Goal: Transaction & Acquisition: Purchase product/service

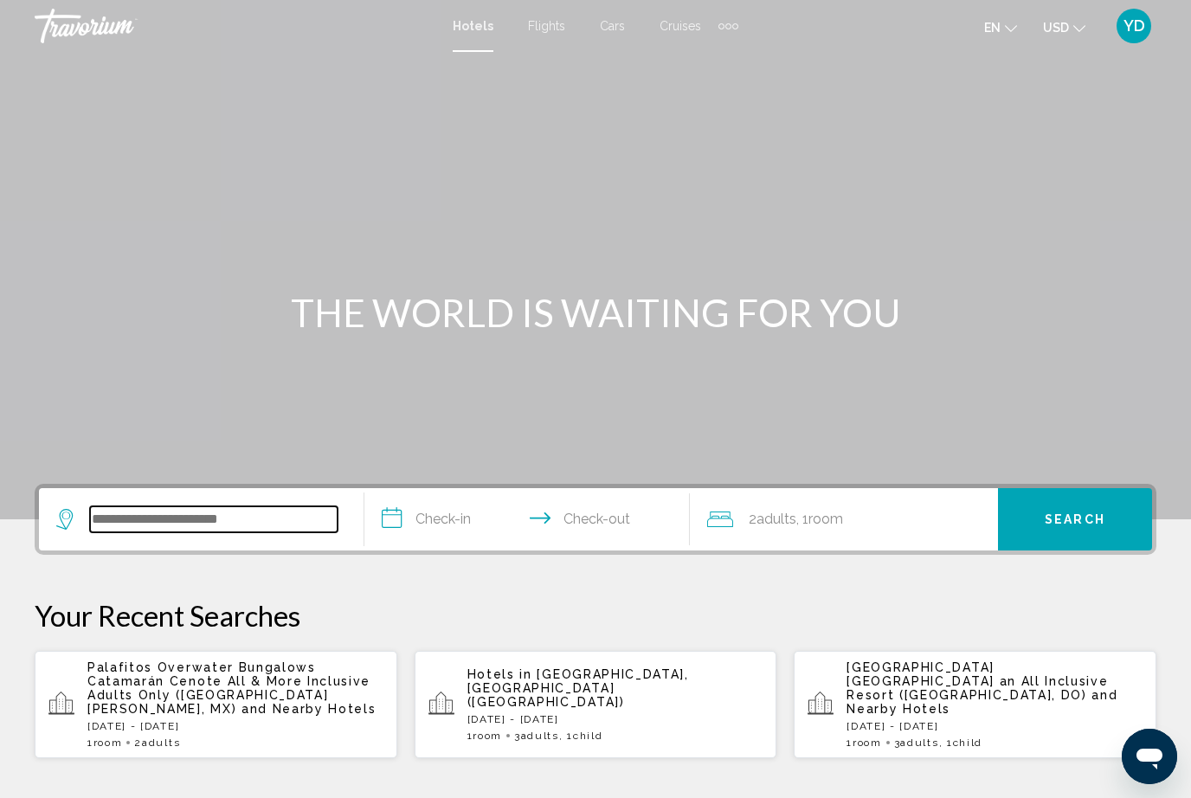
click at [133, 520] on input "Search widget" at bounding box center [214, 520] width 248 height 26
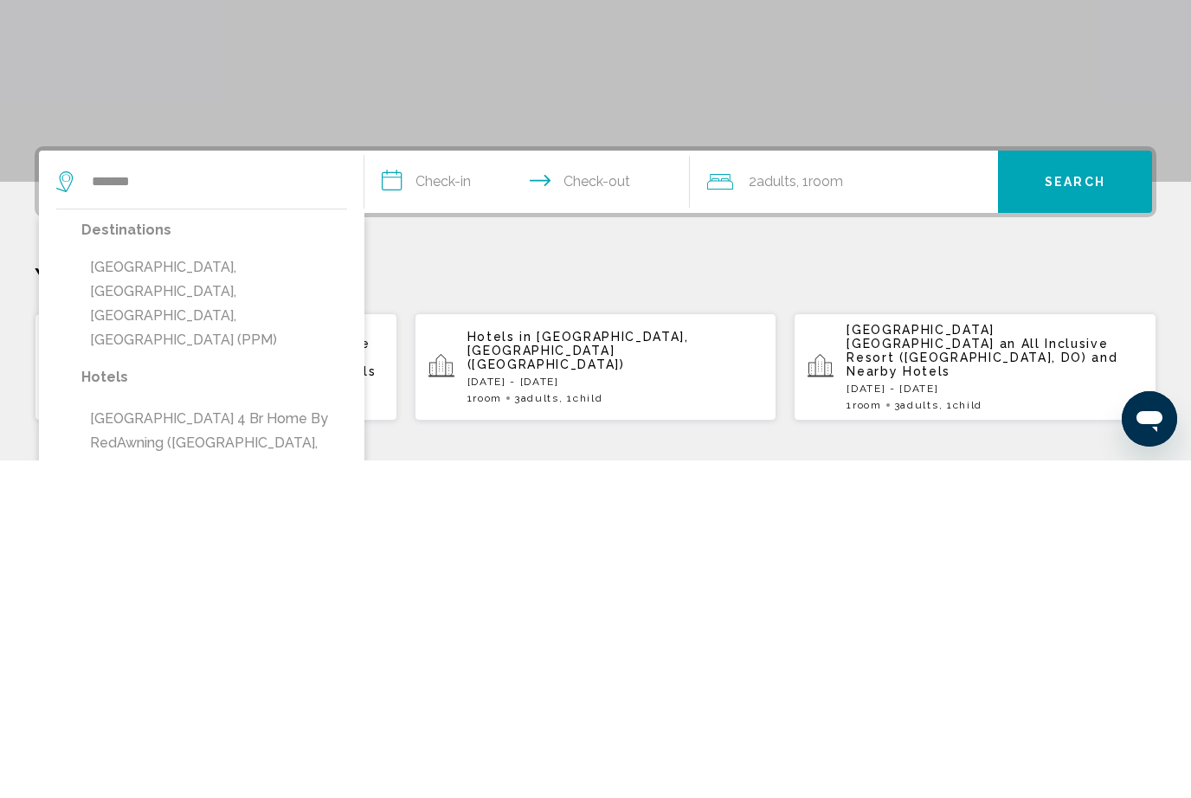
click at [148, 589] on button "Pompano Beach, Fort Lauderdale, FL, United States (PPM)" at bounding box center [214, 642] width 266 height 106
type input "**********"
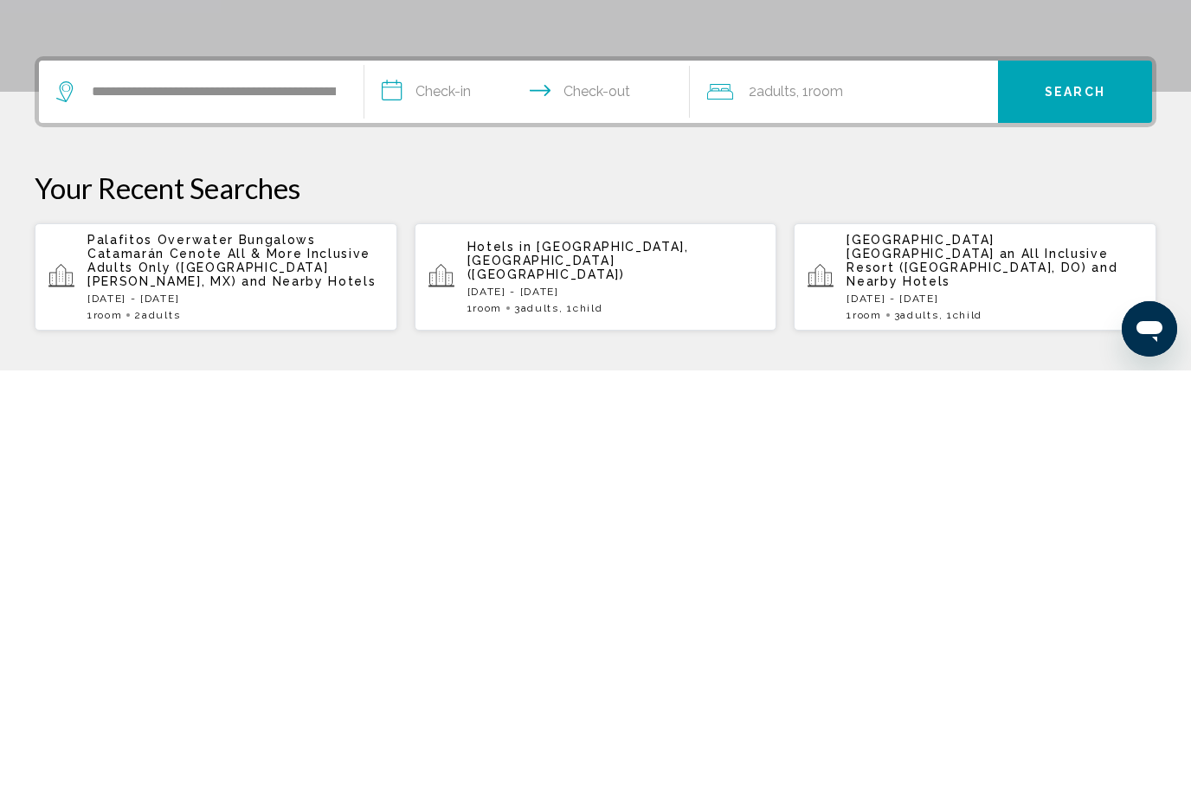
click at [440, 488] on input "**********" at bounding box center [531, 522] width 332 height 68
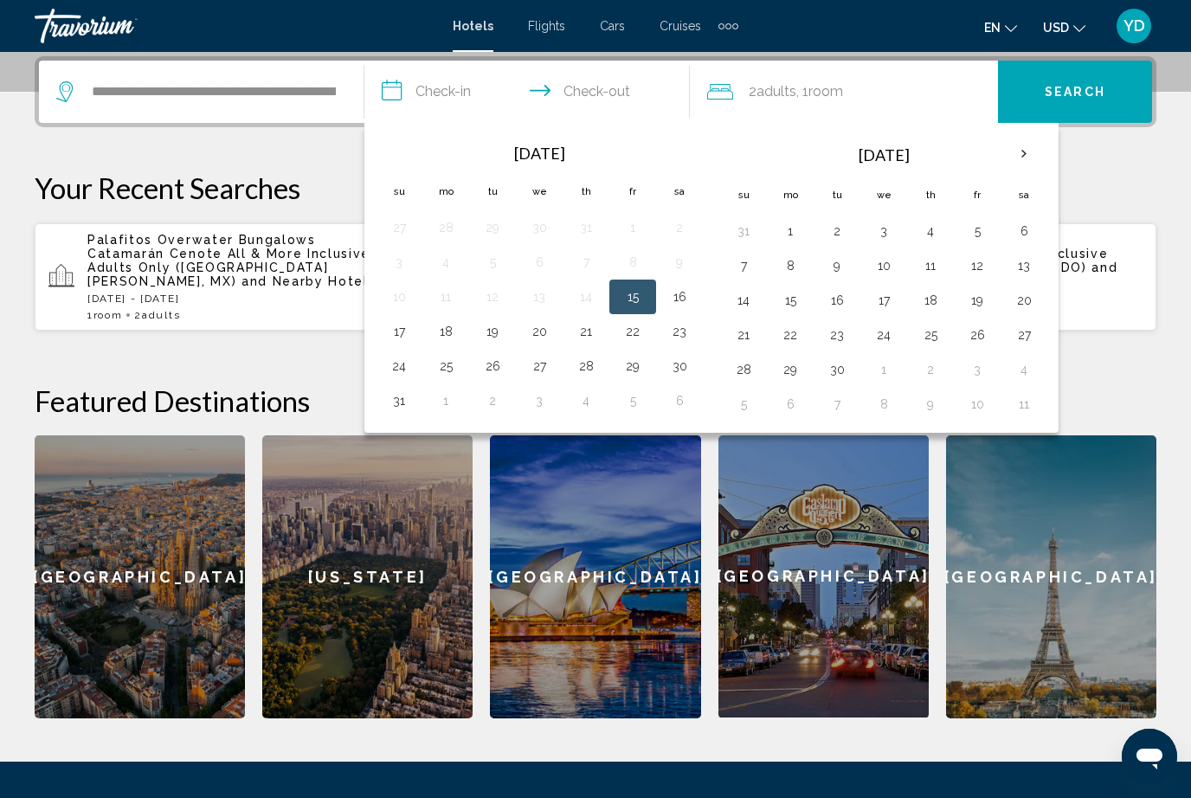
click at [674, 300] on button "16" at bounding box center [680, 297] width 28 height 24
click at [394, 335] on button "17" at bounding box center [399, 331] width 28 height 24
type input "**********"
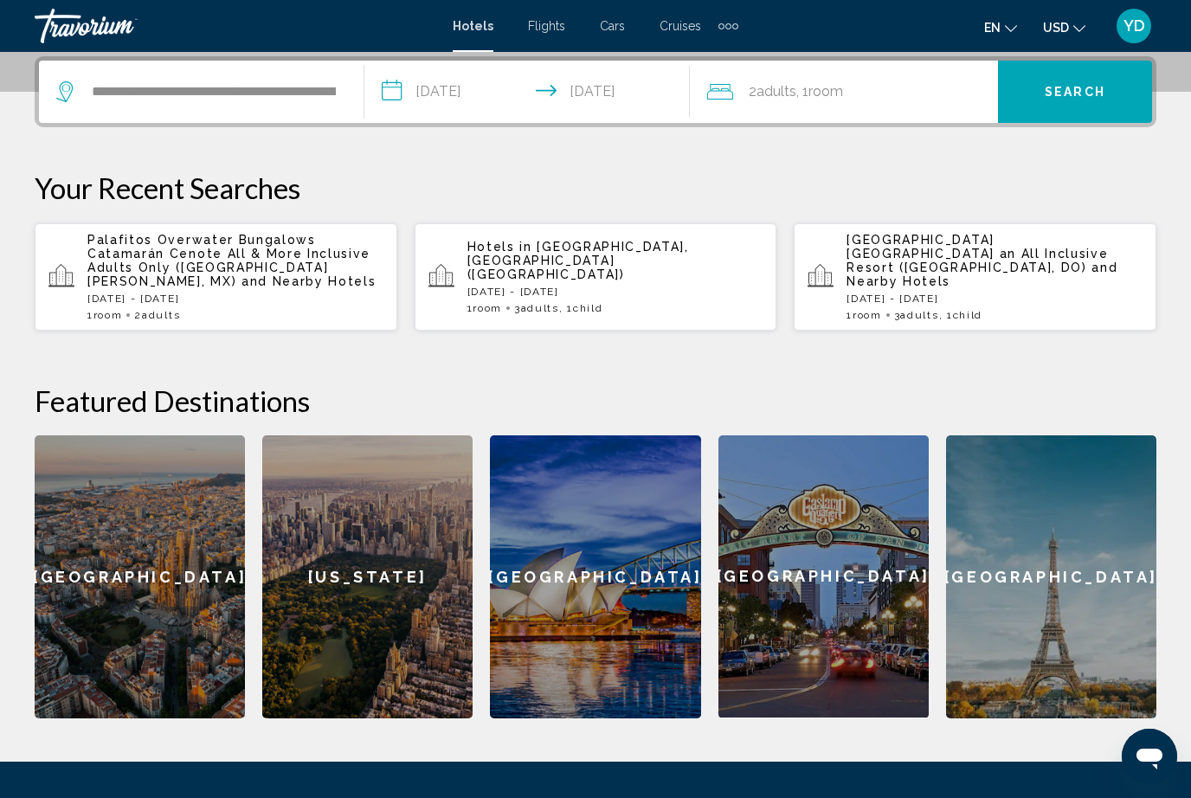
click at [1089, 99] on span "Search" at bounding box center [1075, 93] width 61 height 14
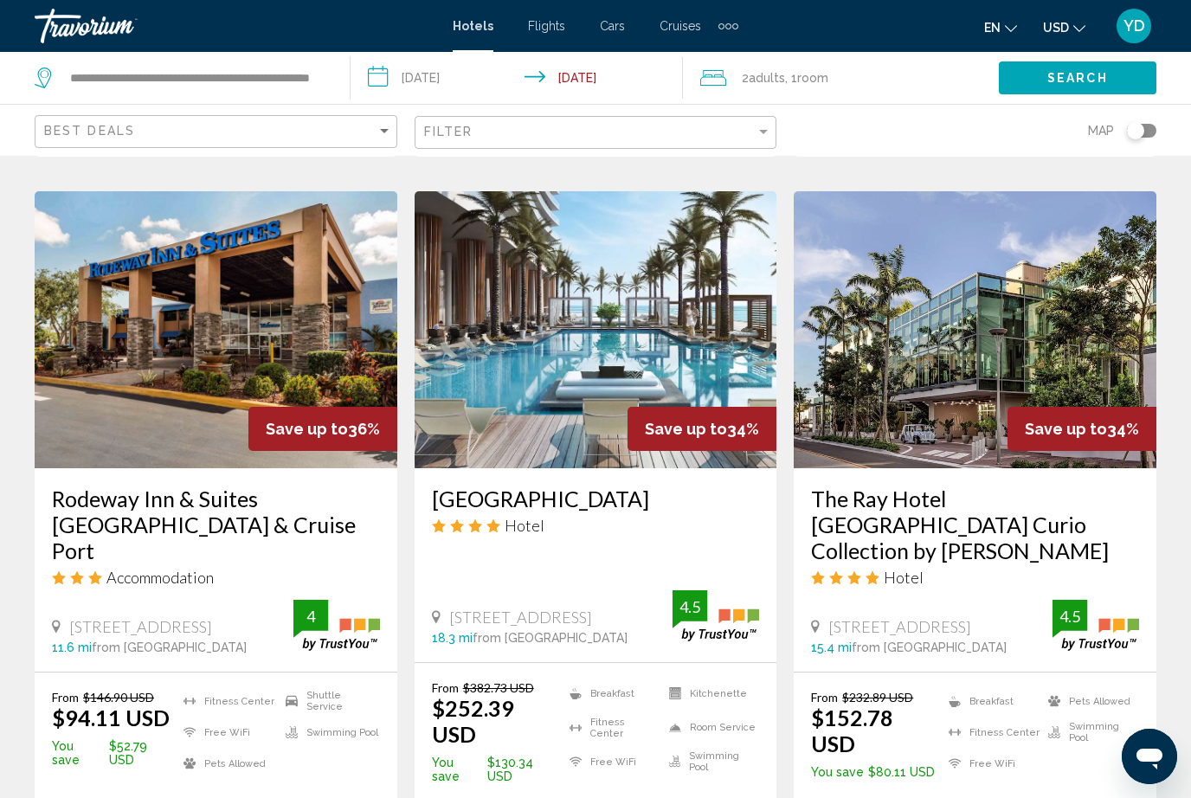
scroll to position [678, 0]
click at [1069, 341] on img "Main content" at bounding box center [975, 328] width 363 height 277
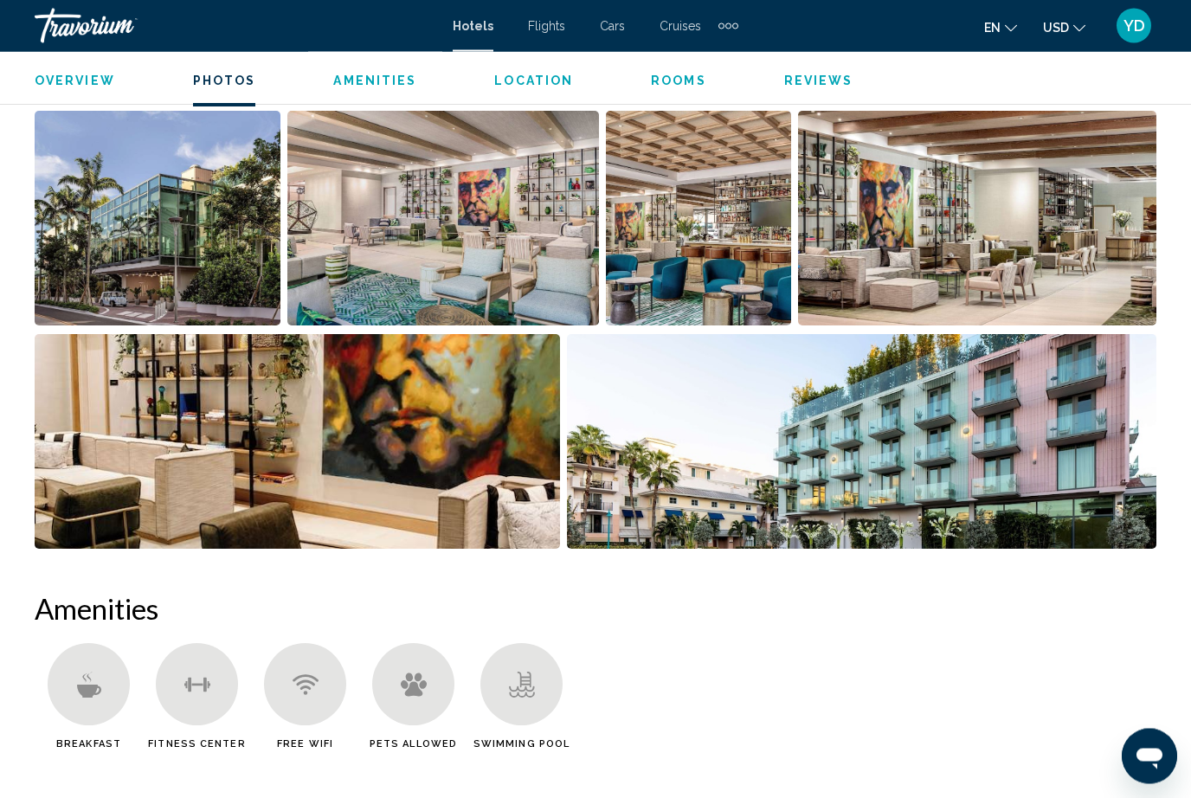
scroll to position [1113, 0]
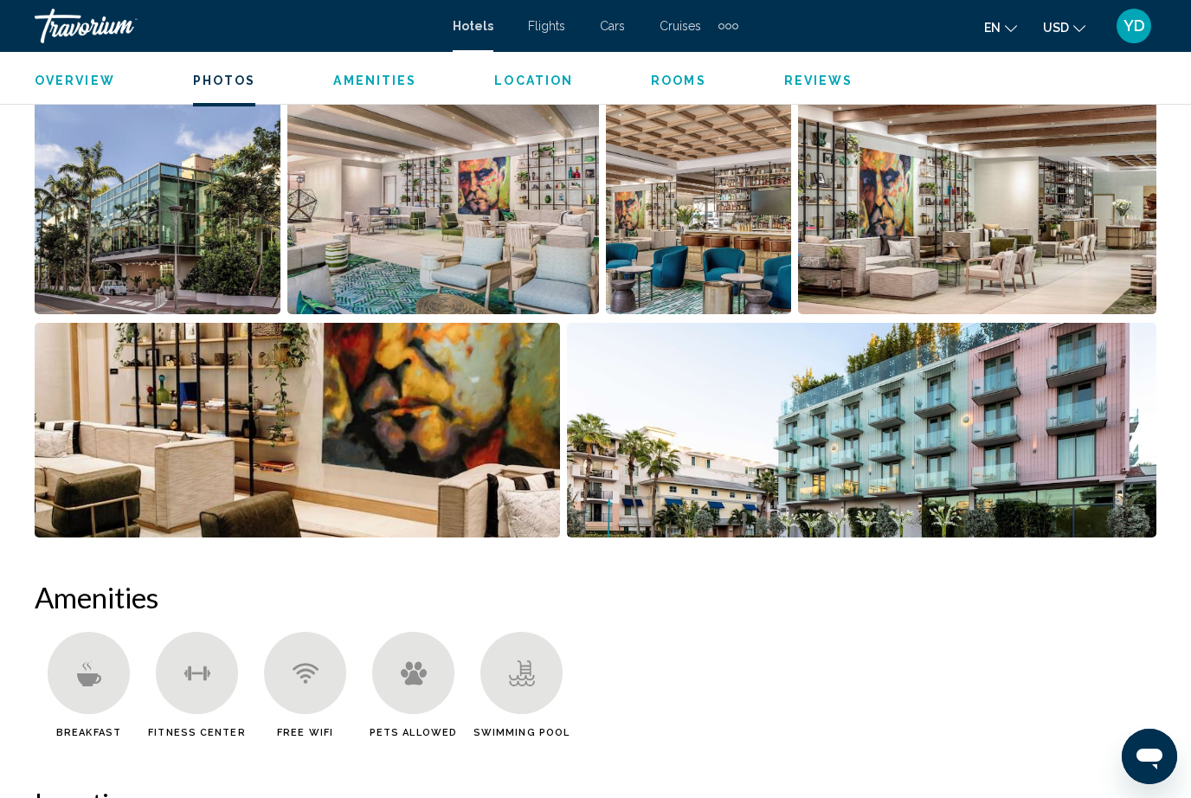
click at [1064, 449] on img "Open full-screen image slider" at bounding box center [862, 430] width 591 height 215
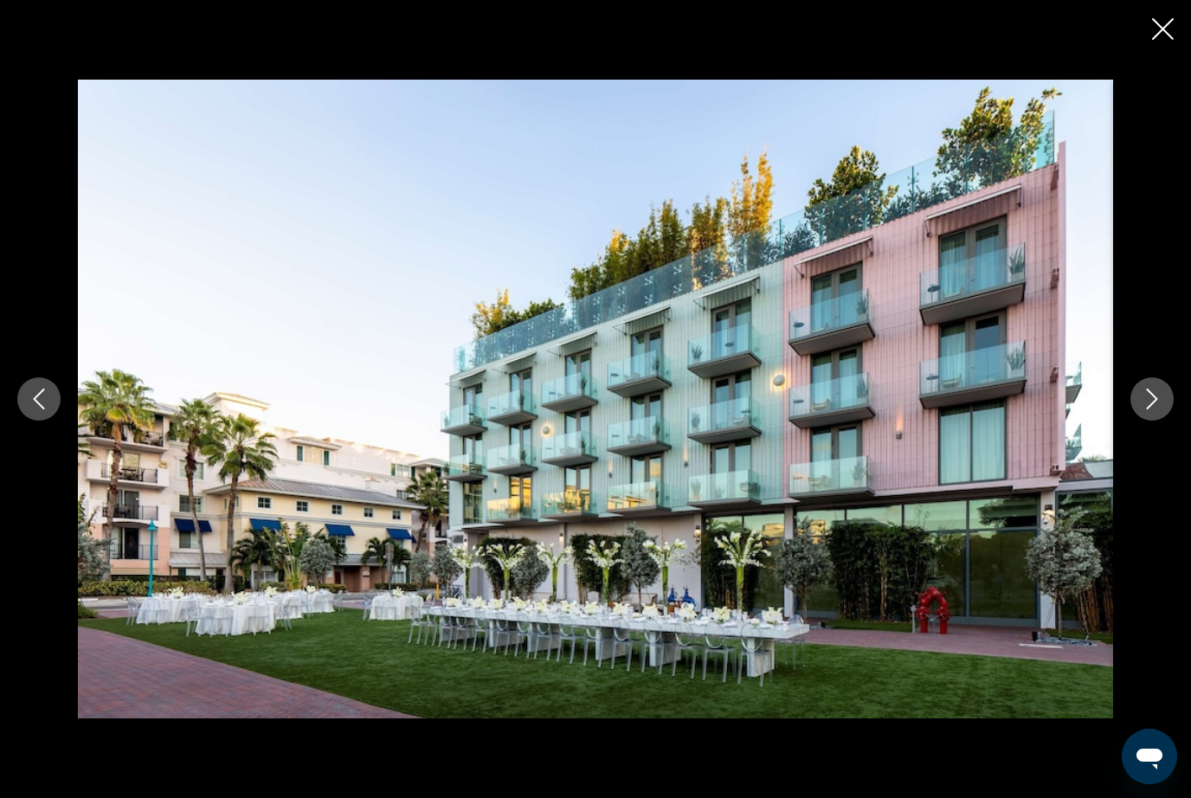
click at [1159, 421] on button "Next image" at bounding box center [1152, 399] width 43 height 43
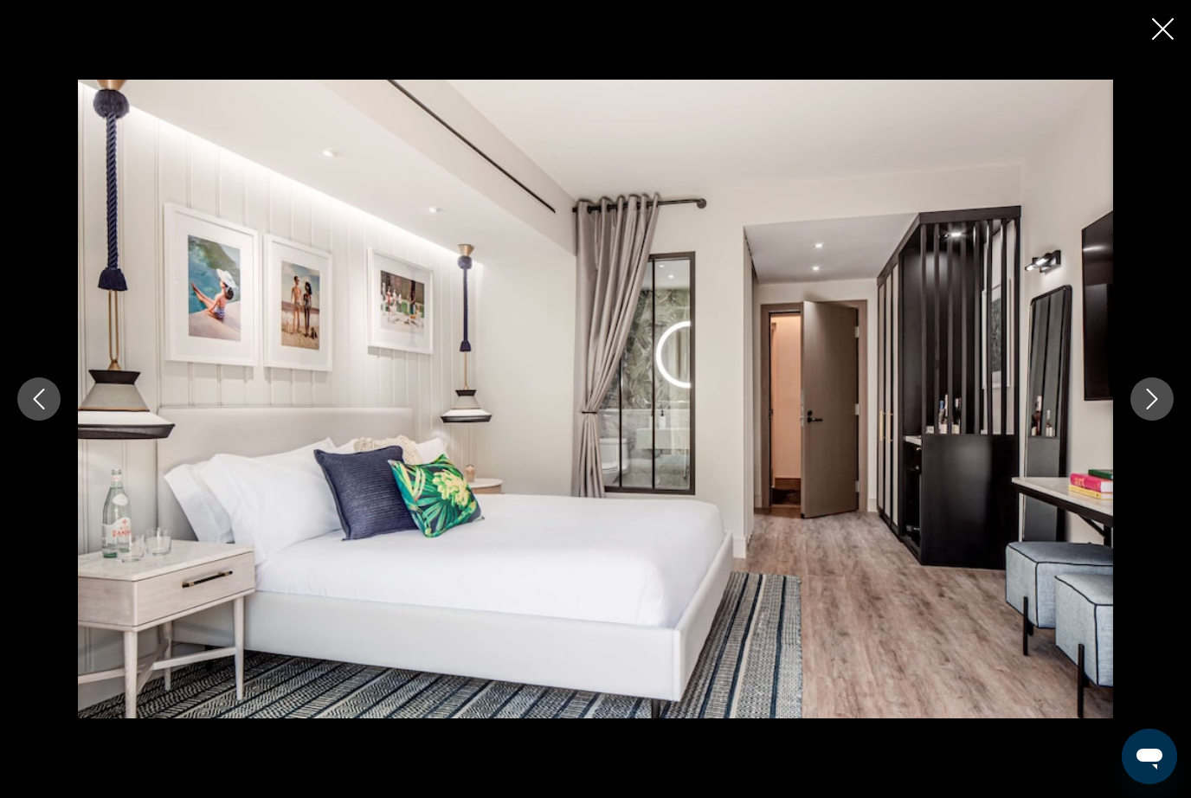
click at [1127, 449] on div "Main content" at bounding box center [595, 399] width 1191 height 639
click at [1141, 450] on div "Main content" at bounding box center [595, 399] width 1191 height 639
click at [1152, 421] on button "Next image" at bounding box center [1152, 399] width 43 height 43
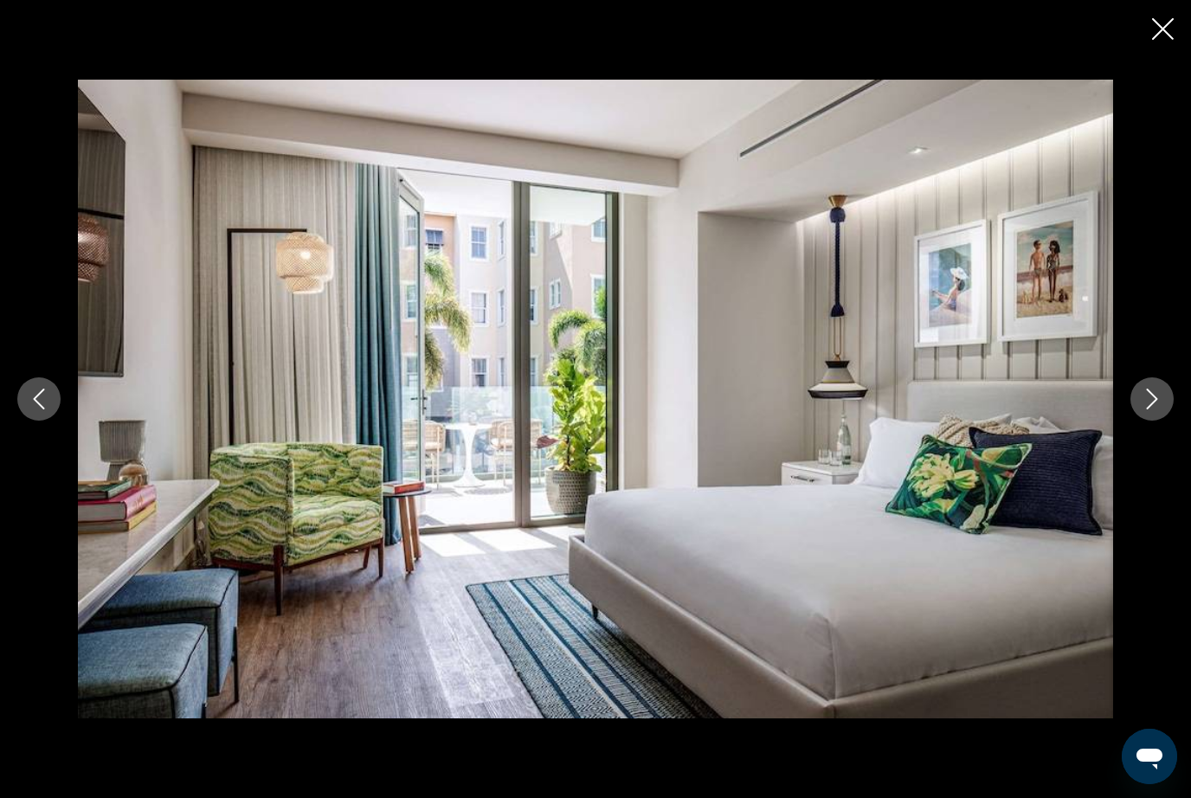
click at [1155, 410] on icon "Next image" at bounding box center [1152, 399] width 21 height 21
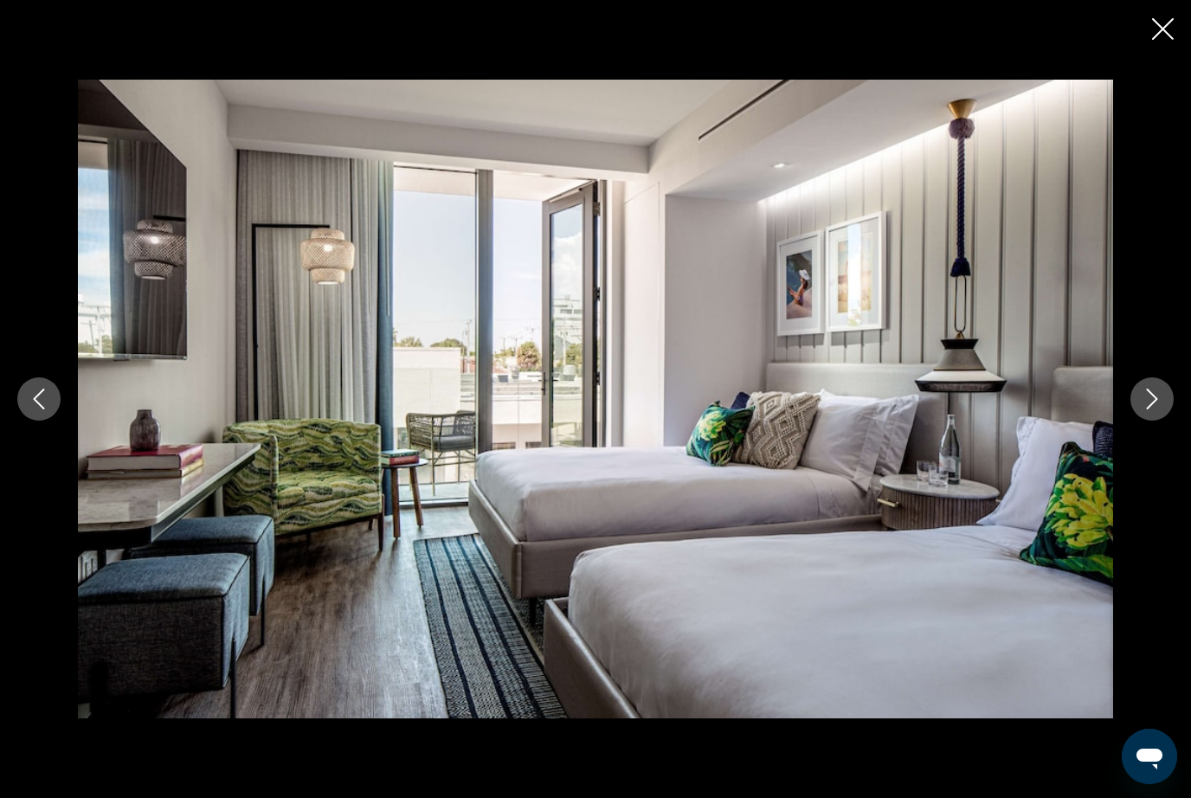
click at [1157, 410] on icon "Next image" at bounding box center [1152, 399] width 21 height 21
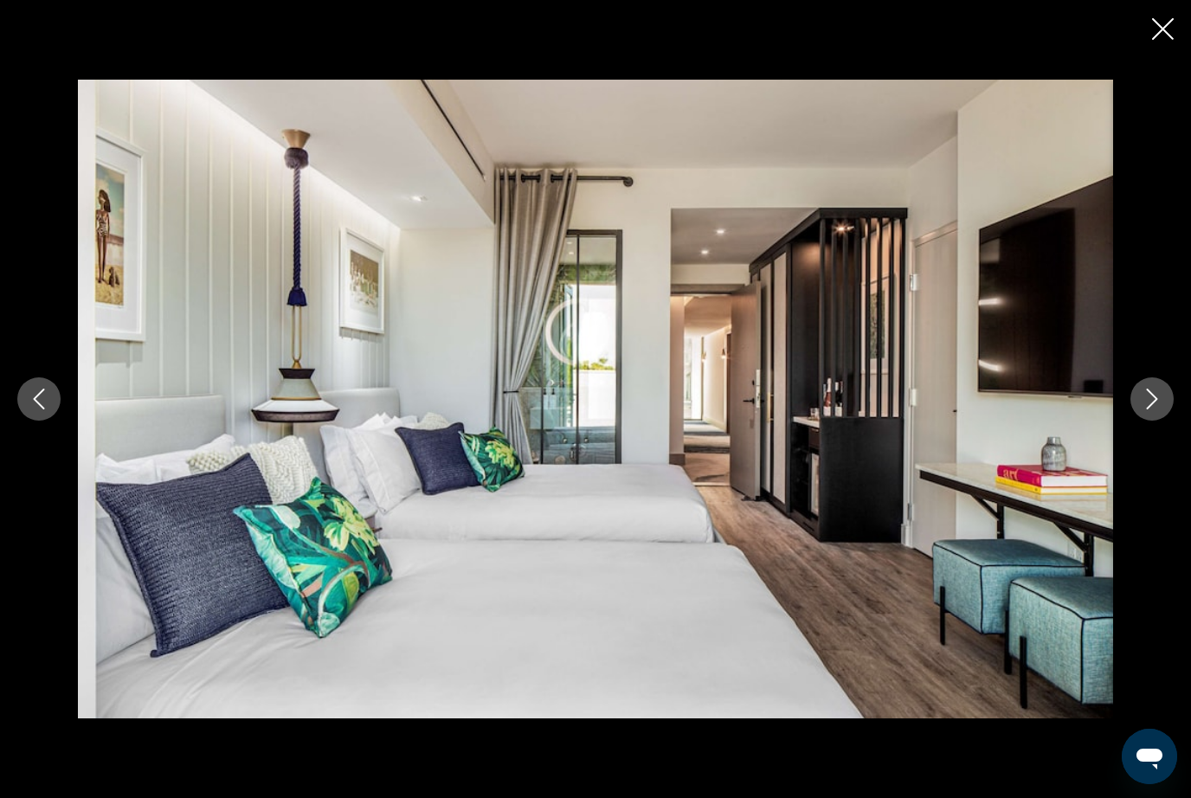
click at [1153, 410] on icon "Next image" at bounding box center [1152, 399] width 21 height 21
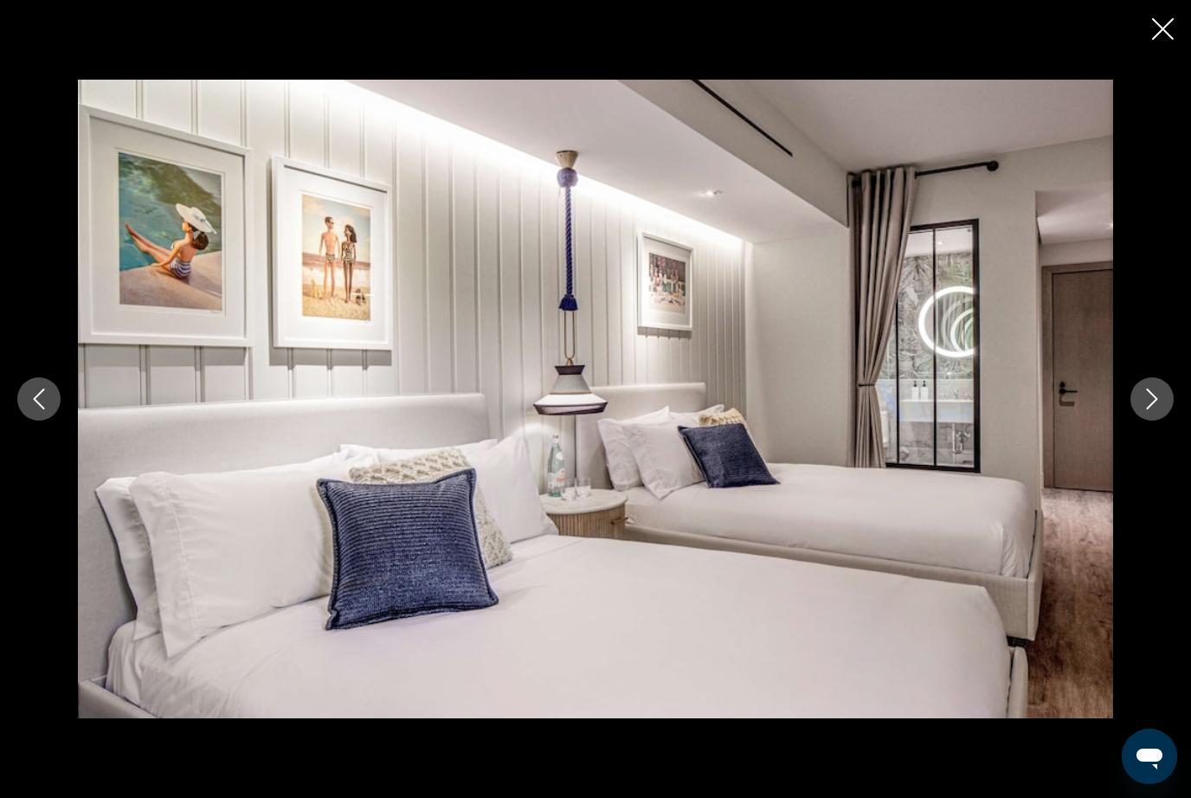
click at [1143, 421] on button "Next image" at bounding box center [1152, 399] width 43 height 43
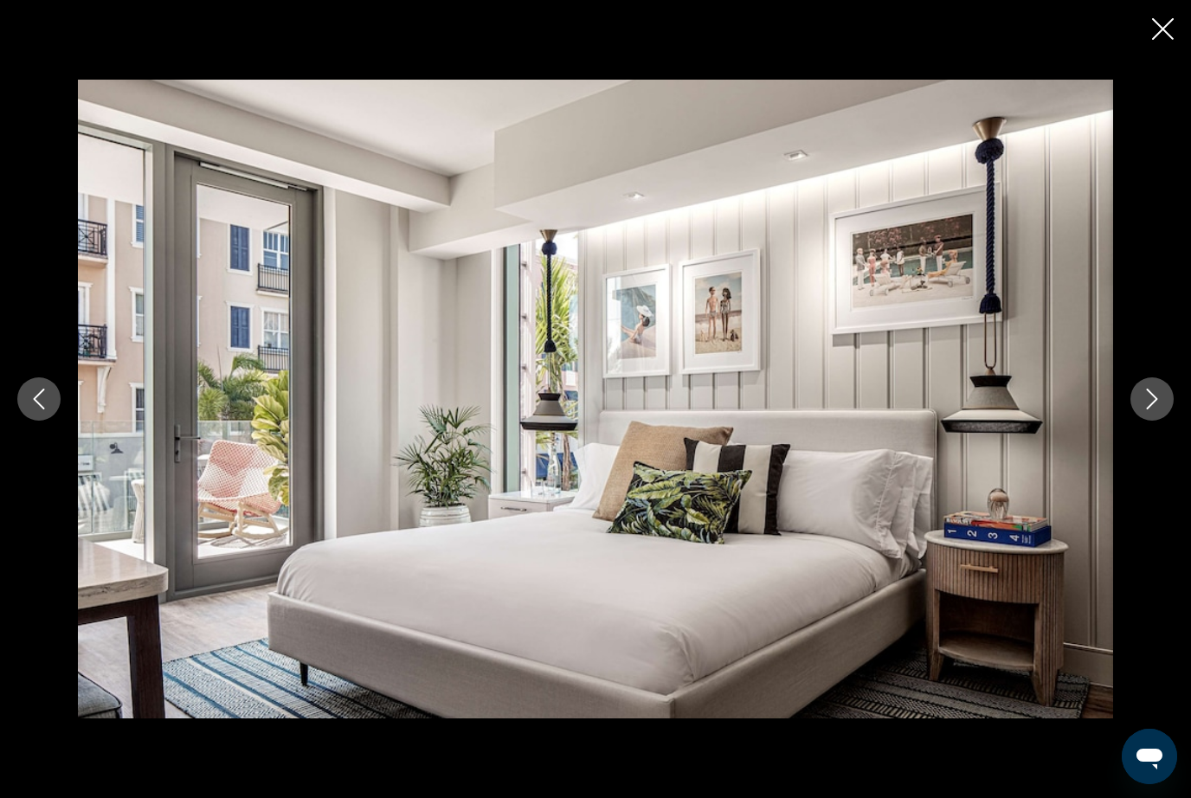
click at [1157, 421] on button "Next image" at bounding box center [1152, 399] width 43 height 43
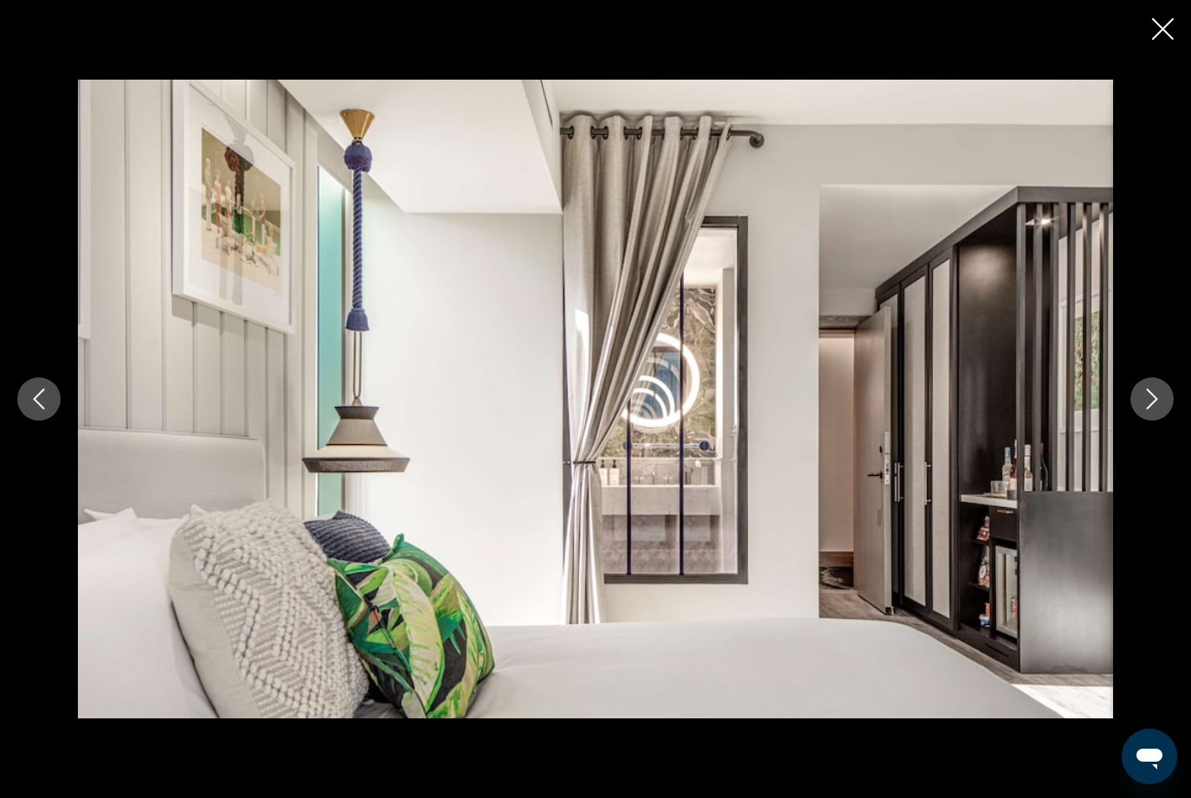
click at [1157, 421] on button "Next image" at bounding box center [1152, 399] width 43 height 43
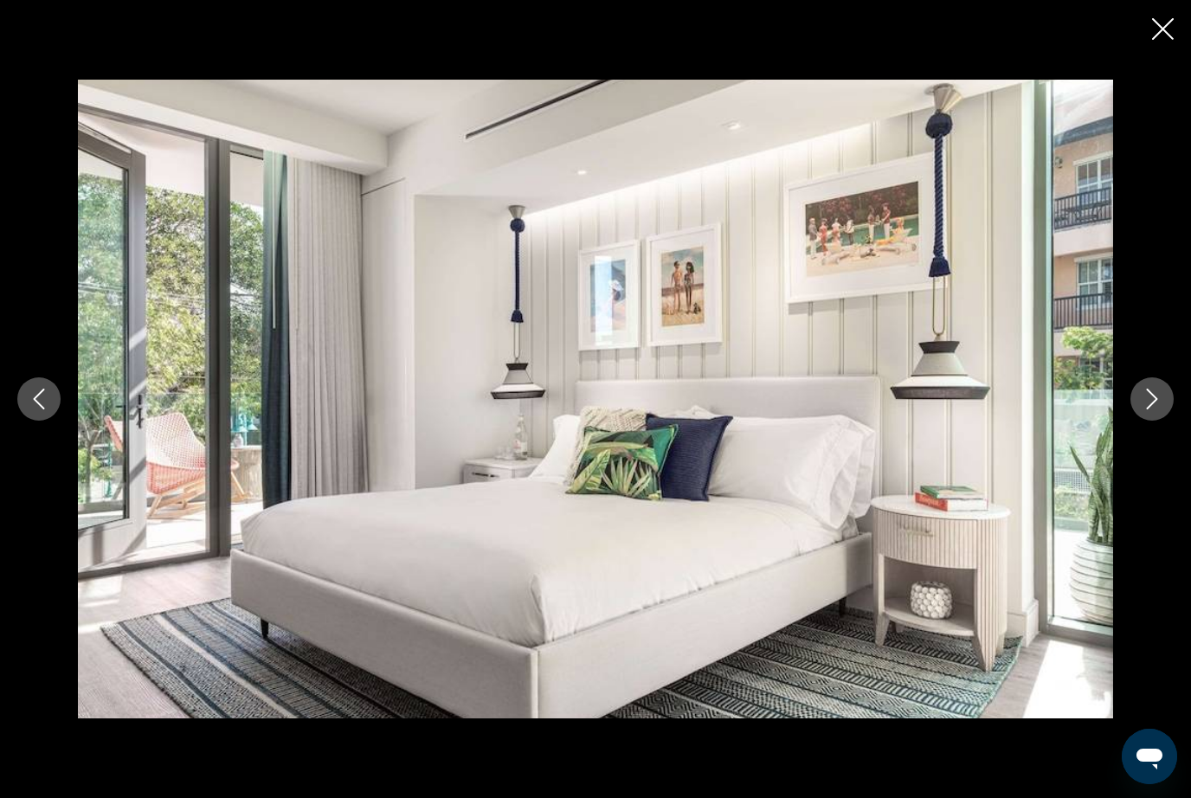
click at [1147, 455] on div "Main content" at bounding box center [595, 399] width 1191 height 639
click at [1146, 457] on div "Main content" at bounding box center [595, 399] width 1191 height 639
click at [1154, 421] on button "Next image" at bounding box center [1152, 399] width 43 height 43
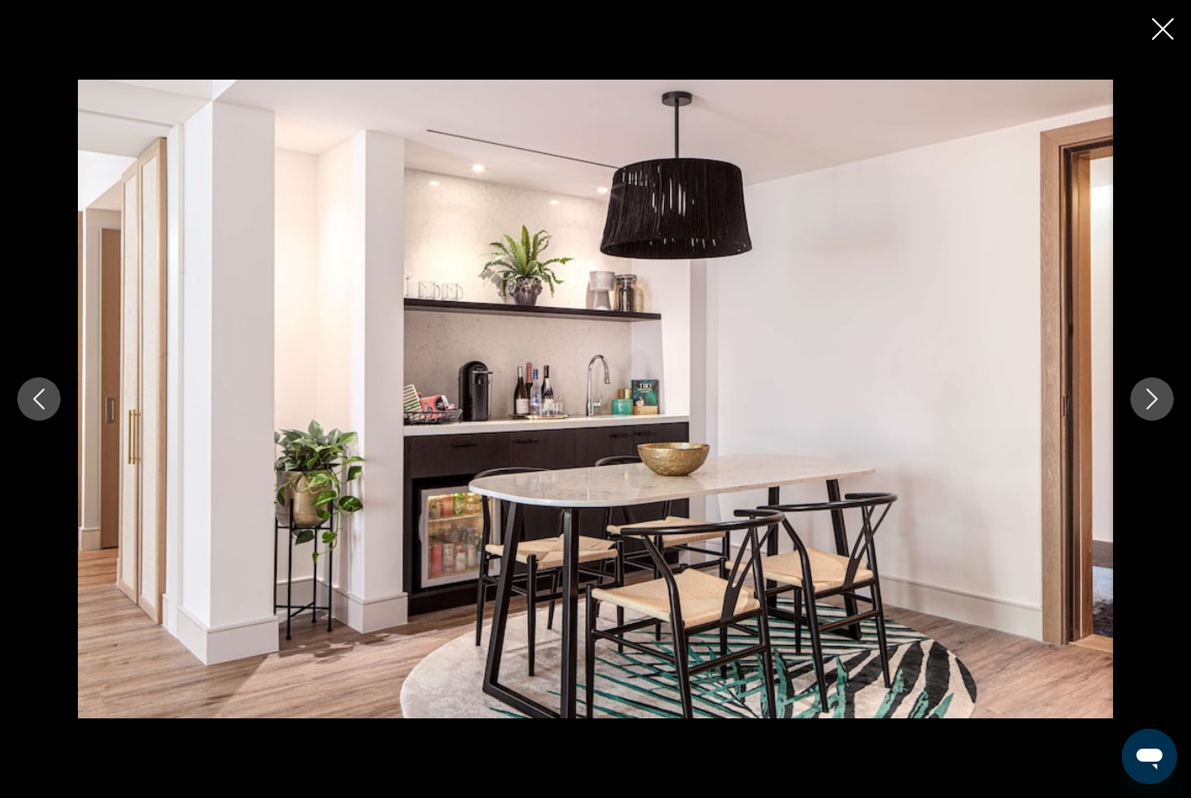
click at [1157, 421] on button "Next image" at bounding box center [1152, 399] width 43 height 43
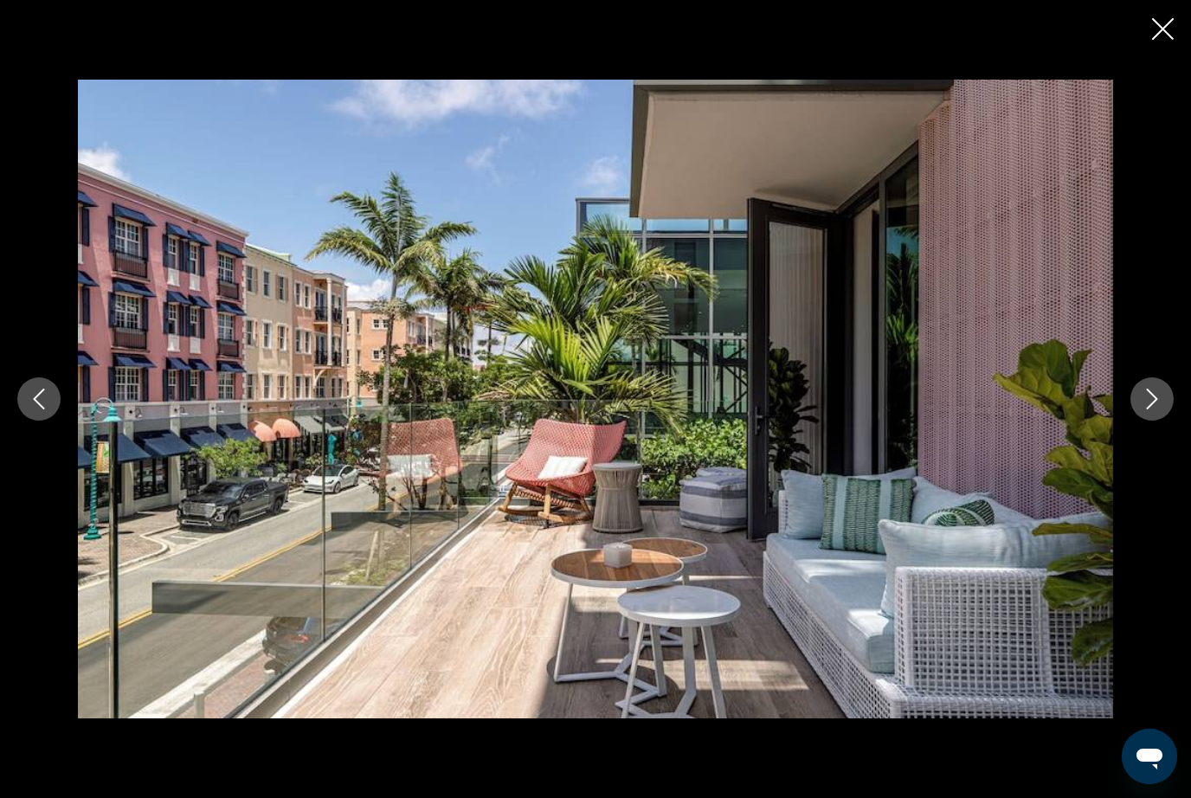
click at [1146, 421] on button "Next image" at bounding box center [1152, 399] width 43 height 43
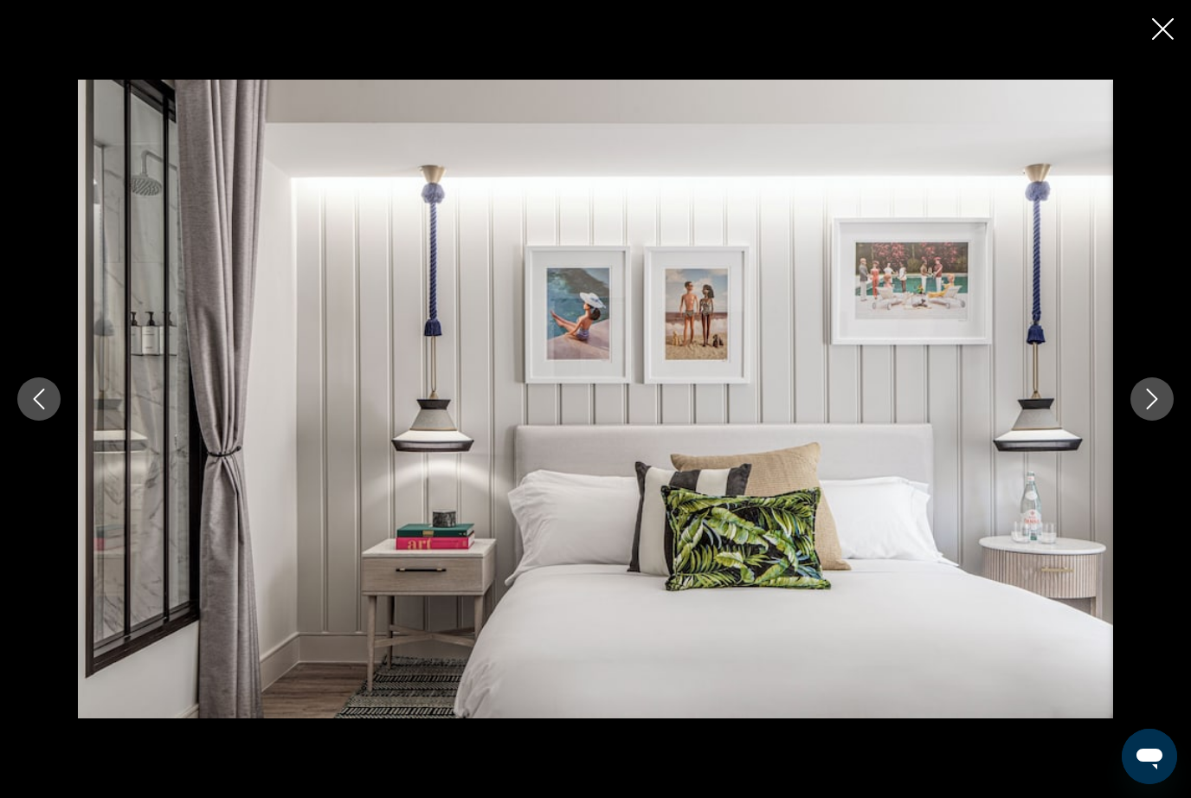
click at [1161, 421] on button "Next image" at bounding box center [1152, 399] width 43 height 43
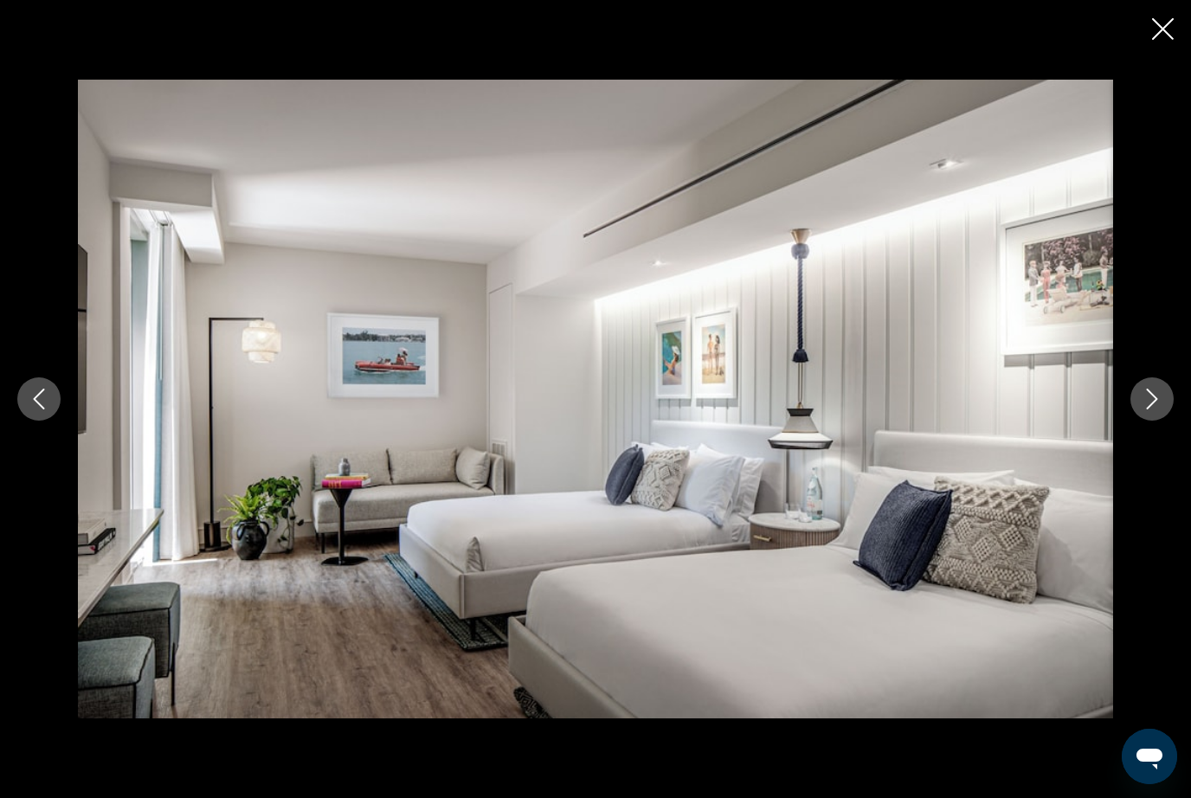
click at [1152, 421] on button "Next image" at bounding box center [1152, 399] width 43 height 43
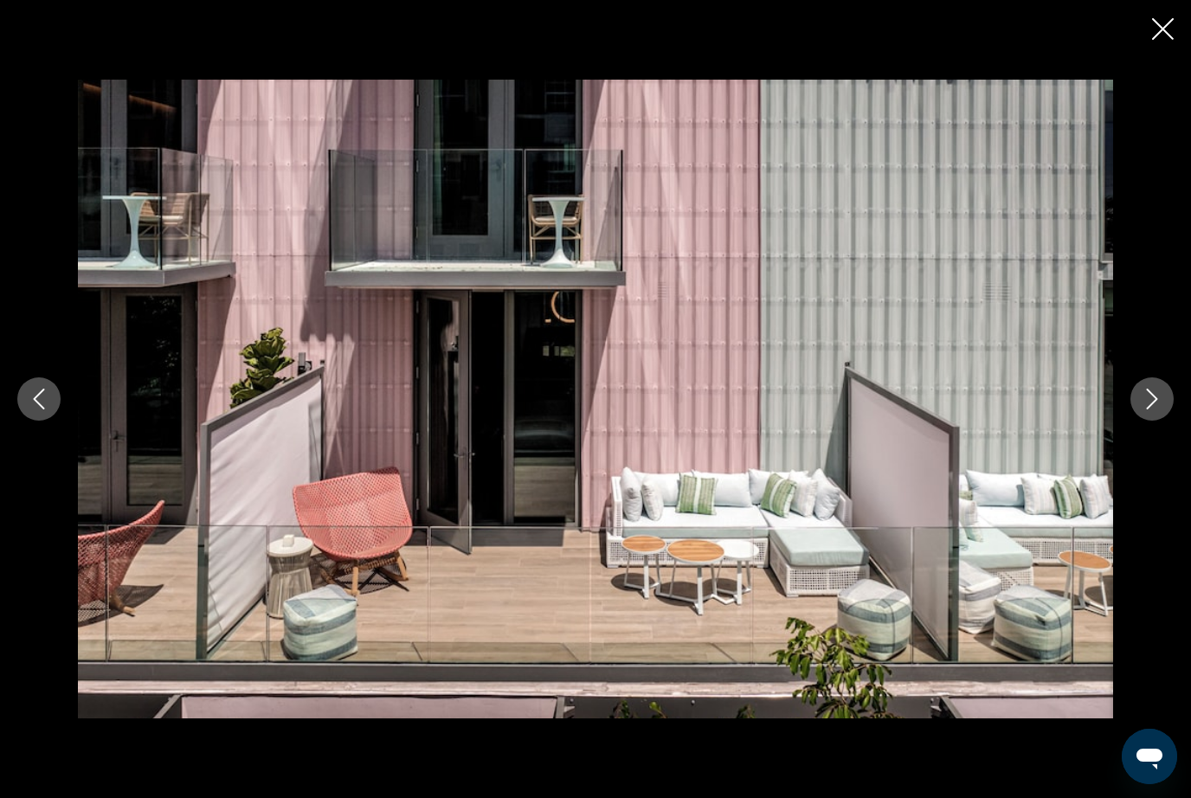
click at [1168, 421] on button "Next image" at bounding box center [1152, 399] width 43 height 43
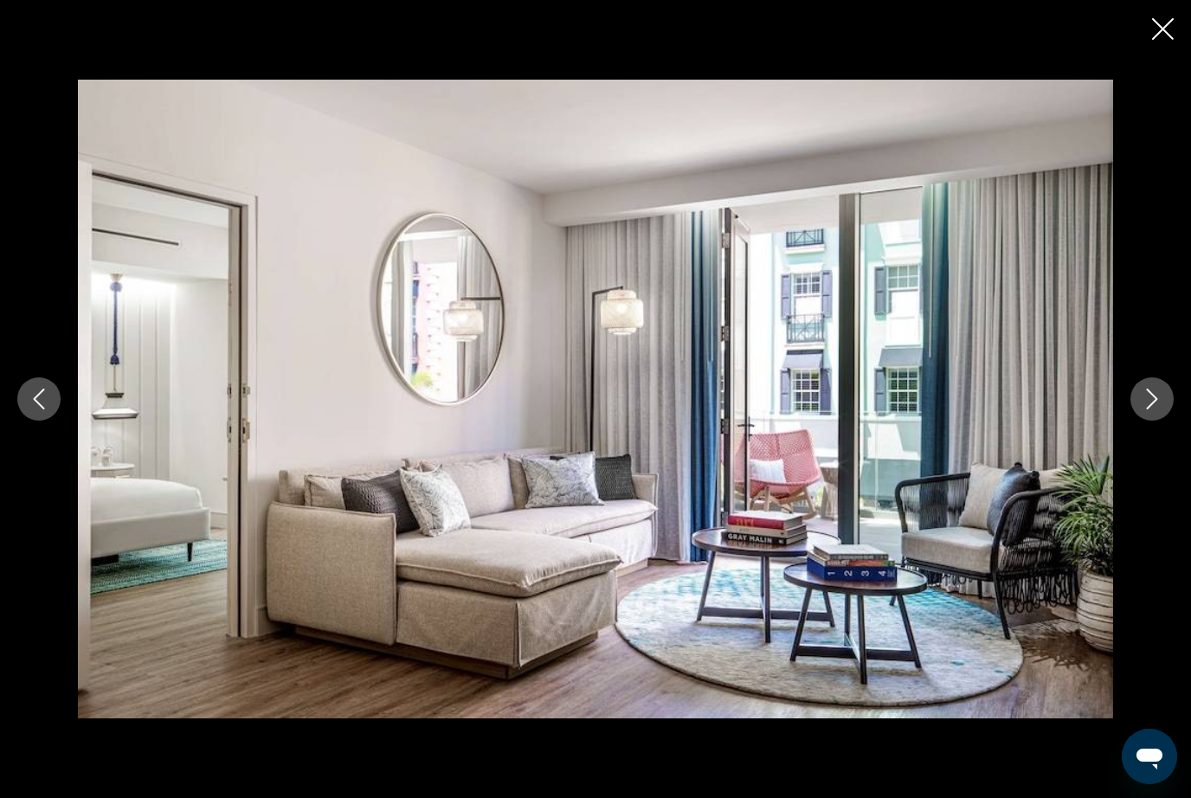
click at [1170, 421] on button "Next image" at bounding box center [1152, 399] width 43 height 43
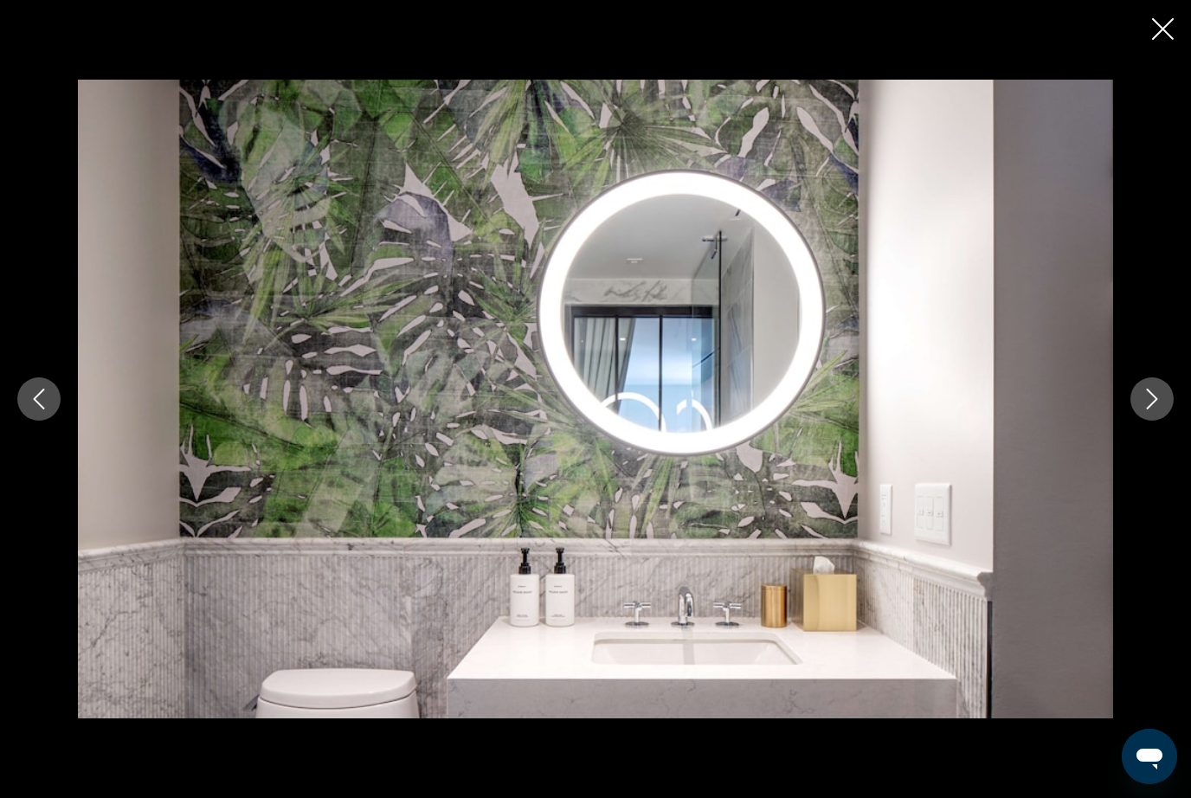
click at [1162, 421] on button "Next image" at bounding box center [1152, 399] width 43 height 43
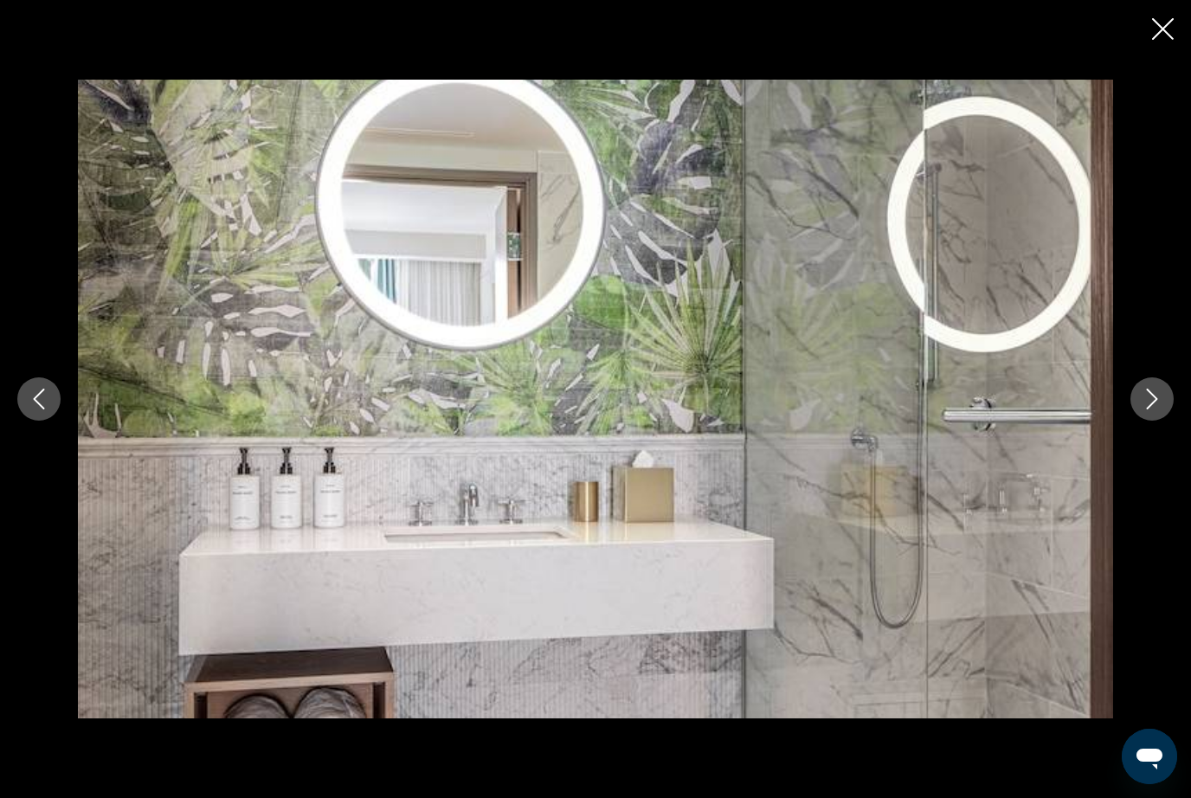
click at [1155, 421] on button "Next image" at bounding box center [1152, 399] width 43 height 43
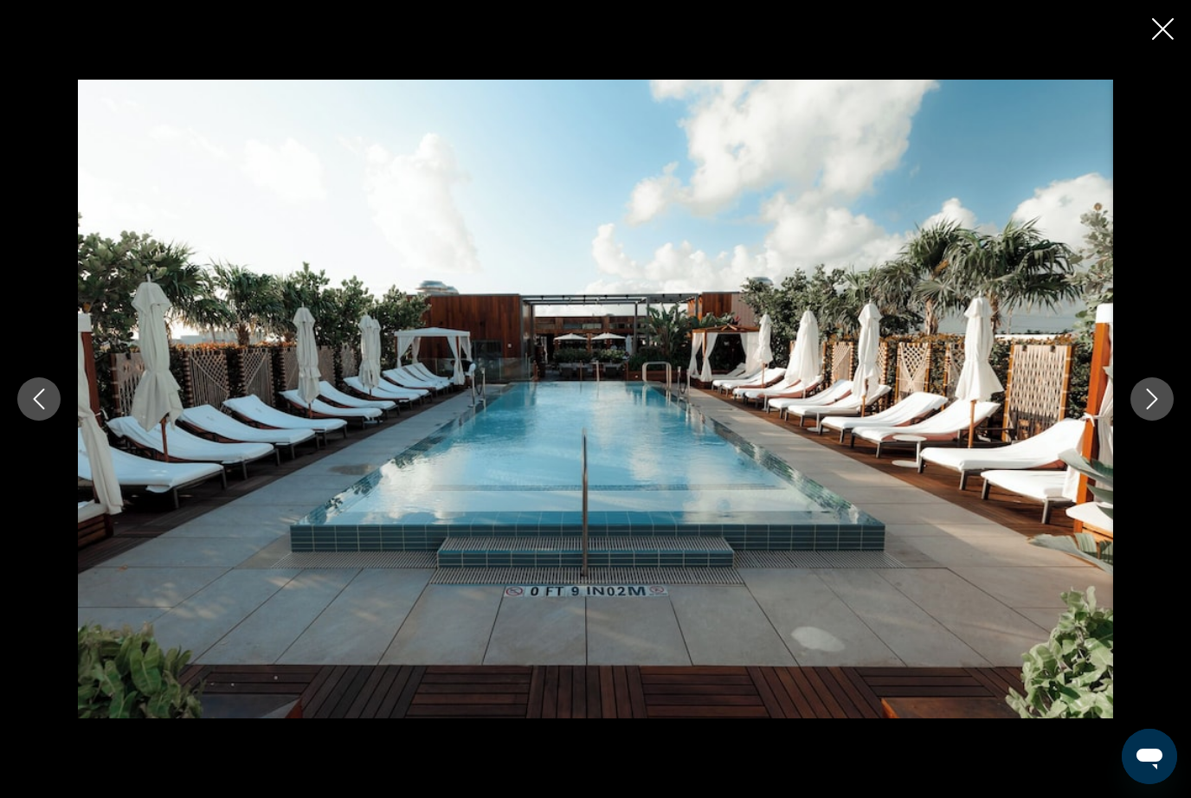
click at [1154, 421] on button "Next image" at bounding box center [1152, 399] width 43 height 43
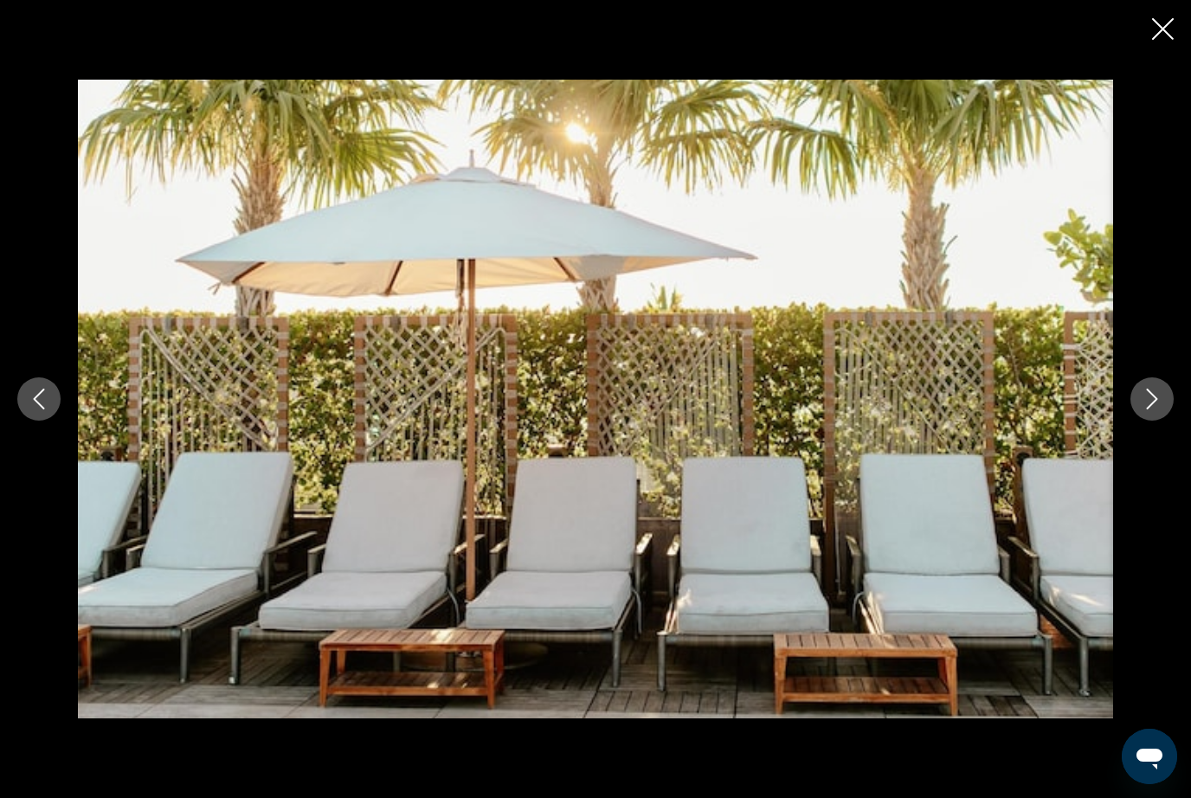
click at [1152, 421] on button "Next image" at bounding box center [1152, 399] width 43 height 43
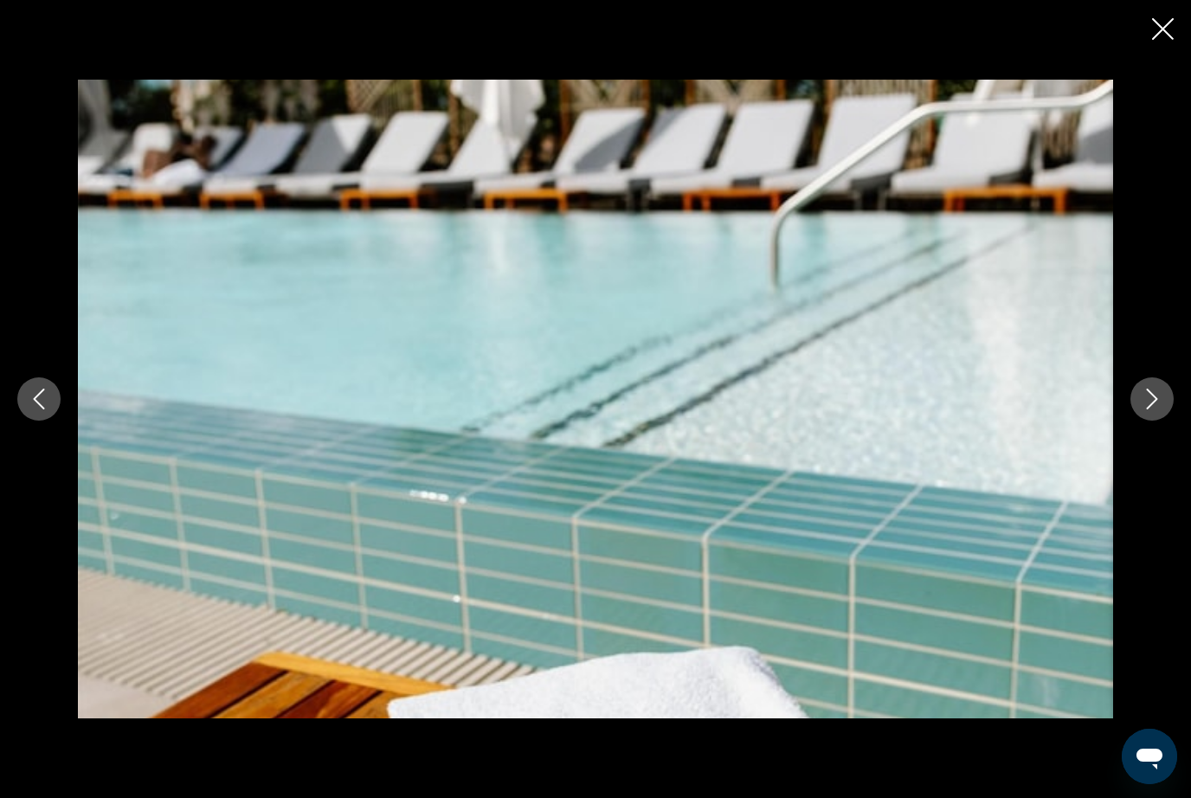
click at [1154, 421] on button "Next image" at bounding box center [1152, 399] width 43 height 43
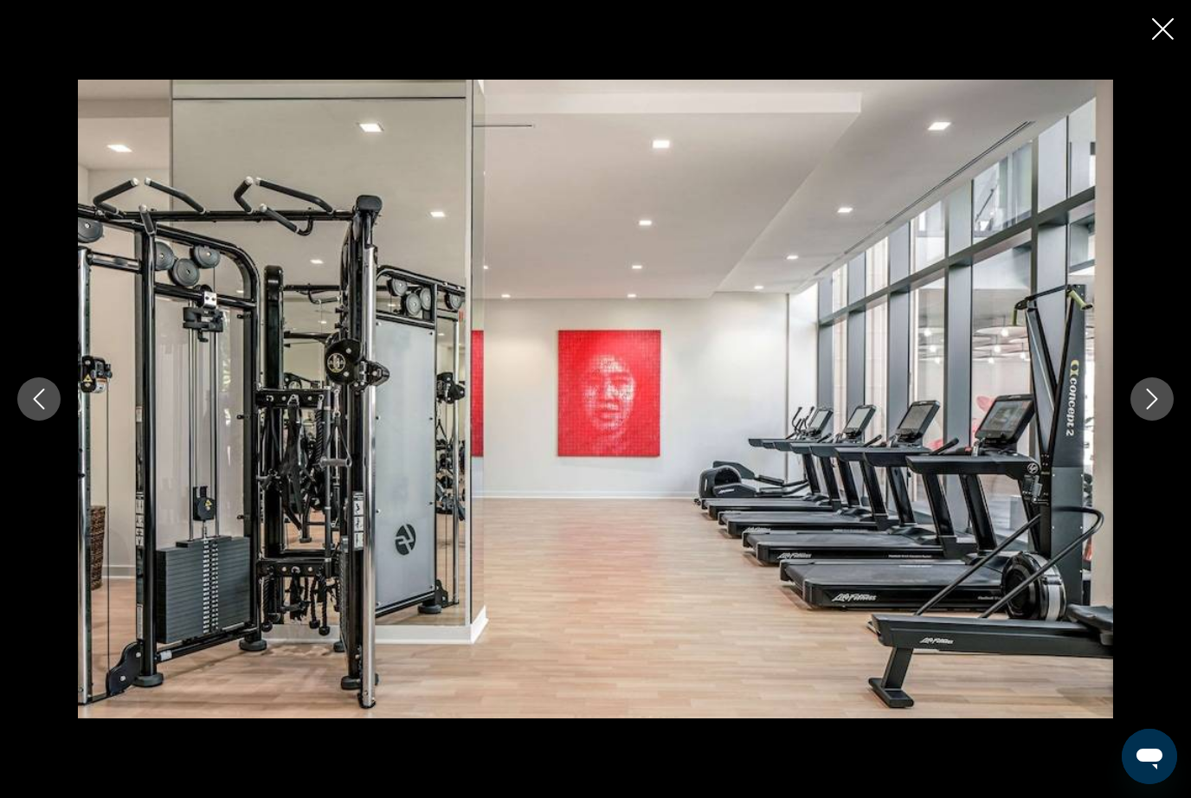
click at [1145, 421] on button "Next image" at bounding box center [1152, 399] width 43 height 43
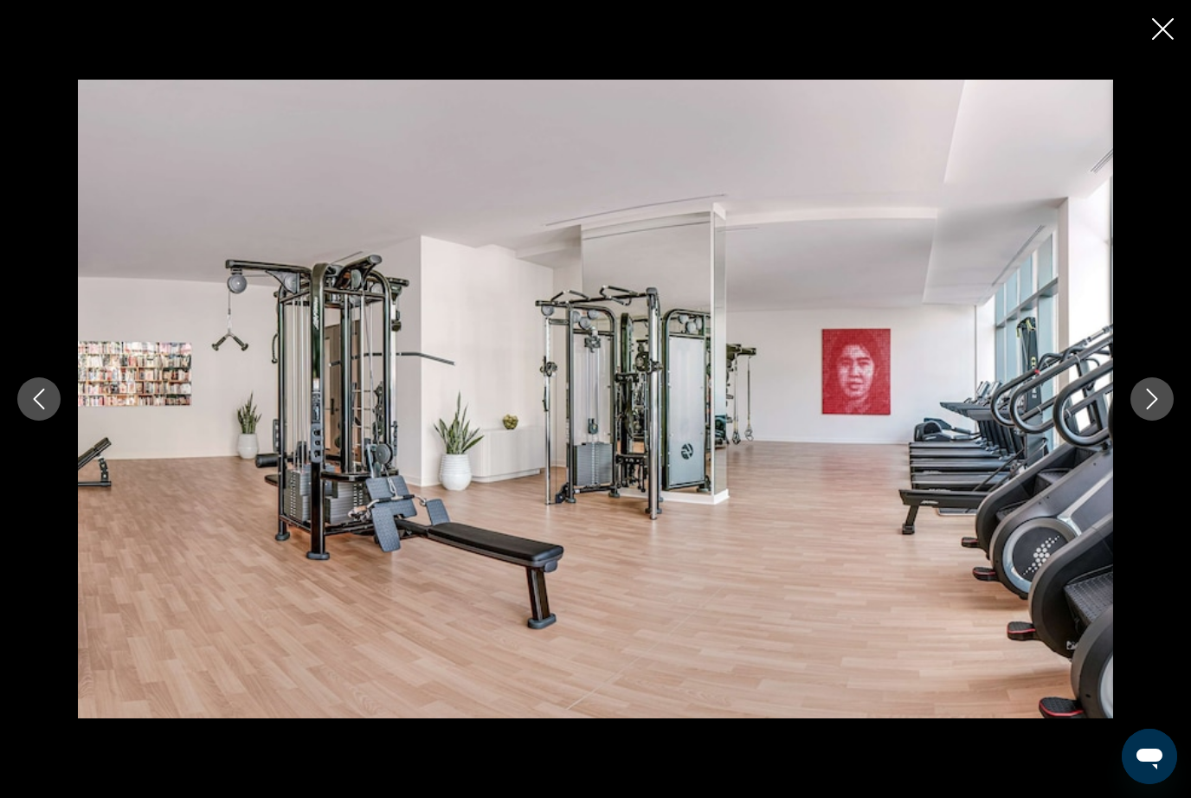
click at [1157, 458] on div "Main content" at bounding box center [595, 399] width 1191 height 639
click at [1153, 421] on button "Next image" at bounding box center [1152, 399] width 43 height 43
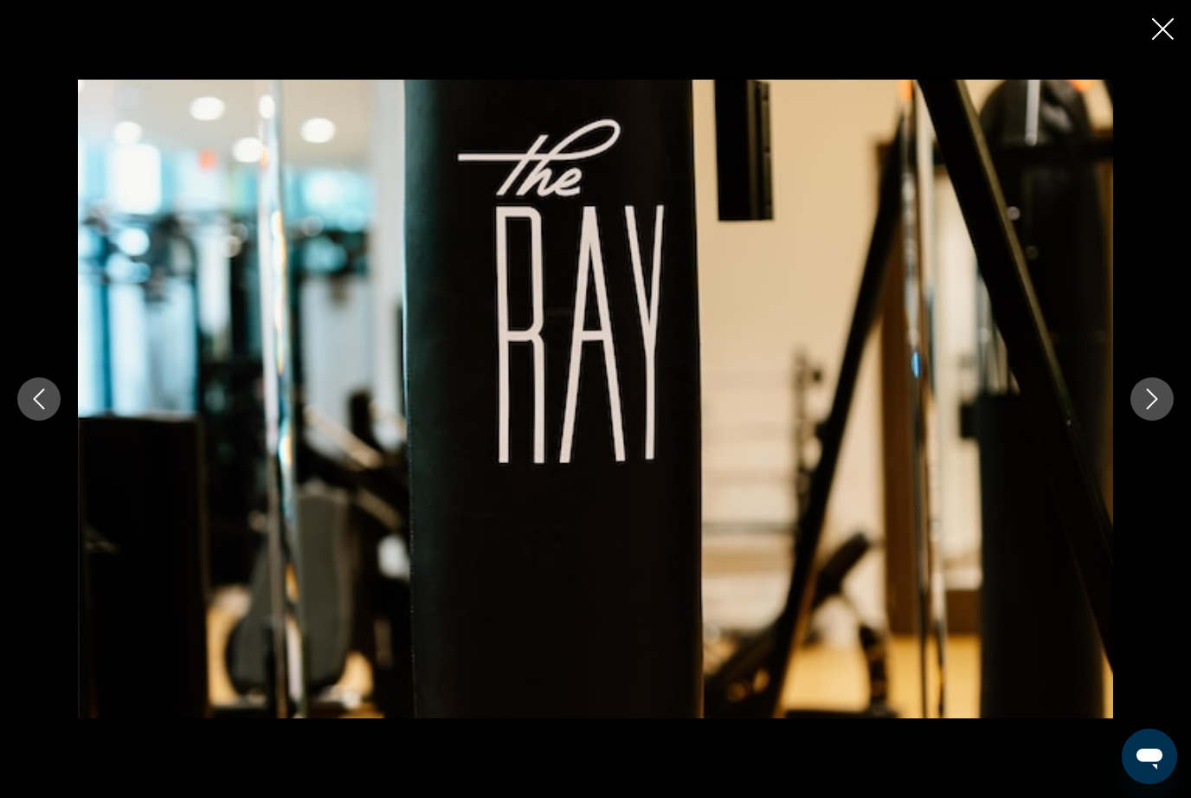
click at [1147, 410] on icon "Next image" at bounding box center [1152, 399] width 21 height 21
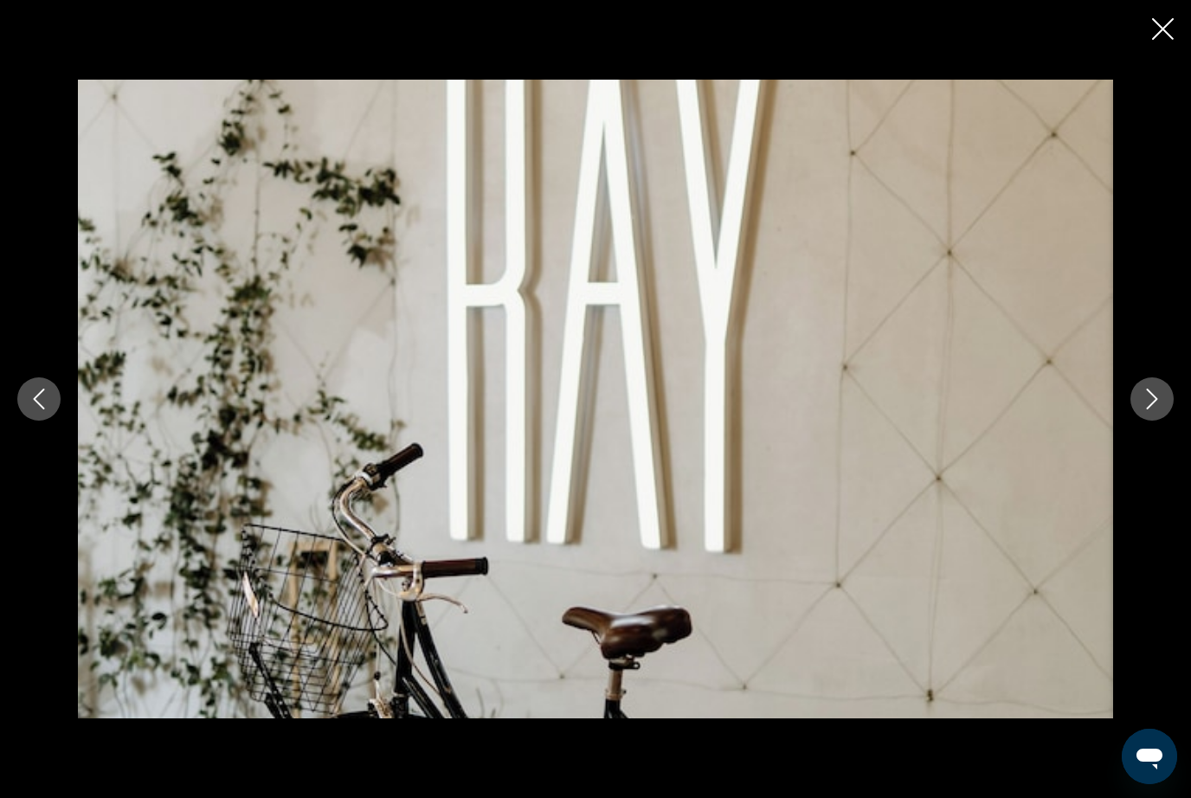
click at [1146, 421] on button "Next image" at bounding box center [1152, 399] width 43 height 43
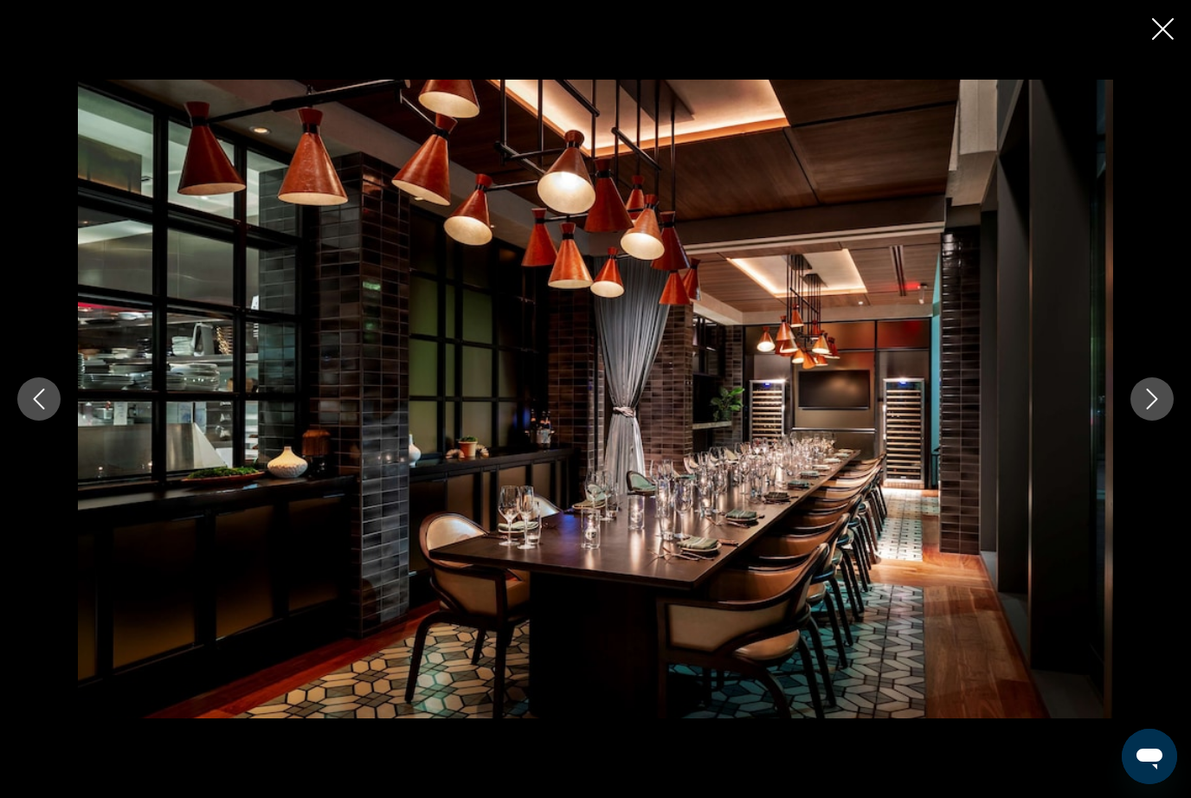
click at [1147, 421] on button "Next image" at bounding box center [1152, 399] width 43 height 43
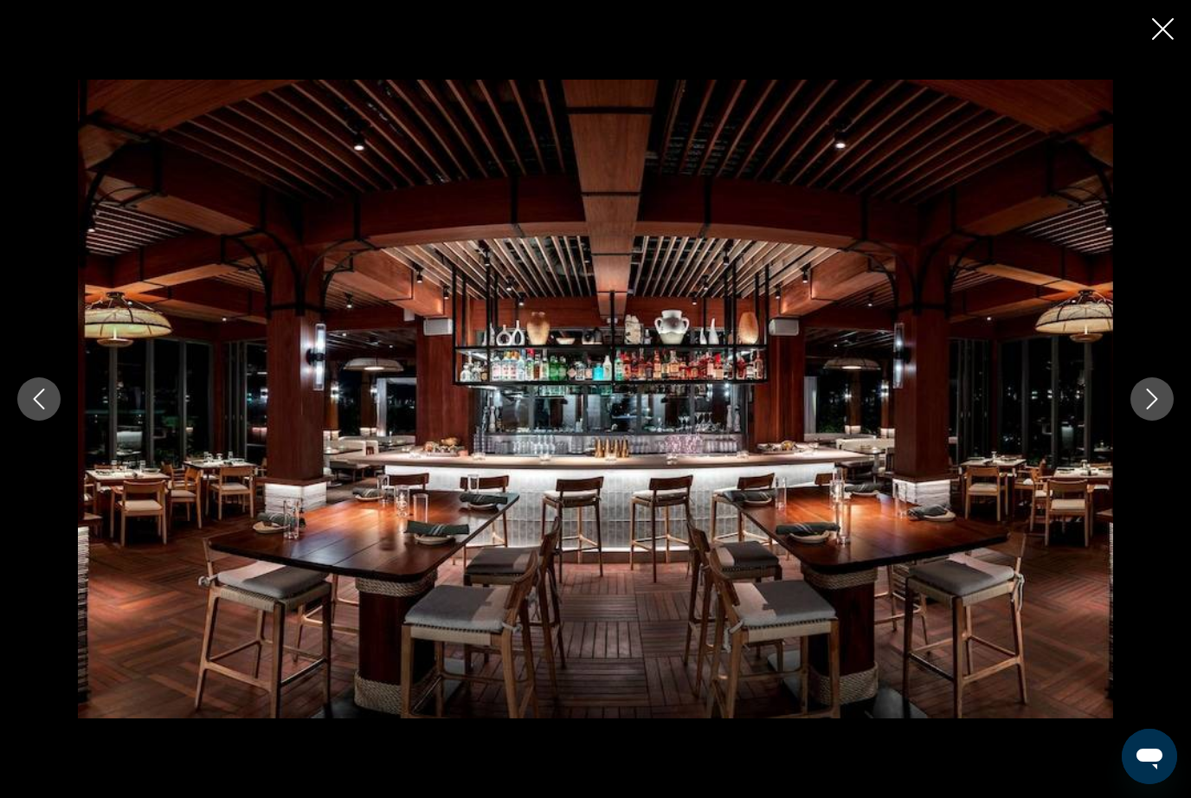
click at [1149, 421] on button "Next image" at bounding box center [1152, 399] width 43 height 43
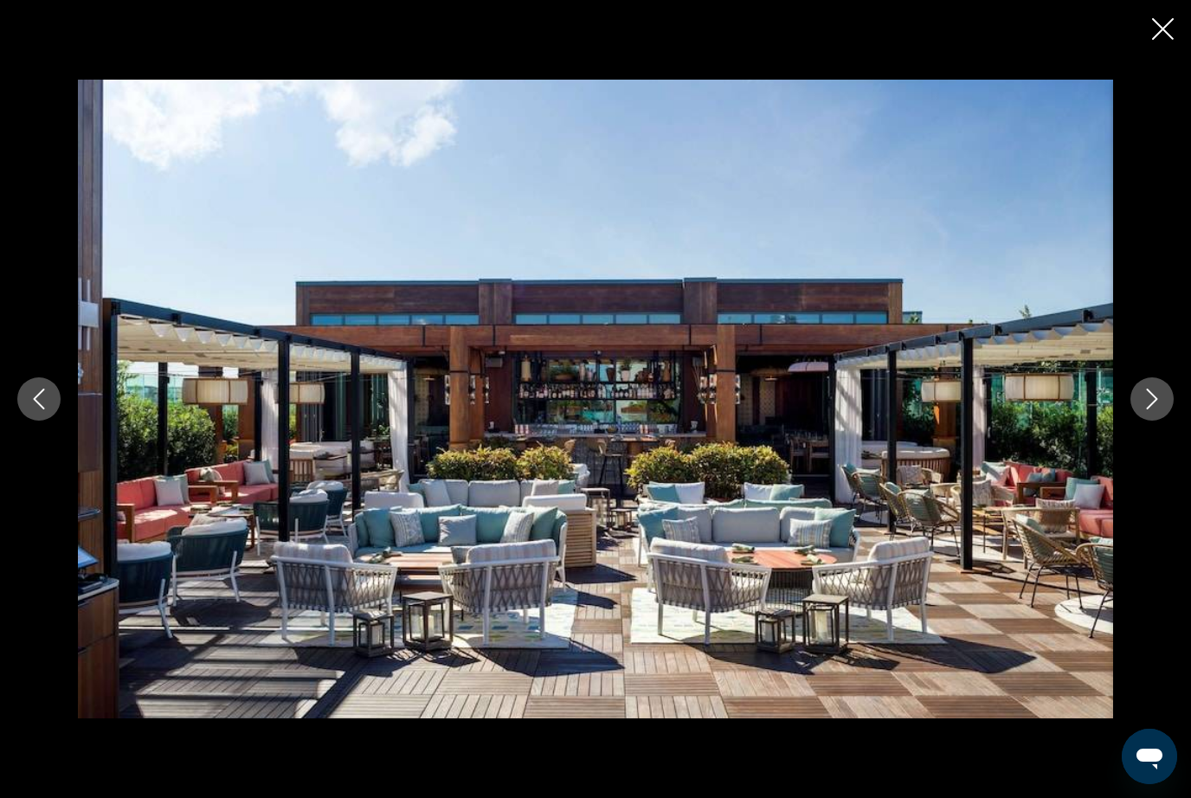
click at [1146, 421] on button "Next image" at bounding box center [1152, 399] width 43 height 43
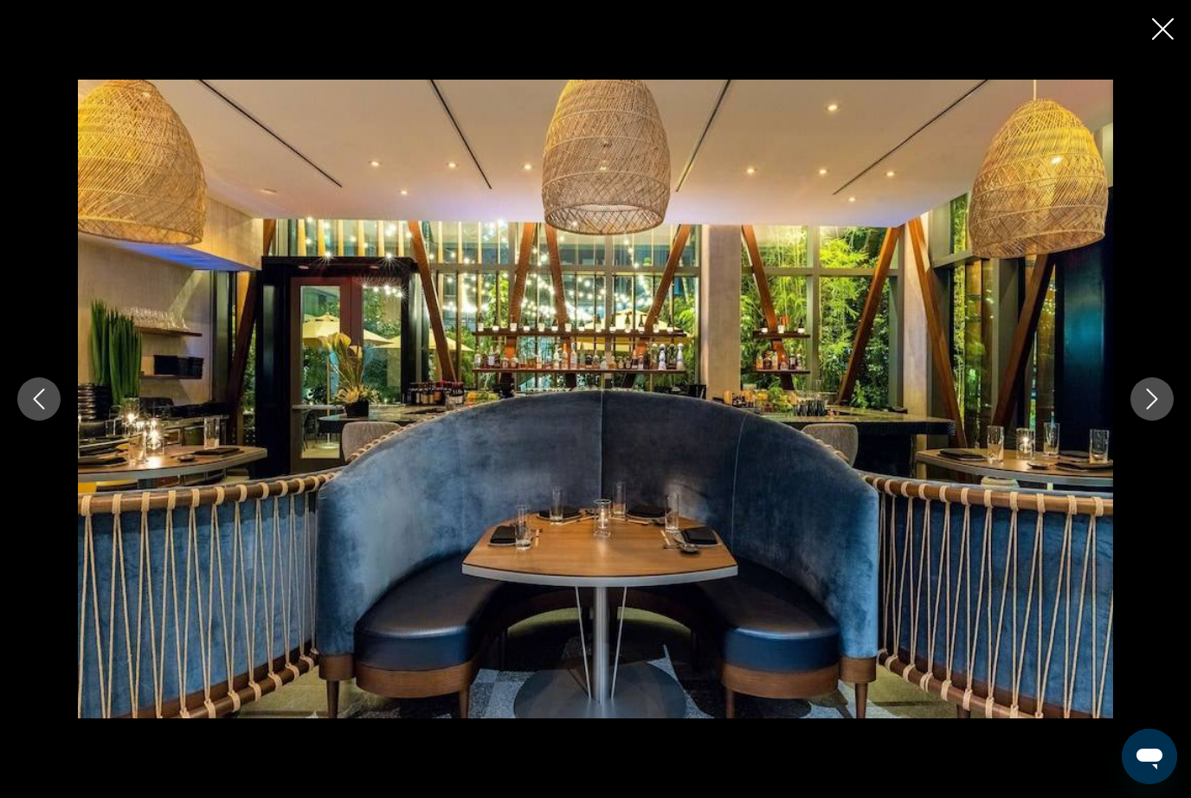
click at [1146, 421] on button "Next image" at bounding box center [1152, 399] width 43 height 43
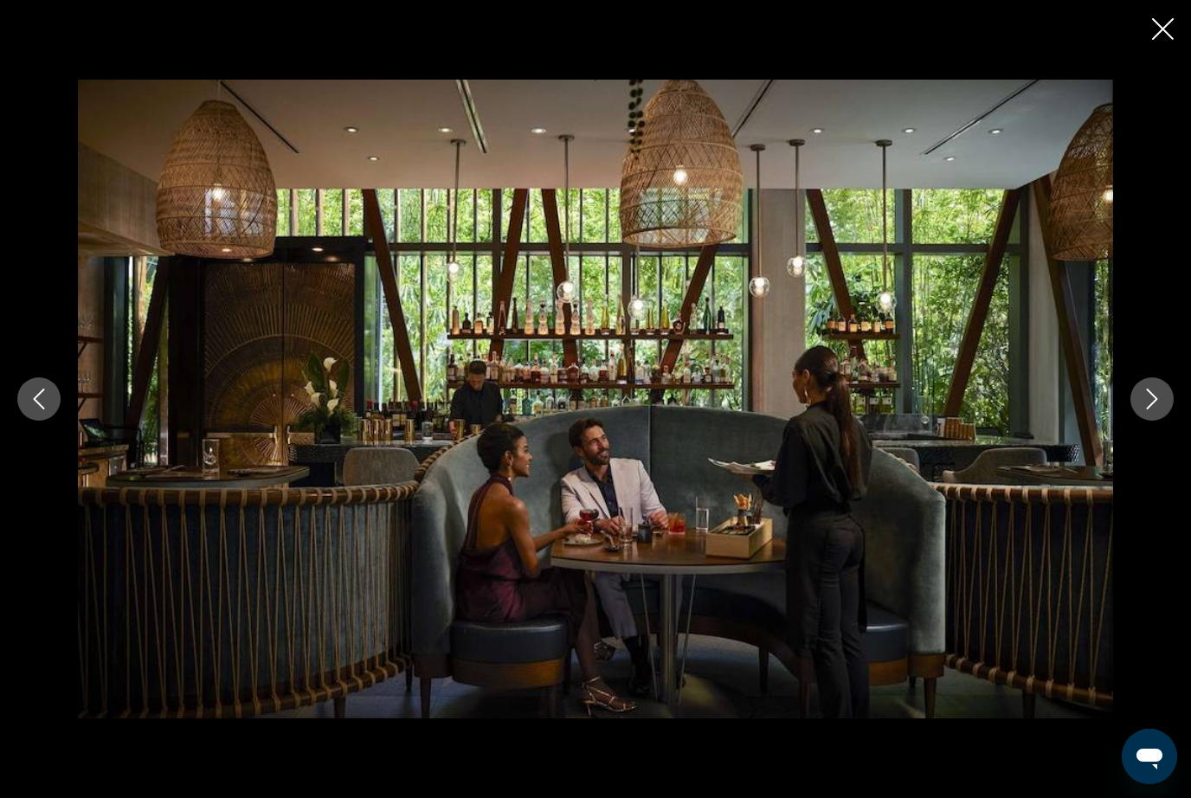
click at [1155, 421] on button "Next image" at bounding box center [1152, 399] width 43 height 43
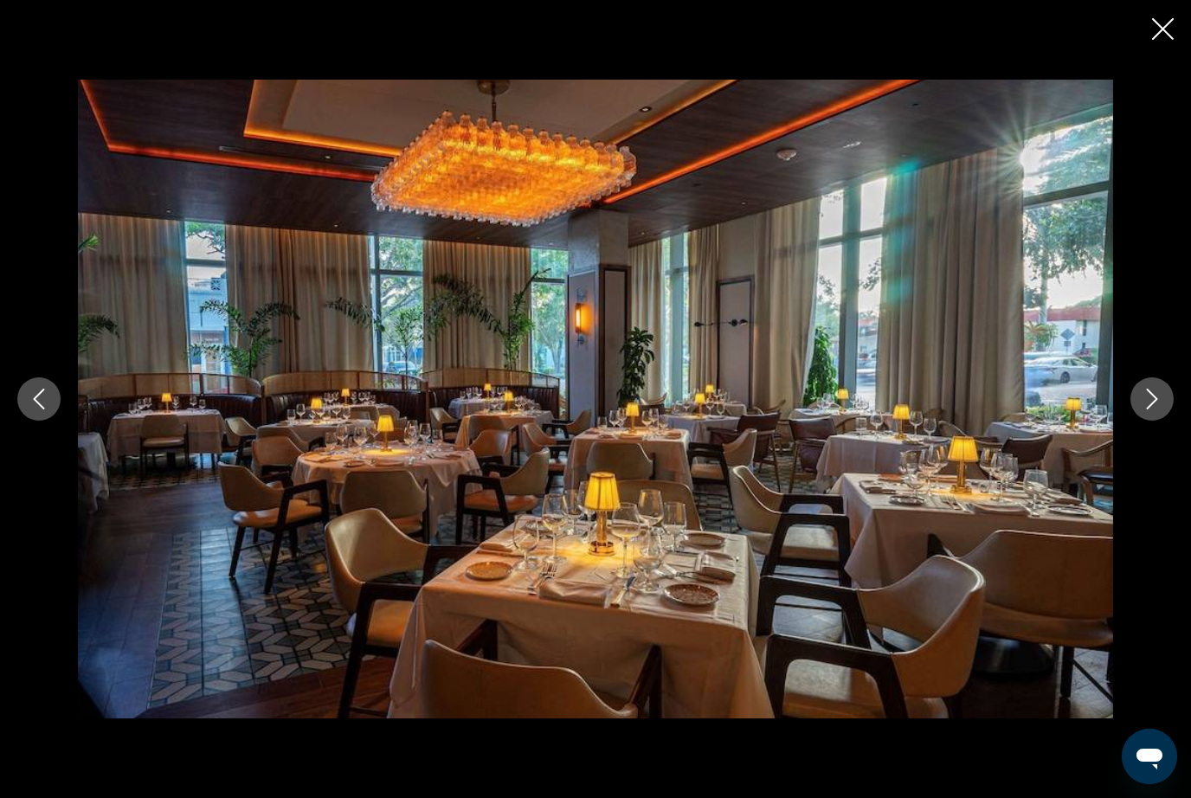
click at [1152, 421] on button "Next image" at bounding box center [1152, 399] width 43 height 43
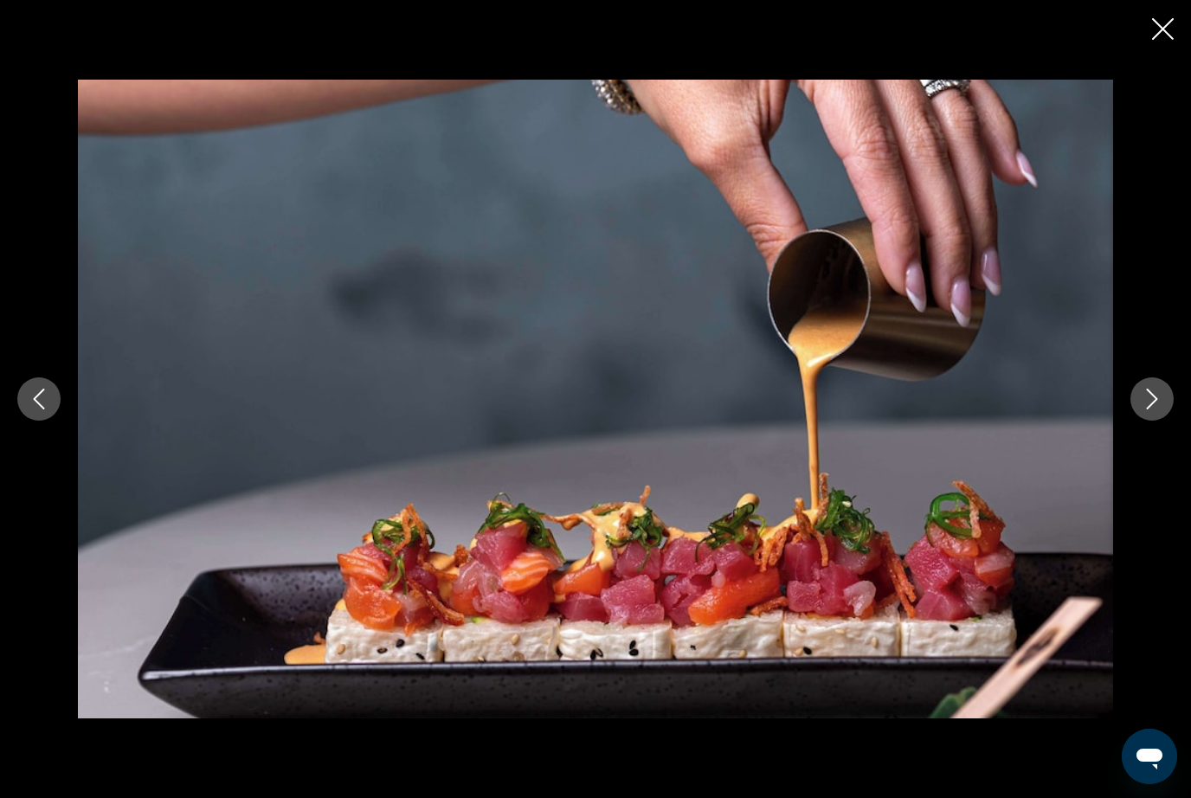
click at [1146, 421] on button "Next image" at bounding box center [1152, 399] width 43 height 43
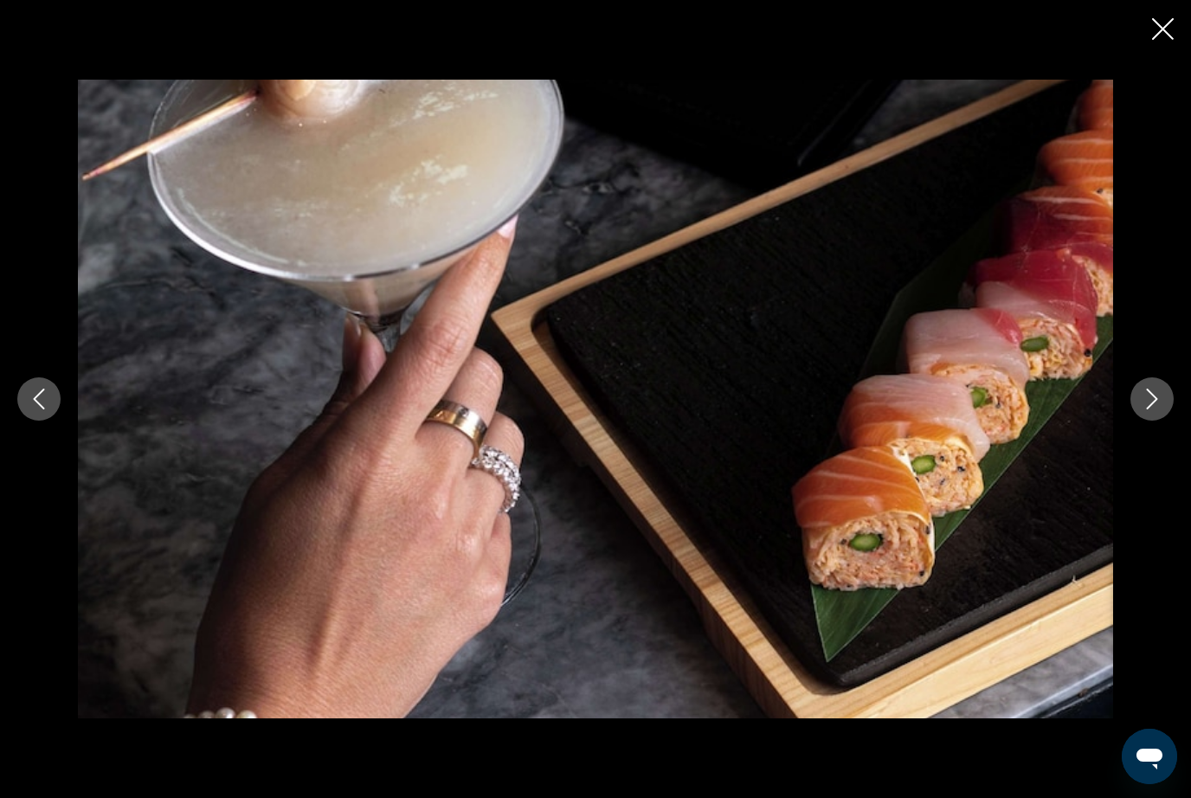
click at [1159, 421] on button "Next image" at bounding box center [1152, 399] width 43 height 43
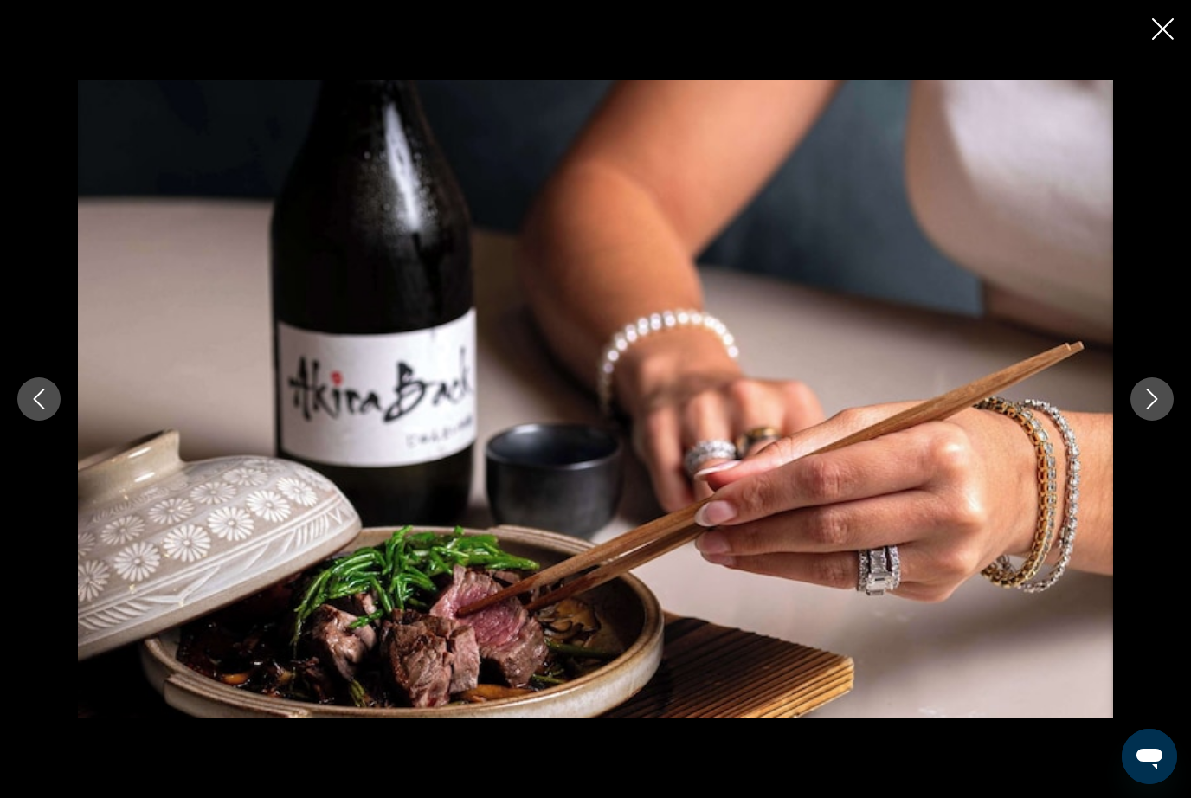
click at [1160, 421] on button "Next image" at bounding box center [1152, 399] width 43 height 43
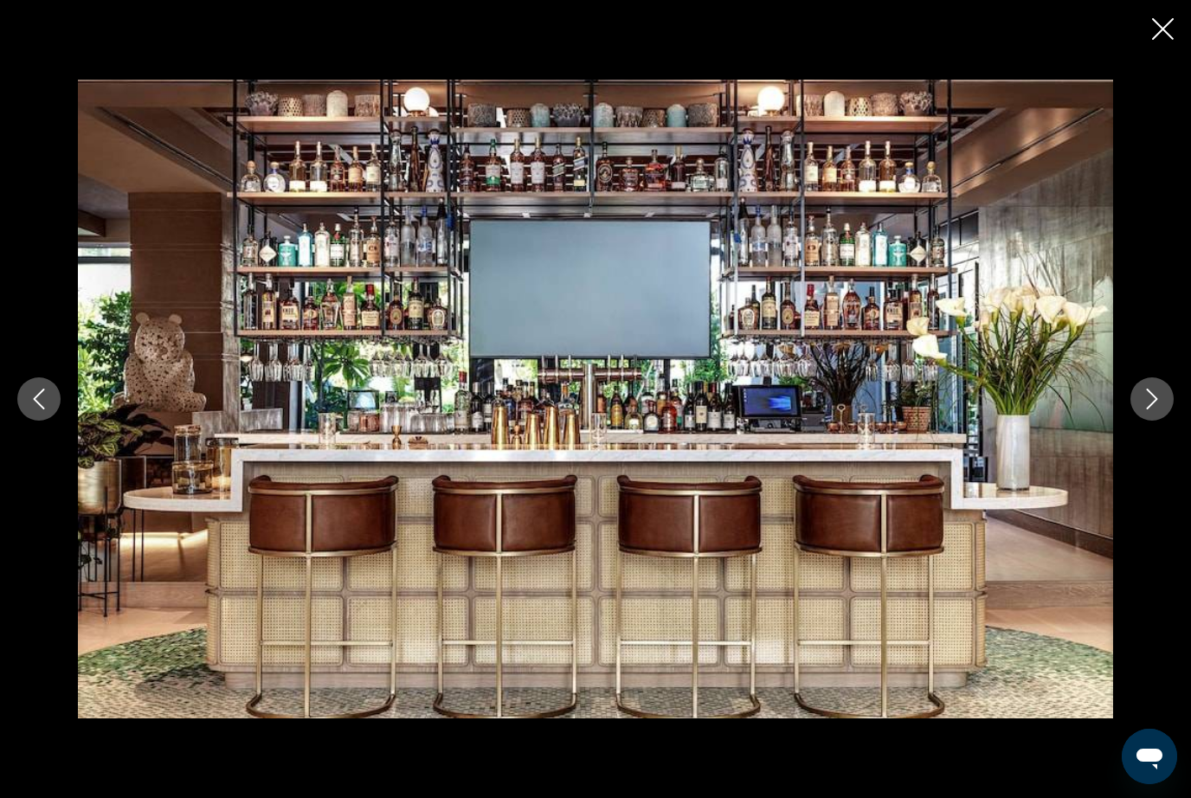
click at [1158, 421] on button "Next image" at bounding box center [1152, 399] width 43 height 43
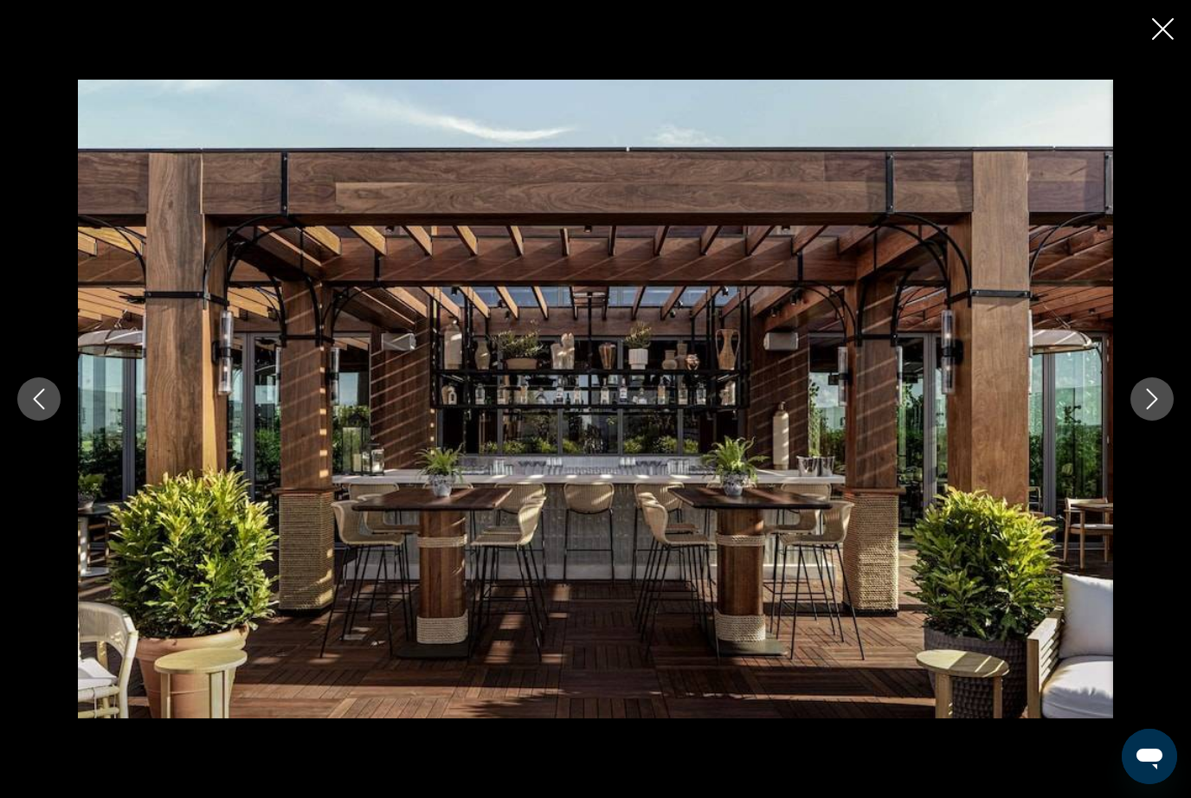
click at [1156, 410] on icon "Next image" at bounding box center [1152, 399] width 21 height 21
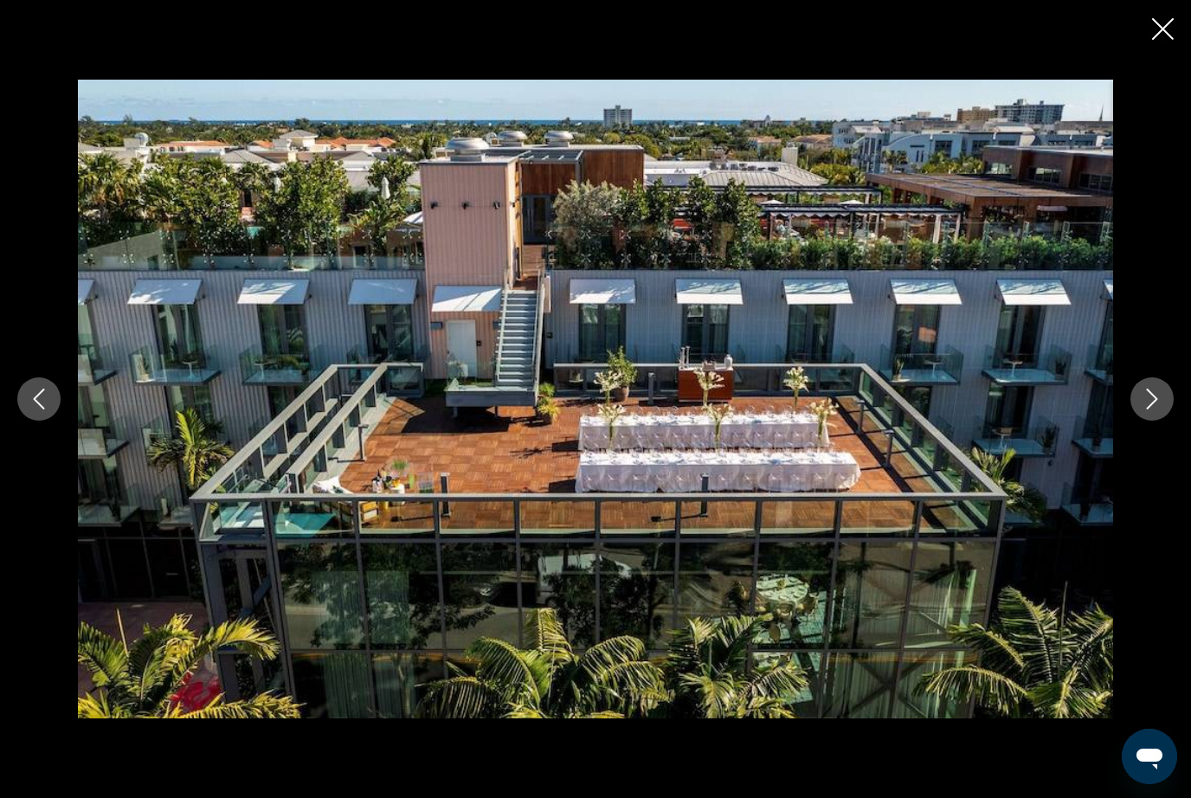
click at [1158, 410] on icon "Next image" at bounding box center [1152, 399] width 21 height 21
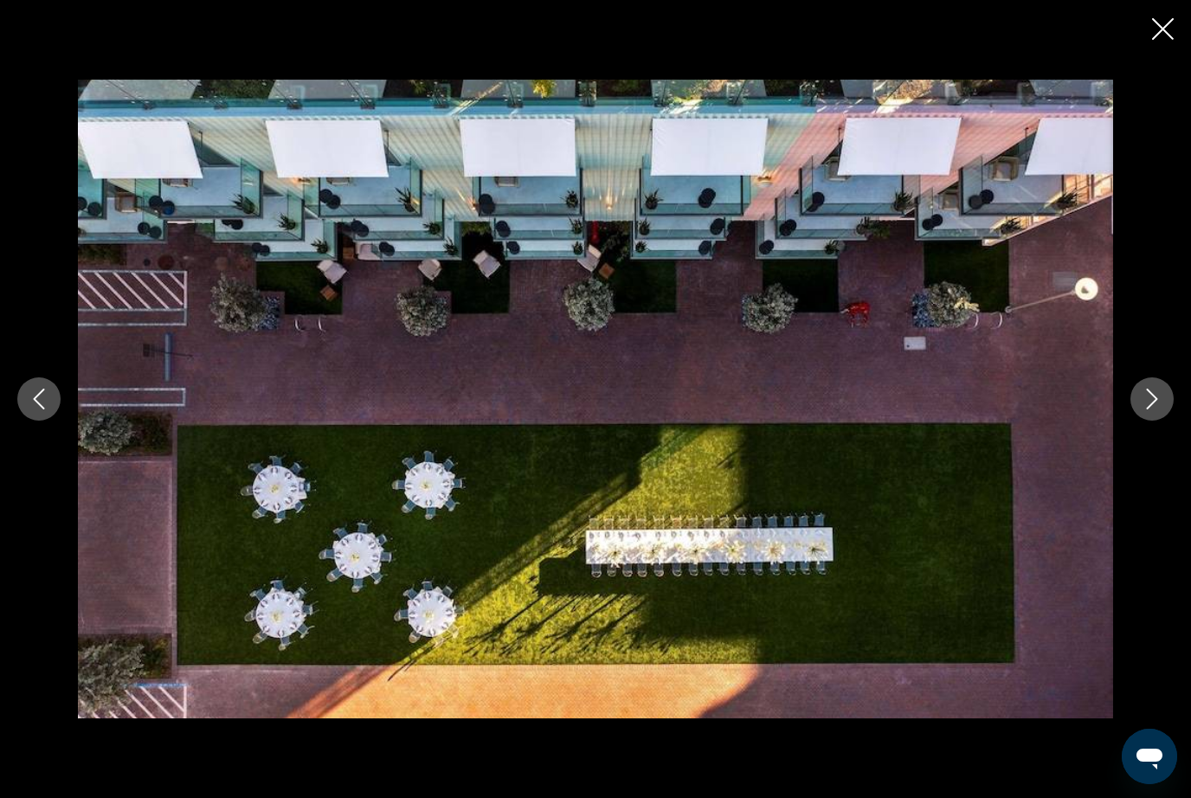
scroll to position [652, 0]
click at [1154, 404] on icon "Next image" at bounding box center [1152, 399] width 21 height 21
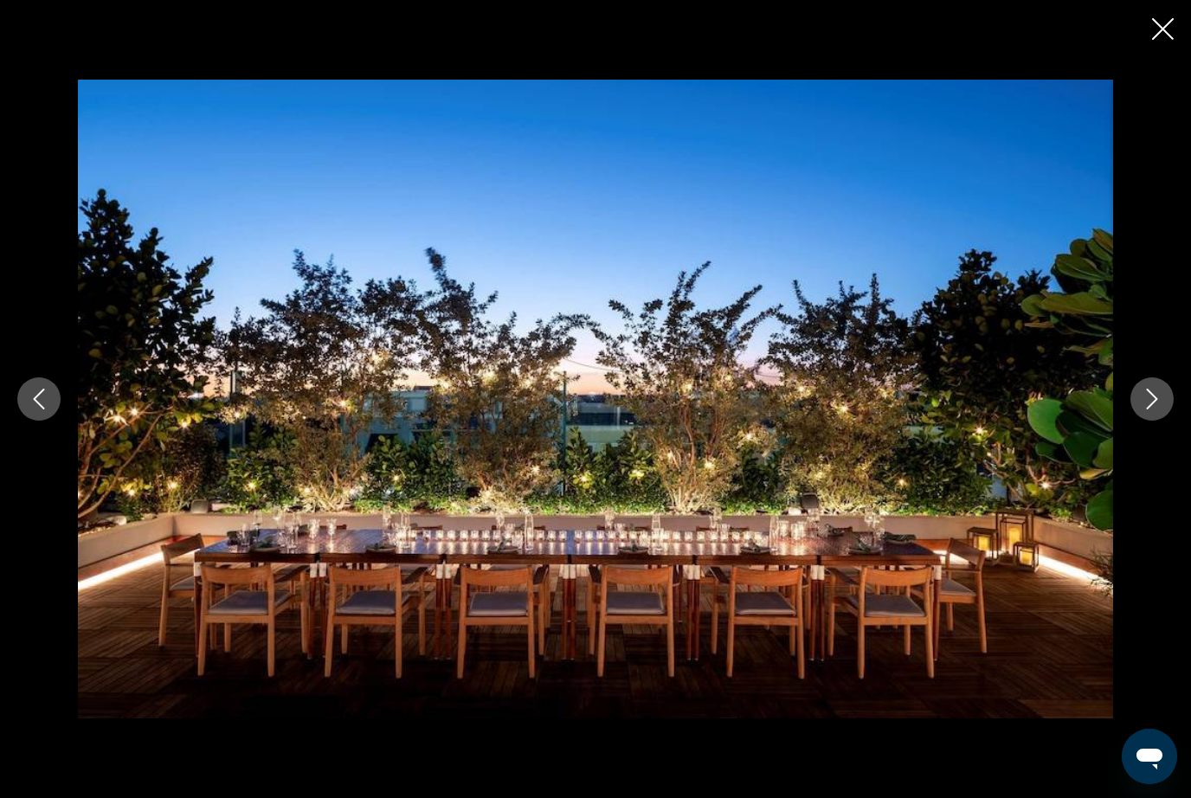
click at [1143, 415] on button "Next image" at bounding box center [1152, 399] width 43 height 43
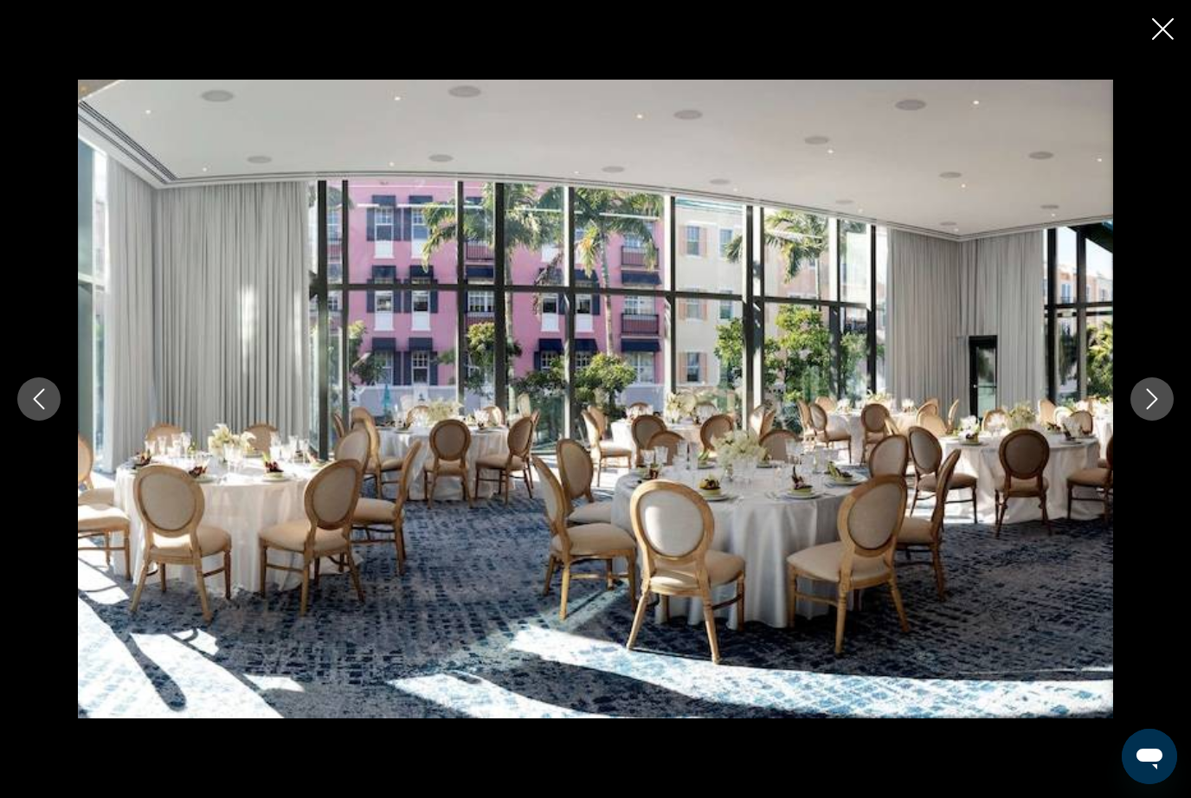
click at [1153, 406] on icon "Next image" at bounding box center [1152, 399] width 21 height 21
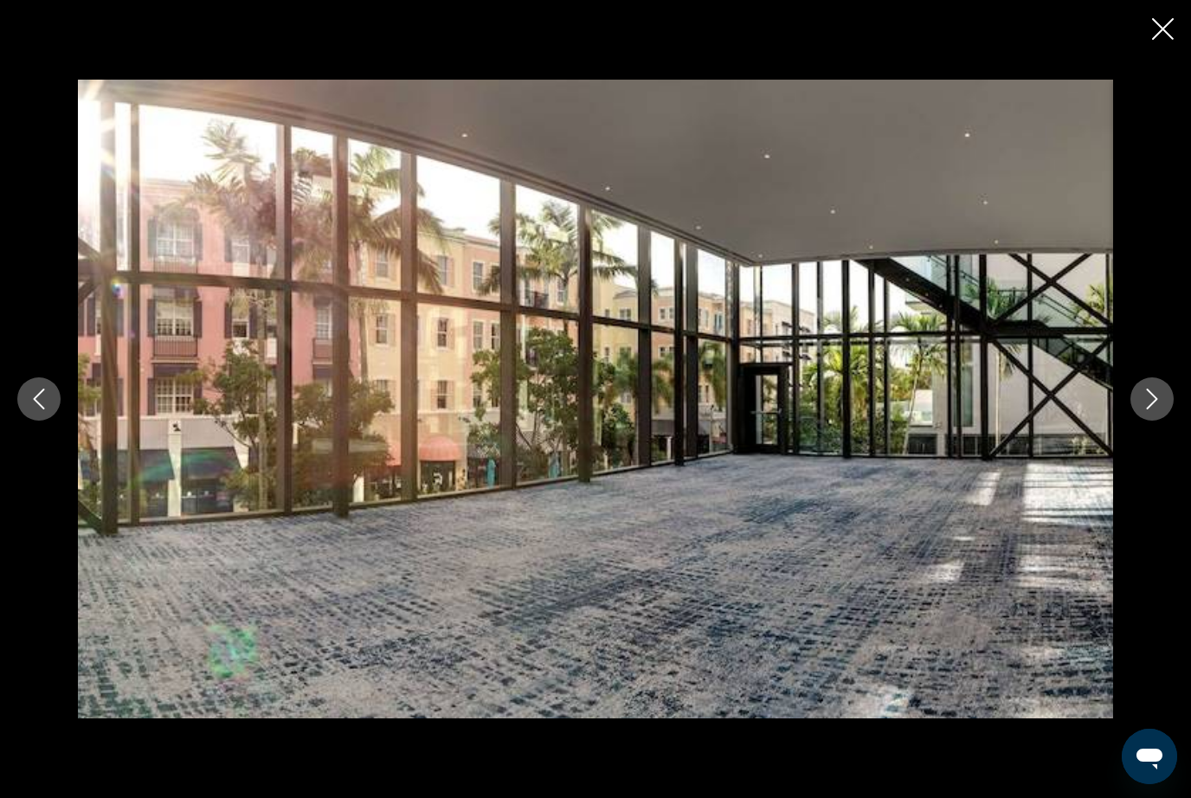
click at [1149, 409] on icon "Next image" at bounding box center [1152, 399] width 21 height 21
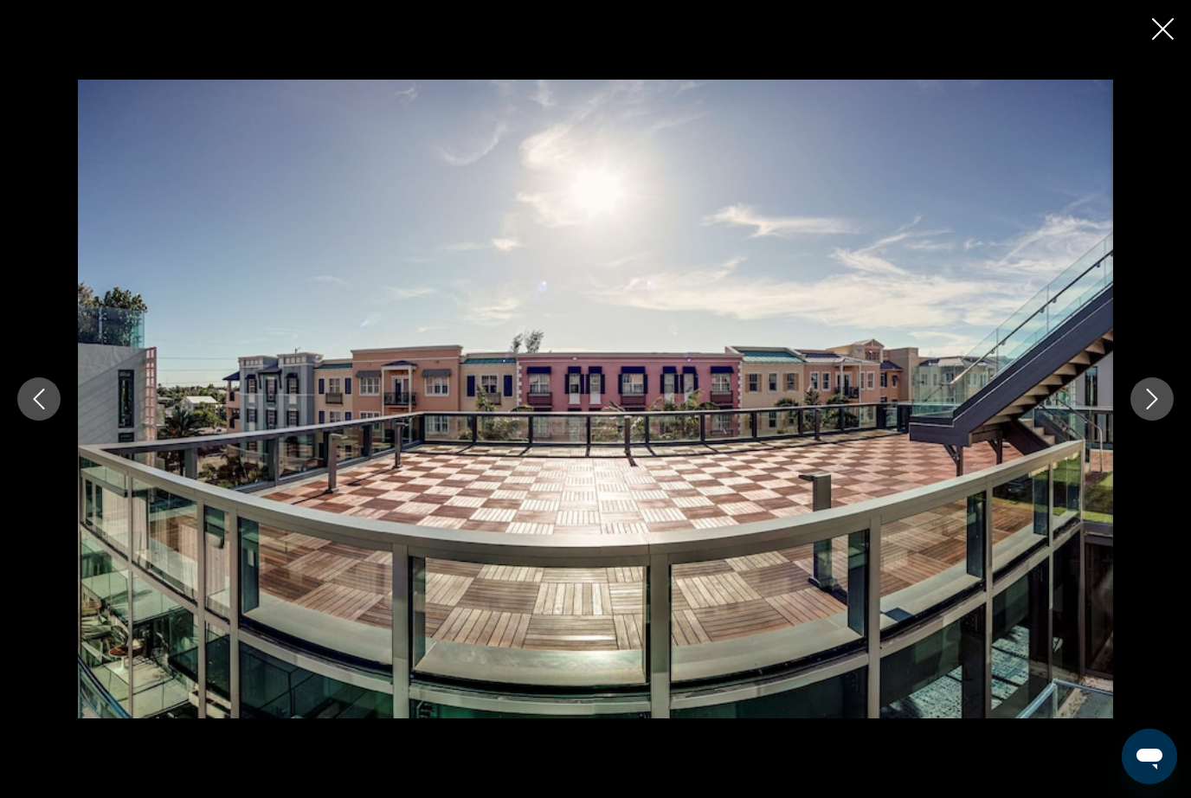
click at [1146, 410] on button "Next image" at bounding box center [1152, 399] width 43 height 43
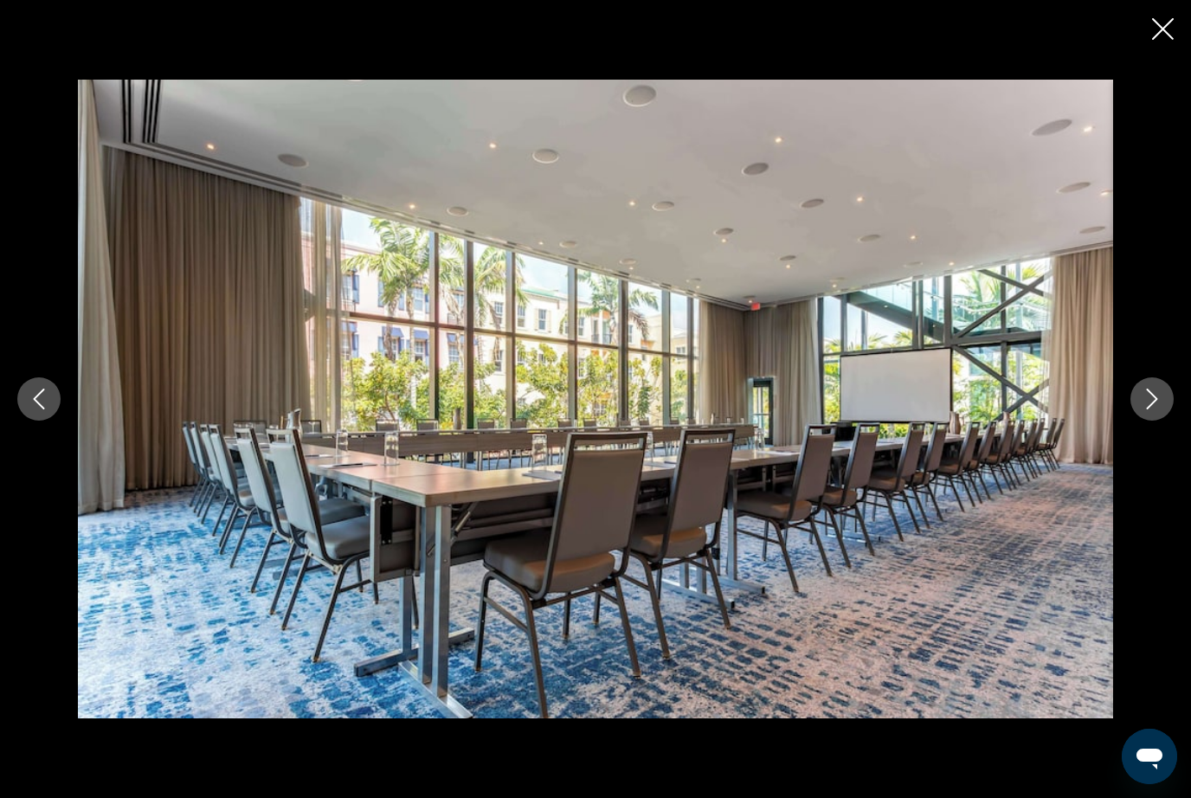
click at [1142, 413] on button "Next image" at bounding box center [1152, 399] width 43 height 43
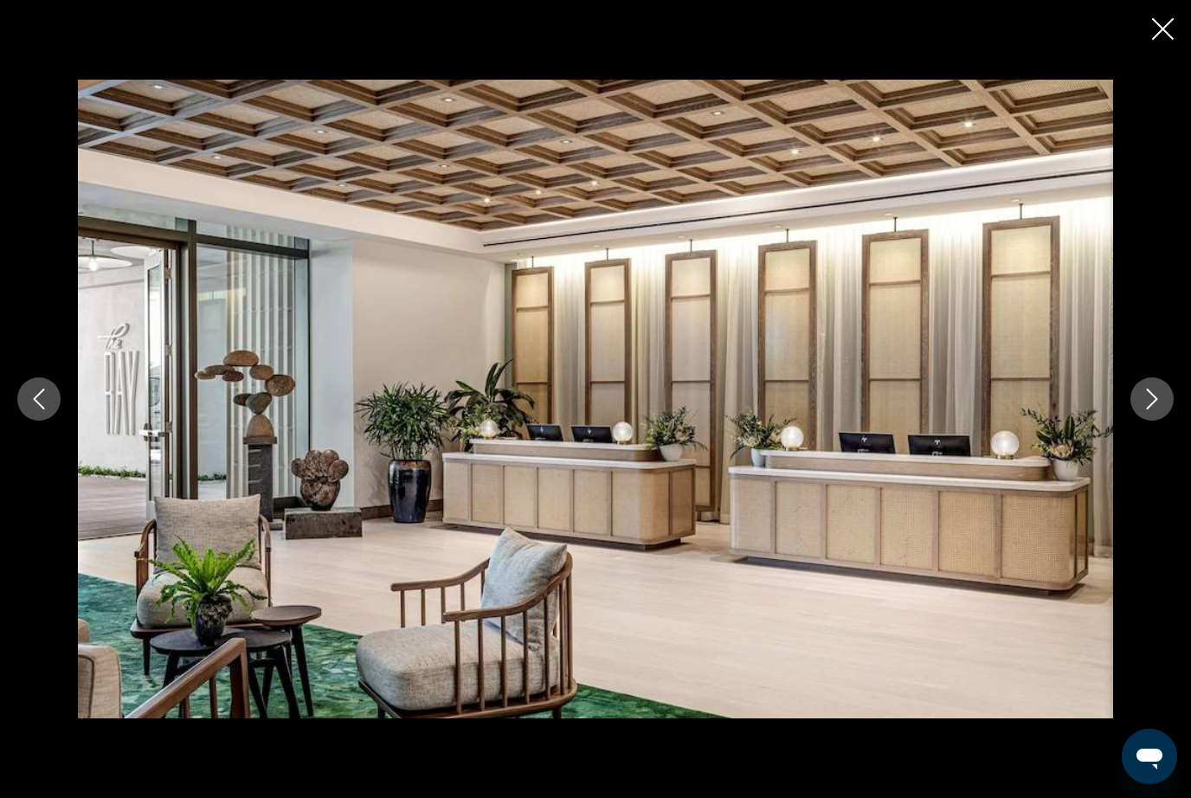
click at [1143, 412] on button "Next image" at bounding box center [1152, 399] width 43 height 43
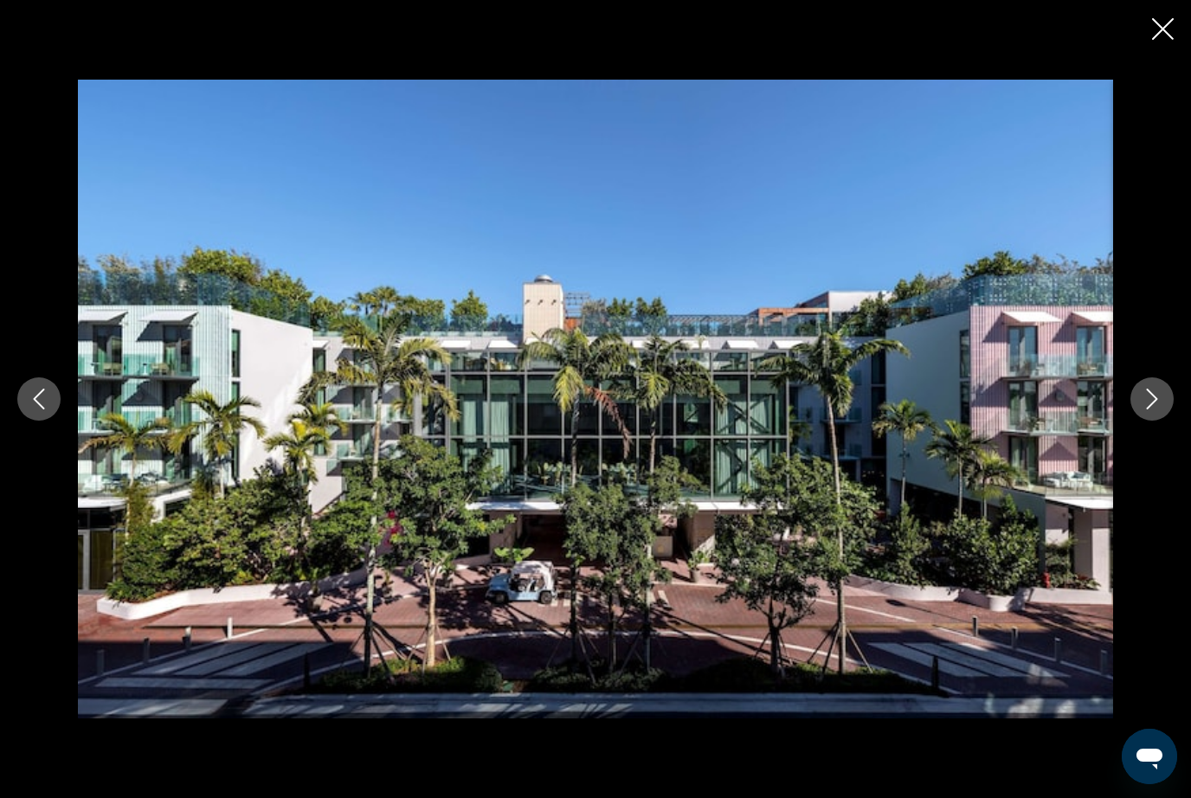
click at [1146, 409] on icon "Next image" at bounding box center [1152, 399] width 21 height 21
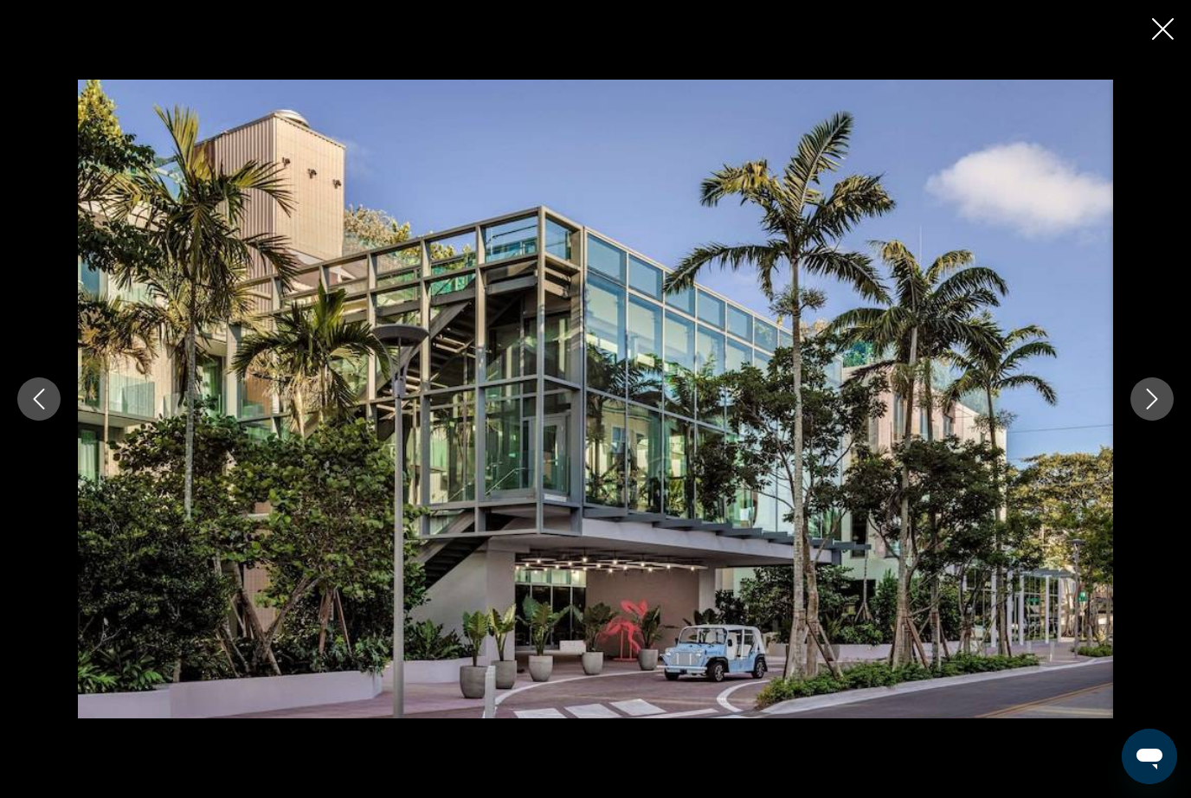
click at [1143, 410] on button "Next image" at bounding box center [1152, 399] width 43 height 43
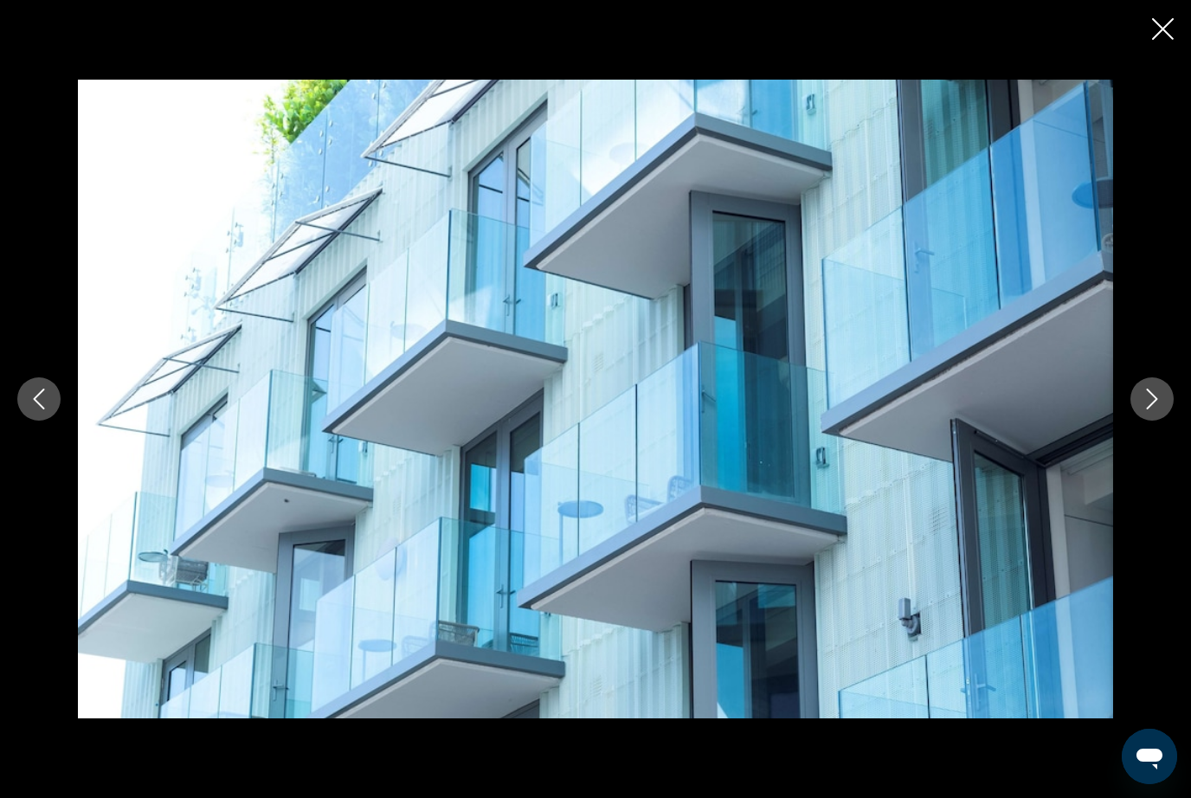
click at [1139, 412] on button "Next image" at bounding box center [1152, 399] width 43 height 43
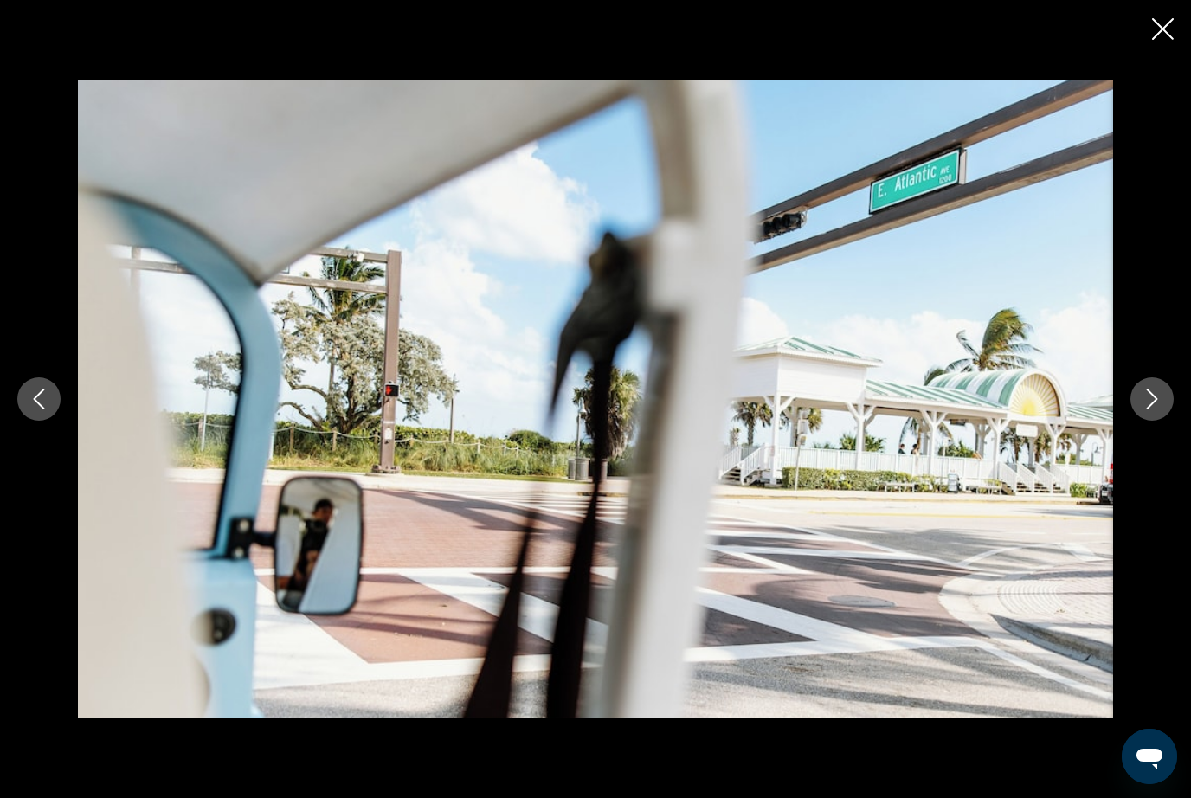
click at [1158, 39] on button "Close slideshow" at bounding box center [1163, 30] width 22 height 27
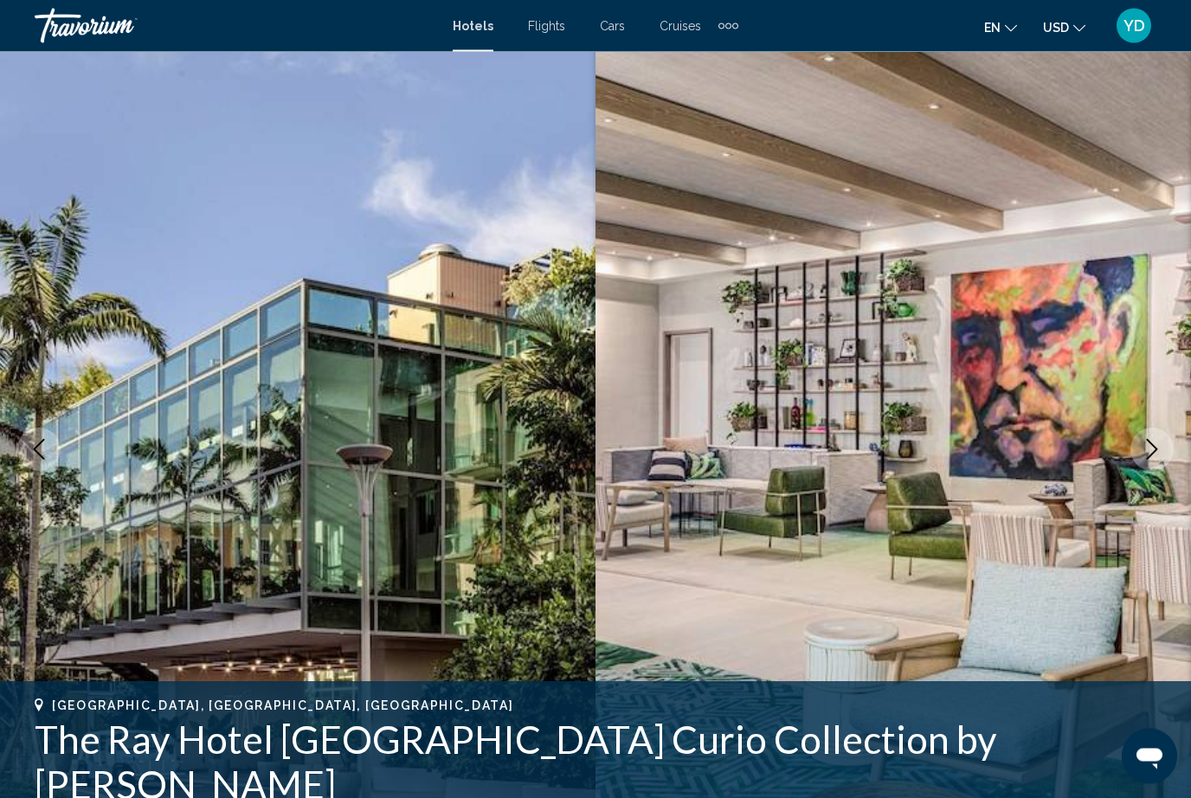
scroll to position [0, 0]
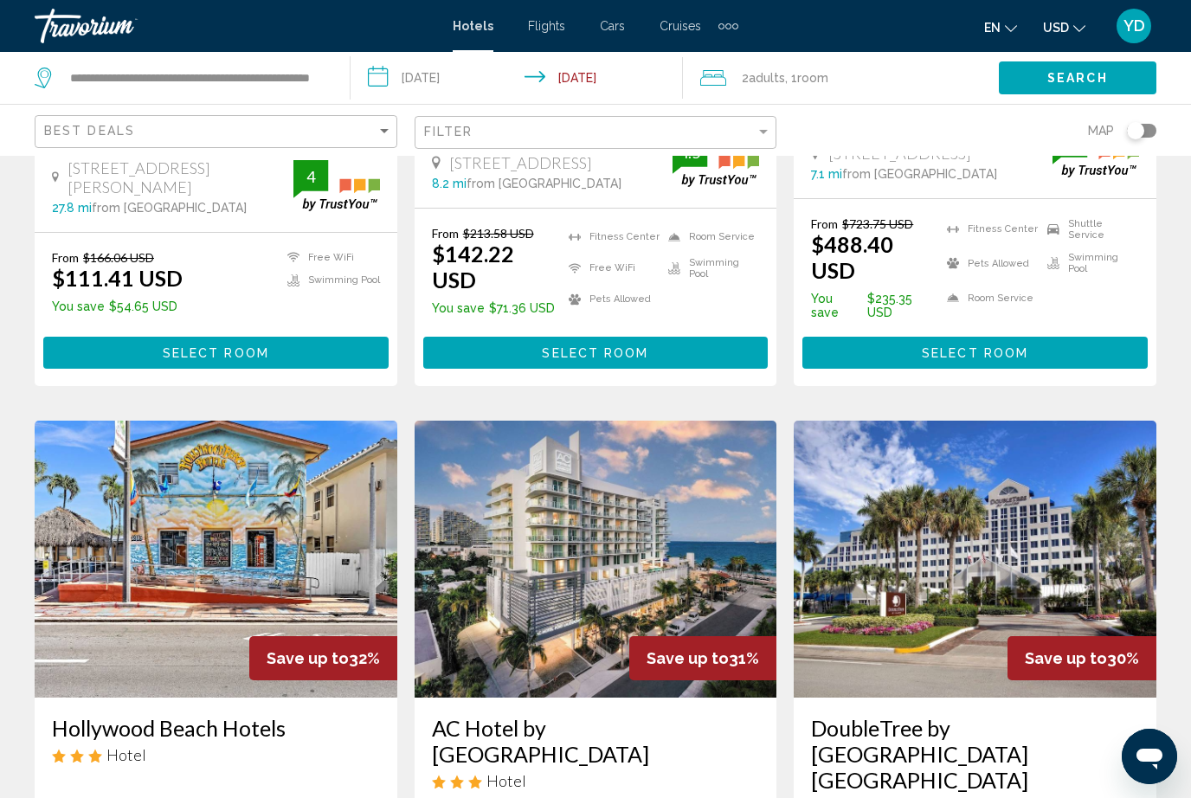
scroll to position [1799, 0]
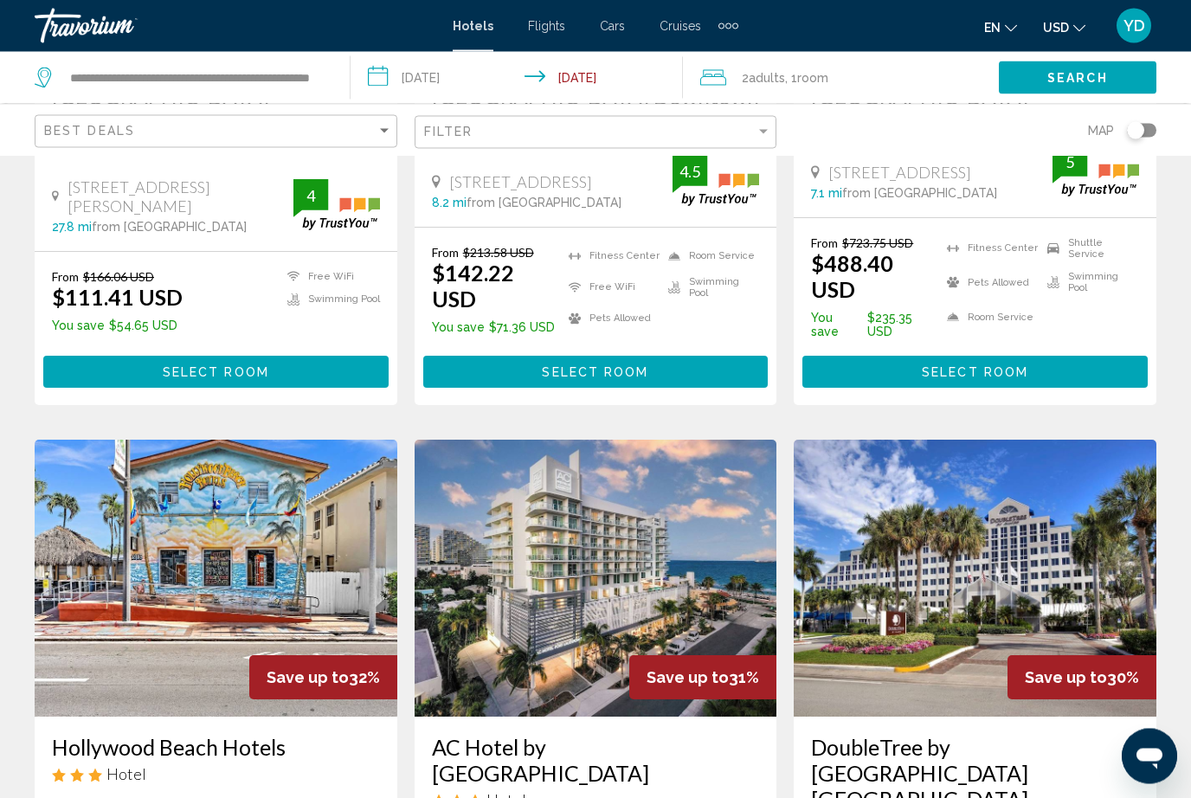
click at [994, 510] on img "Main content" at bounding box center [975, 579] width 363 height 277
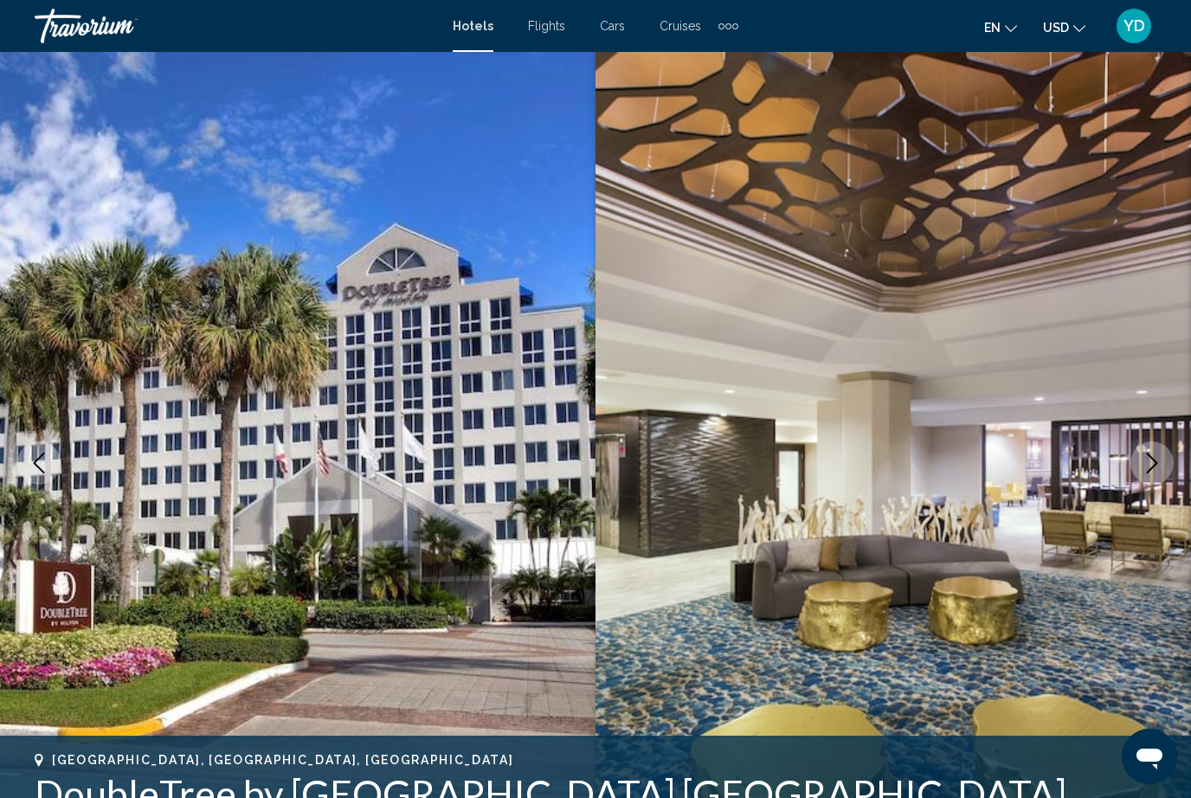
click at [1152, 469] on icon "Next image" at bounding box center [1152, 463] width 11 height 21
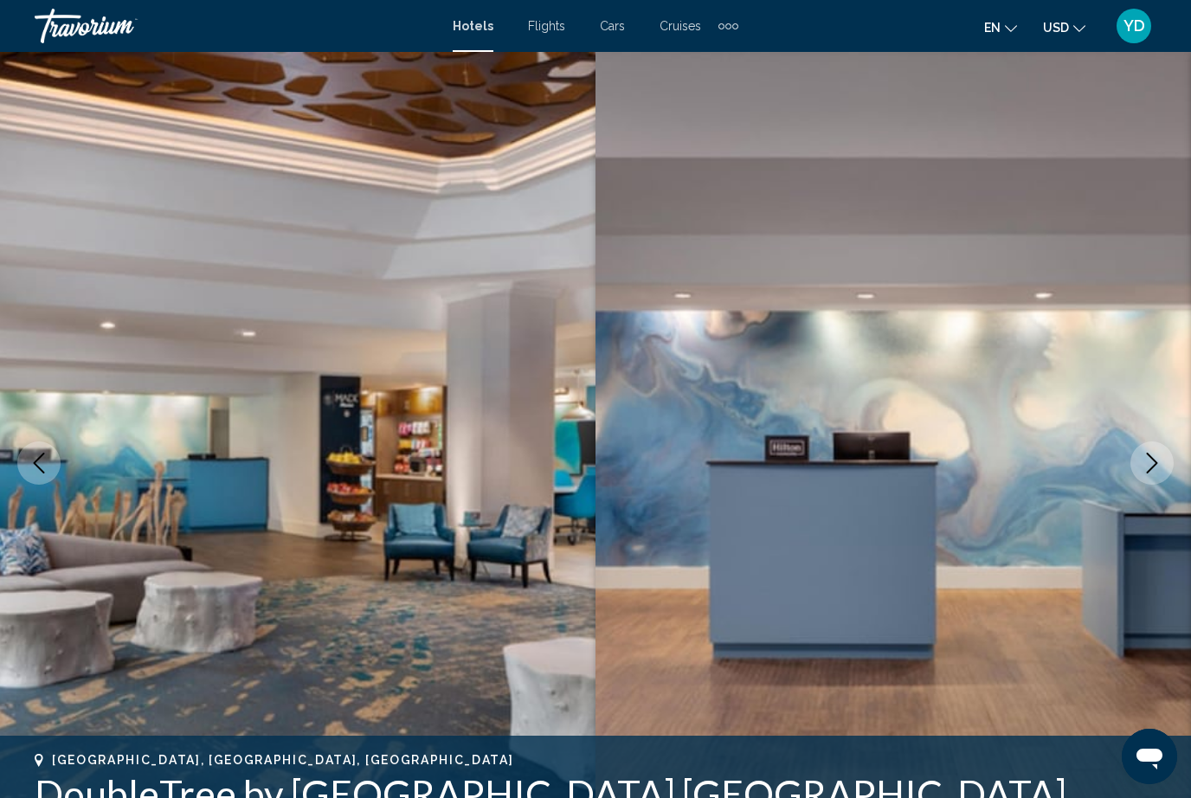
click at [1151, 464] on icon "Next image" at bounding box center [1152, 463] width 21 height 21
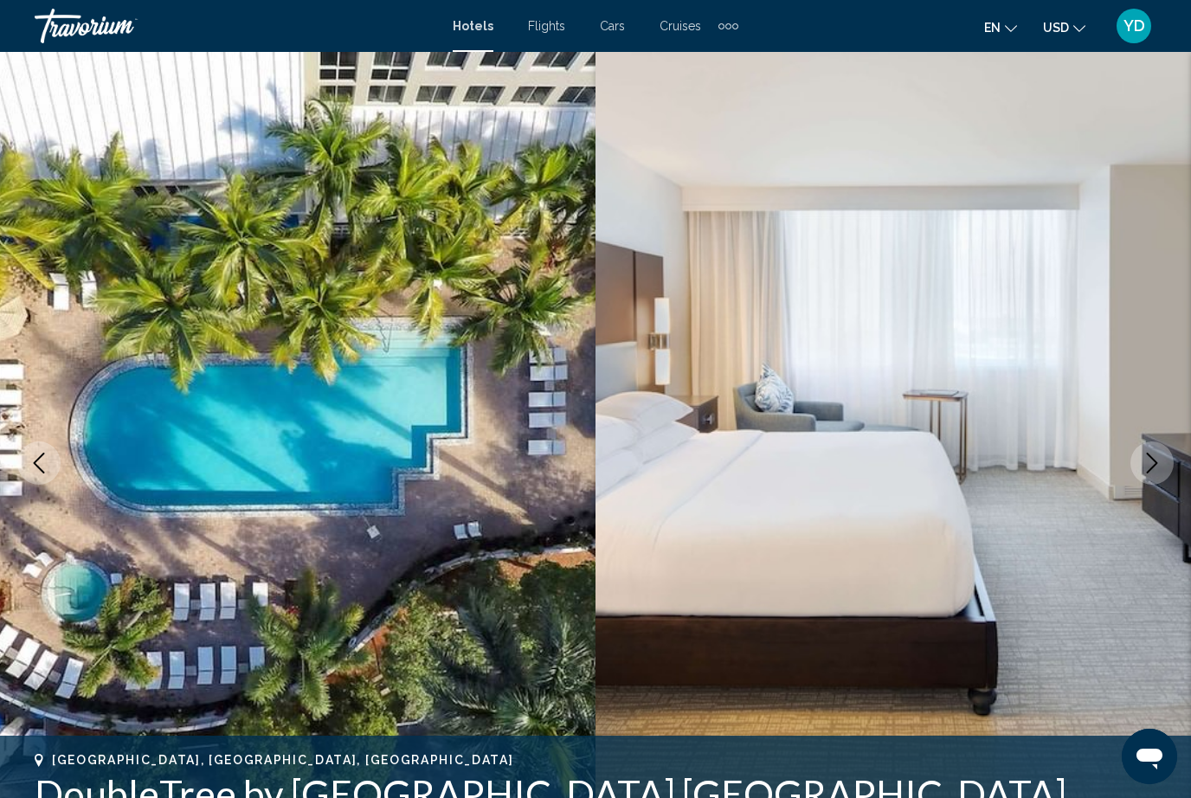
click at [1152, 472] on icon "Next image" at bounding box center [1152, 463] width 21 height 21
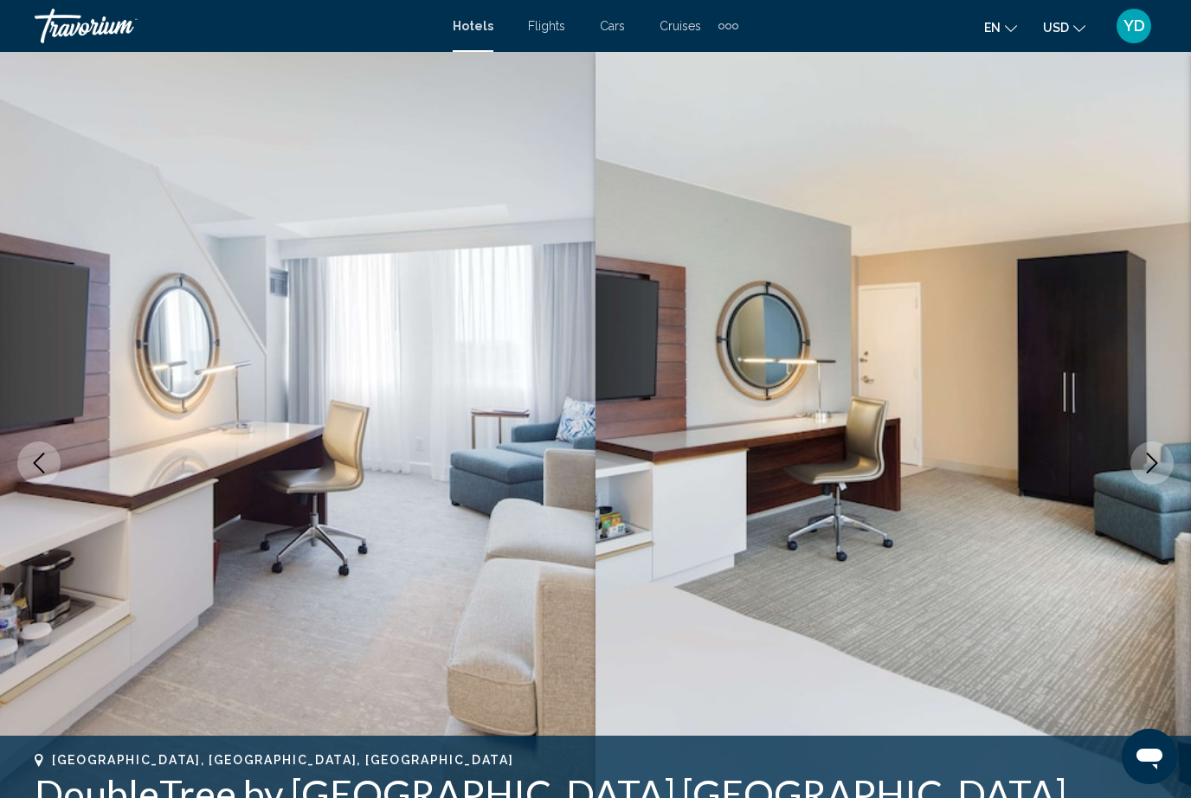
click at [1153, 462] on icon "Next image" at bounding box center [1152, 463] width 21 height 21
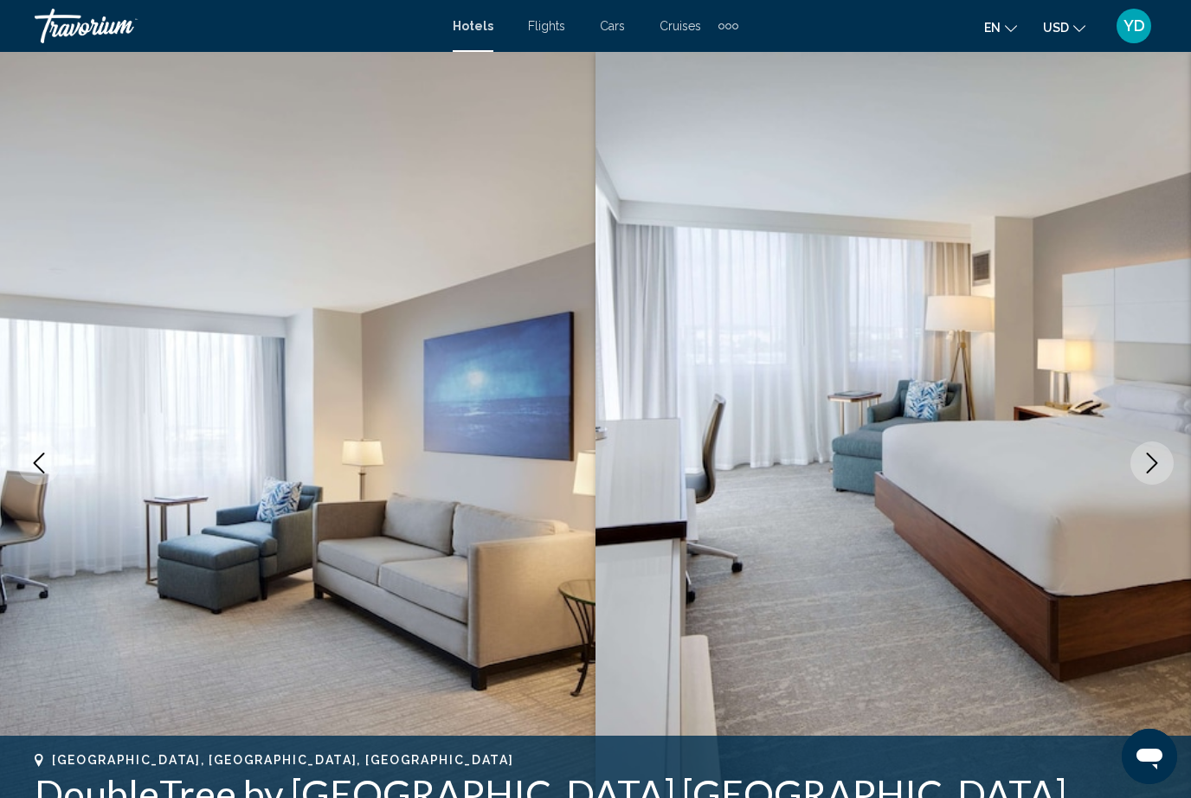
click at [1149, 466] on icon "Next image" at bounding box center [1152, 463] width 21 height 21
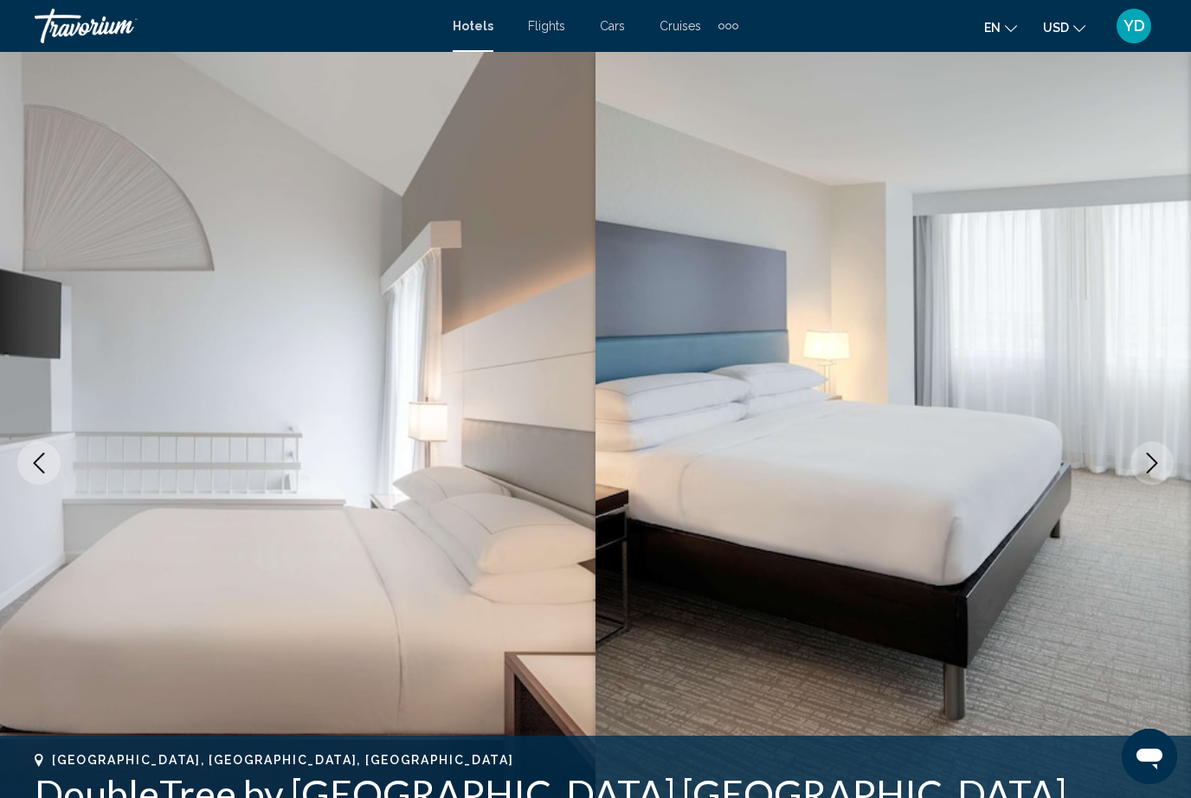
click at [1148, 468] on icon "Next image" at bounding box center [1152, 463] width 21 height 21
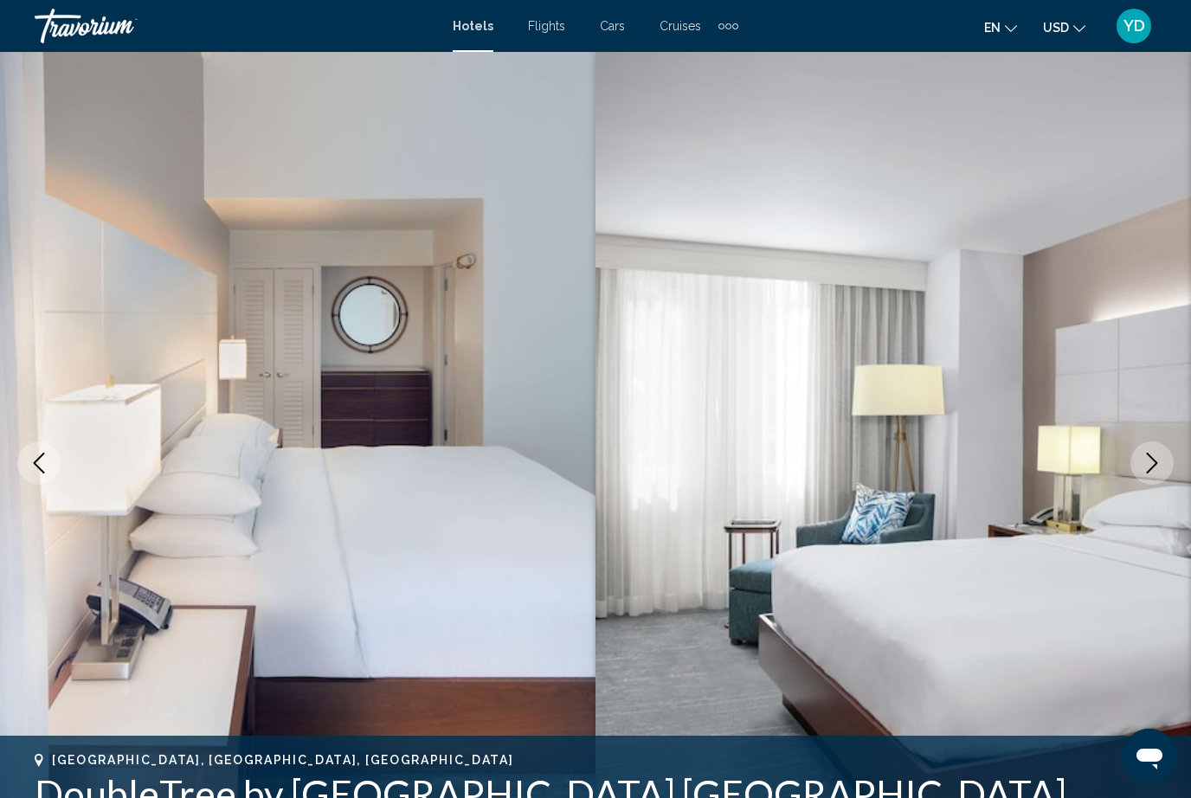
click at [1151, 468] on icon "Next image" at bounding box center [1152, 463] width 21 height 21
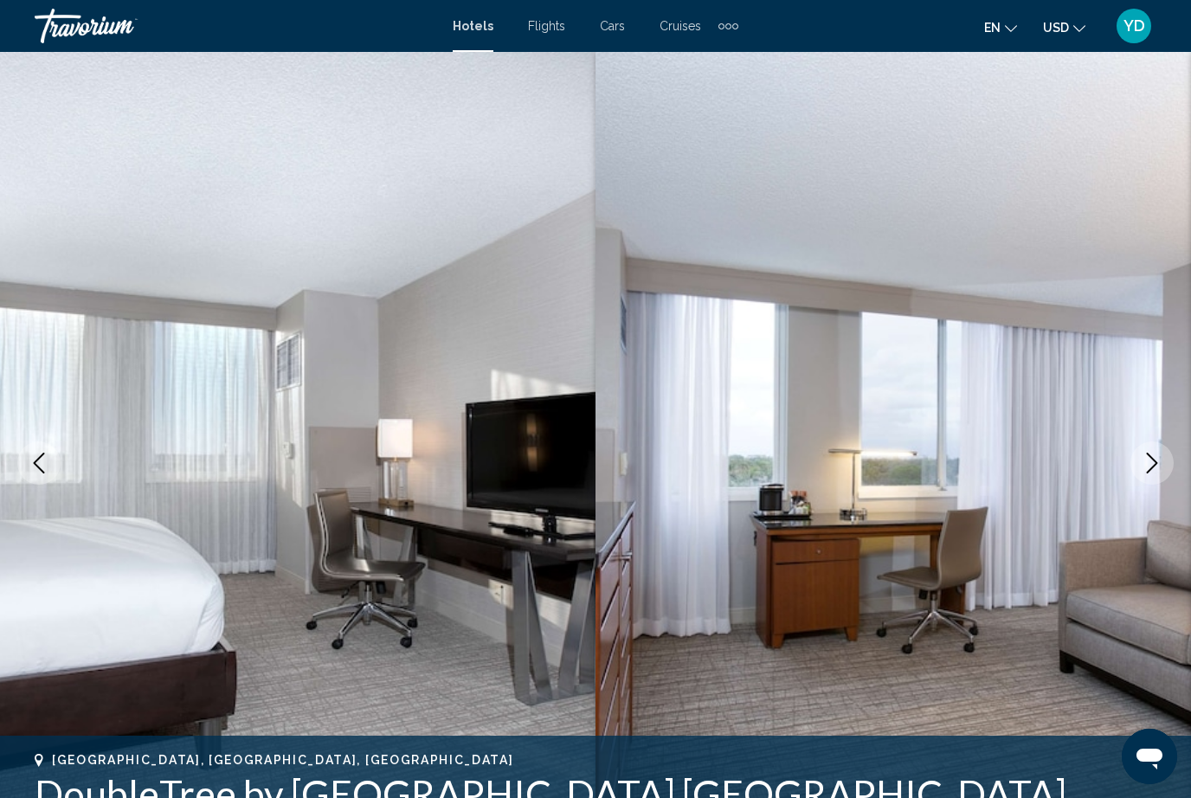
click at [1151, 468] on icon "Next image" at bounding box center [1152, 463] width 21 height 21
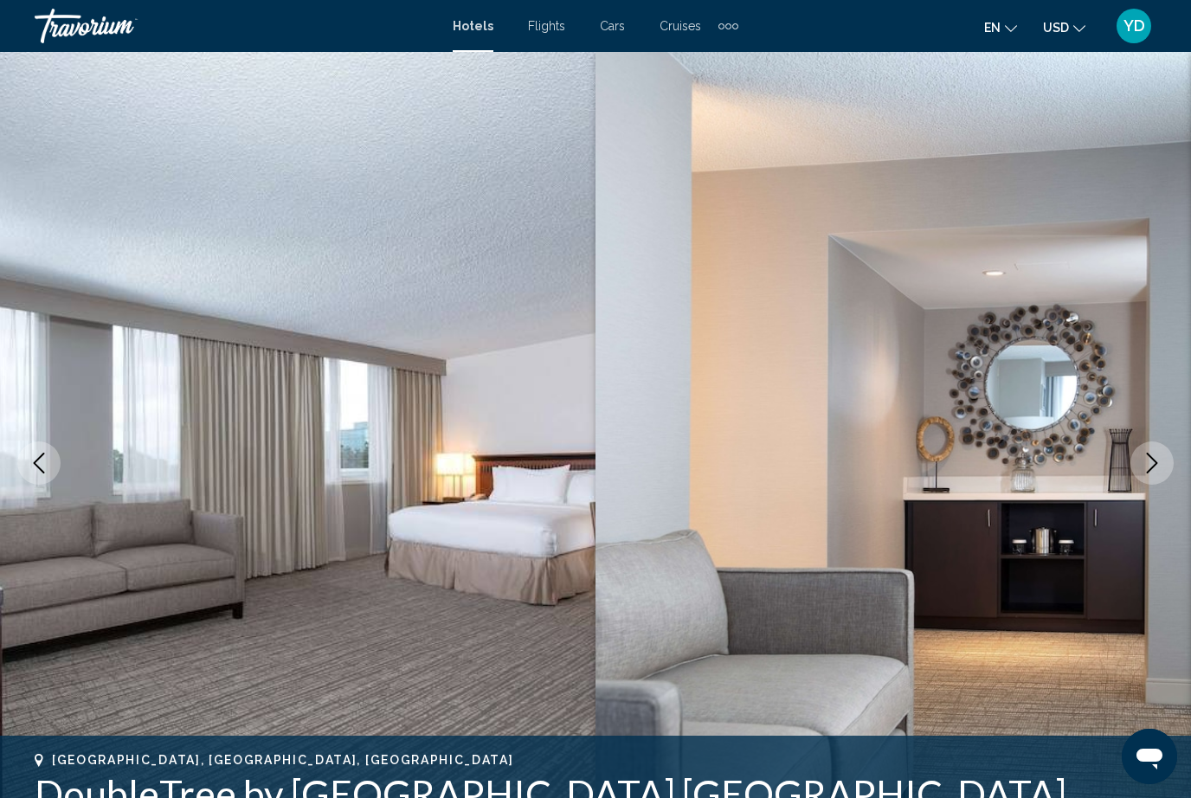
click at [1145, 474] on button "Next image" at bounding box center [1152, 463] width 43 height 43
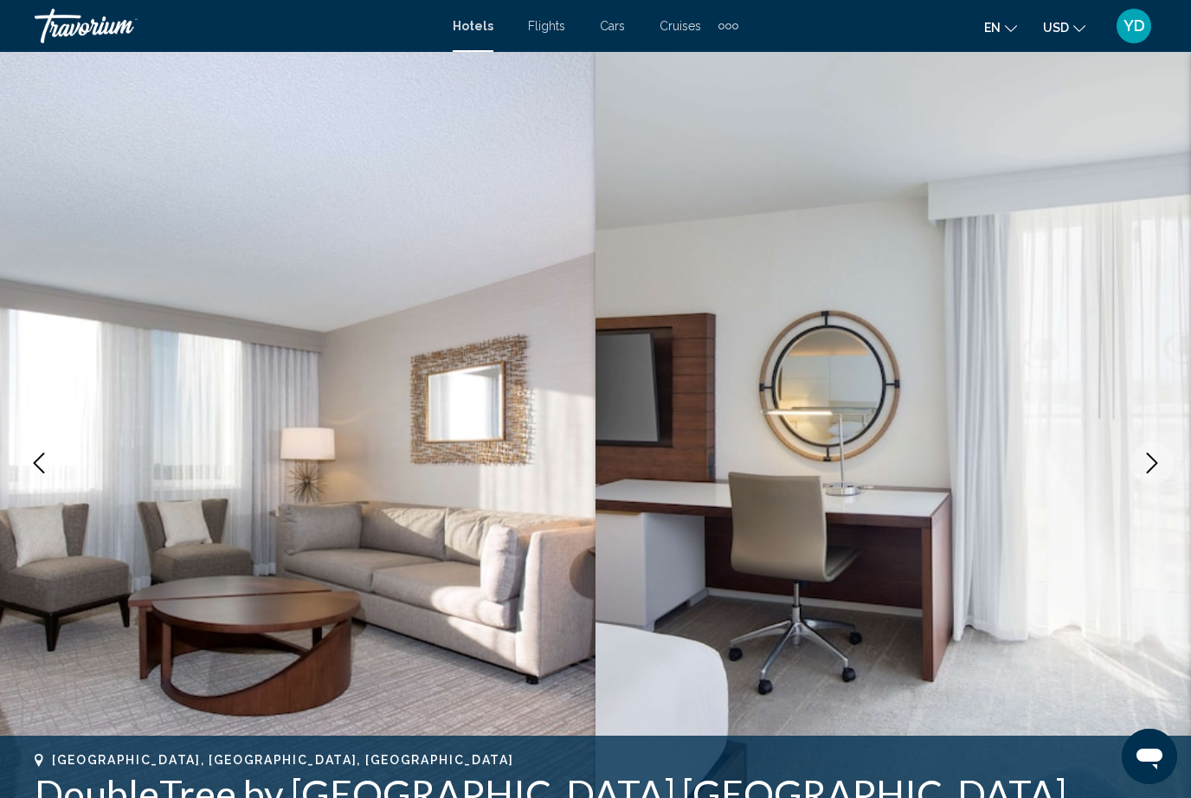
click at [1136, 478] on button "Next image" at bounding box center [1152, 463] width 43 height 43
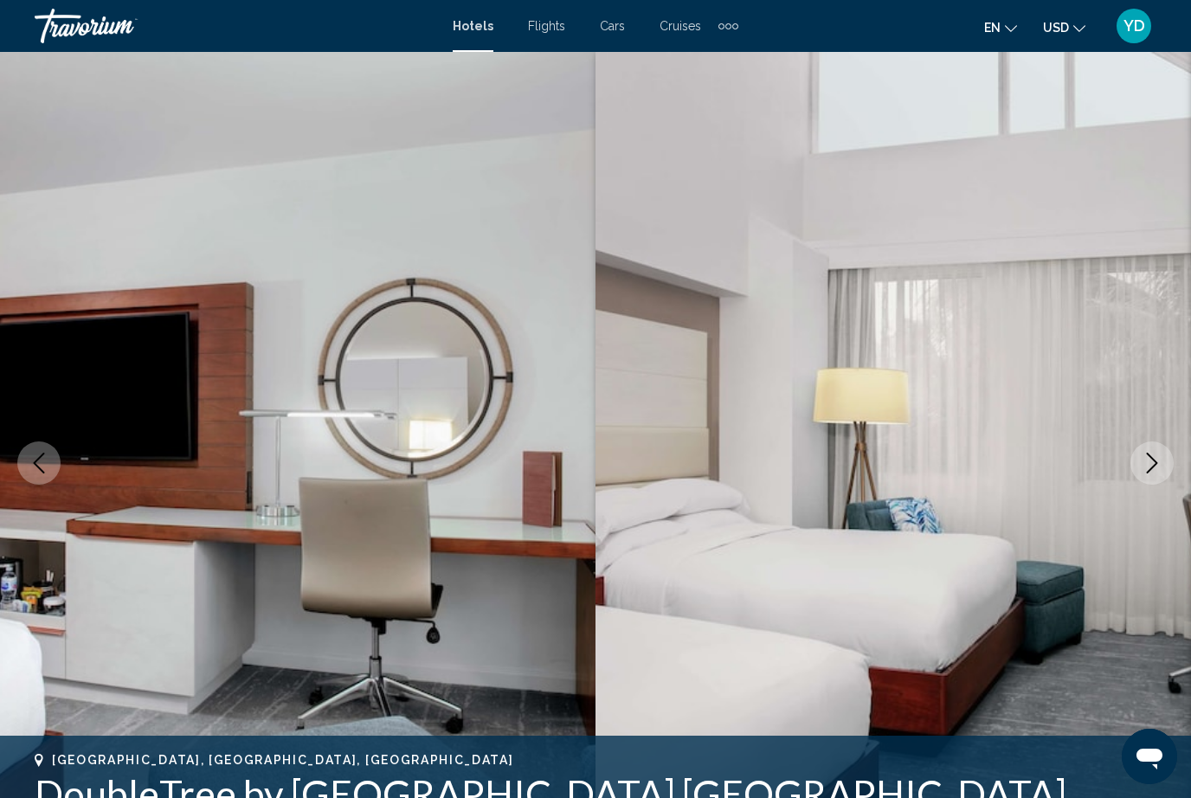
click at [1140, 479] on button "Next image" at bounding box center [1152, 463] width 43 height 43
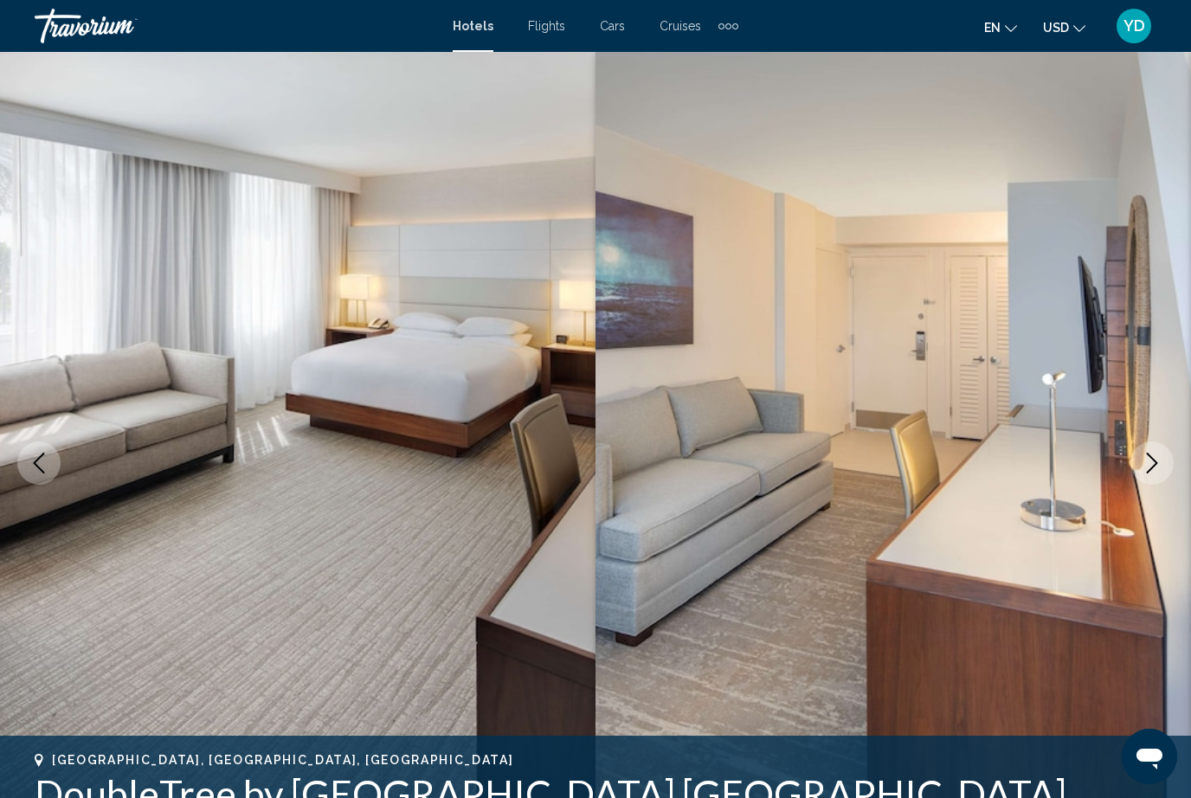
click at [1141, 477] on button "Next image" at bounding box center [1152, 463] width 43 height 43
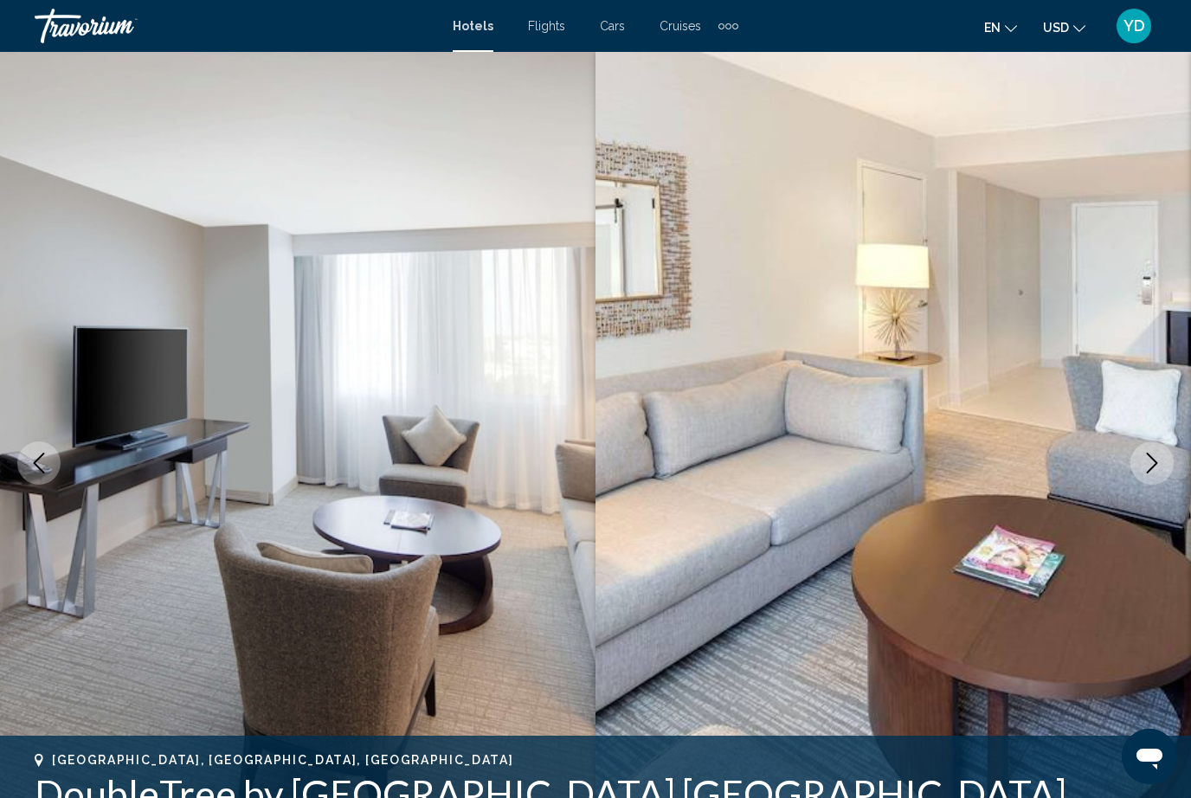
click at [1143, 474] on button "Next image" at bounding box center [1152, 463] width 43 height 43
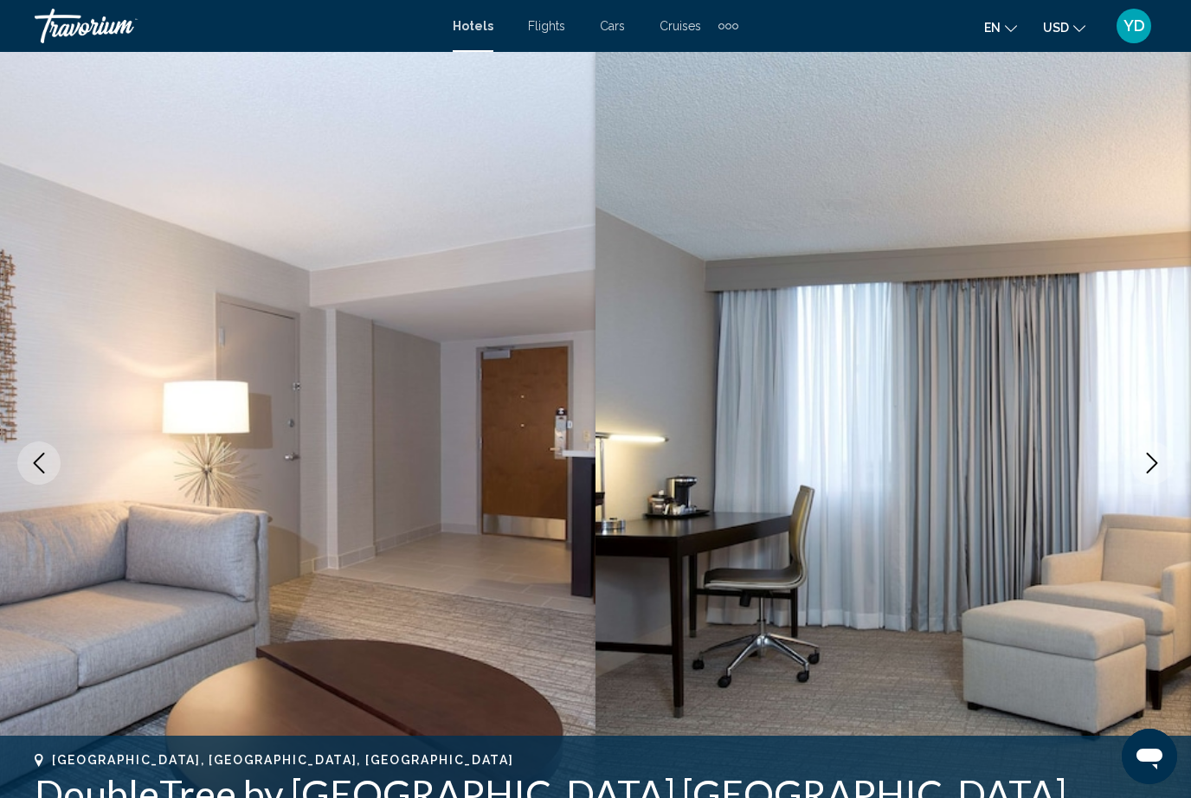
click at [1143, 475] on button "Next image" at bounding box center [1152, 463] width 43 height 43
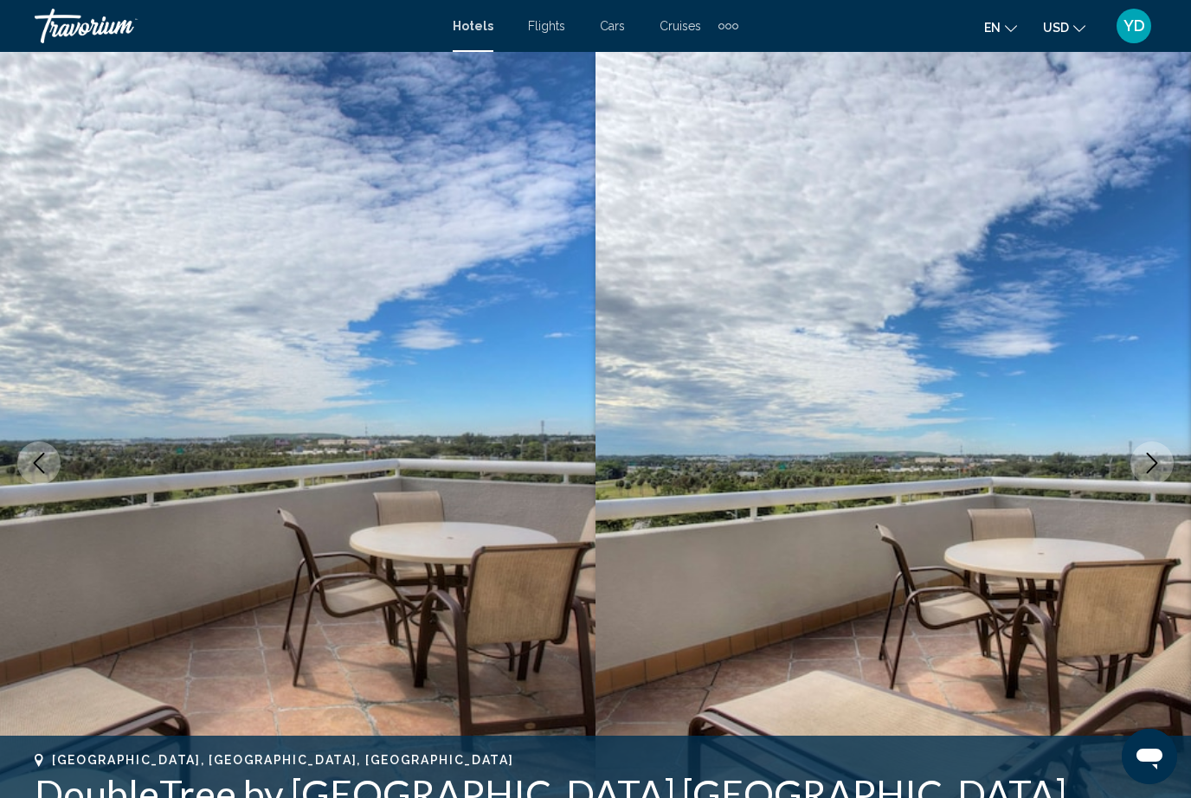
click at [1145, 474] on button "Next image" at bounding box center [1152, 463] width 43 height 43
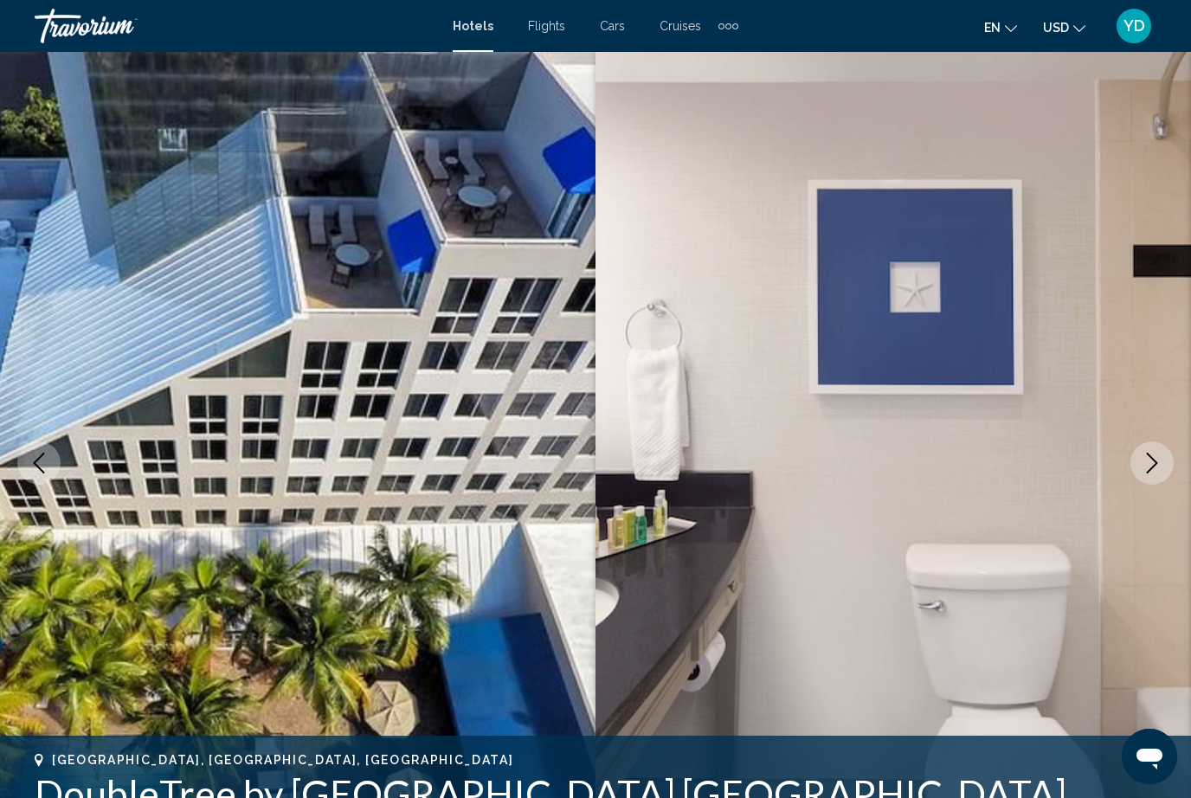
click at [1145, 475] on button "Next image" at bounding box center [1152, 463] width 43 height 43
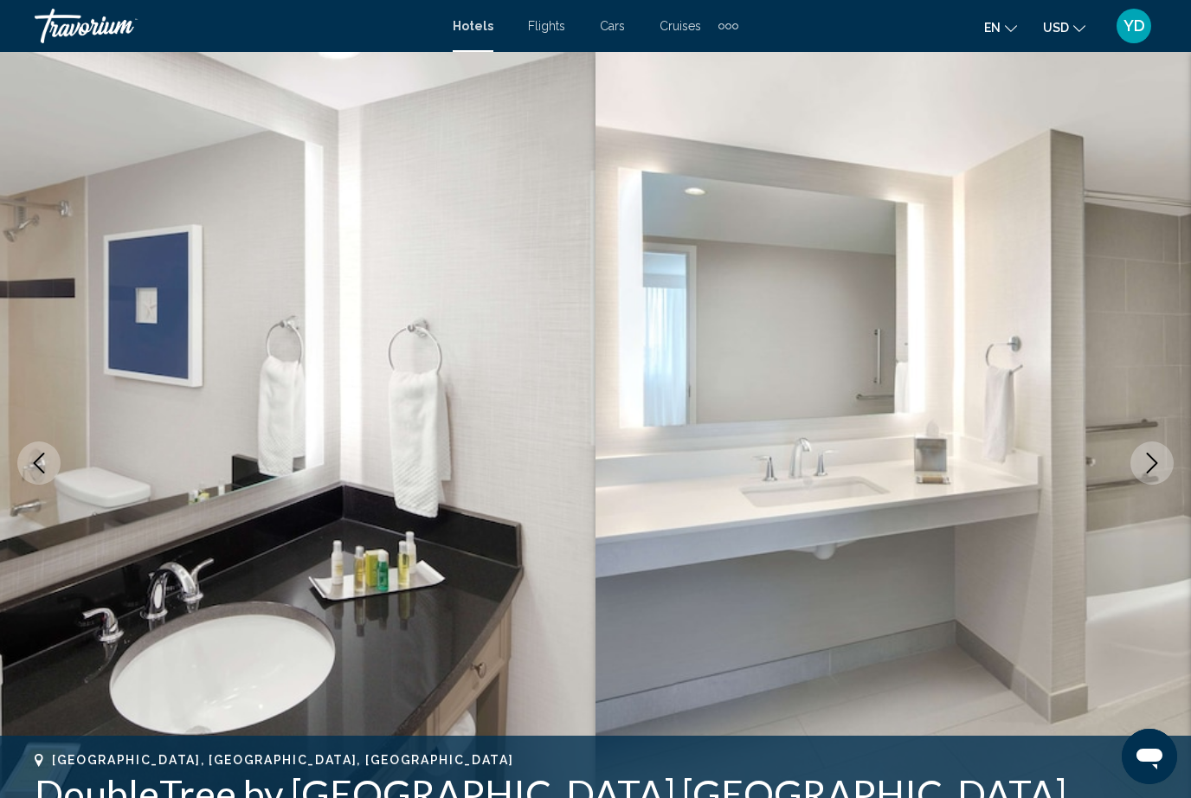
click at [1143, 477] on button "Next image" at bounding box center [1152, 463] width 43 height 43
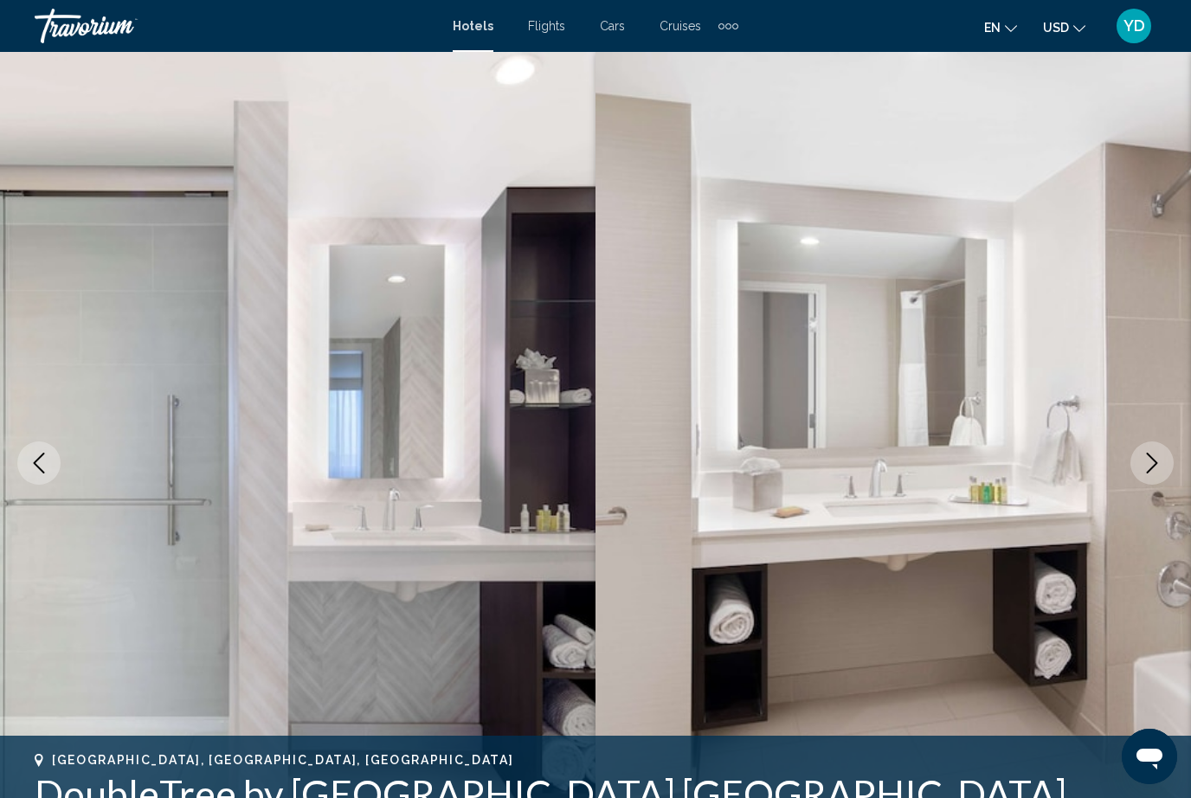
click at [1143, 477] on button "Next image" at bounding box center [1152, 463] width 43 height 43
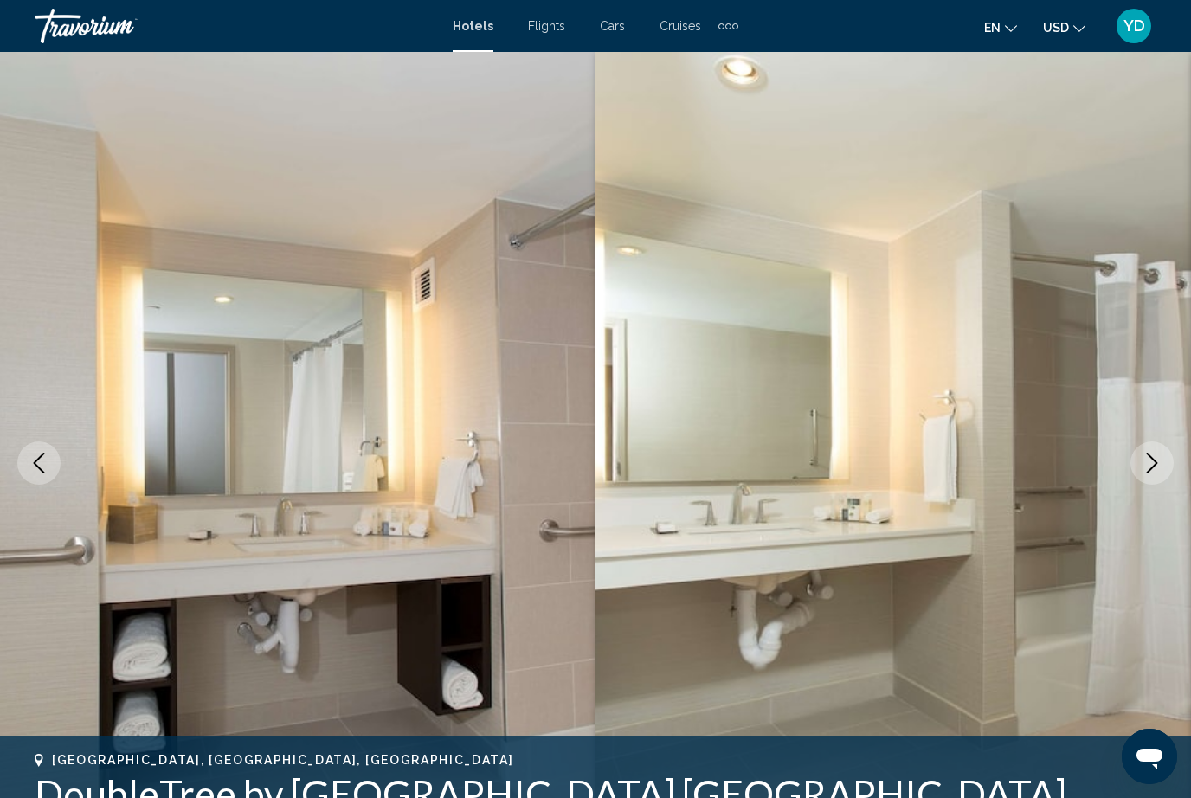
click at [1144, 477] on button "Next image" at bounding box center [1152, 463] width 43 height 43
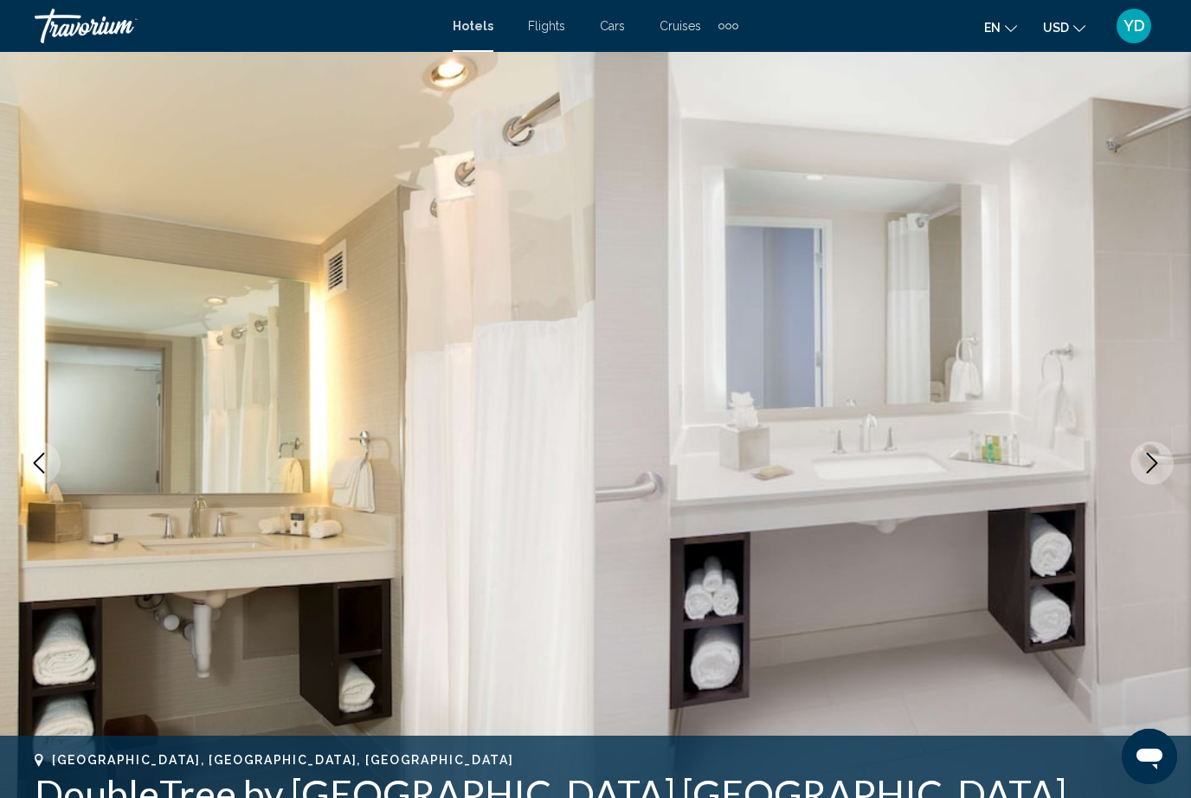
click at [1160, 461] on icon "Next image" at bounding box center [1152, 463] width 21 height 21
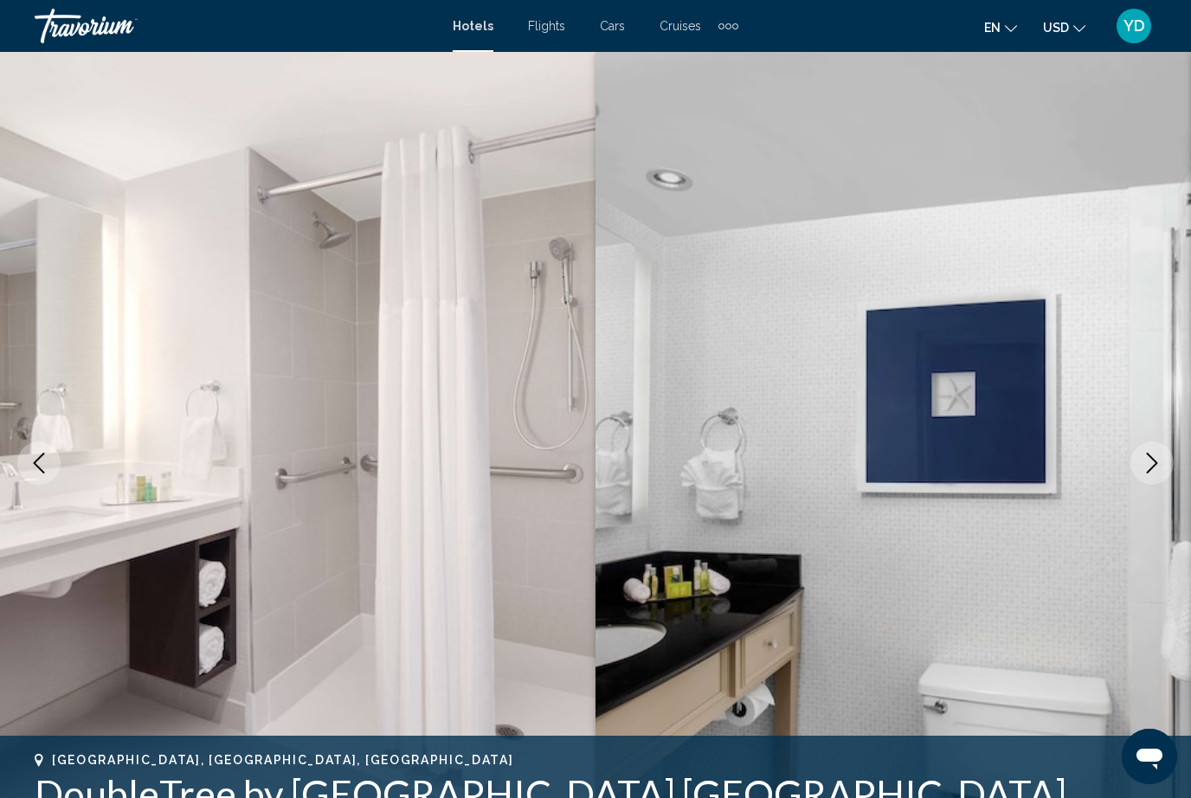
click at [1160, 461] on icon "Next image" at bounding box center [1152, 463] width 21 height 21
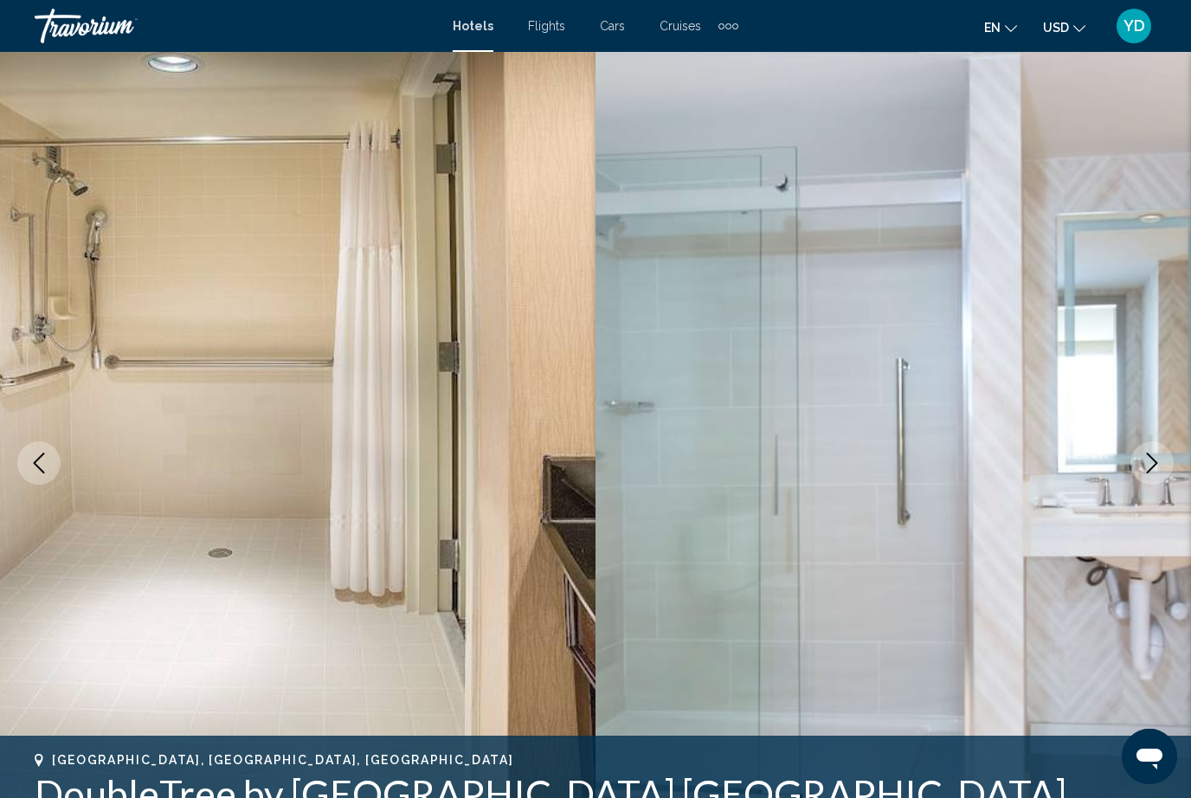
click at [1155, 467] on icon "Next image" at bounding box center [1152, 463] width 21 height 21
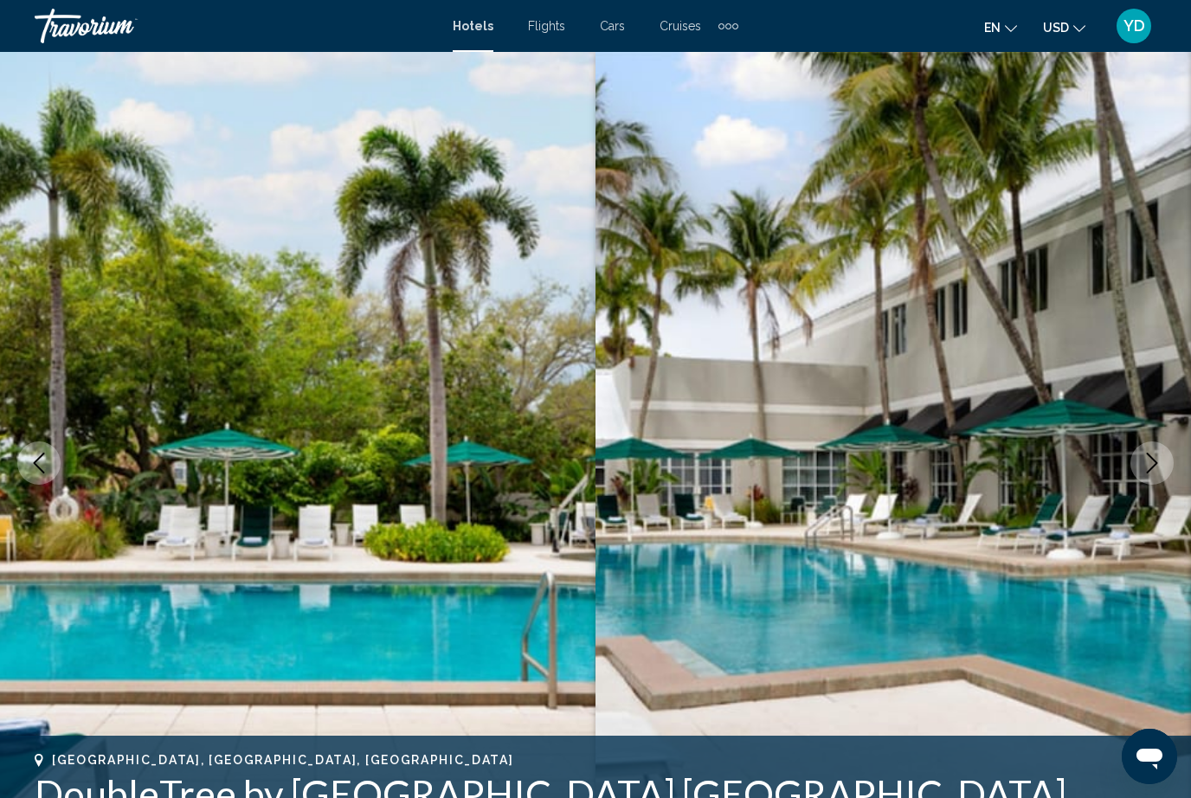
click at [1158, 467] on icon "Next image" at bounding box center [1152, 463] width 21 height 21
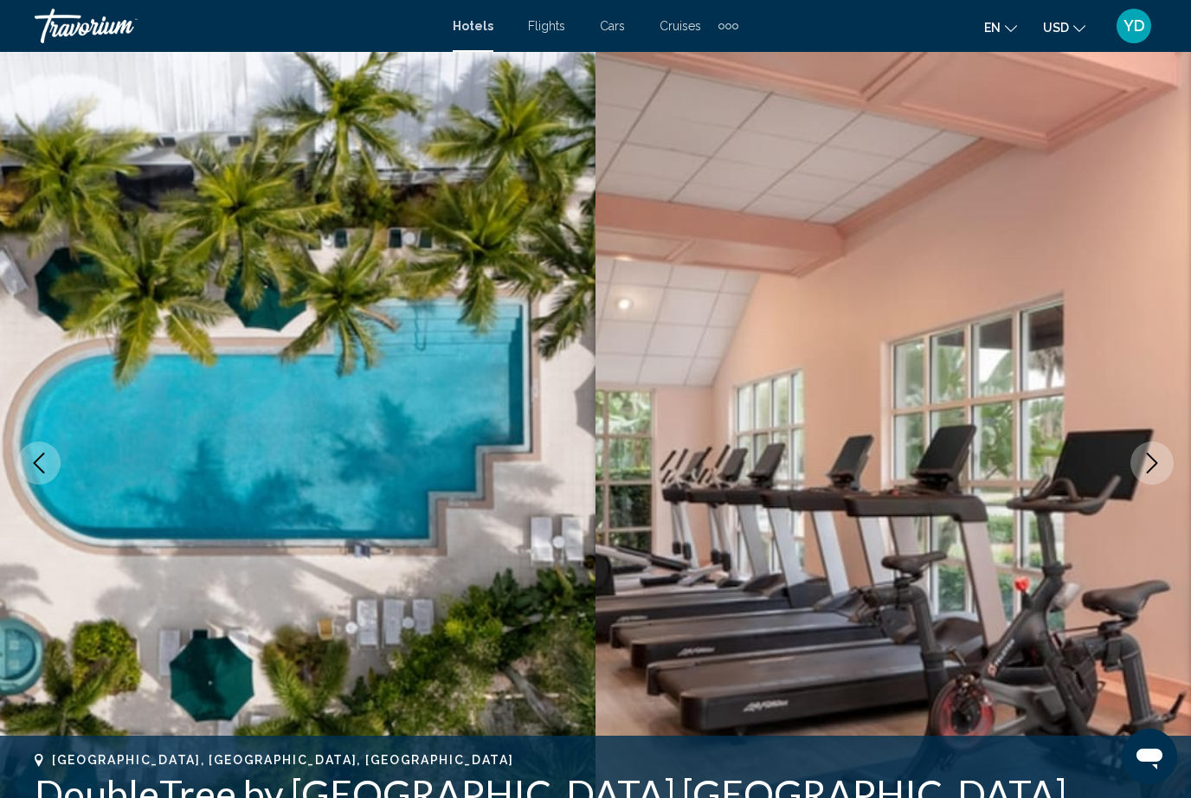
click at [1161, 468] on icon "Next image" at bounding box center [1152, 463] width 21 height 21
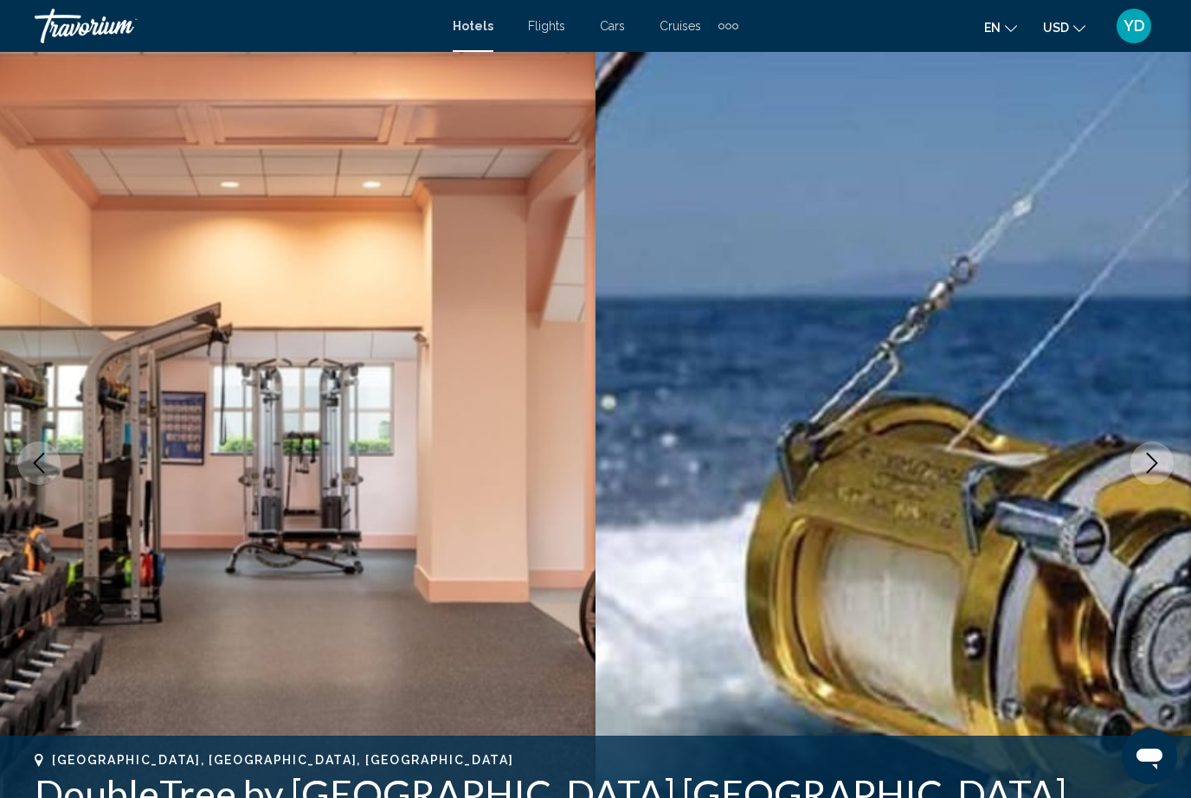
click at [1166, 467] on button "Next image" at bounding box center [1152, 463] width 43 height 43
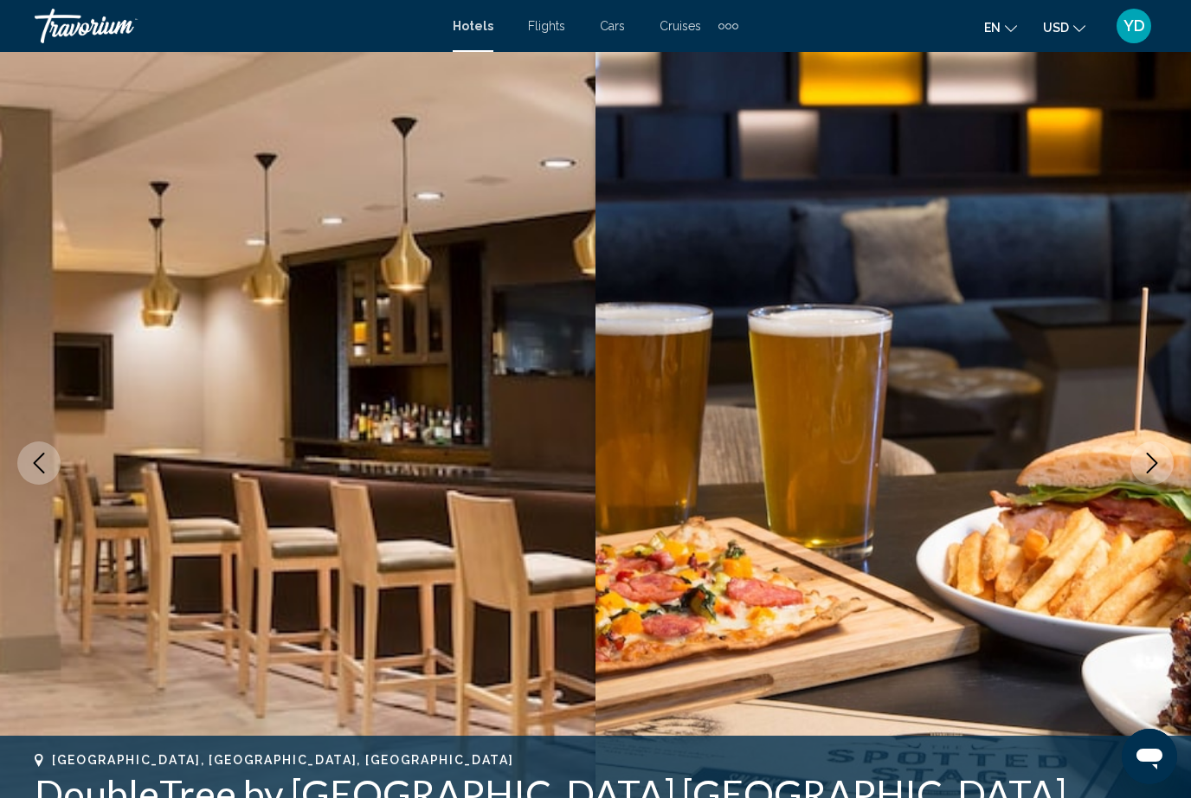
click at [1167, 469] on button "Next image" at bounding box center [1152, 463] width 43 height 43
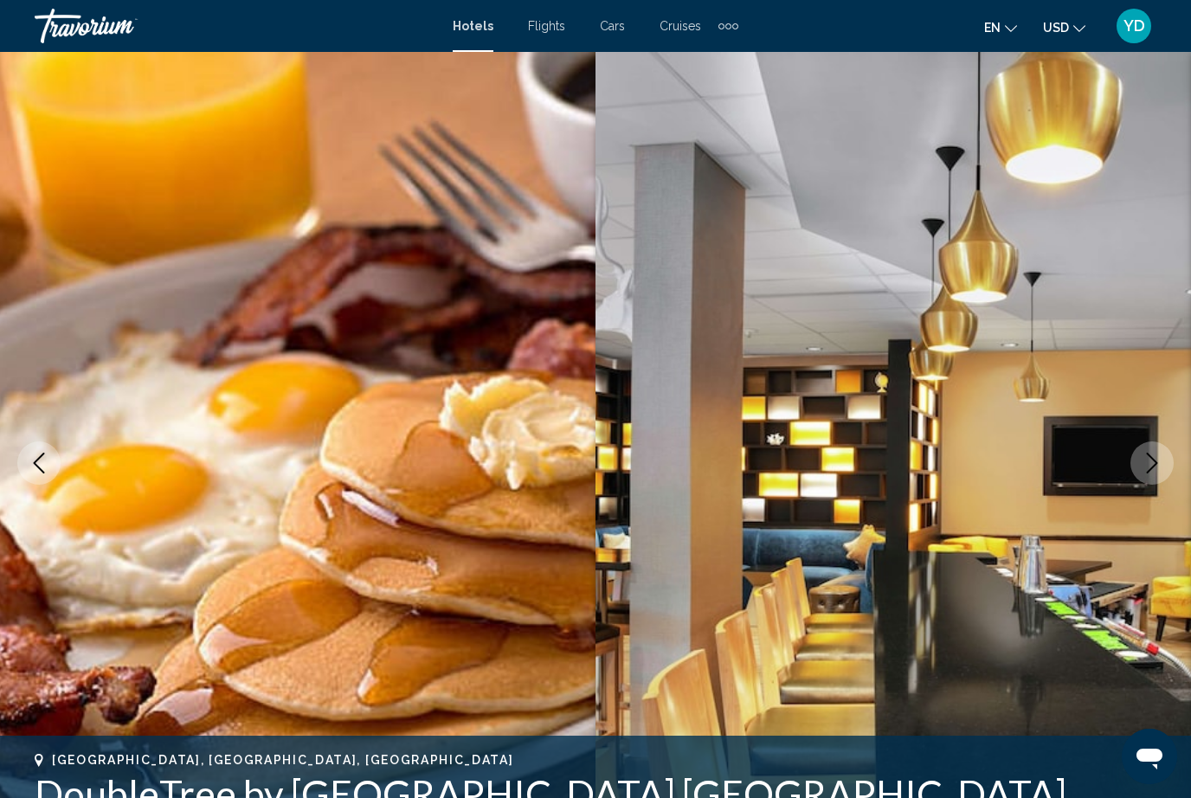
click at [1163, 470] on button "Next image" at bounding box center [1152, 463] width 43 height 43
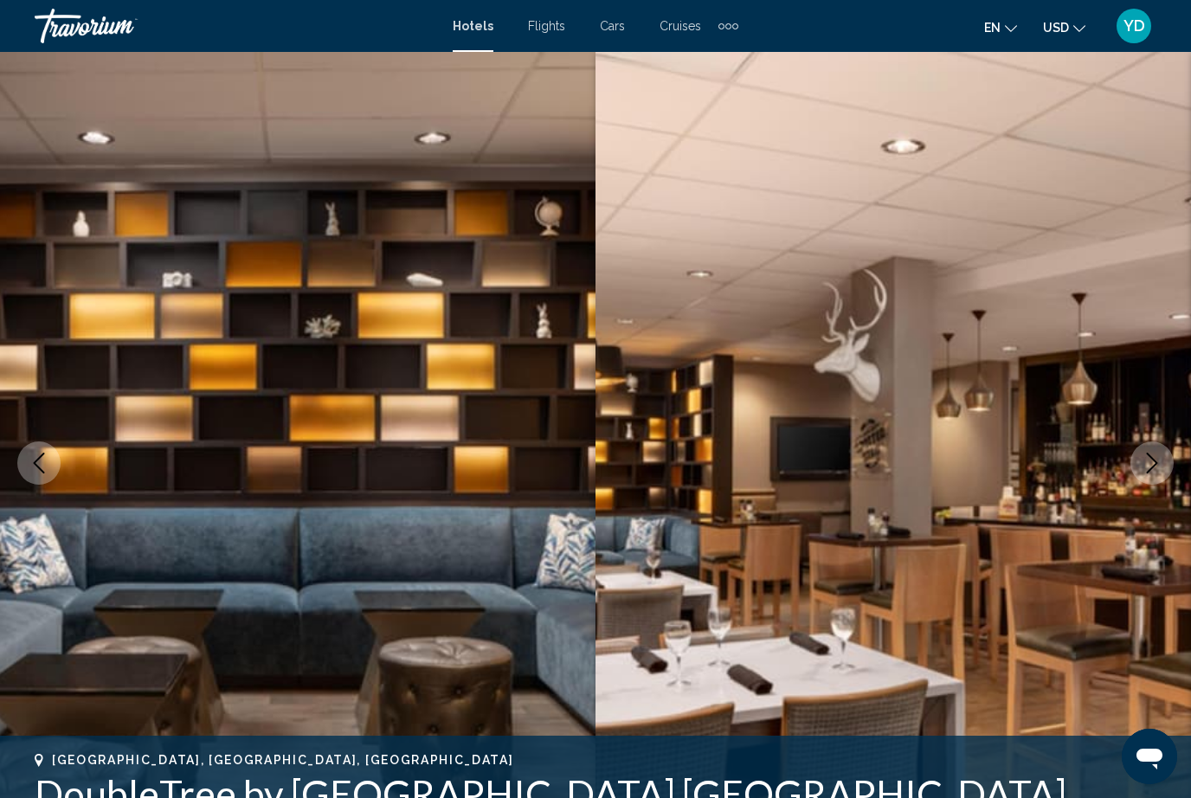
click at [1164, 458] on button "Next image" at bounding box center [1152, 463] width 43 height 43
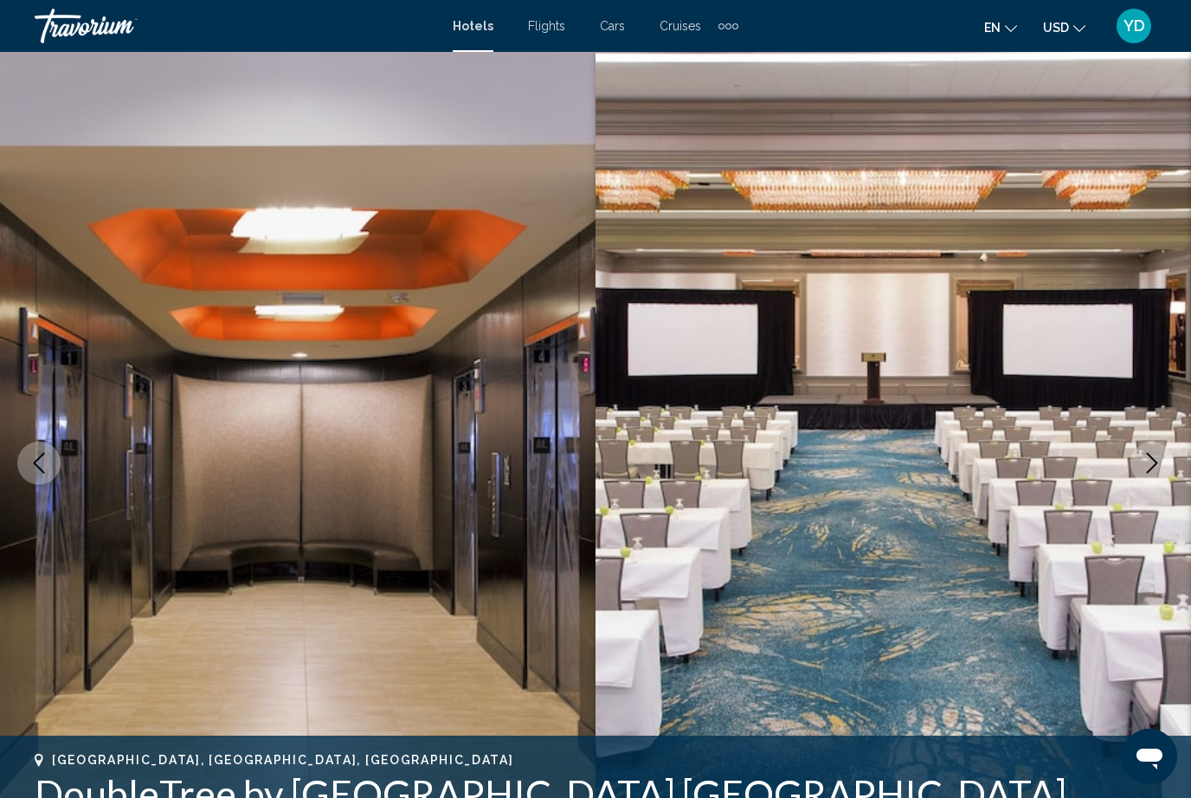
click at [1152, 466] on icon "Next image" at bounding box center [1152, 463] width 21 height 21
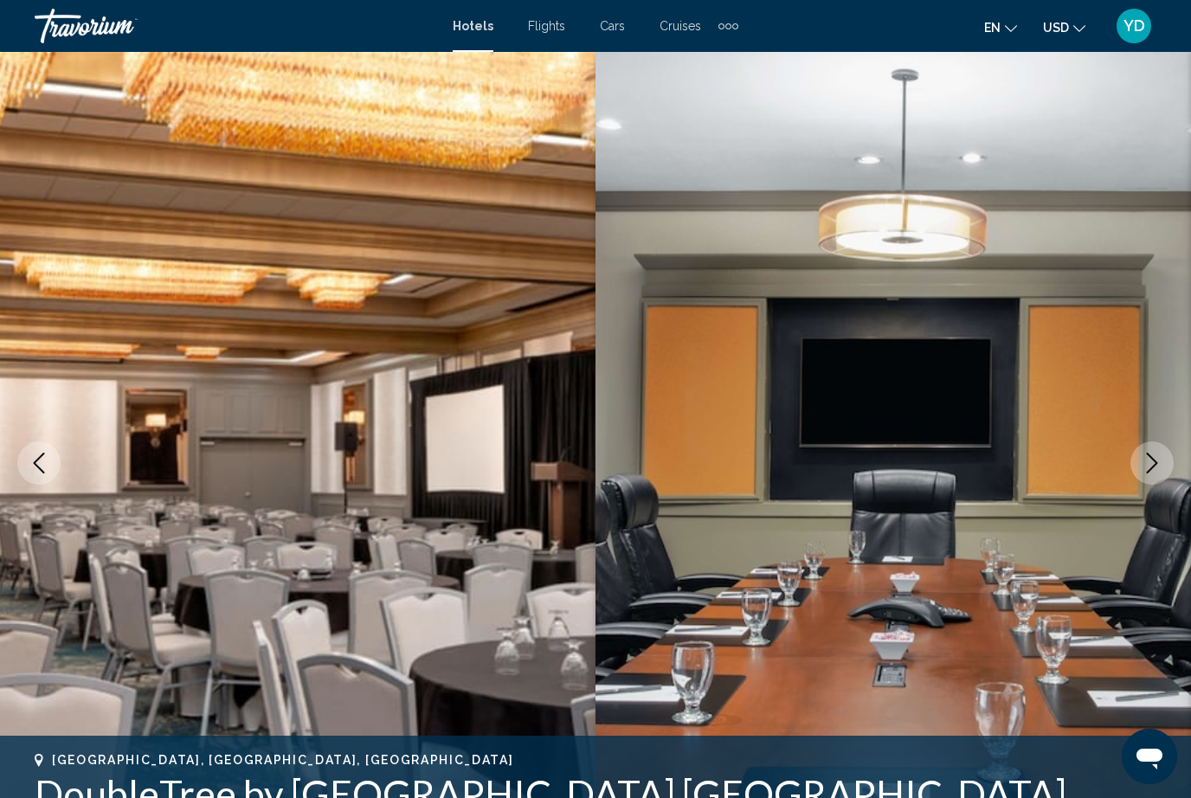
click at [1150, 468] on icon "Next image" at bounding box center [1152, 463] width 21 height 21
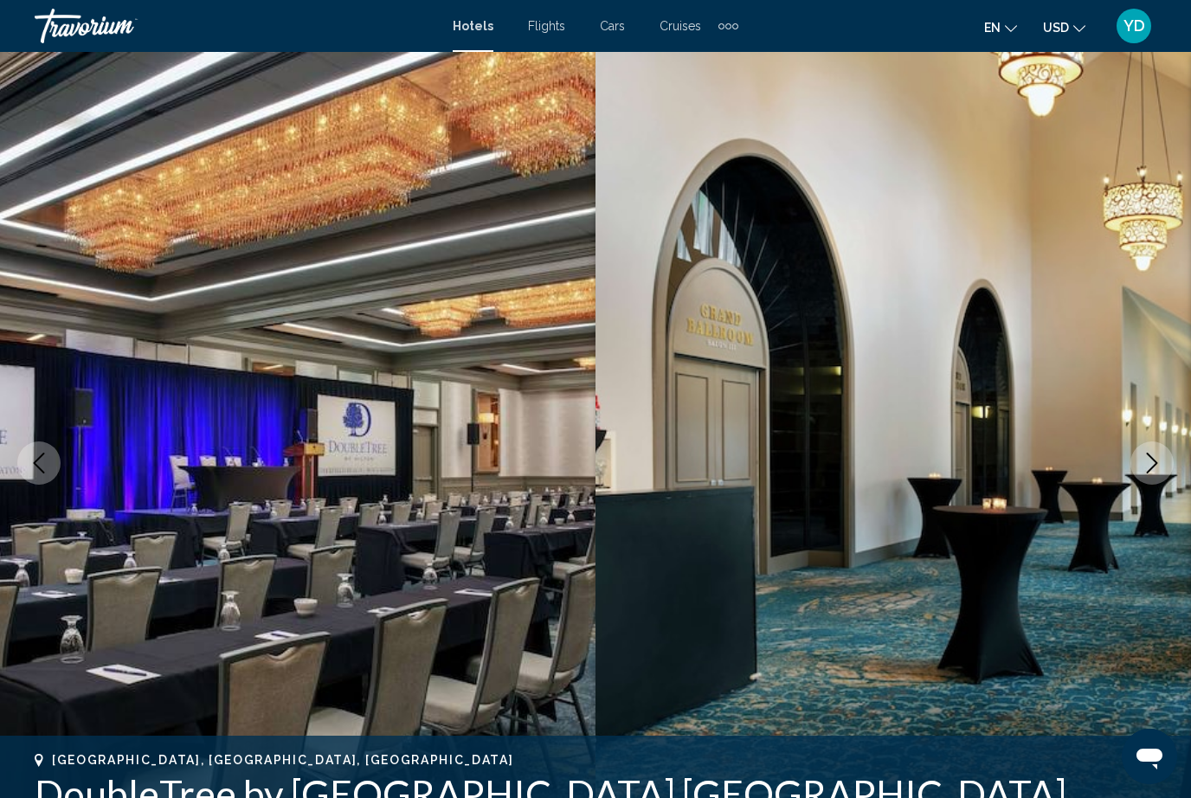
click at [1146, 469] on icon "Next image" at bounding box center [1152, 463] width 21 height 21
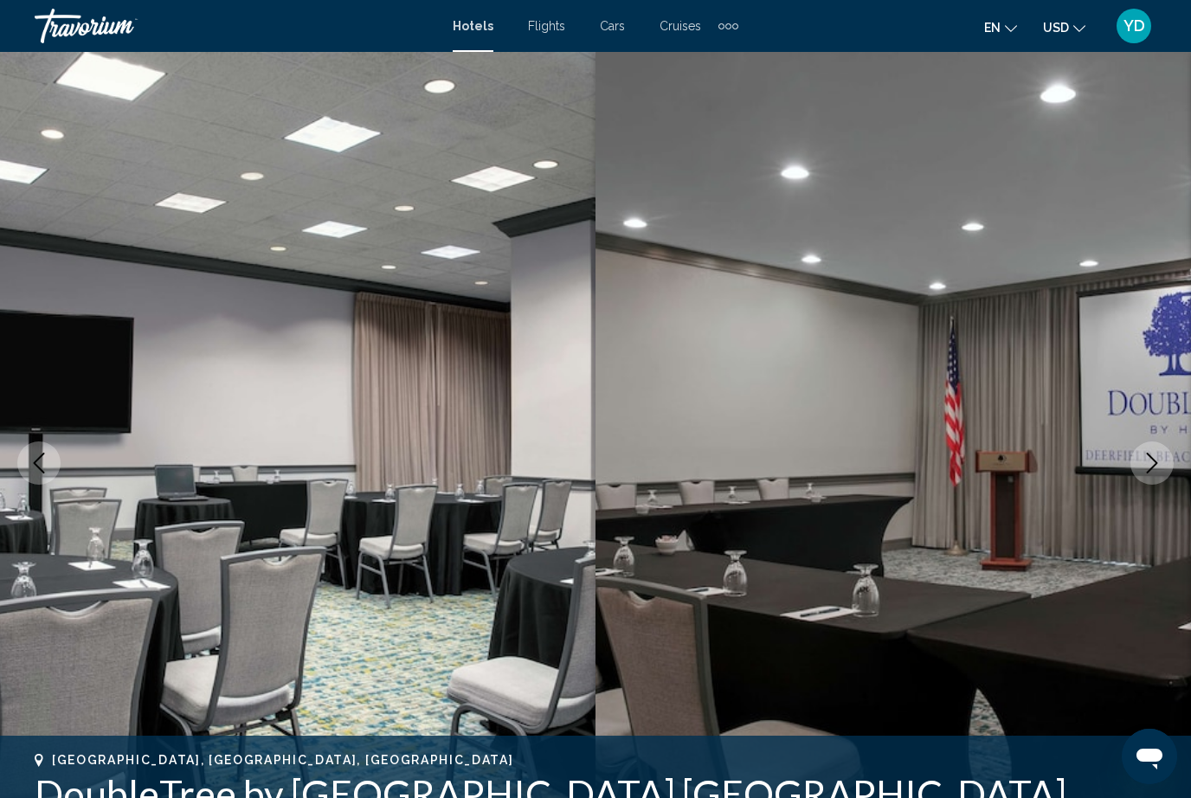
click at [1147, 468] on icon "Next image" at bounding box center [1152, 463] width 21 height 21
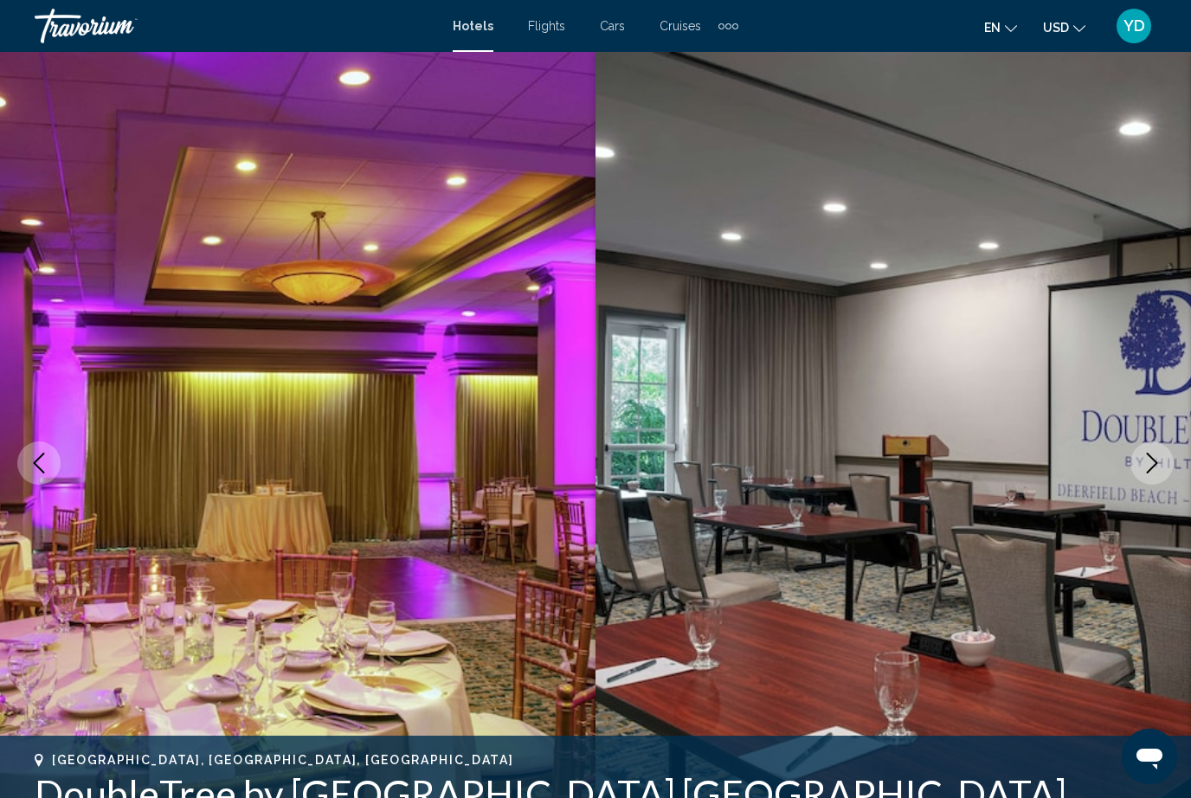
click at [1152, 468] on icon "Next image" at bounding box center [1152, 463] width 21 height 21
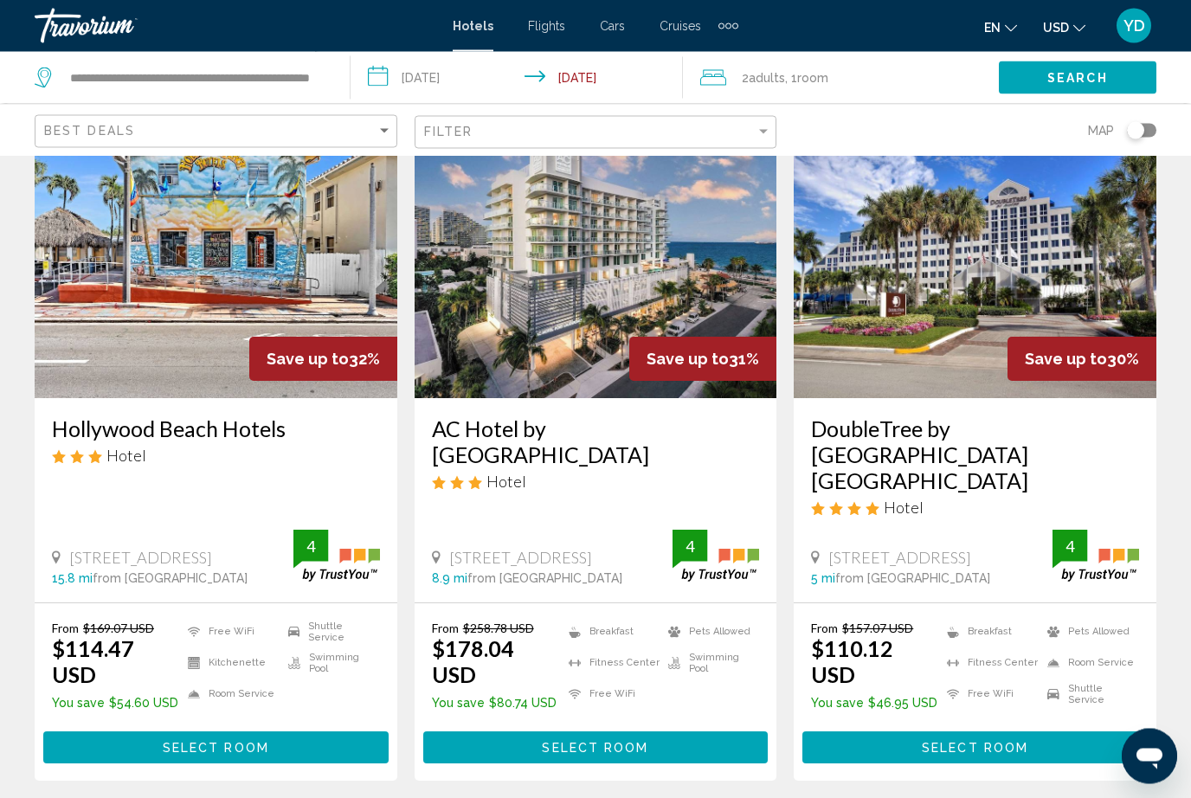
scroll to position [2198, 0]
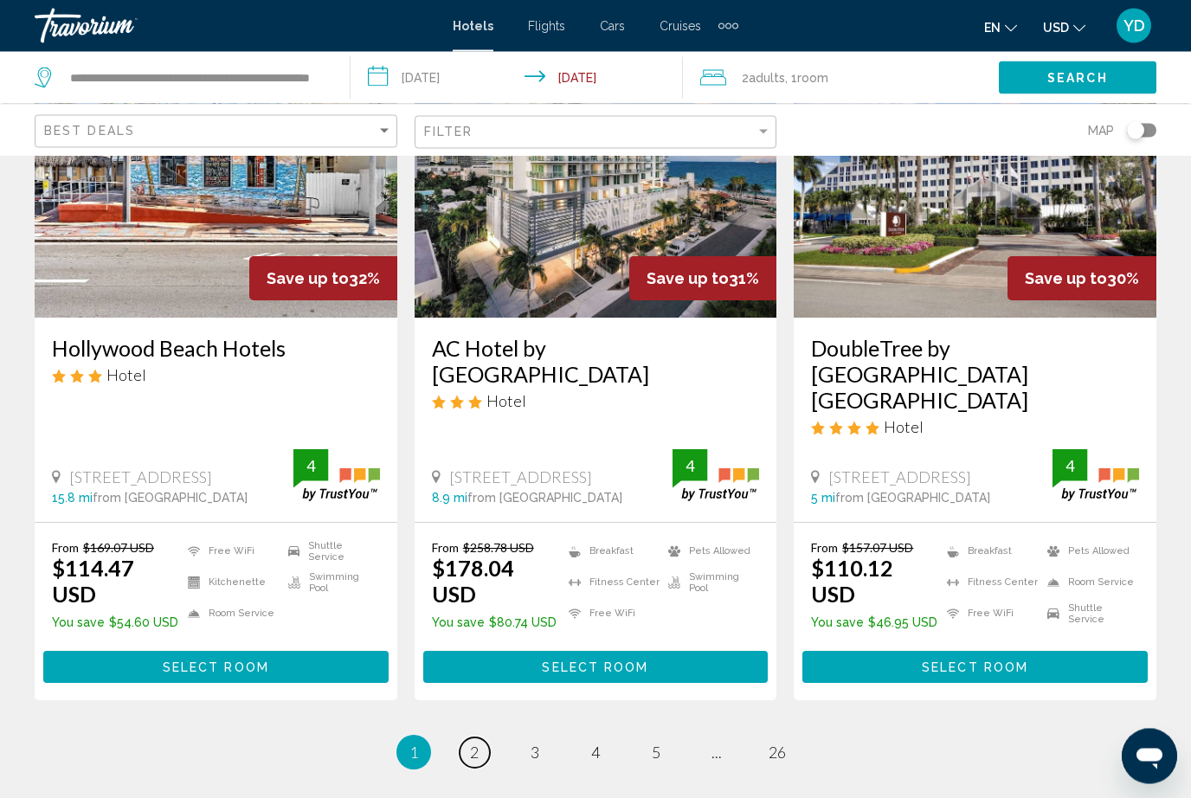
click at [463, 739] on link "page 2" at bounding box center [475, 754] width 30 height 30
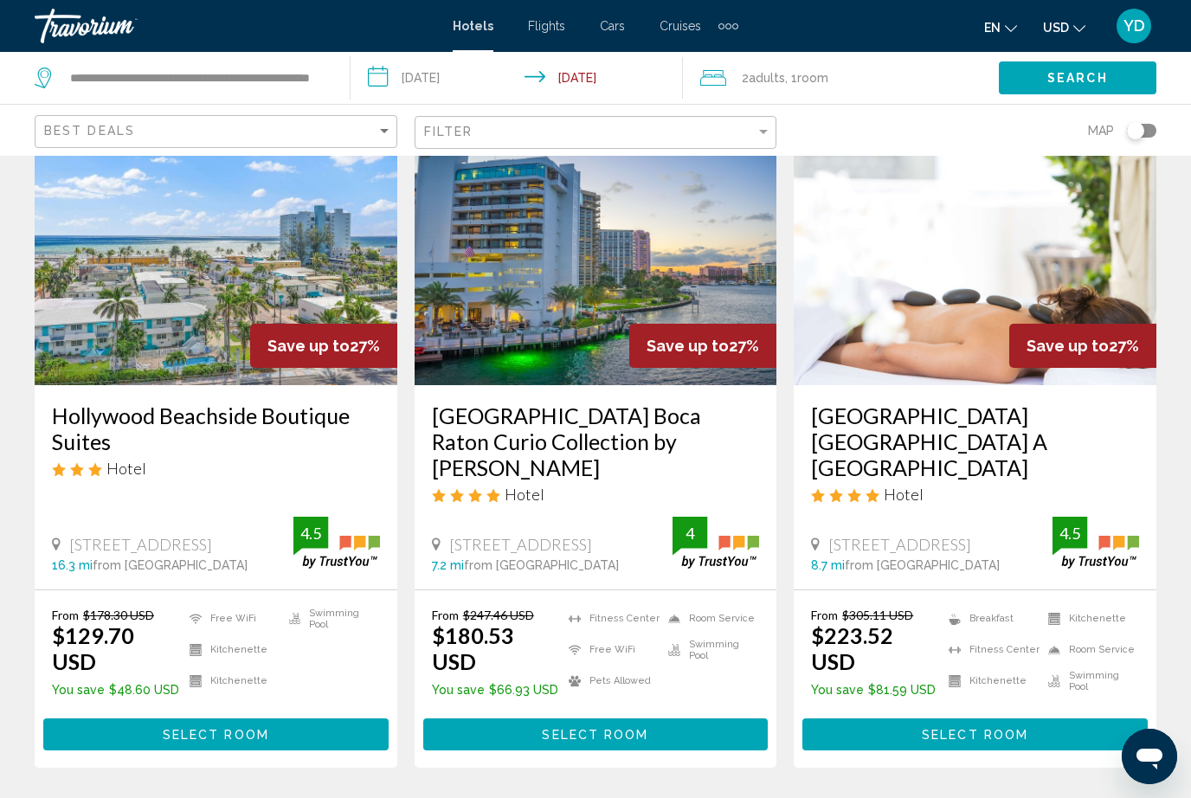
scroll to position [2224, 0]
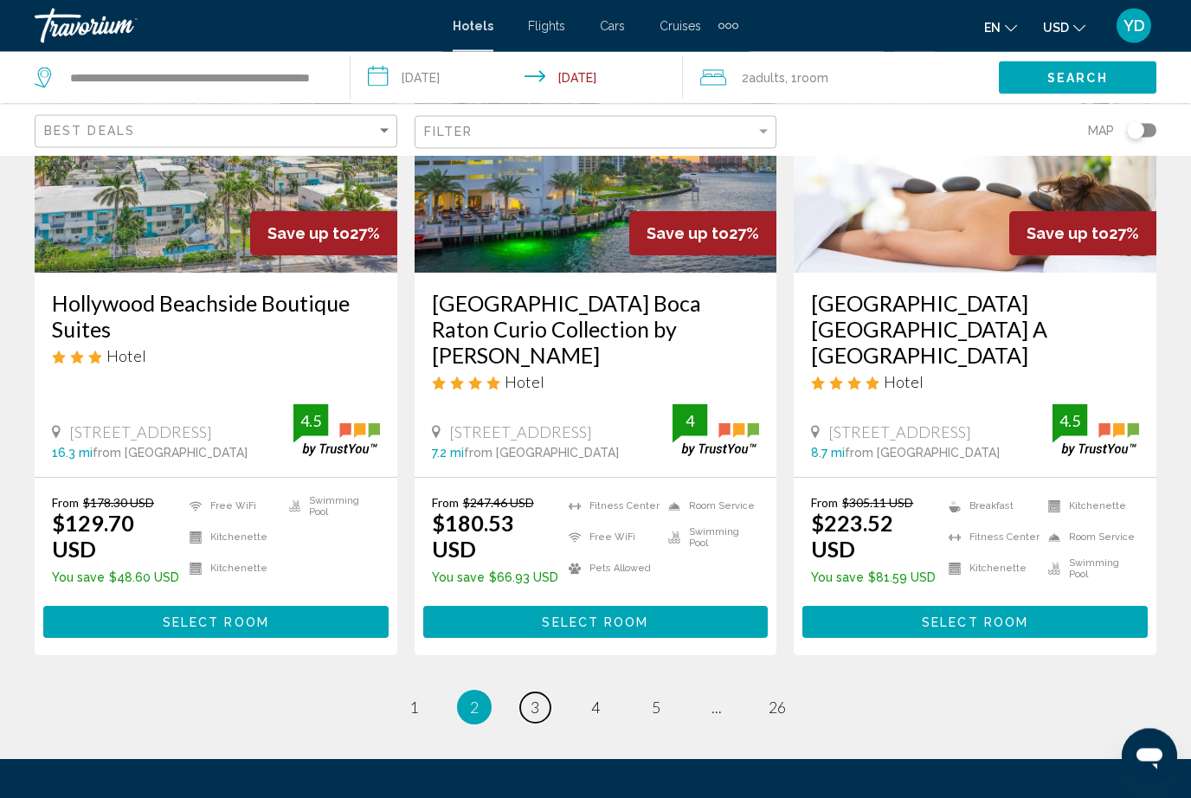
click at [535, 694] on link "page 3" at bounding box center [535, 709] width 30 height 30
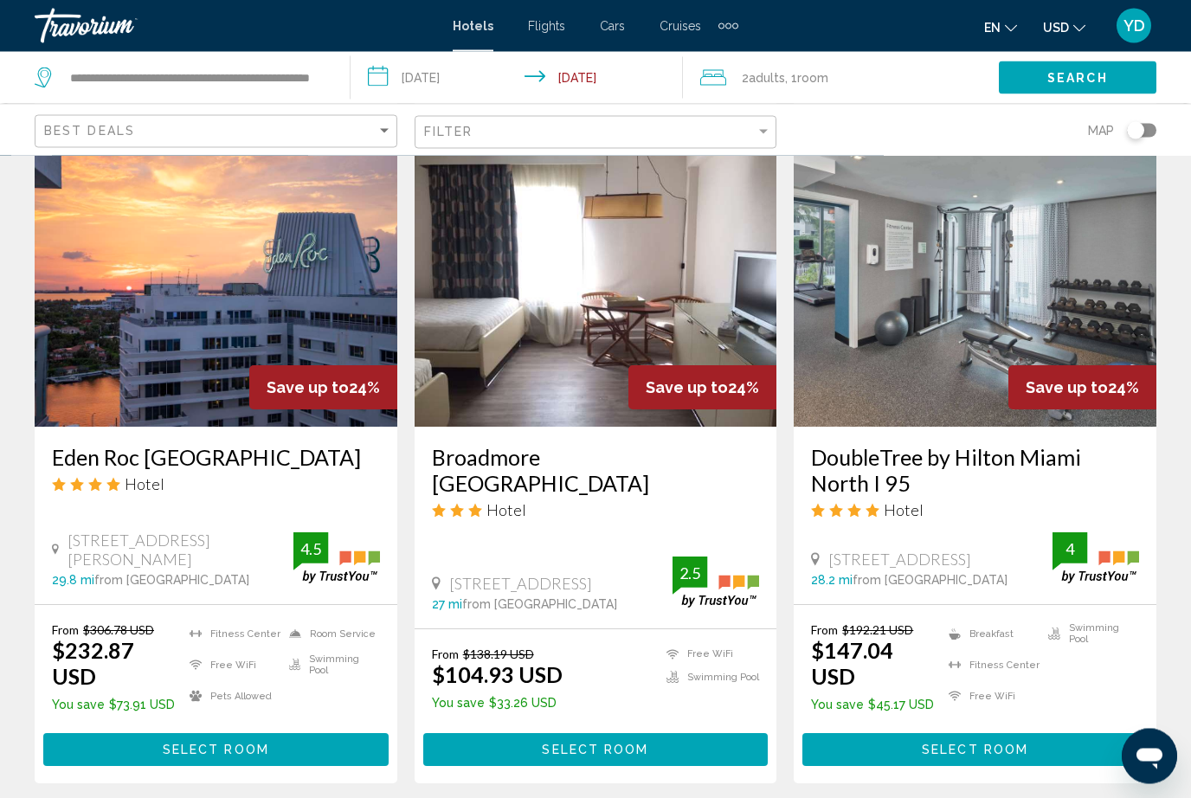
scroll to position [2223, 0]
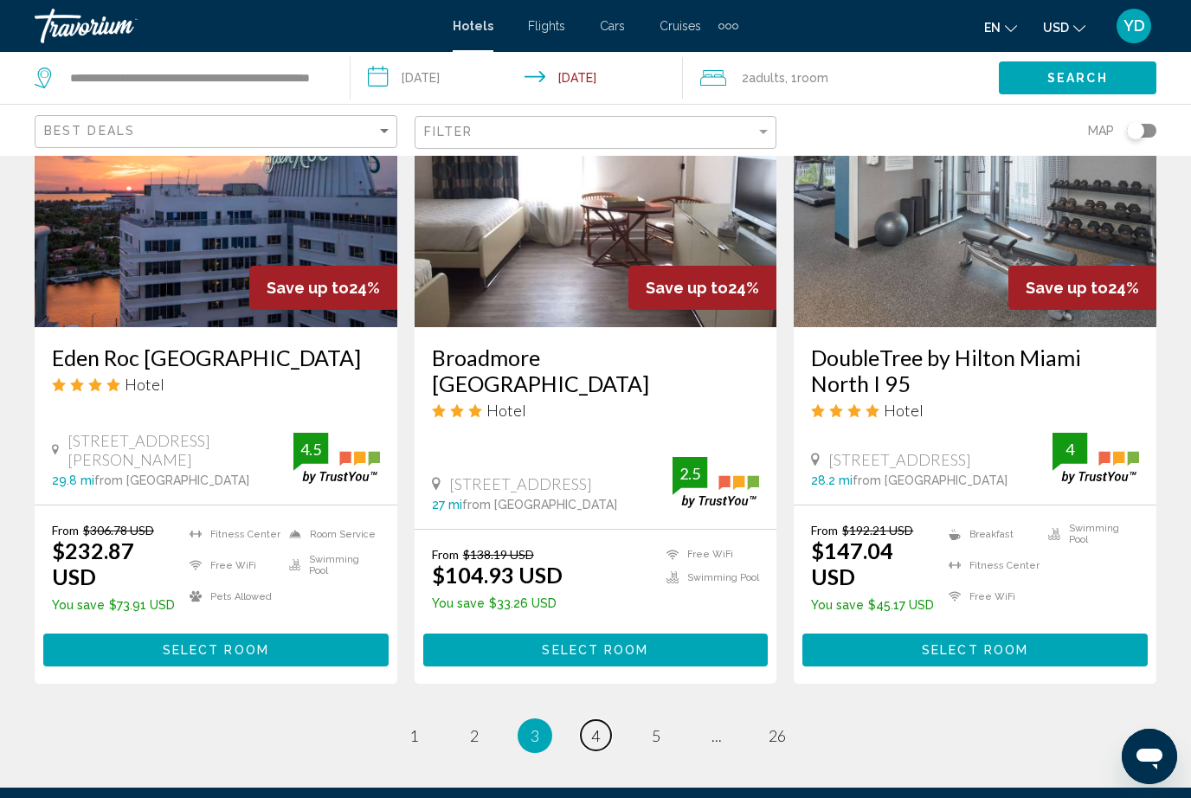
click at [599, 726] on span "4" at bounding box center [595, 735] width 9 height 19
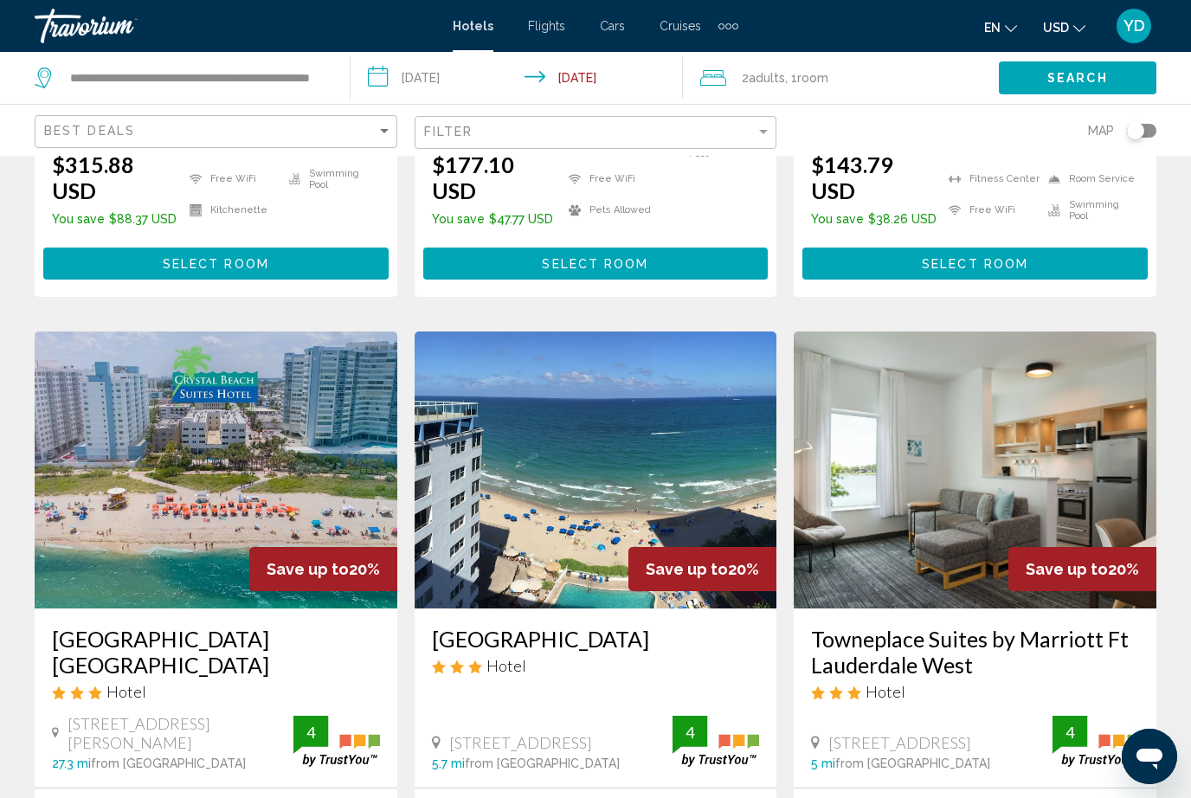
scroll to position [1263, 0]
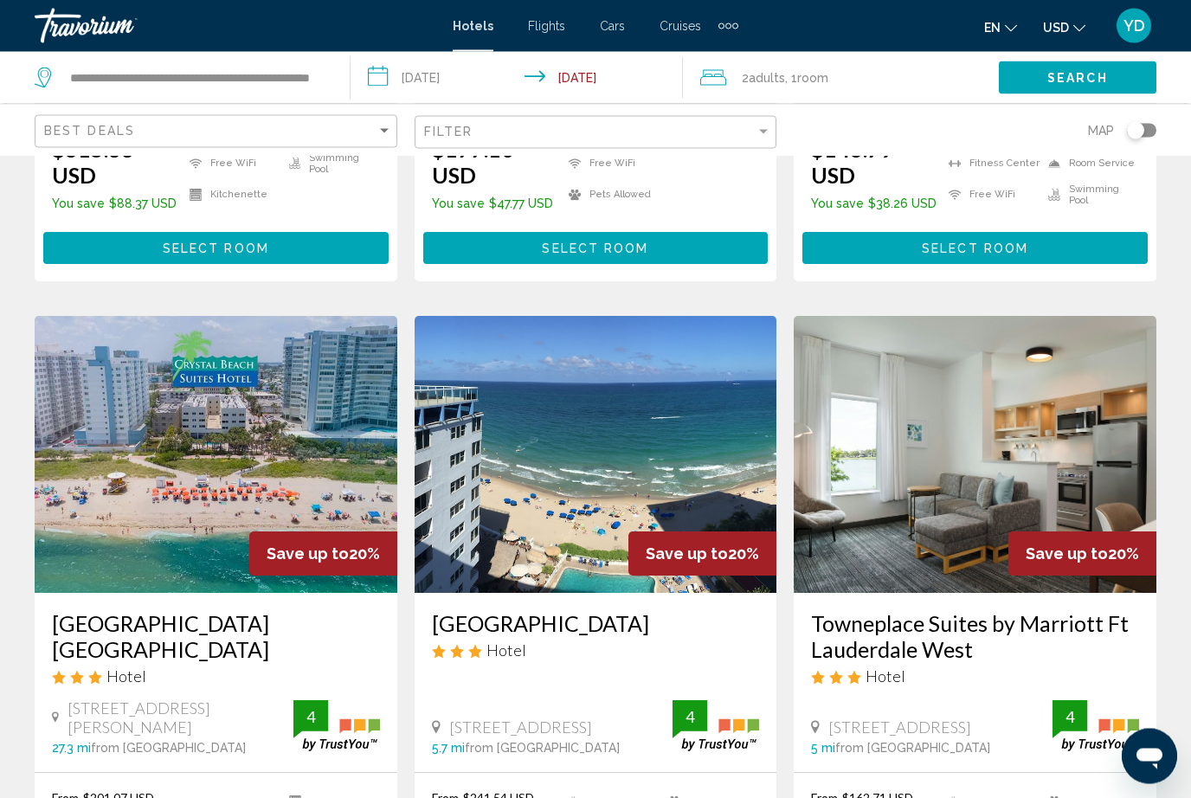
click at [126, 390] on img "Main content" at bounding box center [216, 455] width 363 height 277
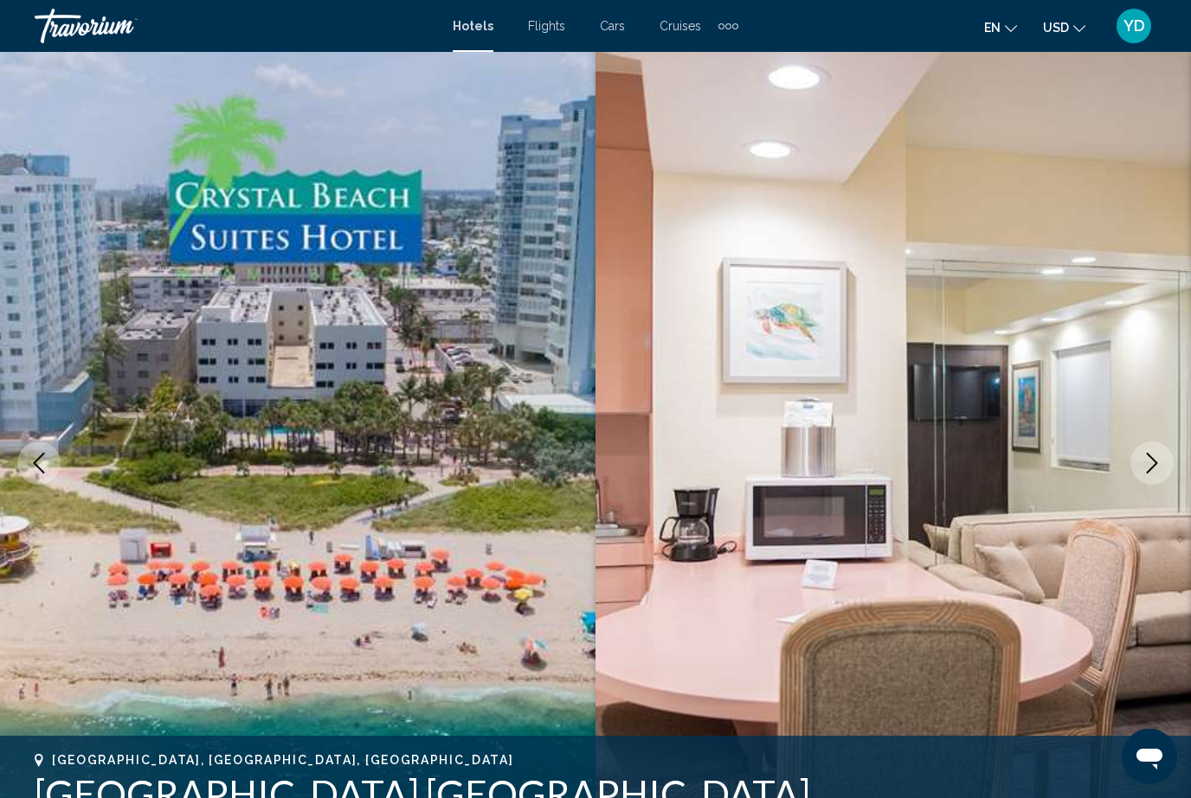
click at [1154, 472] on icon "Next image" at bounding box center [1152, 463] width 21 height 21
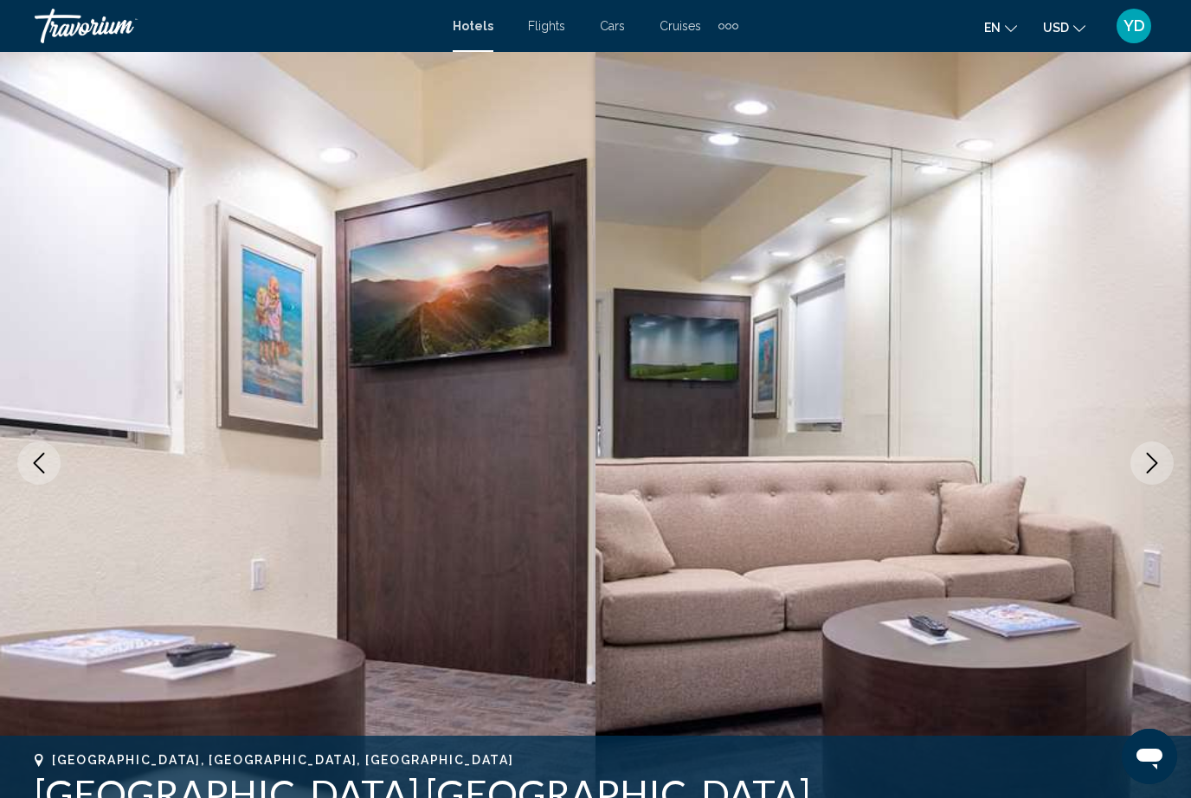
click at [1147, 476] on button "Next image" at bounding box center [1152, 463] width 43 height 43
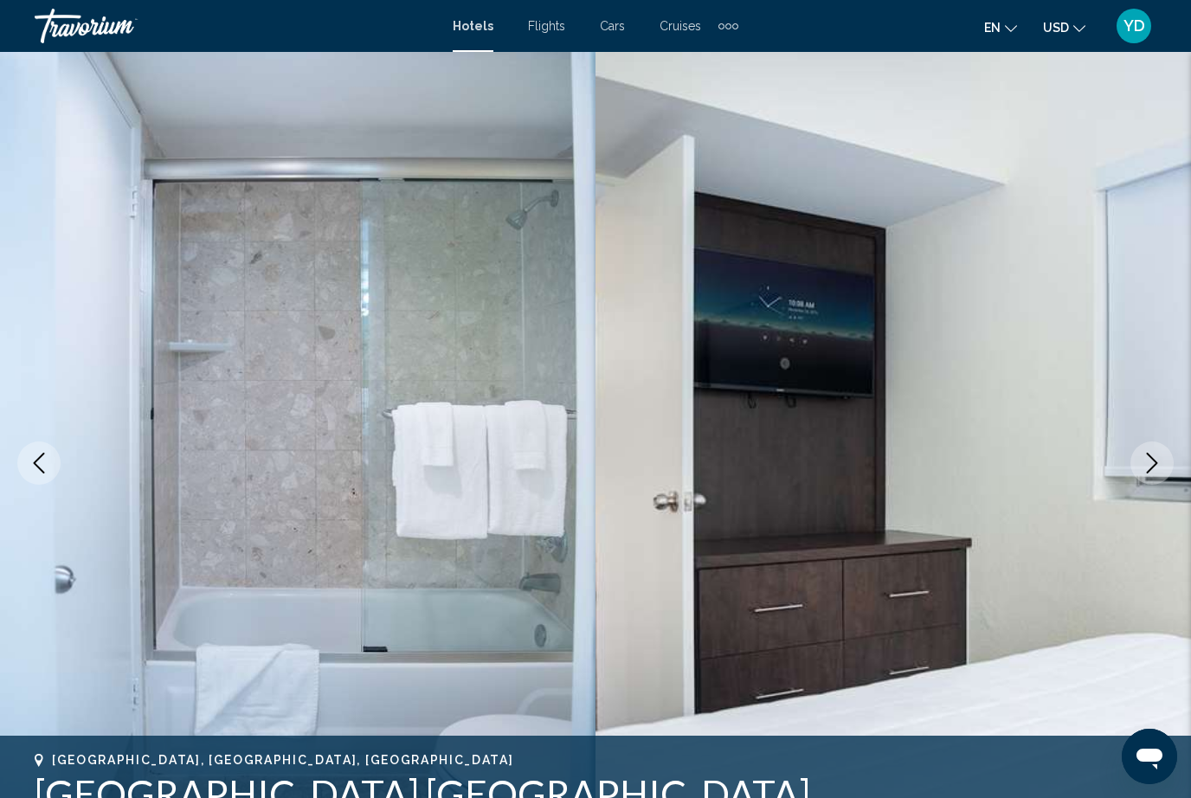
click at [1157, 470] on icon "Next image" at bounding box center [1152, 463] width 21 height 21
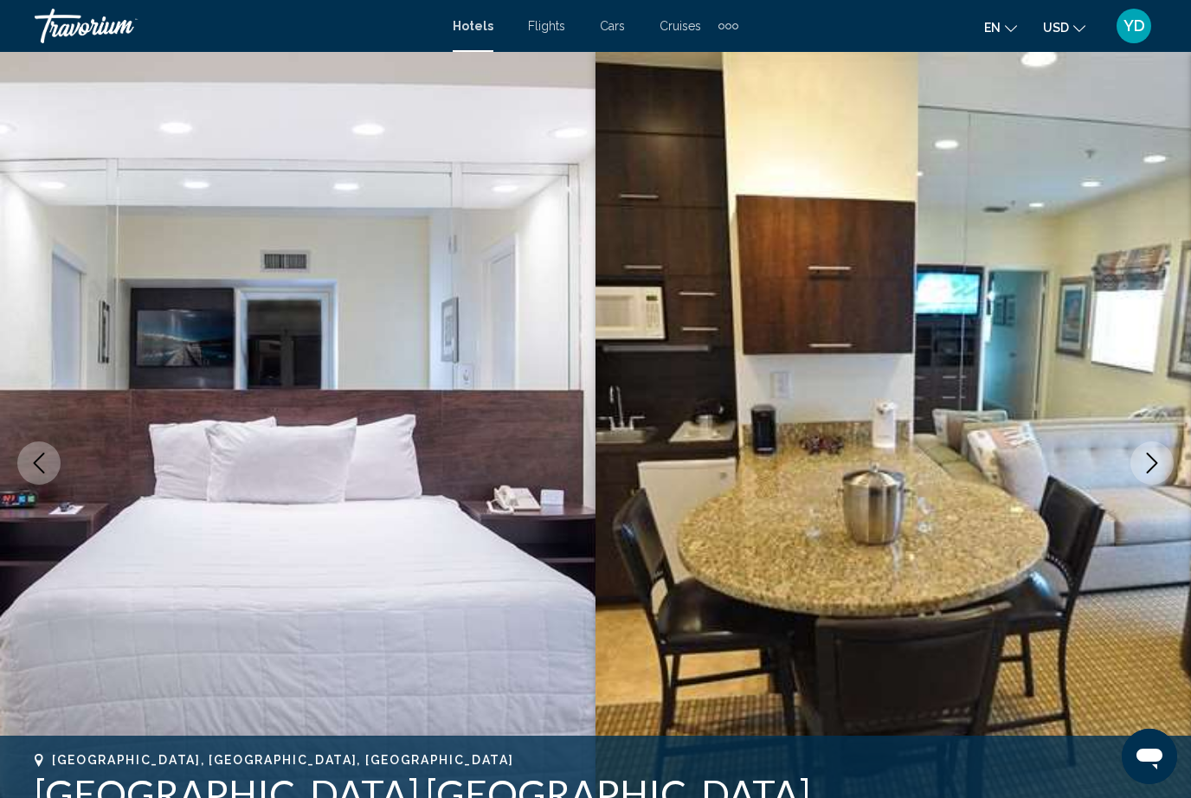
click at [1156, 468] on icon "Next image" at bounding box center [1152, 463] width 21 height 21
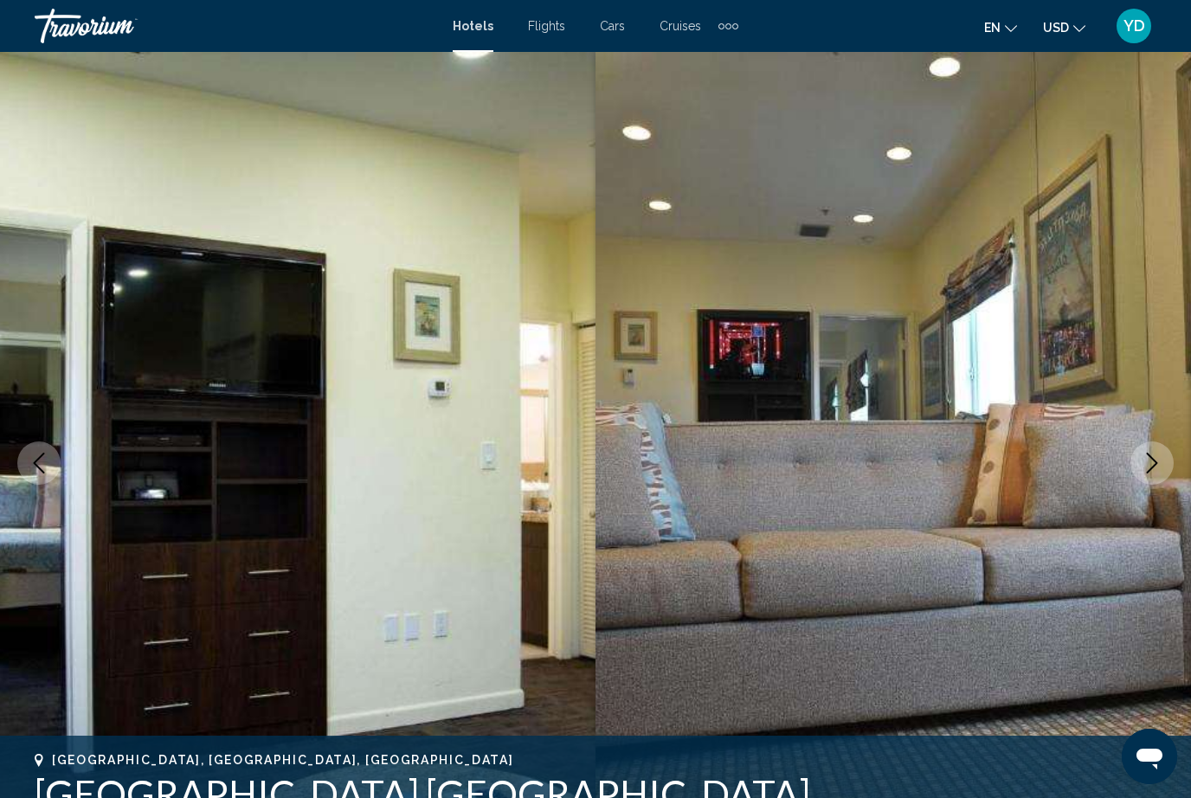
click at [1154, 473] on icon "Next image" at bounding box center [1152, 463] width 21 height 21
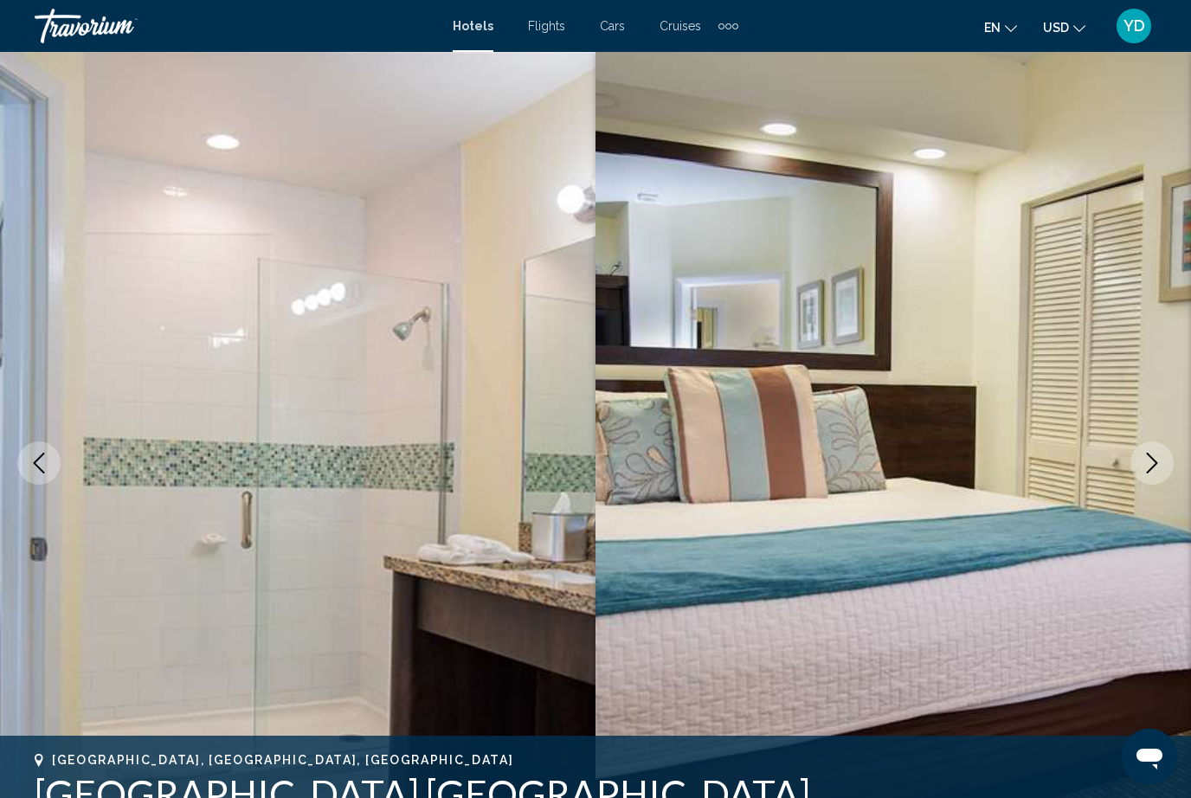
click at [1154, 474] on button "Next image" at bounding box center [1152, 463] width 43 height 43
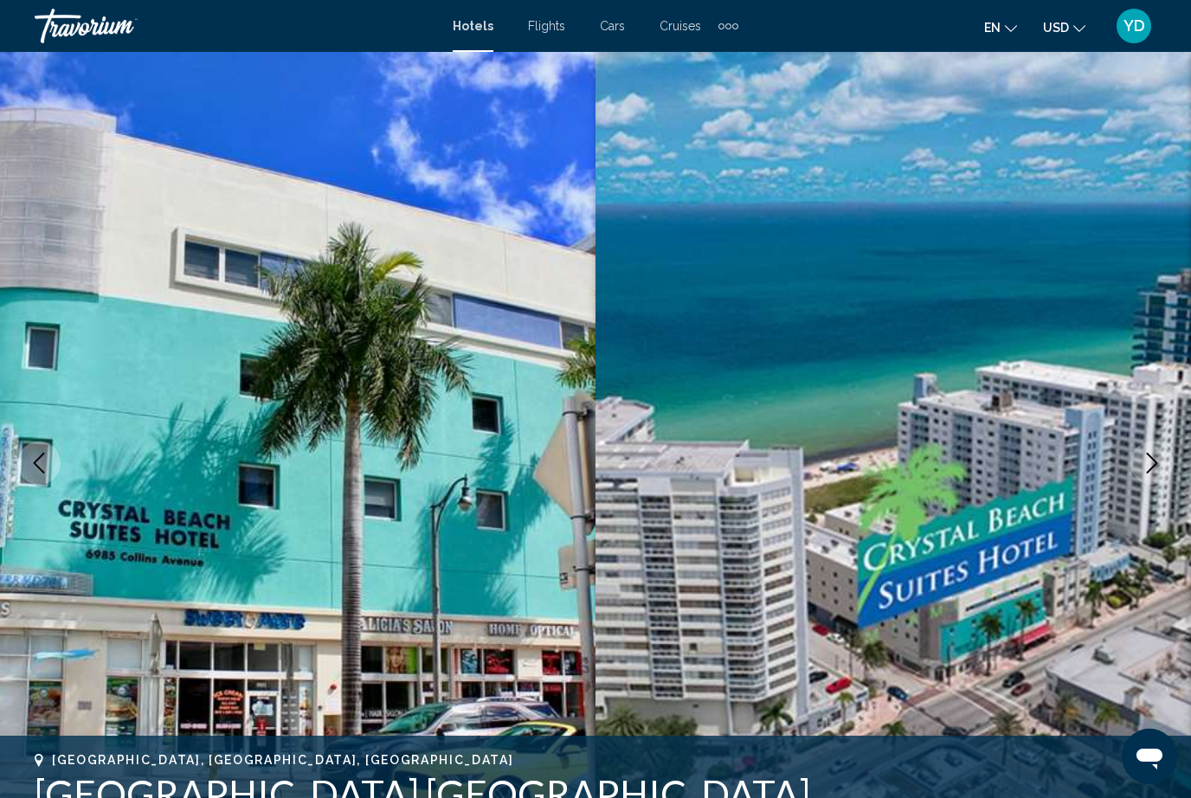
click at [1158, 471] on icon "Next image" at bounding box center [1152, 463] width 21 height 21
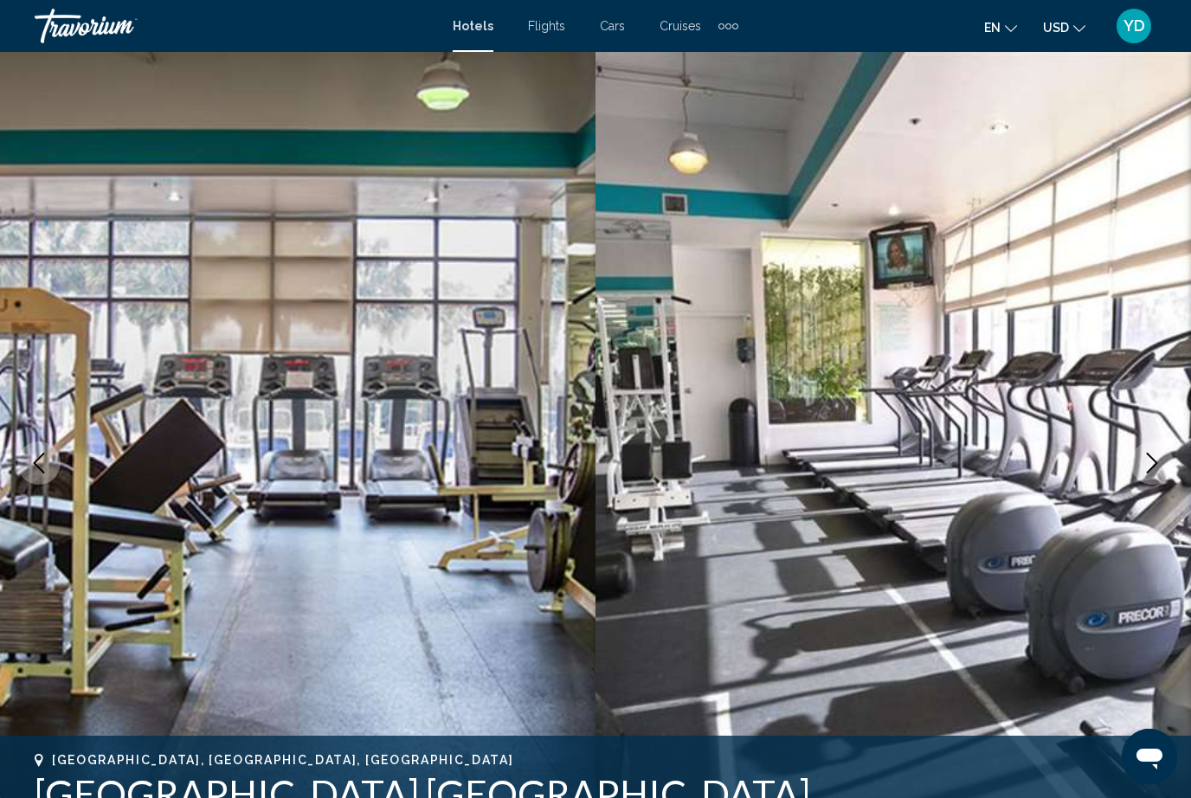
click at [30, 467] on icon "Previous image" at bounding box center [39, 463] width 21 height 21
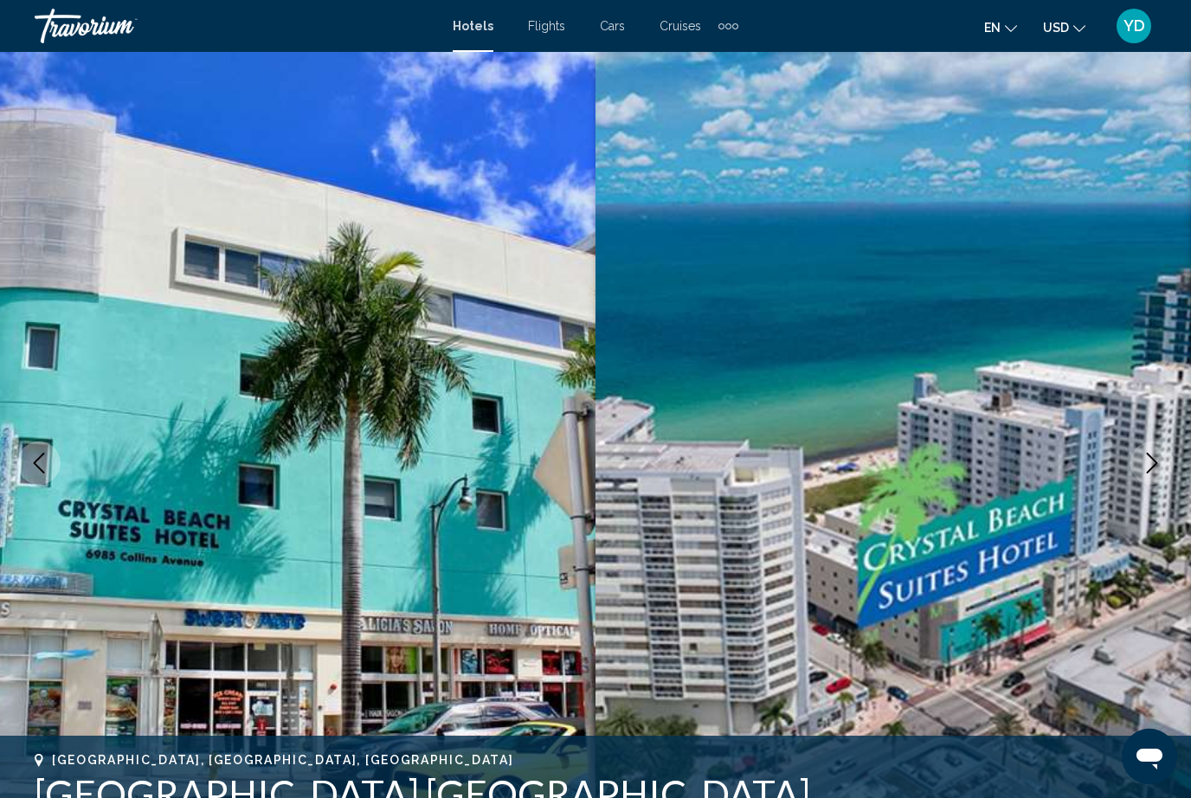
click at [1158, 481] on button "Next image" at bounding box center [1152, 463] width 43 height 43
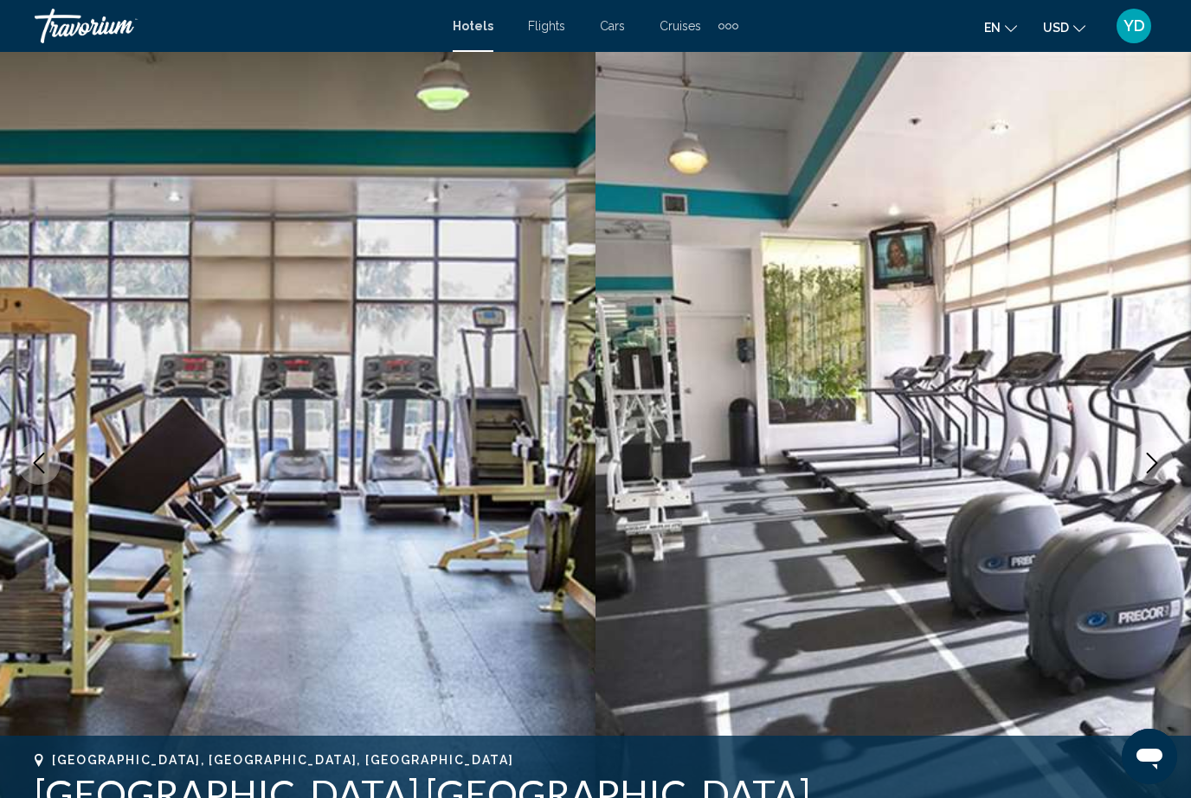
click at [1160, 468] on icon "Next image" at bounding box center [1152, 463] width 21 height 21
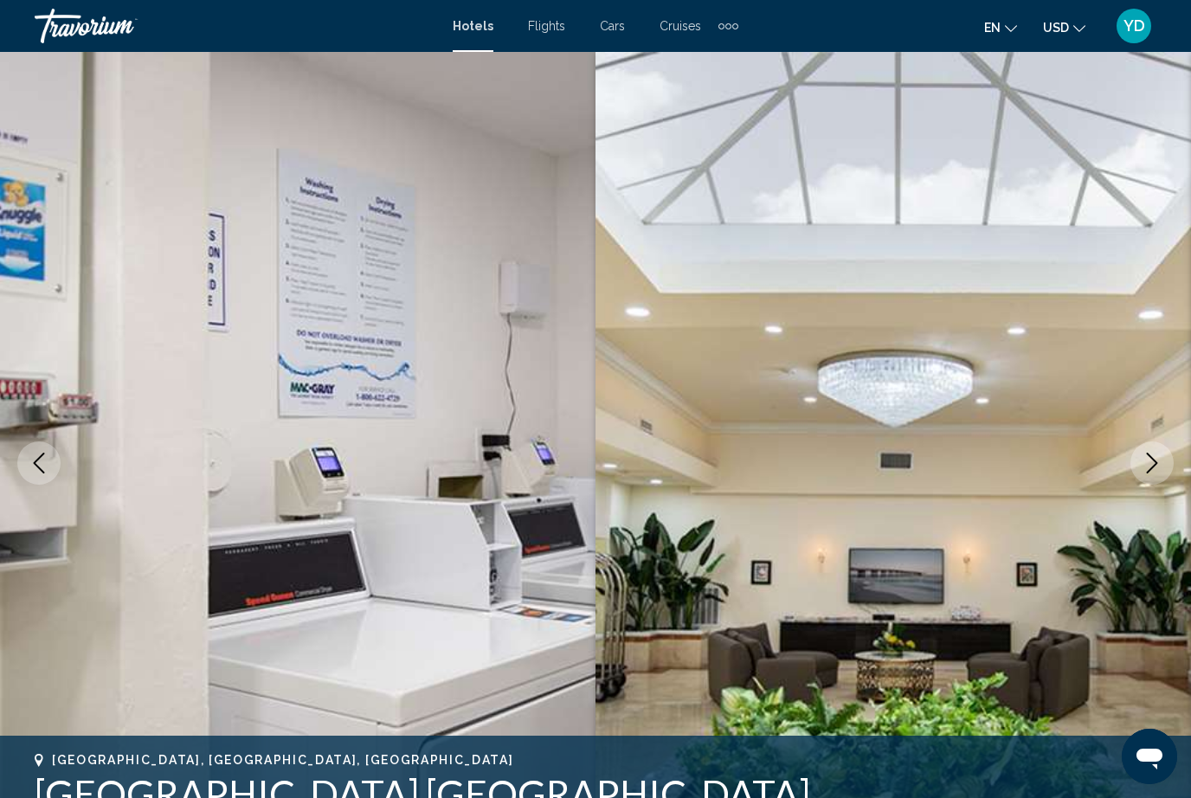
click at [1165, 466] on button "Next image" at bounding box center [1152, 463] width 43 height 43
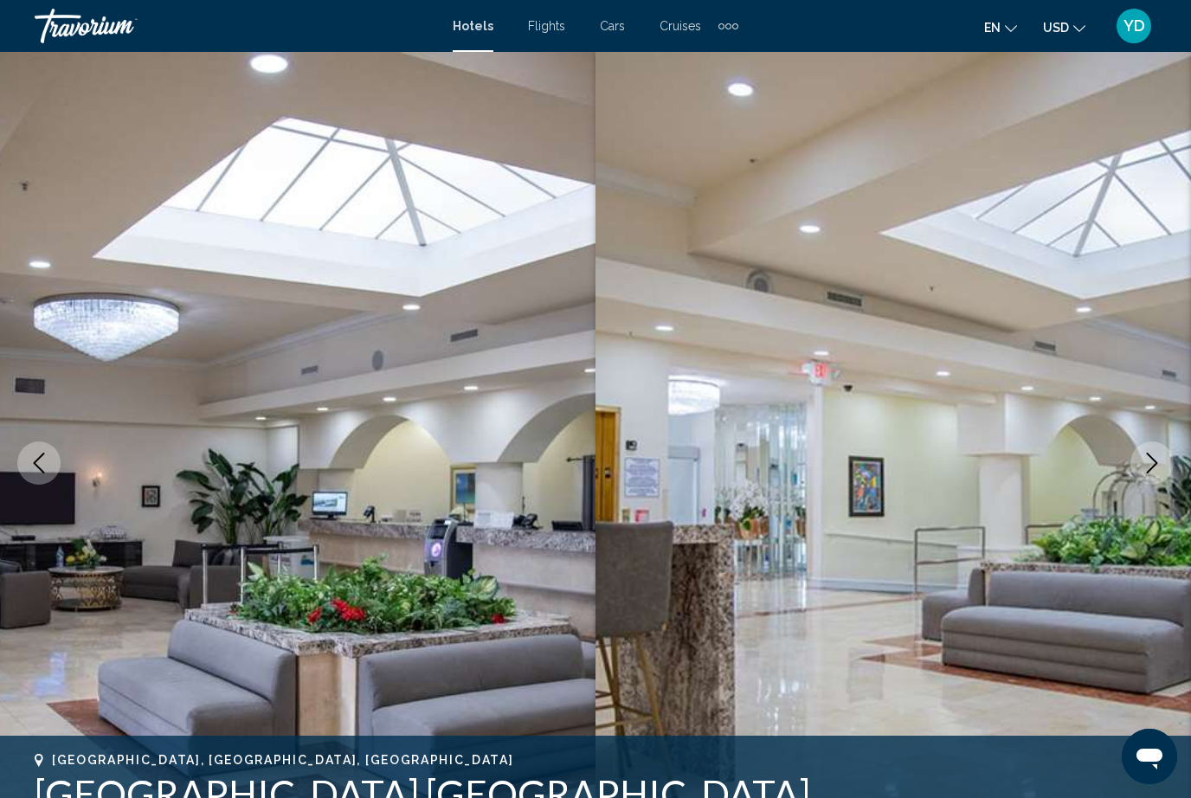
click at [1166, 463] on button "Next image" at bounding box center [1152, 463] width 43 height 43
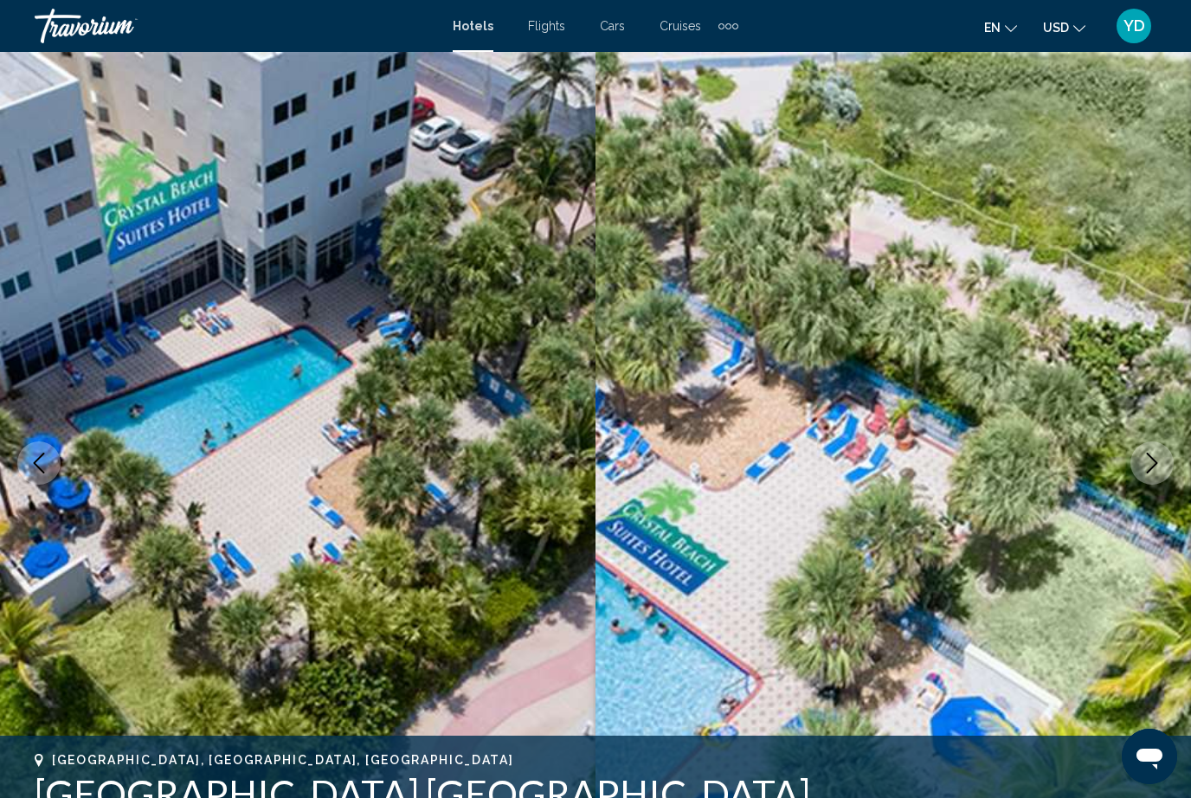
click at [1147, 468] on icon "Next image" at bounding box center [1152, 463] width 21 height 21
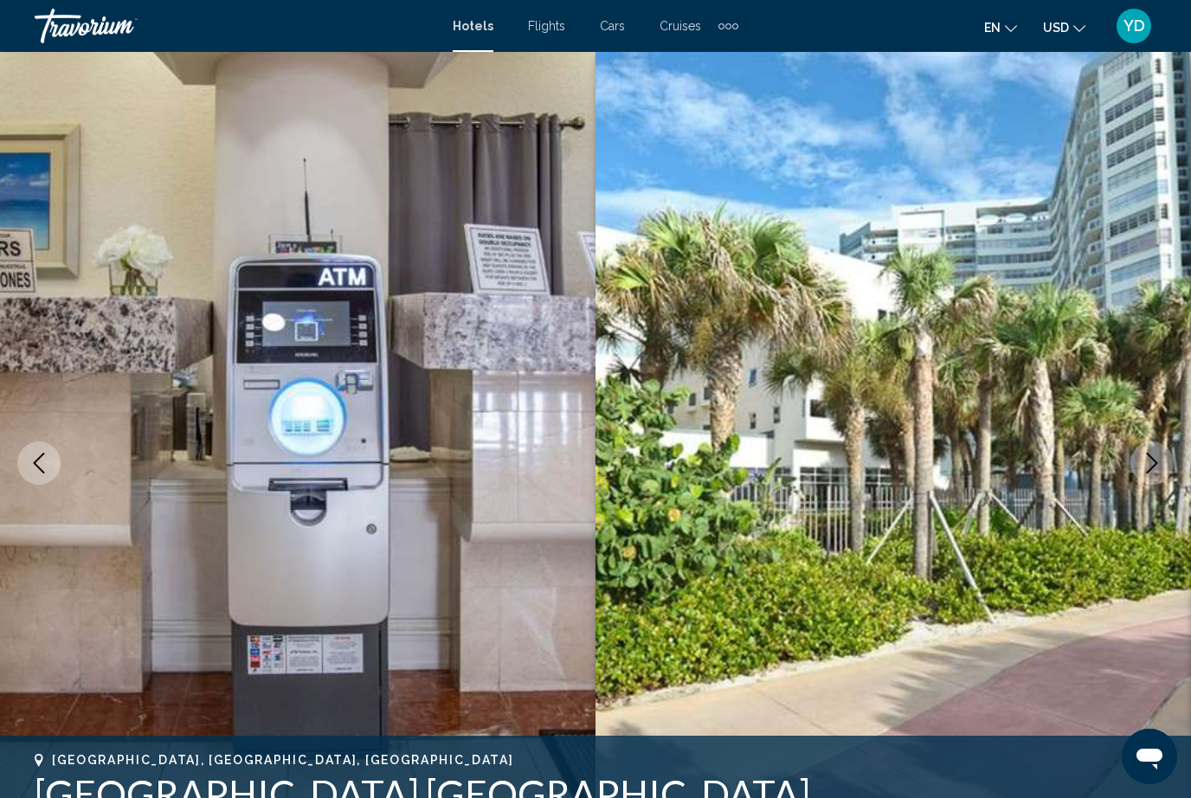
click at [1166, 468] on button "Next image" at bounding box center [1152, 463] width 43 height 43
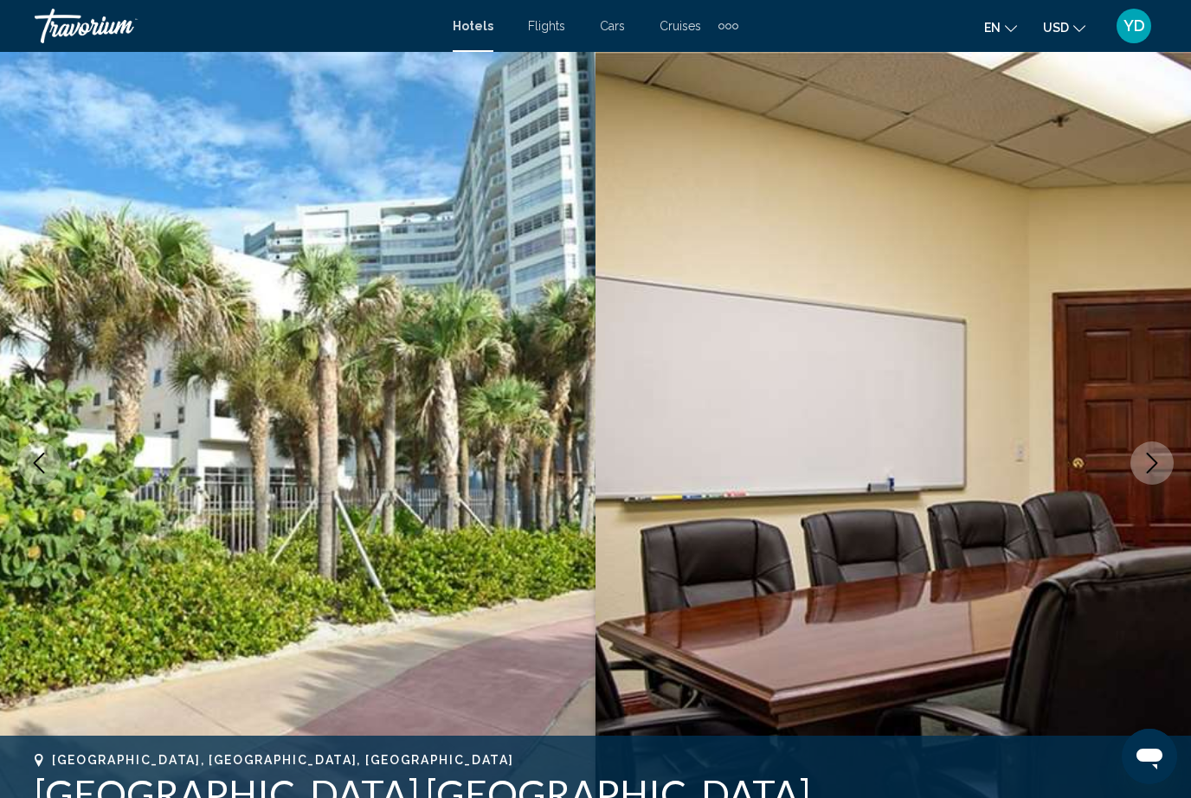
click at [1168, 471] on button "Next image" at bounding box center [1152, 463] width 43 height 43
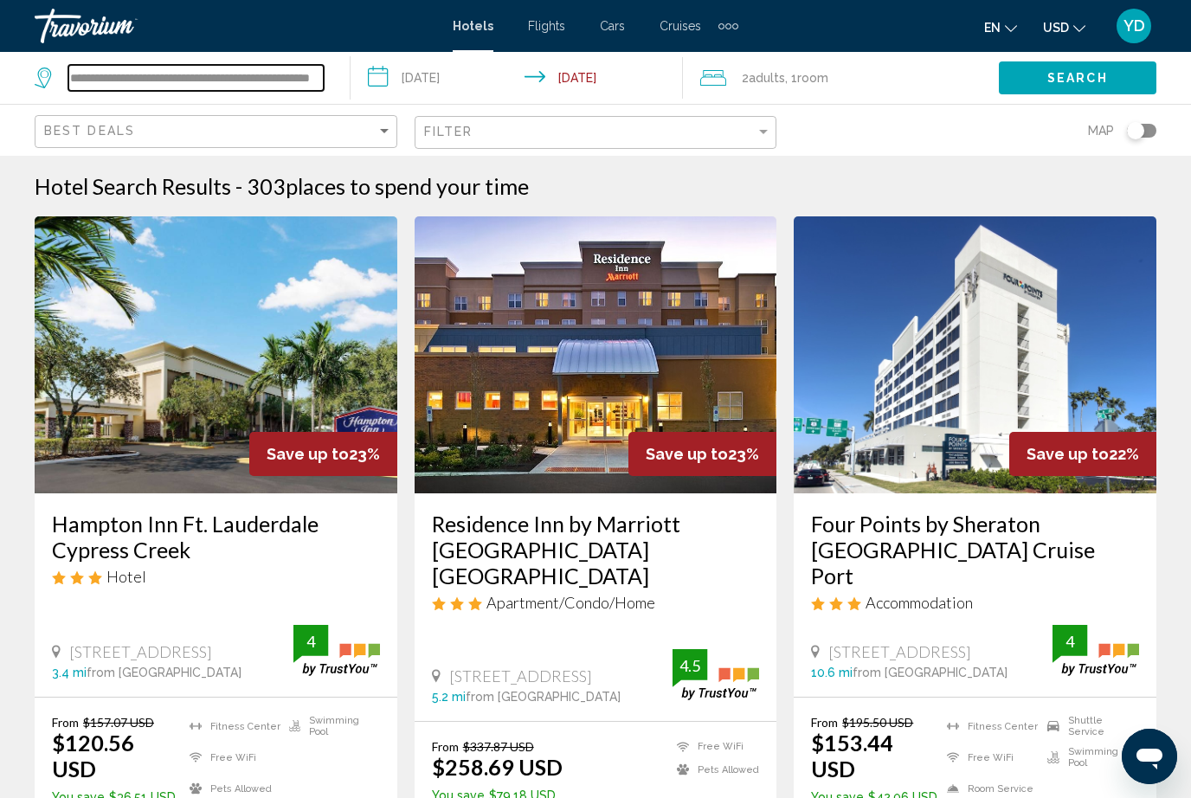
click at [308, 73] on input "**********" at bounding box center [195, 78] width 255 height 26
click at [300, 72] on input "**********" at bounding box center [195, 78] width 255 height 26
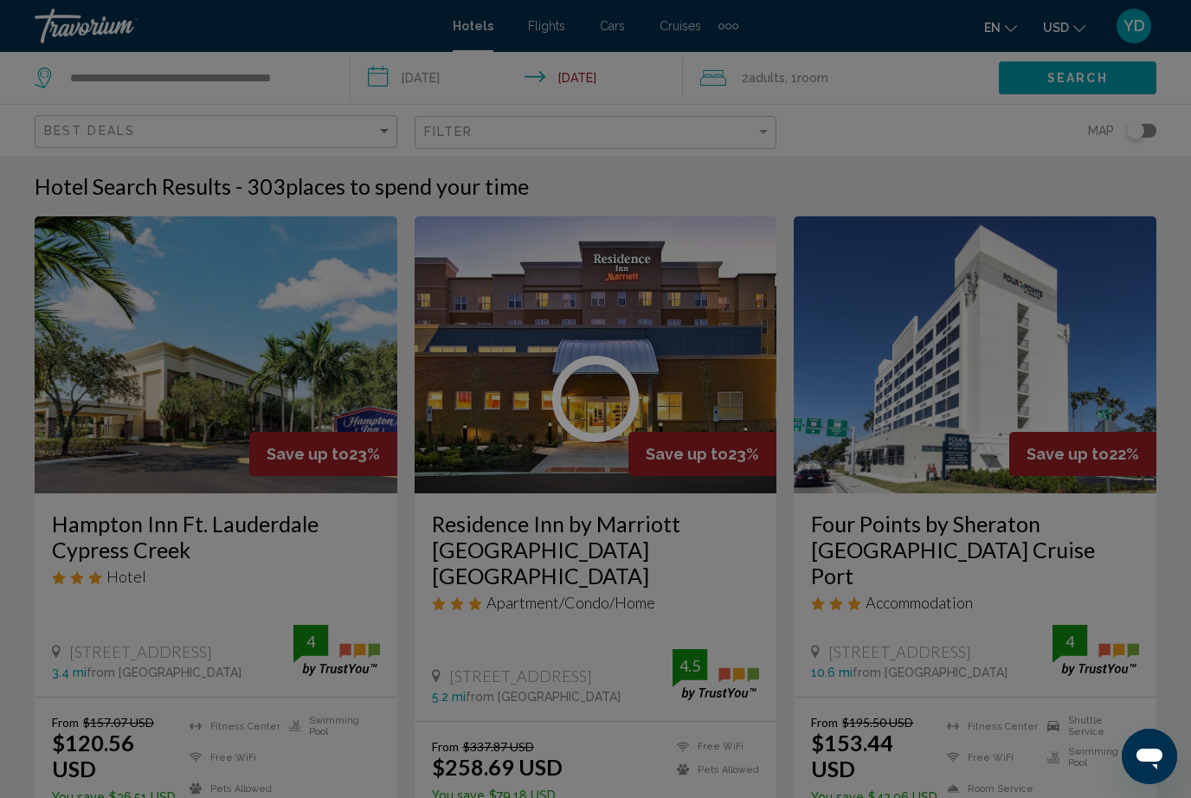
click at [306, 85] on div at bounding box center [595, 399] width 1191 height 798
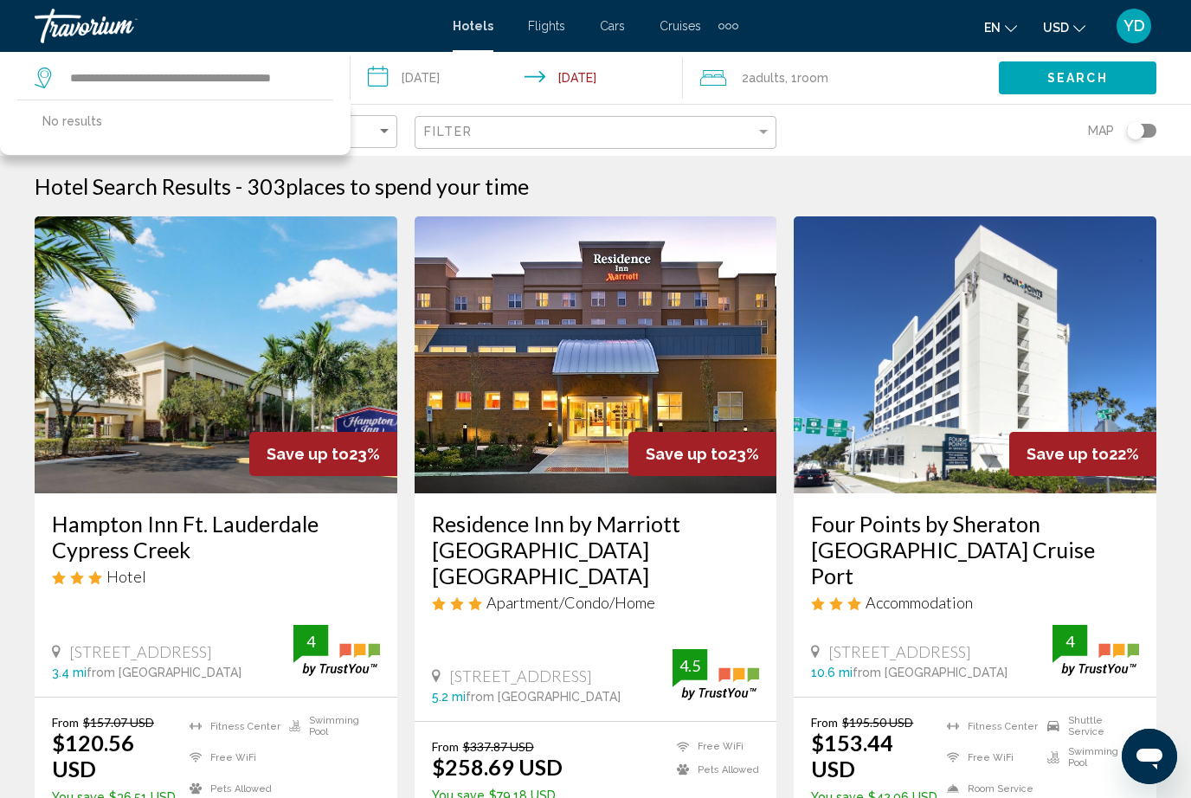
click at [335, 76] on app-destination-search "**********" at bounding box center [175, 78] width 351 height 52
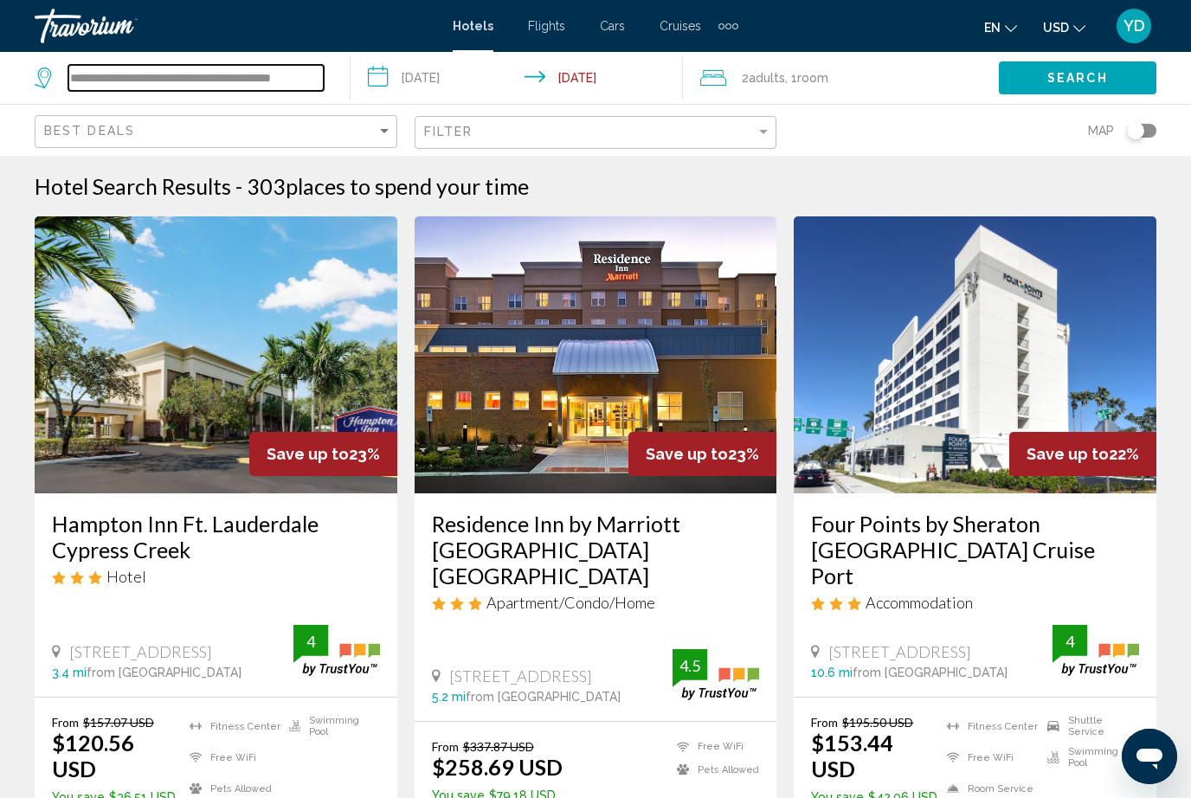
click at [322, 89] on input "**********" at bounding box center [195, 78] width 255 height 26
type input "**********"
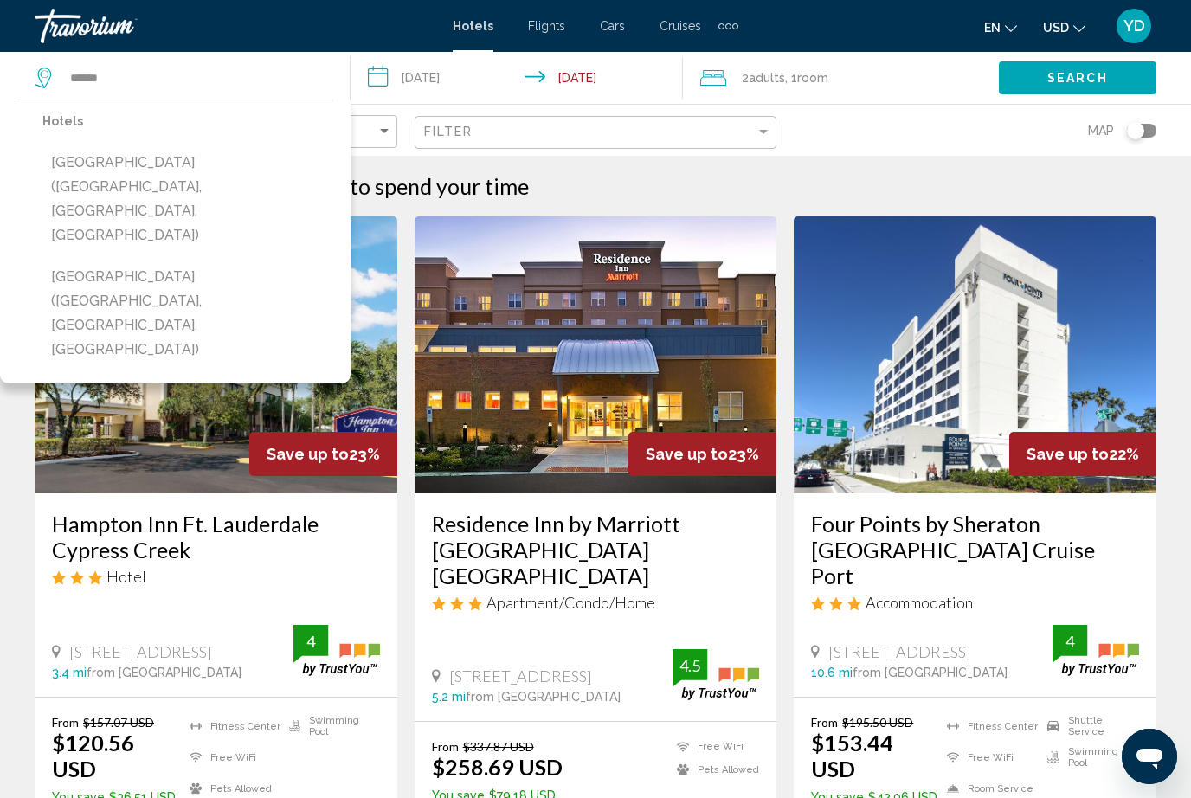
click at [93, 190] on button "[GEOGRAPHIC_DATA] ([GEOGRAPHIC_DATA], [GEOGRAPHIC_DATA], [GEOGRAPHIC_DATA])" at bounding box center [187, 199] width 291 height 106
type input "**********"
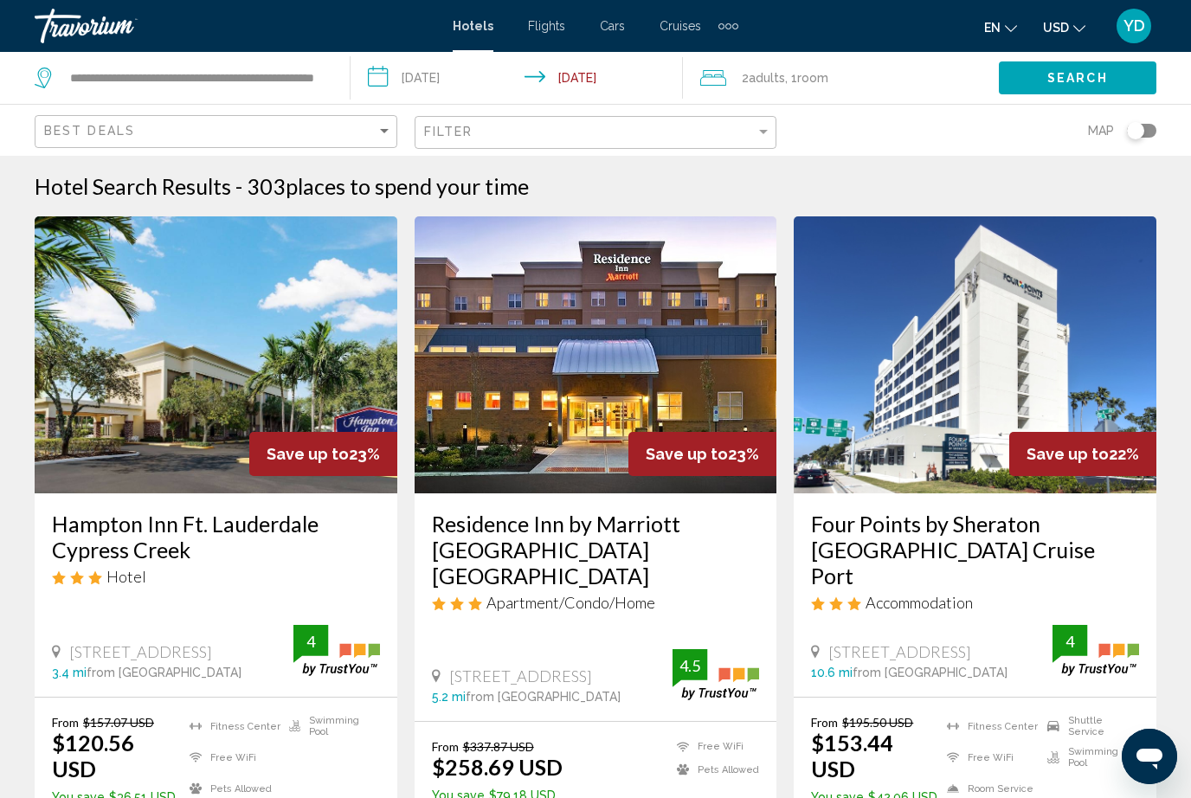
click at [1119, 84] on button "Search" at bounding box center [1078, 77] width 158 height 32
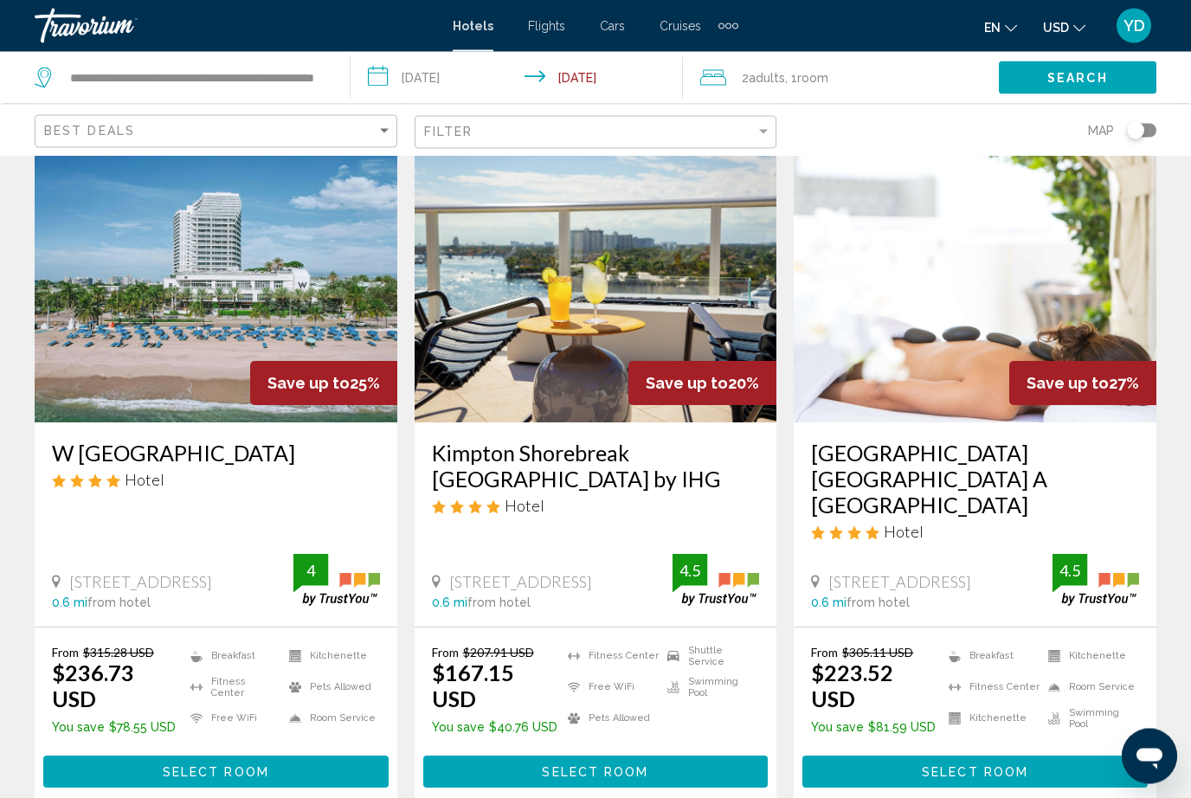
scroll to position [2101, 0]
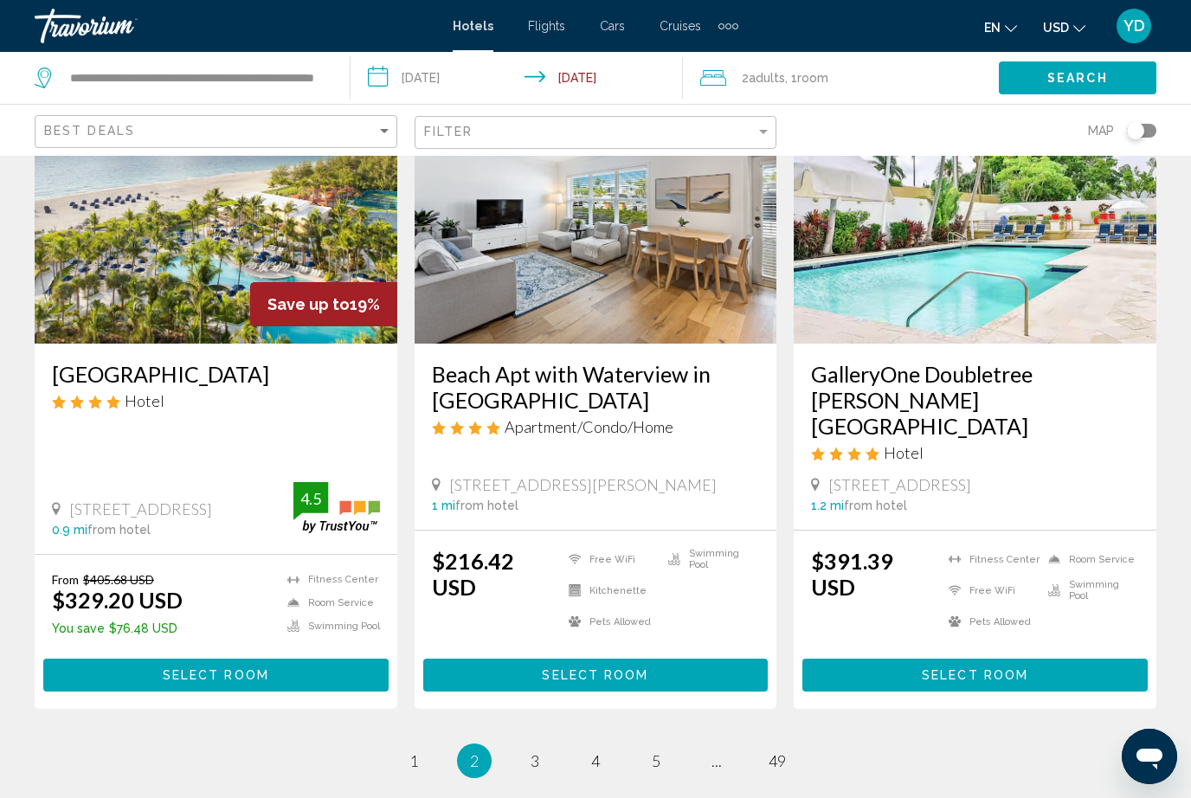
scroll to position [2197, 0]
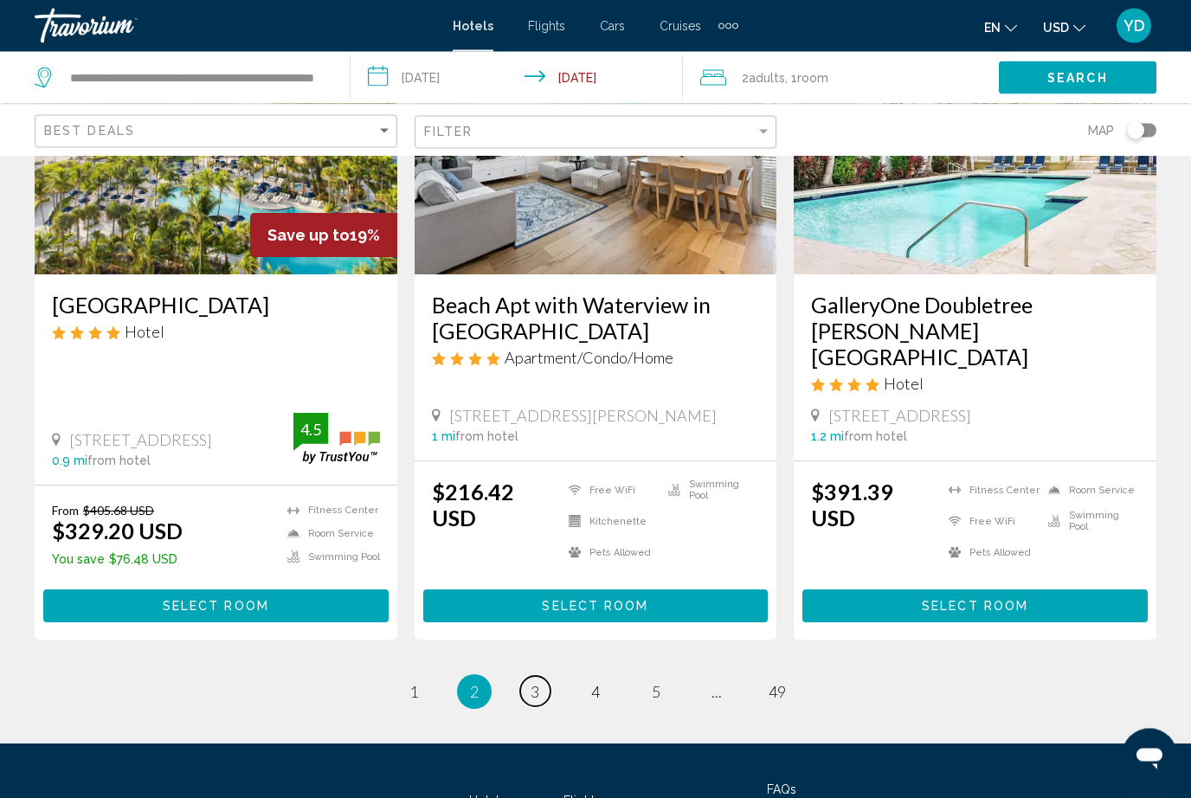
click at [537, 683] on span "3" at bounding box center [535, 692] width 9 height 19
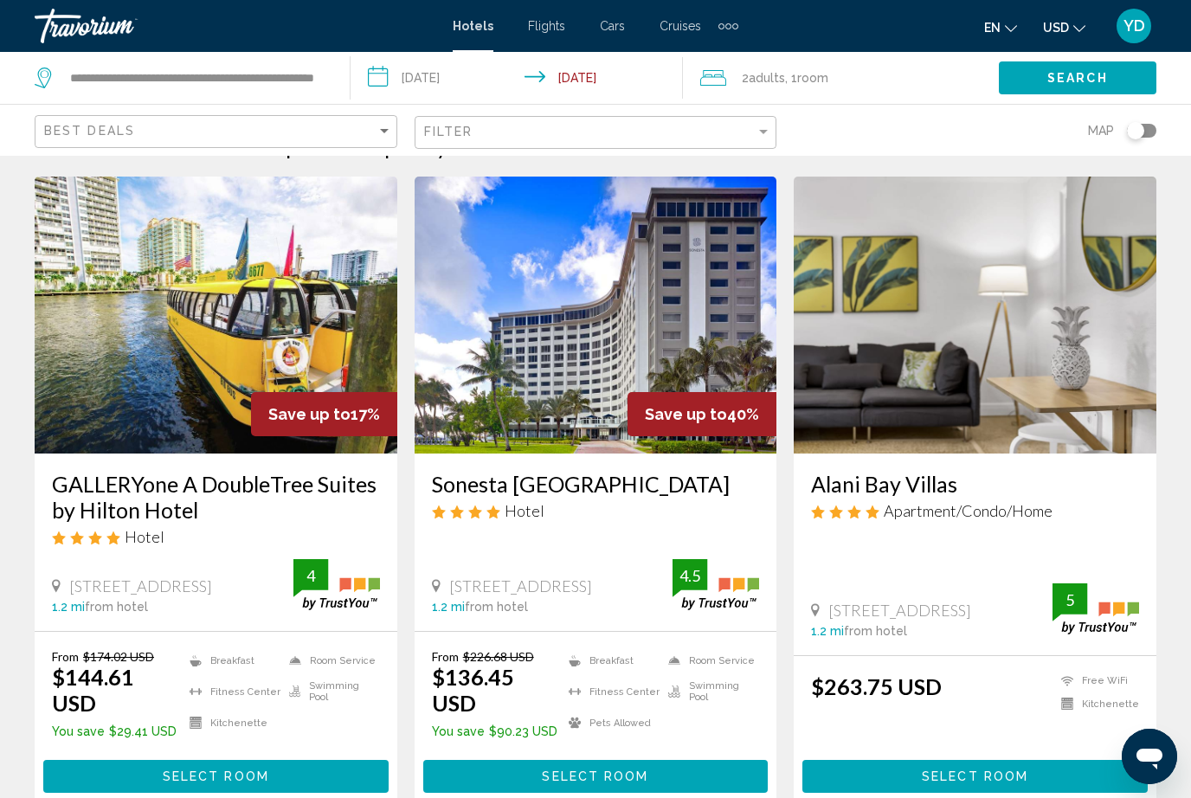
scroll to position [41, 0]
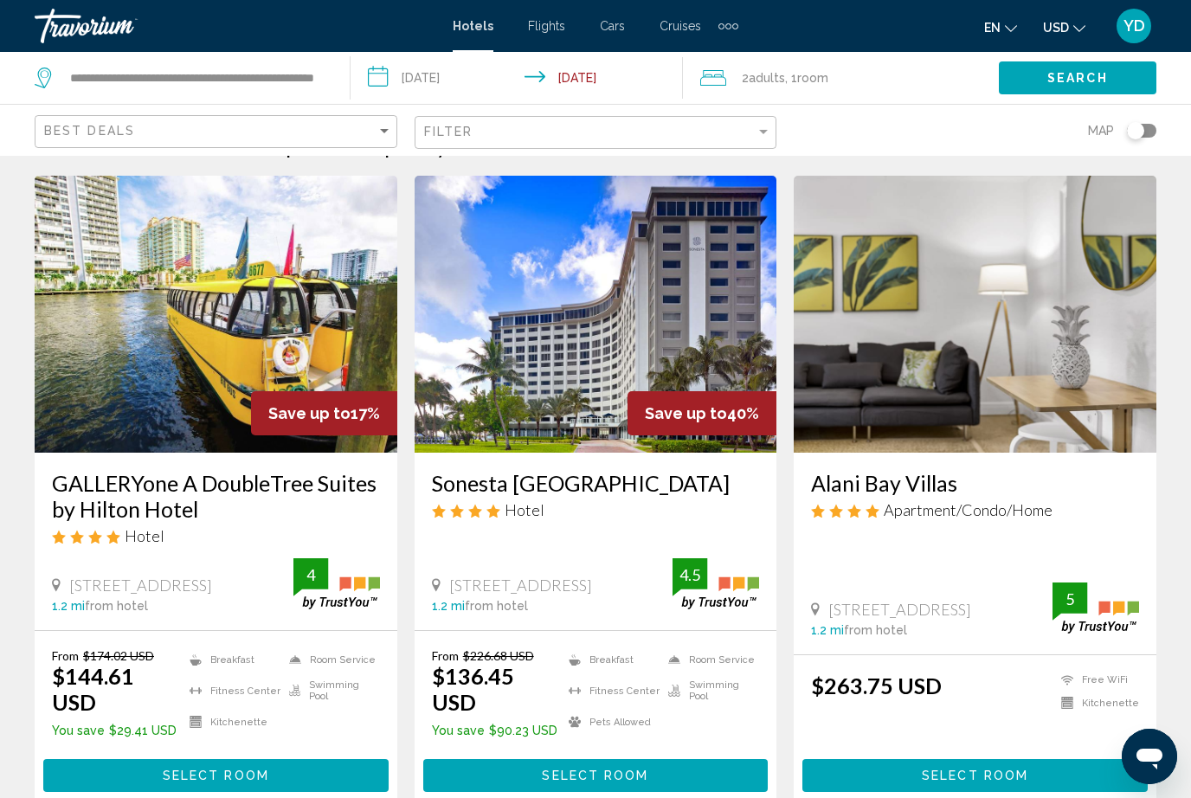
click at [86, 398] on img "Main content" at bounding box center [216, 314] width 363 height 277
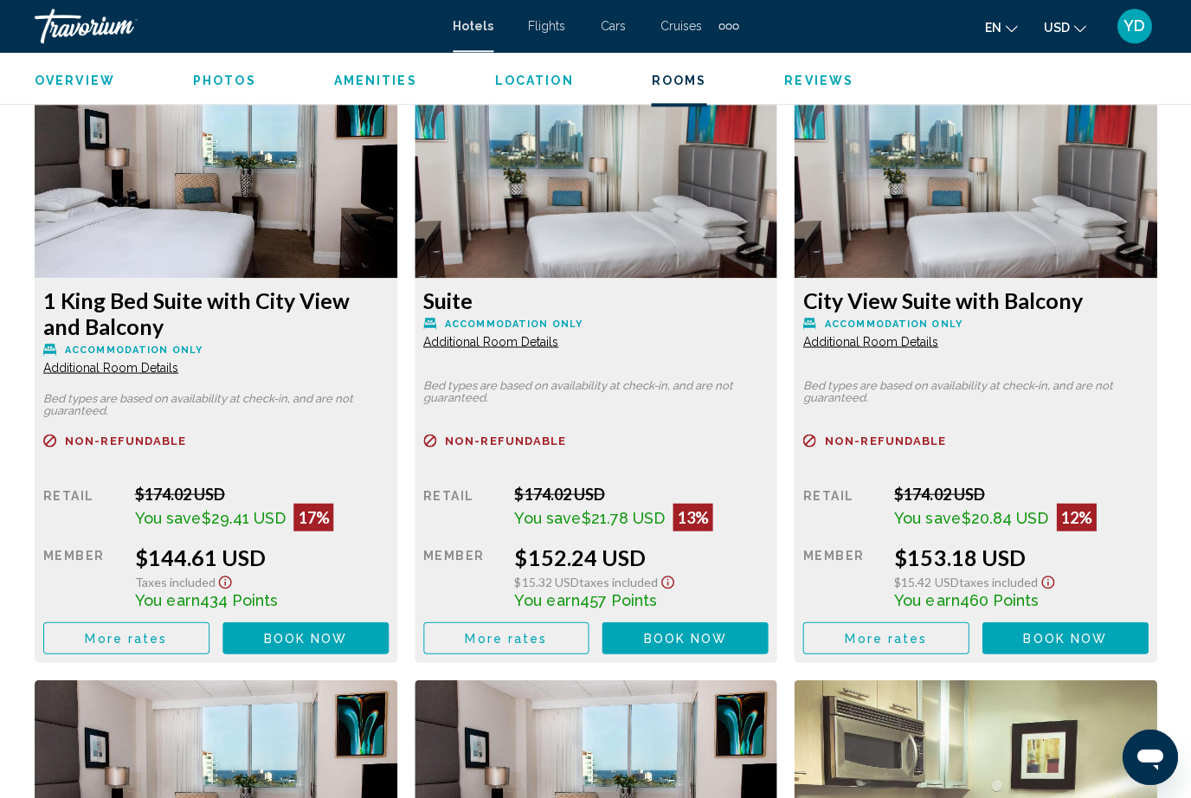
scroll to position [2161, 1]
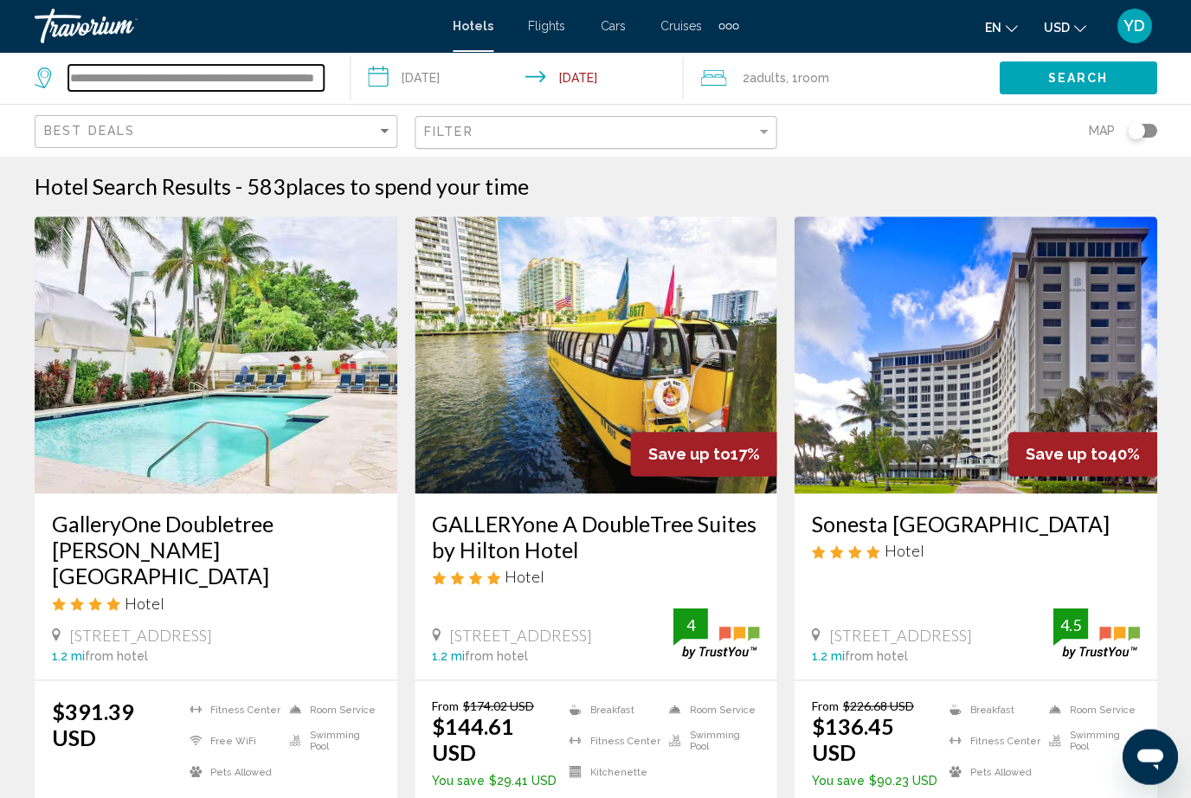
click at [322, 70] on input "**********" at bounding box center [195, 78] width 255 height 26
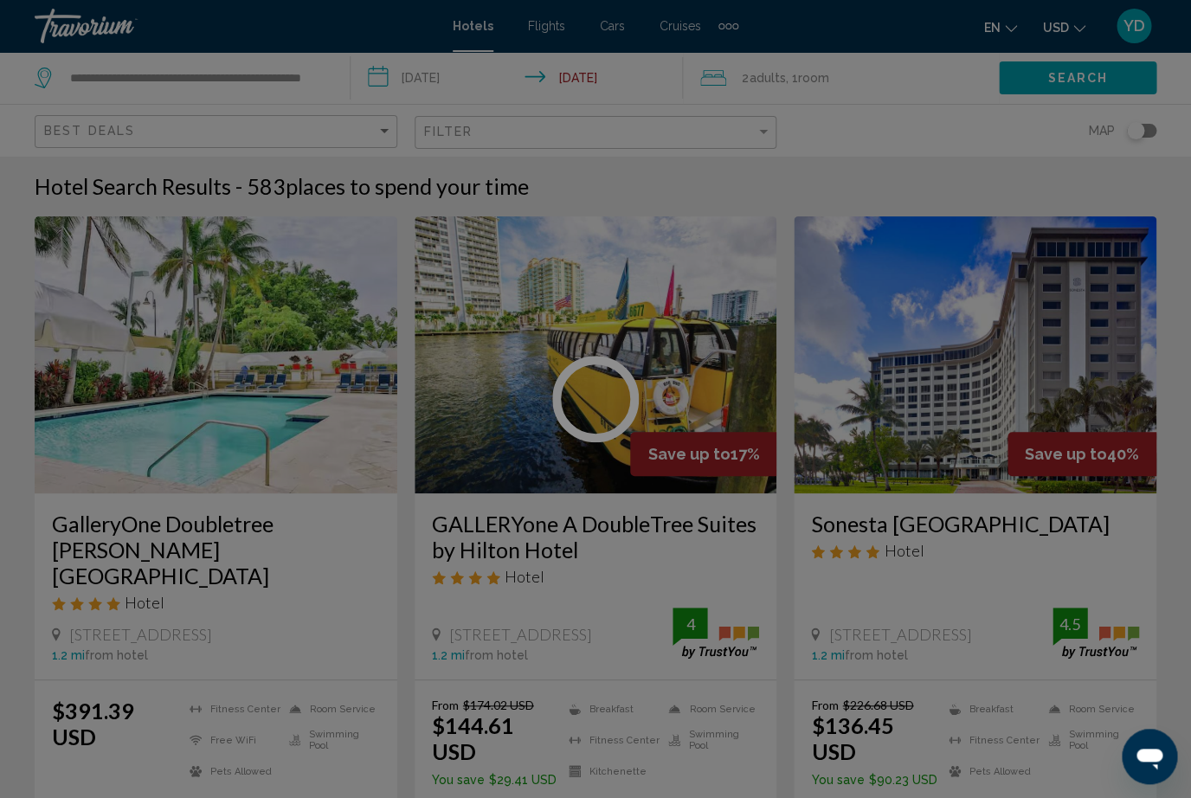
click at [314, 80] on div at bounding box center [595, 399] width 1191 height 798
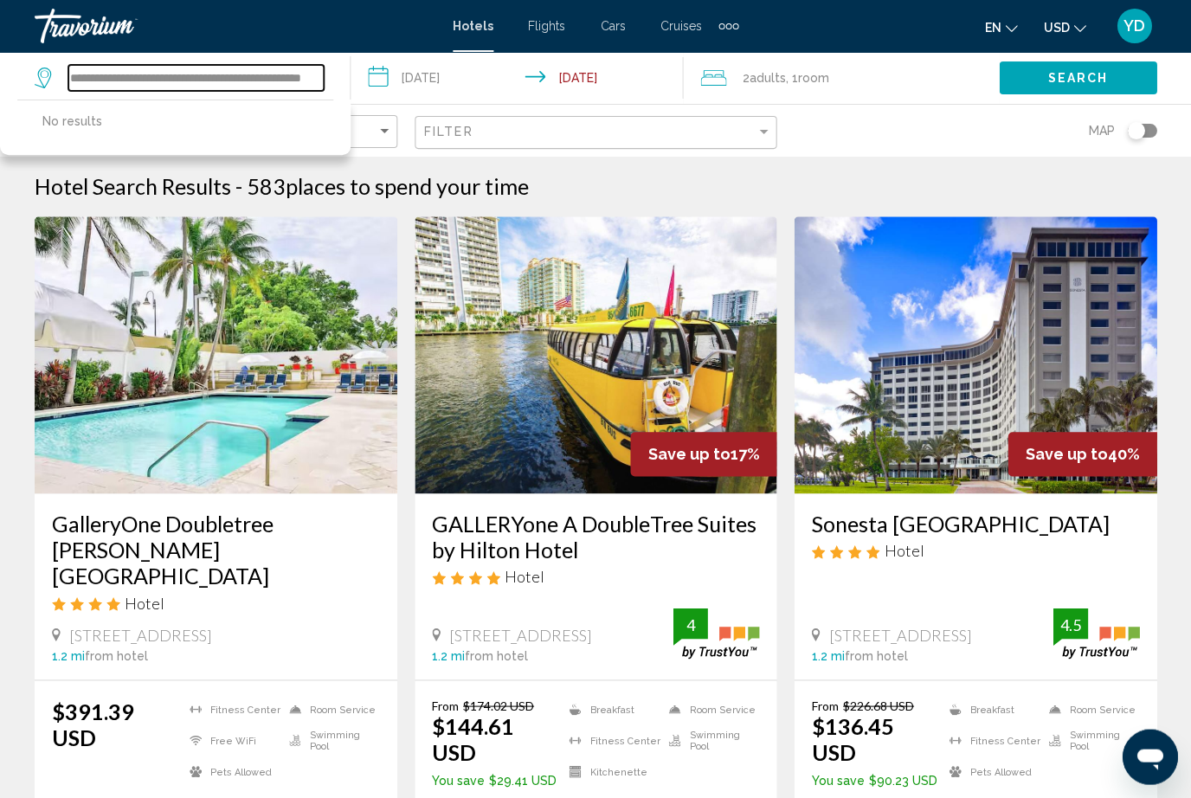
click at [322, 84] on input "**********" at bounding box center [195, 78] width 255 height 26
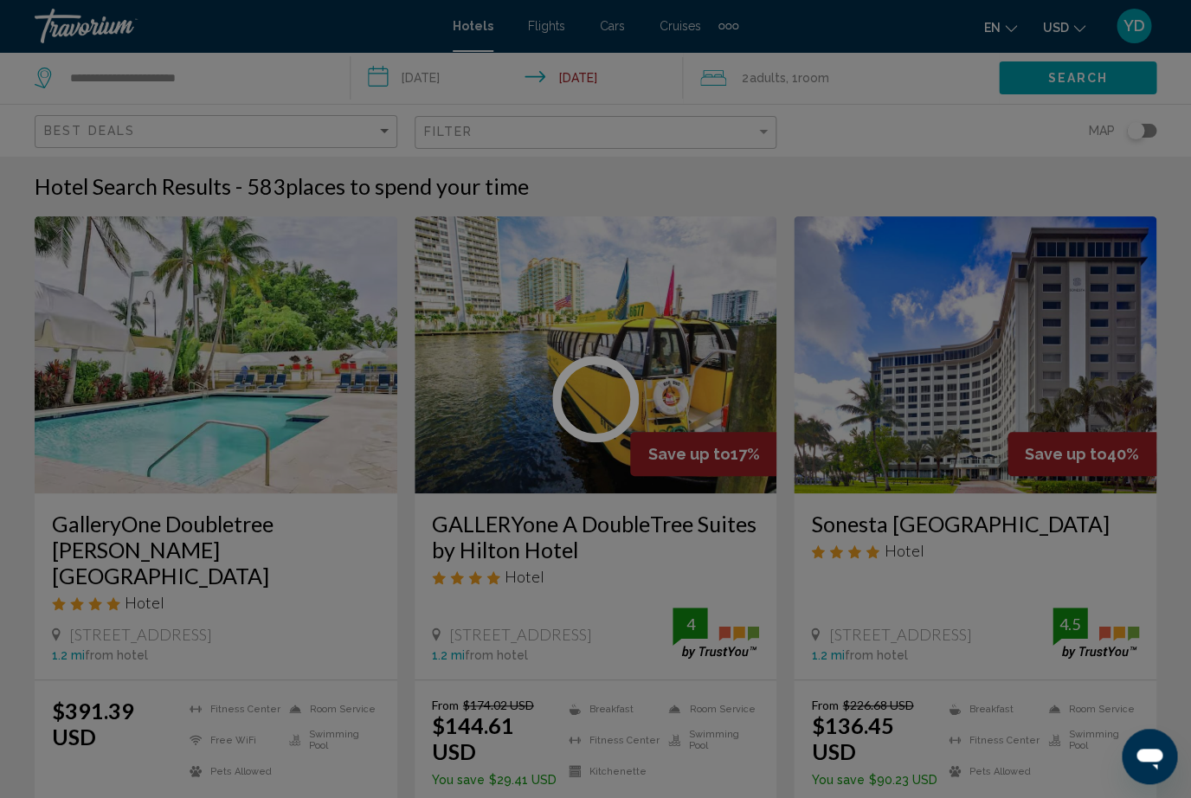
click at [239, 90] on div at bounding box center [595, 399] width 1191 height 798
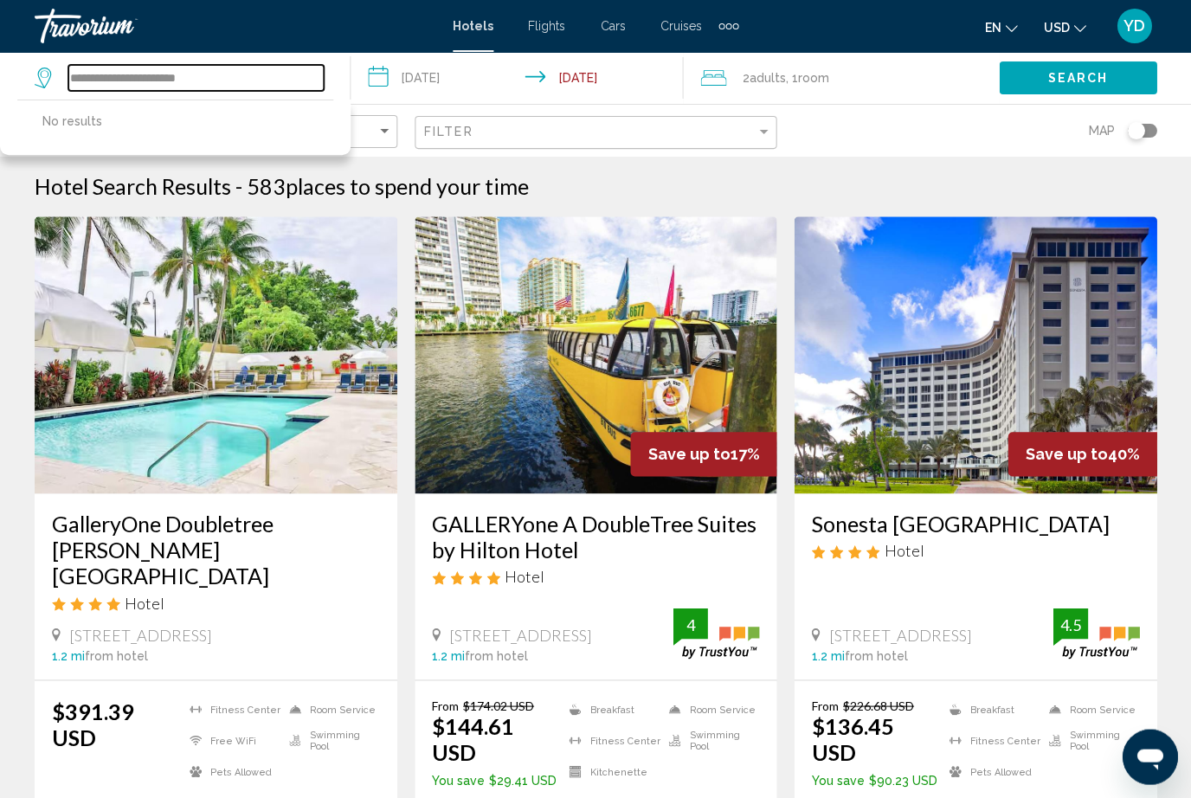
click at [223, 70] on input "**********" at bounding box center [195, 78] width 255 height 26
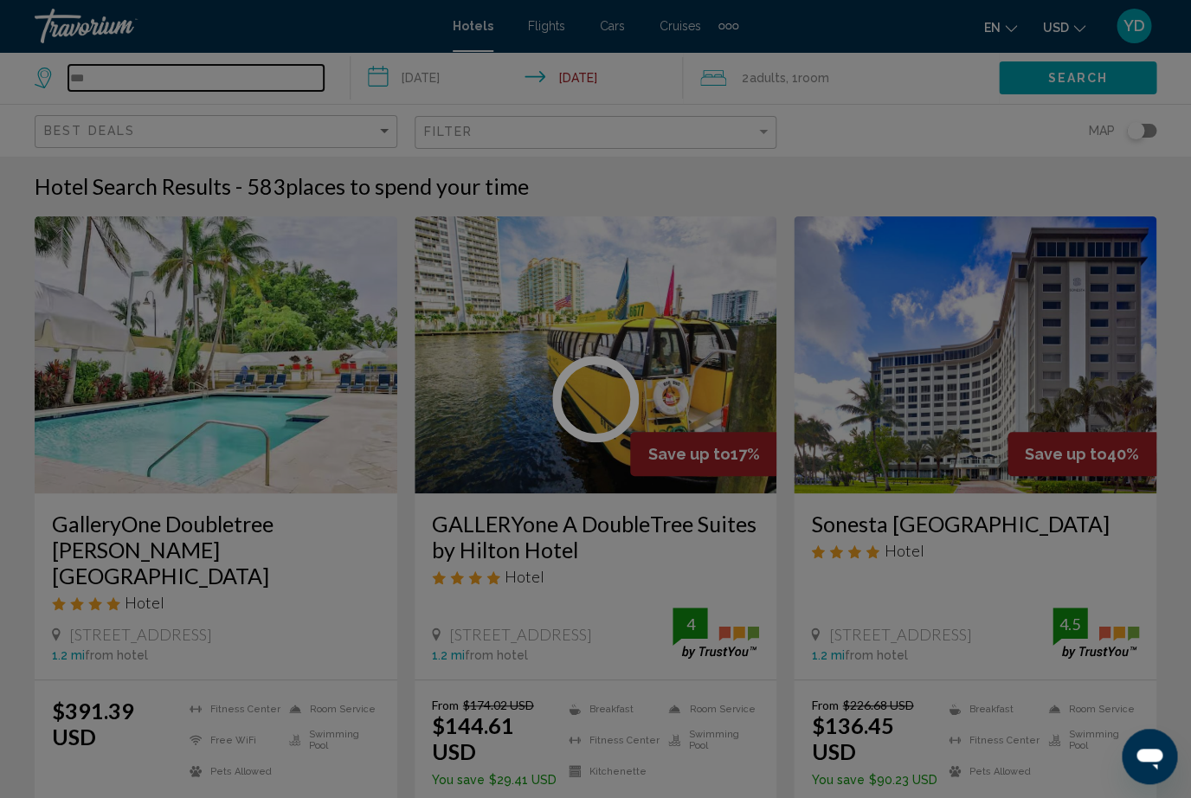
type input "**"
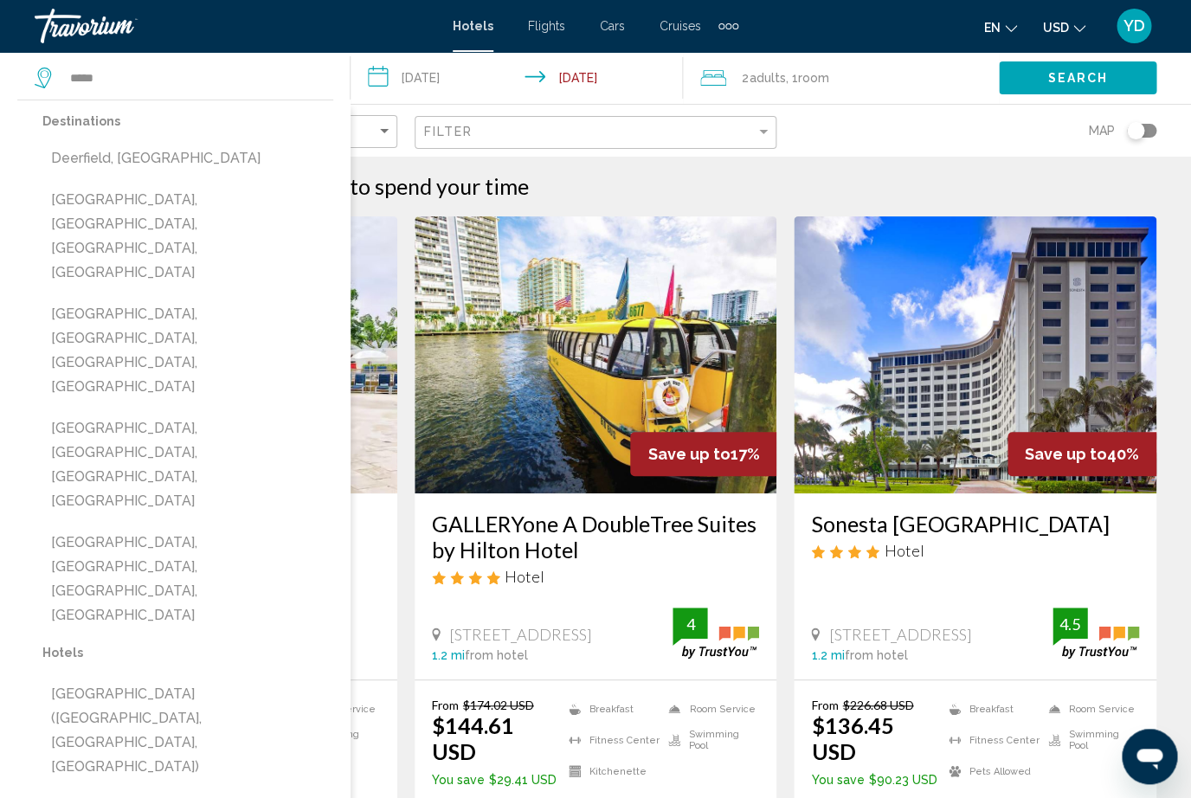
click at [96, 203] on button "[GEOGRAPHIC_DATA], [GEOGRAPHIC_DATA], [GEOGRAPHIC_DATA], [GEOGRAPHIC_DATA]" at bounding box center [187, 237] width 291 height 106
type input "**********"
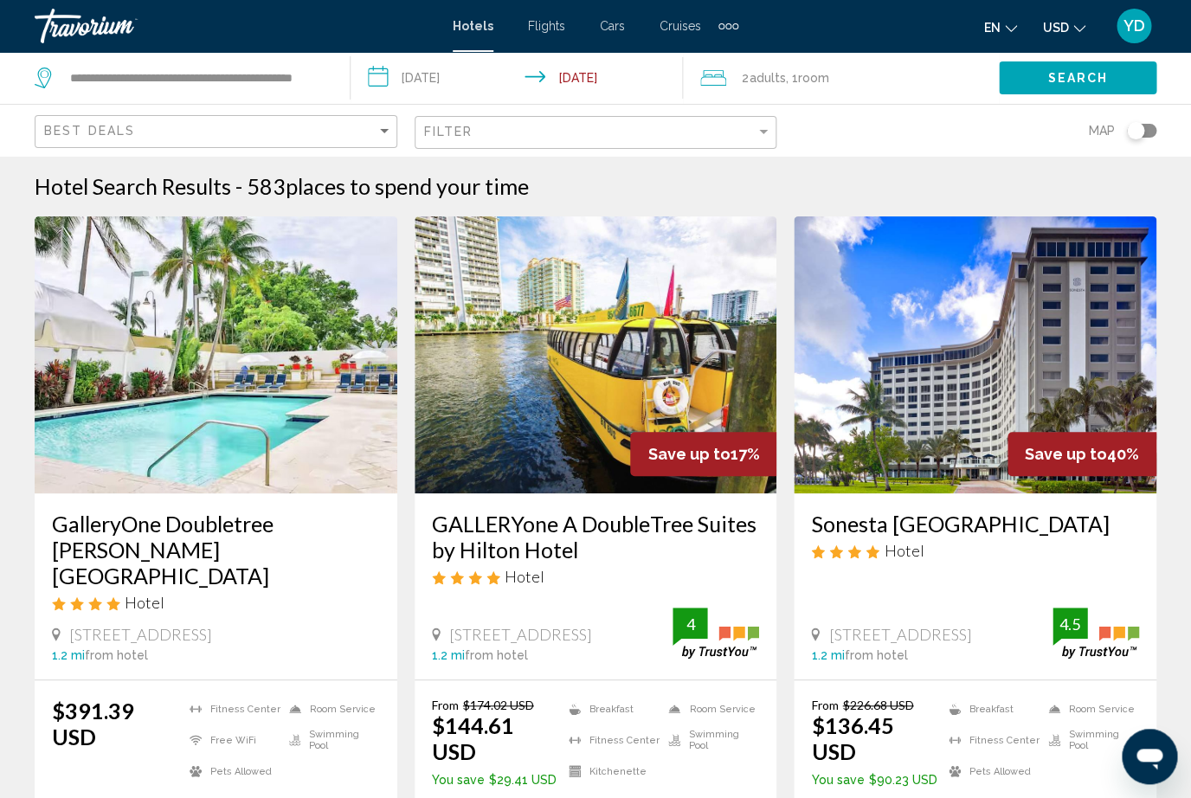
click at [1103, 77] on span "Search" at bounding box center [1078, 79] width 61 height 14
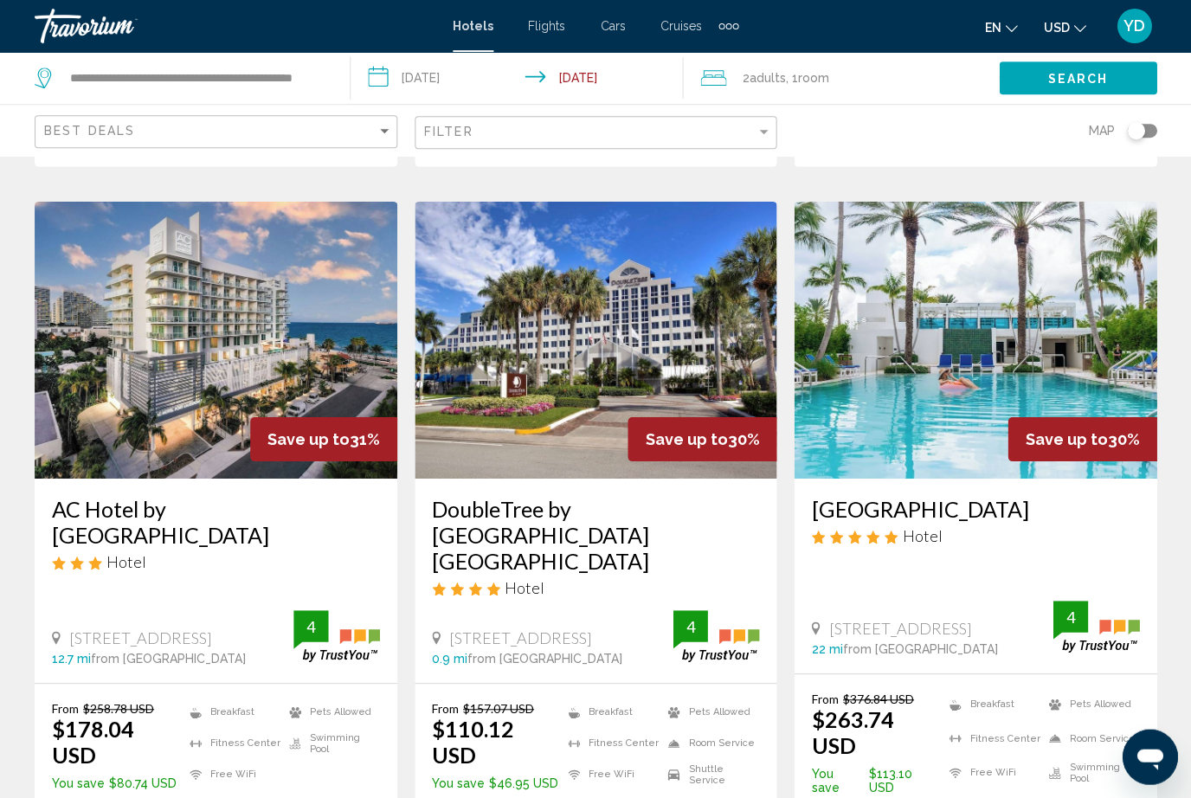
scroll to position [2037, 0]
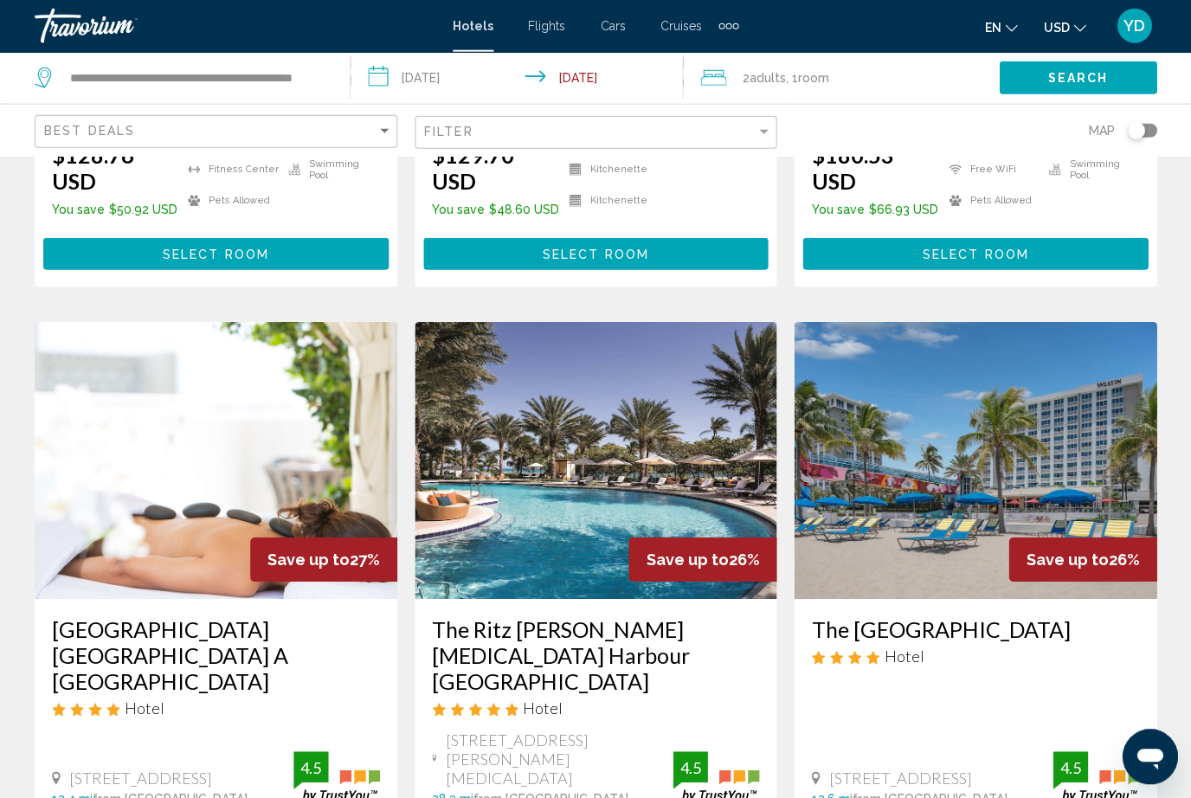
scroll to position [1926, 0]
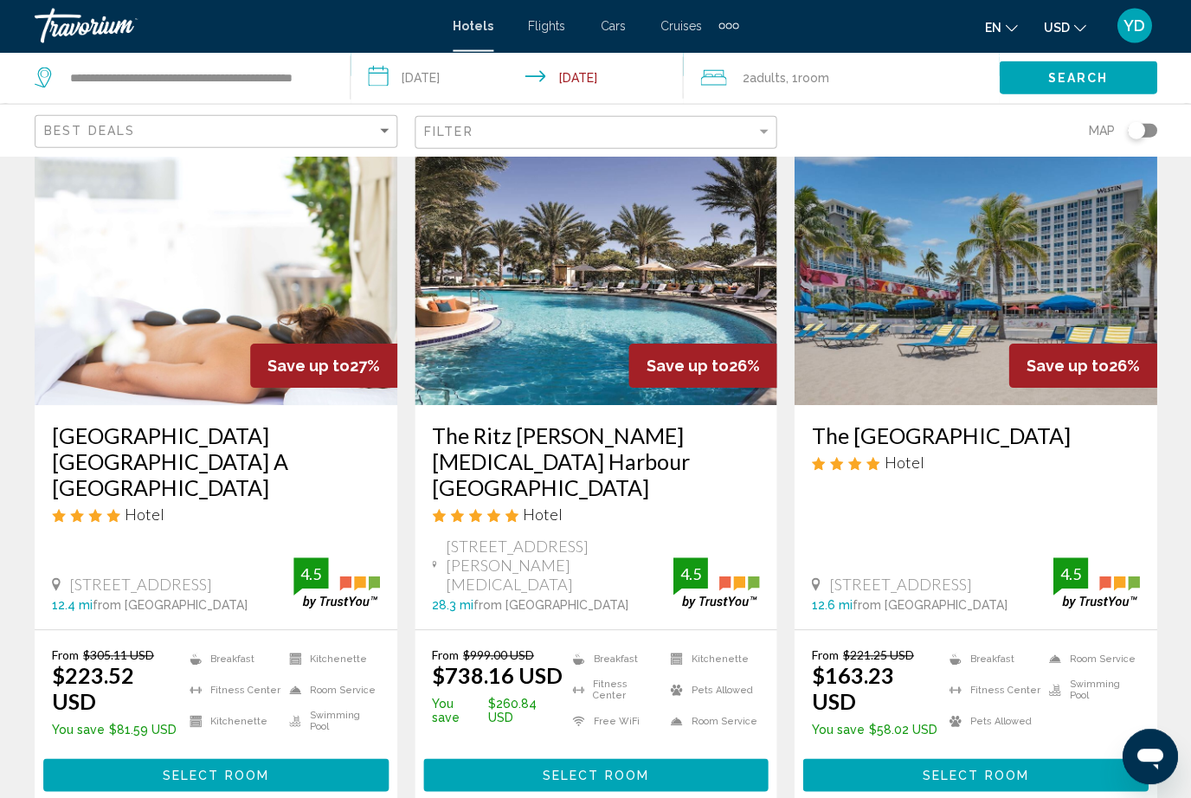
click at [1087, 243] on img "Main content" at bounding box center [975, 266] width 363 height 277
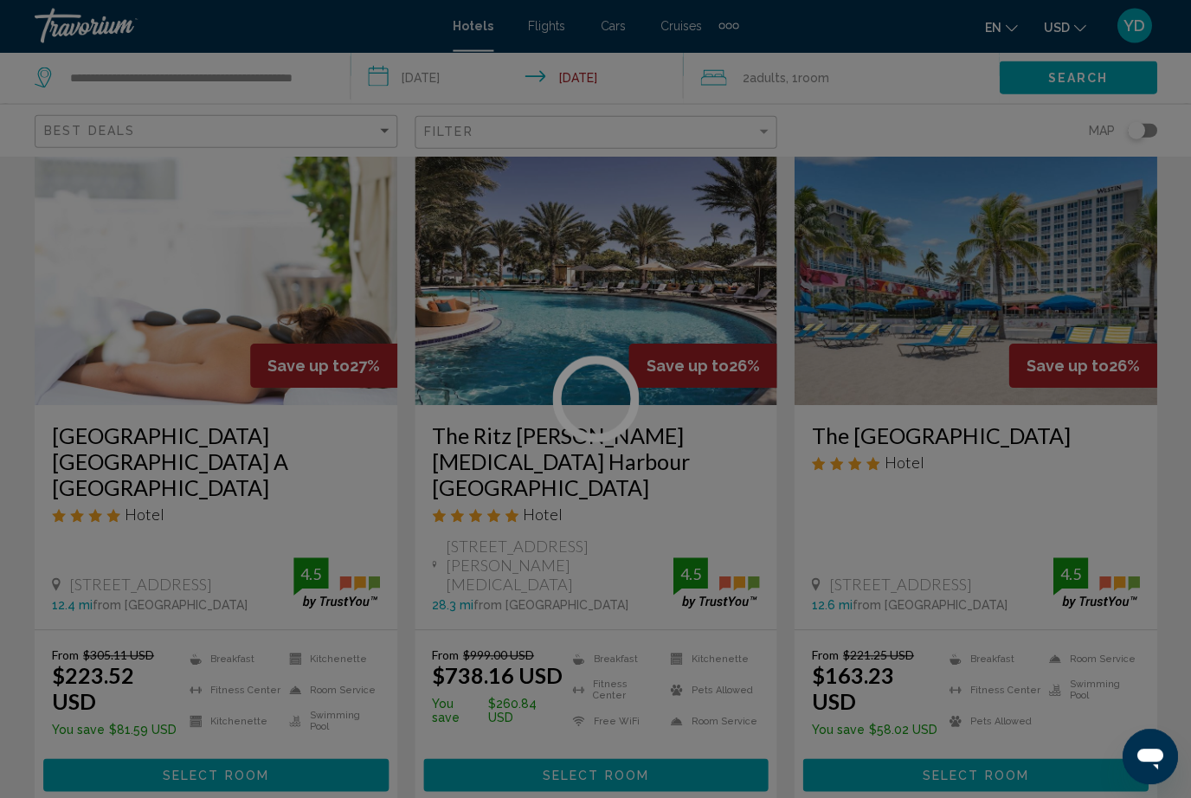
scroll to position [2119, 0]
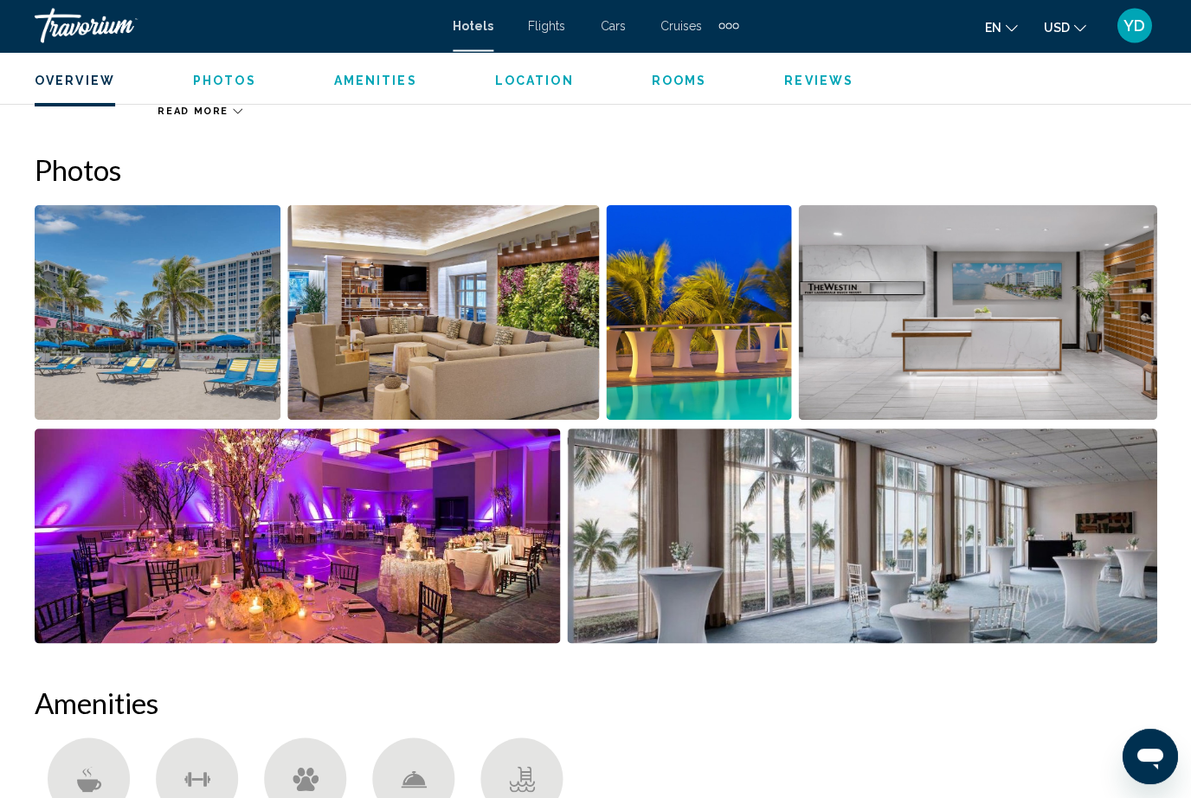
scroll to position [1064, 0]
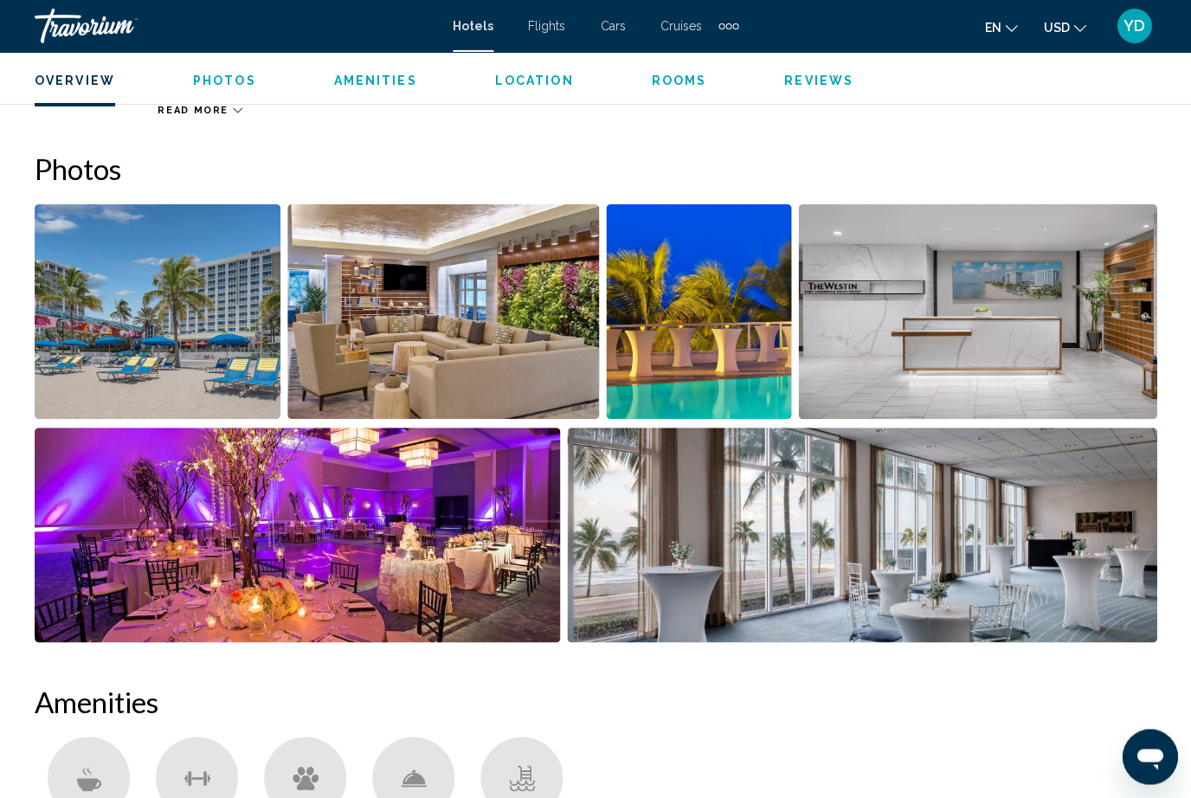
click at [766, 337] on img "Open full-screen image slider" at bounding box center [698, 311] width 185 height 215
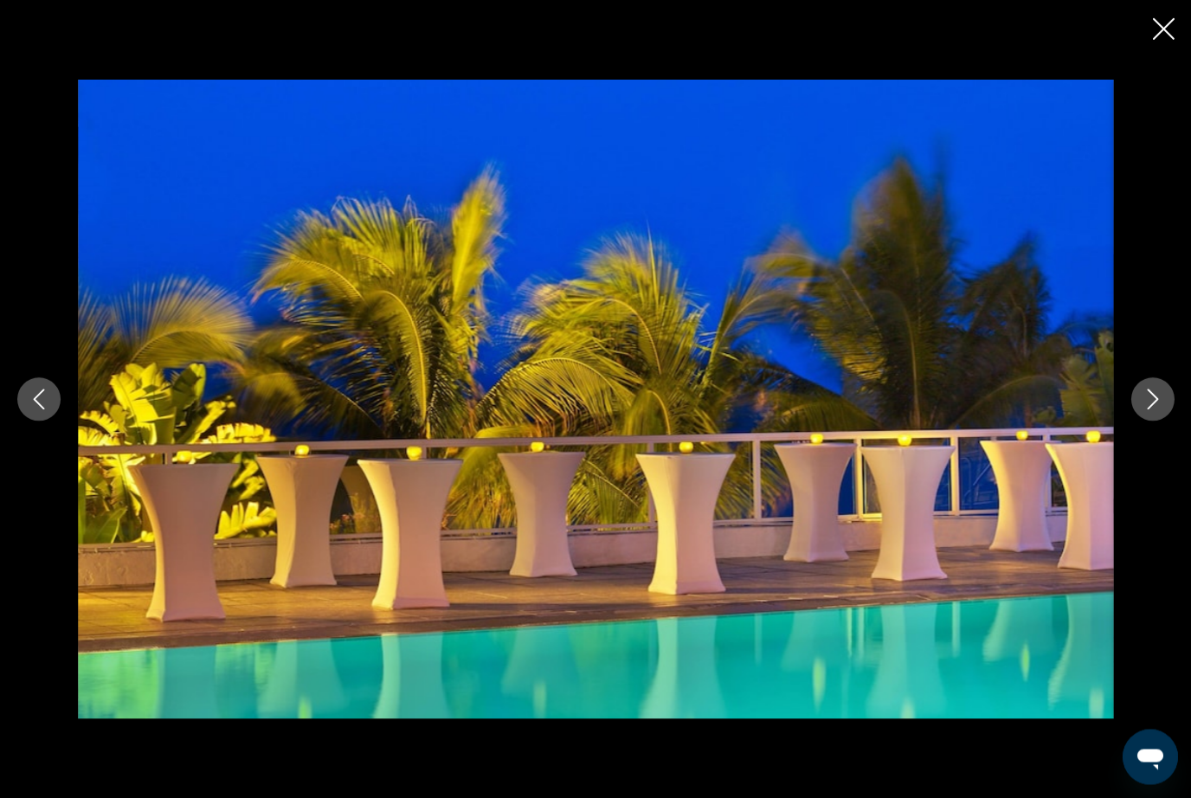
click at [1167, 421] on button "Next image" at bounding box center [1152, 399] width 43 height 43
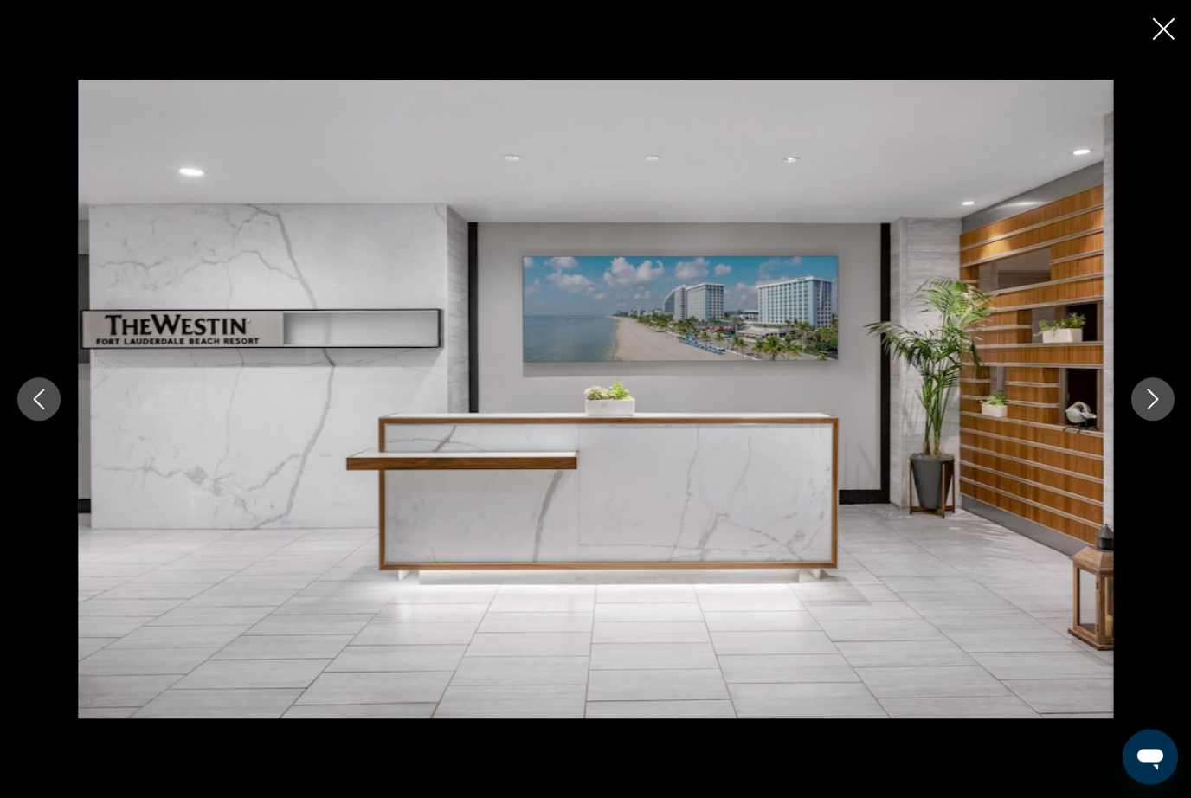
click at [1152, 421] on button "Next image" at bounding box center [1152, 399] width 43 height 43
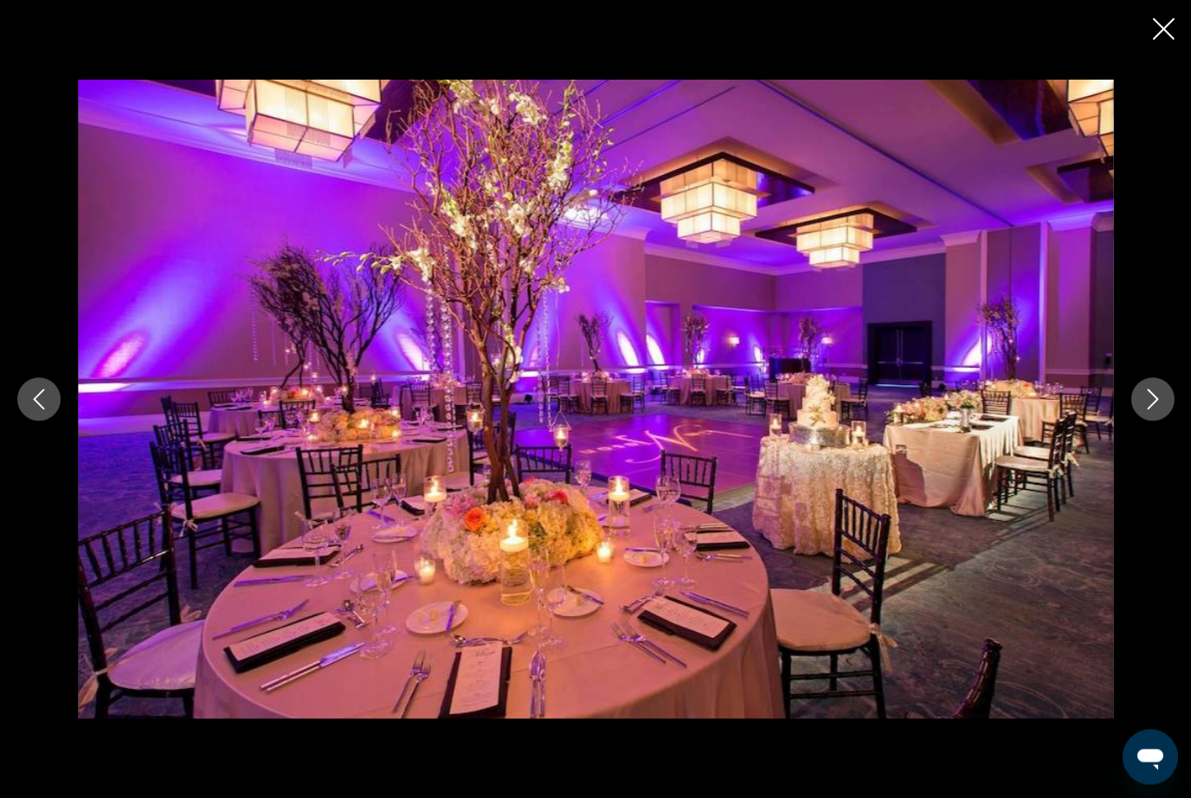
click at [1152, 421] on button "Next image" at bounding box center [1152, 399] width 43 height 43
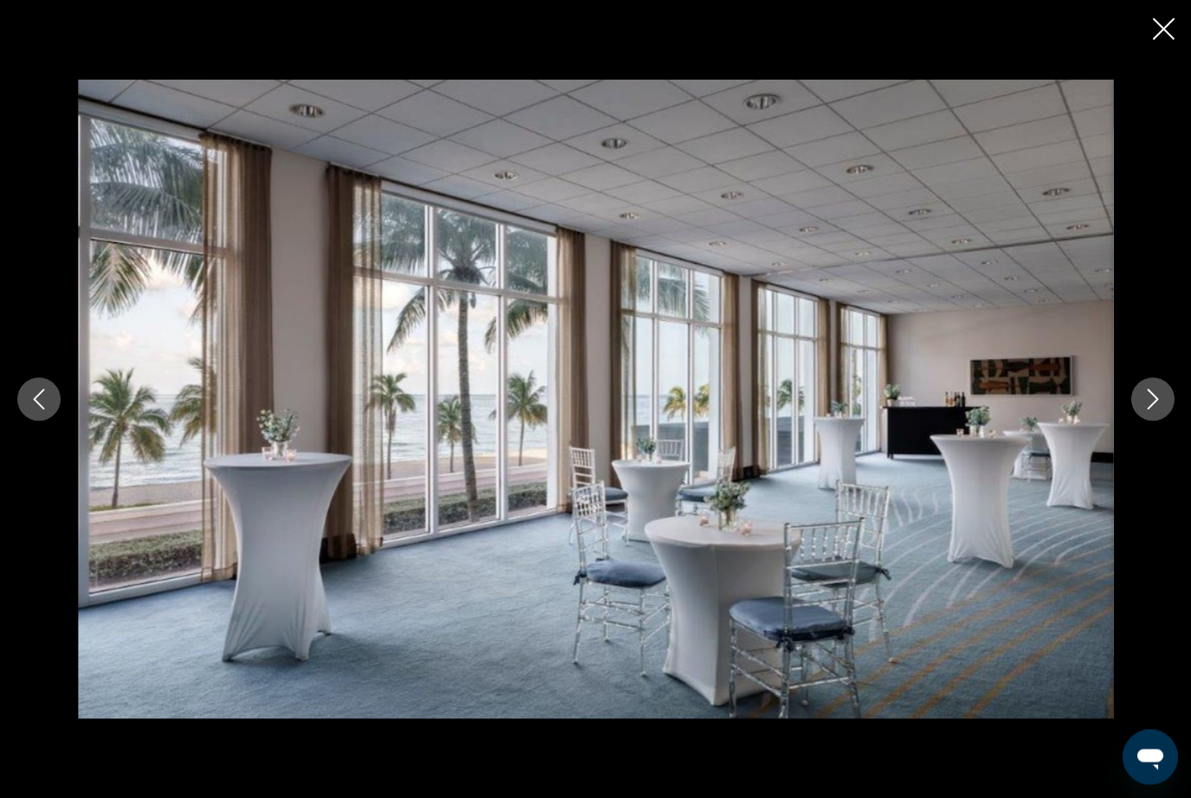
click at [1156, 421] on button "Next image" at bounding box center [1152, 399] width 43 height 43
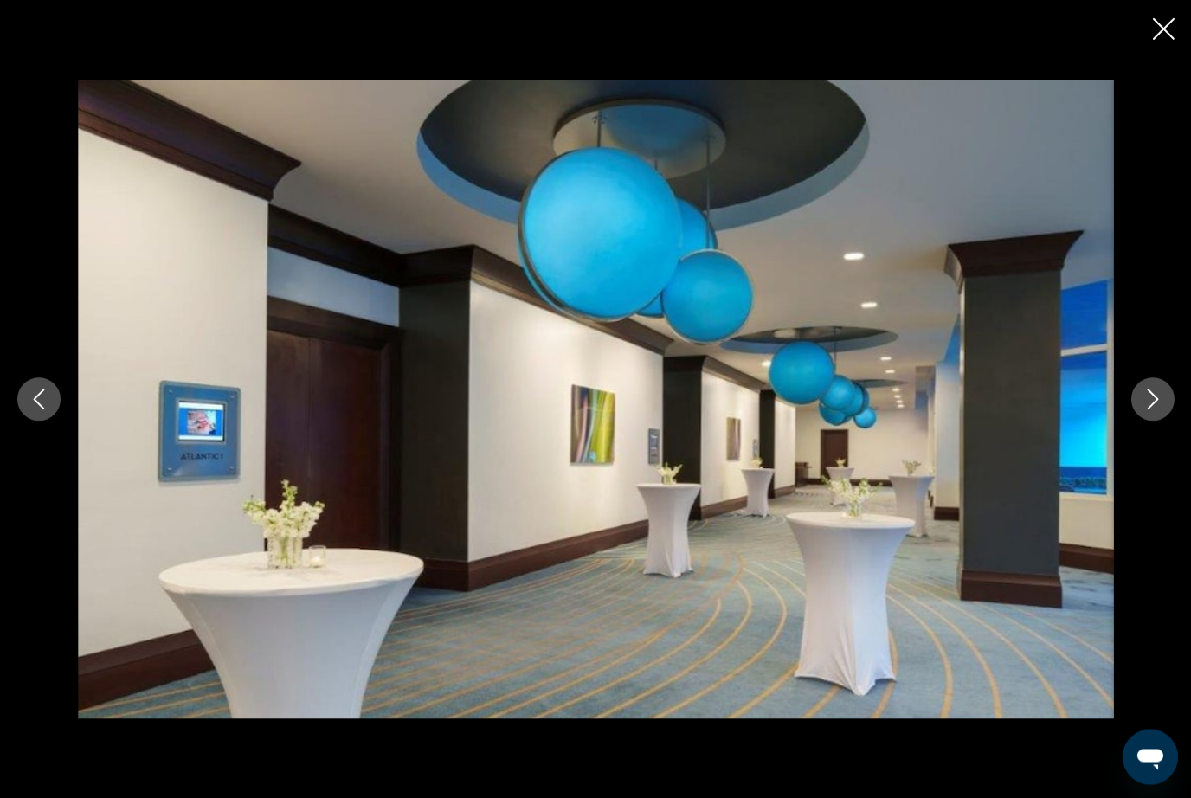
click at [1152, 421] on button "Next image" at bounding box center [1152, 399] width 43 height 43
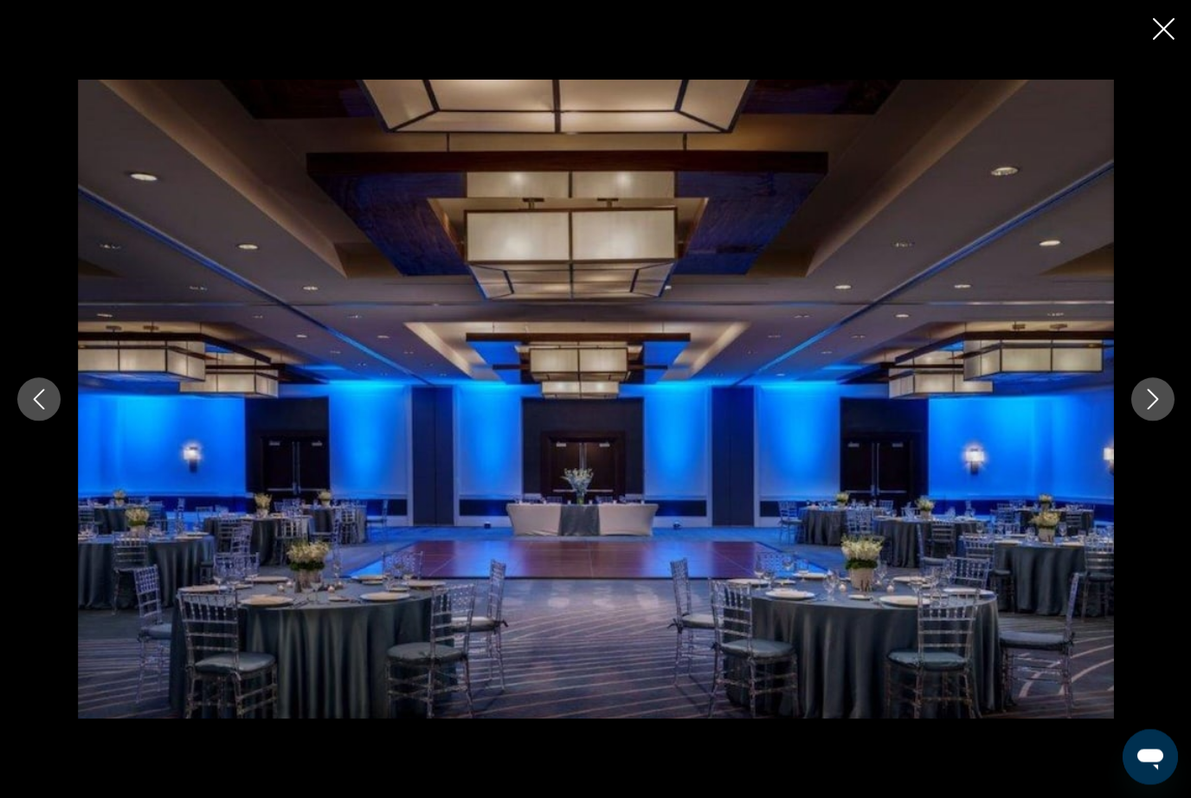
click at [1152, 421] on button "Next image" at bounding box center [1152, 399] width 43 height 43
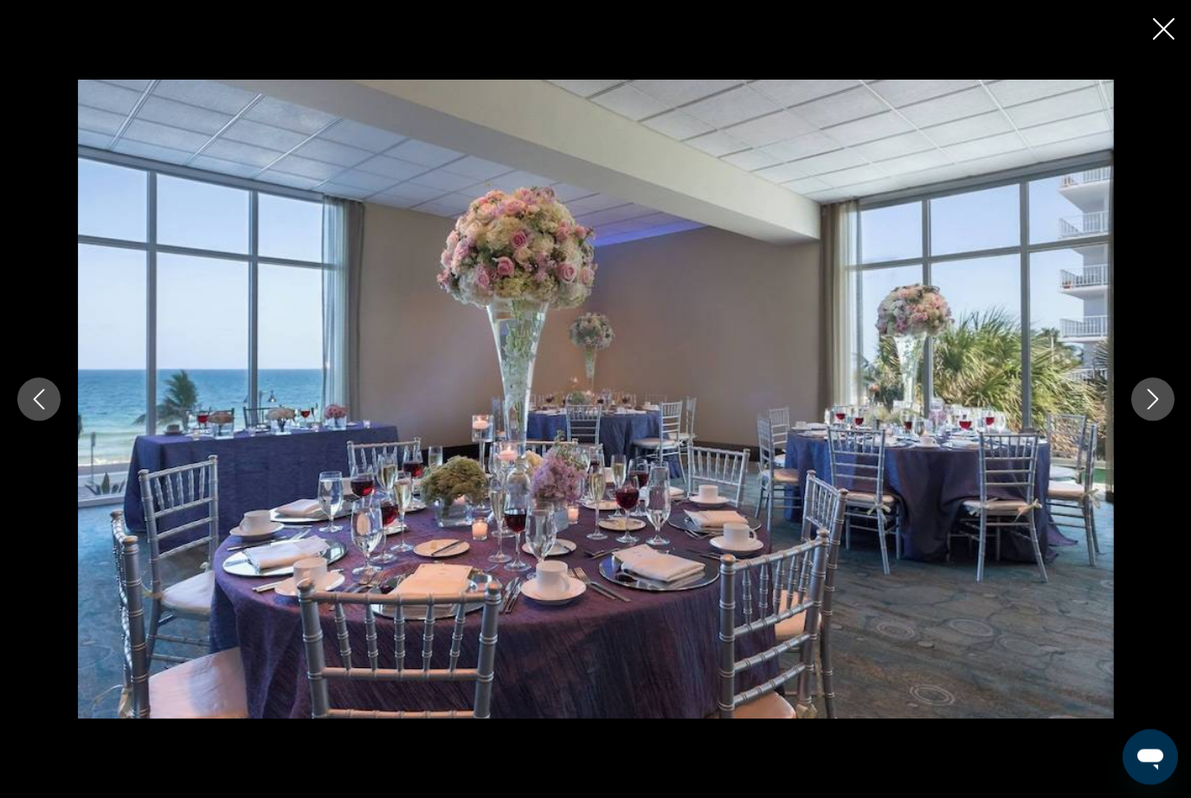
click at [1151, 421] on button "Next image" at bounding box center [1152, 399] width 43 height 43
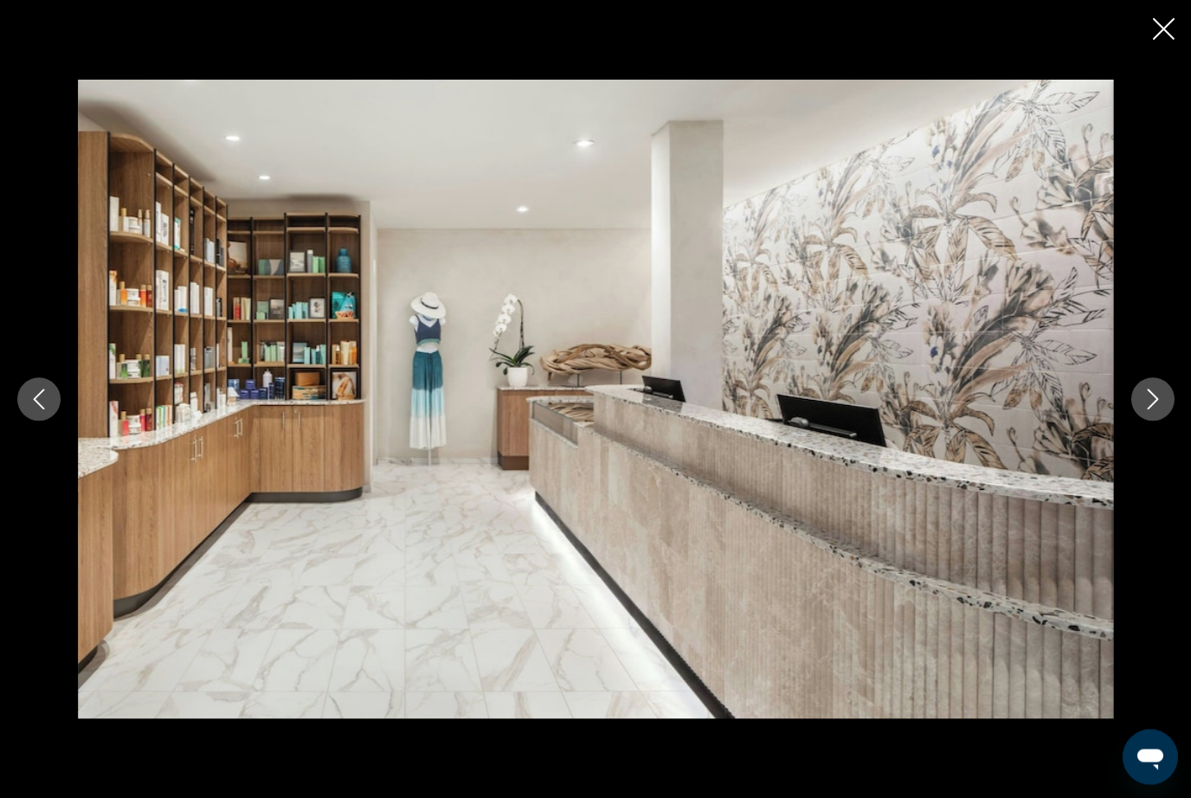
click at [1156, 421] on button "Next image" at bounding box center [1152, 399] width 43 height 43
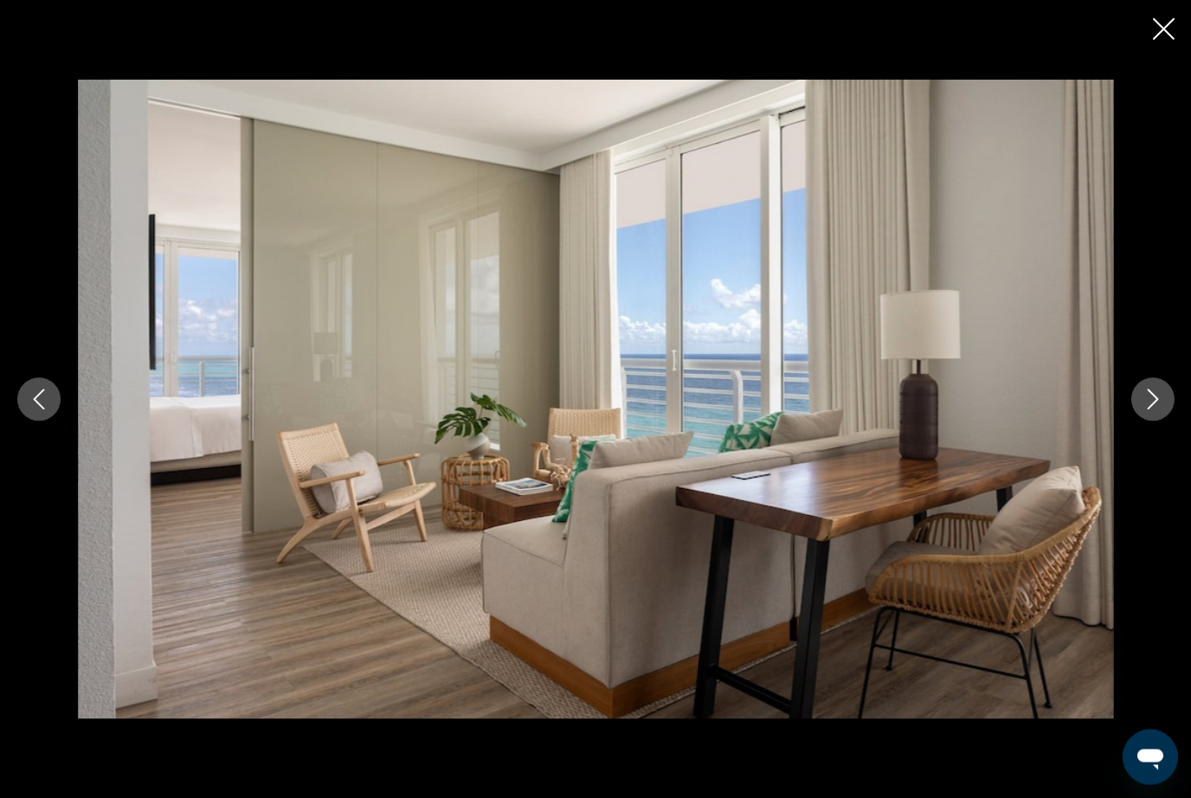
click at [1156, 421] on button "Next image" at bounding box center [1152, 399] width 43 height 43
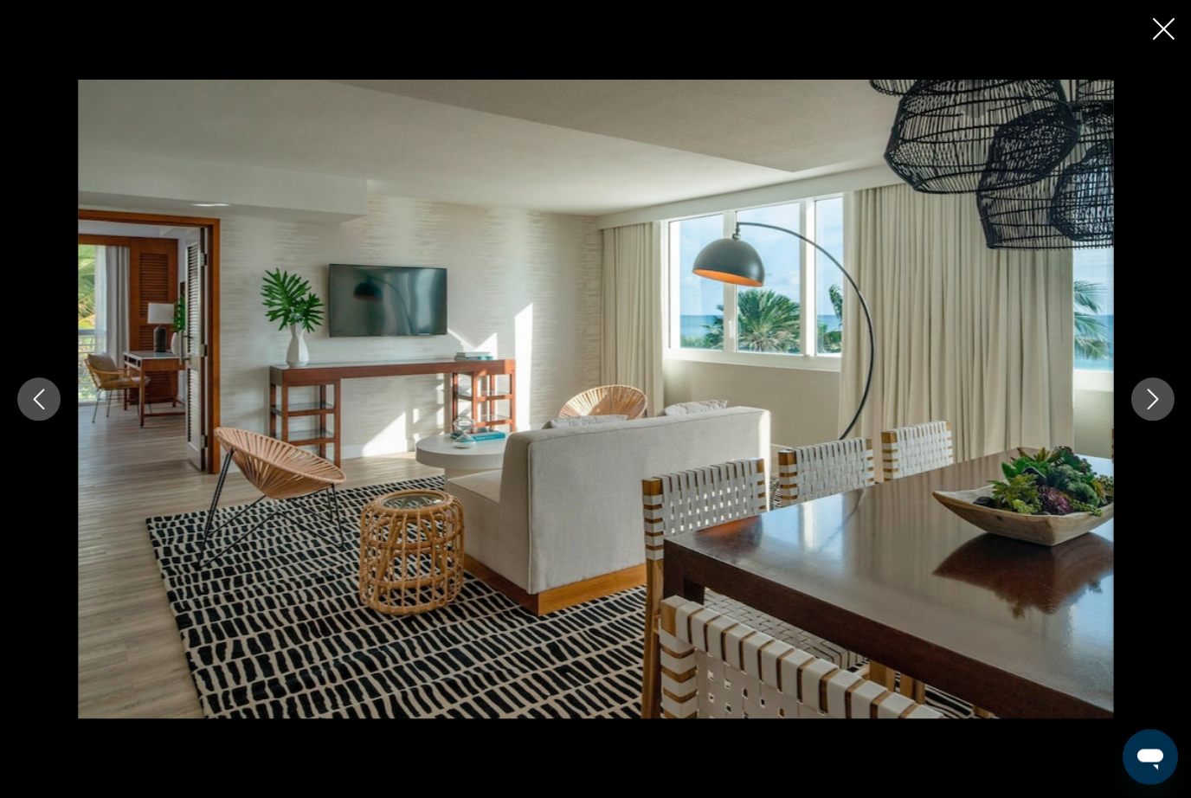
click at [1152, 421] on button "Next image" at bounding box center [1152, 399] width 43 height 43
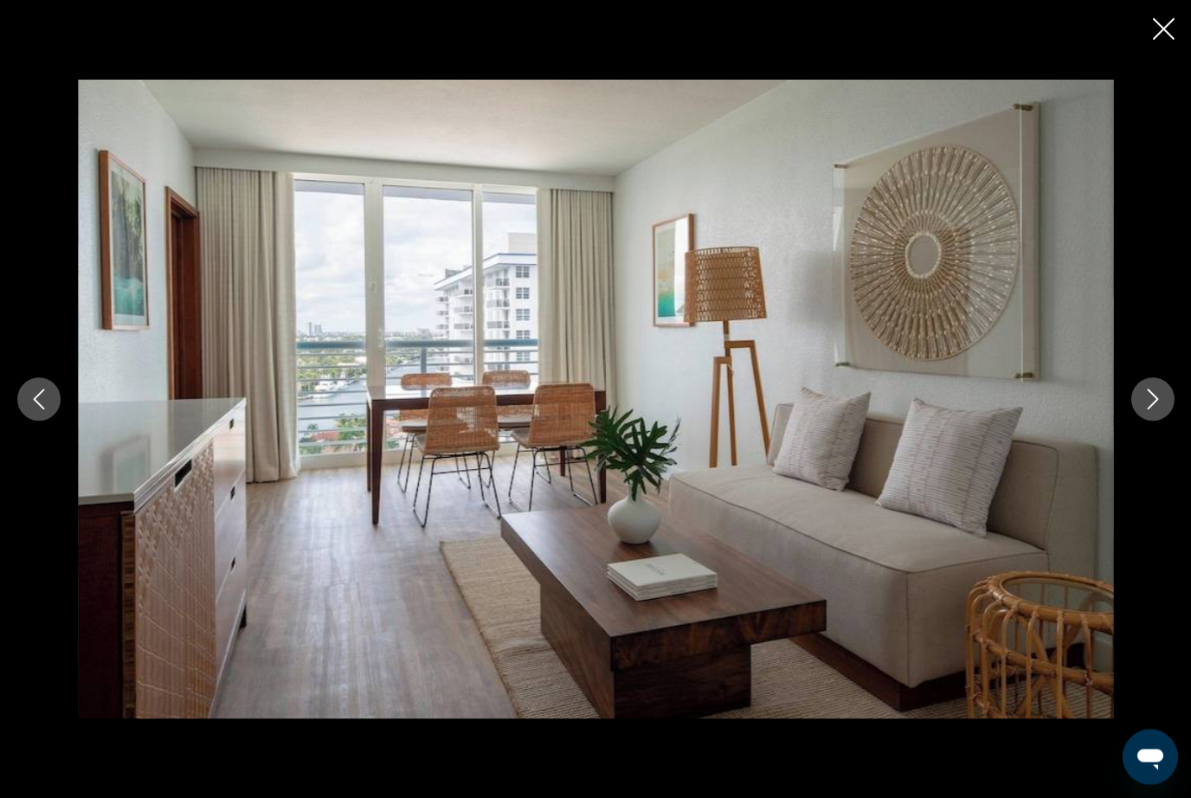
click at [1156, 421] on button "Next image" at bounding box center [1152, 399] width 43 height 43
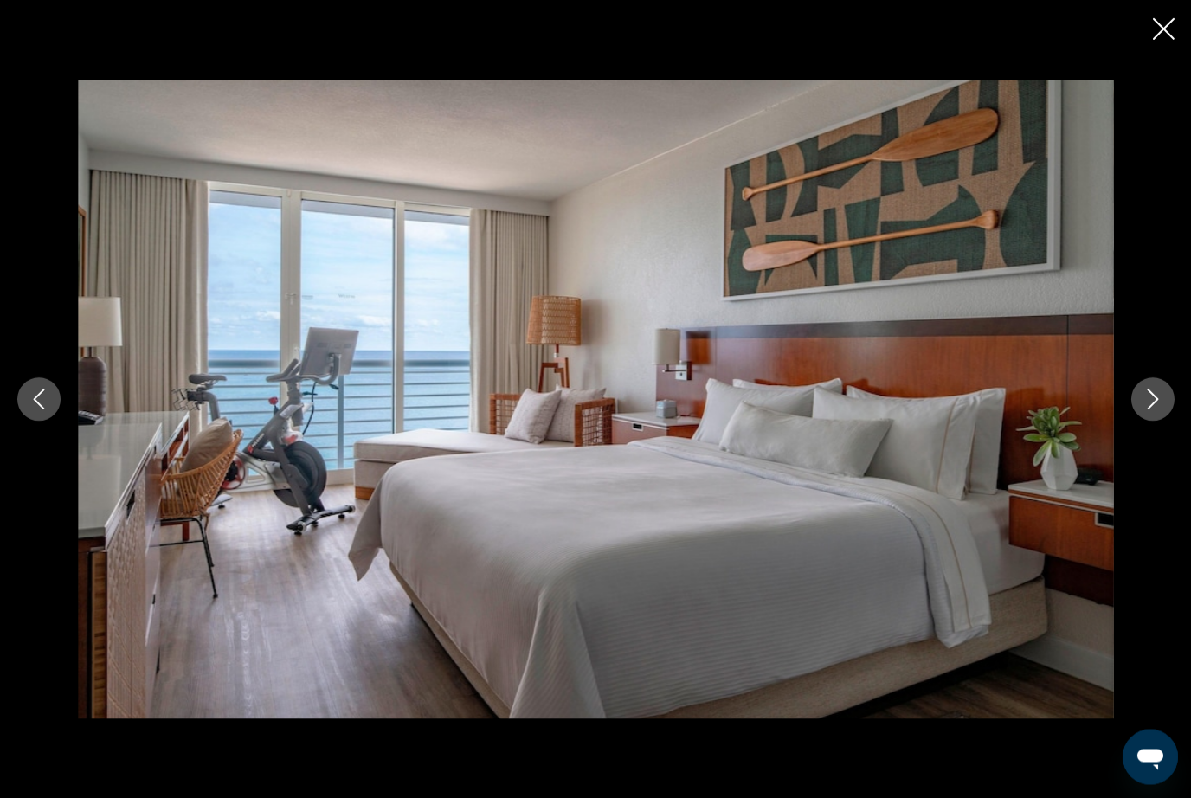
click at [1150, 421] on button "Next image" at bounding box center [1152, 399] width 43 height 43
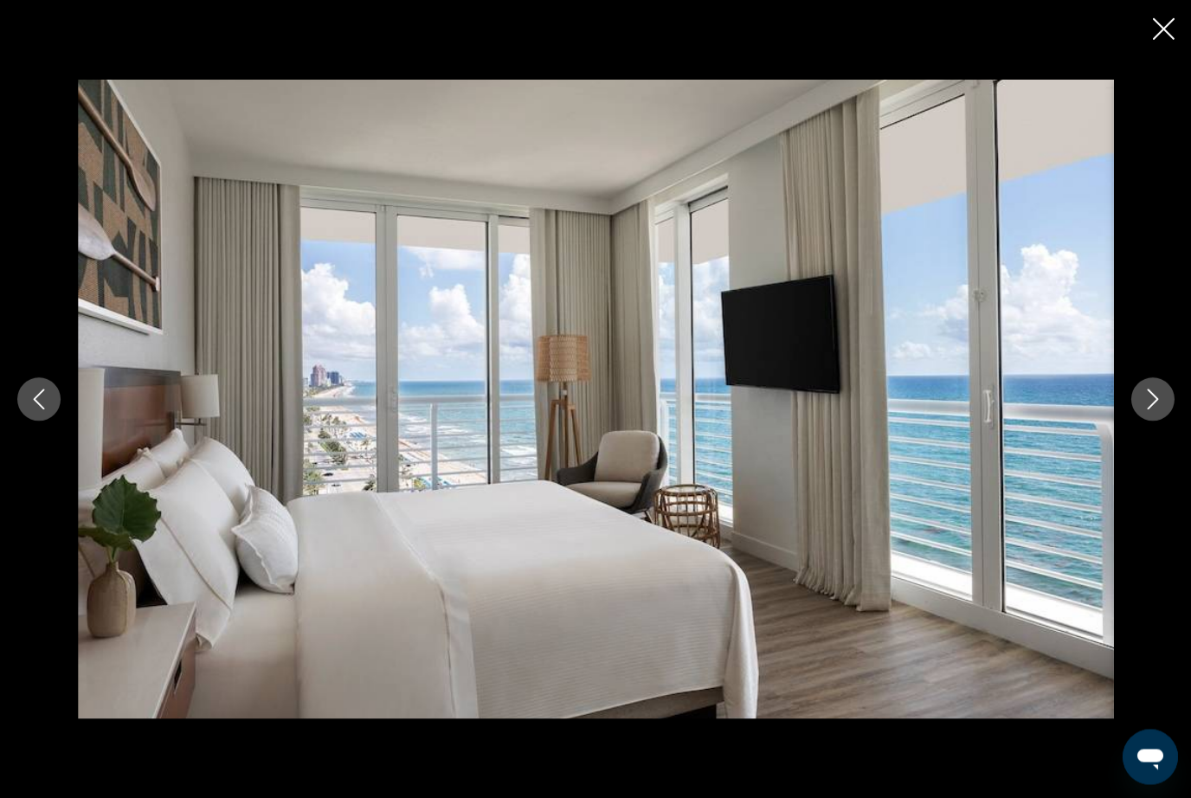
click at [1151, 421] on button "Next image" at bounding box center [1152, 399] width 43 height 43
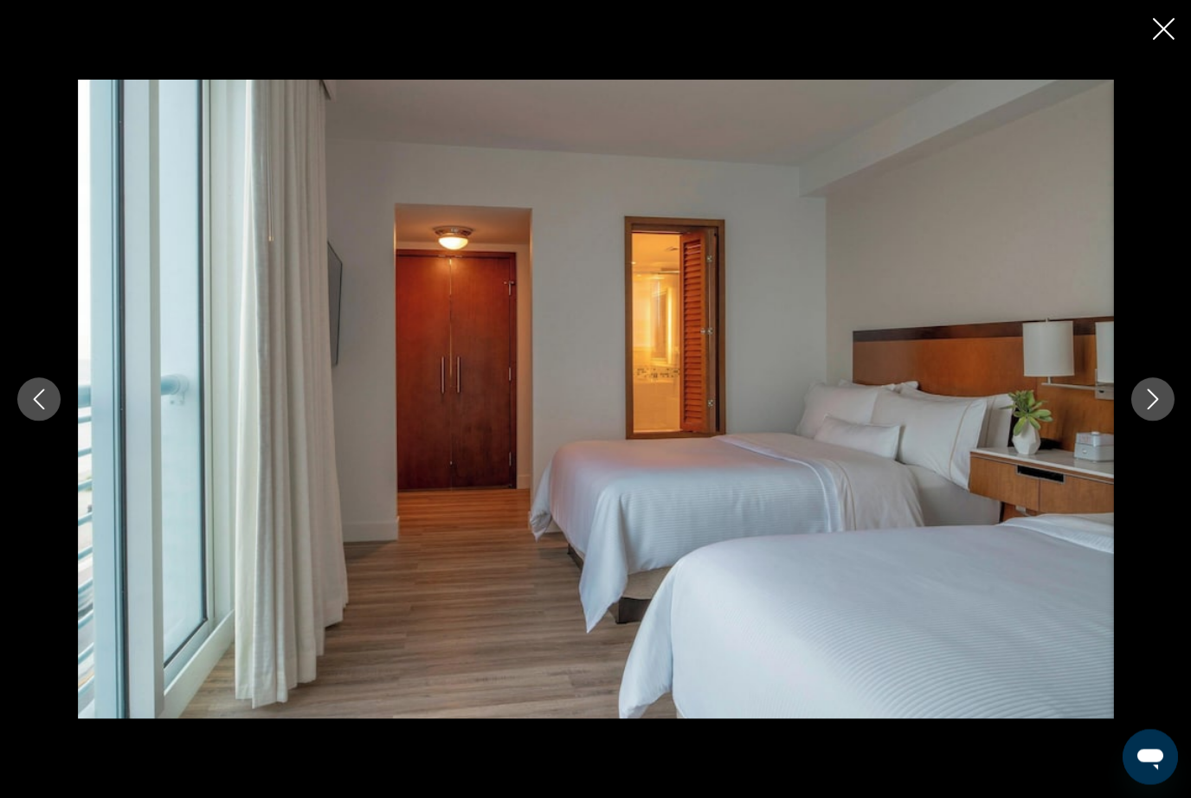
click at [1157, 421] on button "Next image" at bounding box center [1152, 399] width 43 height 43
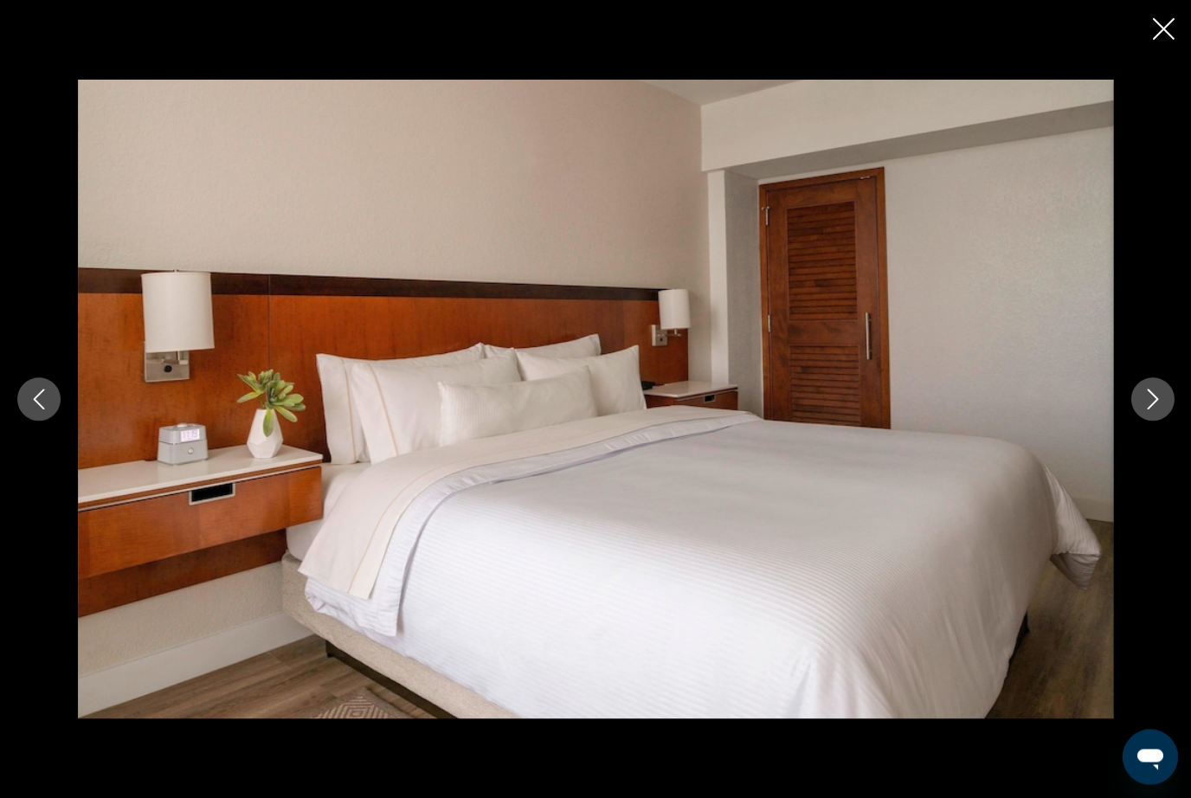
click at [1157, 421] on button "Next image" at bounding box center [1152, 399] width 43 height 43
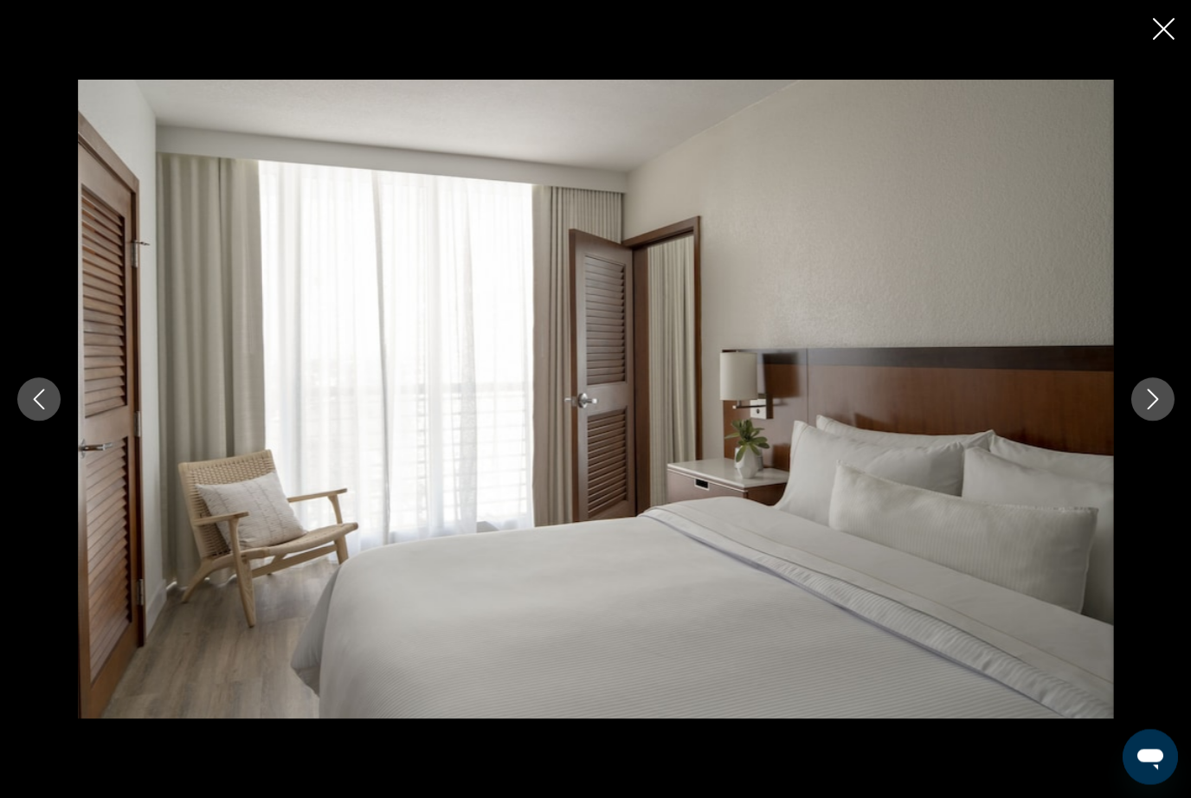
click at [1152, 421] on button "Next image" at bounding box center [1152, 399] width 43 height 43
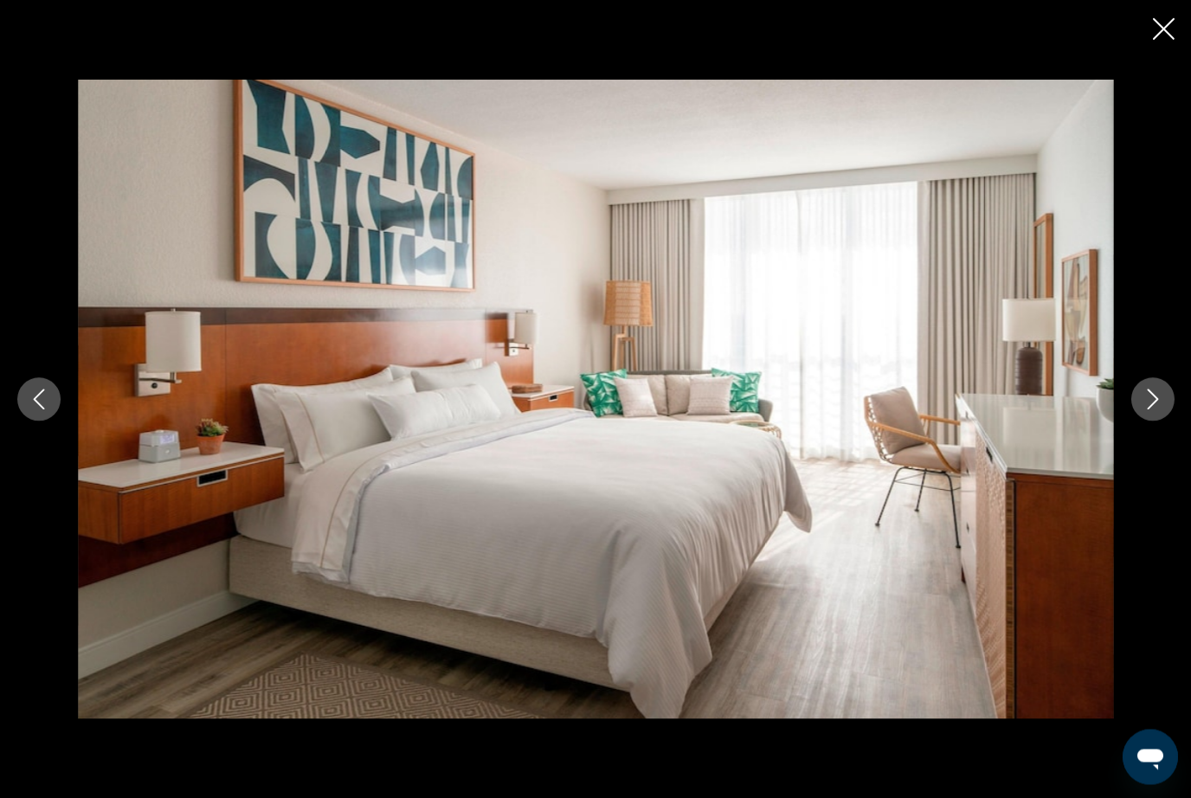
click at [1154, 421] on button "Next image" at bounding box center [1152, 399] width 43 height 43
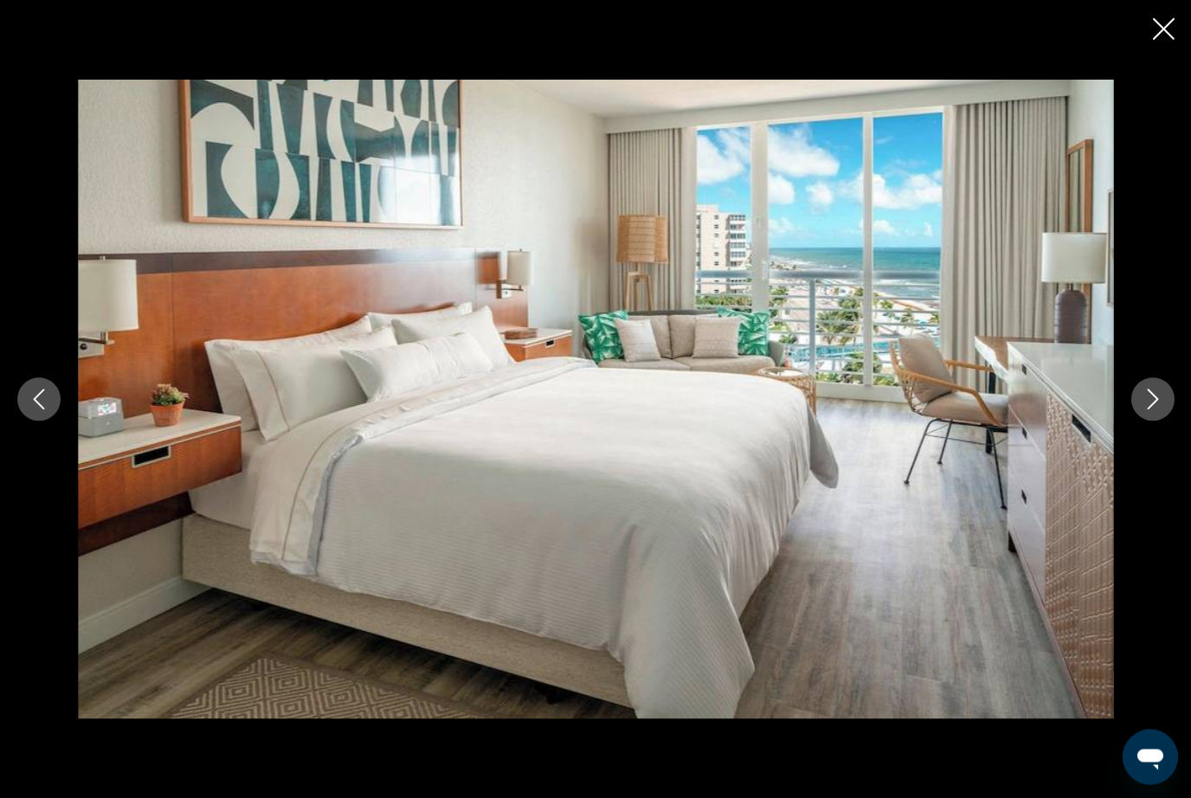
click at [1158, 461] on div "Main content" at bounding box center [595, 399] width 1191 height 639
click at [1159, 421] on button "Next image" at bounding box center [1152, 399] width 43 height 43
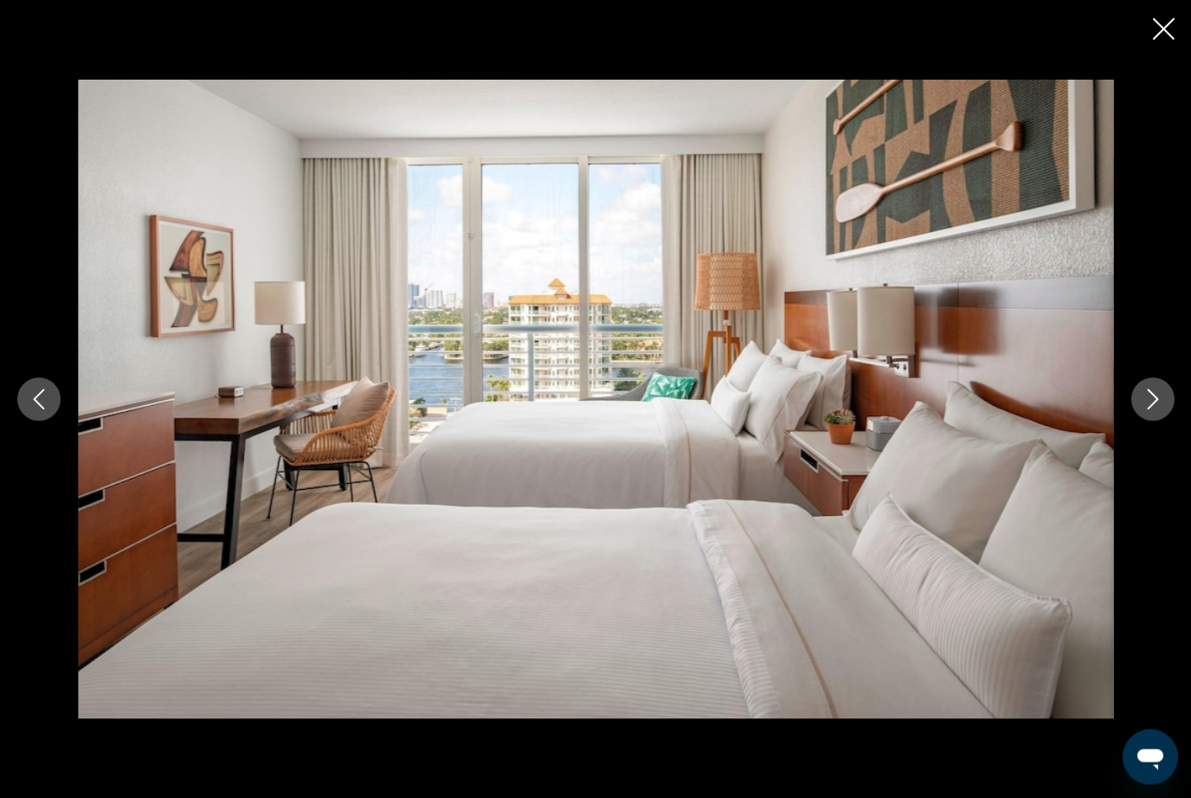
click at [1160, 410] on icon "Next image" at bounding box center [1152, 399] width 21 height 21
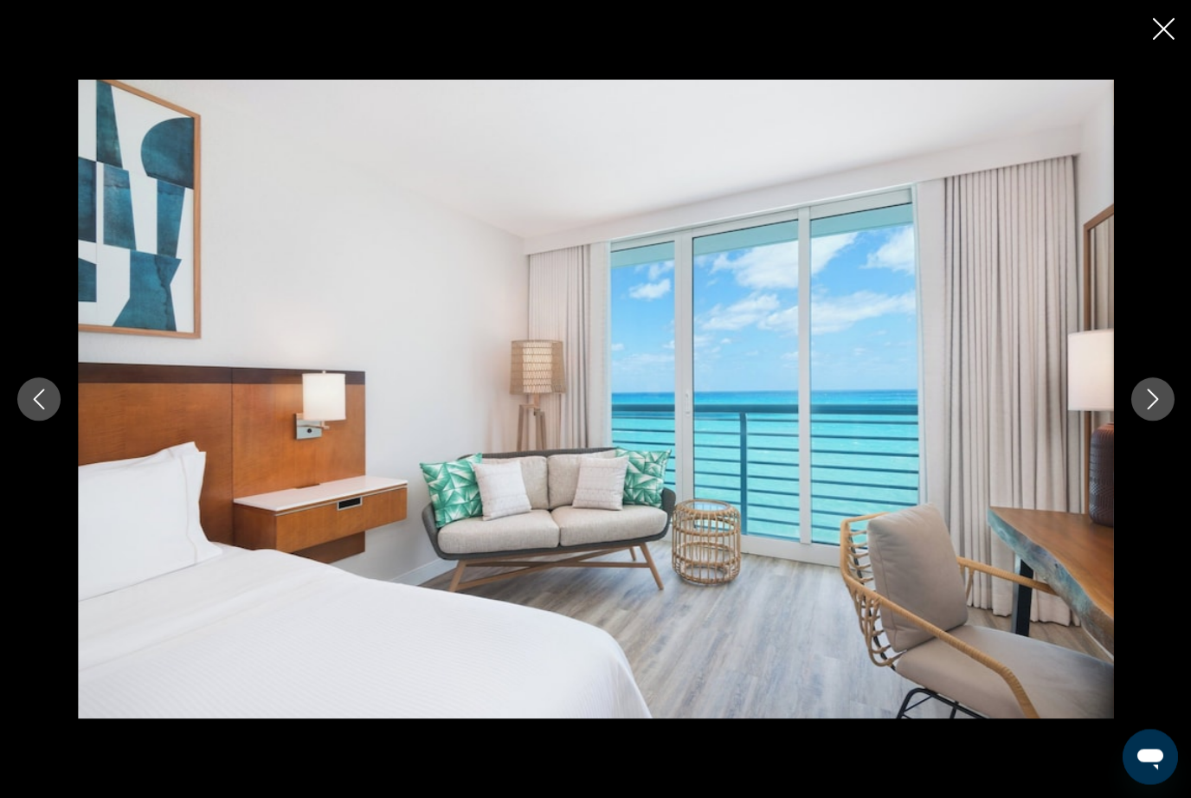
click at [1160, 410] on icon "Next image" at bounding box center [1152, 399] width 21 height 21
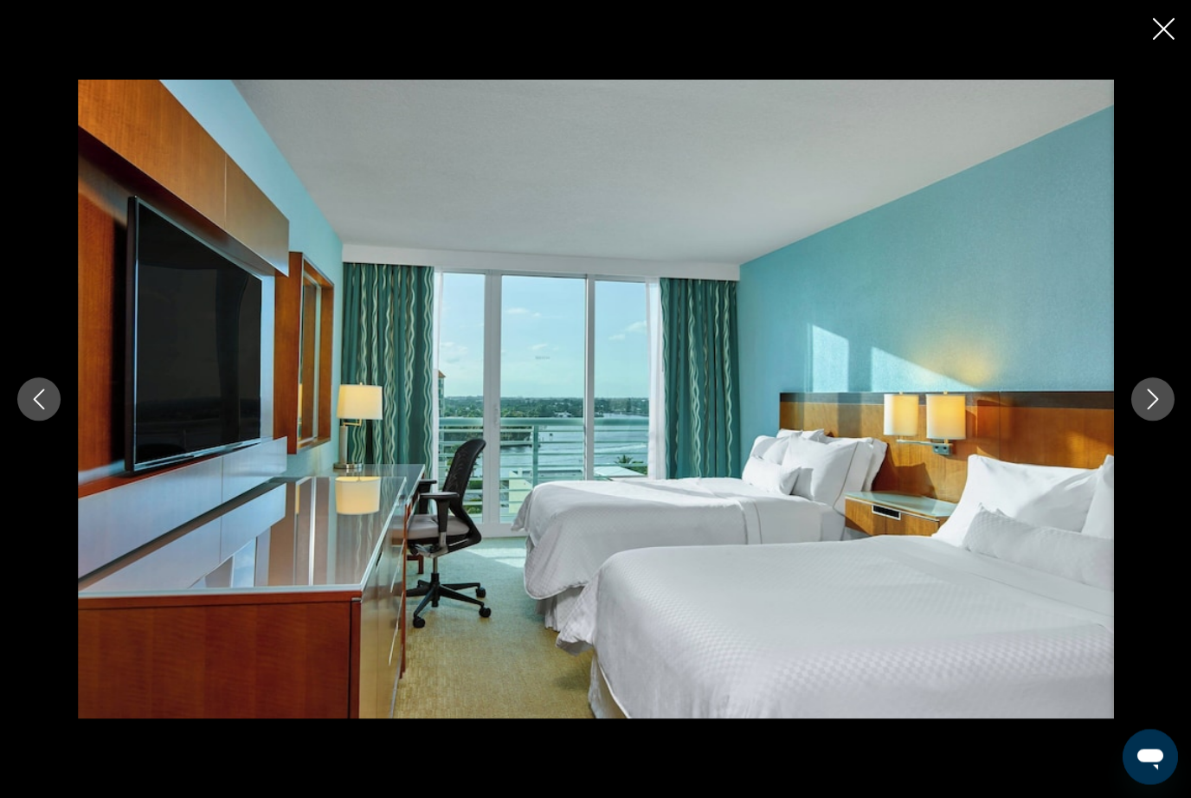
click at [1161, 410] on icon "Next image" at bounding box center [1152, 399] width 21 height 21
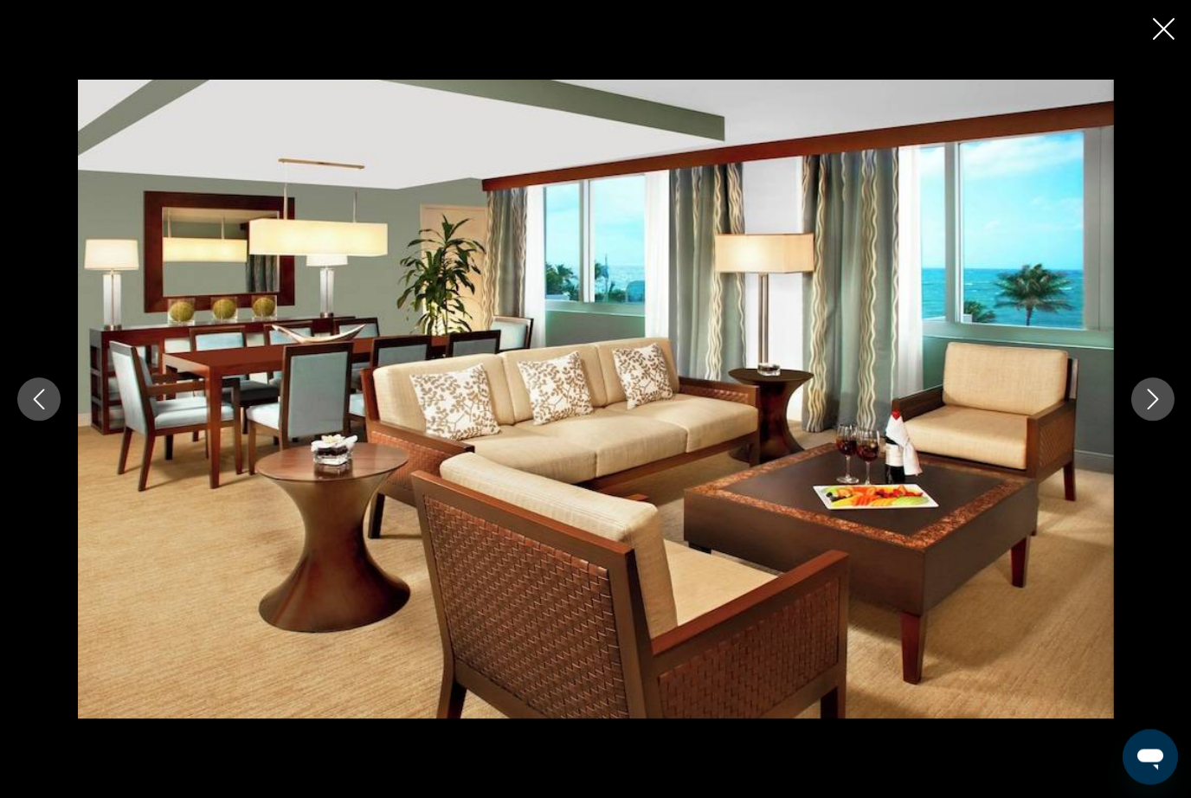
click at [1161, 410] on icon "Next image" at bounding box center [1152, 399] width 21 height 21
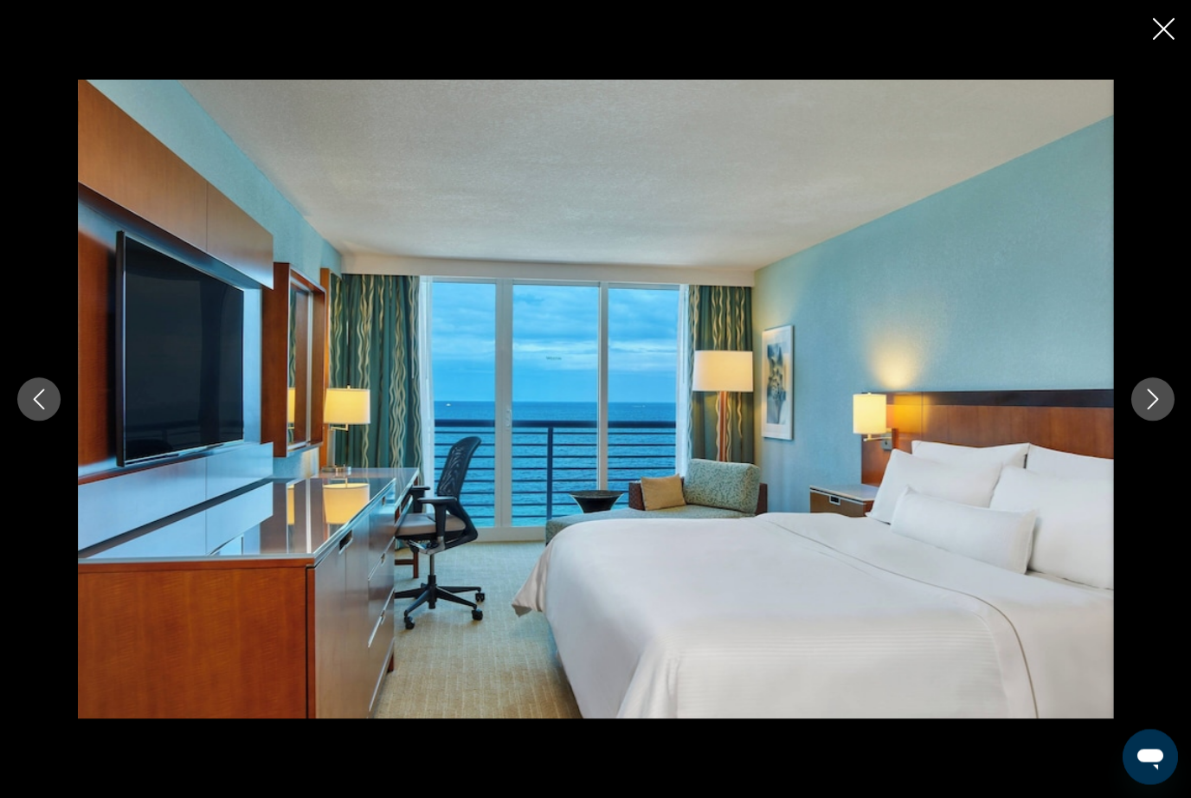
click at [1161, 410] on icon "Next image" at bounding box center [1152, 399] width 21 height 21
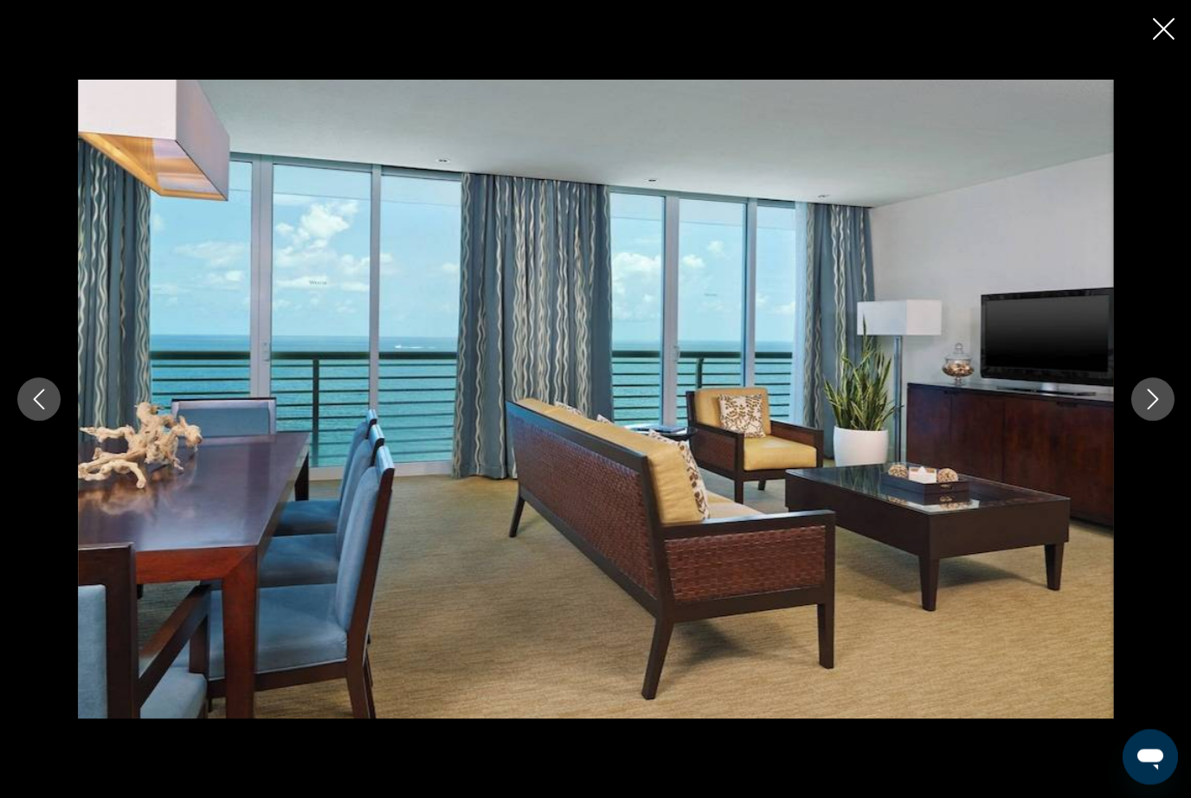
click at [1161, 410] on icon "Next image" at bounding box center [1152, 399] width 21 height 21
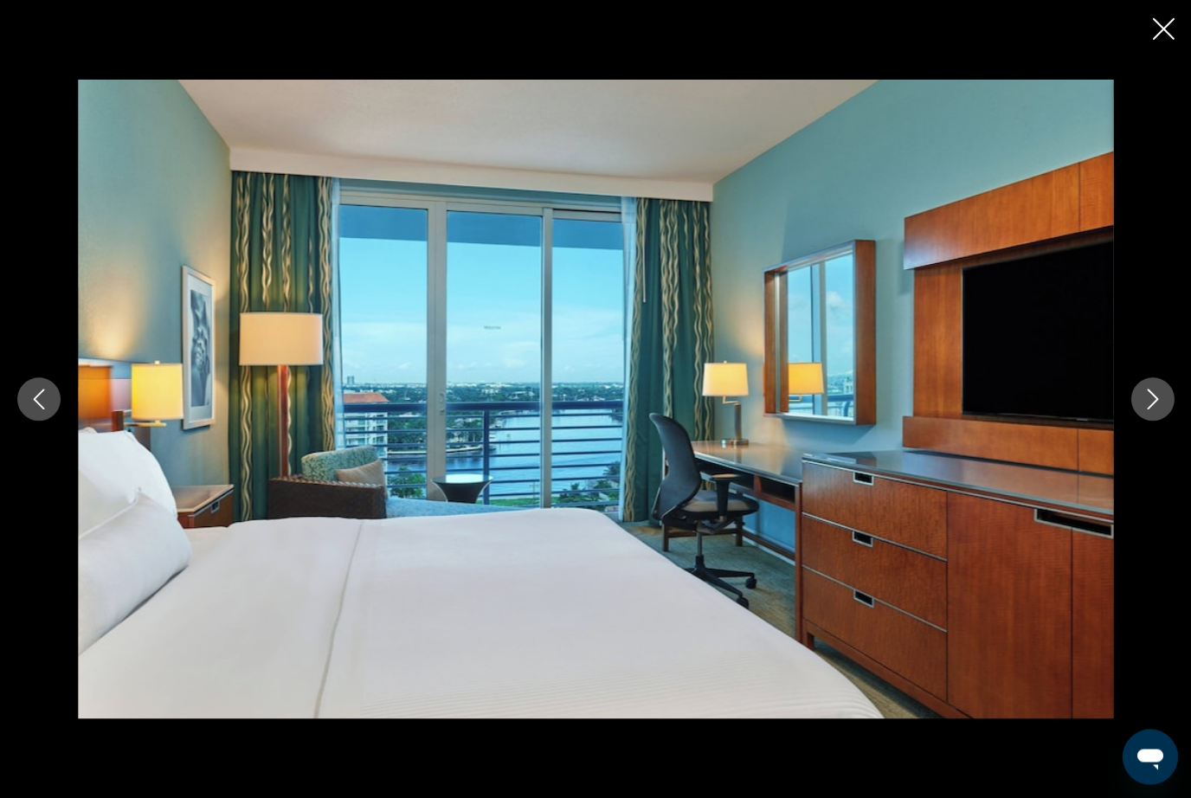
click at [1161, 410] on icon "Next image" at bounding box center [1152, 399] width 21 height 21
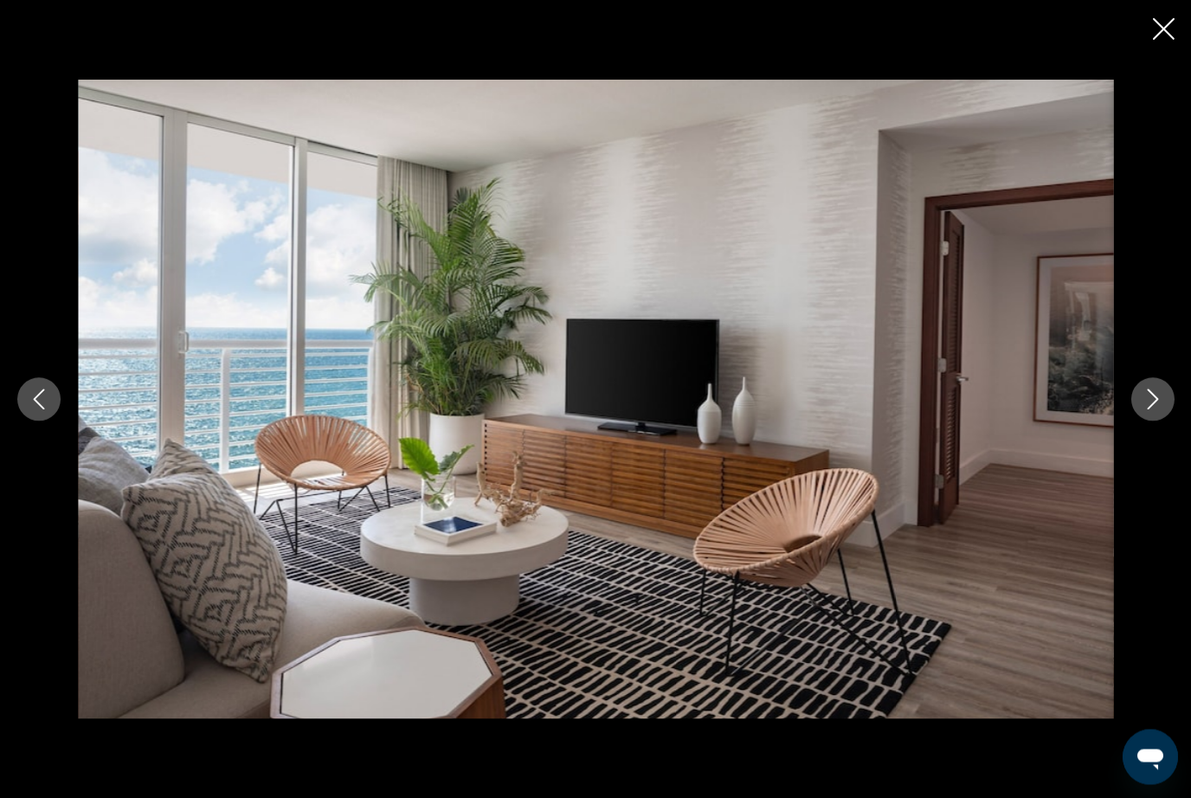
click at [1160, 410] on icon "Next image" at bounding box center [1152, 399] width 21 height 21
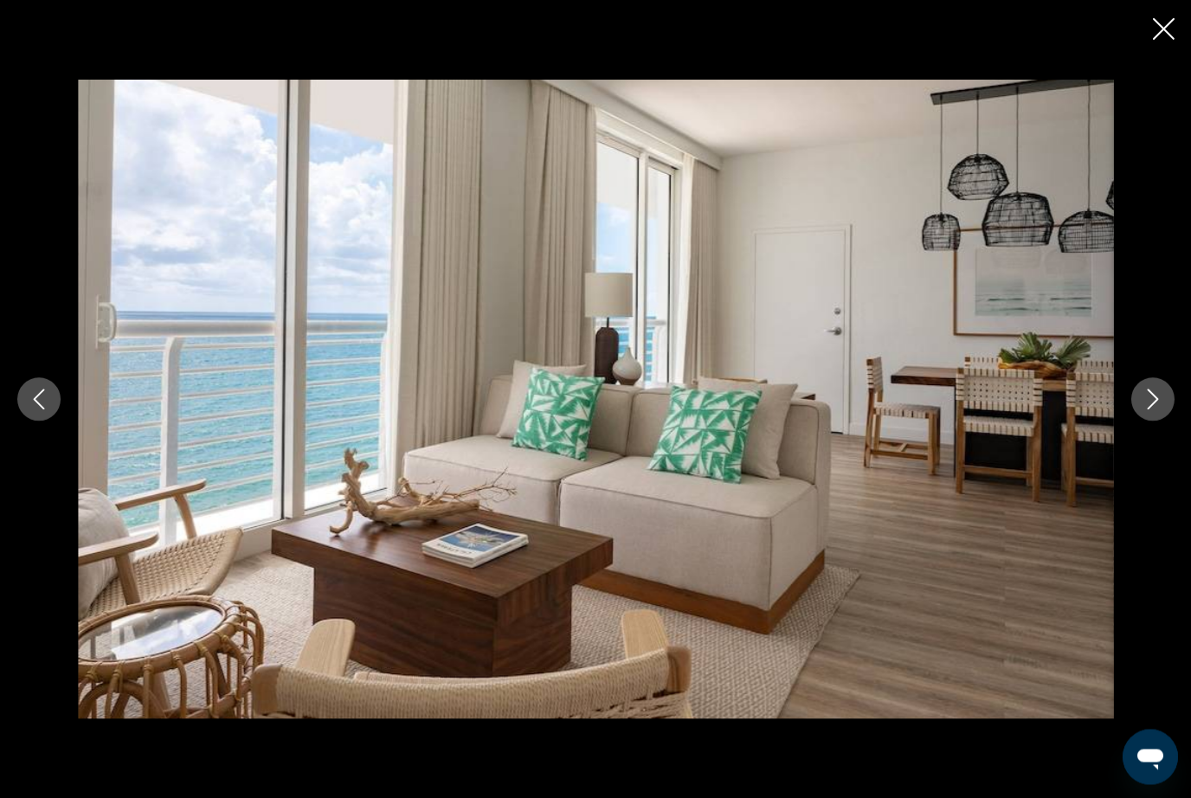
click at [1160, 410] on icon "Next image" at bounding box center [1152, 399] width 21 height 21
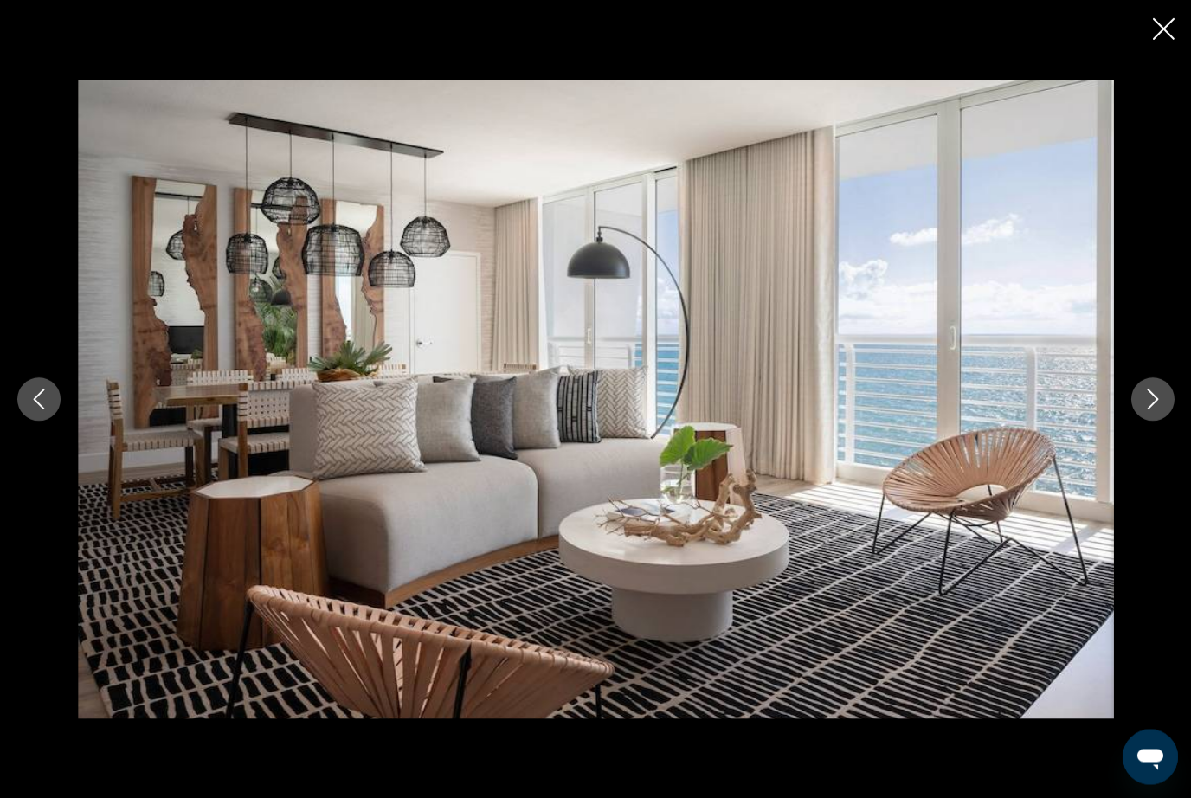
click at [1156, 29] on icon "Close slideshow" at bounding box center [1163, 29] width 22 height 22
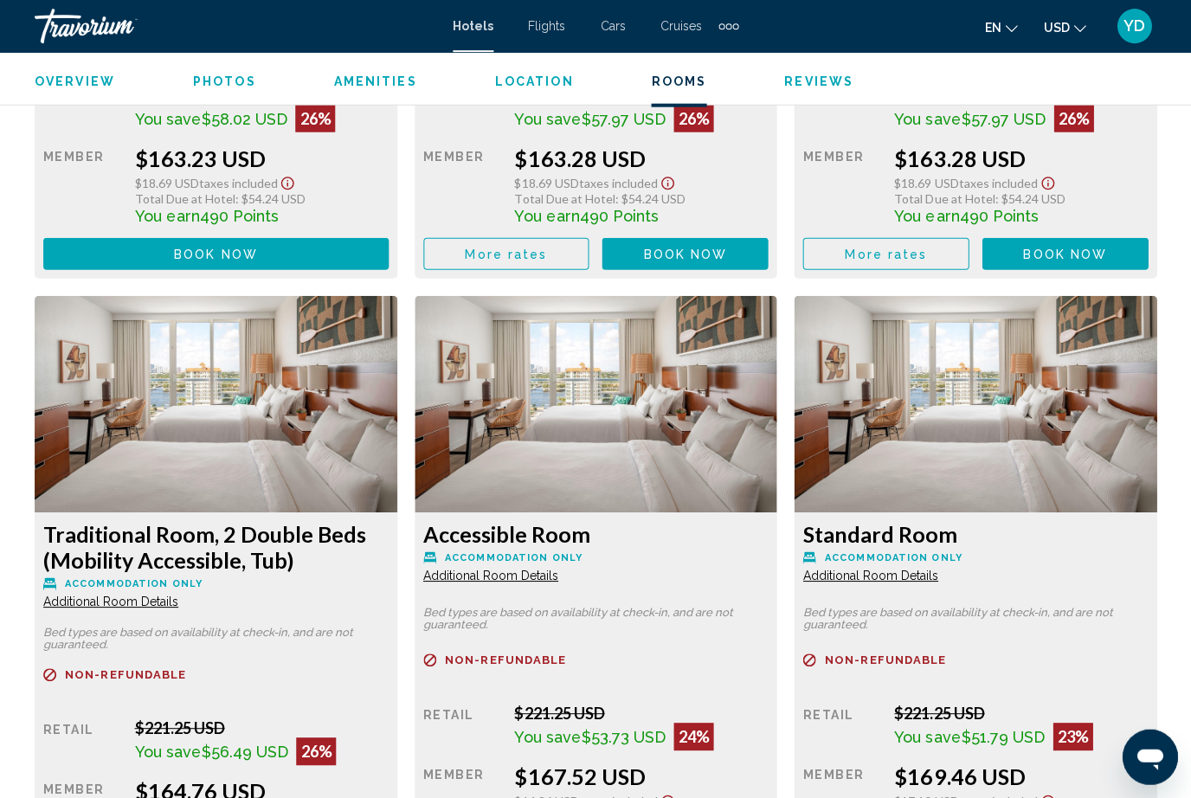
scroll to position [3084, 0]
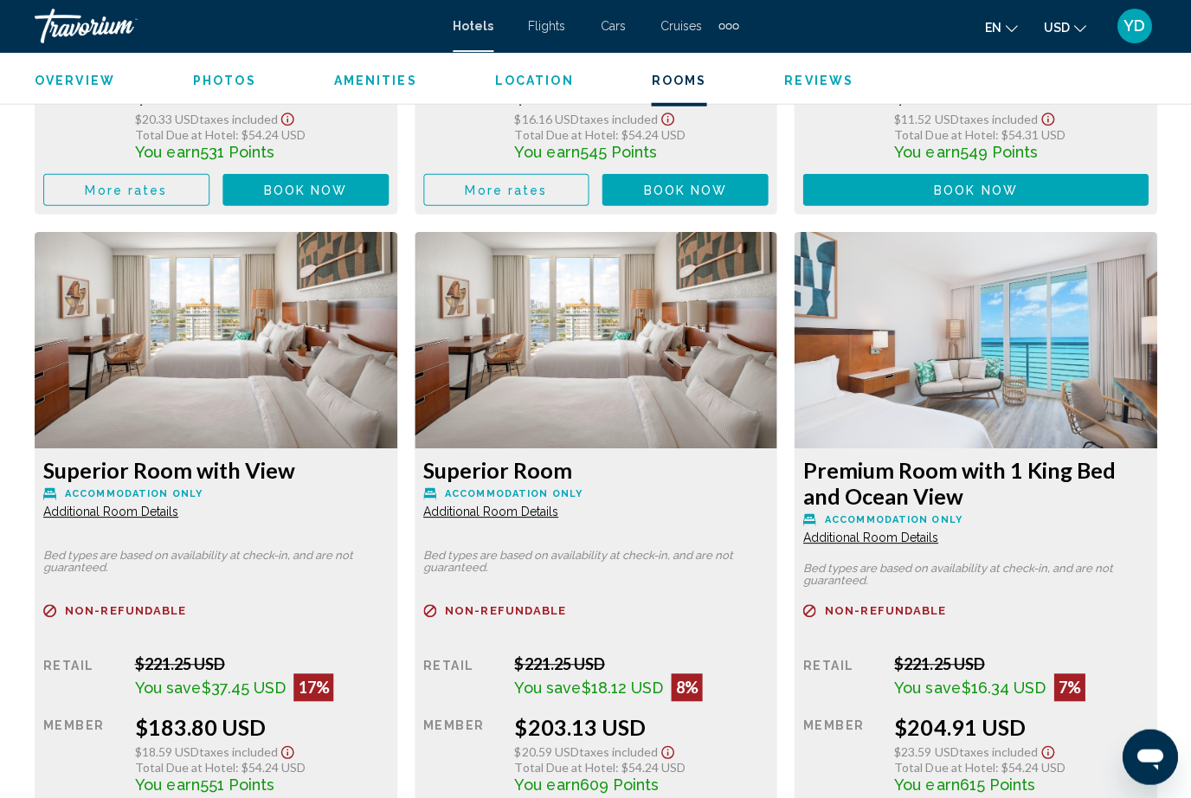
scroll to position [4396, 0]
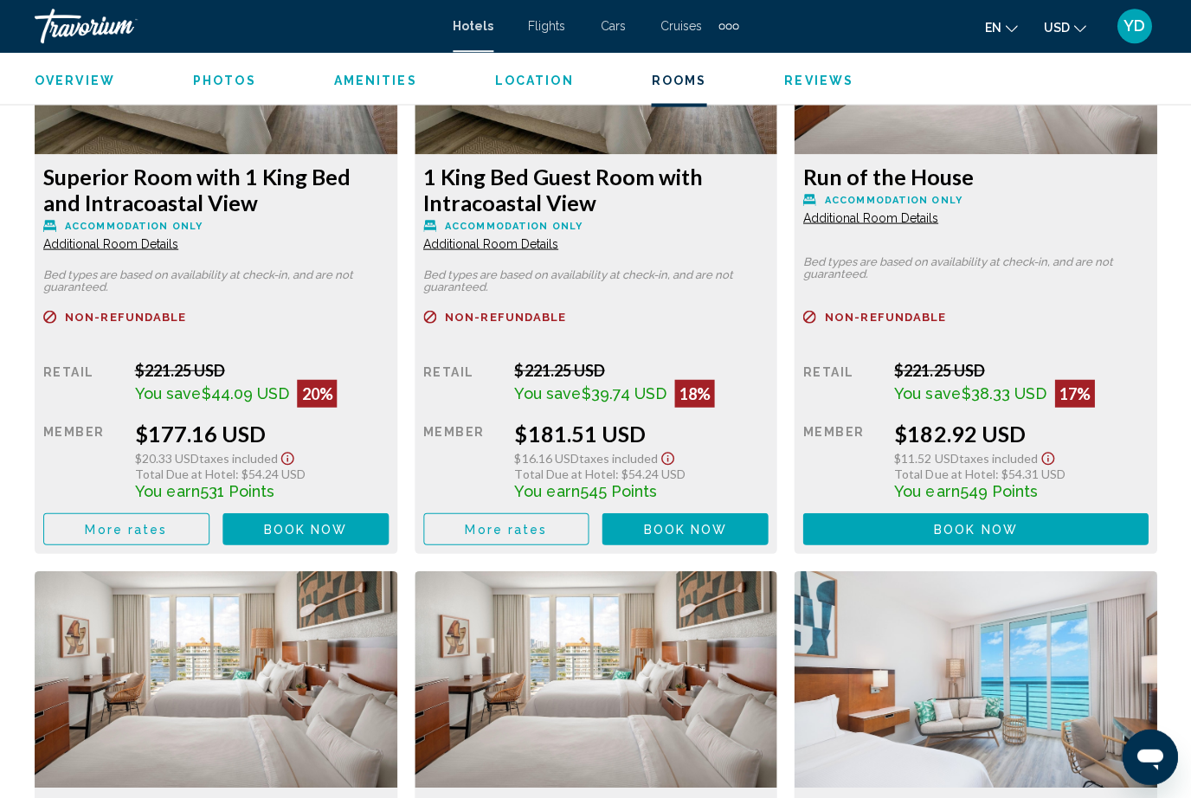
scroll to position [4152, 0]
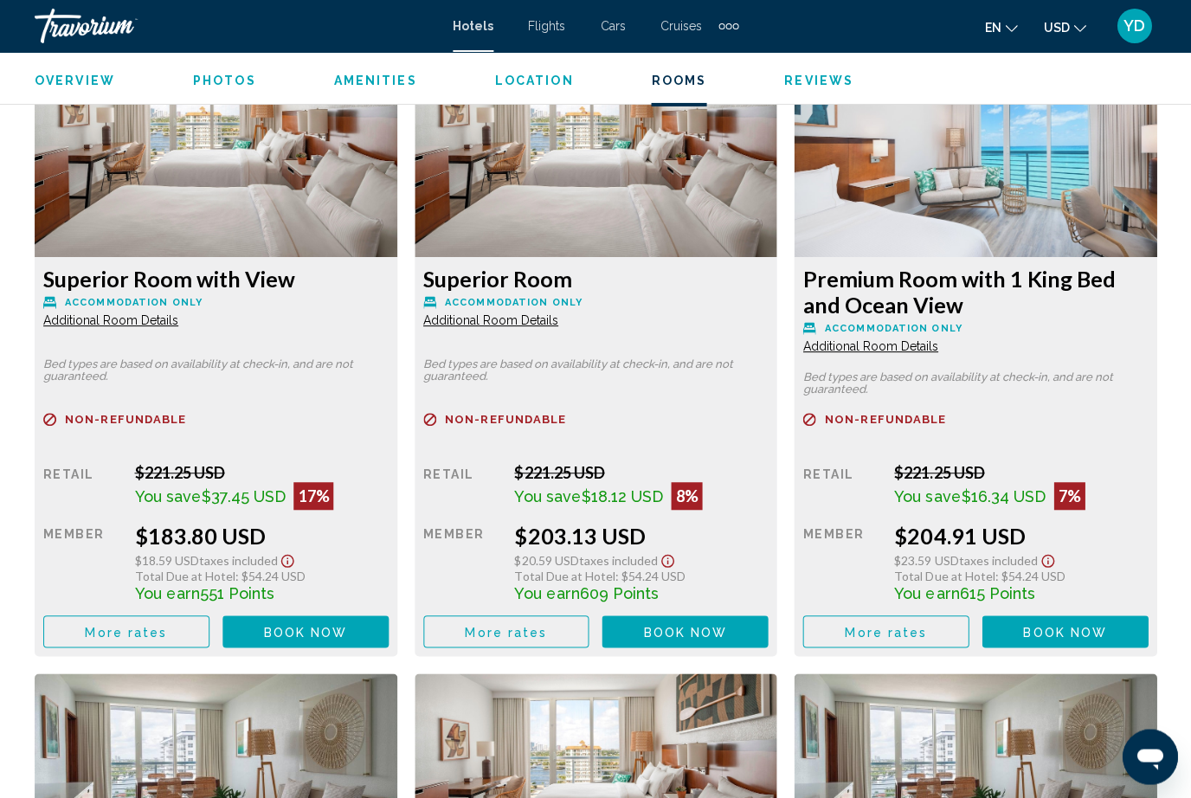
scroll to position [4624, 0]
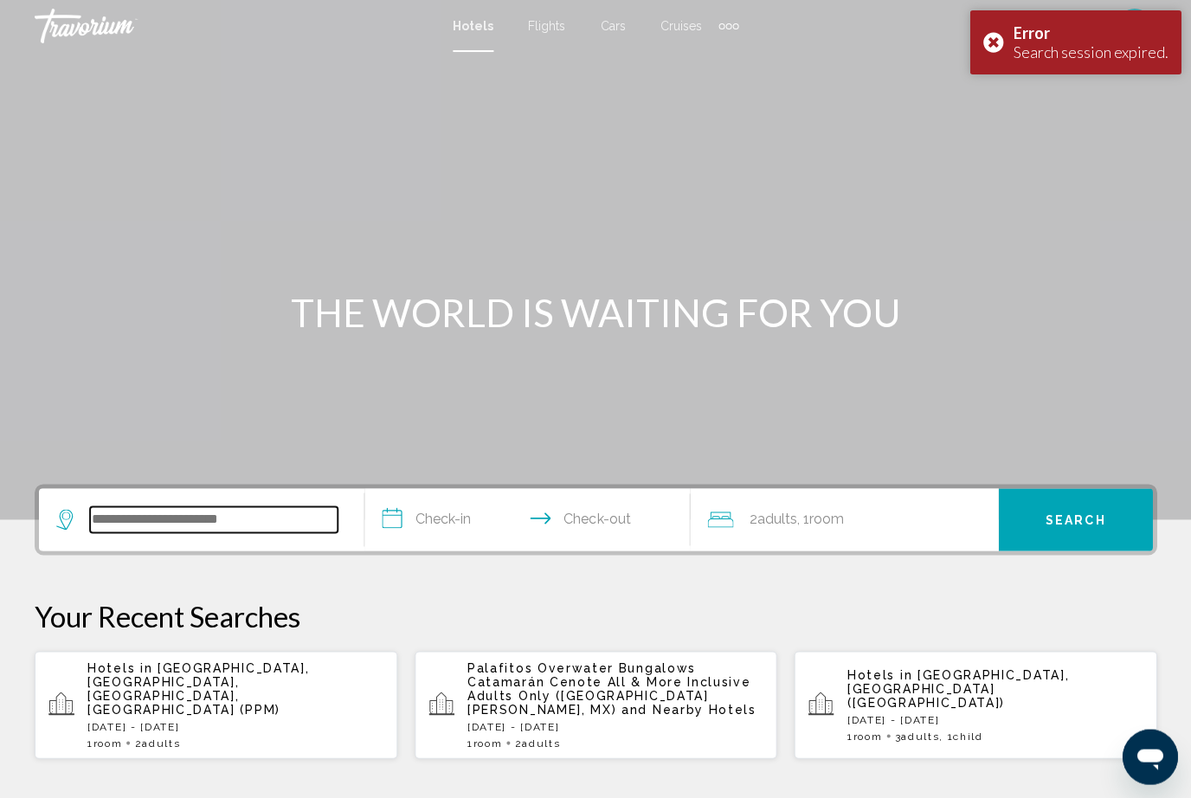
click at [215, 513] on input "Search widget" at bounding box center [214, 520] width 248 height 26
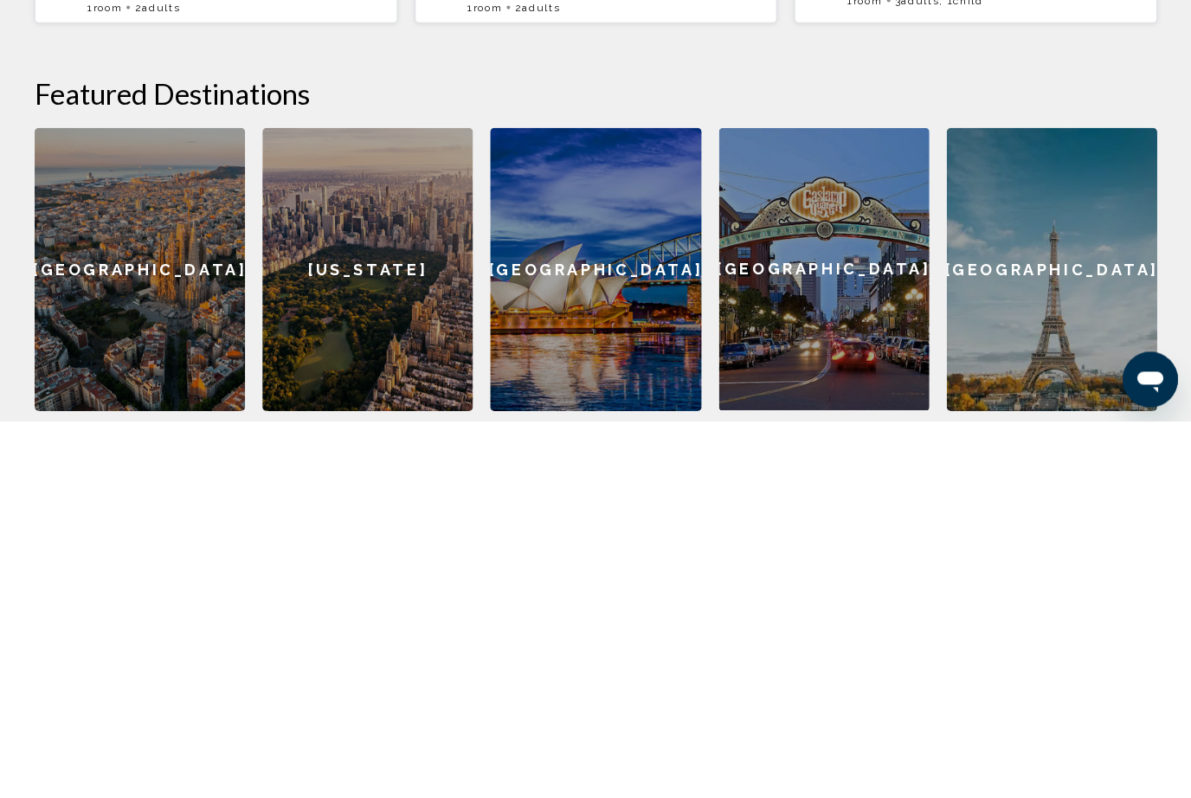
scroll to position [309, 0]
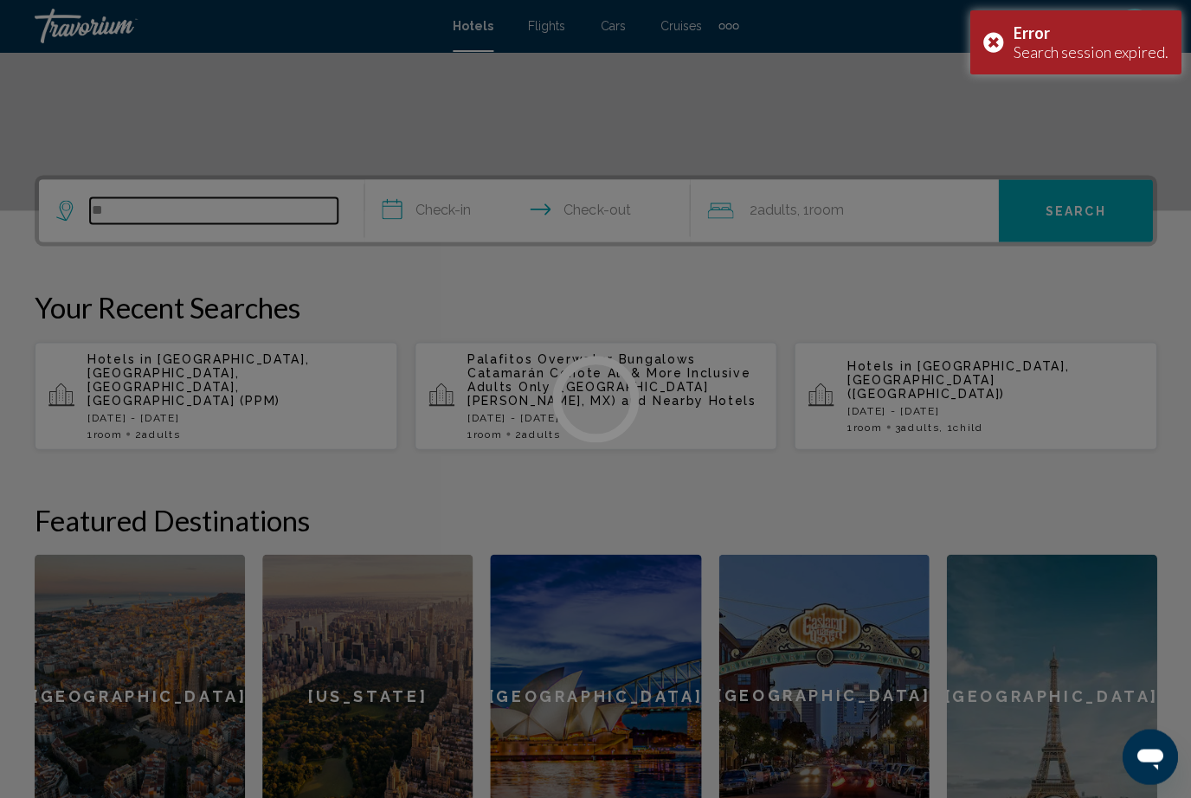
type input "*"
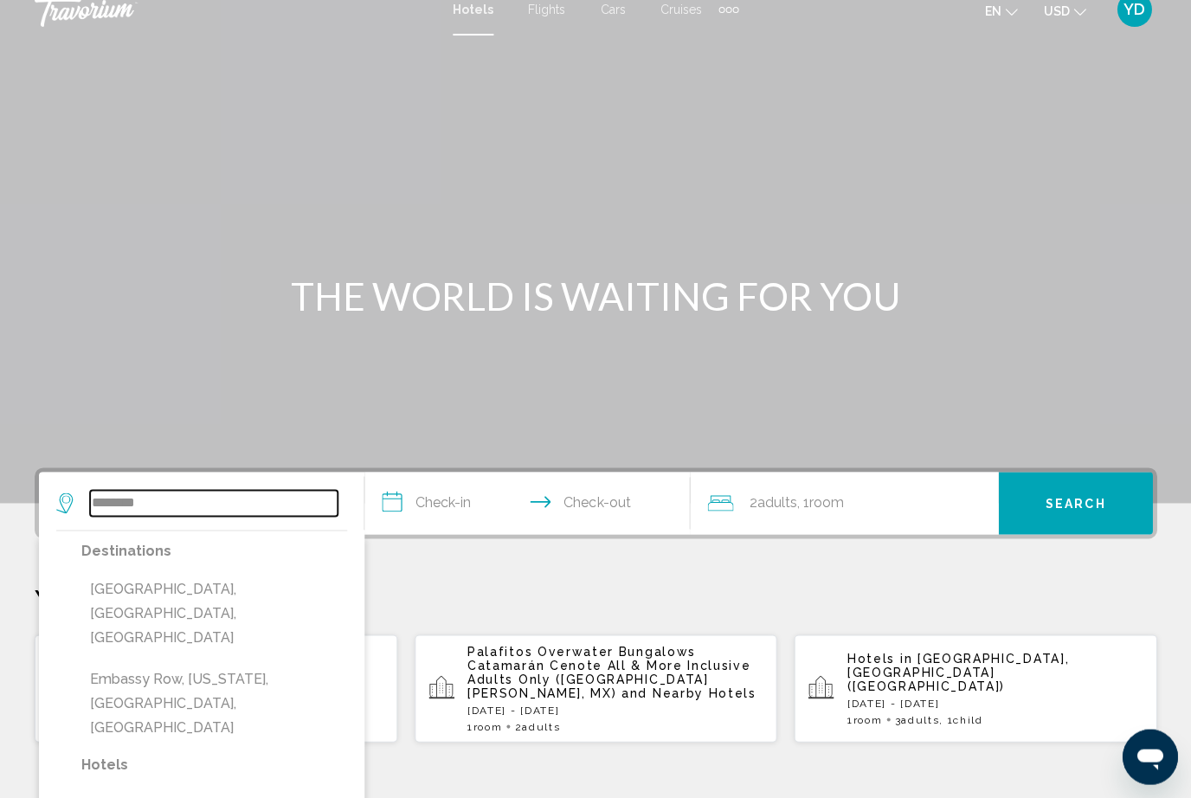
scroll to position [0, 0]
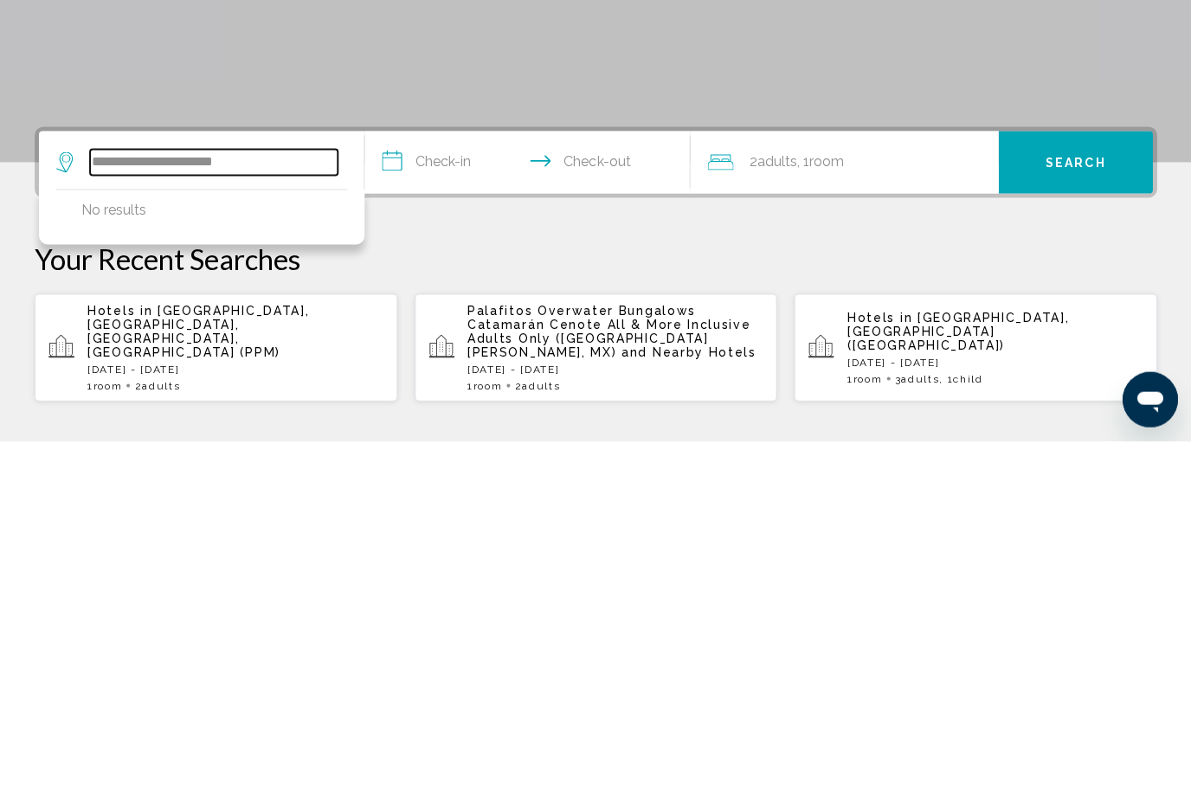
type input "**********"
click at [466, 488] on input "**********" at bounding box center [531, 522] width 332 height 68
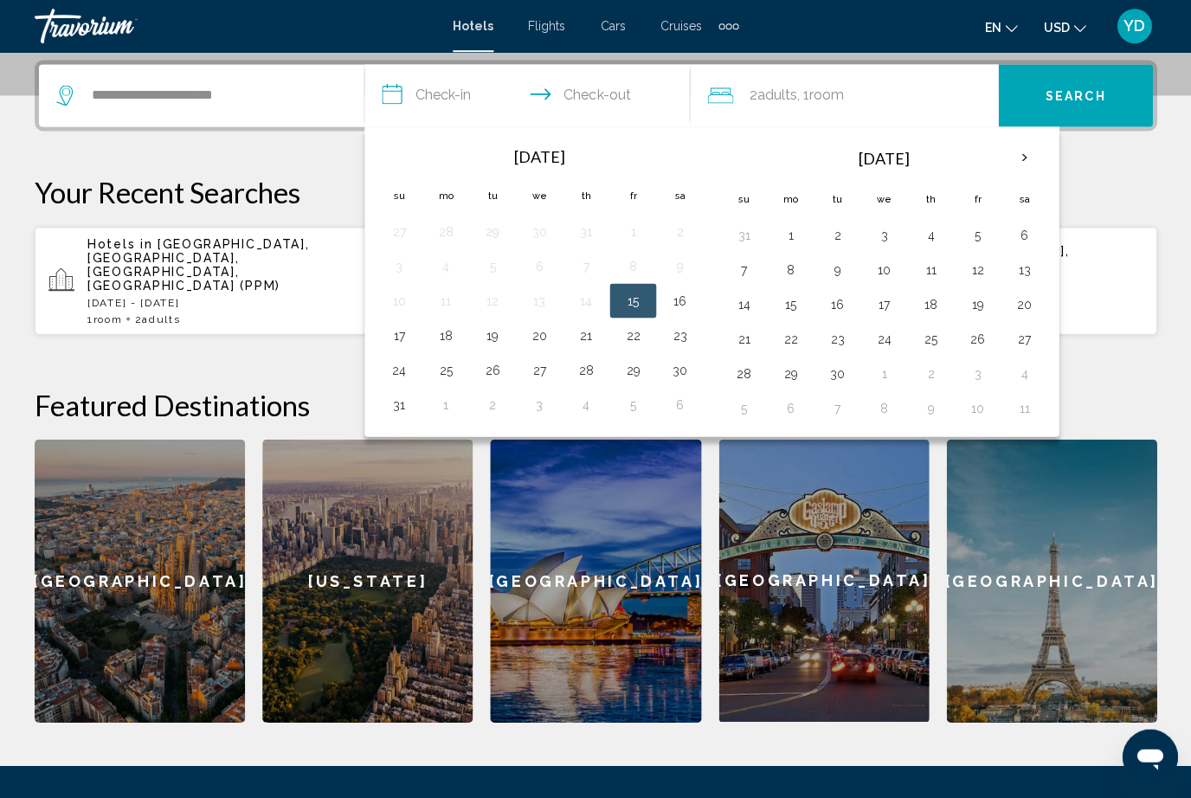
scroll to position [428, 0]
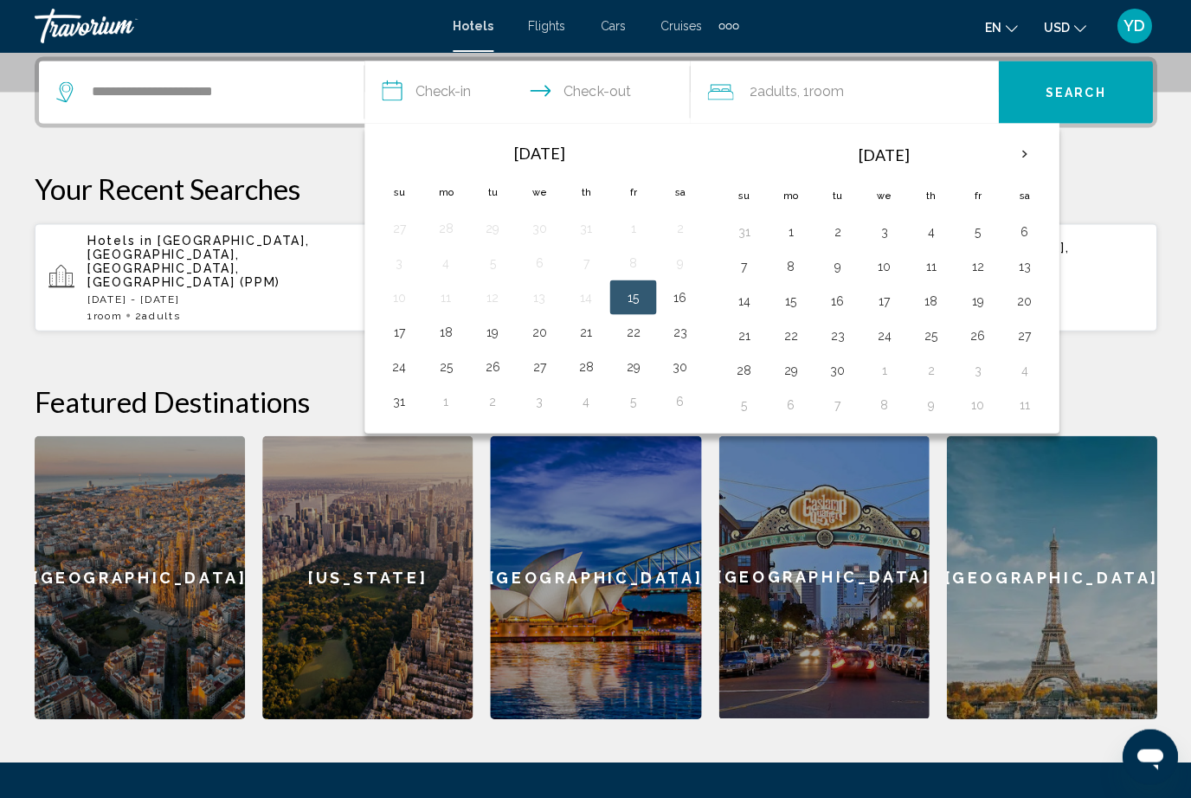
click at [686, 292] on button "16" at bounding box center [680, 297] width 28 height 24
click at [401, 336] on button "17" at bounding box center [399, 331] width 28 height 24
type input "**********"
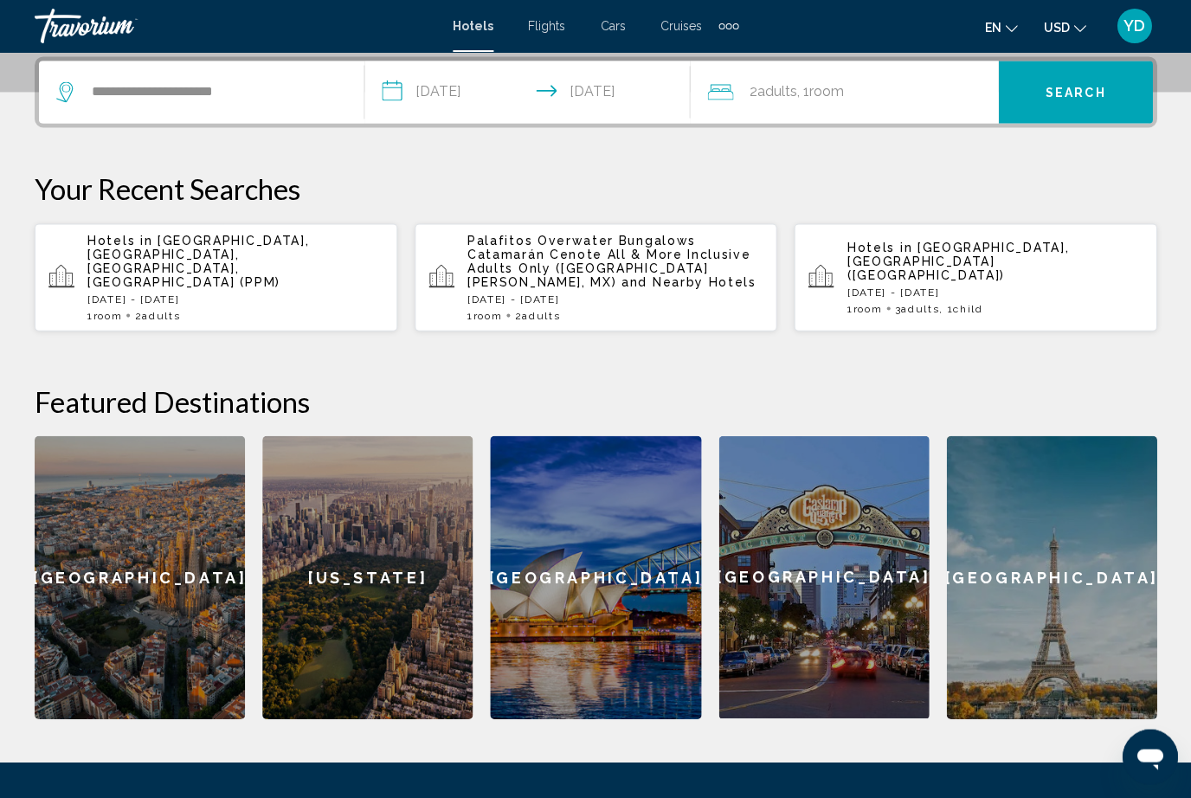
click at [1089, 96] on span "Search" at bounding box center [1075, 93] width 61 height 14
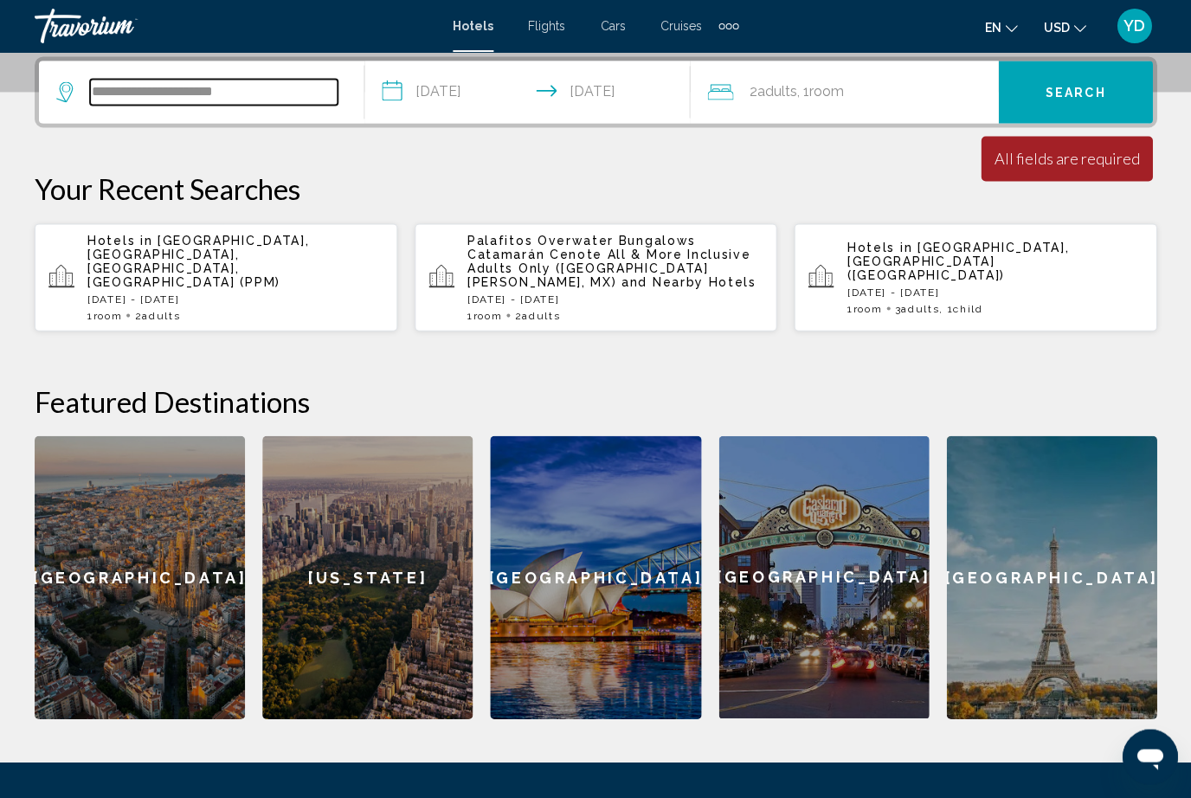
click at [273, 81] on input "**********" at bounding box center [214, 92] width 248 height 26
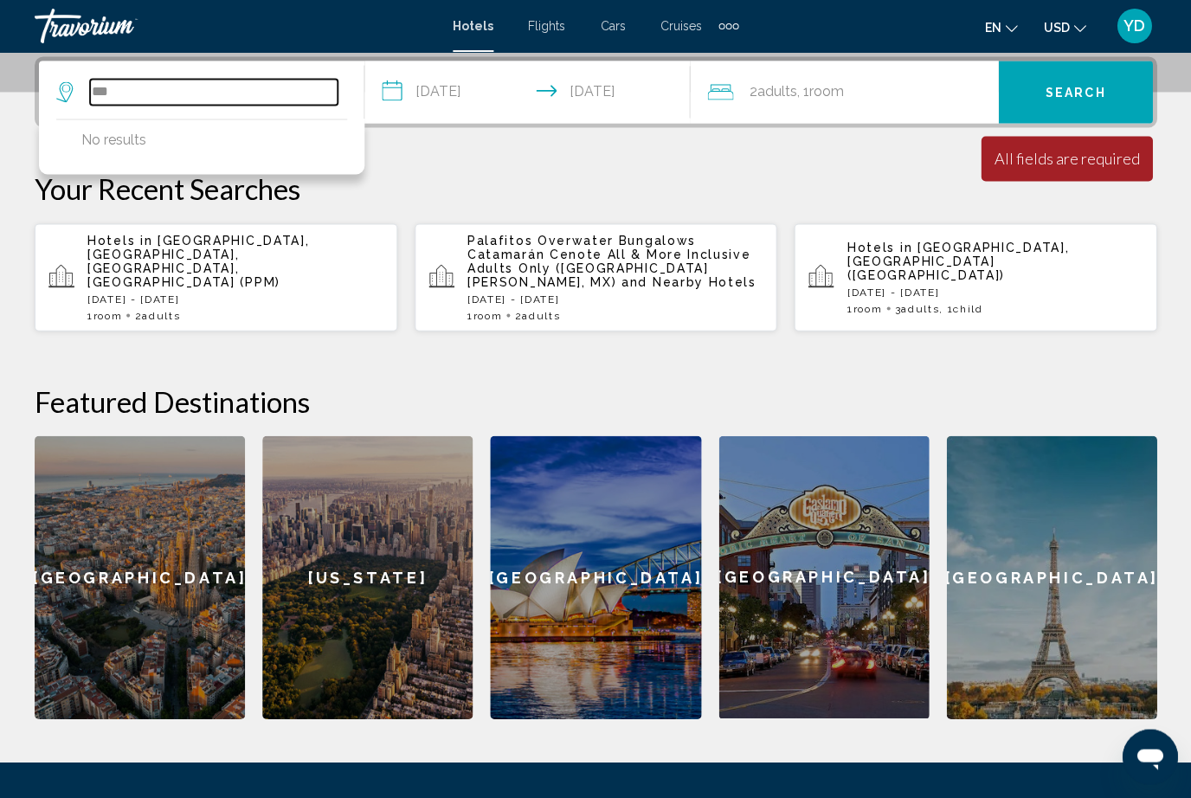
type input "**"
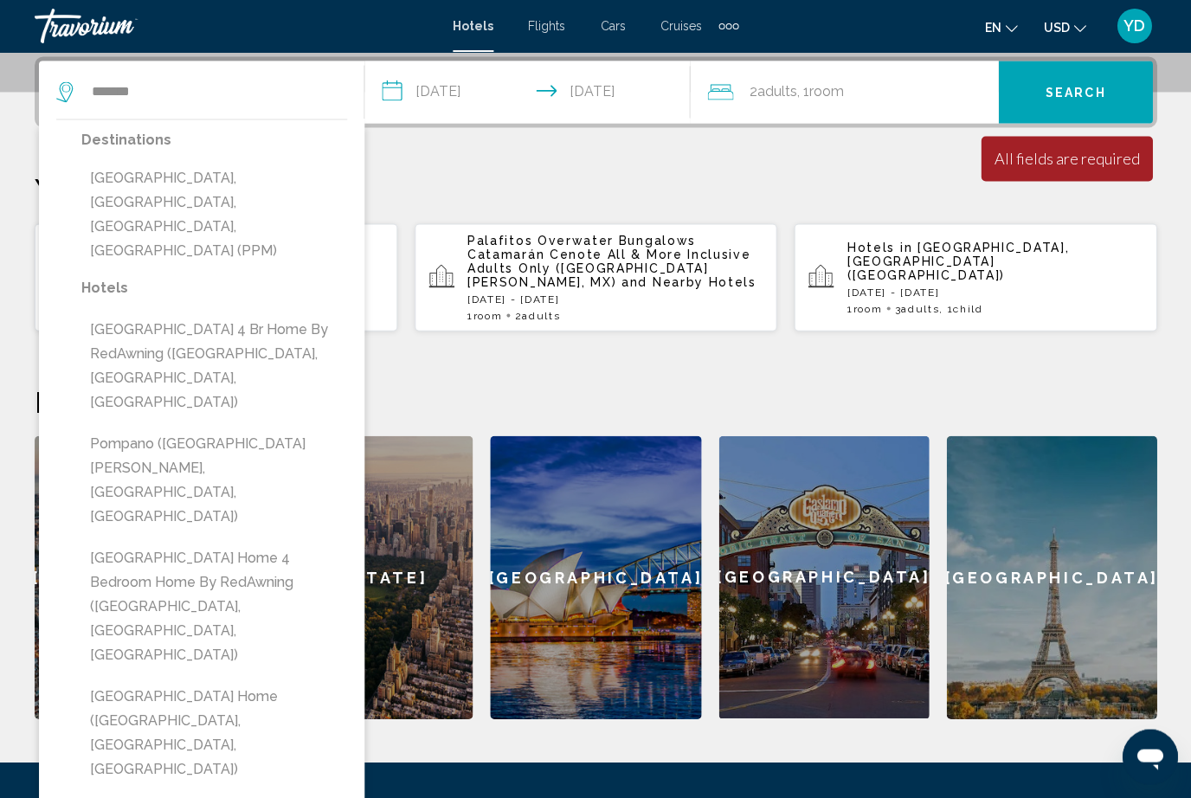
click at [165, 202] on button "Pompano Beach, Fort Lauderdale, FL, United States (PPM)" at bounding box center [214, 214] width 266 height 106
type input "**********"
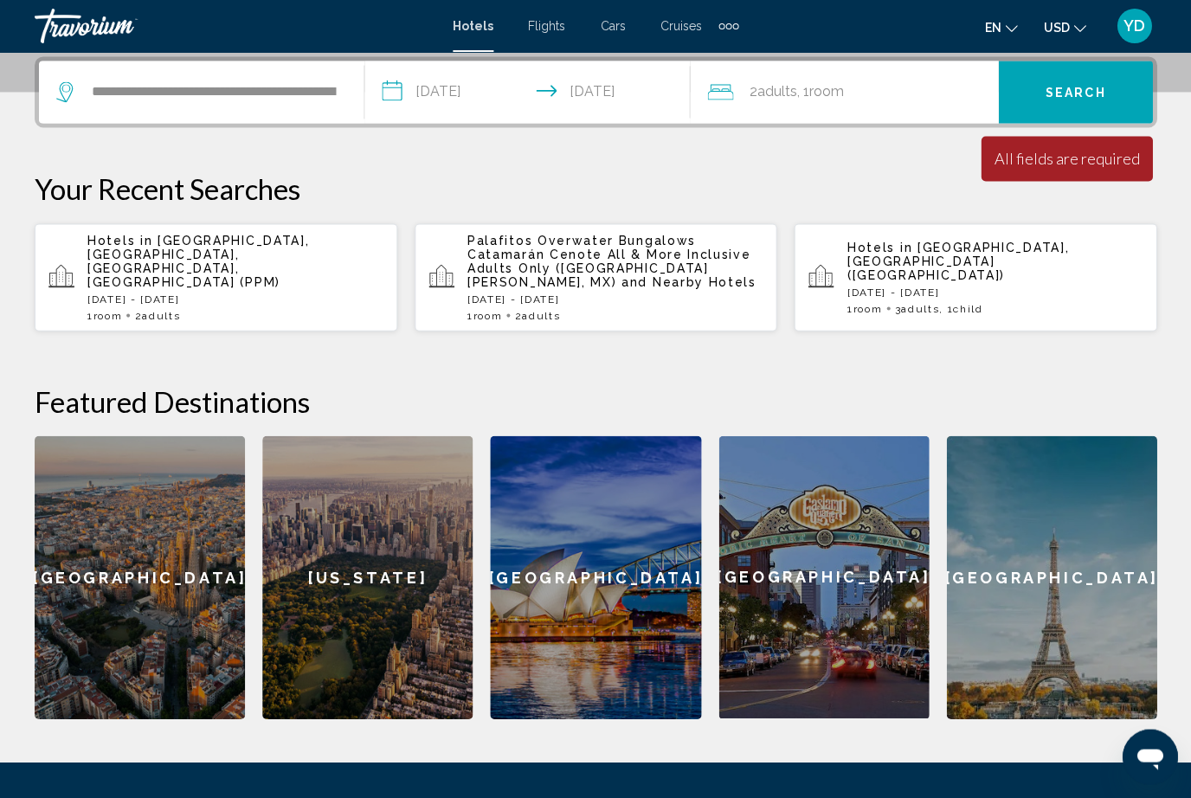
click at [1087, 174] on div "Minimum length of stay is 1 day All fields are required Children ages are requi…" at bounding box center [1066, 158] width 171 height 45
click at [1106, 95] on button "Search" at bounding box center [1075, 92] width 154 height 62
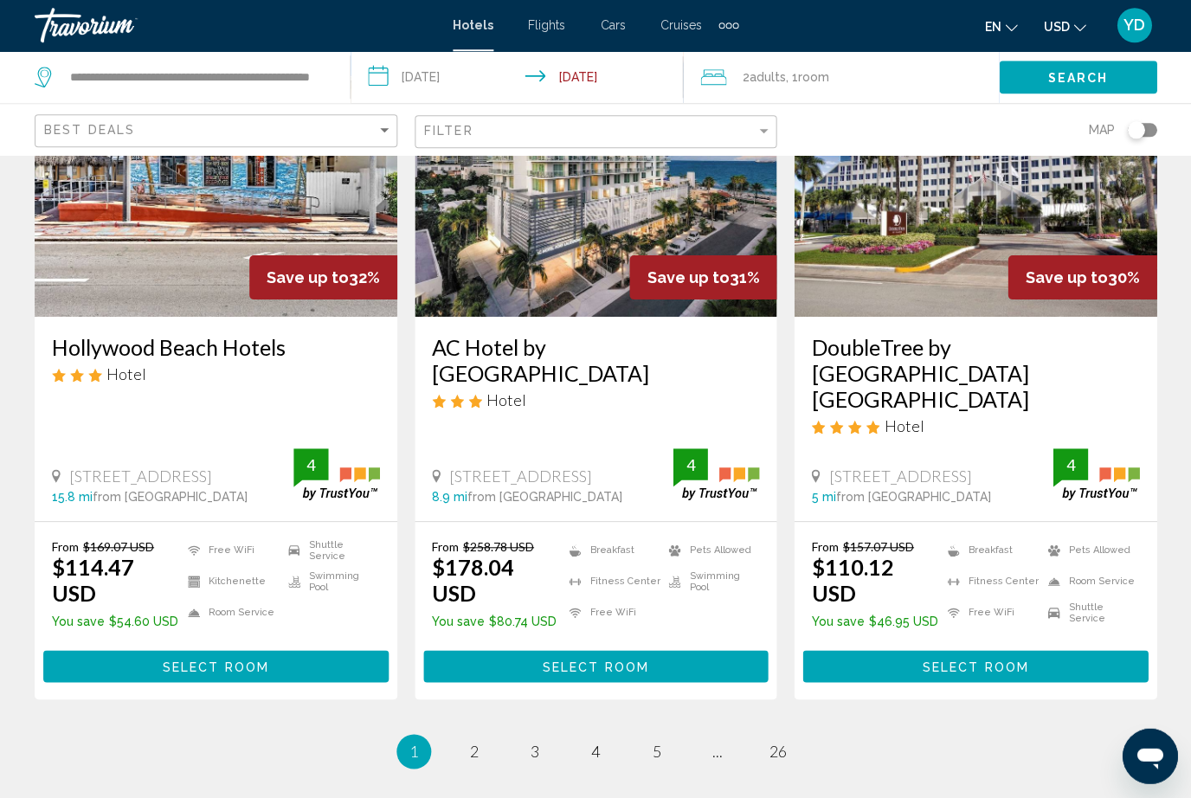
scroll to position [2199, 0]
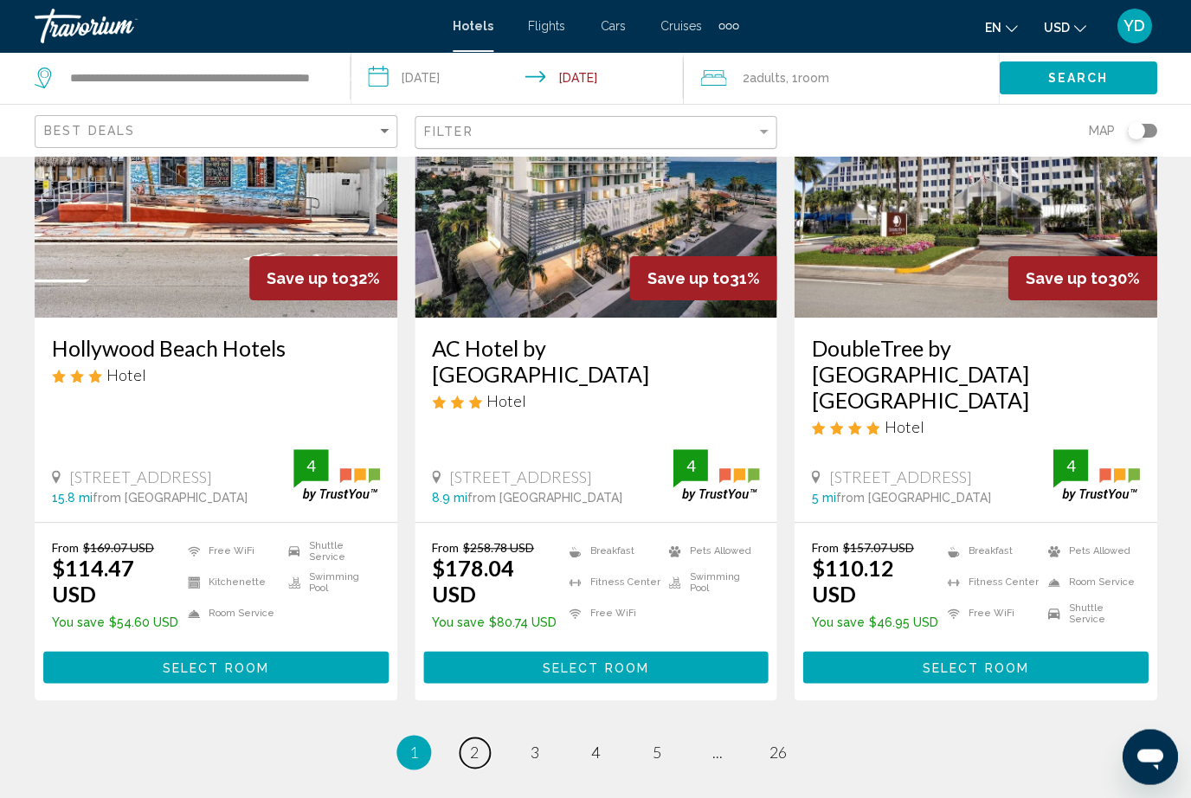
click at [475, 743] on span "2" at bounding box center [474, 752] width 9 height 19
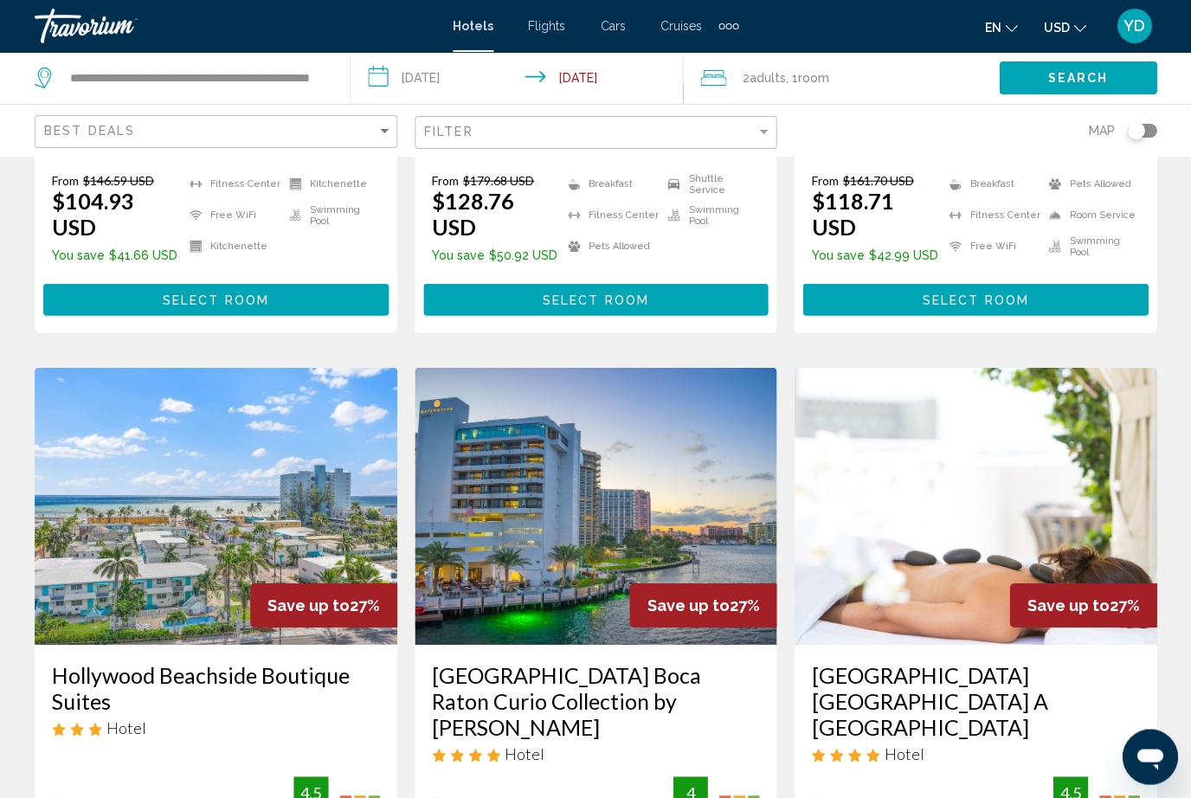
scroll to position [1855, 0]
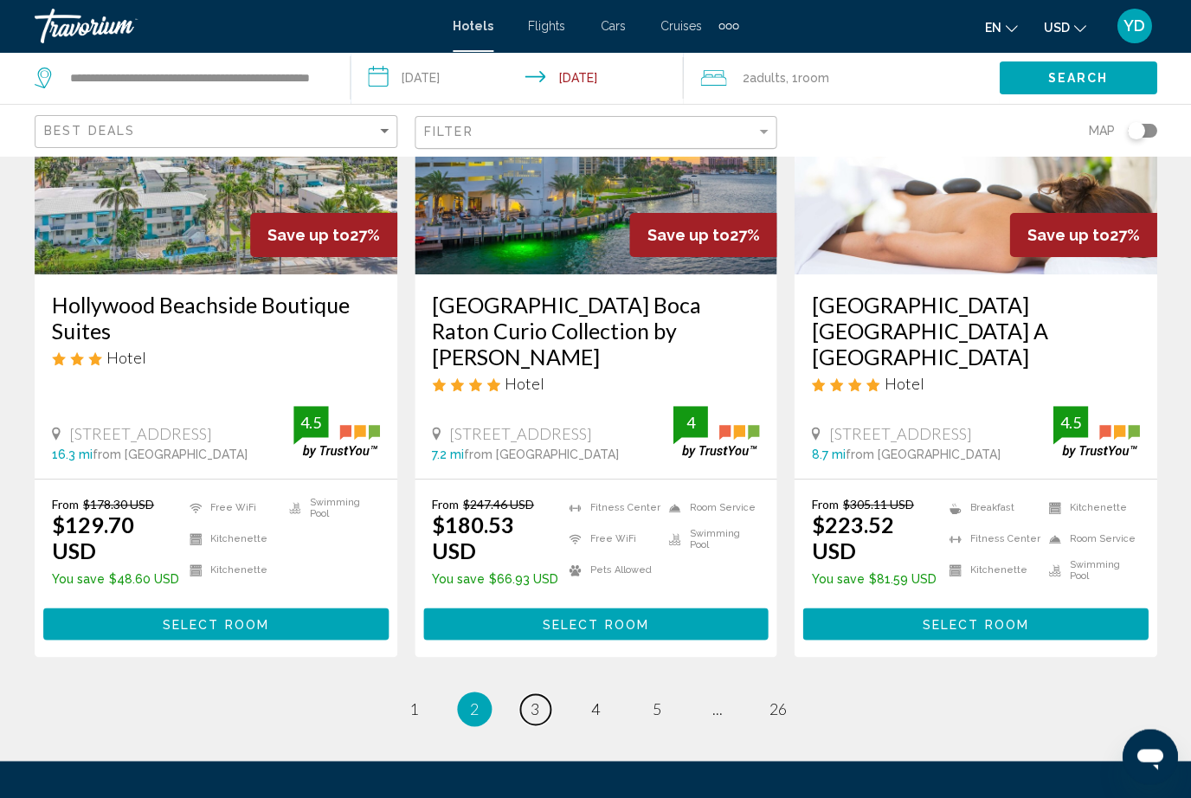
click at [534, 700] on span "3" at bounding box center [535, 709] width 9 height 19
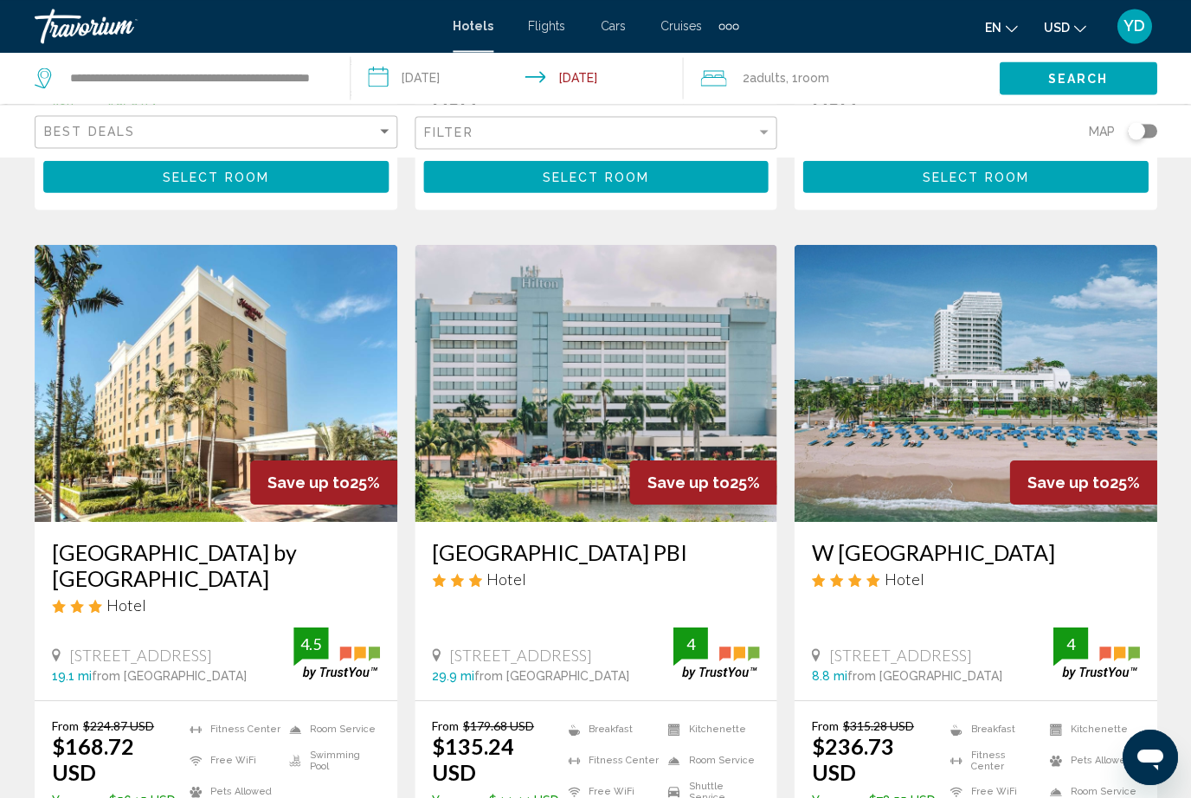
scroll to position [697, 0]
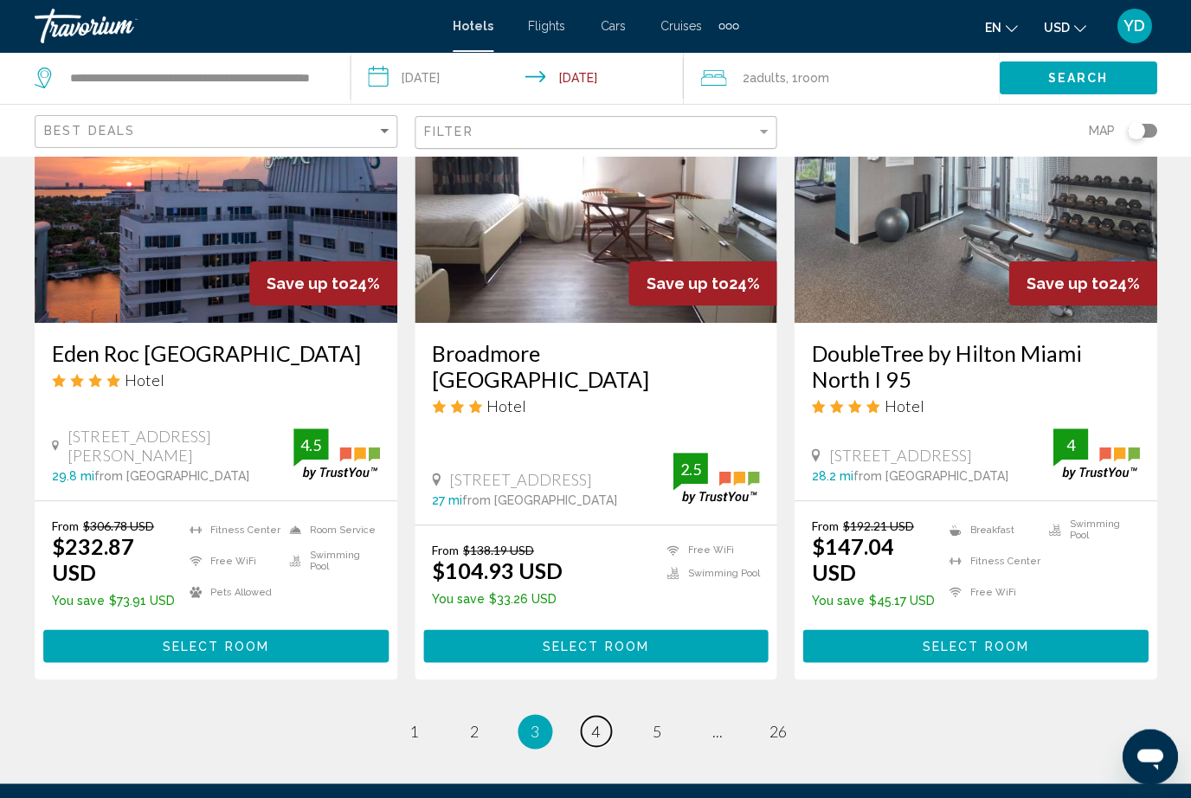
click at [604, 716] on link "page 4" at bounding box center [596, 731] width 30 height 30
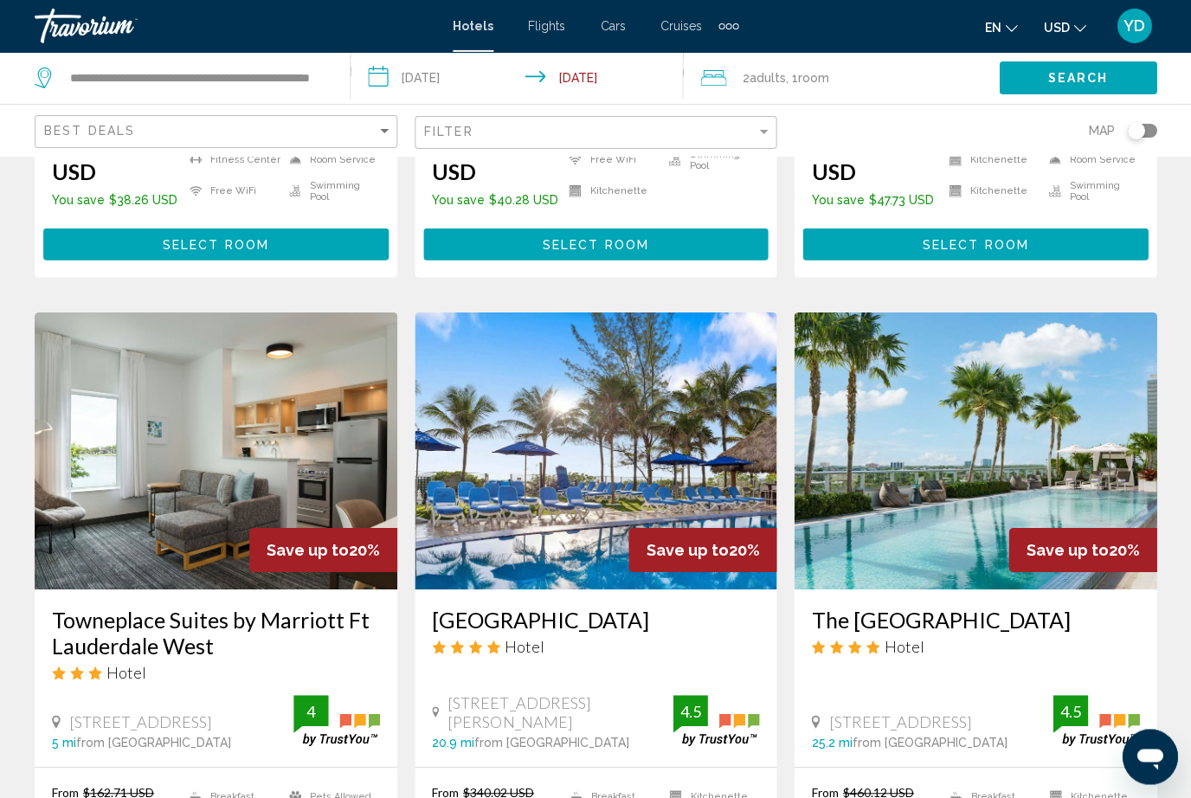
scroll to position [2225, 0]
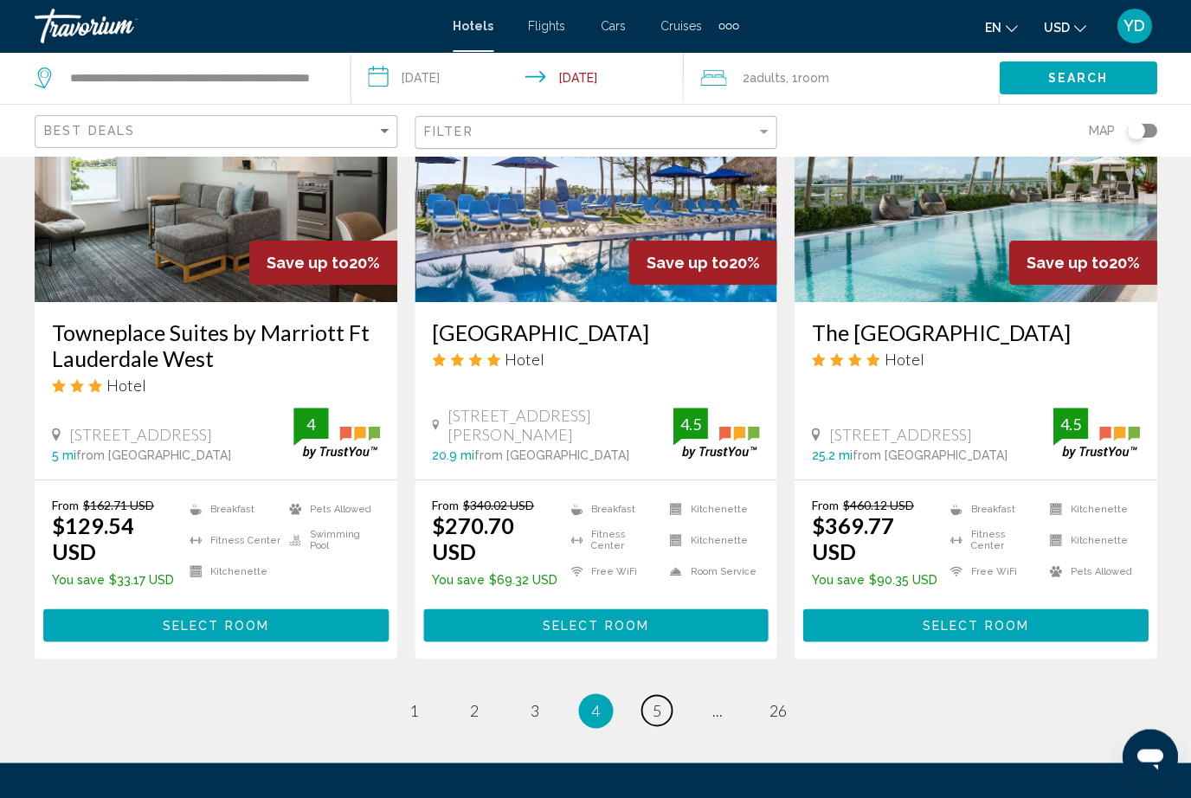
click at [662, 695] on link "page 5" at bounding box center [657, 710] width 30 height 30
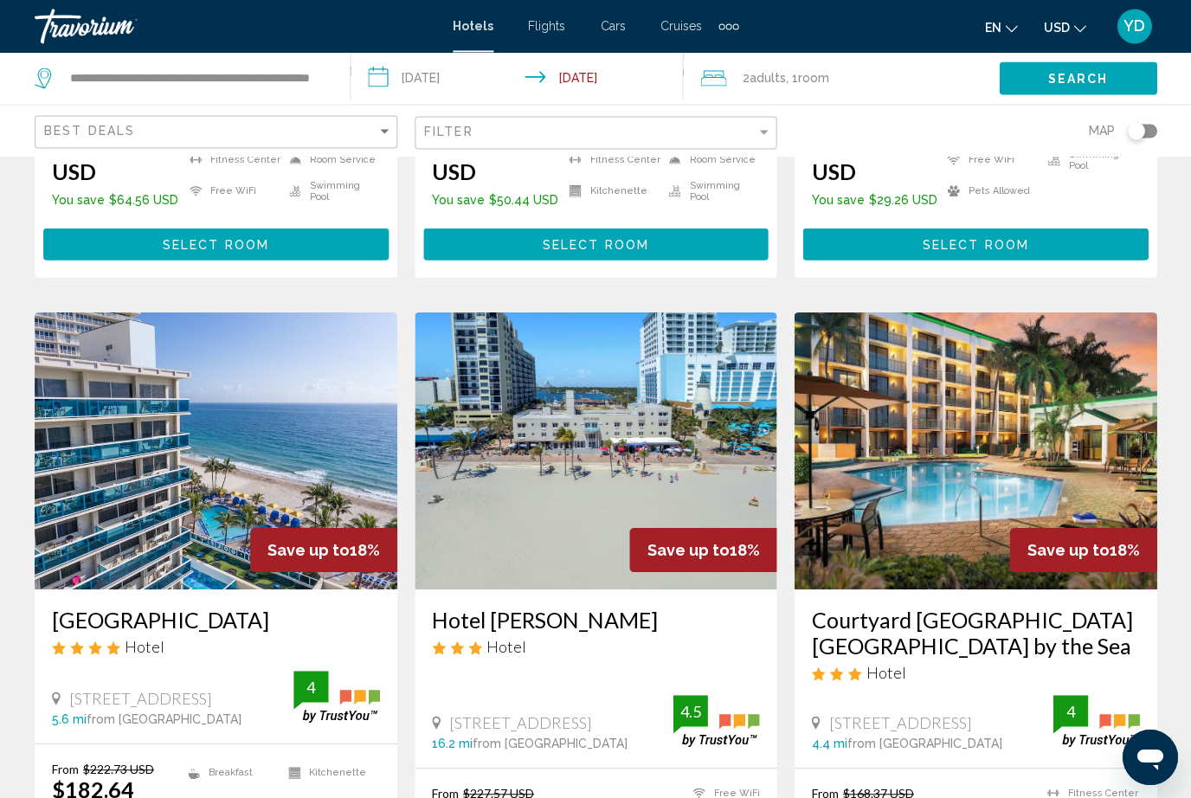
scroll to position [1943, 0]
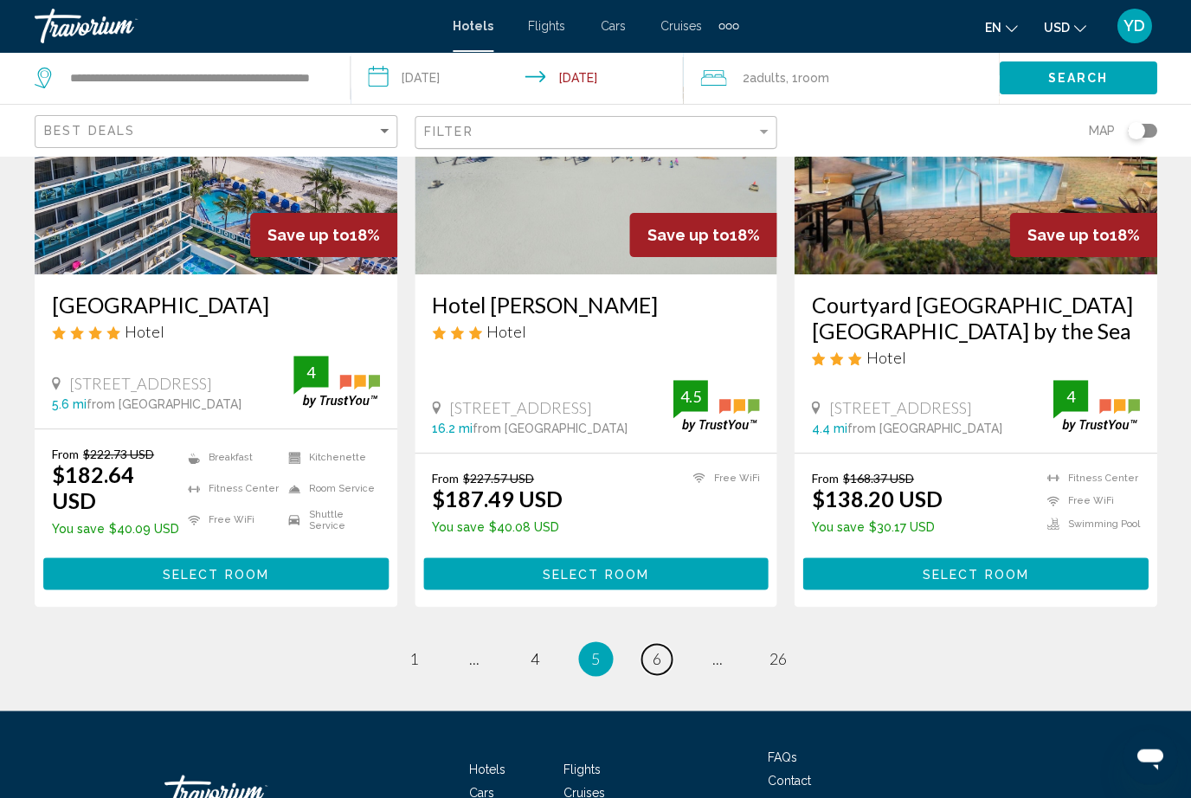
click at [656, 649] on span "6" at bounding box center [656, 658] width 9 height 19
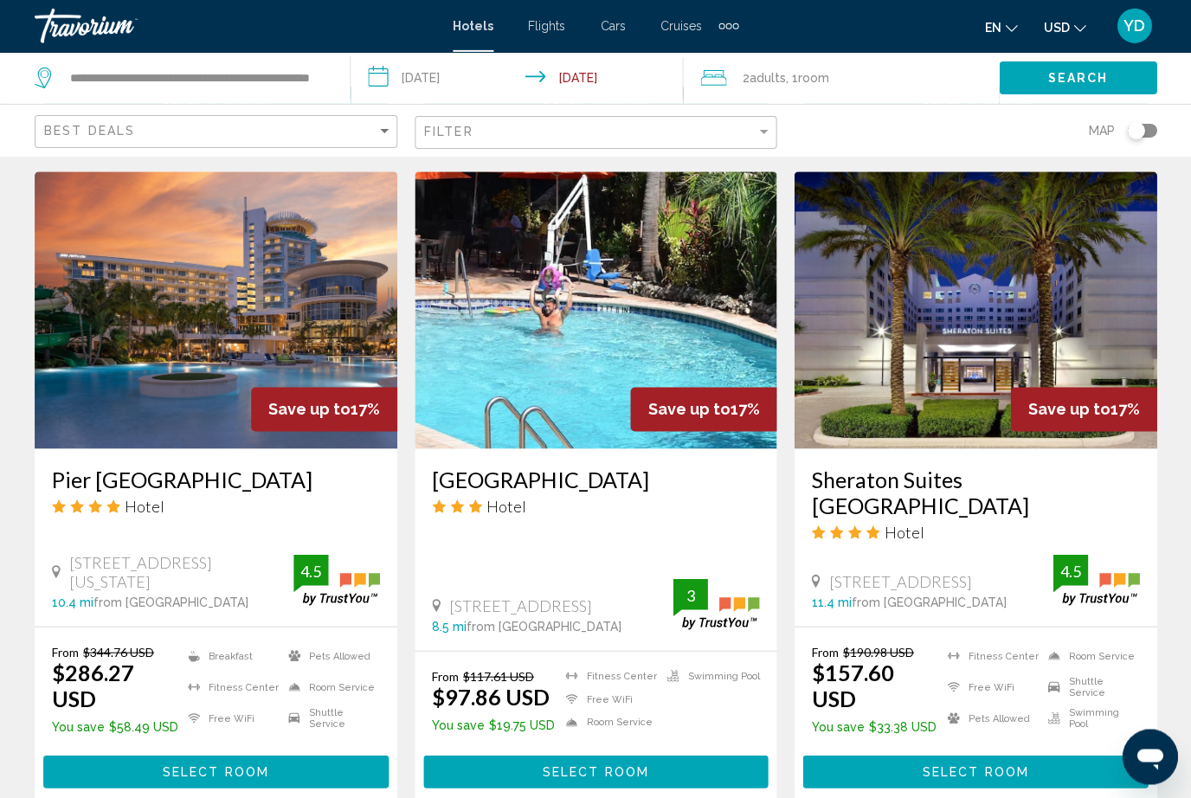
scroll to position [1351, 0]
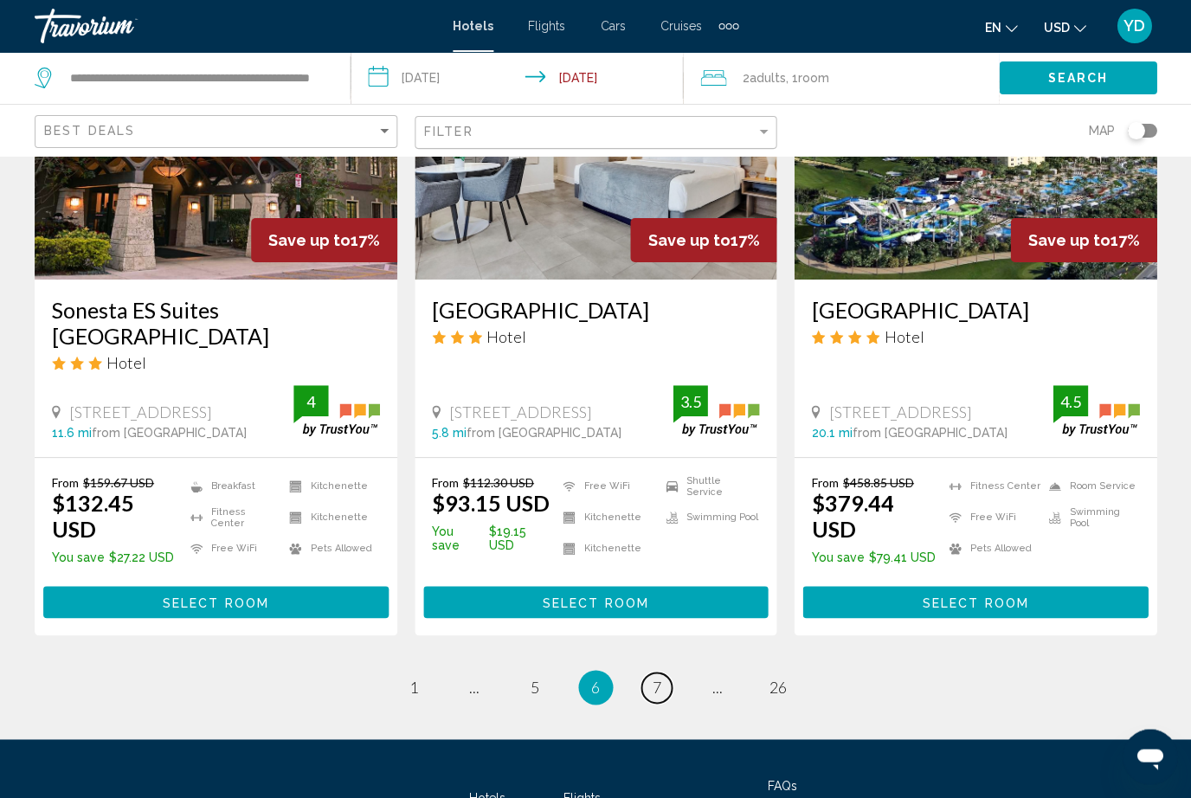
click at [649, 673] on link "page 7" at bounding box center [657, 688] width 30 height 30
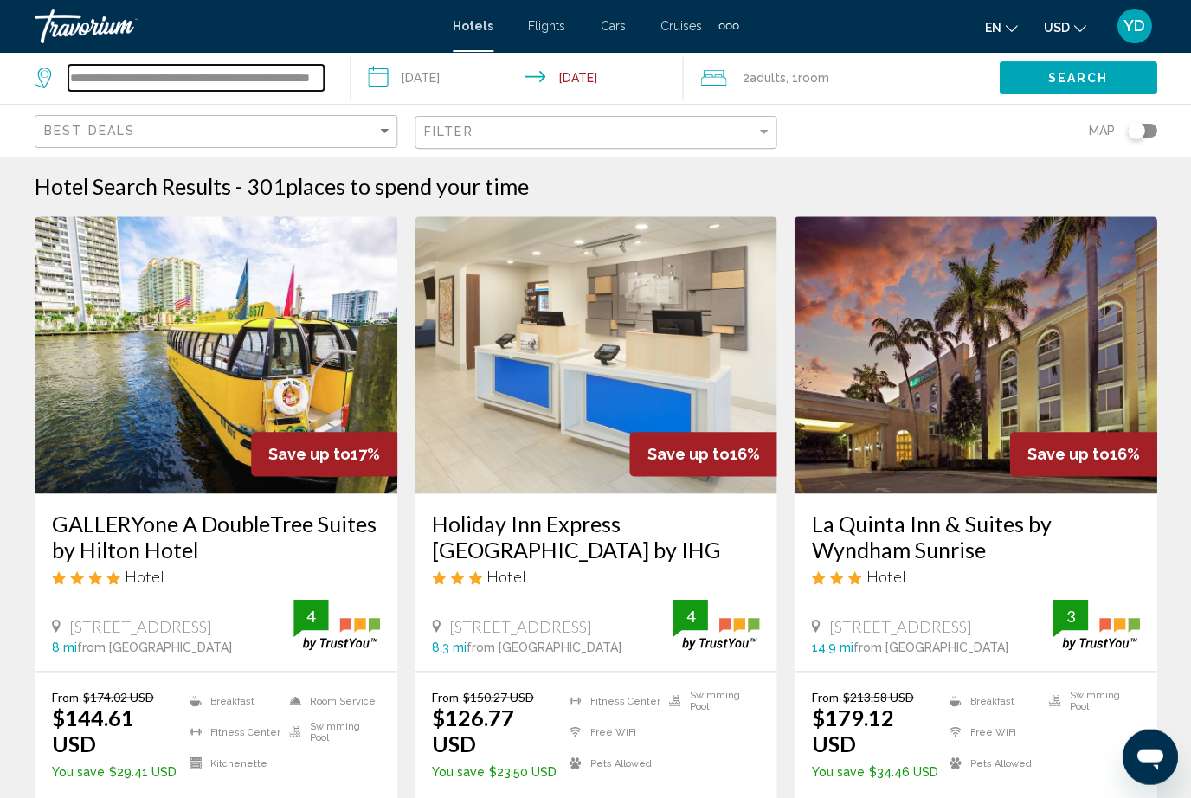
click at [320, 65] on input "**********" at bounding box center [195, 78] width 255 height 26
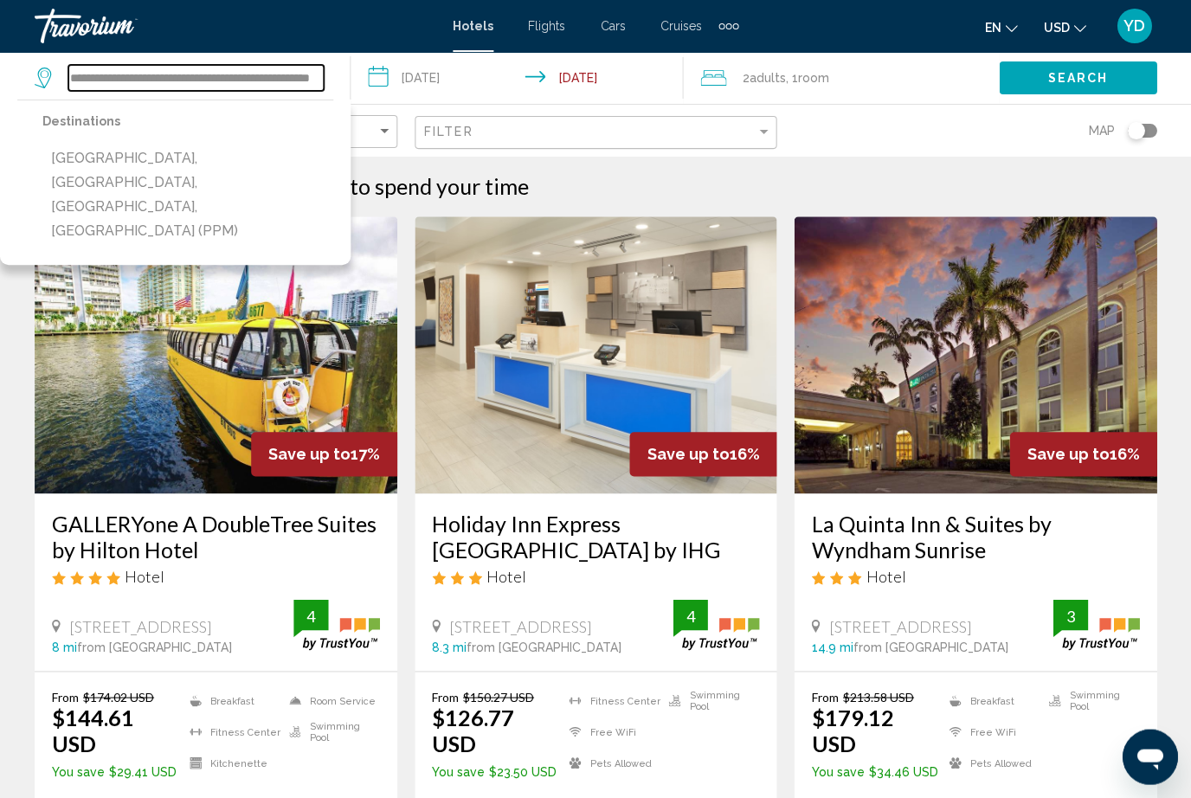
click at [304, 86] on input "**********" at bounding box center [195, 78] width 255 height 26
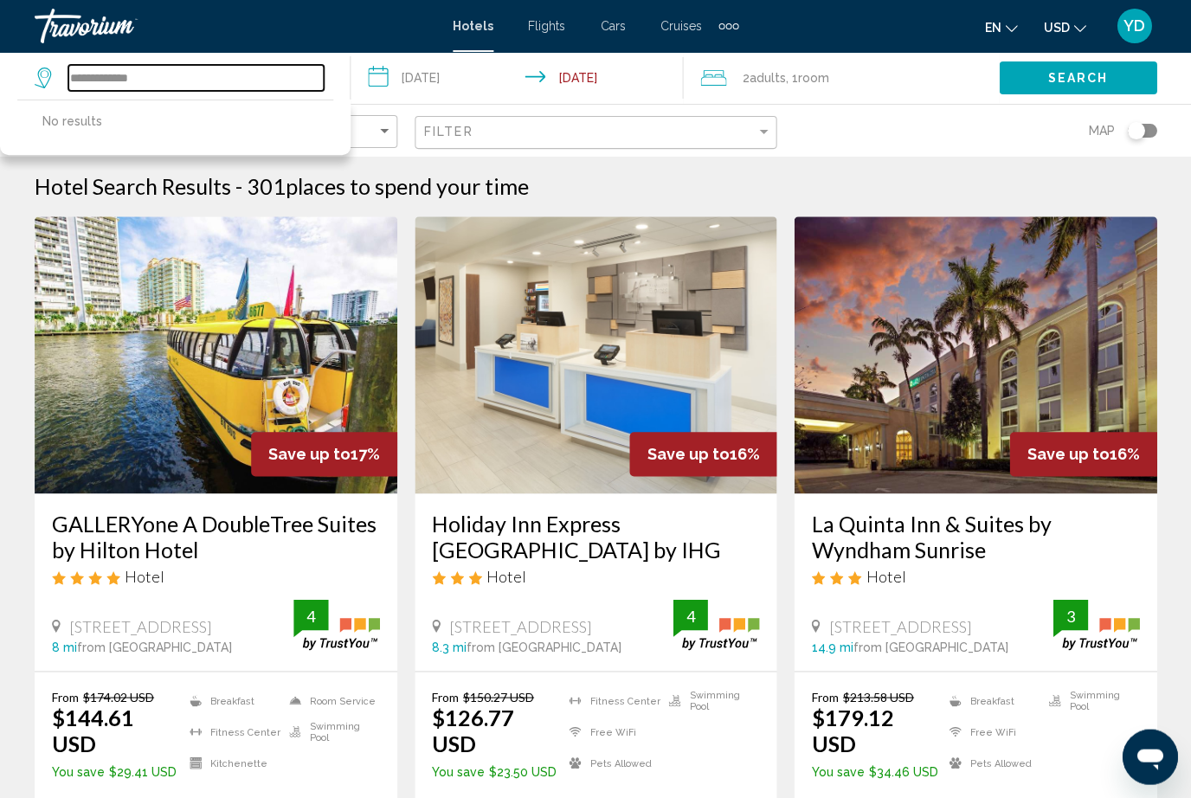
click at [167, 82] on input "**********" at bounding box center [195, 78] width 255 height 26
type input "*"
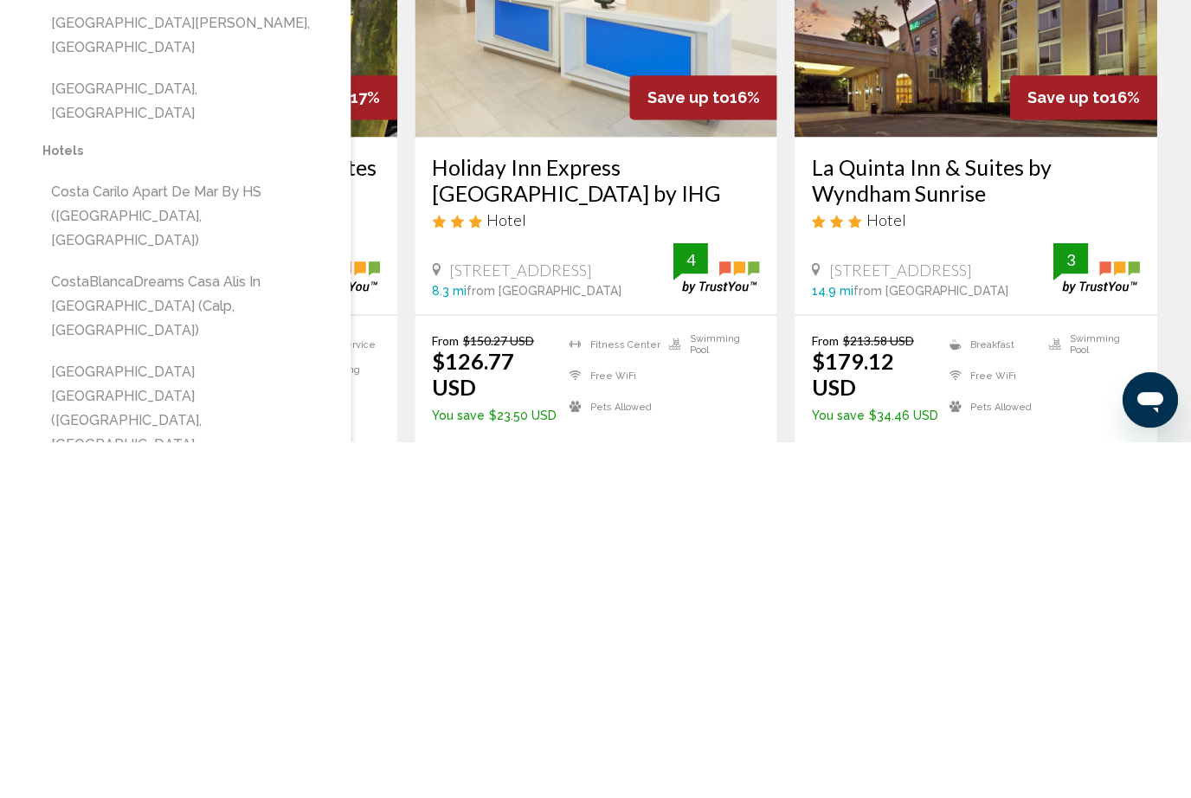
click at [97, 713] on button "[GEOGRAPHIC_DATA] [GEOGRAPHIC_DATA] ([GEOGRAPHIC_DATA], [GEOGRAPHIC_DATA], [GEO…" at bounding box center [187, 778] width 291 height 130
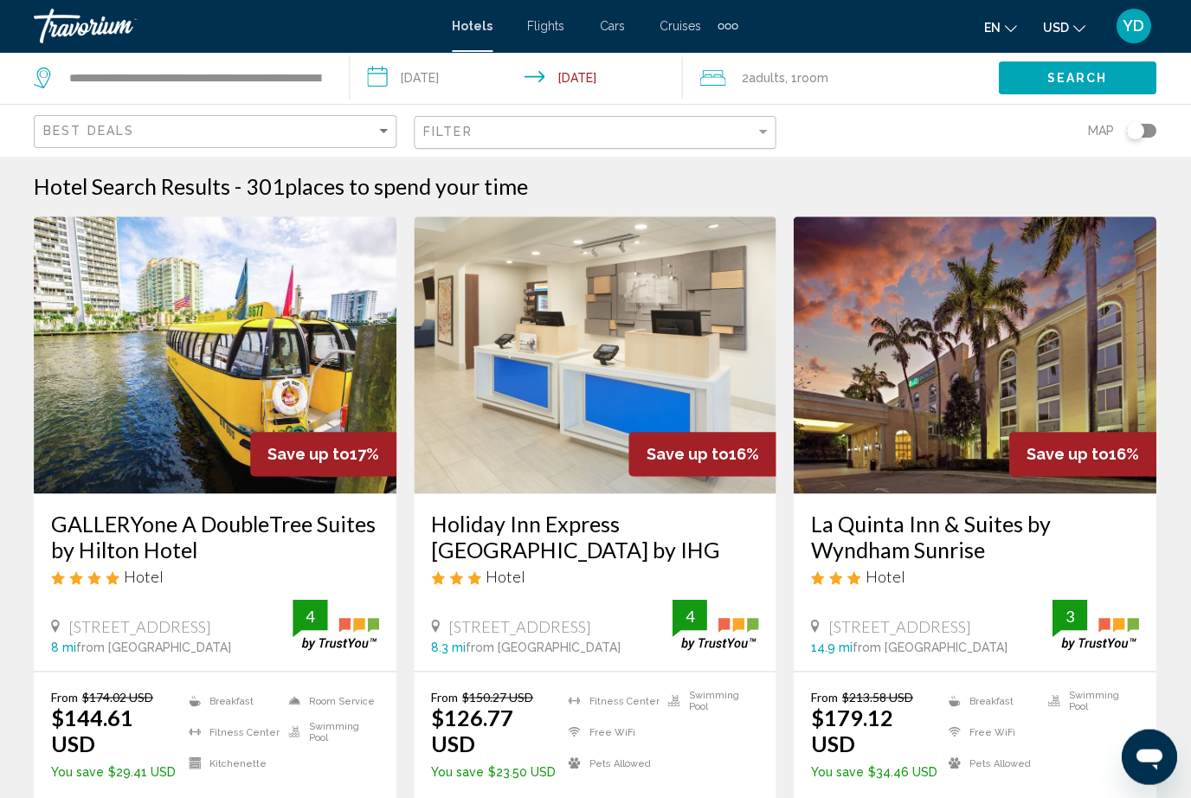
click at [1091, 87] on button "Search" at bounding box center [1078, 77] width 158 height 32
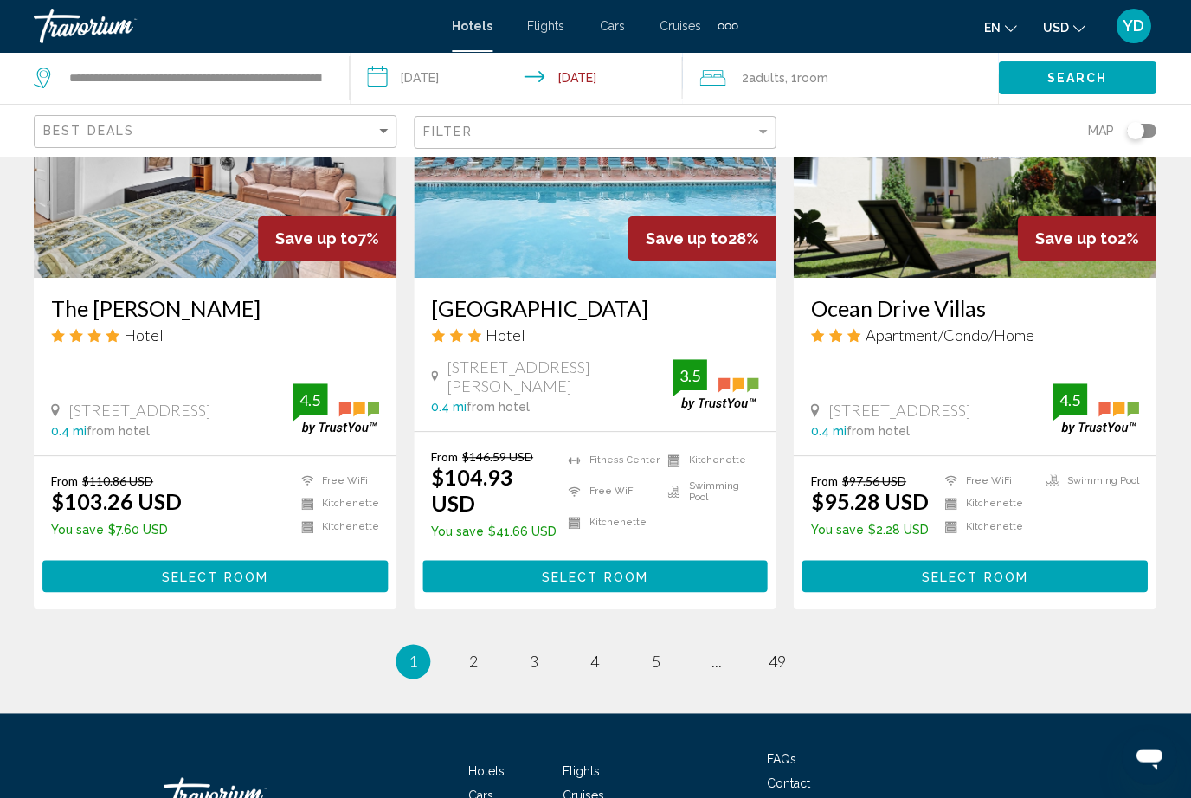
scroll to position [2196, 0]
click at [463, 644] on li "page 2" at bounding box center [474, 661] width 35 height 35
click at [471, 652] on span "2" at bounding box center [474, 661] width 9 height 19
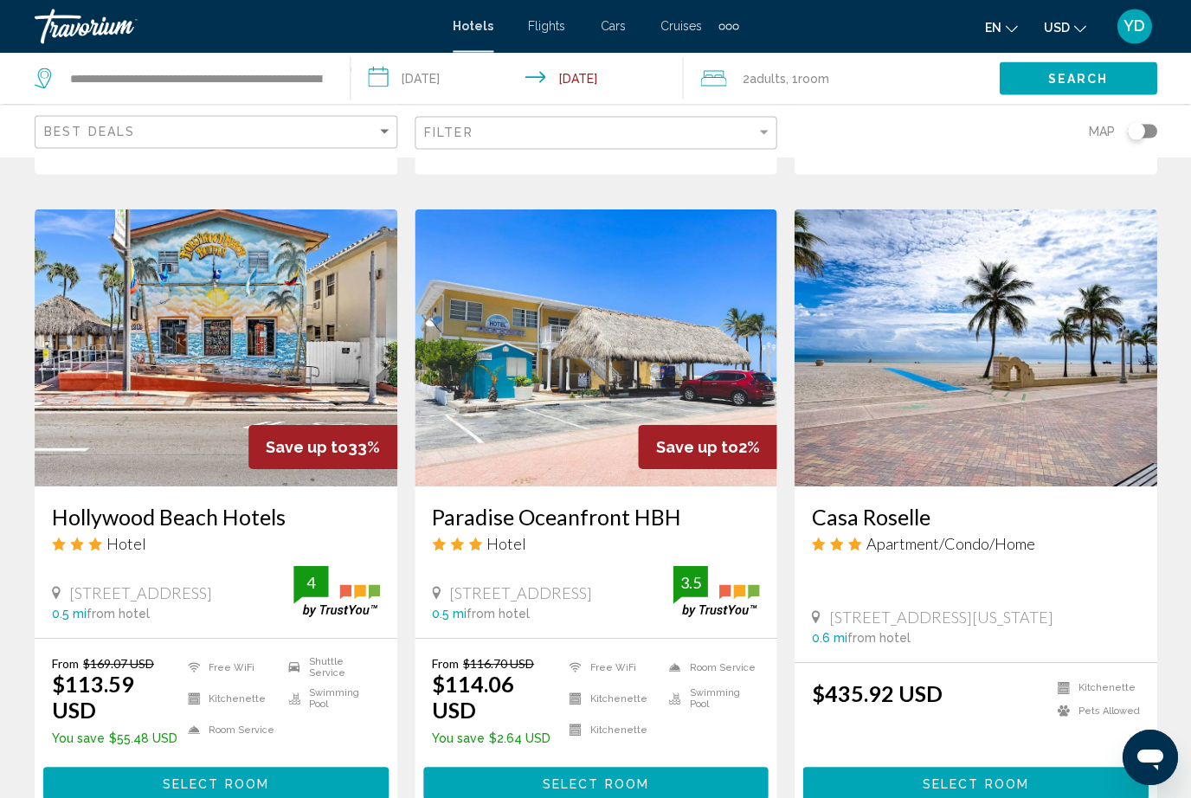
scroll to position [649, 0]
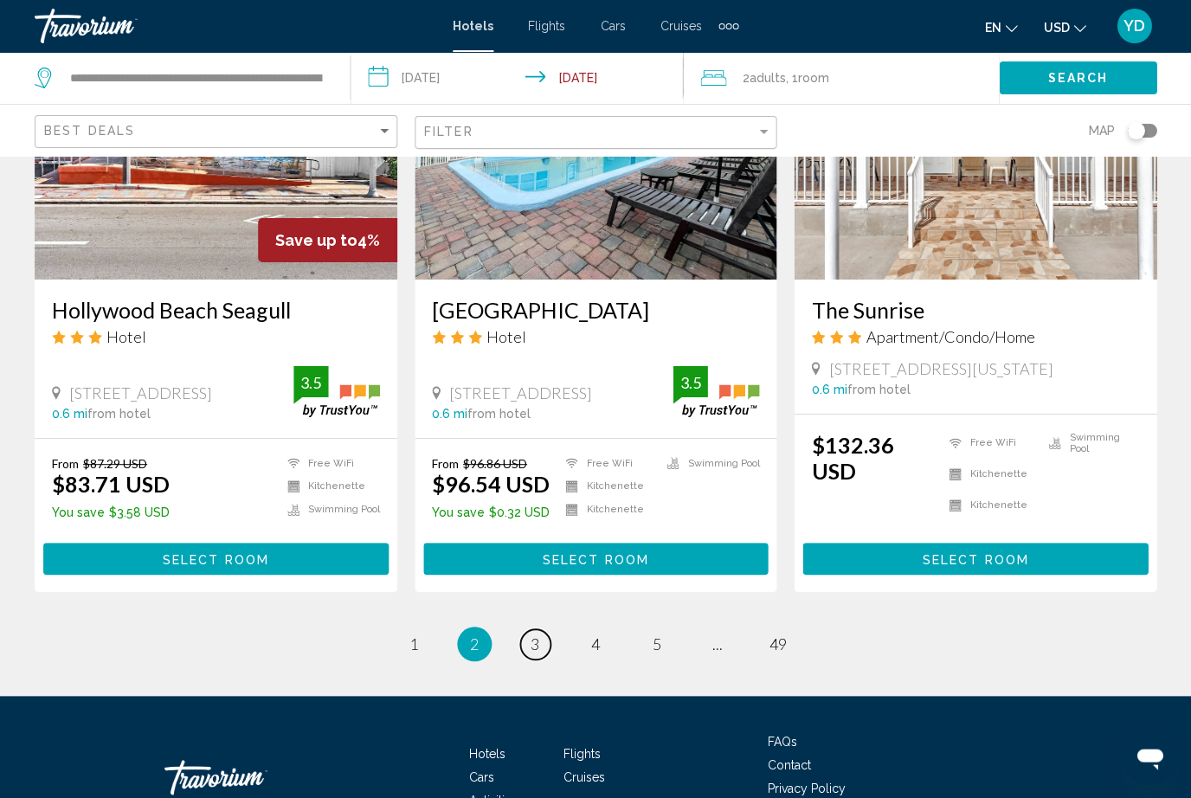
click at [541, 629] on link "page 3" at bounding box center [535, 644] width 30 height 30
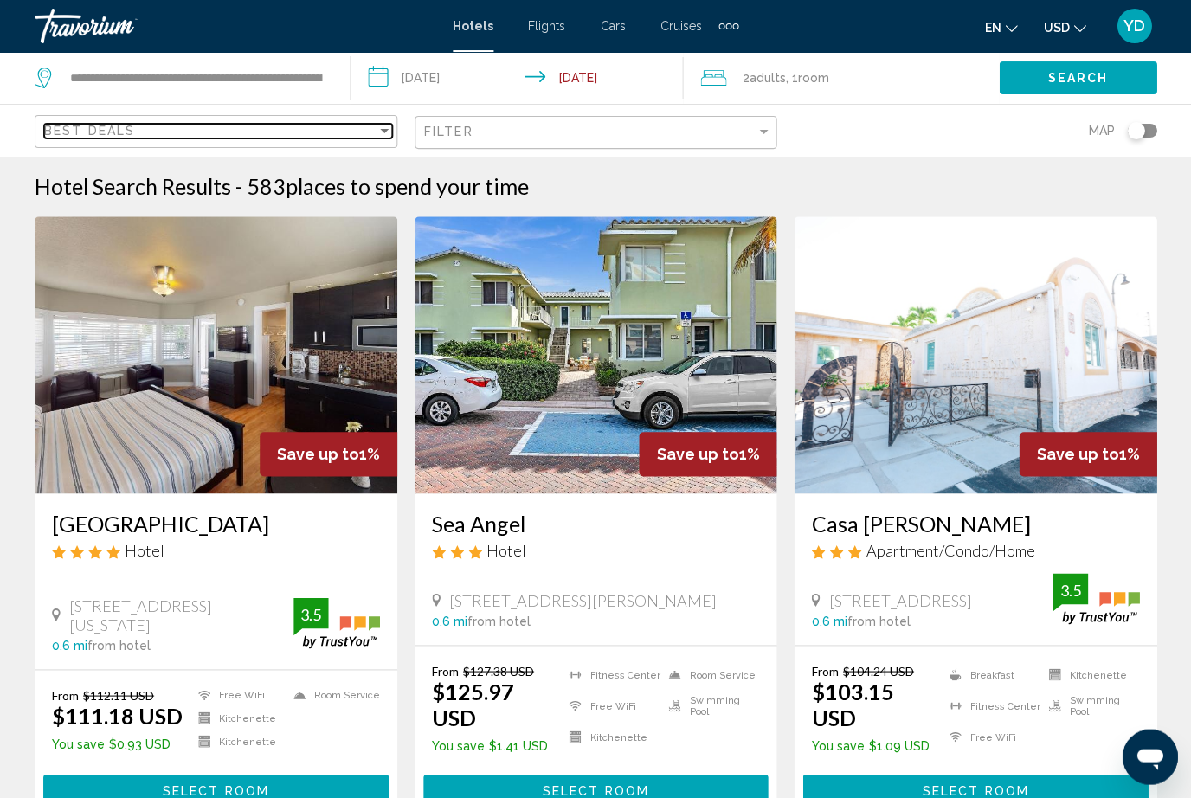
click at [190, 138] on div "Best Deals" at bounding box center [210, 131] width 332 height 14
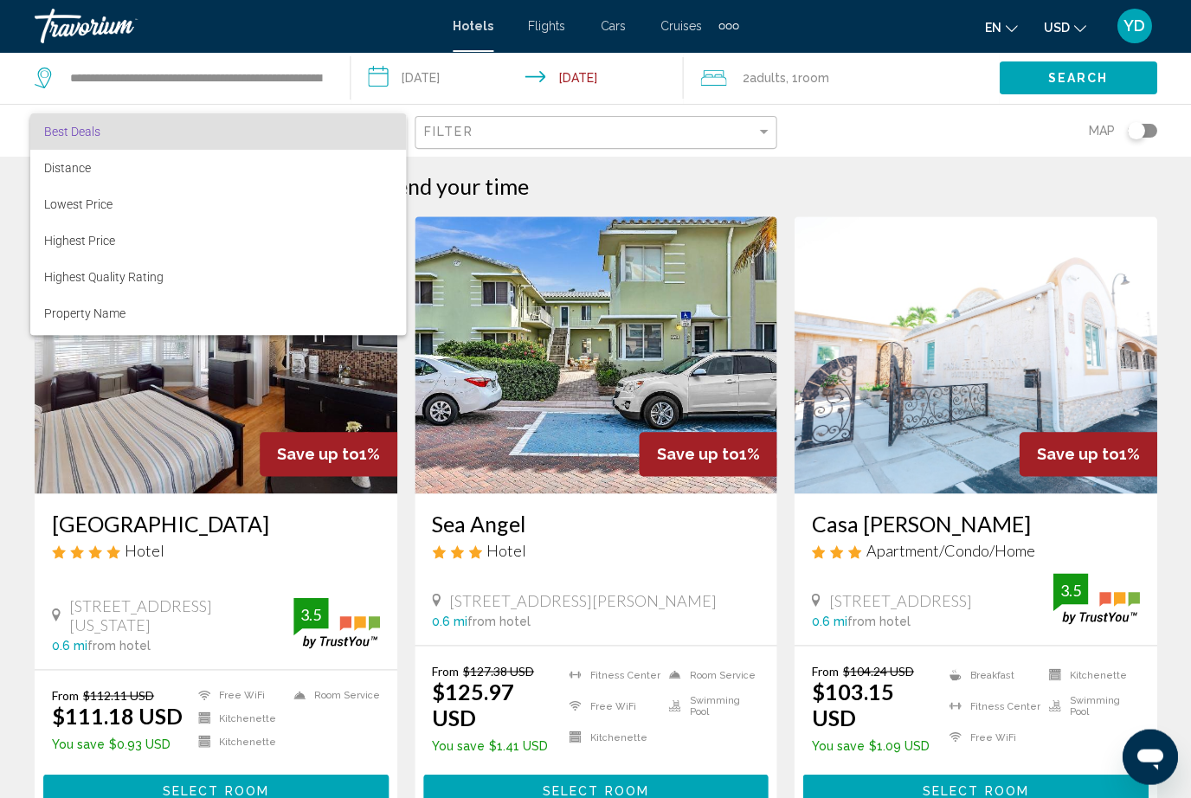
click at [313, 94] on div at bounding box center [595, 399] width 1191 height 798
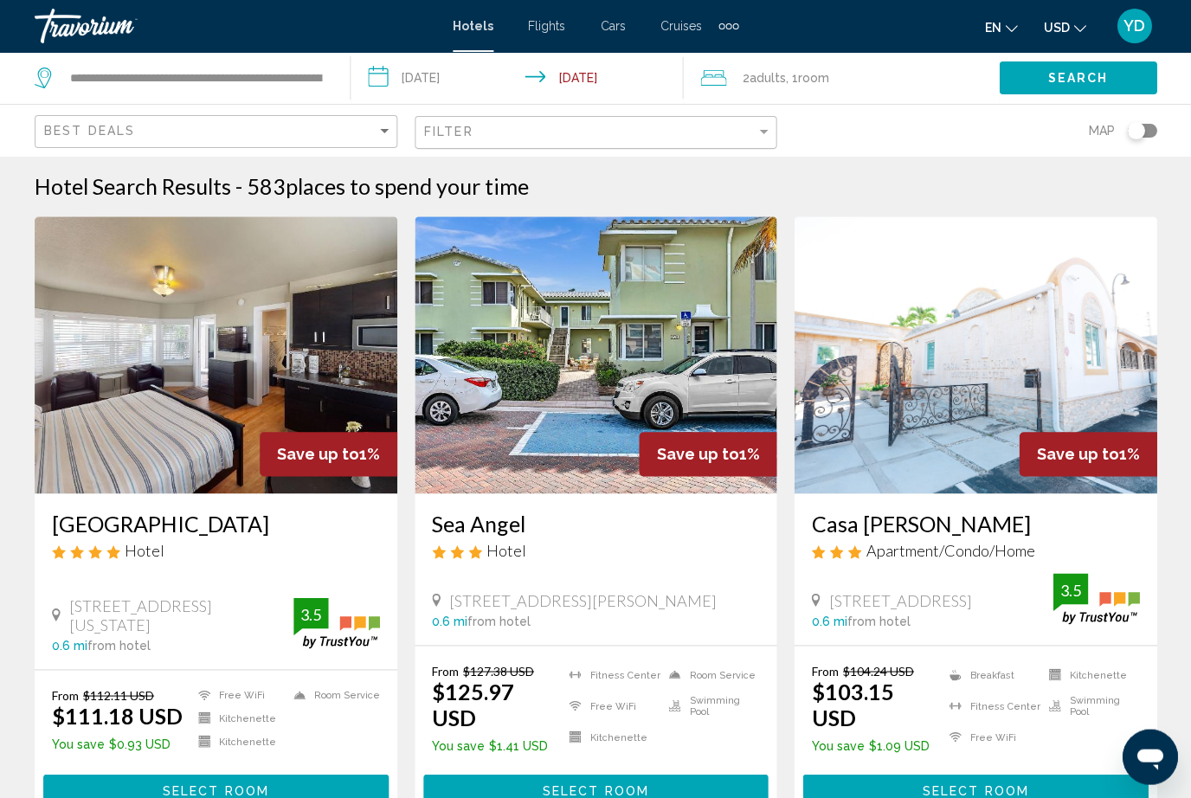
click at [334, 71] on app-destination-search "**********" at bounding box center [175, 78] width 351 height 52
click at [323, 86] on input "**********" at bounding box center [195, 78] width 255 height 26
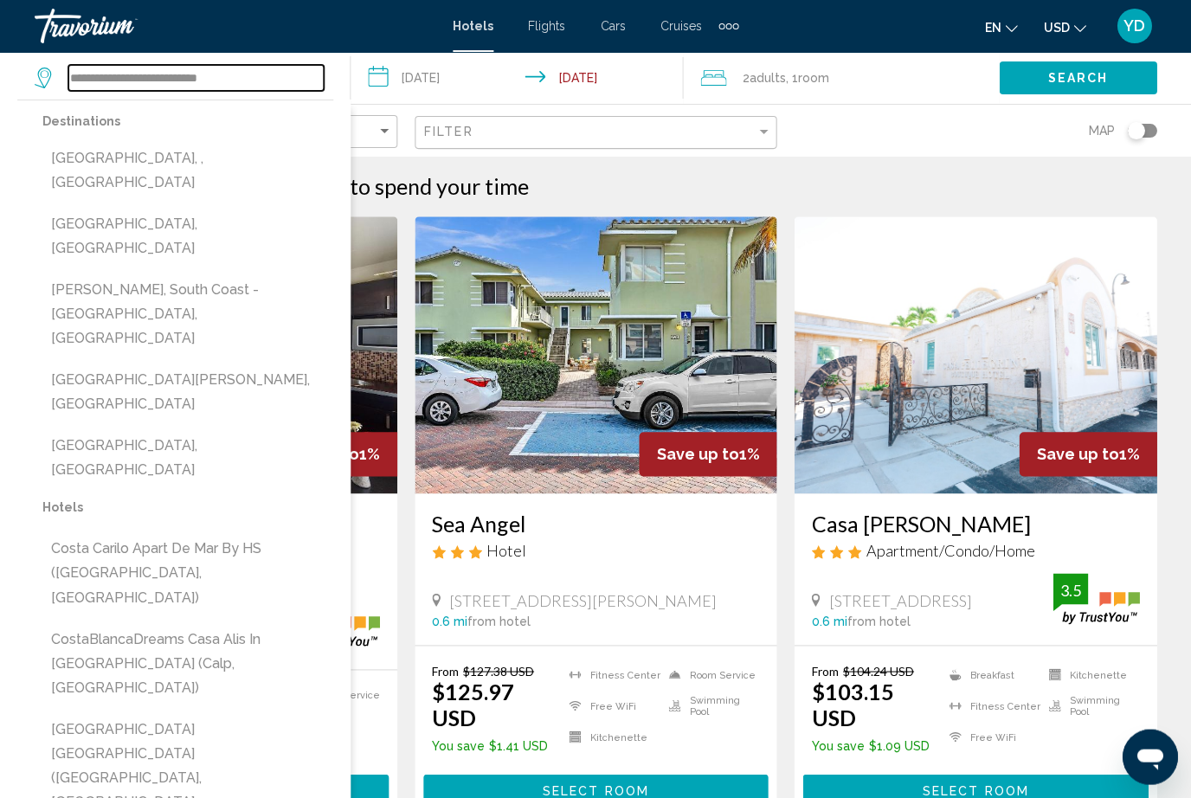
type input "**********"
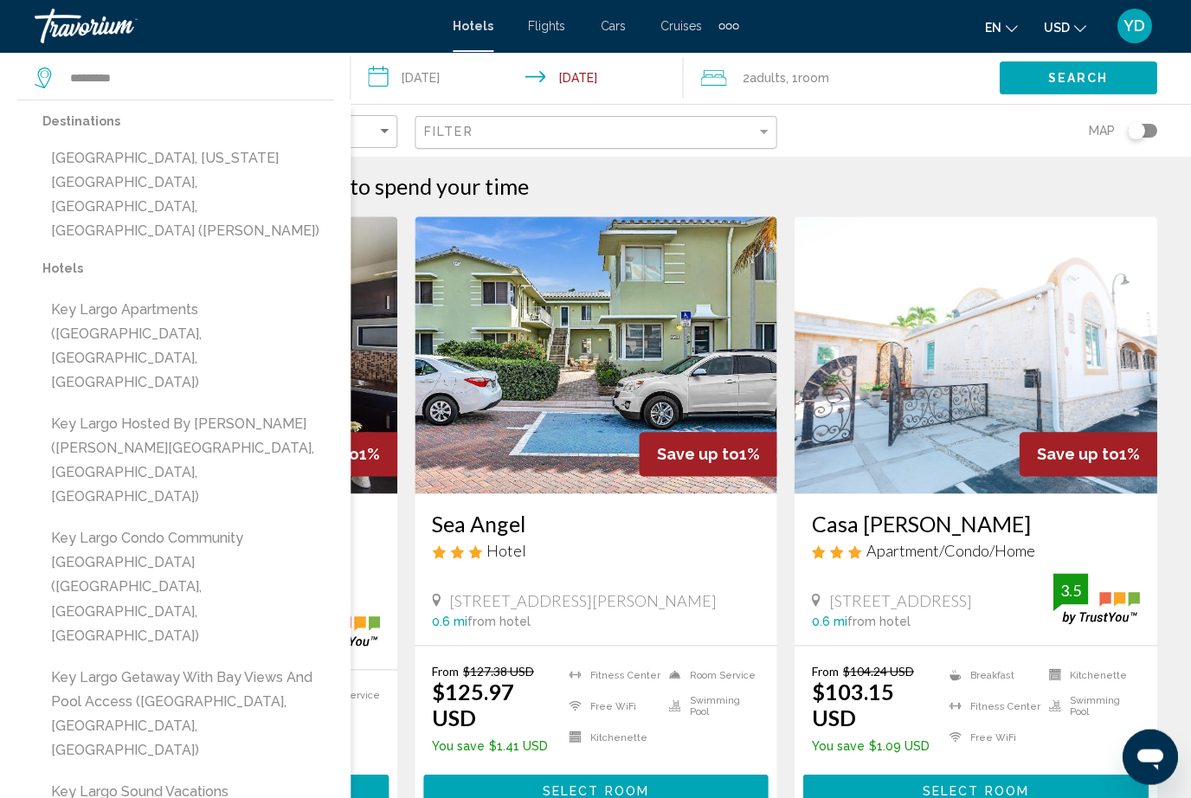
click at [241, 152] on button "[GEOGRAPHIC_DATA], [US_STATE][GEOGRAPHIC_DATA], [GEOGRAPHIC_DATA], [GEOGRAPHIC_…" at bounding box center [187, 195] width 291 height 106
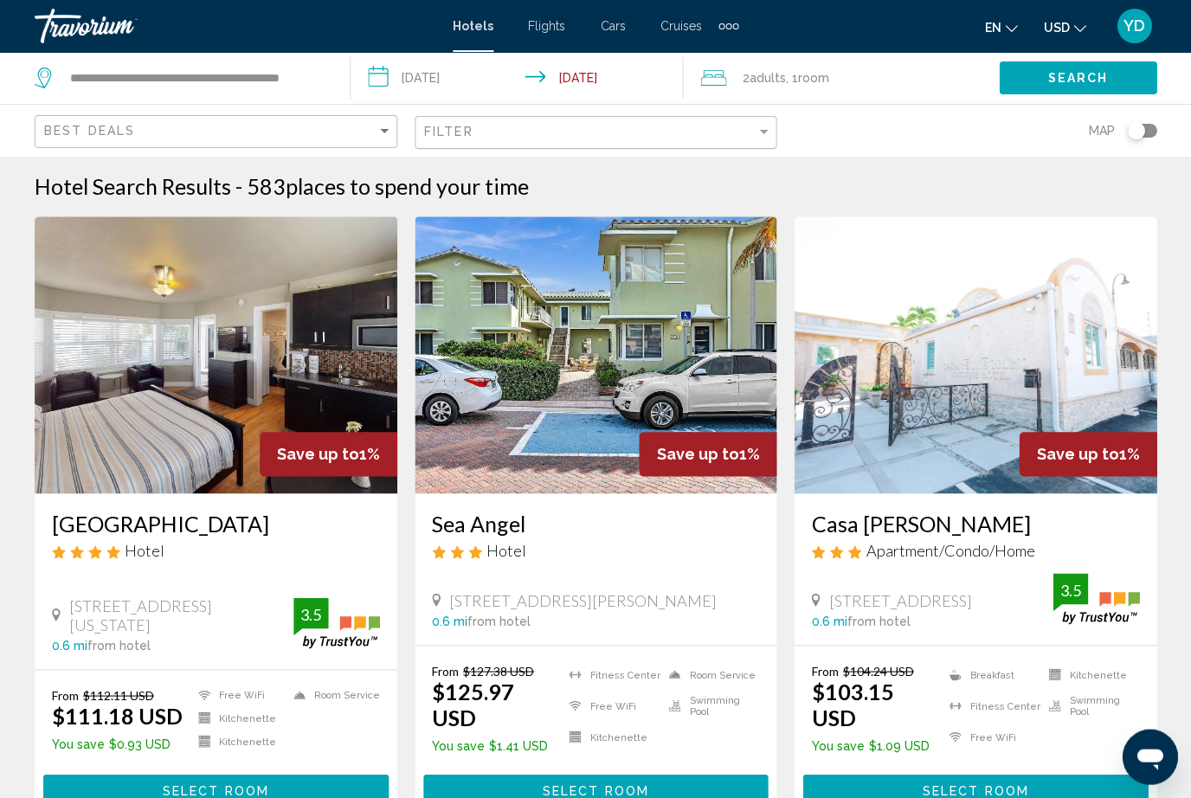
click at [1063, 77] on span "Search" at bounding box center [1078, 79] width 61 height 14
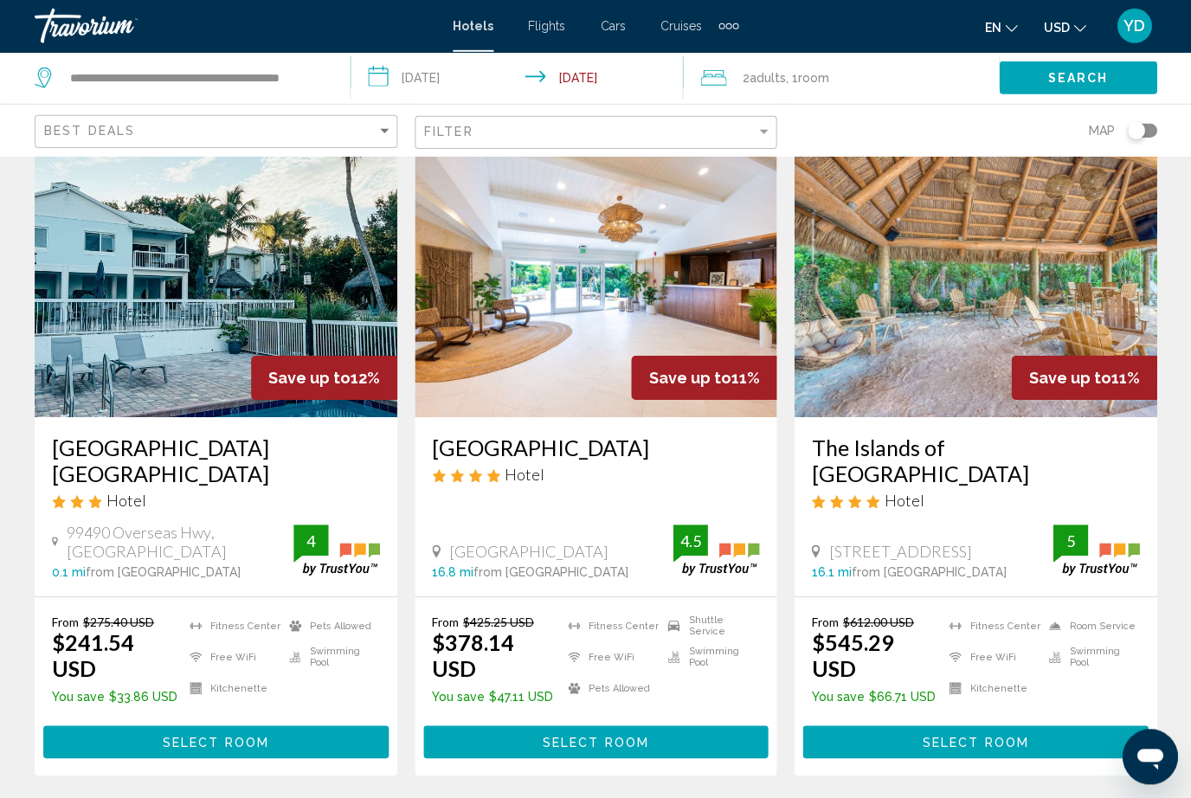
scroll to position [2172, 0]
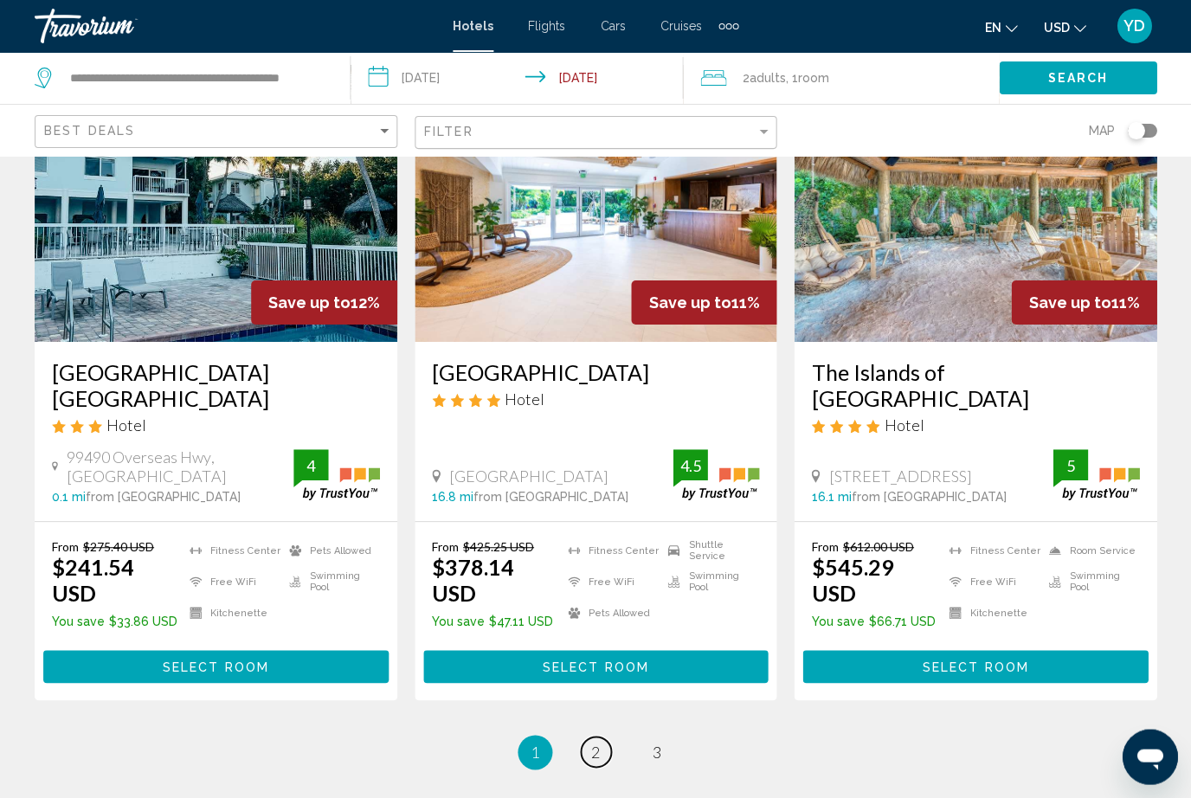
click at [591, 743] on span "2" at bounding box center [595, 752] width 9 height 19
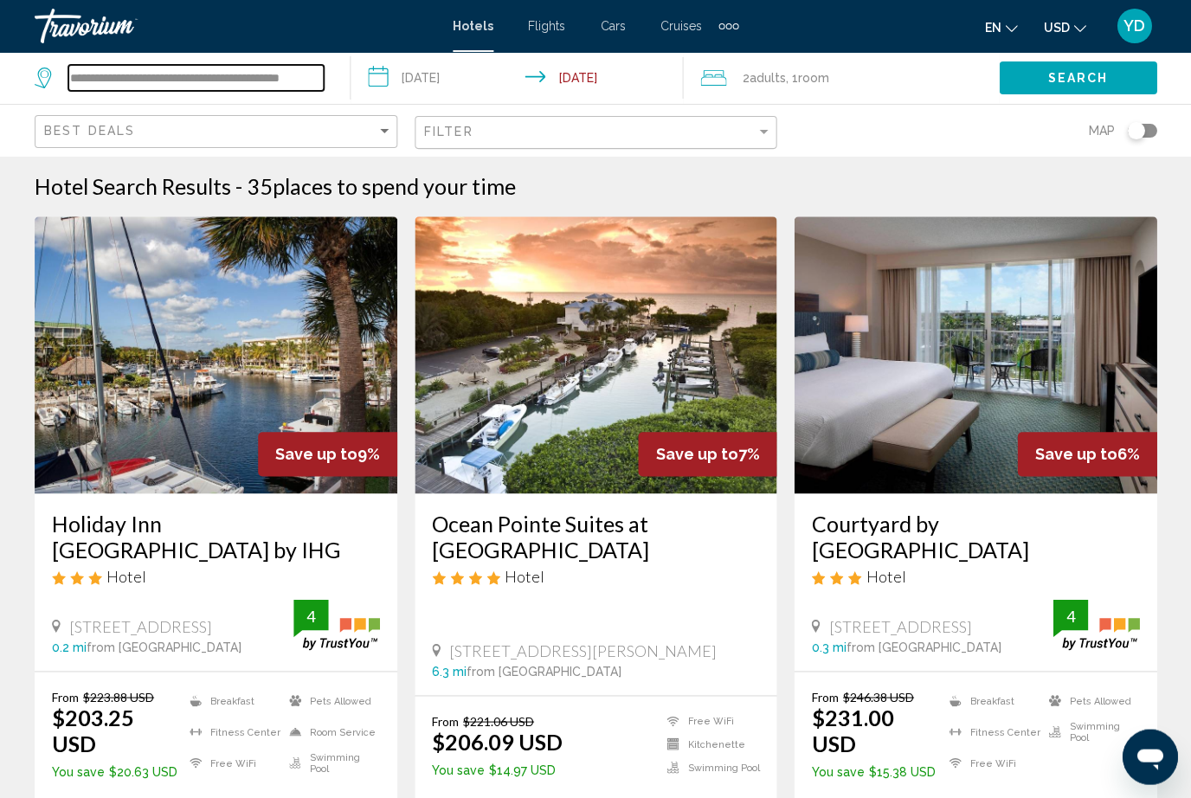
click at [323, 69] on input "**********" at bounding box center [195, 78] width 255 height 26
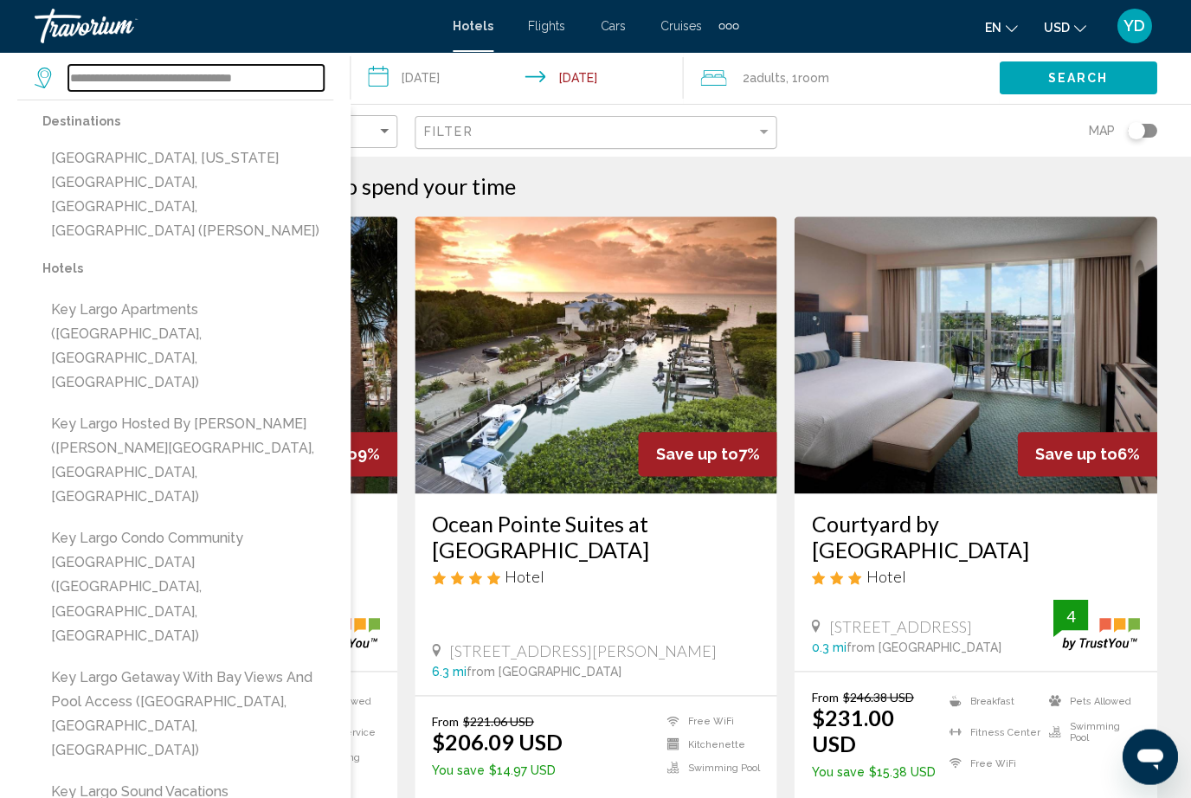
click at [319, 81] on input "**********" at bounding box center [195, 78] width 255 height 26
type input "***"
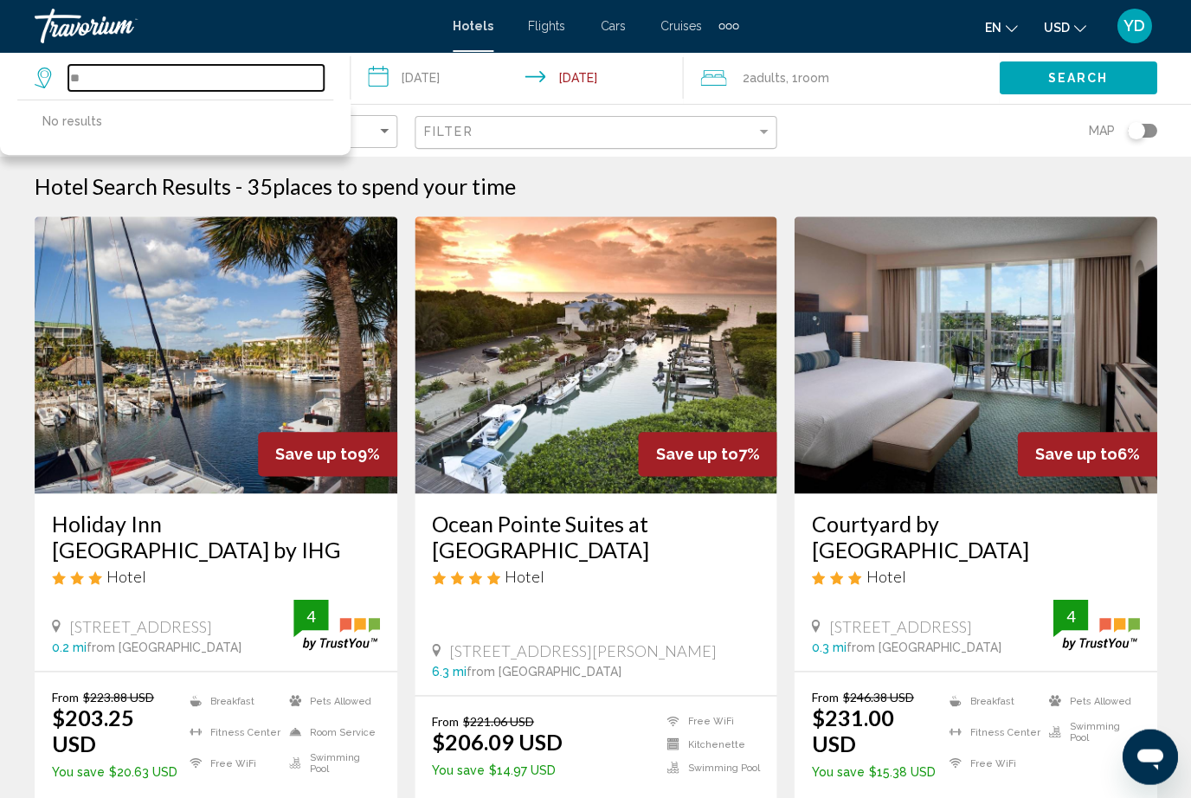
type input "*"
click at [138, 77] on input "Search widget" at bounding box center [195, 78] width 255 height 26
click at [100, 90] on input "Search widget" at bounding box center [195, 78] width 255 height 26
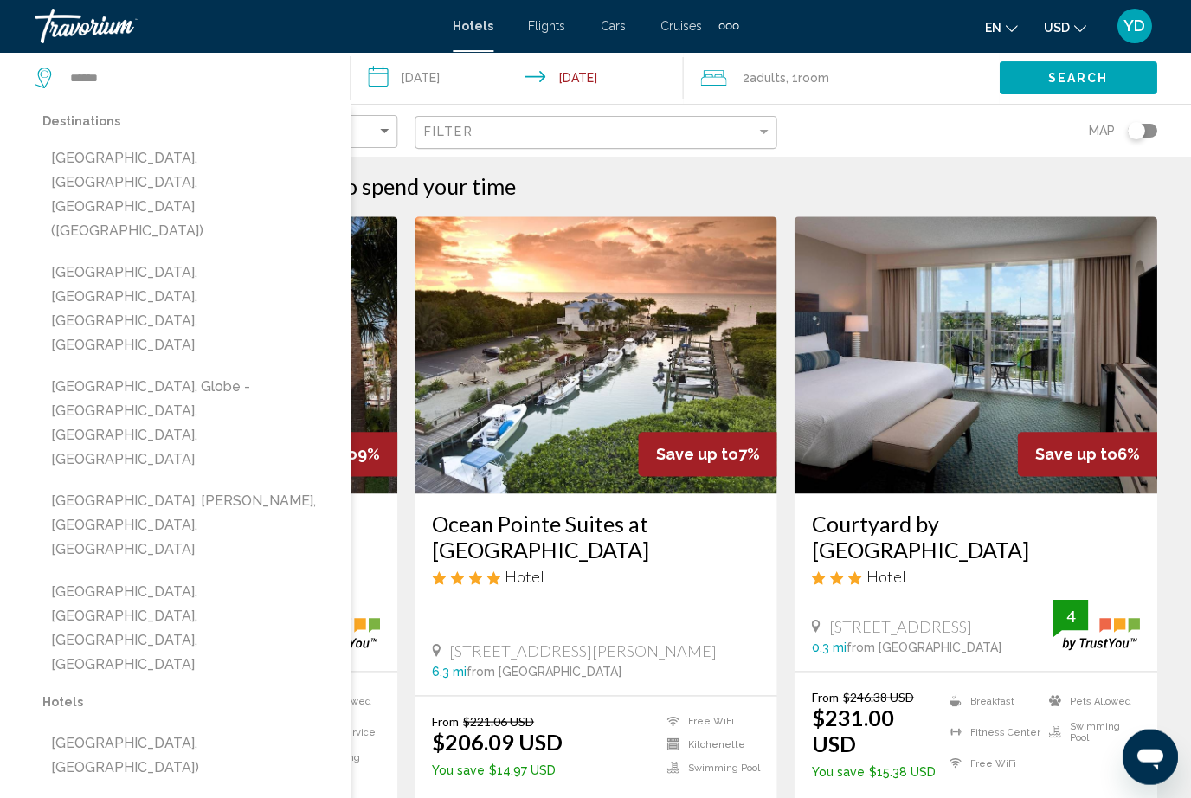
click at [87, 256] on button "[GEOGRAPHIC_DATA], [GEOGRAPHIC_DATA], [GEOGRAPHIC_DATA], [GEOGRAPHIC_DATA]" at bounding box center [187, 309] width 291 height 106
type input "**********"
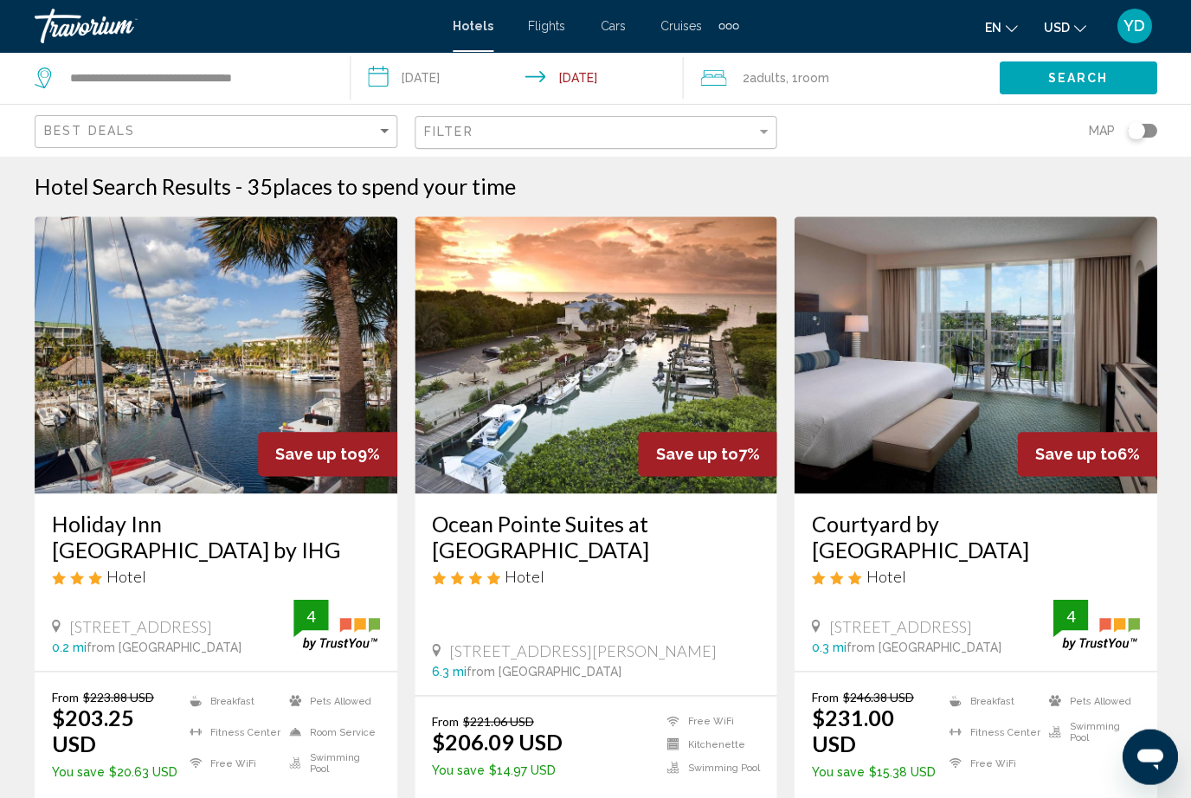
click at [1117, 72] on button "Search" at bounding box center [1078, 77] width 158 height 32
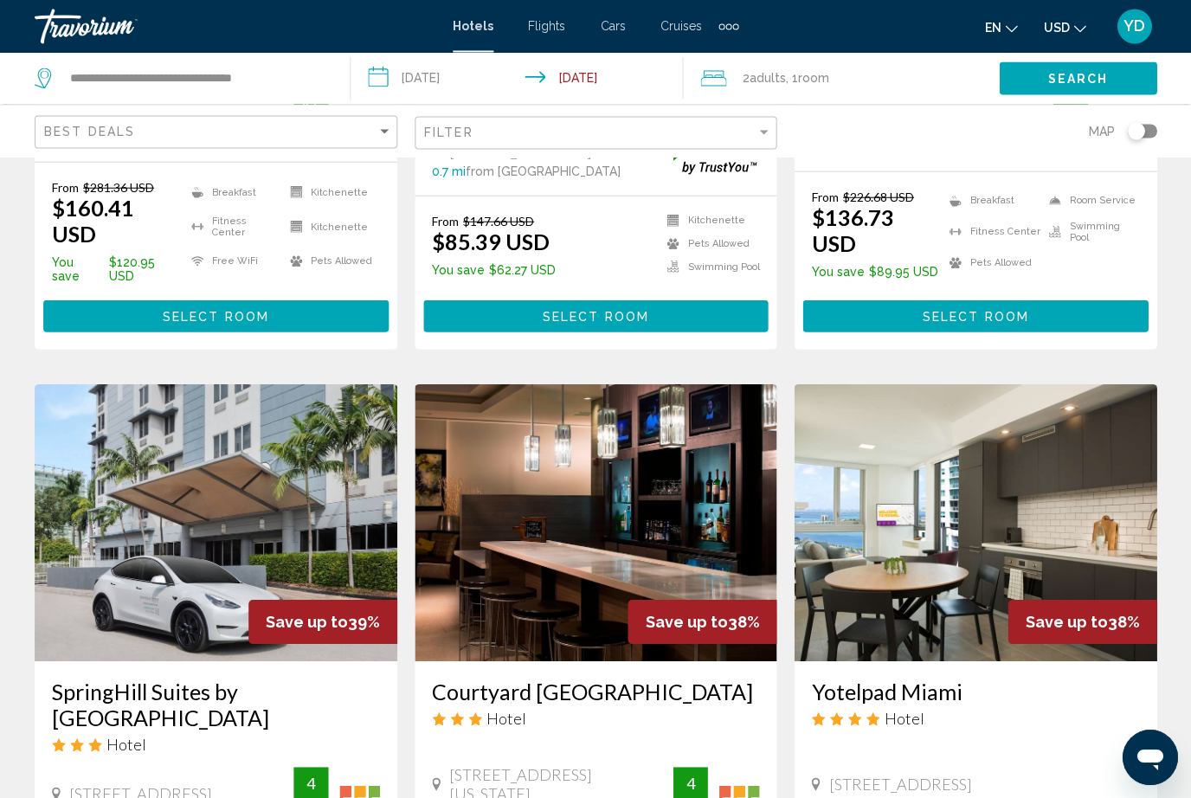
scroll to position [1867, 0]
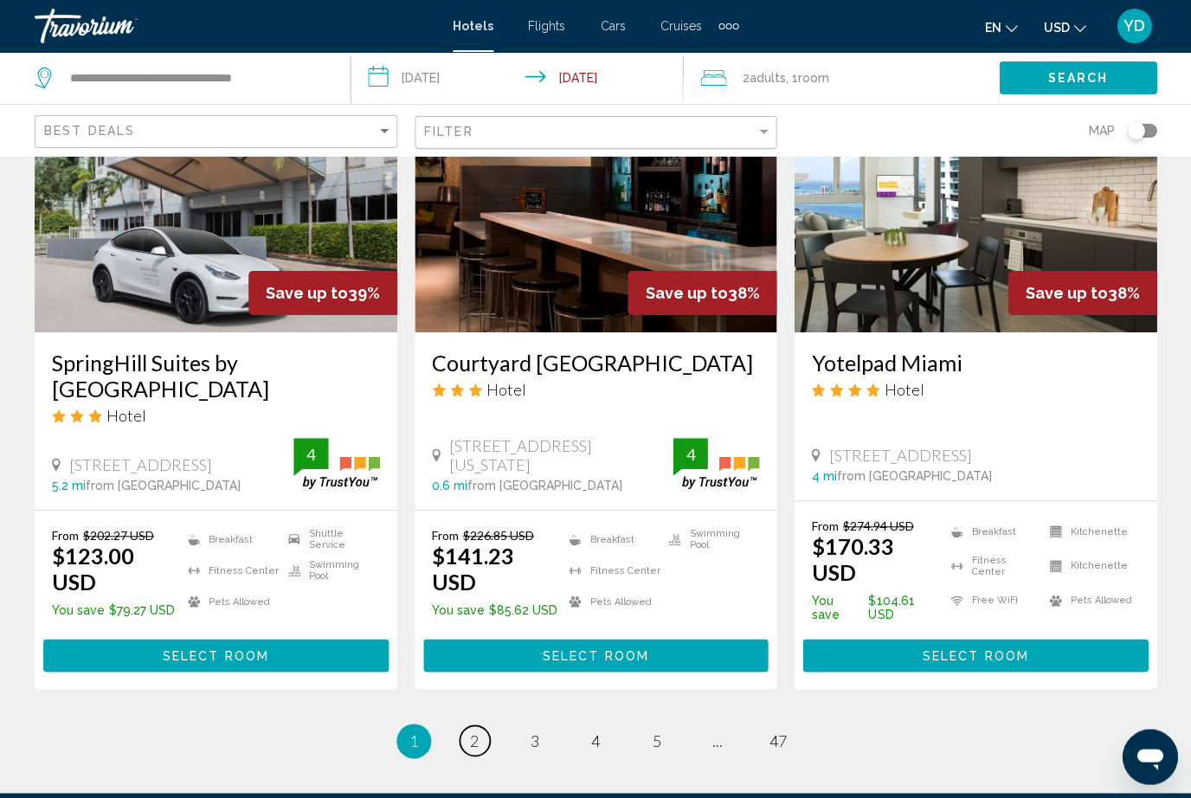
click at [463, 726] on link "page 2" at bounding box center [475, 741] width 30 height 30
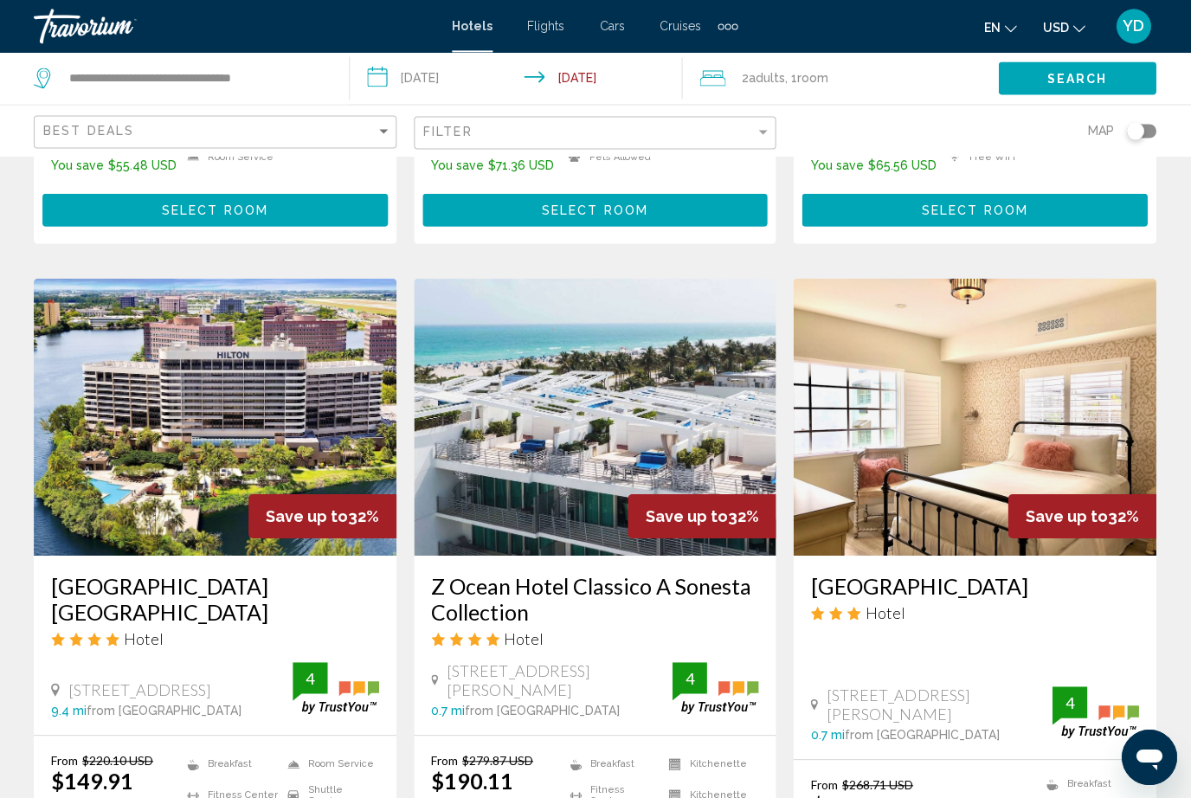
scroll to position [1947, 0]
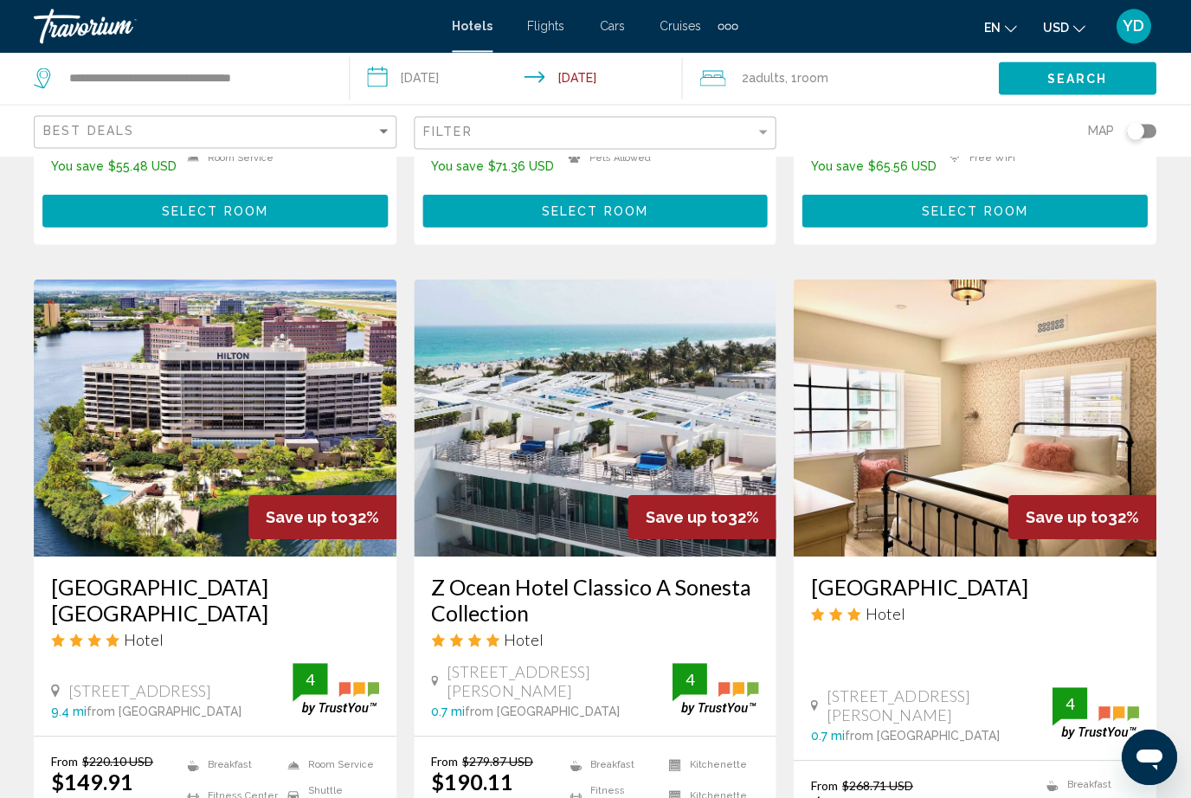
click at [358, 381] on img "Main content" at bounding box center [216, 417] width 363 height 277
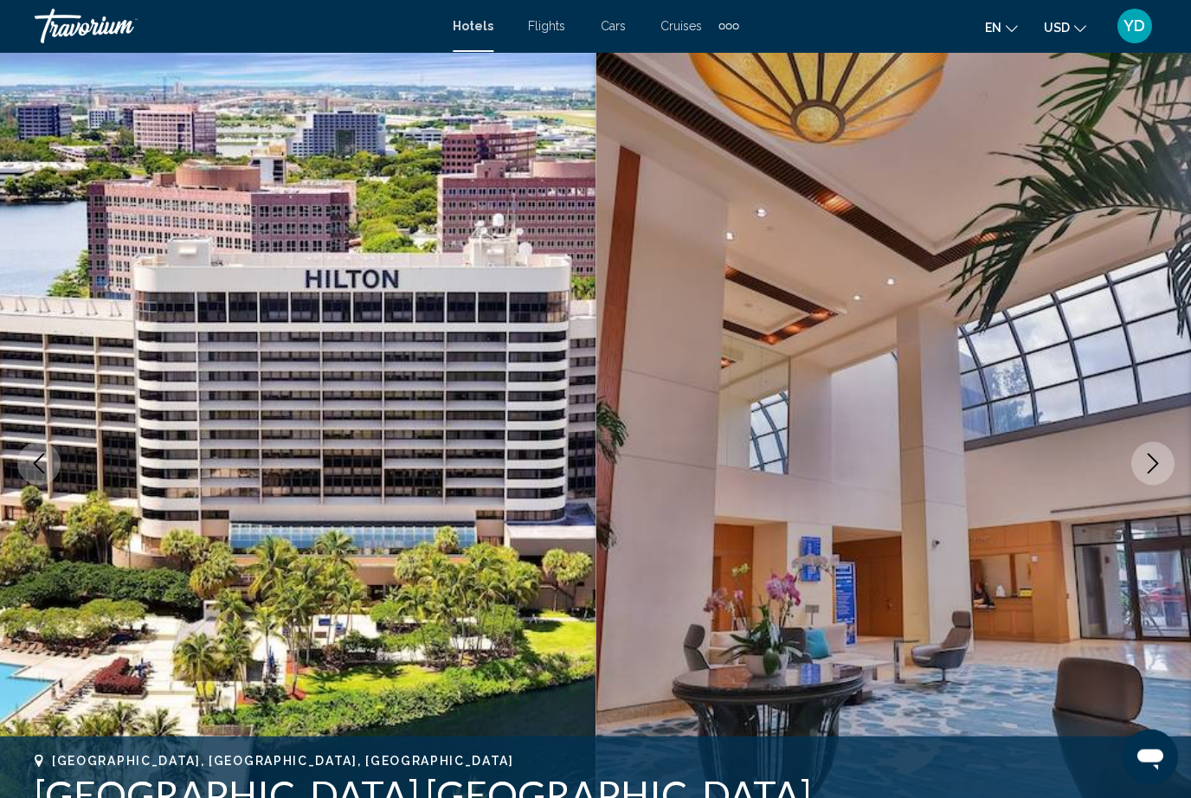
click at [1161, 449] on button "Next image" at bounding box center [1152, 463] width 43 height 43
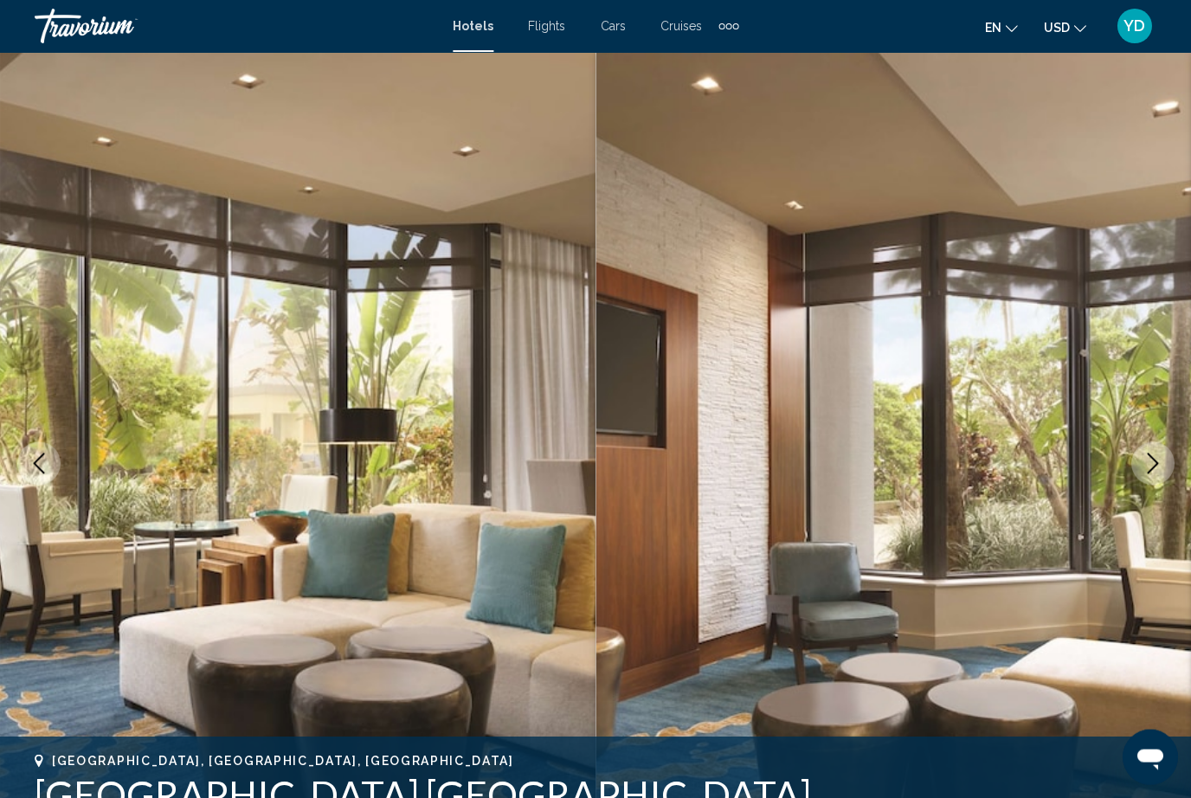
click at [1161, 453] on icon "Next image" at bounding box center [1152, 463] width 21 height 21
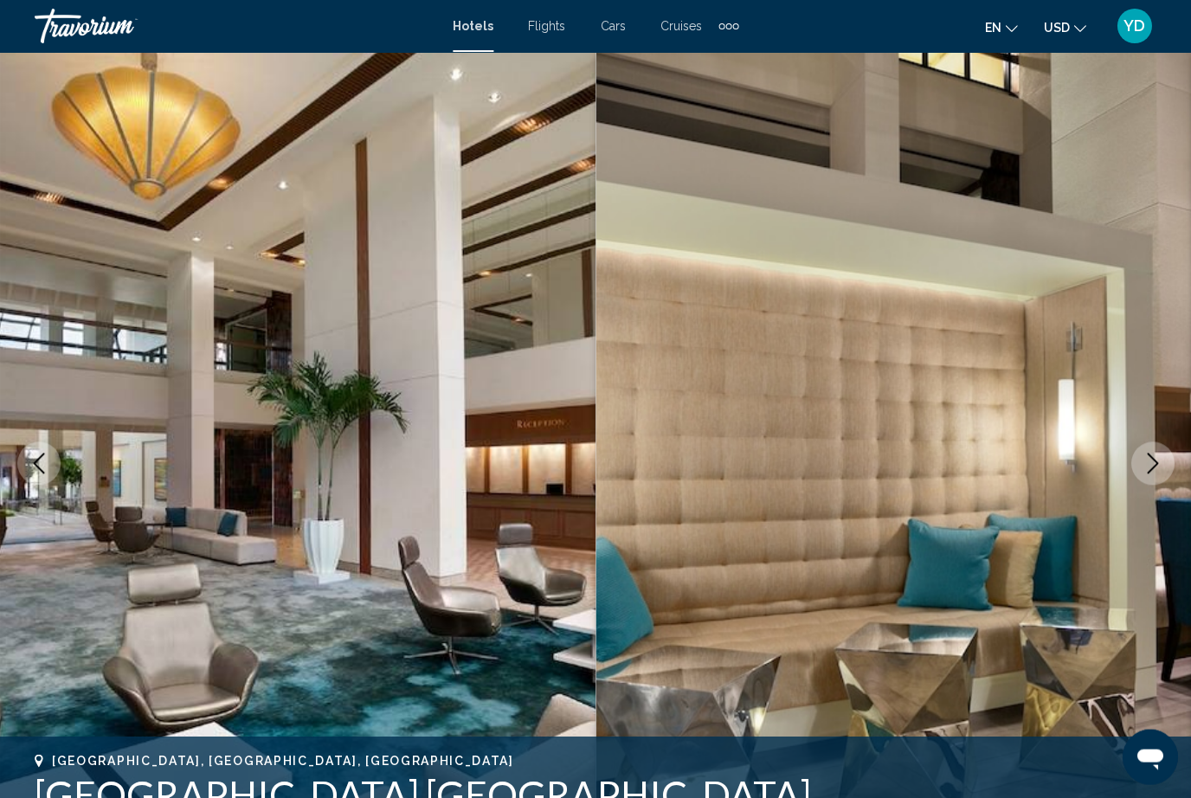
click at [1165, 459] on button "Next image" at bounding box center [1152, 463] width 43 height 43
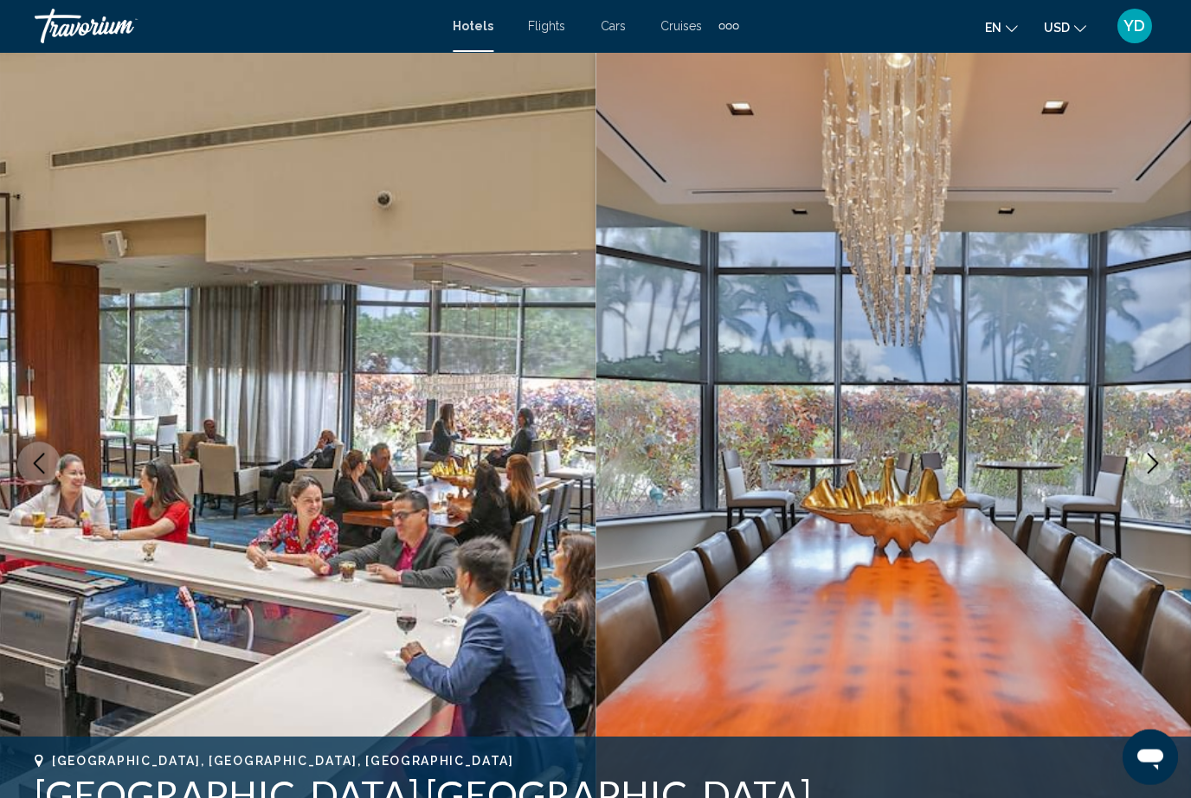
click at [1156, 466] on icon "Next image" at bounding box center [1152, 463] width 21 height 21
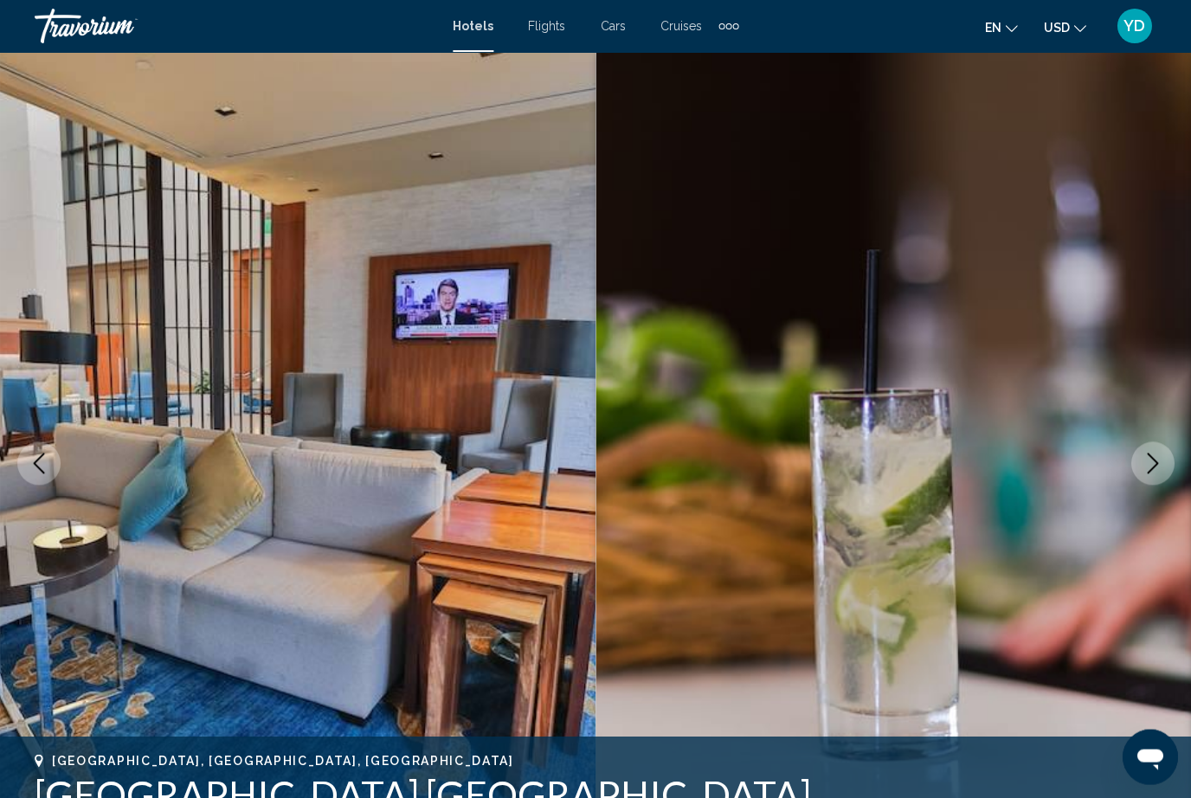
click at [1161, 461] on icon "Next image" at bounding box center [1152, 463] width 21 height 21
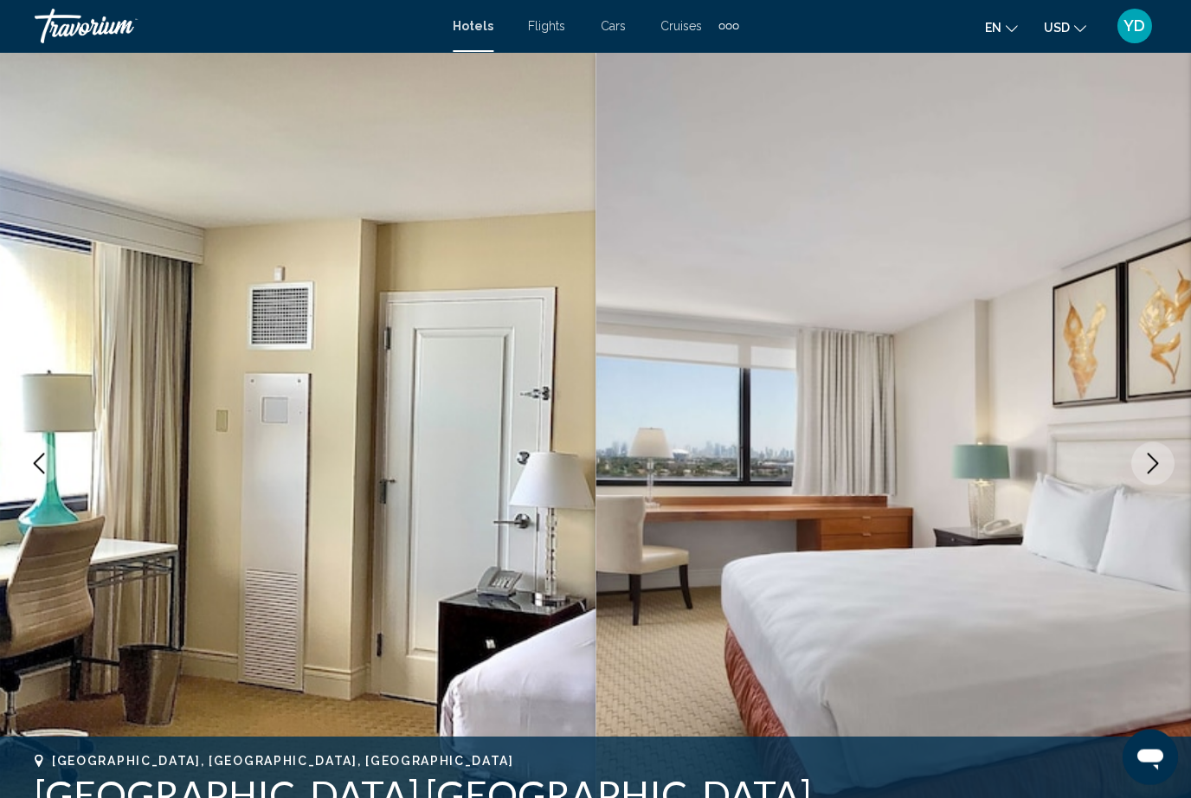
click at [1163, 468] on button "Next image" at bounding box center [1152, 463] width 43 height 43
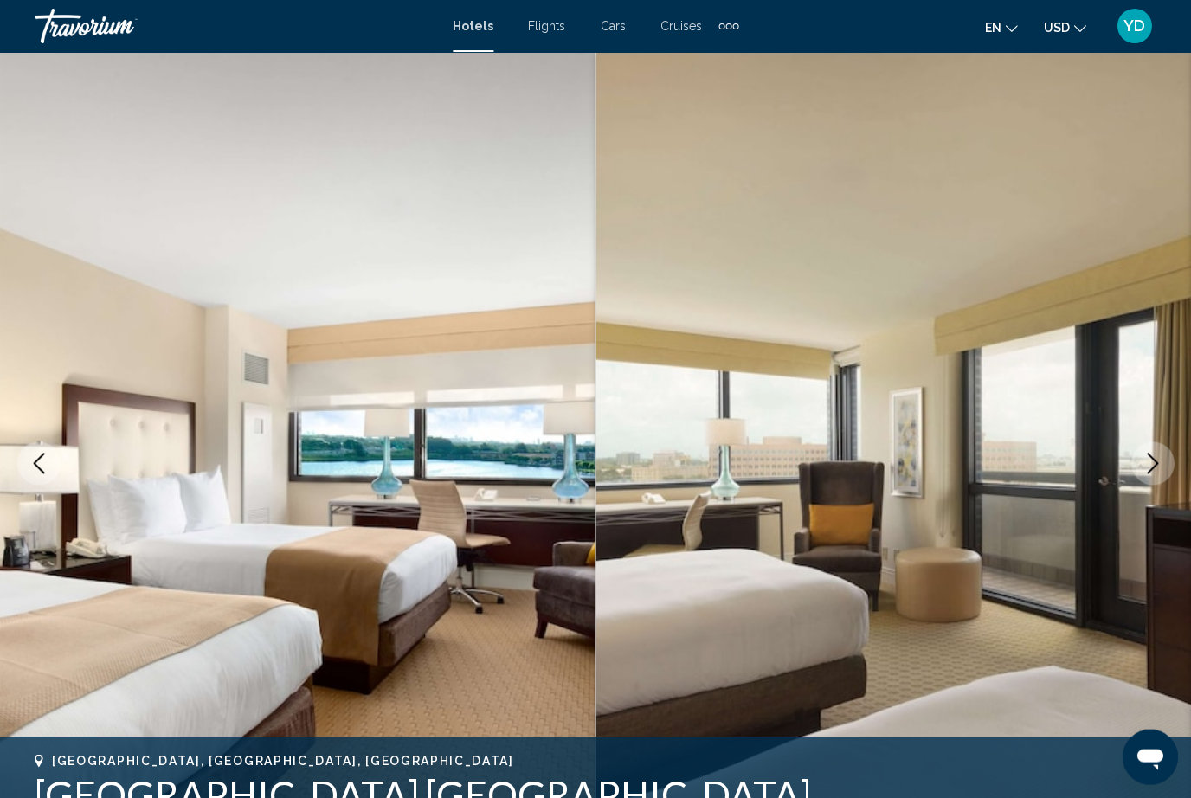
click at [1158, 459] on icon "Next image" at bounding box center [1152, 463] width 21 height 21
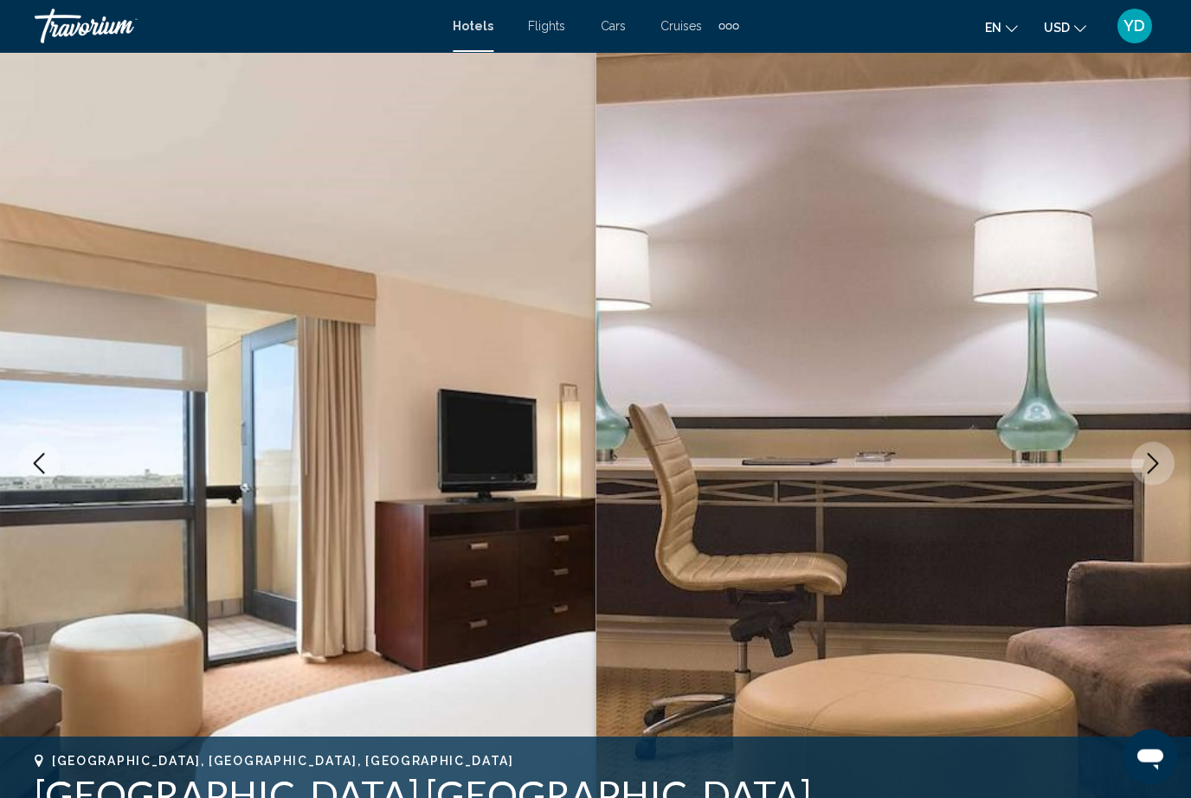
click at [1164, 462] on button "Next image" at bounding box center [1152, 463] width 43 height 43
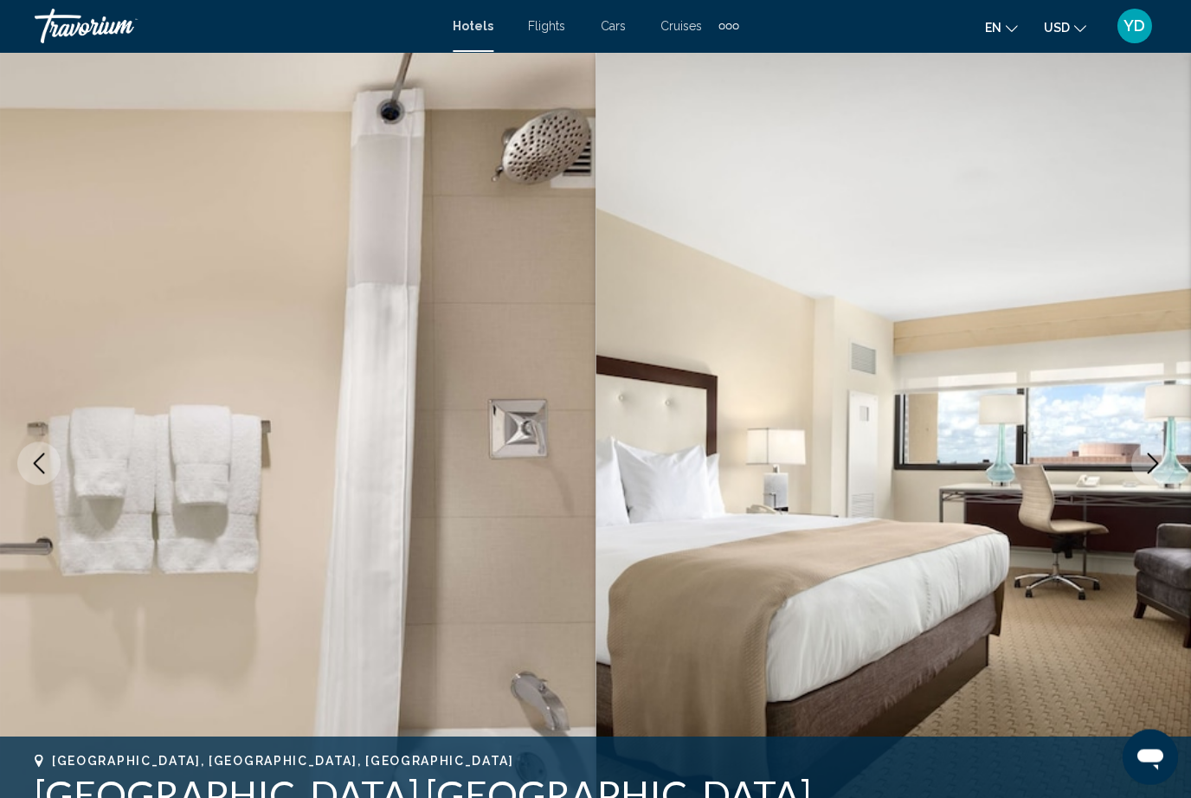
click at [1165, 461] on button "Next image" at bounding box center [1152, 463] width 43 height 43
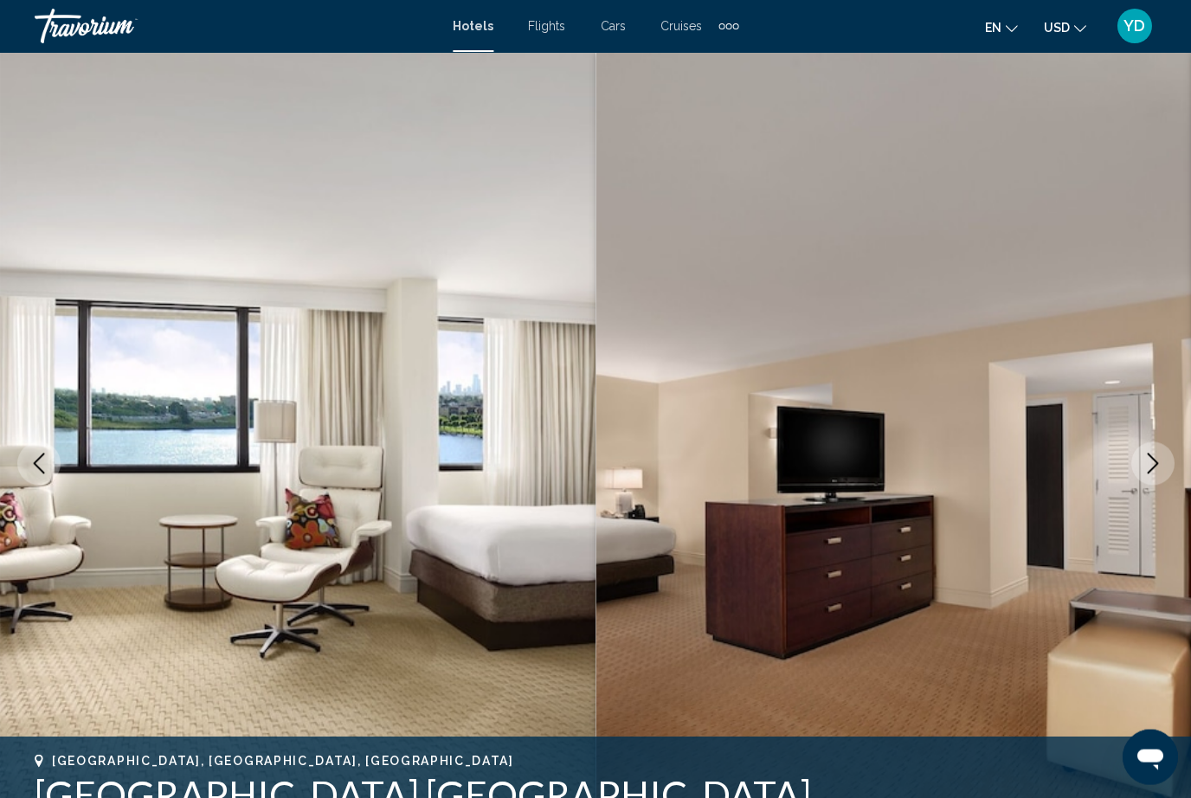
click at [1163, 471] on button "Next image" at bounding box center [1152, 463] width 43 height 43
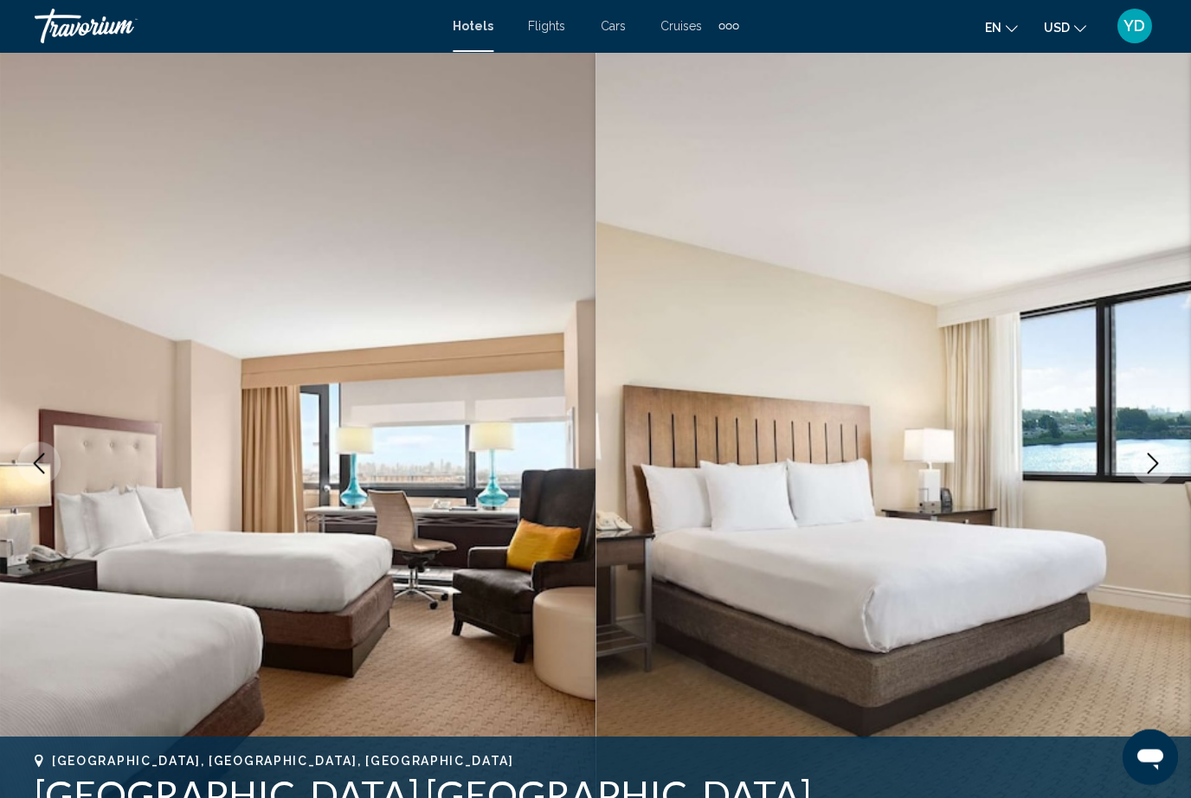
click at [1163, 474] on button "Next image" at bounding box center [1152, 463] width 43 height 43
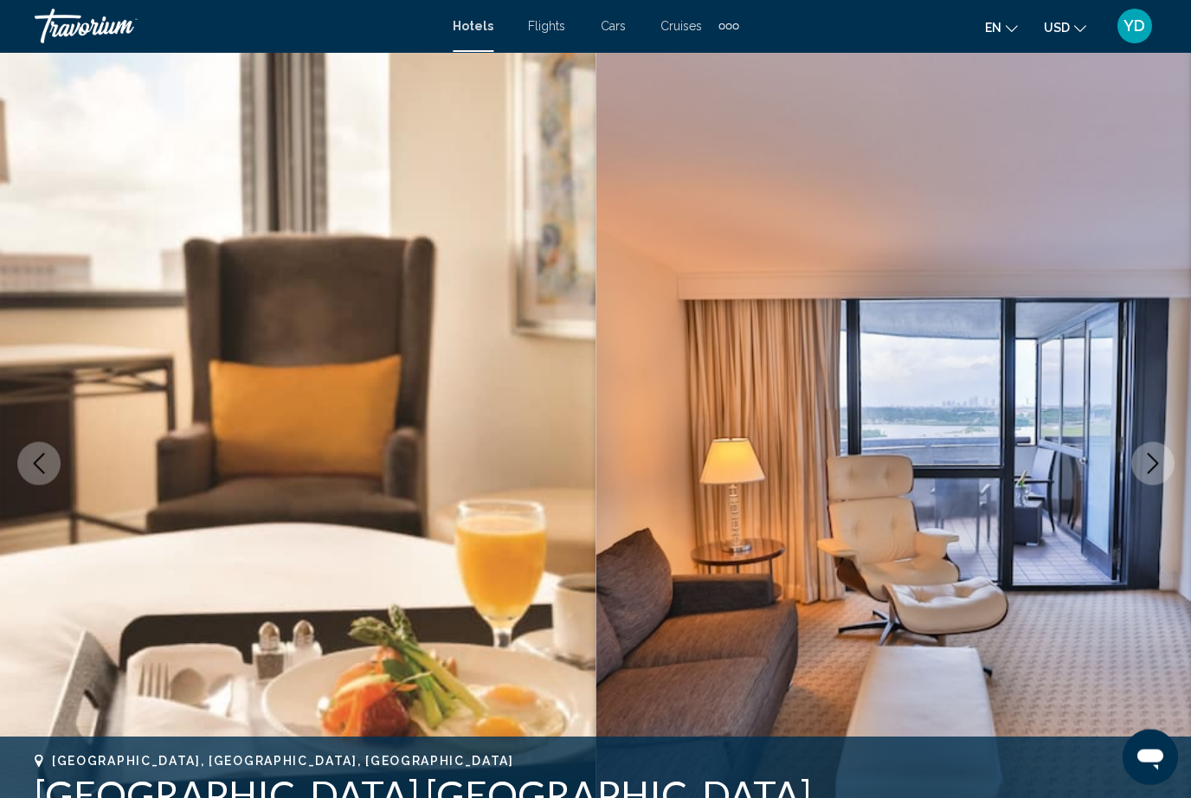
click at [1167, 461] on button "Next image" at bounding box center [1152, 463] width 43 height 43
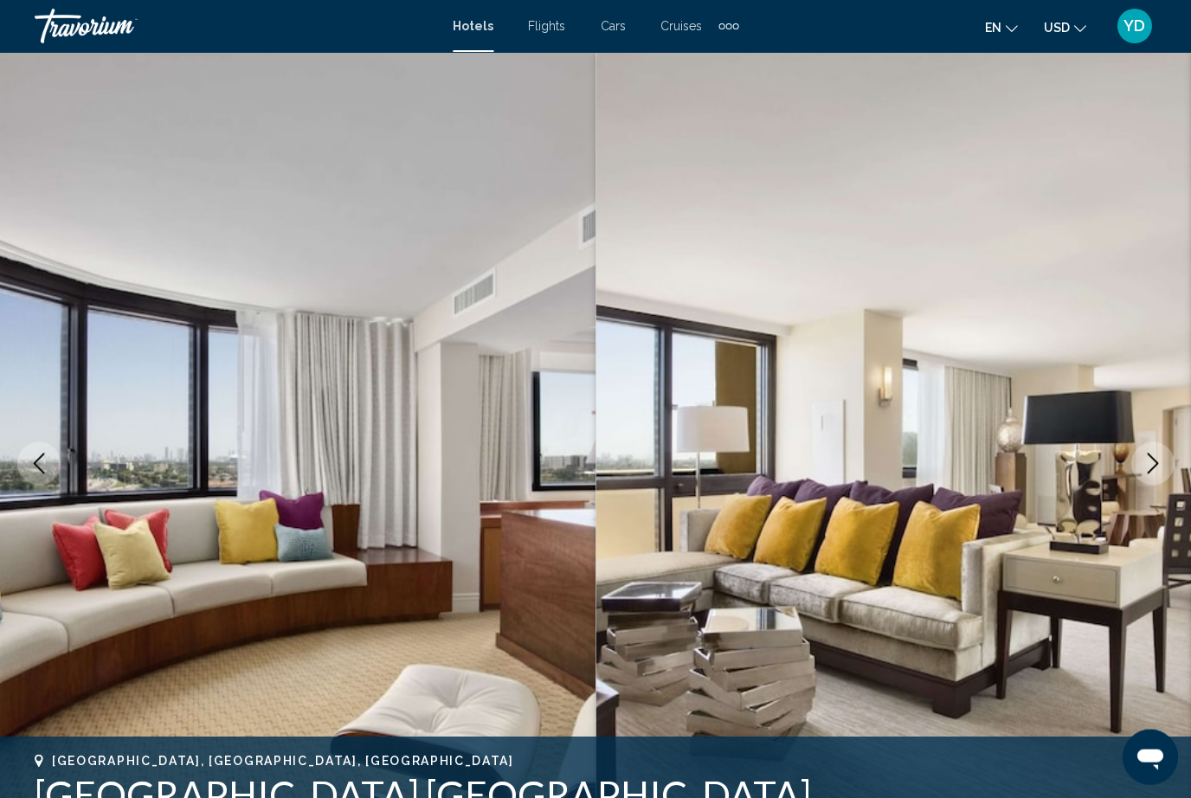
click at [1162, 452] on button "Next image" at bounding box center [1152, 463] width 43 height 43
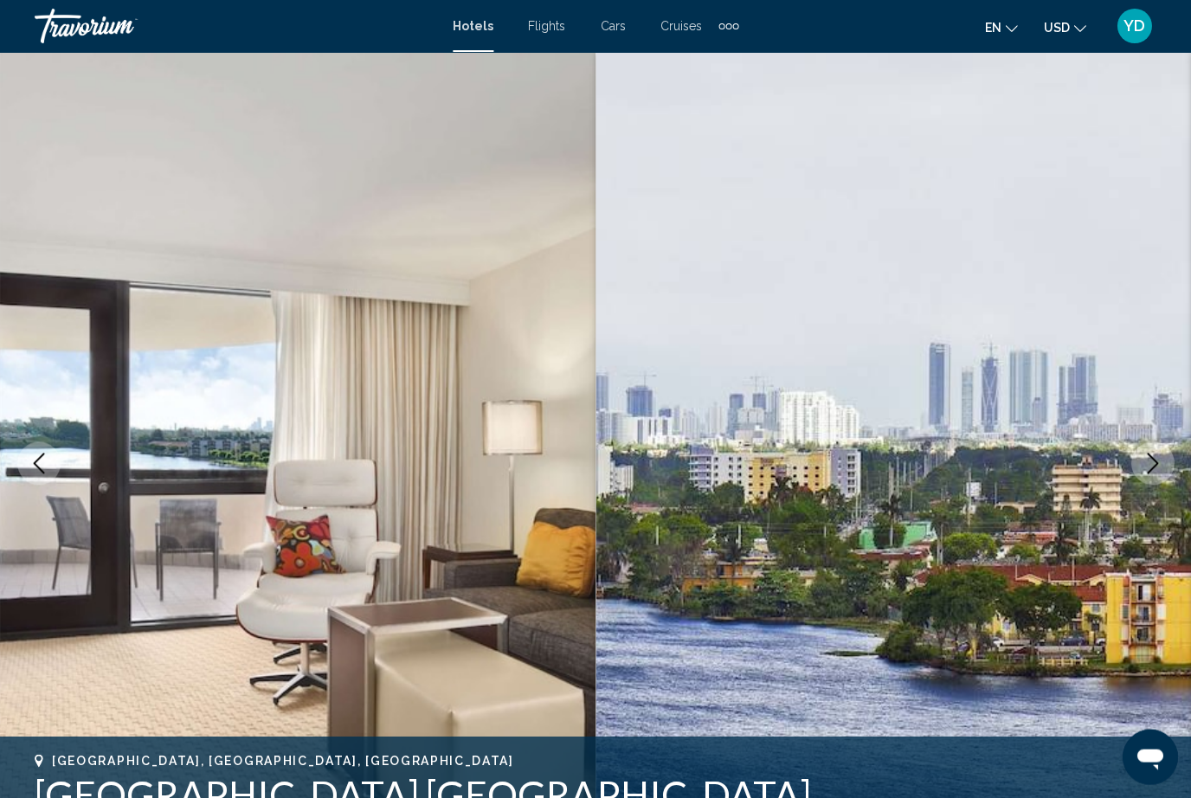
click at [1160, 471] on icon "Next image" at bounding box center [1152, 463] width 21 height 21
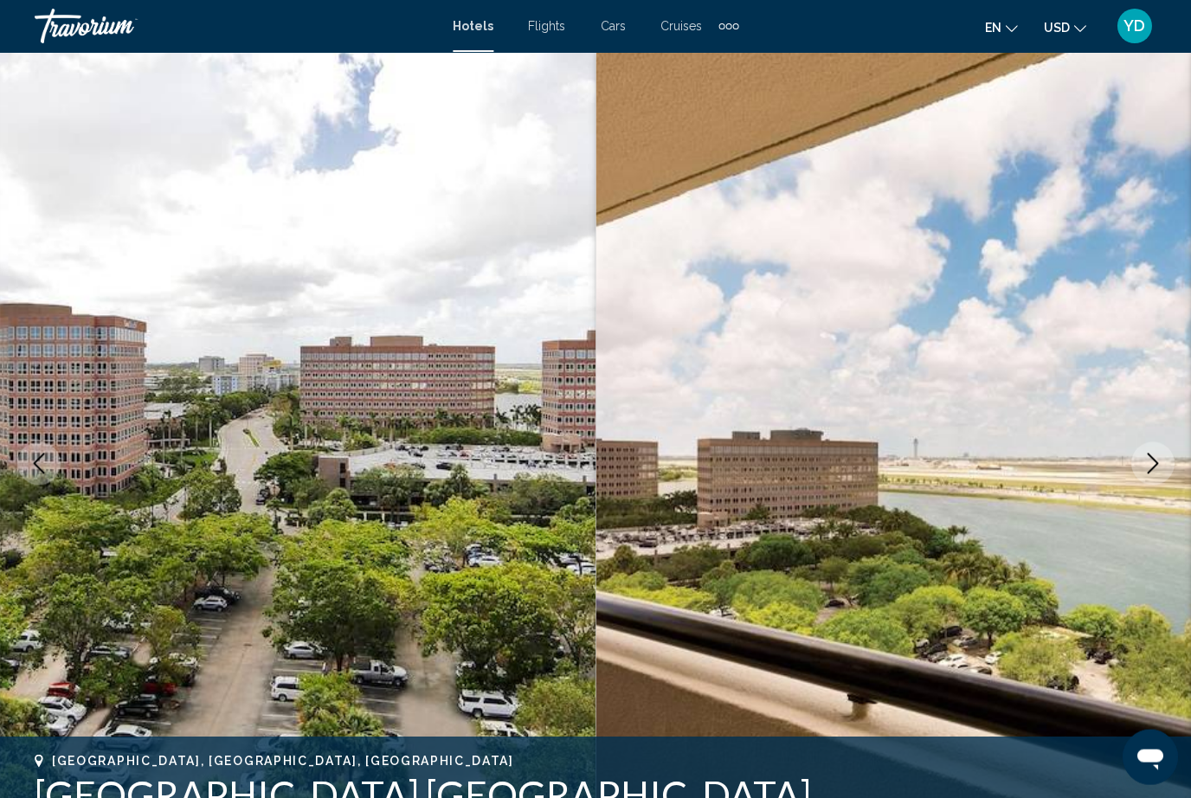
click at [1174, 432] on img "Main content" at bounding box center [894, 463] width 596 height 823
click at [1156, 463] on icon "Next image" at bounding box center [1152, 463] width 21 height 21
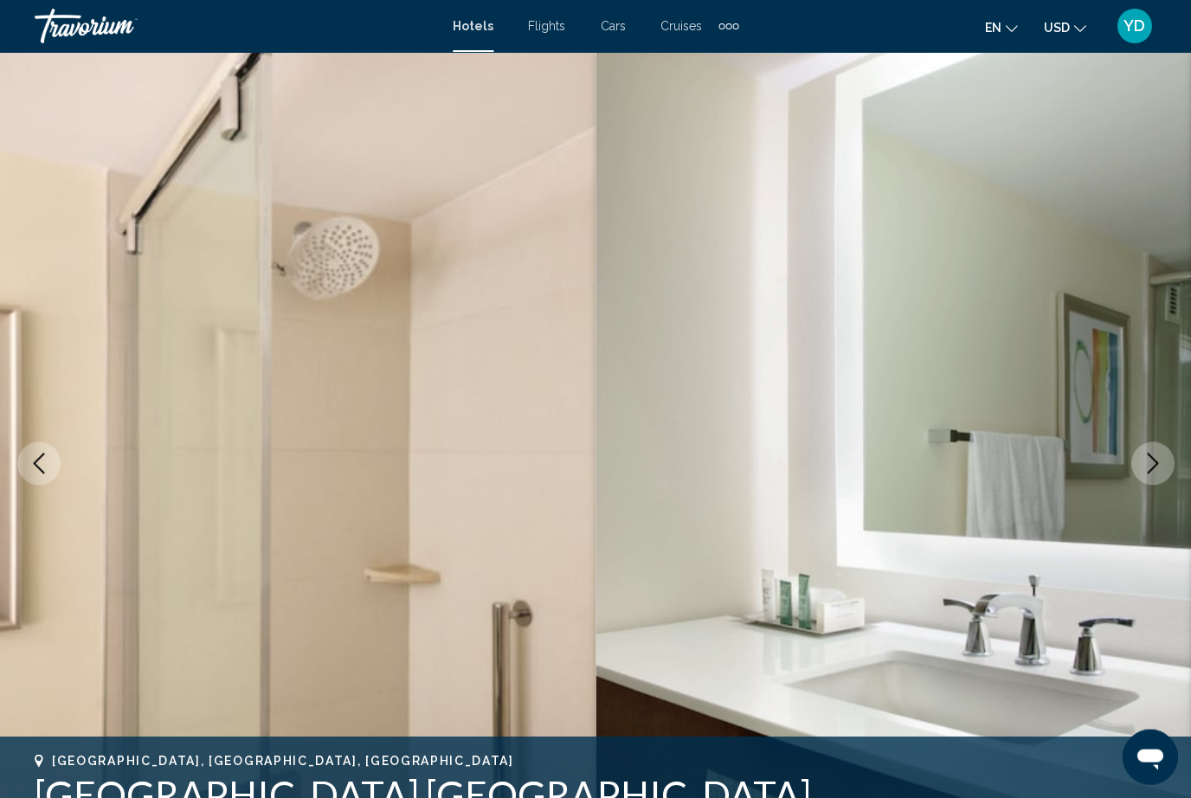
click at [1159, 461] on icon "Next image" at bounding box center [1152, 463] width 21 height 21
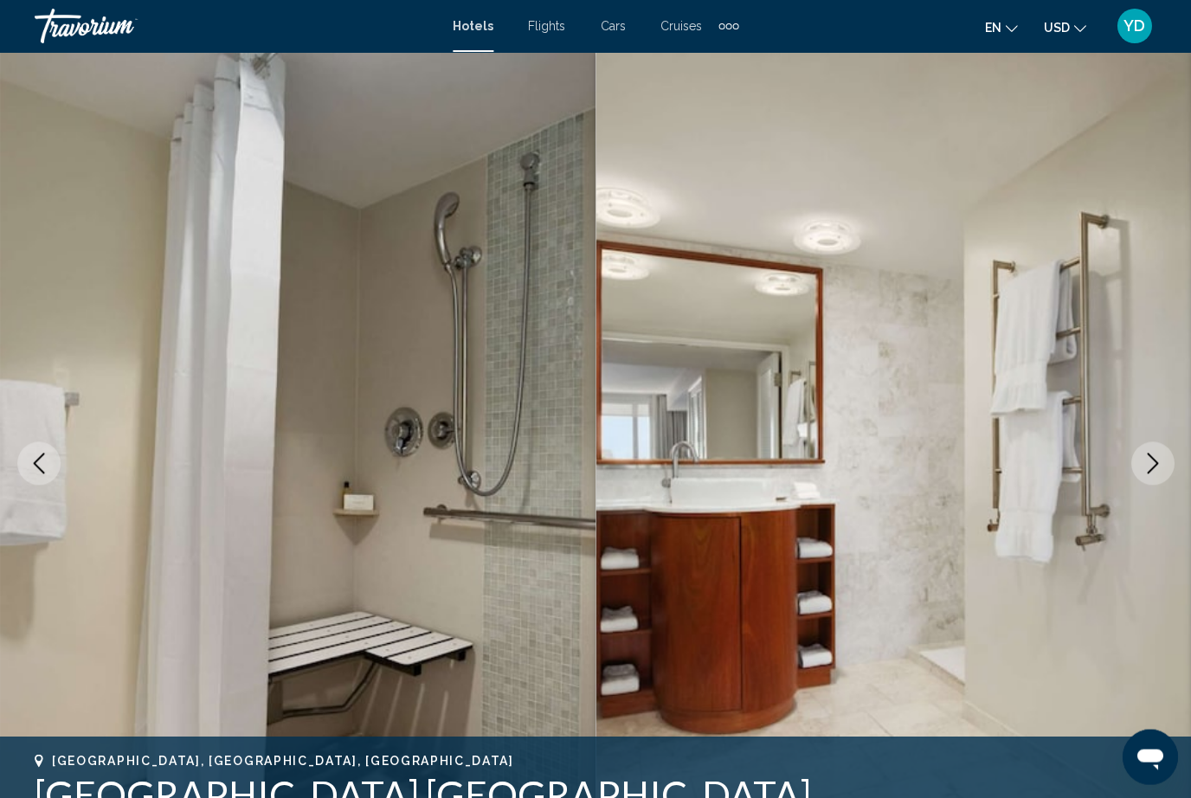
click at [1161, 467] on icon "Next image" at bounding box center [1152, 463] width 21 height 21
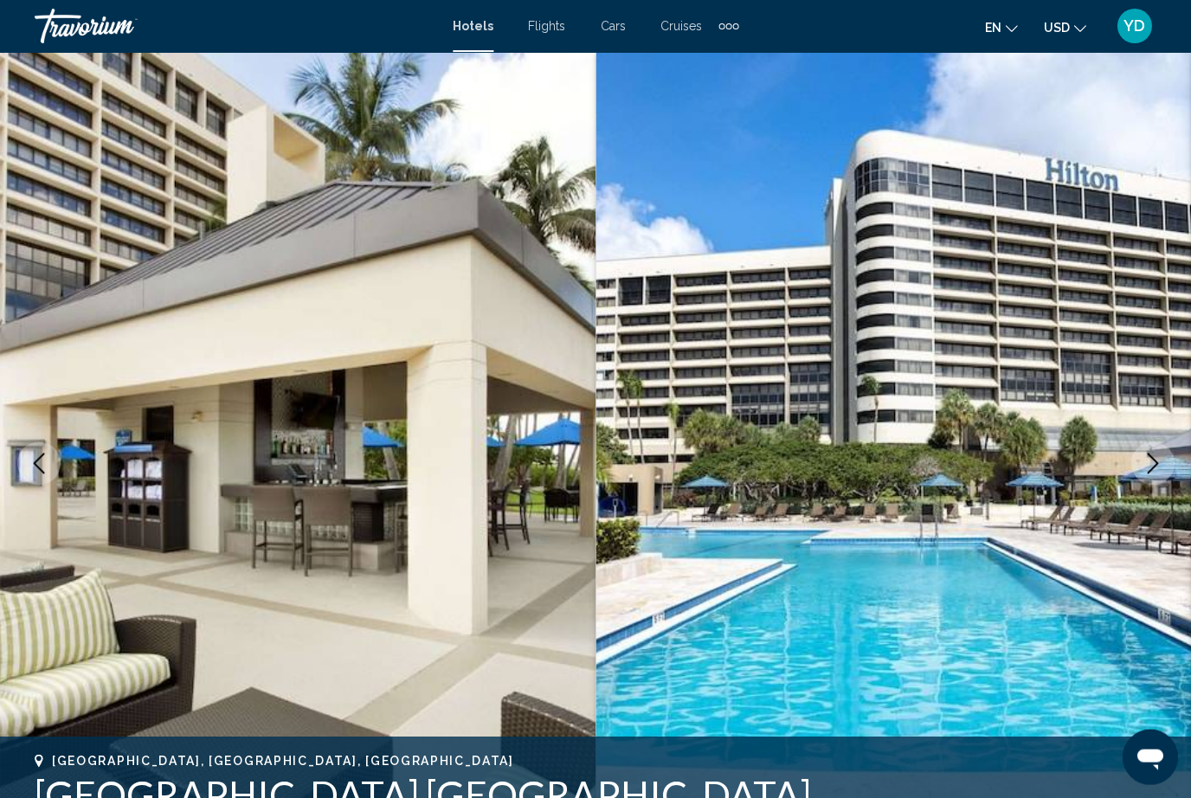
click at [1158, 466] on icon "Next image" at bounding box center [1152, 463] width 21 height 21
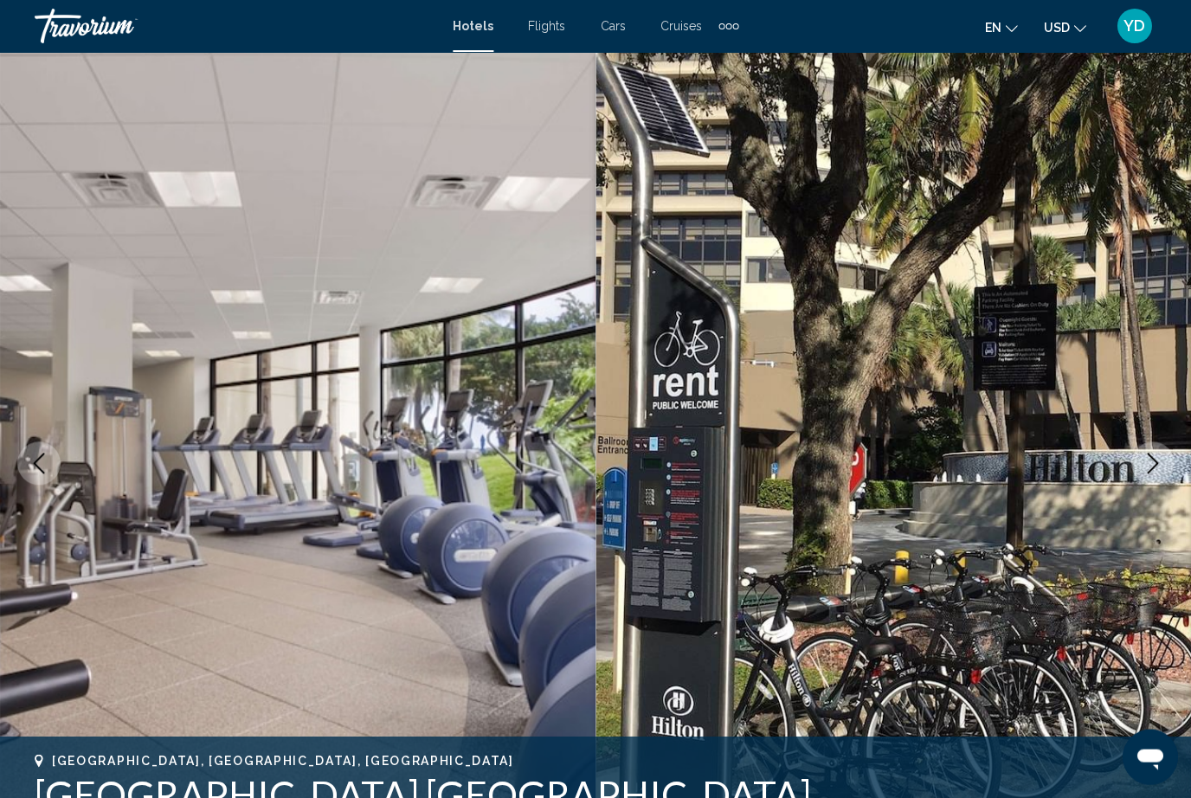
click at [1158, 474] on button "Next image" at bounding box center [1152, 463] width 43 height 43
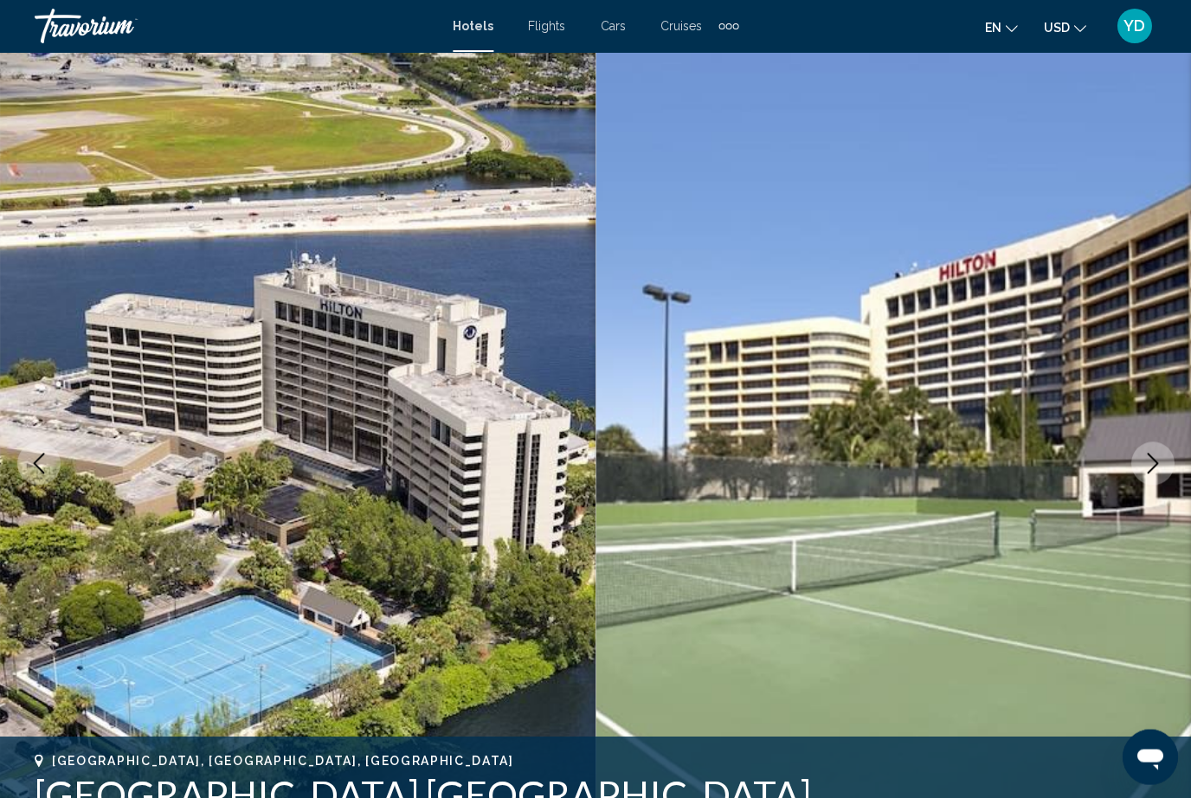
click at [1148, 460] on icon "Next image" at bounding box center [1152, 463] width 21 height 21
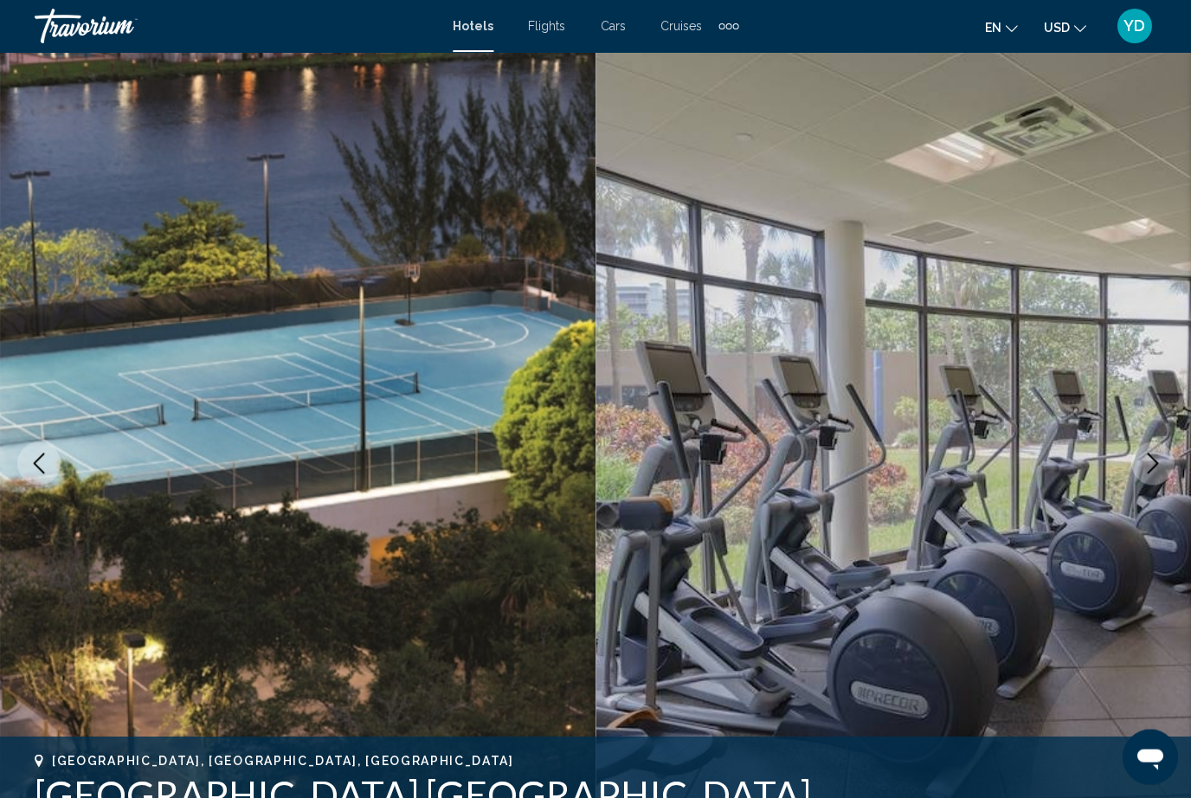
click at [1157, 478] on button "Next image" at bounding box center [1152, 463] width 43 height 43
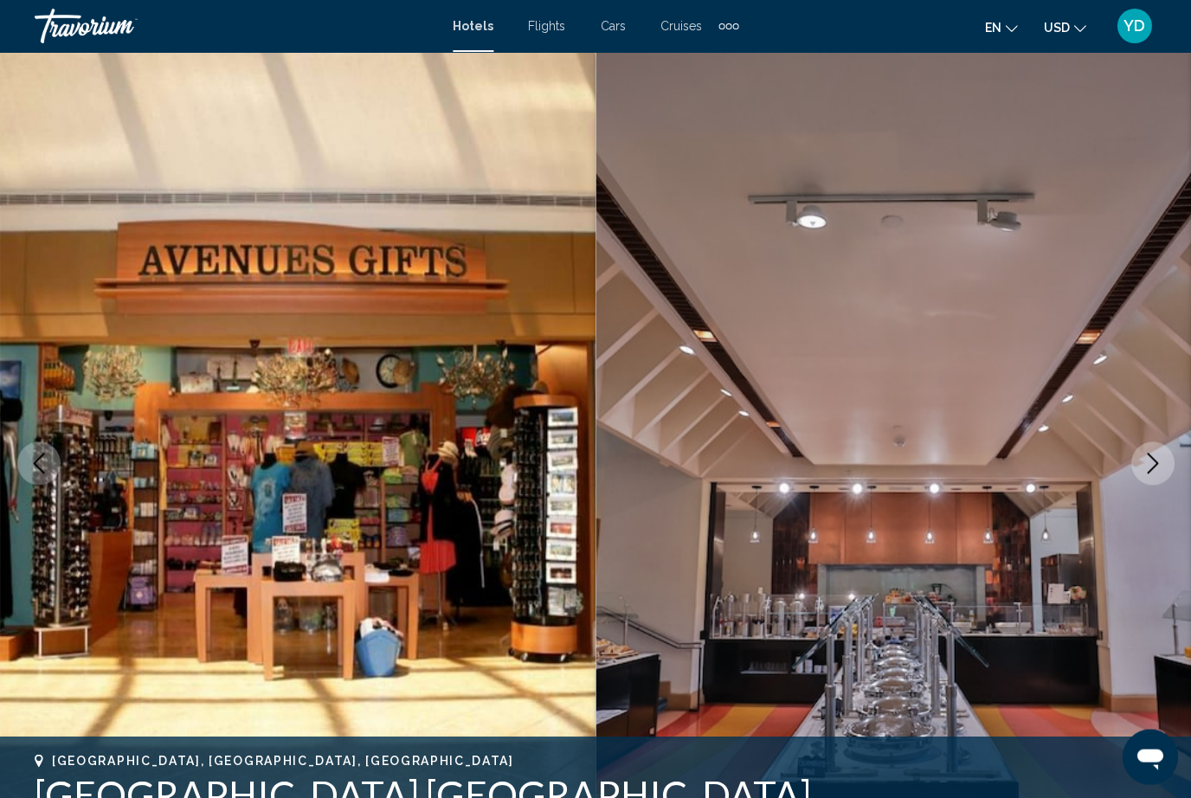
click at [1157, 481] on button "Next image" at bounding box center [1152, 463] width 43 height 43
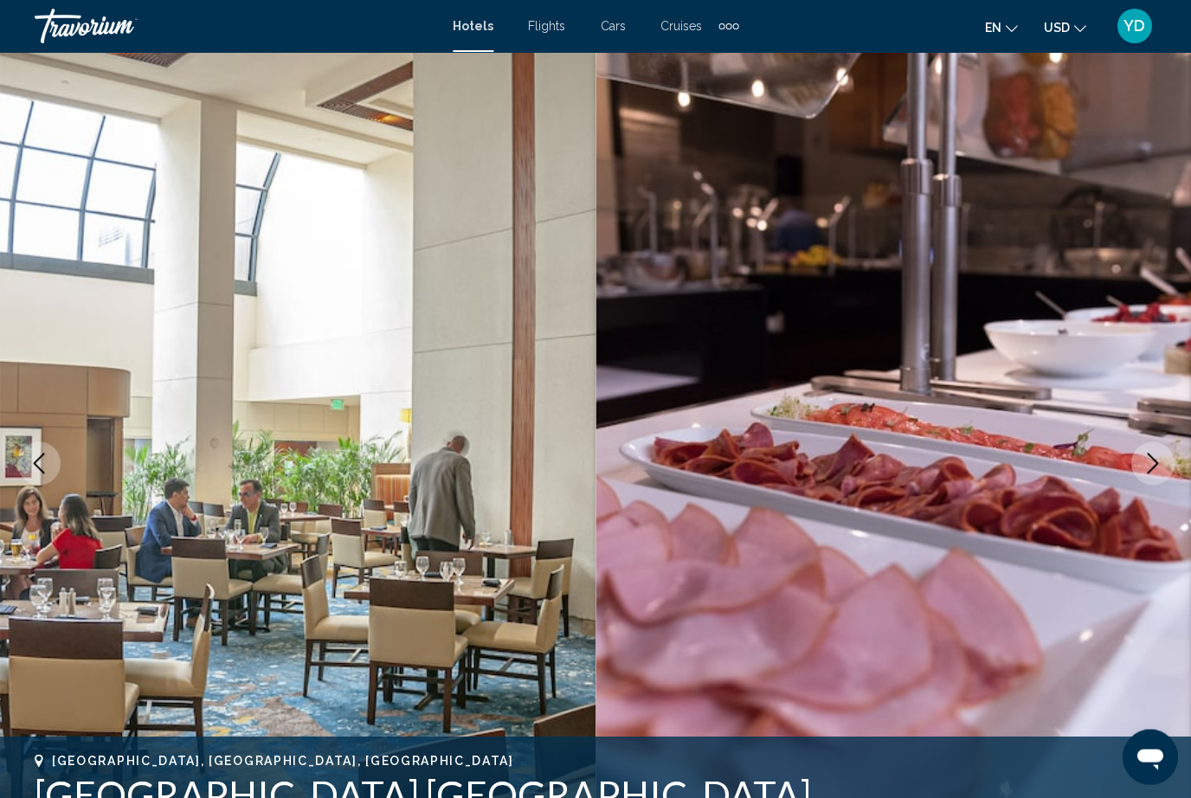
click at [1159, 470] on icon "Next image" at bounding box center [1152, 463] width 21 height 21
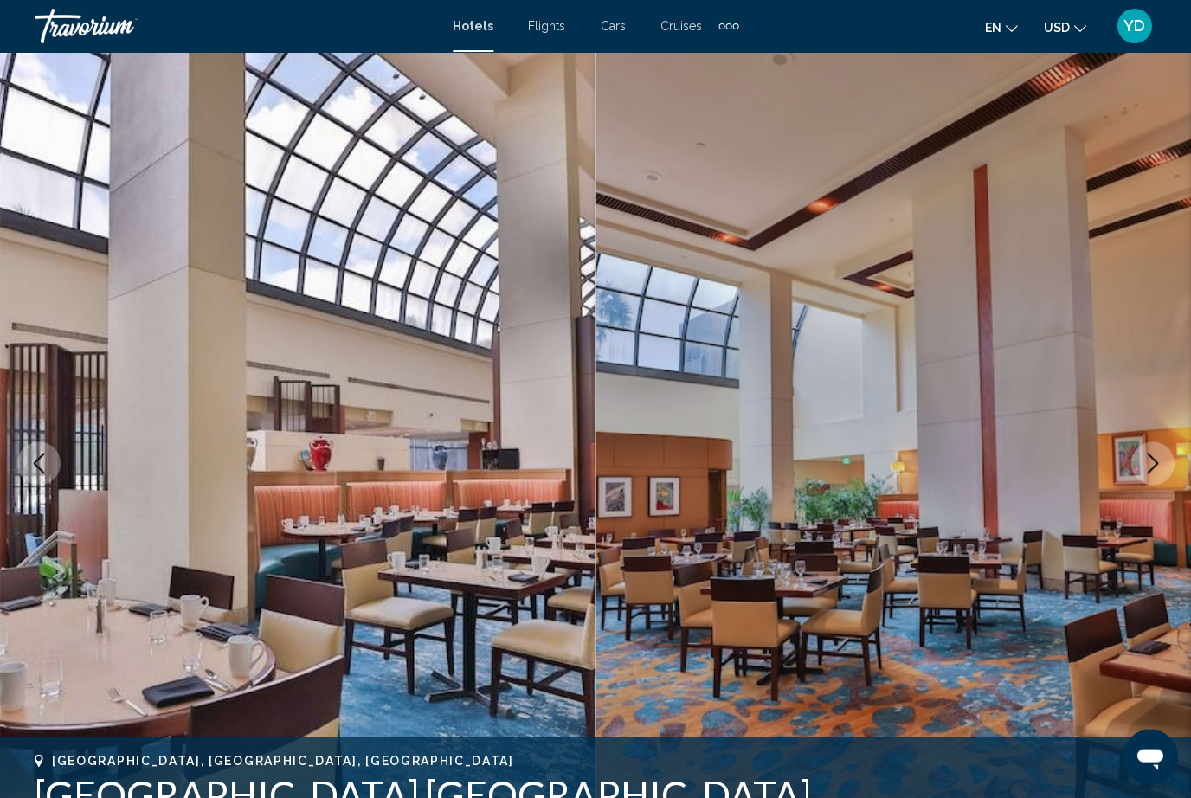
click at [1158, 484] on button "Next image" at bounding box center [1152, 463] width 43 height 43
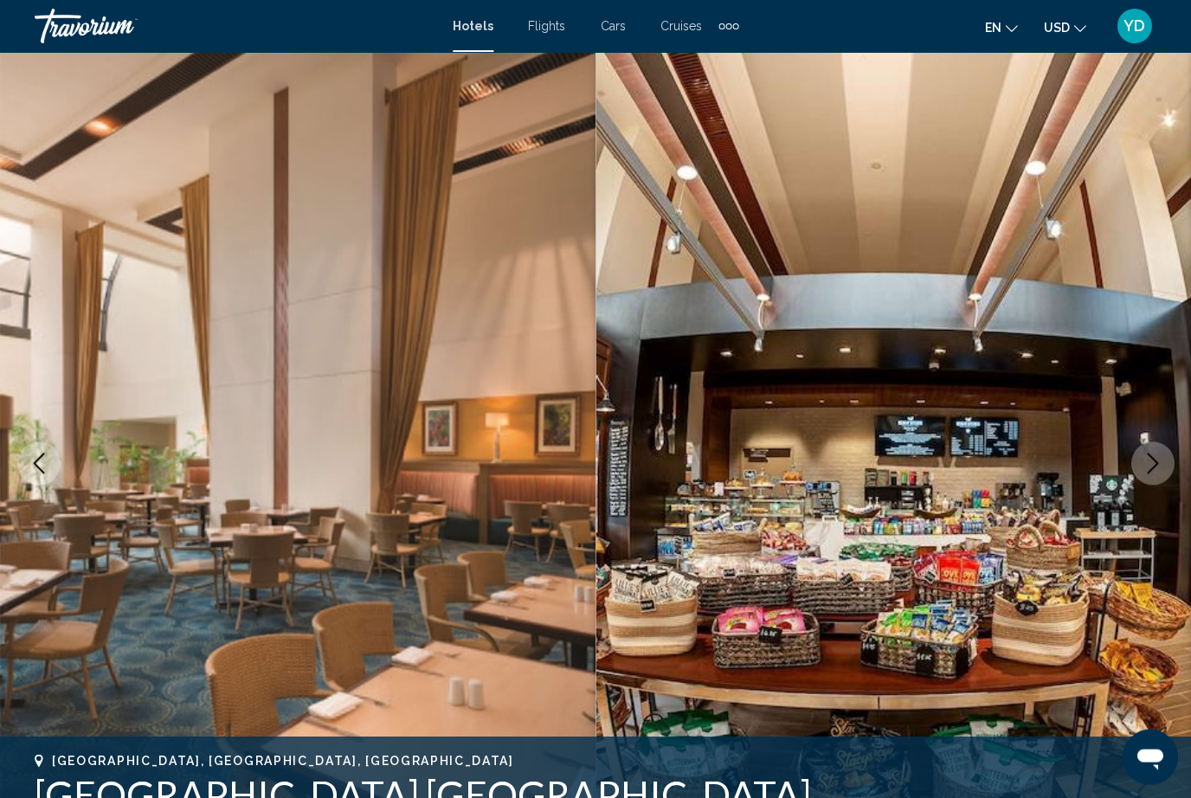
click at [1158, 486] on img "Main content" at bounding box center [894, 463] width 596 height 823
click at [1162, 468] on icon "Next image" at bounding box center [1152, 463] width 21 height 21
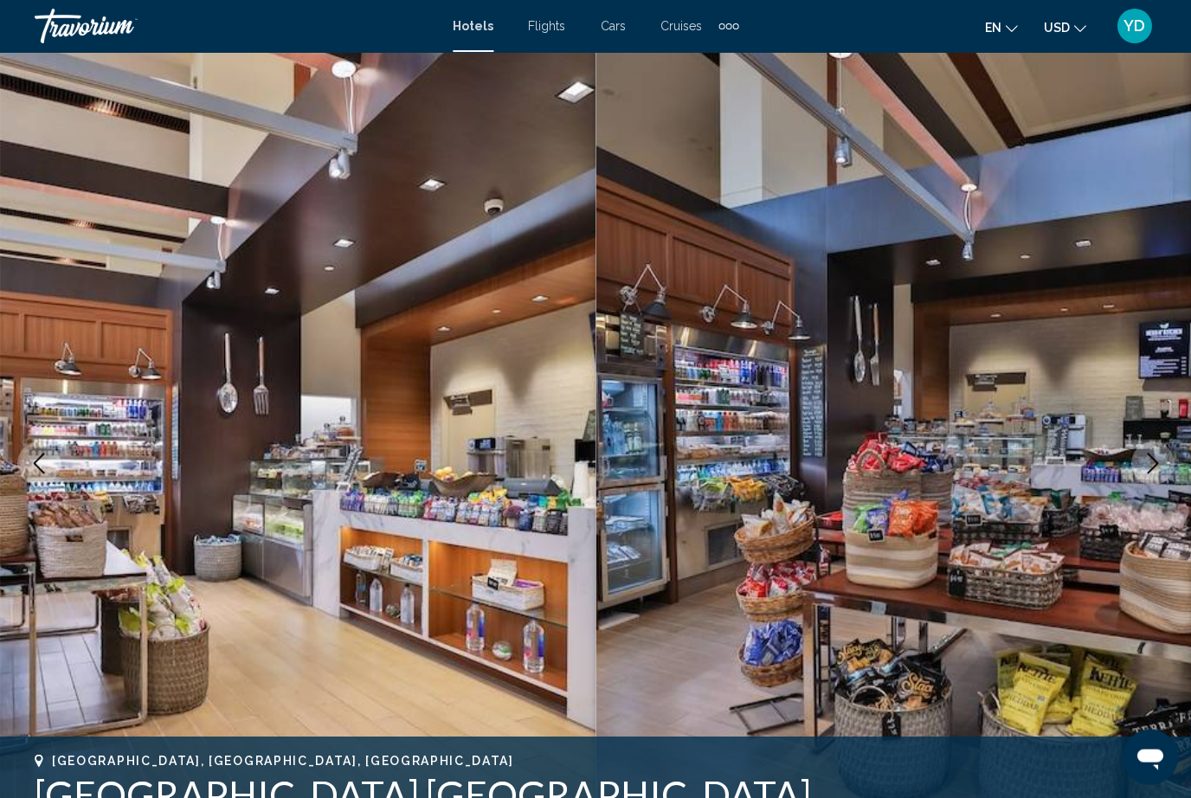
click at [1164, 458] on button "Next image" at bounding box center [1152, 463] width 43 height 43
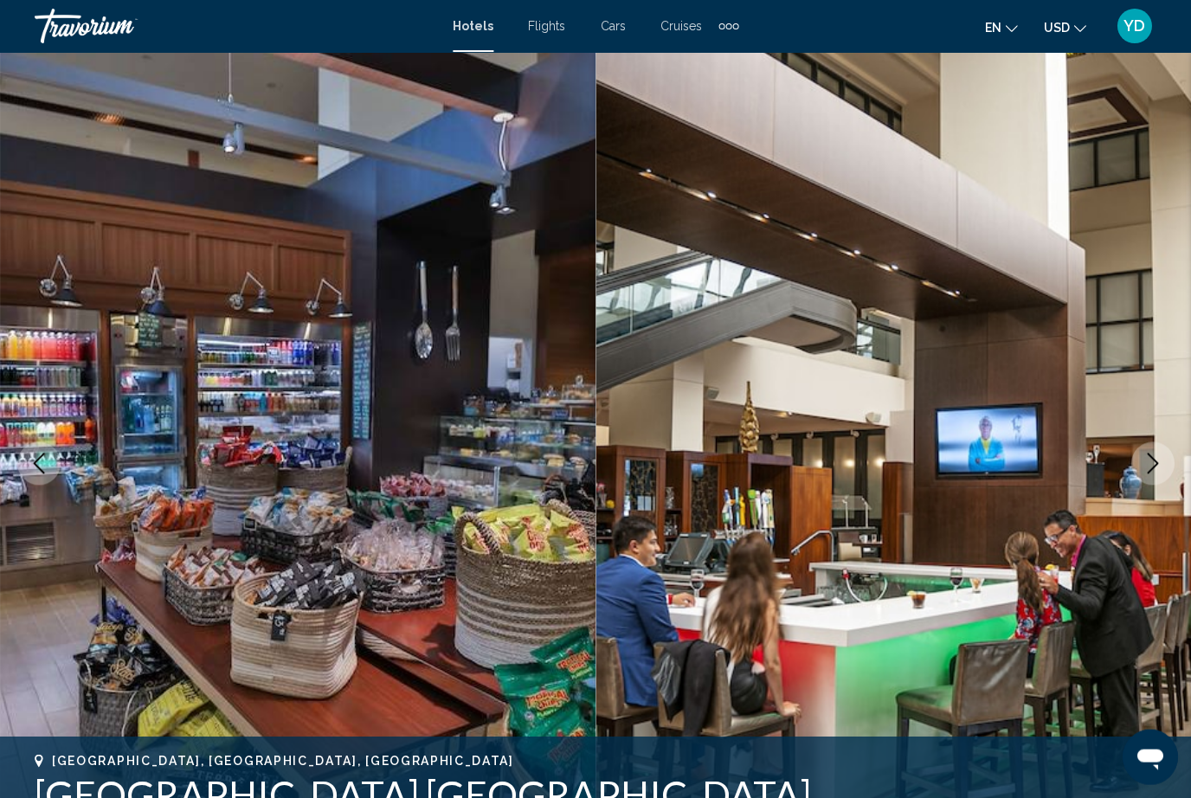
click at [1160, 474] on button "Next image" at bounding box center [1152, 463] width 43 height 43
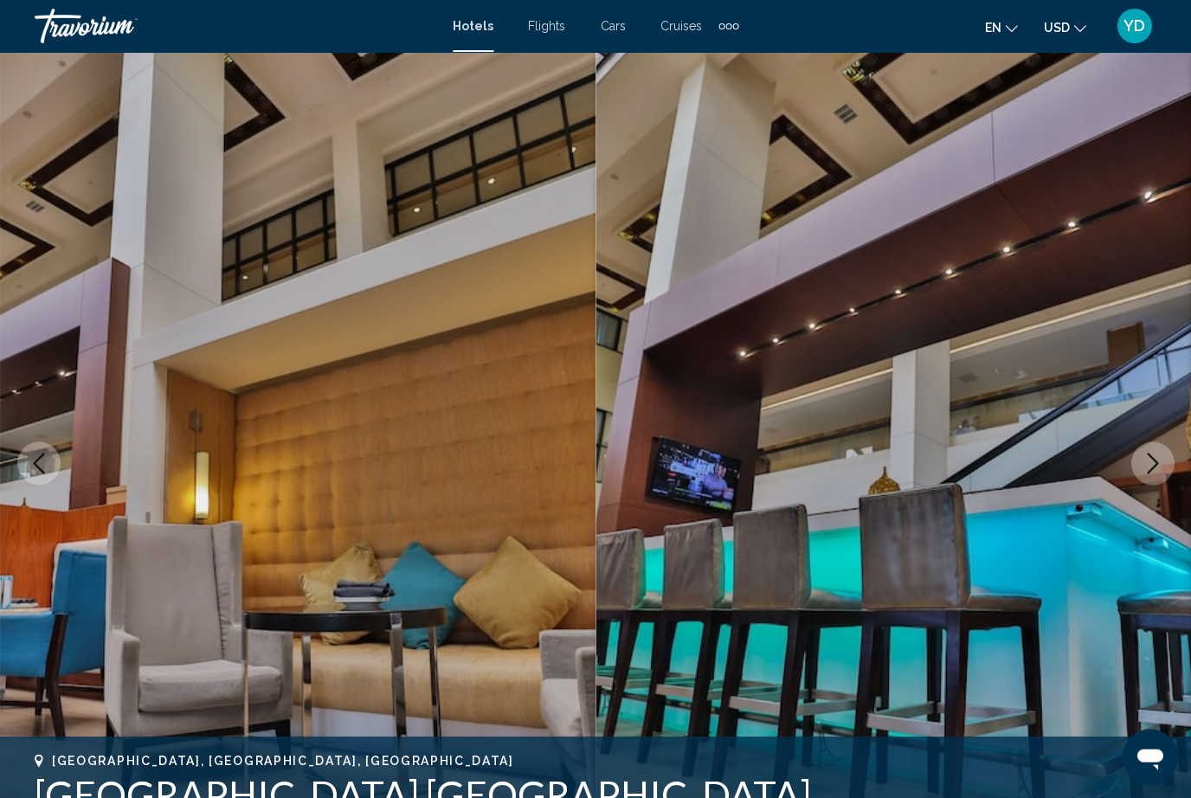
click at [1159, 472] on icon "Next image" at bounding box center [1152, 463] width 21 height 21
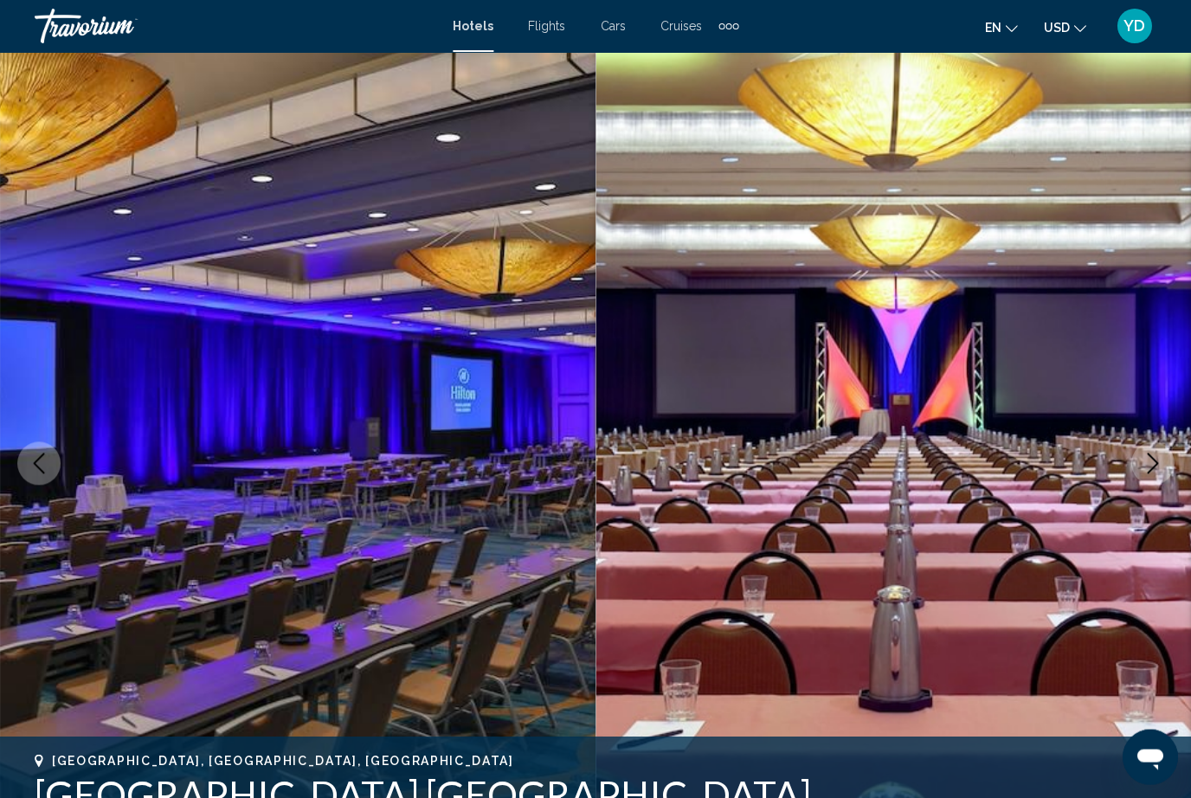
click at [1158, 474] on button "Next image" at bounding box center [1152, 463] width 43 height 43
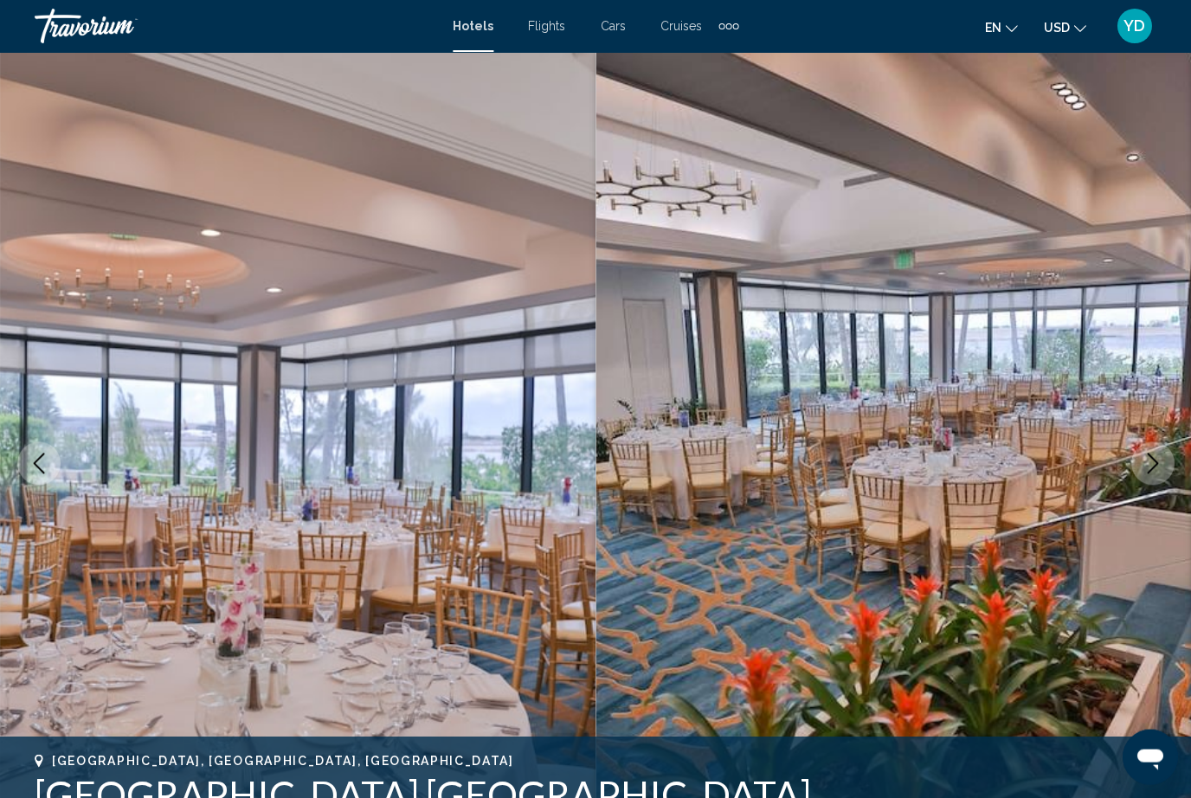
click at [1159, 473] on icon "Next image" at bounding box center [1152, 463] width 21 height 21
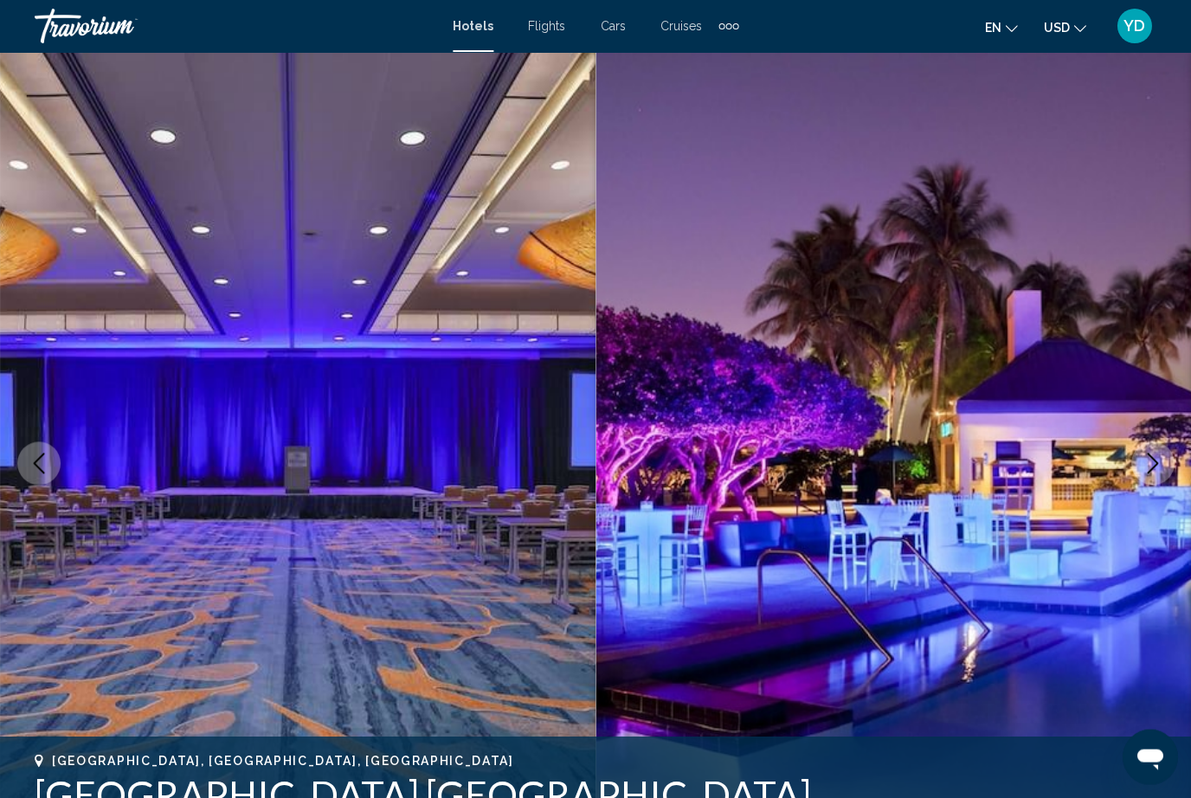
click at [1160, 473] on icon "Next image" at bounding box center [1152, 463] width 21 height 21
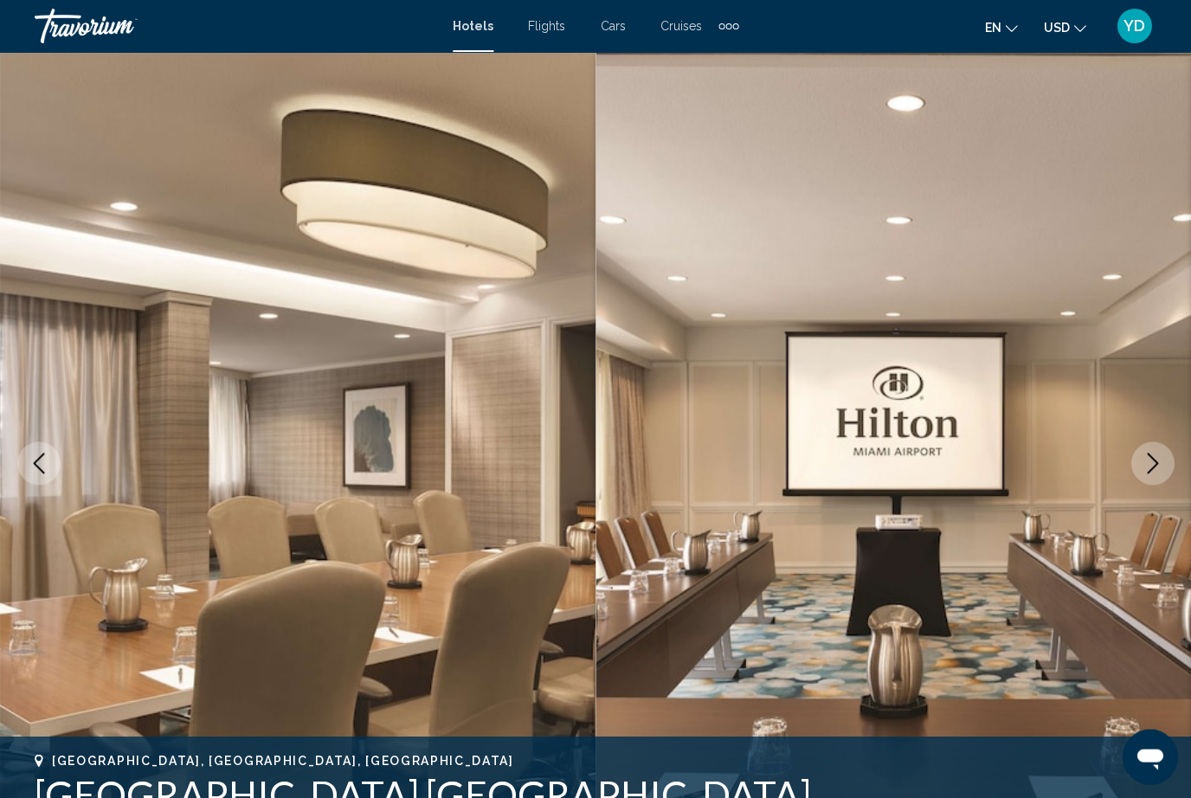
click at [1159, 474] on button "Next image" at bounding box center [1152, 463] width 43 height 43
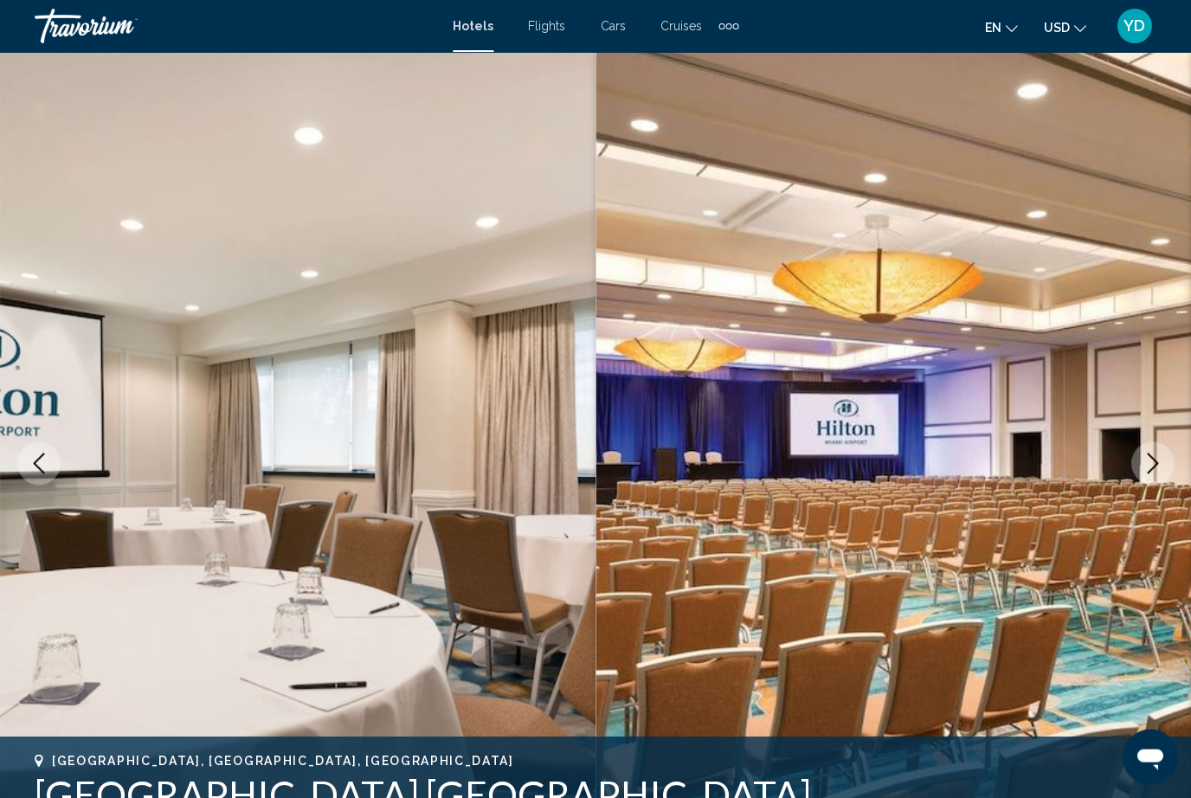
click at [1158, 474] on button "Next image" at bounding box center [1152, 463] width 43 height 43
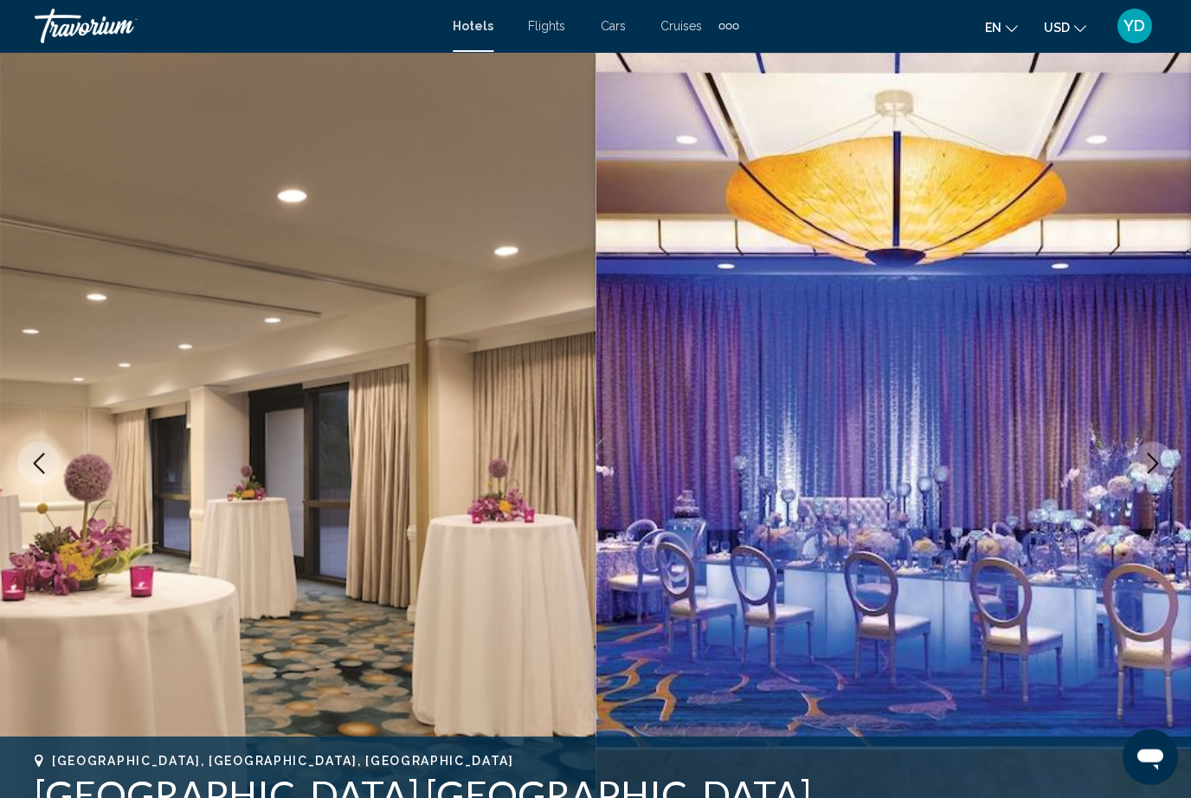
click at [1158, 474] on button "Next image" at bounding box center [1152, 463] width 43 height 43
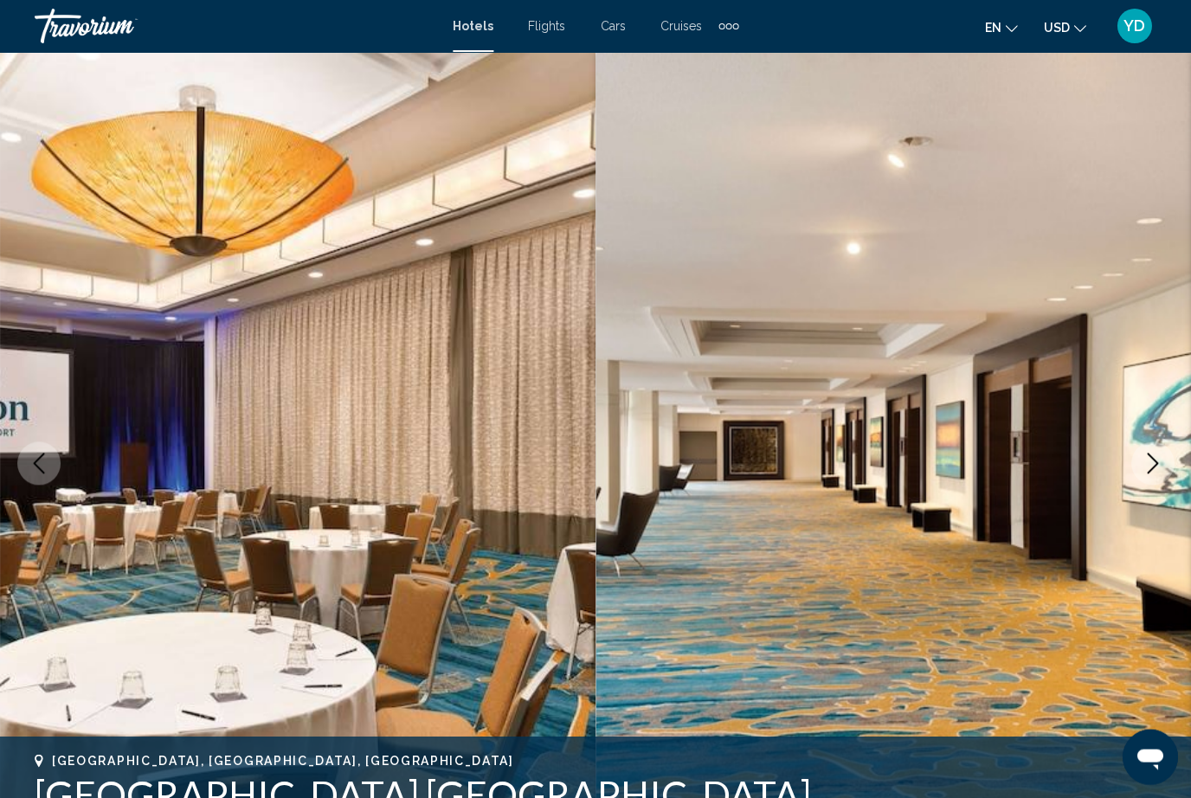
click at [1158, 474] on button "Next image" at bounding box center [1152, 463] width 43 height 43
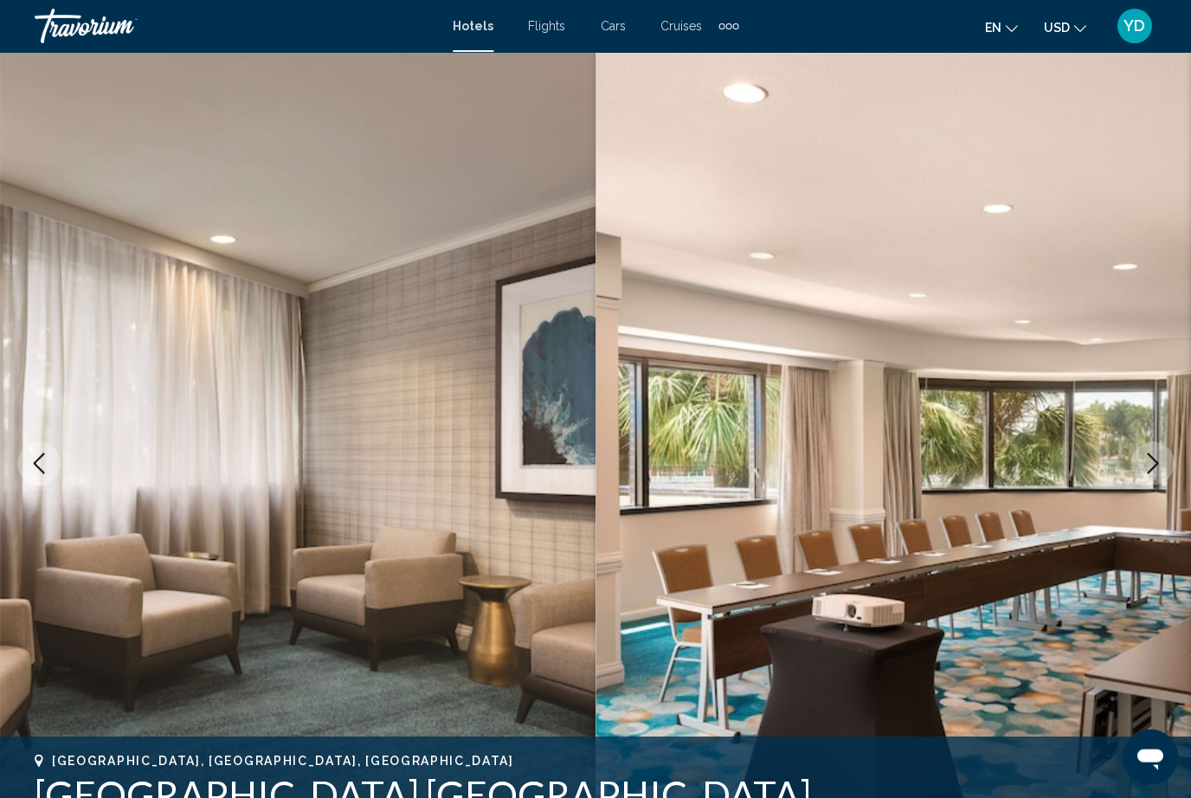
click at [1157, 475] on button "Next image" at bounding box center [1152, 463] width 43 height 43
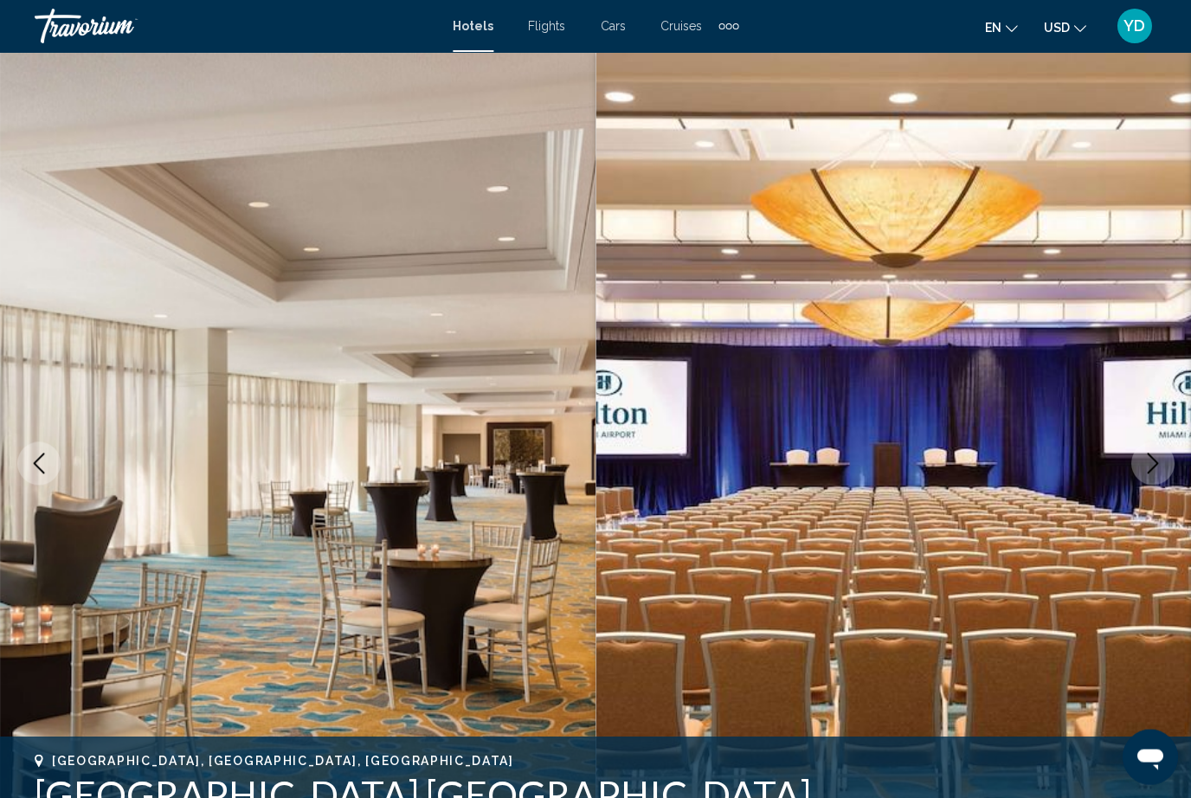
click at [1158, 474] on button "Next image" at bounding box center [1152, 463] width 43 height 43
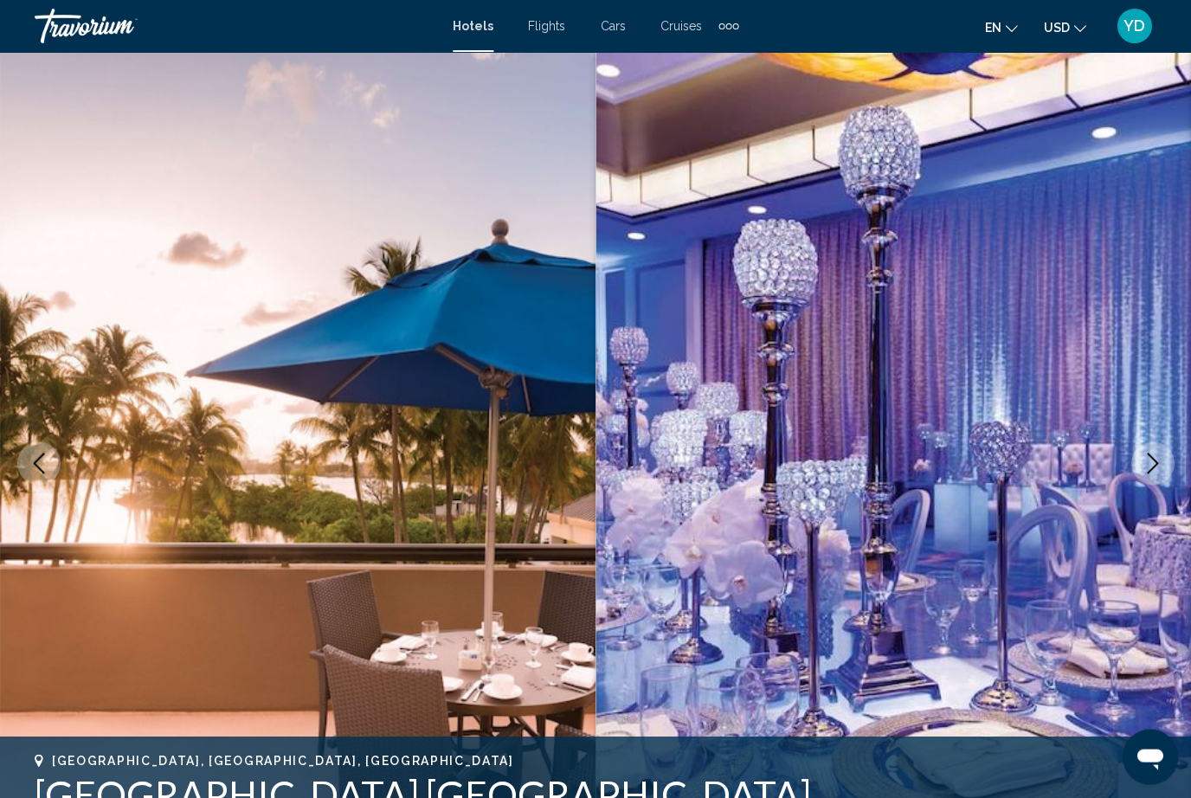
click at [1159, 472] on icon "Next image" at bounding box center [1152, 463] width 21 height 21
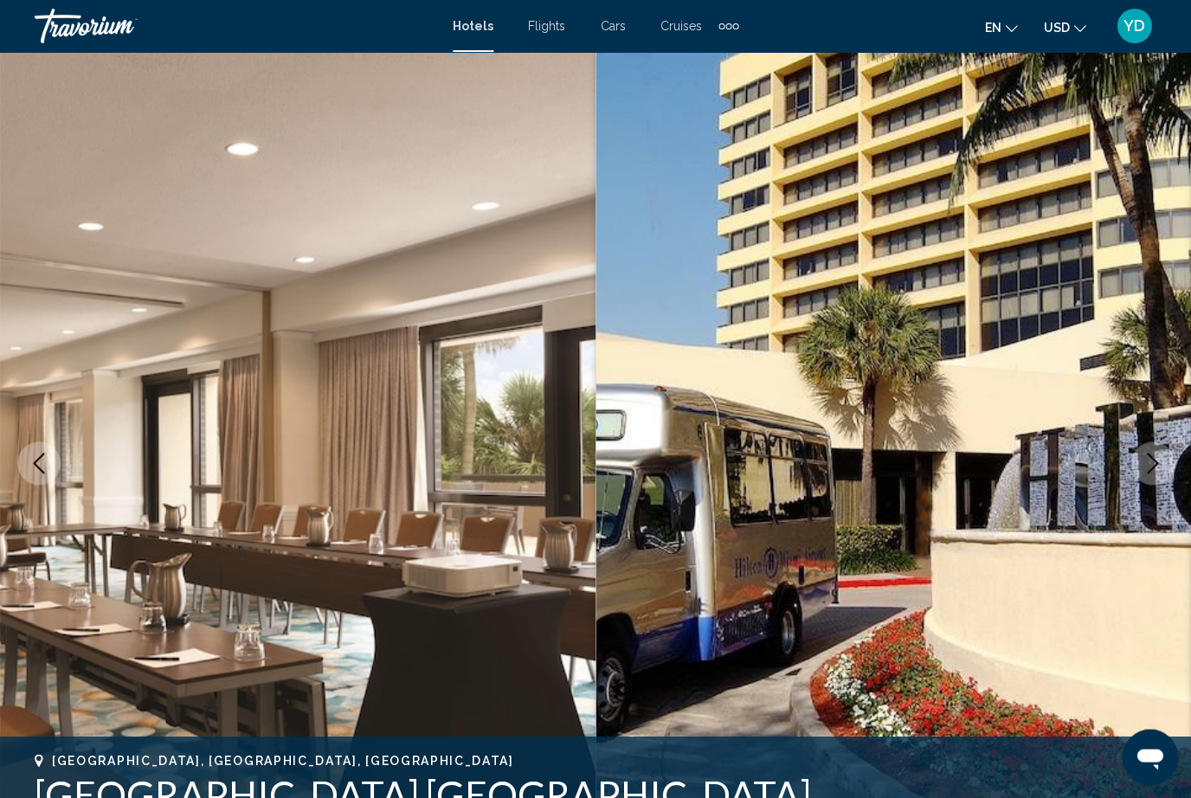
click at [1159, 473] on icon "Next image" at bounding box center [1152, 463] width 21 height 21
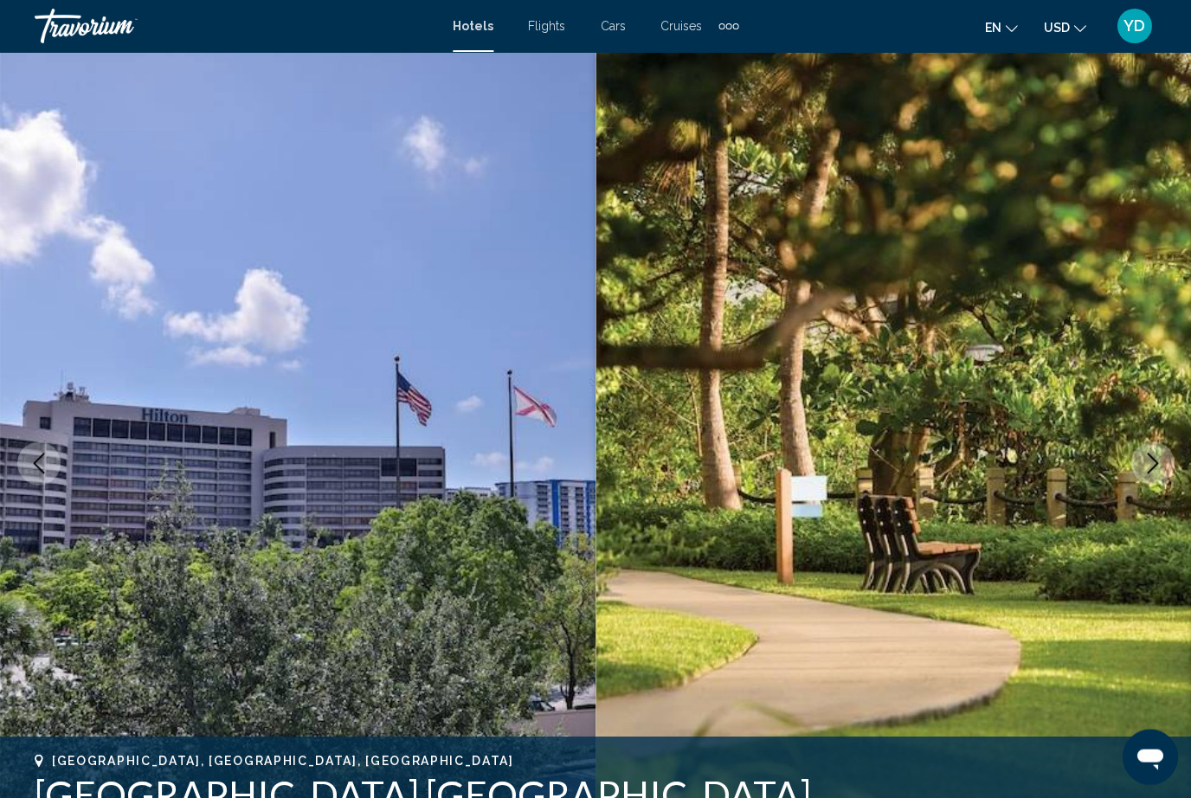
click at [1158, 475] on button "Next image" at bounding box center [1152, 463] width 43 height 43
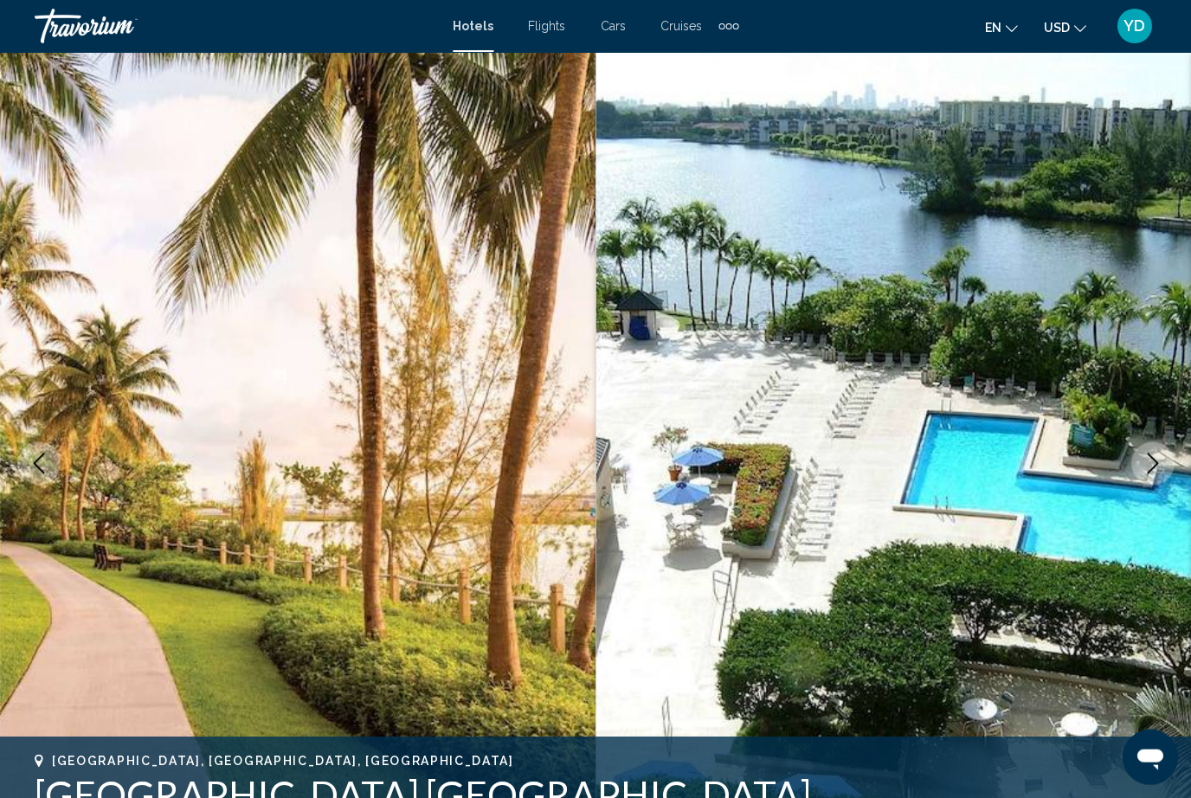
click at [1158, 476] on button "Next image" at bounding box center [1152, 463] width 43 height 43
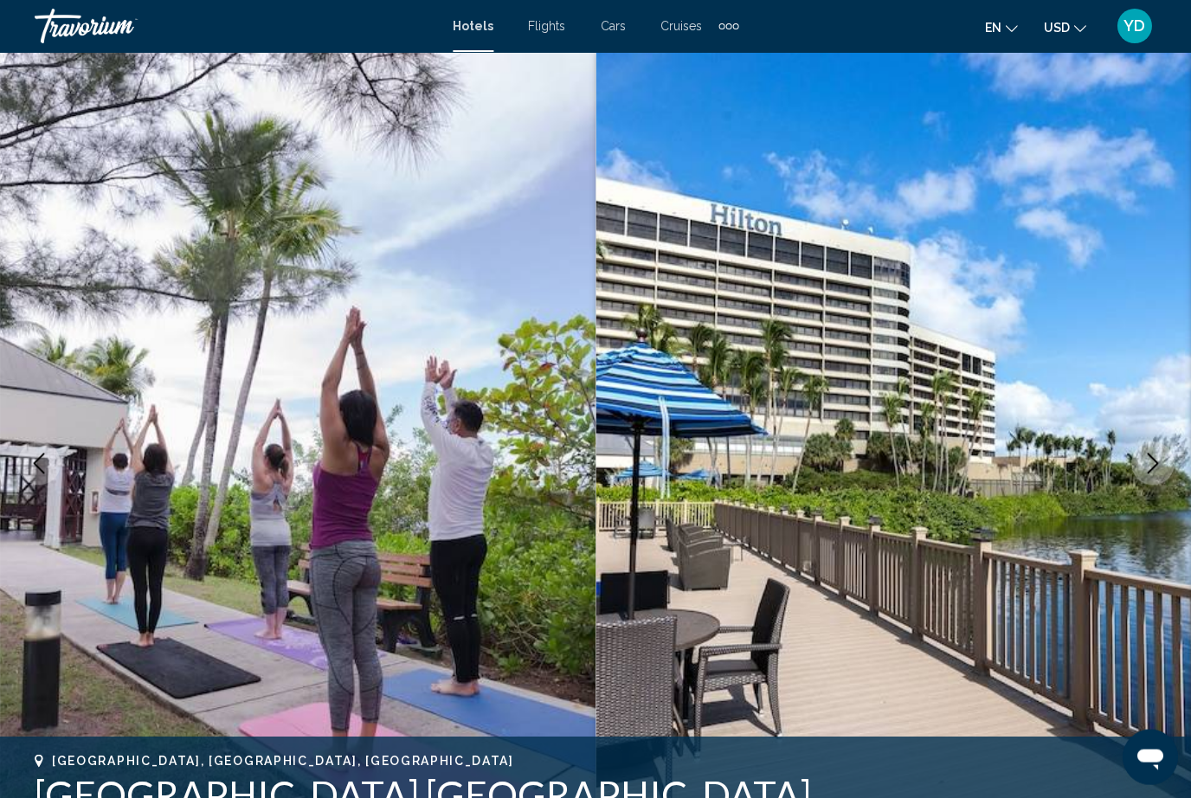
click at [1159, 474] on button "Next image" at bounding box center [1152, 463] width 43 height 43
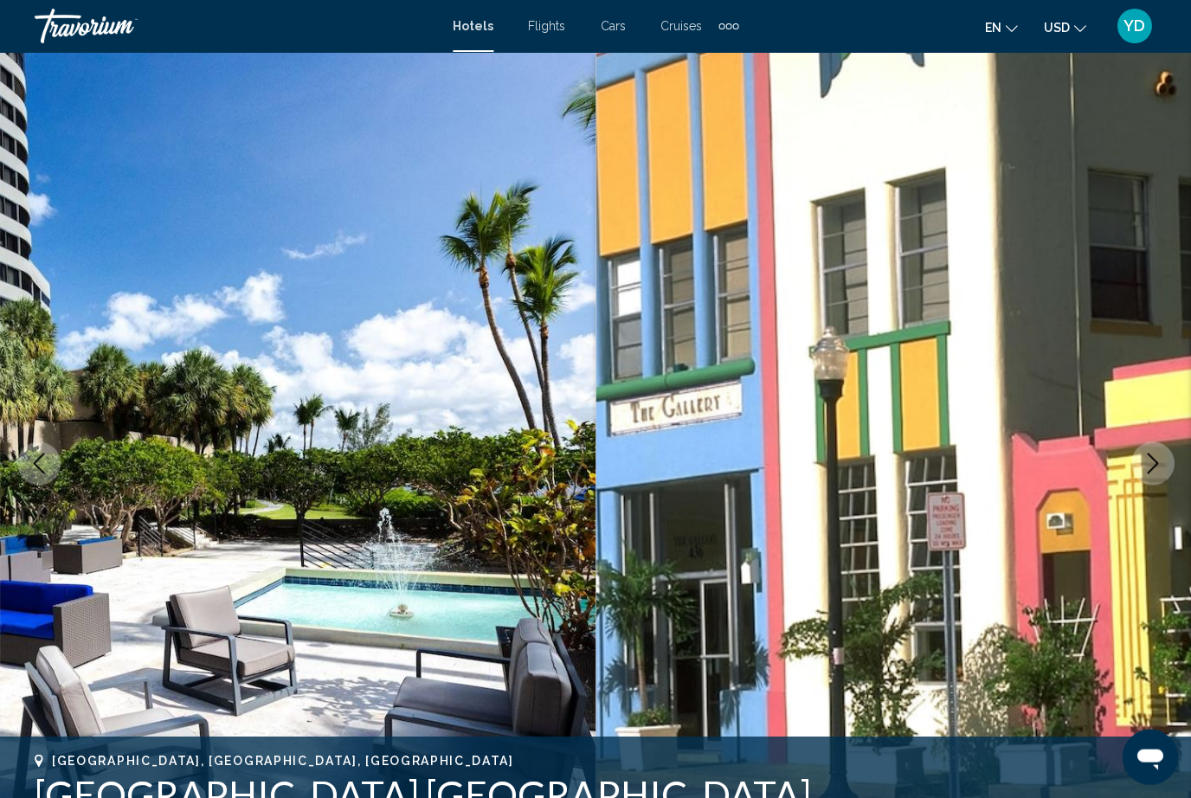
click at [1158, 474] on button "Next image" at bounding box center [1152, 463] width 43 height 43
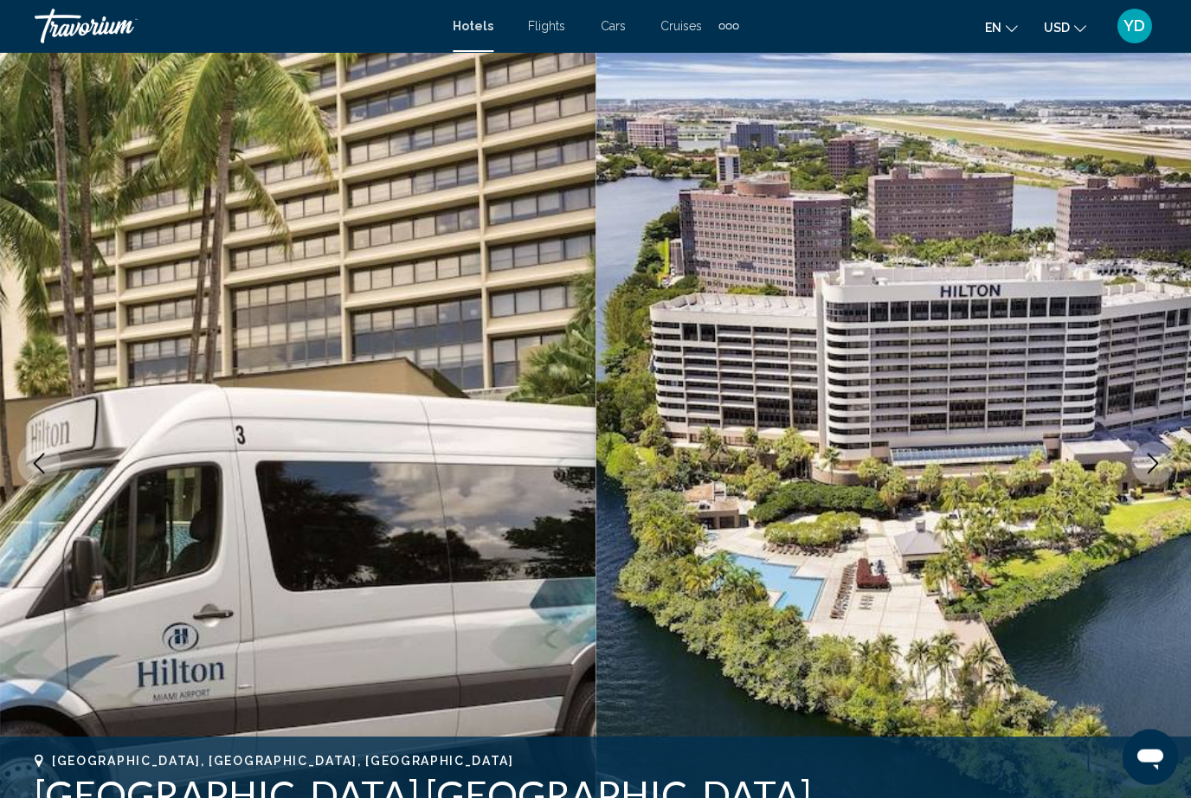
click at [1158, 474] on button "Next image" at bounding box center [1152, 463] width 43 height 43
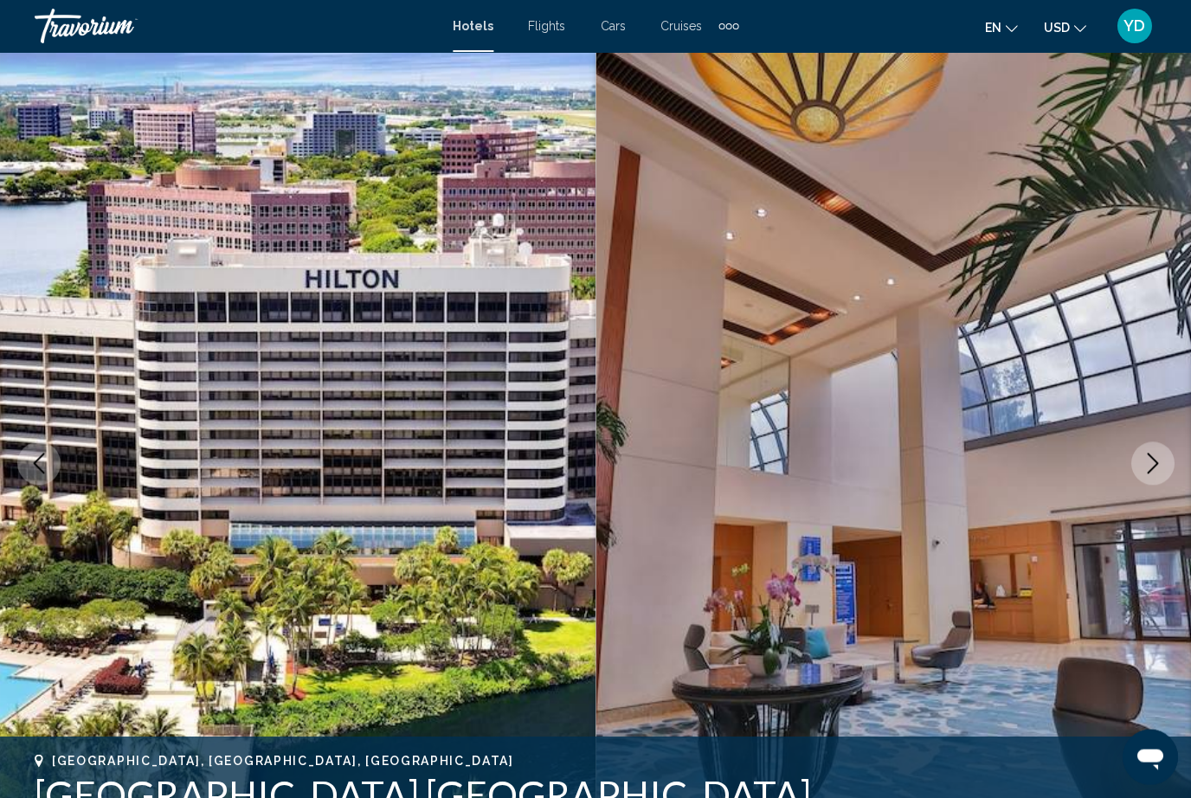
click at [1158, 472] on icon "Next image" at bounding box center [1152, 463] width 21 height 21
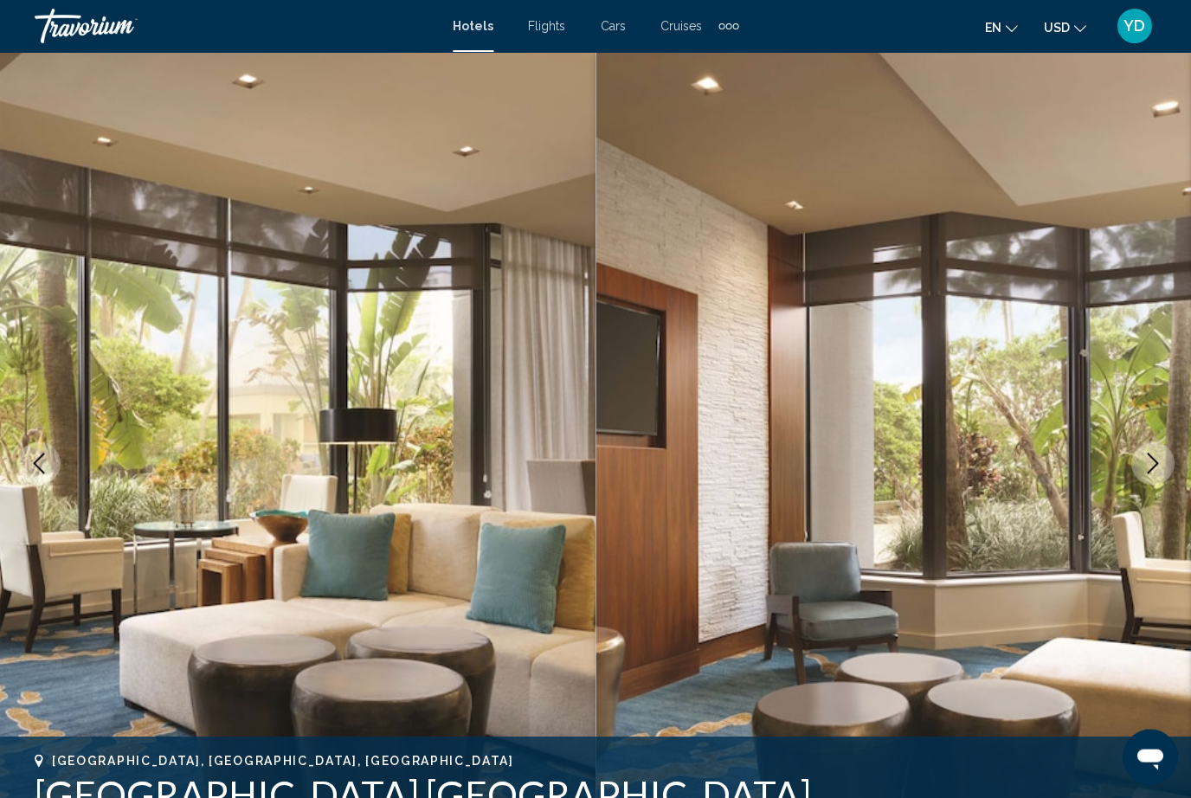
click at [1159, 470] on icon "Next image" at bounding box center [1152, 463] width 21 height 21
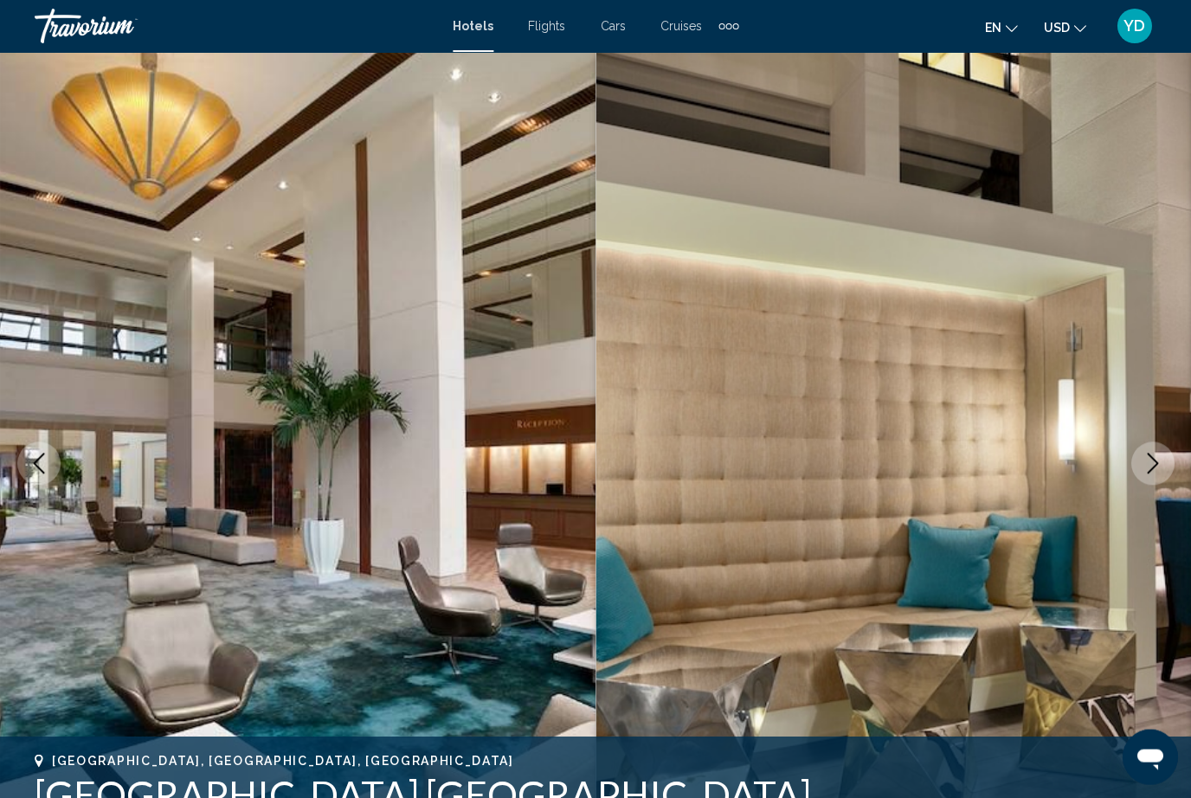
click at [1161, 469] on icon "Next image" at bounding box center [1152, 463] width 21 height 21
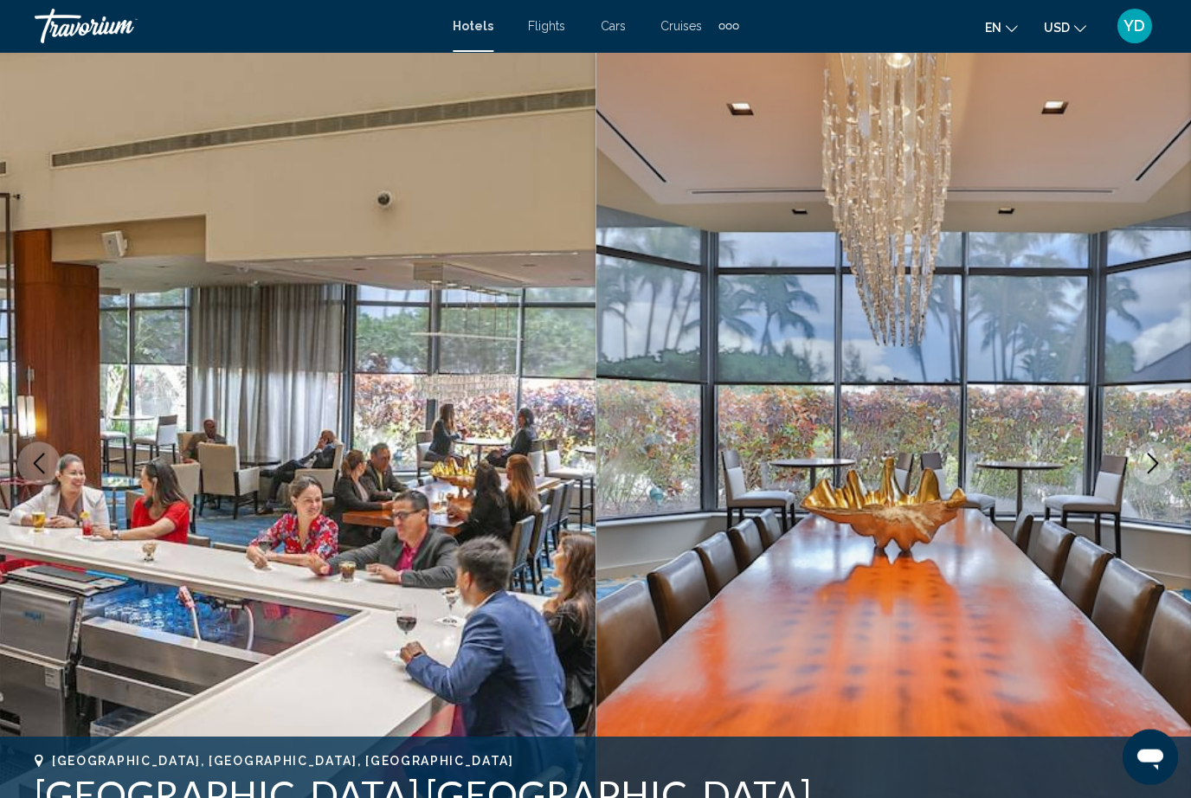
click at [1163, 470] on button "Next image" at bounding box center [1152, 463] width 43 height 43
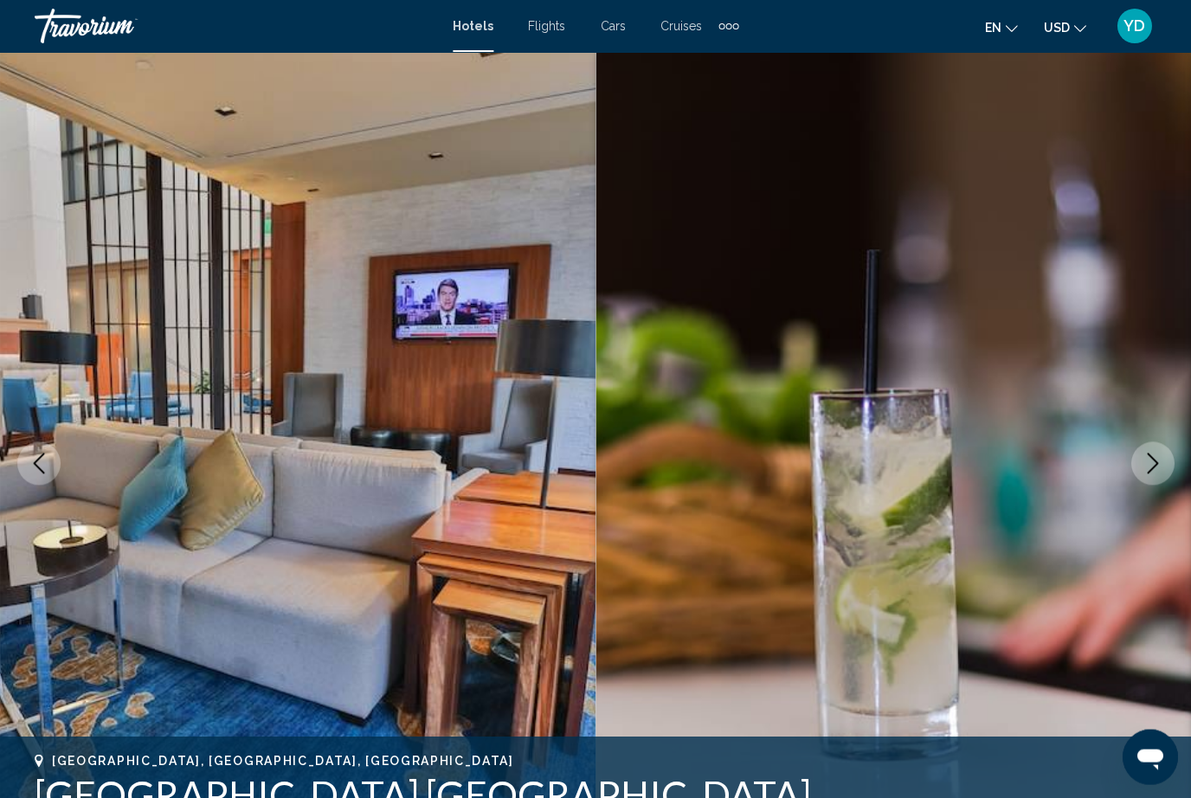
click at [126, 213] on img "Main content" at bounding box center [298, 463] width 596 height 823
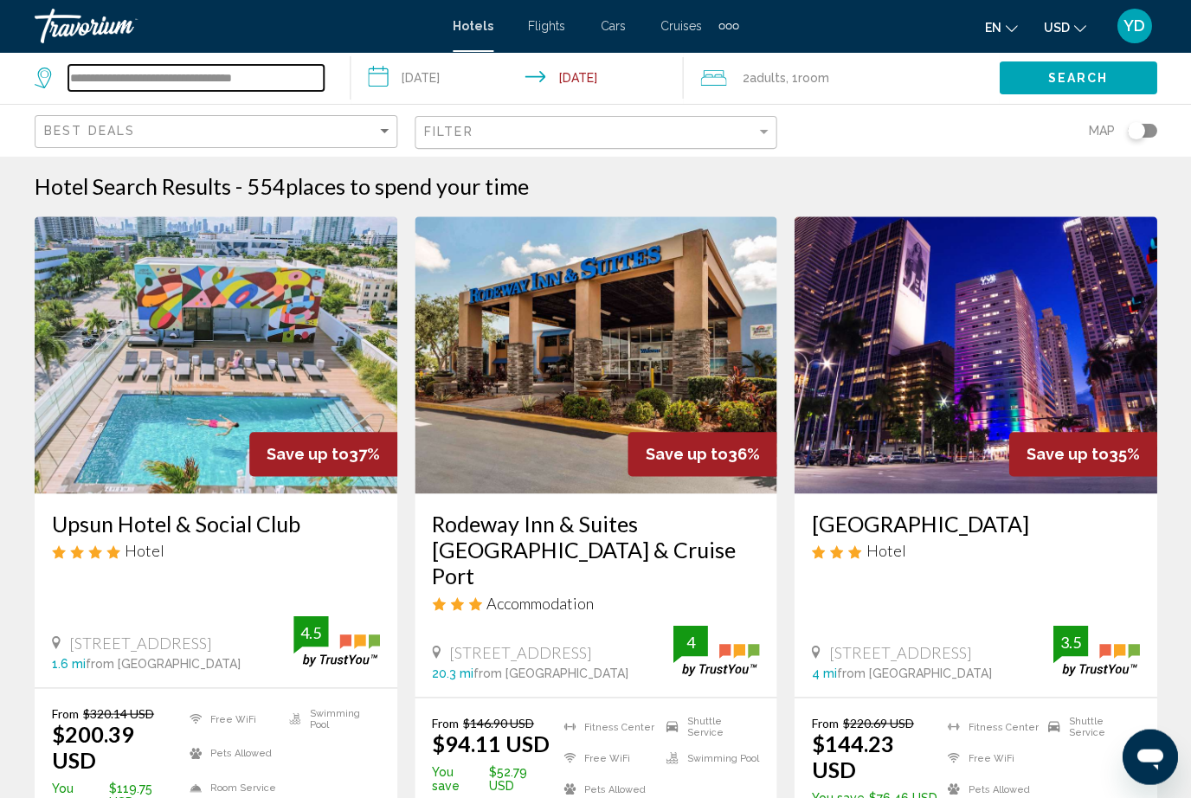
click at [299, 83] on input "**********" at bounding box center [195, 78] width 255 height 26
type input "*****"
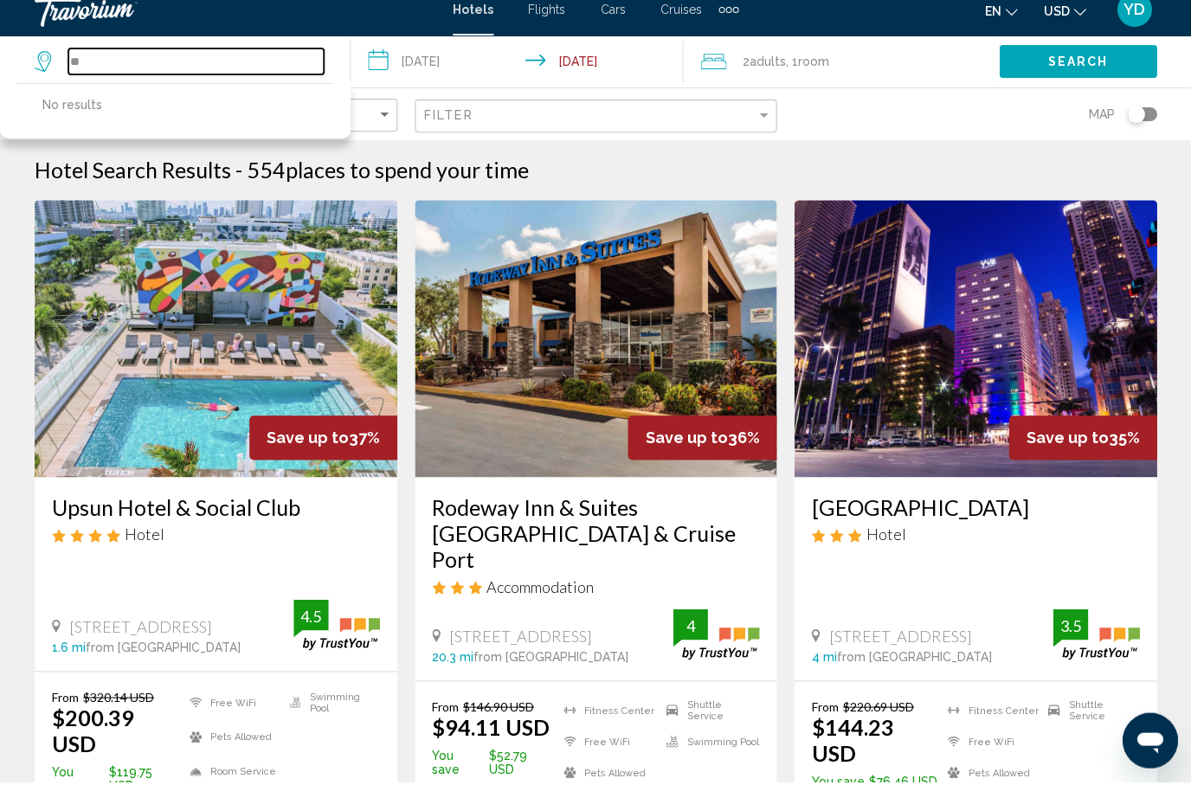
type input "*"
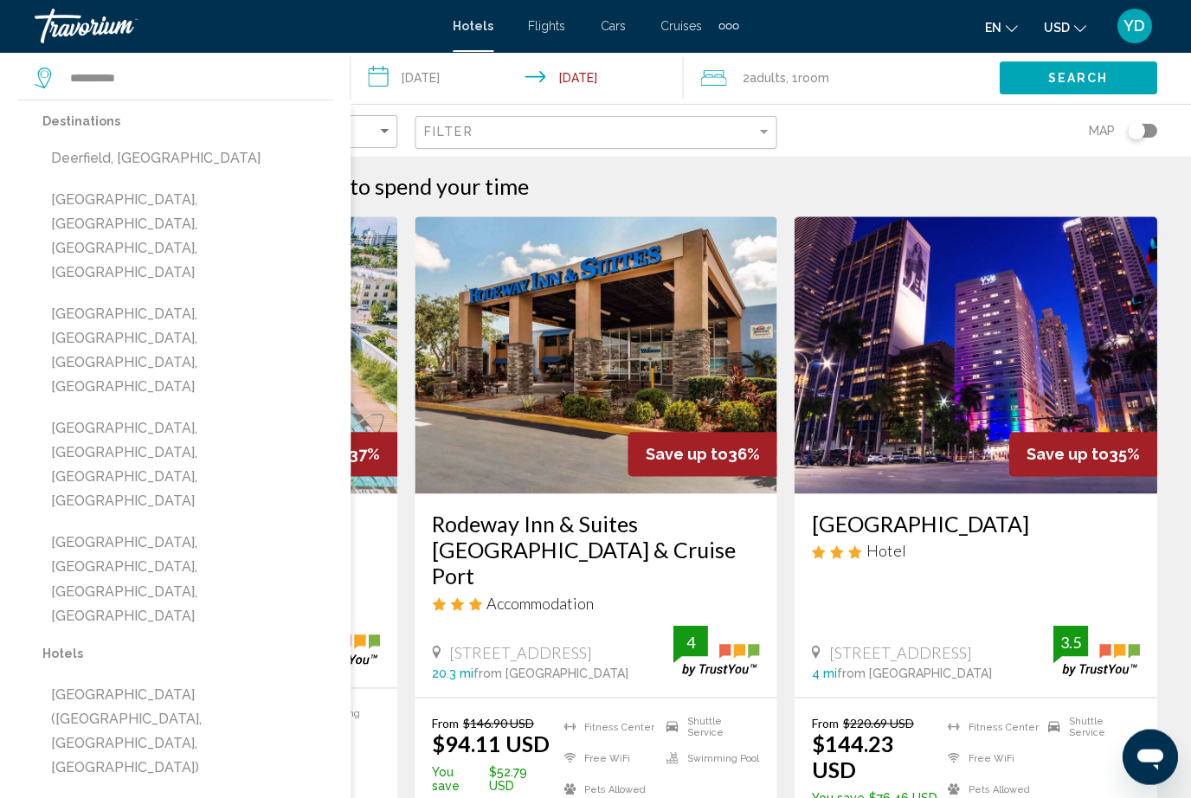
click at [119, 195] on button "[GEOGRAPHIC_DATA], [GEOGRAPHIC_DATA], [GEOGRAPHIC_DATA], [GEOGRAPHIC_DATA]" at bounding box center [187, 237] width 291 height 106
type input "**********"
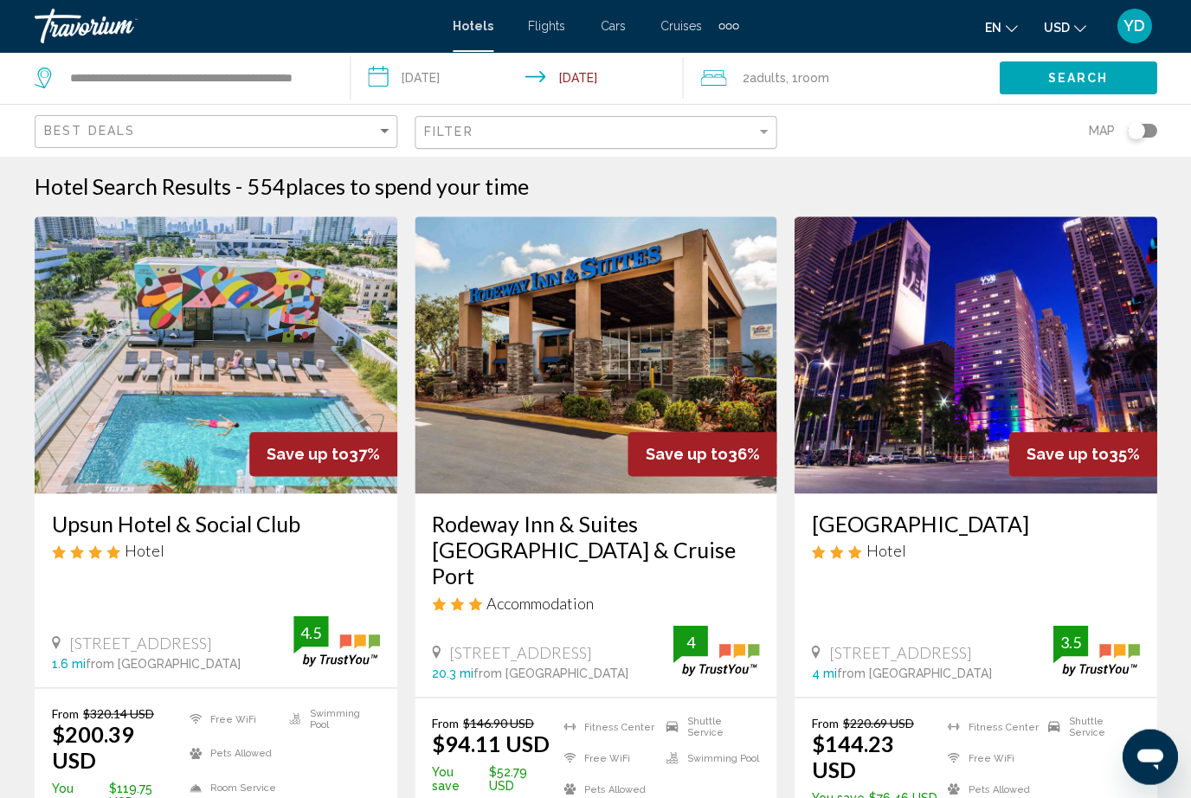
click at [1095, 83] on span "Search" at bounding box center [1078, 79] width 61 height 14
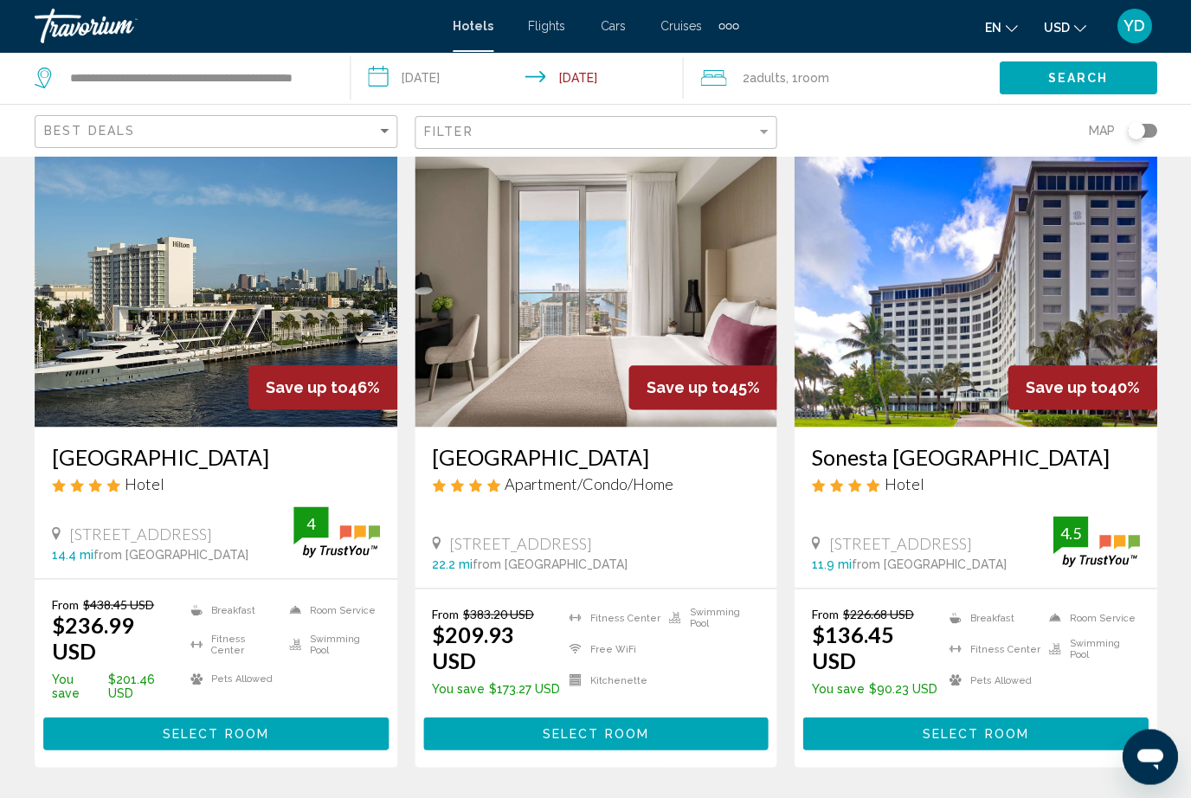
scroll to position [68, 0]
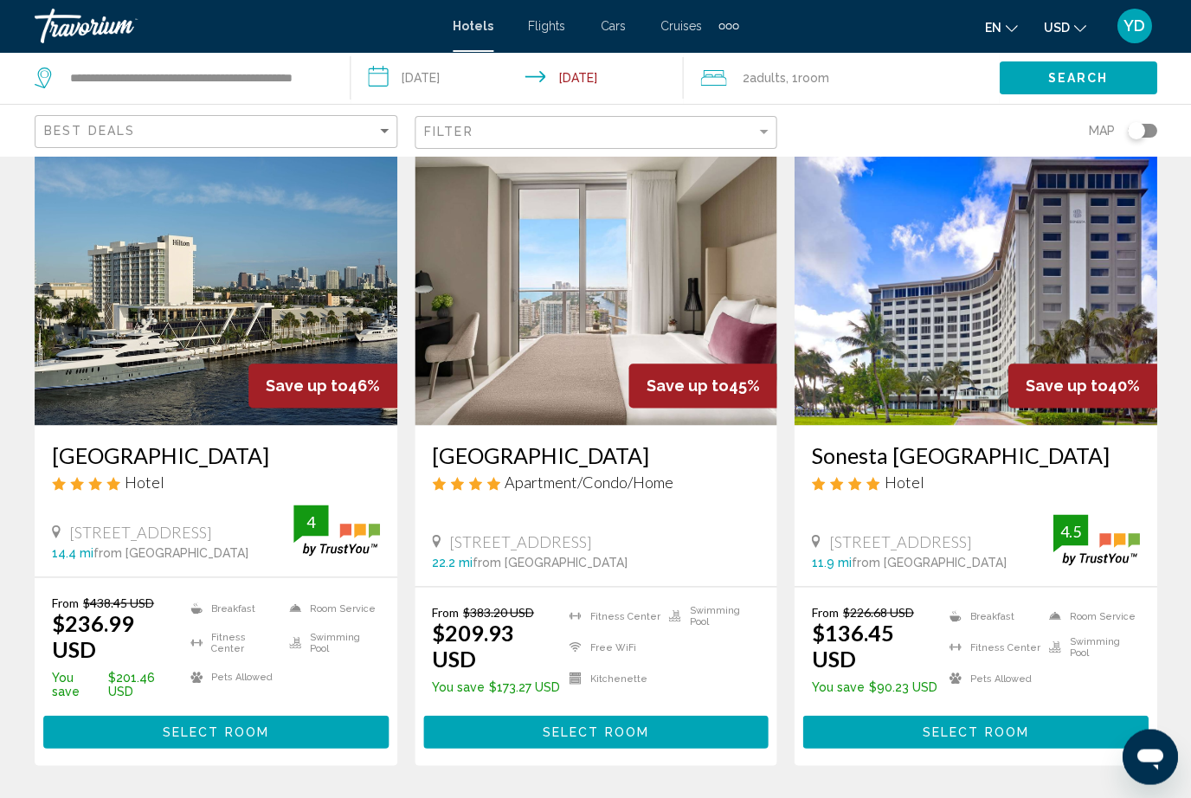
click at [1055, 306] on img "Main content" at bounding box center [975, 286] width 363 height 277
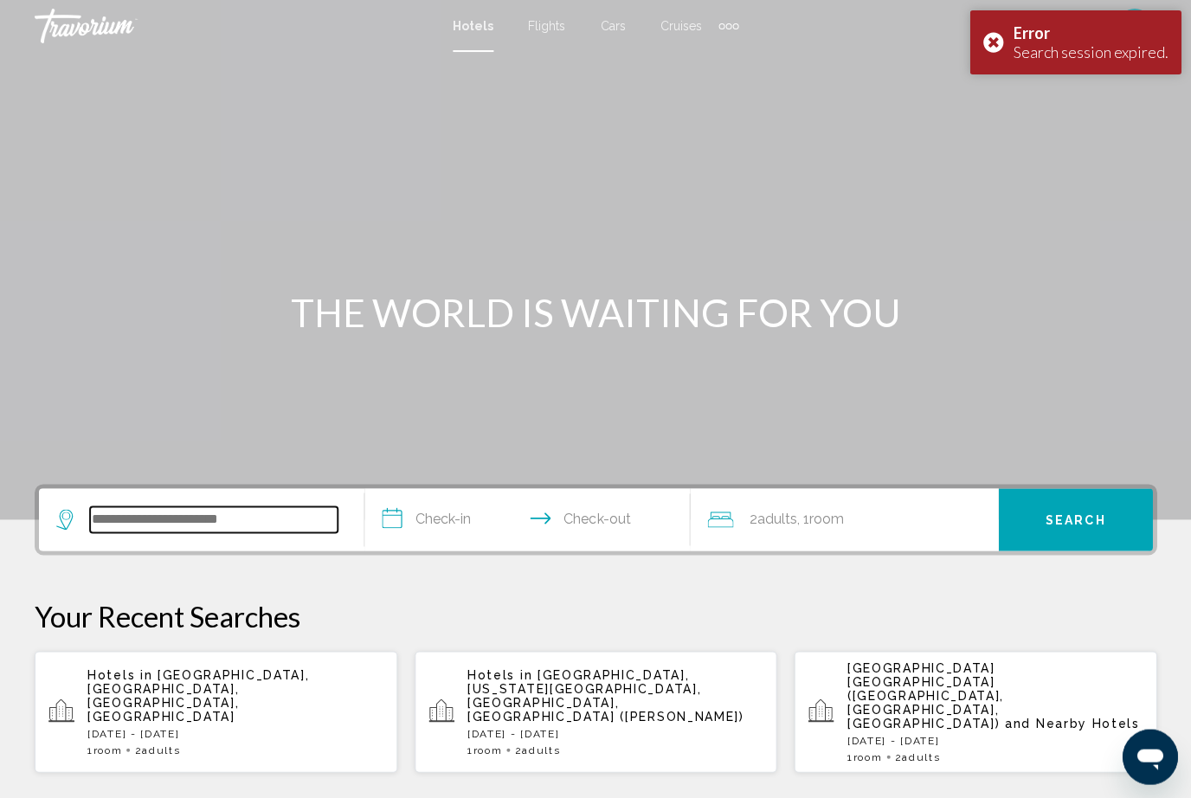
click at [298, 515] on input "Search widget" at bounding box center [214, 520] width 248 height 26
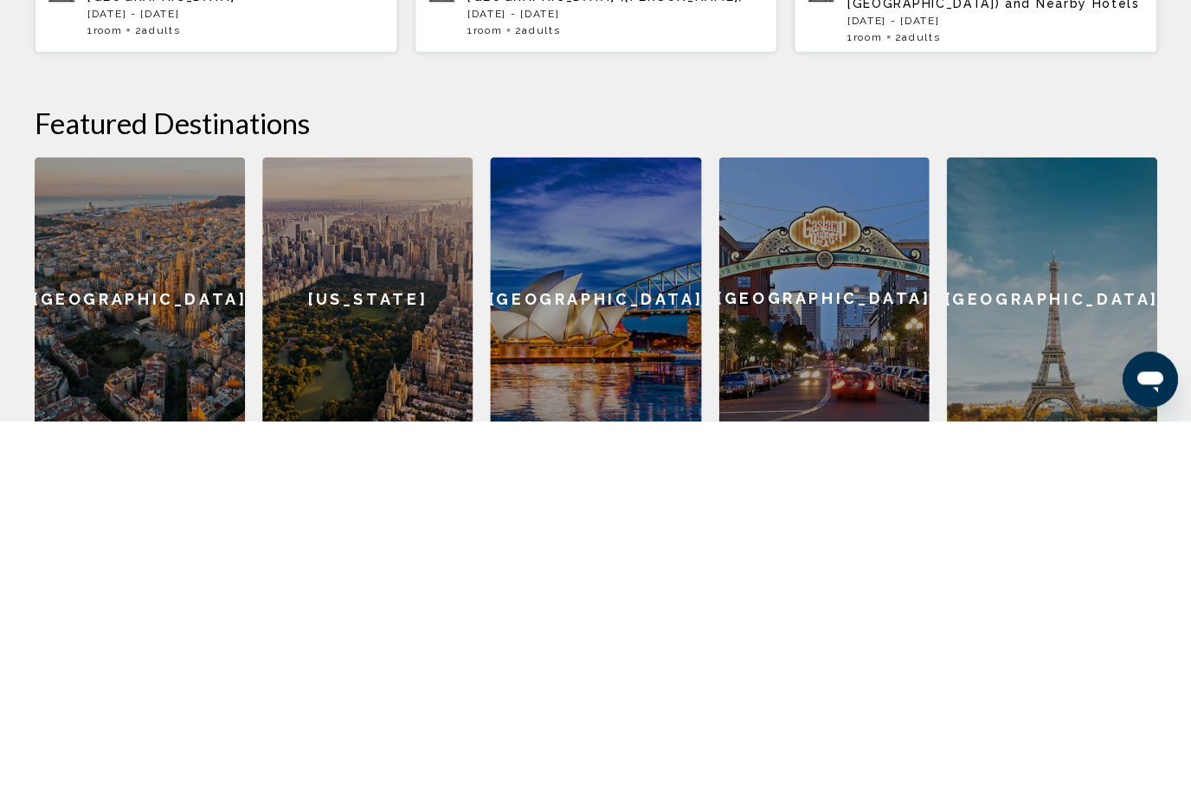
scroll to position [359, 0]
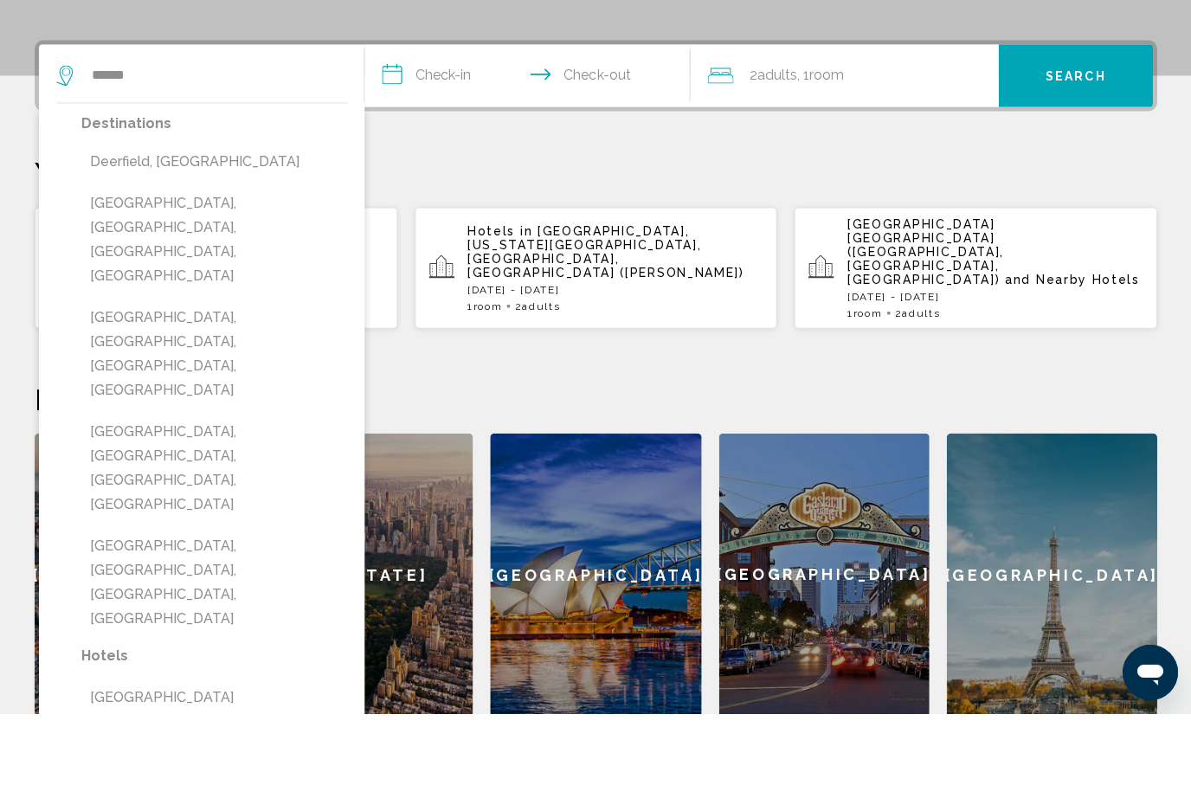
click at [295, 271] on button "[GEOGRAPHIC_DATA], [GEOGRAPHIC_DATA], [GEOGRAPHIC_DATA], [GEOGRAPHIC_DATA]" at bounding box center [214, 324] width 266 height 106
type input "**********"
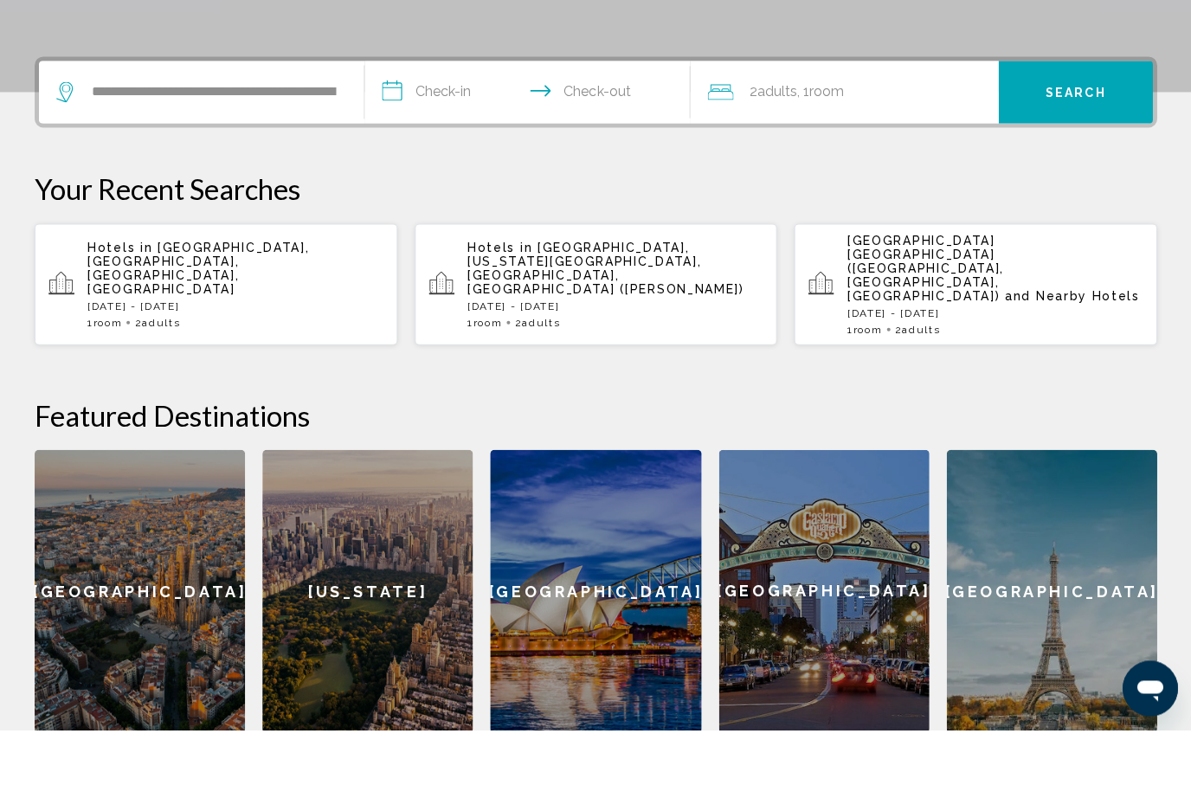
click at [461, 129] on input "**********" at bounding box center [531, 163] width 332 height 68
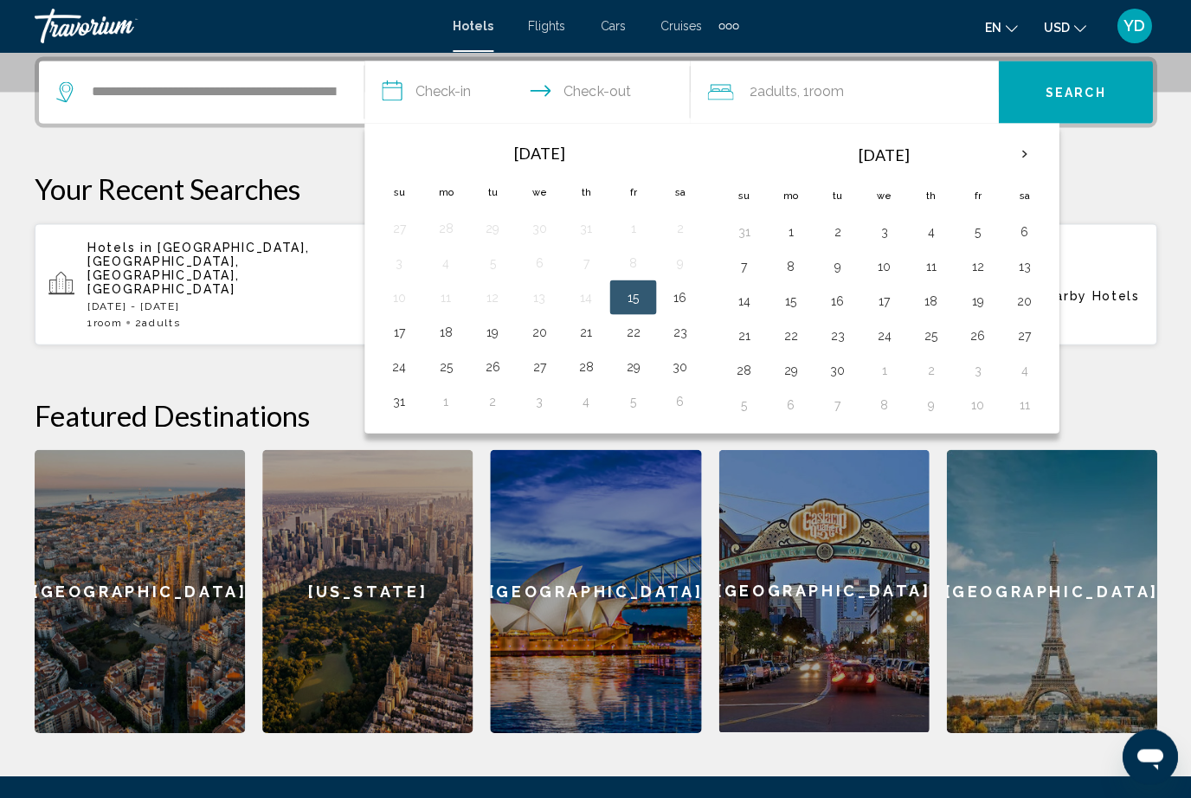
click at [684, 292] on button "16" at bounding box center [680, 297] width 28 height 24
click at [388, 331] on button "17" at bounding box center [399, 331] width 28 height 24
type input "**********"
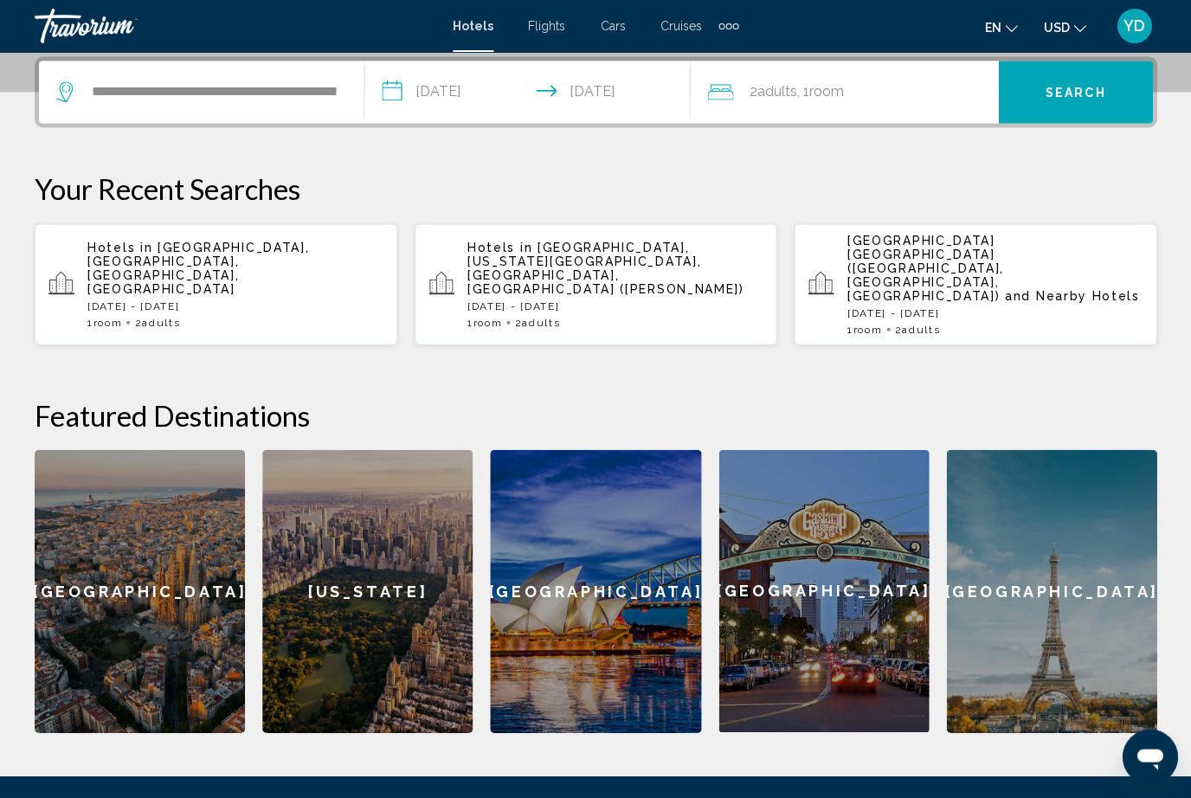
click at [1097, 105] on button "Search" at bounding box center [1075, 92] width 154 height 62
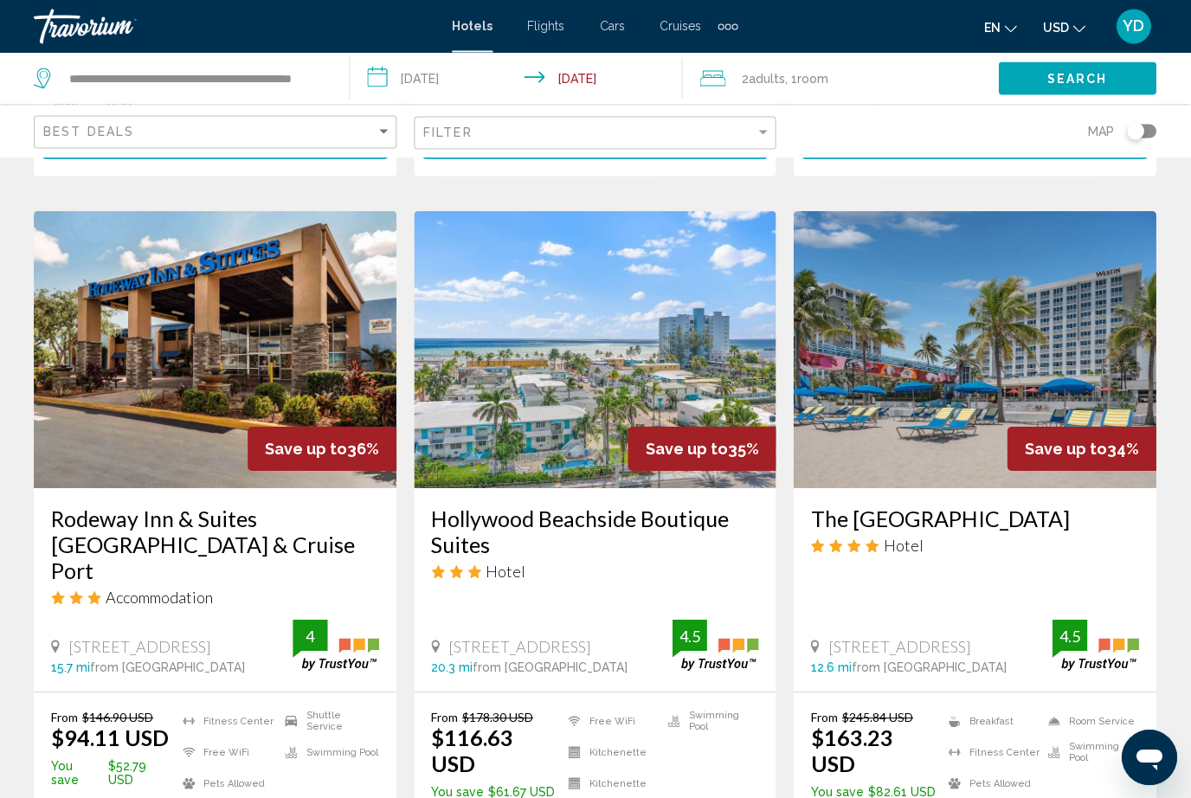
scroll to position [642, 0]
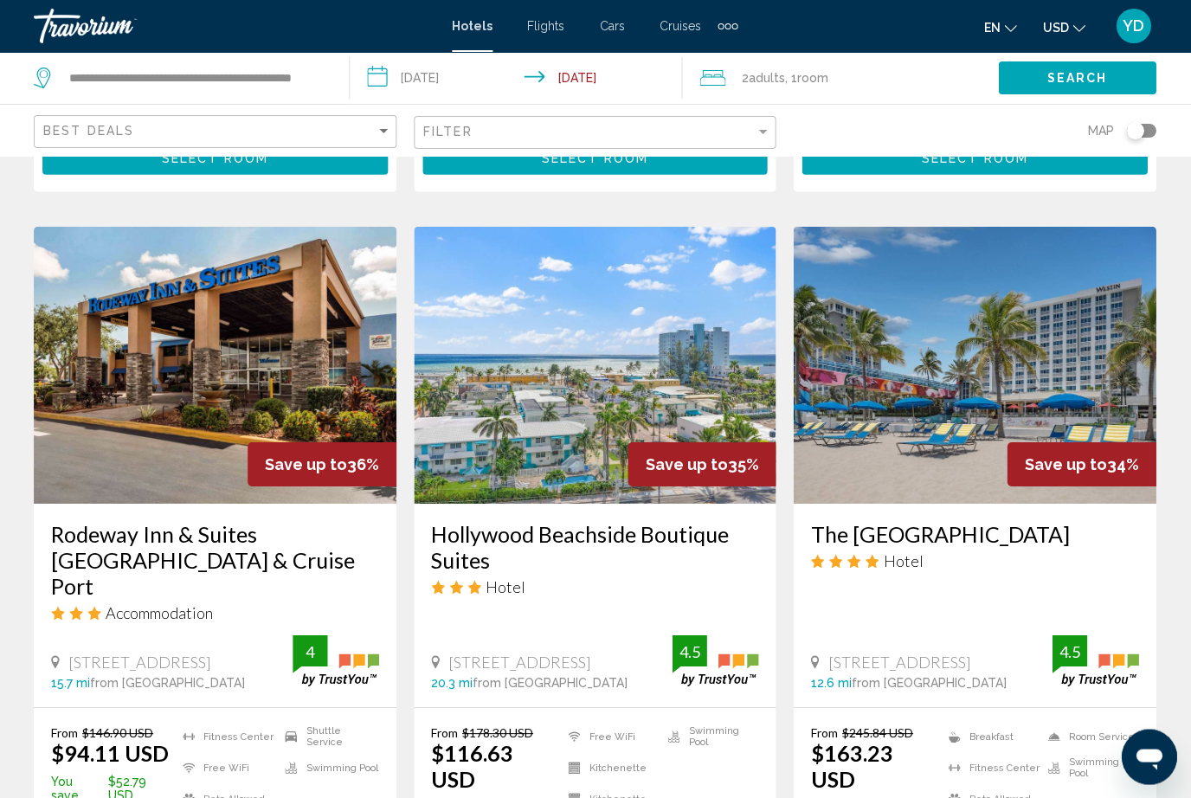
click at [1052, 334] on img "Main content" at bounding box center [975, 365] width 363 height 277
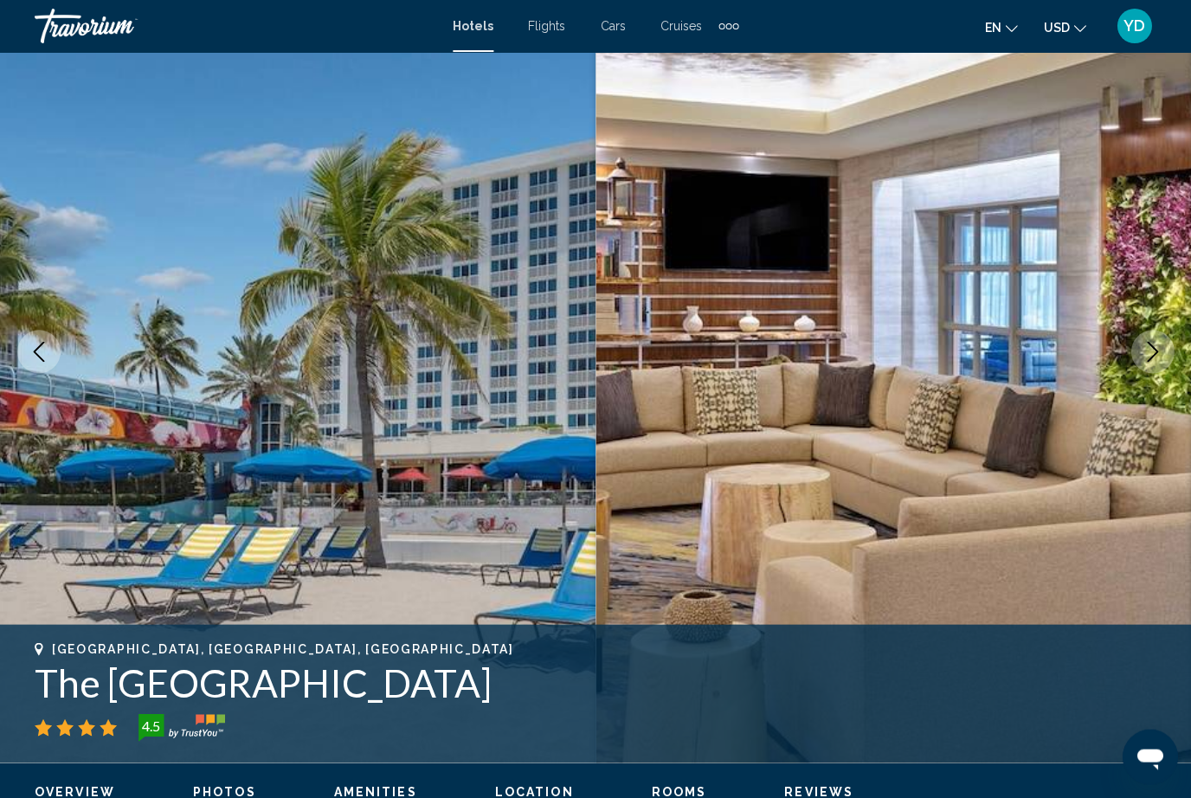
scroll to position [111, 0]
click at [523, 482] on img "Main content" at bounding box center [298, 352] width 596 height 823
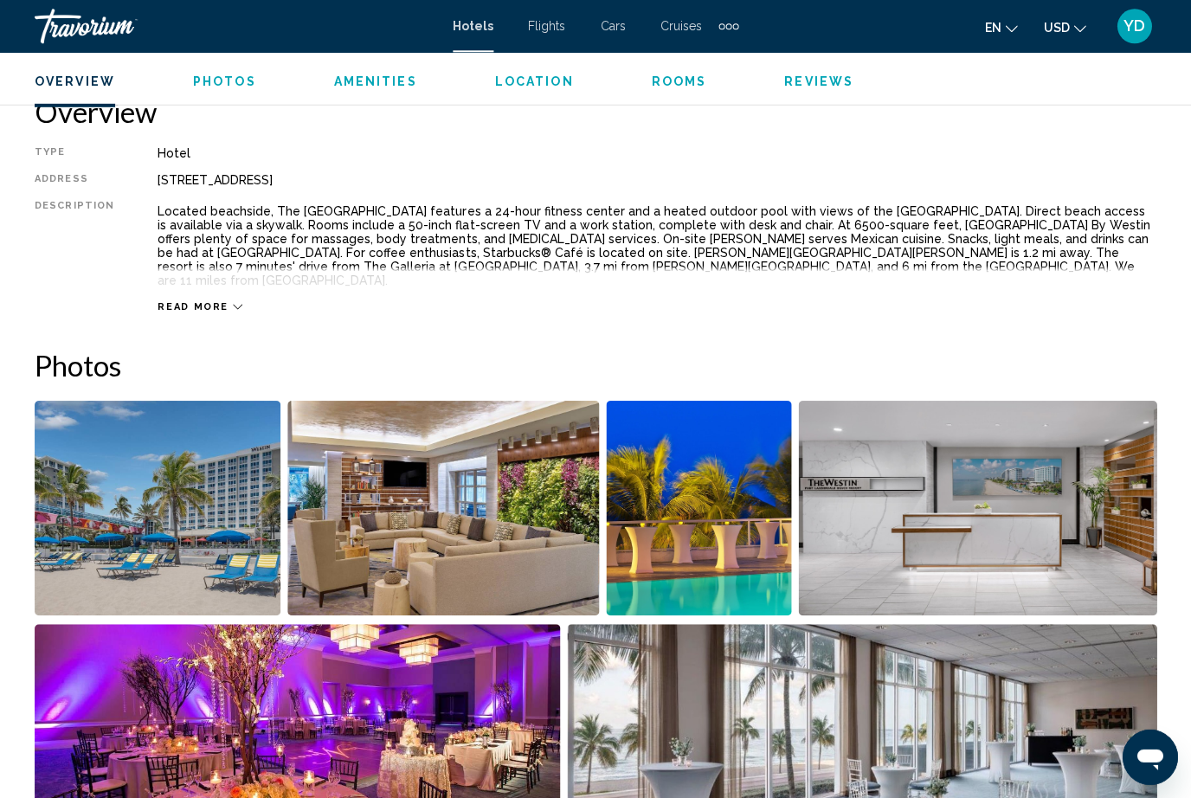
scroll to position [868, 0]
click at [244, 502] on img "Open full-screen image slider" at bounding box center [158, 507] width 246 height 215
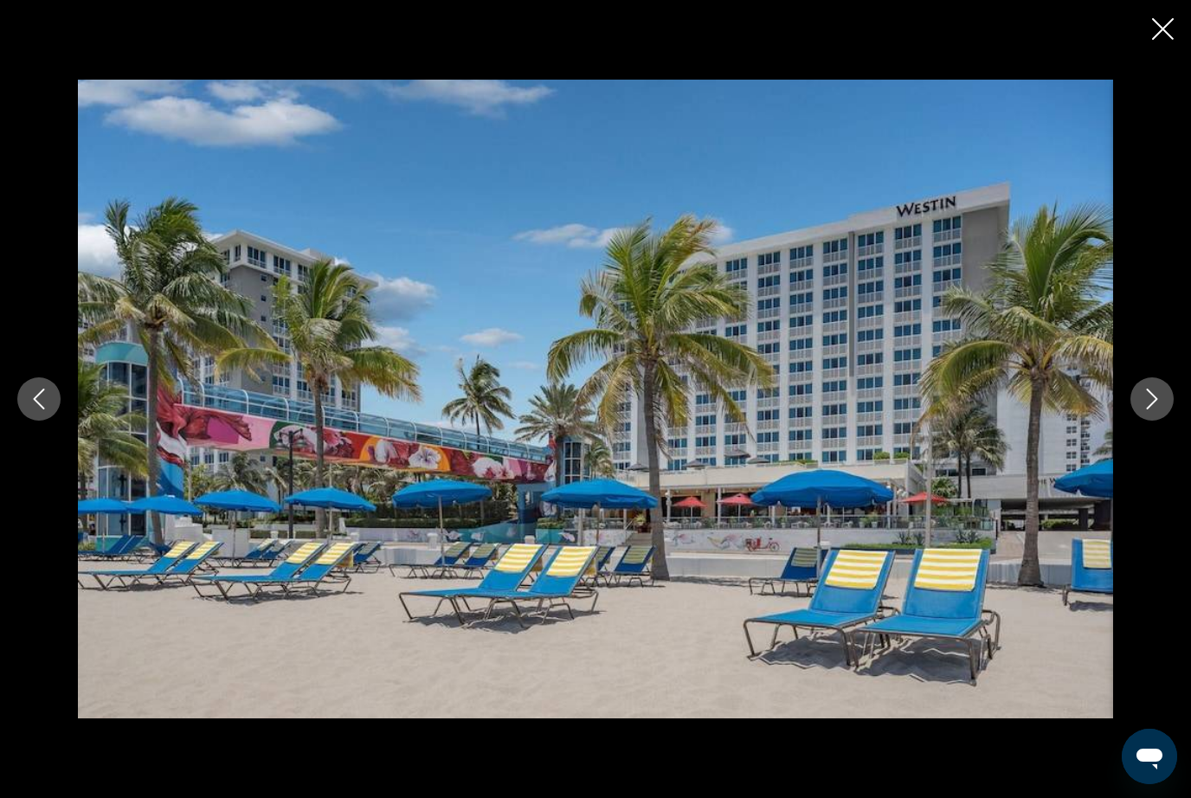
scroll to position [1487, 0]
click at [1152, 421] on button "Next image" at bounding box center [1152, 399] width 43 height 43
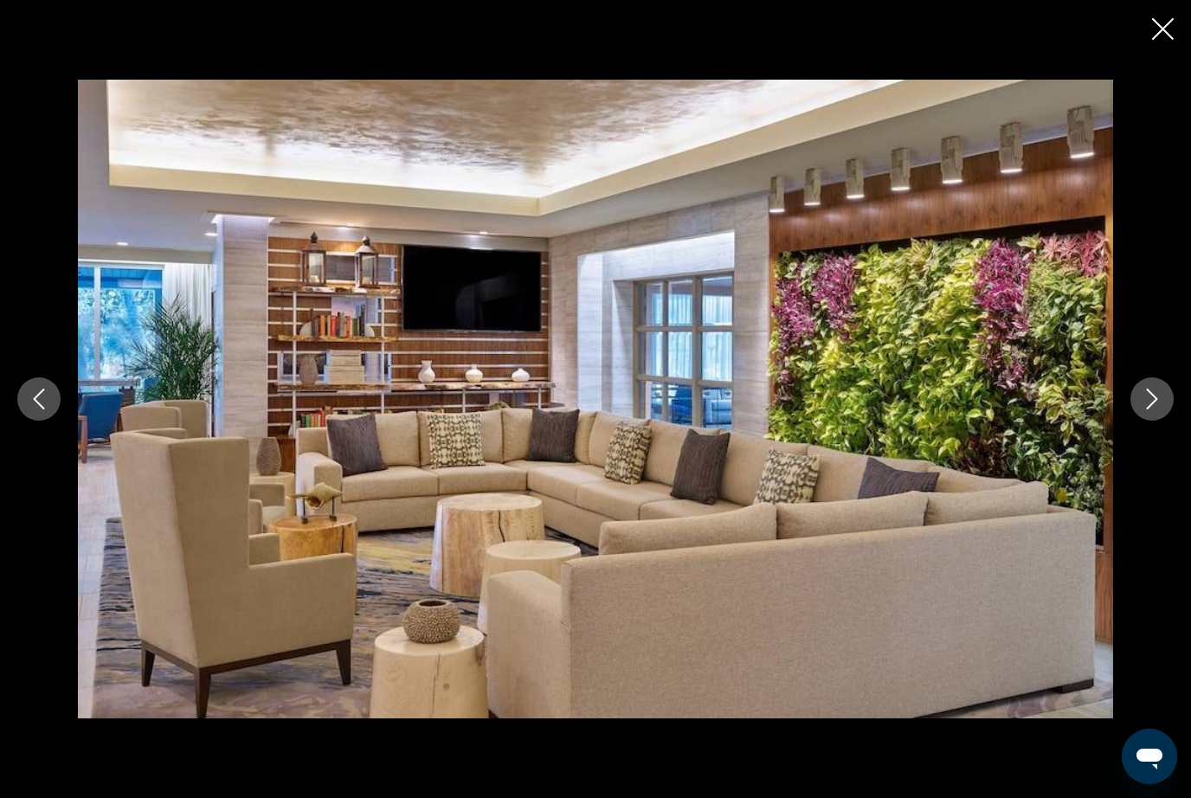
click at [1152, 410] on icon "Next image" at bounding box center [1152, 399] width 21 height 21
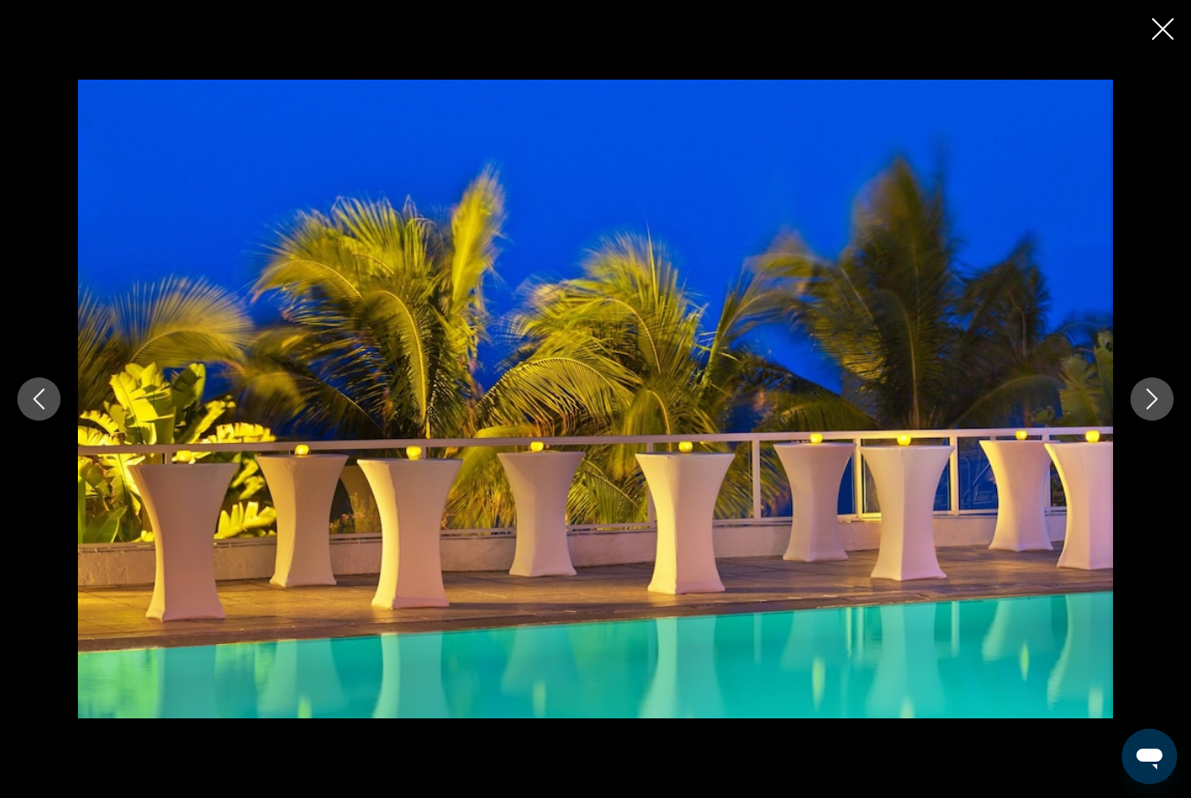
click at [1151, 421] on button "Next image" at bounding box center [1152, 399] width 43 height 43
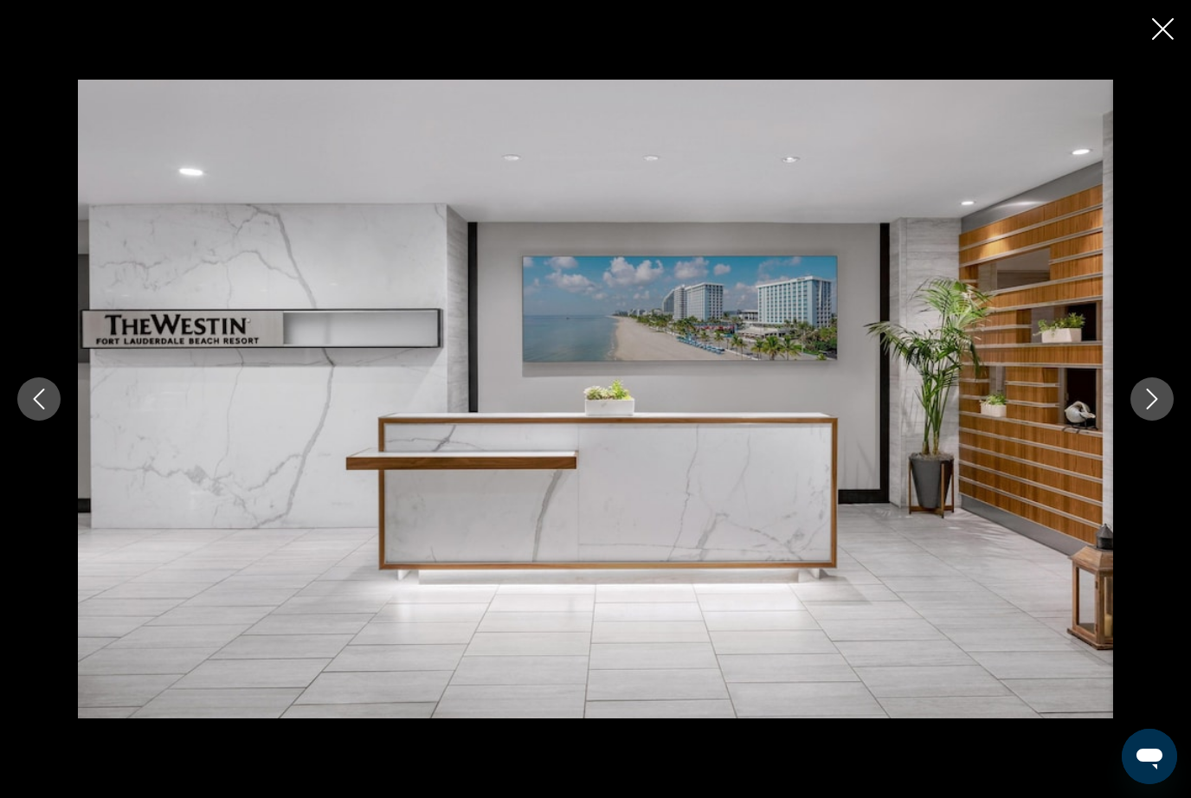
click at [1155, 410] on icon "Next image" at bounding box center [1152, 399] width 21 height 21
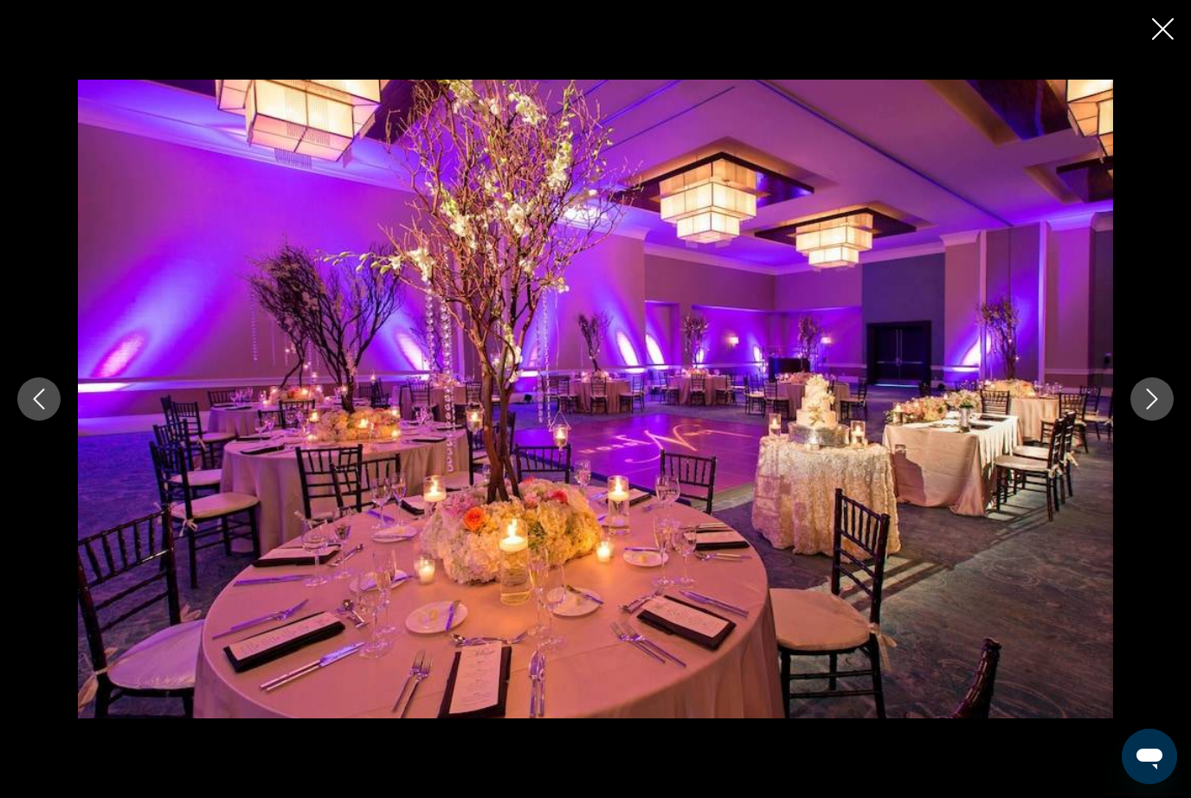
click at [1154, 410] on icon "Next image" at bounding box center [1152, 399] width 21 height 21
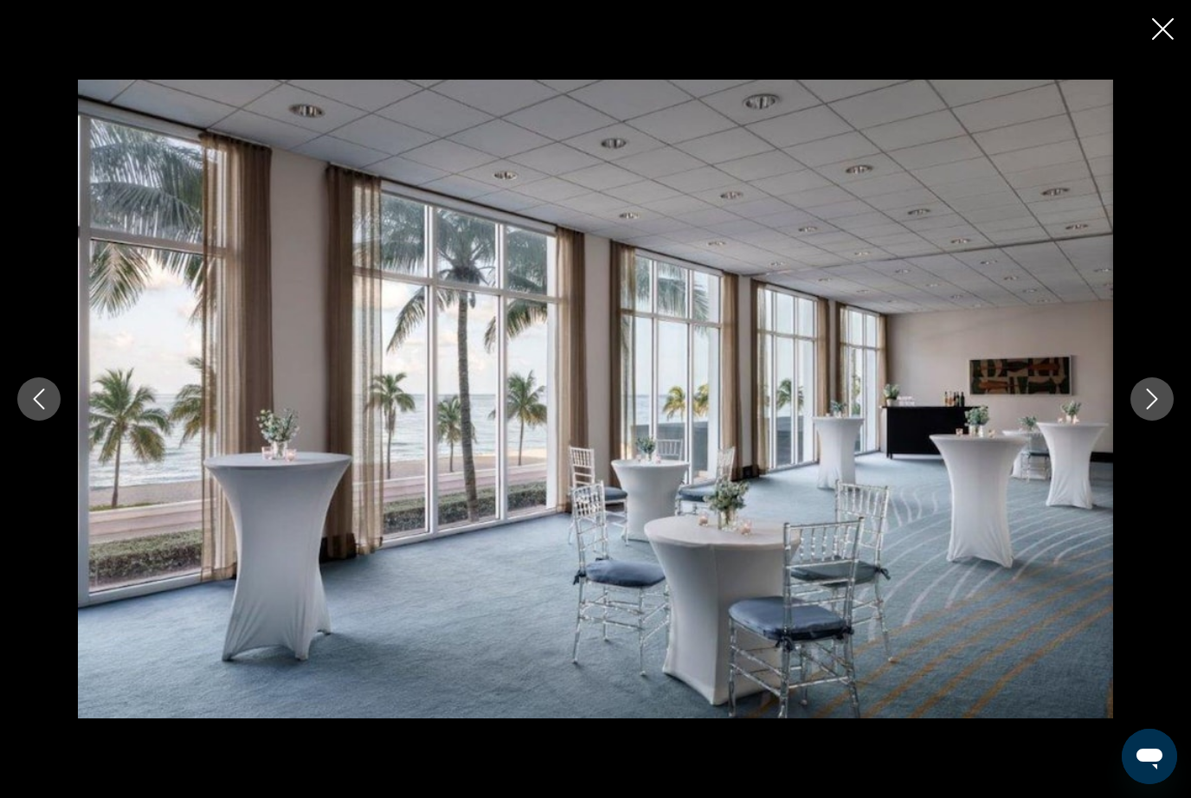
click at [1161, 410] on icon "Next image" at bounding box center [1152, 399] width 21 height 21
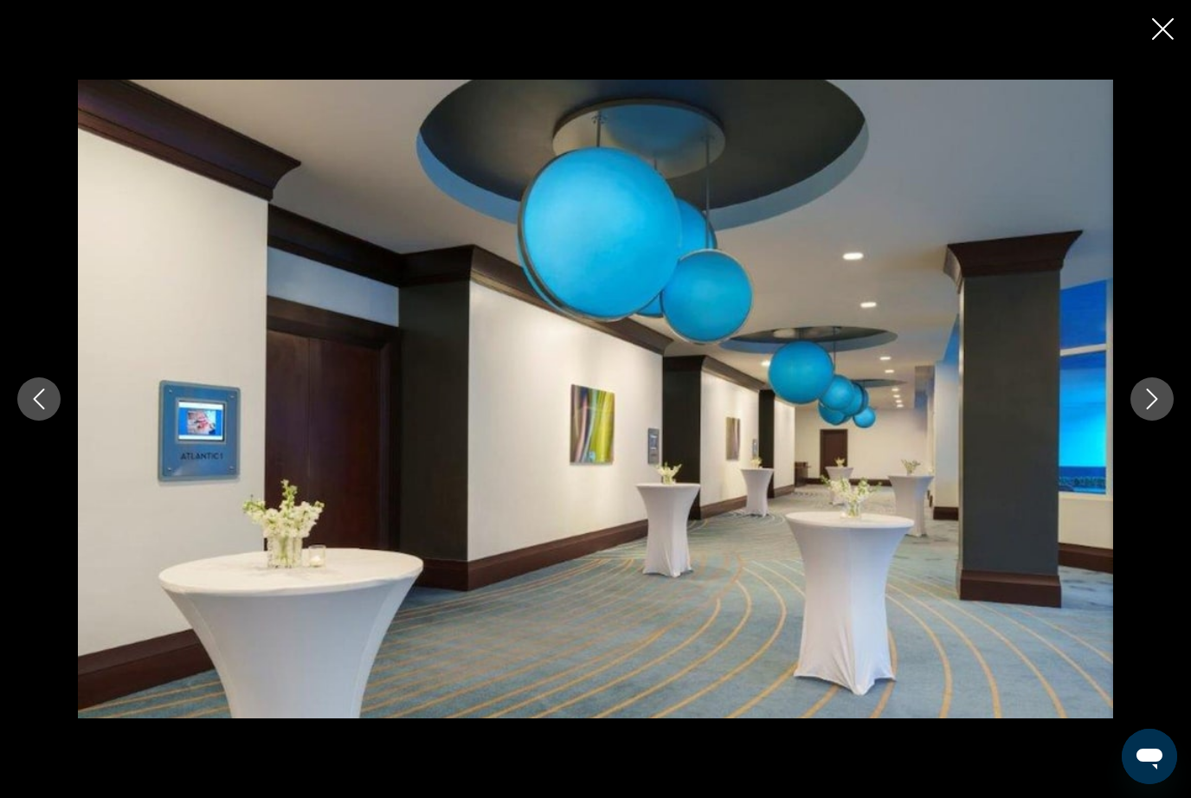
click at [31, 421] on button "Previous image" at bounding box center [38, 399] width 43 height 43
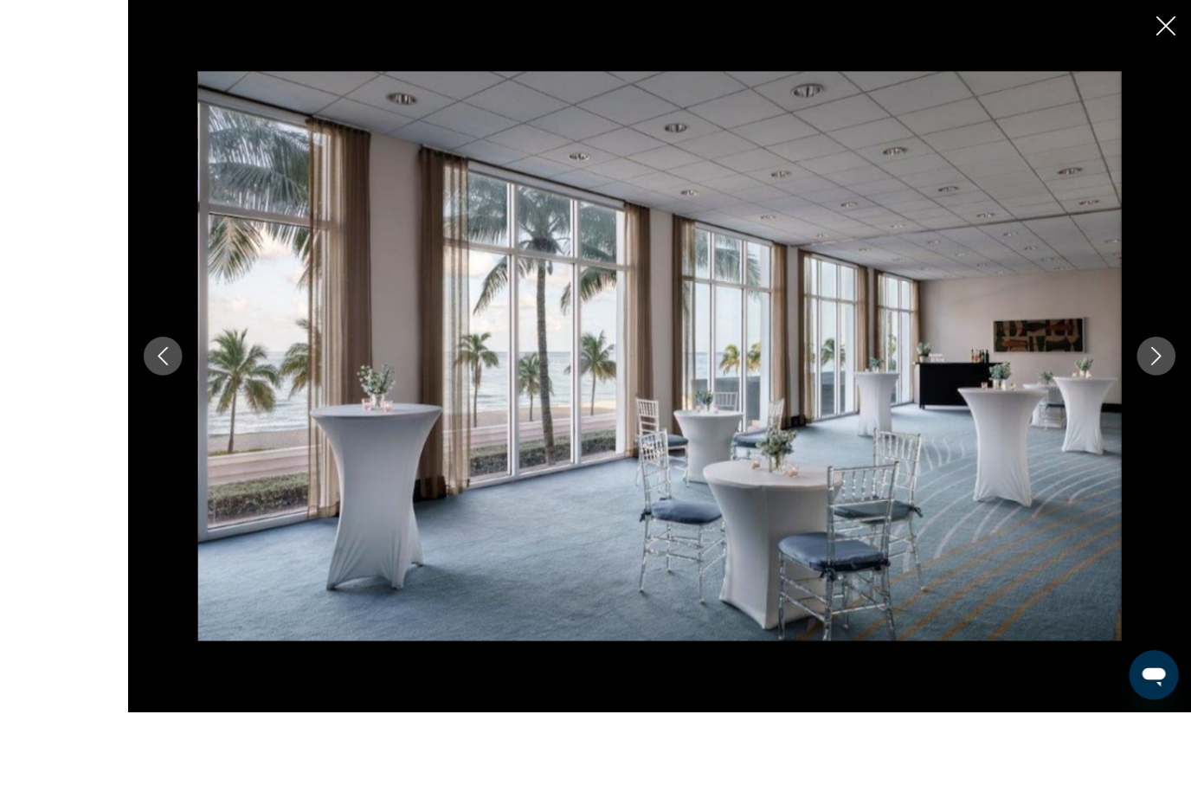
scroll to position [1526, 0]
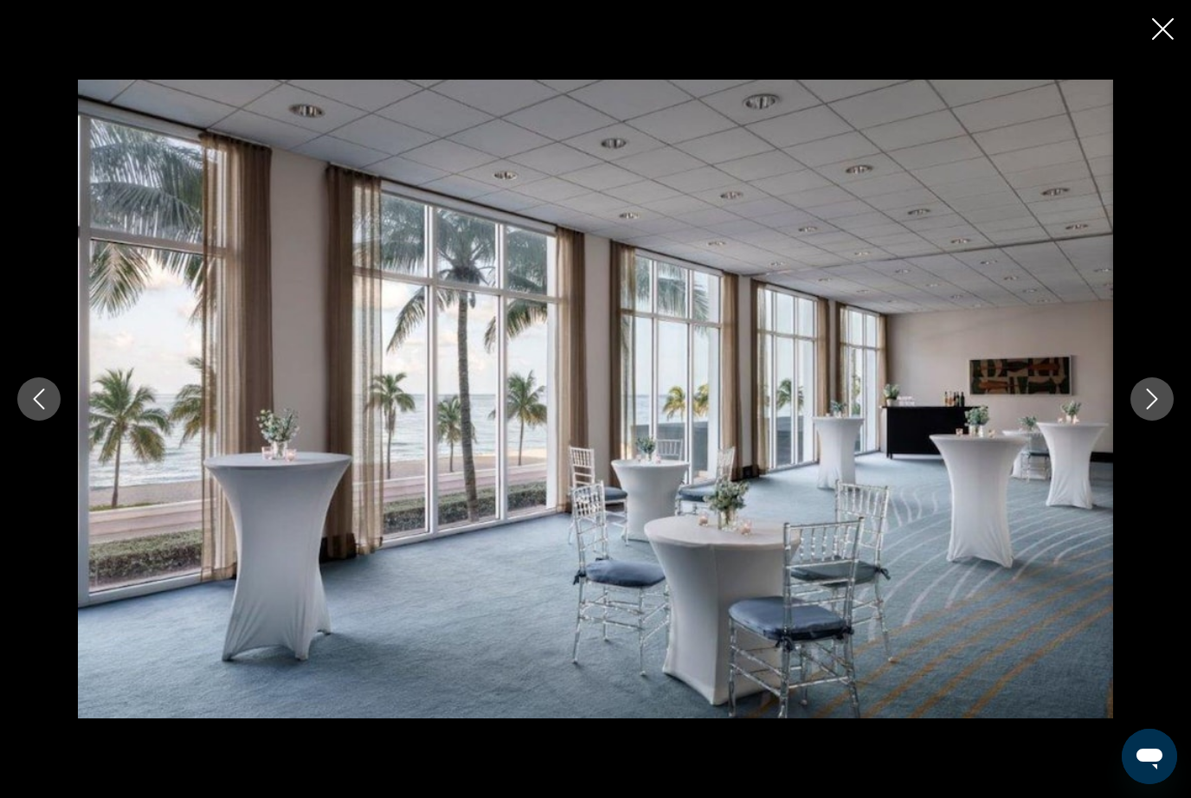
click at [1151, 410] on icon "Next image" at bounding box center [1152, 399] width 21 height 21
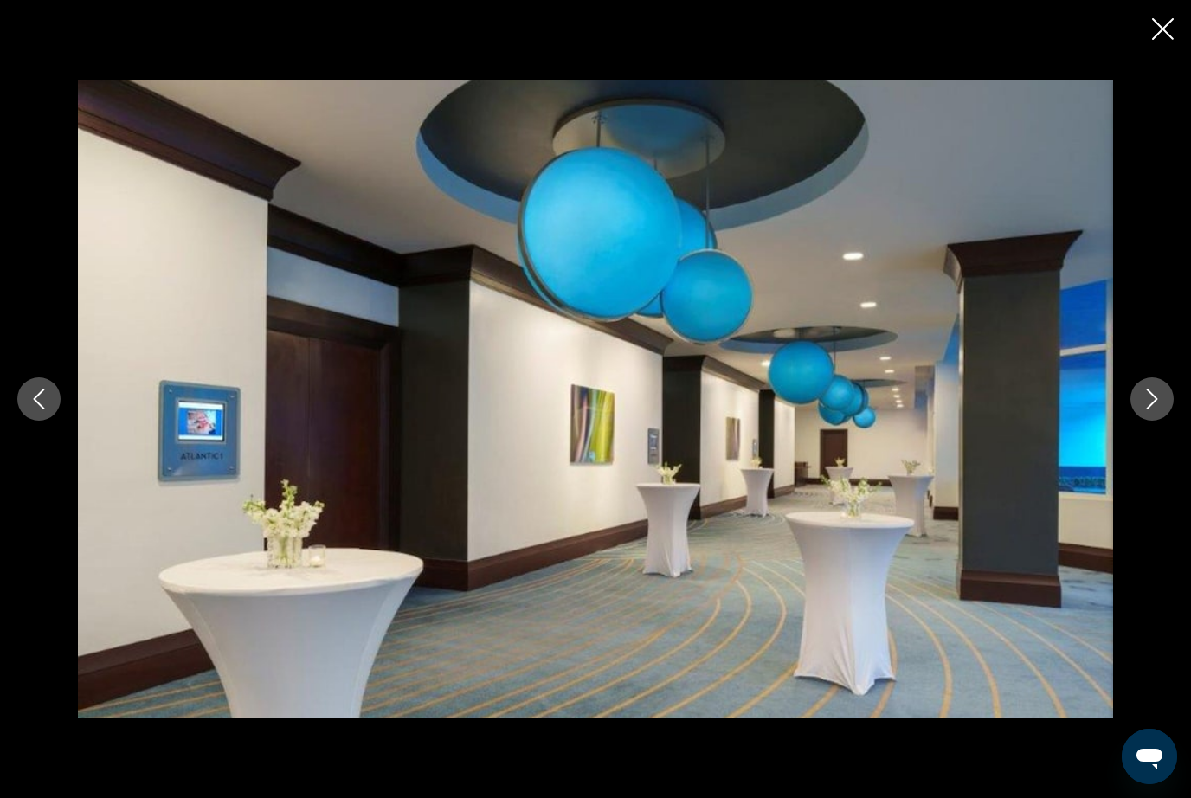
click at [1158, 414] on button "Next image" at bounding box center [1152, 399] width 43 height 43
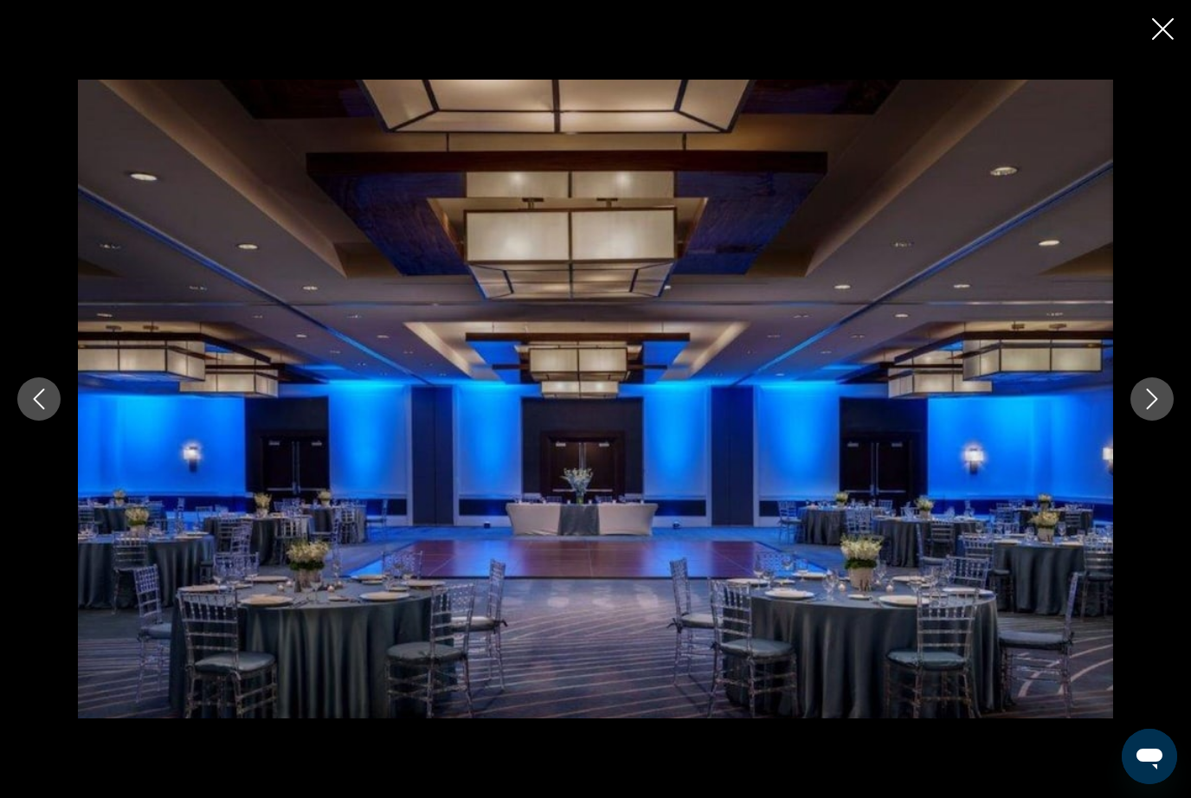
click at [1158, 410] on icon "Next image" at bounding box center [1152, 399] width 21 height 21
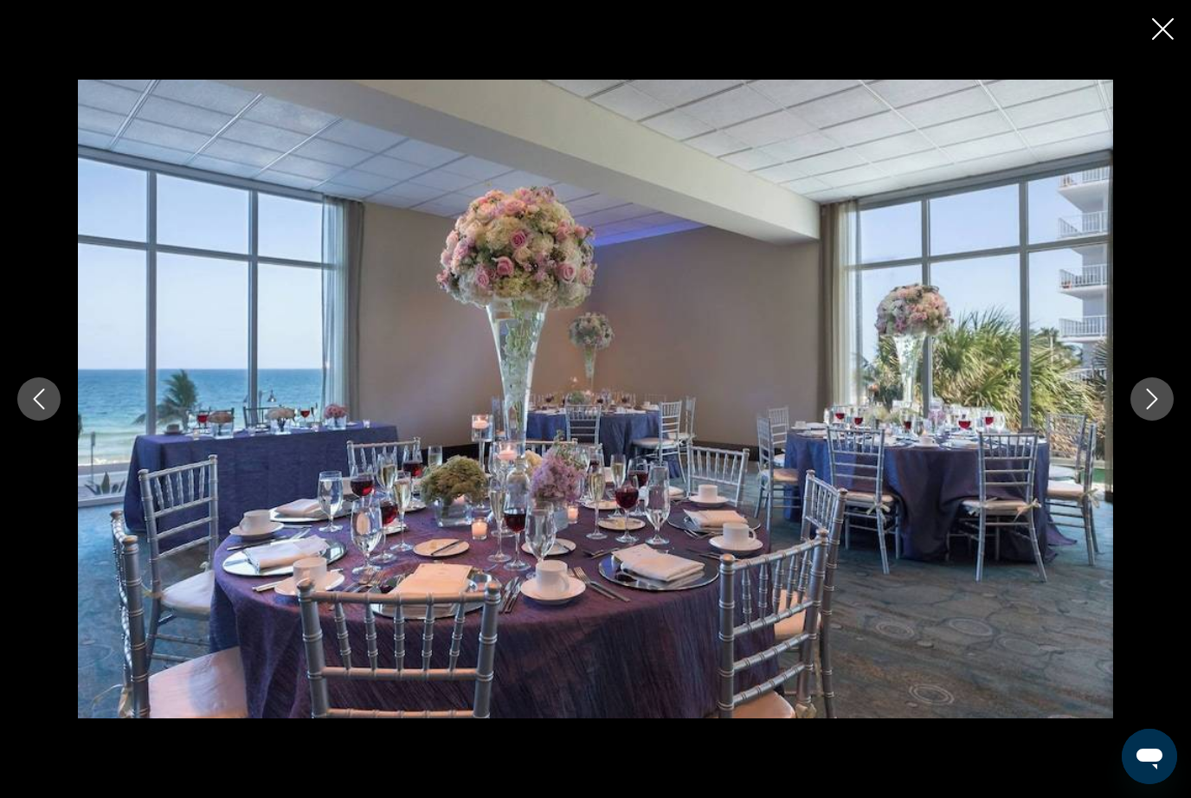
click at [1156, 421] on button "Next image" at bounding box center [1152, 399] width 43 height 43
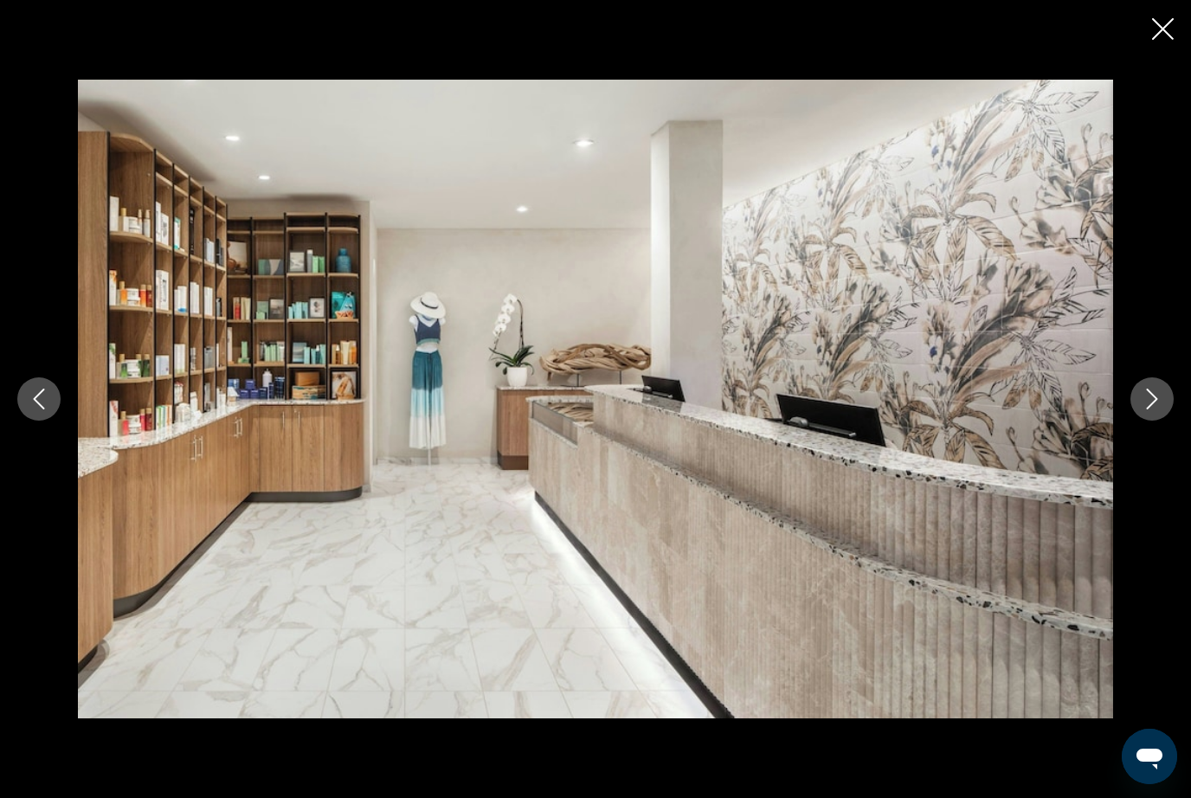
click at [1158, 421] on button "Next image" at bounding box center [1152, 399] width 43 height 43
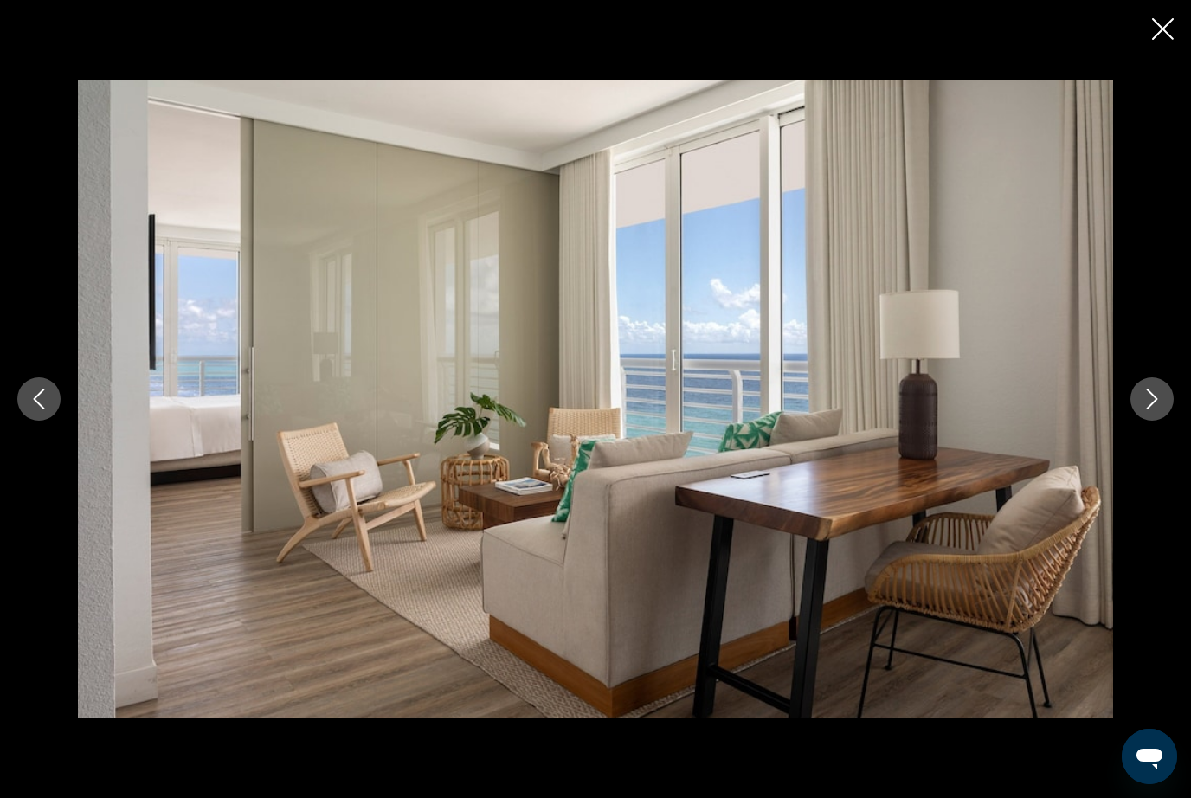
click at [1156, 421] on button "Next image" at bounding box center [1152, 399] width 43 height 43
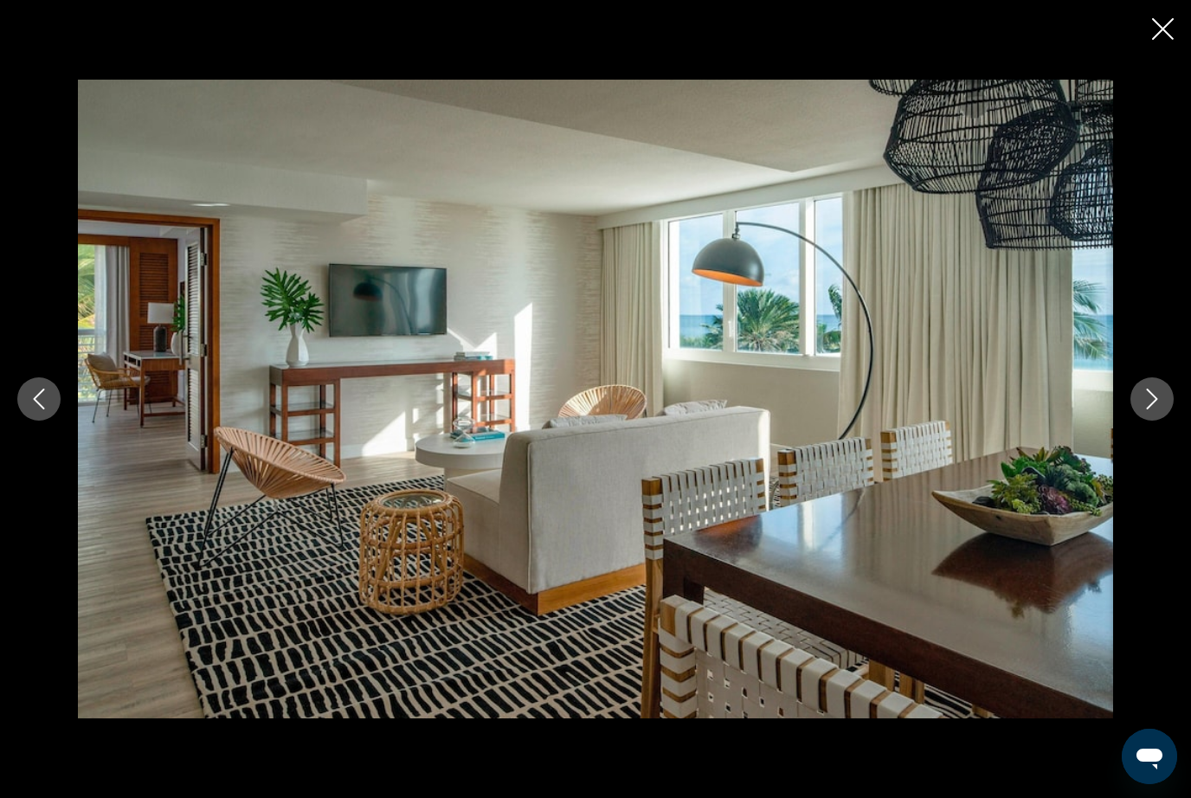
click at [1161, 410] on icon "Next image" at bounding box center [1152, 399] width 21 height 21
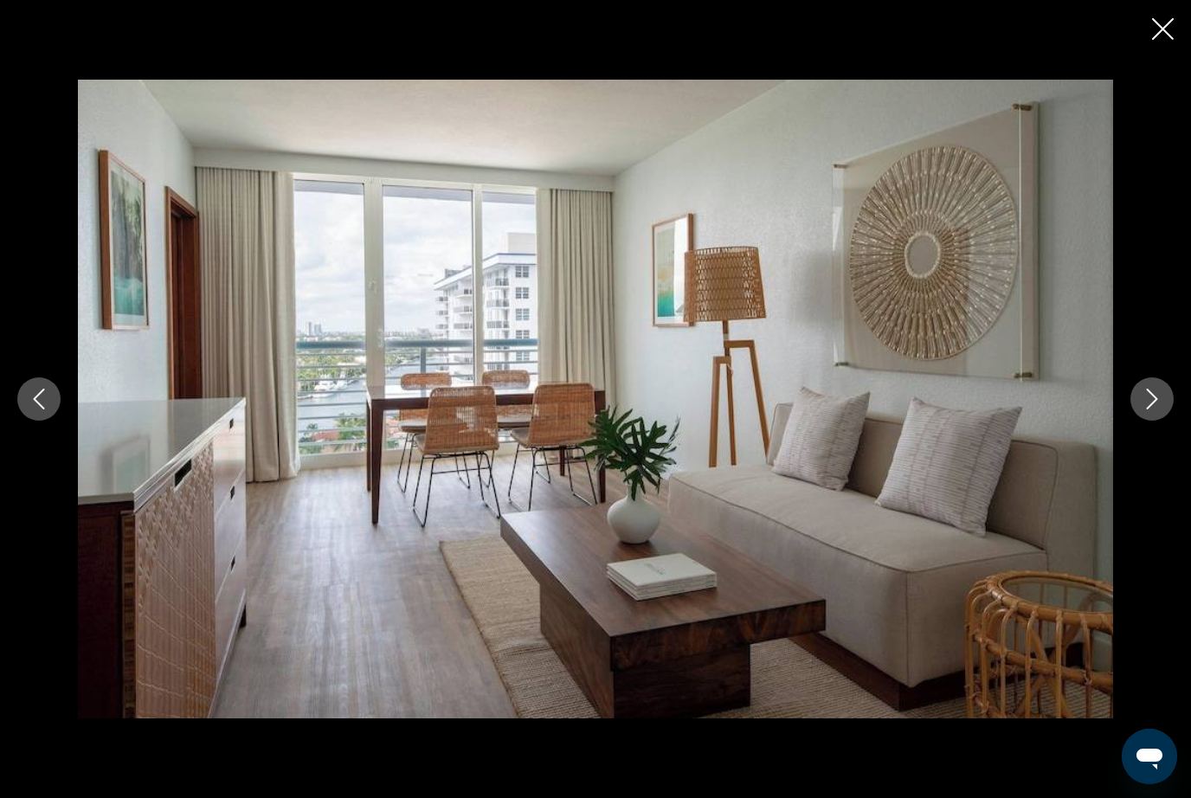
click at [1158, 421] on button "Next image" at bounding box center [1152, 399] width 43 height 43
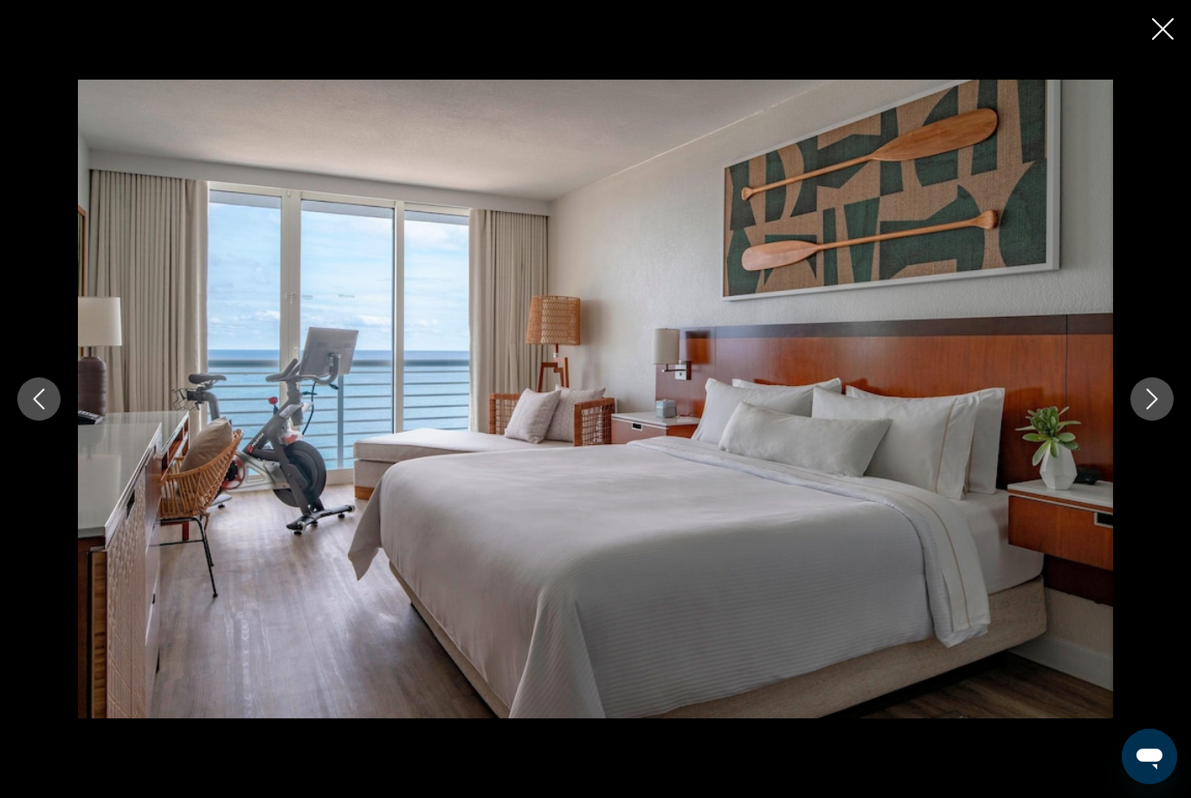
click at [1161, 421] on button "Next image" at bounding box center [1152, 399] width 43 height 43
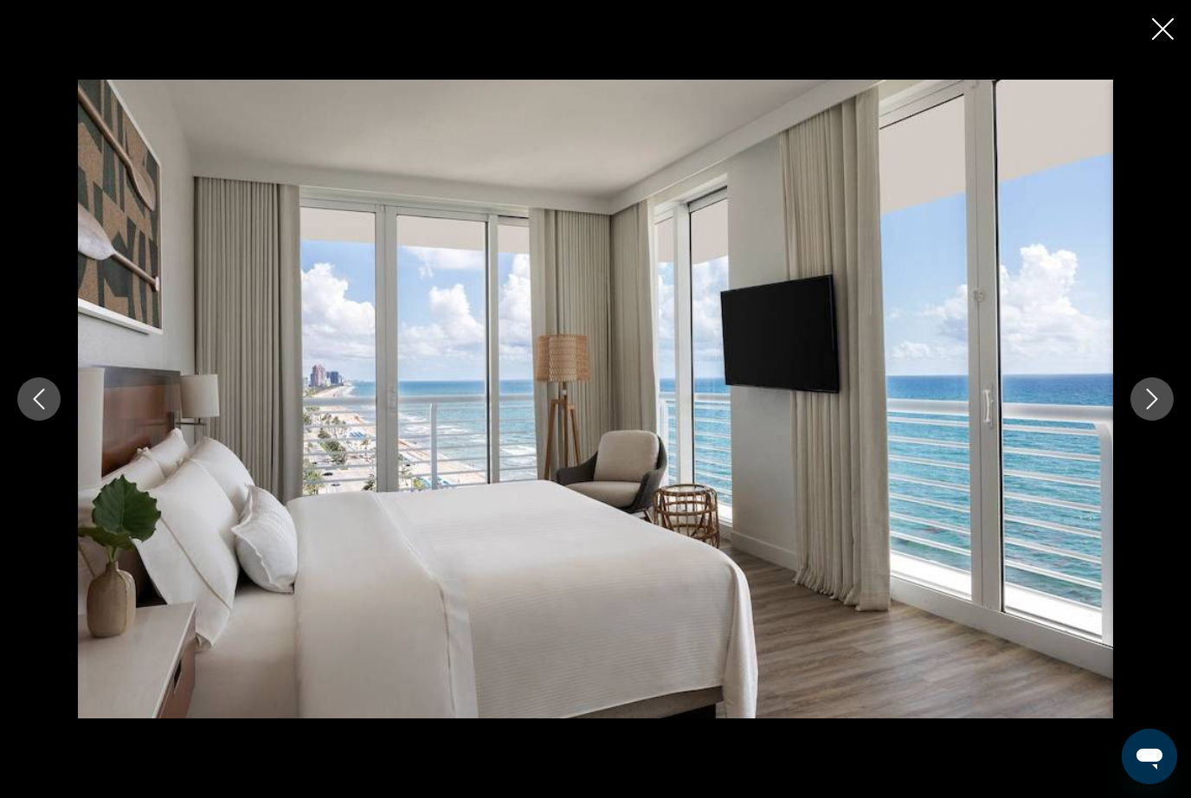
click at [1159, 410] on icon "Next image" at bounding box center [1152, 399] width 21 height 21
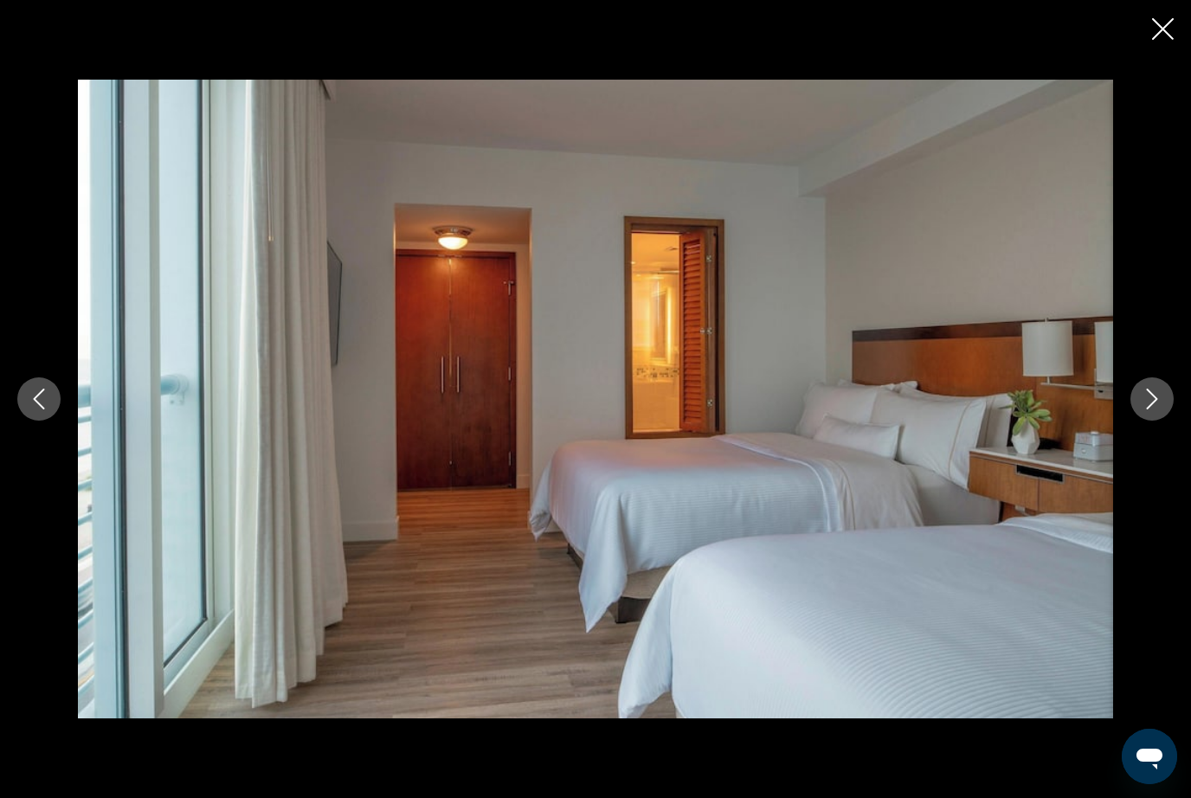
click at [1171, 421] on button "Next image" at bounding box center [1152, 399] width 43 height 43
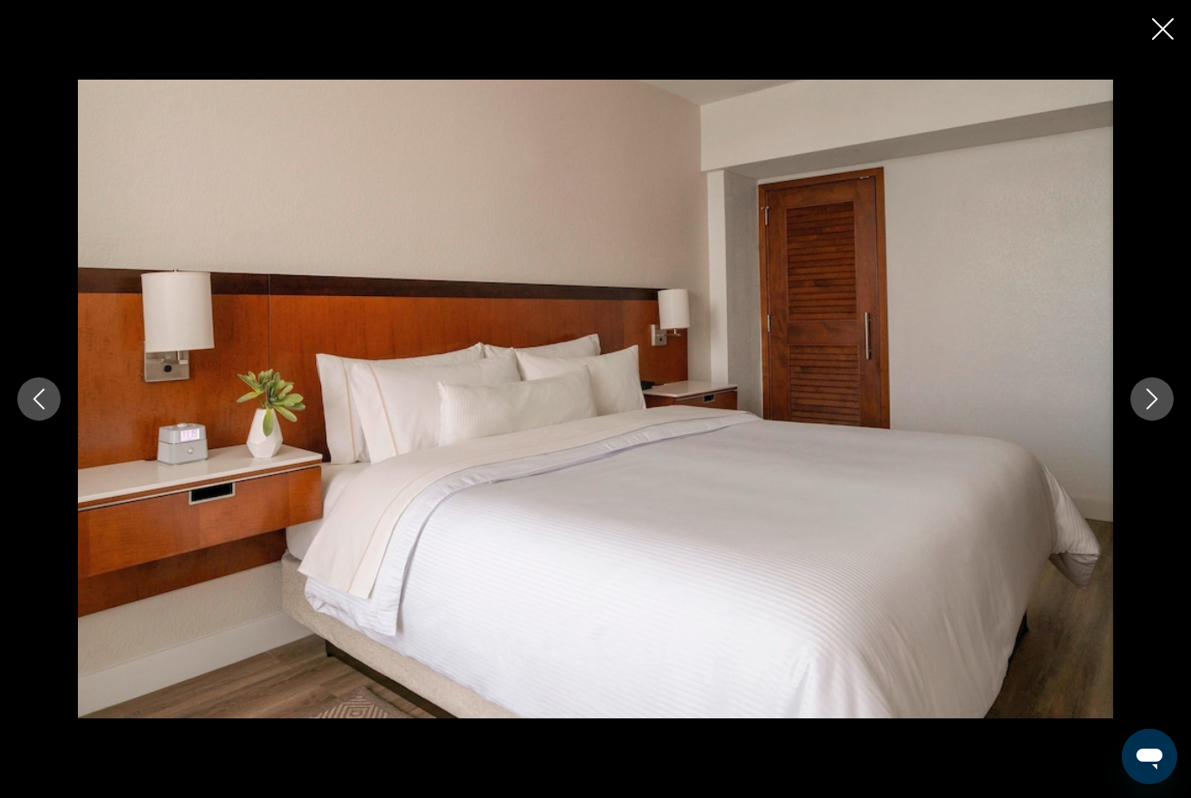
click at [1171, 421] on button "Next image" at bounding box center [1152, 399] width 43 height 43
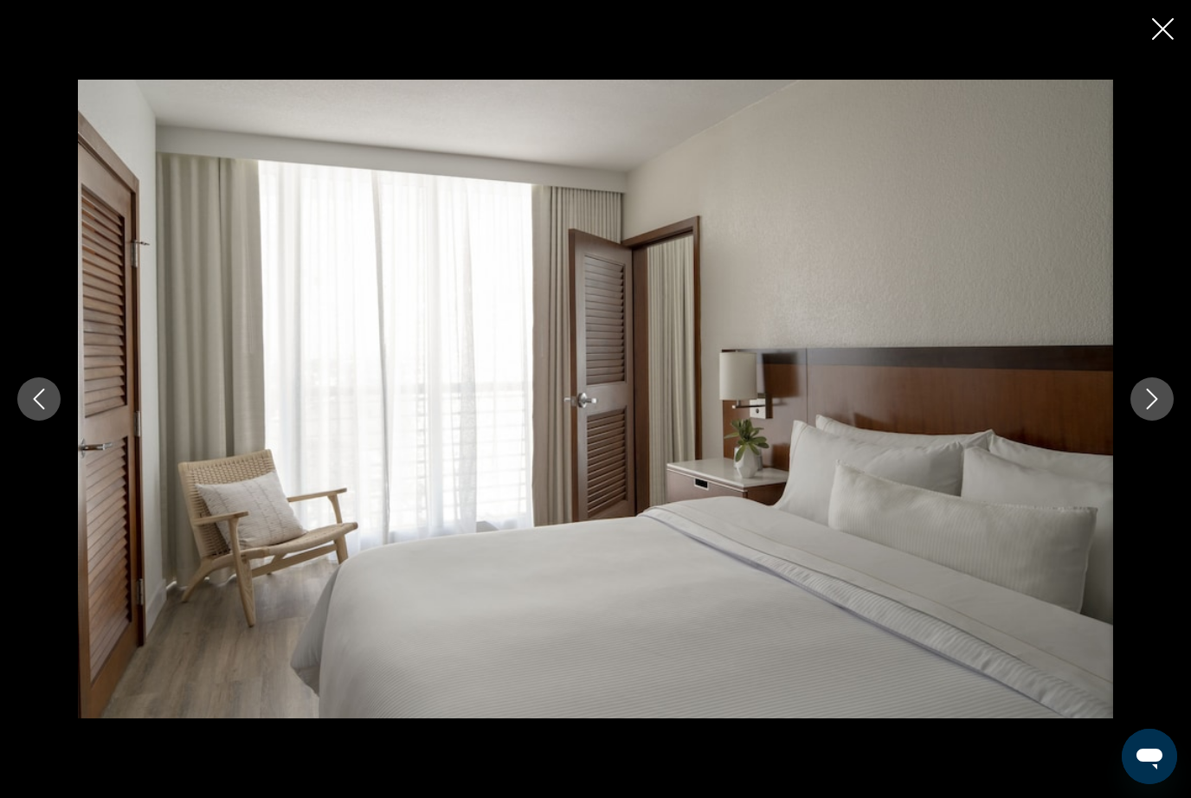
click at [1171, 421] on button "Next image" at bounding box center [1152, 399] width 43 height 43
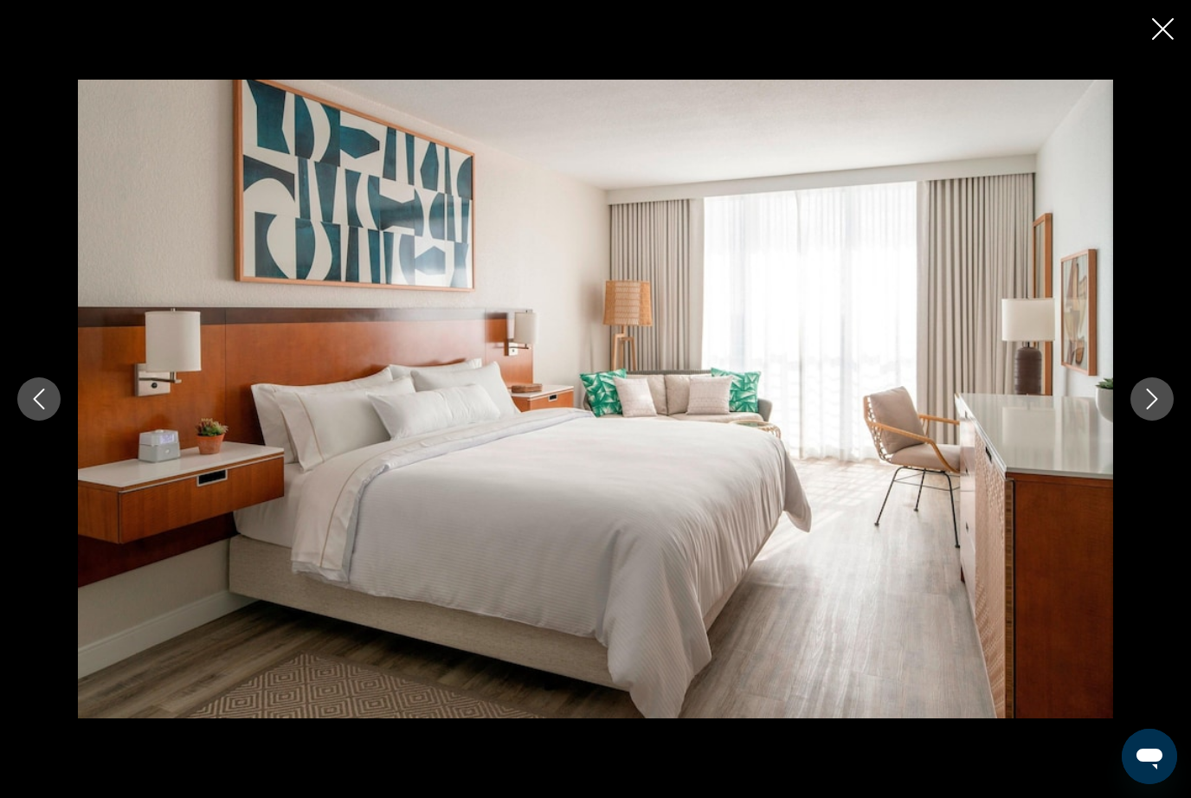
click at [1171, 418] on button "Next image" at bounding box center [1152, 399] width 43 height 43
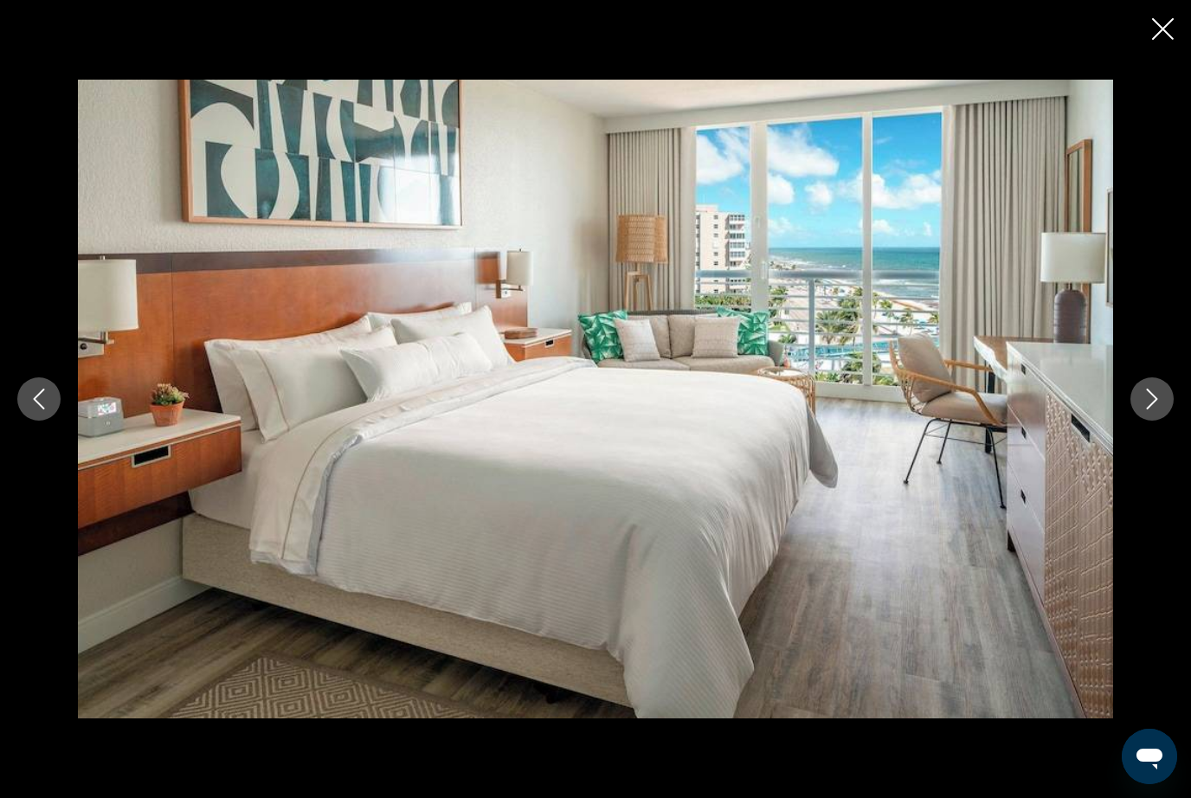
click at [1172, 420] on button "Next image" at bounding box center [1152, 399] width 43 height 43
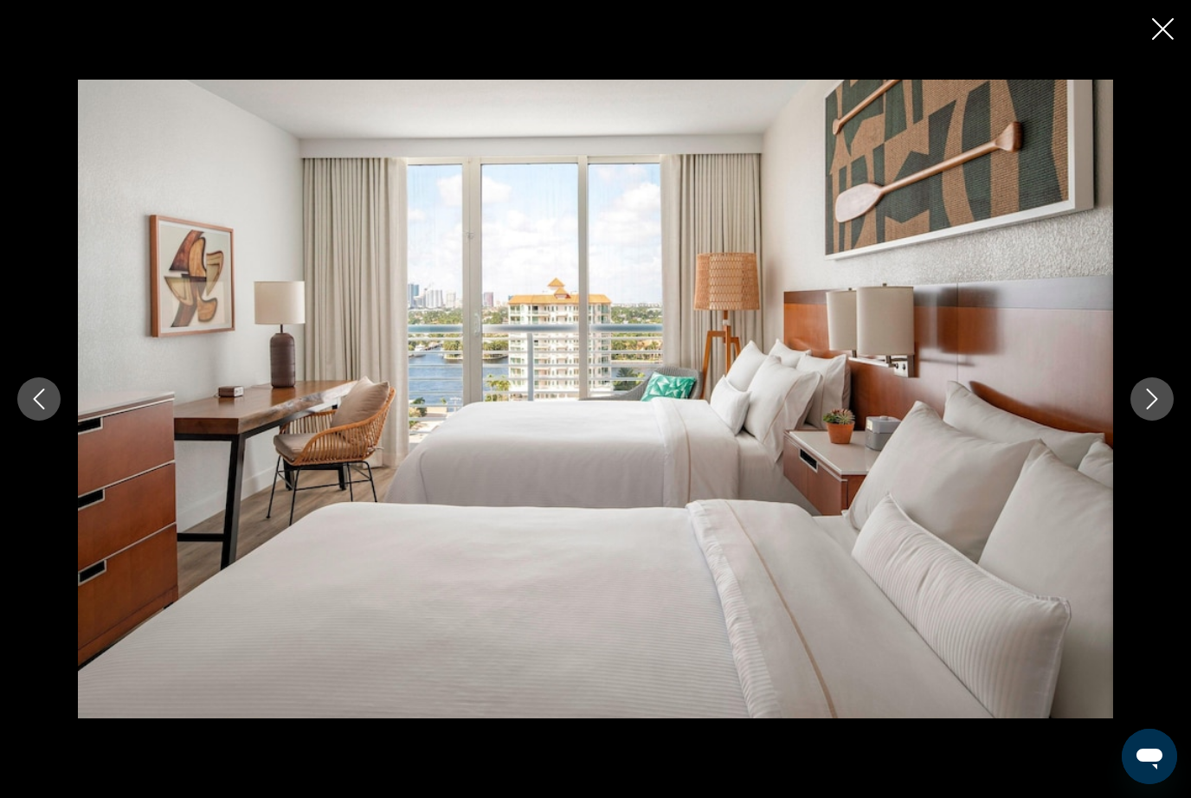
click at [1170, 421] on button "Next image" at bounding box center [1152, 399] width 43 height 43
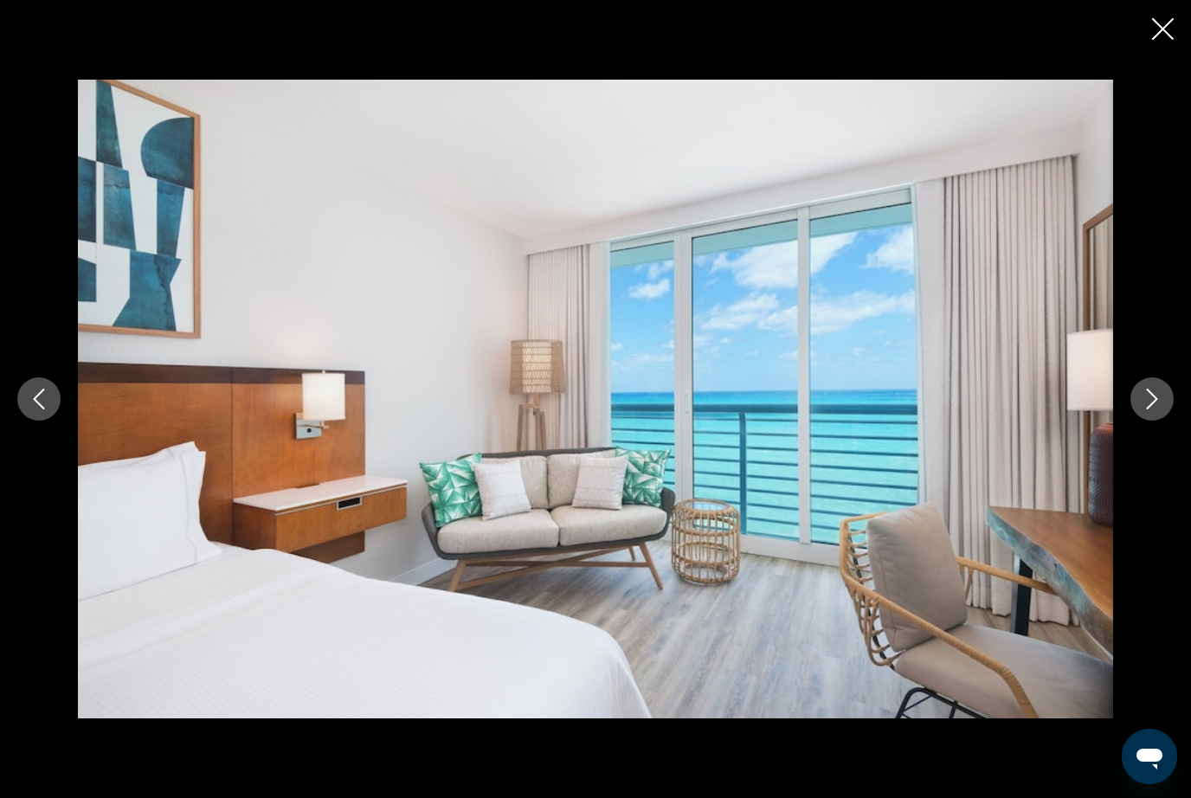
click at [1170, 421] on button "Next image" at bounding box center [1152, 399] width 43 height 43
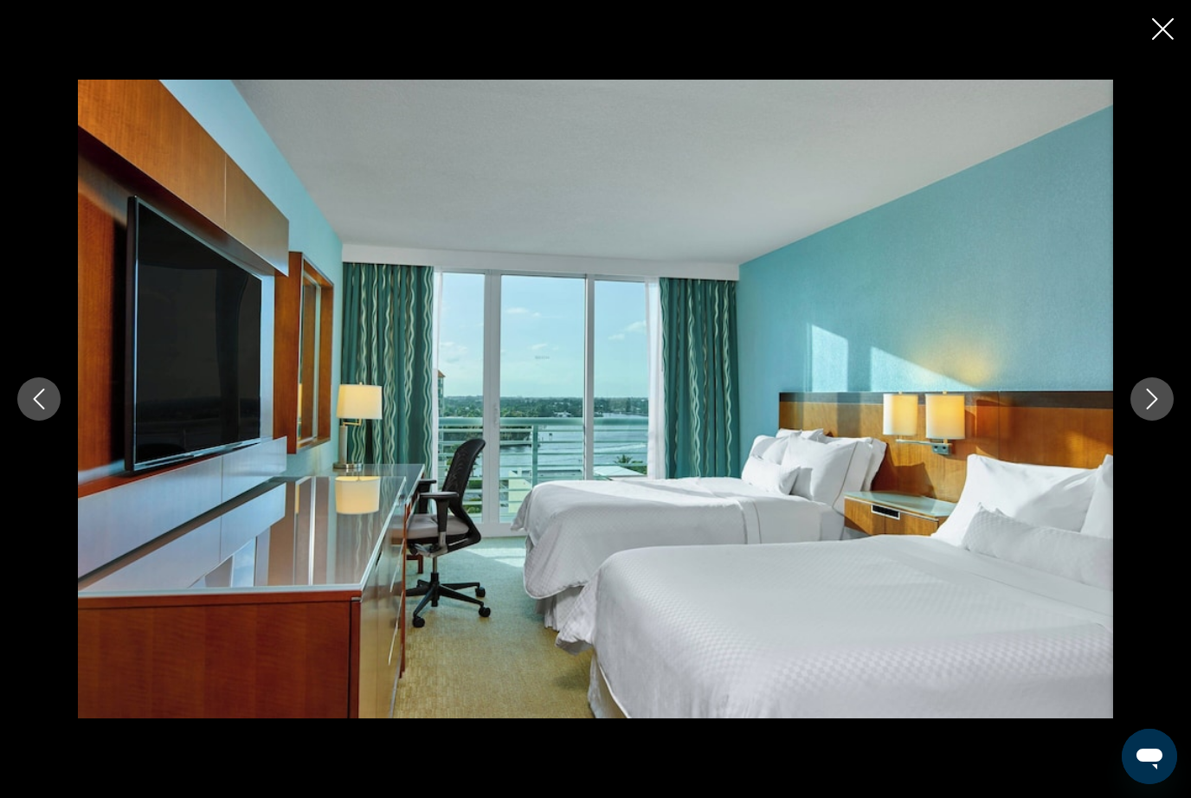
click at [1165, 421] on button "Next image" at bounding box center [1152, 399] width 43 height 43
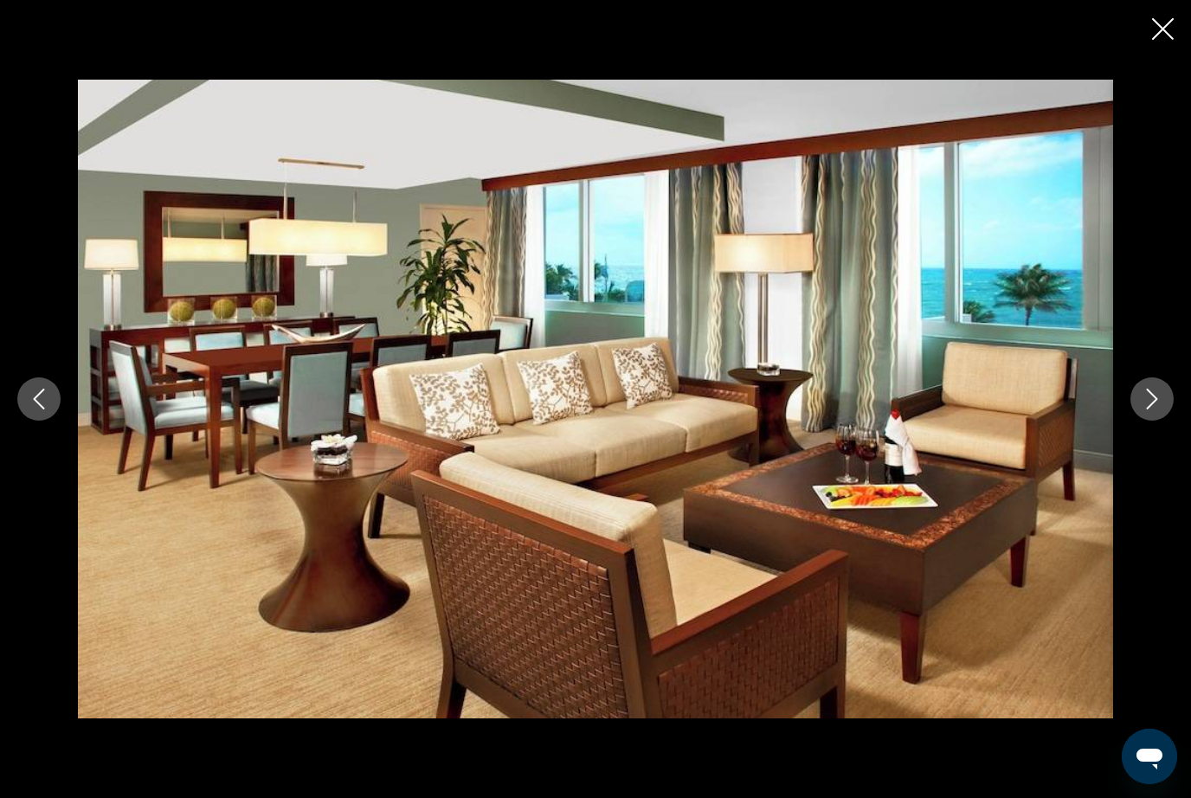
click at [1164, 421] on button "Next image" at bounding box center [1152, 399] width 43 height 43
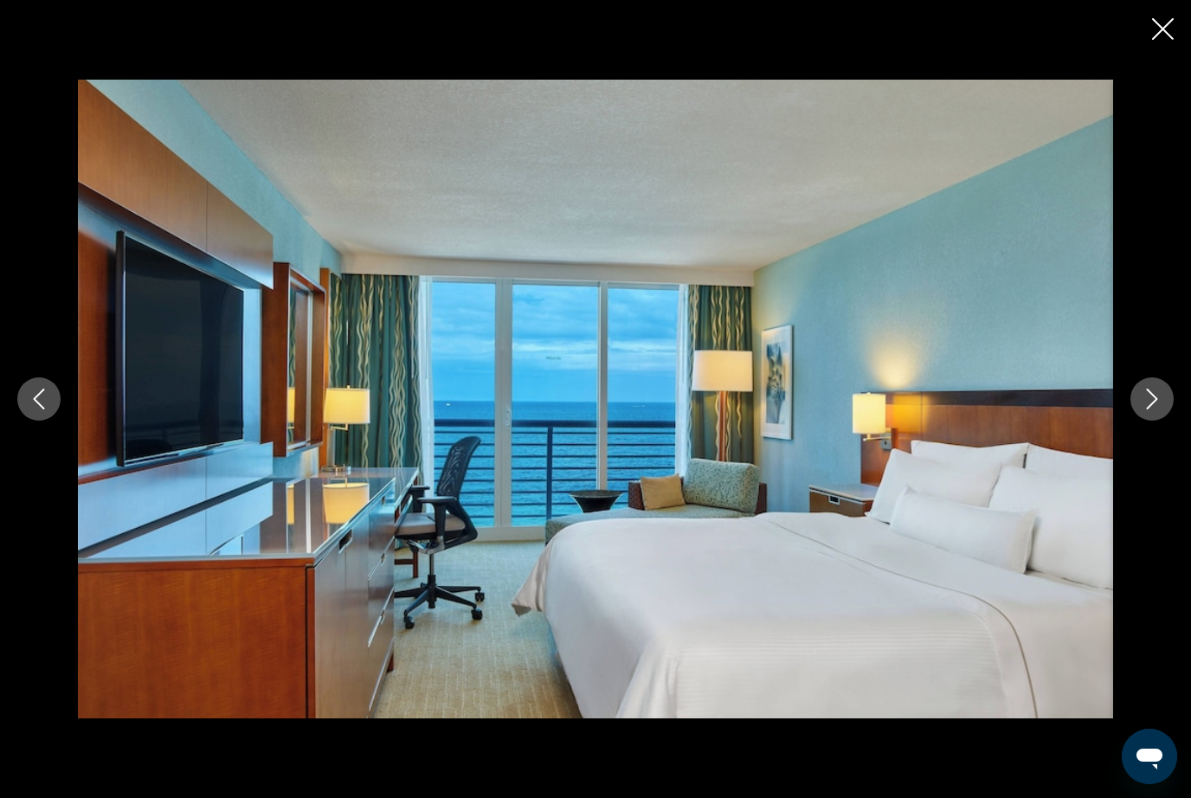
click at [1165, 421] on button "Next image" at bounding box center [1152, 399] width 43 height 43
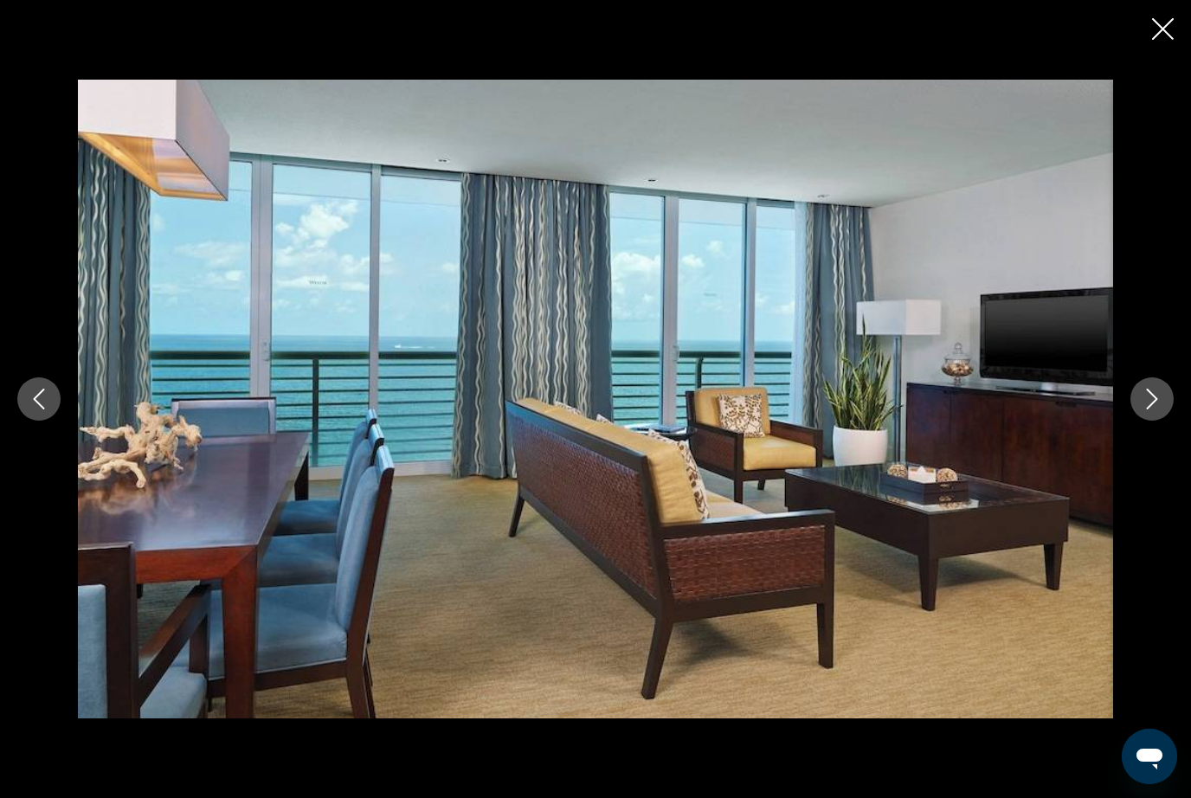
click at [1166, 421] on button "Next image" at bounding box center [1152, 399] width 43 height 43
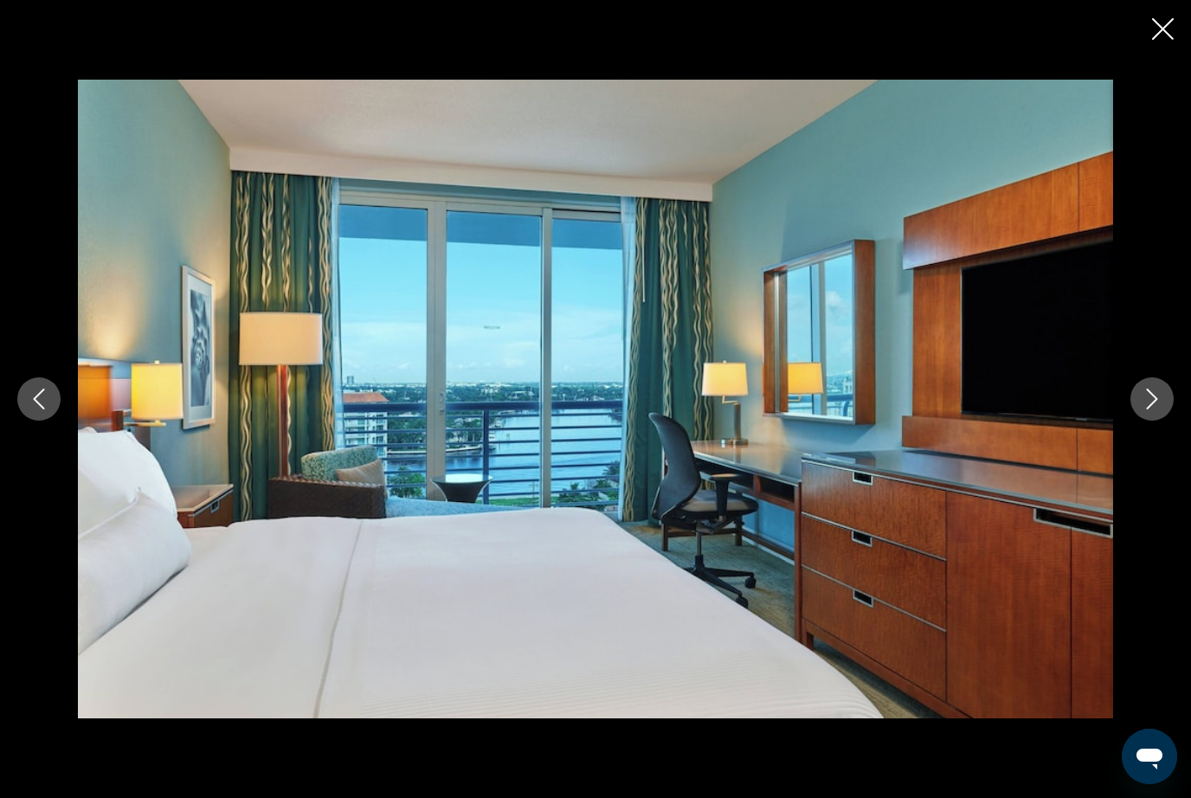
click at [1168, 421] on button "Next image" at bounding box center [1152, 399] width 43 height 43
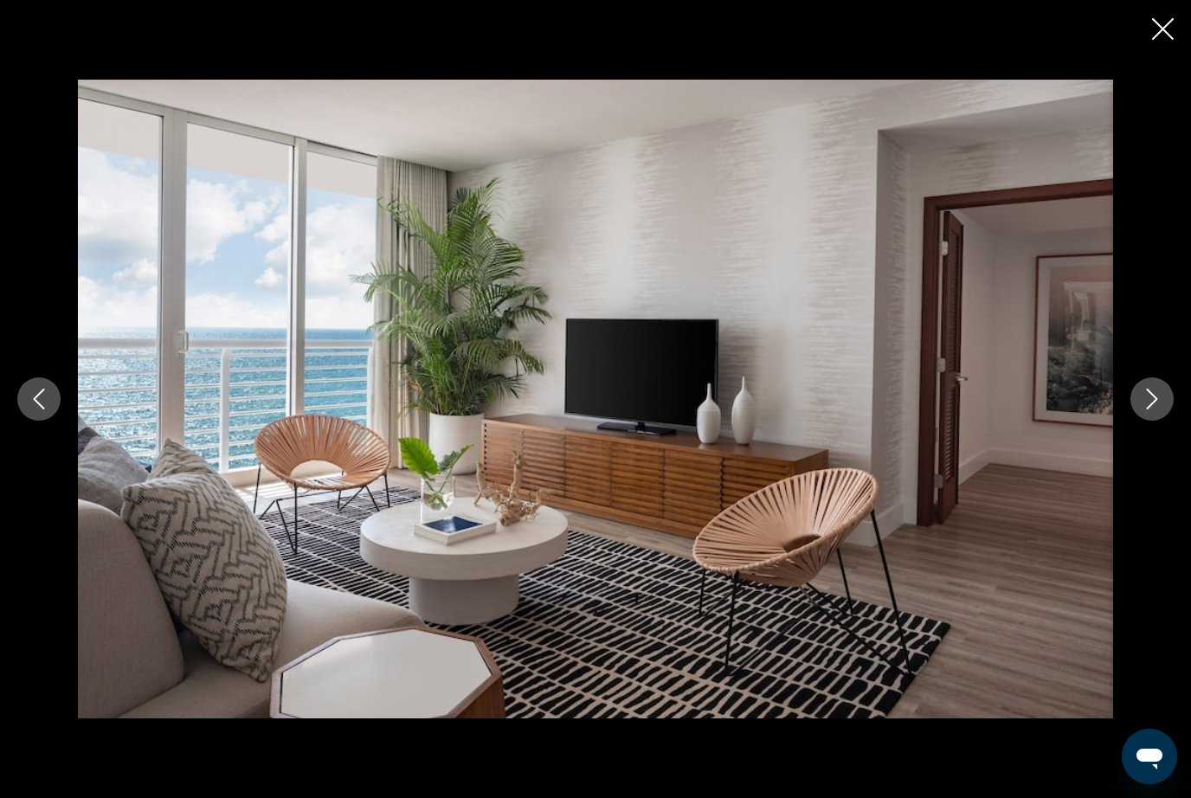
click at [1168, 421] on button "Next image" at bounding box center [1152, 399] width 43 height 43
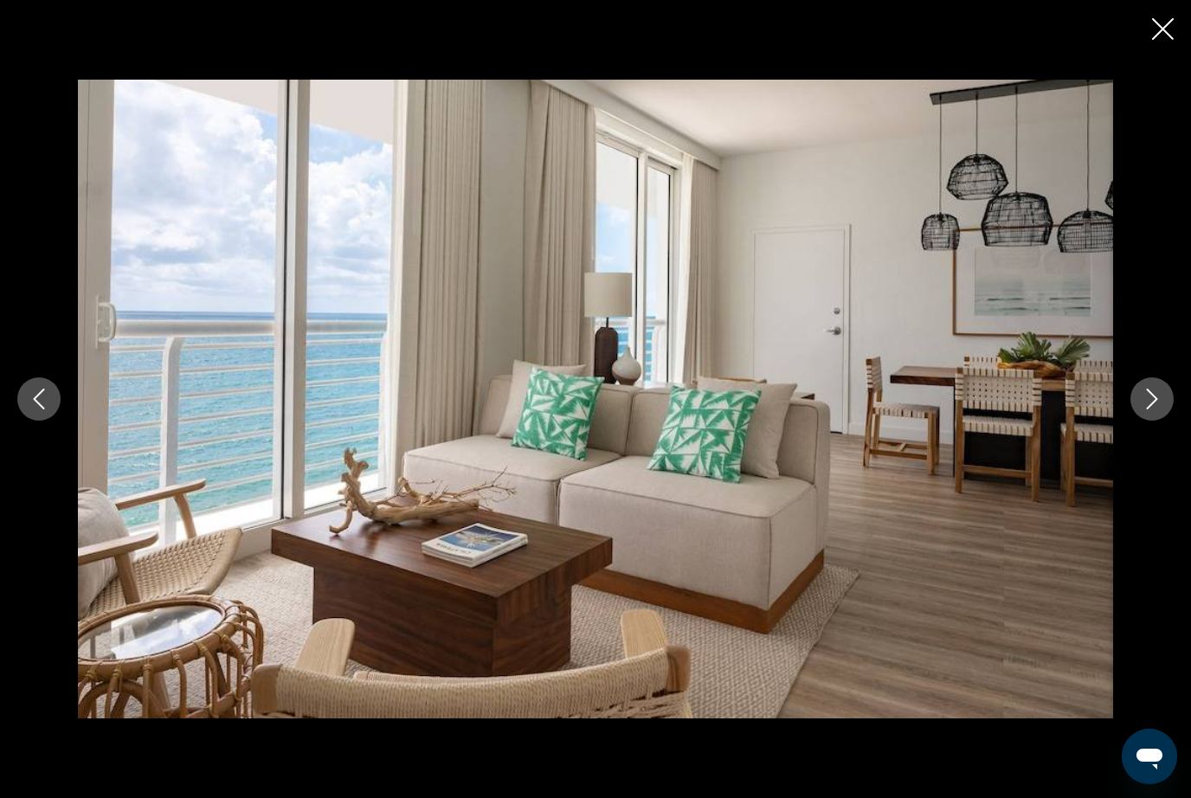
click at [1172, 421] on button "Next image" at bounding box center [1152, 399] width 43 height 43
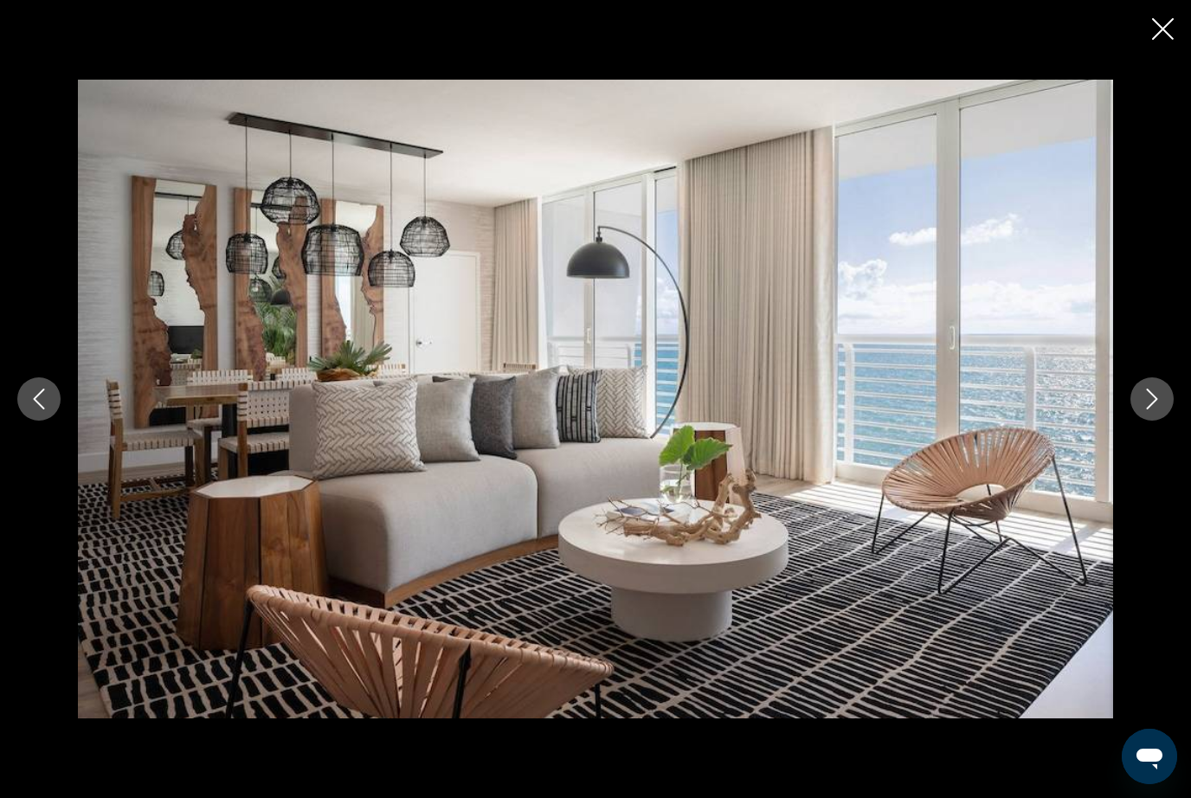
click at [1139, 421] on button "Next image" at bounding box center [1152, 399] width 43 height 43
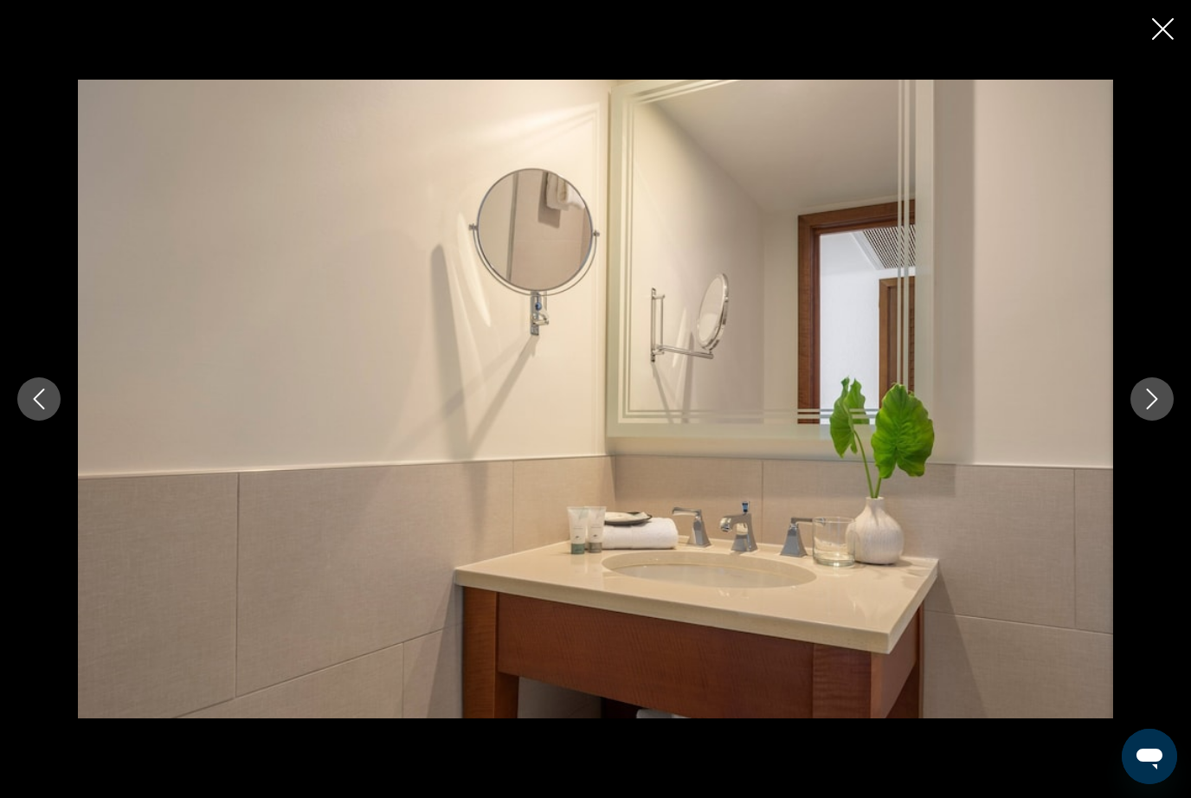
click at [1153, 421] on button "Next image" at bounding box center [1152, 399] width 43 height 43
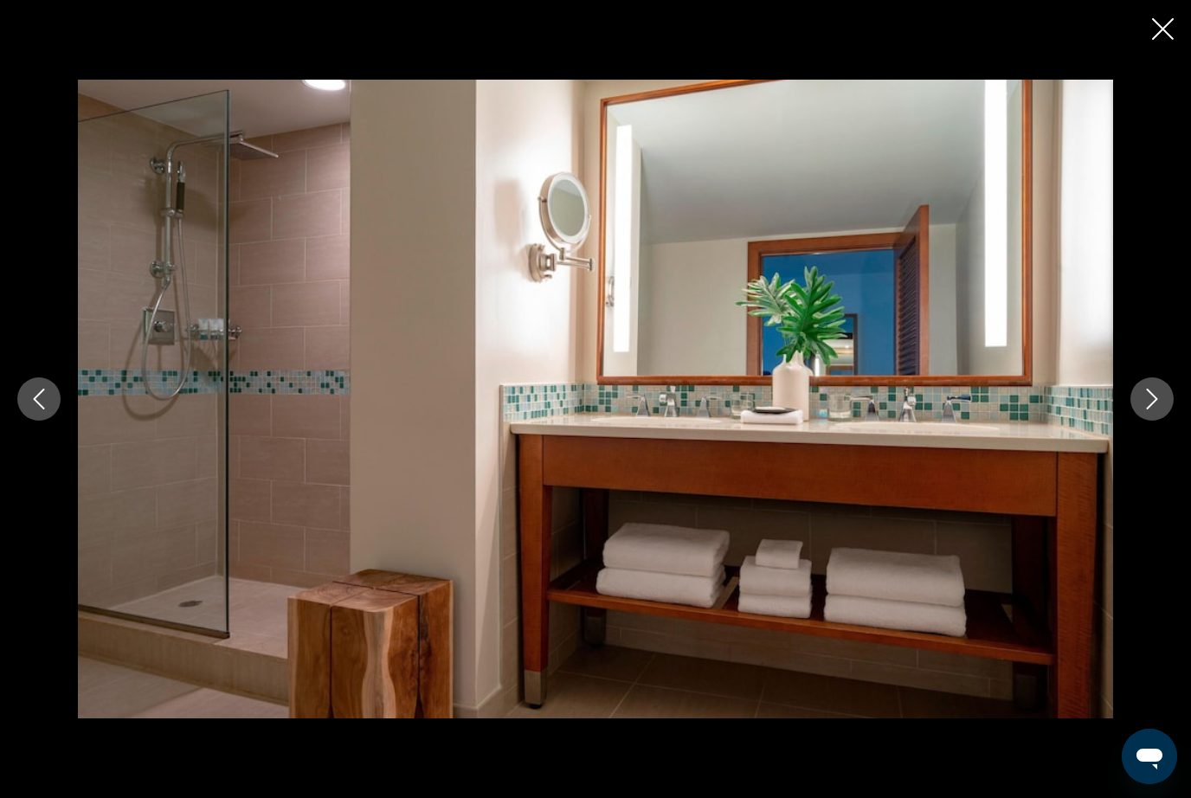
click at [1158, 410] on icon "Next image" at bounding box center [1152, 399] width 21 height 21
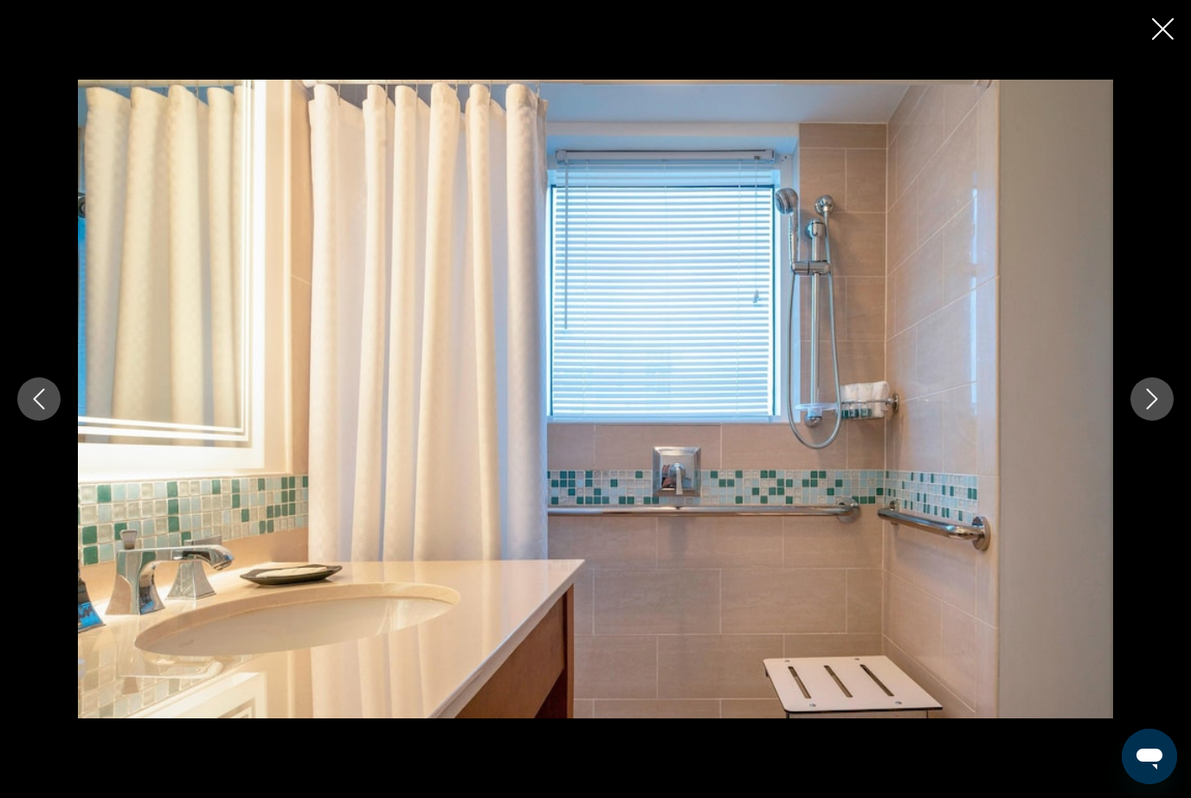
click at [1155, 421] on button "Next image" at bounding box center [1152, 399] width 43 height 43
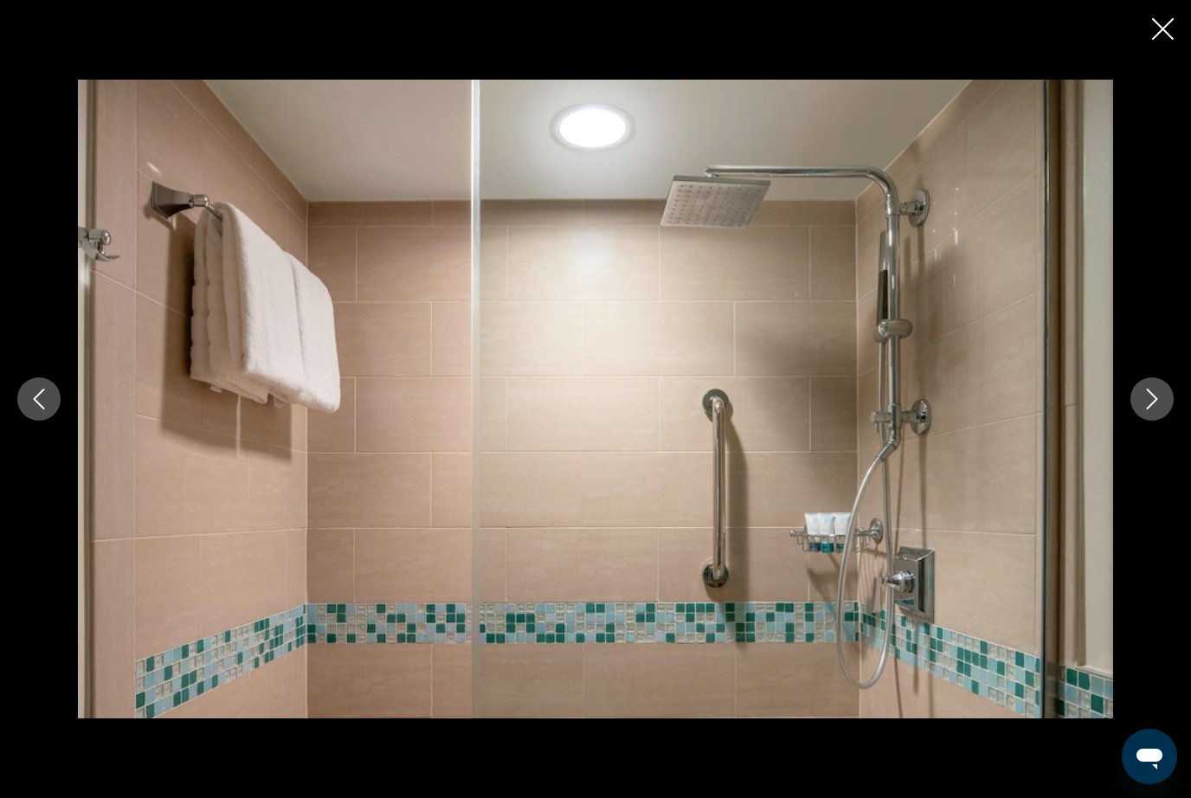
click at [1160, 421] on button "Next image" at bounding box center [1152, 399] width 43 height 43
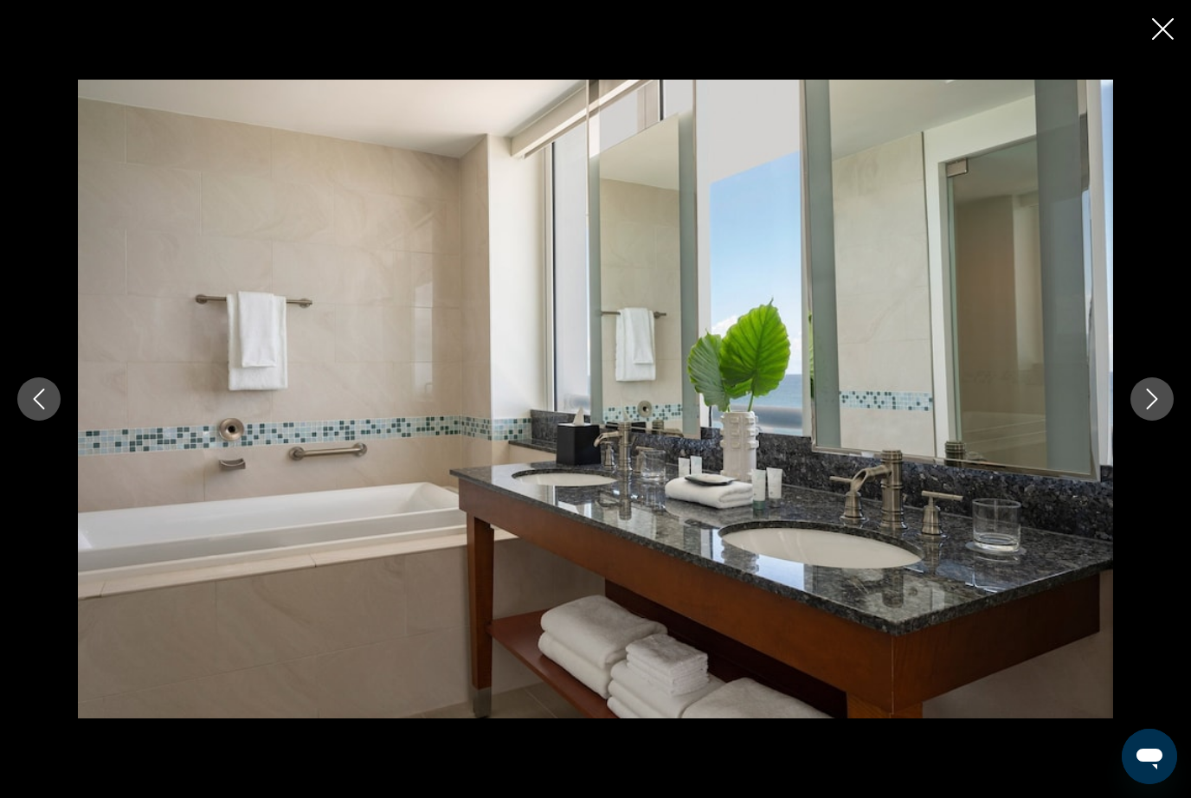
click at [1158, 421] on button "Next image" at bounding box center [1152, 399] width 43 height 43
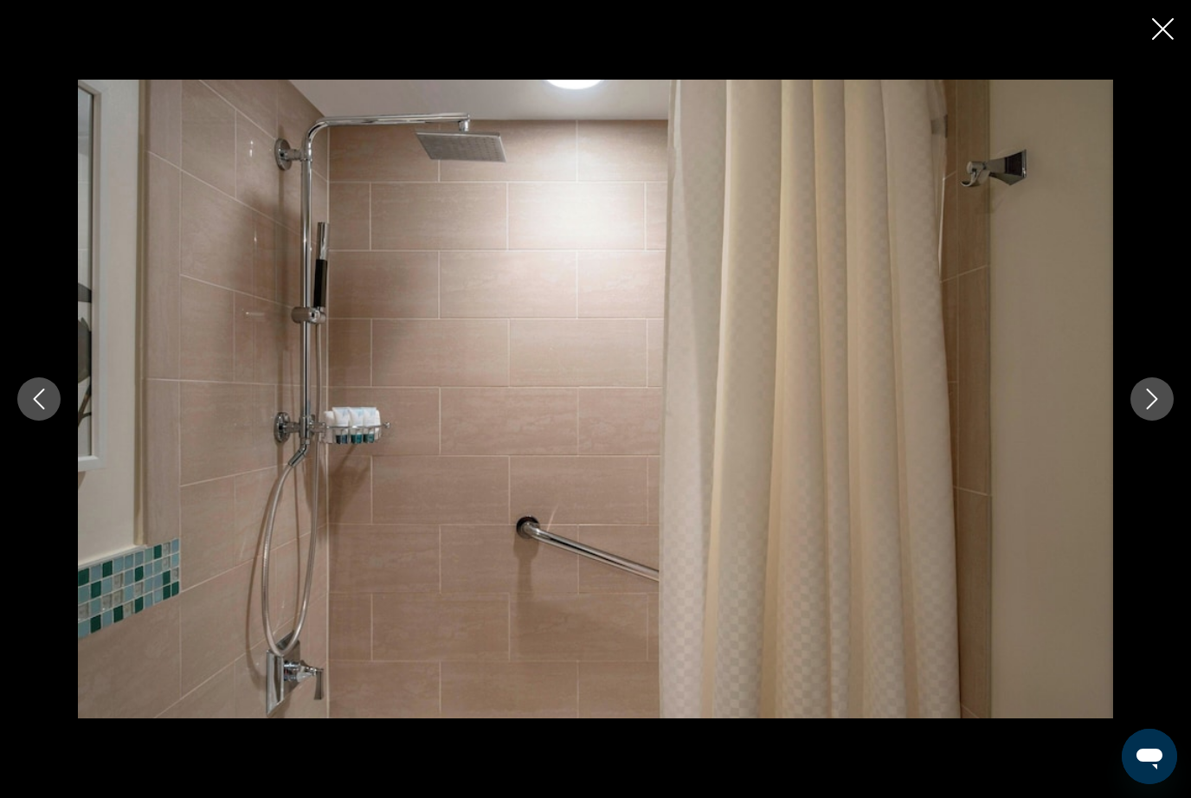
click at [1162, 421] on button "Next image" at bounding box center [1152, 399] width 43 height 43
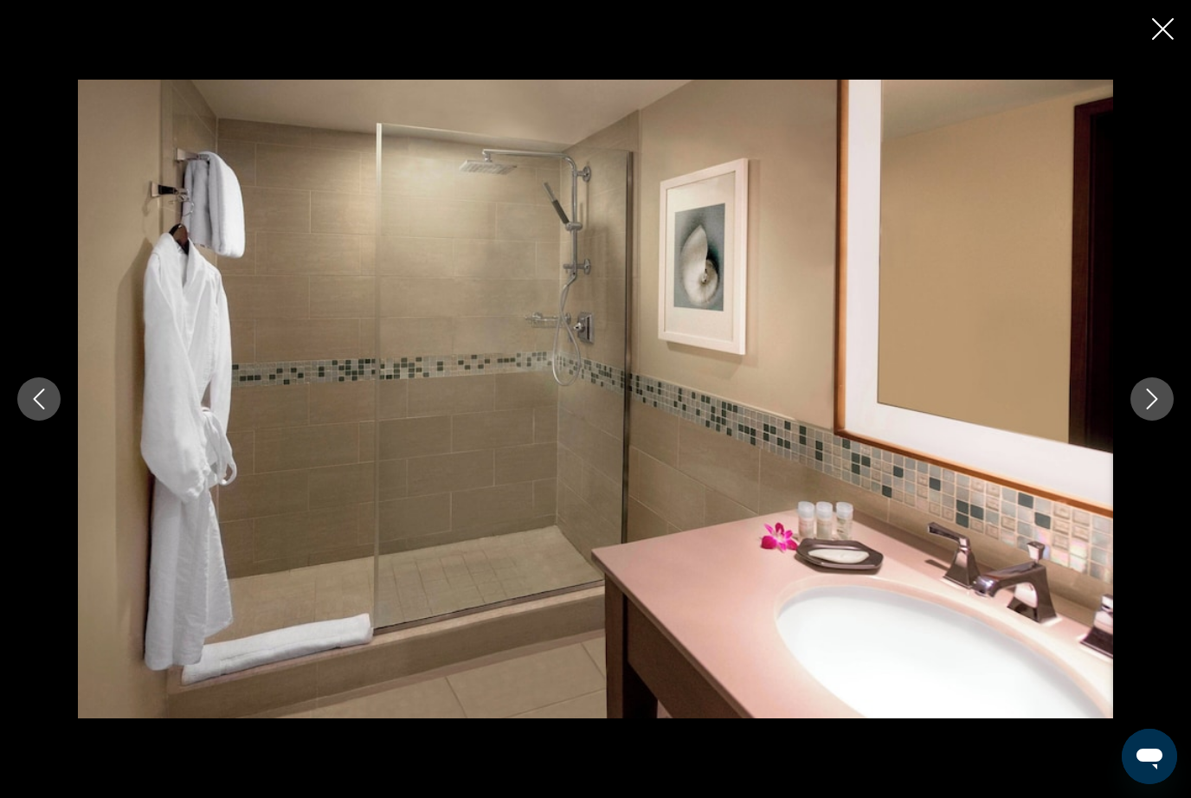
click at [1161, 410] on icon "Next image" at bounding box center [1152, 399] width 21 height 21
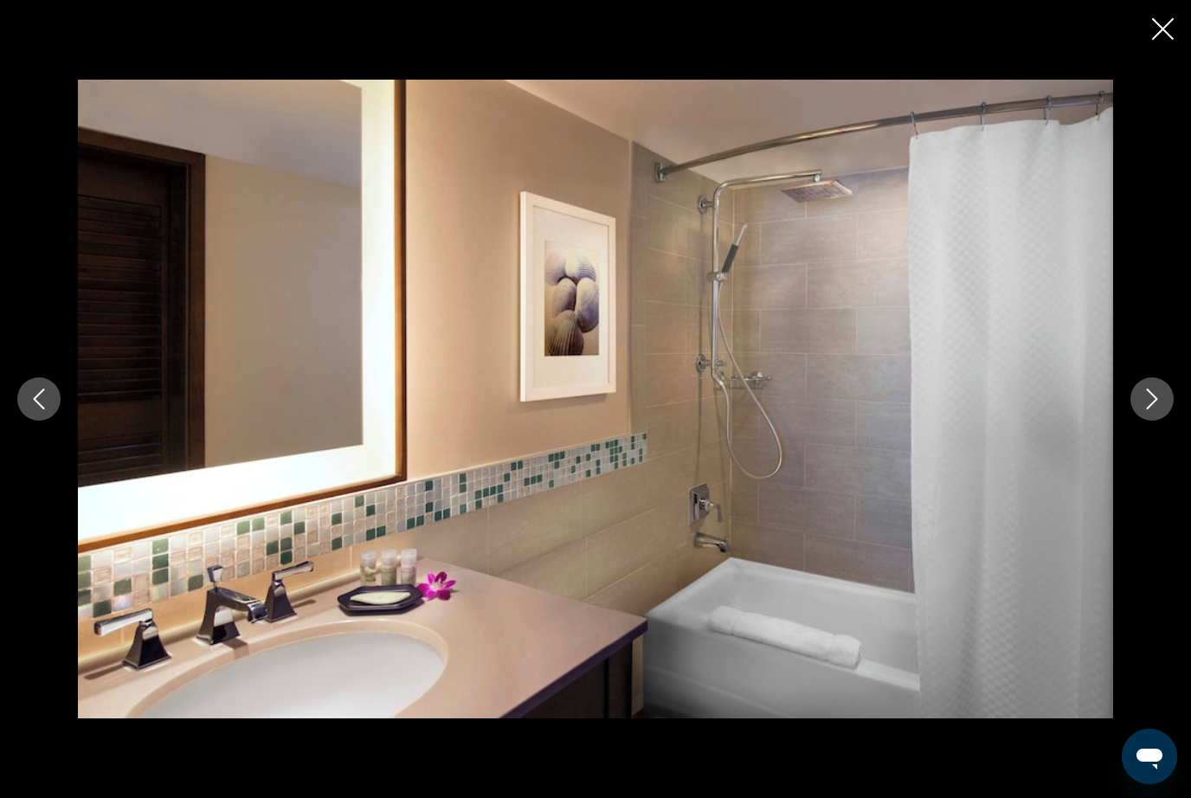
click at [1161, 410] on icon "Next image" at bounding box center [1152, 399] width 21 height 21
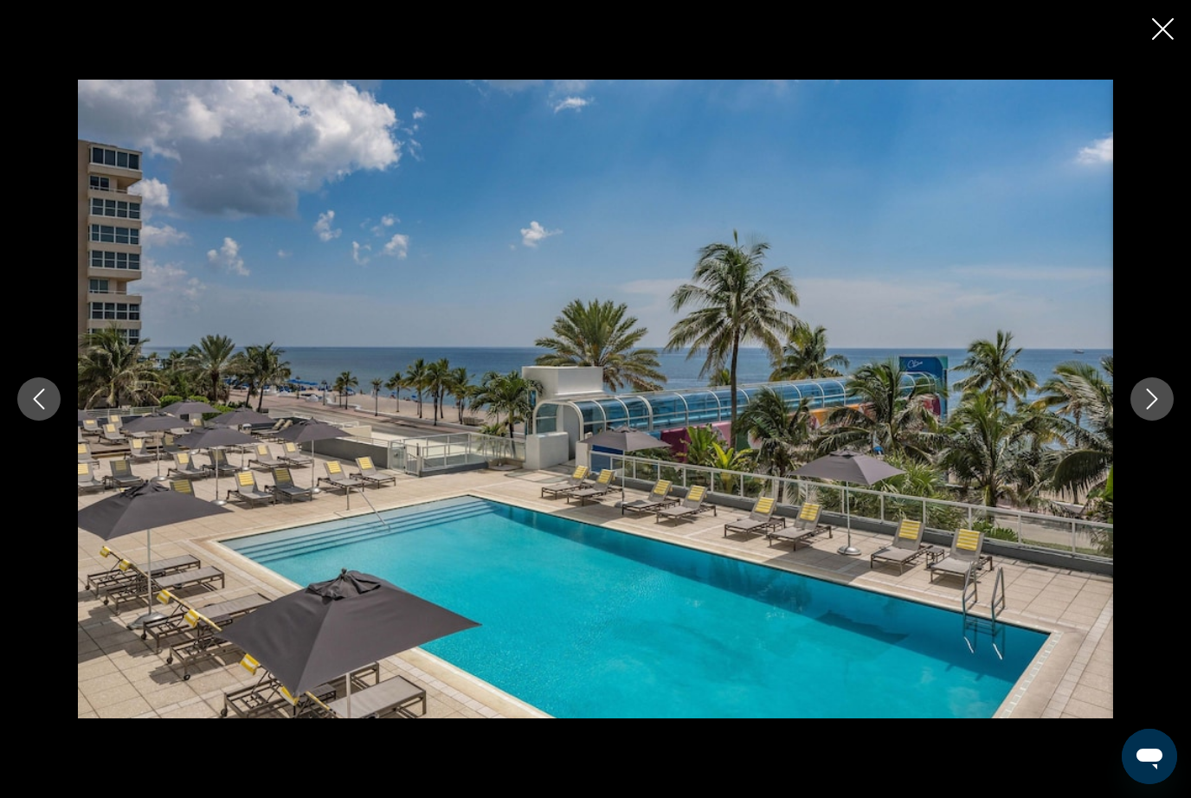
click at [1151, 421] on button "Next image" at bounding box center [1152, 399] width 43 height 43
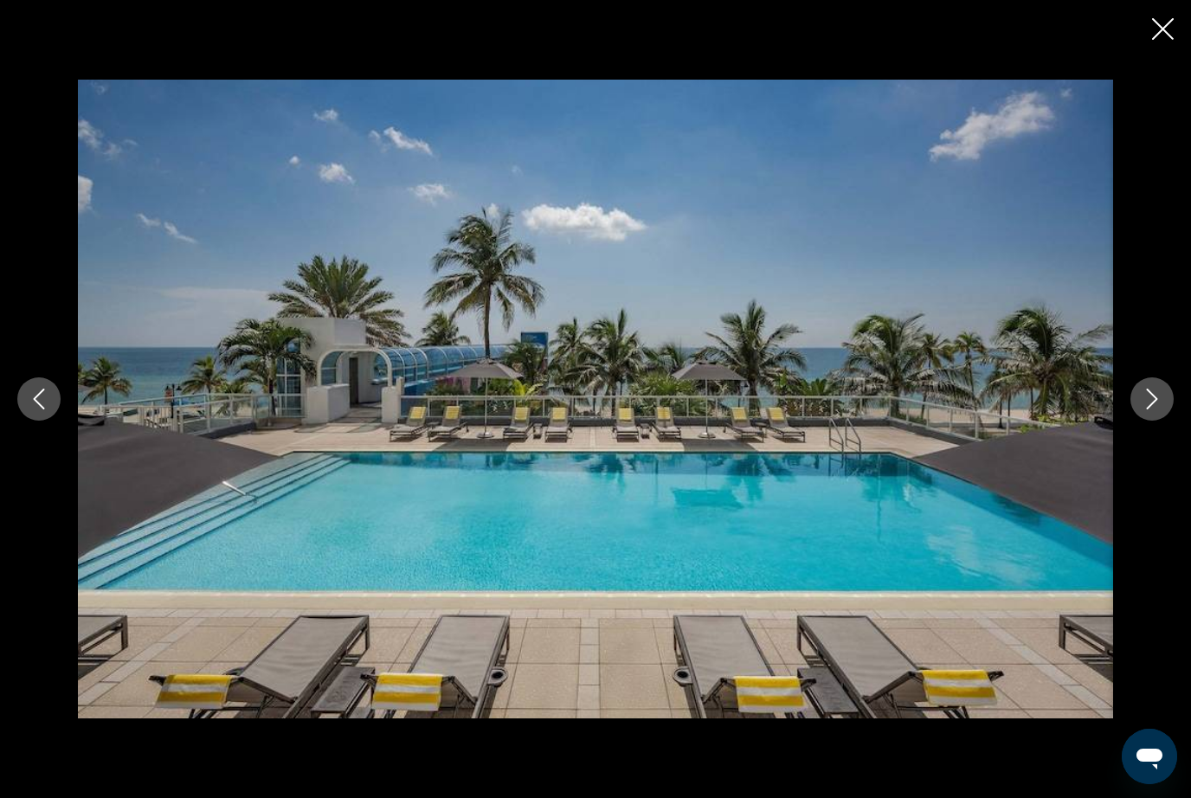
click at [1158, 410] on icon "Next image" at bounding box center [1152, 399] width 21 height 21
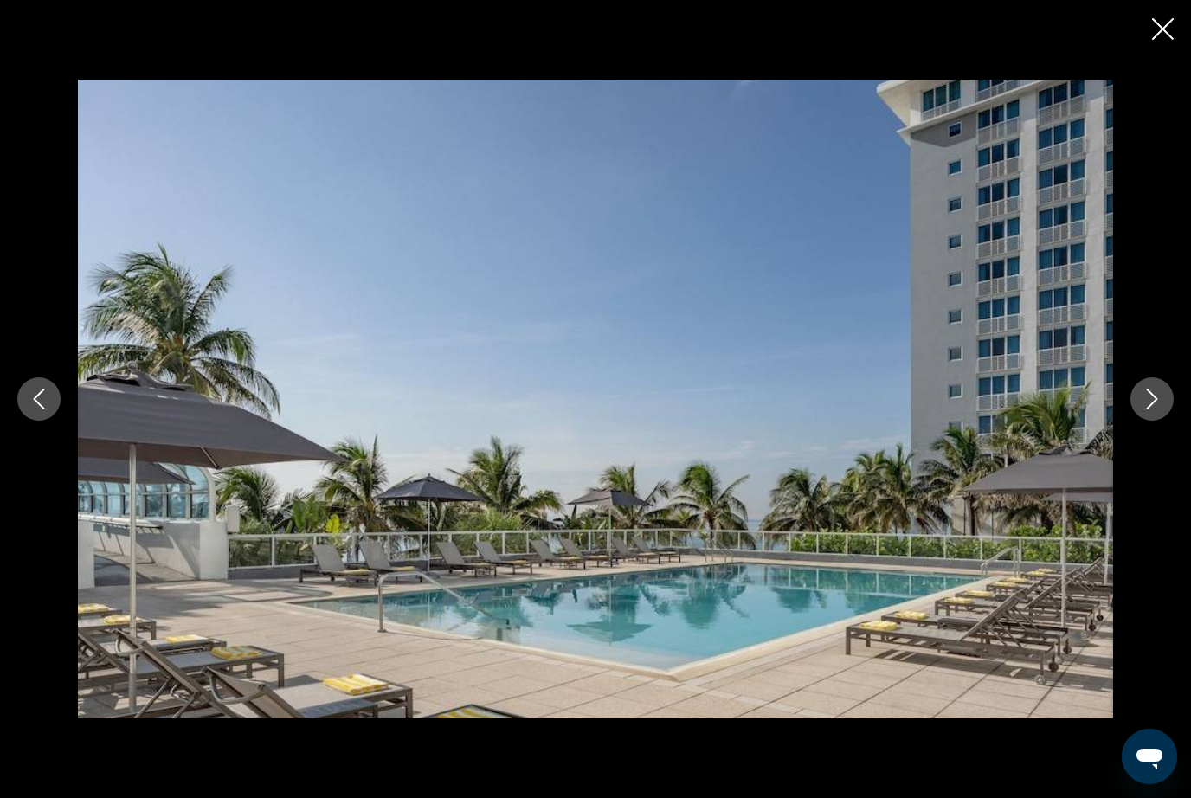
click at [1166, 420] on button "Next image" at bounding box center [1152, 399] width 43 height 43
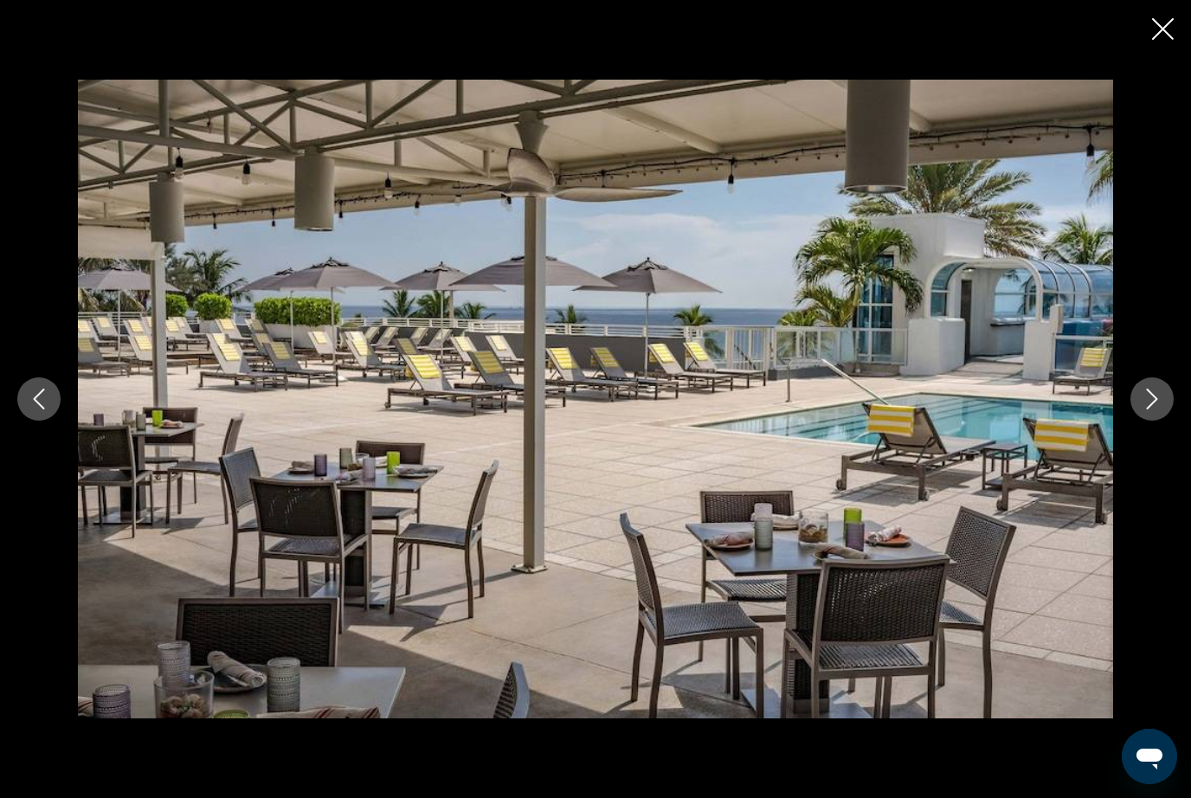
click at [1157, 410] on icon "Next image" at bounding box center [1152, 399] width 21 height 21
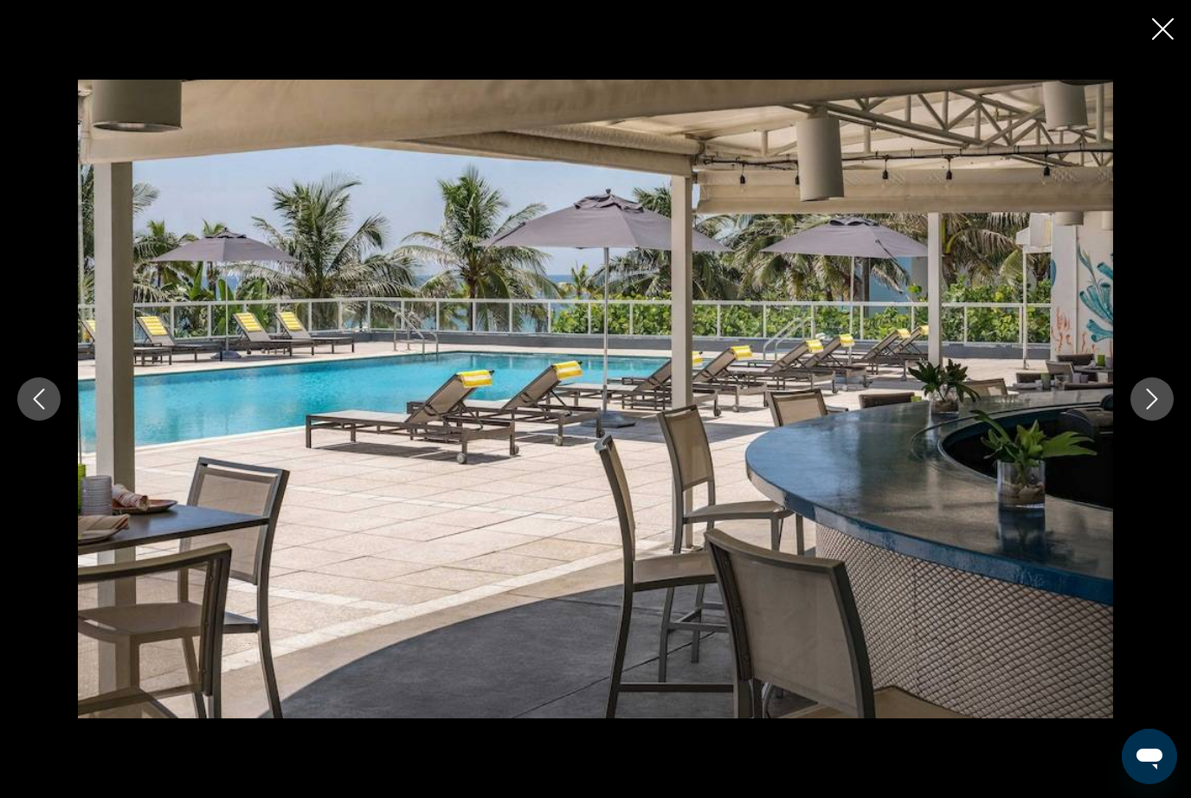
click at [1167, 417] on button "Next image" at bounding box center [1152, 399] width 43 height 43
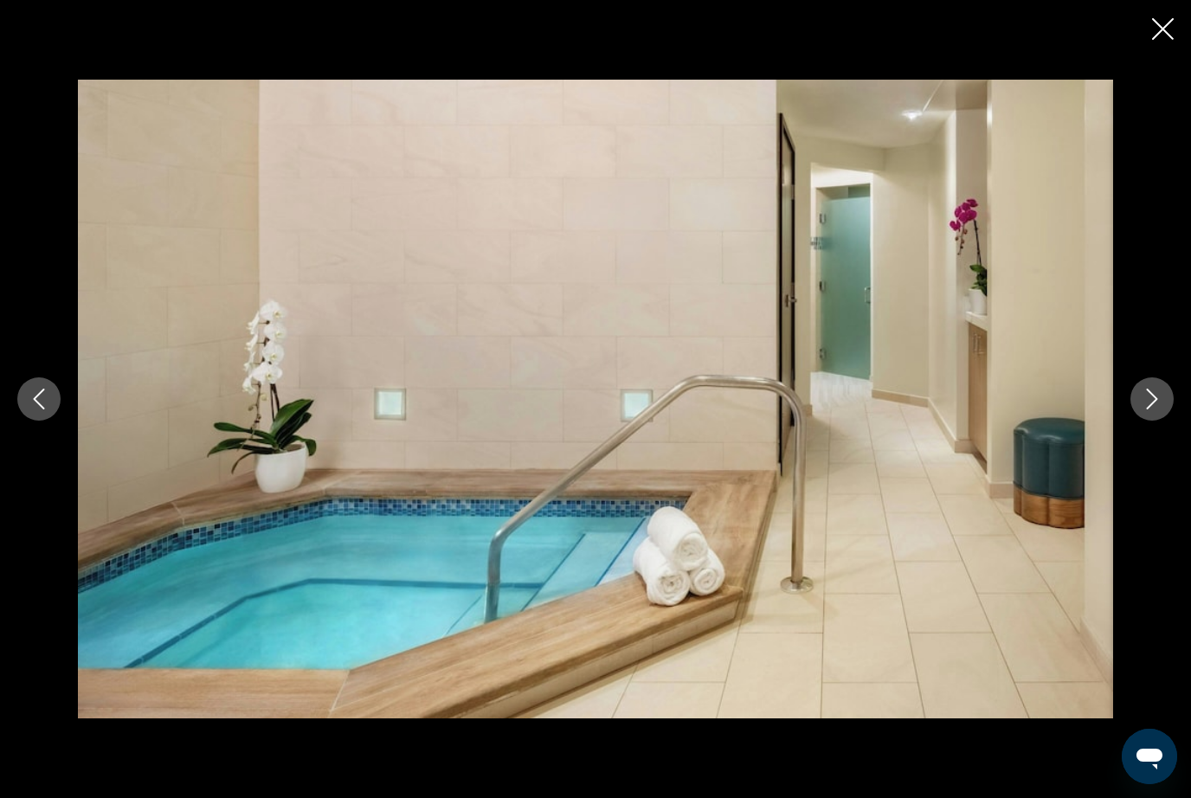
click at [1163, 421] on button "Next image" at bounding box center [1152, 399] width 43 height 43
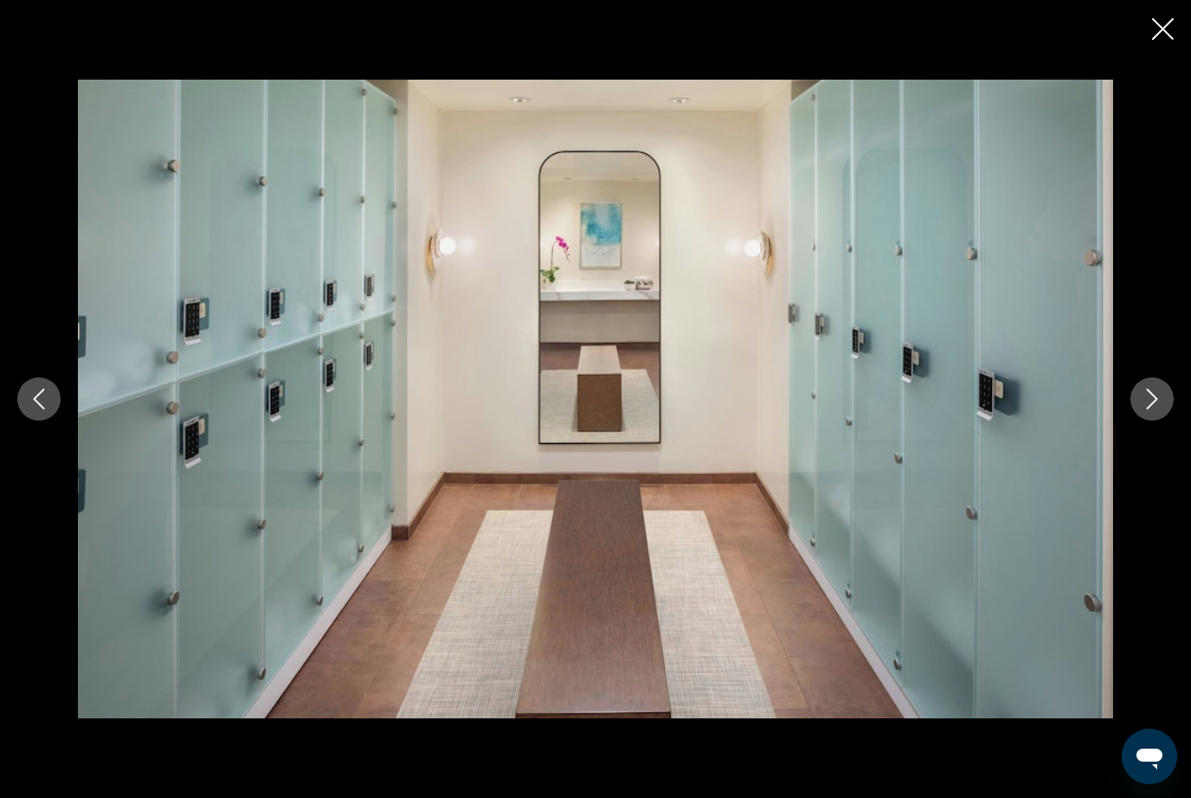
click at [1158, 410] on icon "Next image" at bounding box center [1152, 399] width 21 height 21
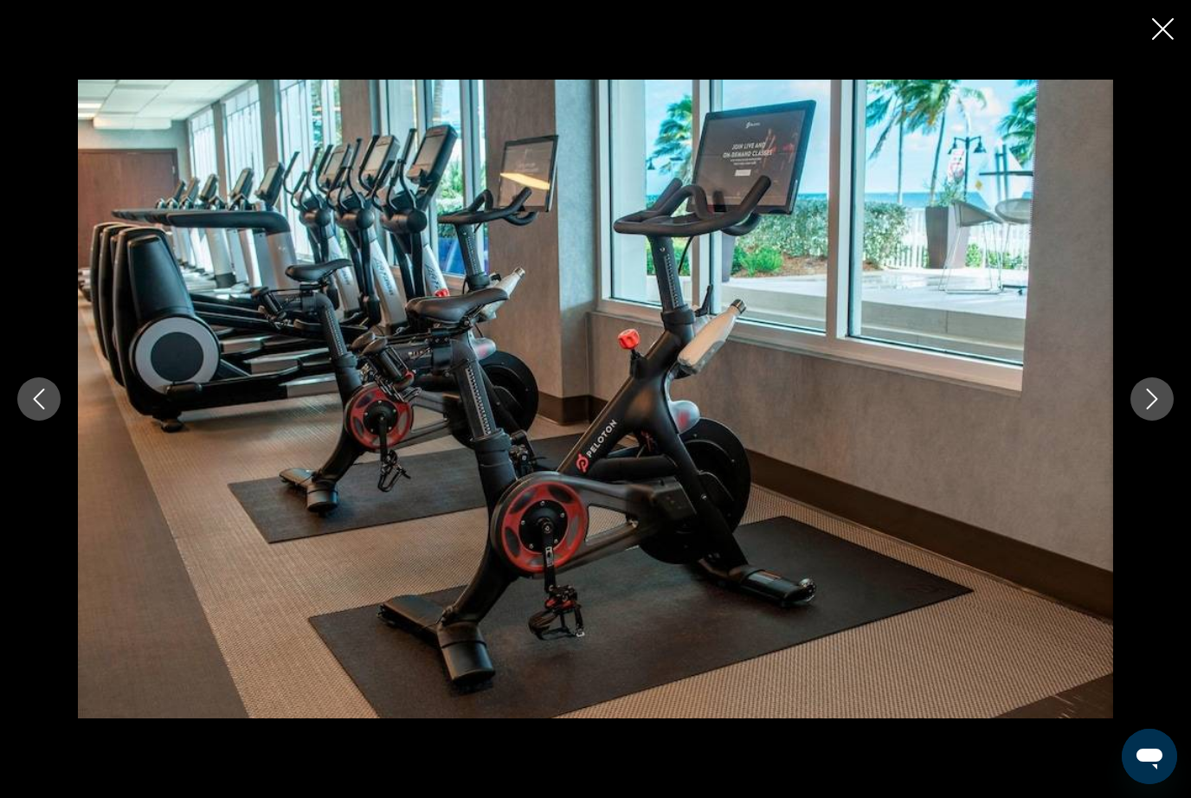
click at [1158, 410] on icon "Next image" at bounding box center [1152, 399] width 21 height 21
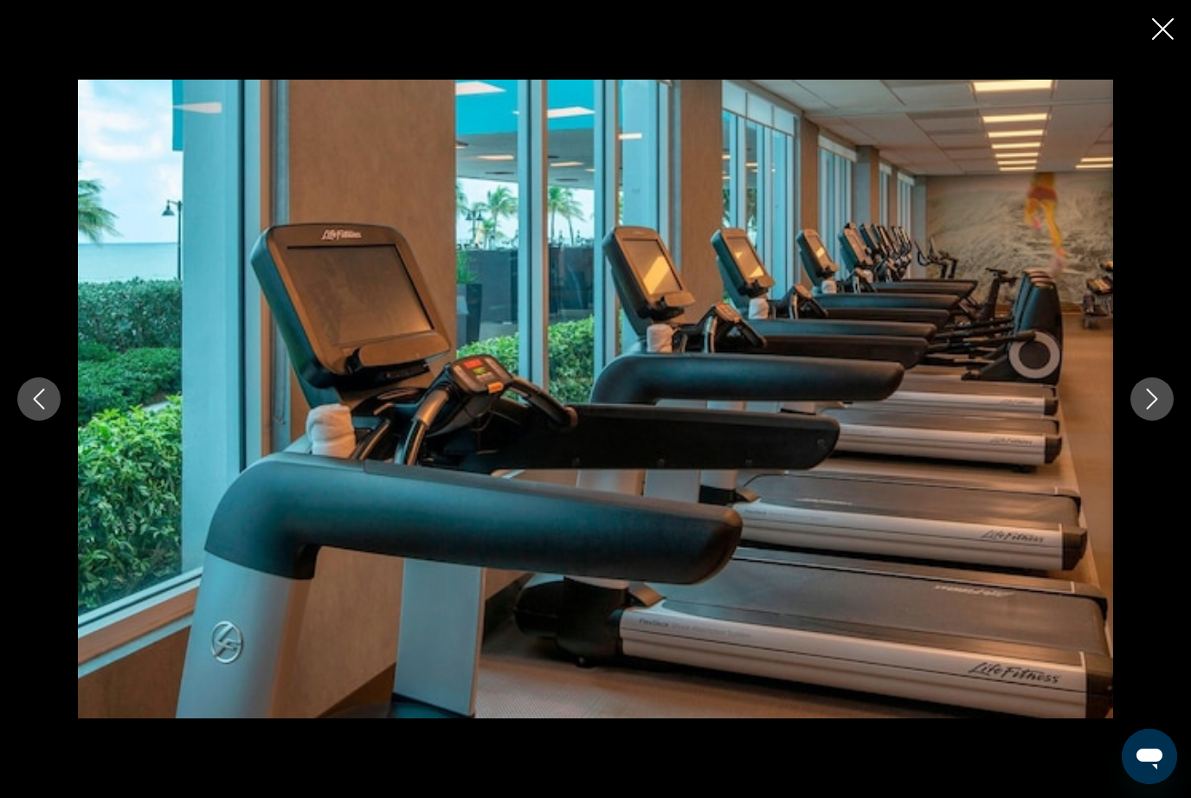
click at [1152, 421] on button "Next image" at bounding box center [1152, 399] width 43 height 43
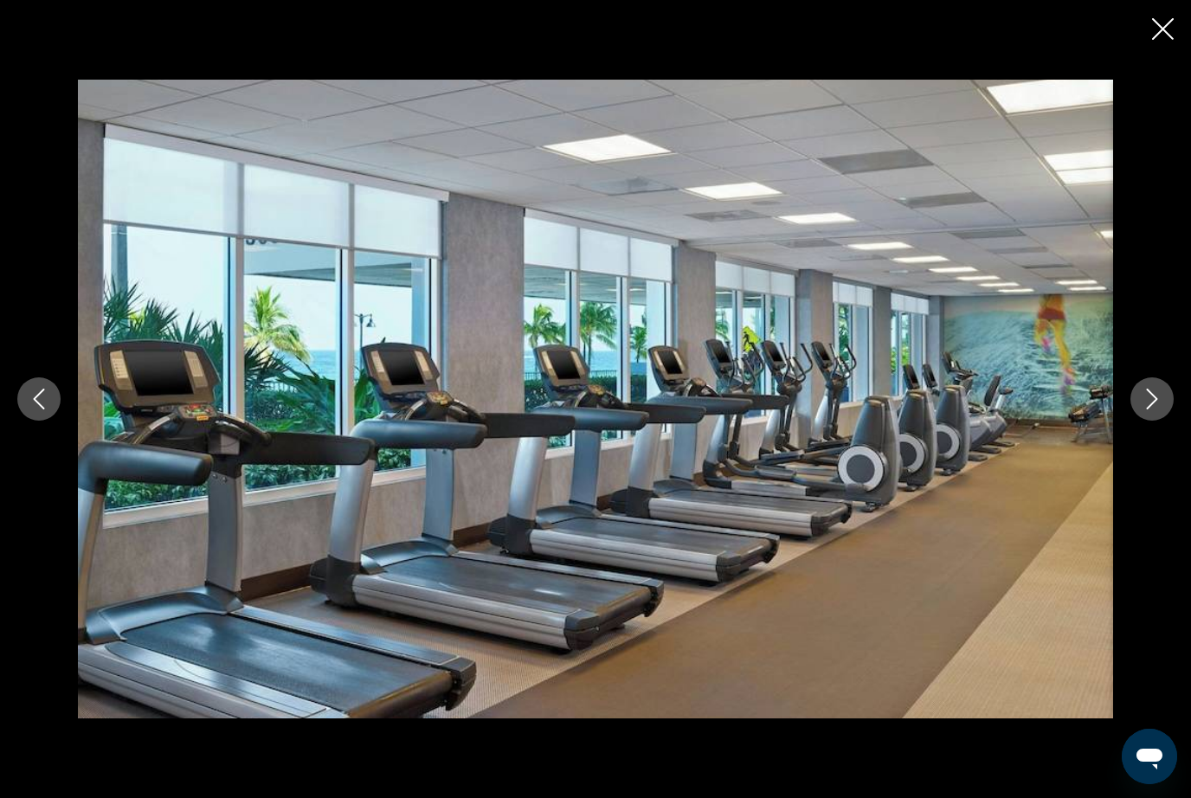
click at [1147, 421] on button "Next image" at bounding box center [1152, 399] width 43 height 43
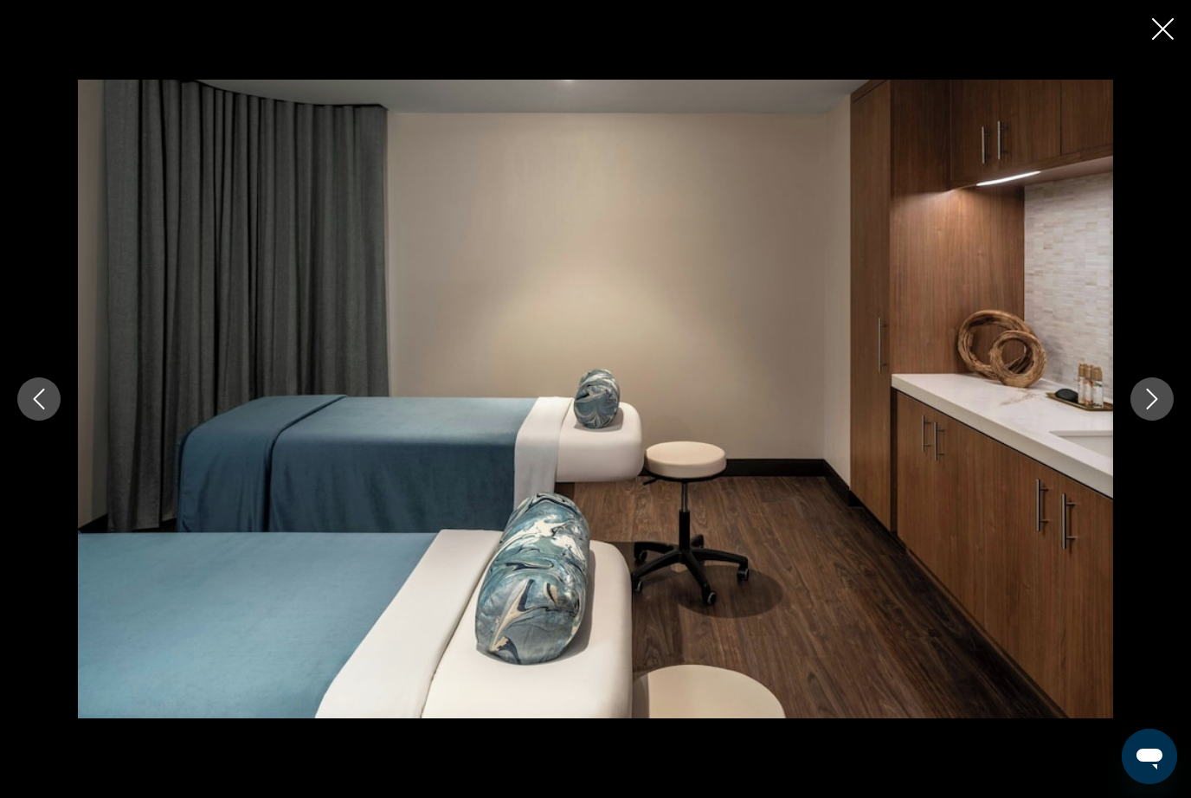
click at [1148, 421] on button "Next image" at bounding box center [1152, 399] width 43 height 43
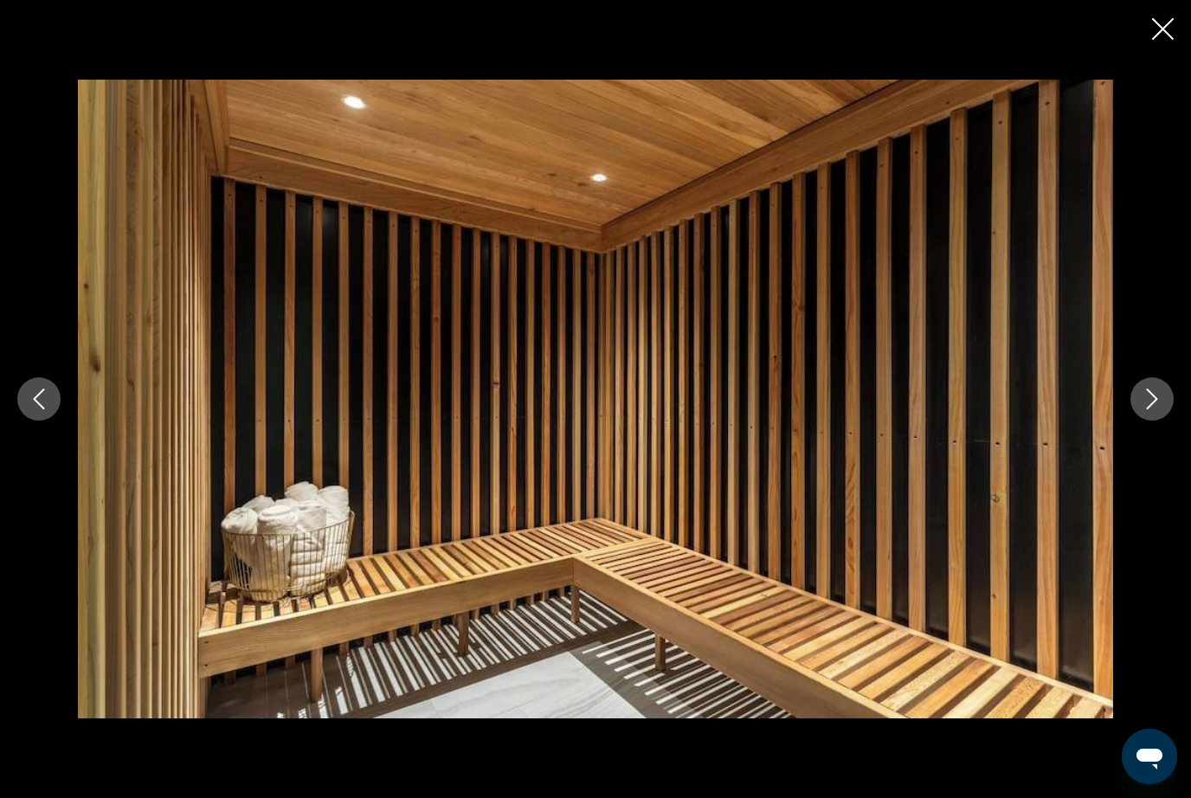
click at [1155, 421] on button "Next image" at bounding box center [1152, 399] width 43 height 43
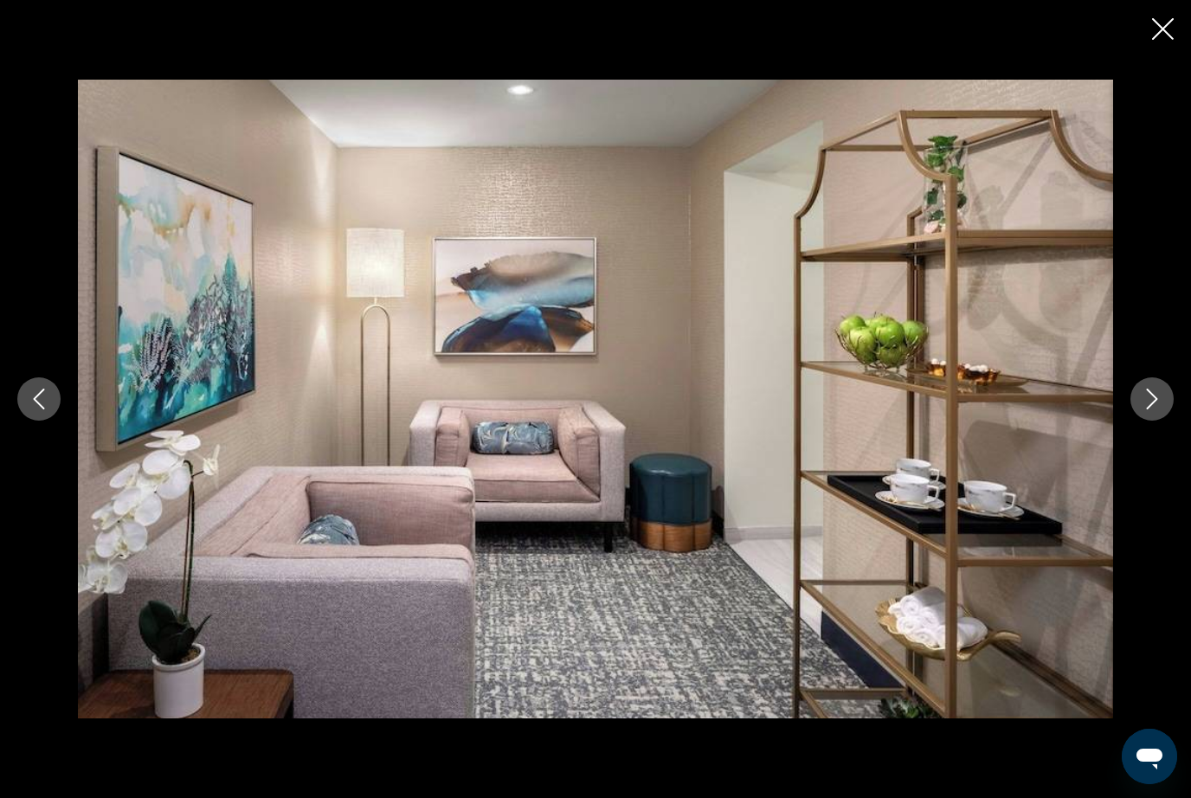
click at [1153, 410] on icon "Next image" at bounding box center [1152, 399] width 21 height 21
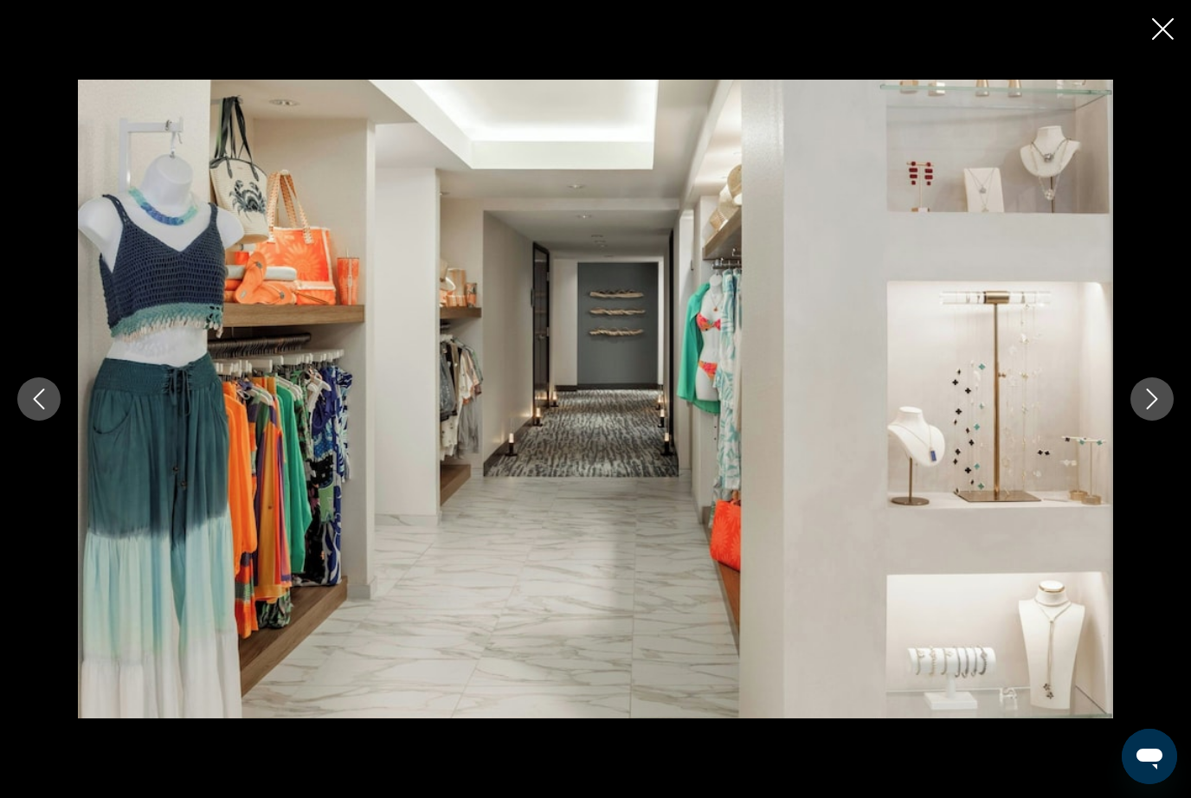
click at [1162, 412] on button "Next image" at bounding box center [1152, 399] width 43 height 43
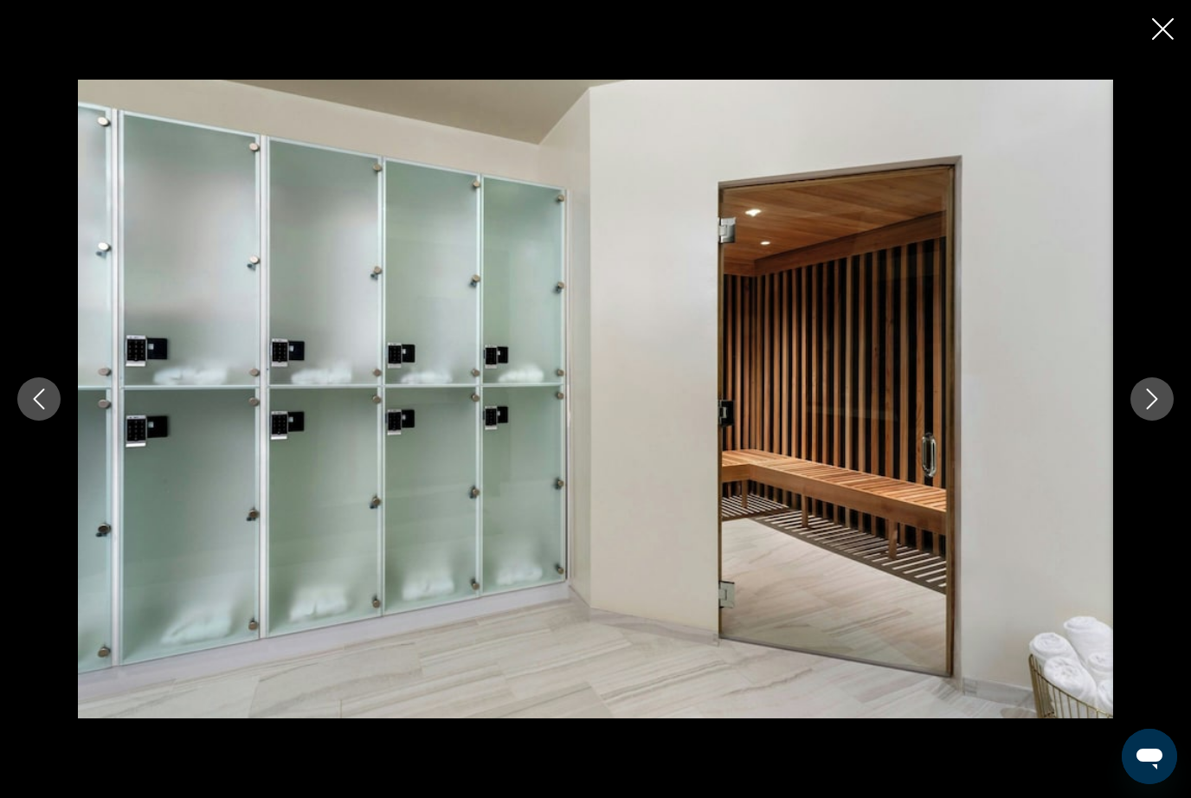
click at [1158, 416] on button "Next image" at bounding box center [1152, 399] width 43 height 43
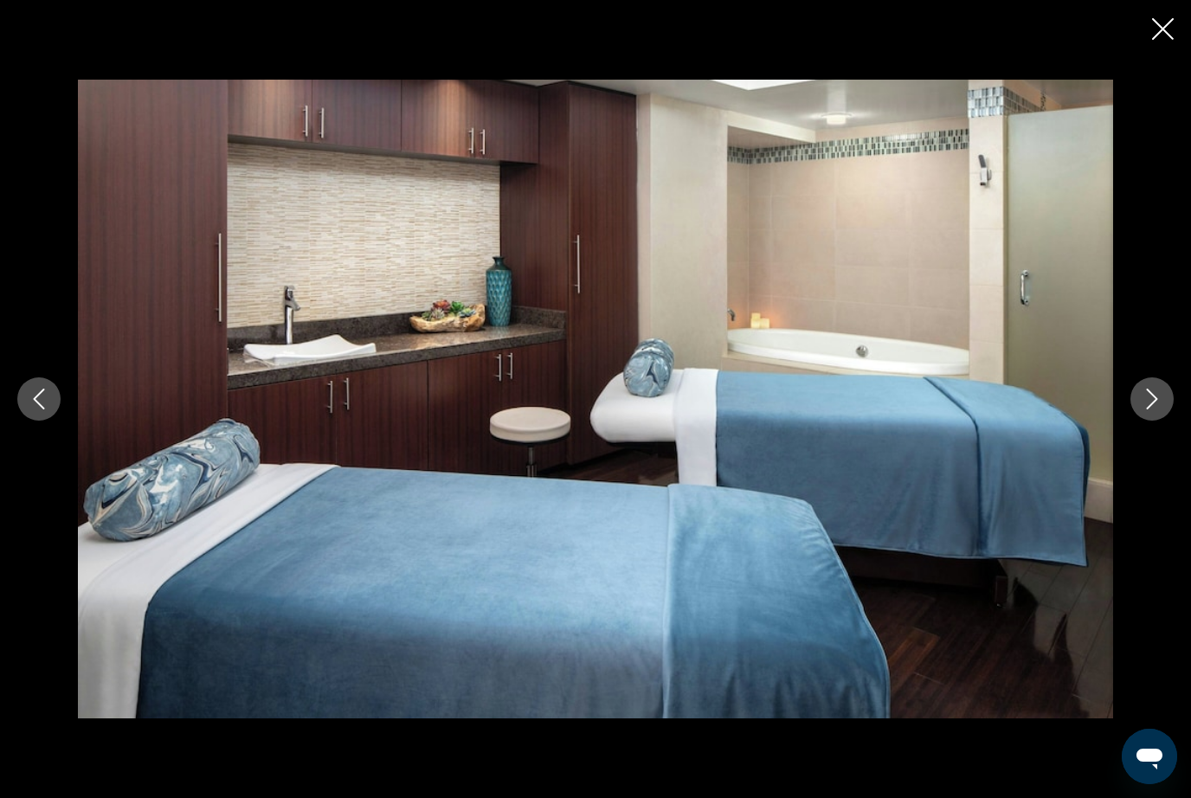
click at [1159, 410] on icon "Next image" at bounding box center [1152, 399] width 21 height 21
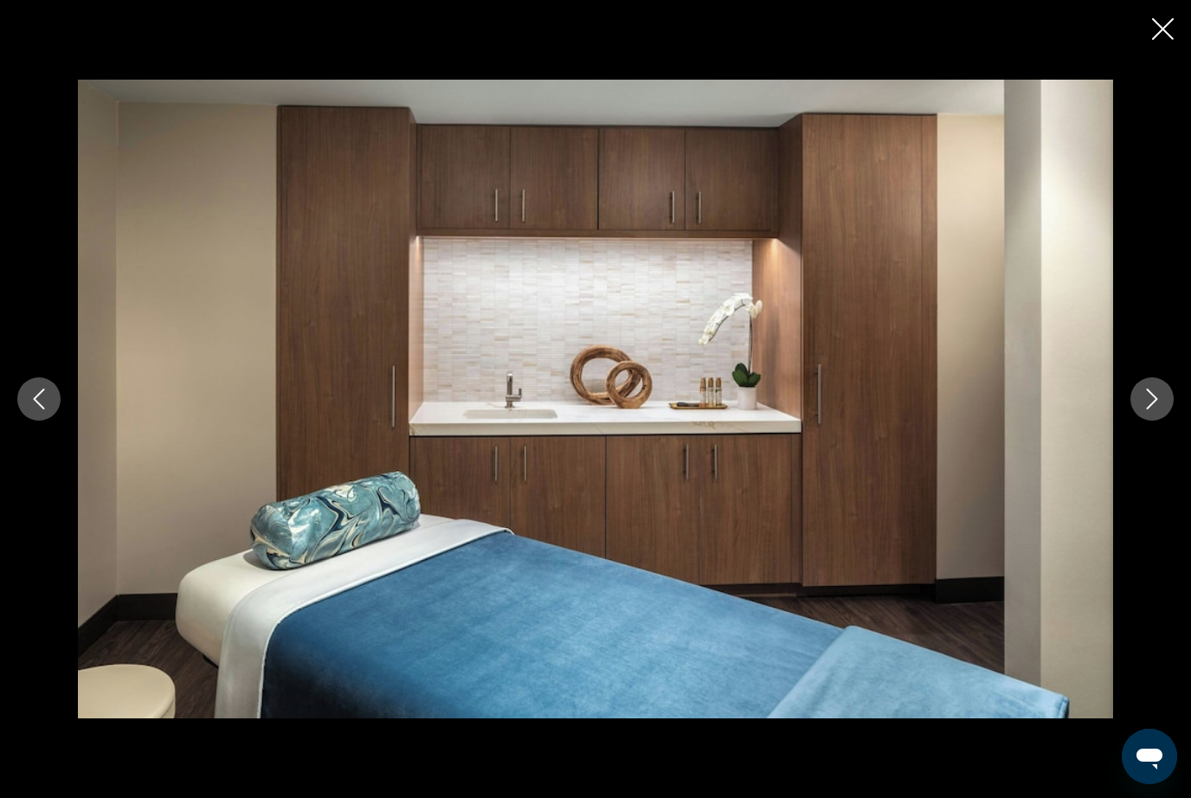
click at [1164, 411] on button "Next image" at bounding box center [1152, 399] width 43 height 43
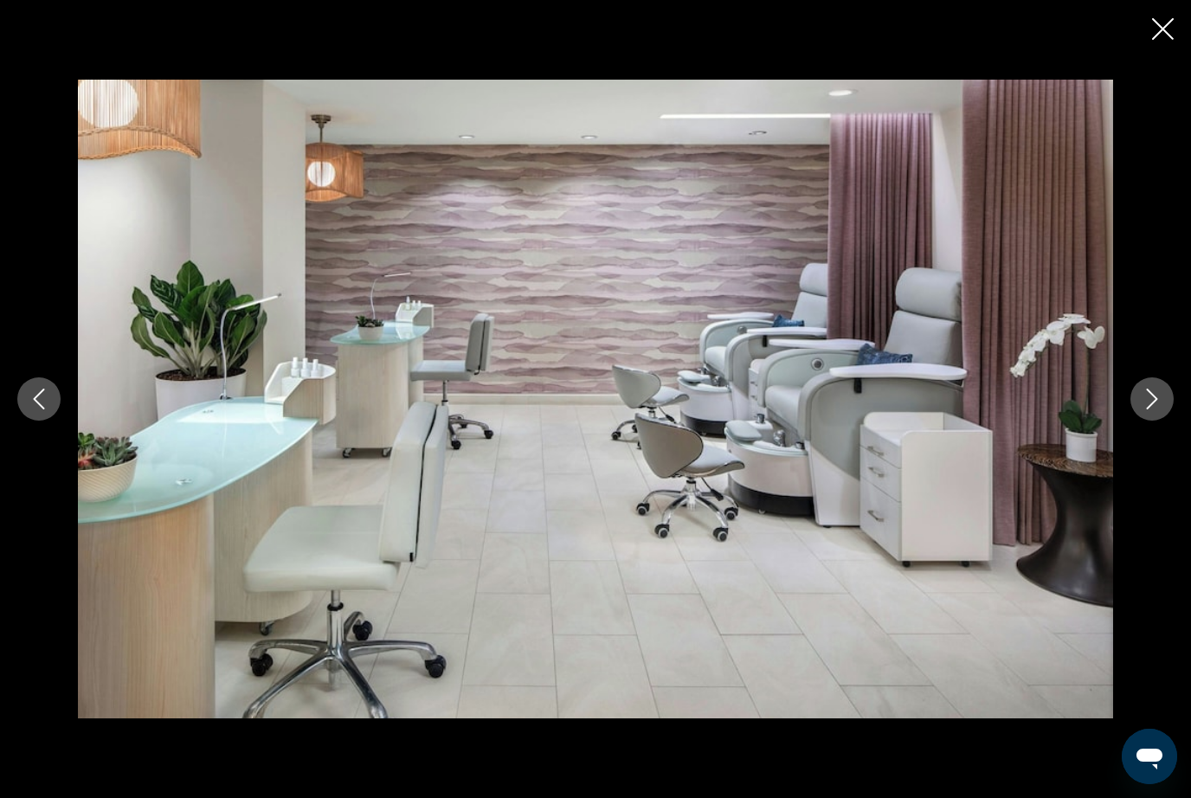
click at [1157, 410] on icon "Next image" at bounding box center [1152, 399] width 11 height 21
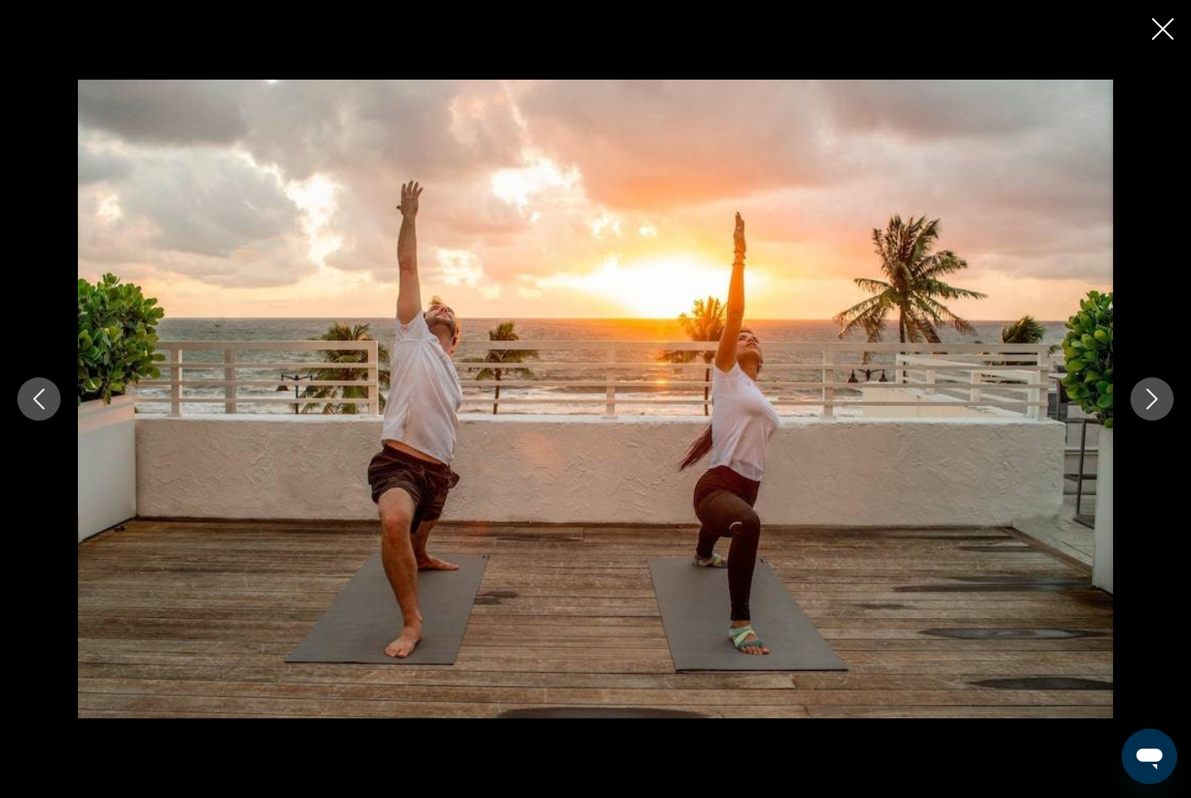
scroll to position [1531, 0]
click at [1159, 410] on icon "Next image" at bounding box center [1152, 399] width 21 height 21
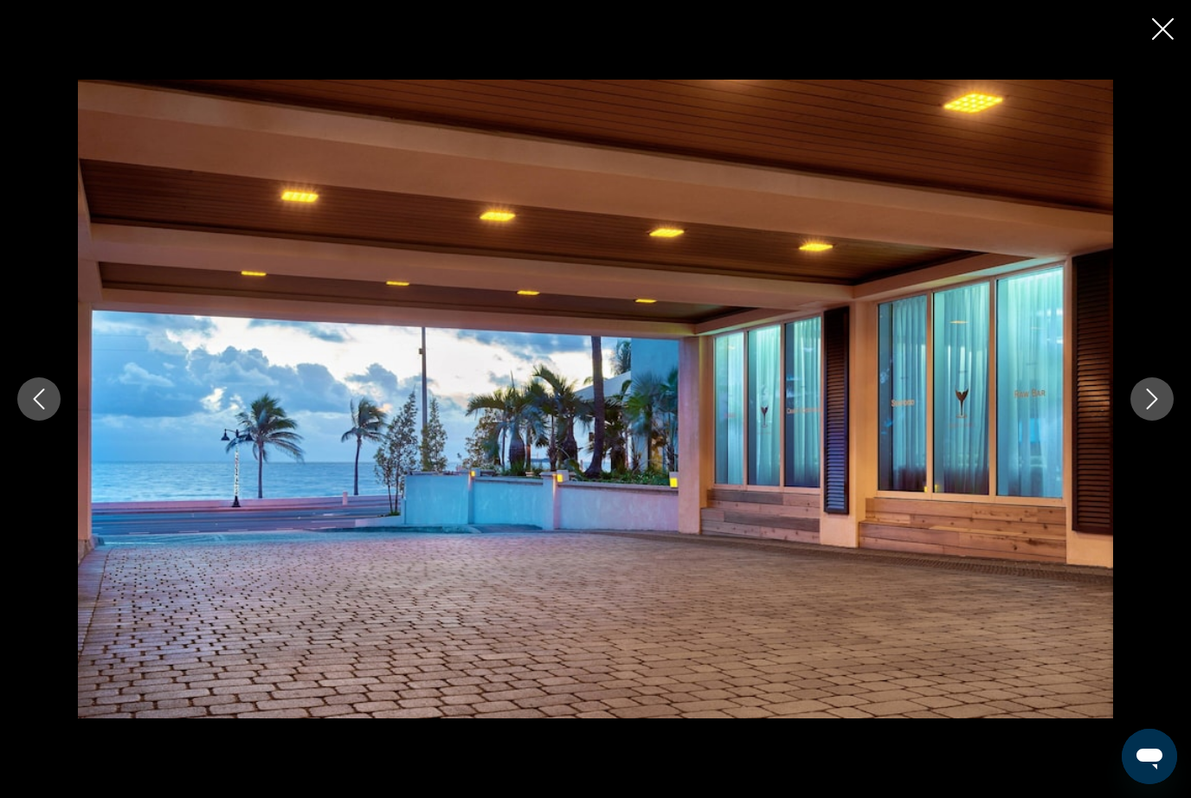
click at [1164, 416] on button "Next image" at bounding box center [1152, 399] width 43 height 43
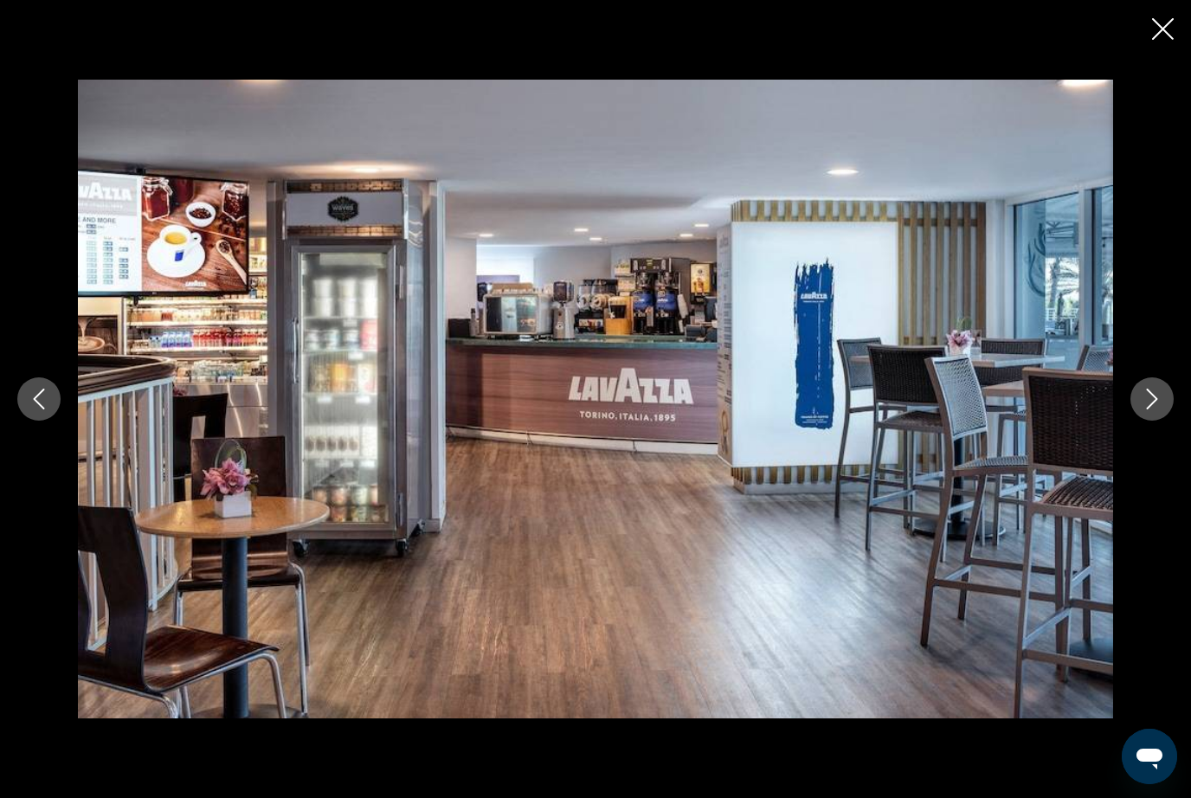
click at [1159, 410] on icon "Next image" at bounding box center [1152, 399] width 21 height 21
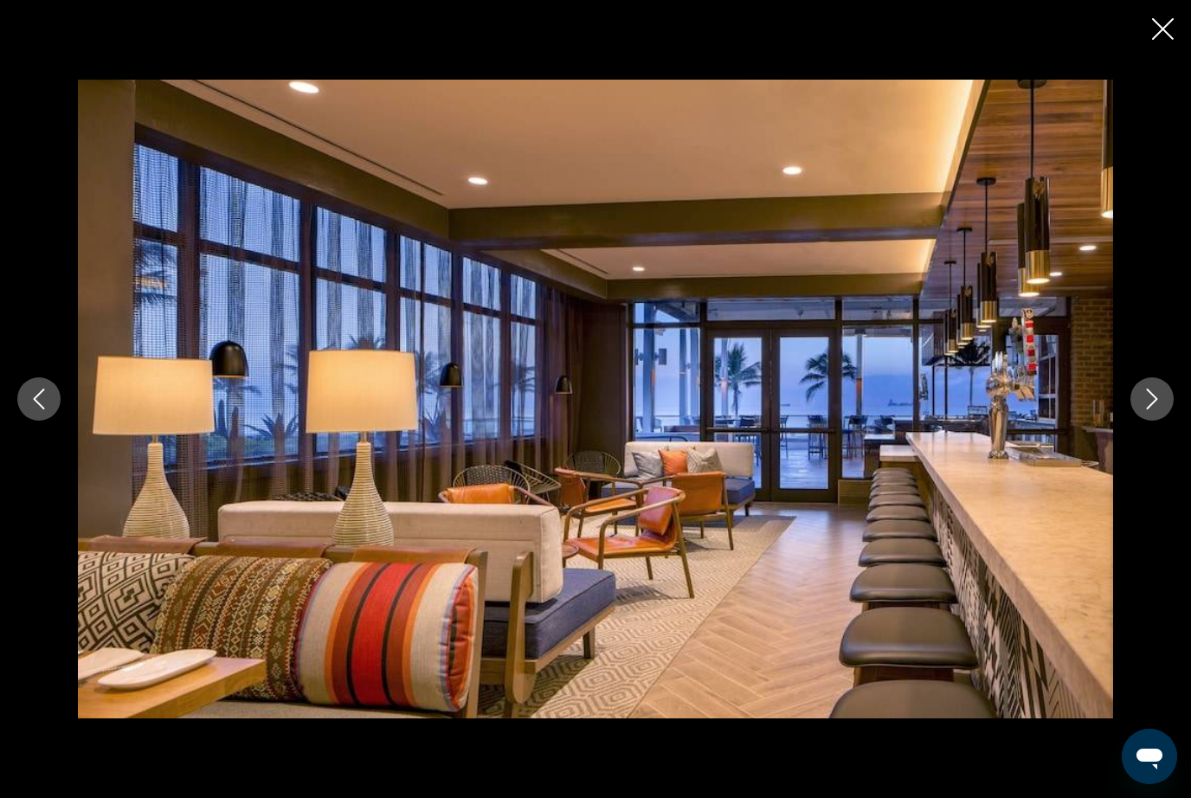
click at [1158, 410] on icon "Next image" at bounding box center [1152, 399] width 21 height 21
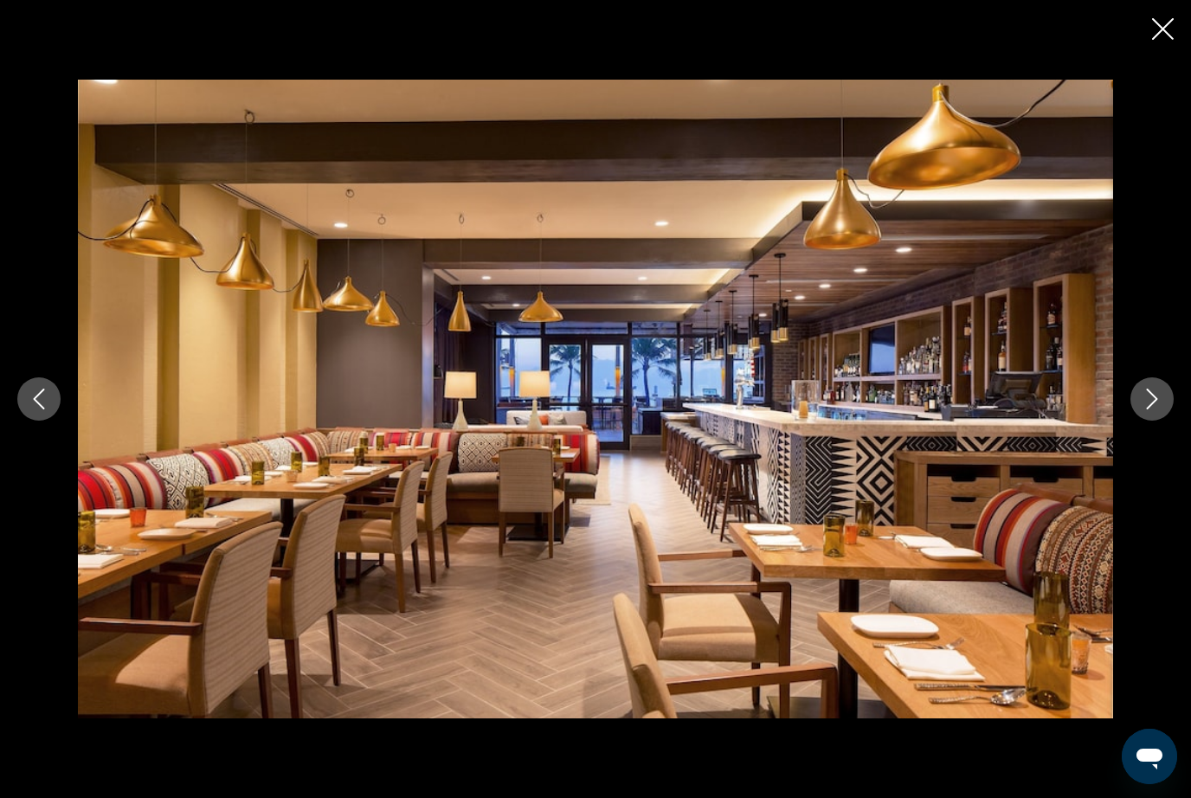
click at [1151, 421] on button "Next image" at bounding box center [1152, 399] width 43 height 43
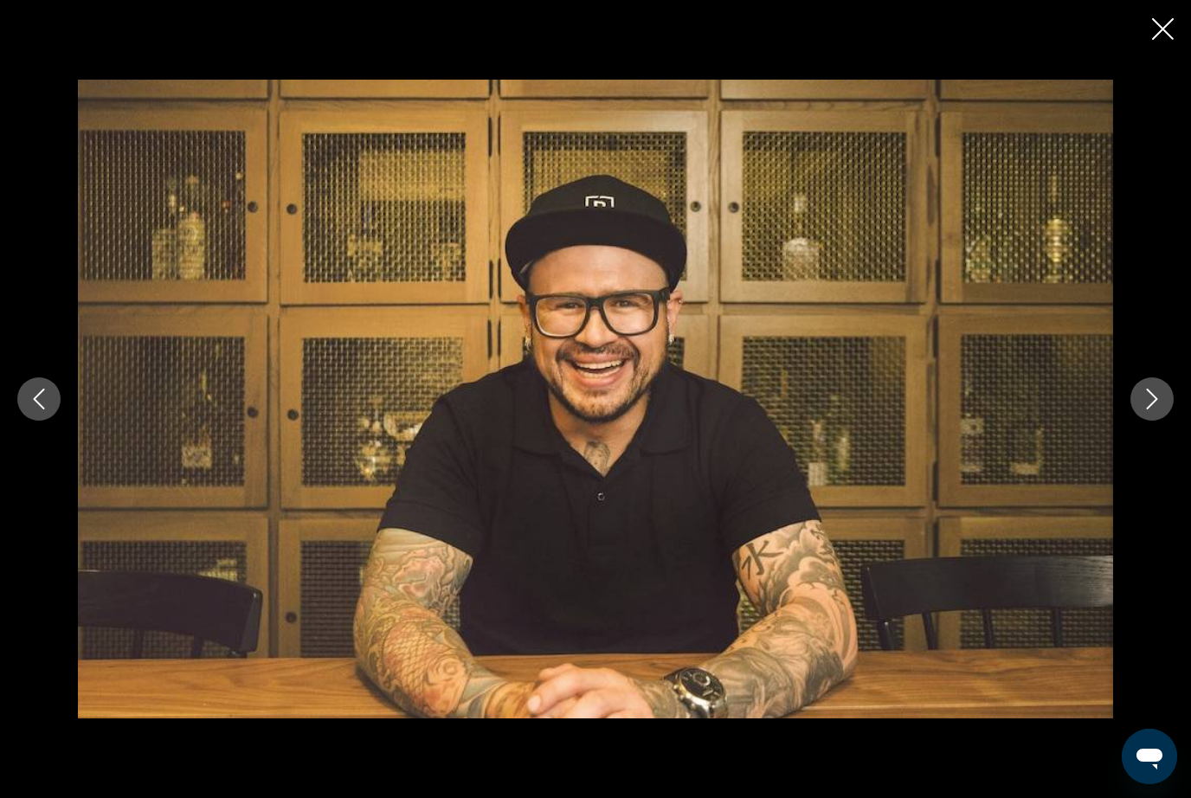
click at [1155, 410] on icon "Next image" at bounding box center [1152, 399] width 21 height 21
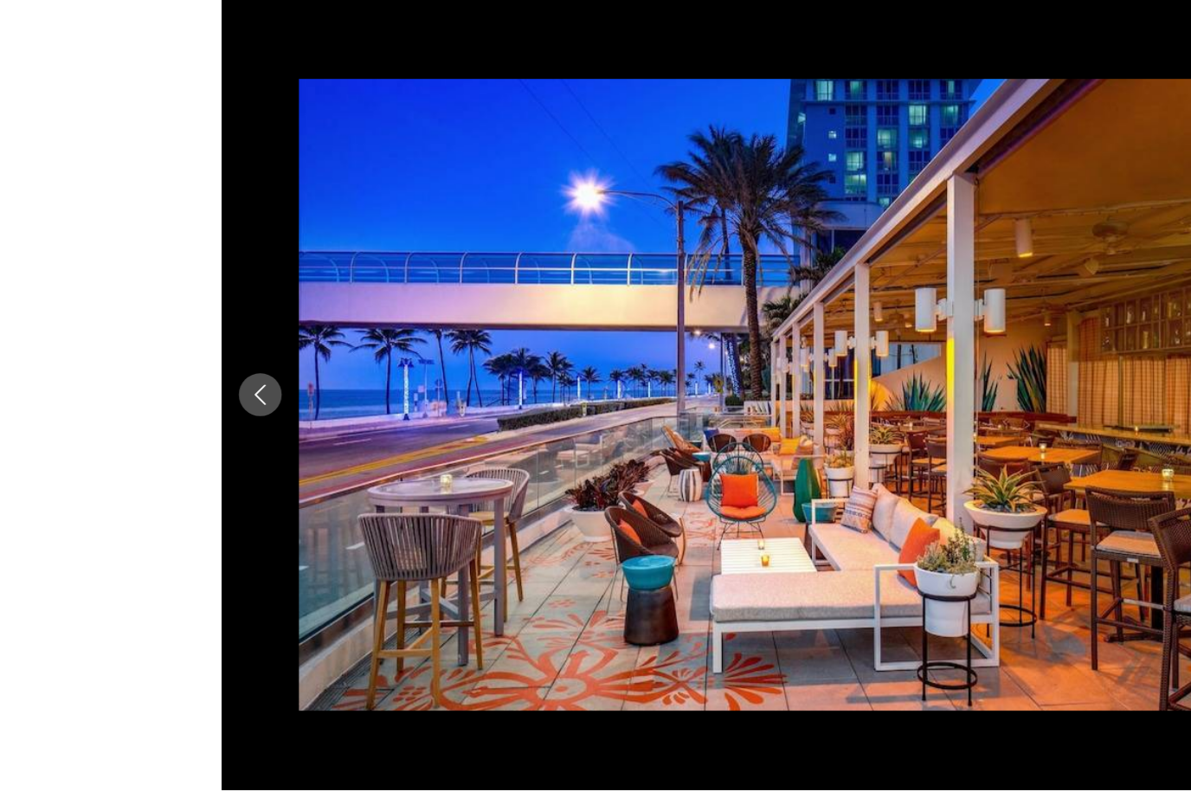
scroll to position [1532, 0]
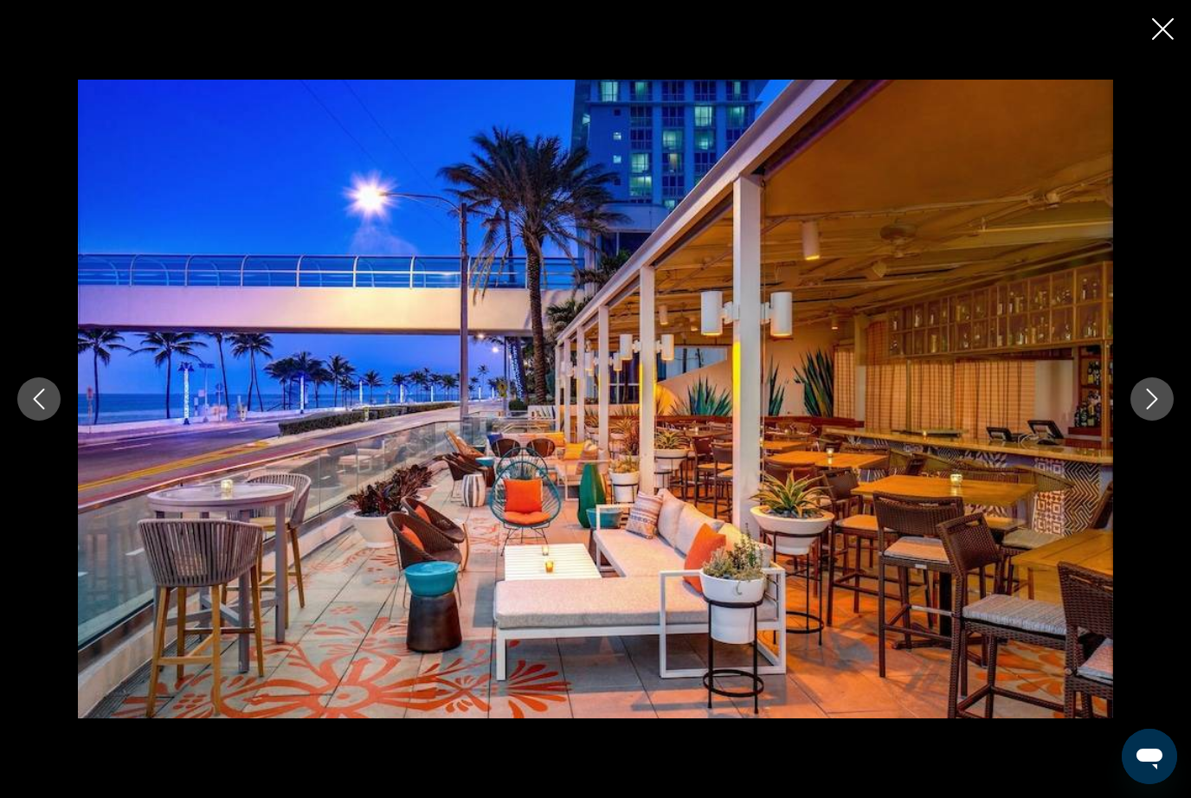
click at [1152, 410] on icon "Next image" at bounding box center [1152, 399] width 21 height 21
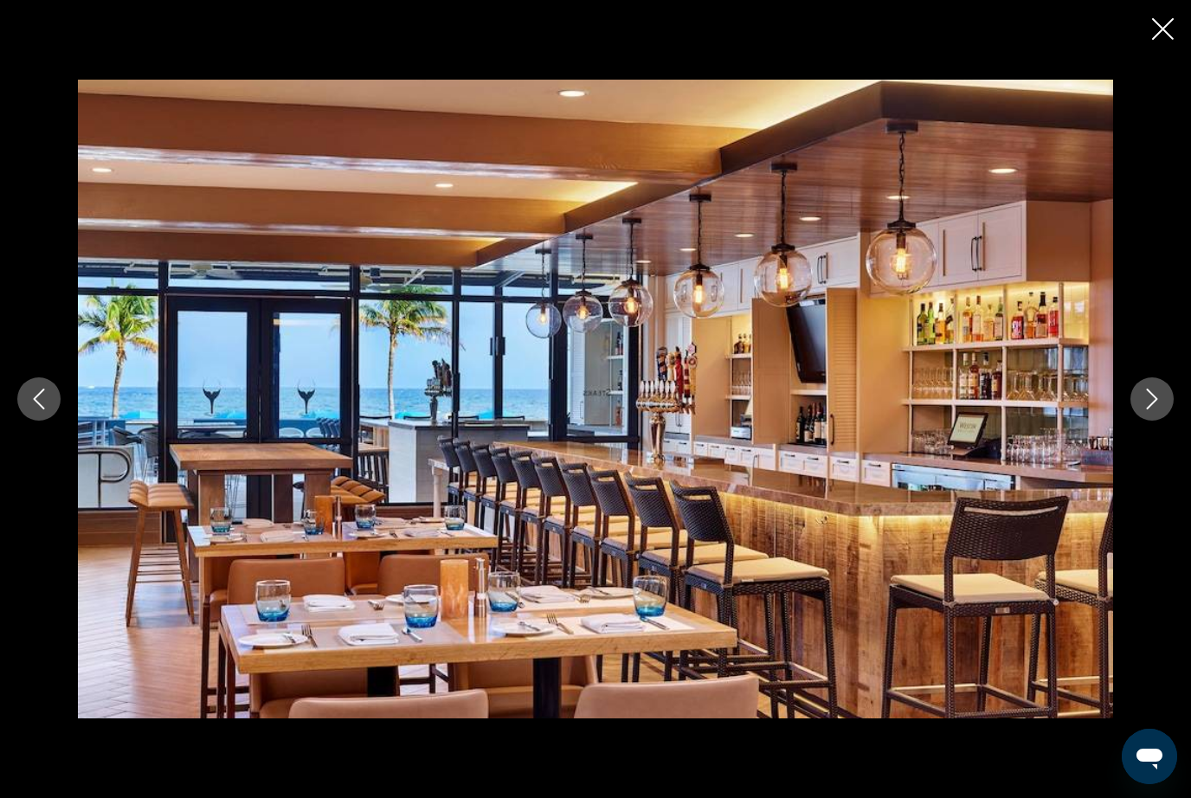
click at [1162, 410] on icon "Next image" at bounding box center [1152, 399] width 21 height 21
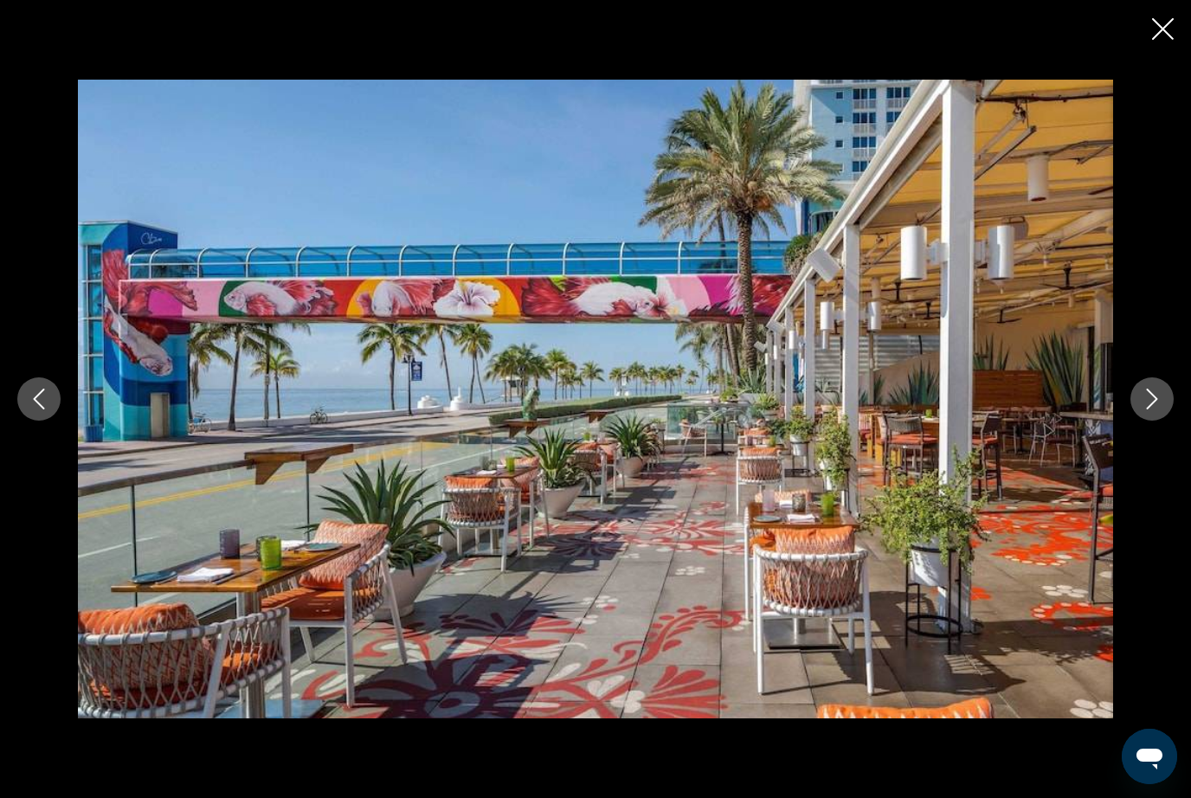
click at [1146, 410] on icon "Next image" at bounding box center [1152, 399] width 21 height 21
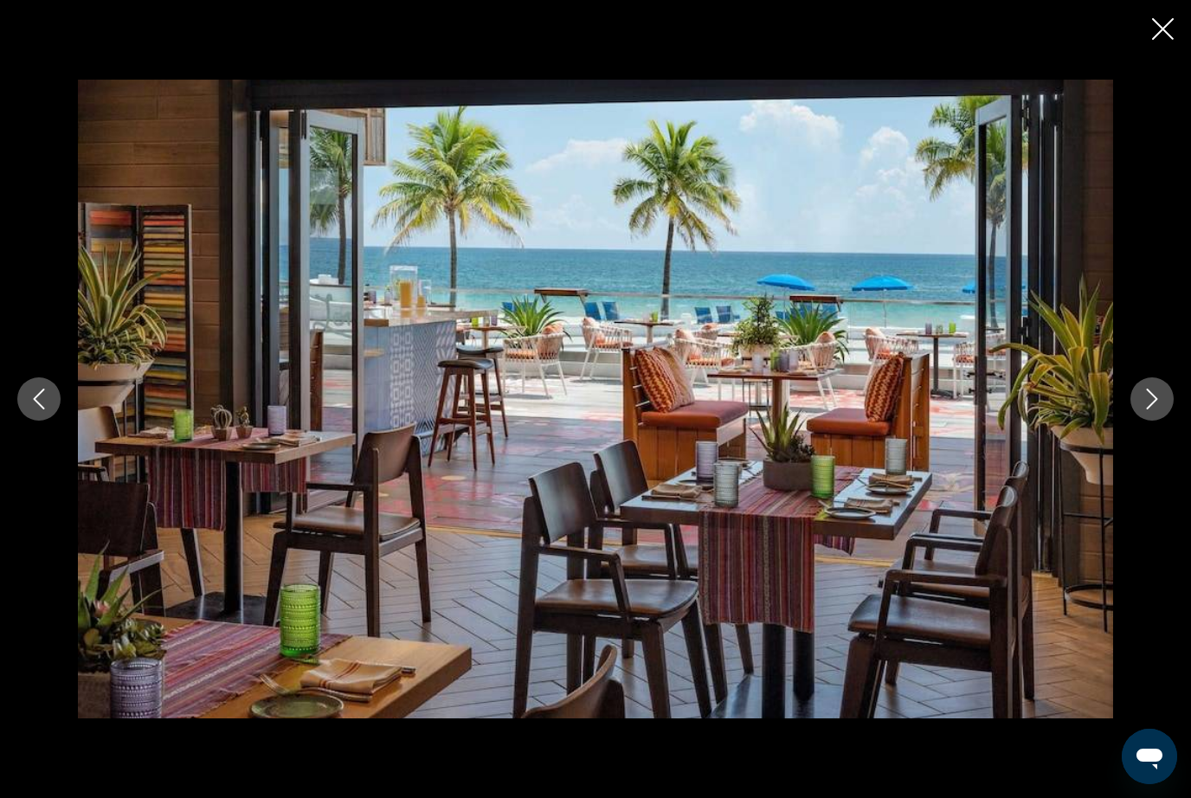
click at [1160, 410] on icon "Next image" at bounding box center [1152, 399] width 21 height 21
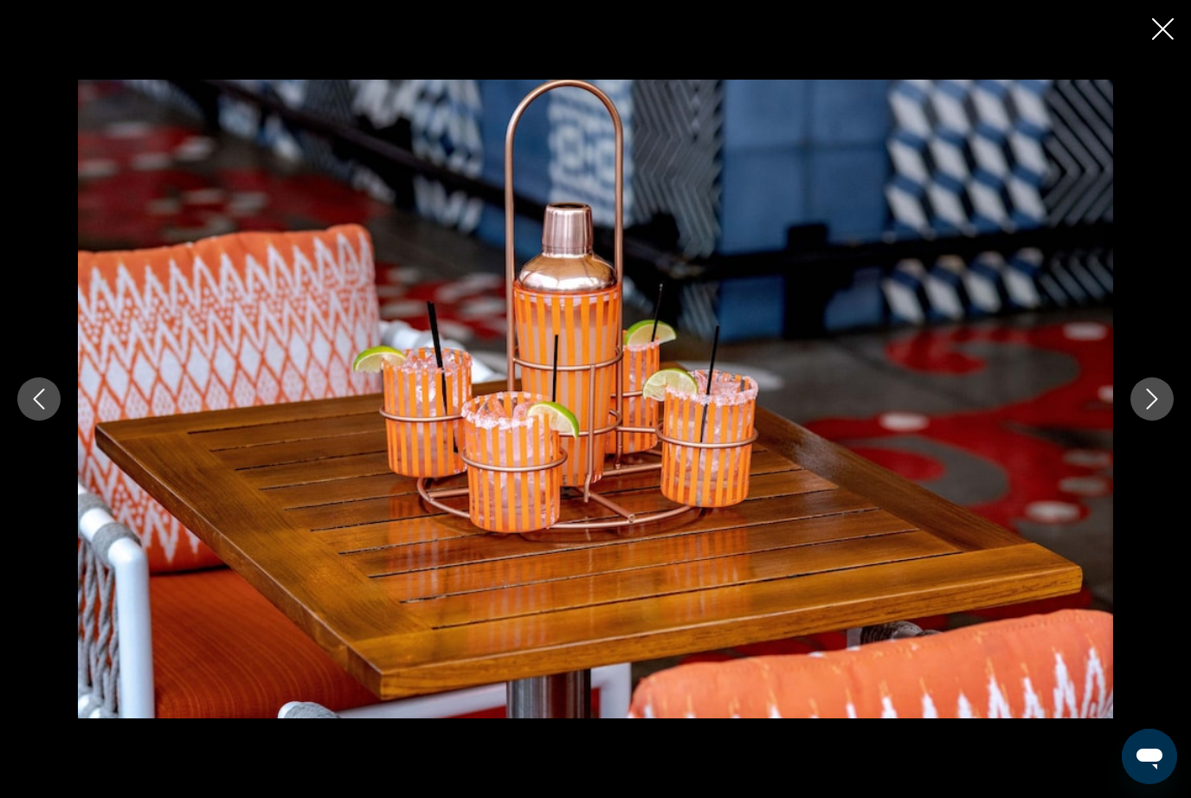
click at [1163, 421] on button "Next image" at bounding box center [1152, 399] width 43 height 43
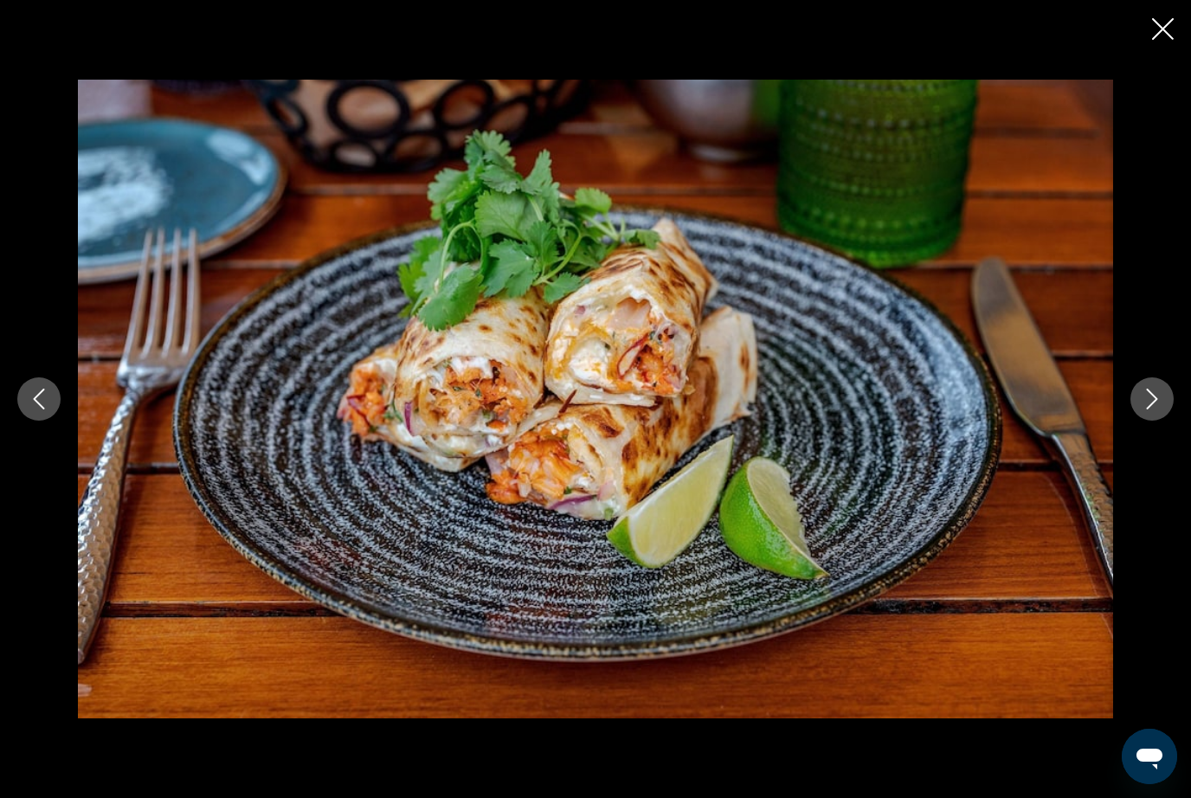
click at [1158, 410] on icon "Next image" at bounding box center [1152, 399] width 21 height 21
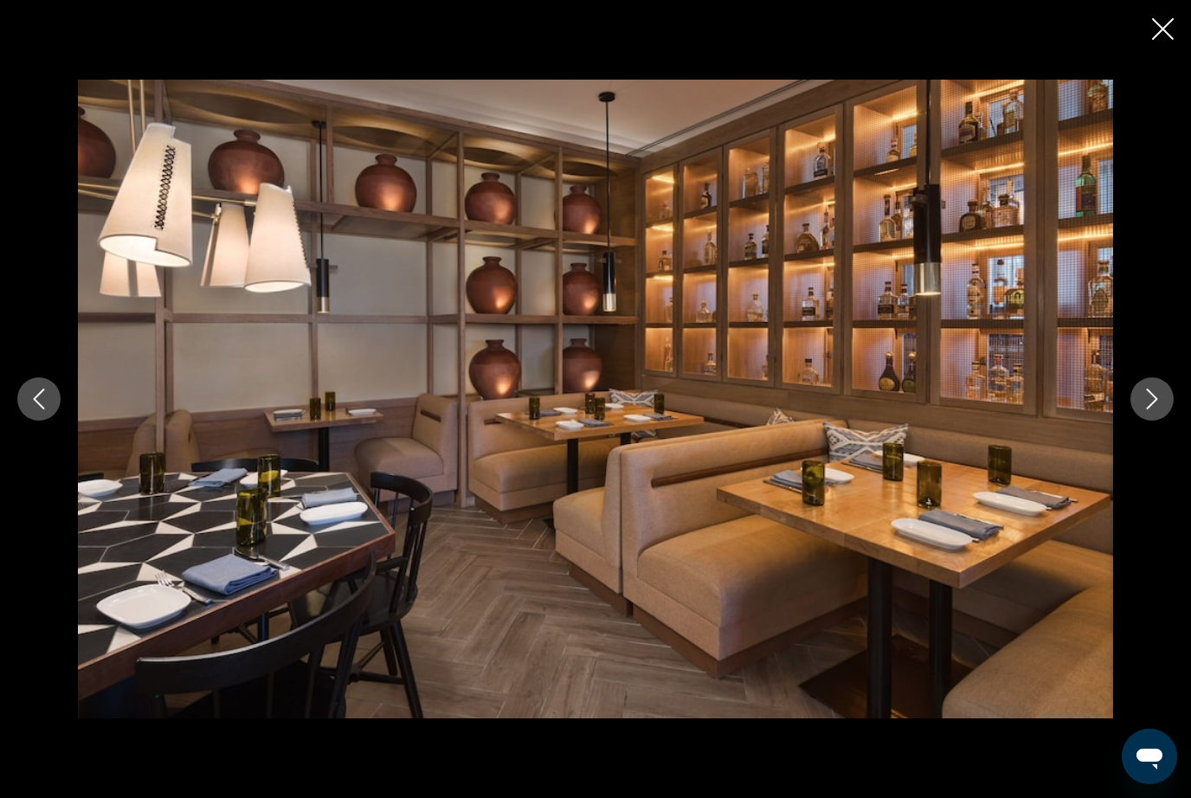
click at [1161, 410] on icon "Next image" at bounding box center [1152, 399] width 21 height 21
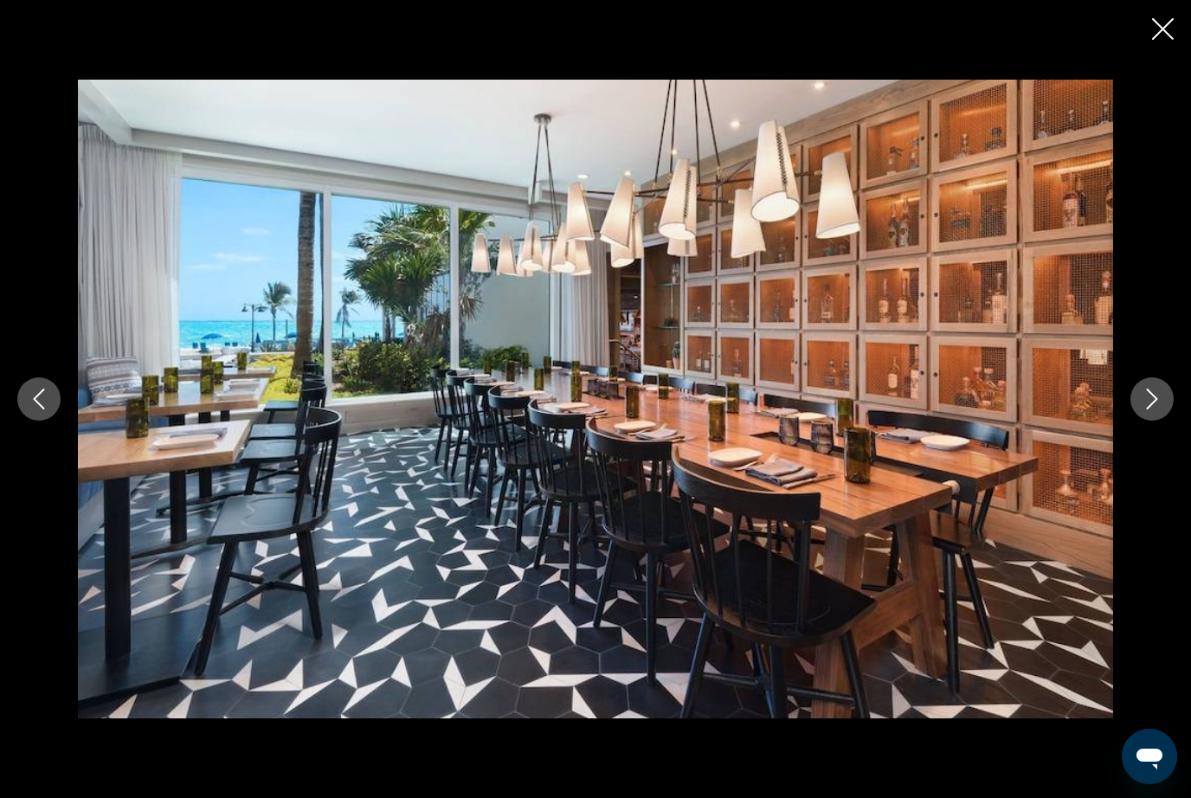
click at [1157, 410] on icon "Next image" at bounding box center [1152, 399] width 11 height 21
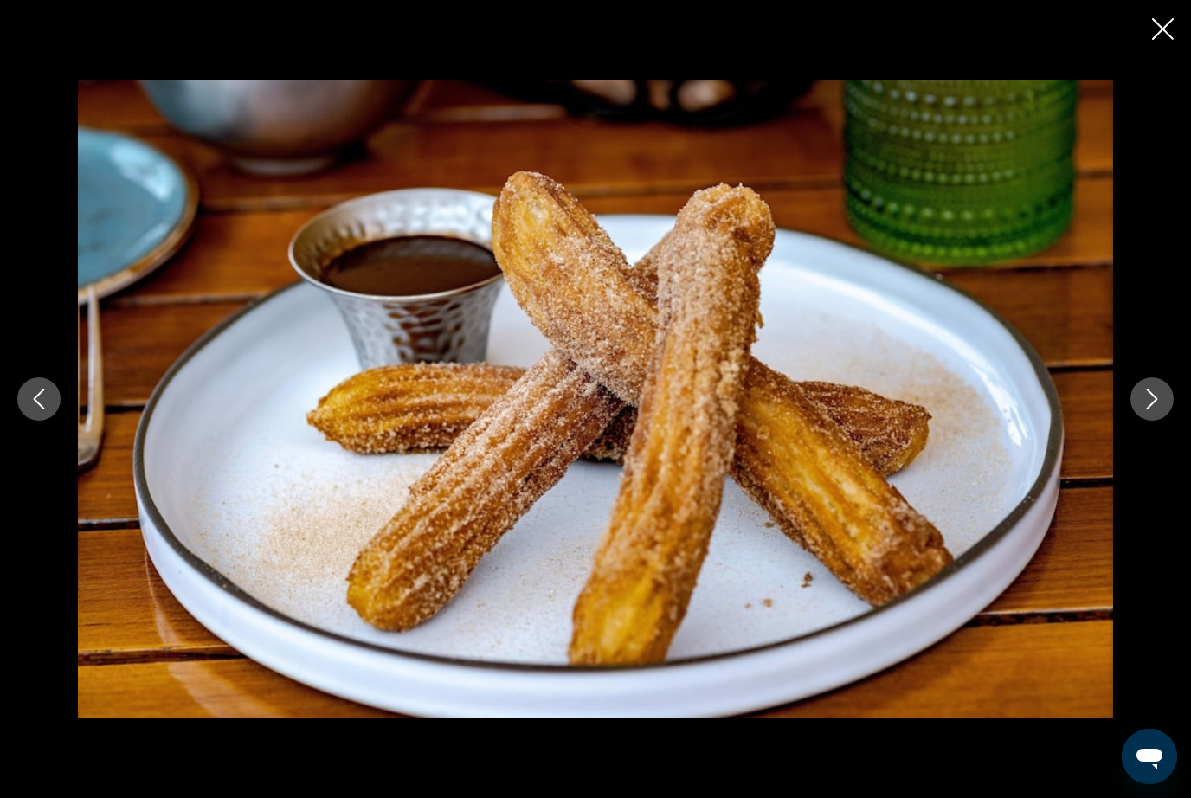
click at [1158, 410] on icon "Next image" at bounding box center [1152, 399] width 21 height 21
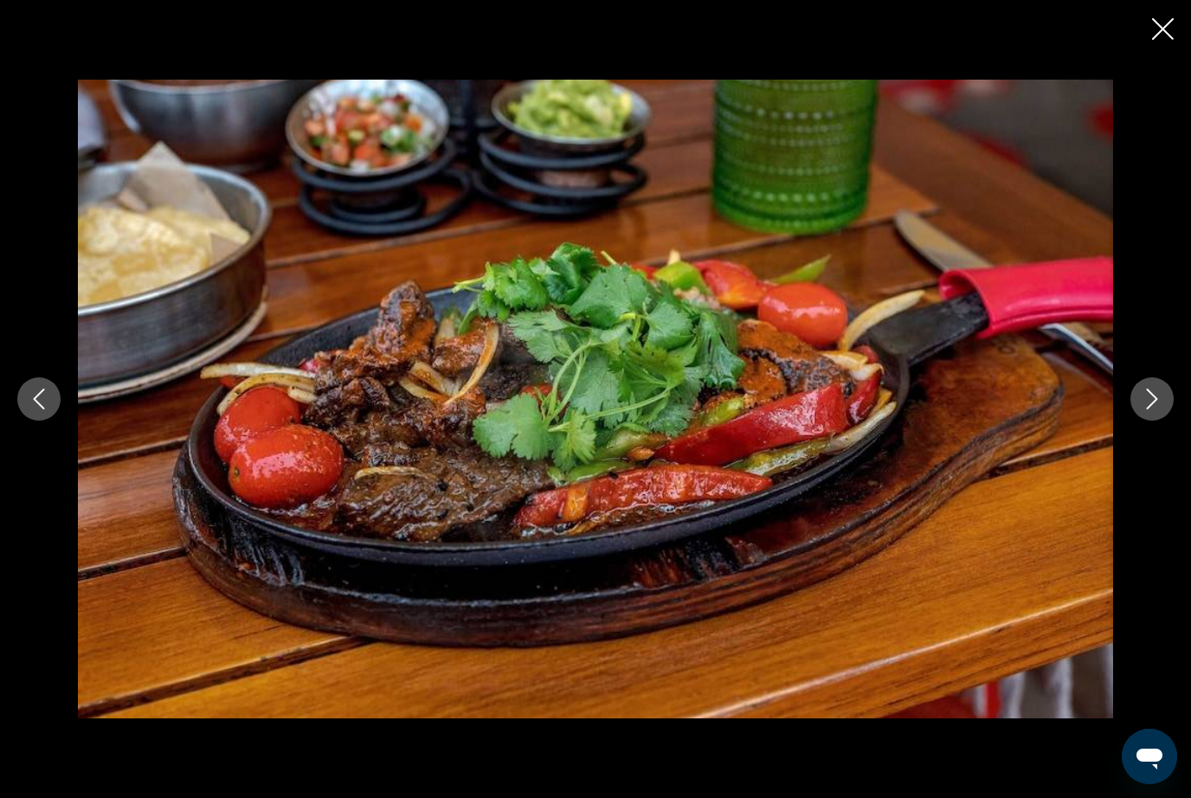
click at [1158, 410] on icon "Next image" at bounding box center [1152, 399] width 21 height 21
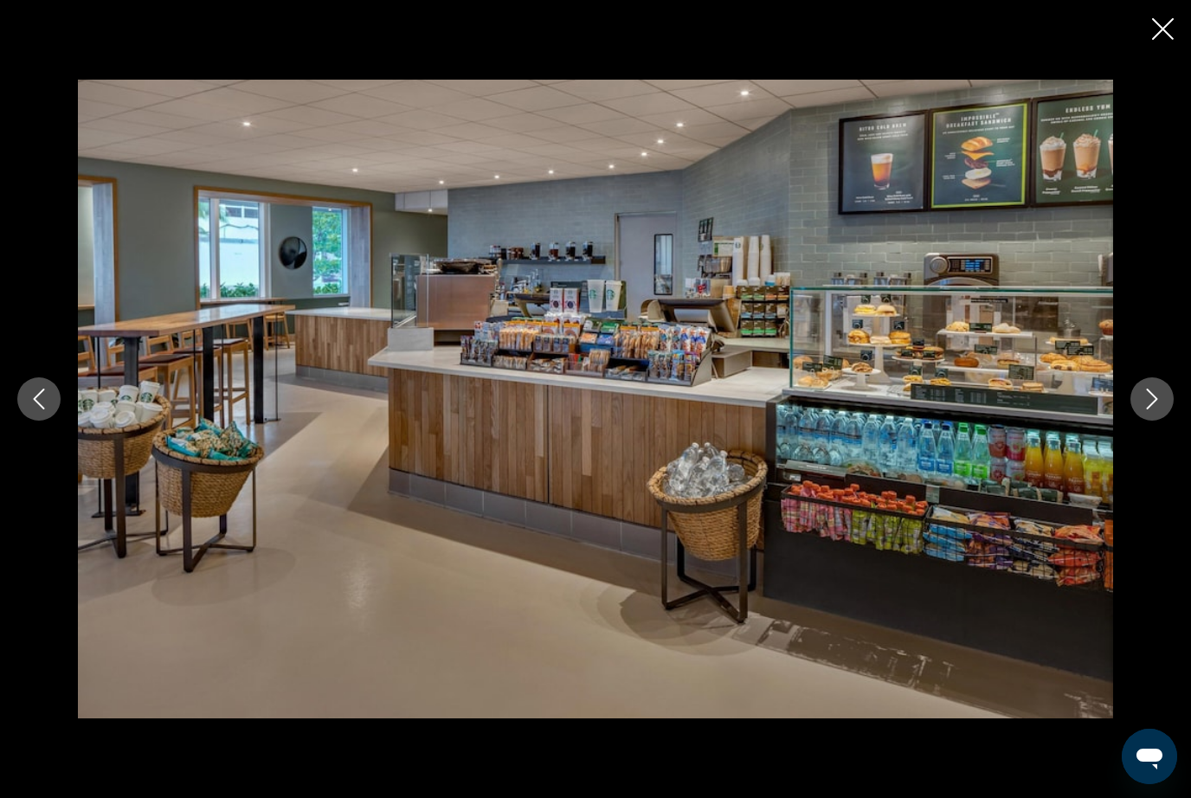
click at [1151, 410] on icon "Next image" at bounding box center [1152, 399] width 11 height 21
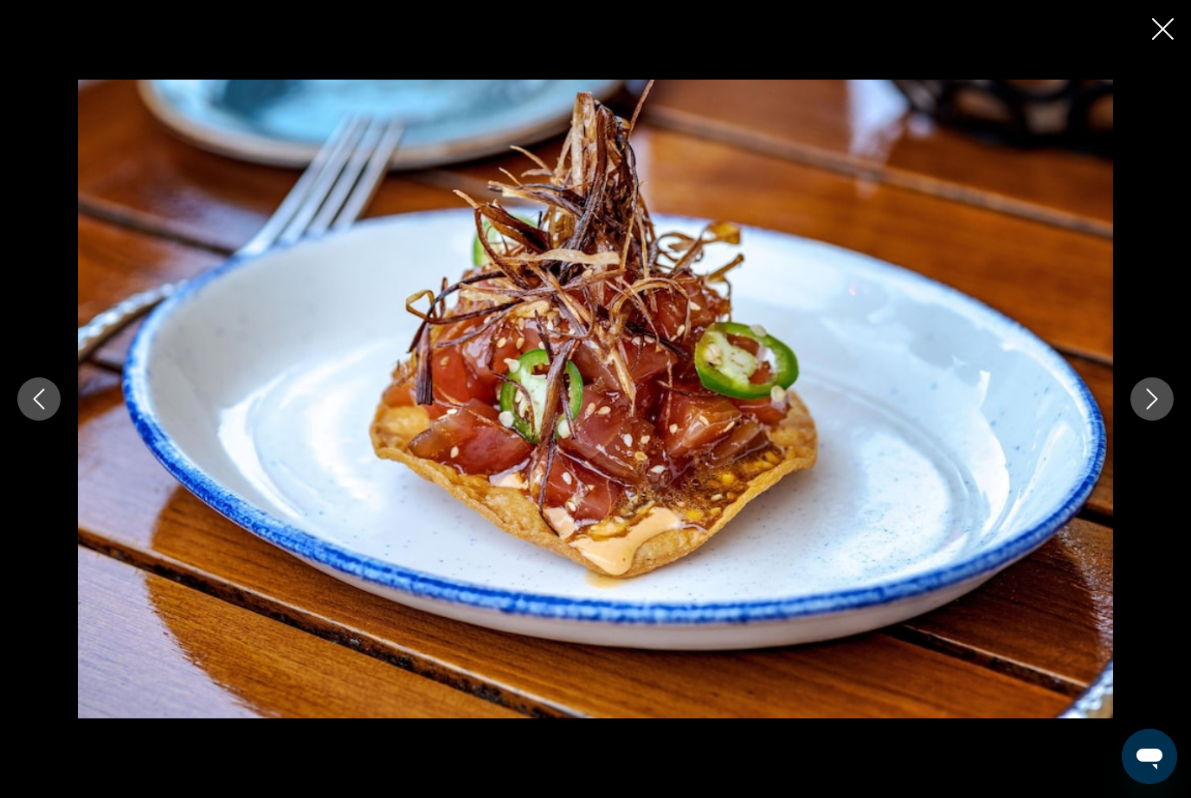
click at [1159, 410] on icon "Next image" at bounding box center [1152, 399] width 21 height 21
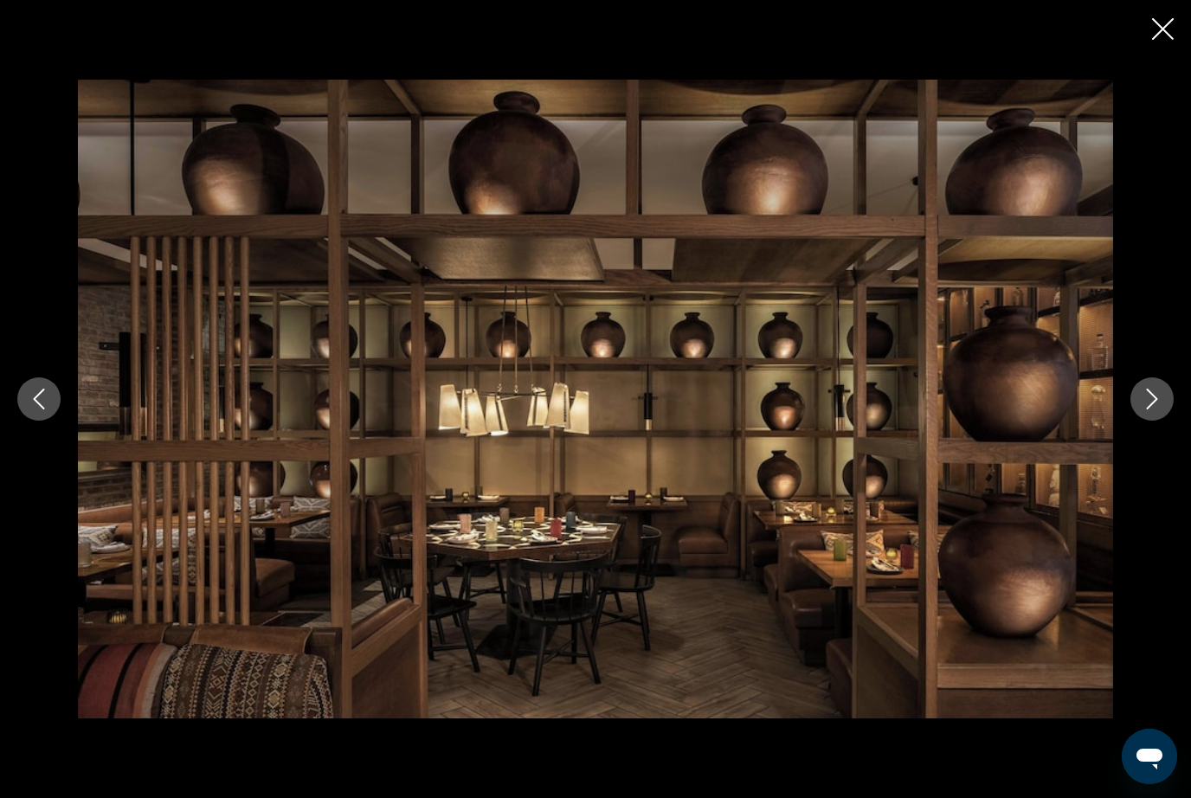
click at [1162, 410] on icon "Next image" at bounding box center [1152, 399] width 21 height 21
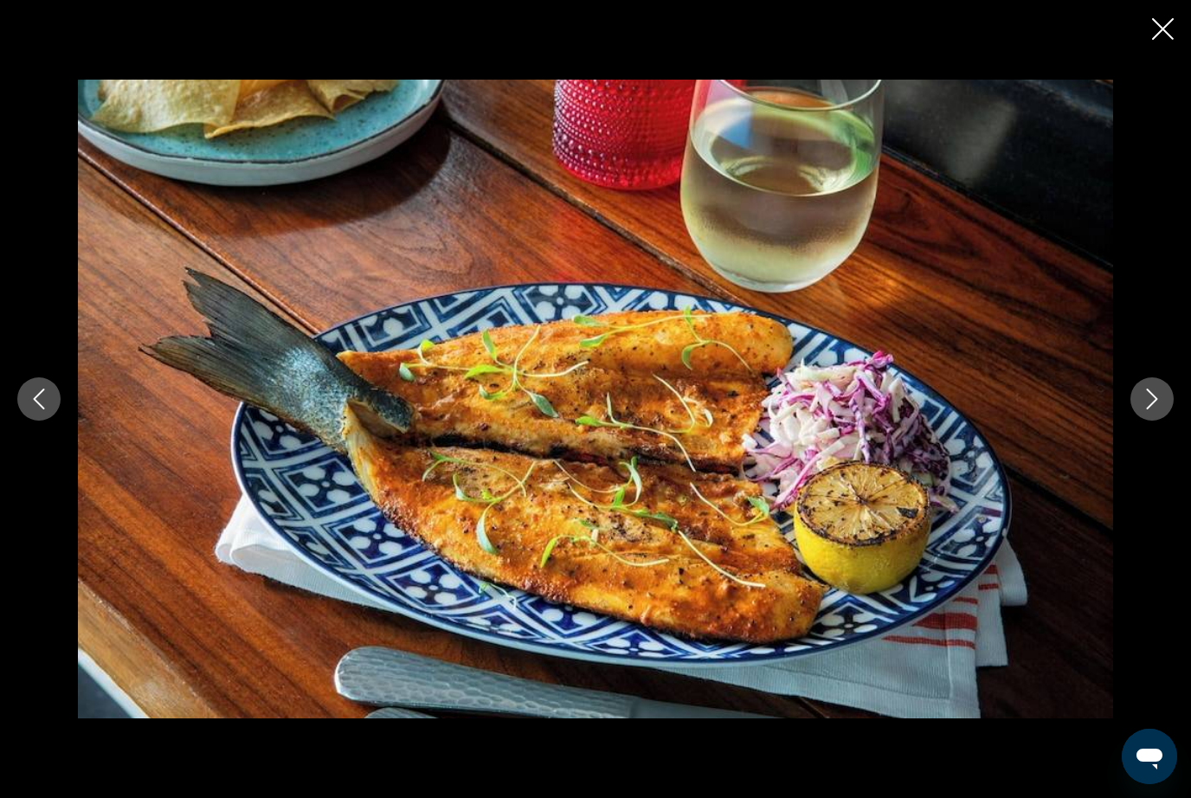
click at [1154, 410] on icon "Next image" at bounding box center [1152, 399] width 11 height 21
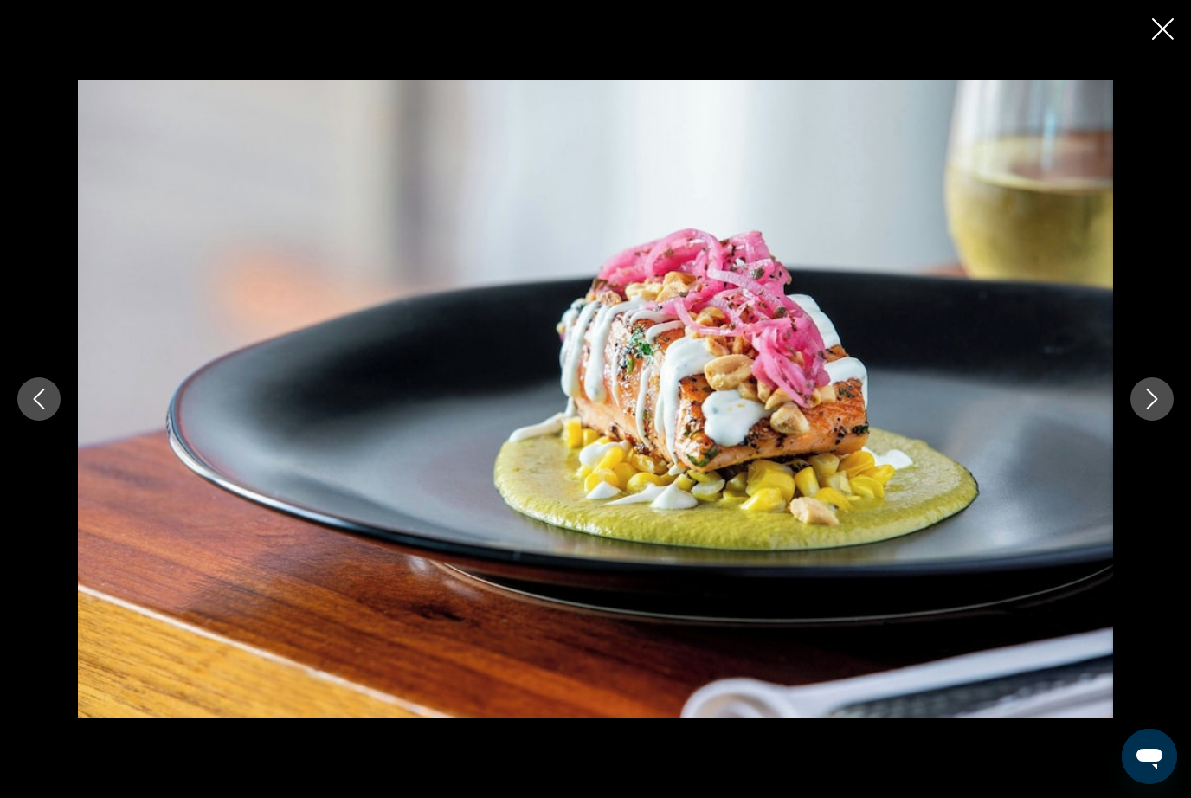
click at [1158, 410] on icon "Next image" at bounding box center [1152, 399] width 21 height 21
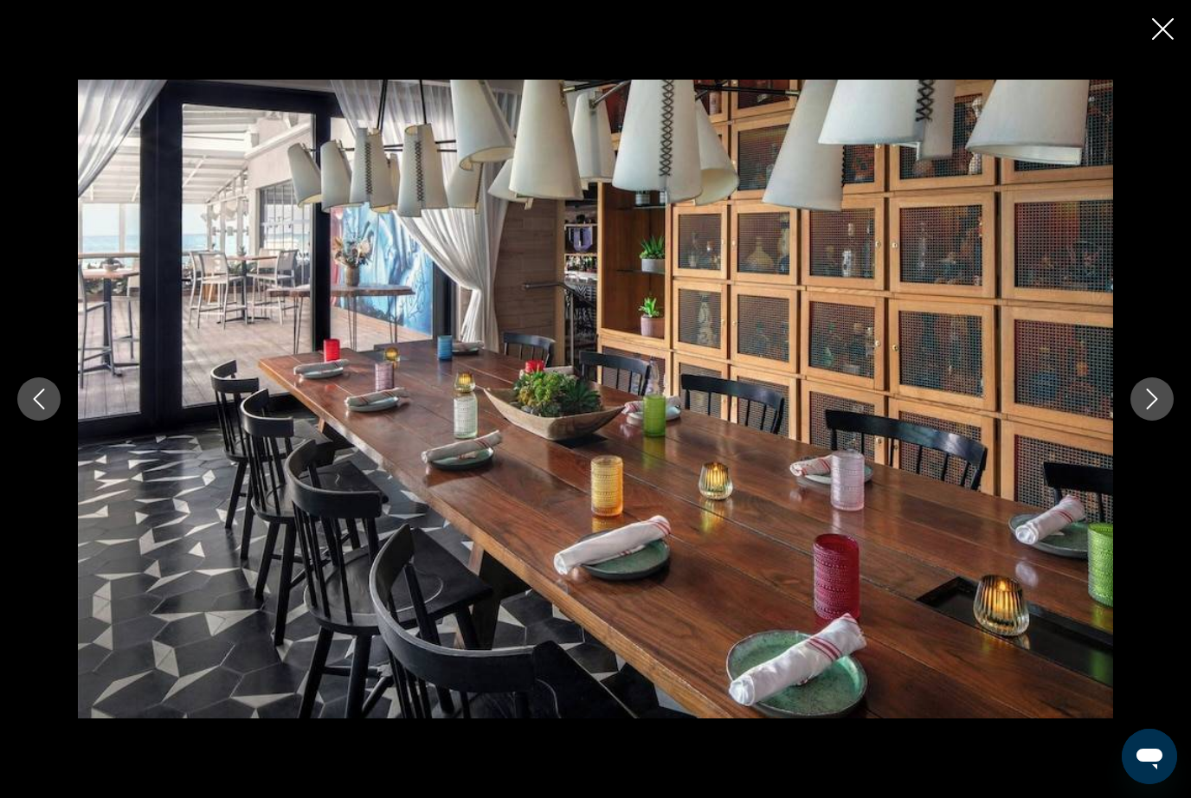
click at [1158, 410] on icon "Next image" at bounding box center [1152, 399] width 21 height 21
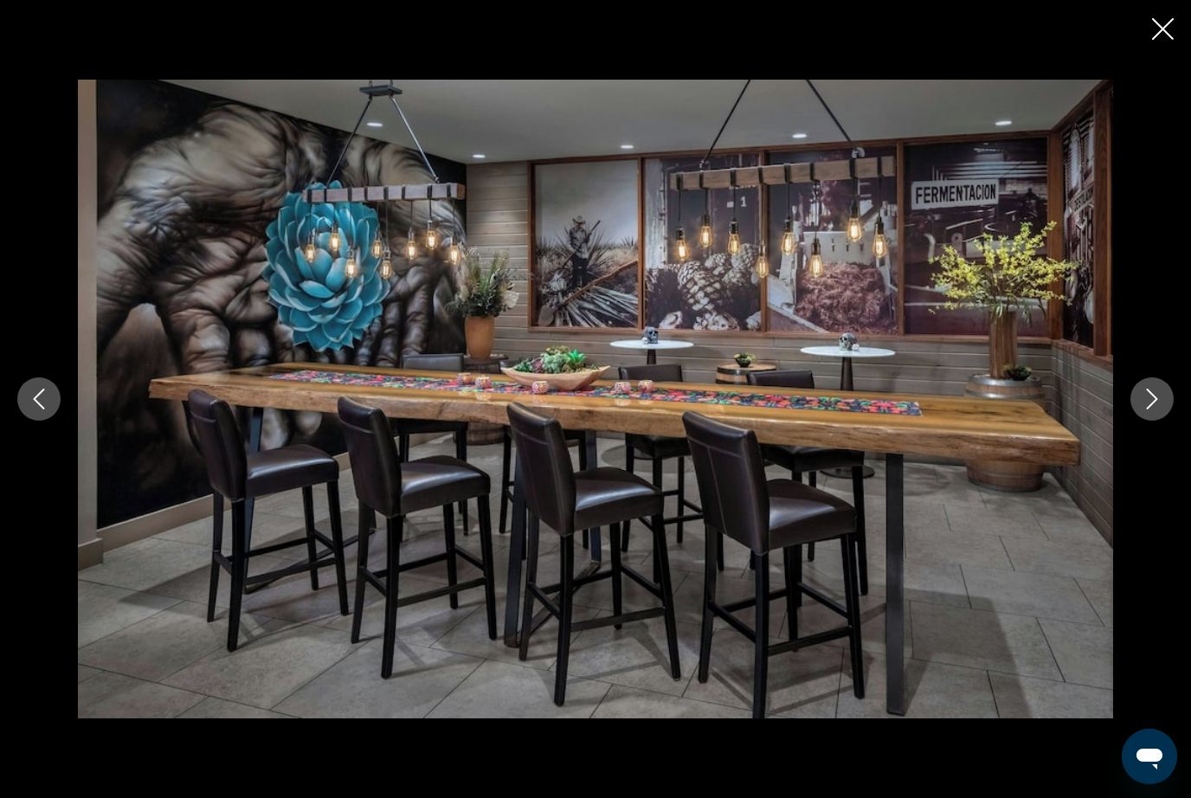
click at [1152, 410] on icon "Next image" at bounding box center [1152, 399] width 21 height 21
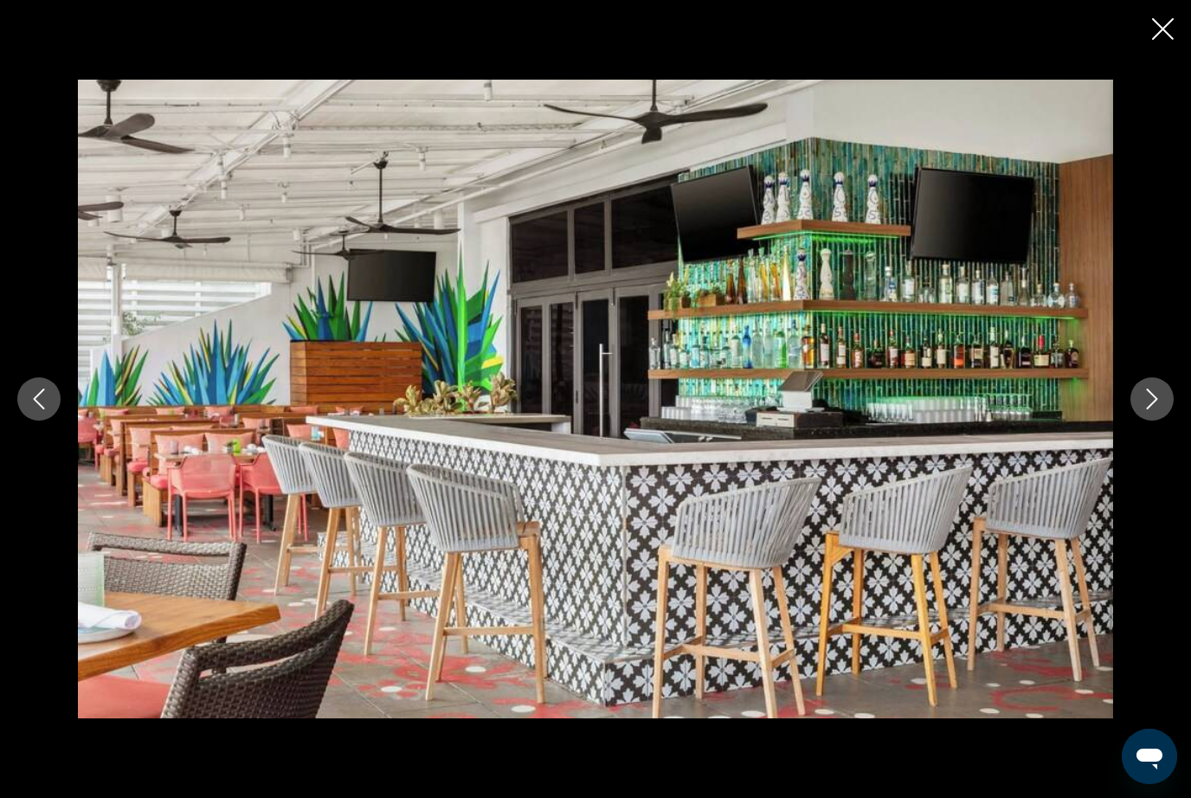
click at [1150, 421] on button "Next image" at bounding box center [1152, 399] width 43 height 43
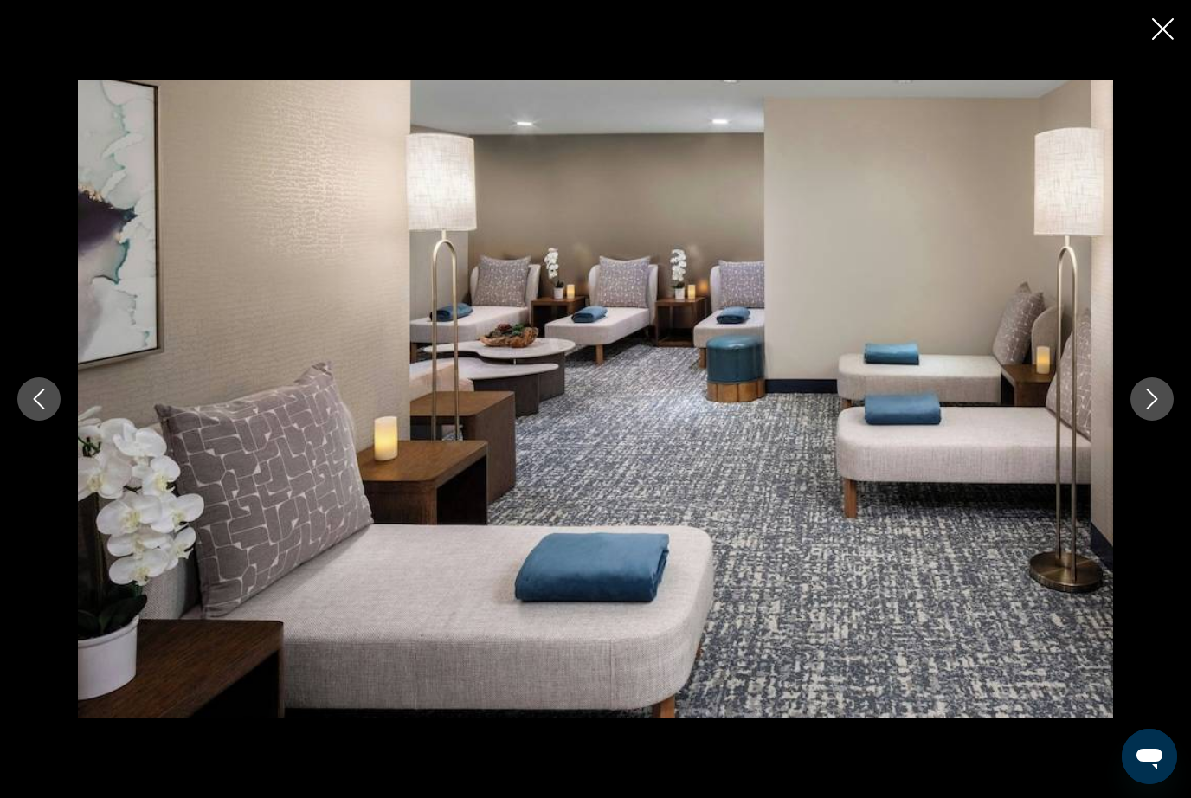
click at [1152, 421] on button "Next image" at bounding box center [1152, 399] width 43 height 43
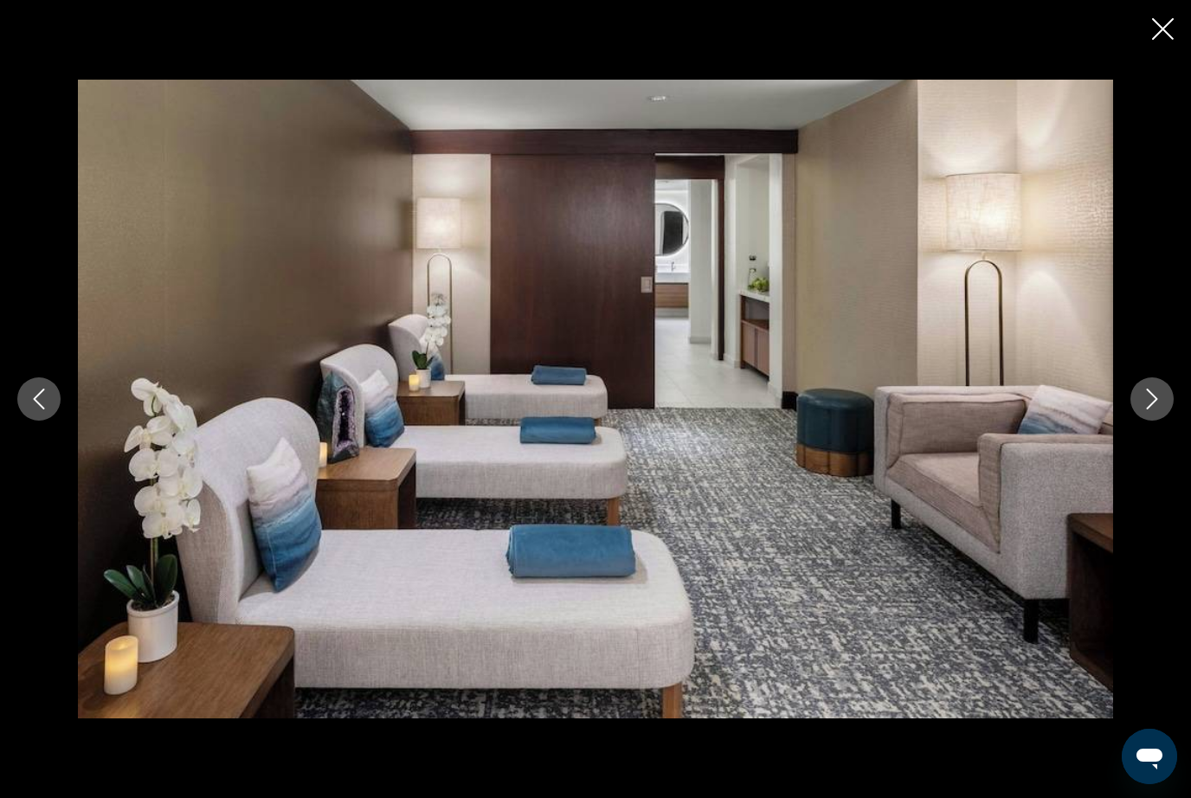
click at [1152, 421] on button "Next image" at bounding box center [1152, 399] width 43 height 43
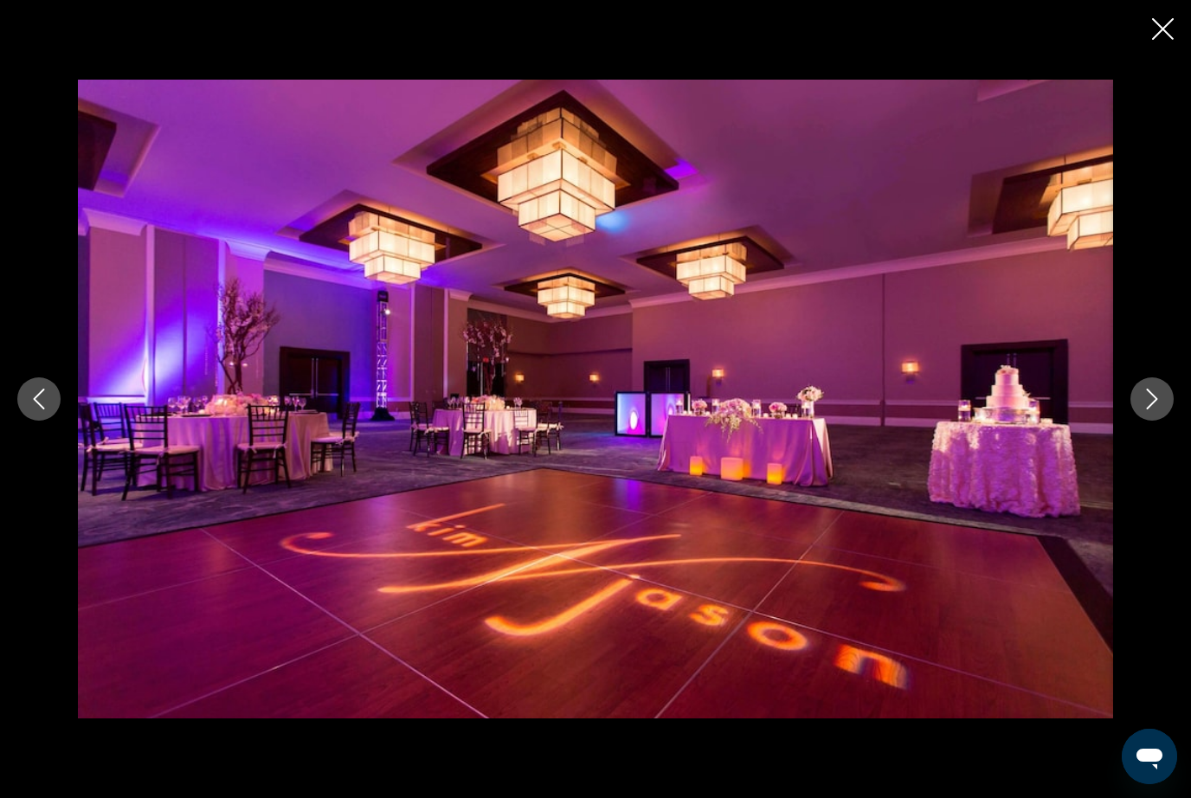
click at [1152, 421] on button "Next image" at bounding box center [1152, 399] width 43 height 43
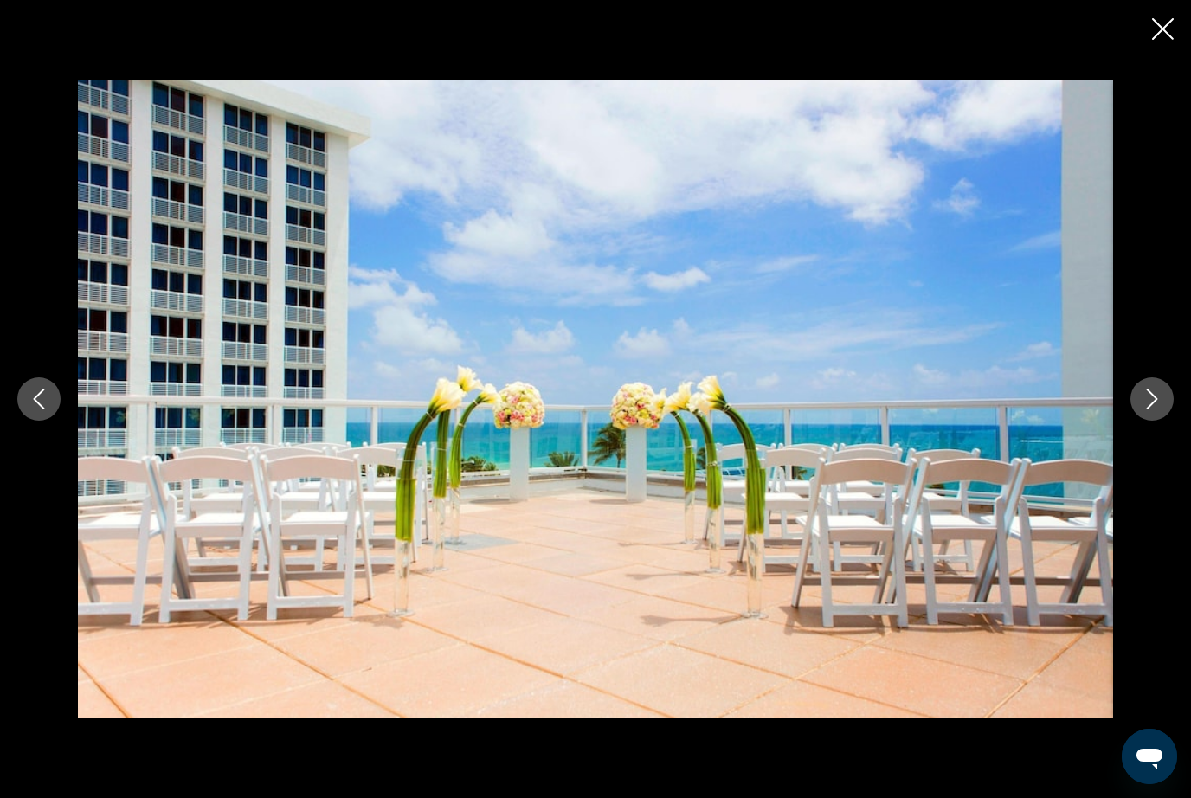
click at [32, 410] on icon "Previous image" at bounding box center [39, 399] width 21 height 21
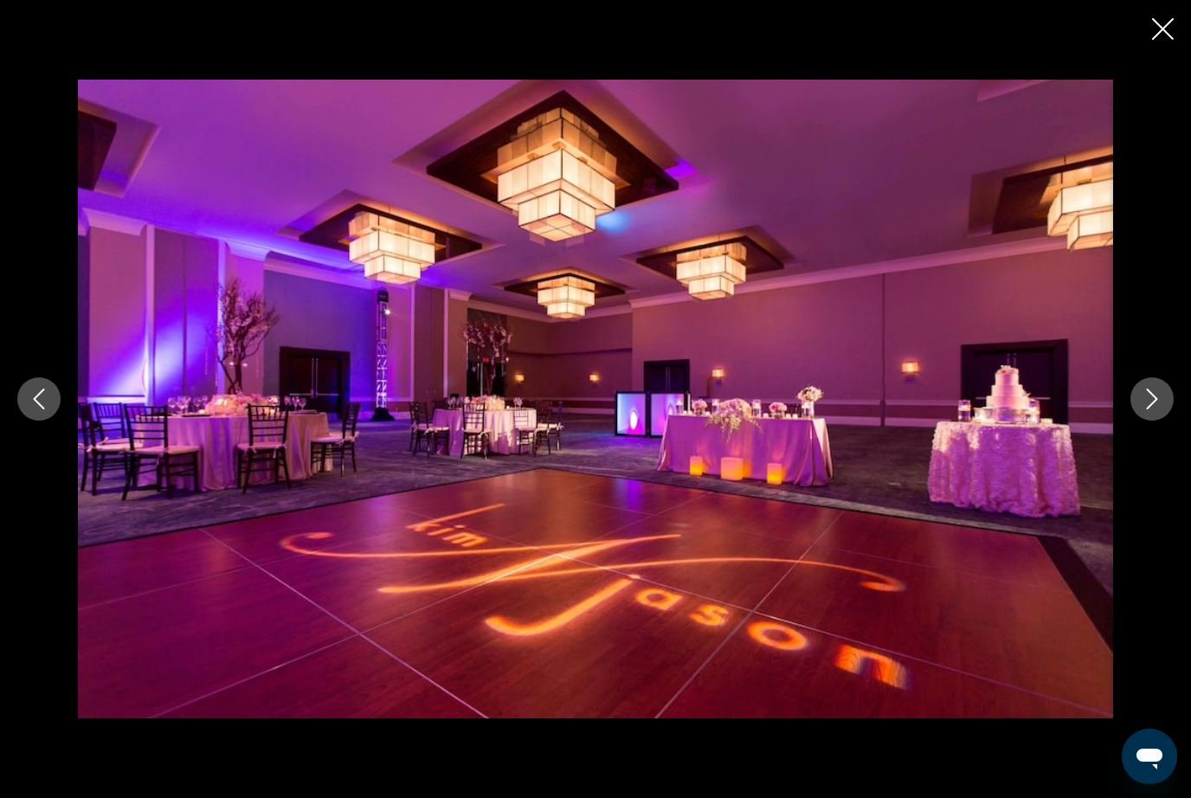
click at [1160, 410] on icon "Next image" at bounding box center [1152, 399] width 21 height 21
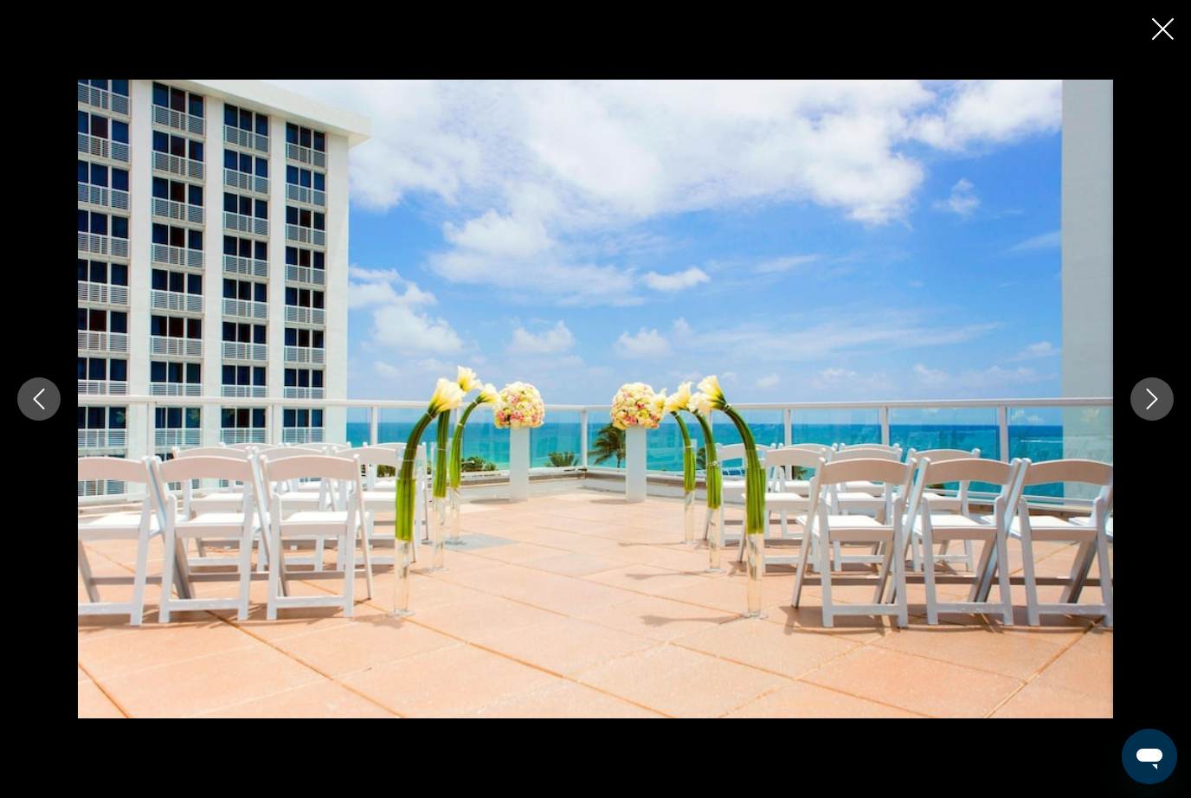
click at [1173, 421] on button "Next image" at bounding box center [1152, 399] width 43 height 43
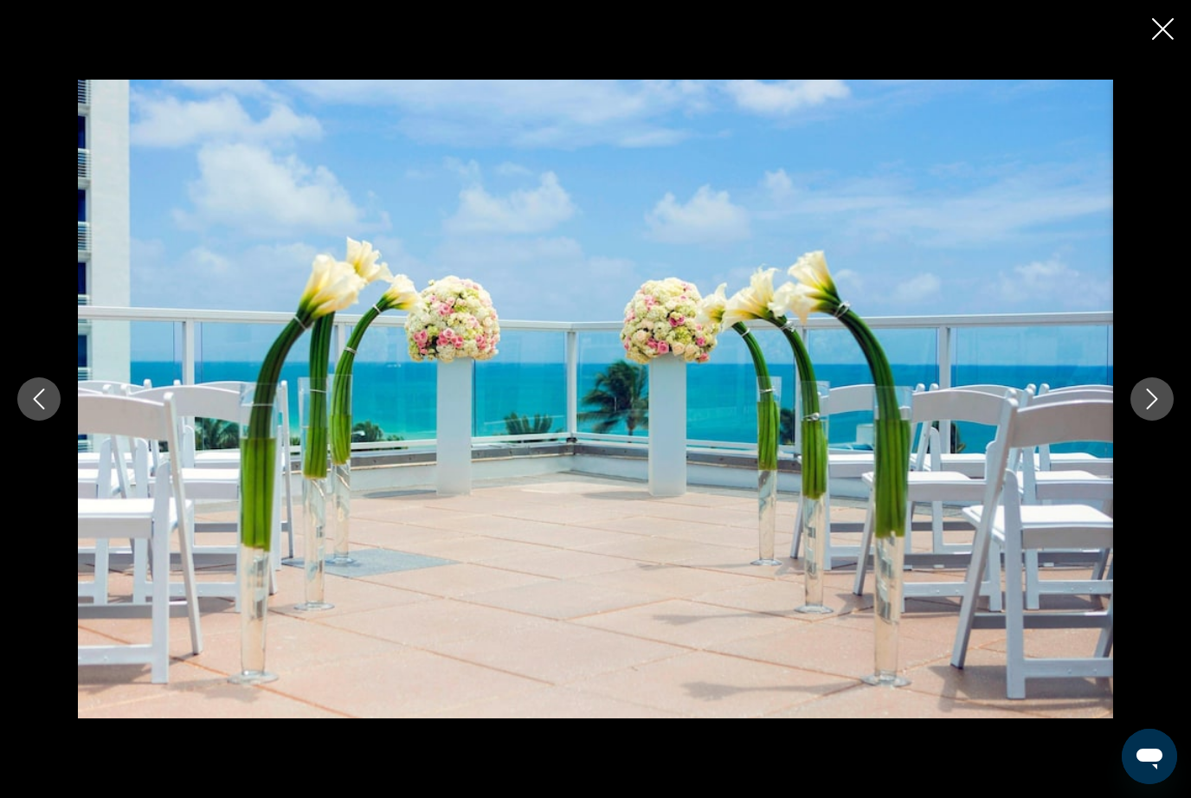
click at [1172, 421] on button "Next image" at bounding box center [1152, 399] width 43 height 43
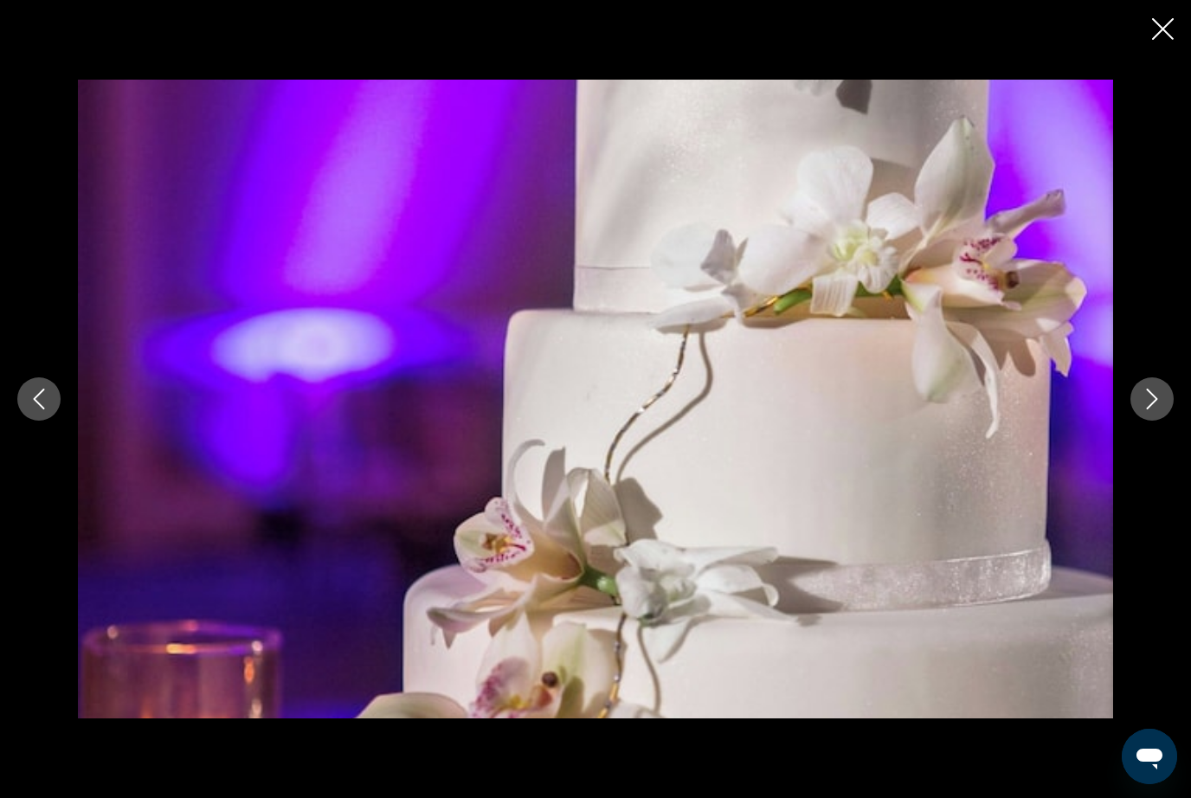
click at [1163, 421] on button "Next image" at bounding box center [1152, 399] width 43 height 43
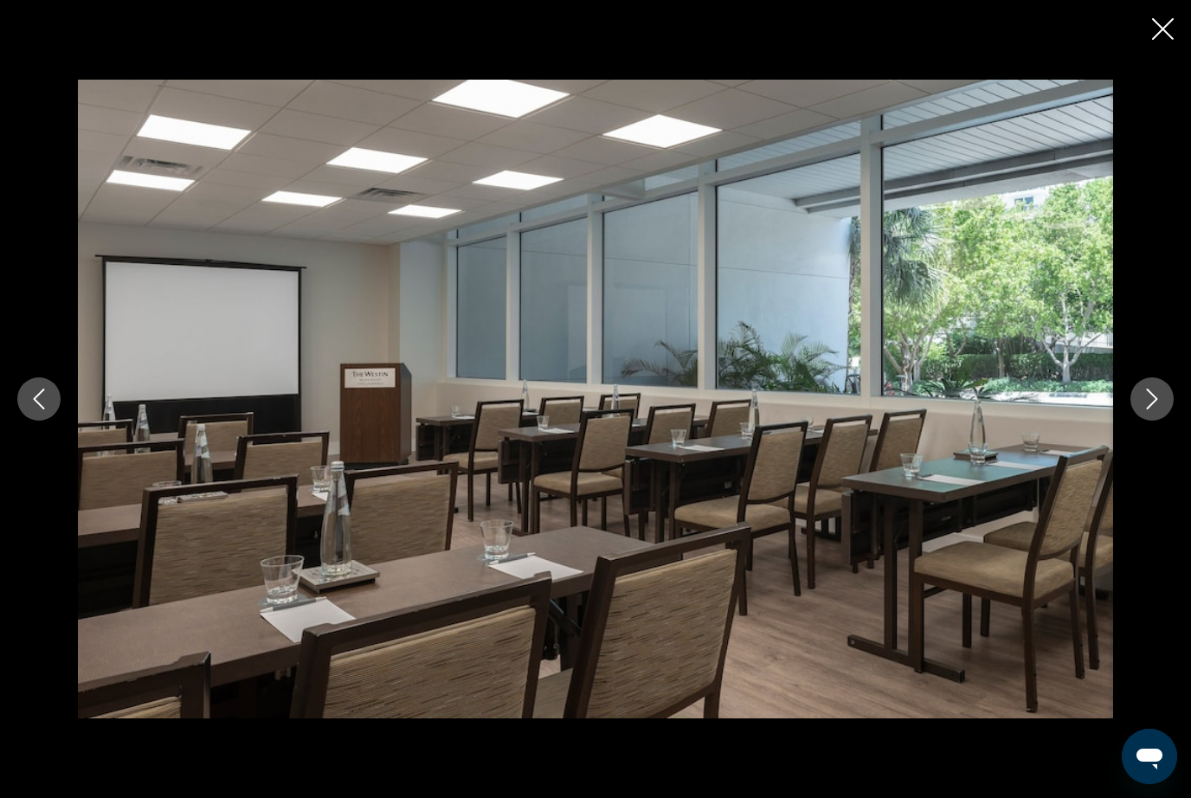
click at [1170, 421] on button "Next image" at bounding box center [1152, 399] width 43 height 43
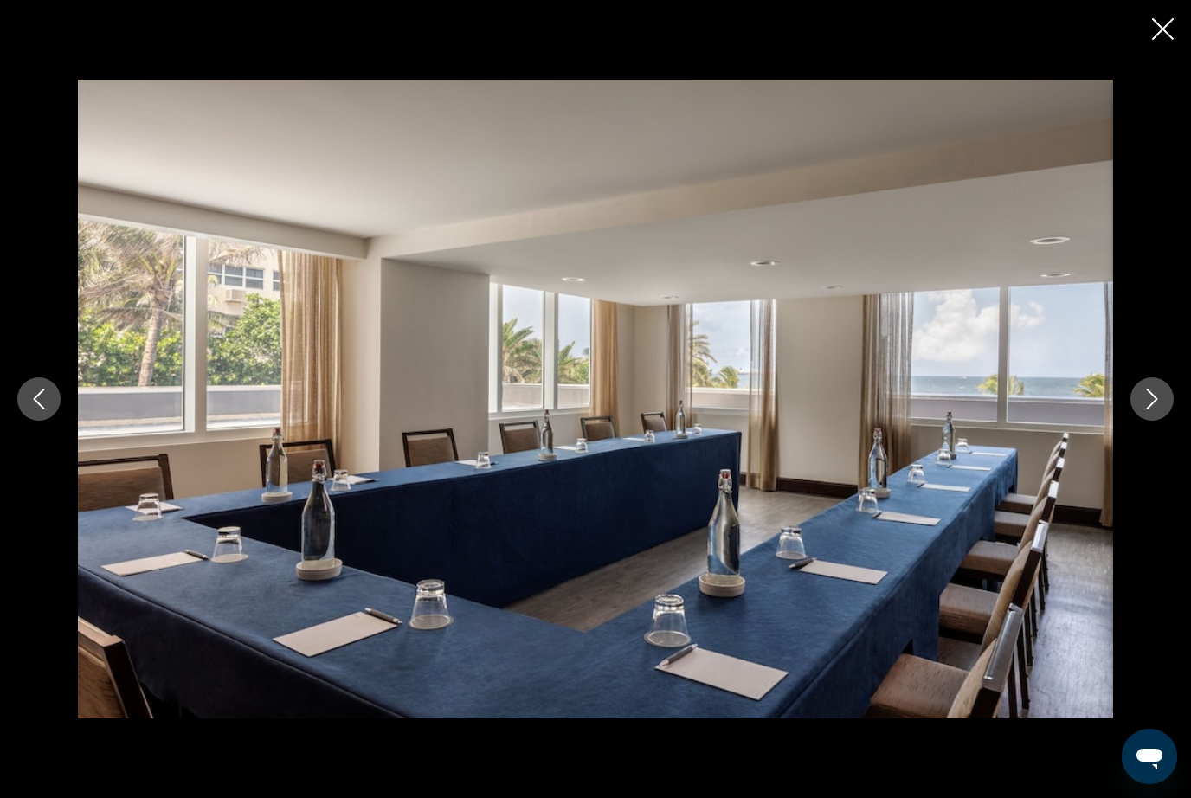
click at [1169, 421] on button "Next image" at bounding box center [1152, 399] width 43 height 43
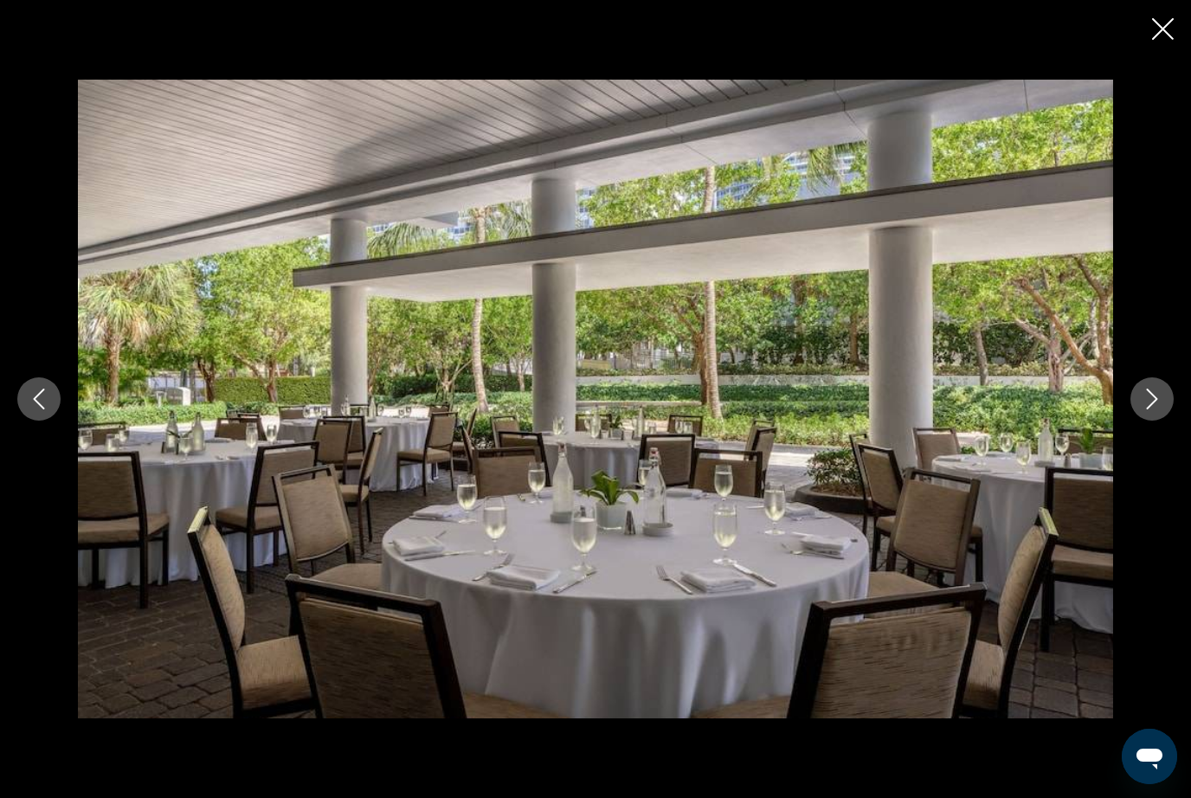
click at [1170, 421] on button "Next image" at bounding box center [1152, 399] width 43 height 43
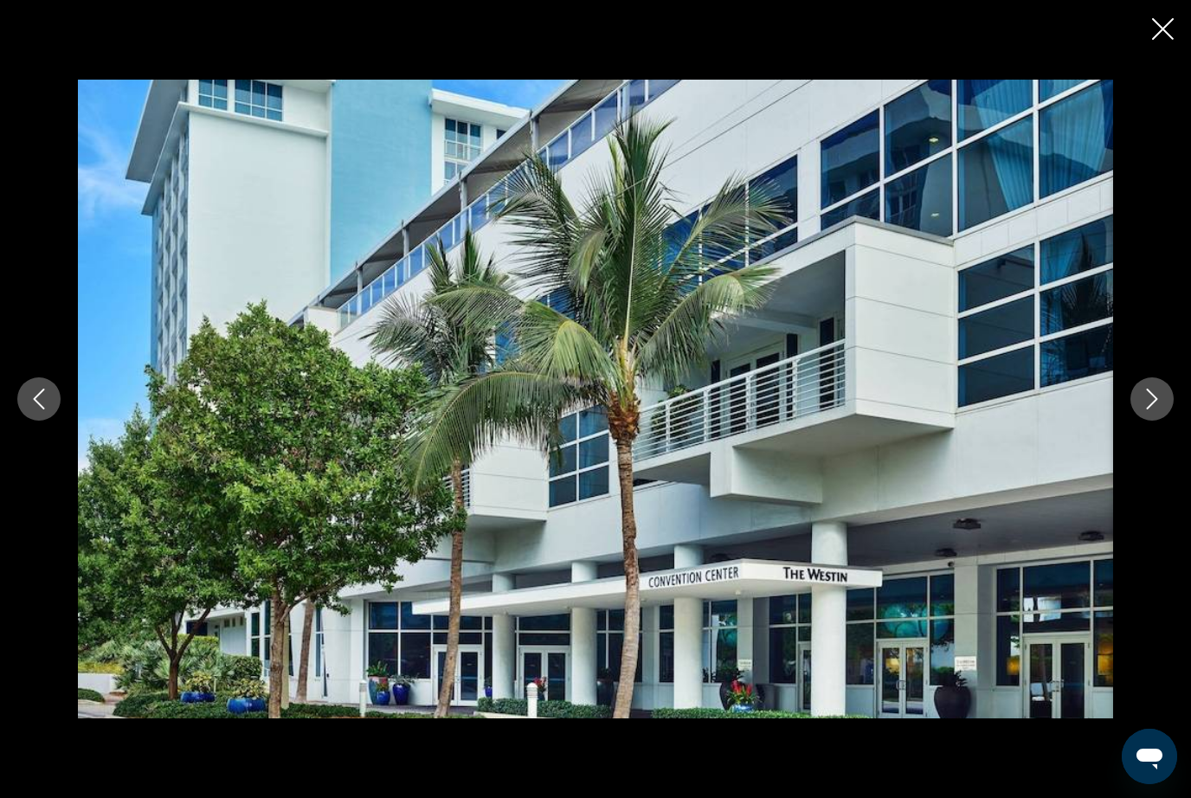
click at [1159, 410] on icon "Next image" at bounding box center [1152, 399] width 21 height 21
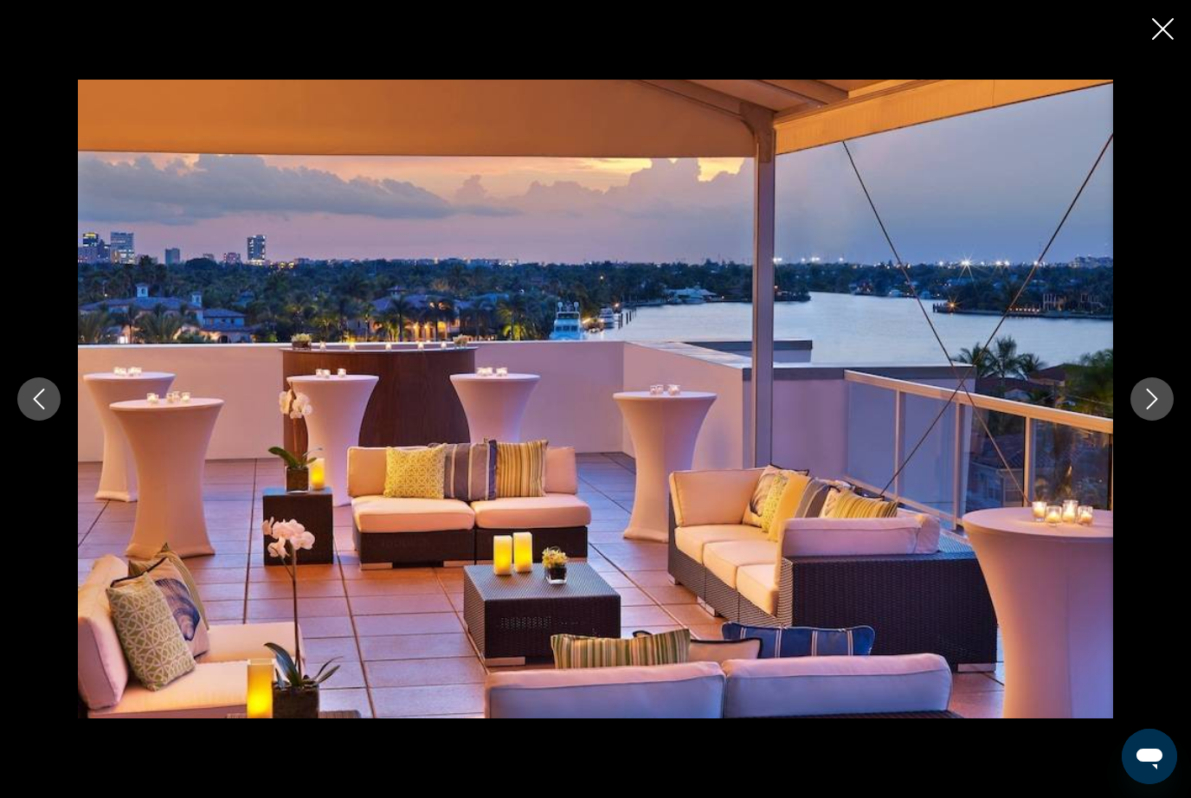
click at [1155, 410] on icon "Next image" at bounding box center [1152, 399] width 21 height 21
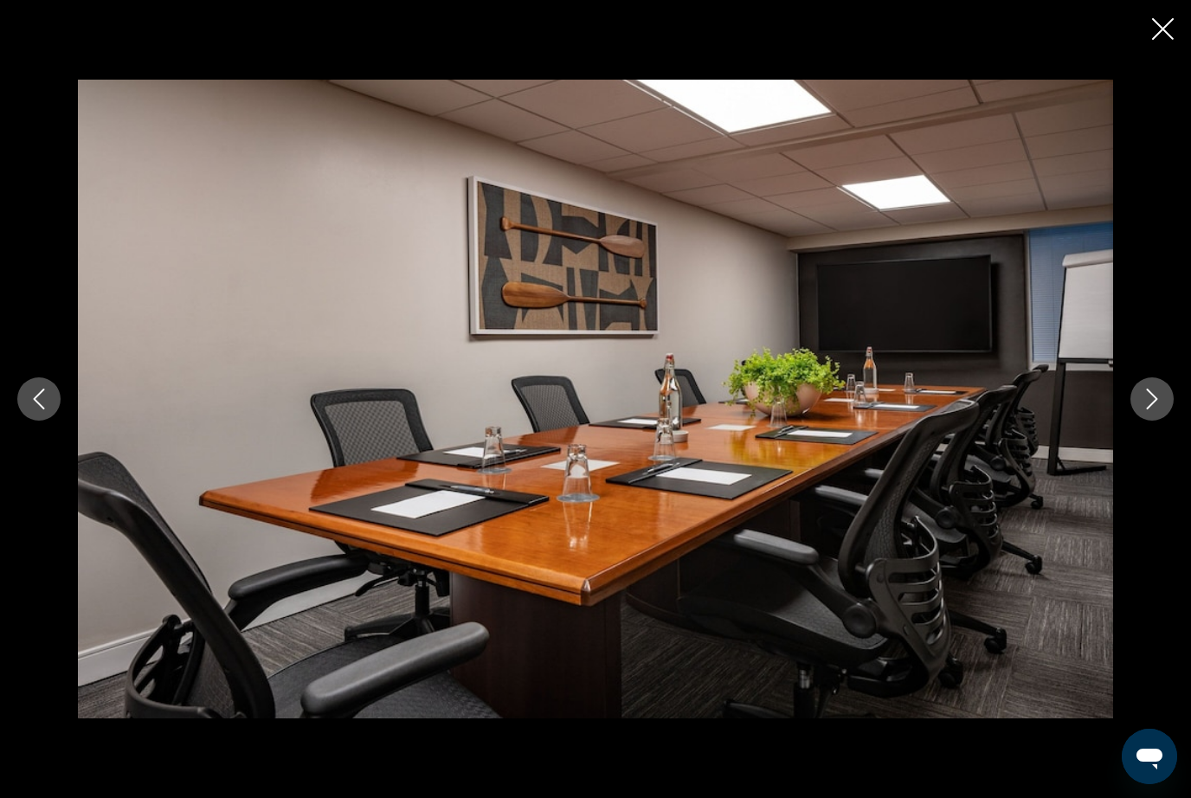
click at [1147, 410] on icon "Next image" at bounding box center [1152, 399] width 21 height 21
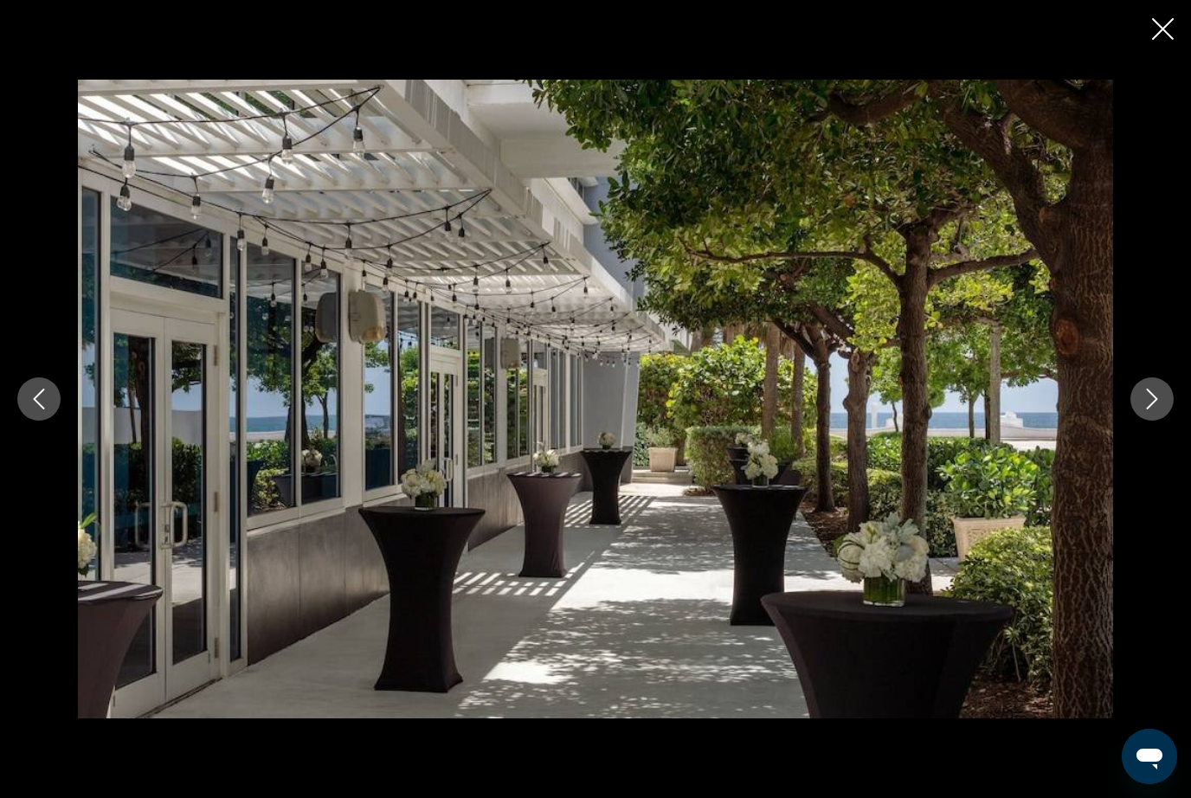
click at [1151, 410] on icon "Next image" at bounding box center [1152, 399] width 11 height 21
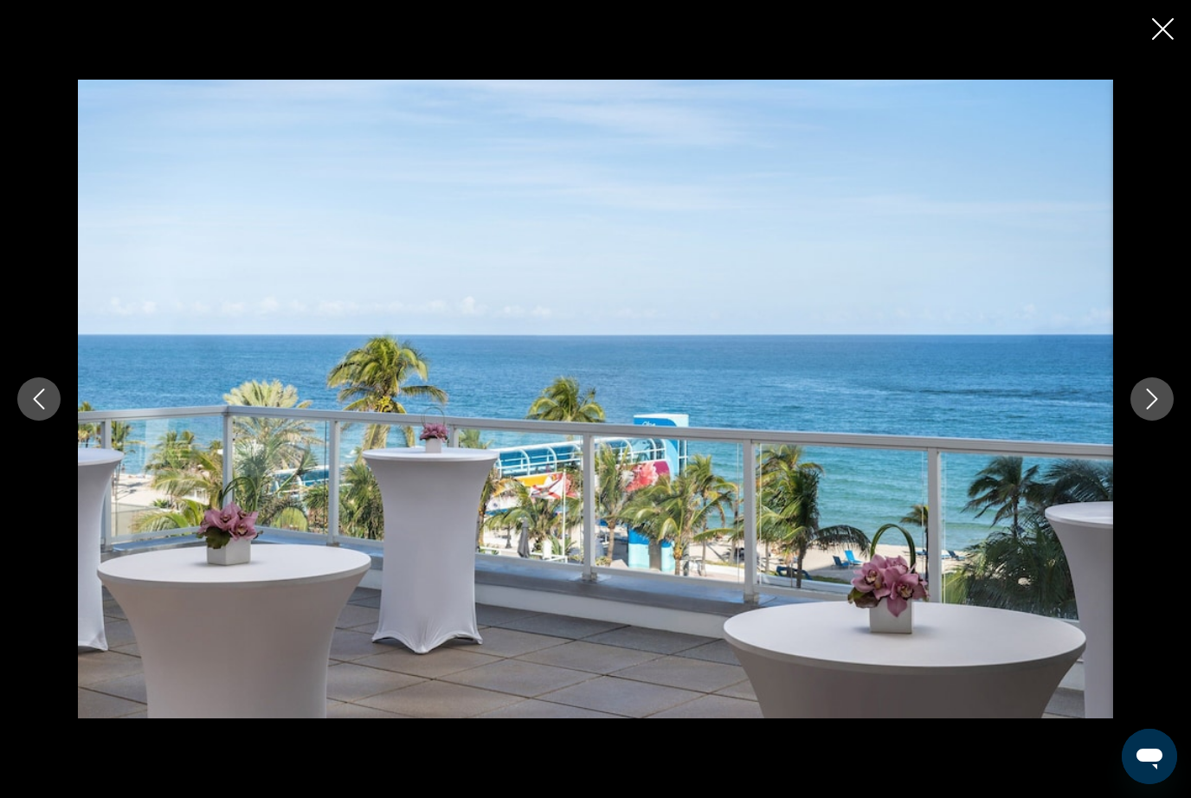
click at [1150, 412] on button "Next image" at bounding box center [1152, 399] width 43 height 43
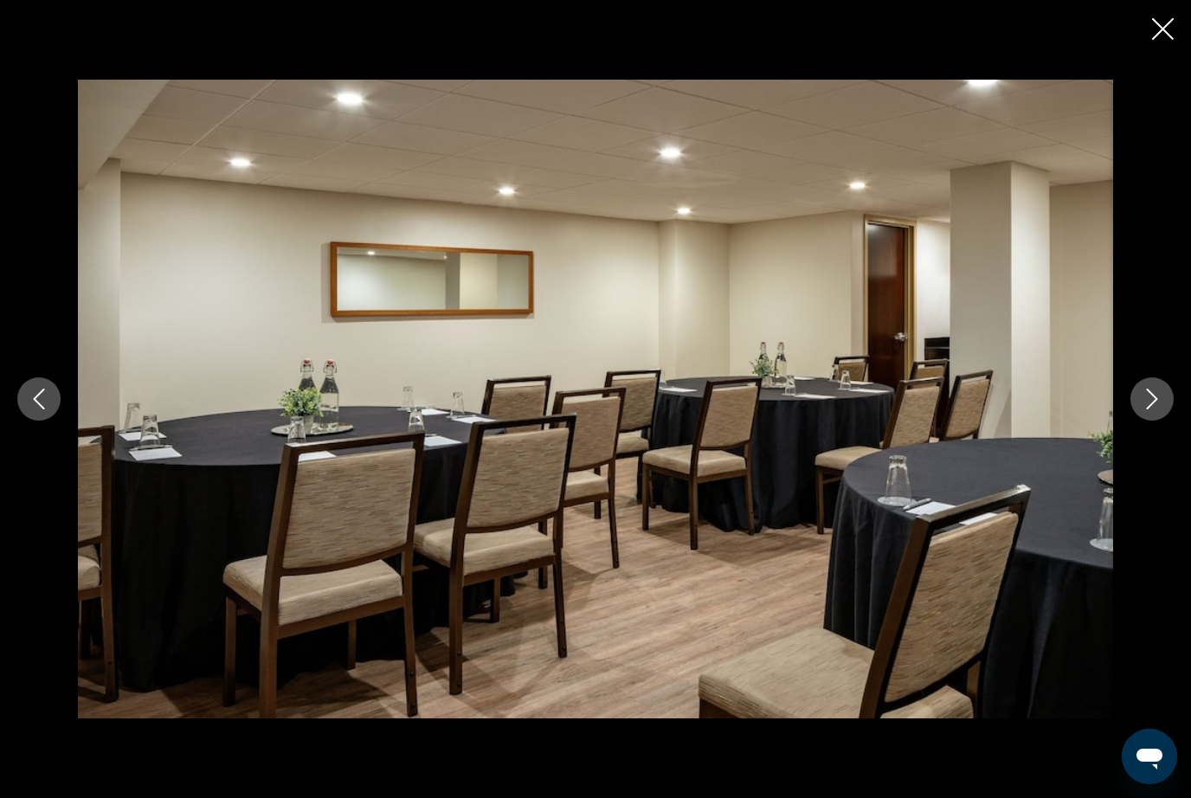
click at [1150, 410] on icon "Next image" at bounding box center [1152, 399] width 21 height 21
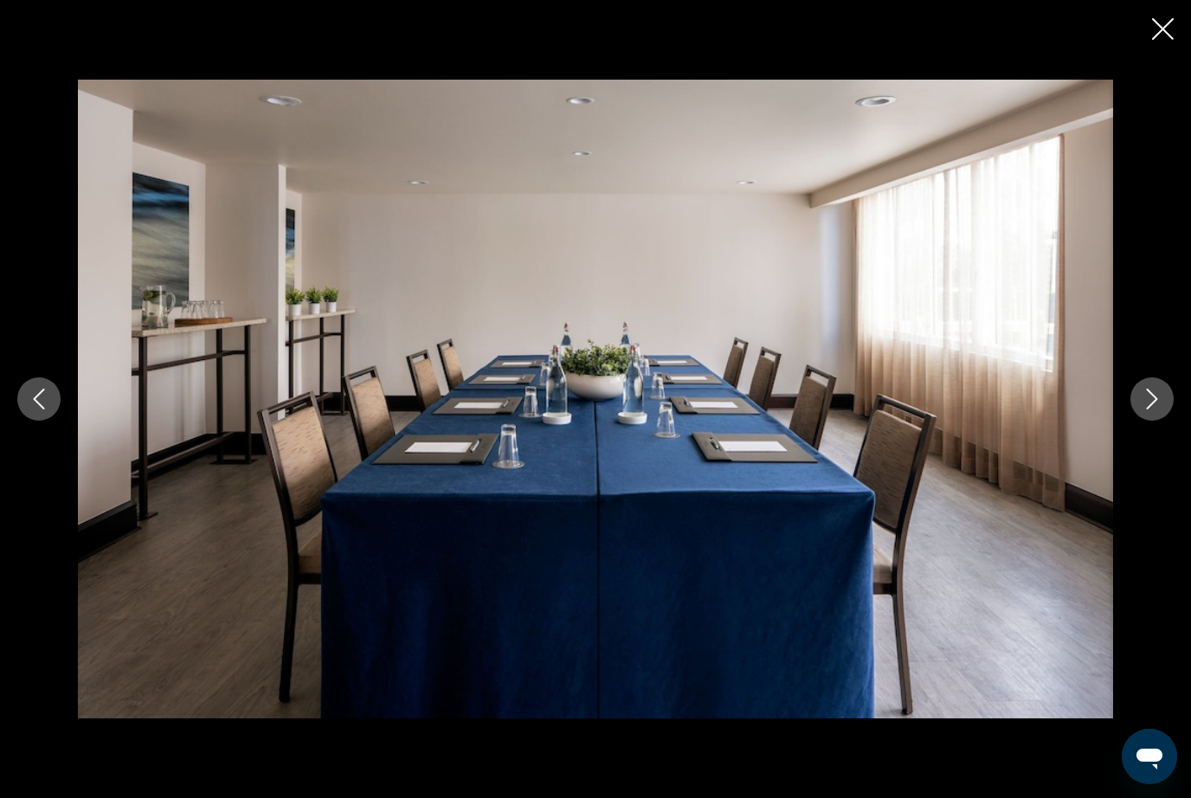
click at [1152, 410] on icon "Next image" at bounding box center [1152, 399] width 21 height 21
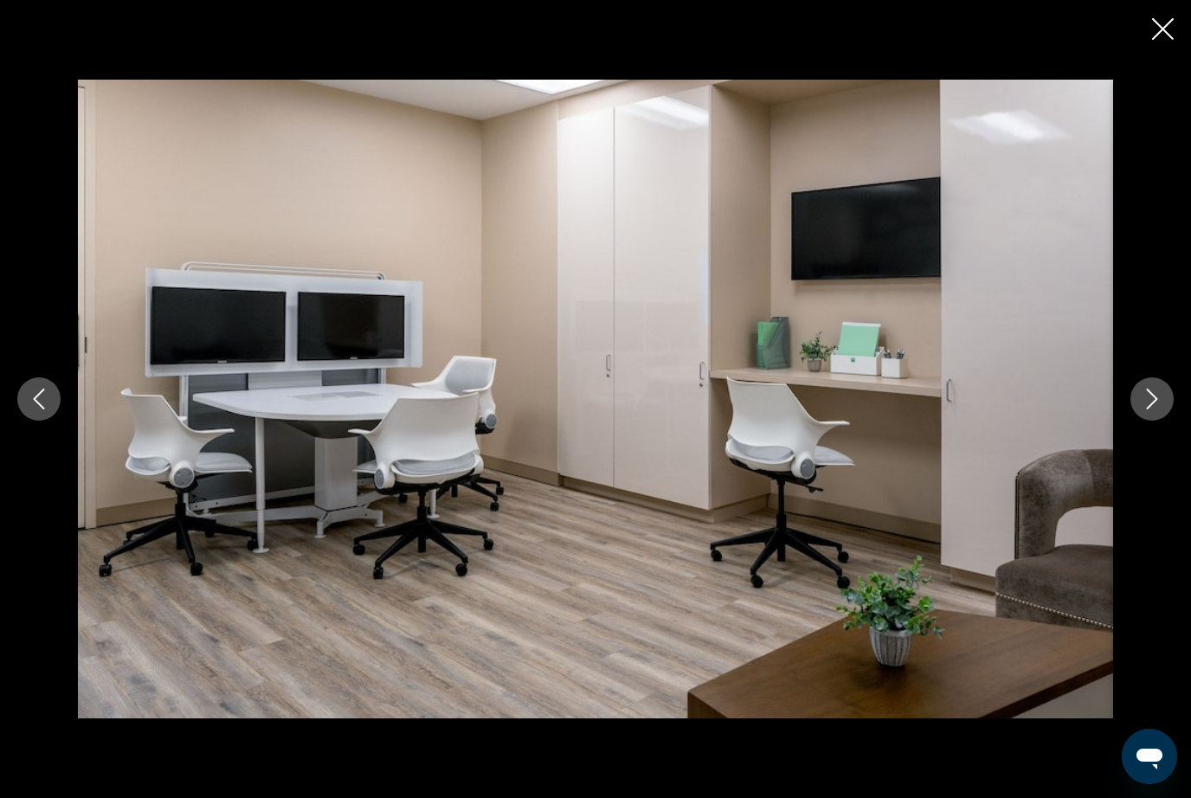
click at [1151, 410] on icon "Next image" at bounding box center [1152, 399] width 21 height 21
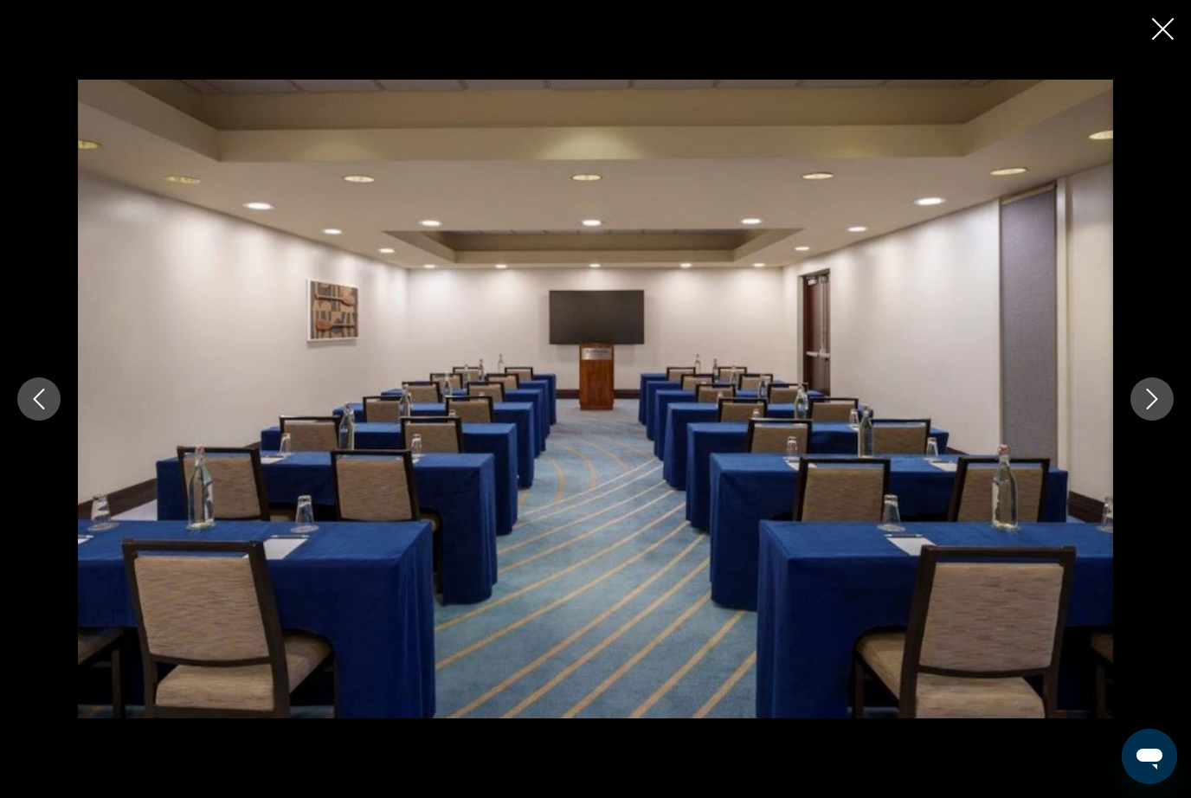
click at [1152, 410] on icon "Next image" at bounding box center [1152, 399] width 21 height 21
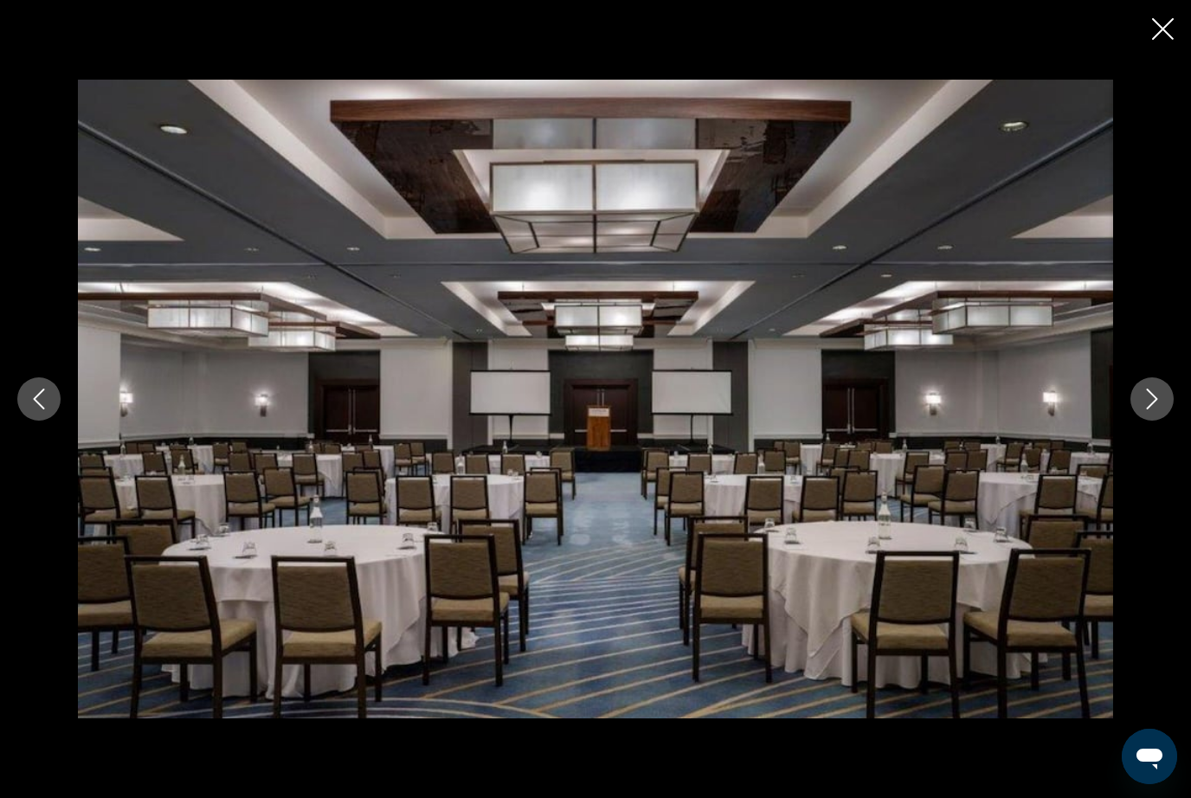
click at [1152, 421] on button "Next image" at bounding box center [1152, 399] width 43 height 43
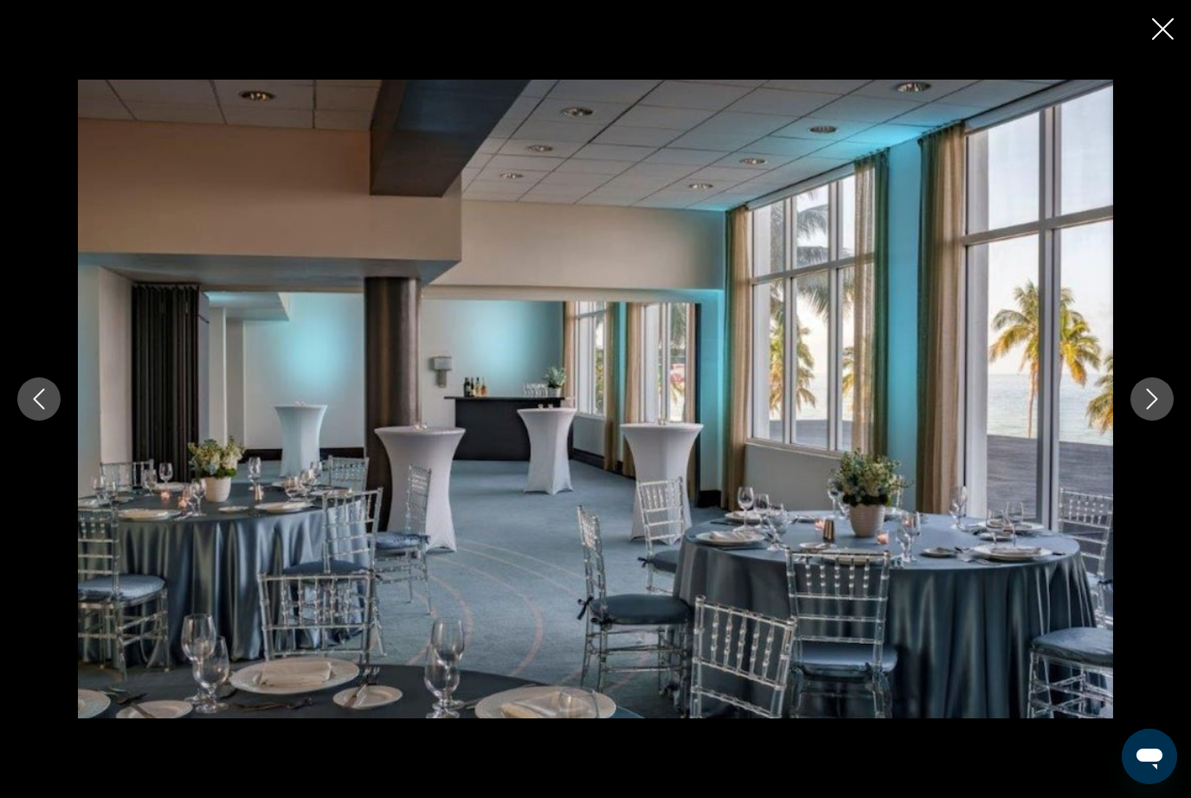
click at [1151, 421] on button "Next image" at bounding box center [1152, 399] width 43 height 43
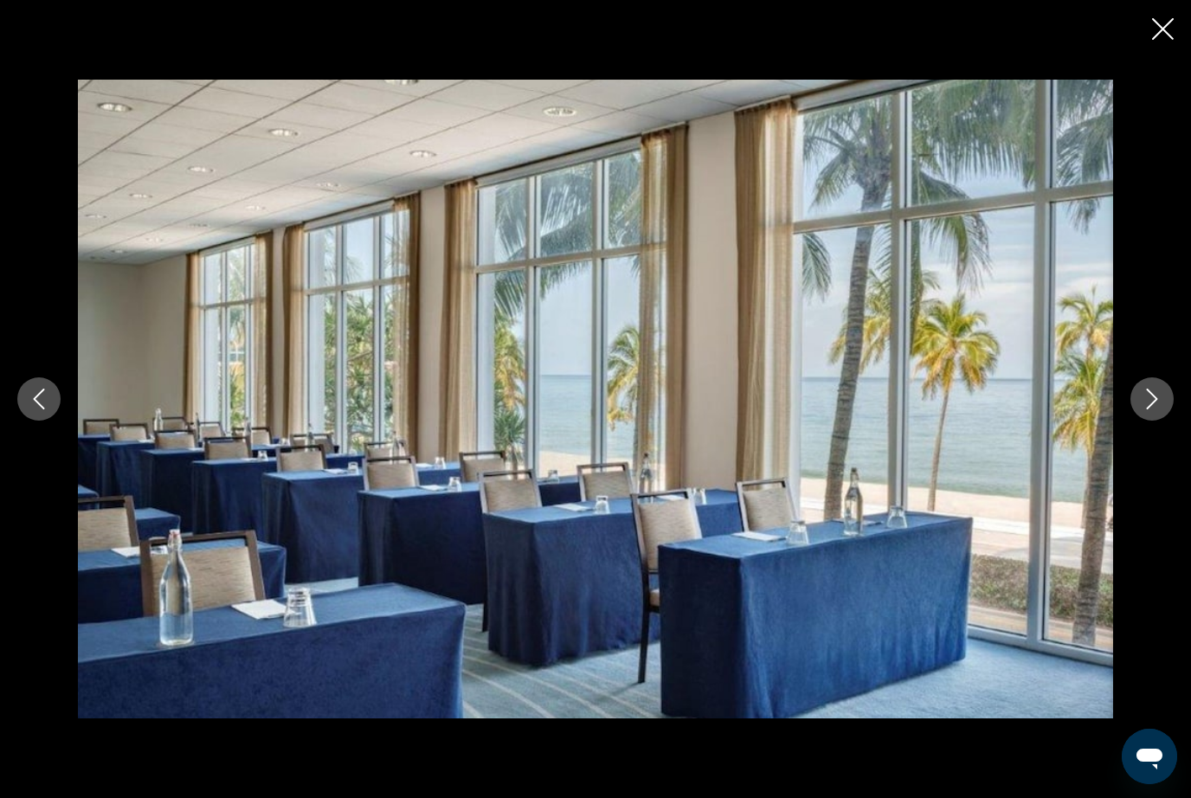
click at [1150, 421] on button "Next image" at bounding box center [1152, 399] width 43 height 43
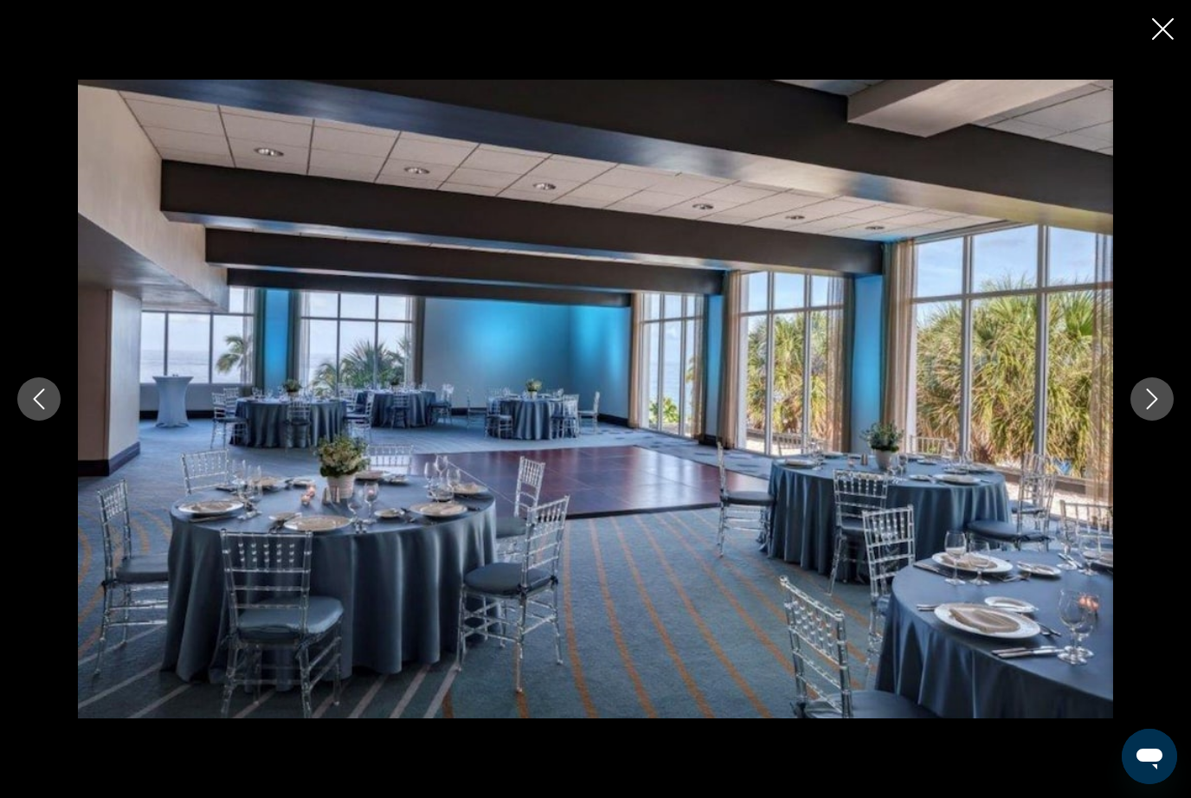
click at [1149, 421] on button "Next image" at bounding box center [1152, 399] width 43 height 43
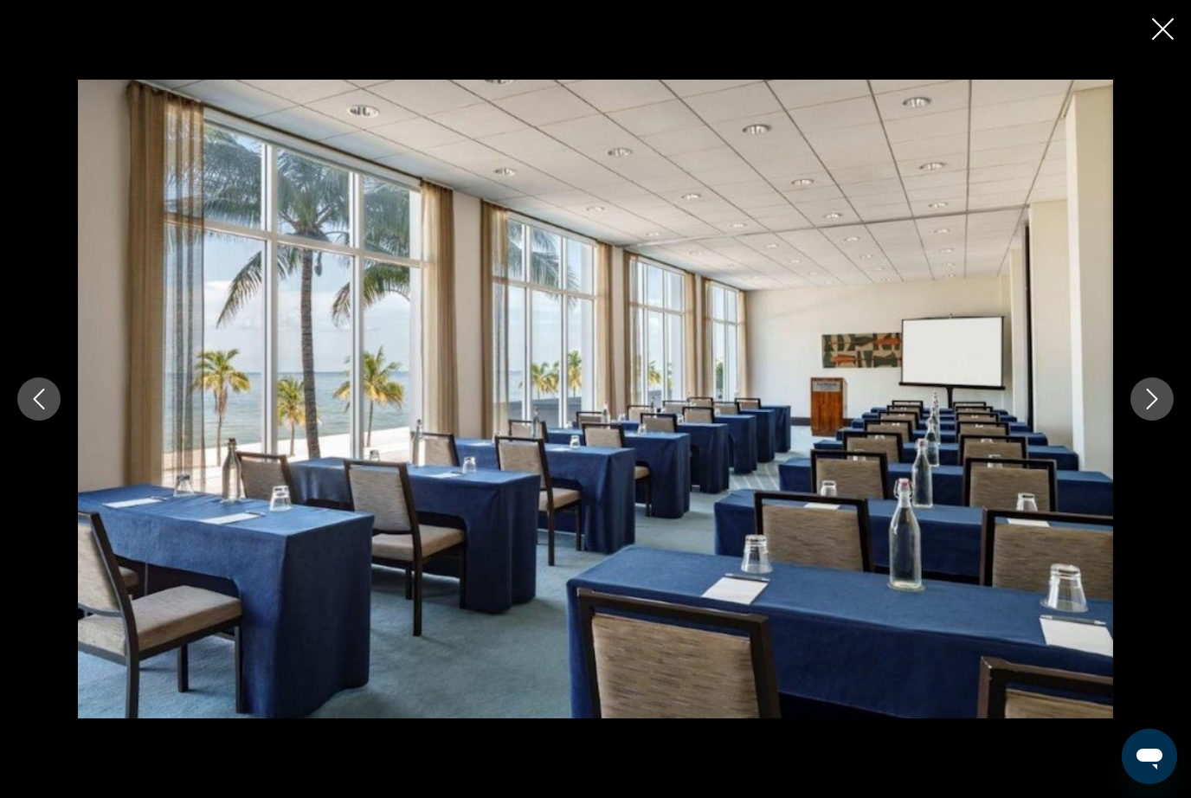
click at [1141, 421] on button "Next image" at bounding box center [1152, 399] width 43 height 43
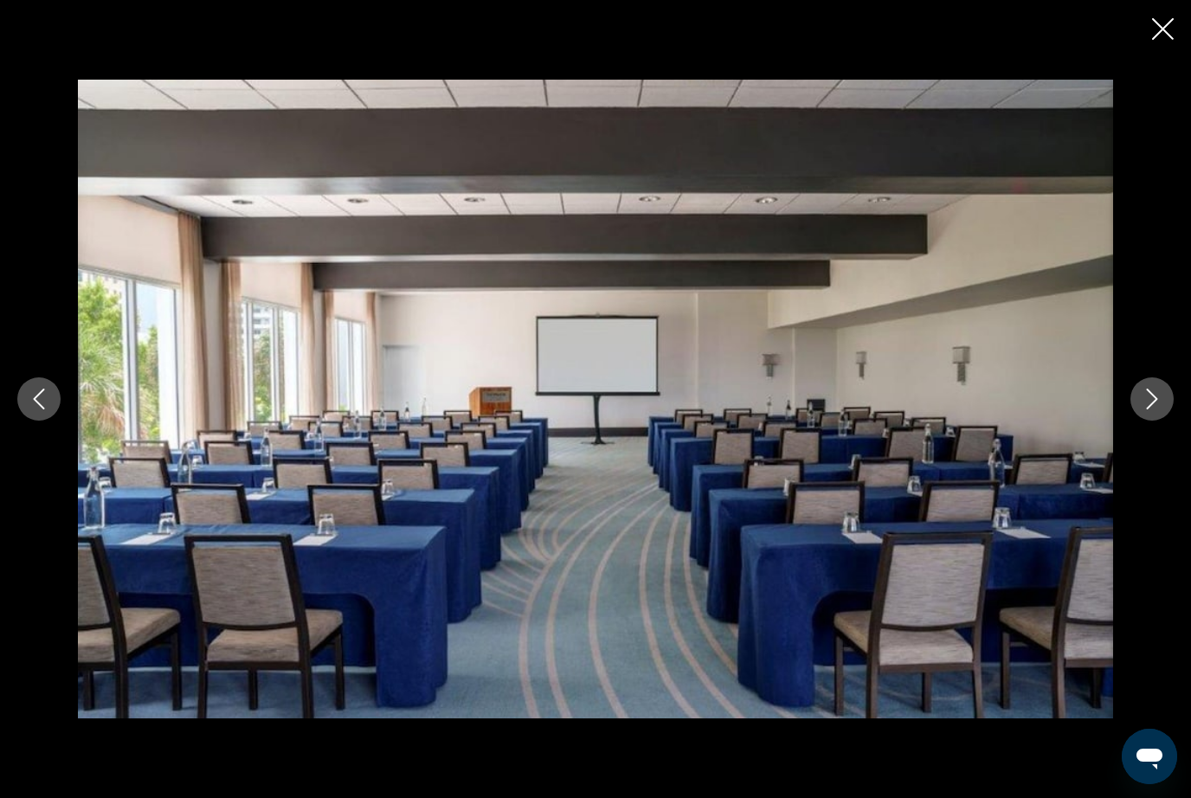
click at [1146, 454] on div "Main content" at bounding box center [595, 399] width 1191 height 639
click at [1139, 421] on button "Next image" at bounding box center [1152, 399] width 43 height 43
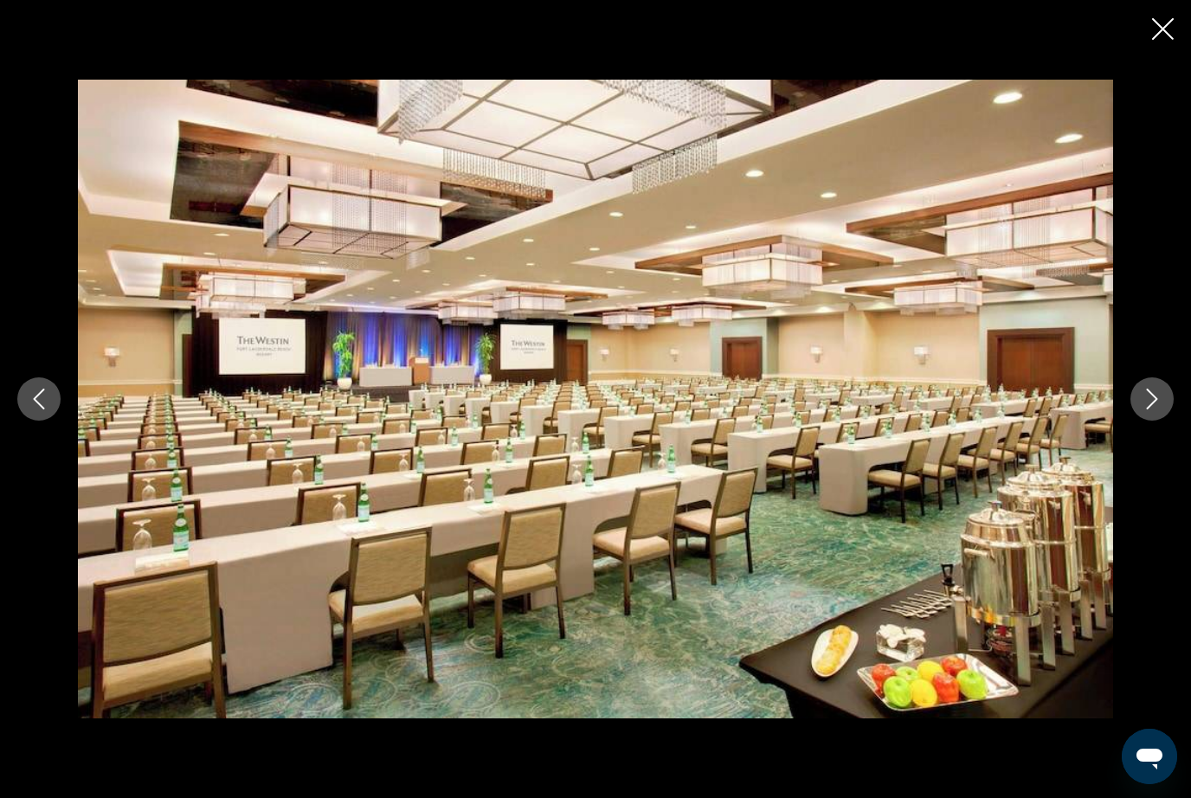
click at [1155, 410] on icon "Next image" at bounding box center [1152, 399] width 21 height 21
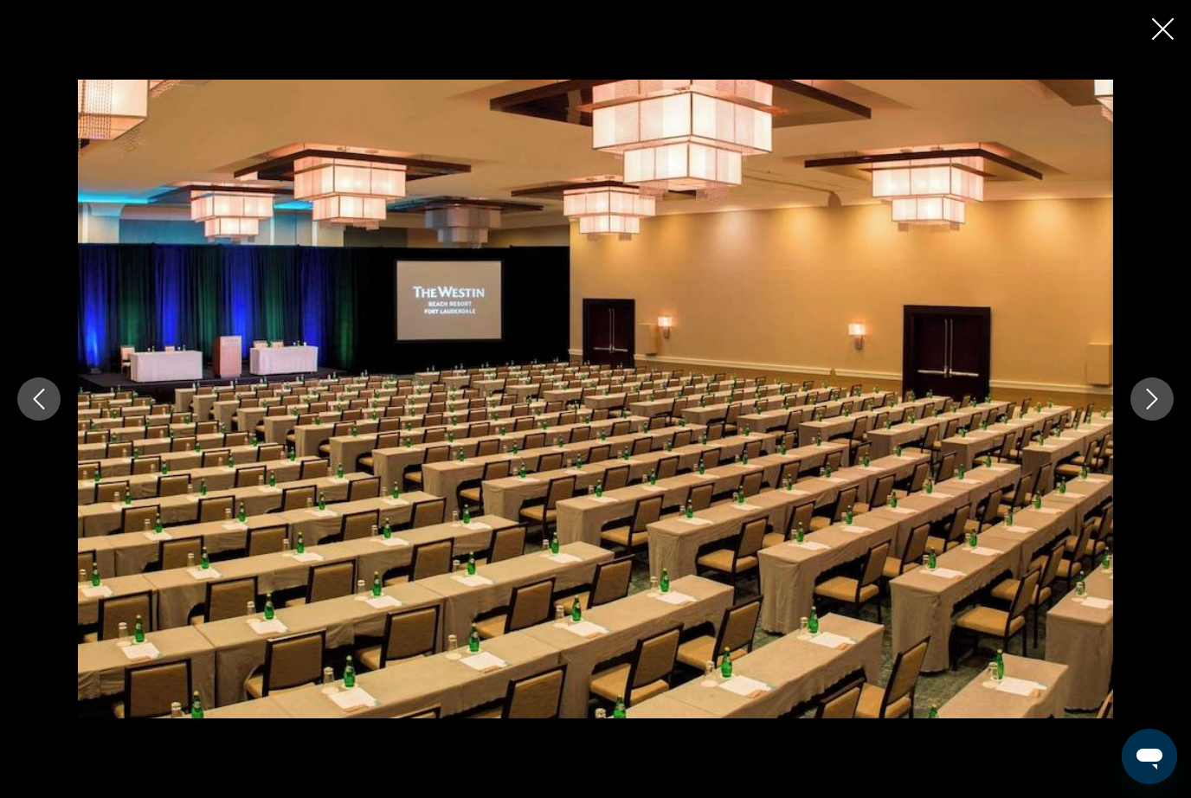
click at [1153, 421] on button "Next image" at bounding box center [1152, 399] width 43 height 43
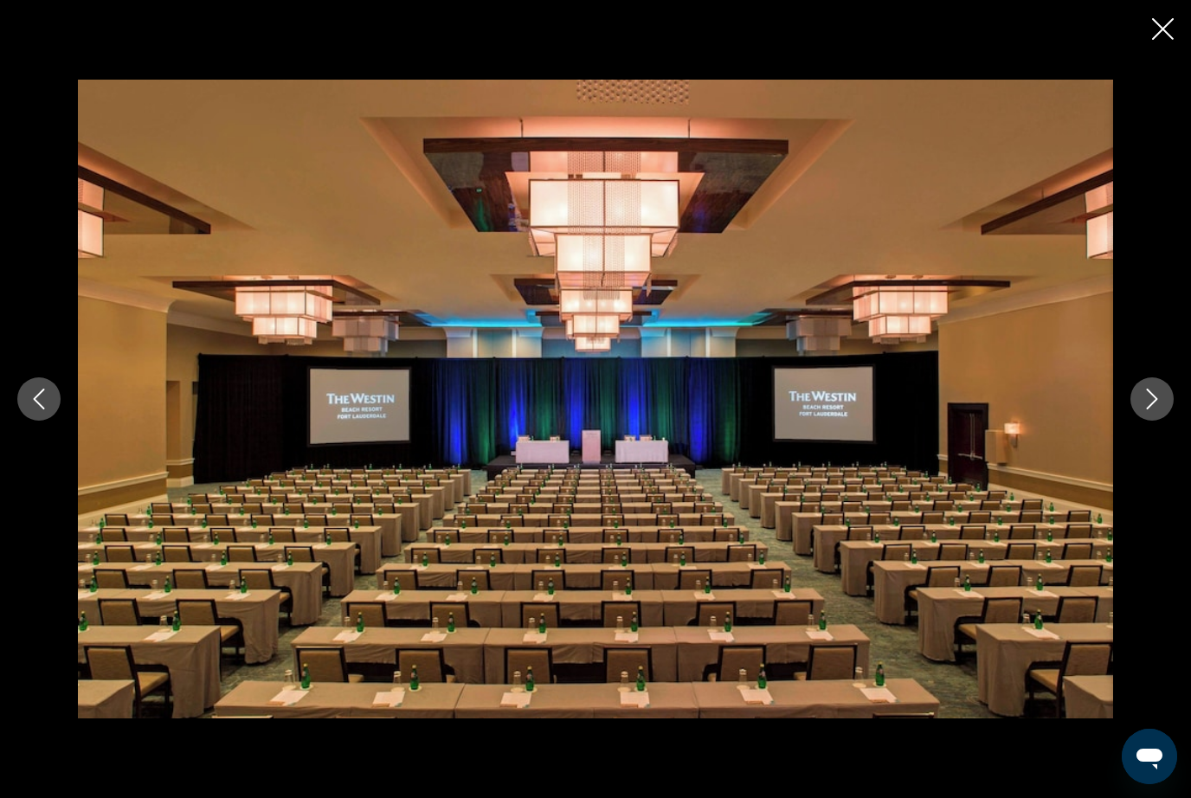
click at [1152, 421] on button "Next image" at bounding box center [1152, 399] width 43 height 43
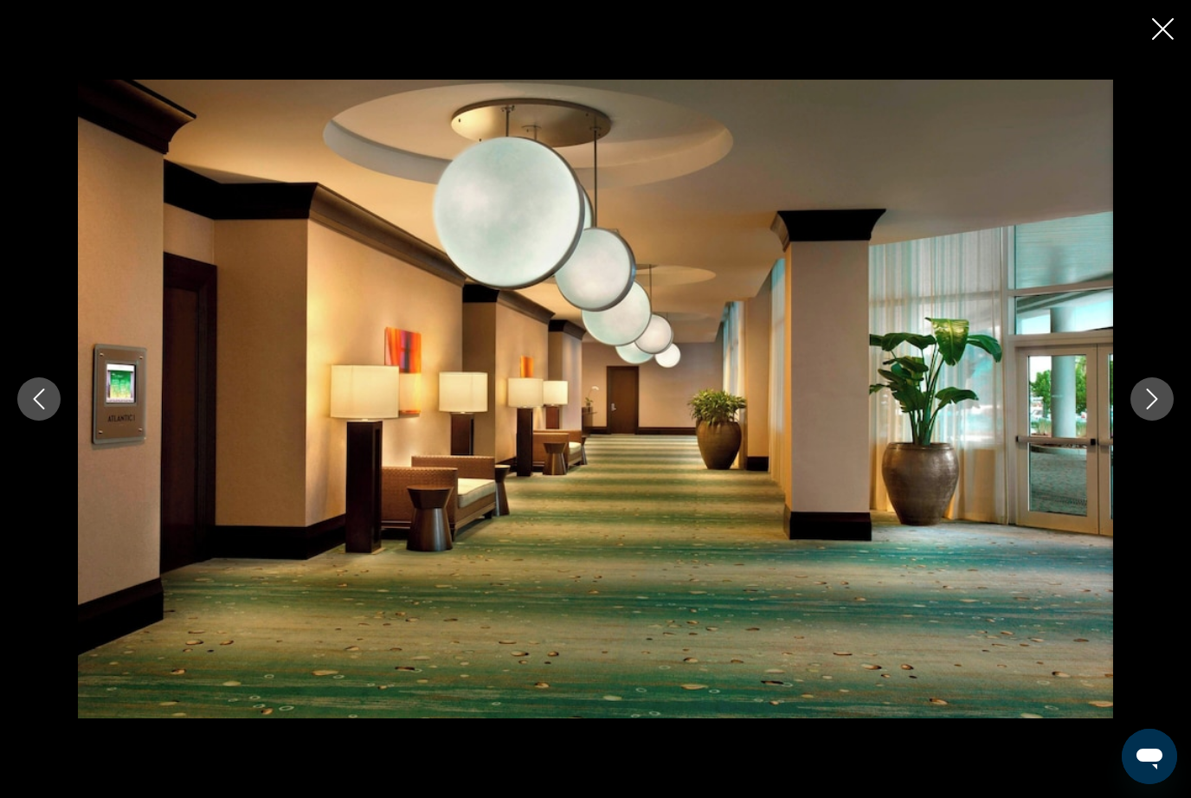
click at [1153, 421] on button "Next image" at bounding box center [1152, 399] width 43 height 43
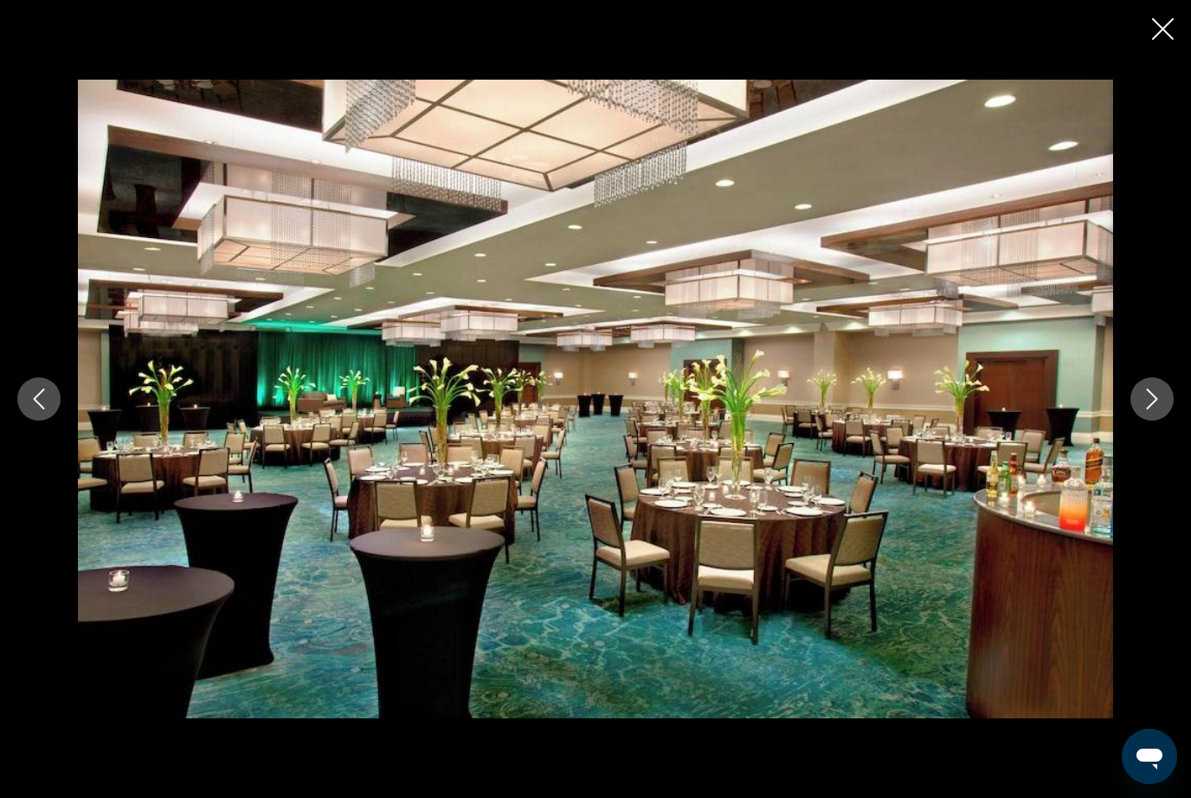
click at [1151, 421] on button "Next image" at bounding box center [1152, 399] width 43 height 43
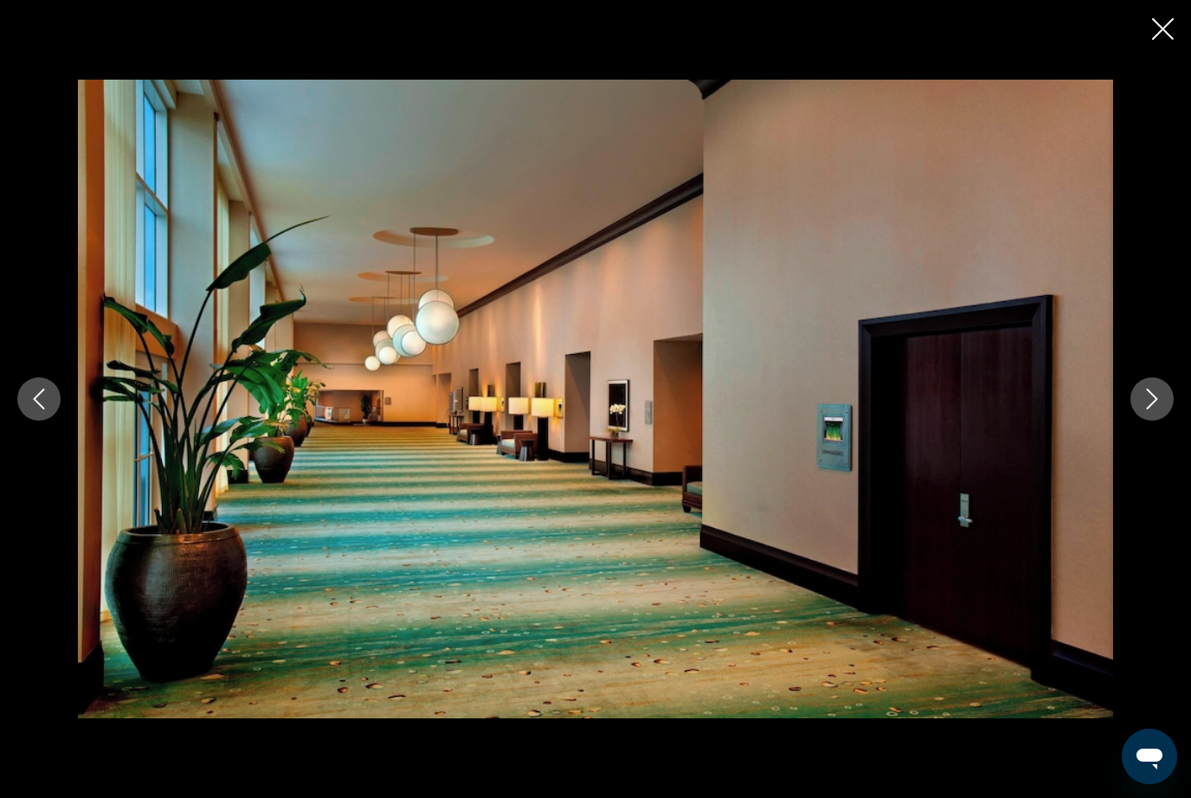
click at [1151, 421] on button "Next image" at bounding box center [1152, 399] width 43 height 43
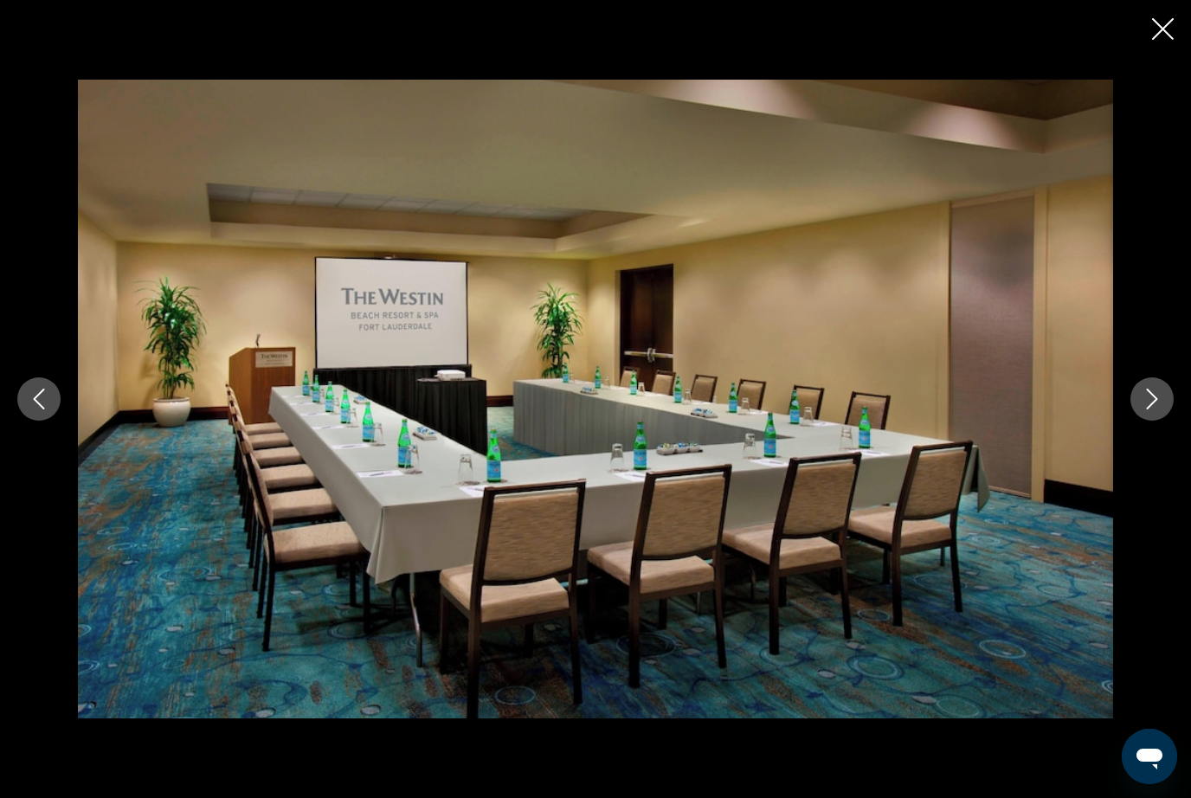
click at [1152, 421] on button "Next image" at bounding box center [1152, 399] width 43 height 43
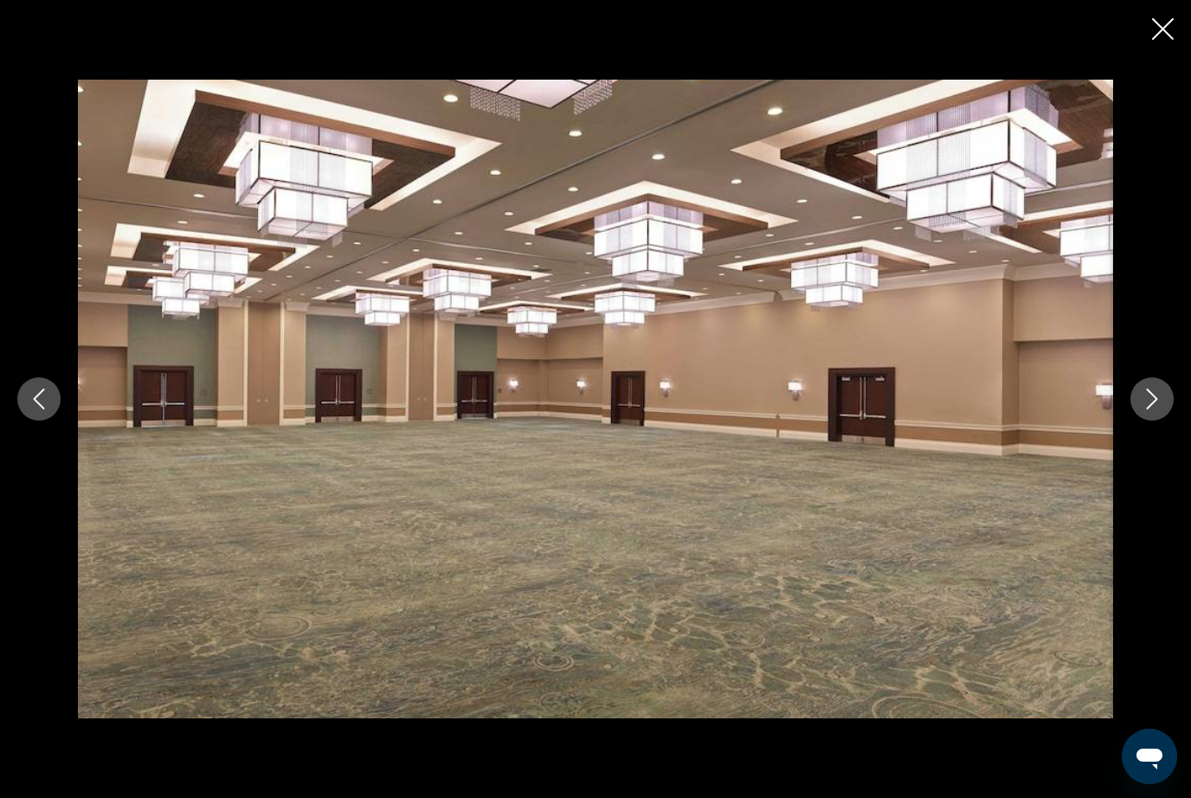
click at [1151, 421] on button "Next image" at bounding box center [1152, 399] width 43 height 43
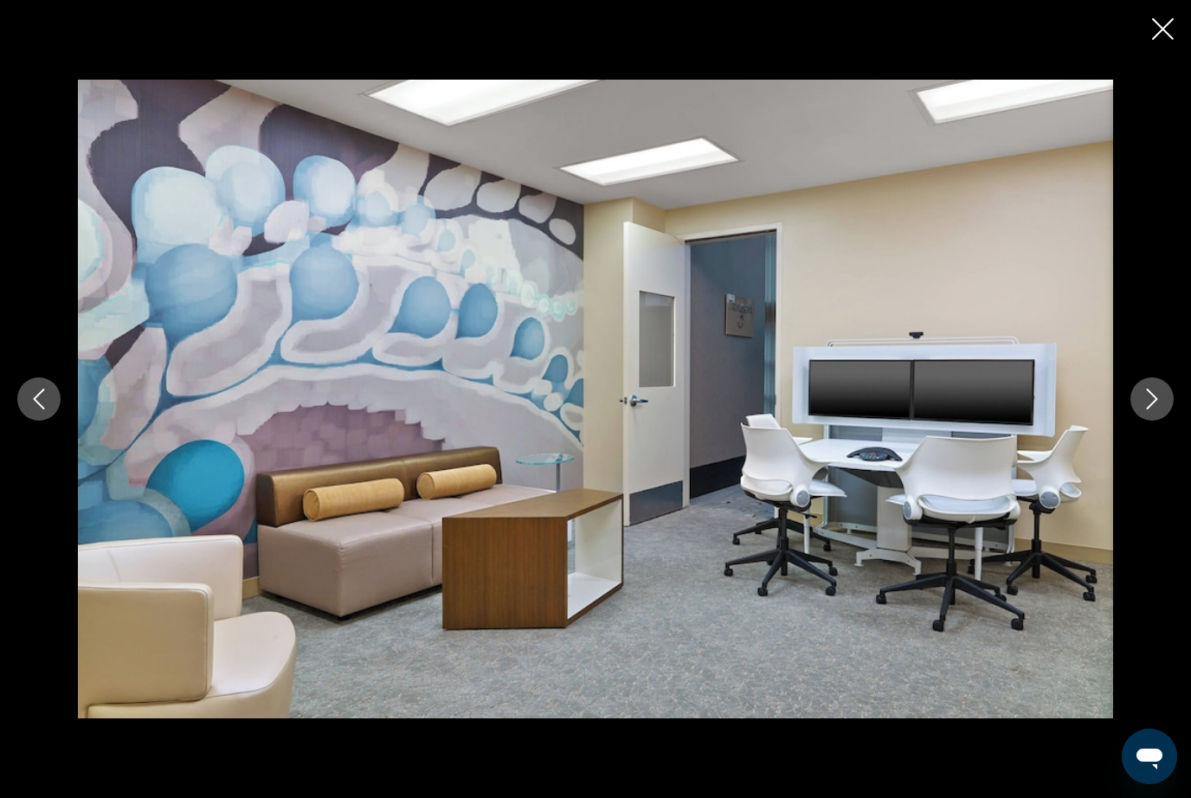
click at [1148, 421] on button "Next image" at bounding box center [1152, 399] width 43 height 43
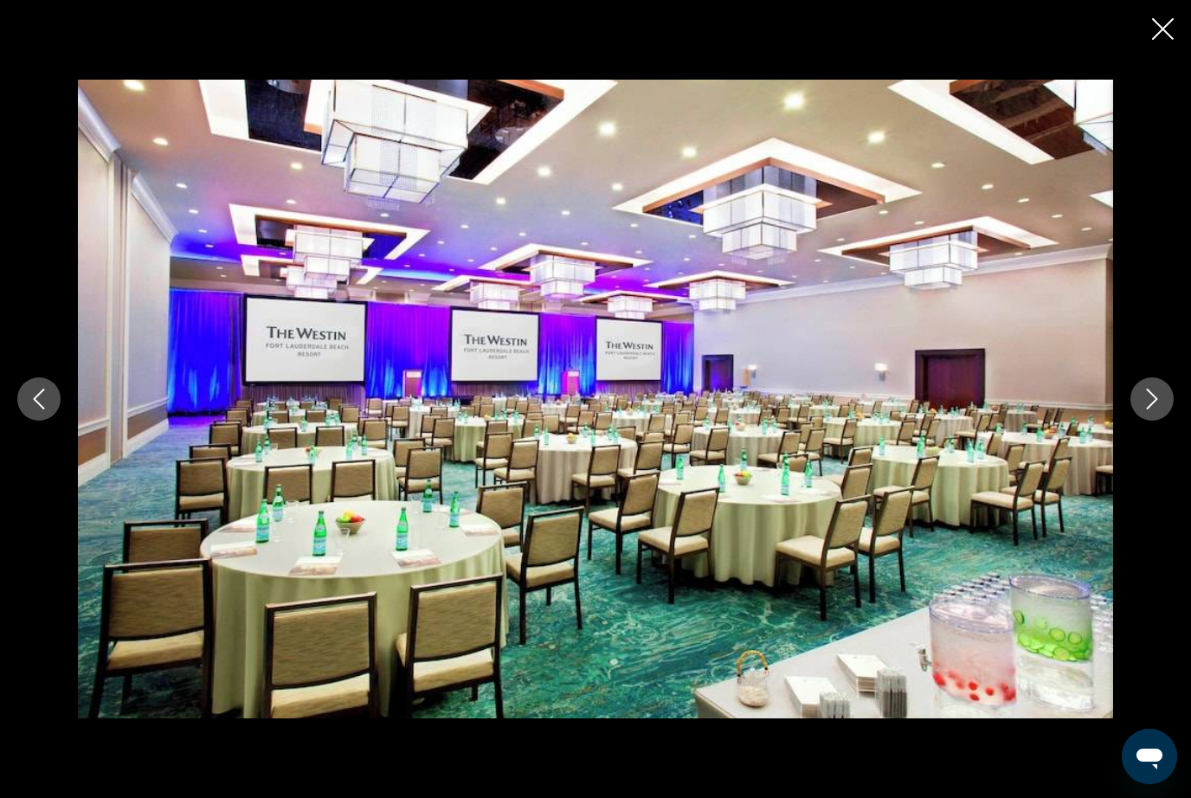
click at [1151, 421] on button "Next image" at bounding box center [1152, 399] width 43 height 43
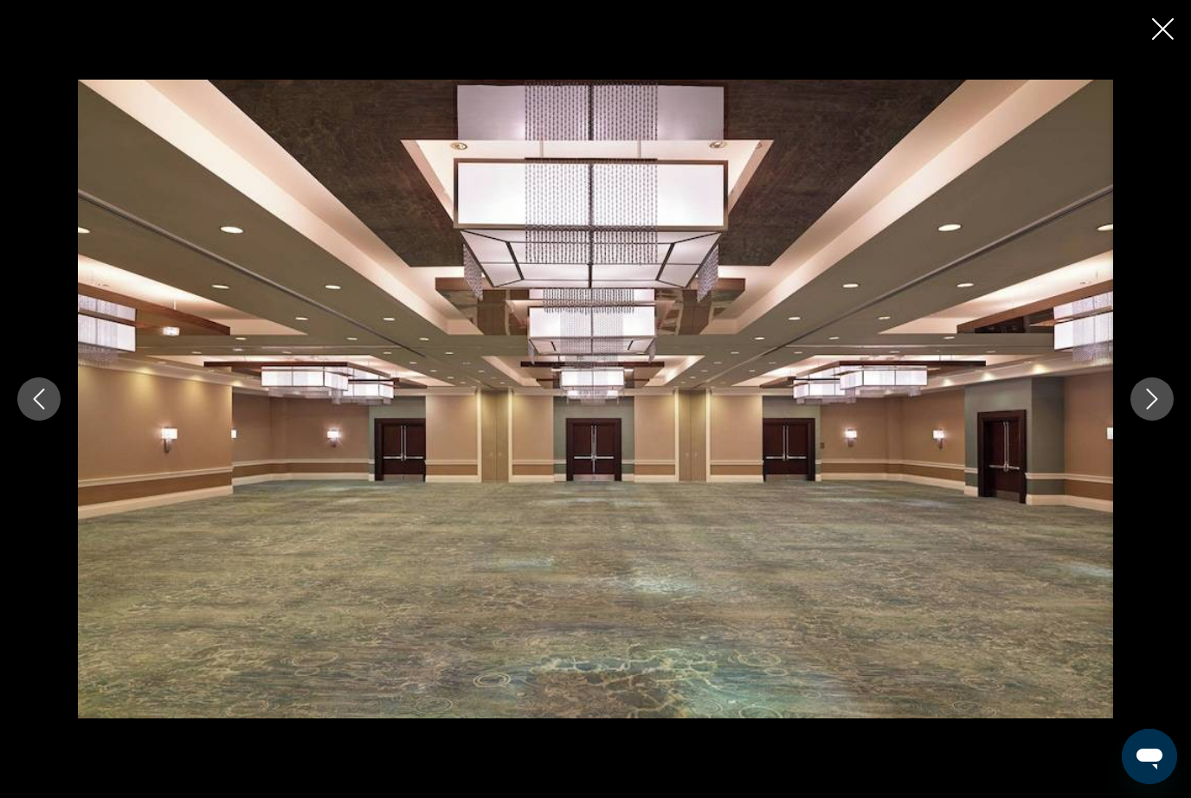
click at [1152, 421] on button "Next image" at bounding box center [1152, 399] width 43 height 43
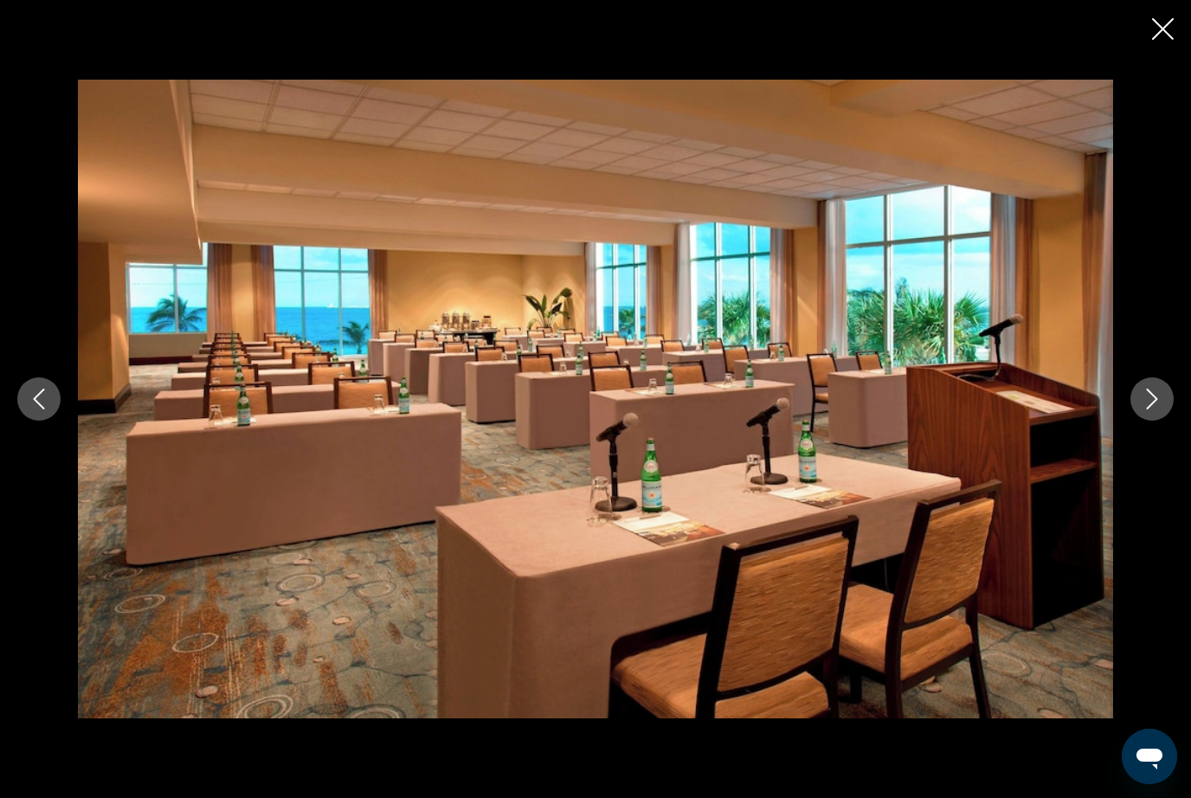
click at [1152, 421] on button "Next image" at bounding box center [1152, 399] width 43 height 43
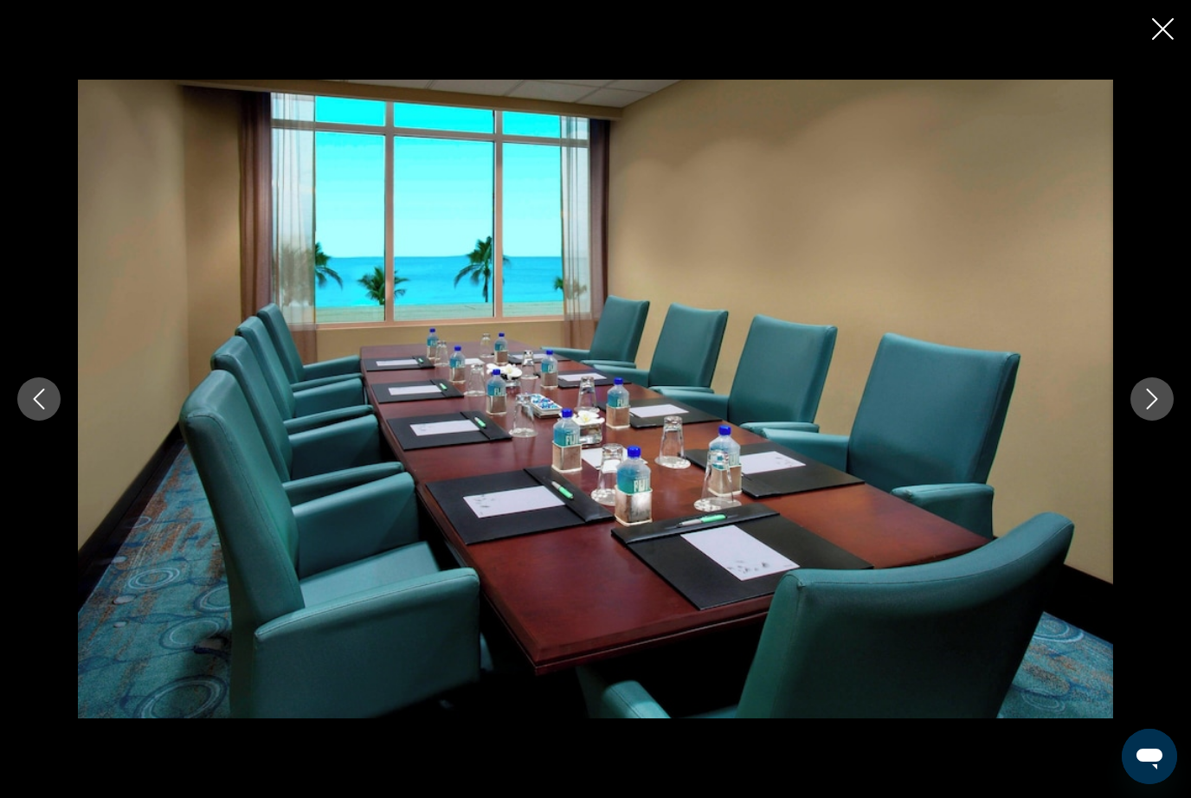
click at [1150, 421] on button "Next image" at bounding box center [1152, 399] width 43 height 43
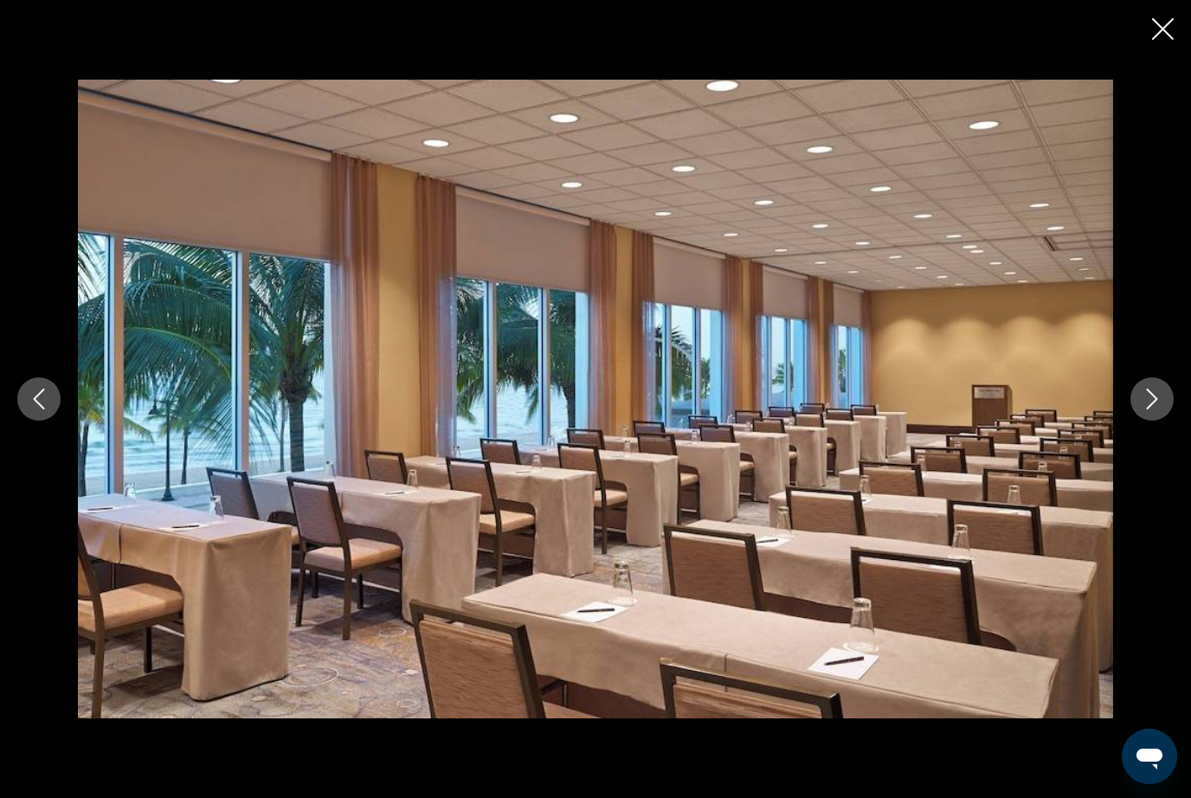
click at [1156, 421] on button "Next image" at bounding box center [1152, 399] width 43 height 43
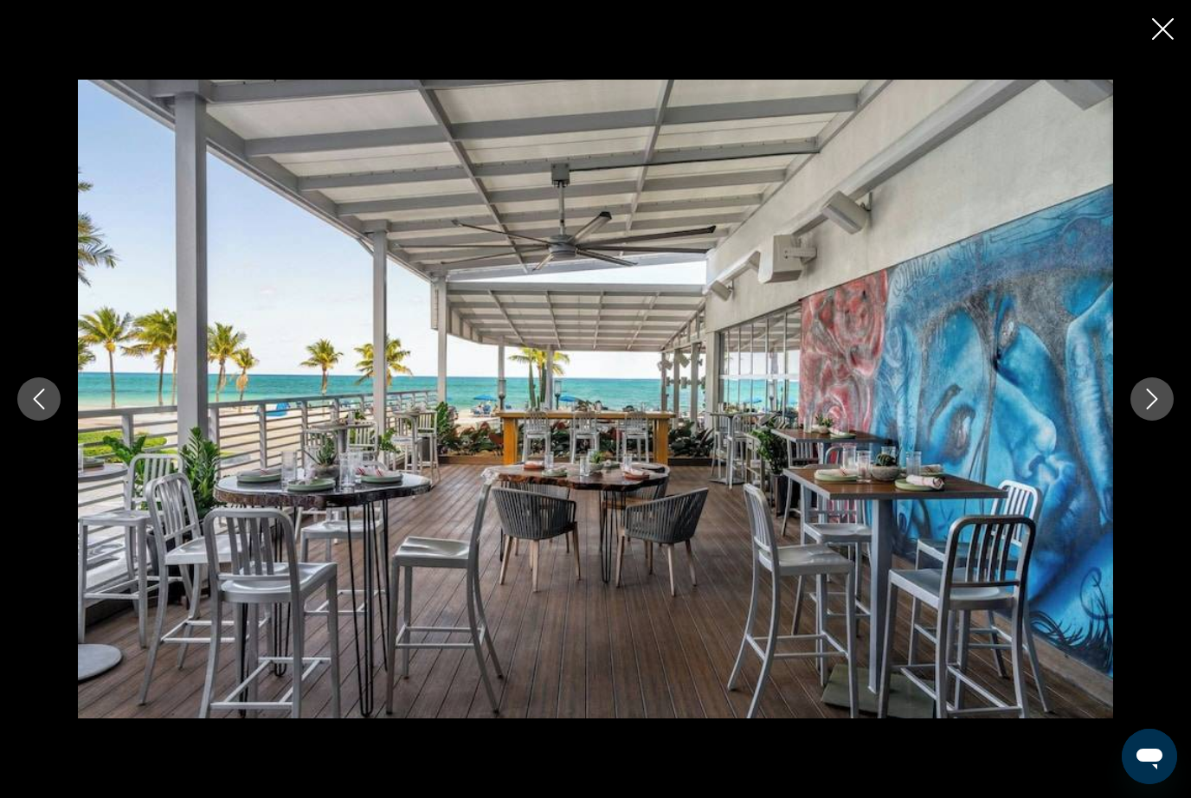
click at [1160, 421] on button "Next image" at bounding box center [1152, 399] width 43 height 43
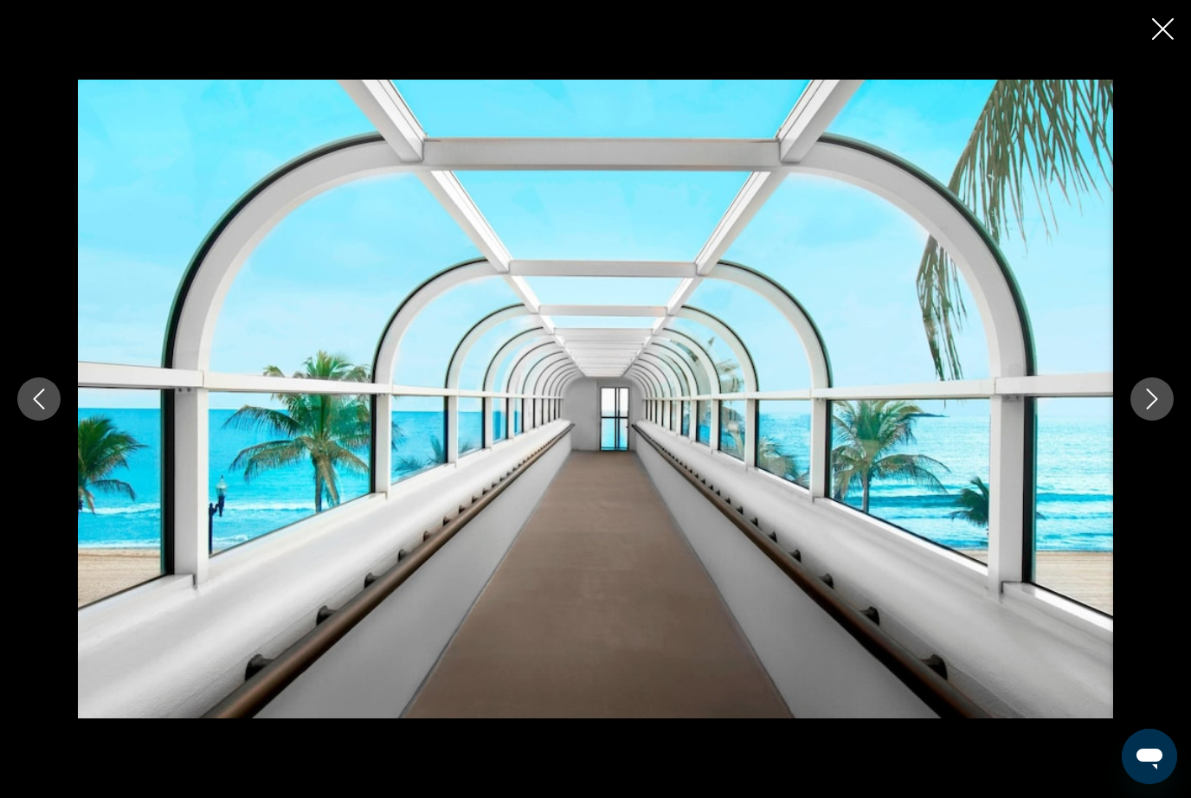
click at [1171, 28] on icon "Close slideshow" at bounding box center [1163, 29] width 22 height 22
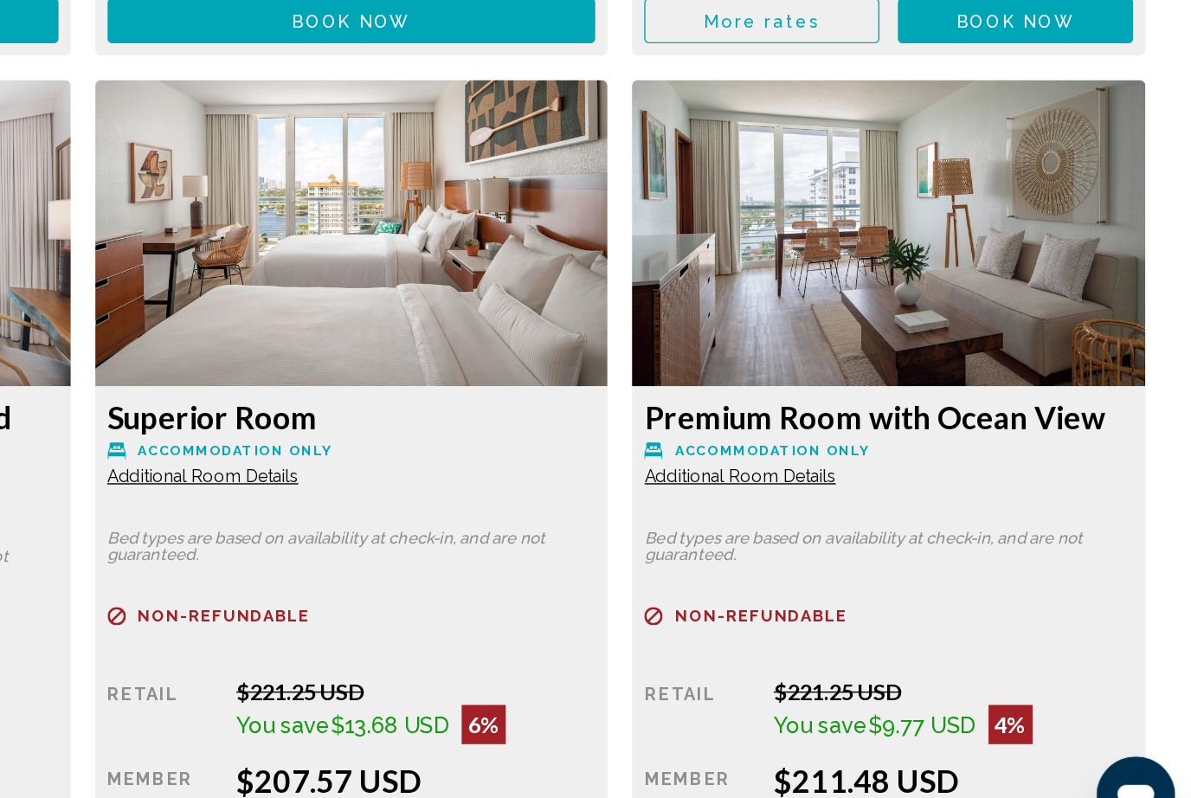
scroll to position [4983, 0]
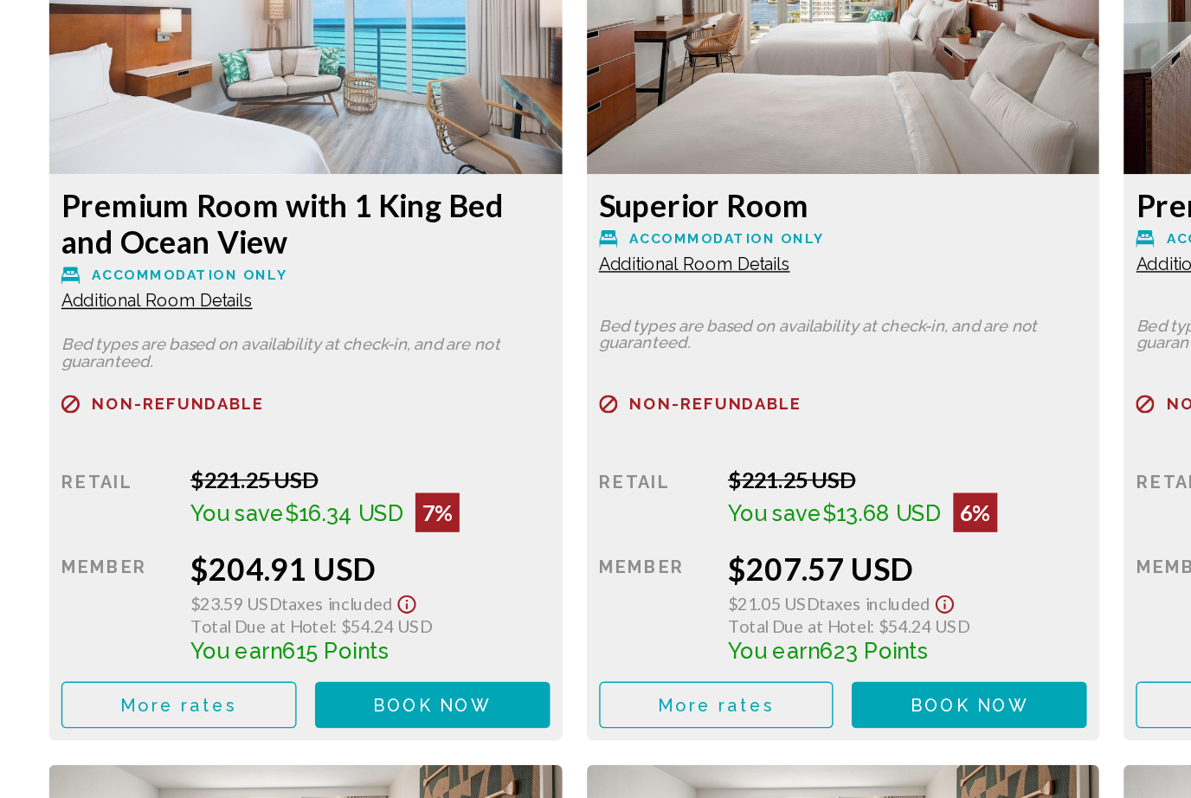
scroll to position [5133, 0]
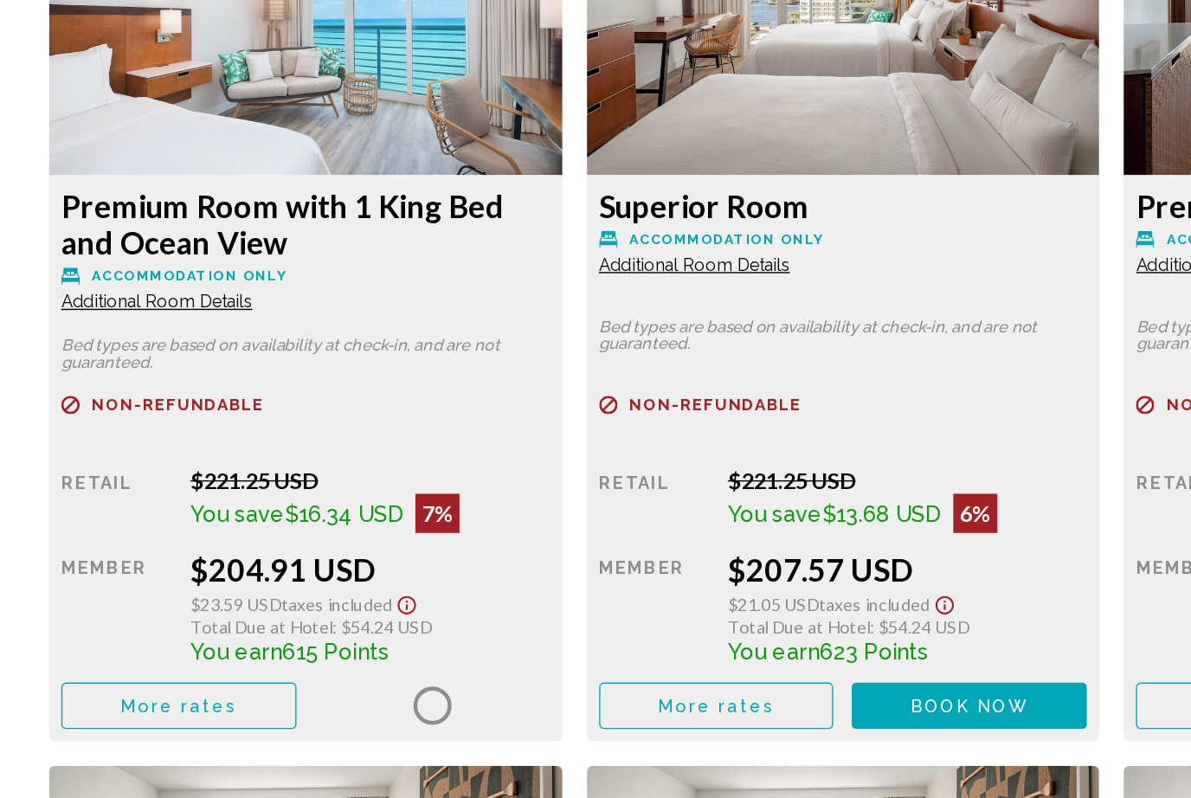
scroll to position [5134, 0]
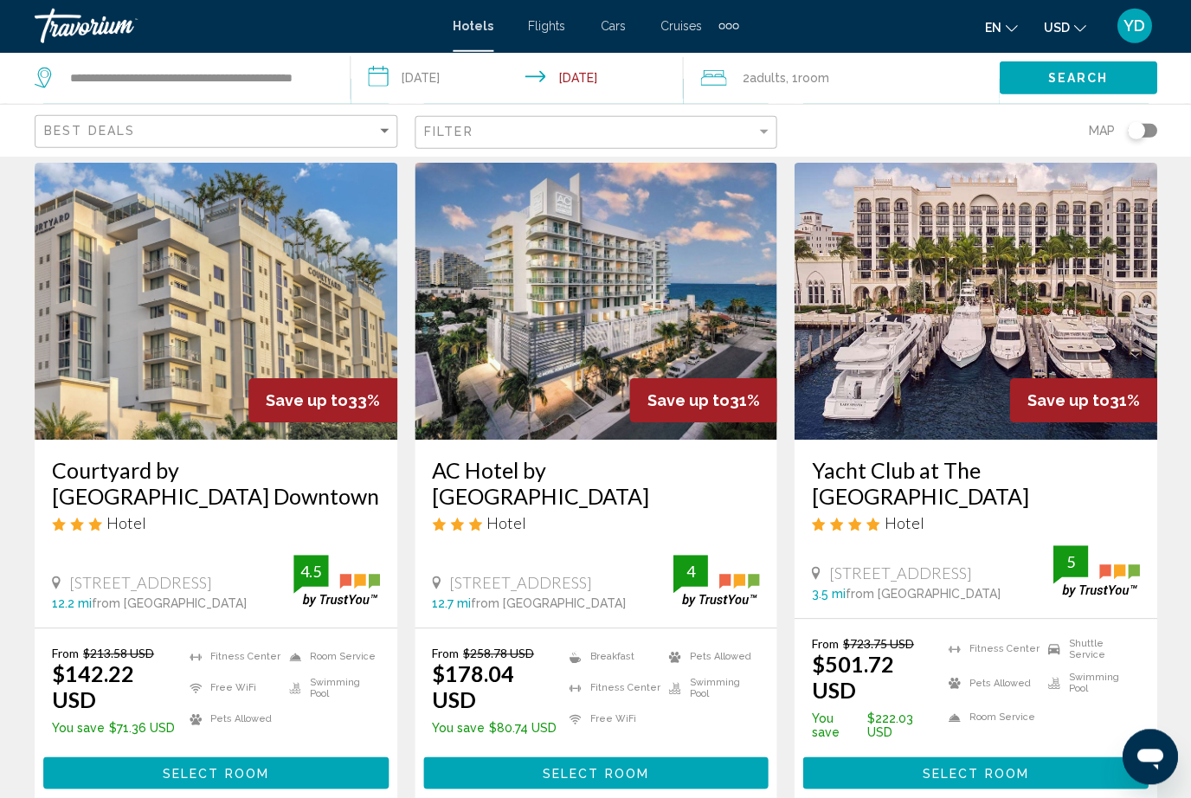
scroll to position [2198, 0]
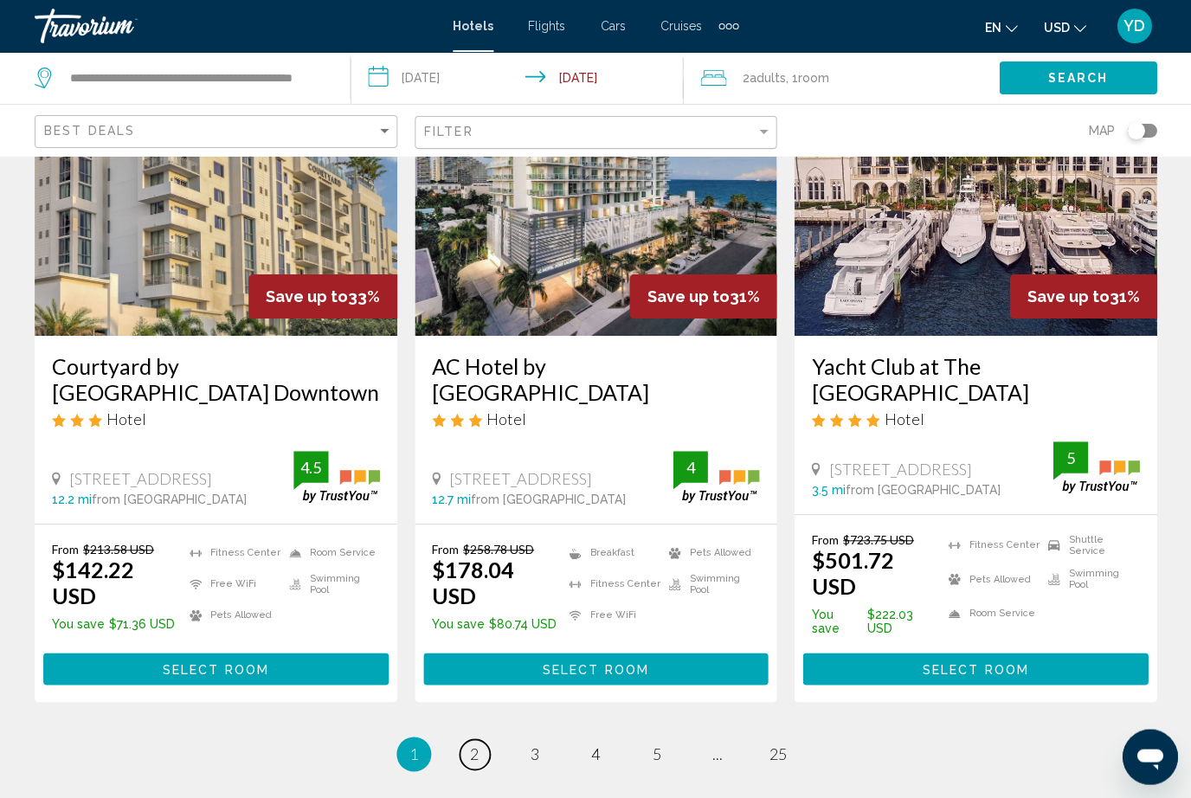
click at [465, 739] on link "page 2" at bounding box center [475, 754] width 30 height 30
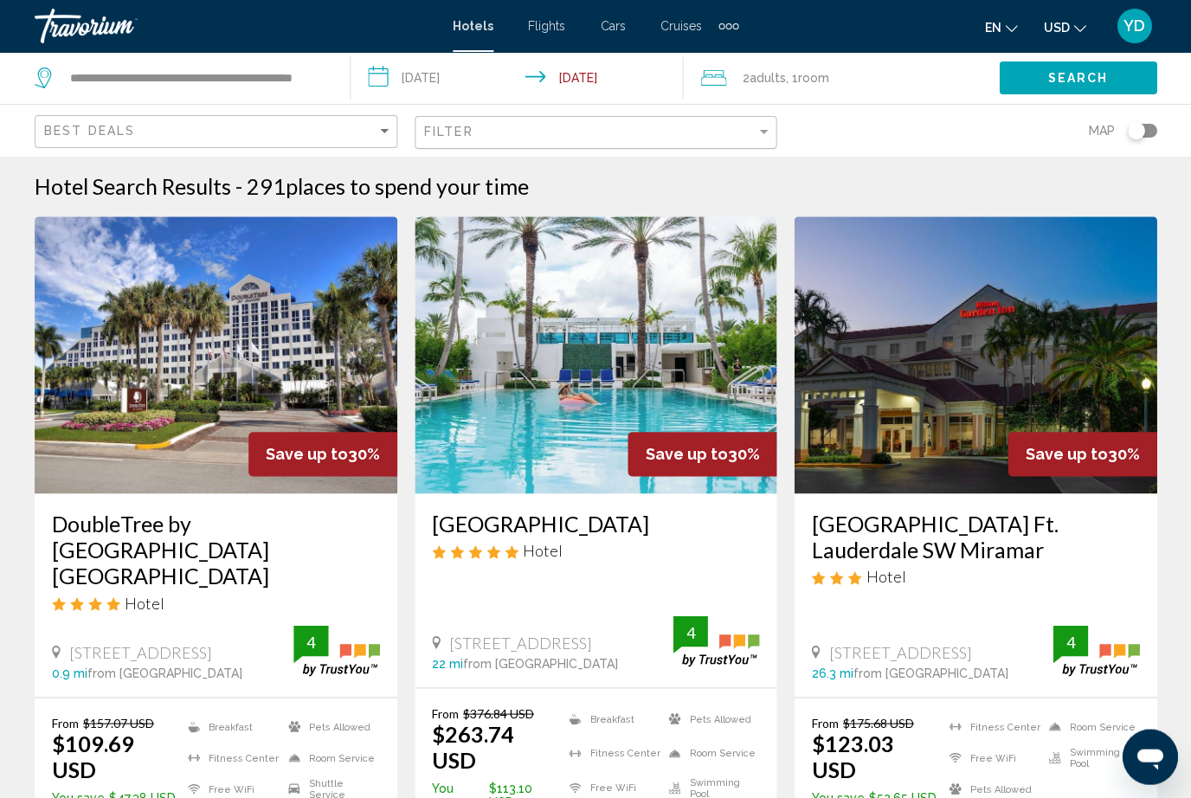
click at [126, 358] on img "Main content" at bounding box center [216, 354] width 363 height 277
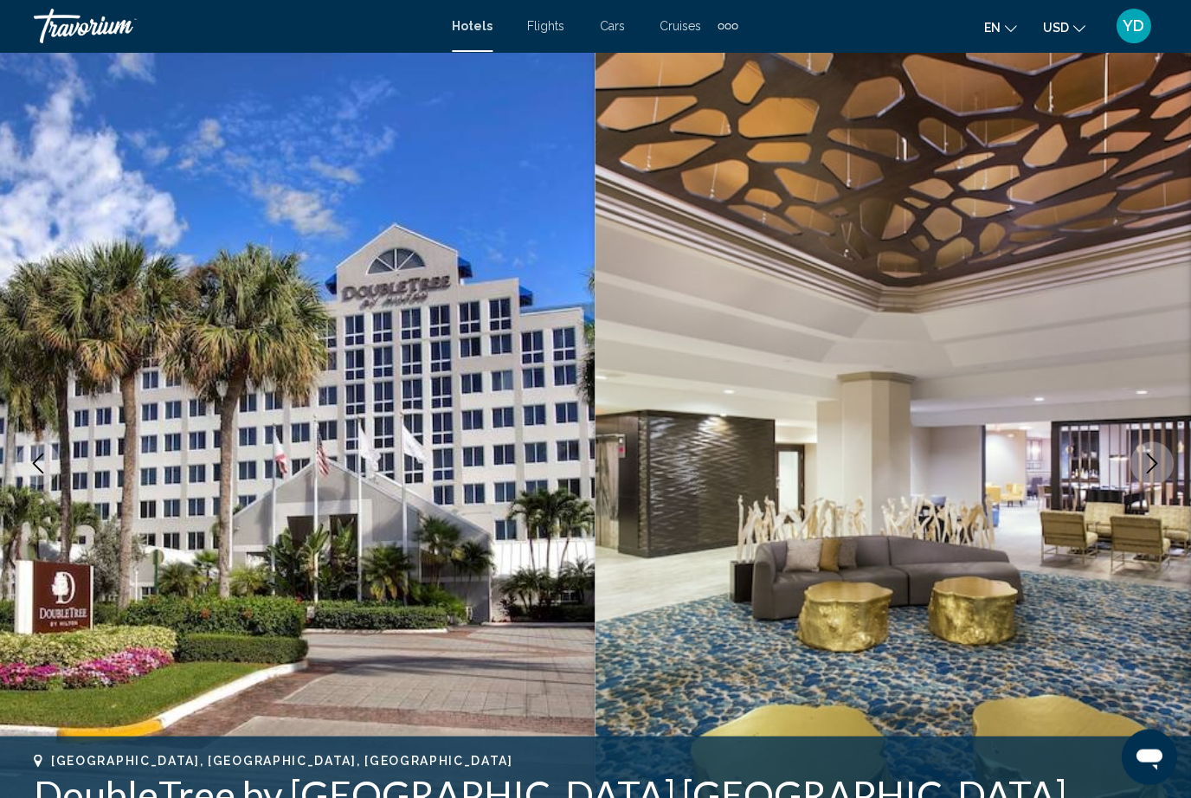
click at [1145, 466] on icon "Next image" at bounding box center [1152, 463] width 21 height 21
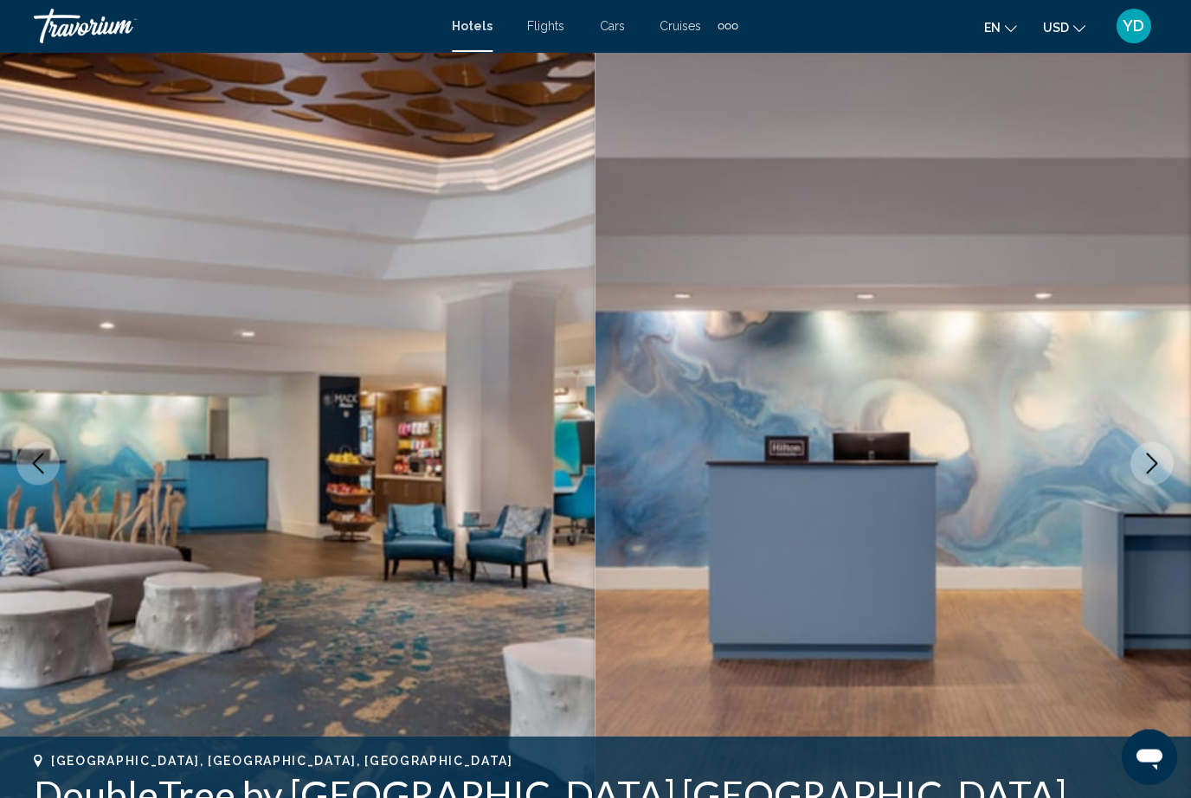
click at [1161, 448] on button "Next image" at bounding box center [1152, 463] width 43 height 43
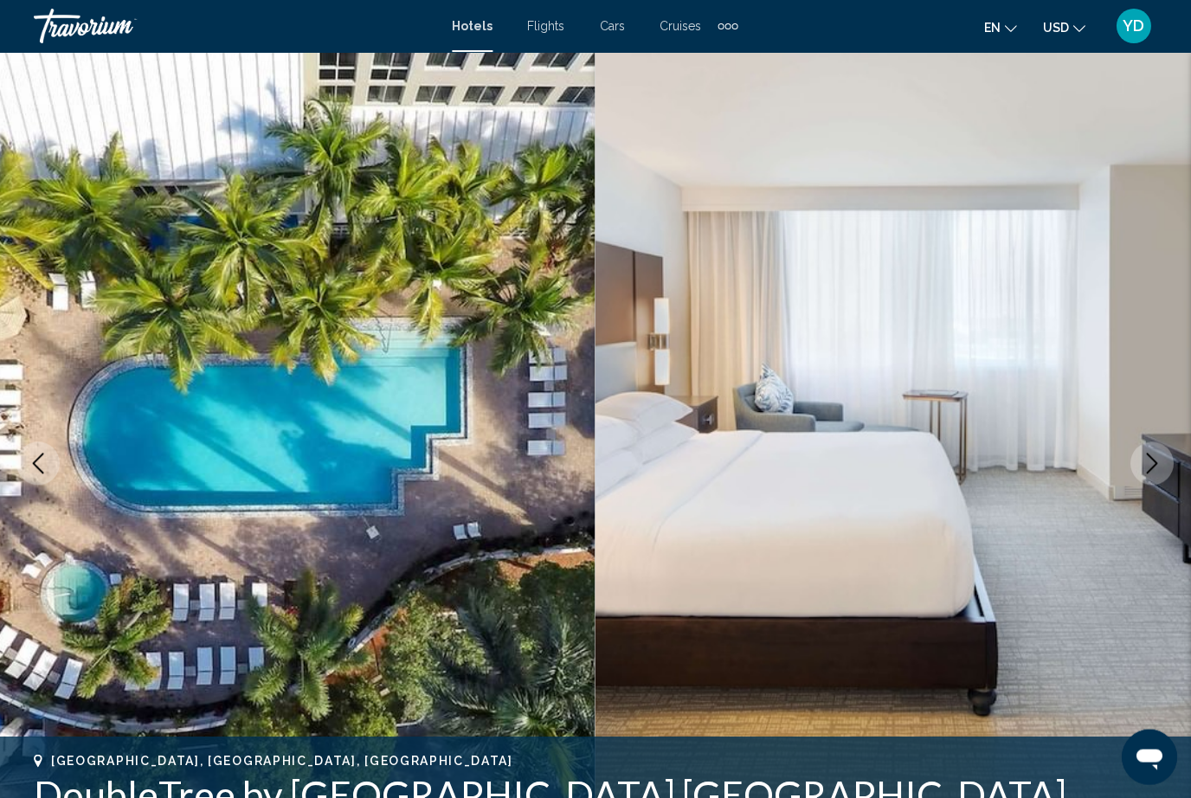
click at [1162, 444] on button "Next image" at bounding box center [1152, 463] width 43 height 43
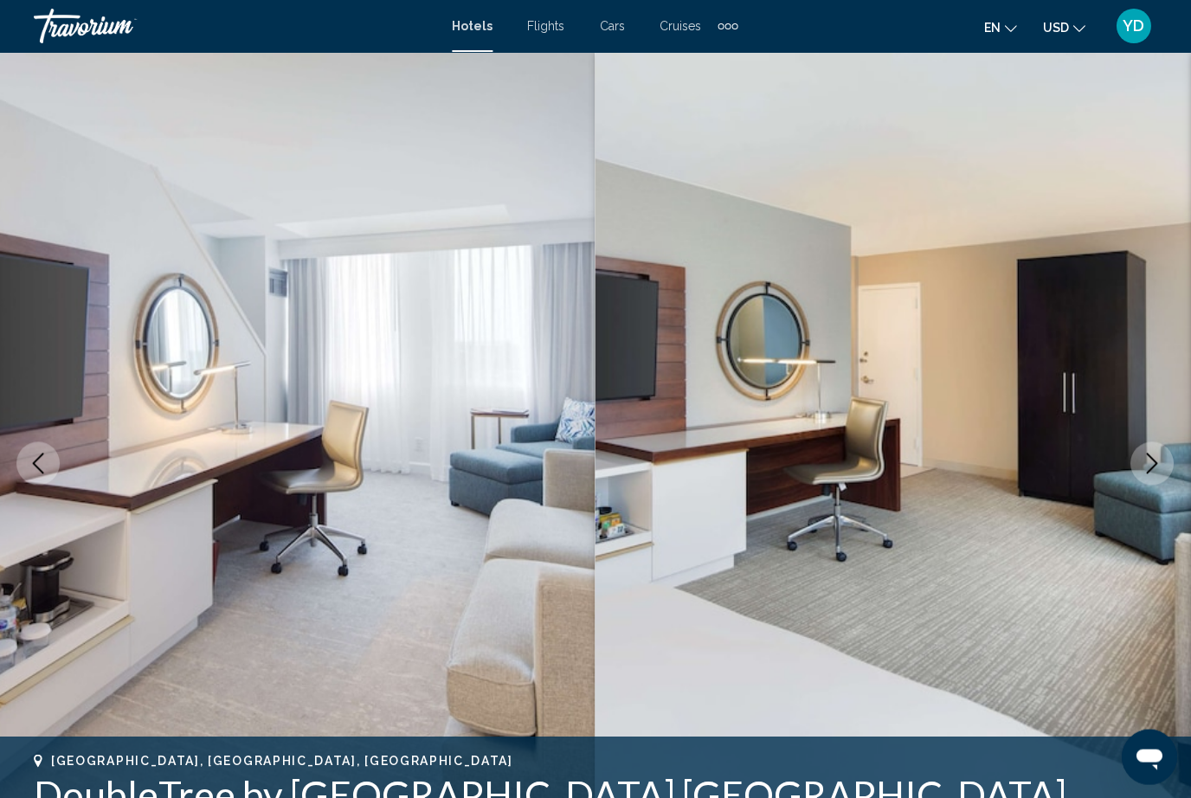
click at [24, 453] on button "Previous image" at bounding box center [38, 463] width 43 height 43
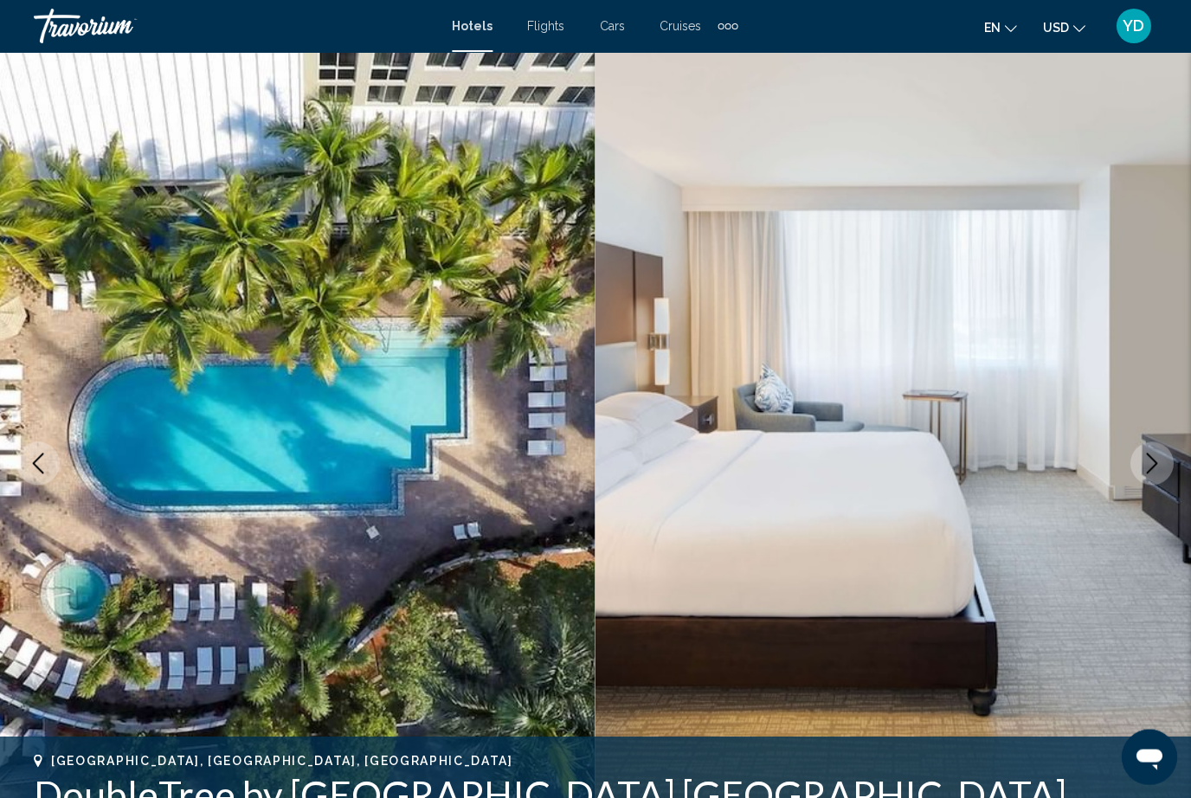
click at [1147, 454] on icon "Next image" at bounding box center [1152, 463] width 11 height 21
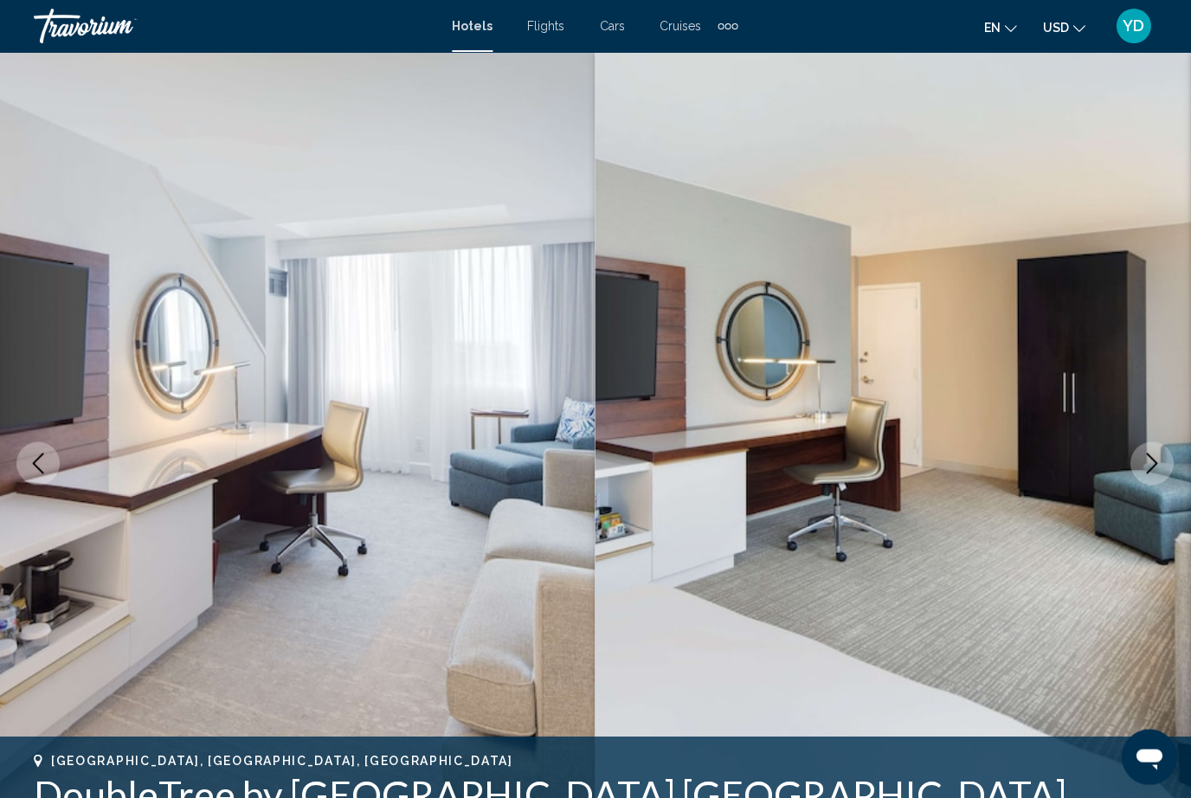
click at [1148, 460] on icon "Next image" at bounding box center [1152, 463] width 21 height 21
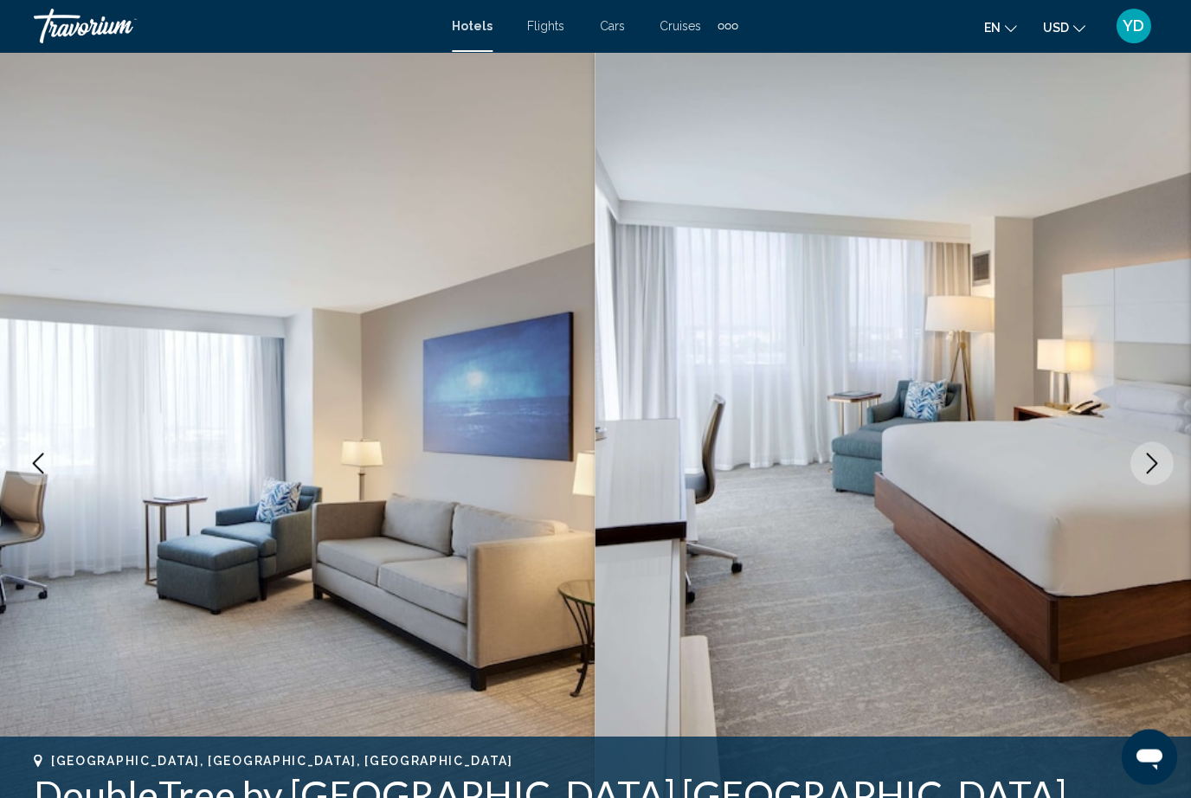
click at [1145, 466] on icon "Next image" at bounding box center [1152, 463] width 21 height 21
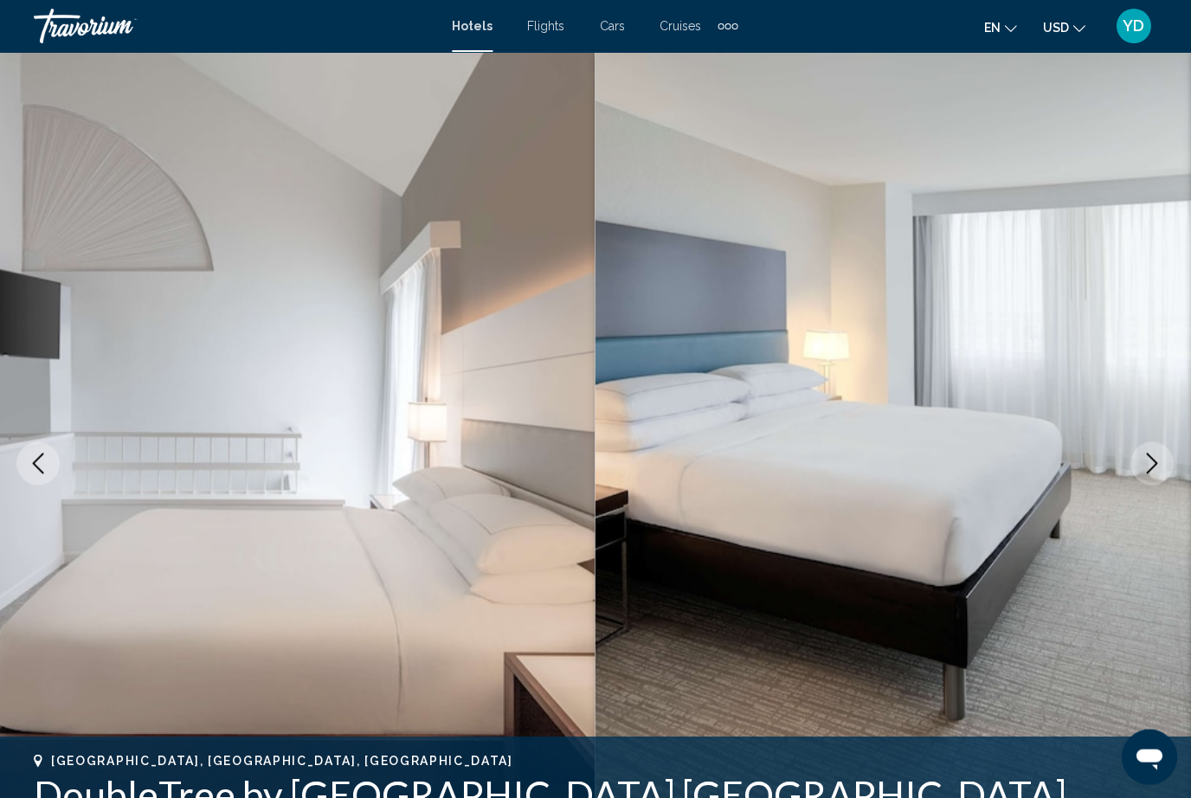
click at [1142, 474] on button "Next image" at bounding box center [1152, 463] width 43 height 43
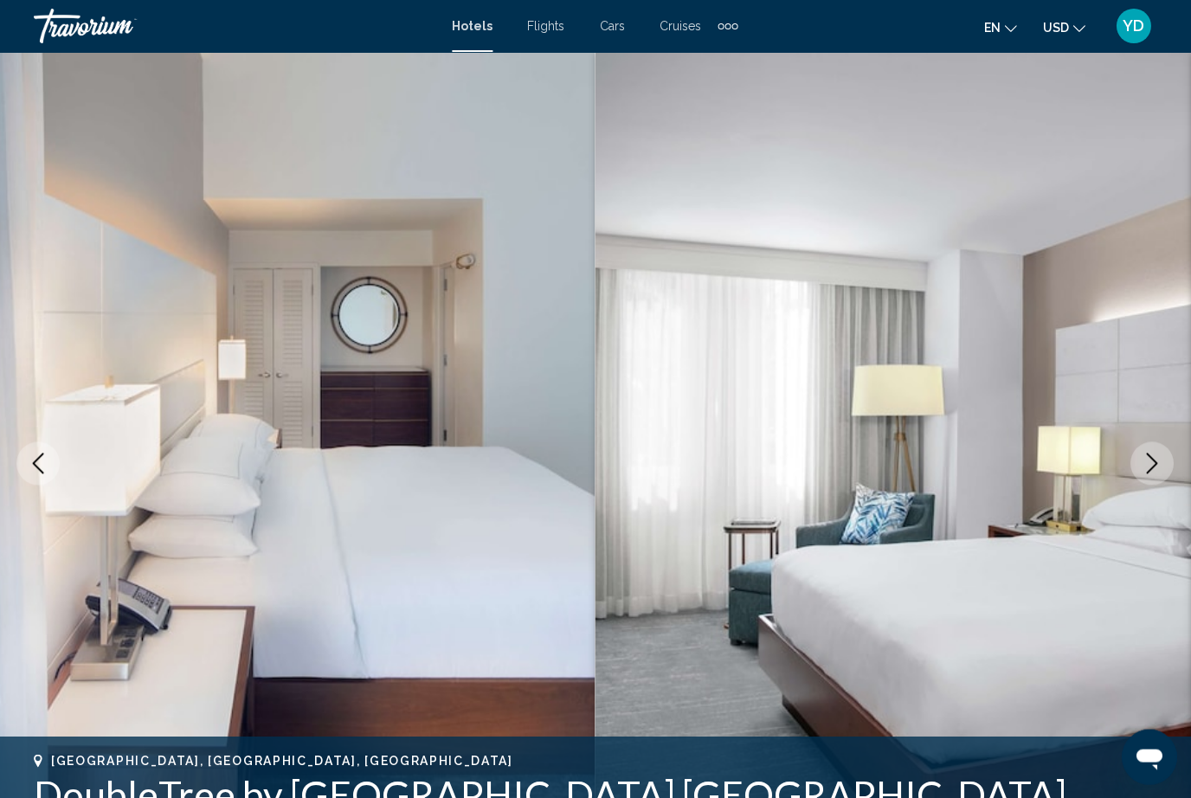
click at [1139, 471] on button "Next image" at bounding box center [1152, 463] width 43 height 43
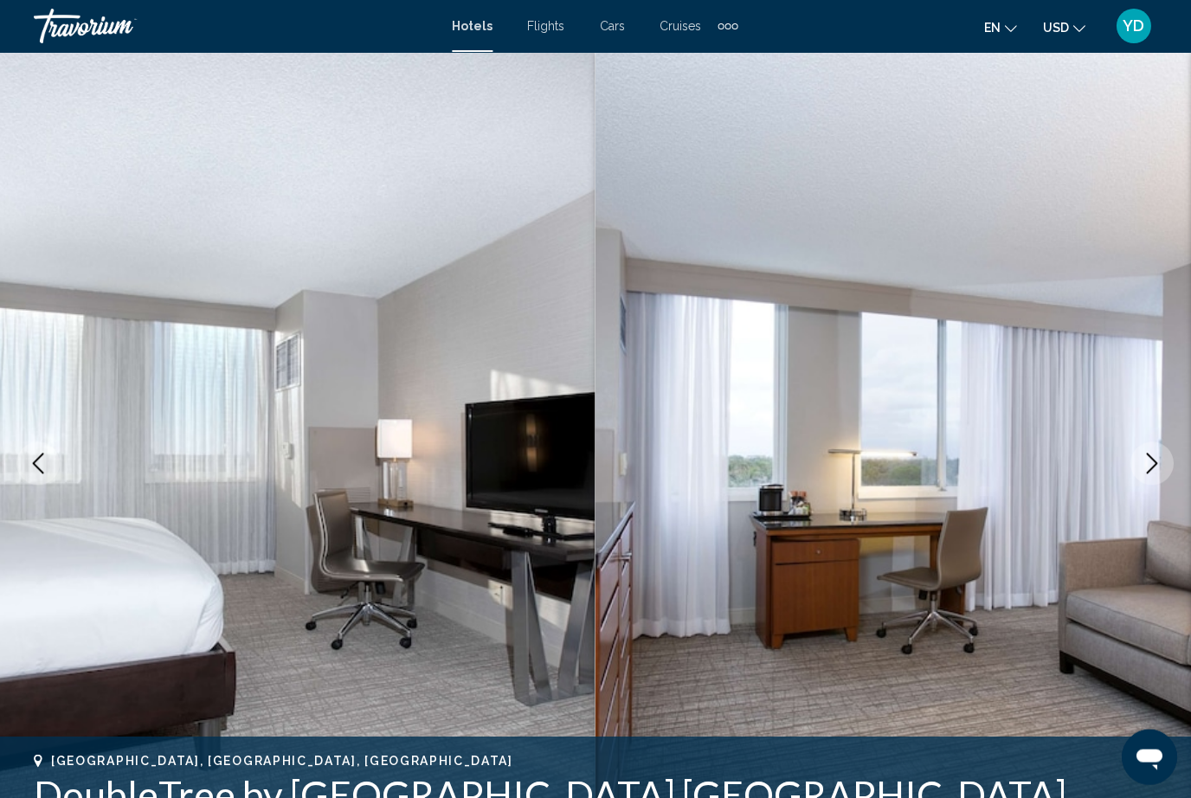
click at [1147, 458] on icon "Next image" at bounding box center [1152, 463] width 21 height 21
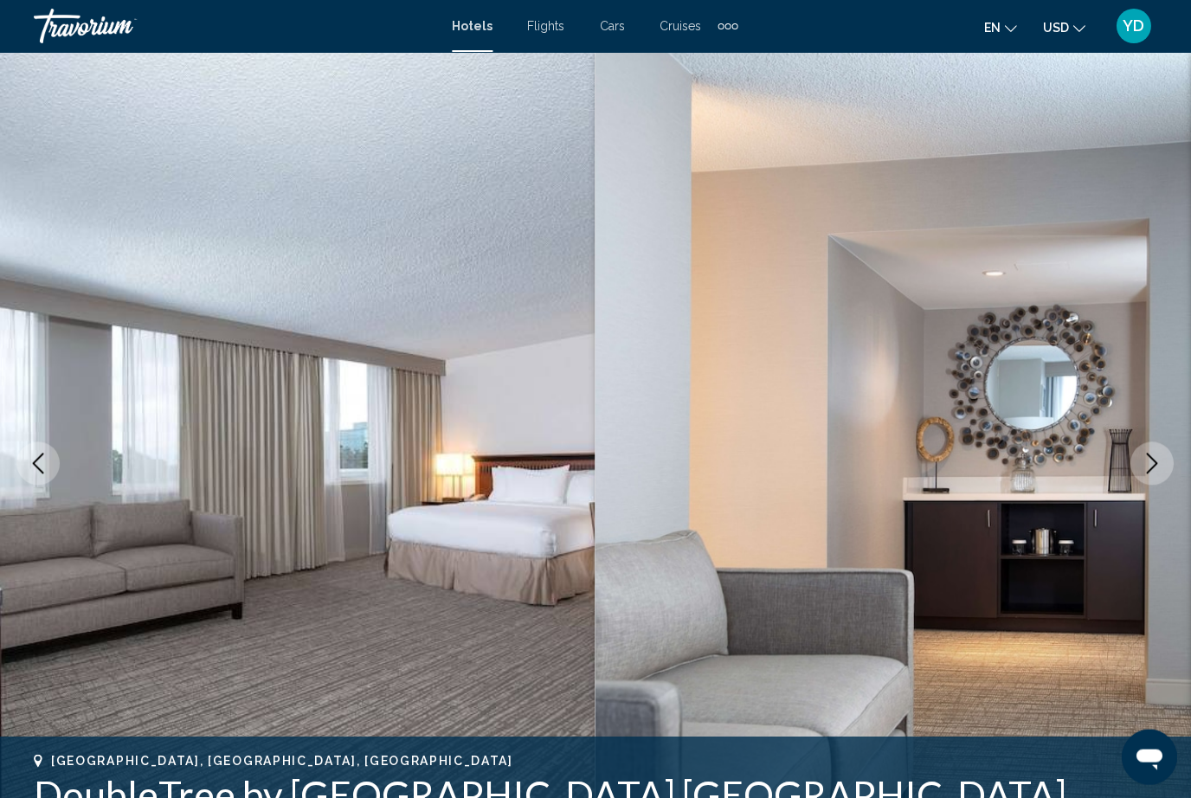
click at [1144, 465] on icon "Next image" at bounding box center [1152, 463] width 21 height 21
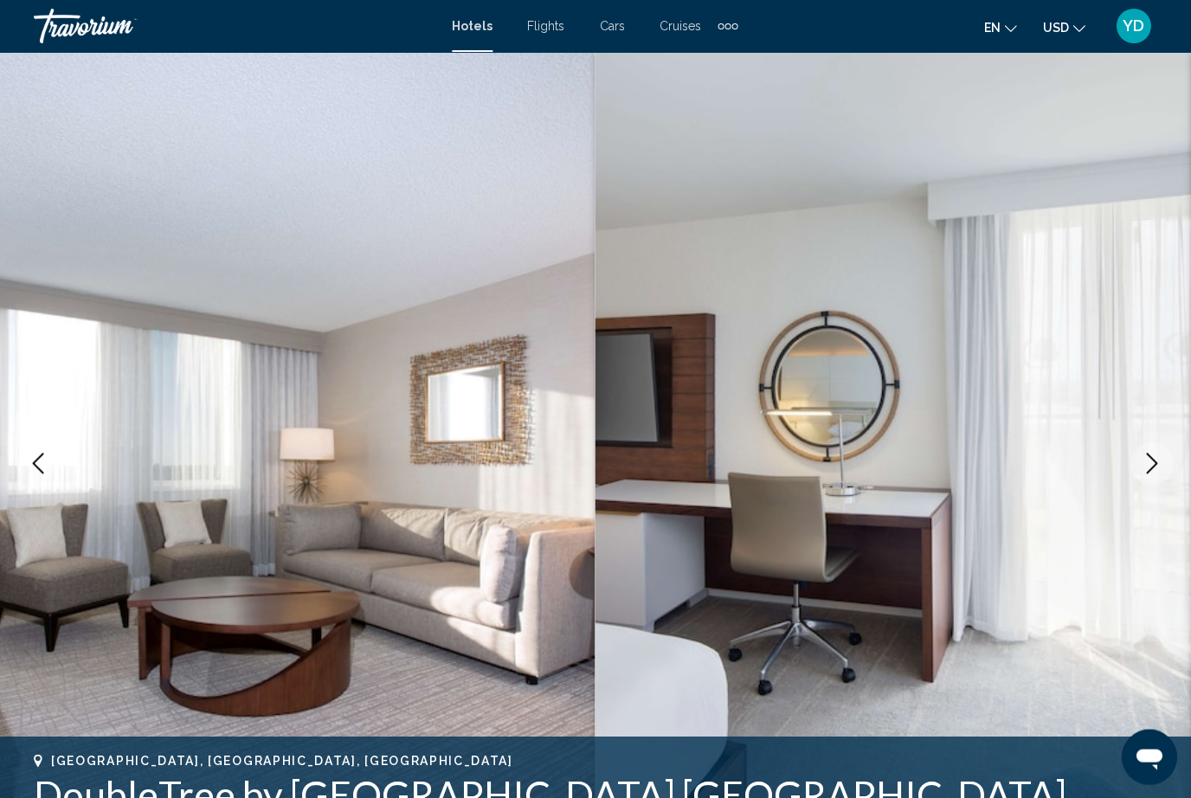
click at [1147, 463] on icon "Next image" at bounding box center [1152, 463] width 21 height 21
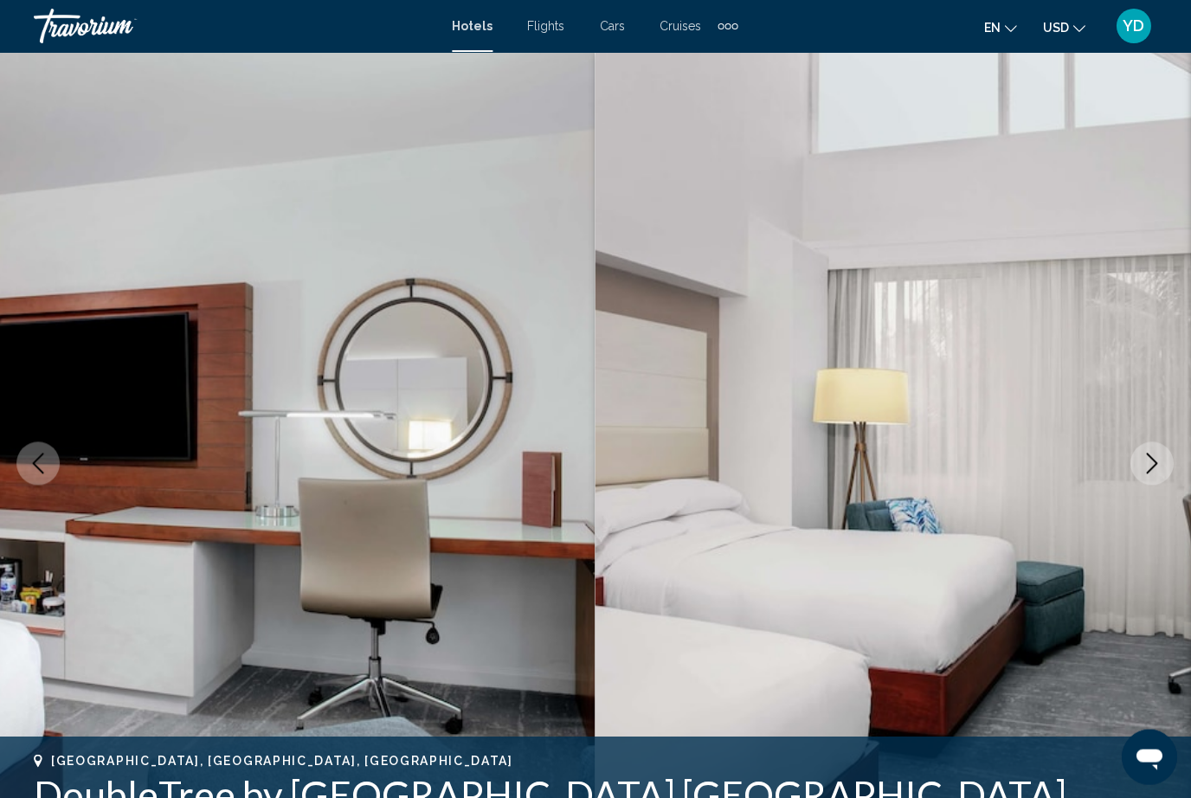
click at [1140, 473] on button "Next image" at bounding box center [1152, 463] width 43 height 43
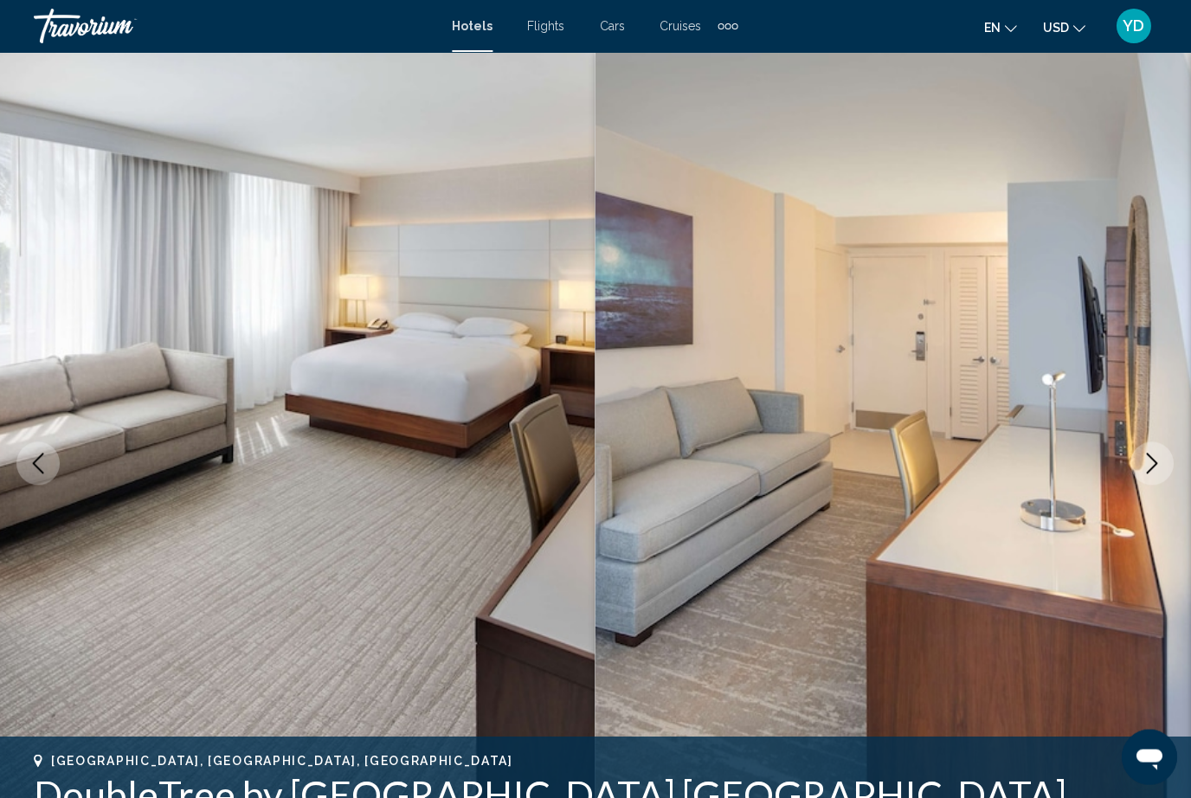
click at [1147, 467] on icon "Next image" at bounding box center [1152, 463] width 21 height 21
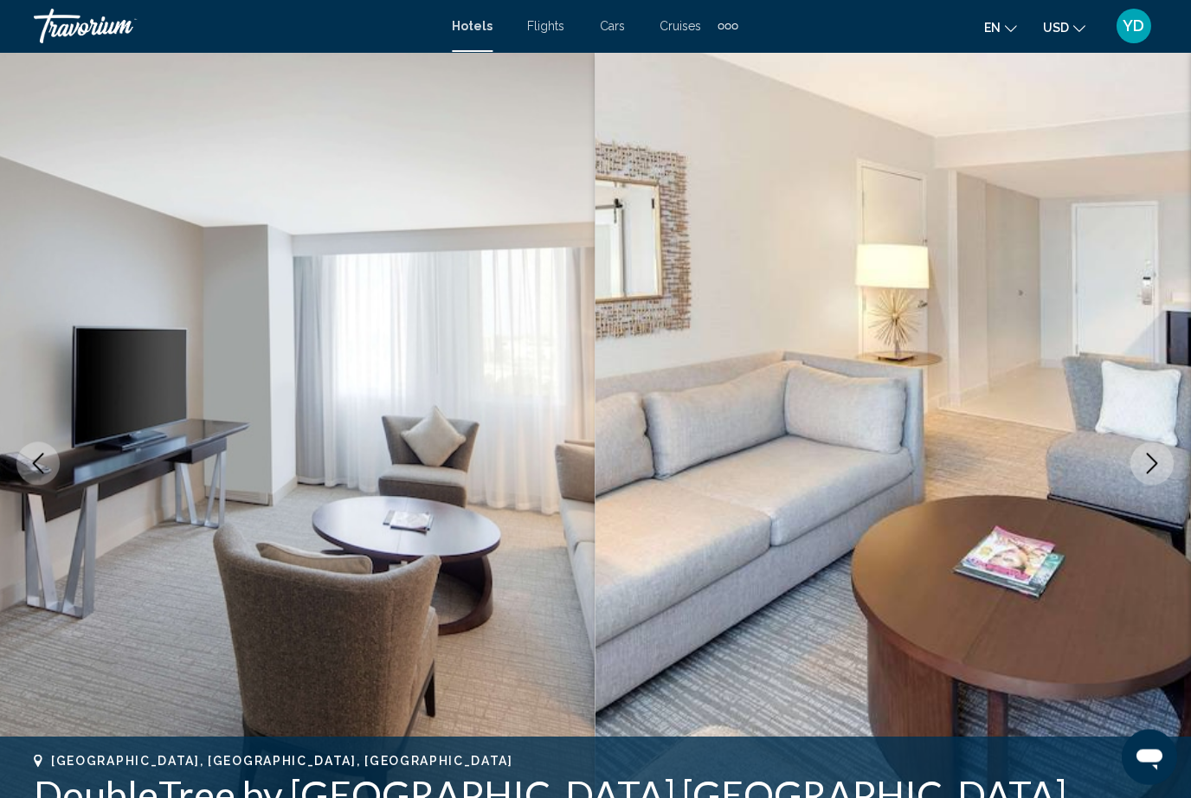
click at [1152, 460] on icon "Next image" at bounding box center [1152, 463] width 11 height 21
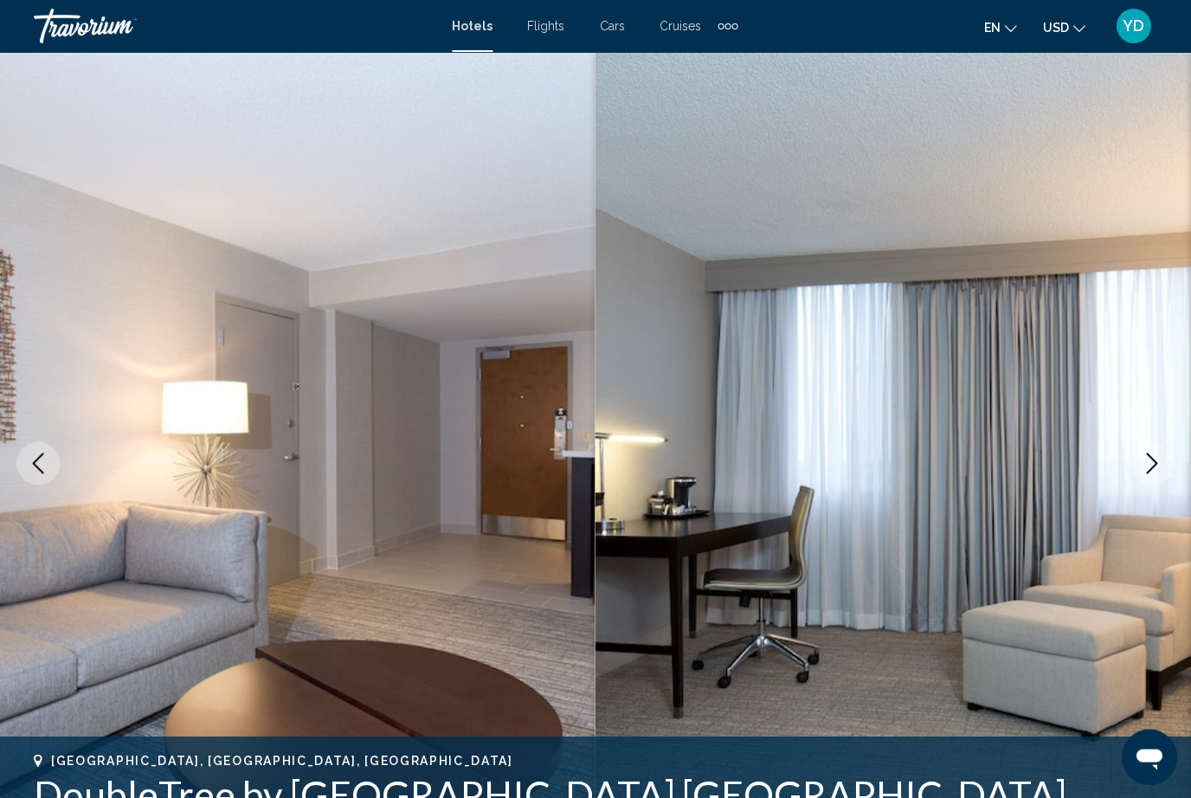
click at [1153, 458] on icon "Next image" at bounding box center [1152, 463] width 21 height 21
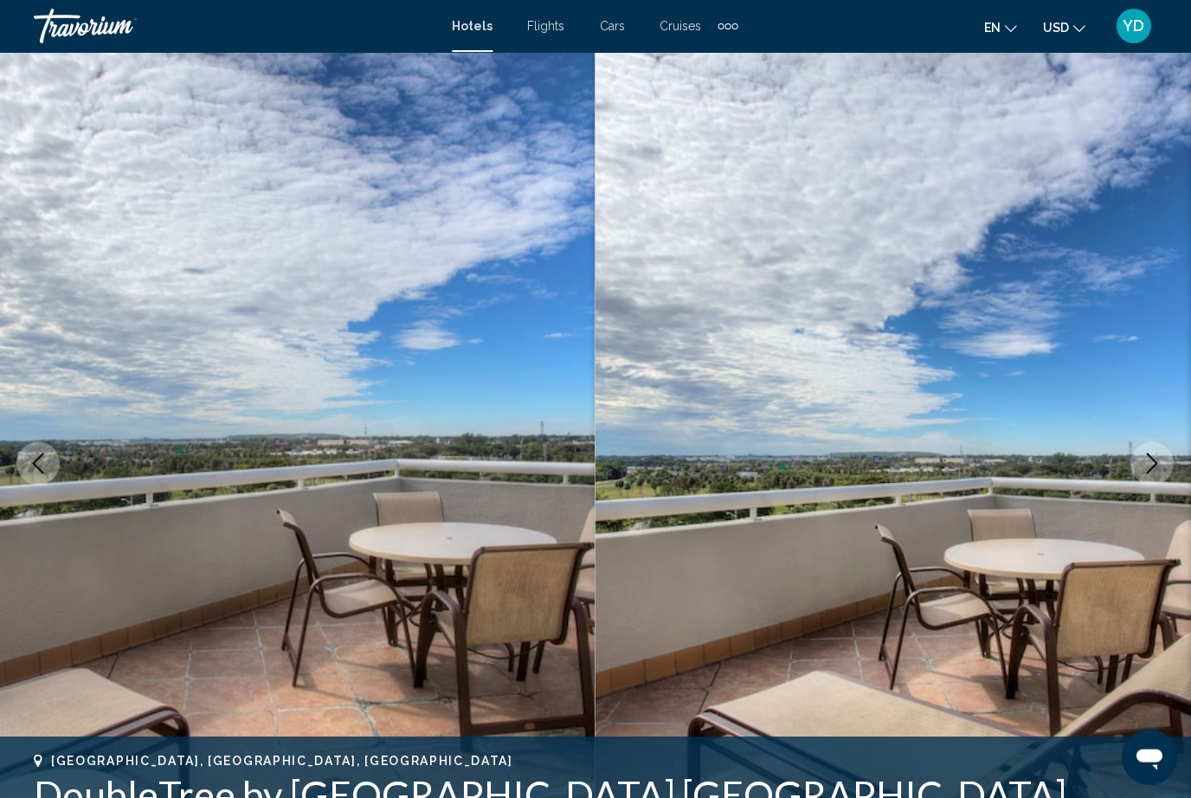
click at [1152, 461] on icon "Next image" at bounding box center [1152, 463] width 21 height 21
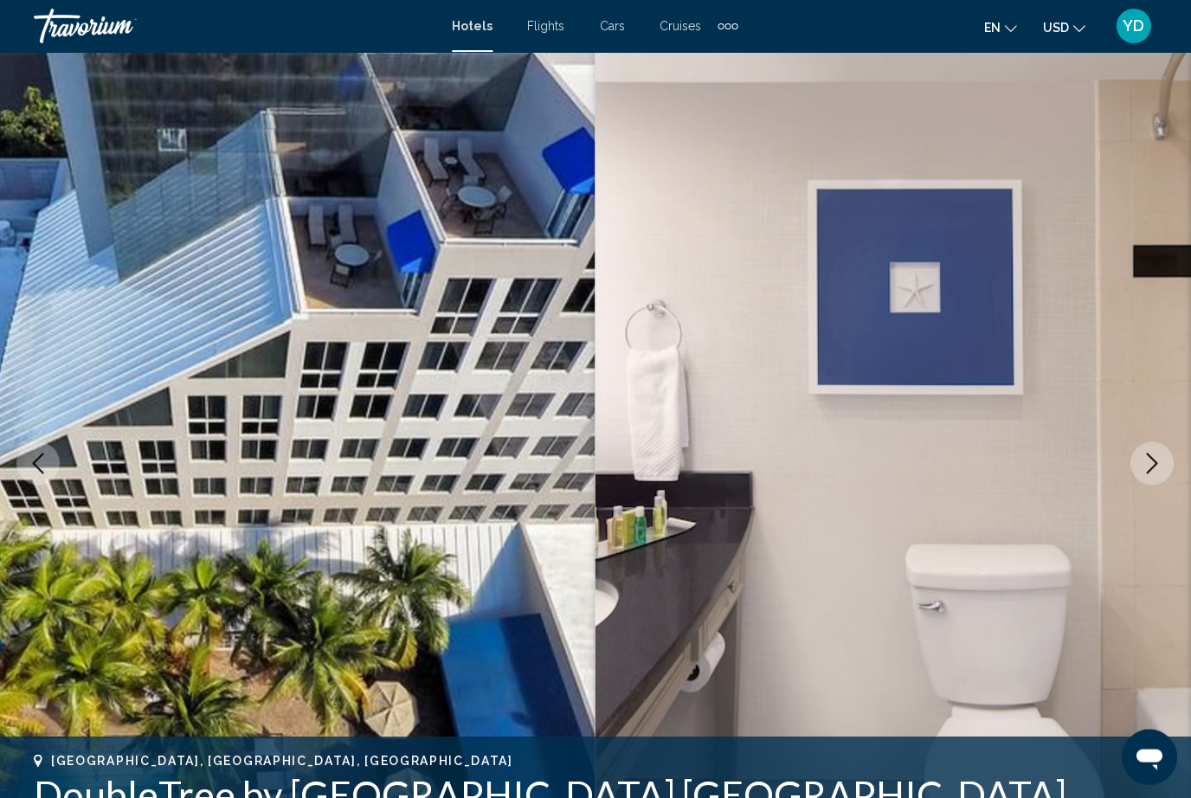
click at [1158, 460] on icon "Next image" at bounding box center [1152, 463] width 21 height 21
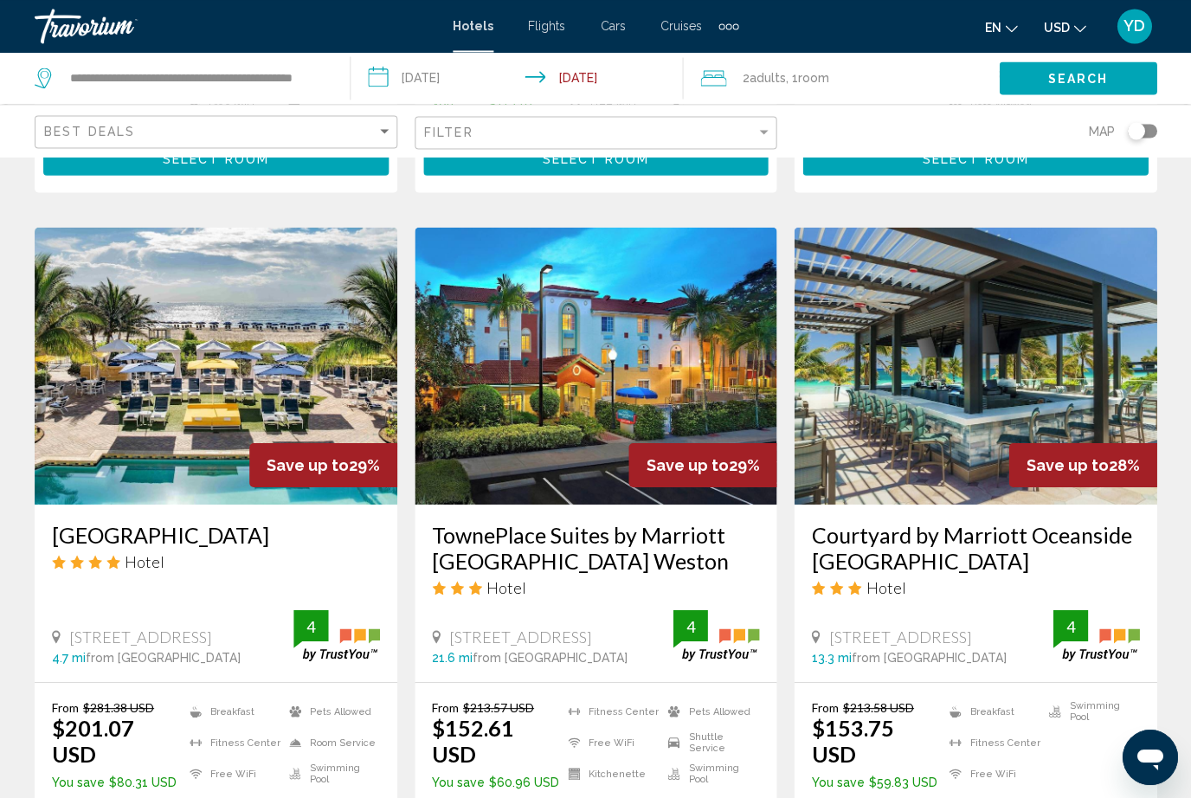
scroll to position [683, 0]
click at [1084, 363] on img "Main content" at bounding box center [975, 366] width 363 height 277
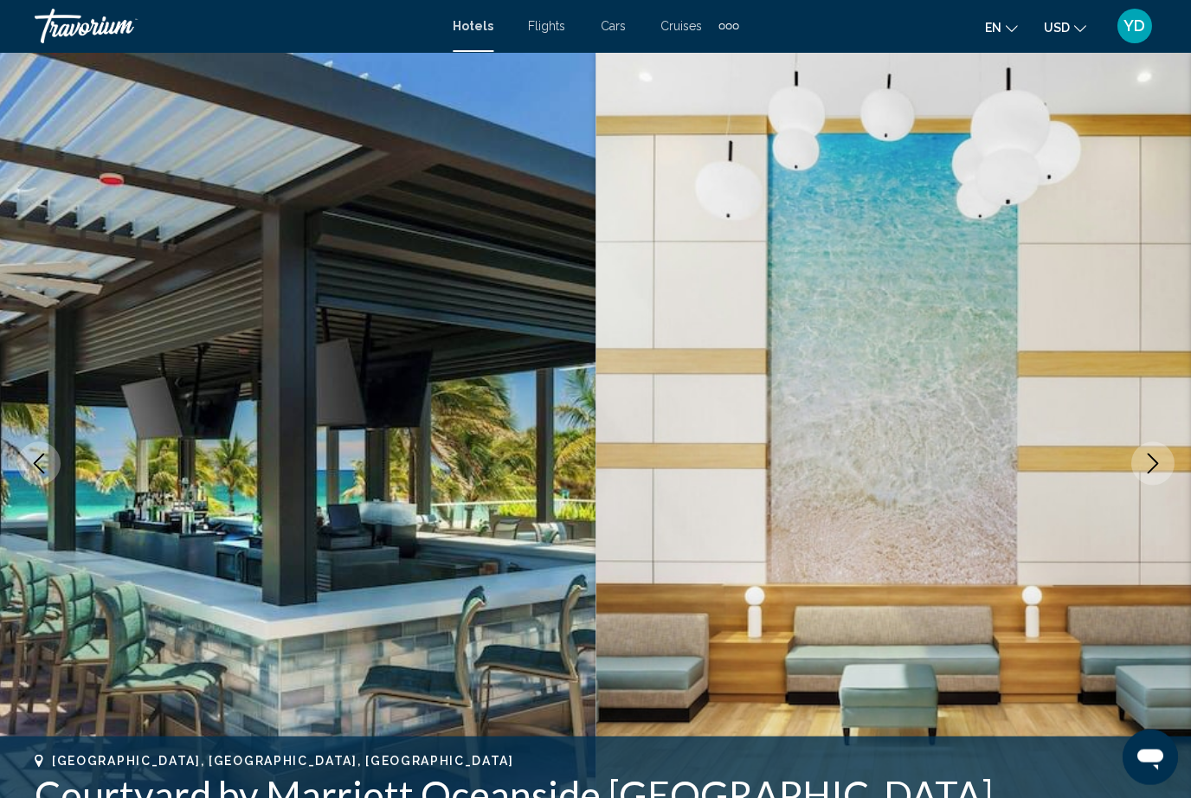
click at [1152, 459] on icon "Next image" at bounding box center [1152, 463] width 11 height 21
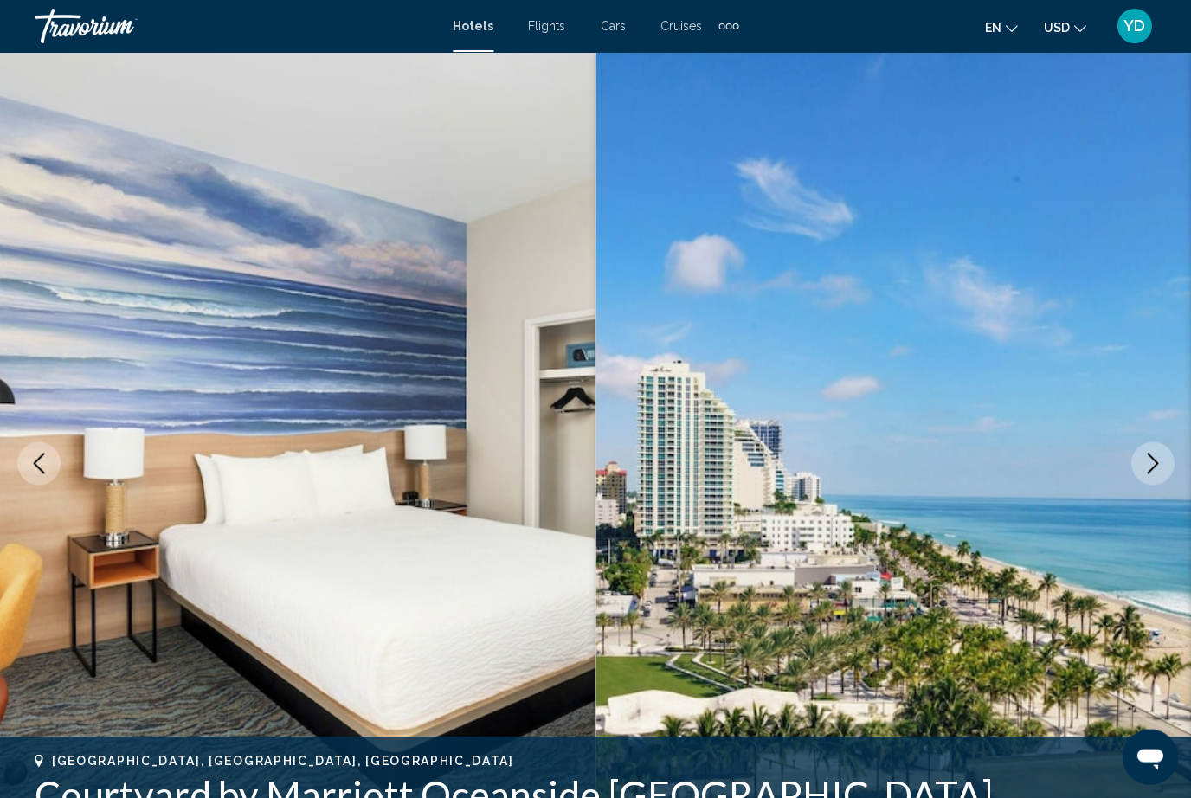
click at [1158, 446] on button "Next image" at bounding box center [1152, 463] width 43 height 43
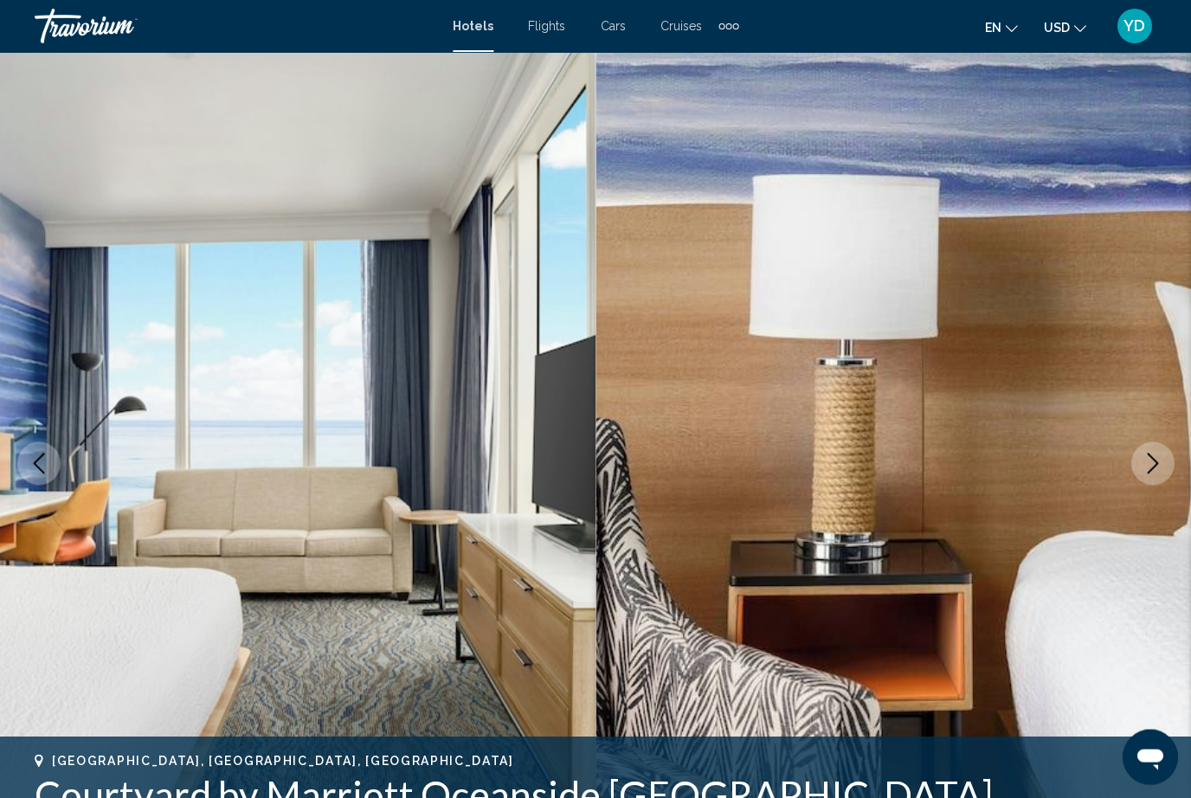
click at [1161, 442] on img "Main content" at bounding box center [894, 463] width 596 height 823
click at [1148, 463] on icon "Next image" at bounding box center [1152, 463] width 21 height 21
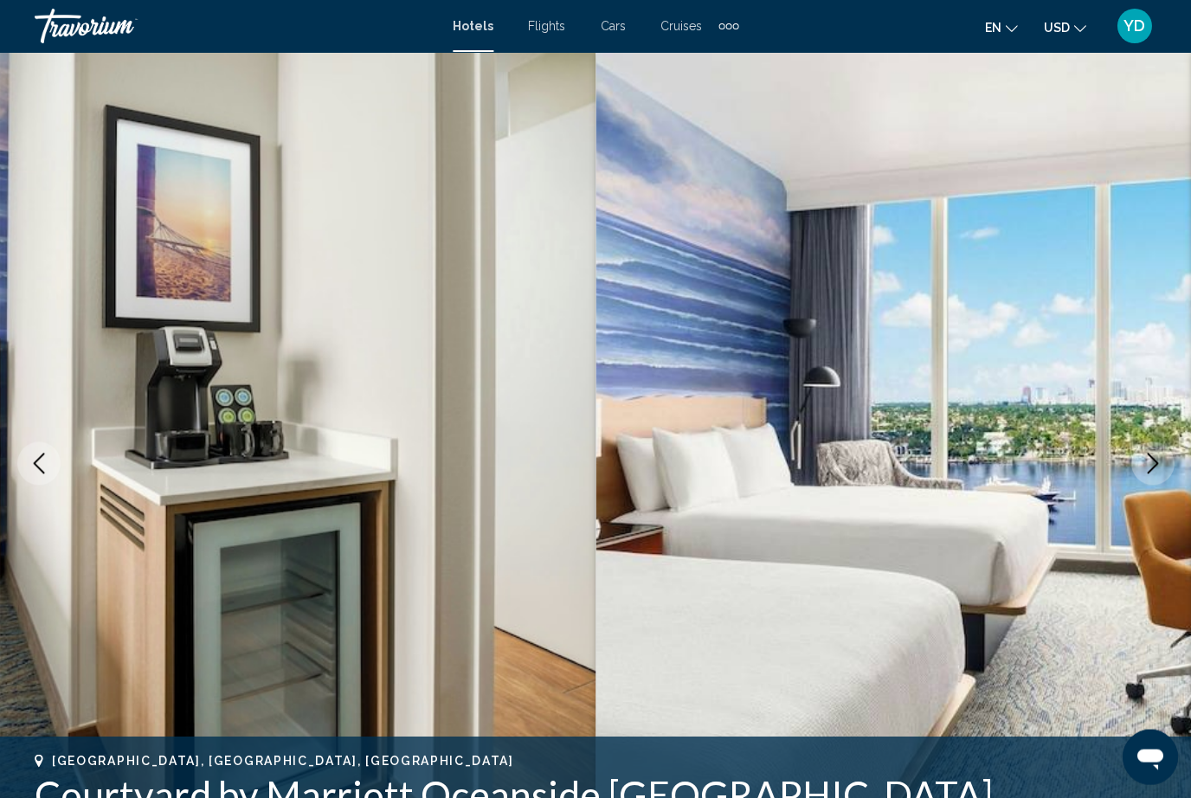
click at [1162, 463] on icon "Next image" at bounding box center [1152, 463] width 21 height 21
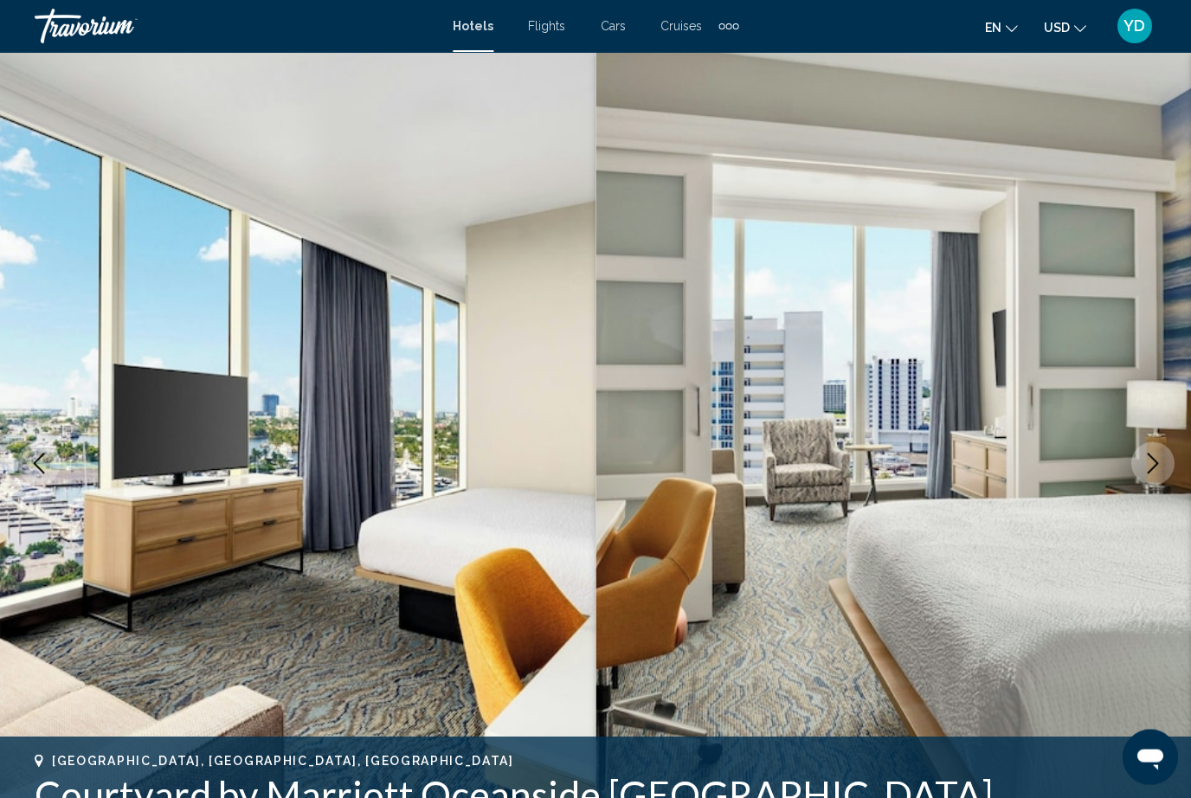
click at [1160, 460] on icon "Next image" at bounding box center [1152, 463] width 21 height 21
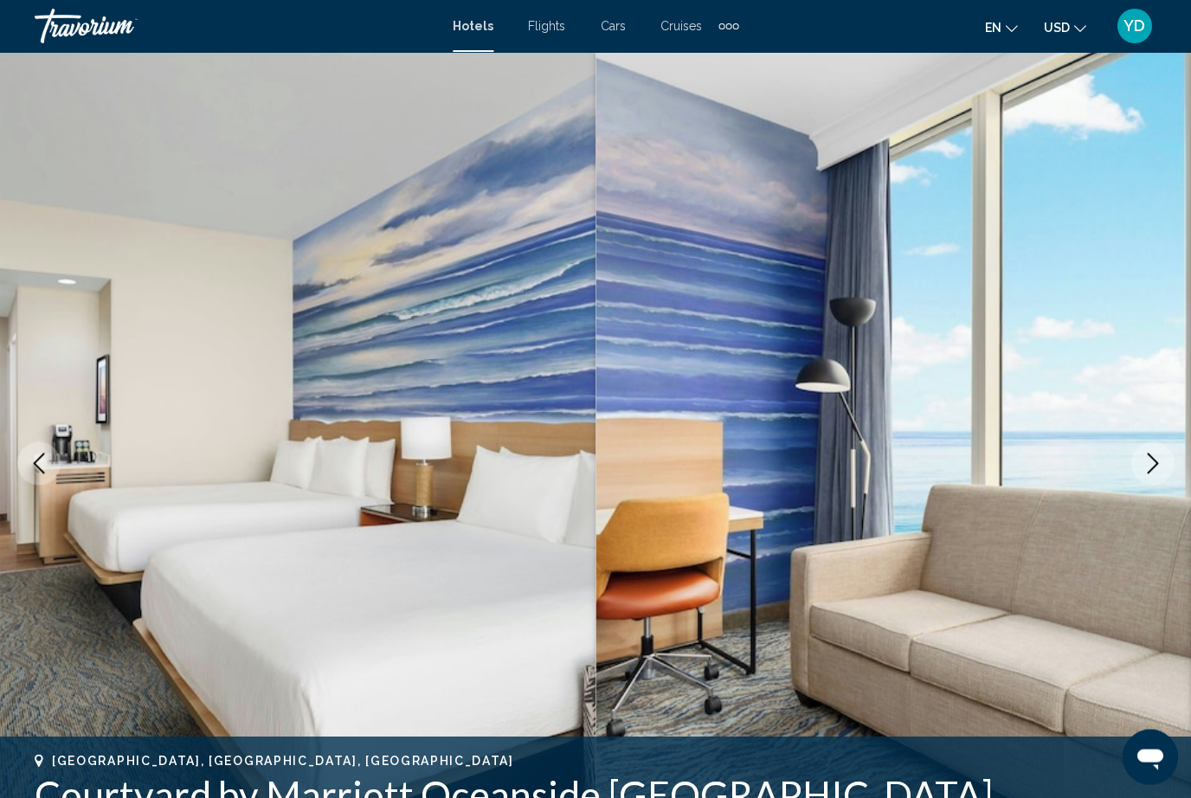
click at [1162, 459] on icon "Next image" at bounding box center [1152, 463] width 21 height 21
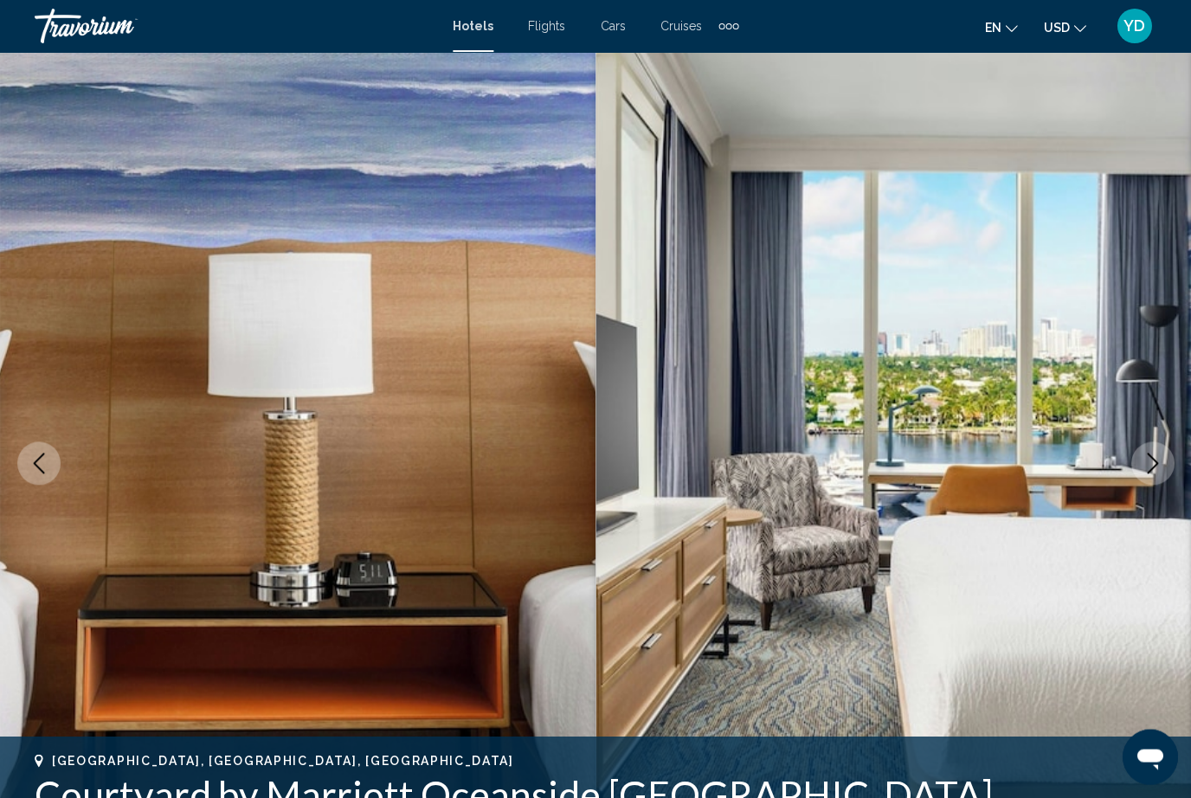
click at [1161, 446] on button "Next image" at bounding box center [1152, 463] width 43 height 43
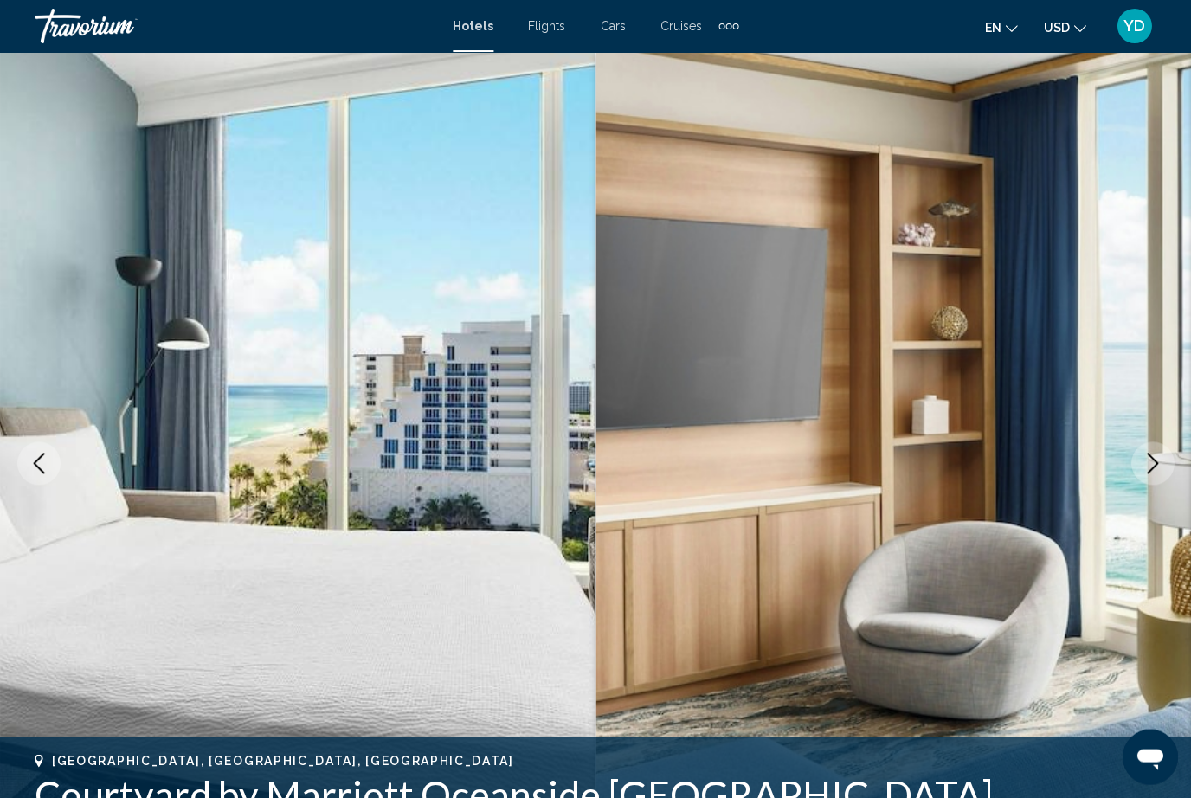
click at [1152, 456] on icon "Next image" at bounding box center [1152, 463] width 21 height 21
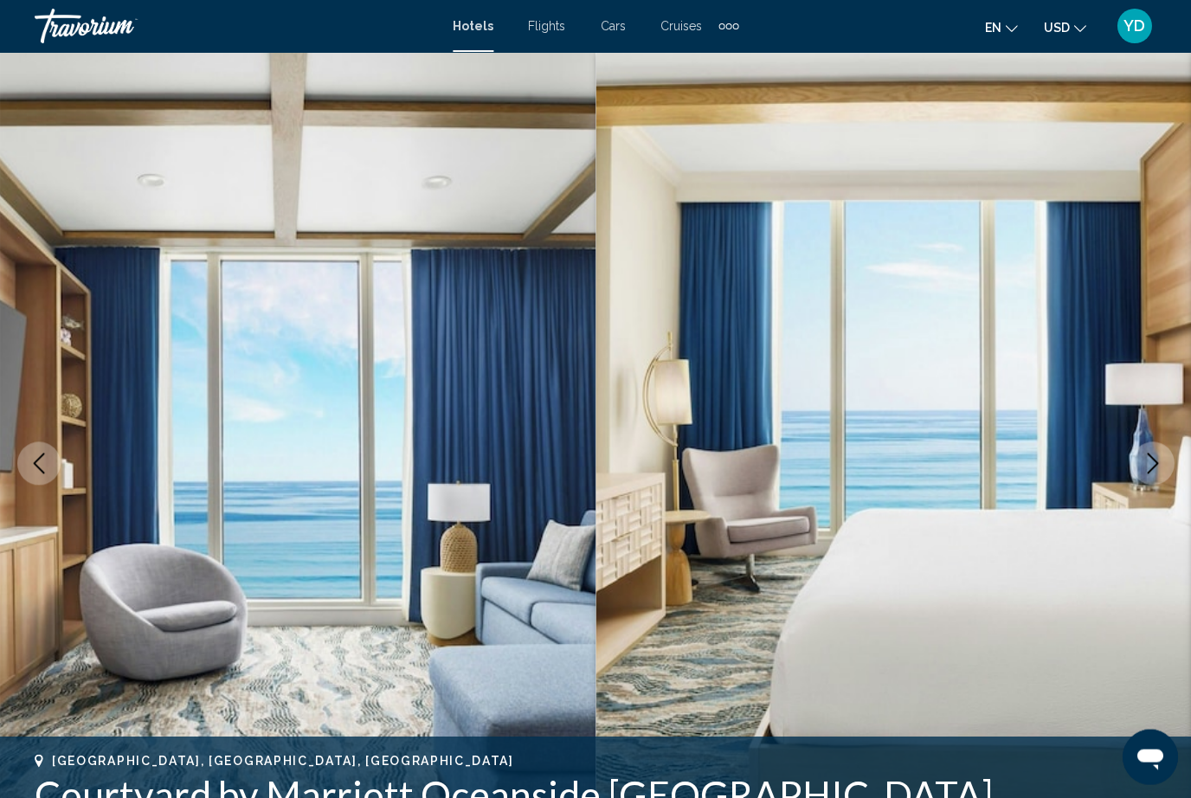
click at [1151, 480] on button "Next image" at bounding box center [1152, 463] width 43 height 43
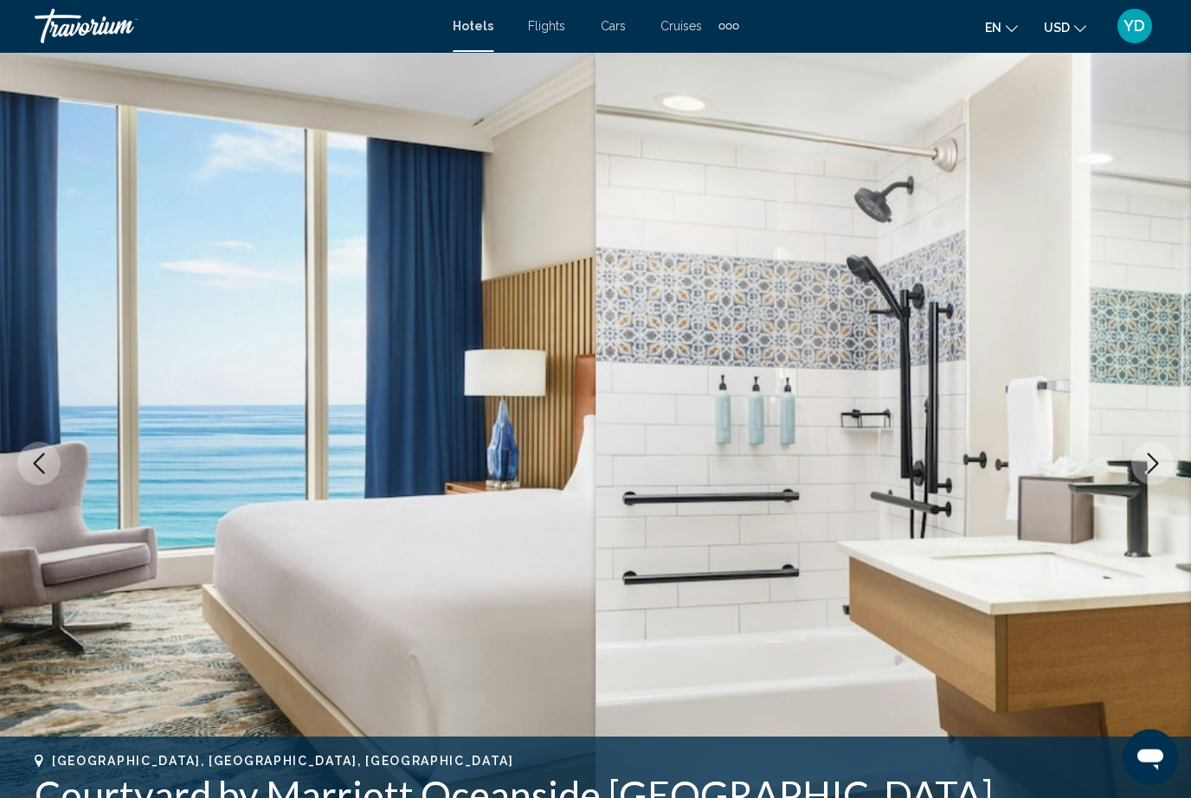
click at [1152, 473] on icon "Next image" at bounding box center [1152, 463] width 21 height 21
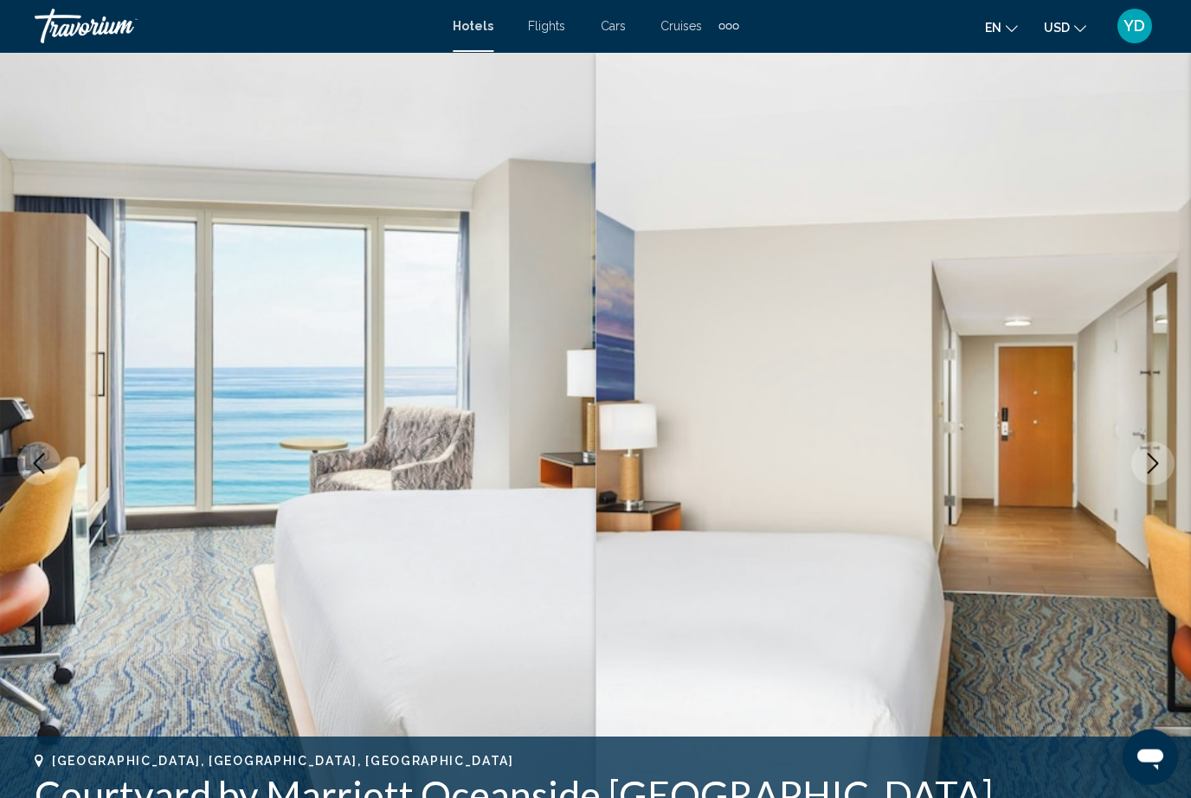
click at [1149, 461] on icon "Next image" at bounding box center [1152, 463] width 21 height 21
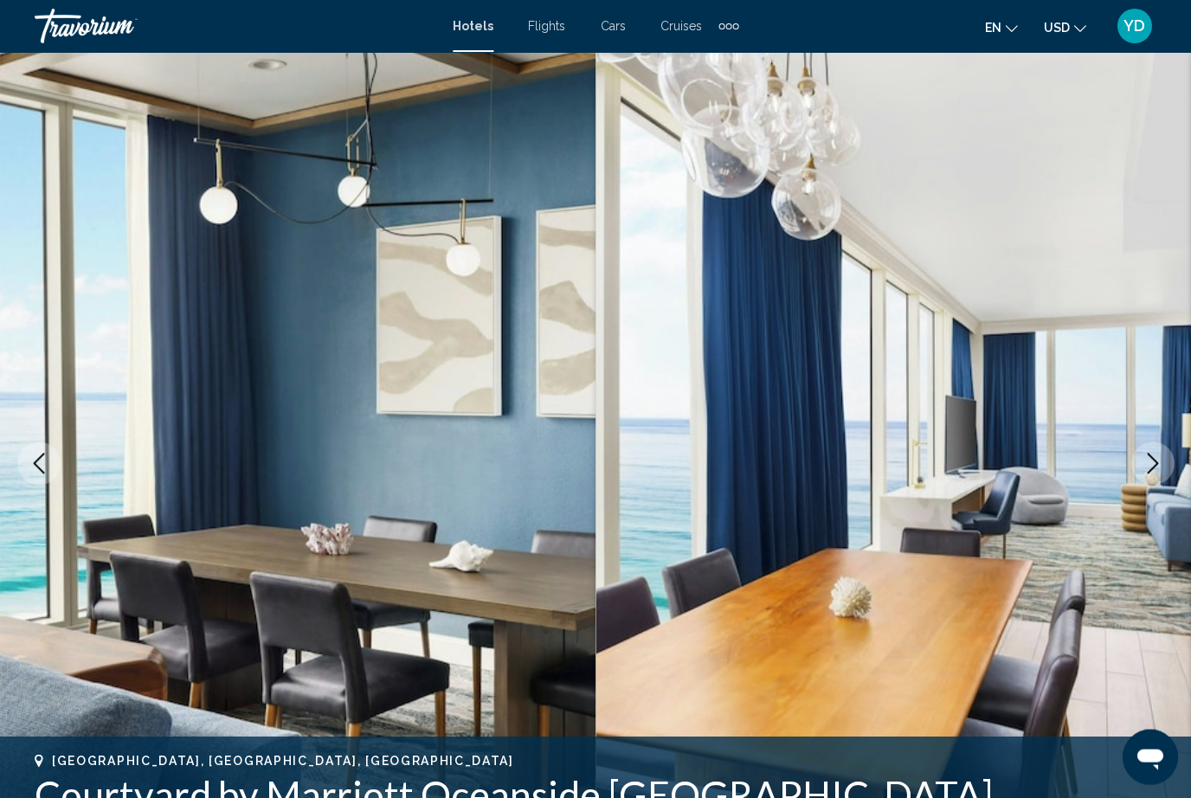
click at [1158, 473] on icon "Next image" at bounding box center [1152, 463] width 21 height 21
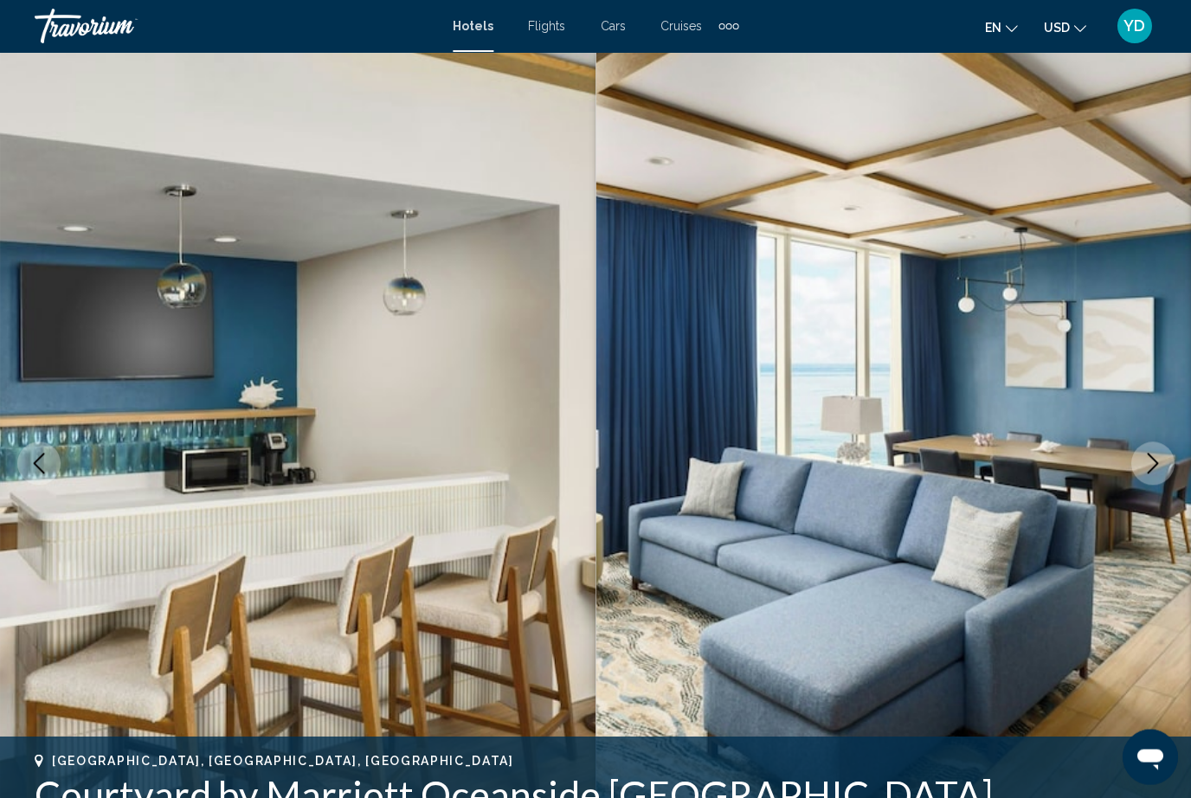
click at [1160, 474] on button "Next image" at bounding box center [1152, 463] width 43 height 43
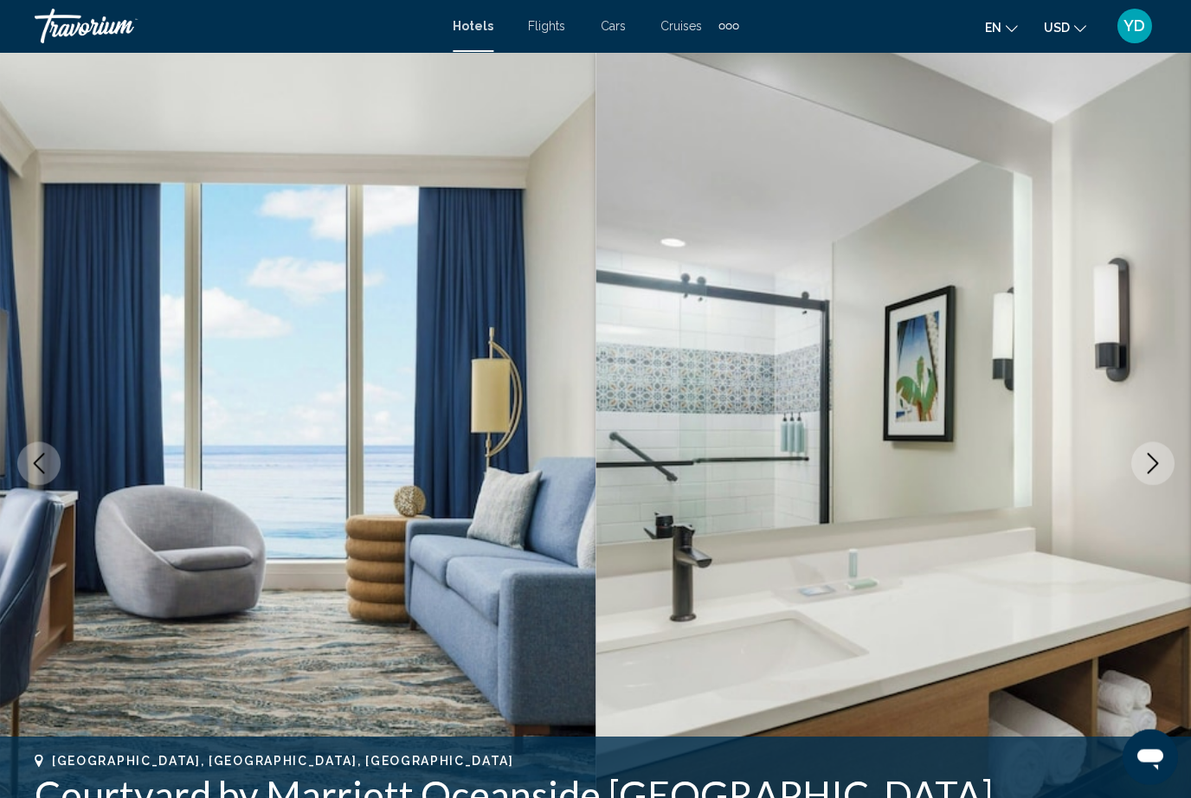
click at [1165, 460] on button "Next image" at bounding box center [1152, 463] width 43 height 43
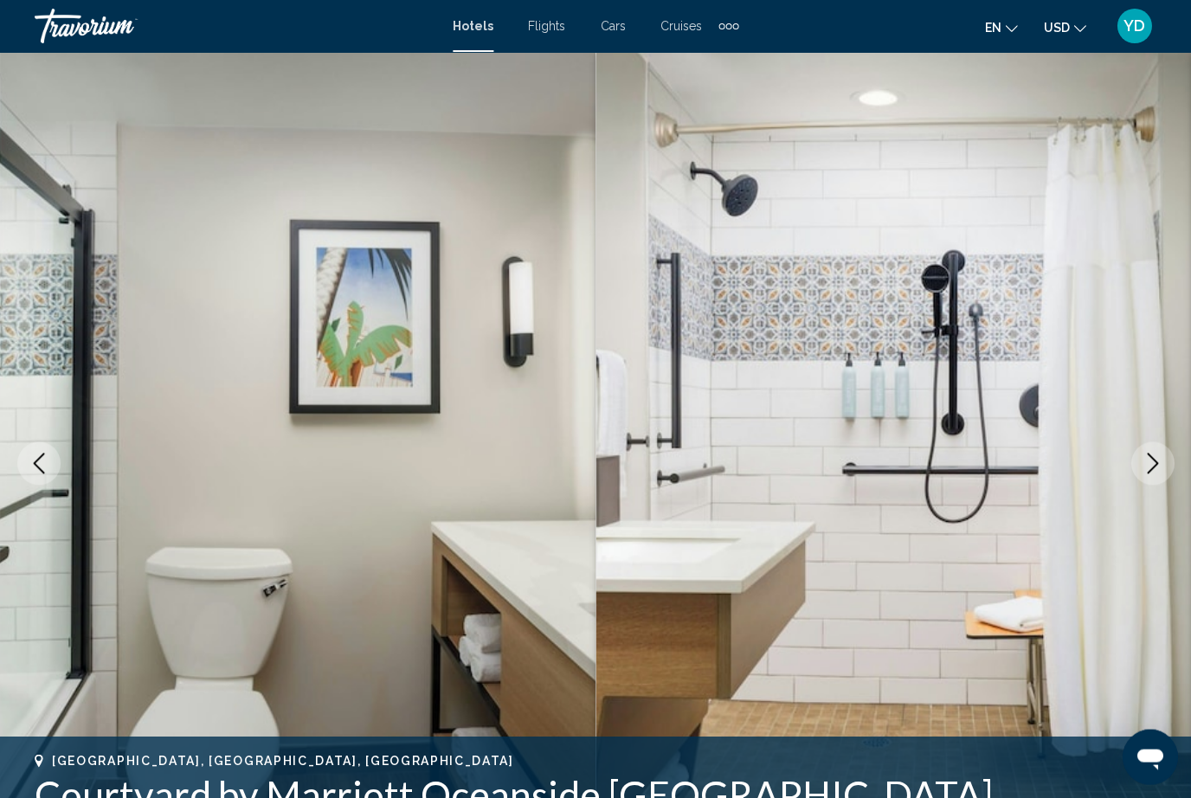
click at [1152, 464] on icon "Next image" at bounding box center [1152, 463] width 21 height 21
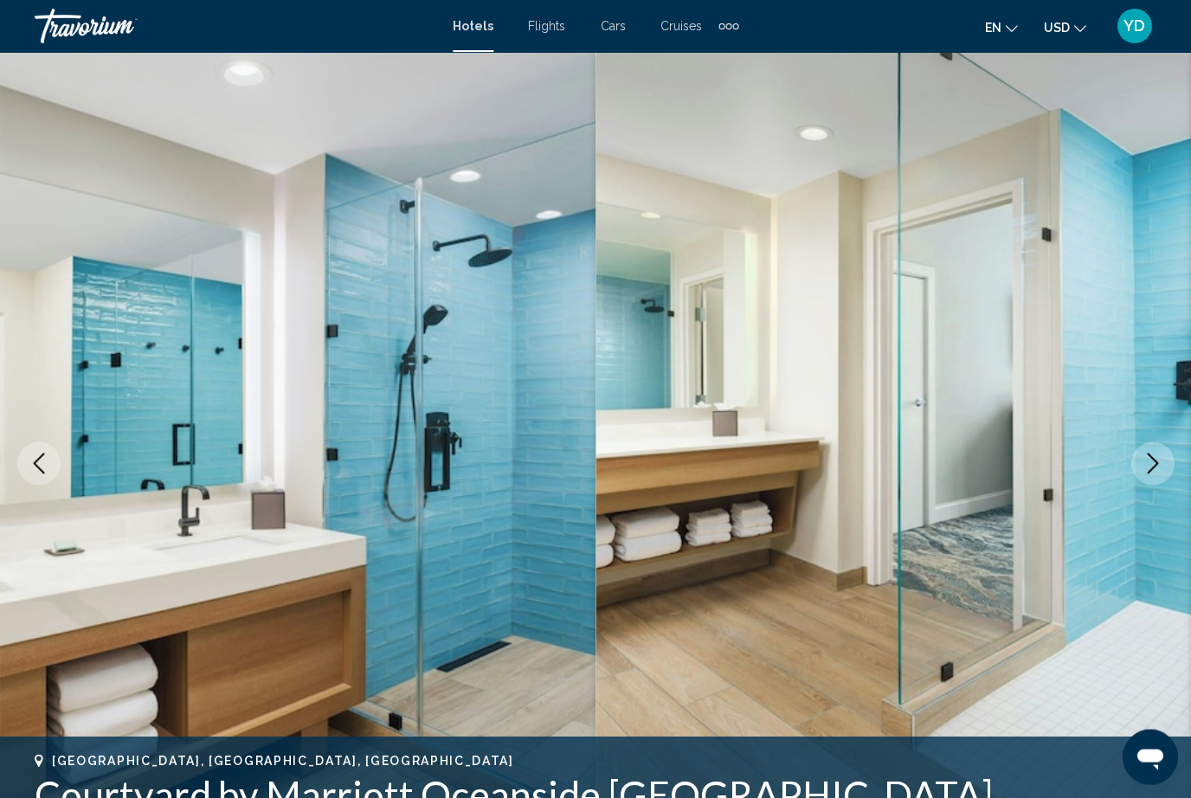
click at [1156, 470] on icon "Next image" at bounding box center [1152, 463] width 21 height 21
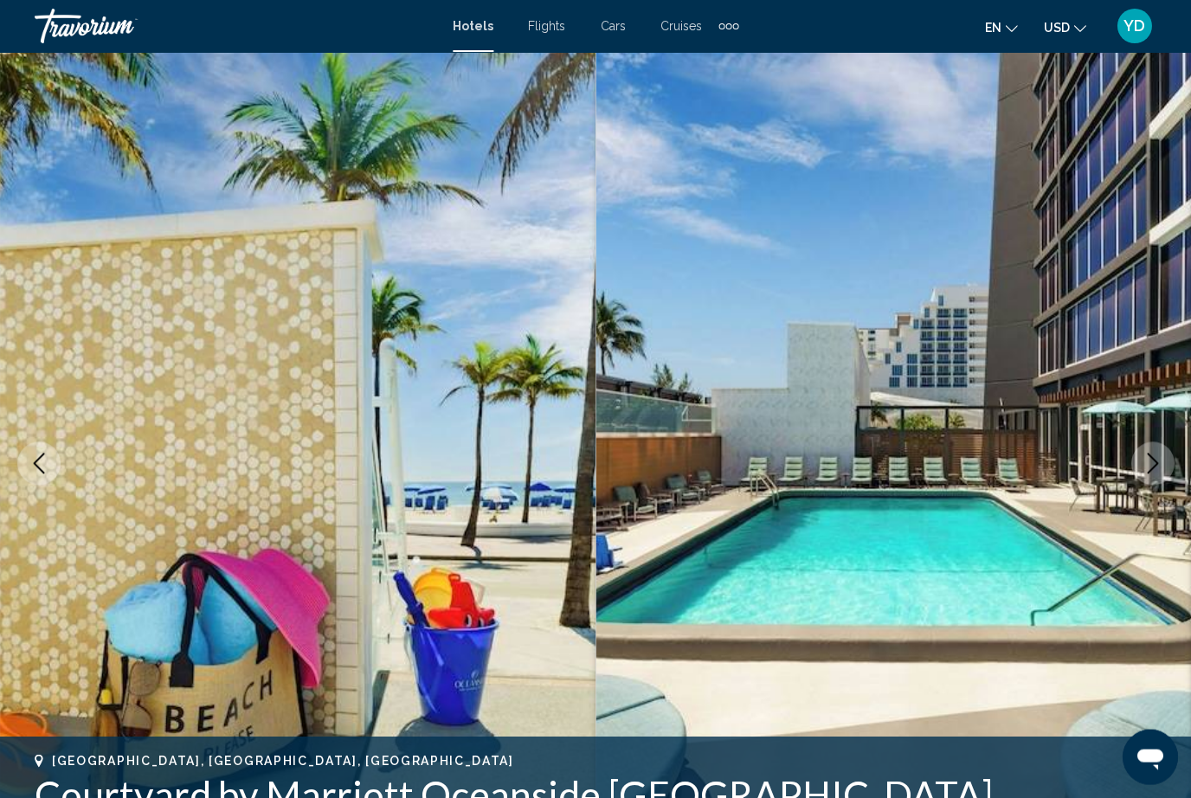
click at [1158, 481] on button "Next image" at bounding box center [1152, 463] width 43 height 43
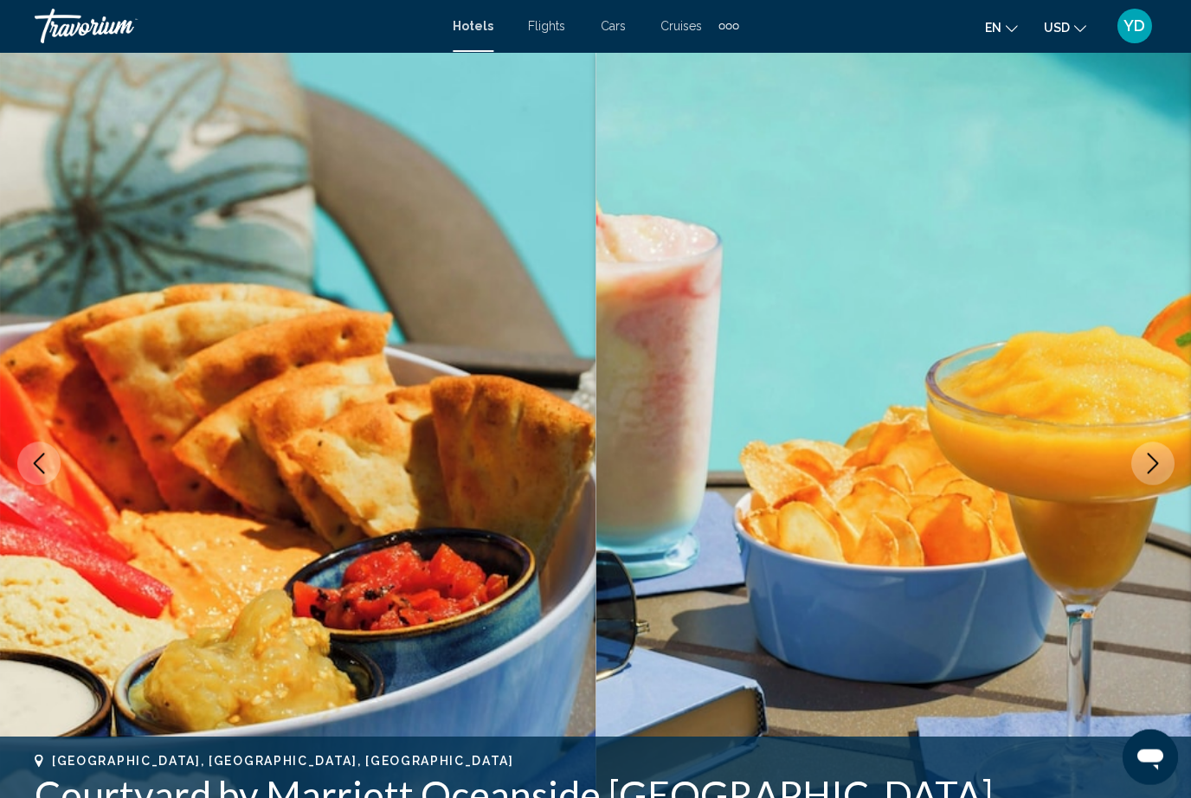
click at [1156, 471] on icon "Next image" at bounding box center [1152, 463] width 21 height 21
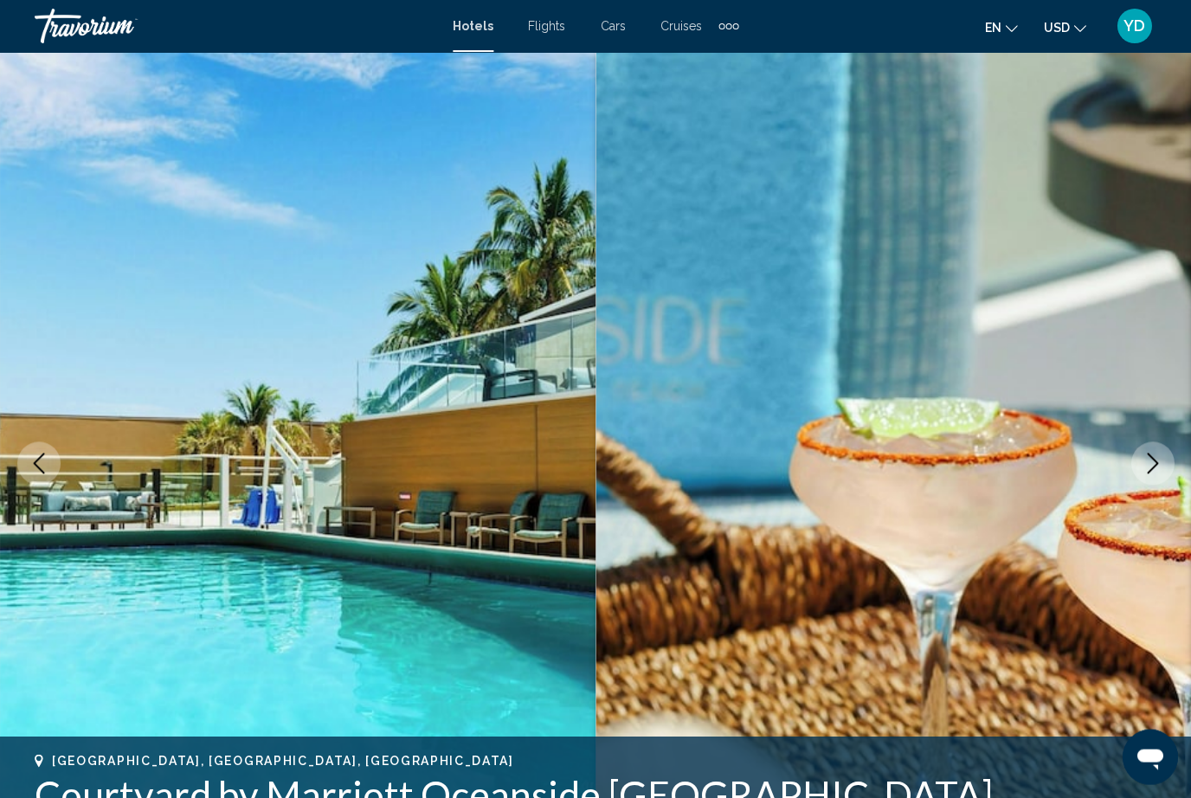
click at [1167, 474] on button "Next image" at bounding box center [1152, 463] width 43 height 43
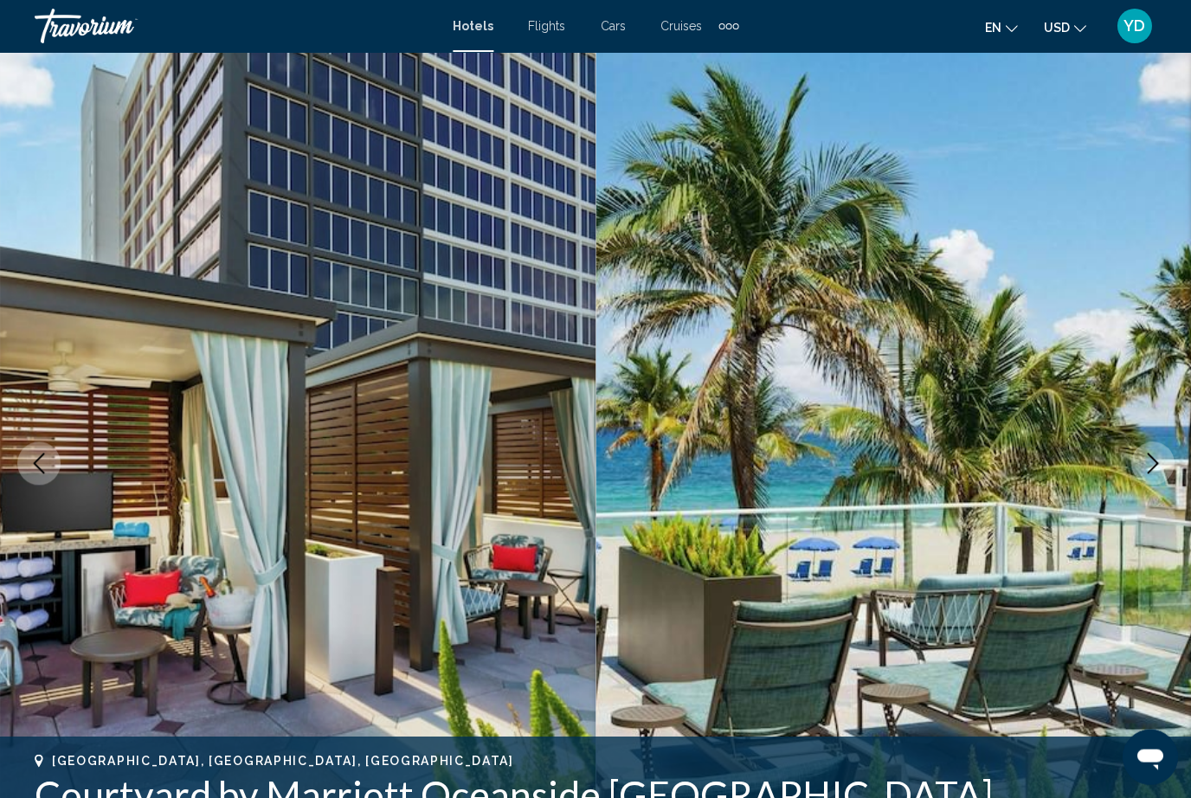
click at [1164, 478] on button "Next image" at bounding box center [1152, 463] width 43 height 43
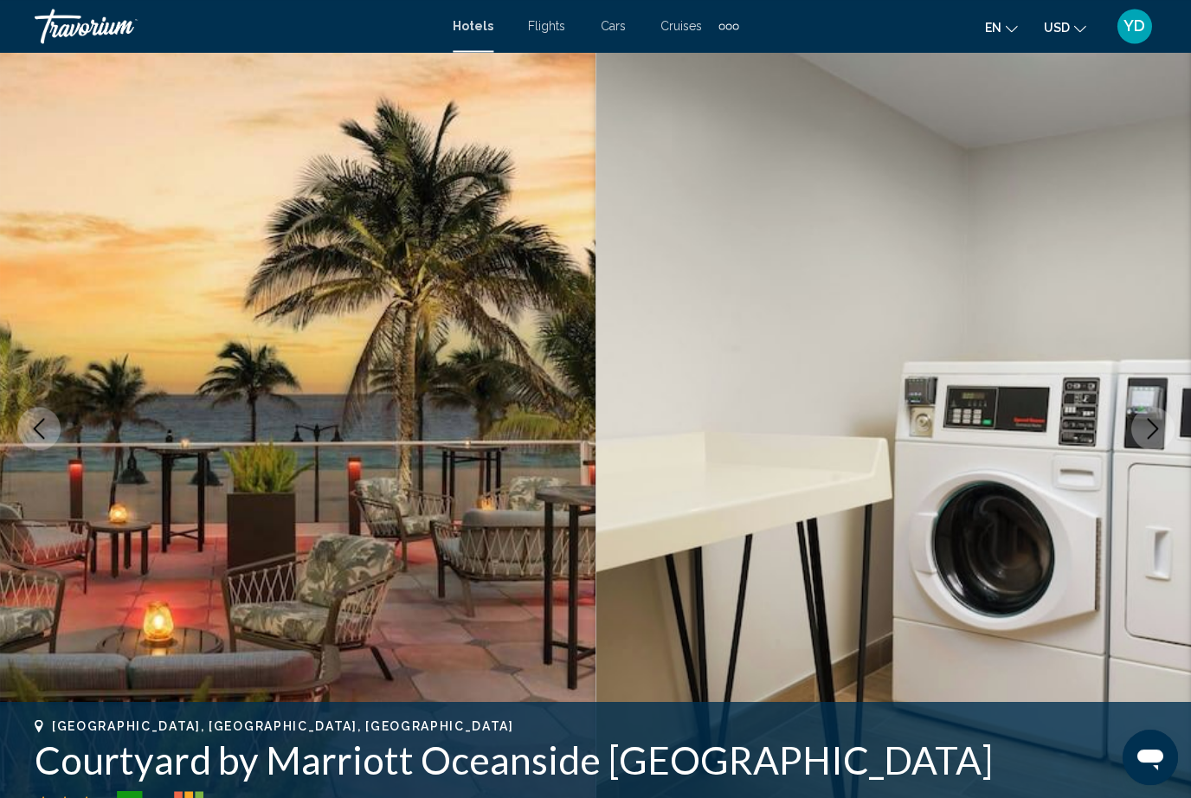
click at [1170, 425] on button "Next image" at bounding box center [1152, 428] width 43 height 43
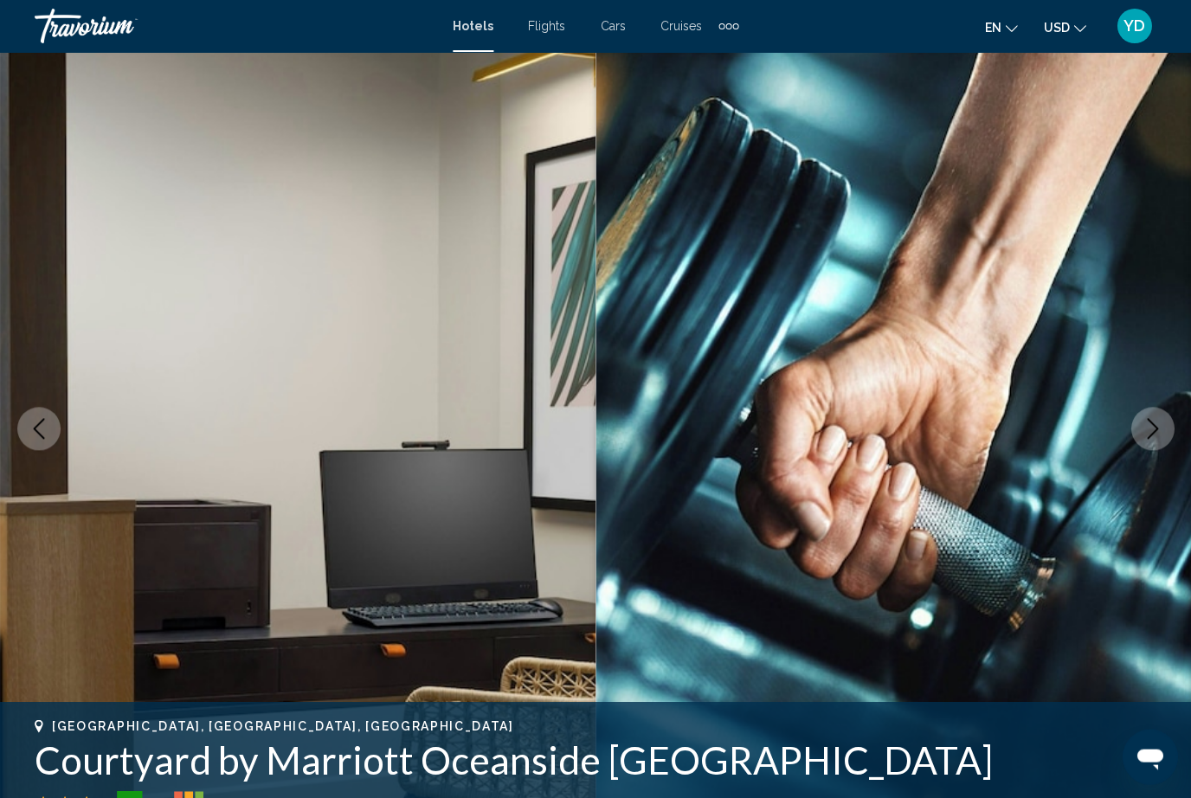
click at [1170, 439] on button "Next image" at bounding box center [1152, 428] width 43 height 43
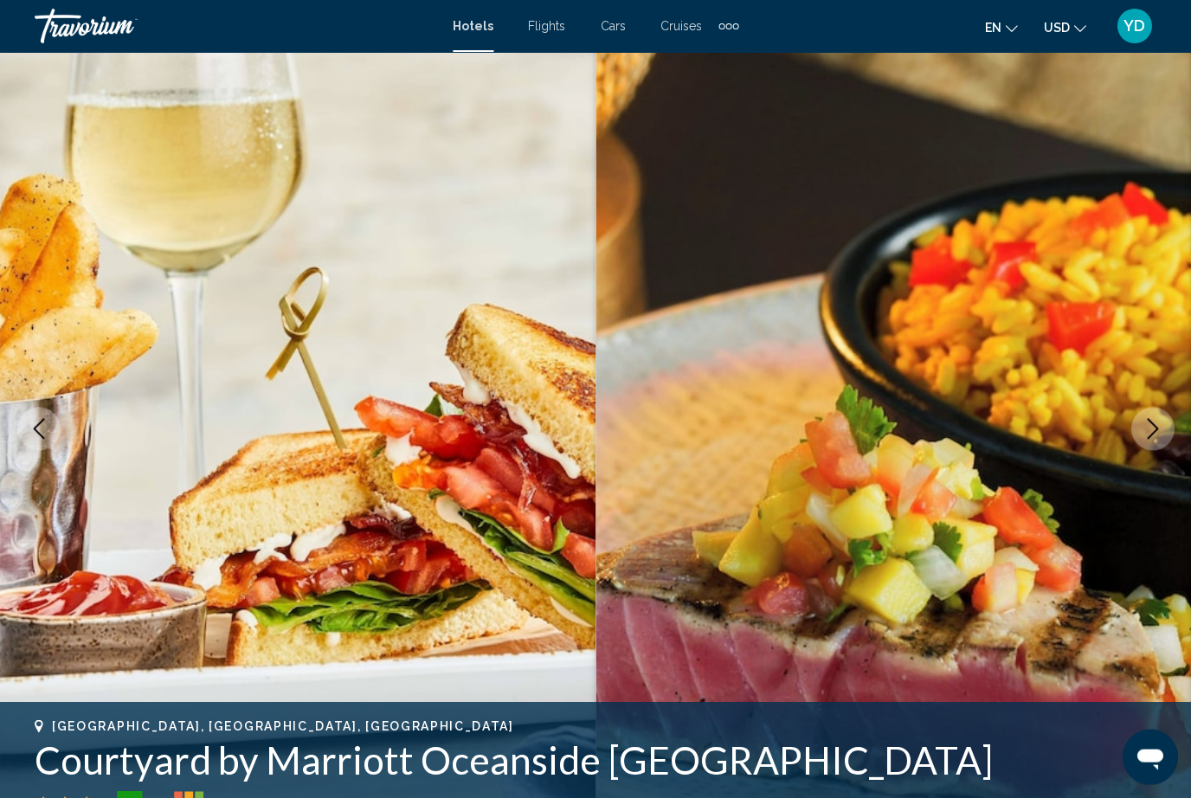
click at [1149, 451] on img "Main content" at bounding box center [894, 428] width 596 height 823
click at [1135, 445] on img "Main content" at bounding box center [894, 428] width 596 height 823
click at [1161, 421] on icon "Next image" at bounding box center [1152, 428] width 21 height 21
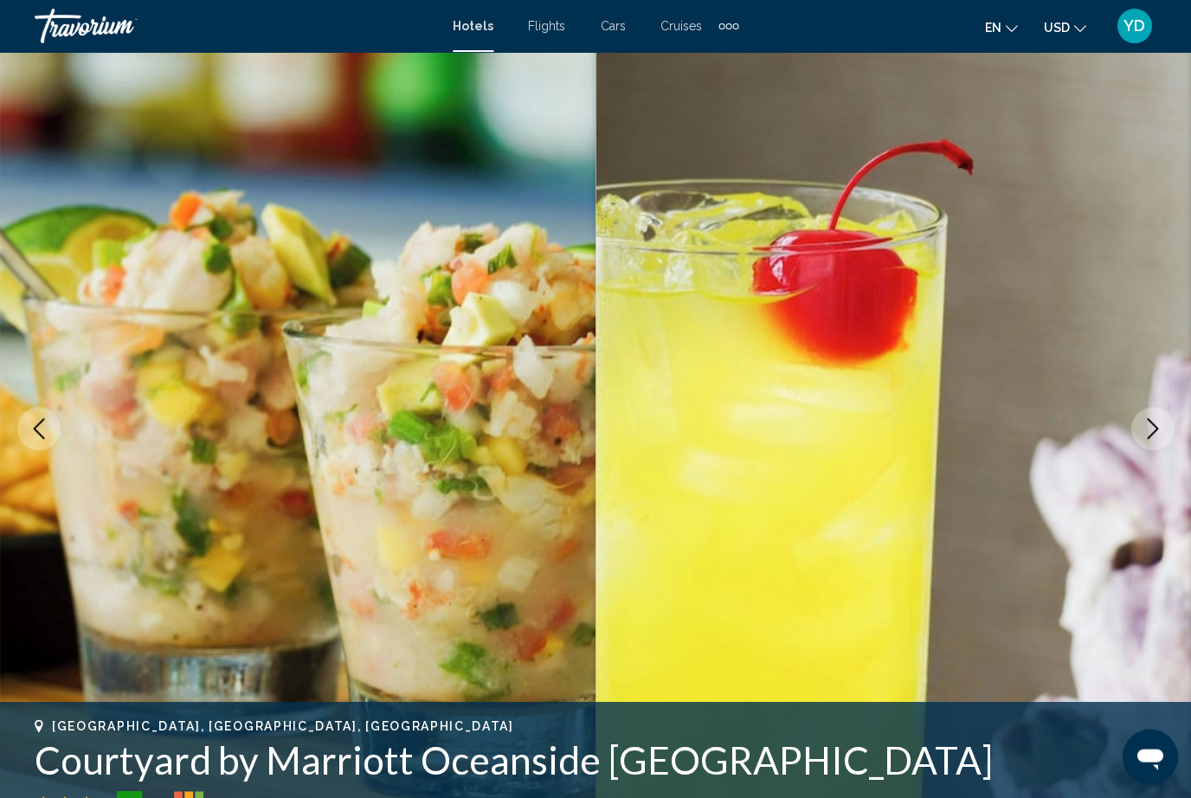
click at [1160, 440] on button "Next image" at bounding box center [1152, 428] width 43 height 43
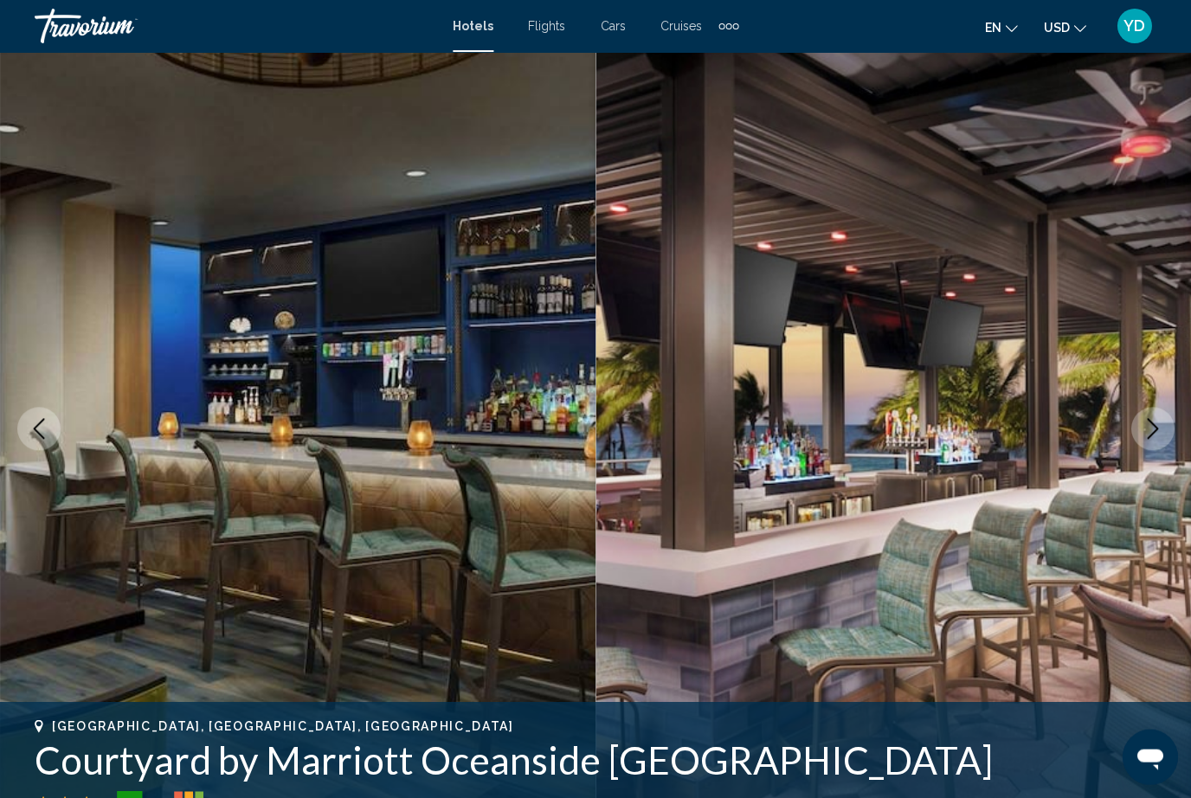
click at [1151, 437] on icon "Next image" at bounding box center [1152, 428] width 21 height 21
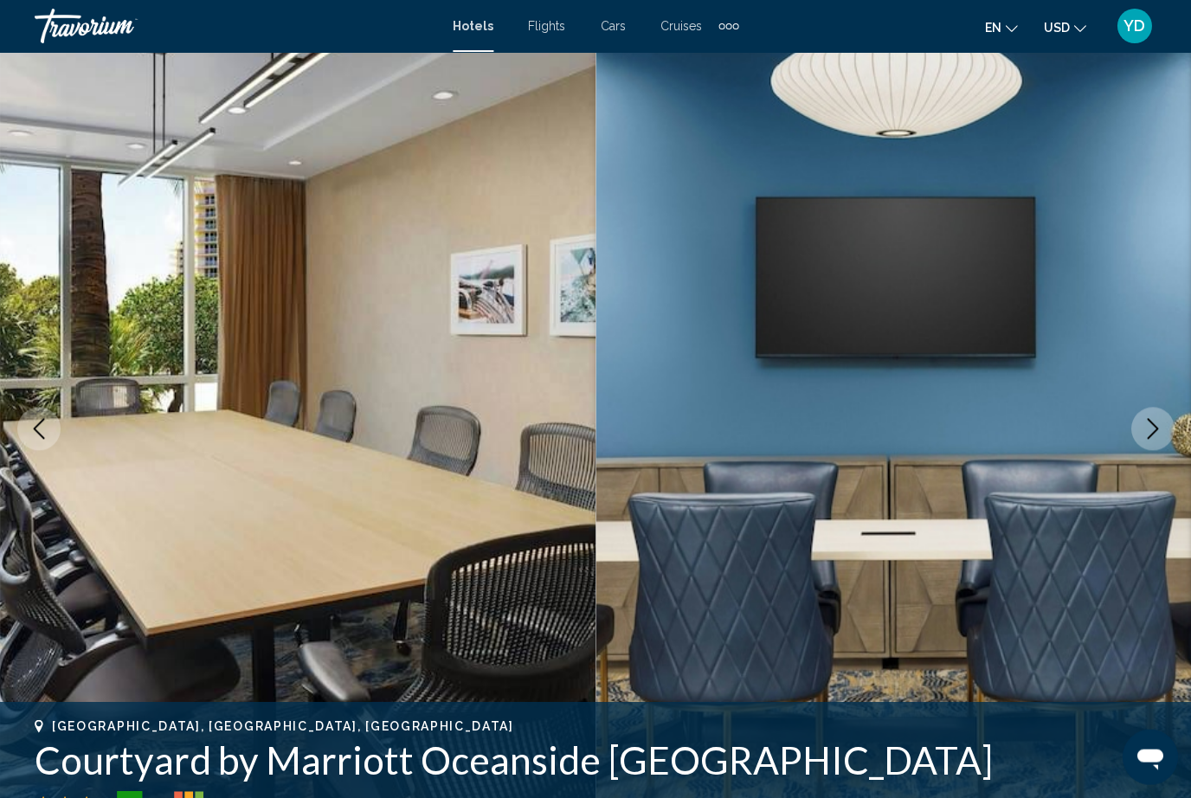
click at [1158, 438] on icon "Next image" at bounding box center [1152, 428] width 21 height 21
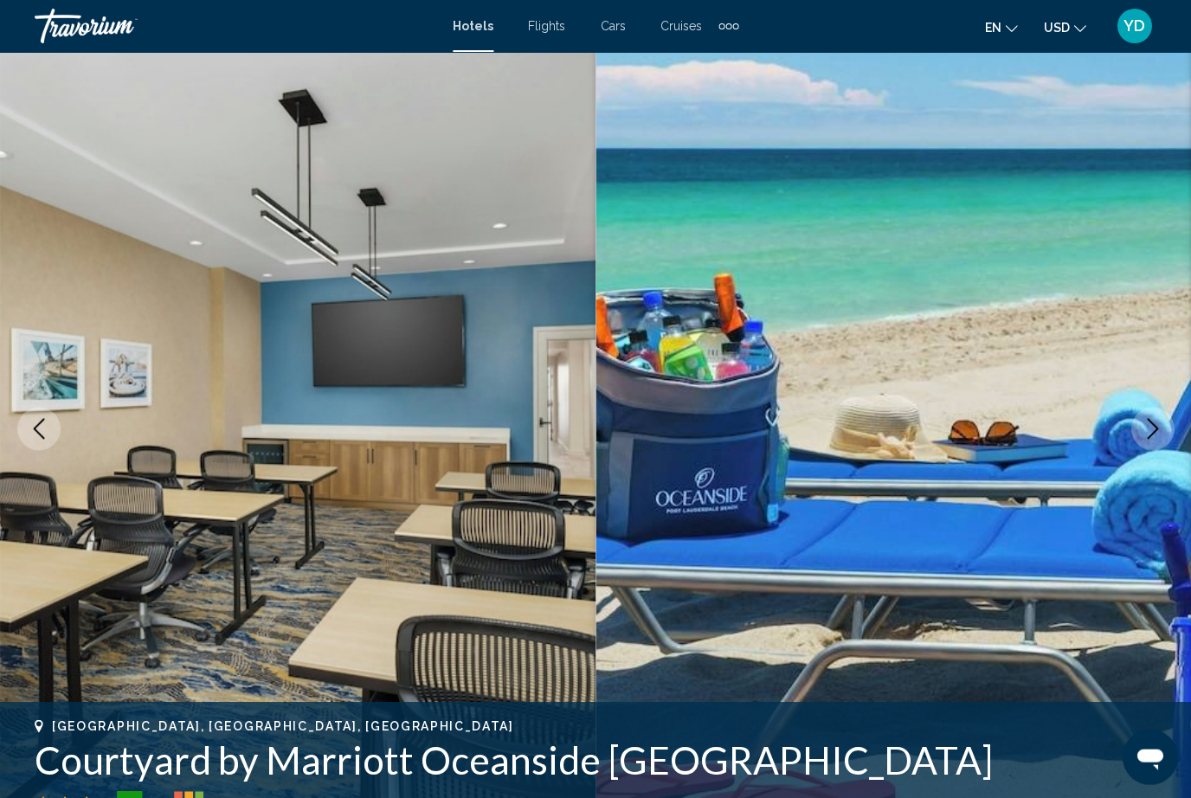
click at [1139, 433] on button "Next image" at bounding box center [1152, 428] width 43 height 43
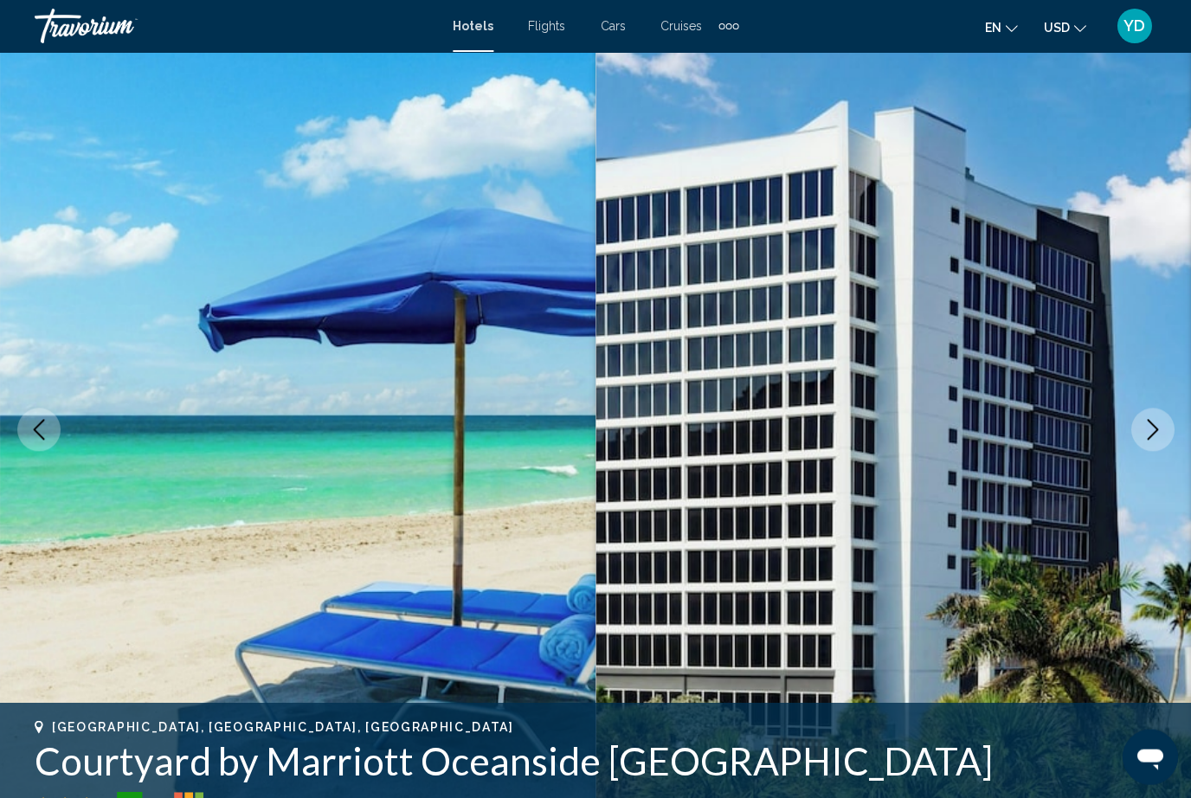
click at [1153, 423] on icon "Next image" at bounding box center [1152, 429] width 21 height 21
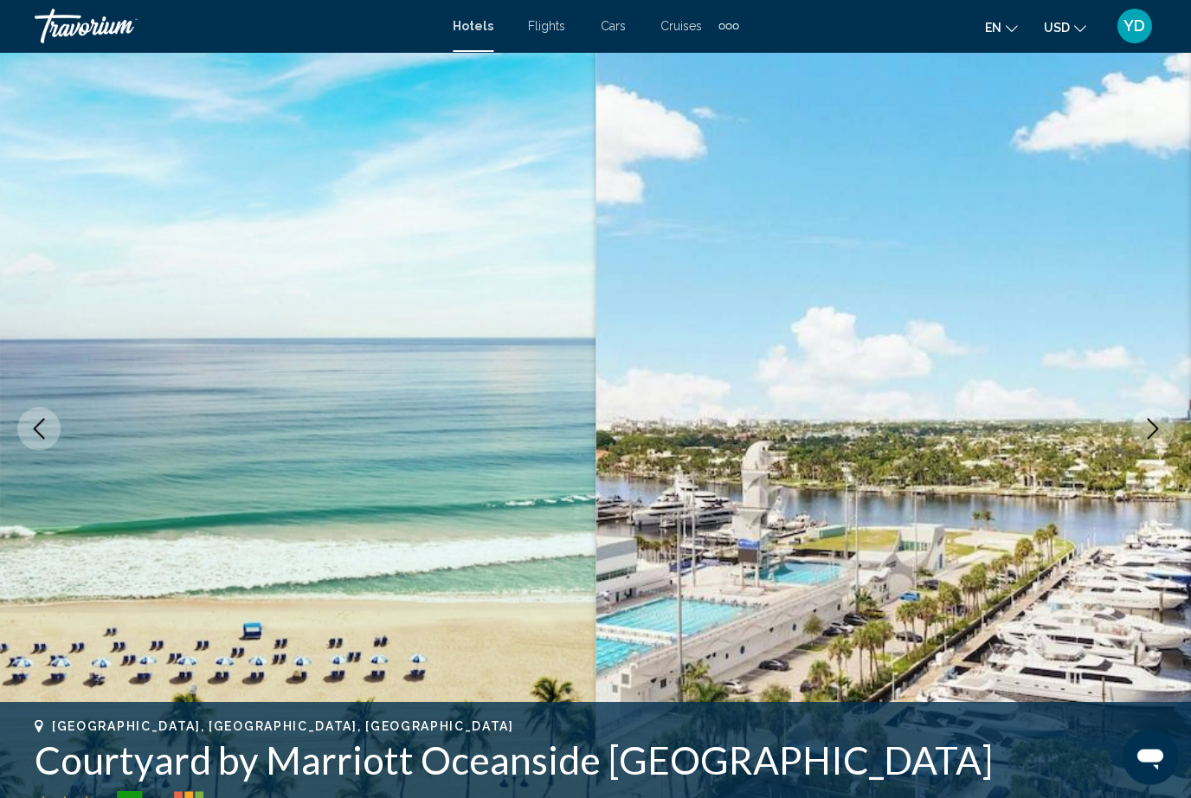
click at [1147, 446] on button "Next image" at bounding box center [1152, 428] width 43 height 43
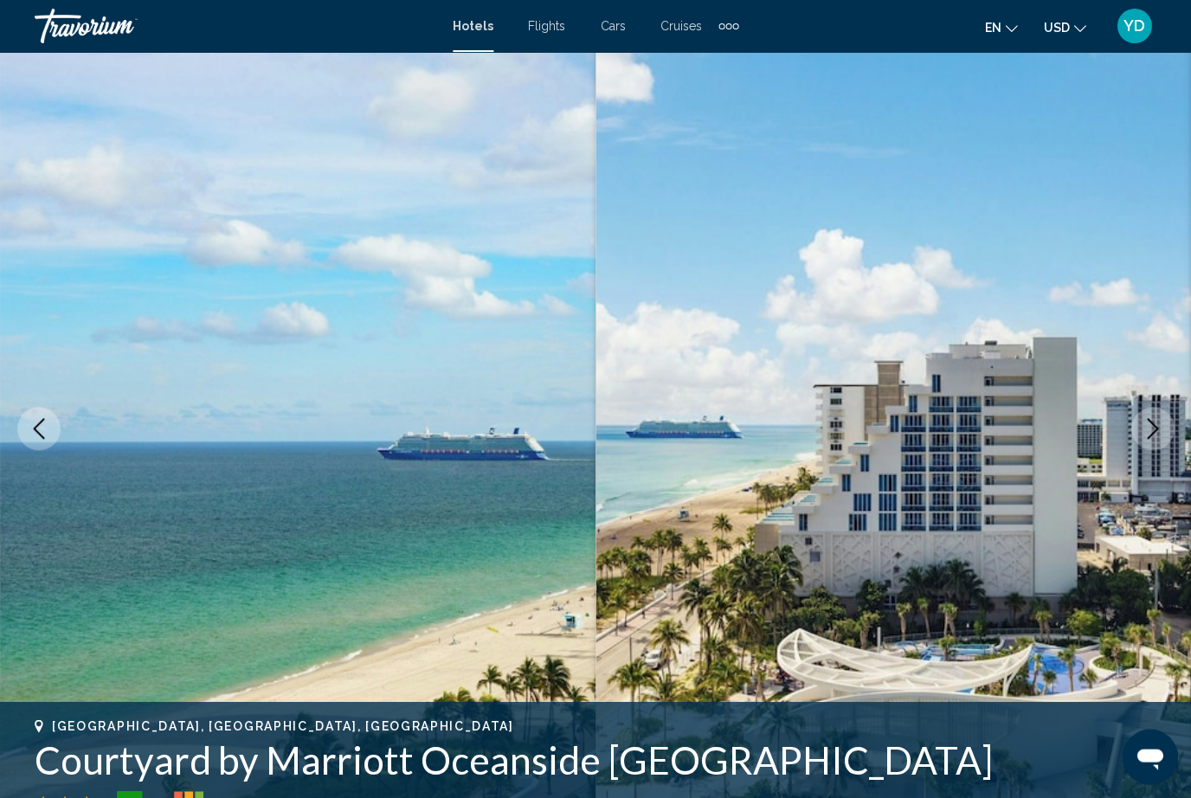
click at [1146, 428] on icon "Next image" at bounding box center [1152, 428] width 21 height 21
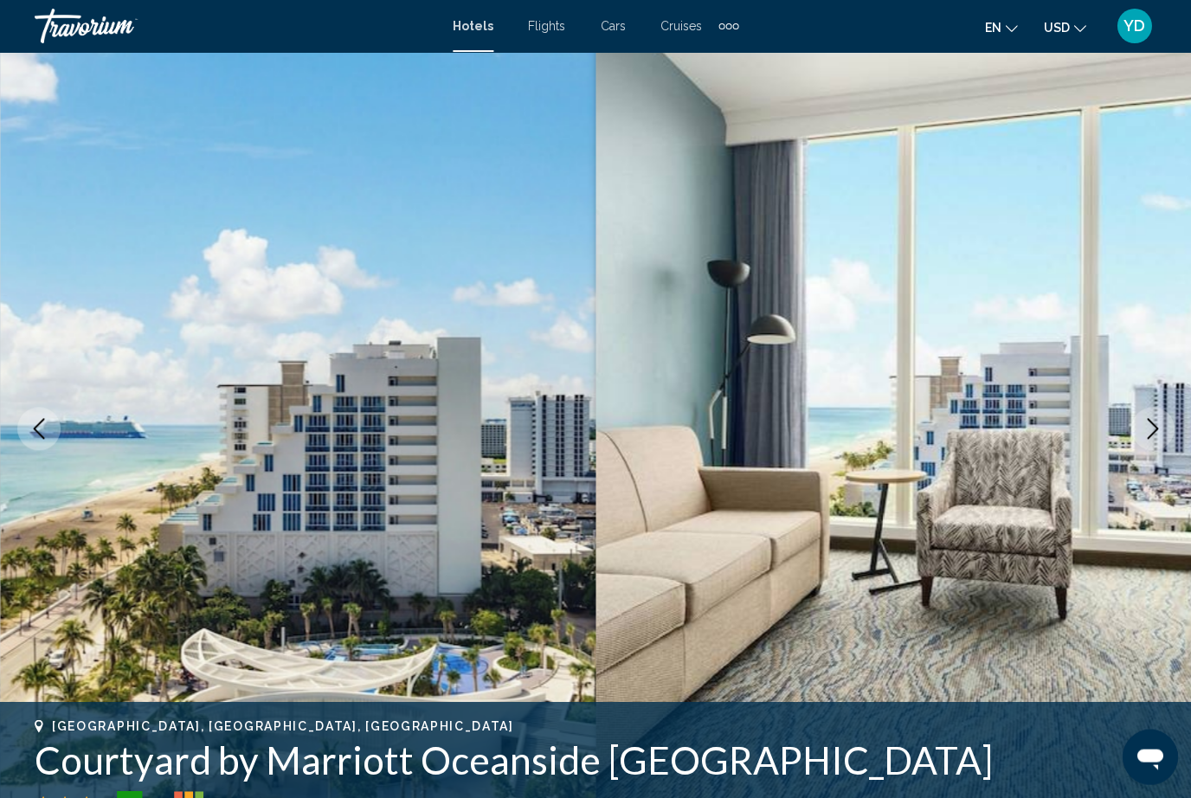
click at [1145, 442] on button "Next image" at bounding box center [1152, 428] width 43 height 43
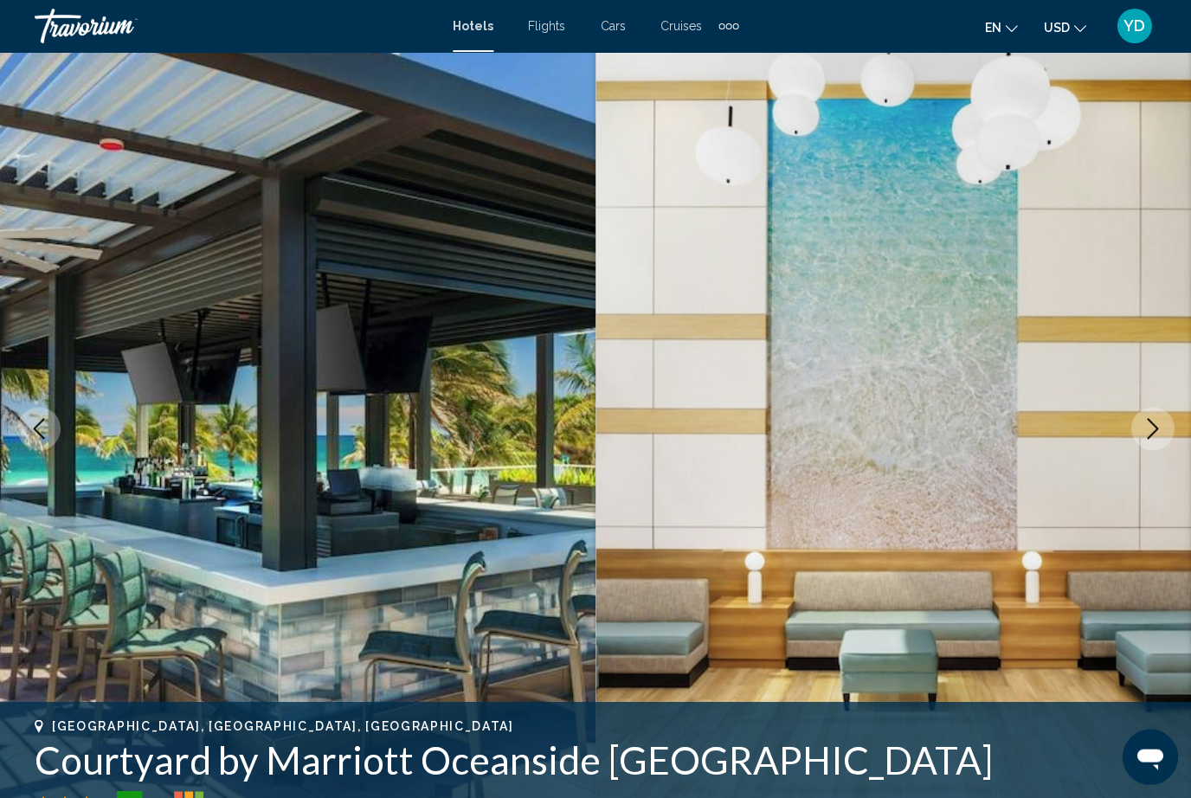
click at [1154, 427] on icon "Next image" at bounding box center [1152, 428] width 21 height 21
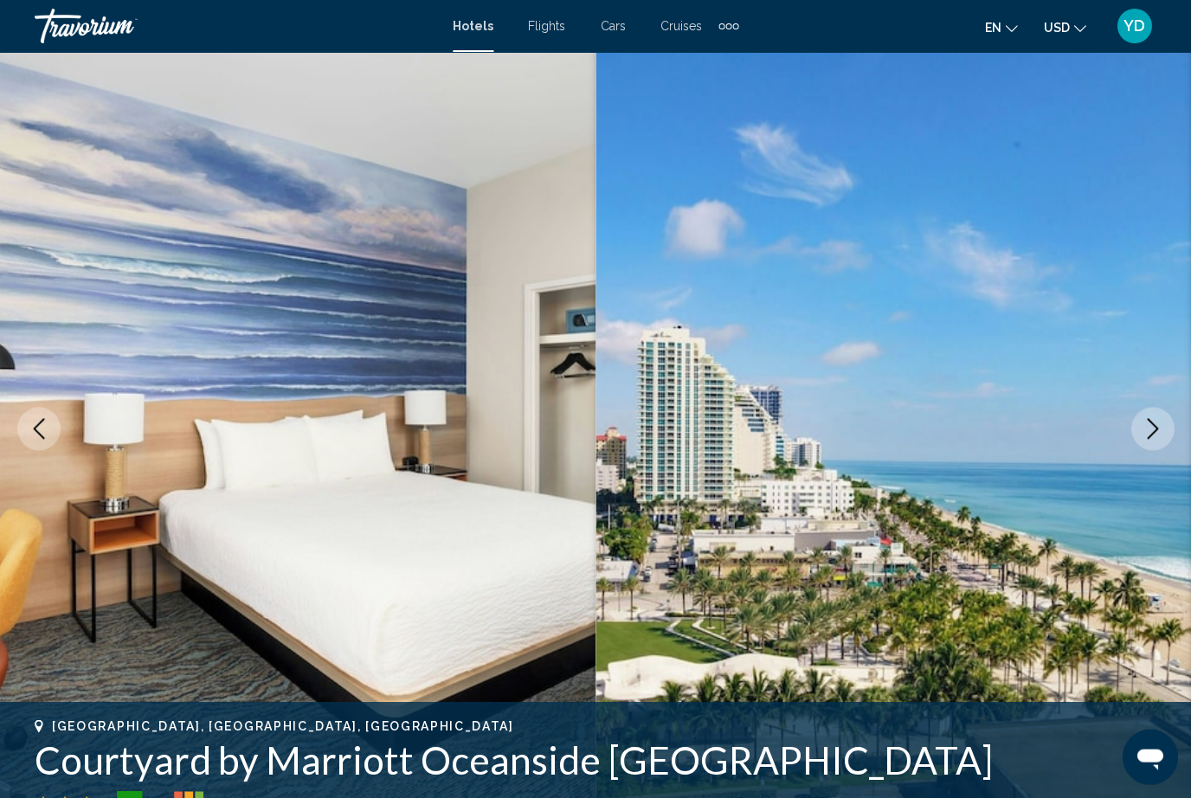
click at [1153, 432] on icon "Next image" at bounding box center [1152, 428] width 11 height 21
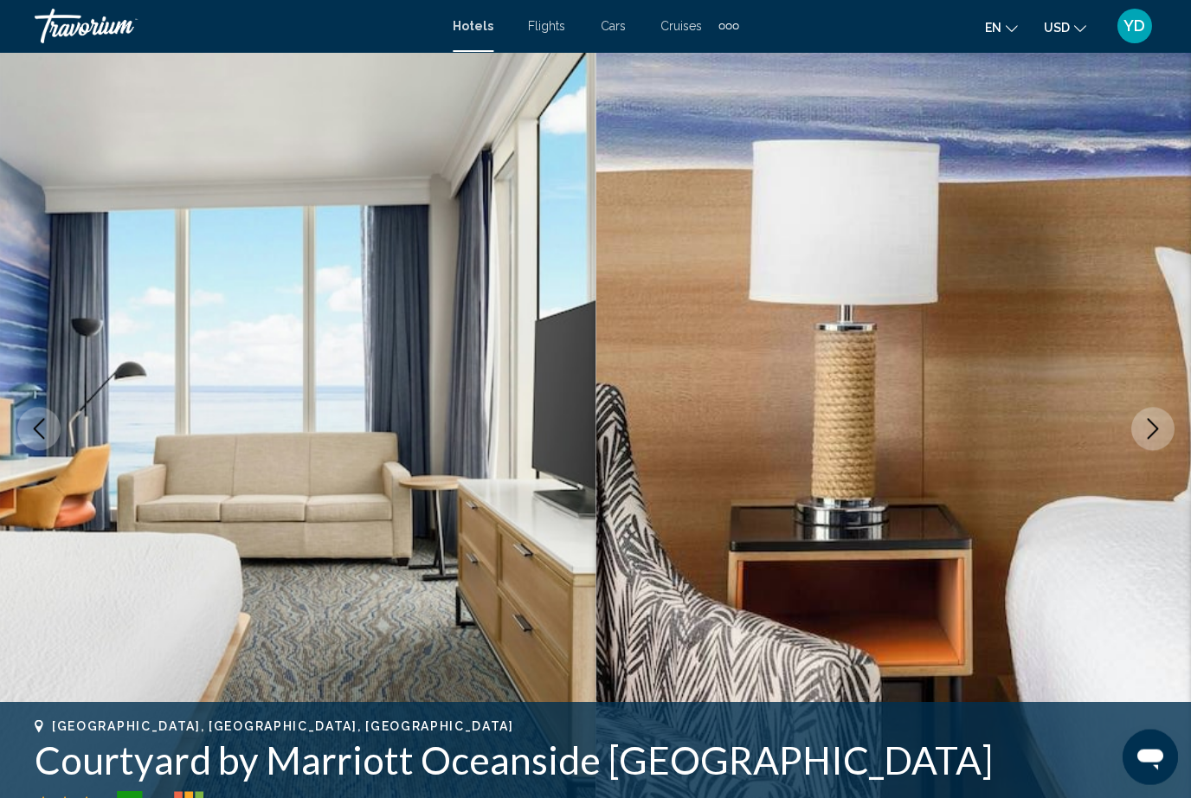
click at [1152, 436] on icon "Next image" at bounding box center [1152, 428] width 21 height 21
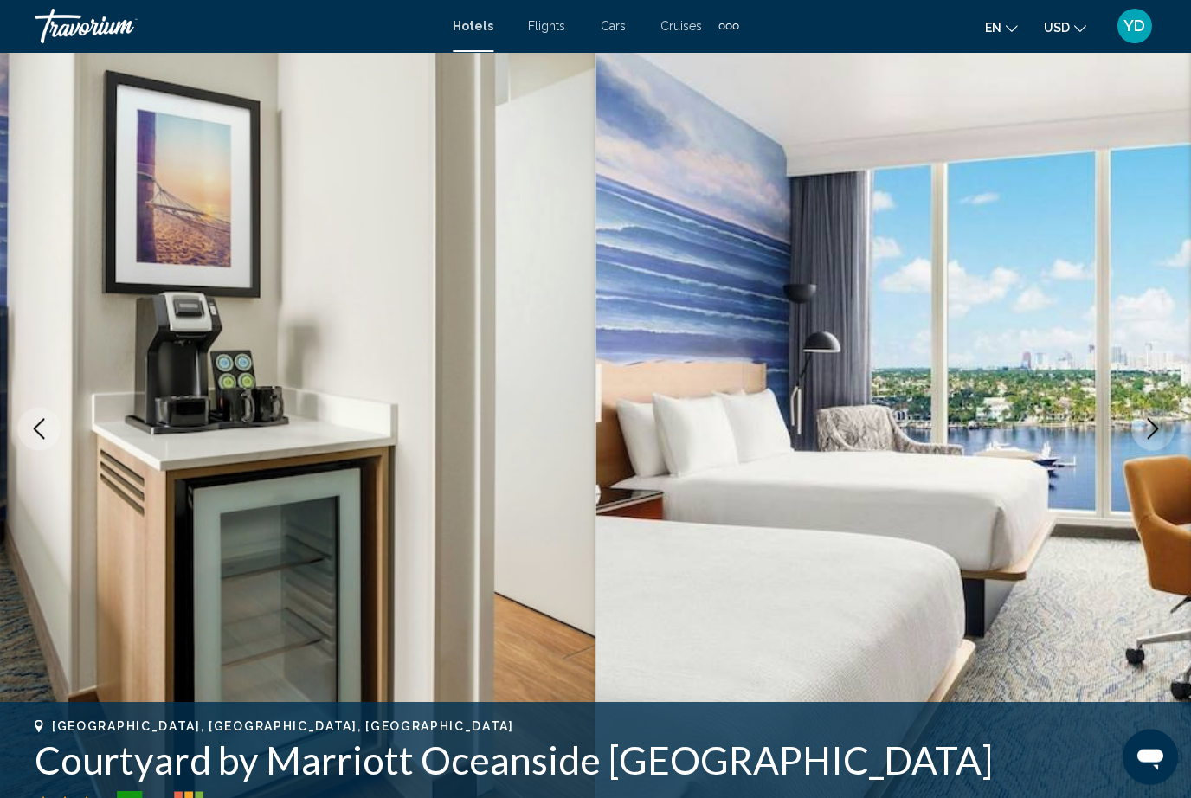
click at [1151, 436] on icon "Next image" at bounding box center [1152, 428] width 11 height 21
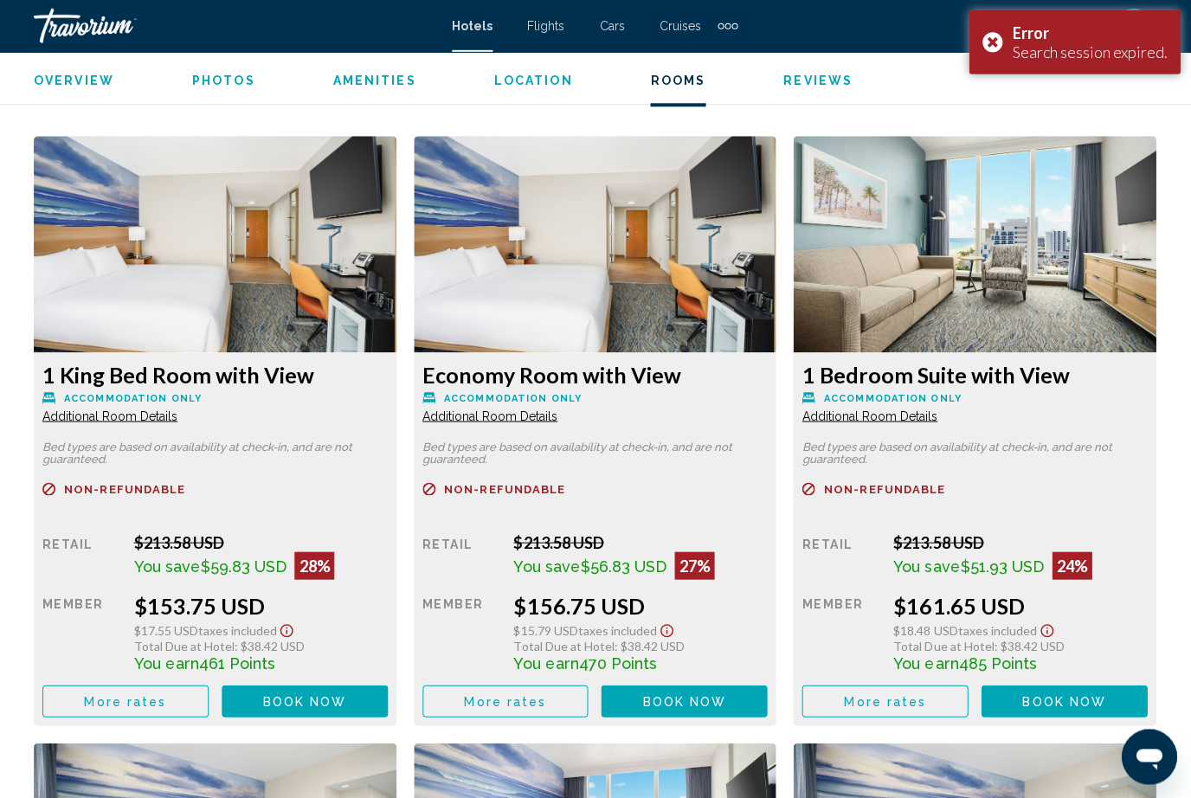
scroll to position [2620, 0]
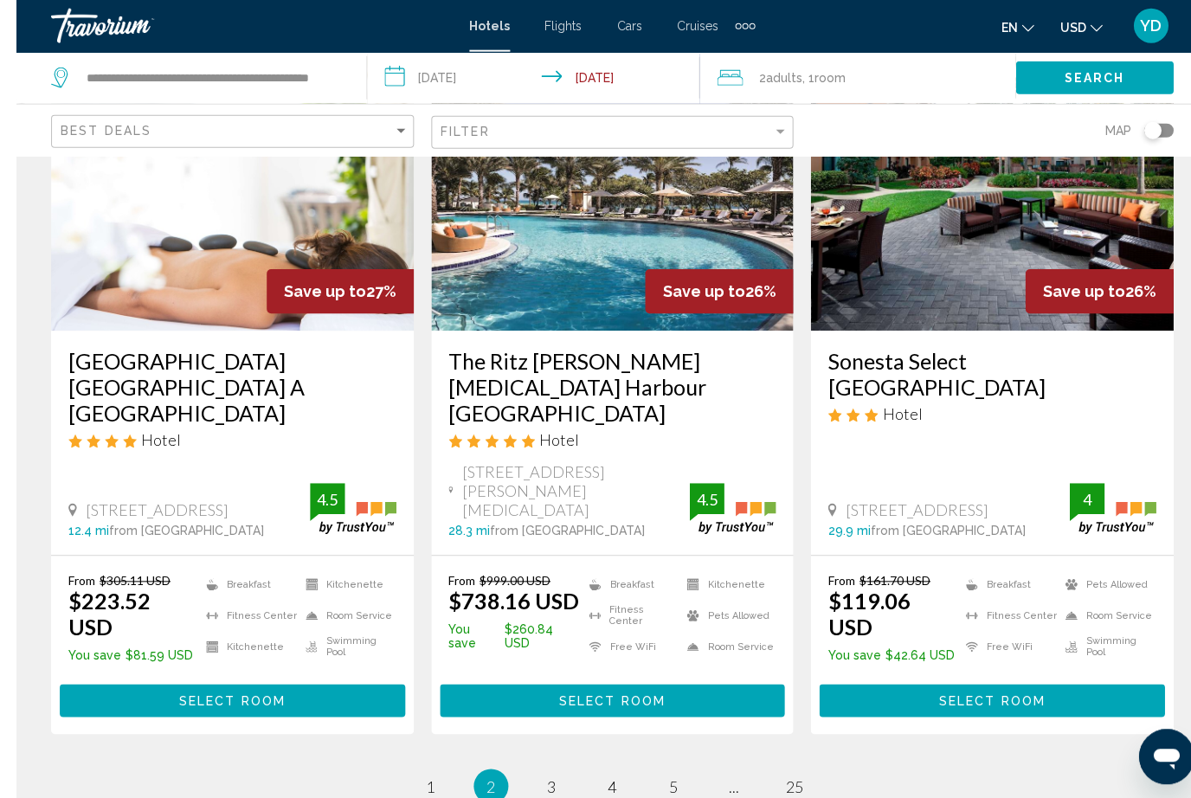
scroll to position [2225, 0]
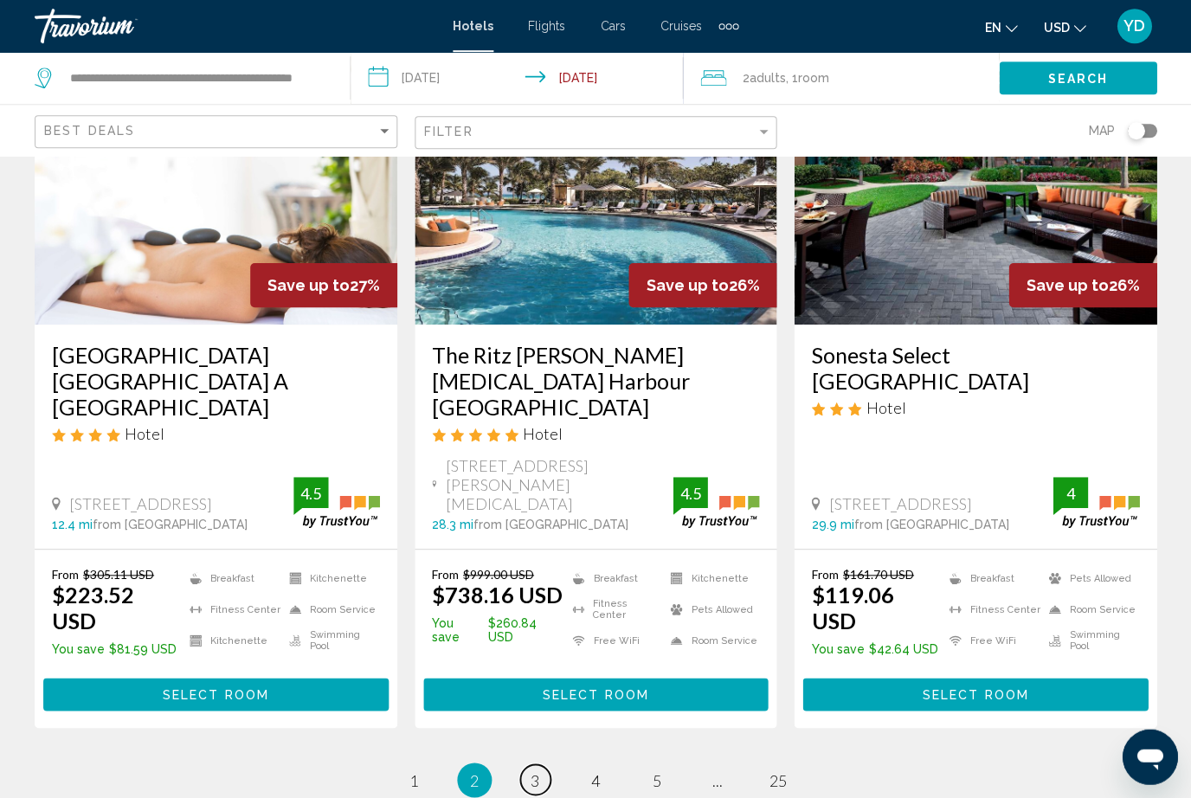
click at [539, 771] on span "3" at bounding box center [535, 780] width 9 height 19
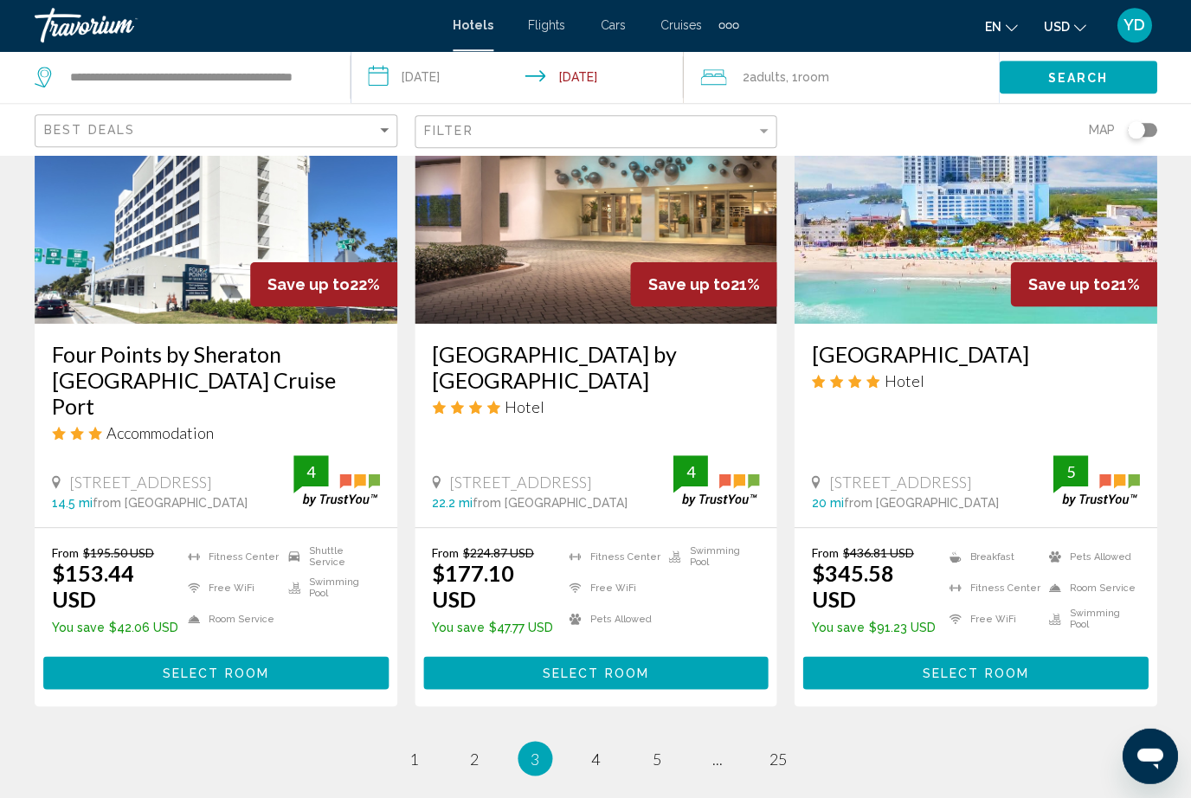
scroll to position [2223, 0]
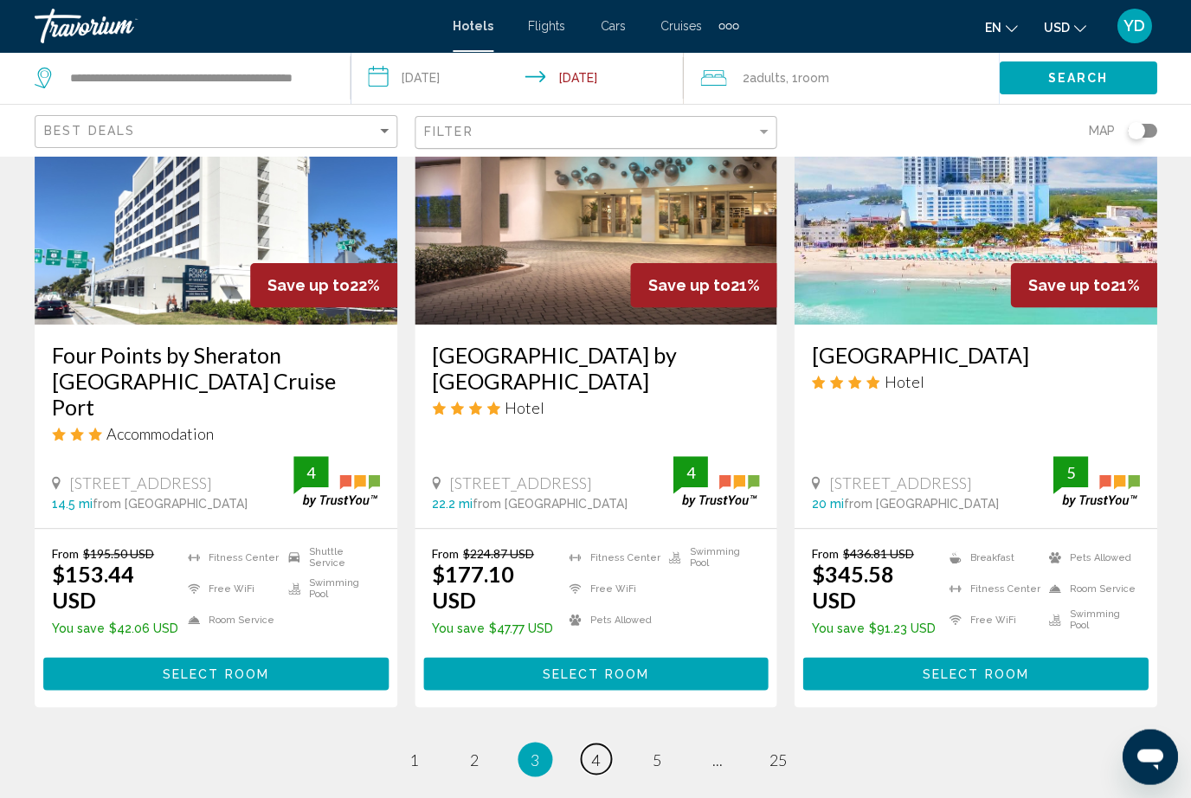
click at [596, 750] on span "4" at bounding box center [595, 759] width 9 height 19
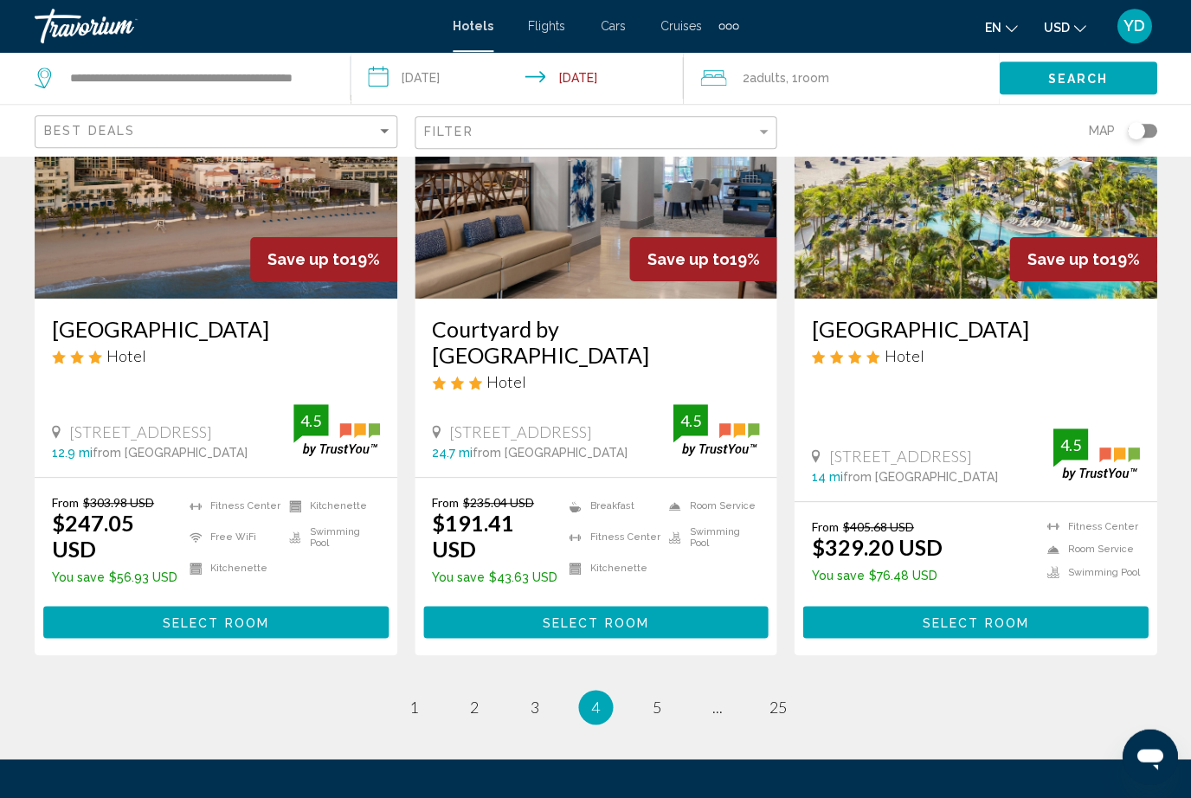
scroll to position [2249, 0]
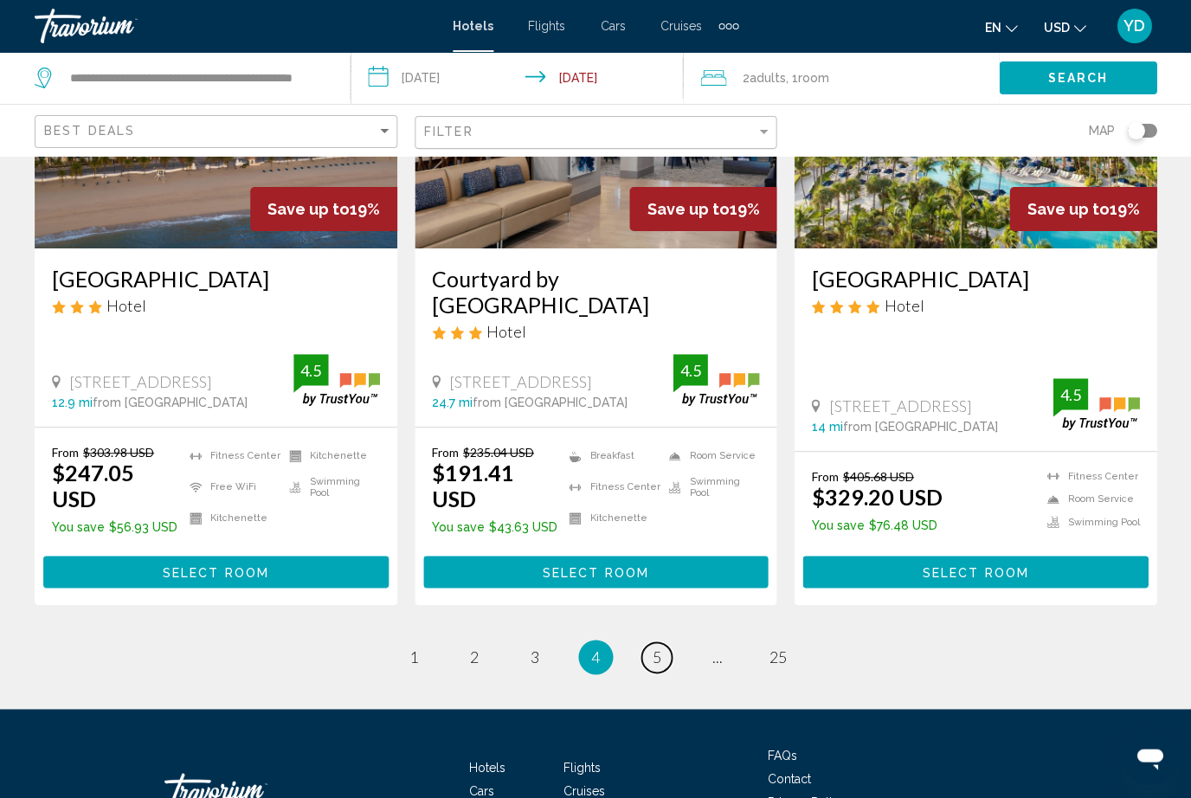
click at [661, 642] on link "page 5" at bounding box center [657, 657] width 30 height 30
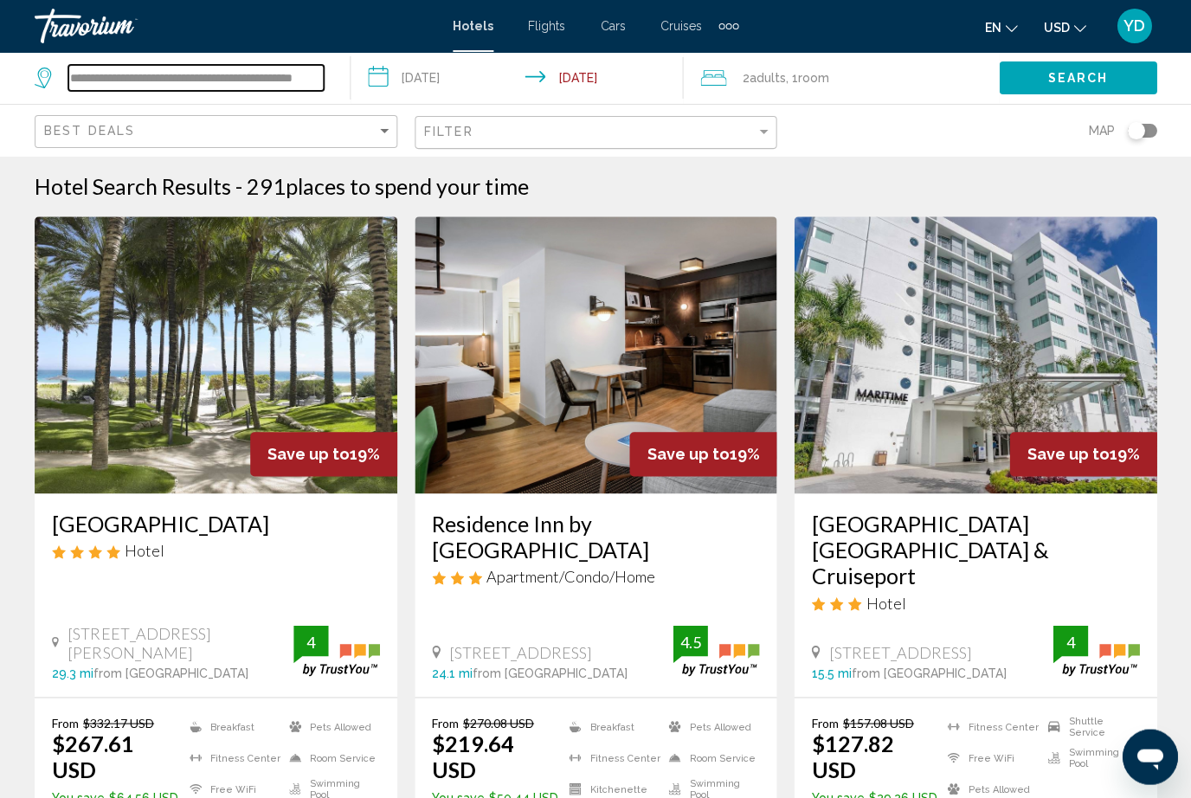
click at [323, 79] on input "**********" at bounding box center [195, 78] width 255 height 26
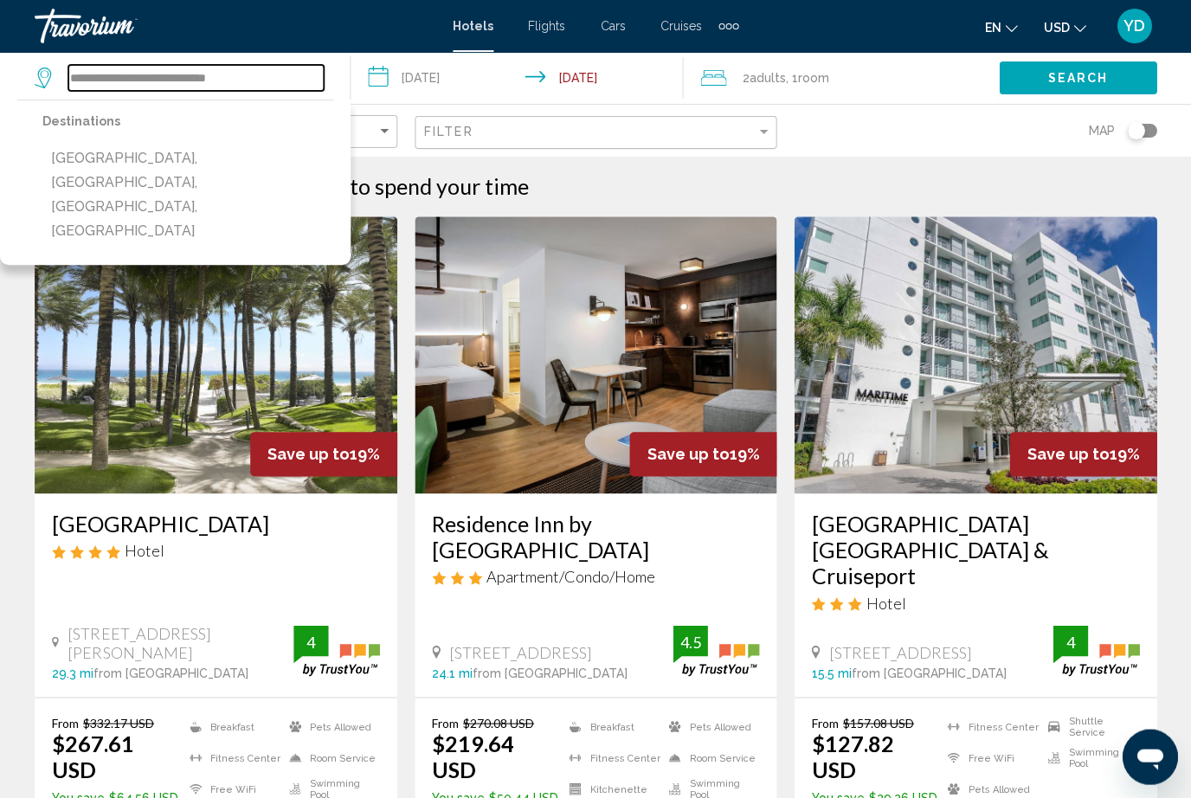
type input "**********"
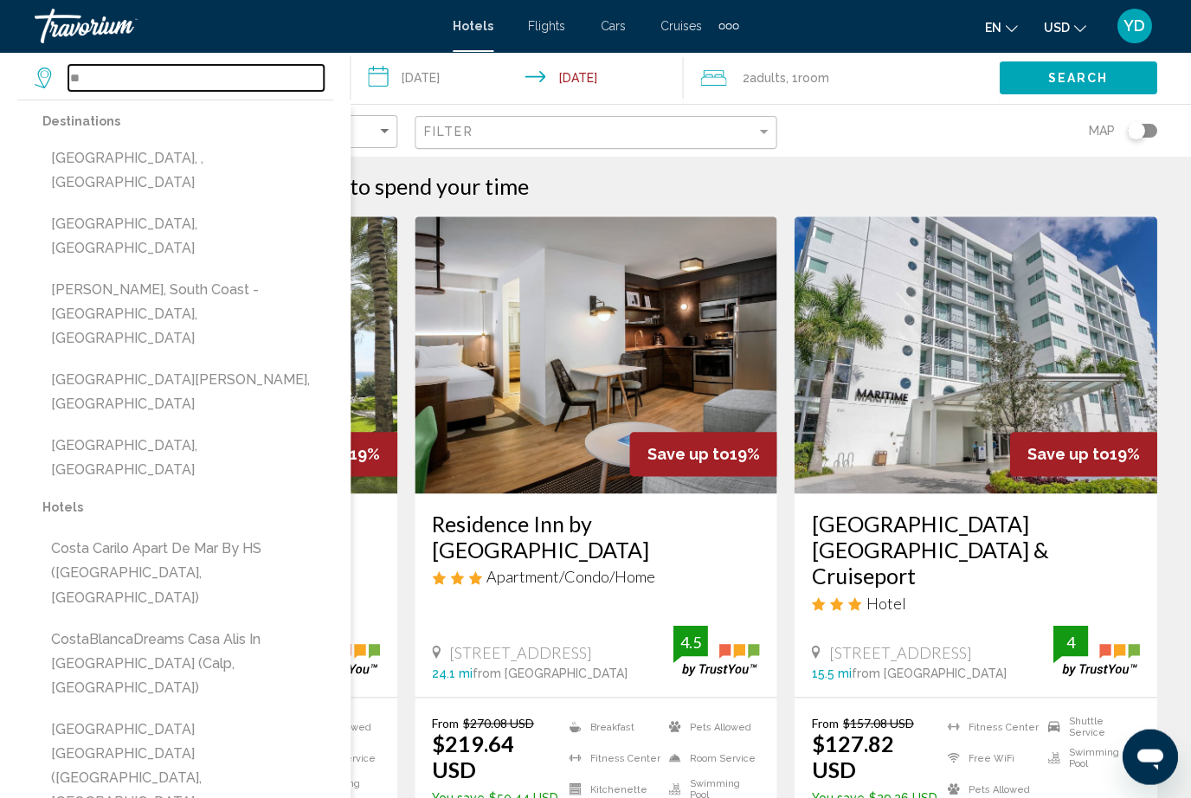
type input "*"
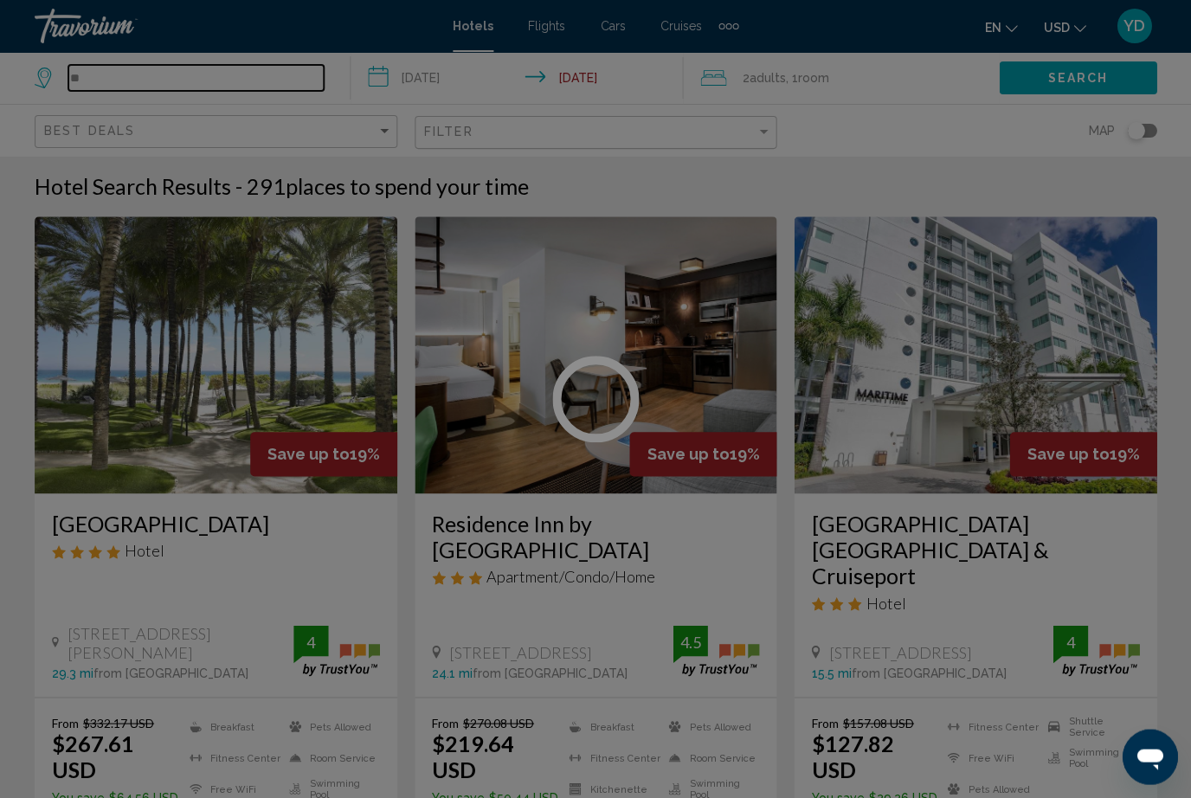
type input "*"
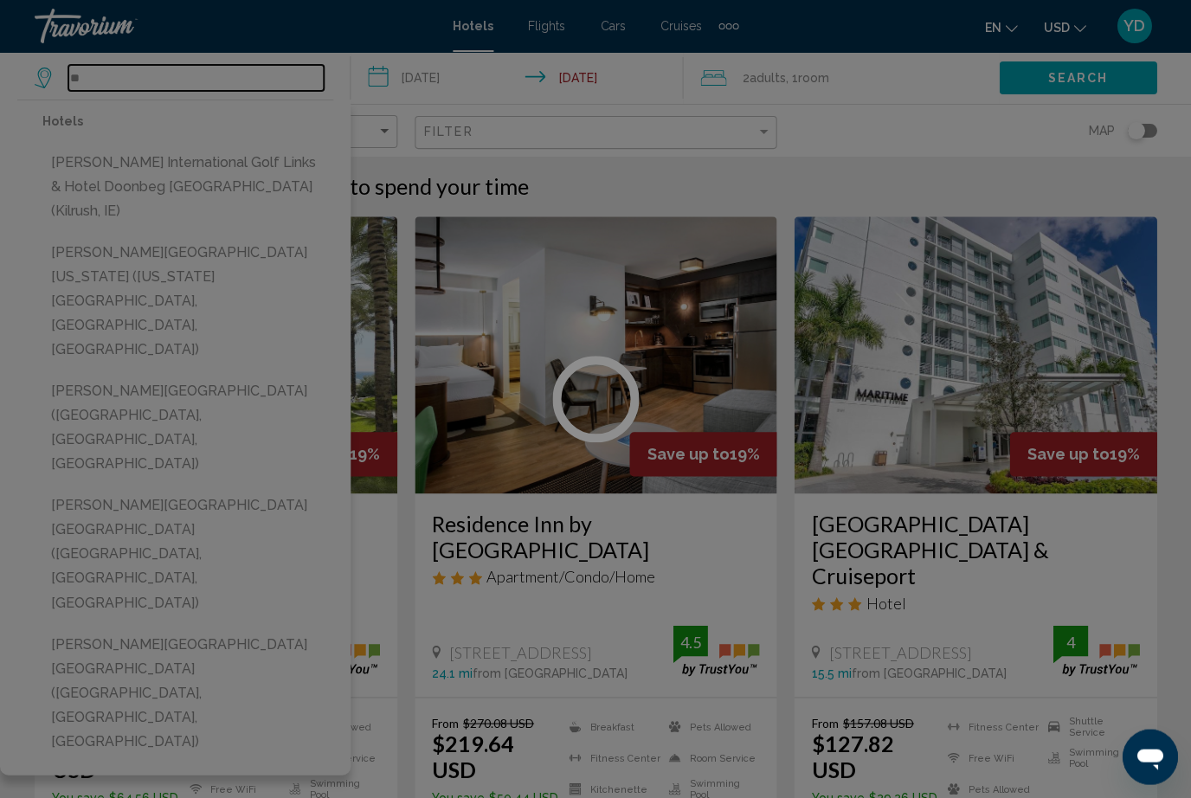
type input "*"
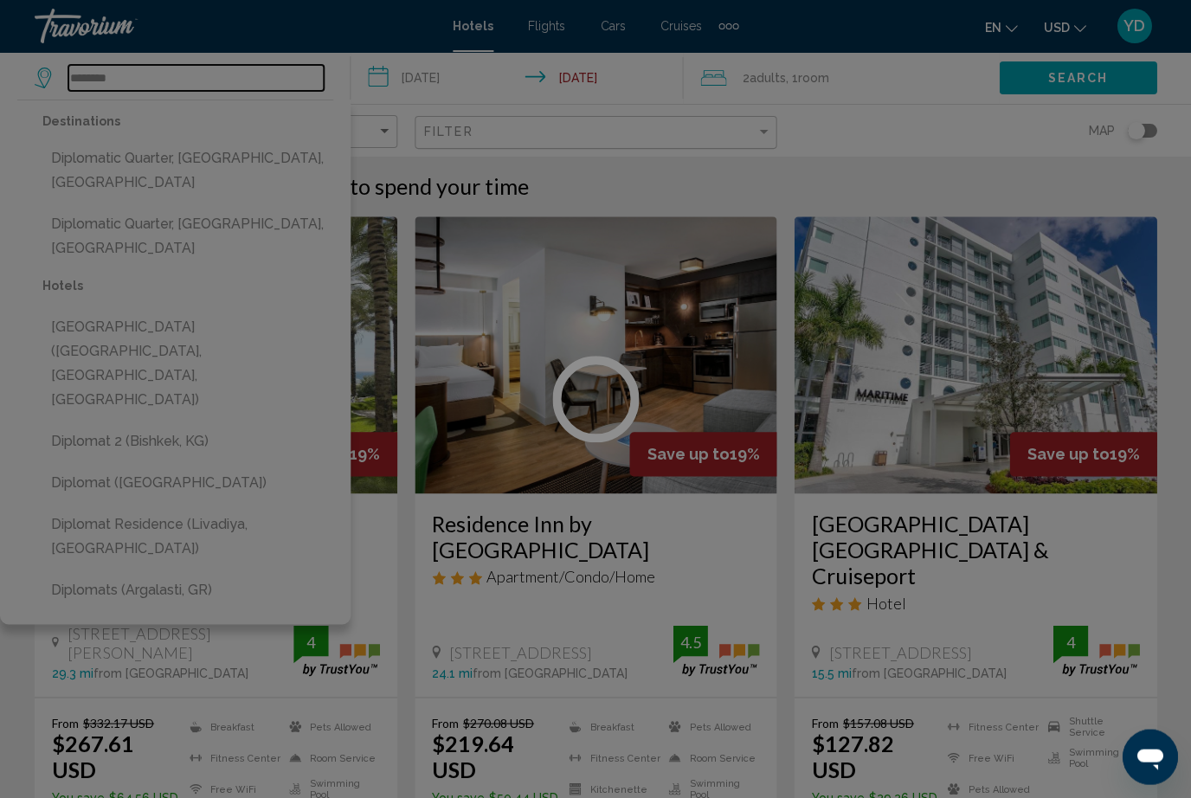
type input "********"
click at [1082, 83] on div at bounding box center [595, 399] width 1191 height 798
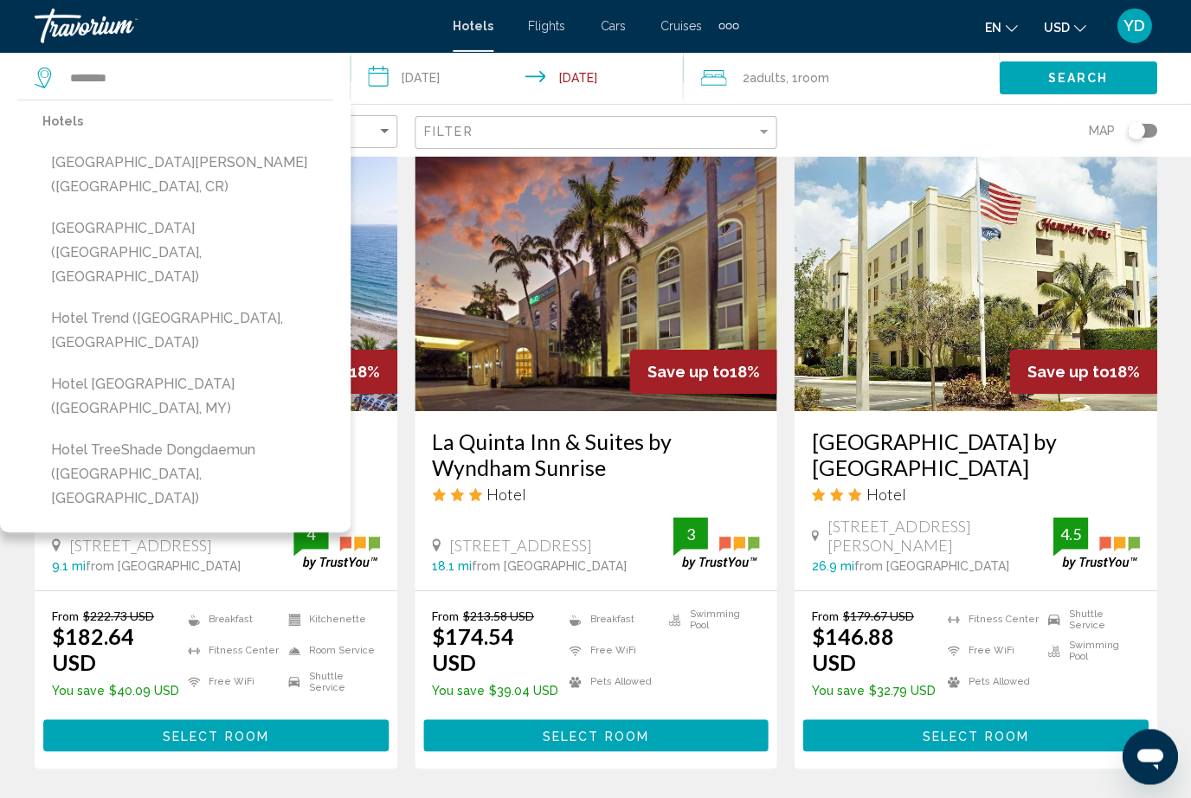
scroll to position [758, 0]
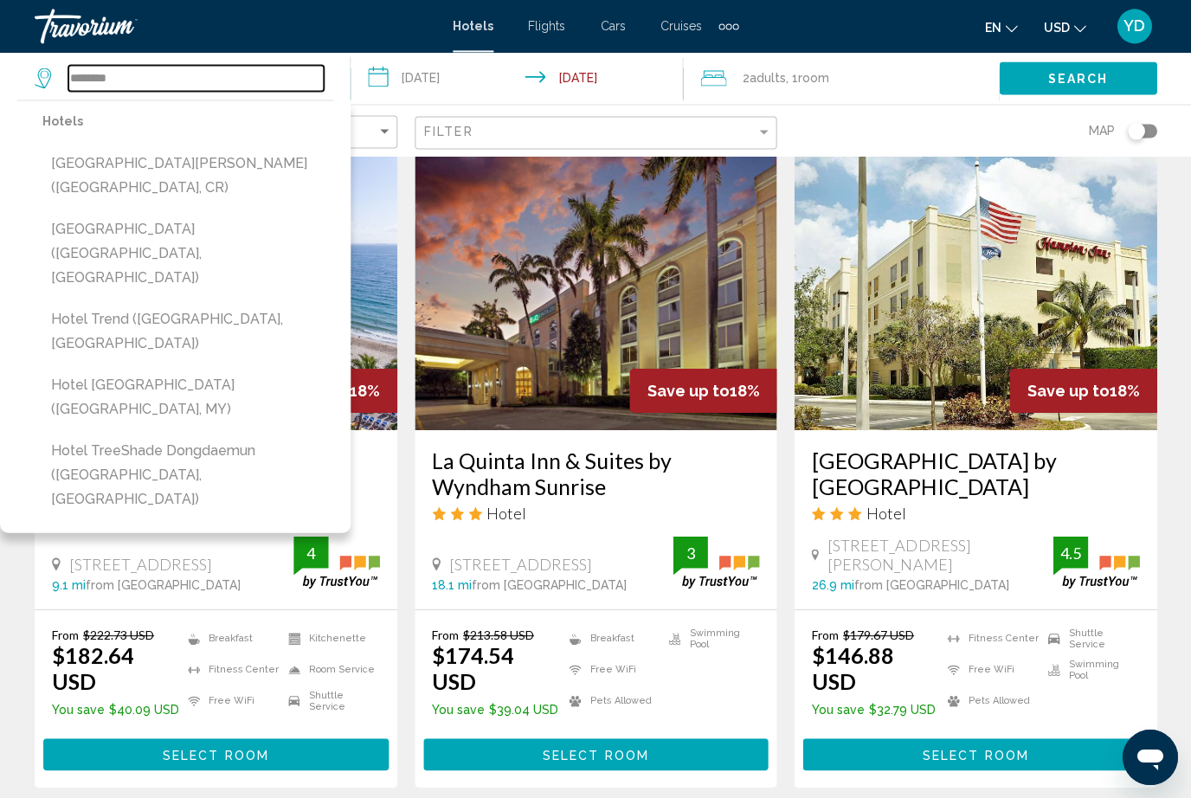
click at [160, 80] on input "********" at bounding box center [195, 78] width 255 height 26
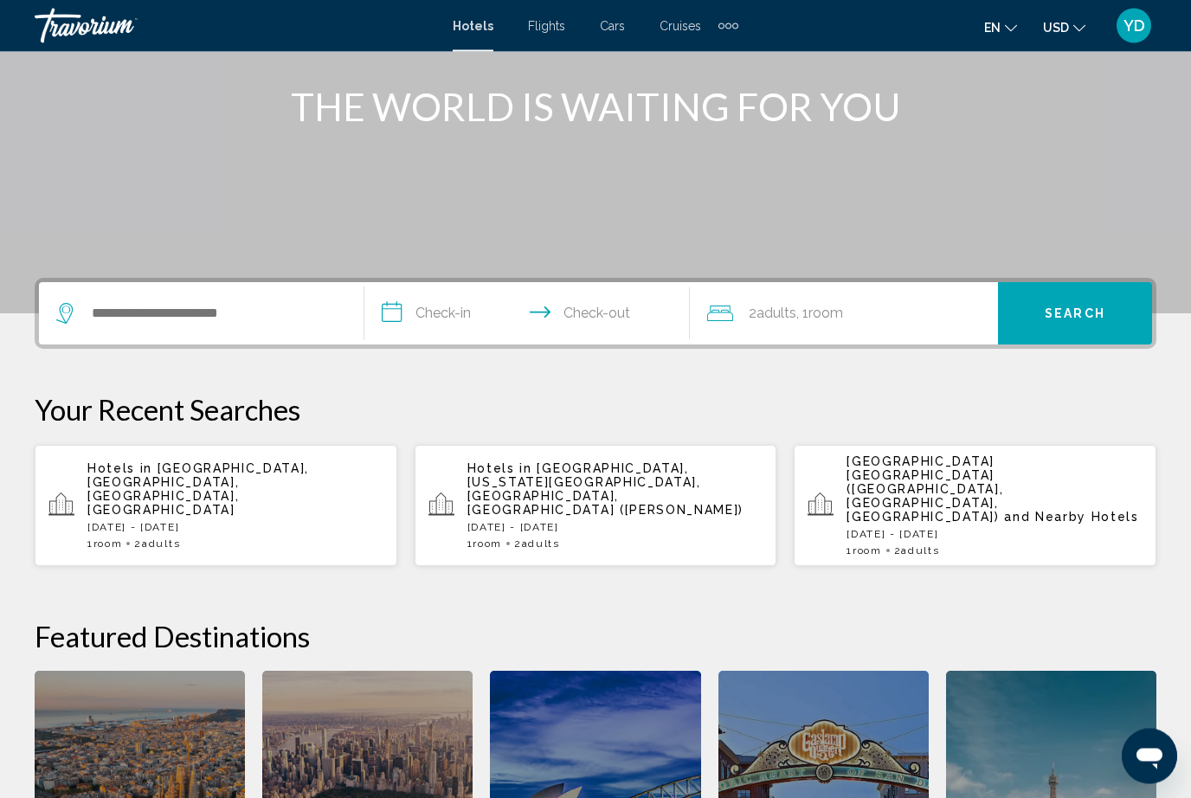
scroll to position [172, 0]
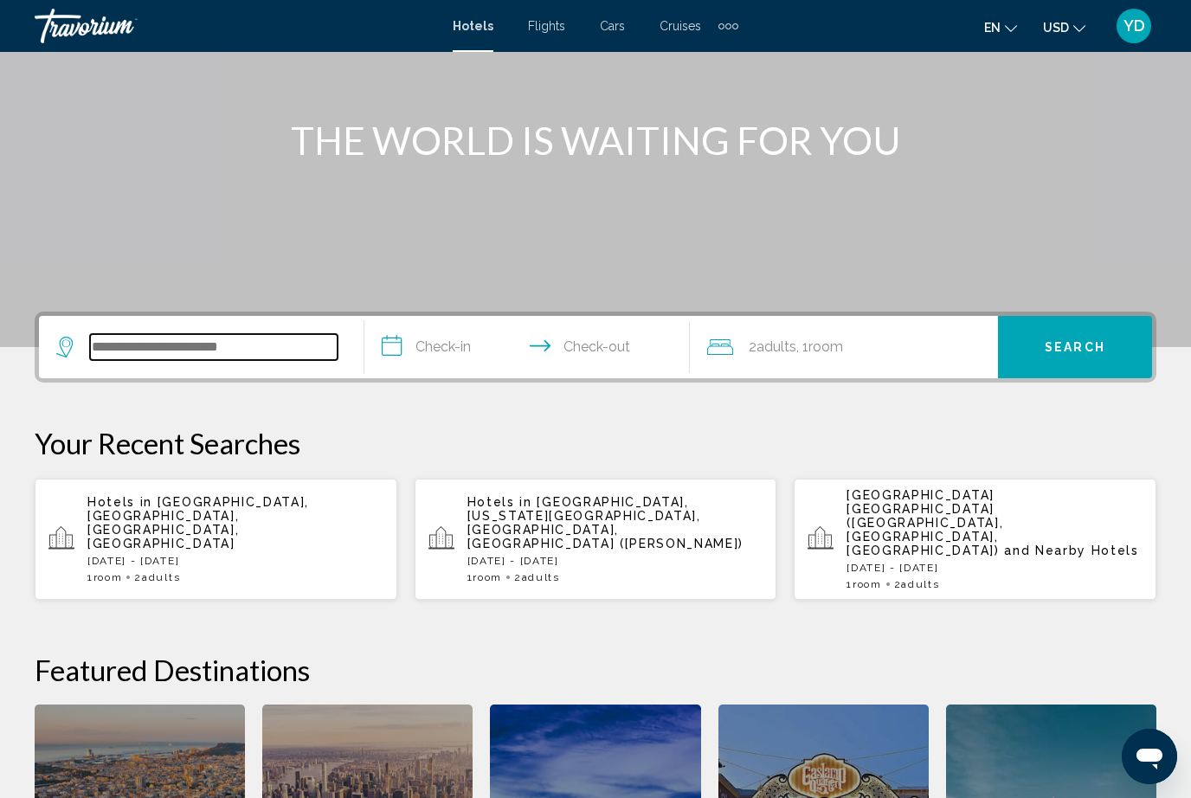
click at [113, 349] on input "Search widget" at bounding box center [214, 347] width 248 height 26
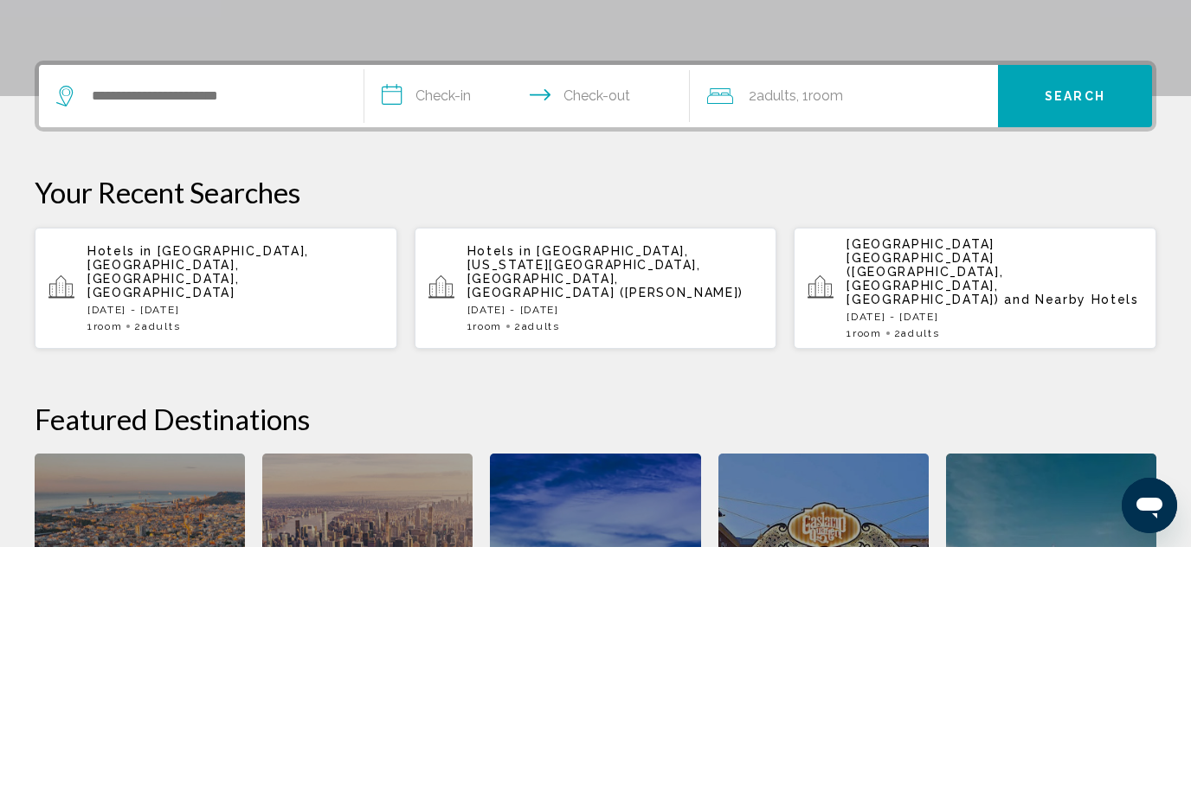
click at [141, 571] on span "2 Adult Adults" at bounding box center [157, 577] width 46 height 12
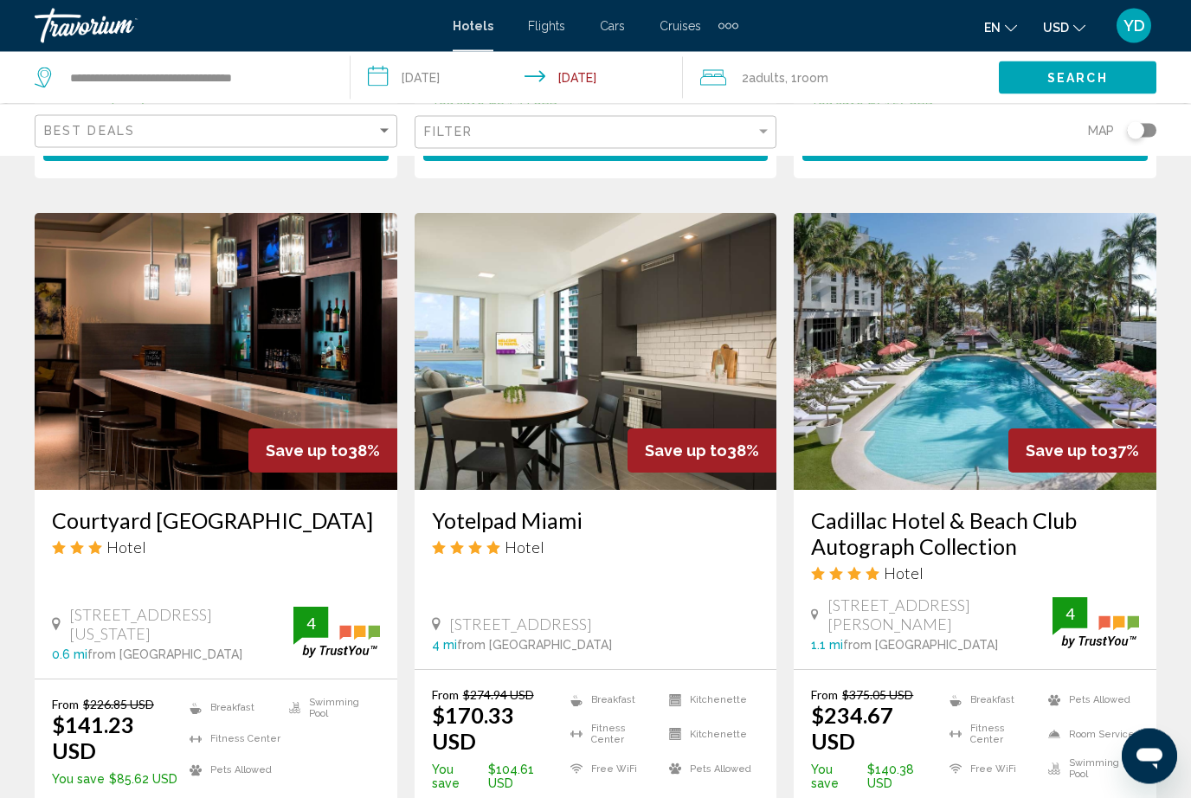
scroll to position [2219, 0]
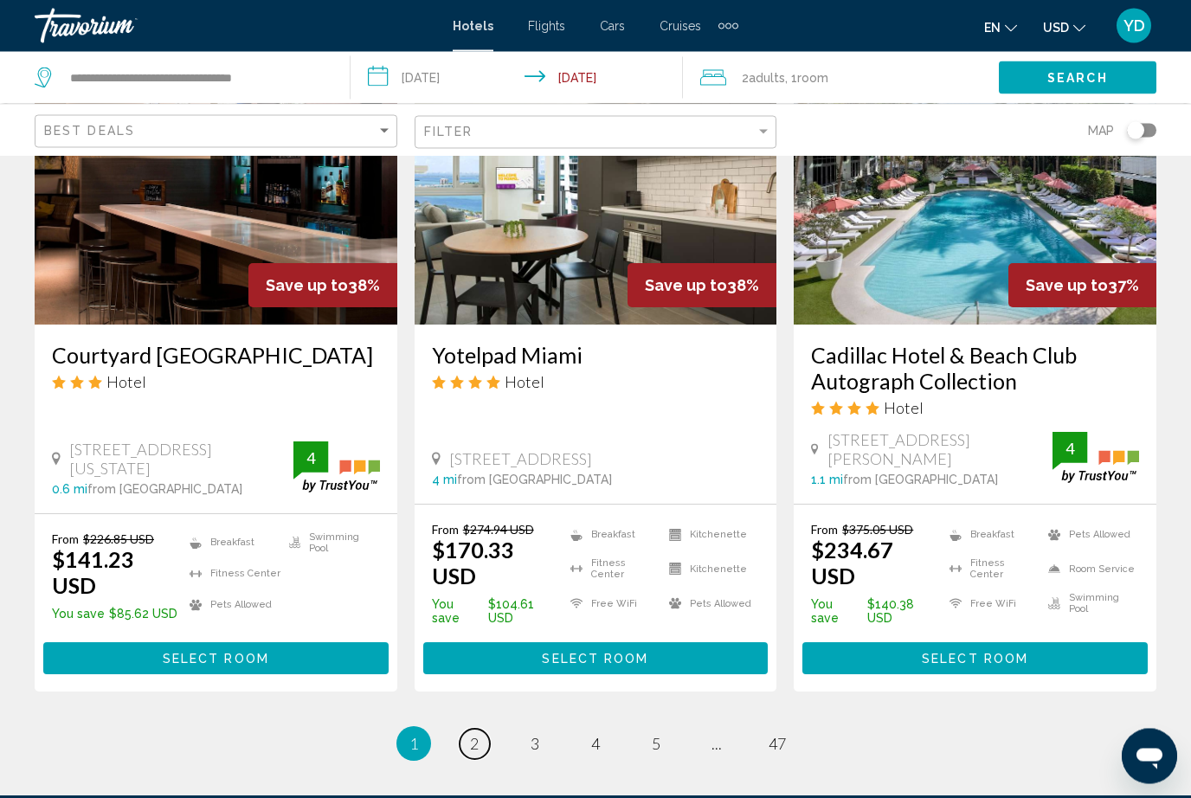
click at [468, 730] on link "page 2" at bounding box center [475, 745] width 30 height 30
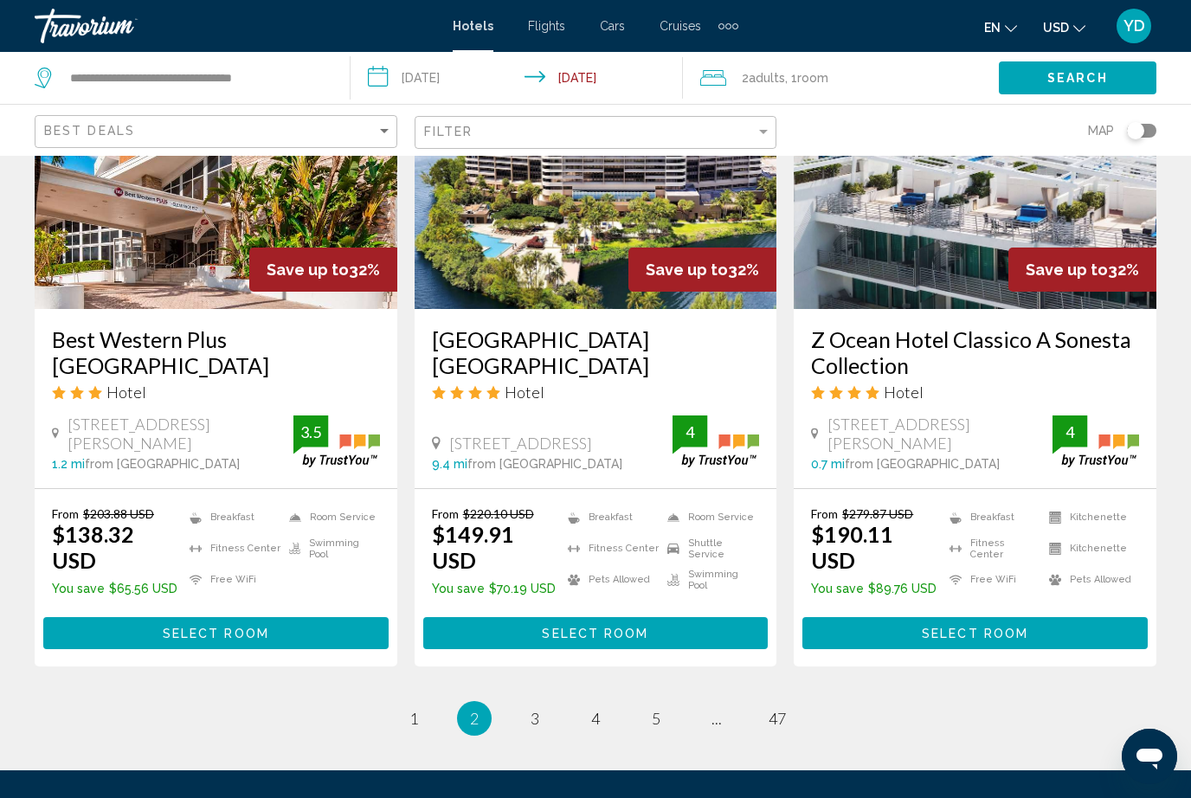
scroll to position [2224, 0]
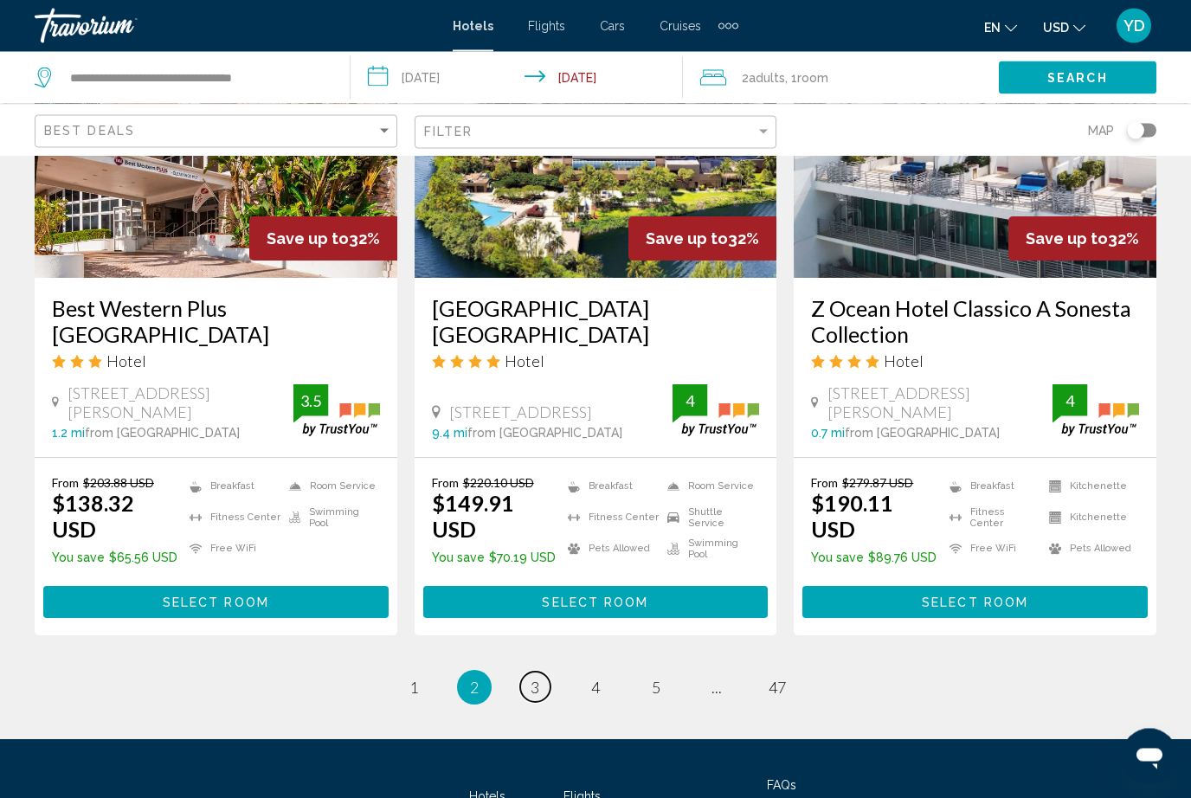
click at [549, 673] on link "page 3" at bounding box center [535, 688] width 30 height 30
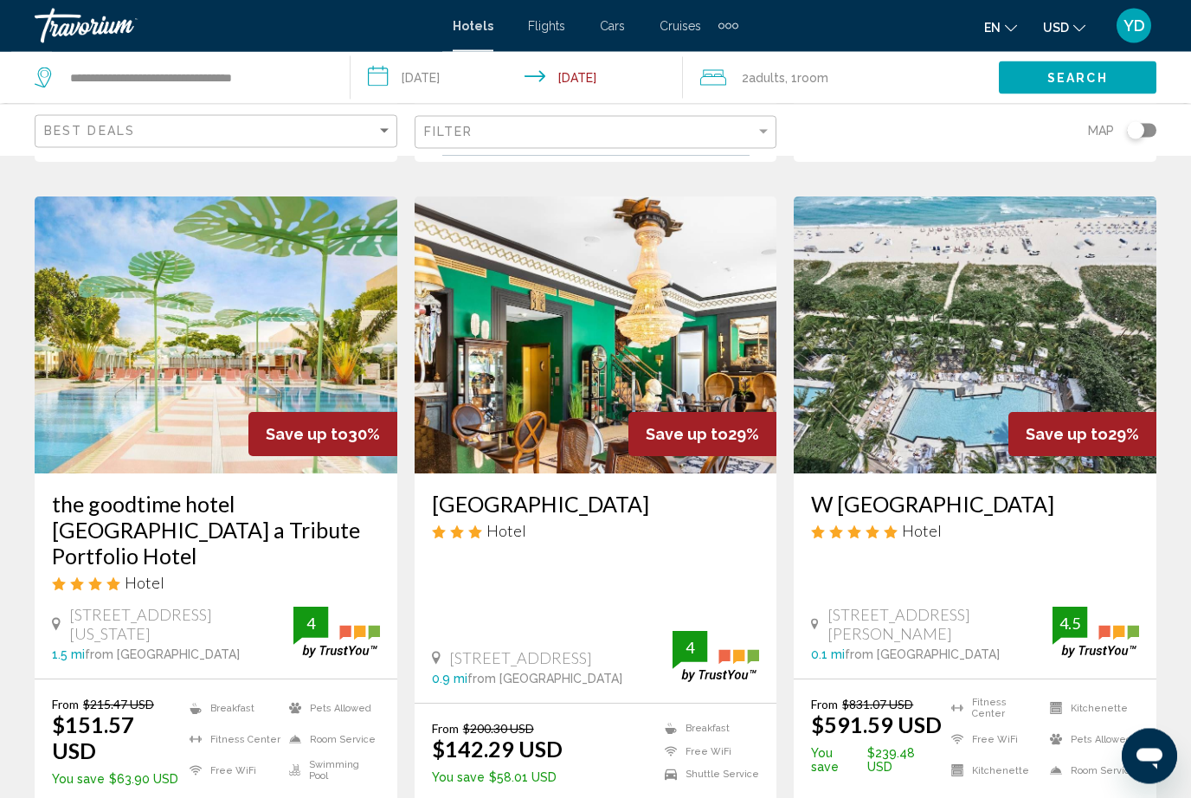
scroll to position [1402, 0]
click at [118, 285] on img "Main content" at bounding box center [216, 335] width 363 height 277
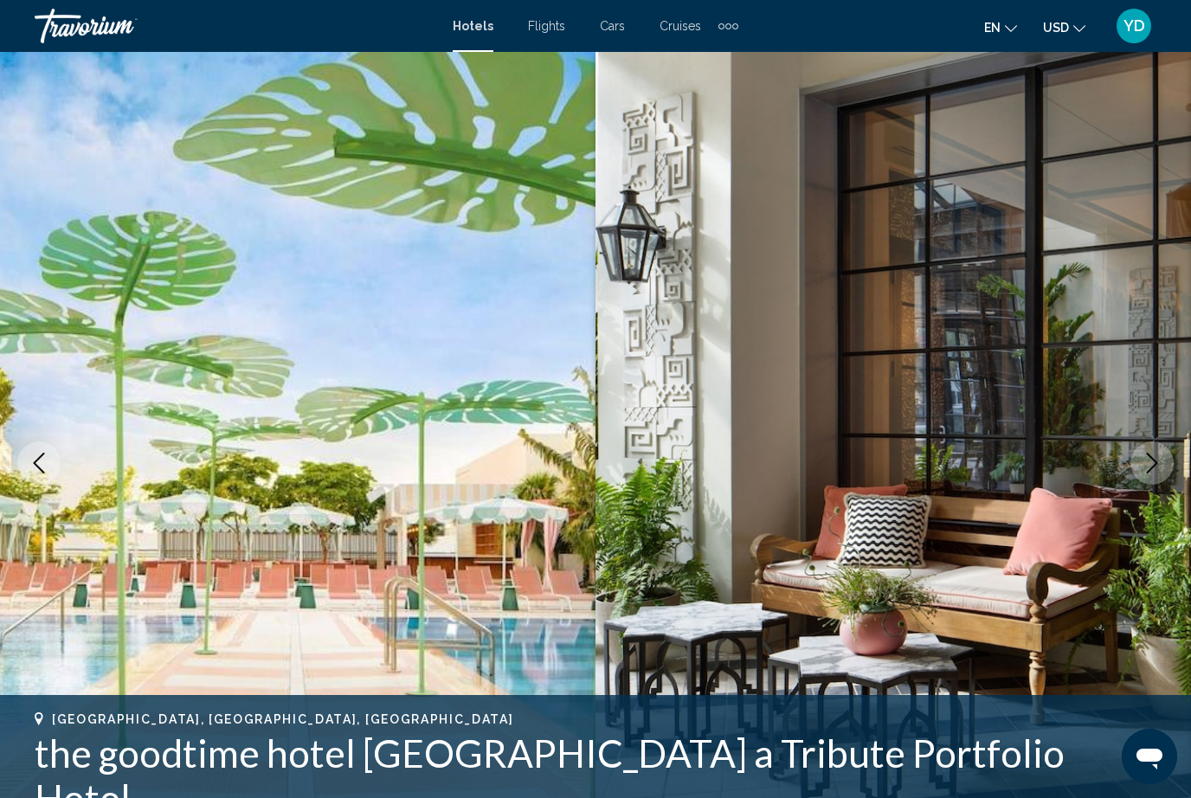
click at [1141, 472] on button "Next image" at bounding box center [1152, 463] width 43 height 43
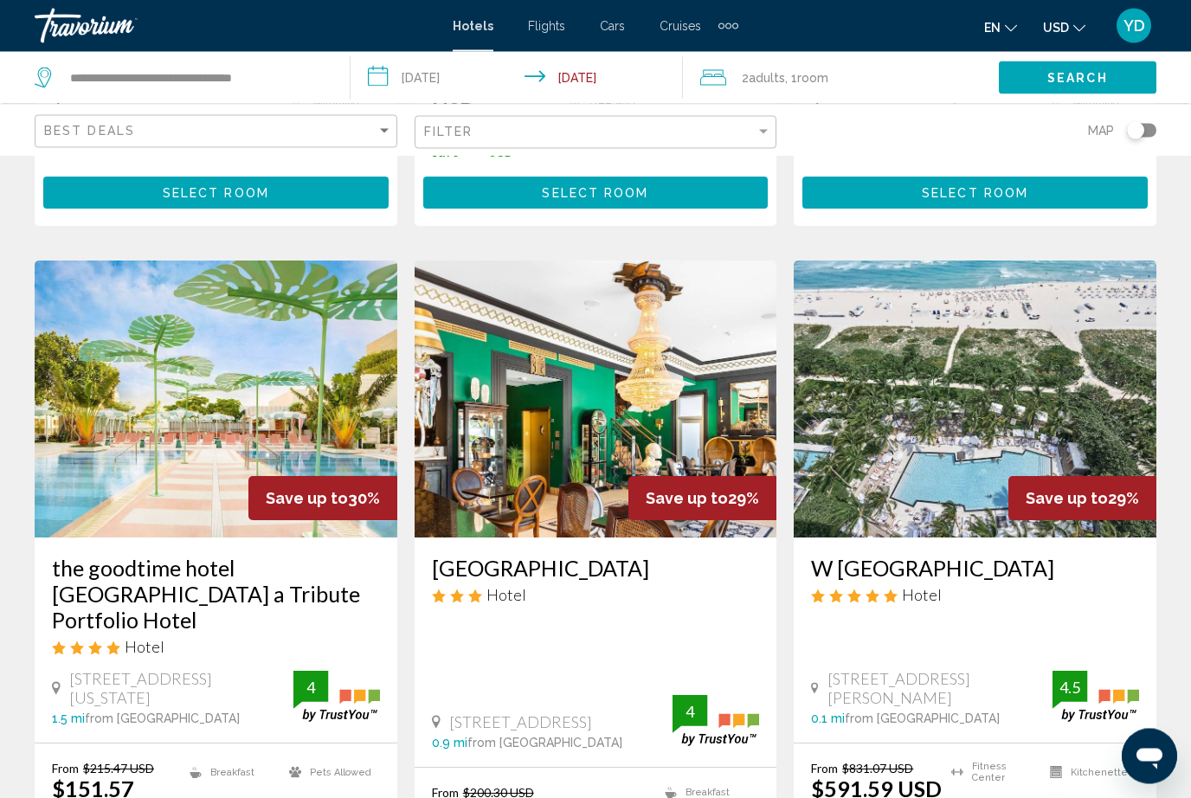
scroll to position [1341, 0]
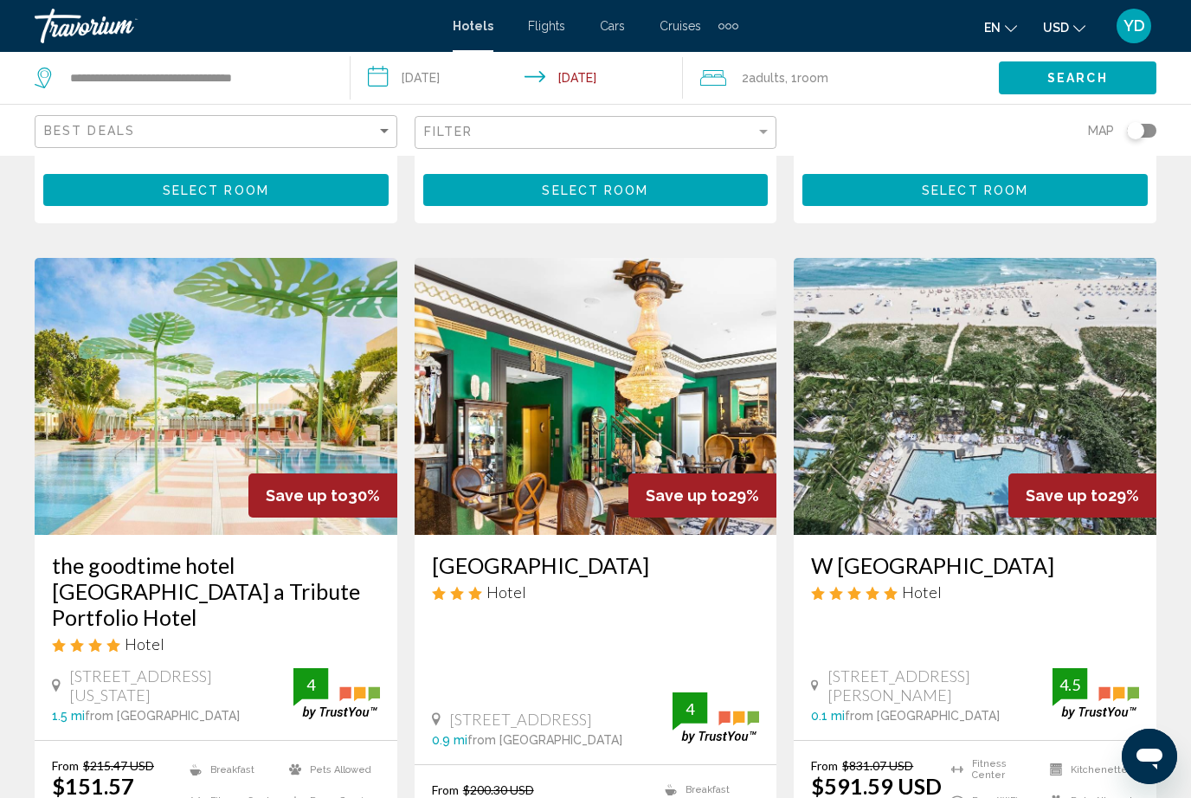
click at [1155, 544] on div "W [GEOGRAPHIC_DATA] Hotel [STREET_ADDRESS][PERSON_NAME] 0.1 mi from [GEOGRAPHIC…" at bounding box center [975, 637] width 363 height 205
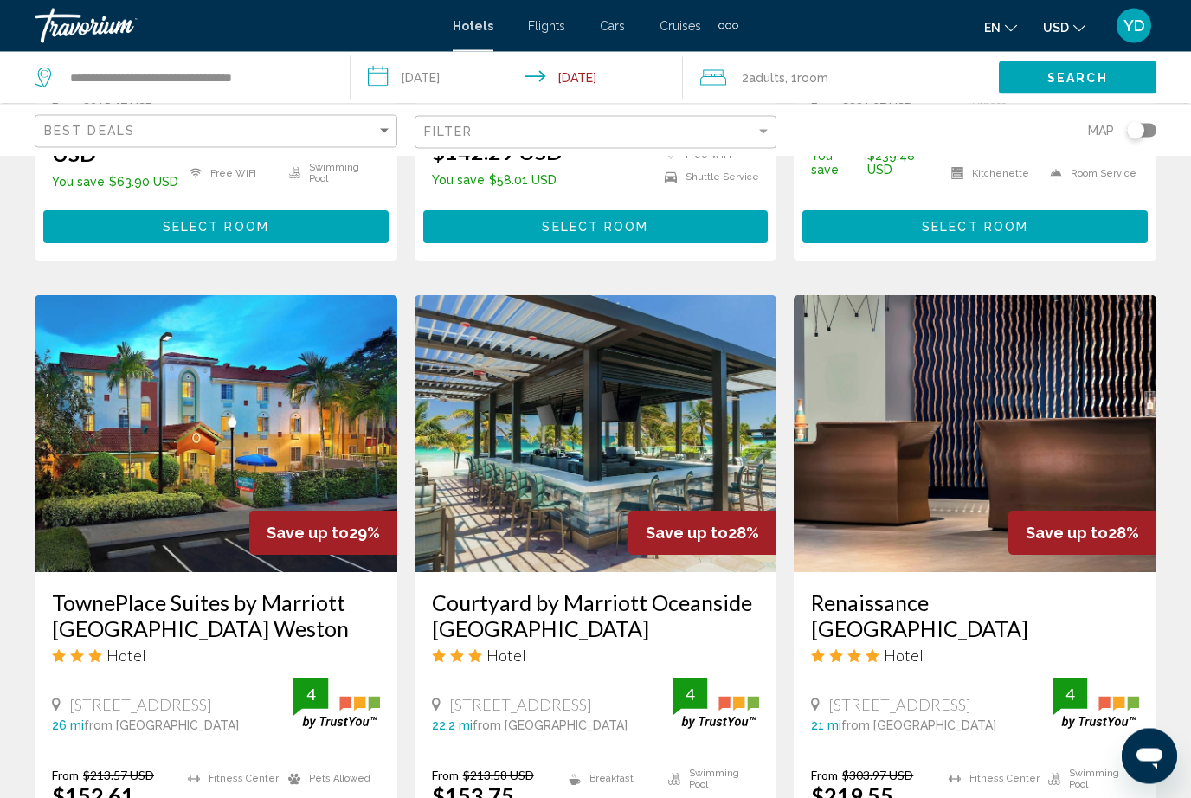
scroll to position [2001, 0]
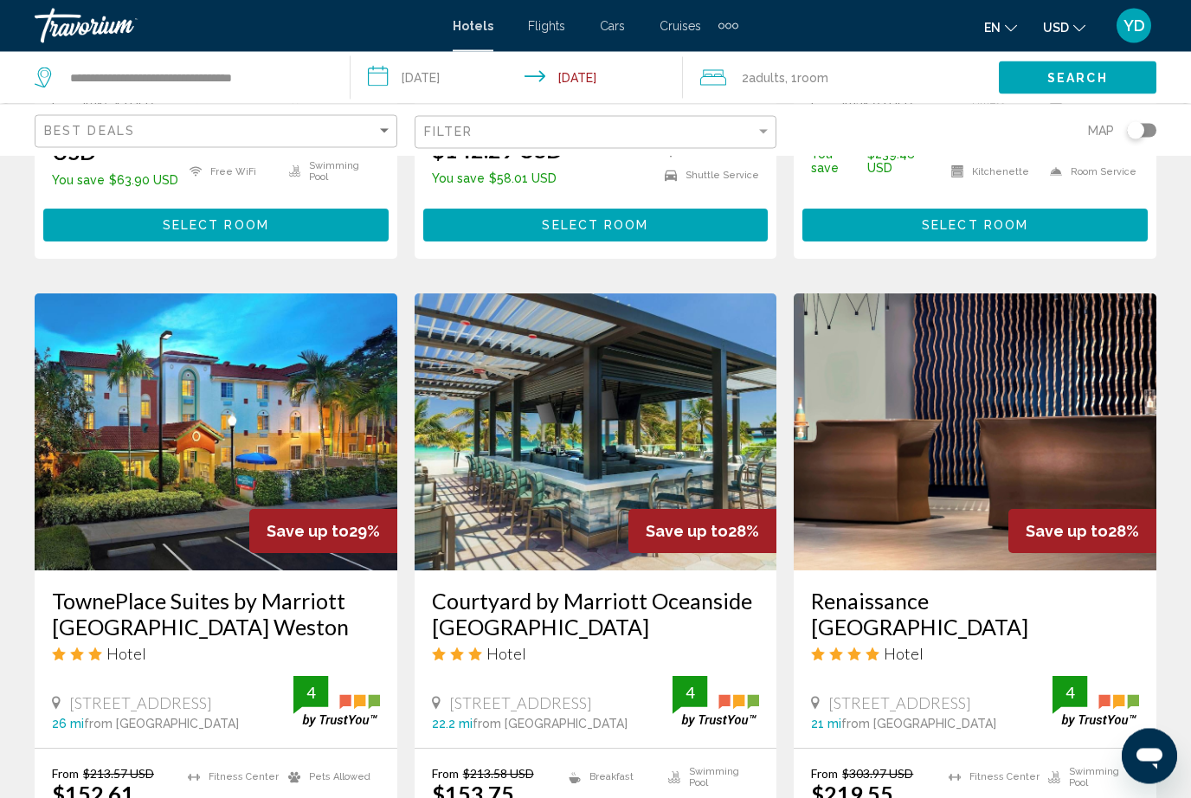
click at [713, 345] on img "Main content" at bounding box center [596, 432] width 363 height 277
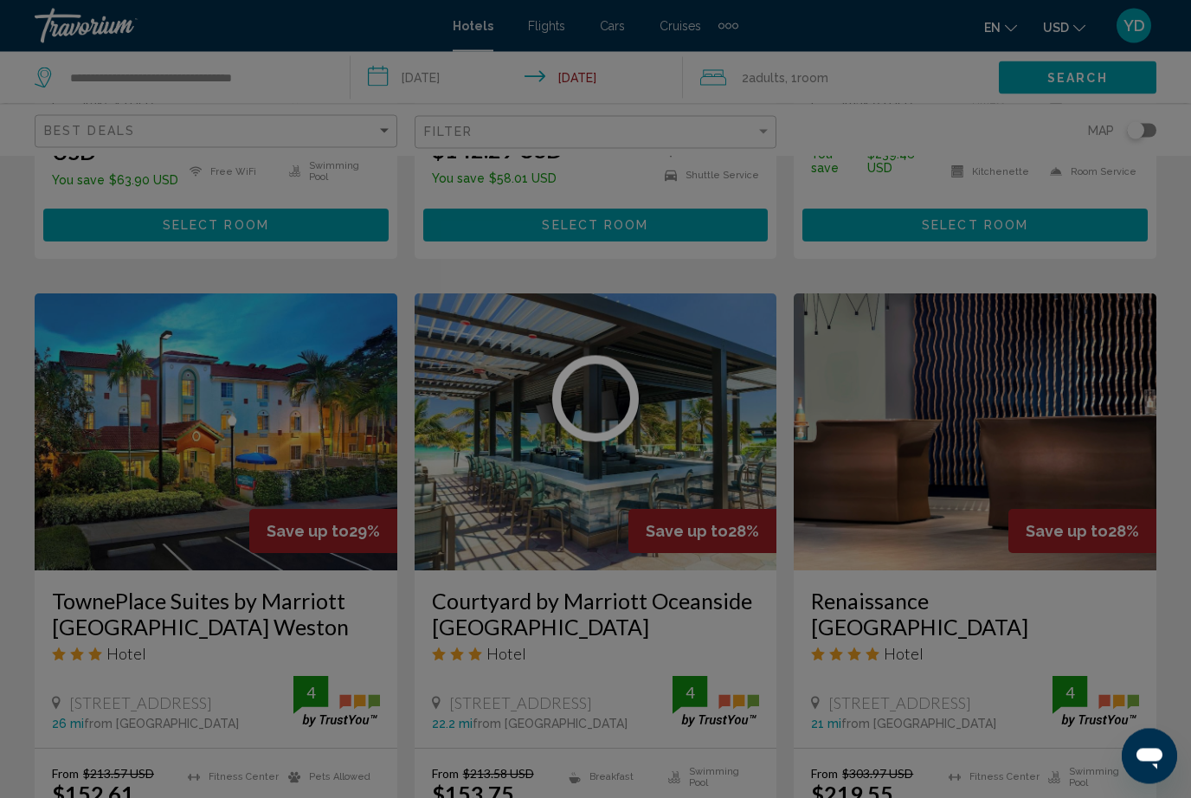
scroll to position [2002, 0]
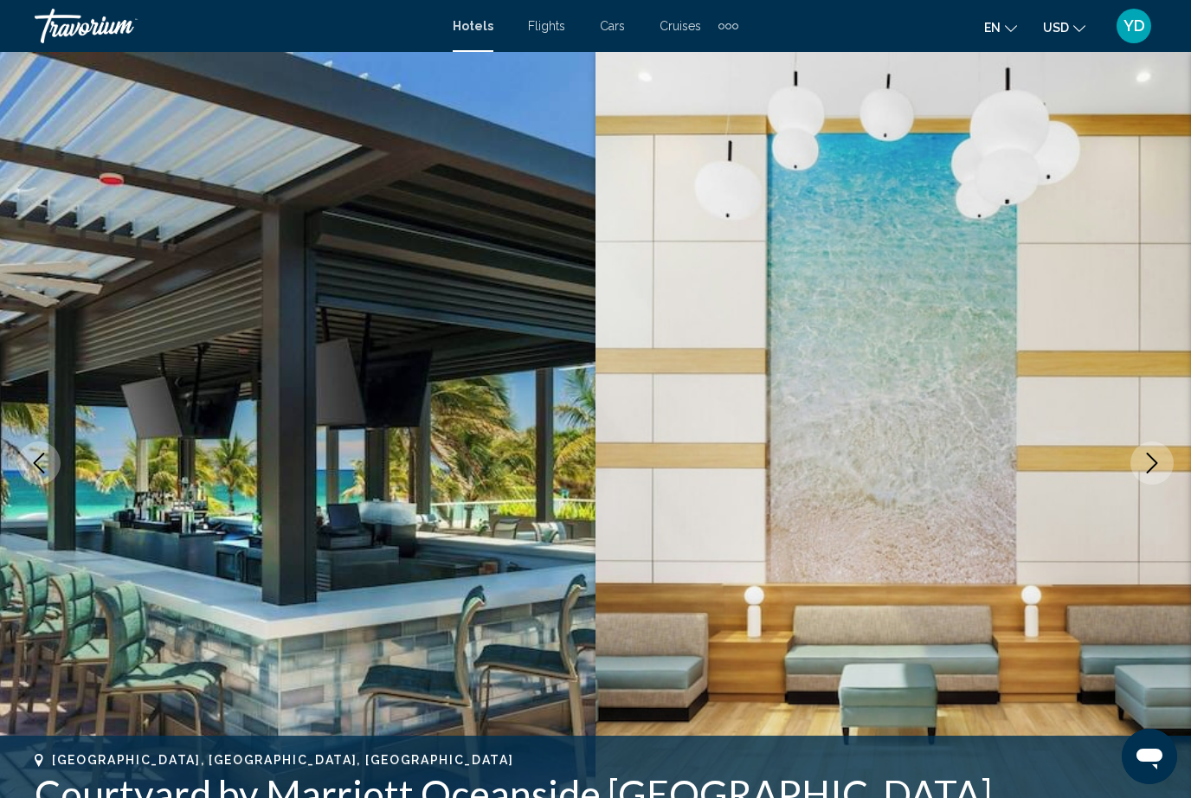
click at [1159, 478] on button "Next image" at bounding box center [1152, 463] width 43 height 43
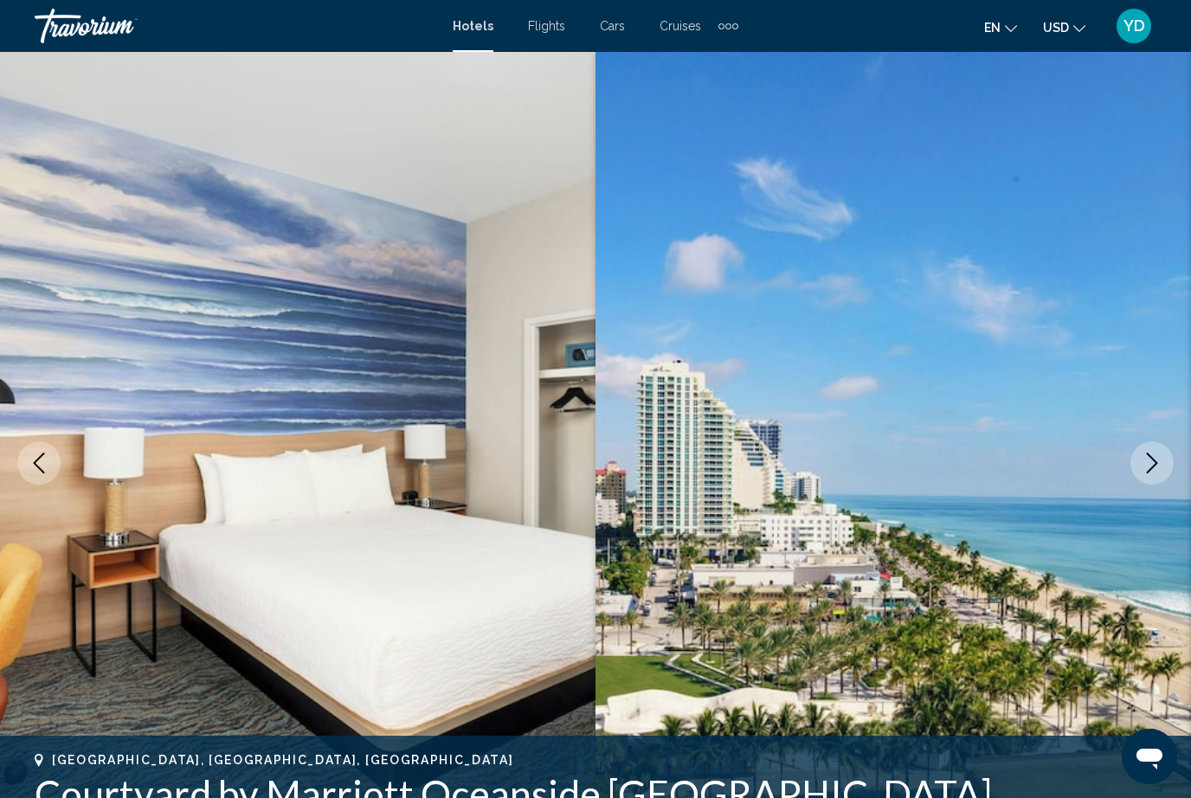
click at [1155, 455] on icon "Next image" at bounding box center [1152, 463] width 21 height 21
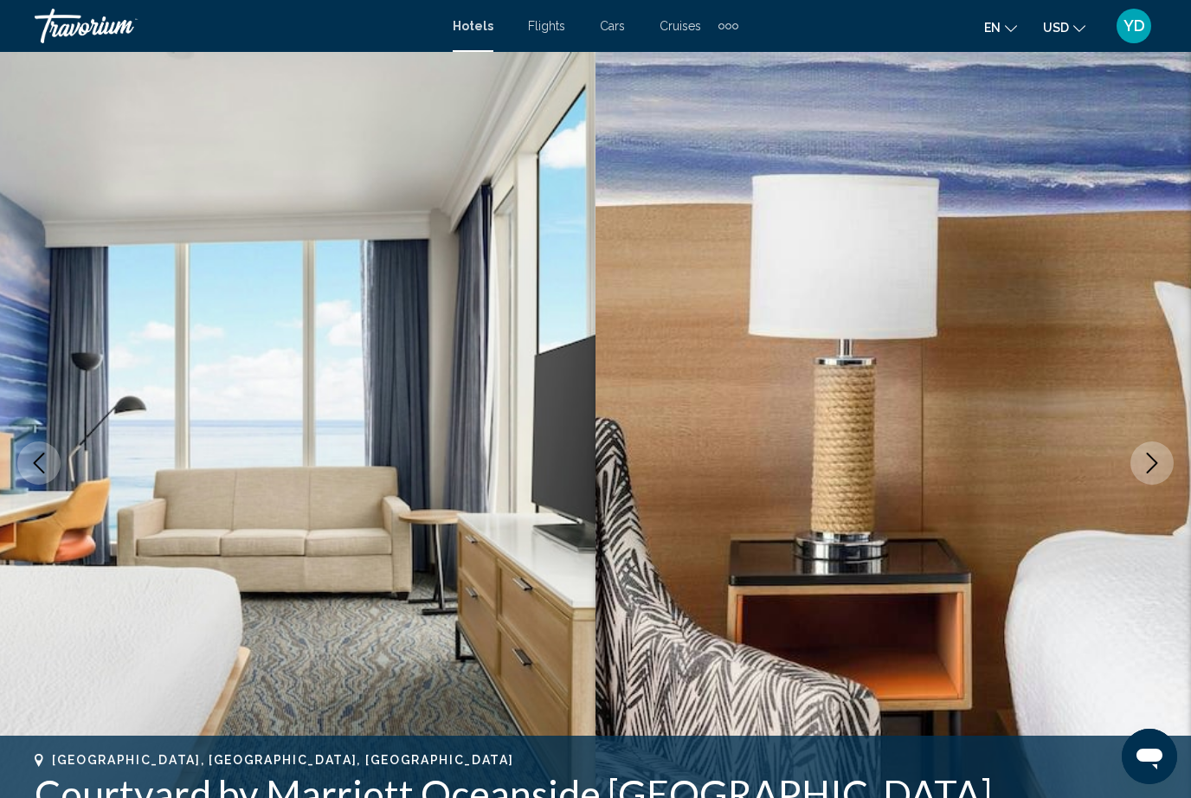
click at [1152, 456] on icon "Next image" at bounding box center [1152, 463] width 21 height 21
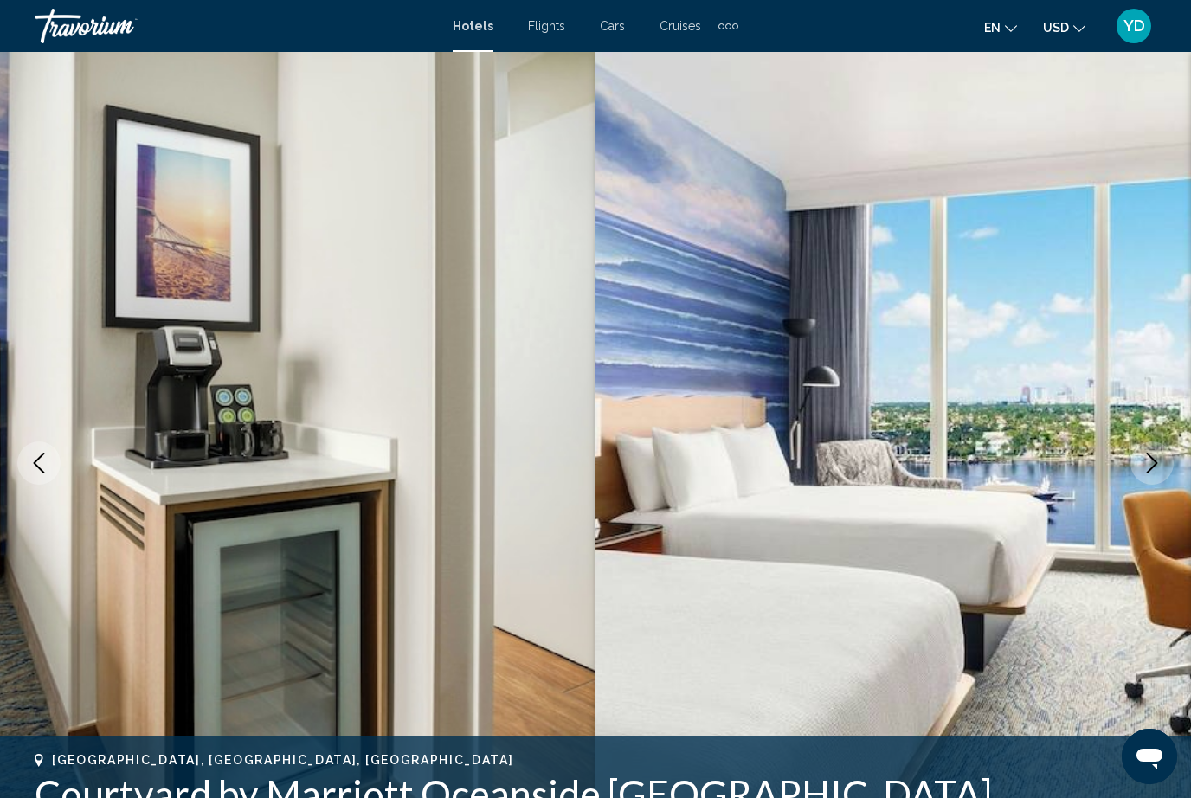
click at [1141, 466] on button "Next image" at bounding box center [1152, 463] width 43 height 43
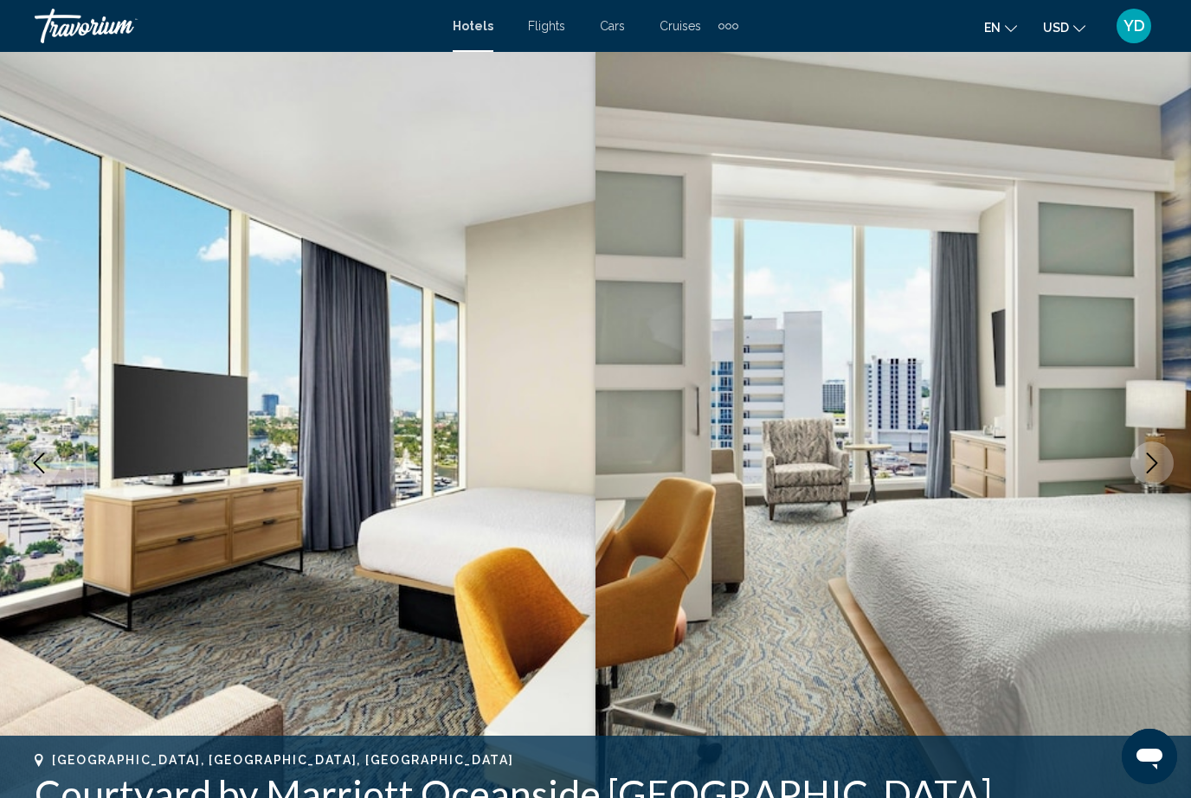
click at [1138, 468] on button "Next image" at bounding box center [1152, 463] width 43 height 43
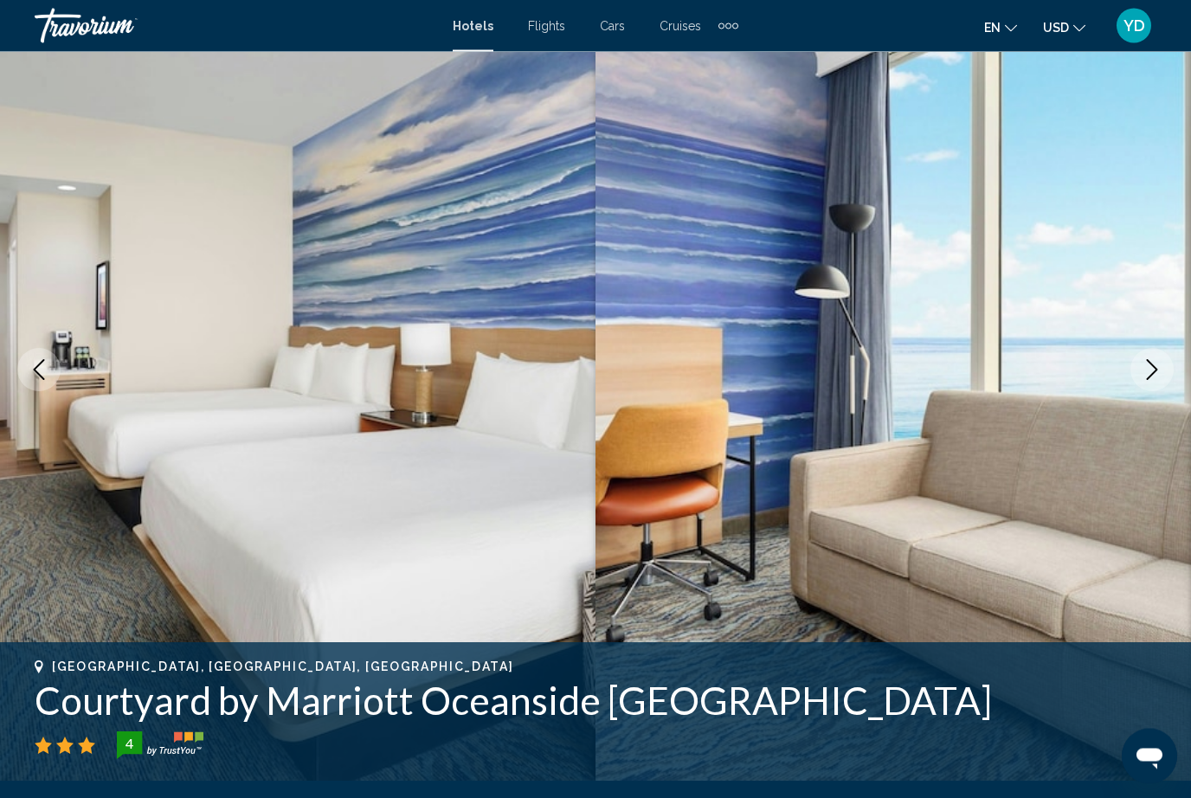
click at [1143, 362] on icon "Next image" at bounding box center [1152, 370] width 21 height 21
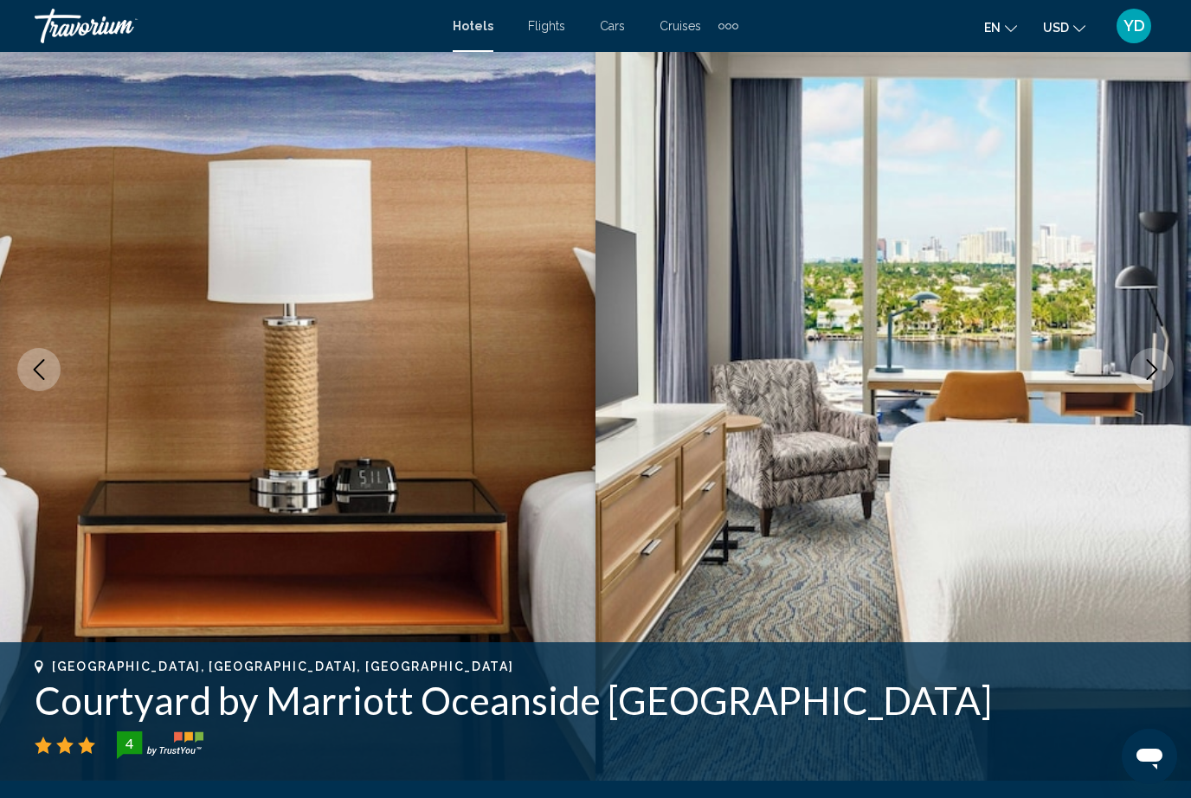
click at [1146, 372] on icon "Next image" at bounding box center [1152, 369] width 21 height 21
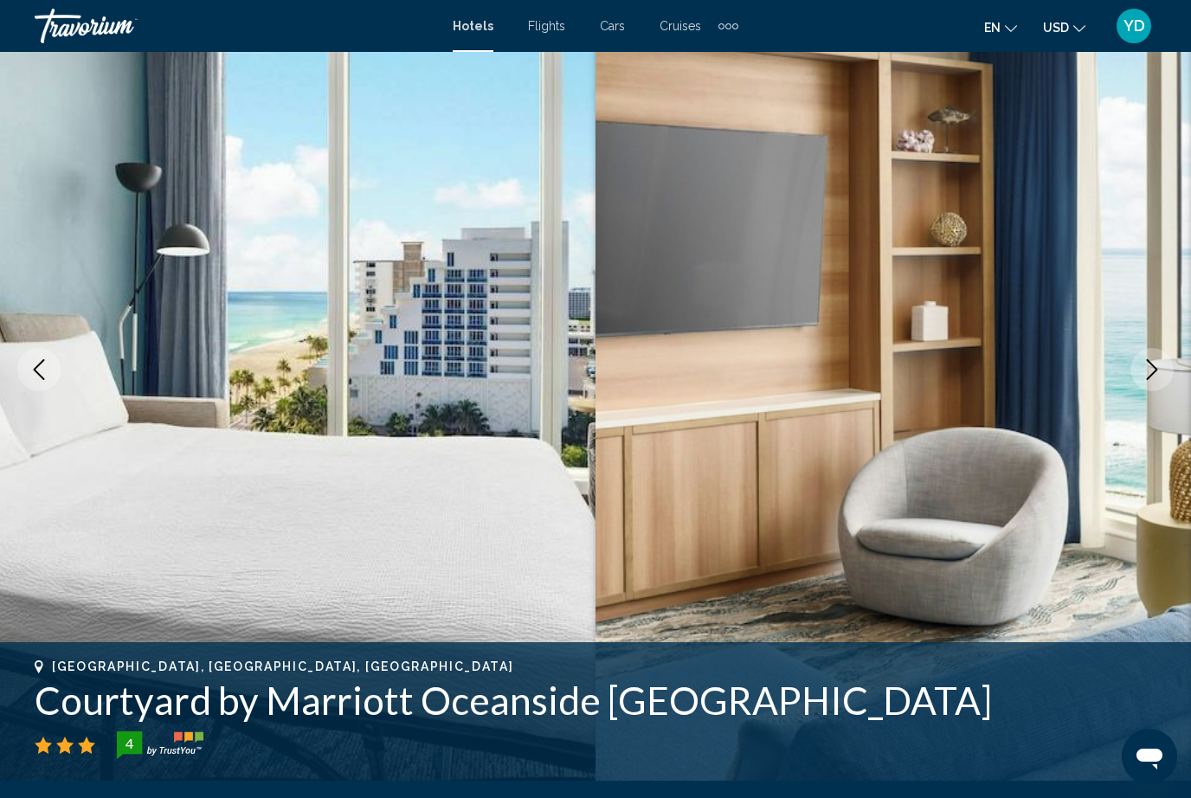
click at [1157, 384] on button "Next image" at bounding box center [1152, 369] width 43 height 43
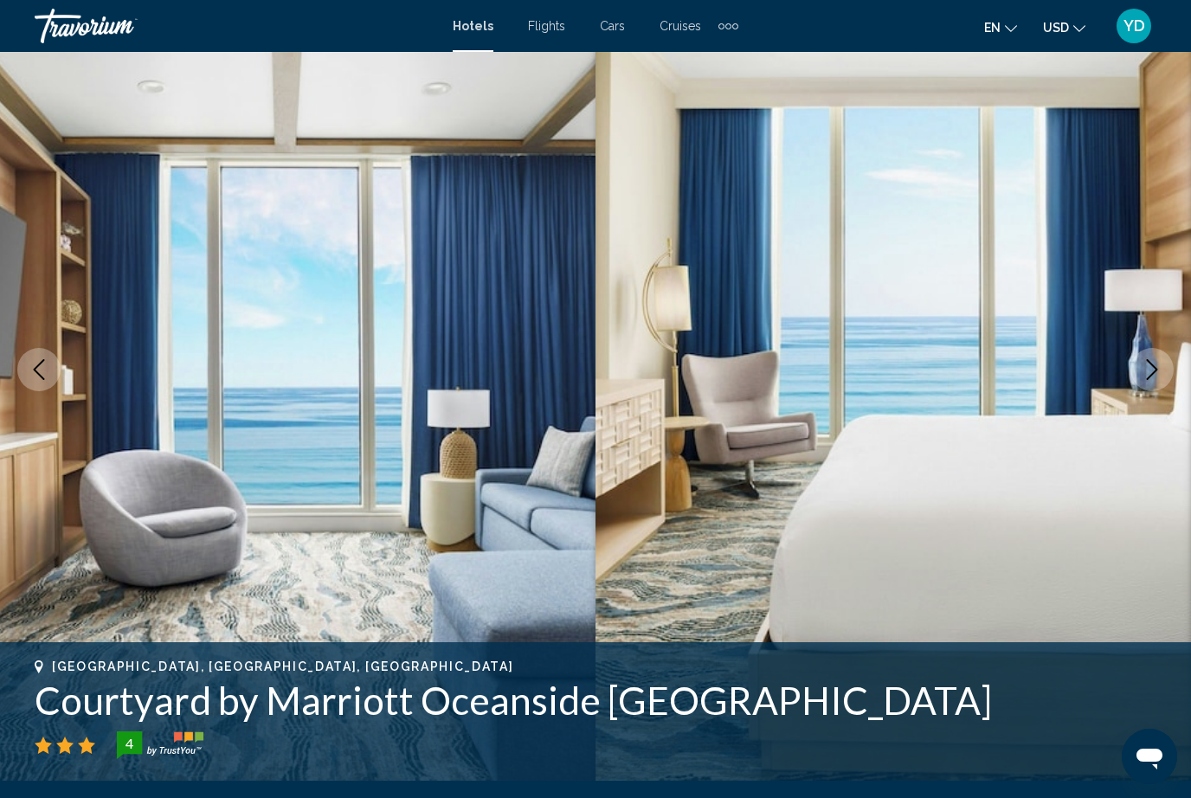
click at [1149, 375] on icon "Next image" at bounding box center [1152, 369] width 21 height 21
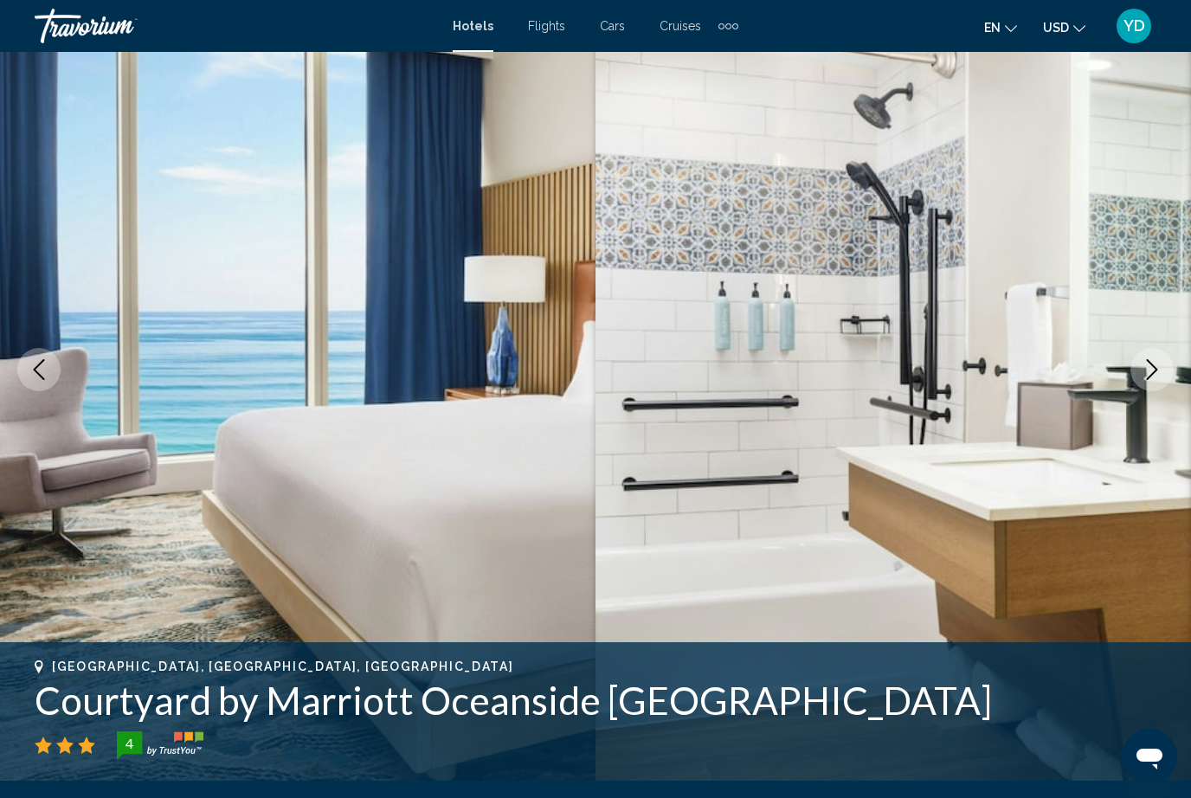
click at [1160, 376] on icon "Next image" at bounding box center [1152, 369] width 21 height 21
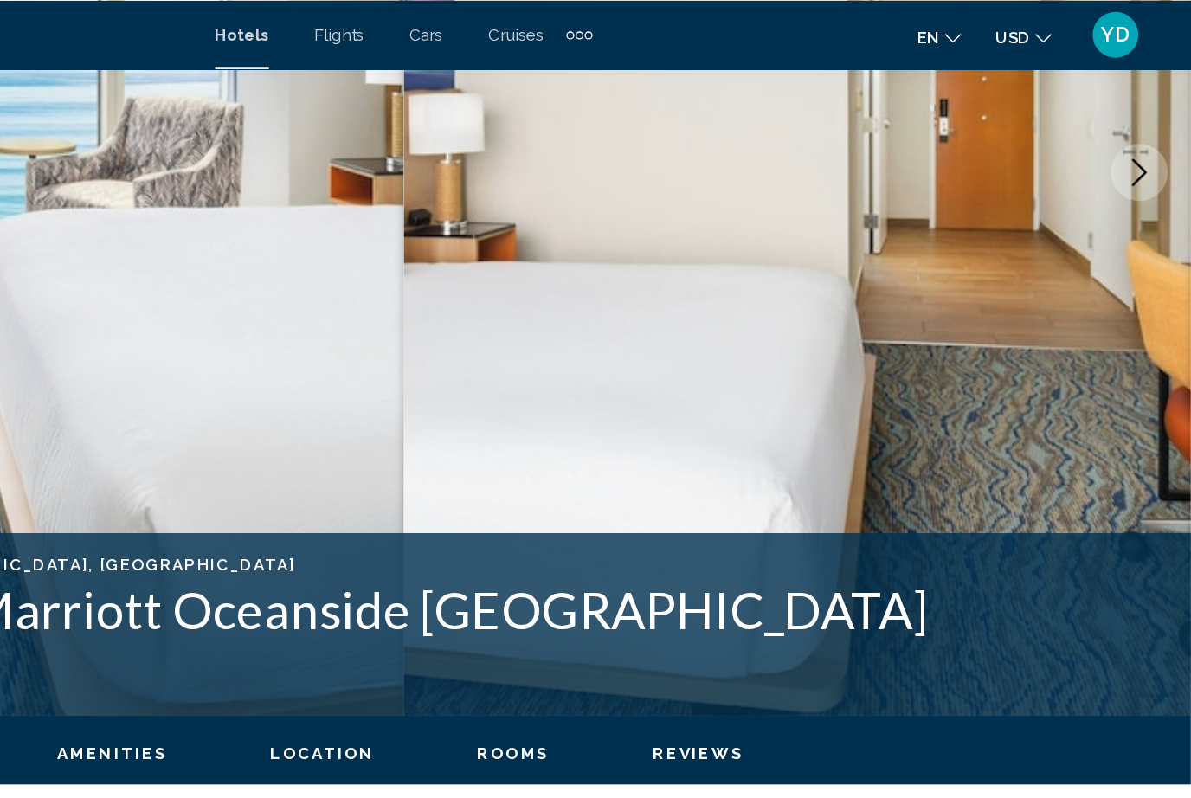
scroll to position [0, 0]
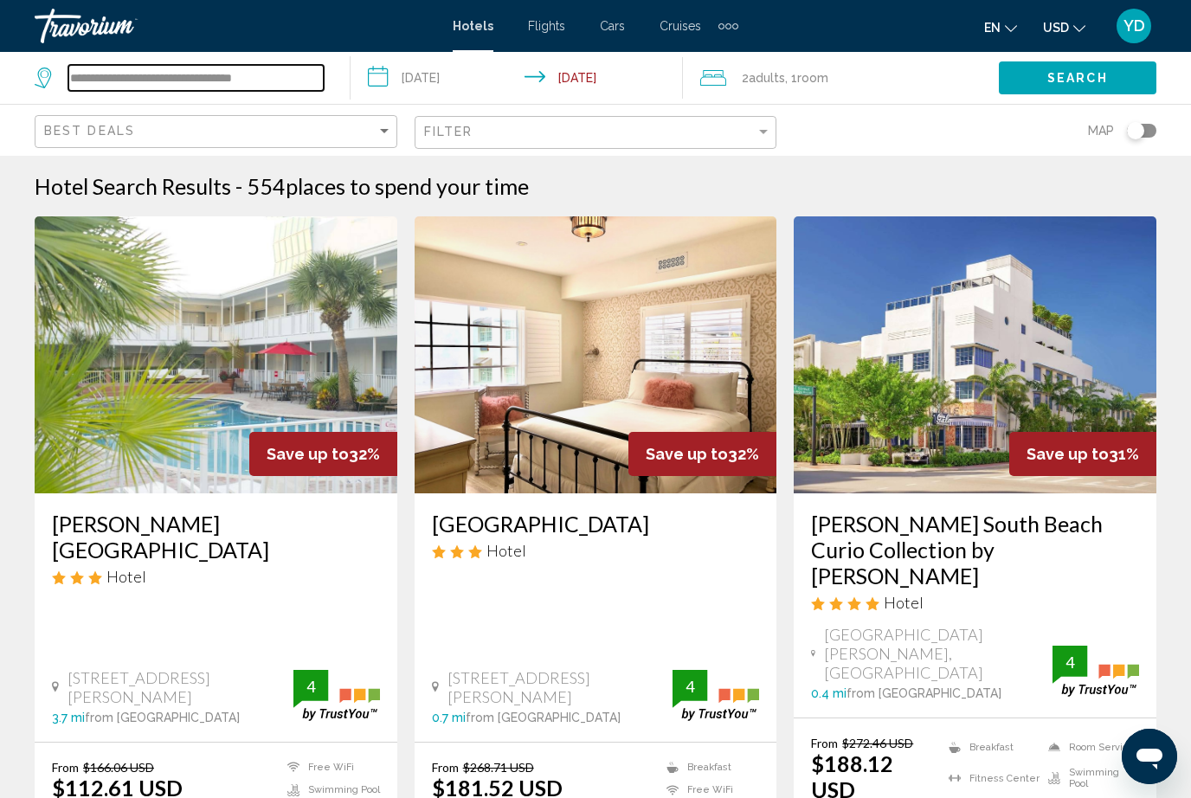
click at [295, 74] on input "**********" at bounding box center [195, 78] width 255 height 26
type input "*****"
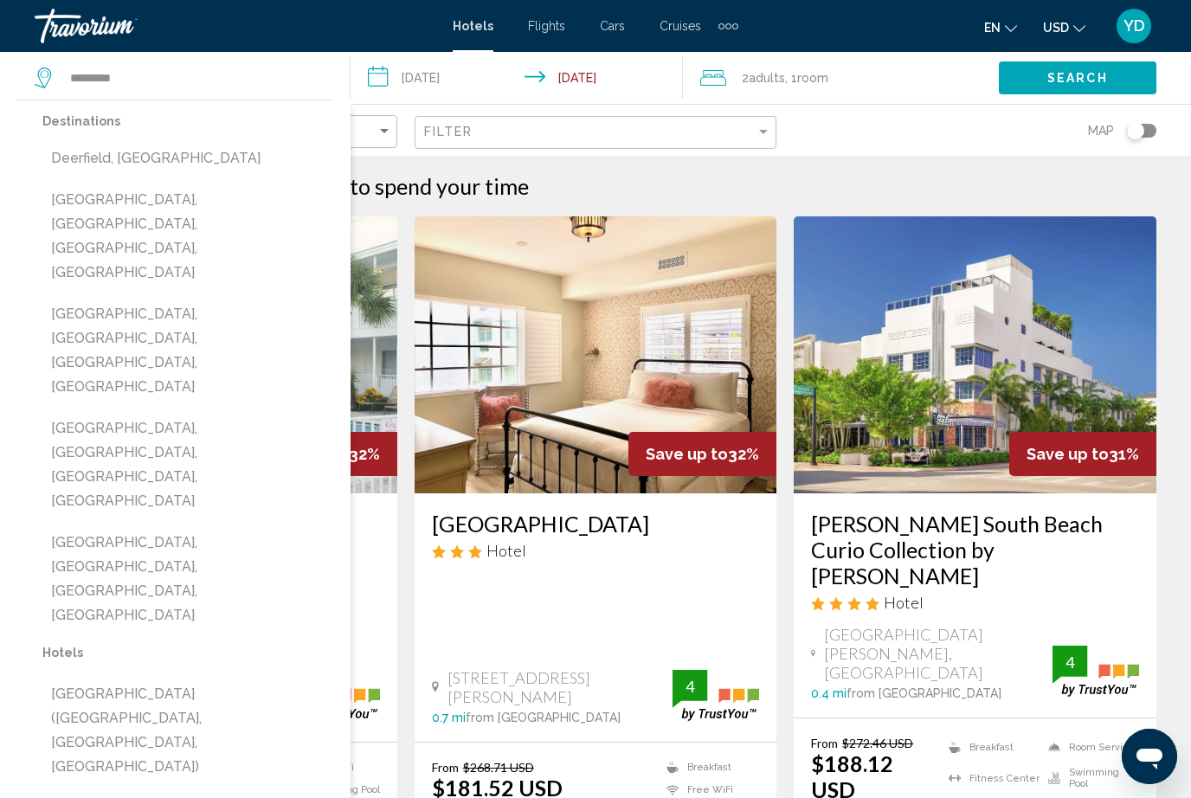
click at [97, 212] on button "[GEOGRAPHIC_DATA], [GEOGRAPHIC_DATA], [GEOGRAPHIC_DATA], [GEOGRAPHIC_DATA]" at bounding box center [187, 237] width 291 height 106
type input "**********"
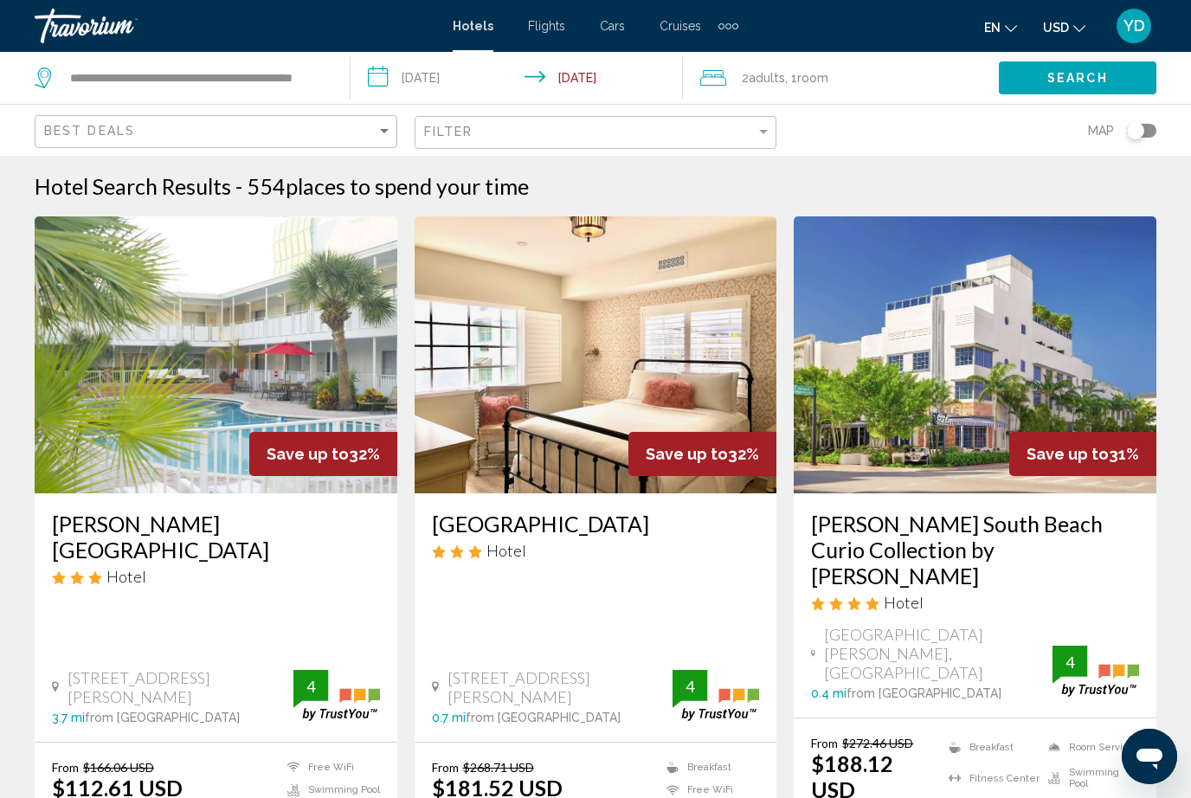
click at [1098, 76] on span "Search" at bounding box center [1078, 79] width 61 height 14
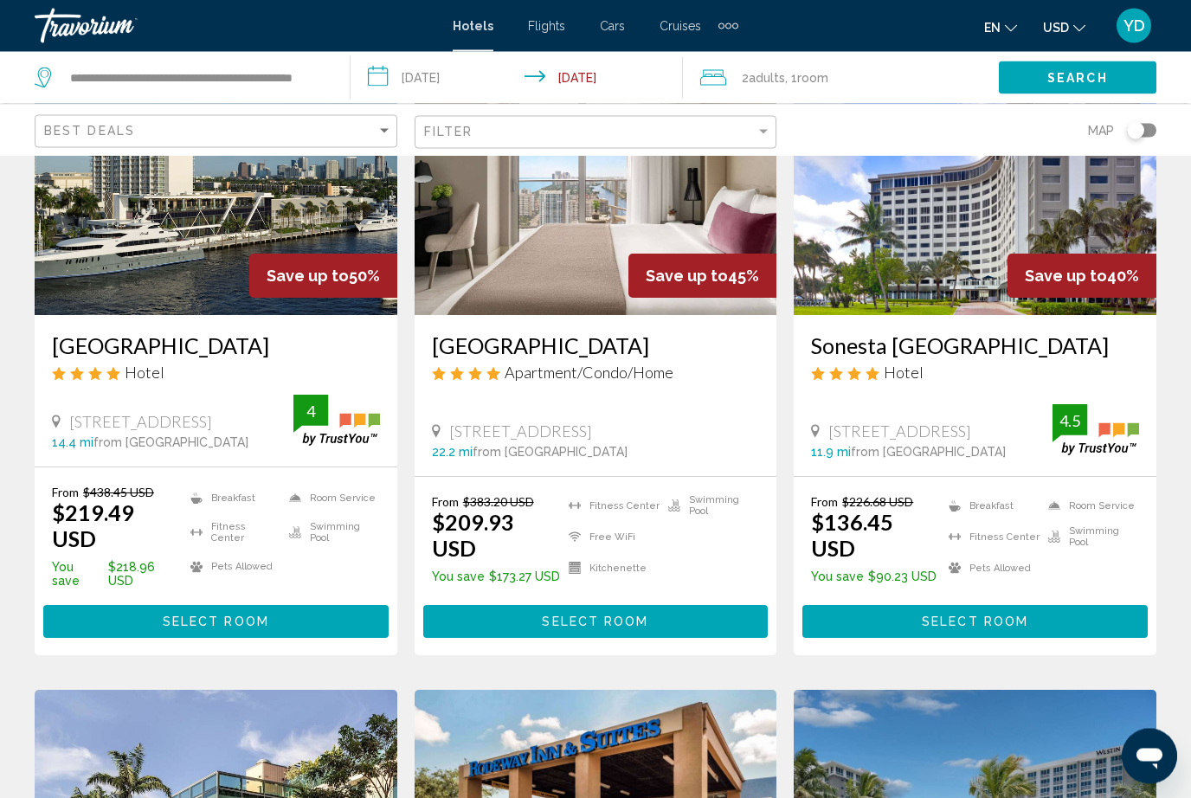
scroll to position [122, 0]
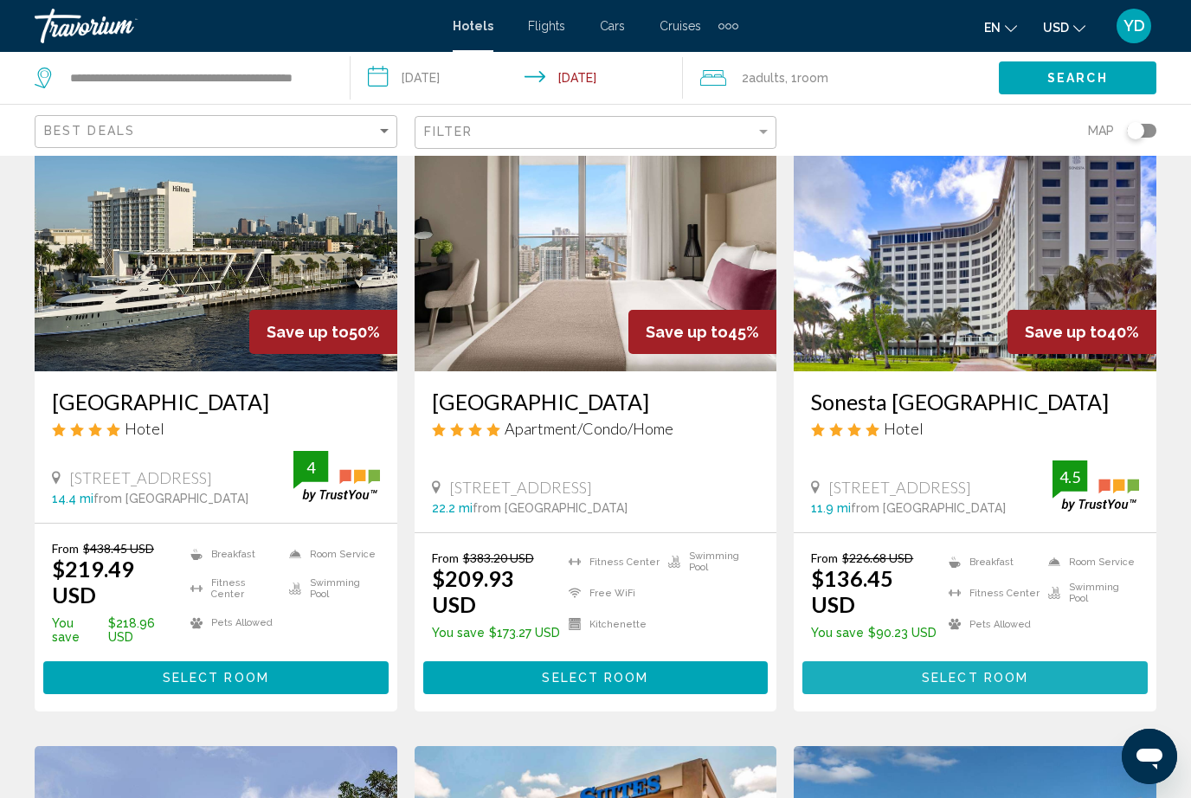
click at [991, 672] on span "Select Room" at bounding box center [975, 679] width 106 height 14
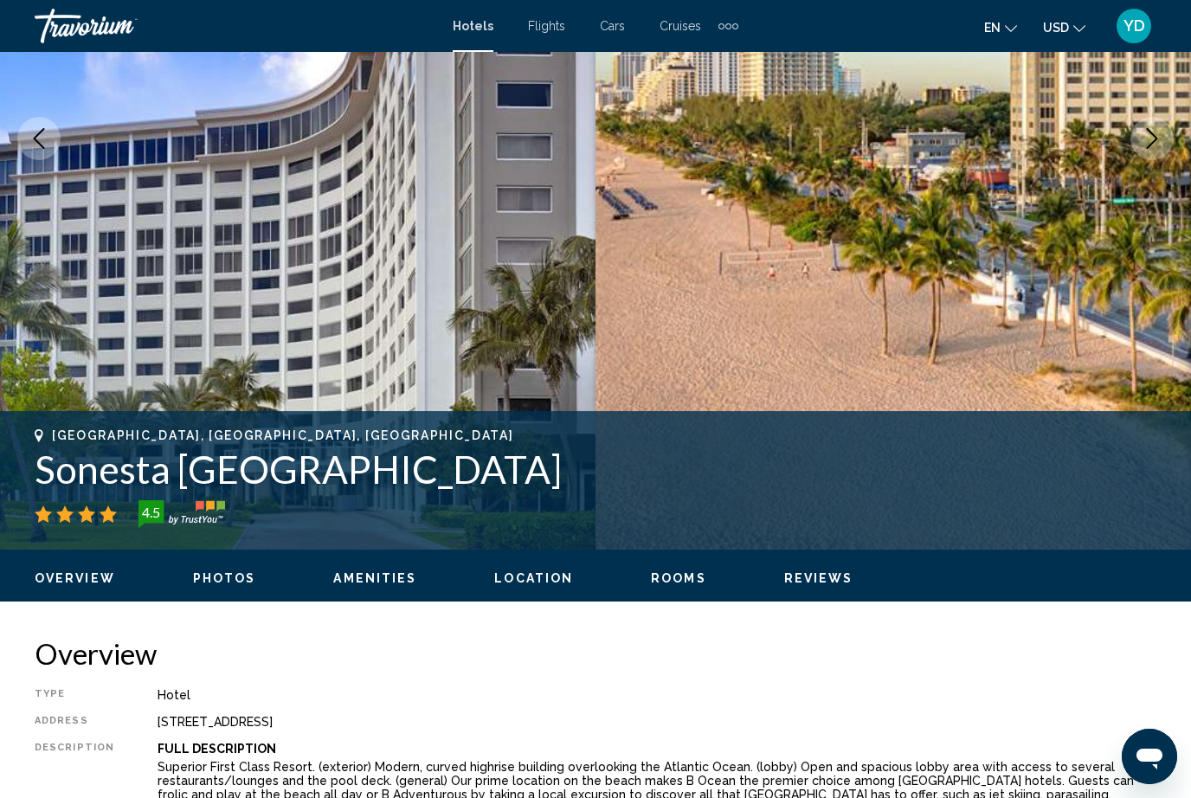
scroll to position [340, 0]
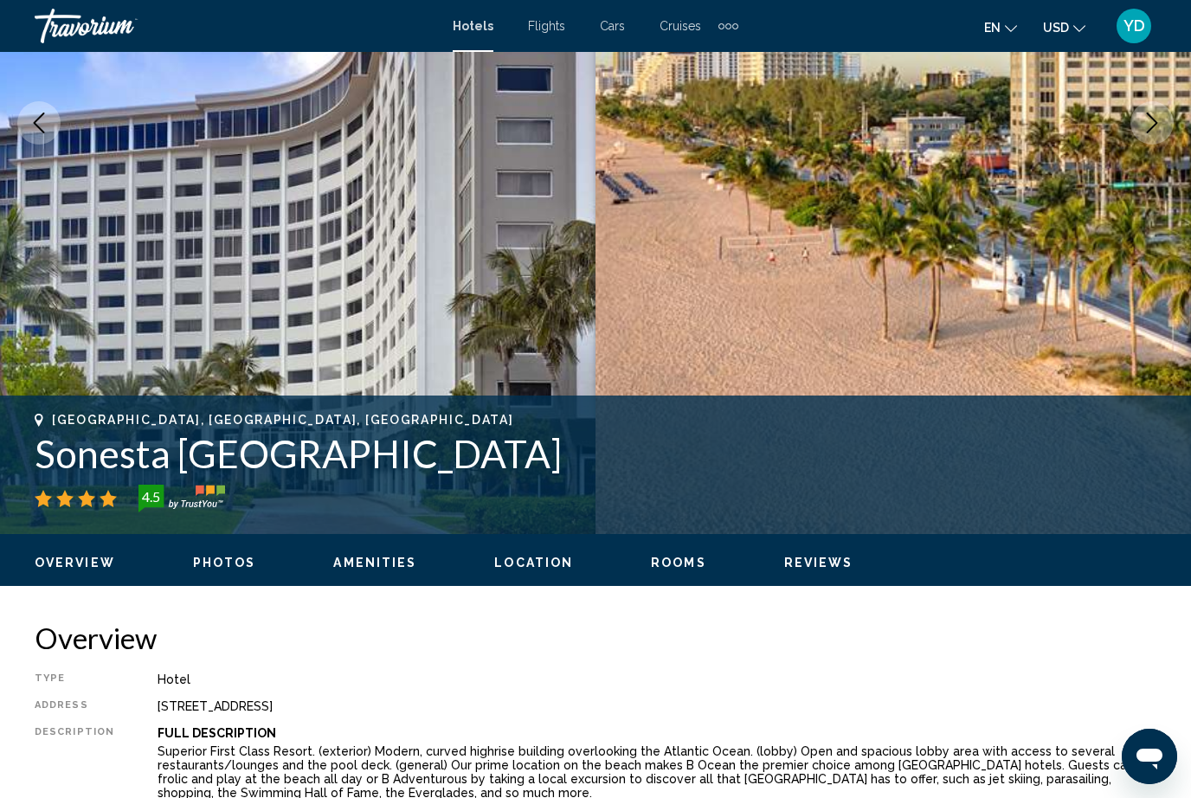
click at [1123, 323] on img "Main content" at bounding box center [894, 123] width 596 height 823
click at [1113, 378] on img "Main content" at bounding box center [894, 123] width 596 height 823
click at [1177, 344] on img "Main content" at bounding box center [894, 123] width 596 height 823
click at [515, 332] on img "Main content" at bounding box center [298, 123] width 596 height 823
click at [1067, 296] on img "Main content" at bounding box center [894, 123] width 596 height 823
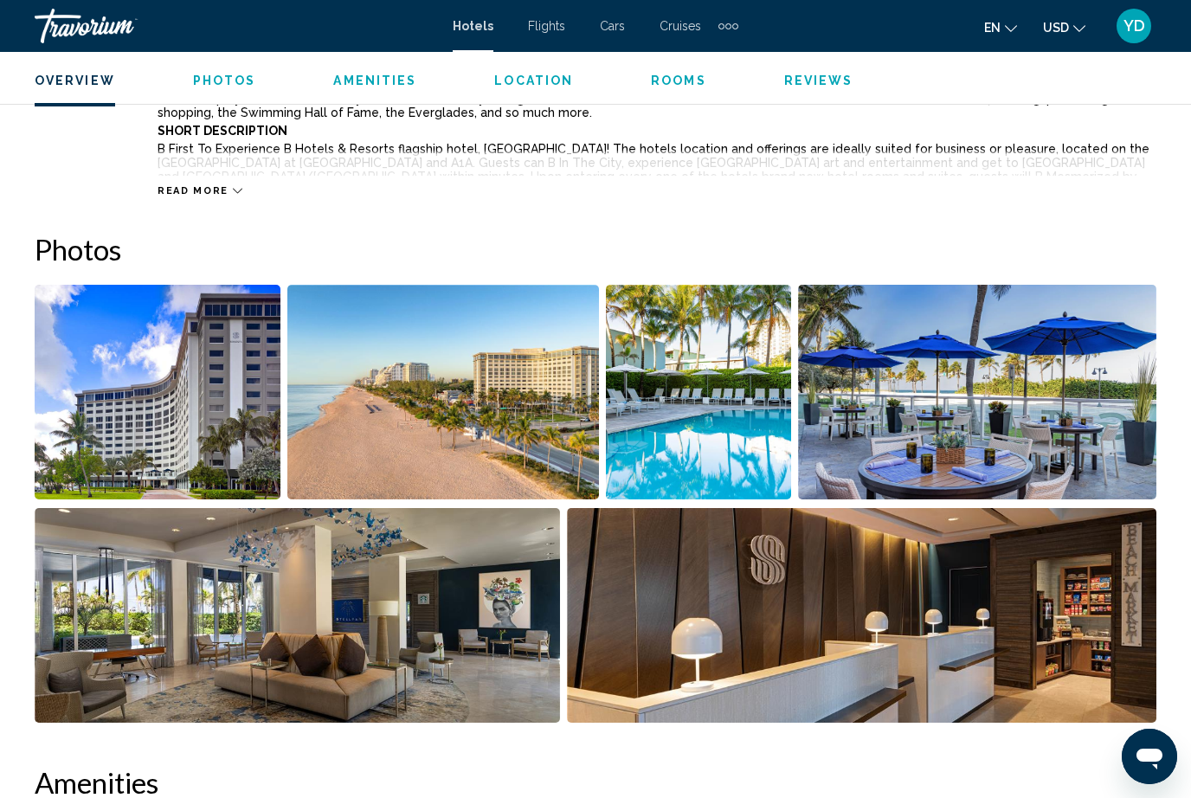
scroll to position [1021, 0]
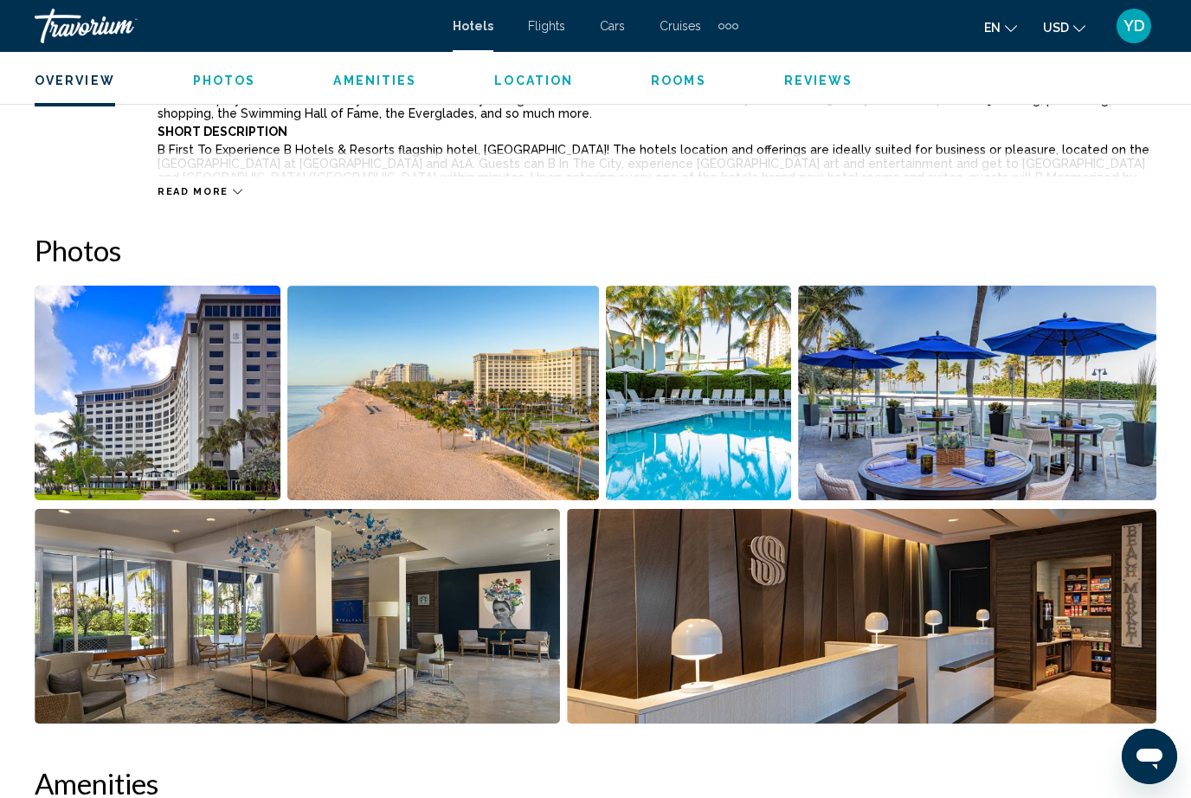
click at [128, 416] on img "Open full-screen image slider" at bounding box center [158, 393] width 246 height 215
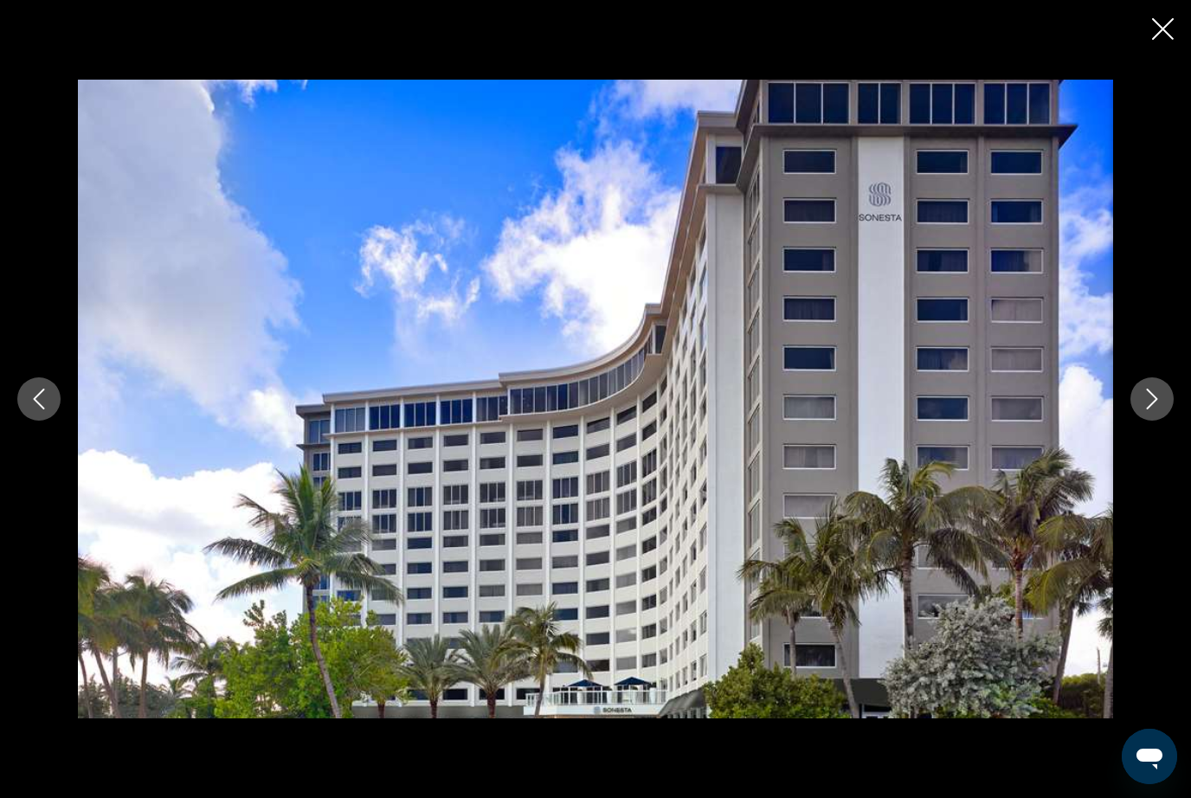
scroll to position [1869, 0]
click at [1146, 421] on button "Next image" at bounding box center [1152, 399] width 43 height 43
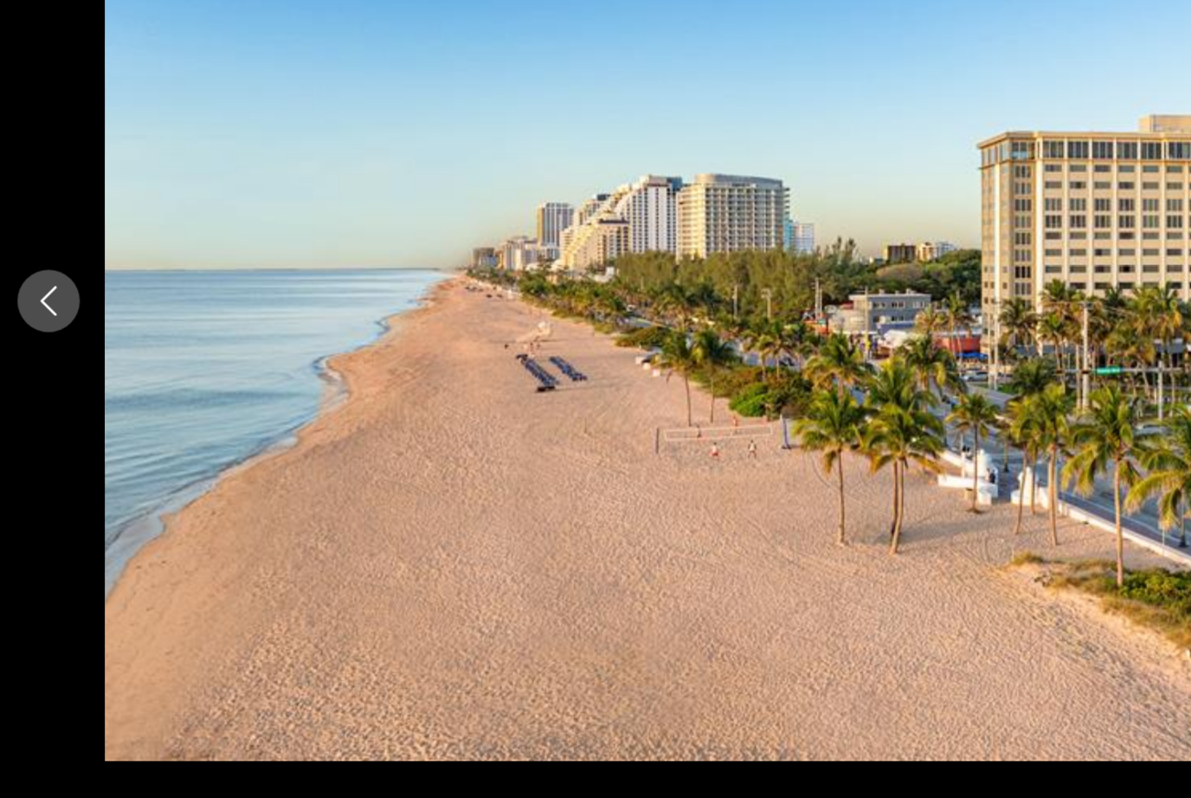
scroll to position [1978, 0]
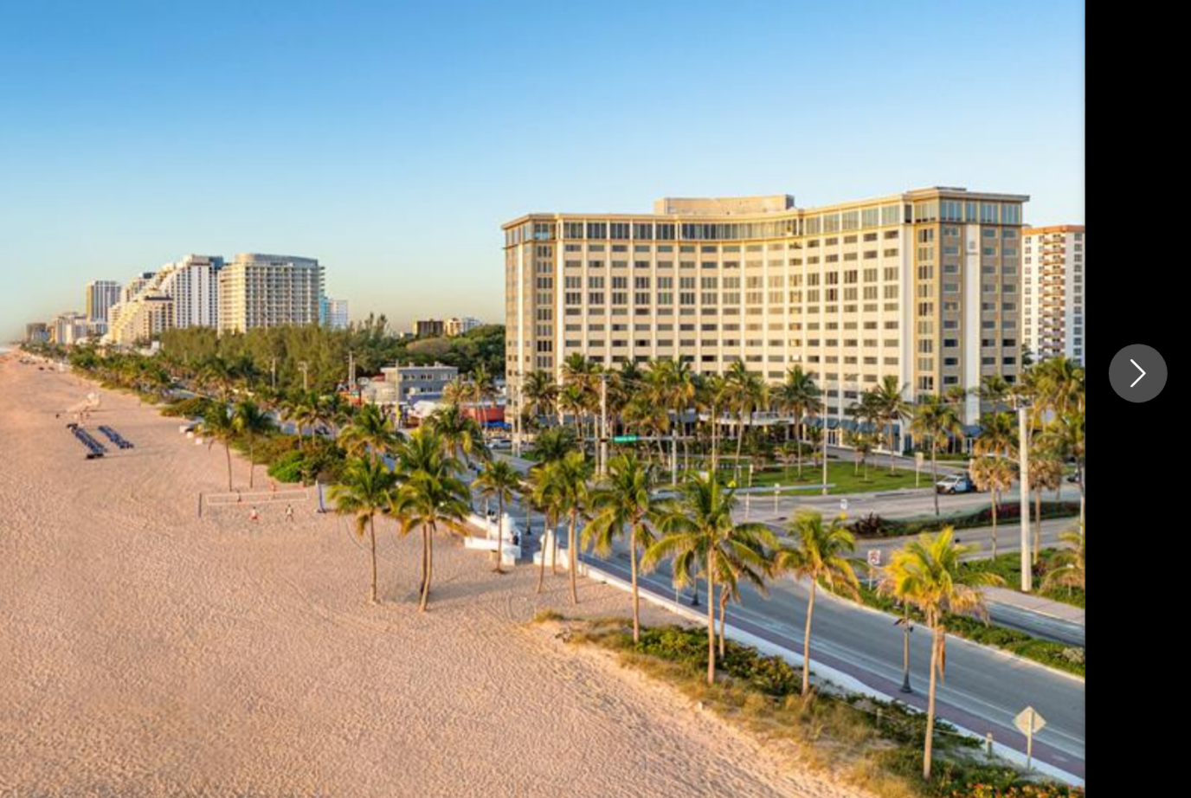
click at [1142, 389] on icon "Next image" at bounding box center [1152, 399] width 21 height 21
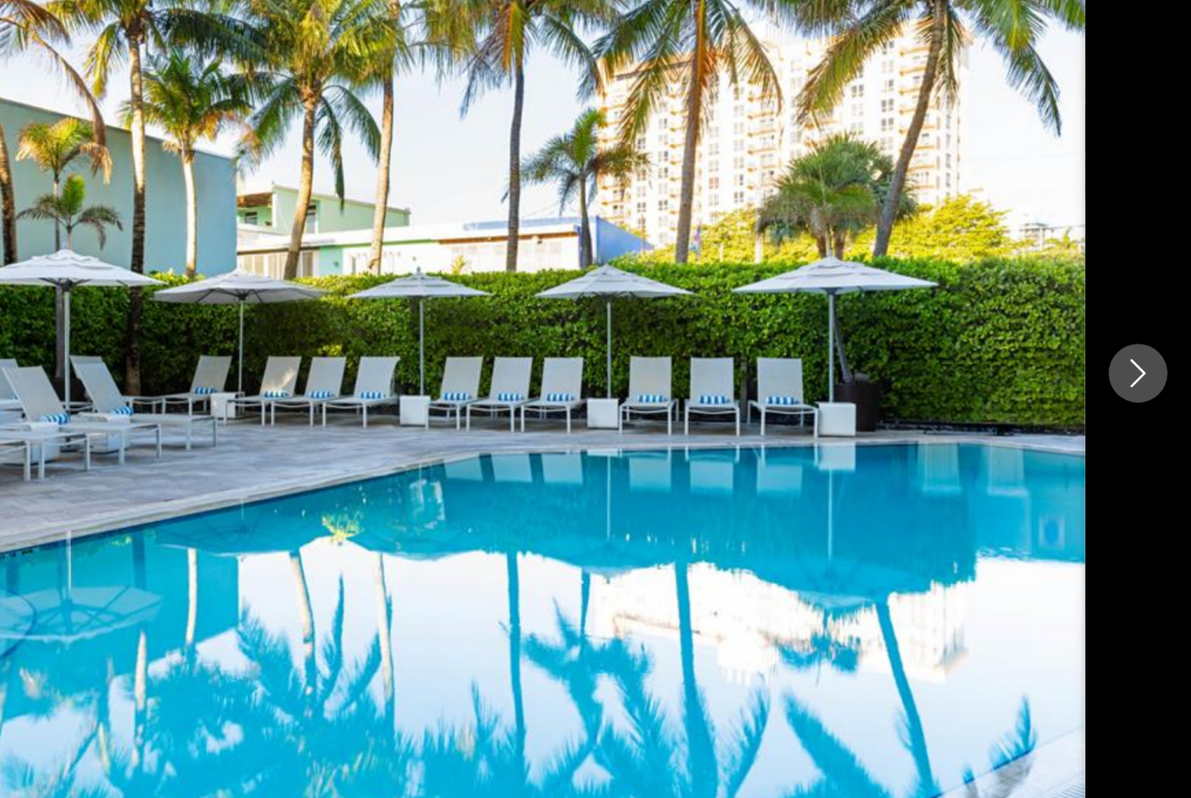
click at [1142, 389] on icon "Next image" at bounding box center [1152, 399] width 21 height 21
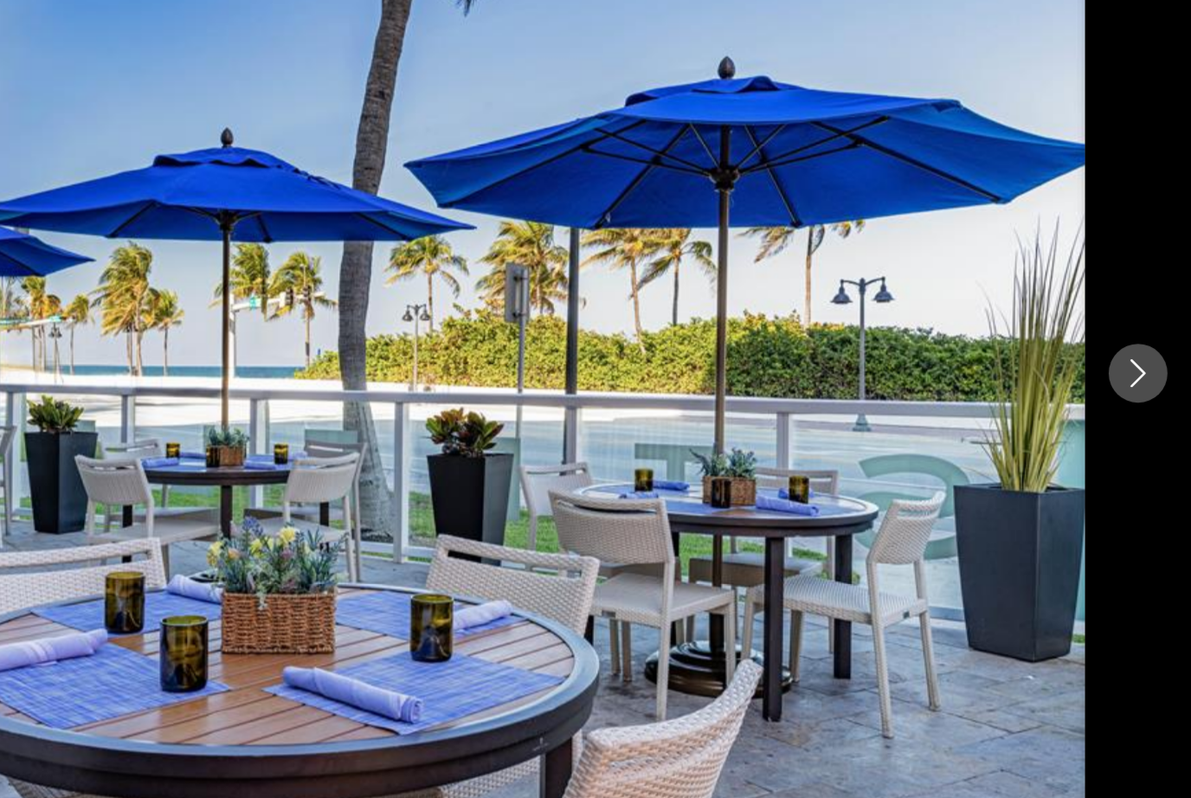
click at [1142, 389] on icon "Next image" at bounding box center [1152, 399] width 21 height 21
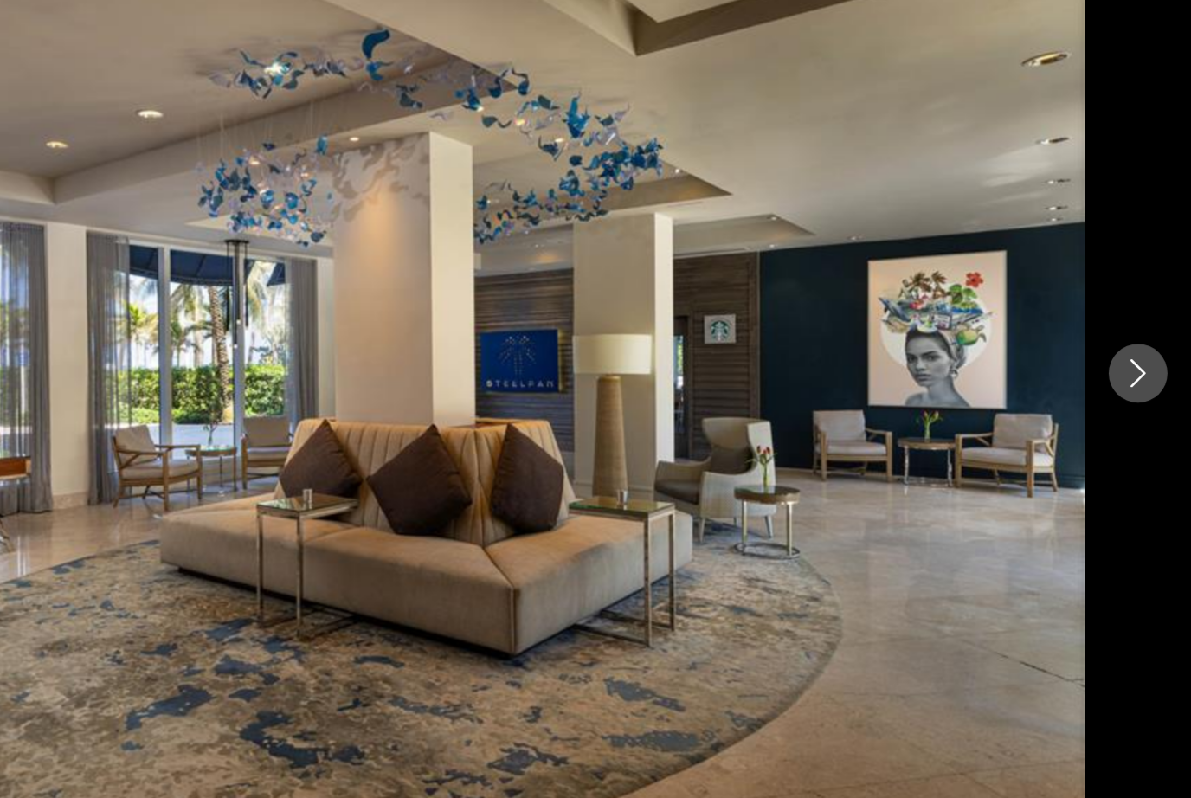
click at [1142, 389] on icon "Next image" at bounding box center [1152, 399] width 21 height 21
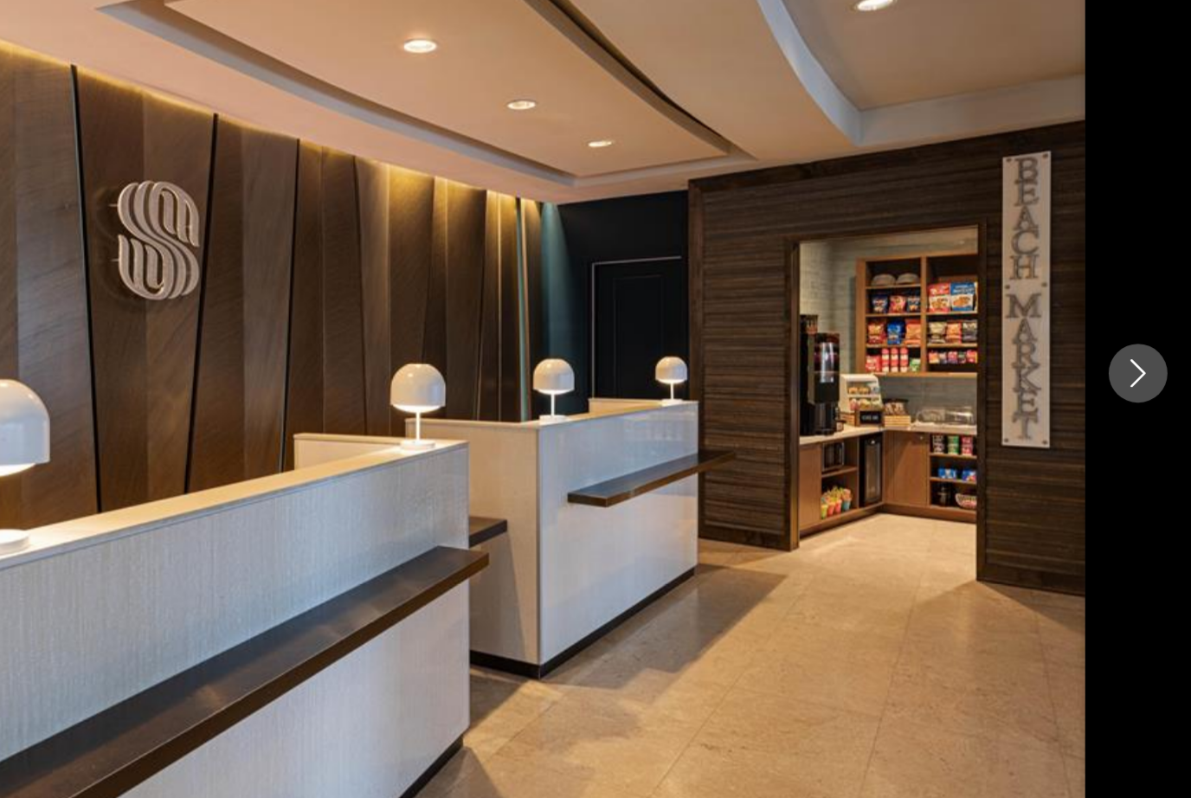
click at [1142, 389] on icon "Next image" at bounding box center [1152, 399] width 21 height 21
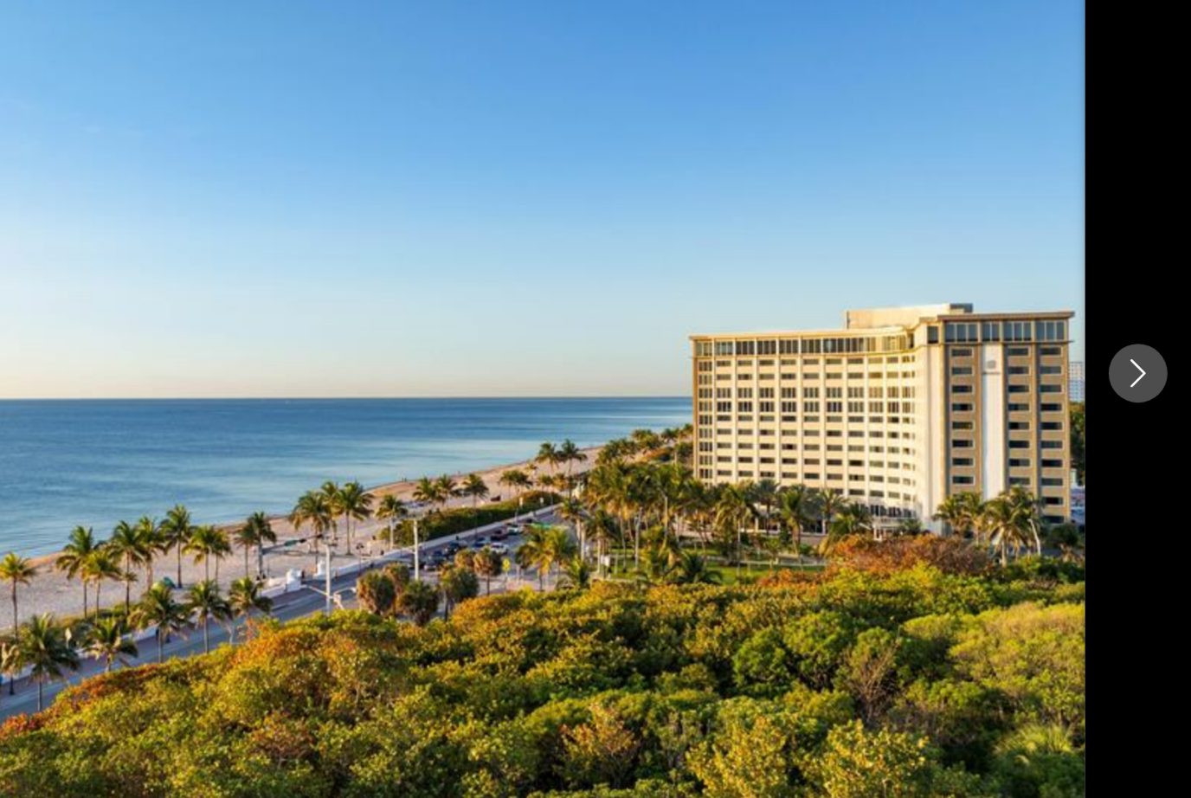
click at [1142, 389] on icon "Next image" at bounding box center [1152, 399] width 21 height 21
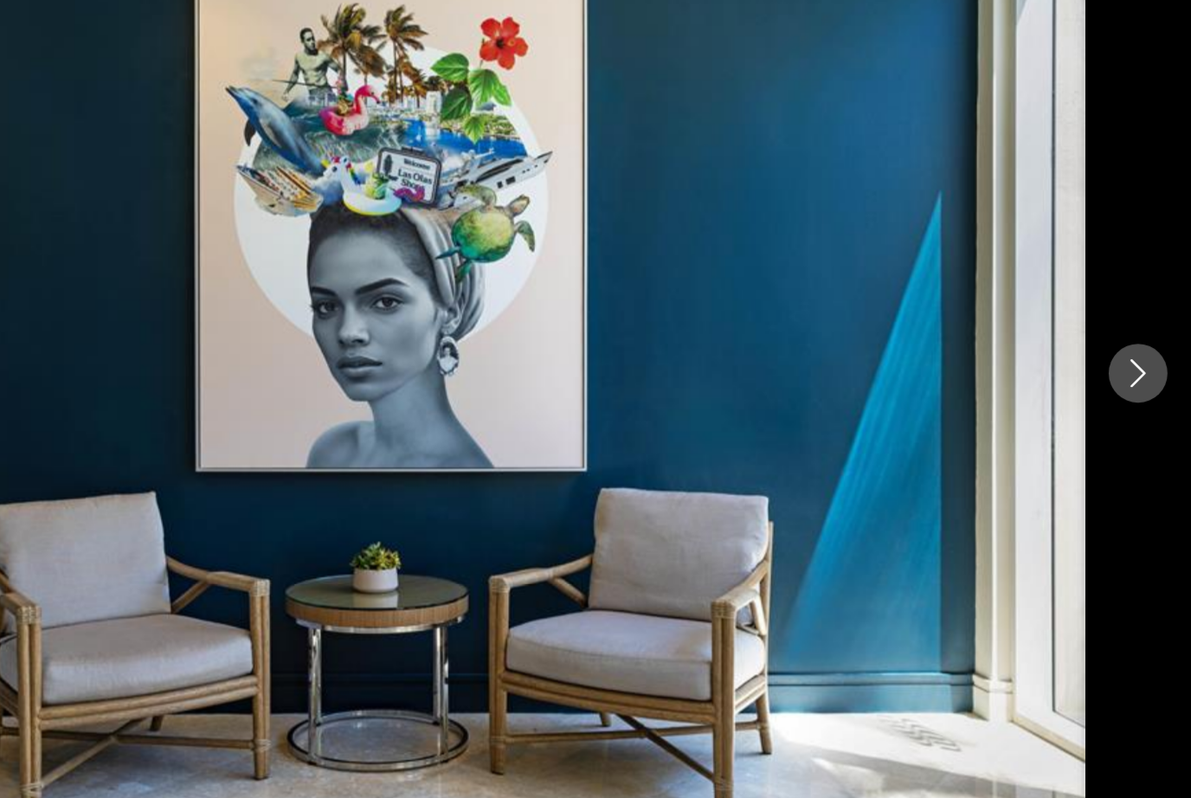
click at [1142, 389] on icon "Next image" at bounding box center [1152, 399] width 21 height 21
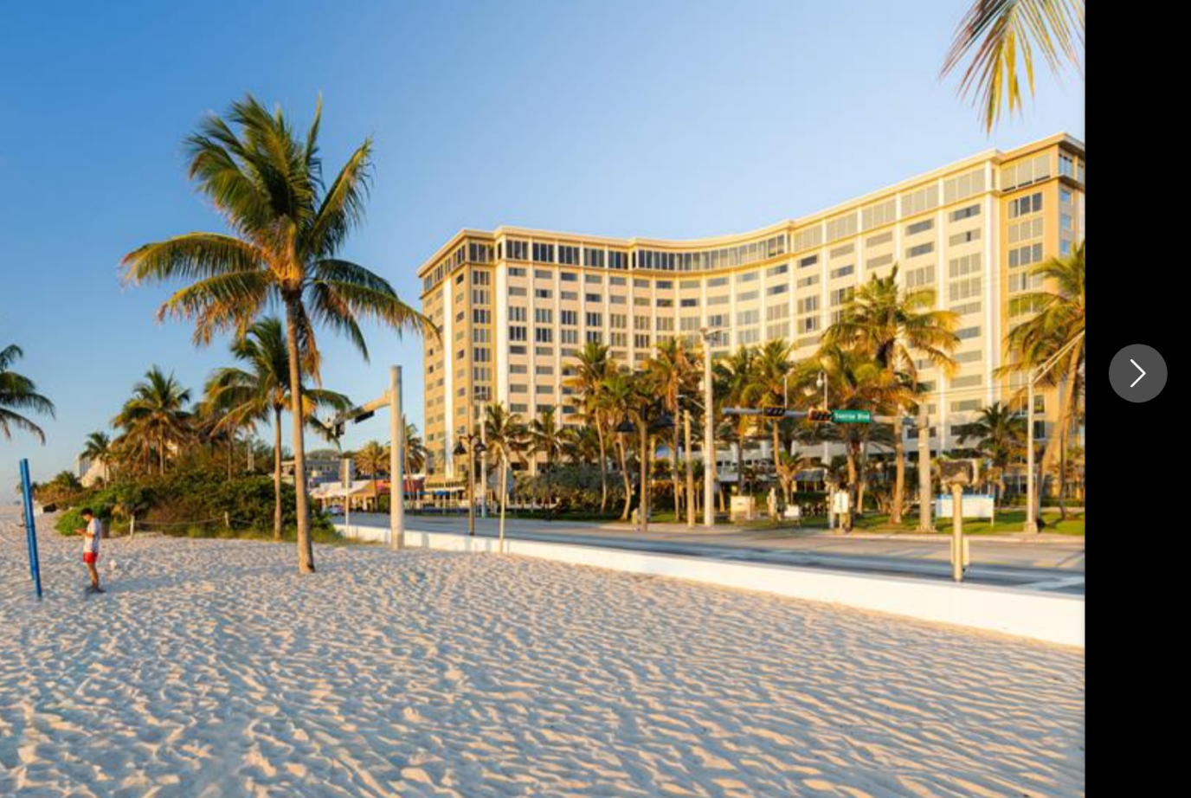
click at [1142, 389] on icon "Next image" at bounding box center [1152, 399] width 21 height 21
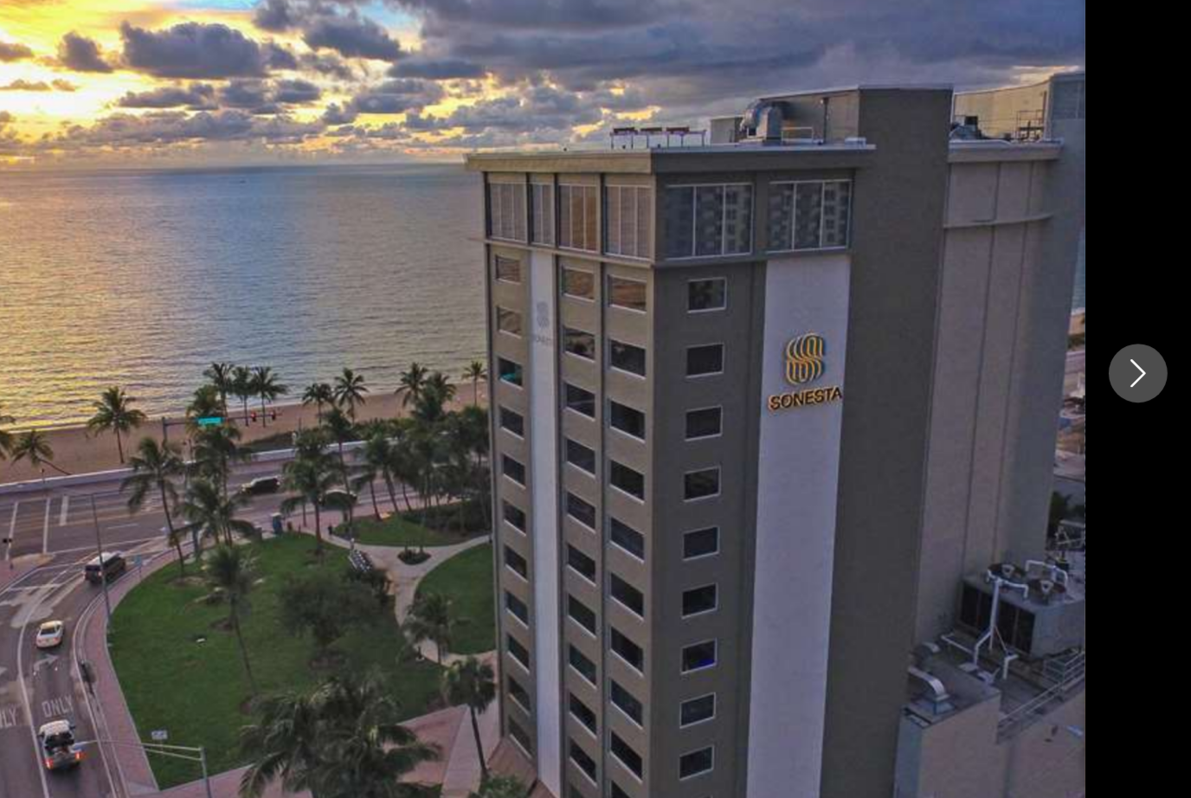
click at [1147, 389] on icon "Next image" at bounding box center [1152, 399] width 11 height 21
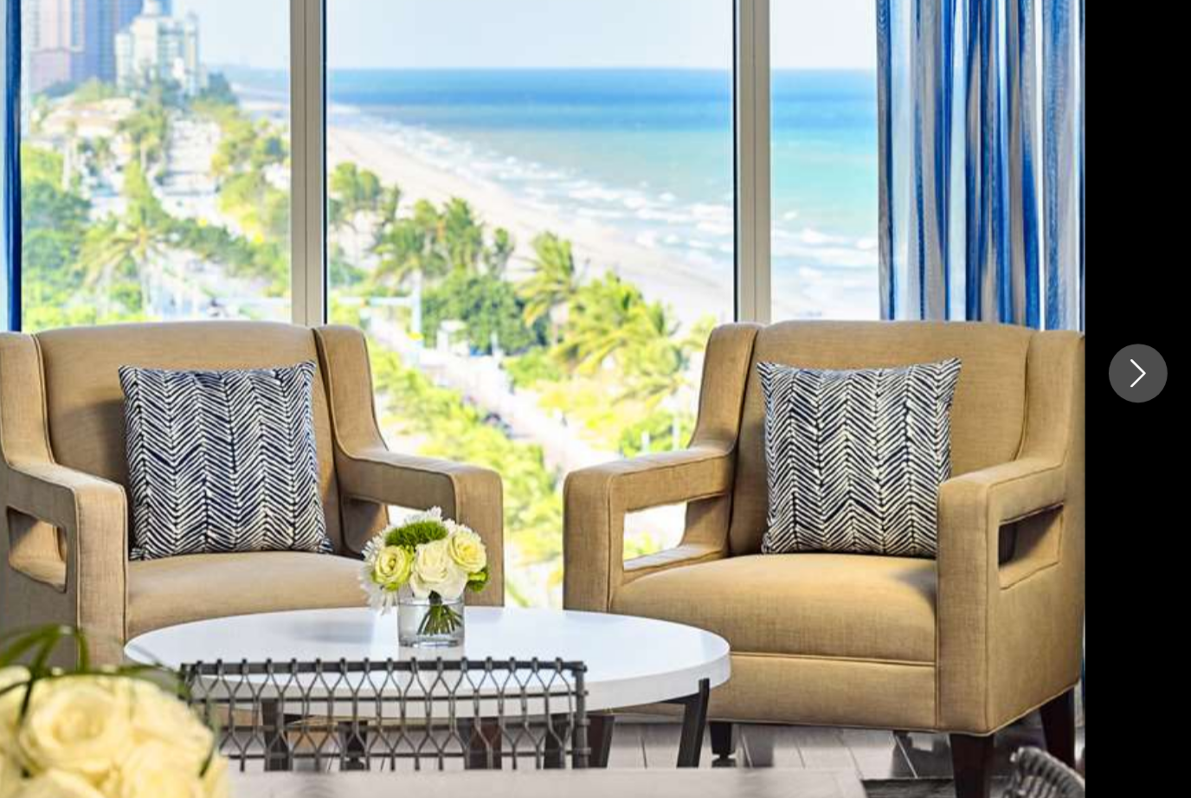
click at [1131, 378] on button "Next image" at bounding box center [1152, 399] width 43 height 43
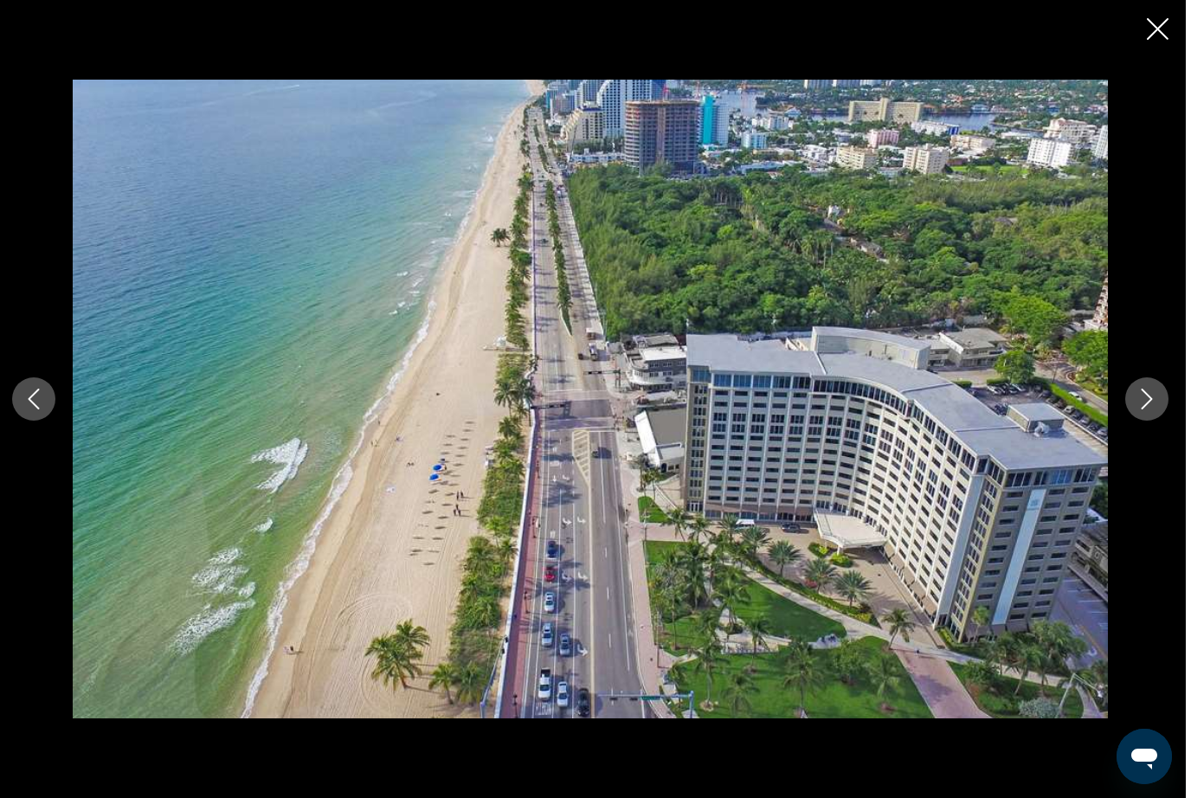
scroll to position [1942, 0]
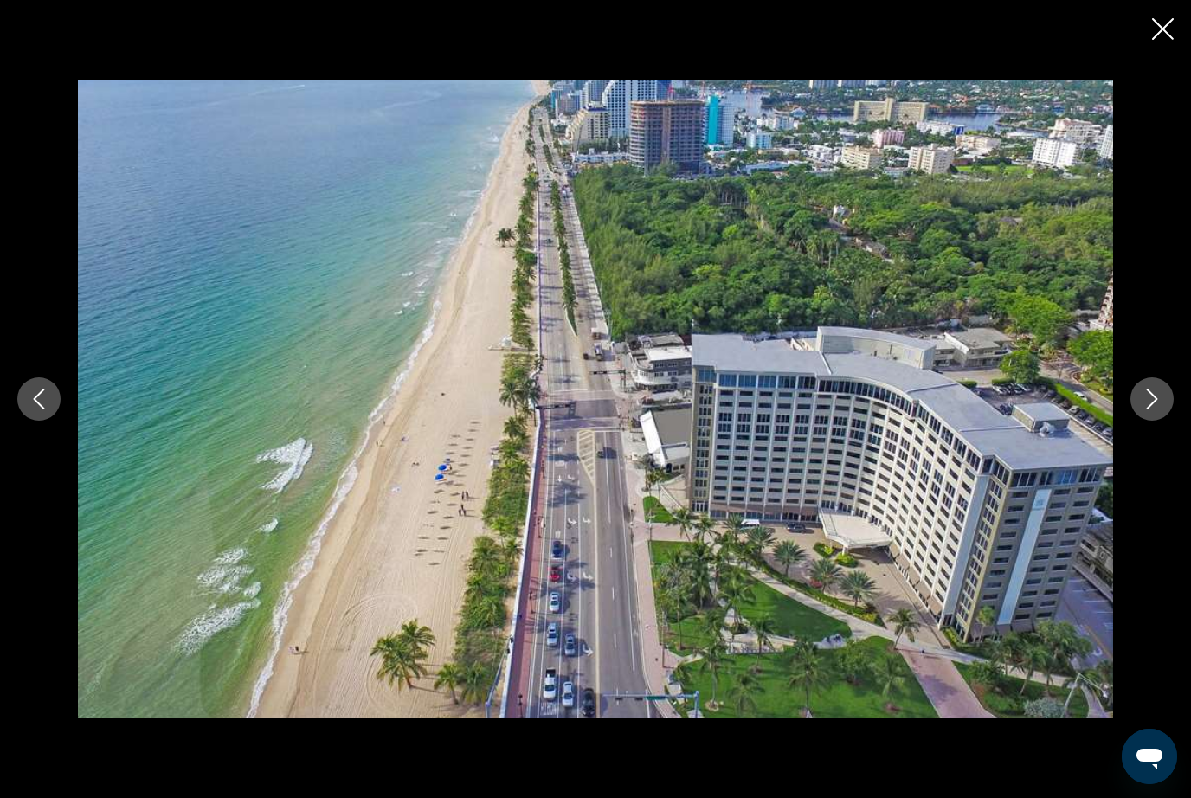
click at [1153, 421] on button "Next image" at bounding box center [1152, 399] width 43 height 43
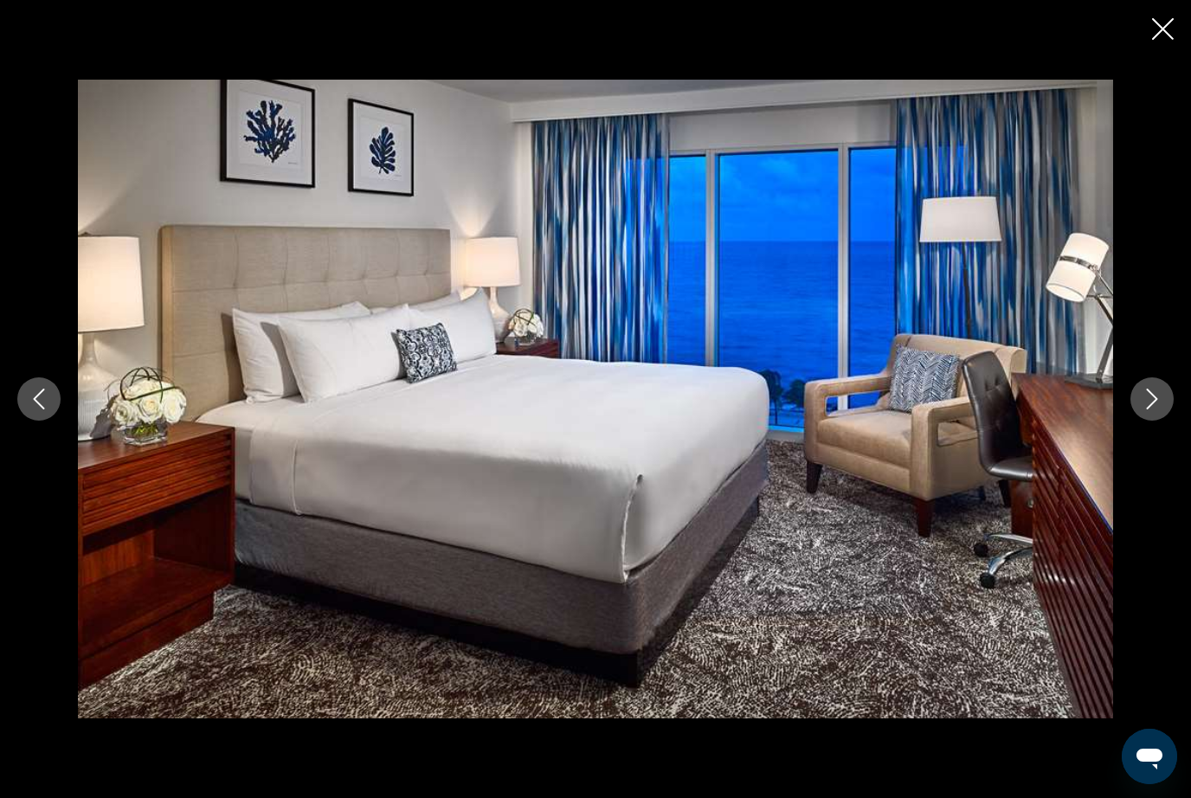
click at [1146, 421] on button "Next image" at bounding box center [1152, 399] width 43 height 43
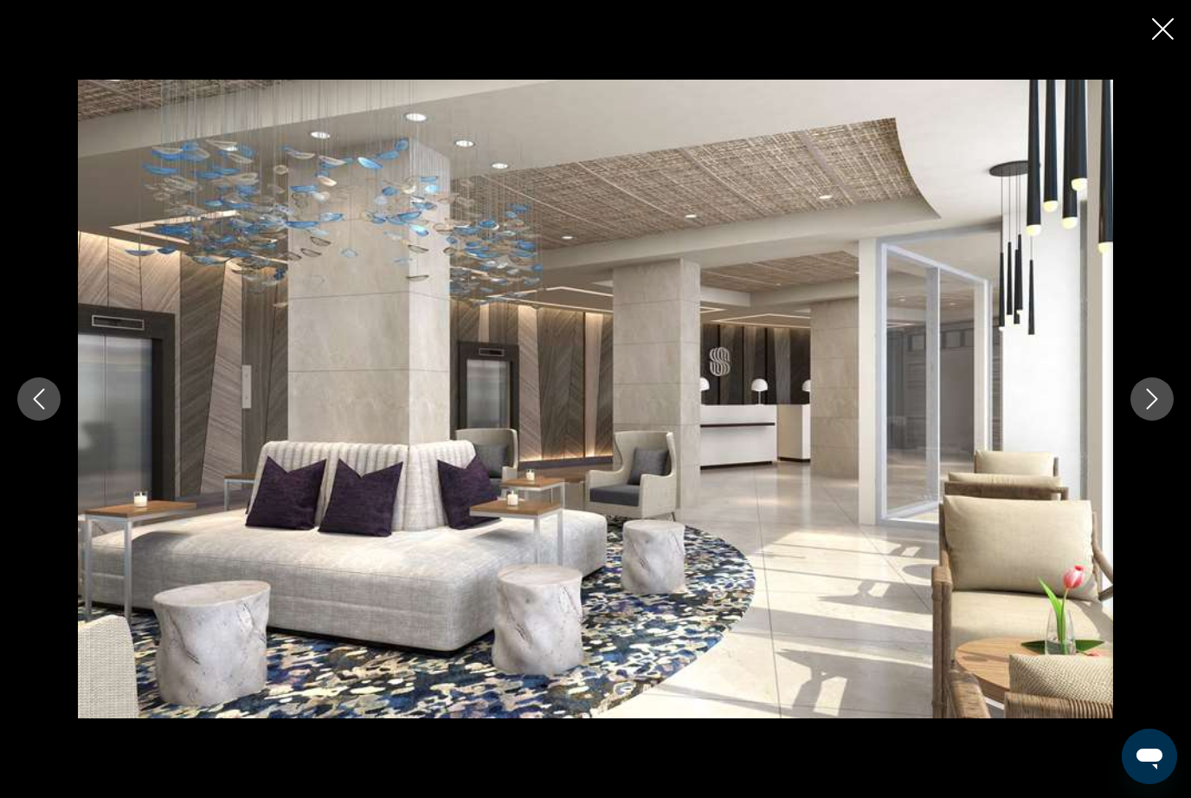
click at [1142, 410] on icon "Next image" at bounding box center [1152, 399] width 21 height 21
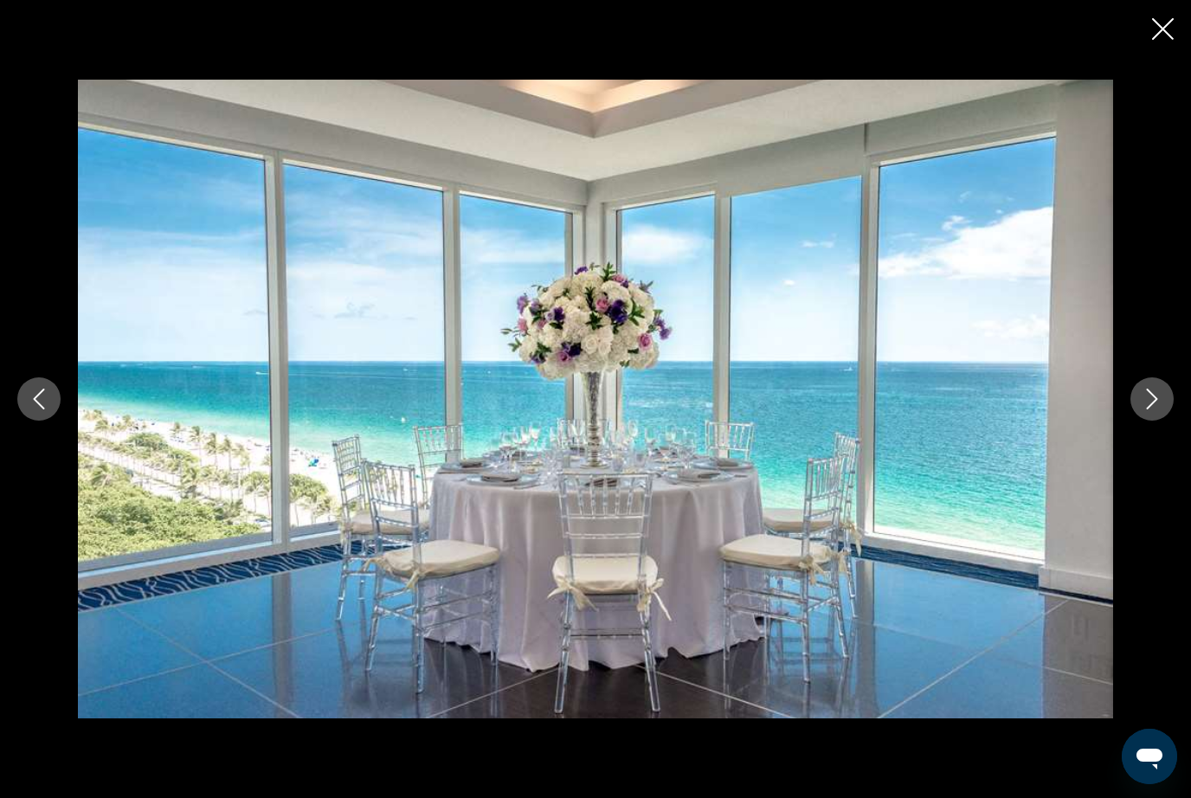
click at [1150, 421] on button "Next image" at bounding box center [1152, 399] width 43 height 43
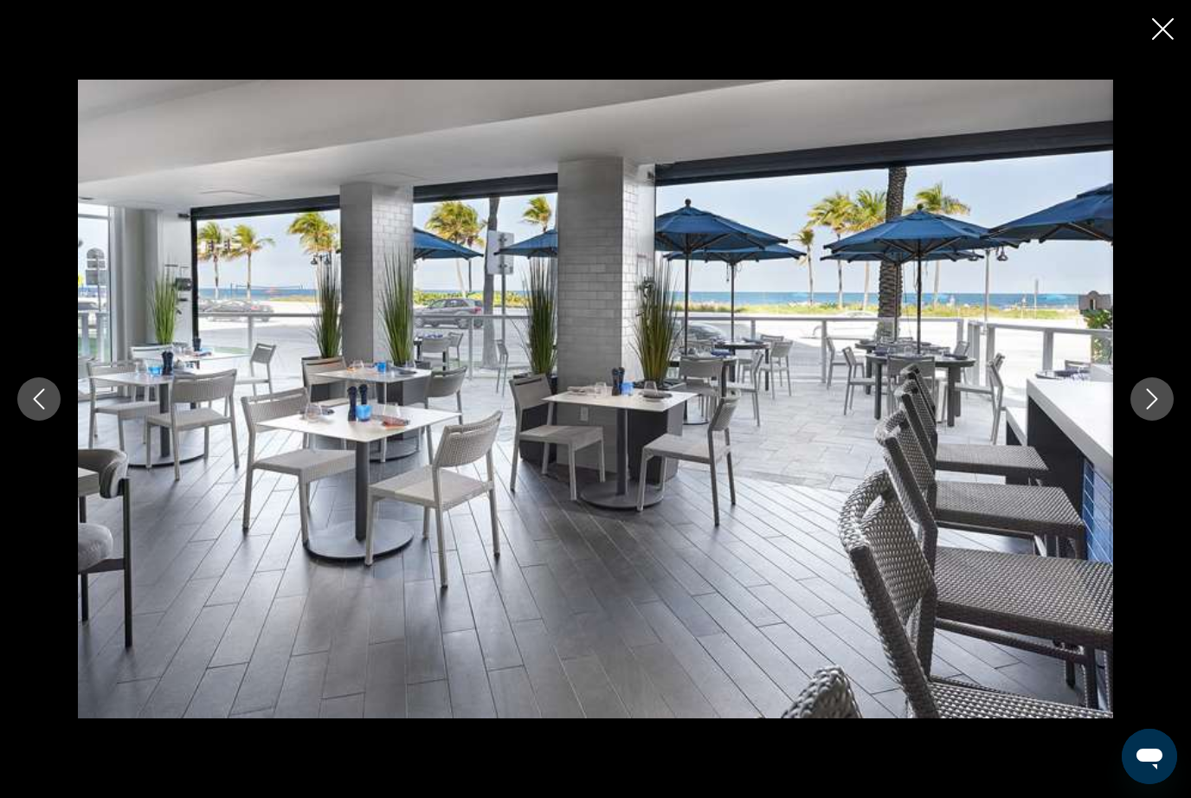
click at [1151, 421] on button "Next image" at bounding box center [1152, 399] width 43 height 43
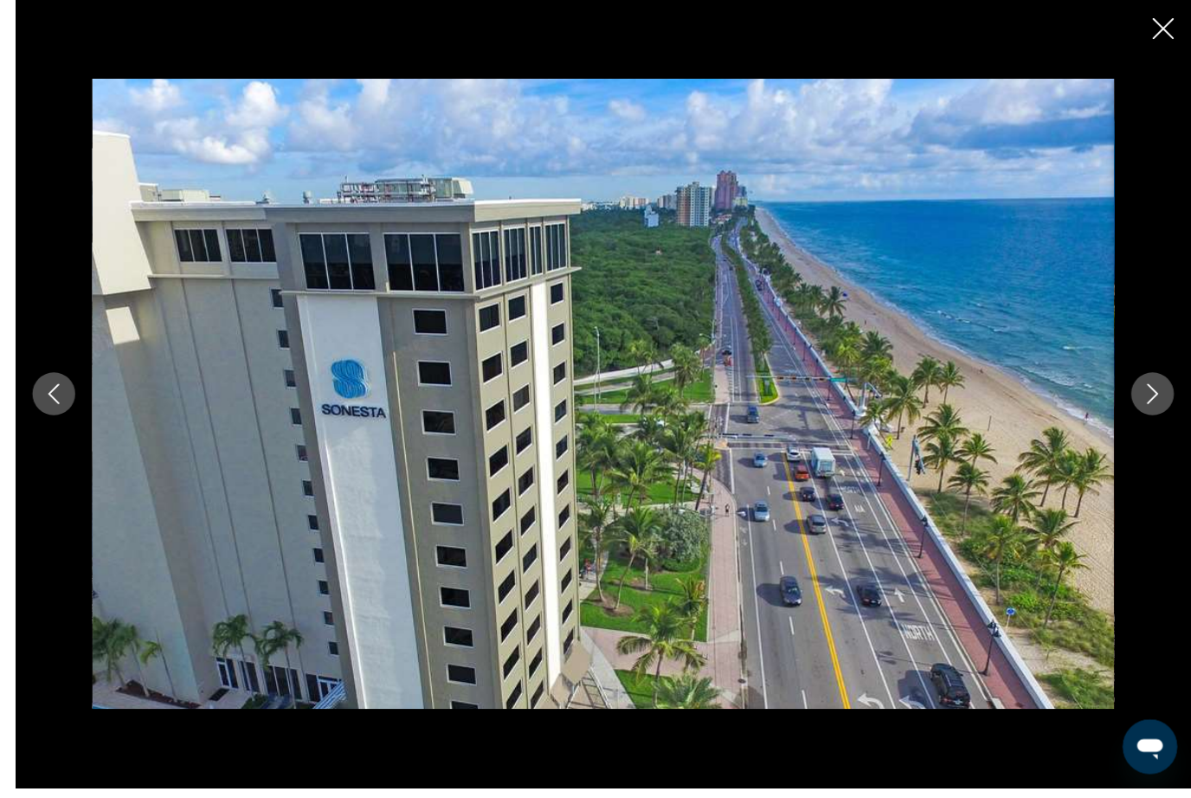
scroll to position [1990, 0]
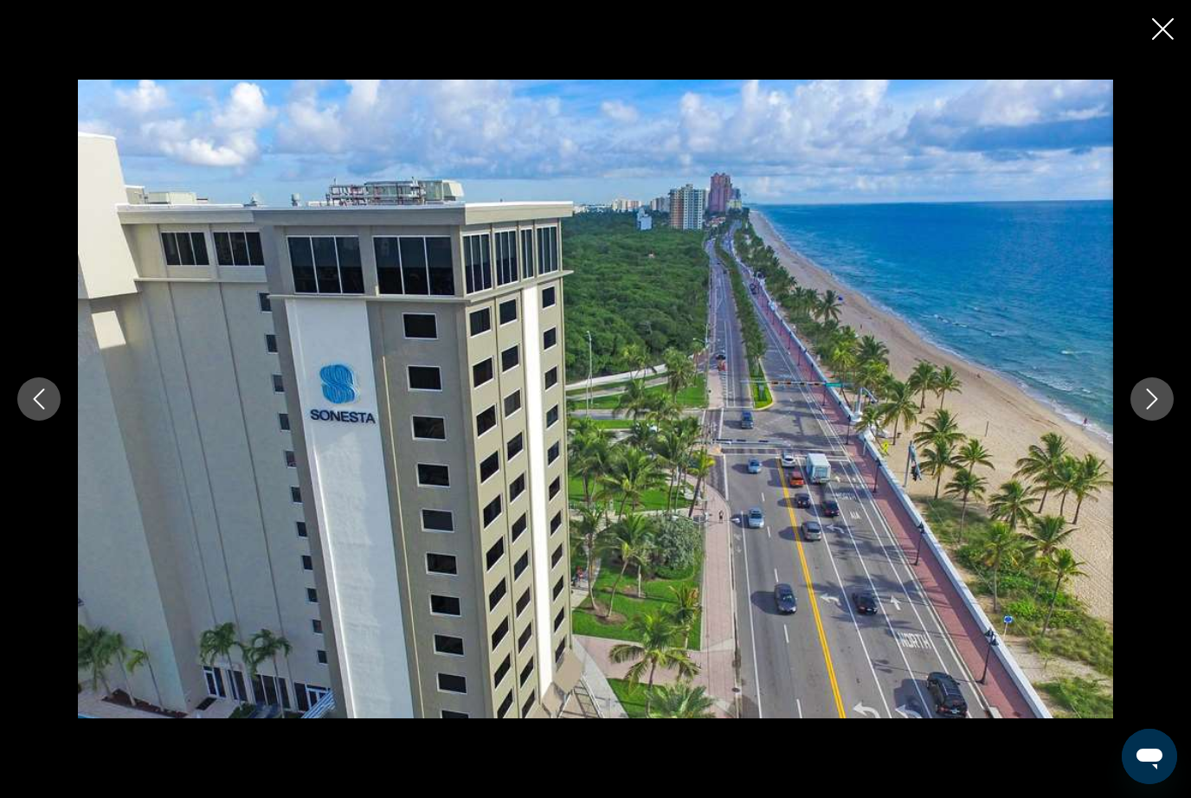
click at [1146, 410] on icon "Next image" at bounding box center [1152, 399] width 21 height 21
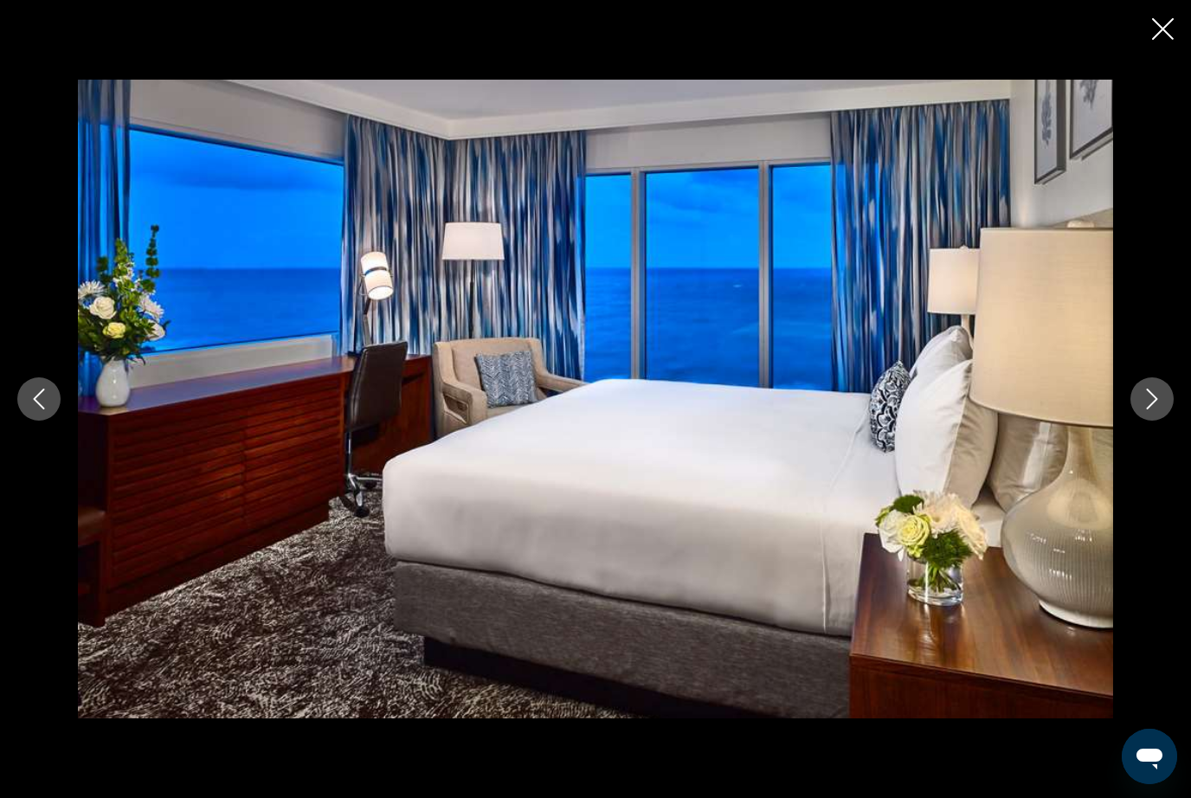
click at [1156, 421] on button "Next image" at bounding box center [1152, 399] width 43 height 43
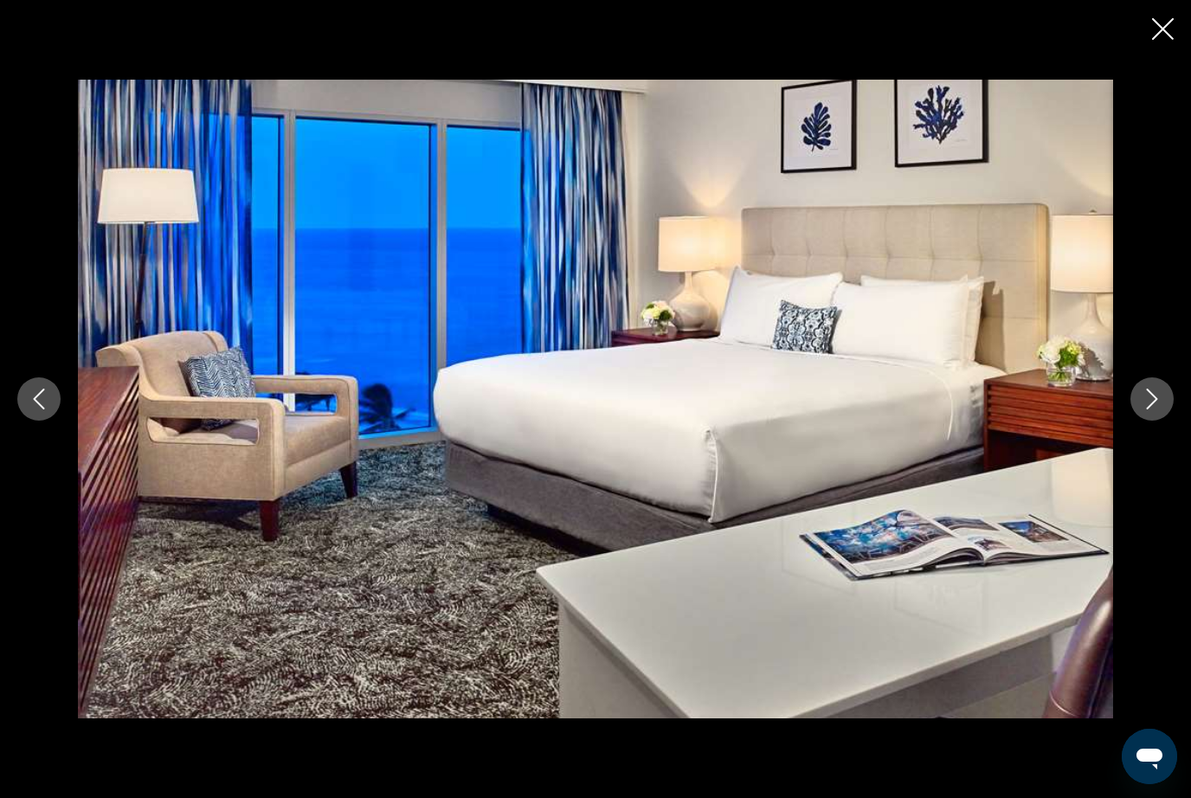
click at [1154, 421] on button "Next image" at bounding box center [1152, 399] width 43 height 43
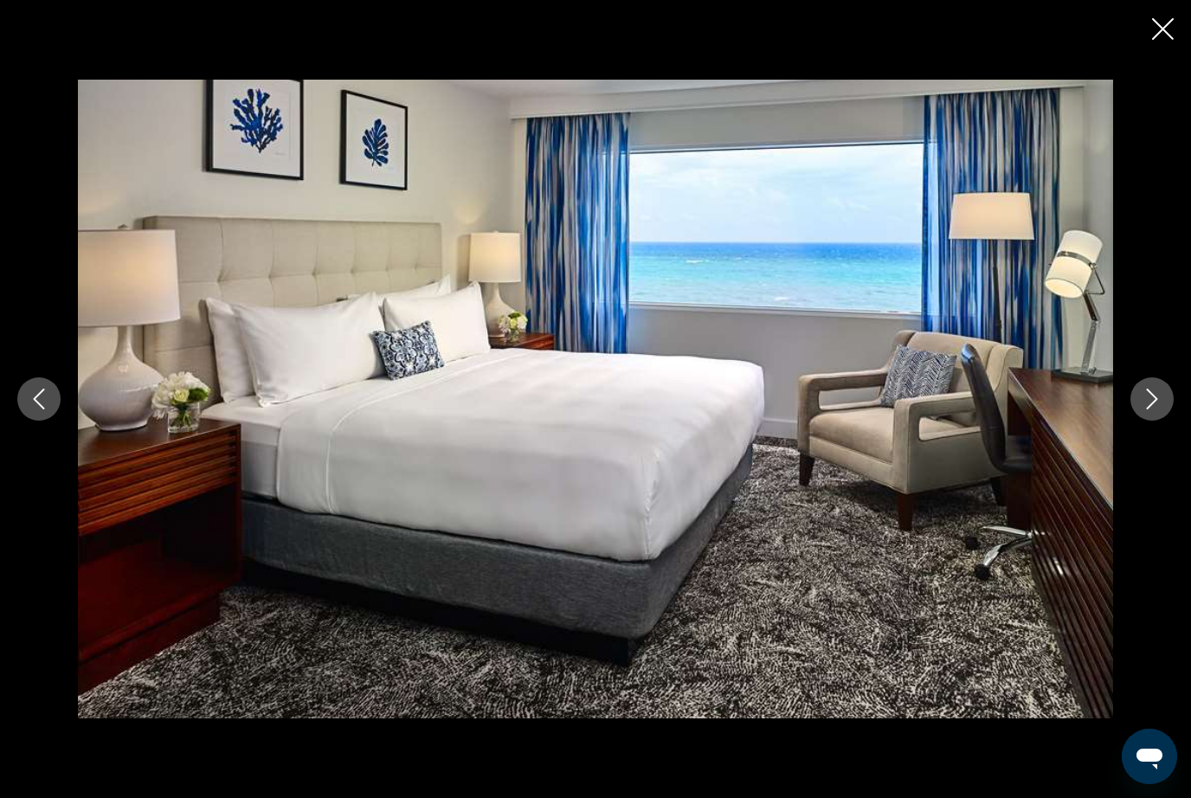
click at [1152, 421] on button "Next image" at bounding box center [1152, 399] width 43 height 43
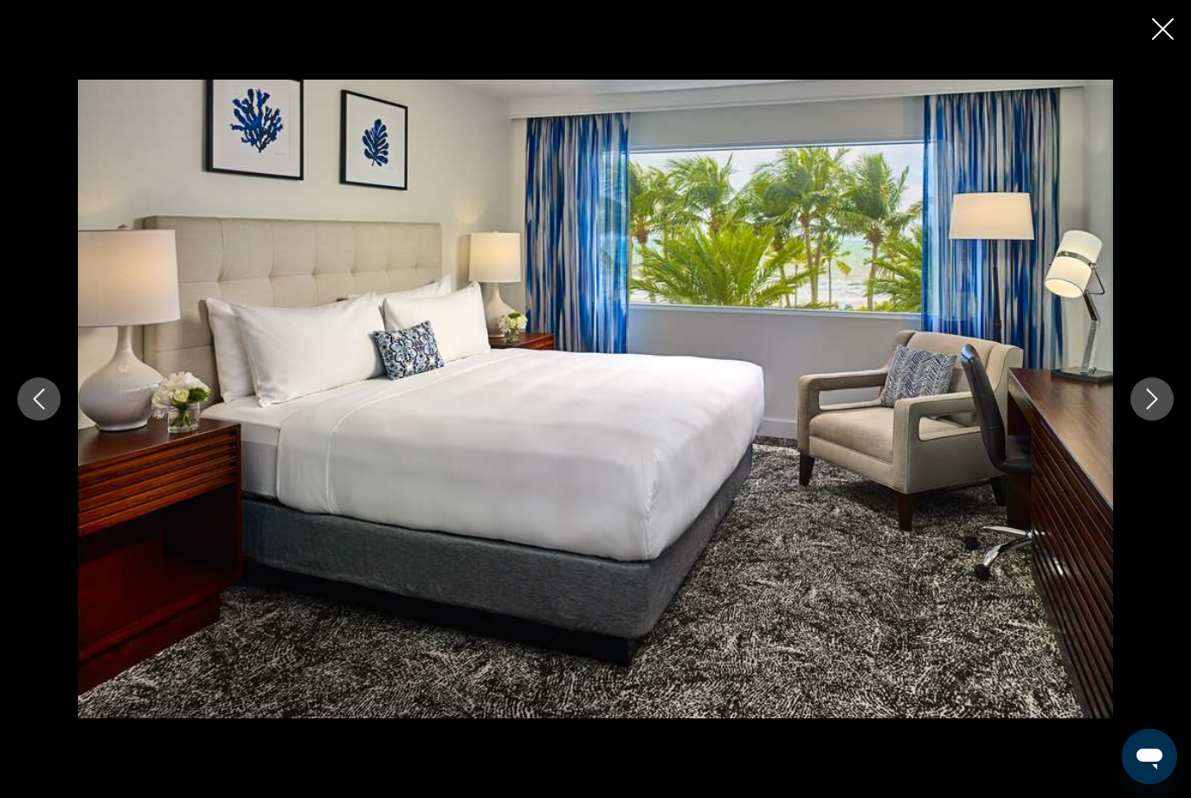
click at [1149, 421] on button "Next image" at bounding box center [1152, 399] width 43 height 43
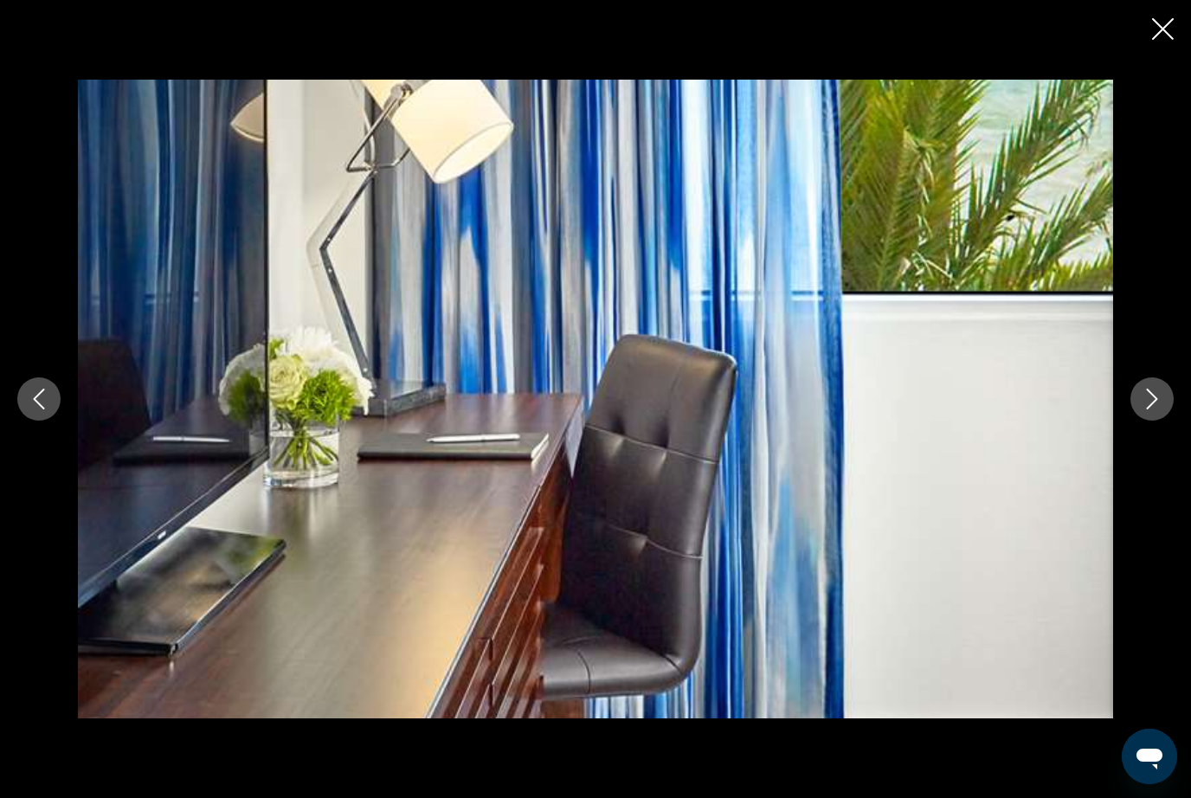
click at [1153, 421] on button "Next image" at bounding box center [1152, 399] width 43 height 43
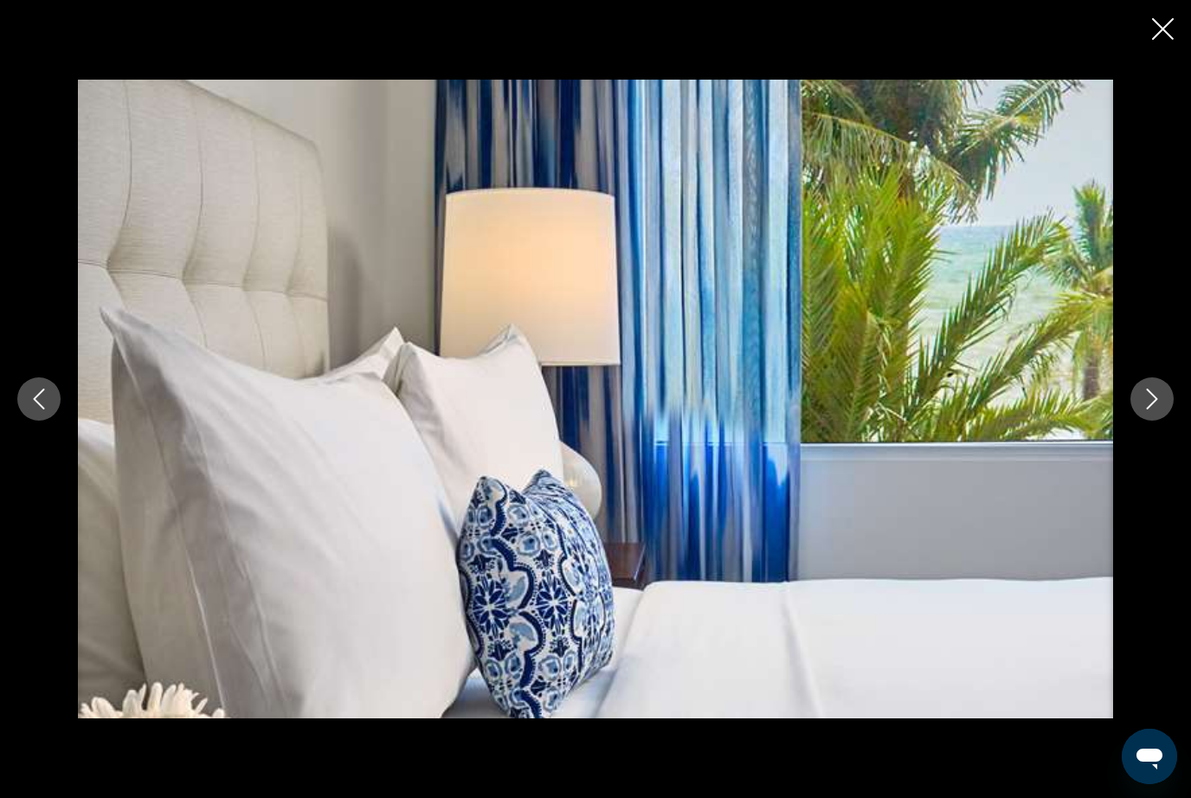
click at [1165, 421] on button "Next image" at bounding box center [1152, 399] width 43 height 43
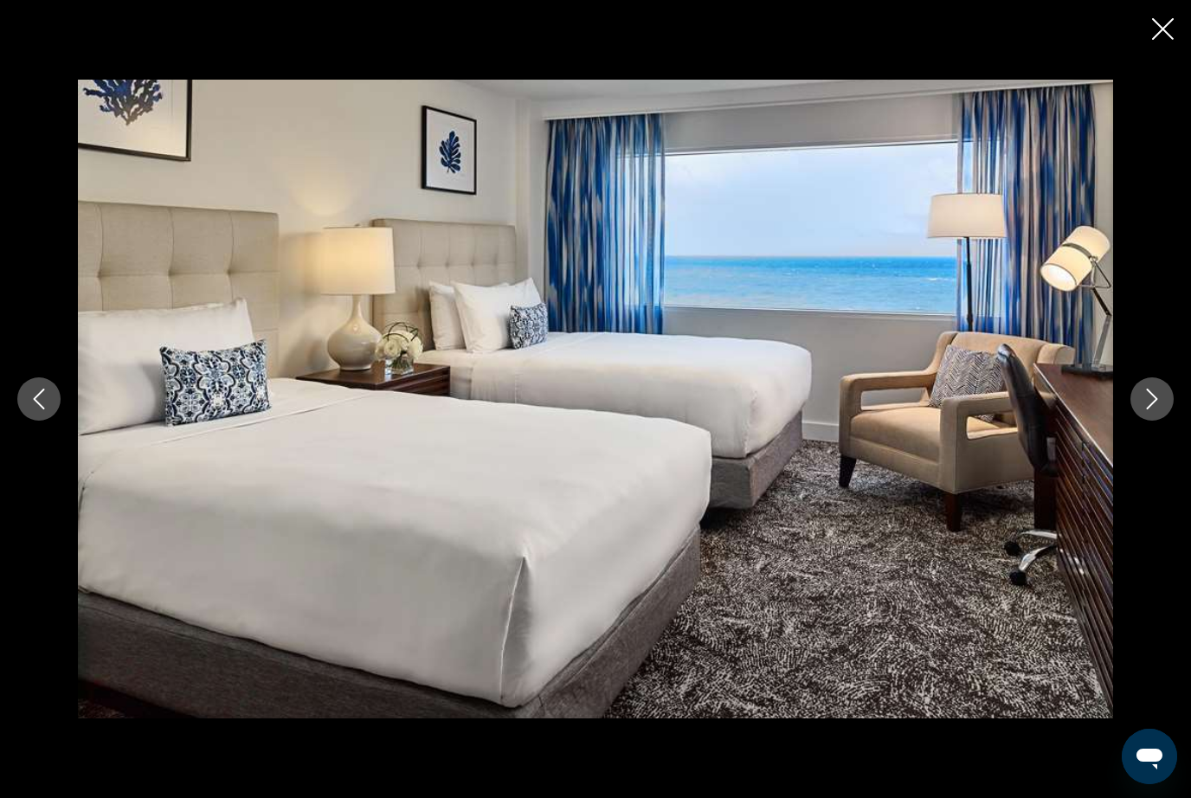
click at [1172, 421] on button "Next image" at bounding box center [1152, 399] width 43 height 43
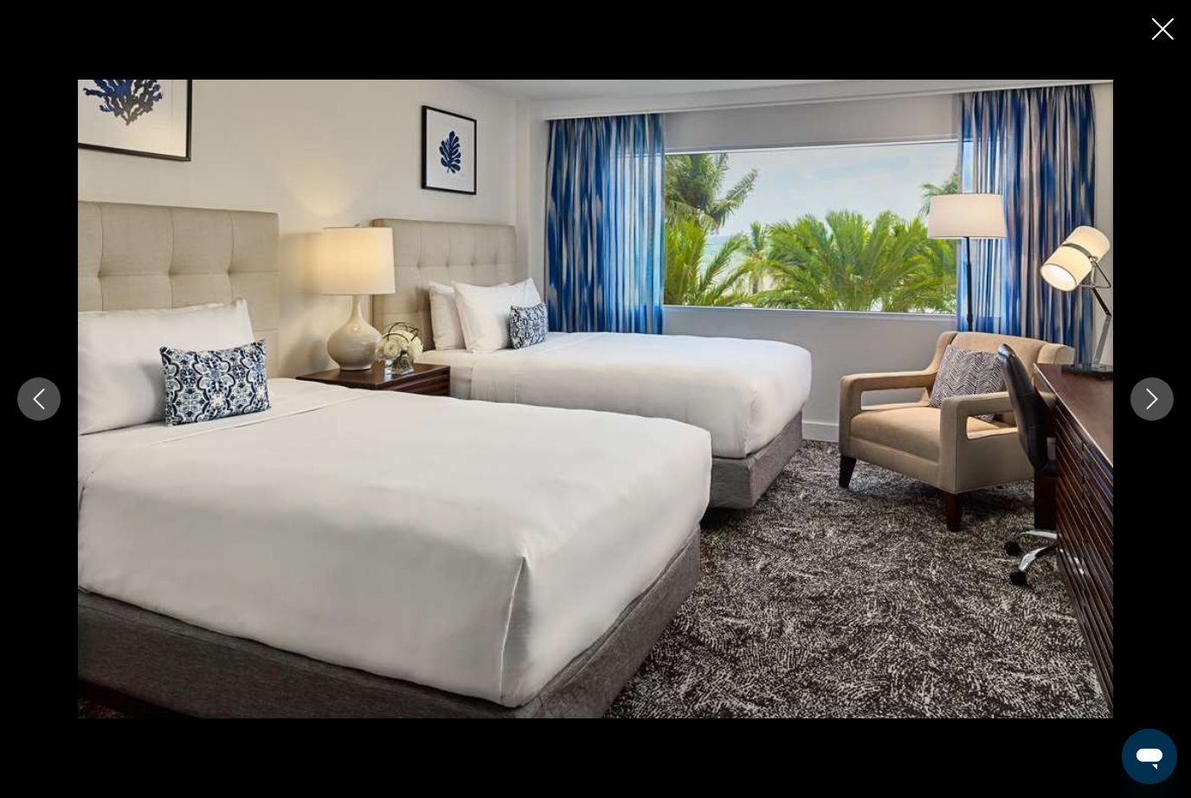
click at [1172, 421] on button "Next image" at bounding box center [1152, 399] width 43 height 43
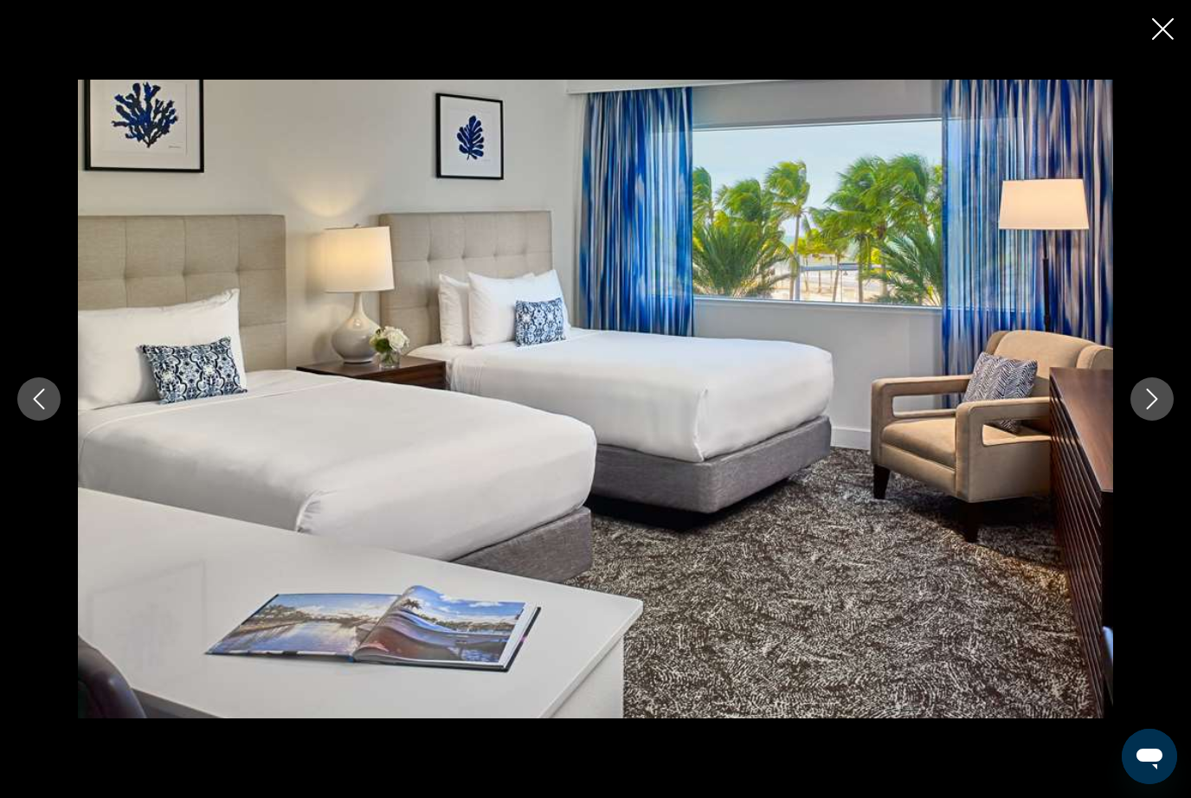
click at [1182, 423] on div "Main content" at bounding box center [595, 399] width 1191 height 639
click at [1179, 422] on div "Main content" at bounding box center [595, 399] width 1191 height 639
click at [1153, 421] on button "Next image" at bounding box center [1152, 399] width 43 height 43
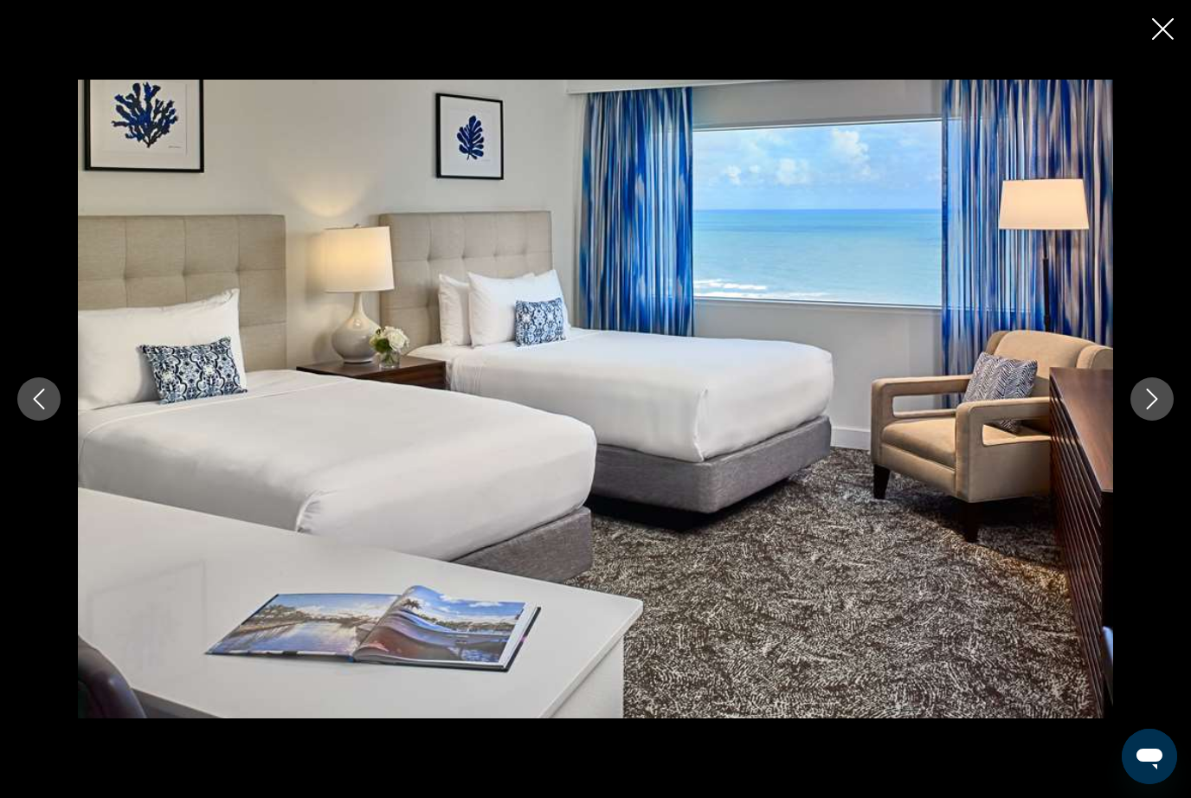
click at [1154, 421] on button "Next image" at bounding box center [1152, 399] width 43 height 43
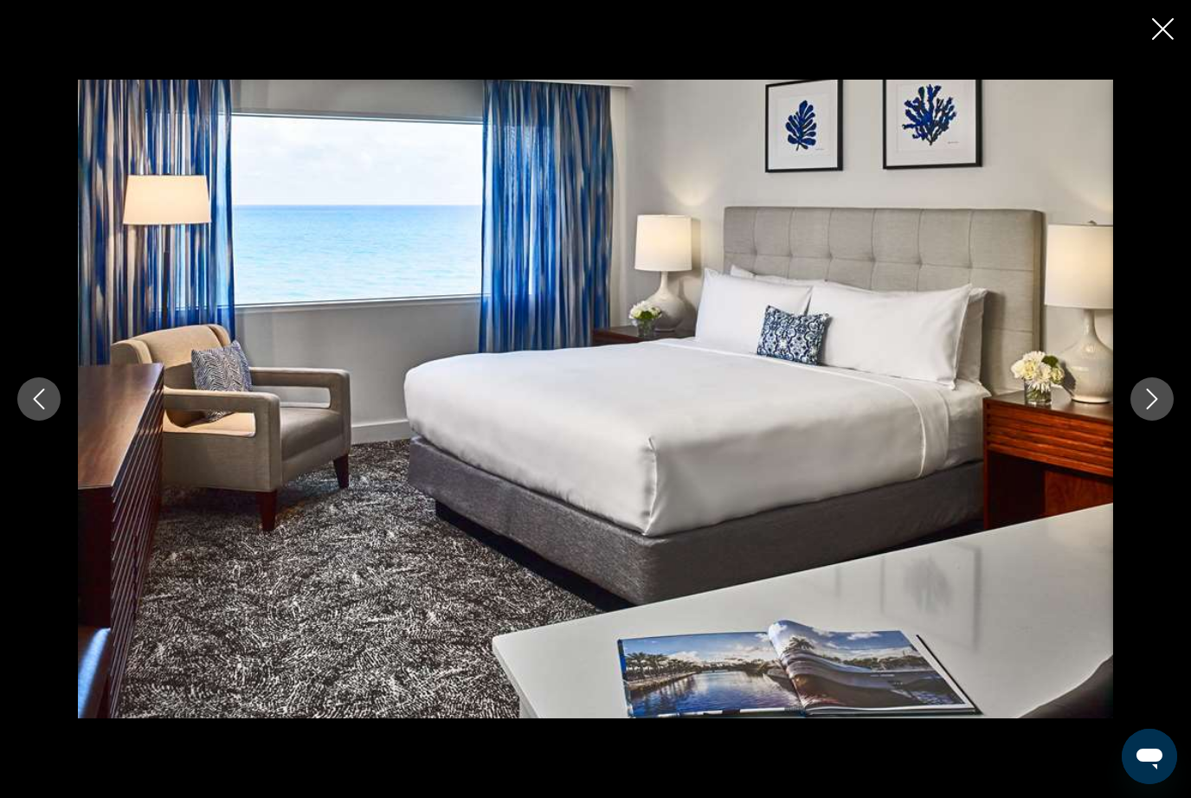
click at [1165, 421] on button "Next image" at bounding box center [1152, 399] width 43 height 43
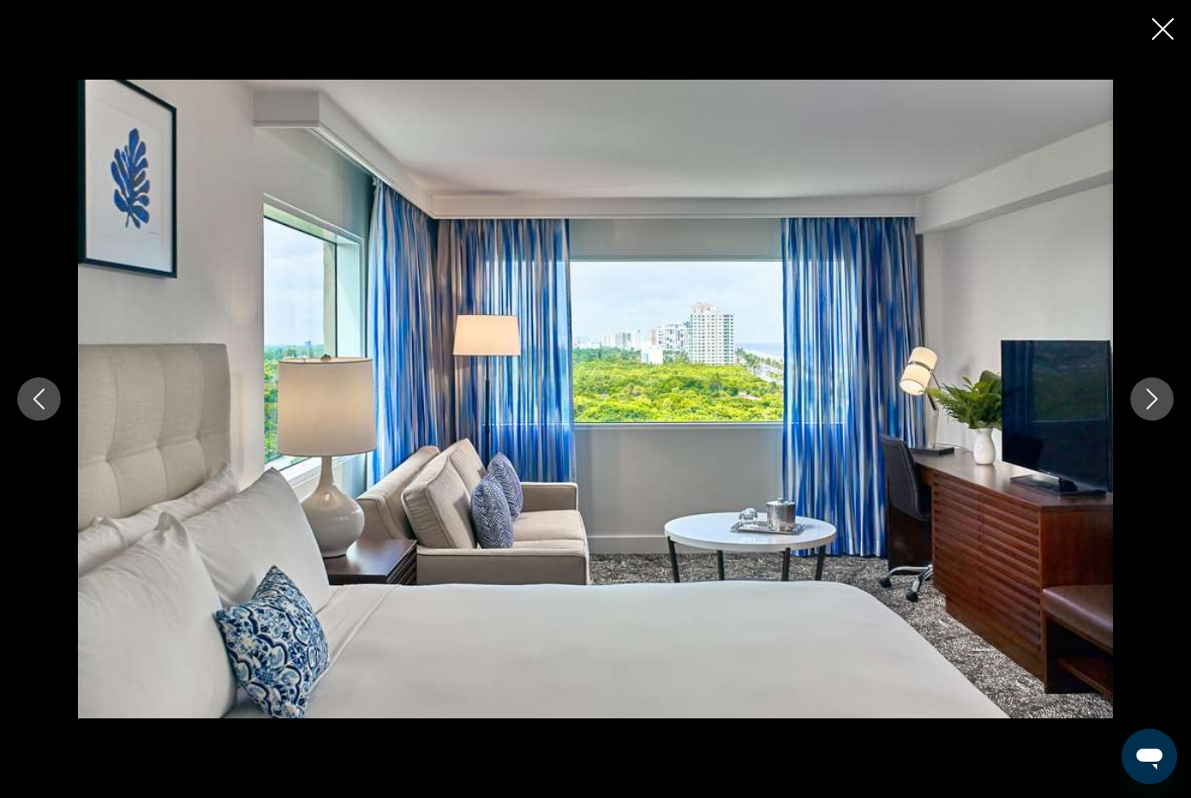
click at [1155, 421] on button "Next image" at bounding box center [1152, 399] width 43 height 43
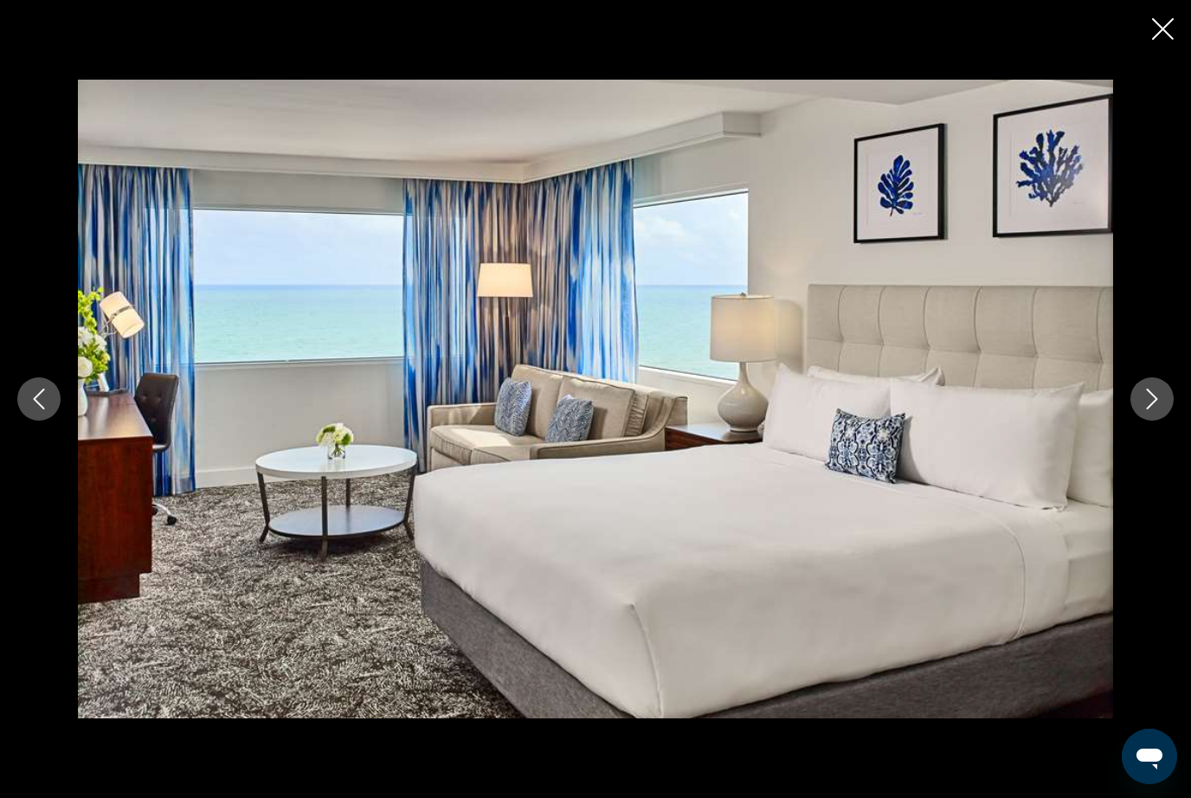
click at [1158, 421] on button "Next image" at bounding box center [1152, 399] width 43 height 43
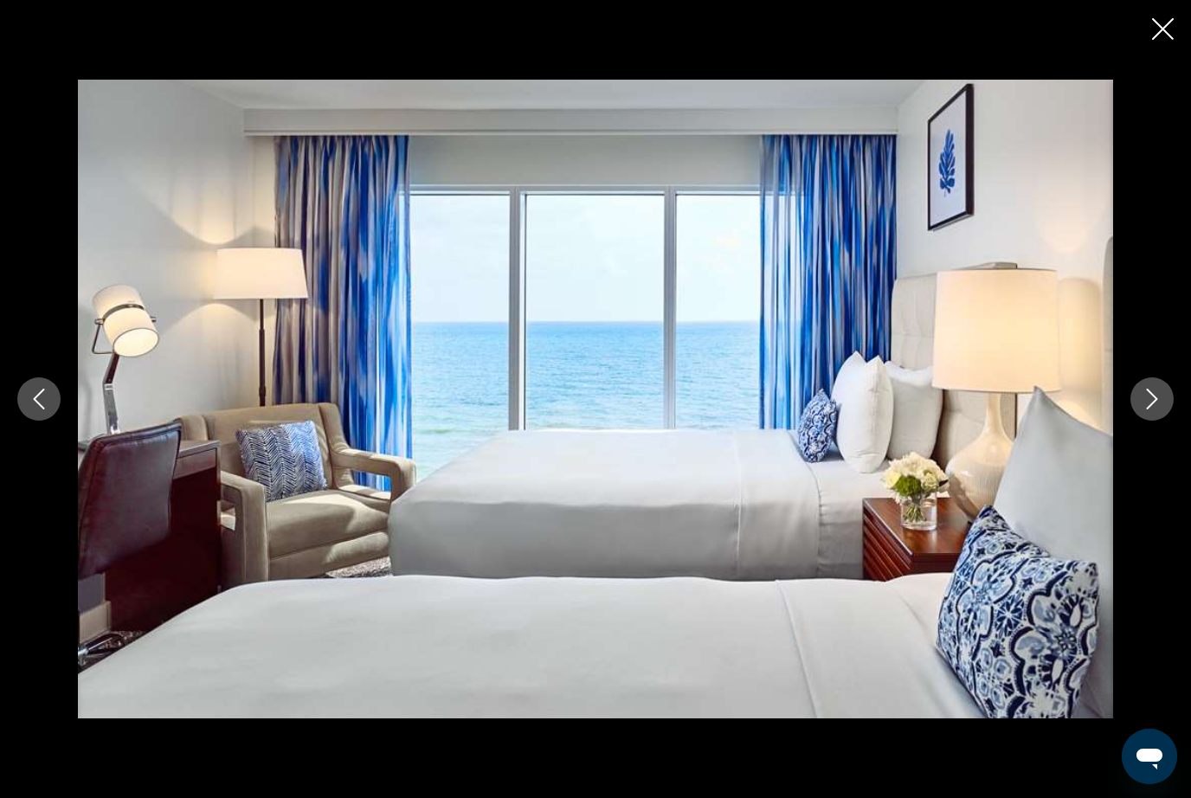
click at [1153, 410] on icon "Next image" at bounding box center [1152, 399] width 21 height 21
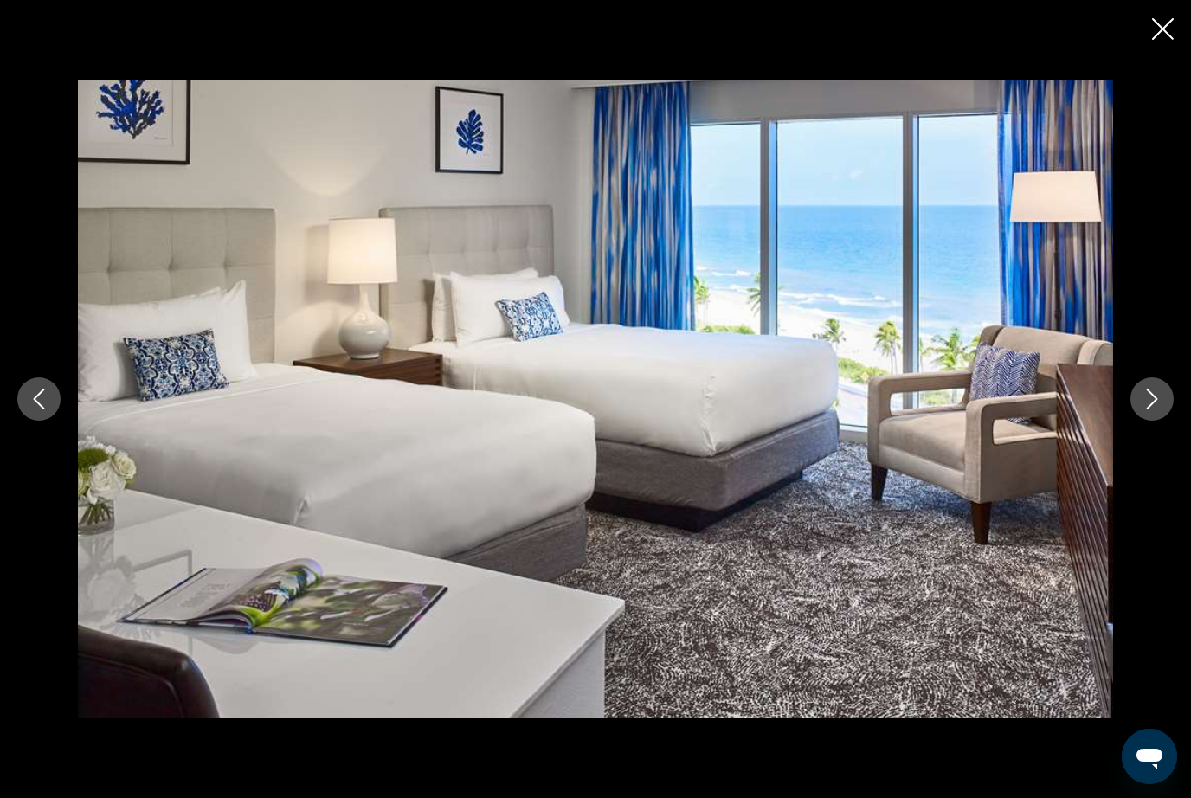
click at [1157, 410] on icon "Next image" at bounding box center [1152, 399] width 21 height 21
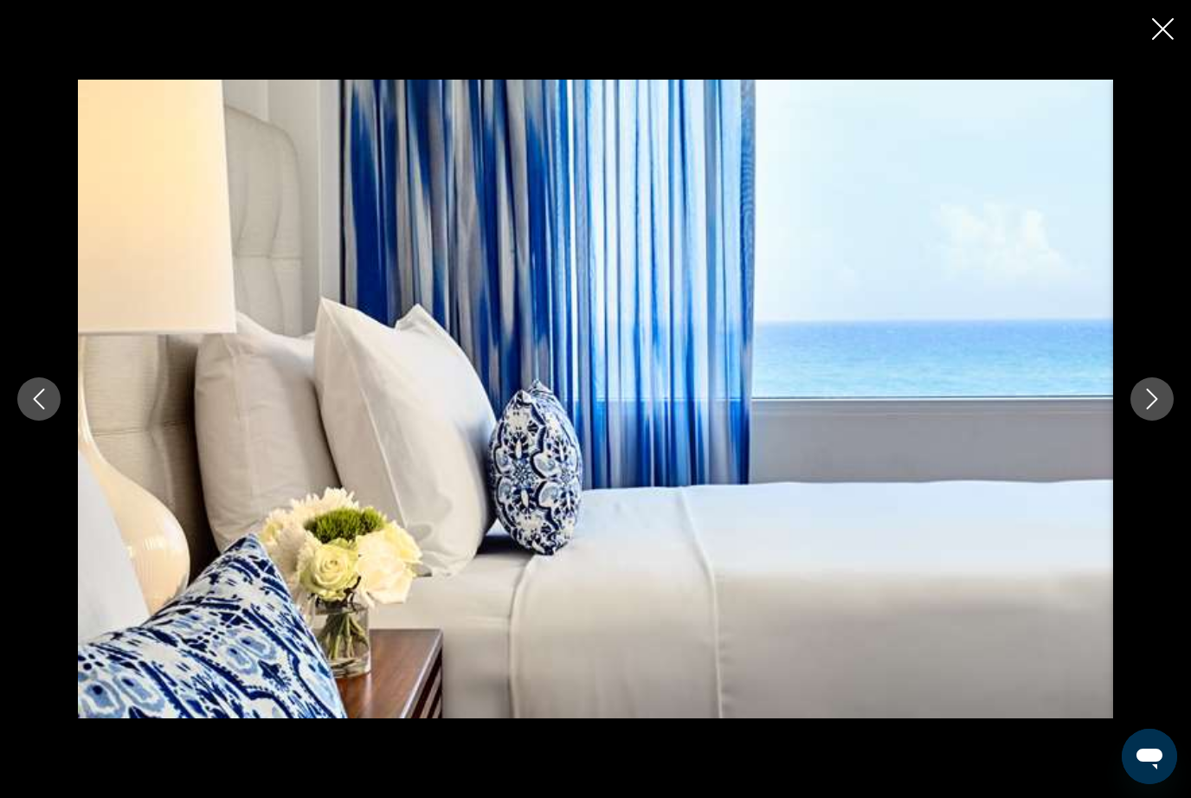
click at [1160, 410] on icon "Next image" at bounding box center [1152, 399] width 21 height 21
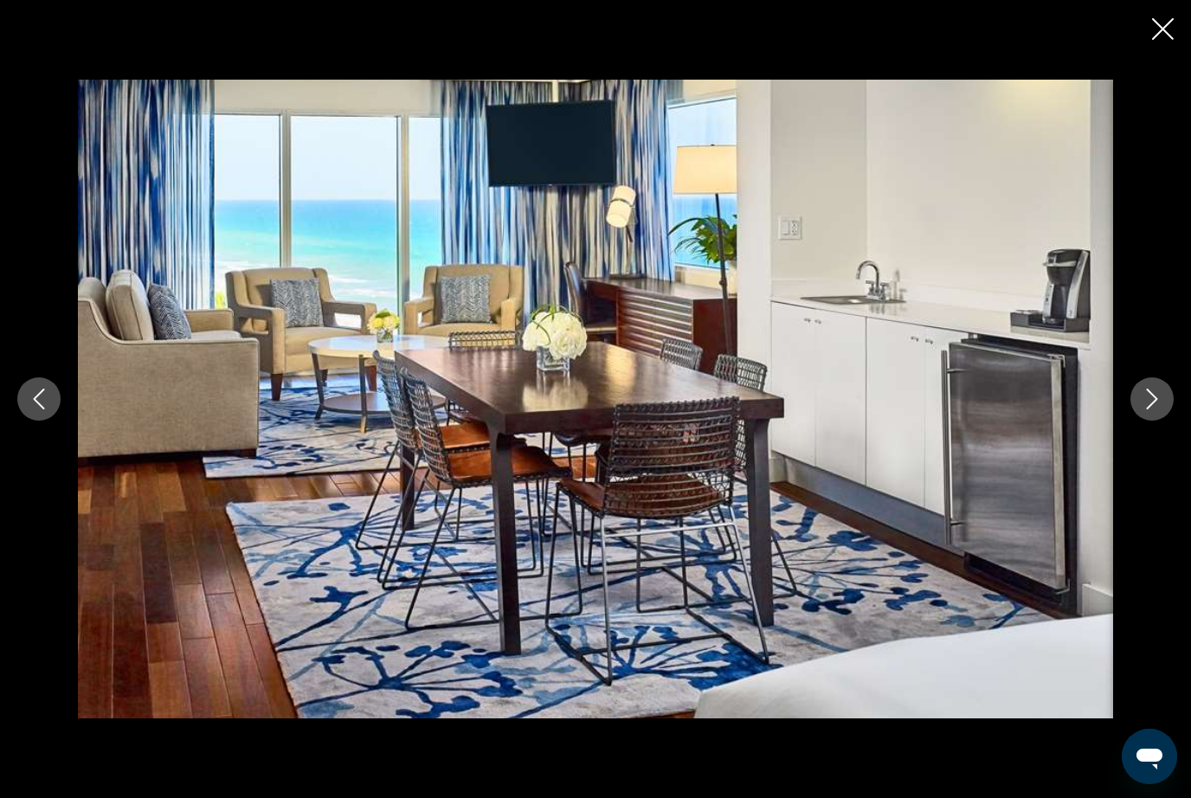
click at [1163, 421] on button "Next image" at bounding box center [1152, 399] width 43 height 43
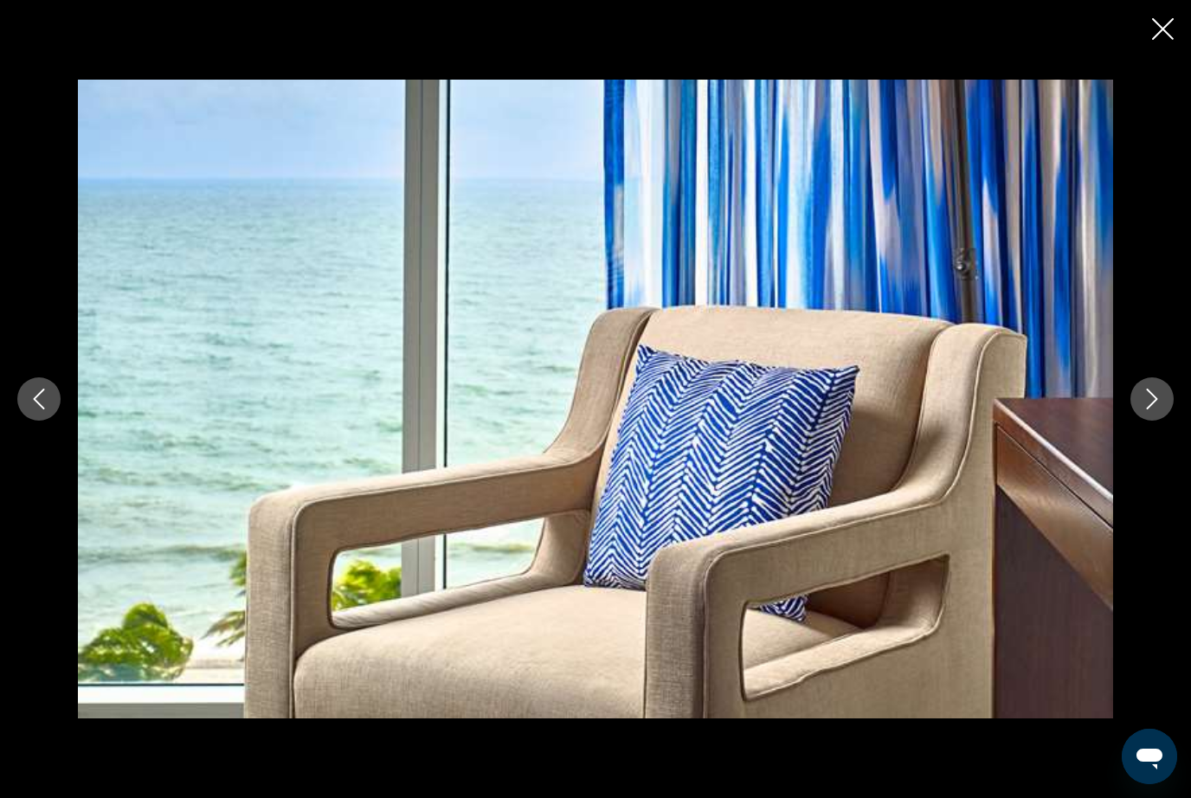
click at [1162, 410] on icon "Next image" at bounding box center [1152, 399] width 21 height 21
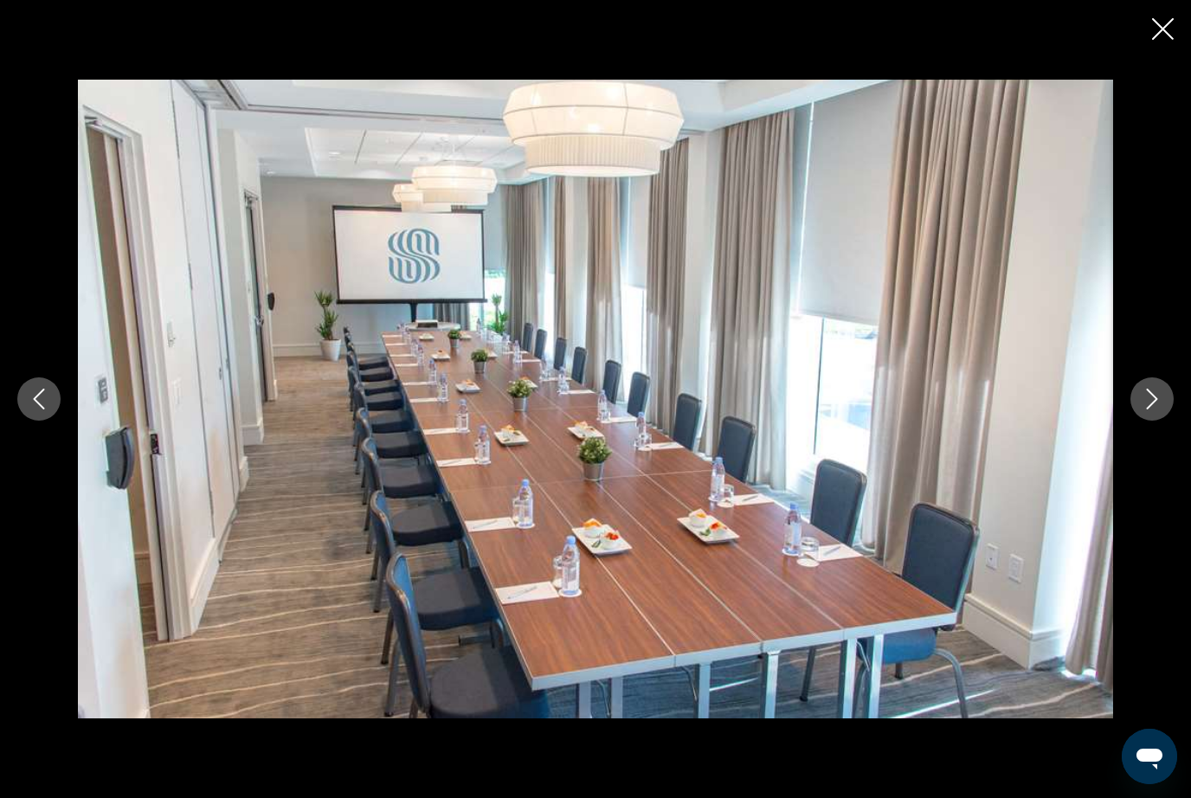
click at [1159, 410] on icon "Next image" at bounding box center [1152, 399] width 21 height 21
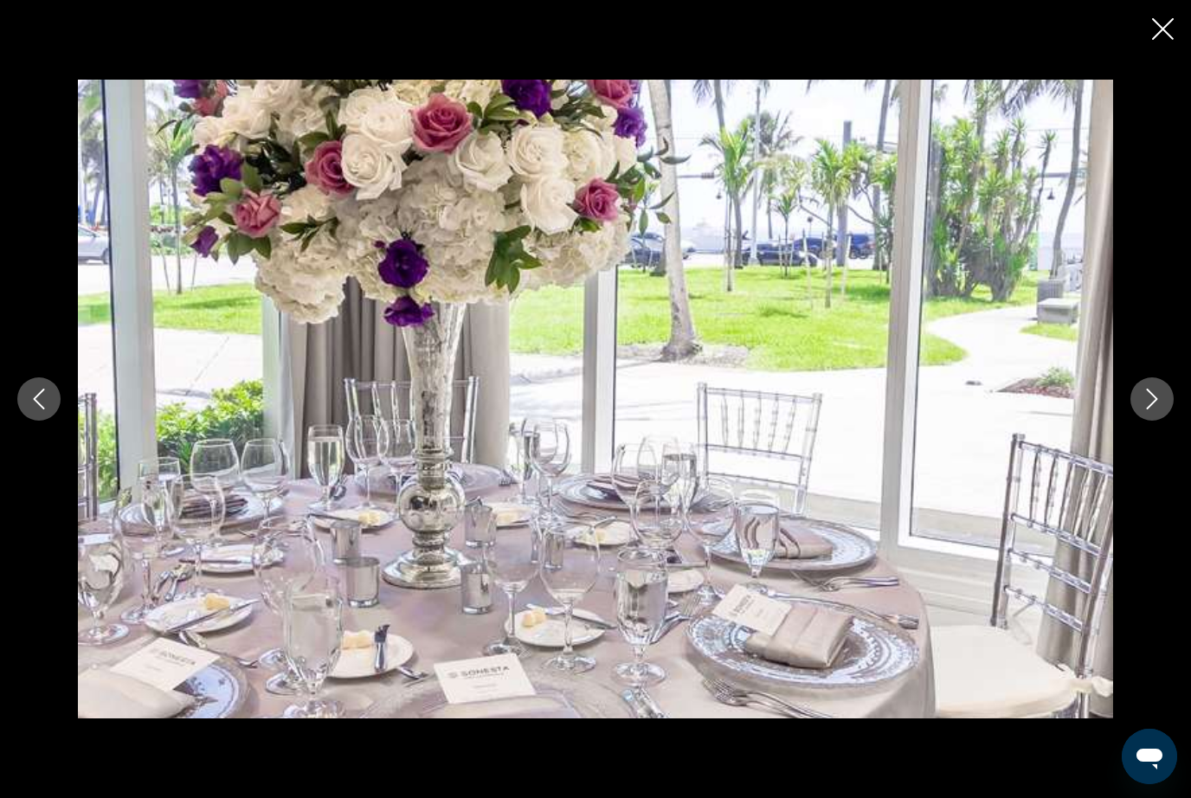
click at [1162, 410] on icon "Next image" at bounding box center [1152, 399] width 21 height 21
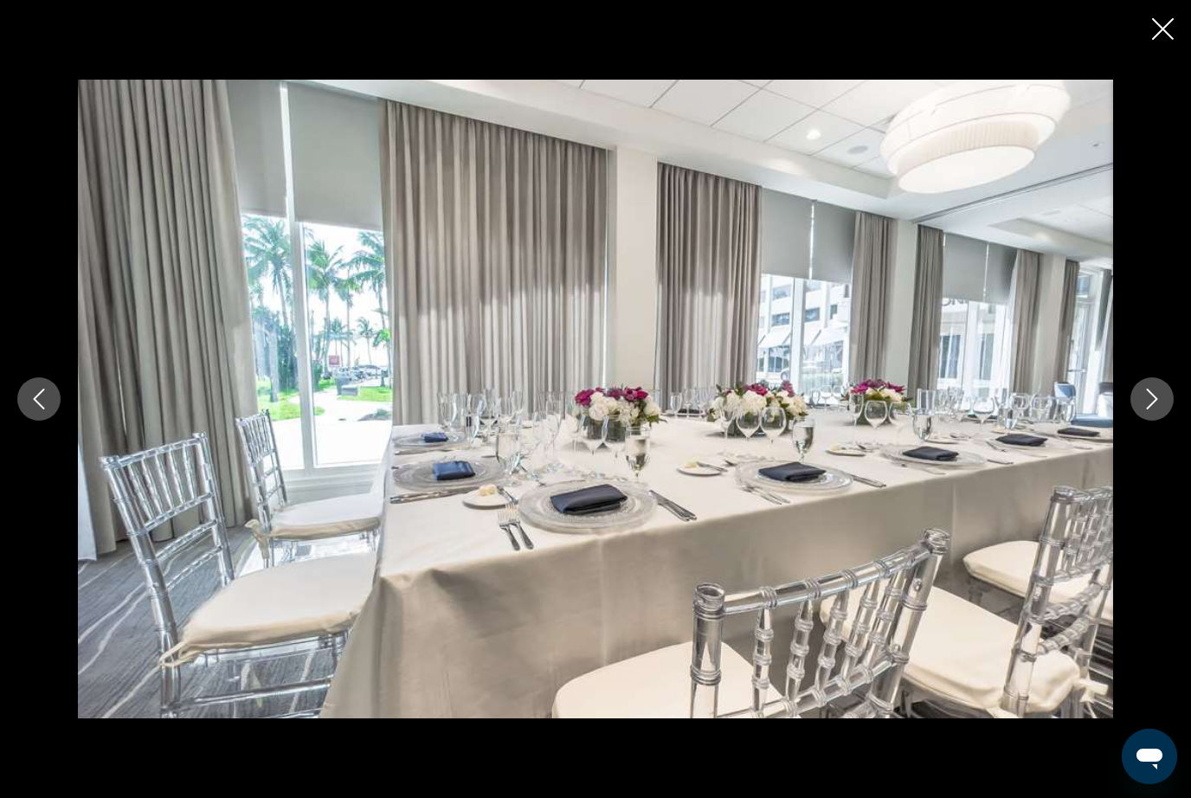
click at [1161, 421] on button "Next image" at bounding box center [1152, 399] width 43 height 43
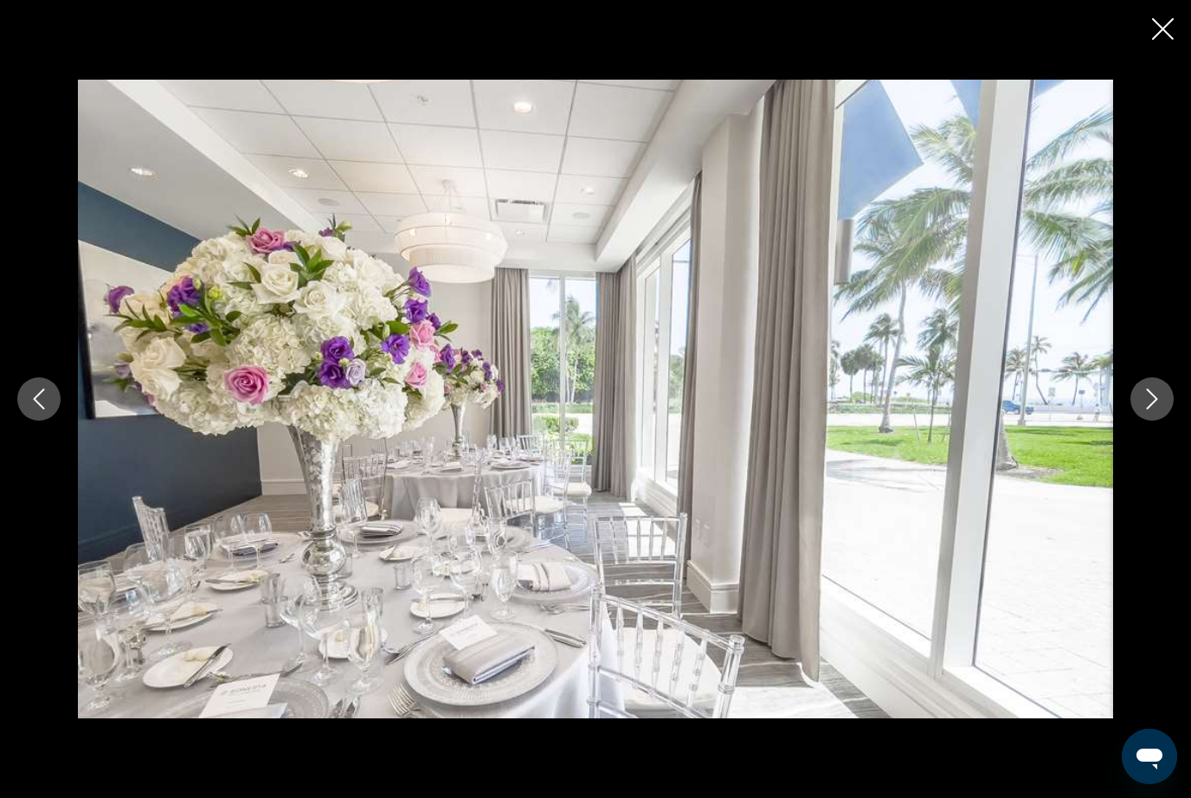
click at [1163, 421] on button "Next image" at bounding box center [1152, 399] width 43 height 43
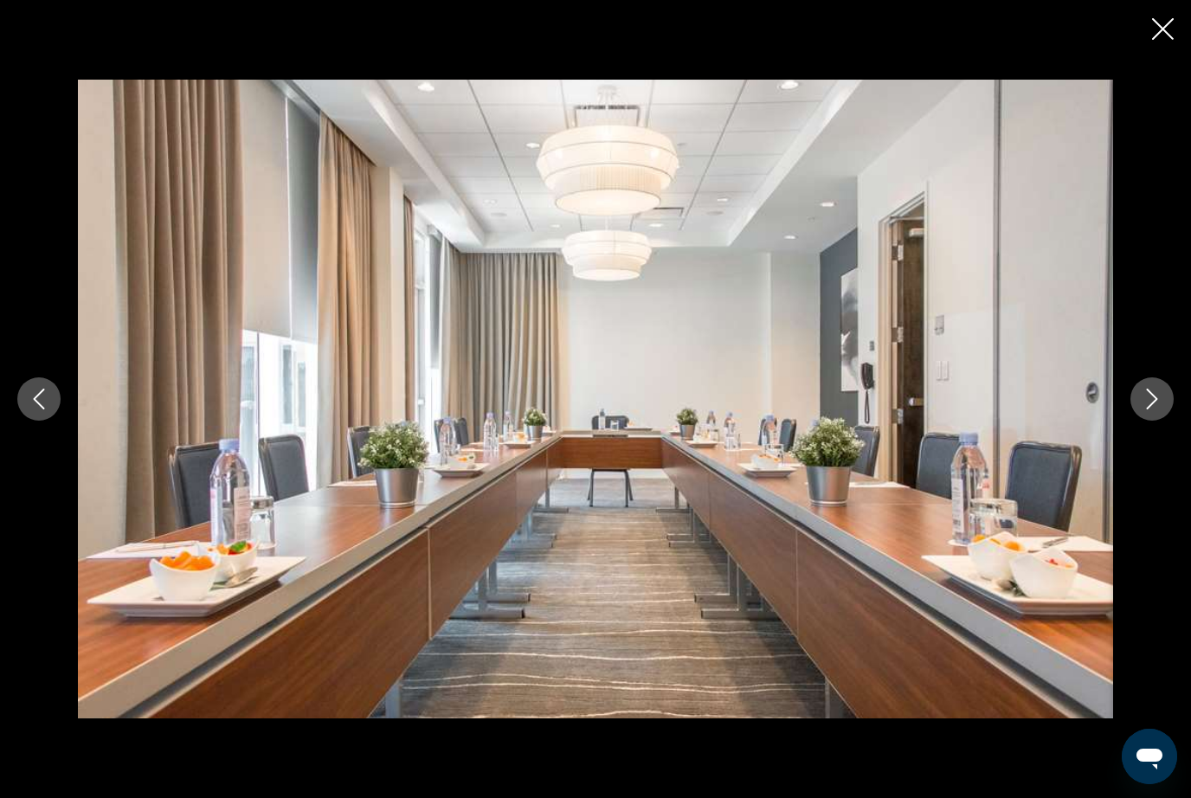
scroll to position [1480, 0]
click at [1164, 41] on button "Close slideshow" at bounding box center [1163, 30] width 22 height 27
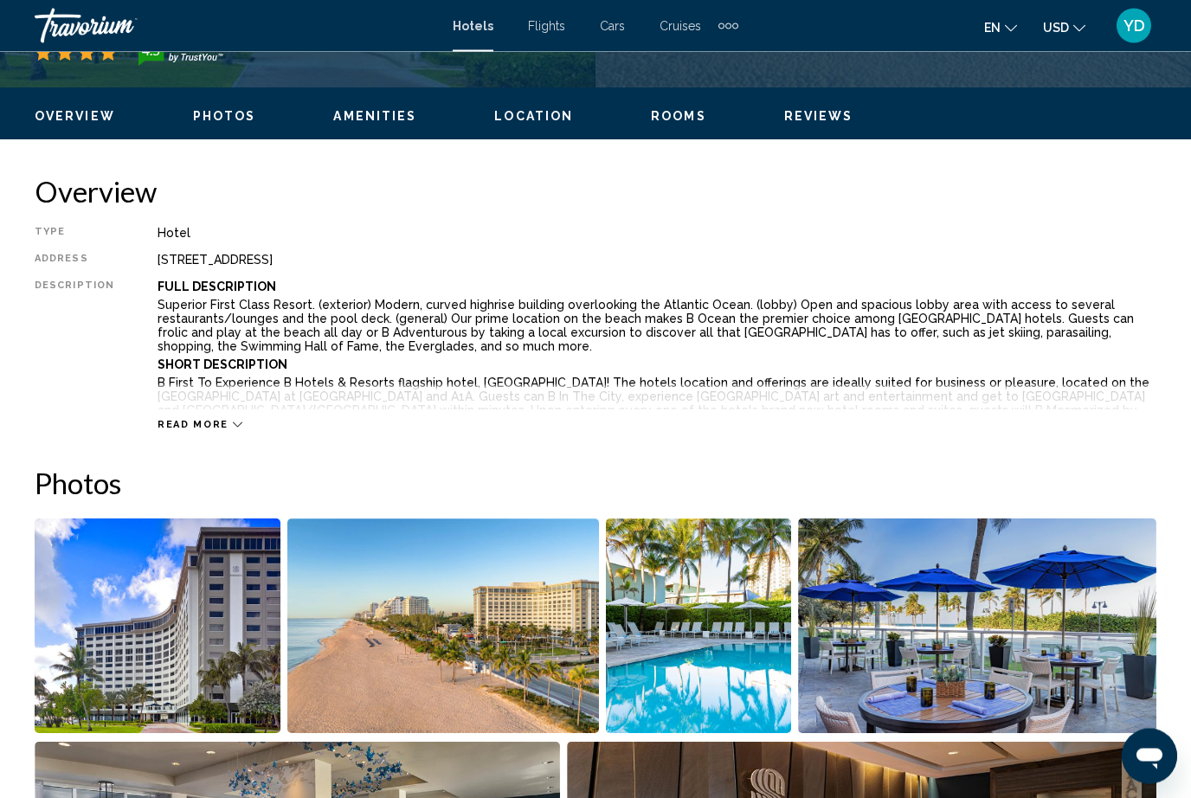
scroll to position [787, 0]
click at [184, 430] on span "Read more" at bounding box center [193, 424] width 71 height 11
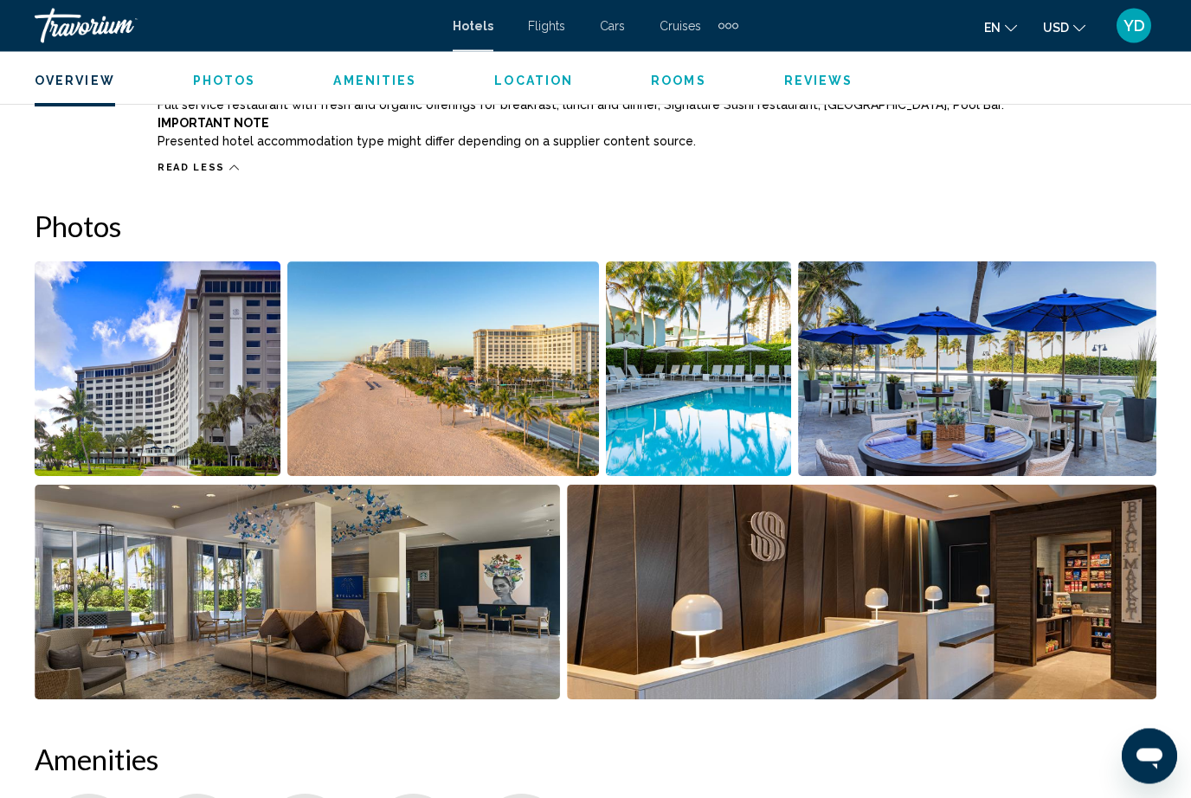
scroll to position [1541, 0]
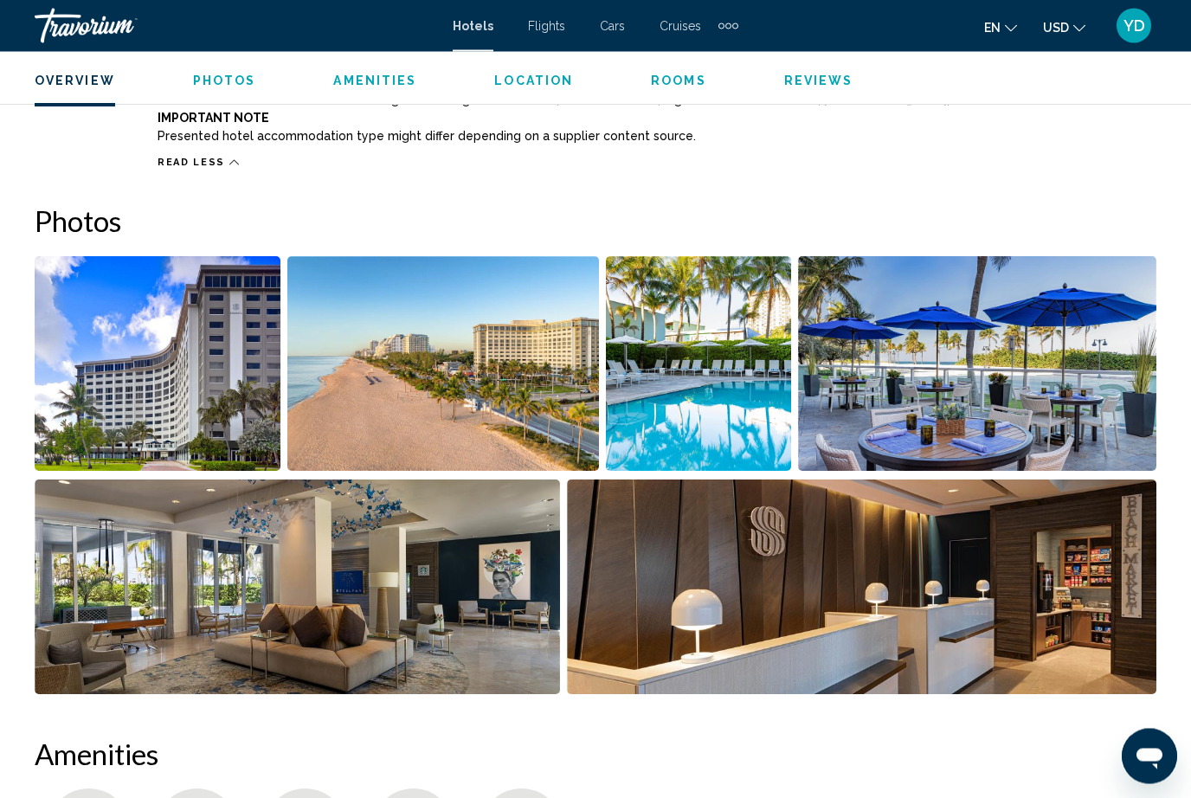
click at [742, 412] on img "Open full-screen image slider" at bounding box center [698, 364] width 185 height 215
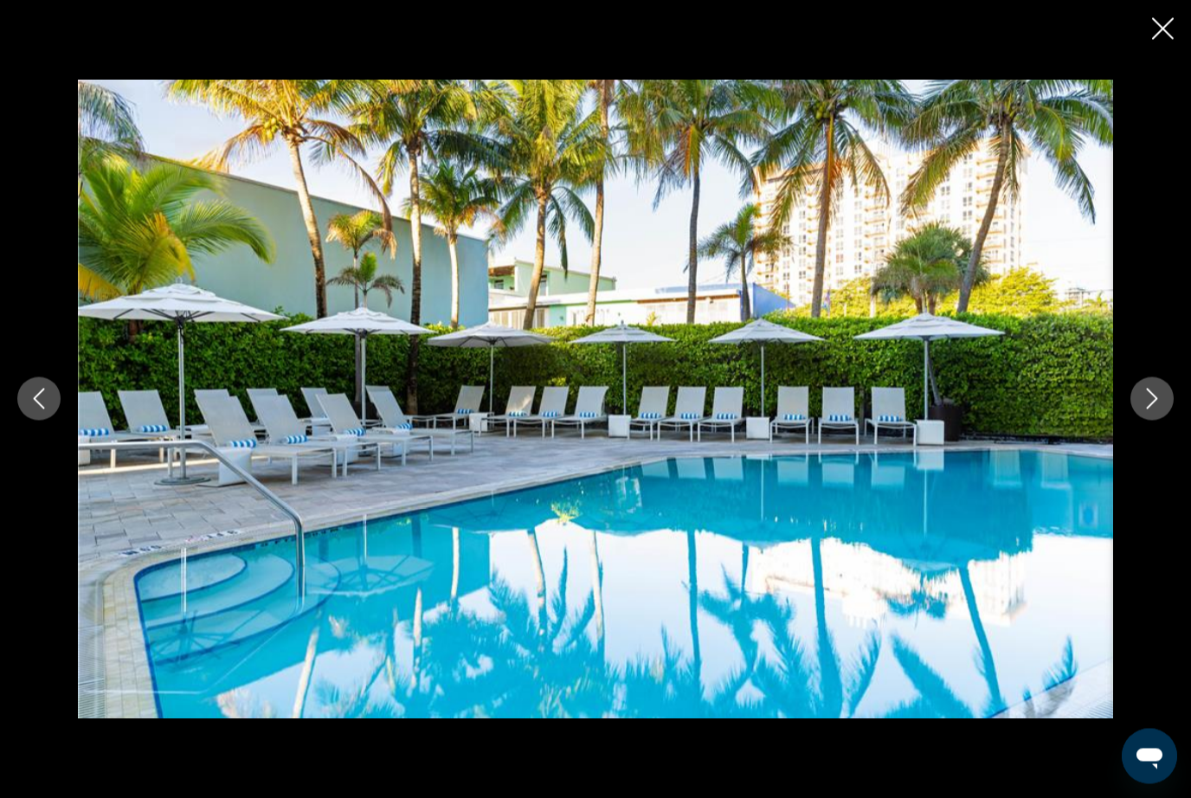
scroll to position [1542, 0]
click at [1146, 421] on button "Next image" at bounding box center [1152, 399] width 43 height 43
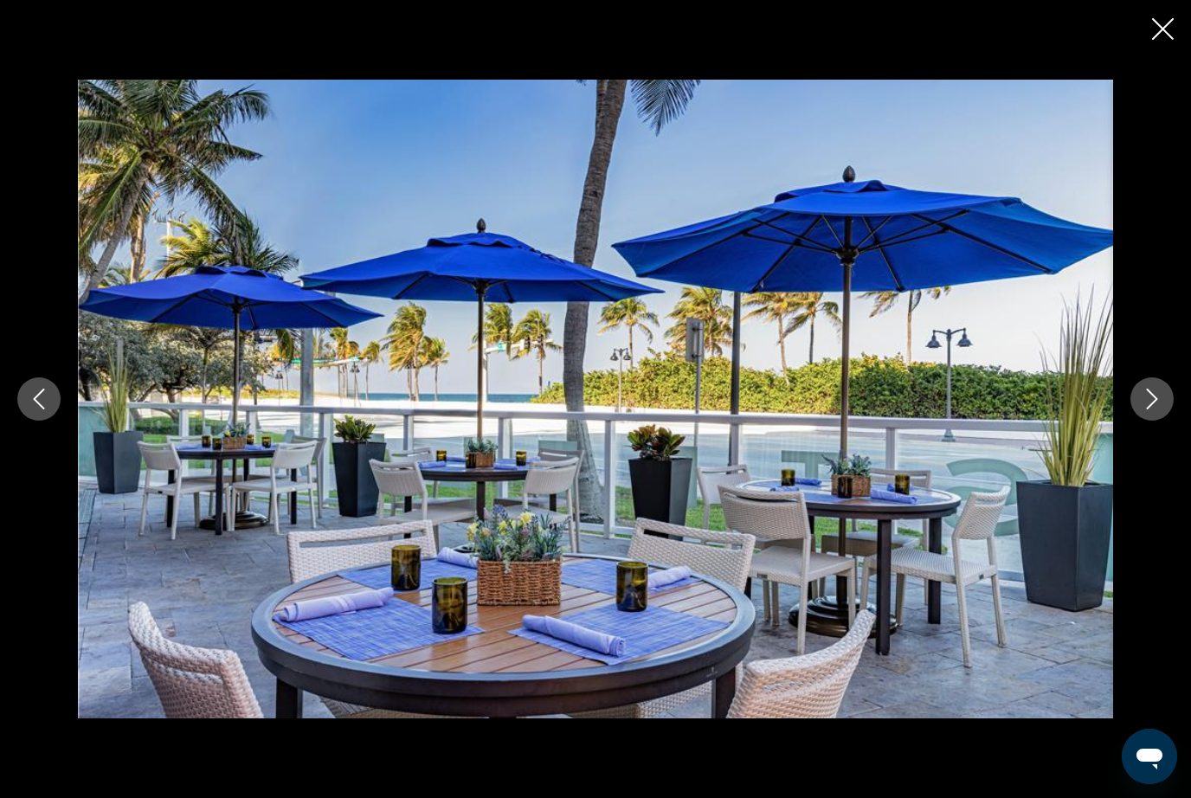
click at [1149, 421] on button "Next image" at bounding box center [1152, 399] width 43 height 43
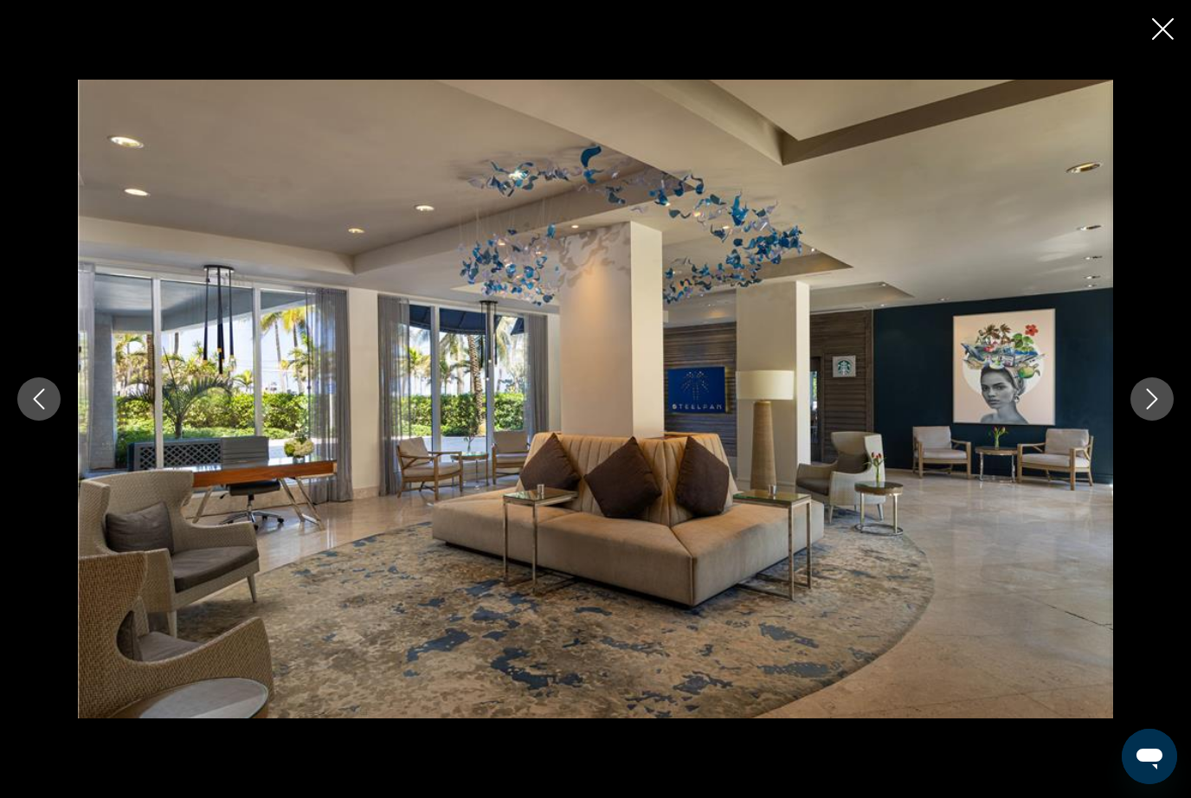
click at [1154, 421] on button "Next image" at bounding box center [1152, 399] width 43 height 43
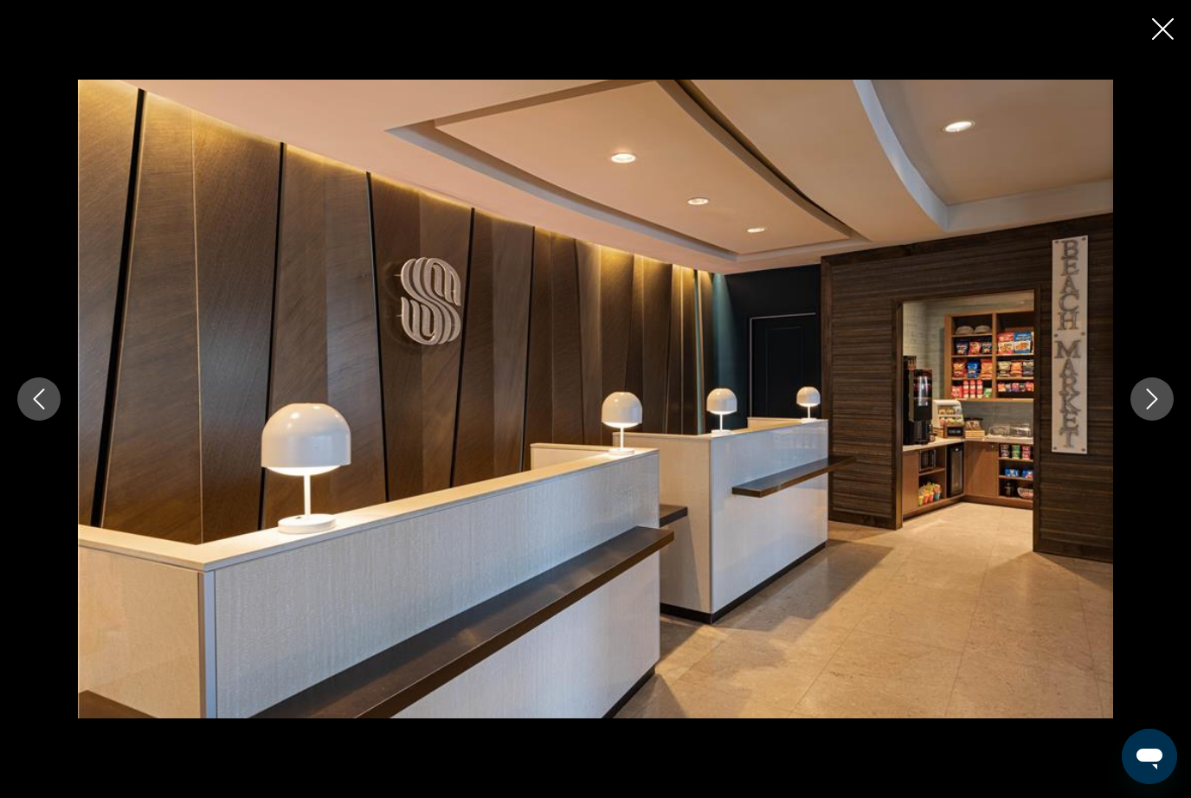
click at [1159, 421] on button "Next image" at bounding box center [1152, 399] width 43 height 43
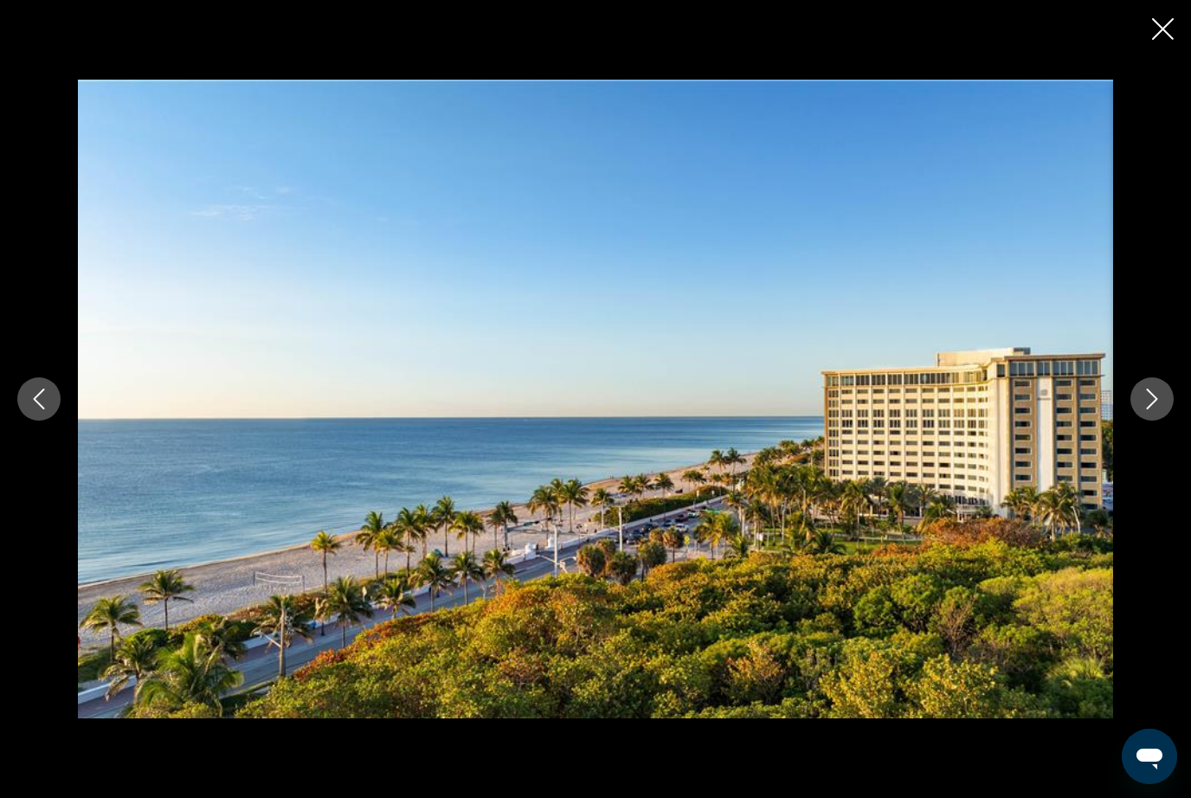
click at [1165, 421] on button "Next image" at bounding box center [1152, 399] width 43 height 43
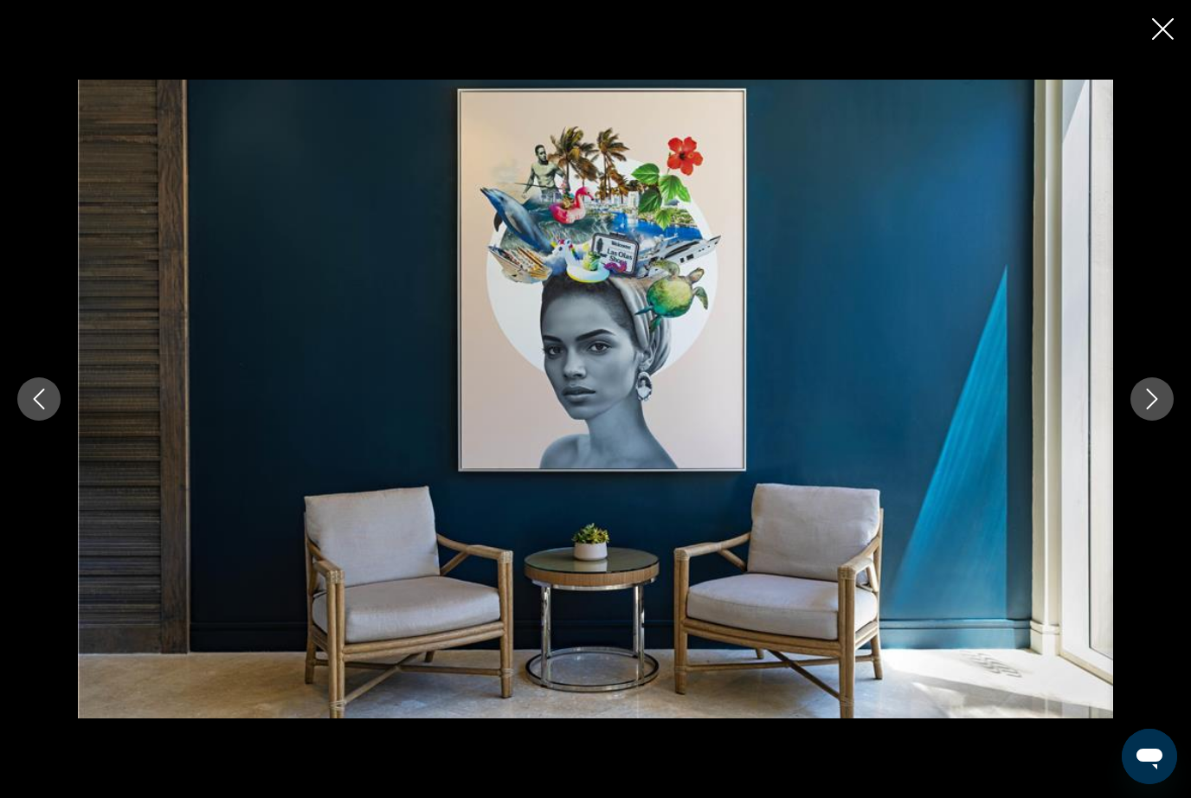
click at [1161, 410] on icon "Next image" at bounding box center [1152, 399] width 21 height 21
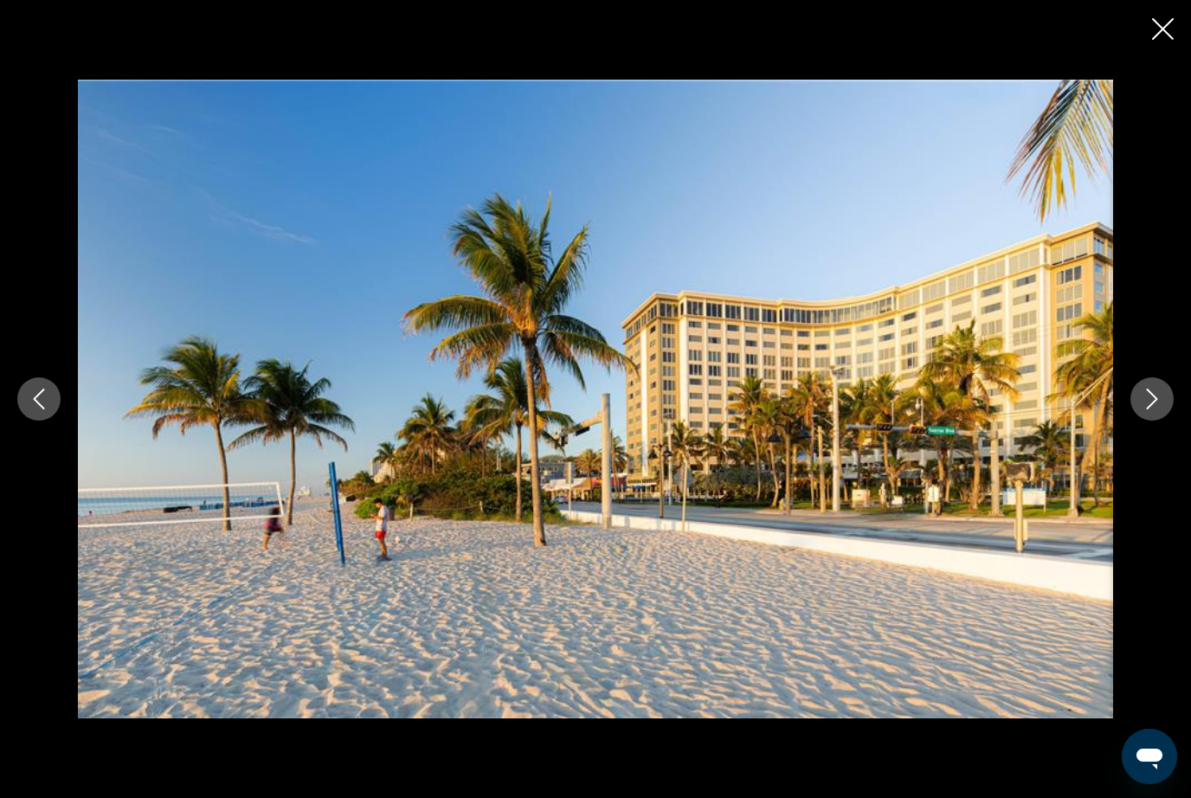
click at [1161, 421] on button "Next image" at bounding box center [1152, 399] width 43 height 43
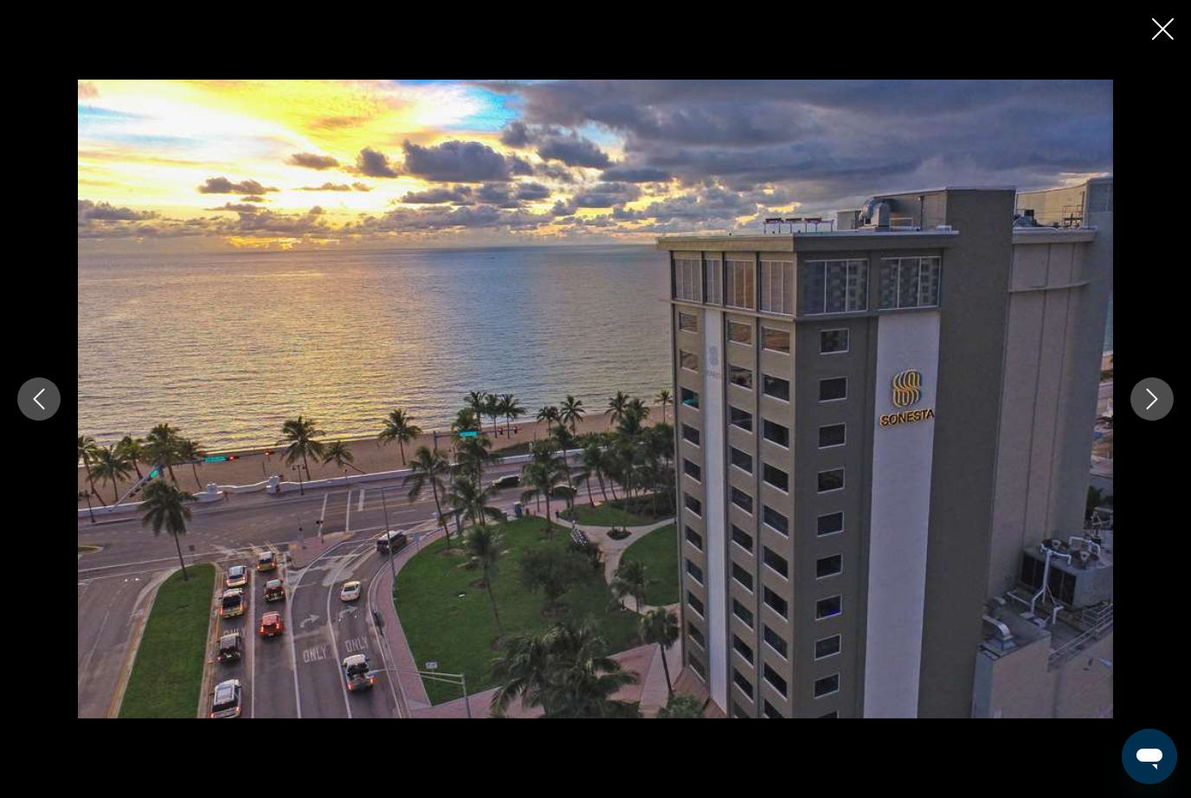
click at [1161, 421] on button "Next image" at bounding box center [1152, 399] width 43 height 43
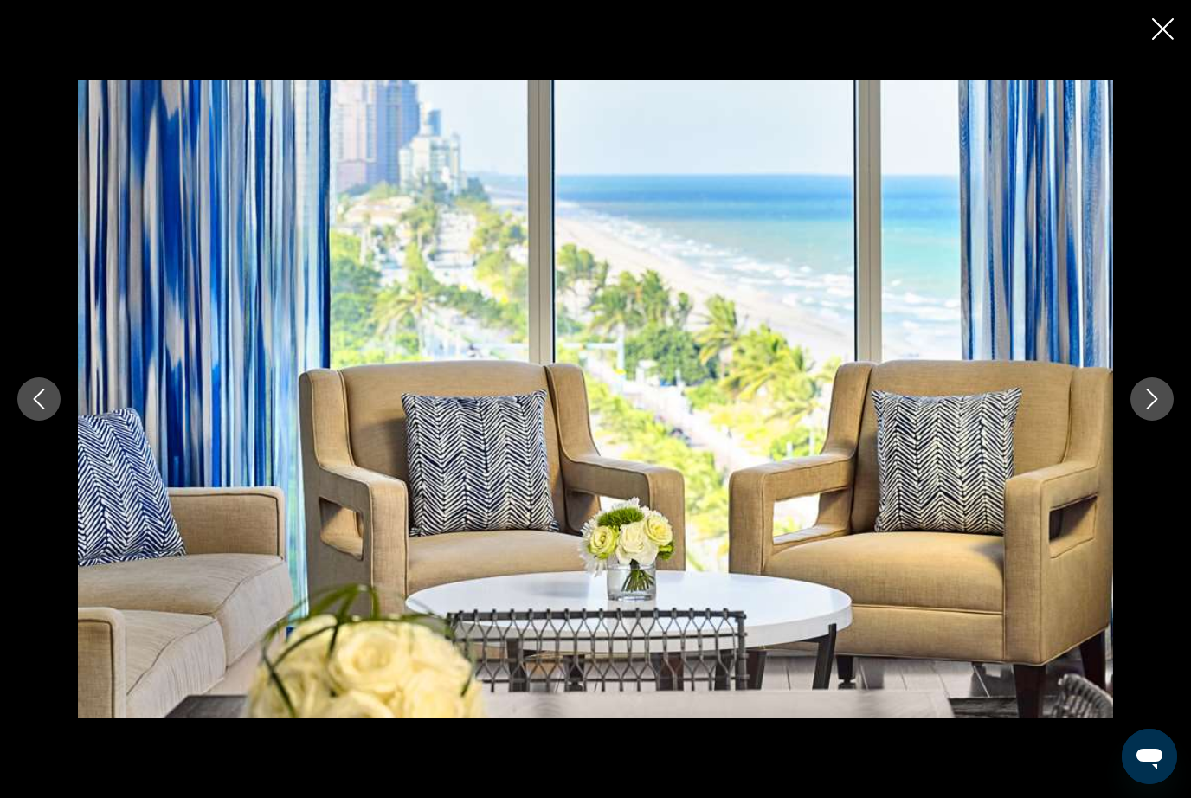
click at [1158, 42] on button "Close slideshow" at bounding box center [1163, 30] width 22 height 27
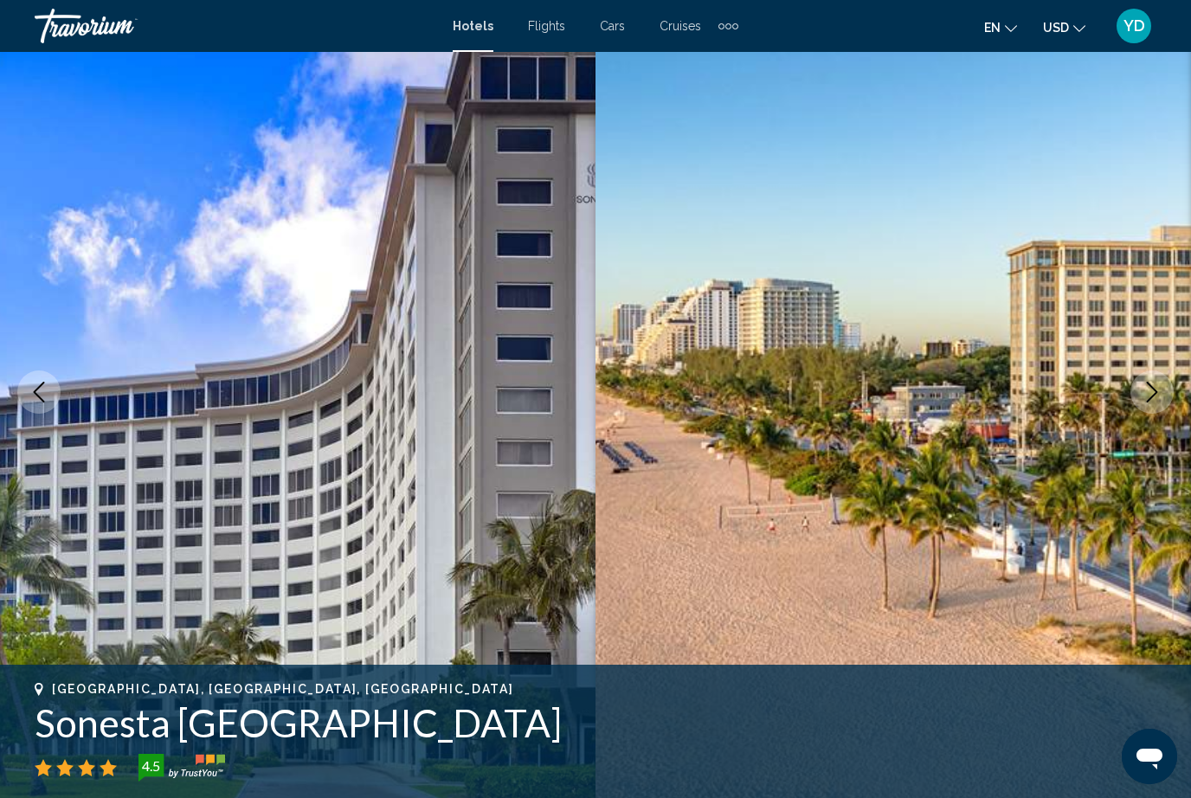
scroll to position [0, 0]
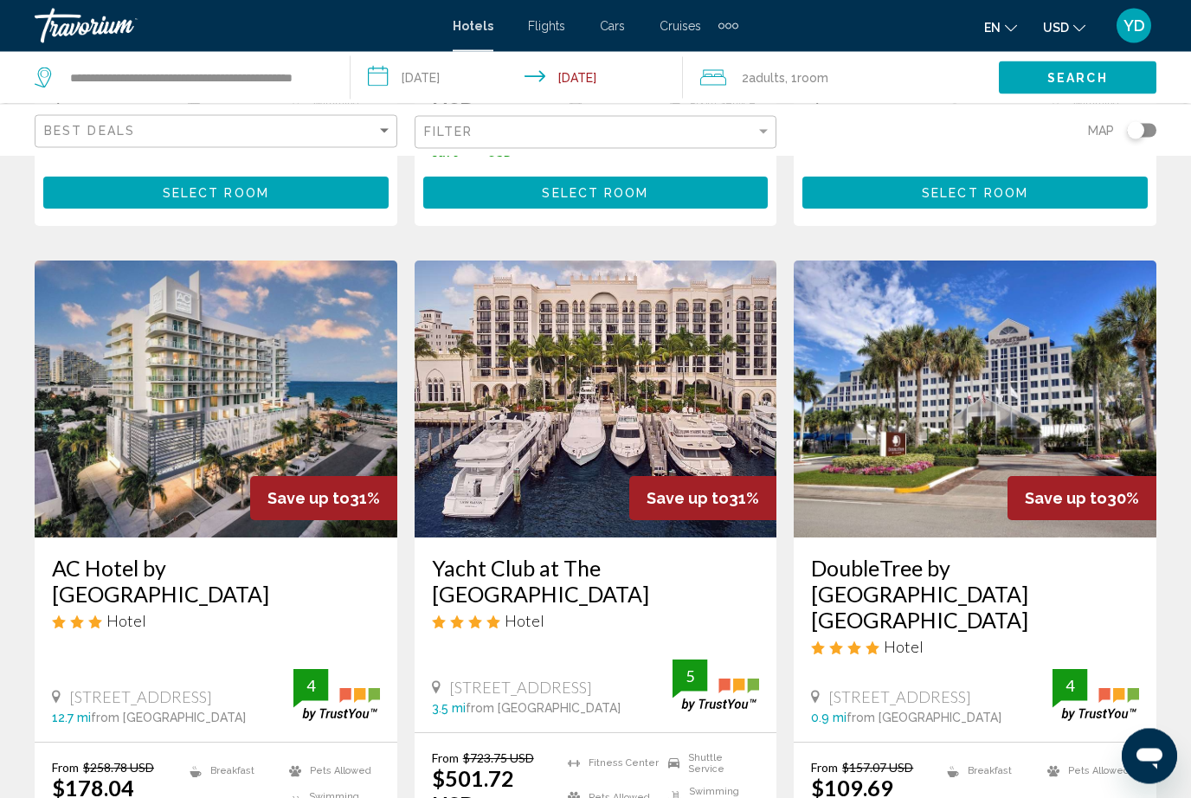
scroll to position [1979, 0]
click at [1098, 307] on img "Main content" at bounding box center [975, 399] width 363 height 277
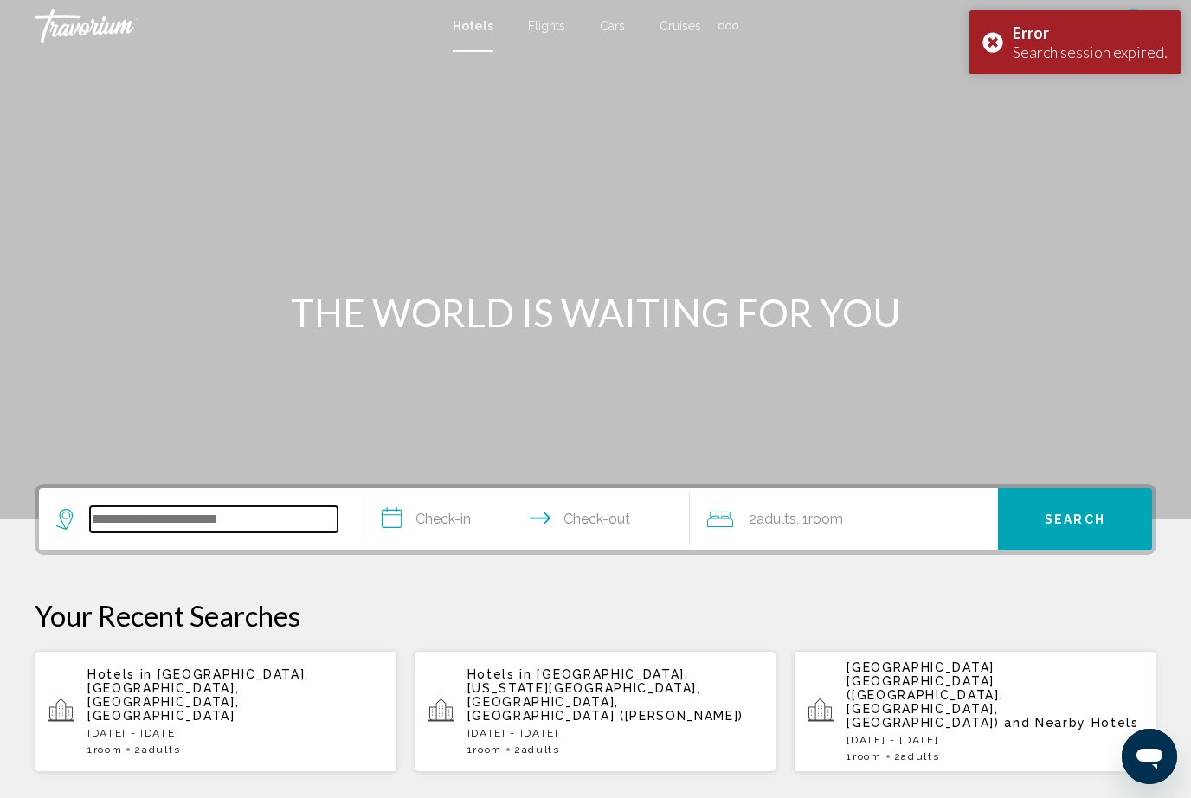
click at [196, 523] on input "Search widget" at bounding box center [214, 520] width 248 height 26
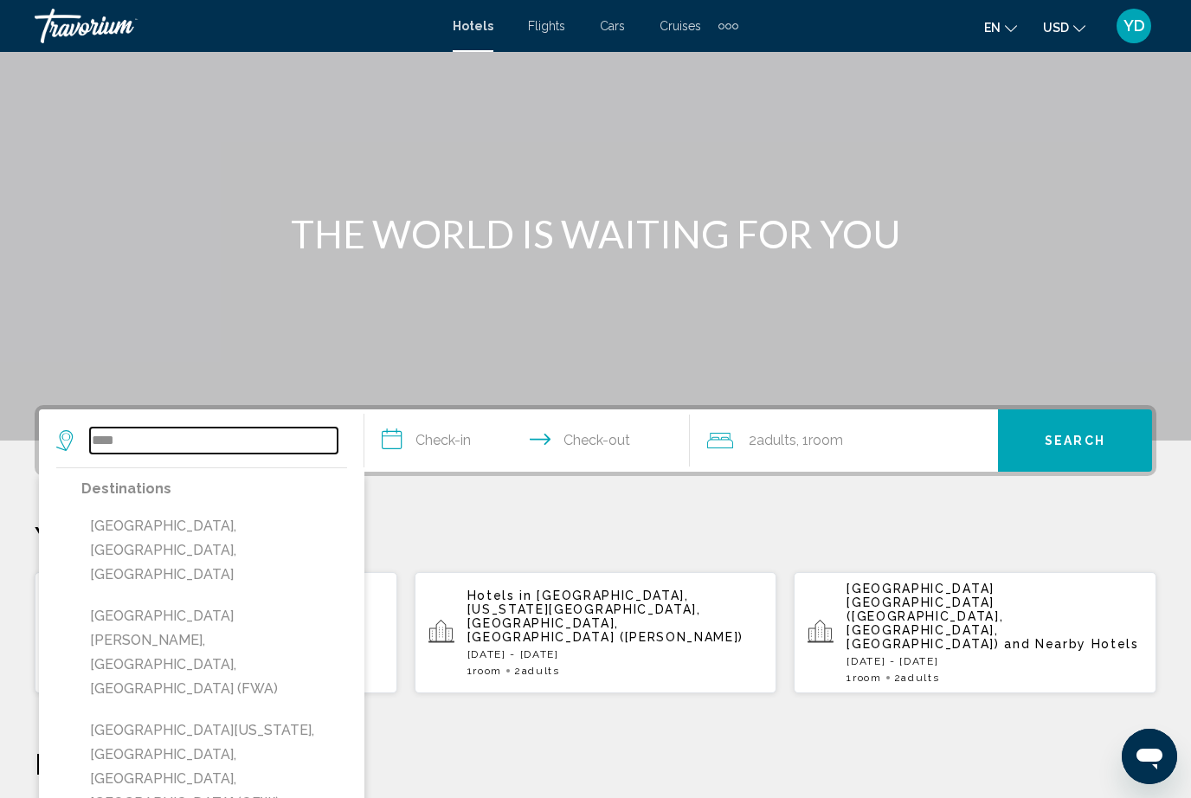
scroll to position [77, 0]
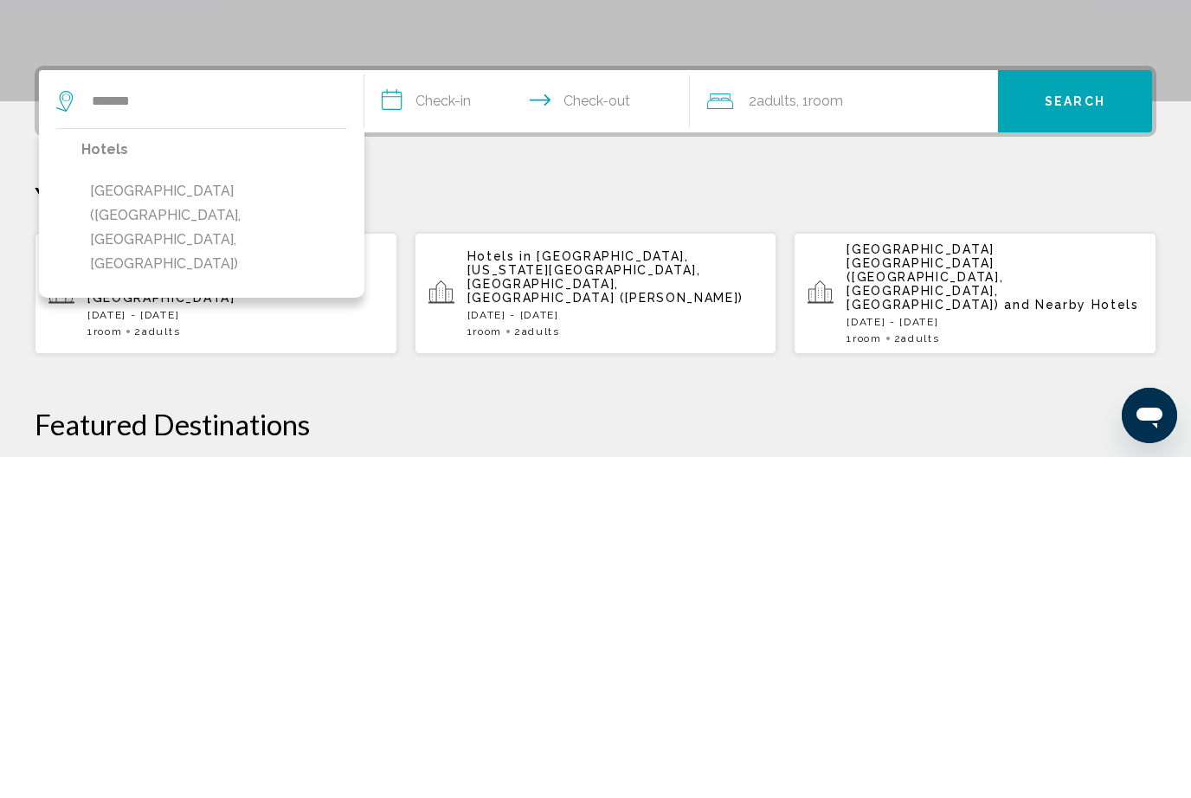
click at [100, 516] on button "[GEOGRAPHIC_DATA] ([GEOGRAPHIC_DATA], [GEOGRAPHIC_DATA], [GEOGRAPHIC_DATA])" at bounding box center [214, 569] width 266 height 106
type input "**********"
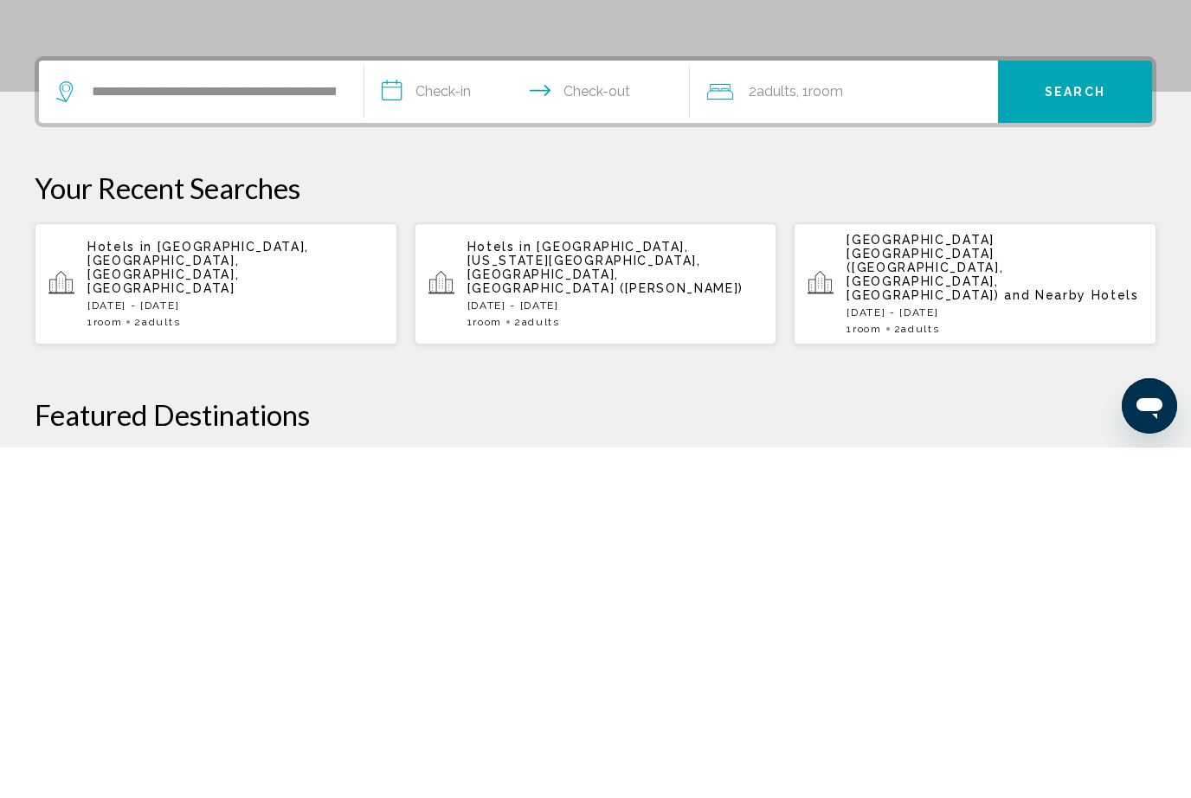
click at [480, 411] on input "**********" at bounding box center [531, 445] width 332 height 68
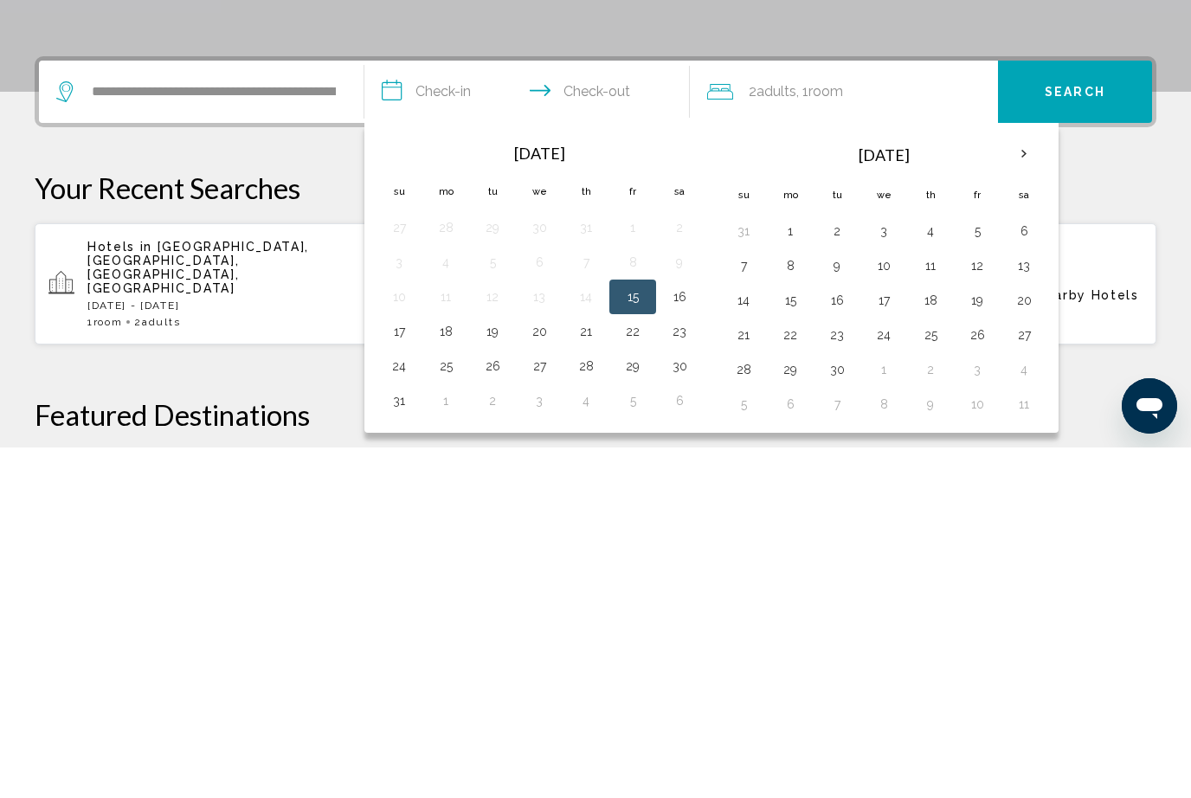
scroll to position [428, 0]
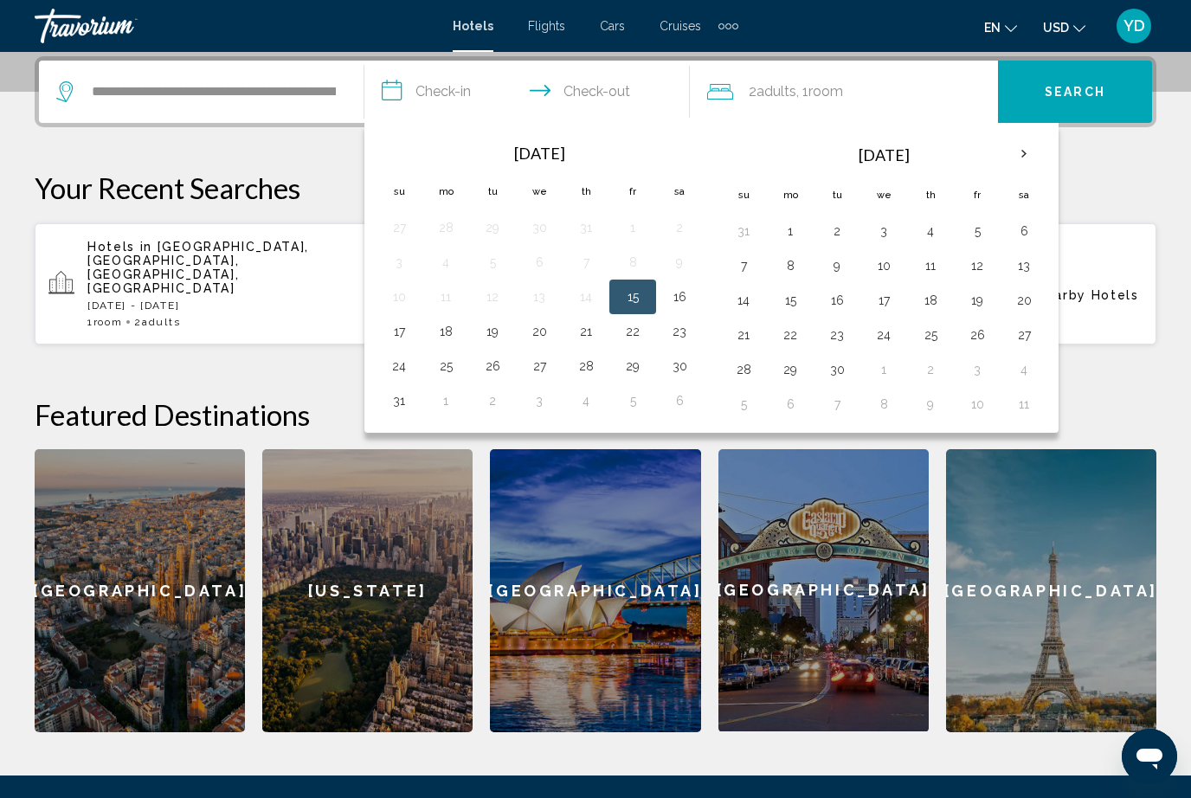
click at [677, 300] on button "16" at bounding box center [680, 297] width 28 height 24
click at [382, 335] on td "17" at bounding box center [399, 331] width 47 height 35
click at [387, 334] on button "17" at bounding box center [399, 331] width 28 height 24
type input "**********"
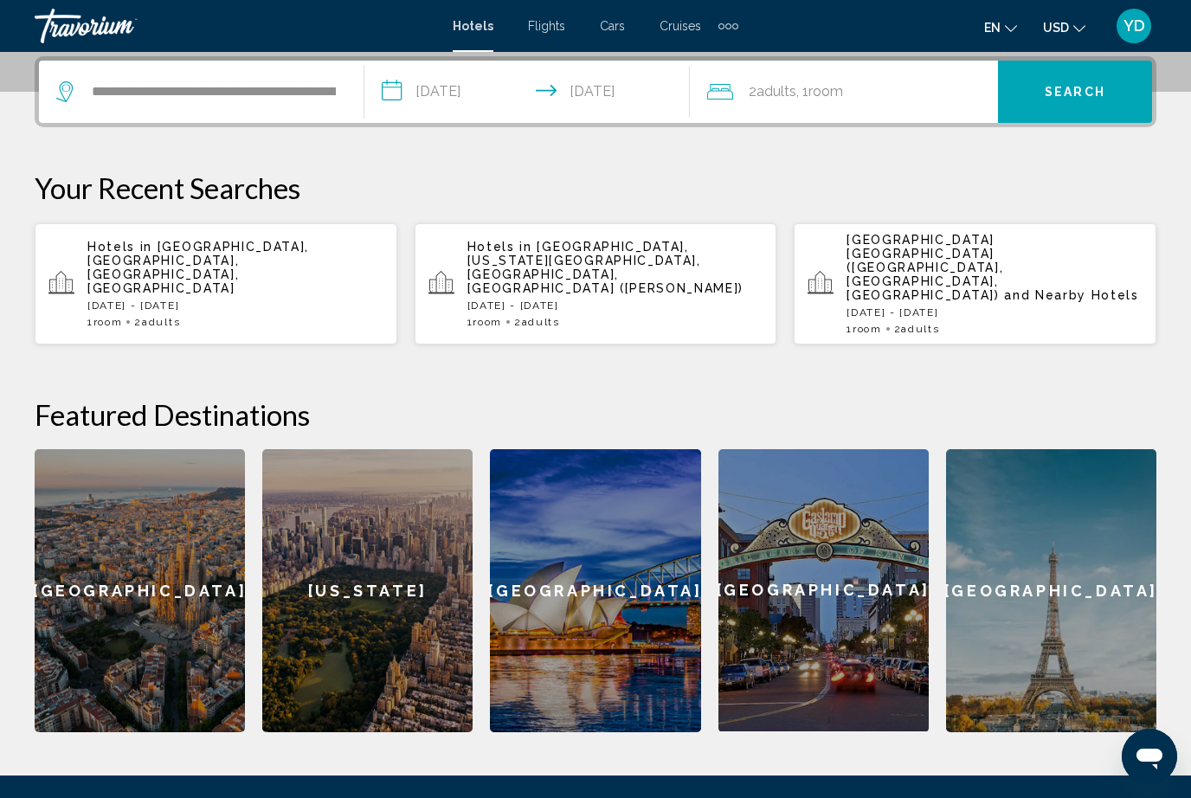
click at [1126, 108] on button "Search" at bounding box center [1075, 92] width 154 height 62
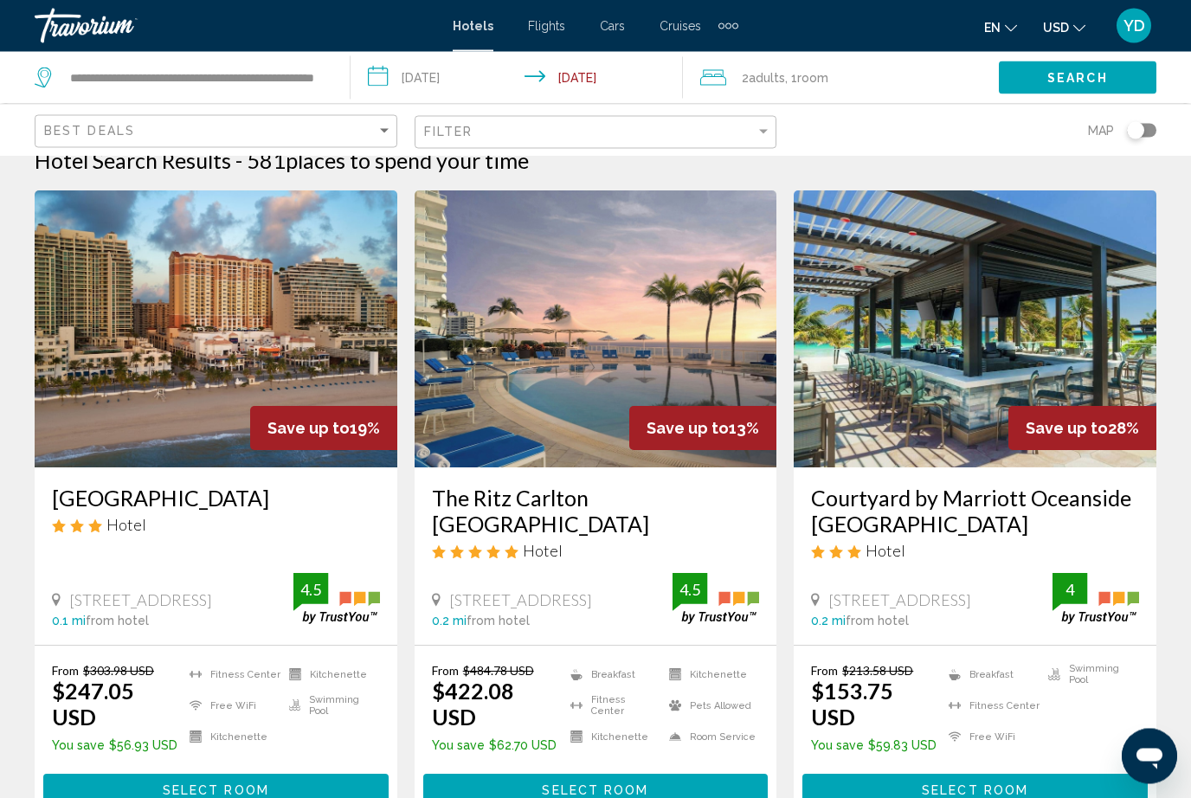
scroll to position [26, 0]
click at [1044, 313] on img "Main content" at bounding box center [975, 328] width 363 height 277
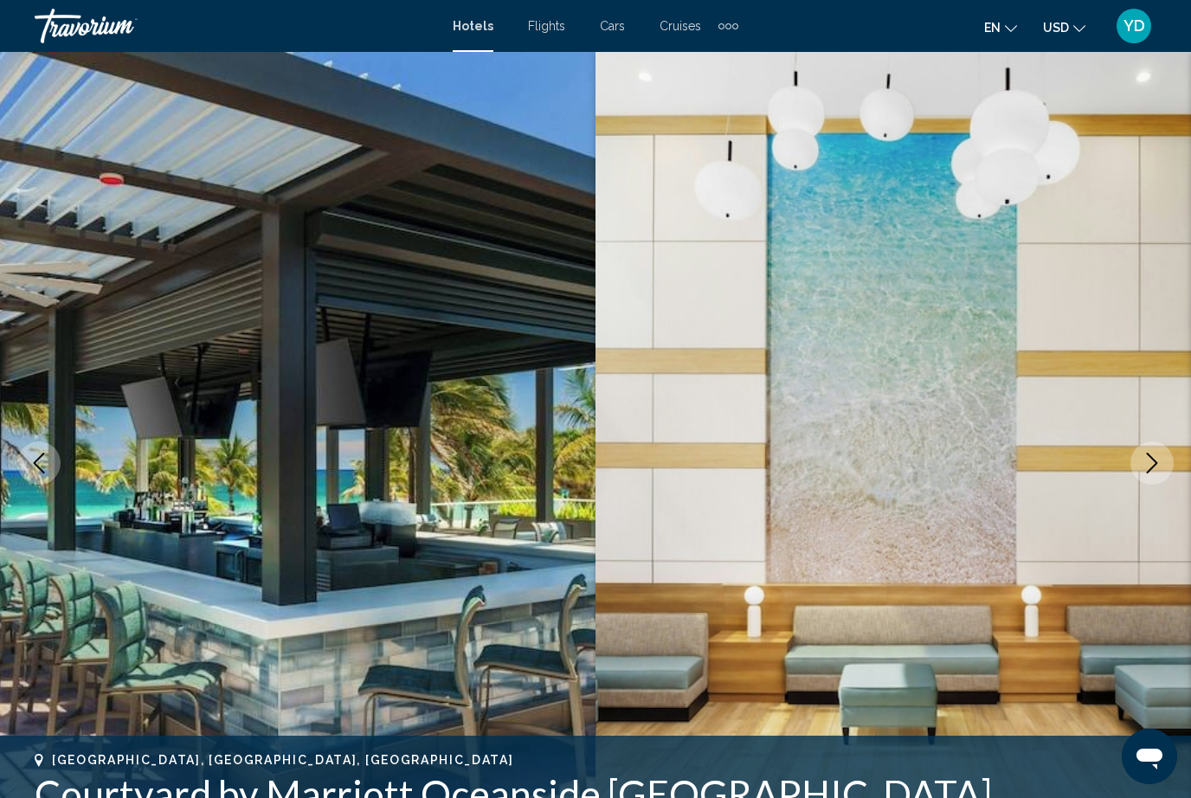
click at [1158, 467] on icon "Next image" at bounding box center [1152, 463] width 21 height 21
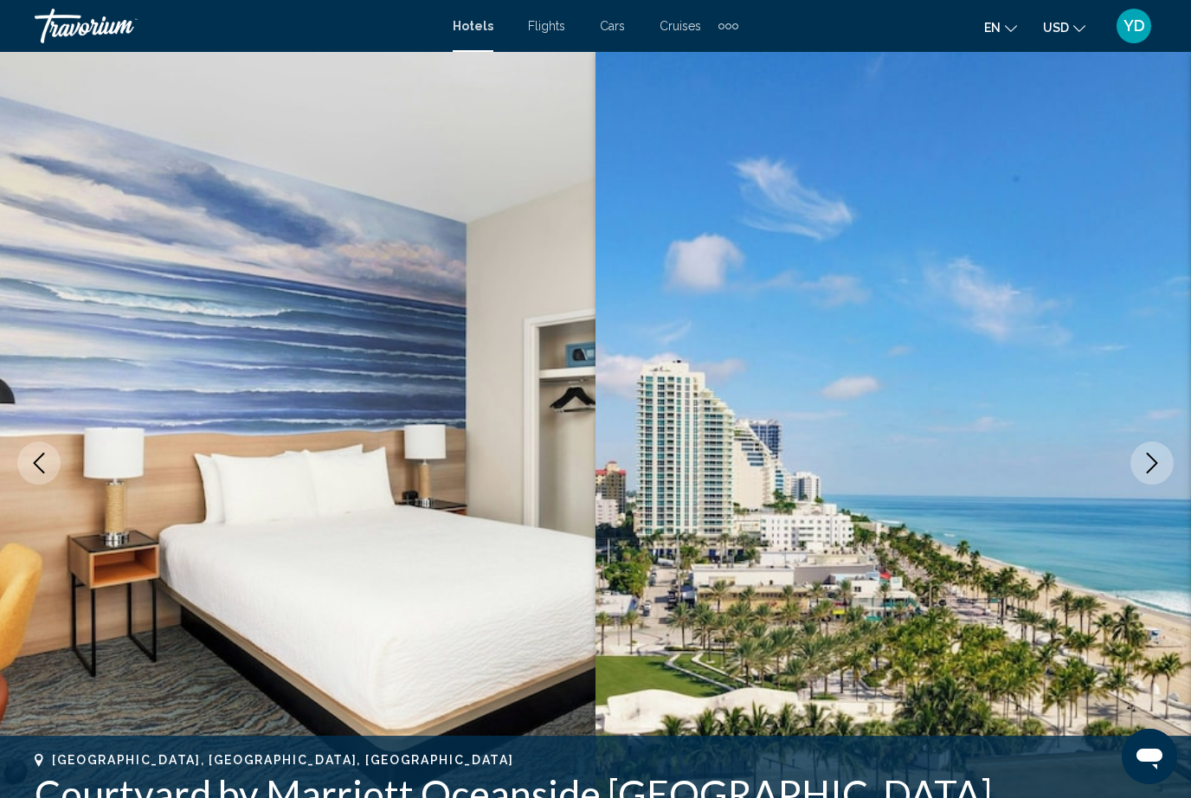
click at [1158, 476] on button "Next image" at bounding box center [1152, 463] width 43 height 43
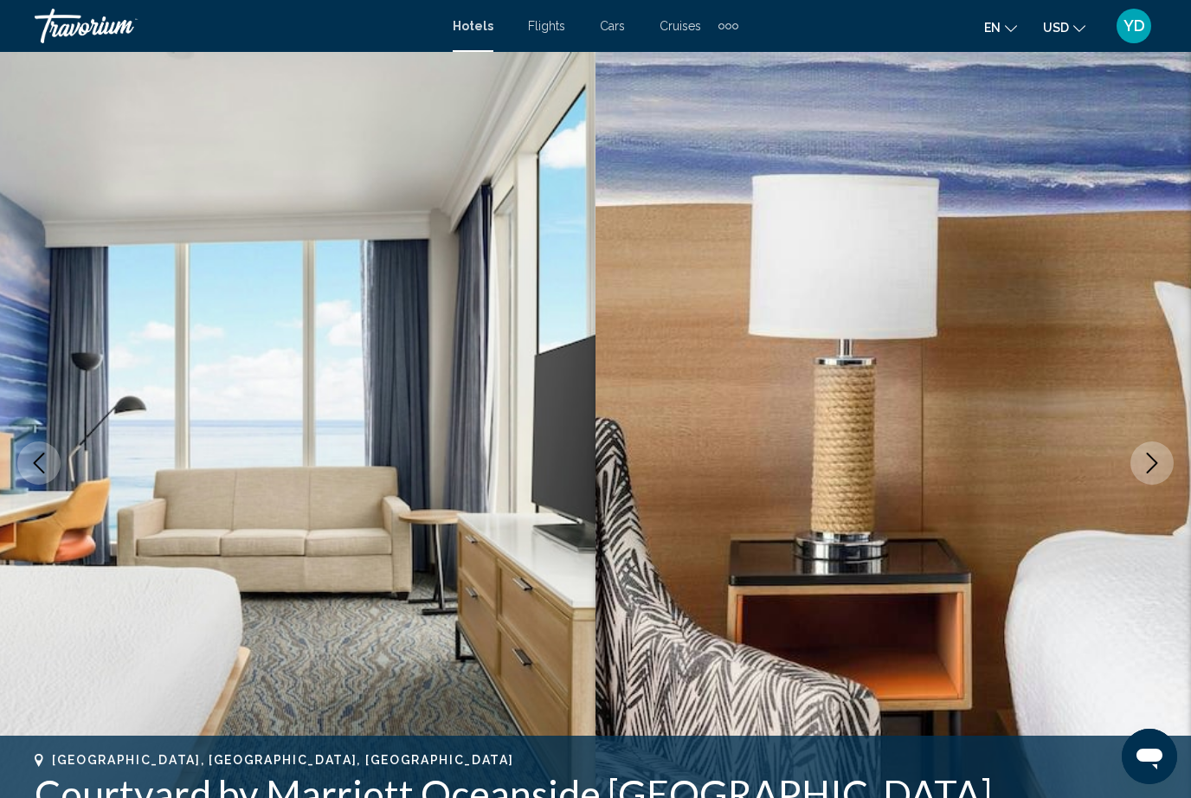
click at [1165, 473] on button "Next image" at bounding box center [1152, 463] width 43 height 43
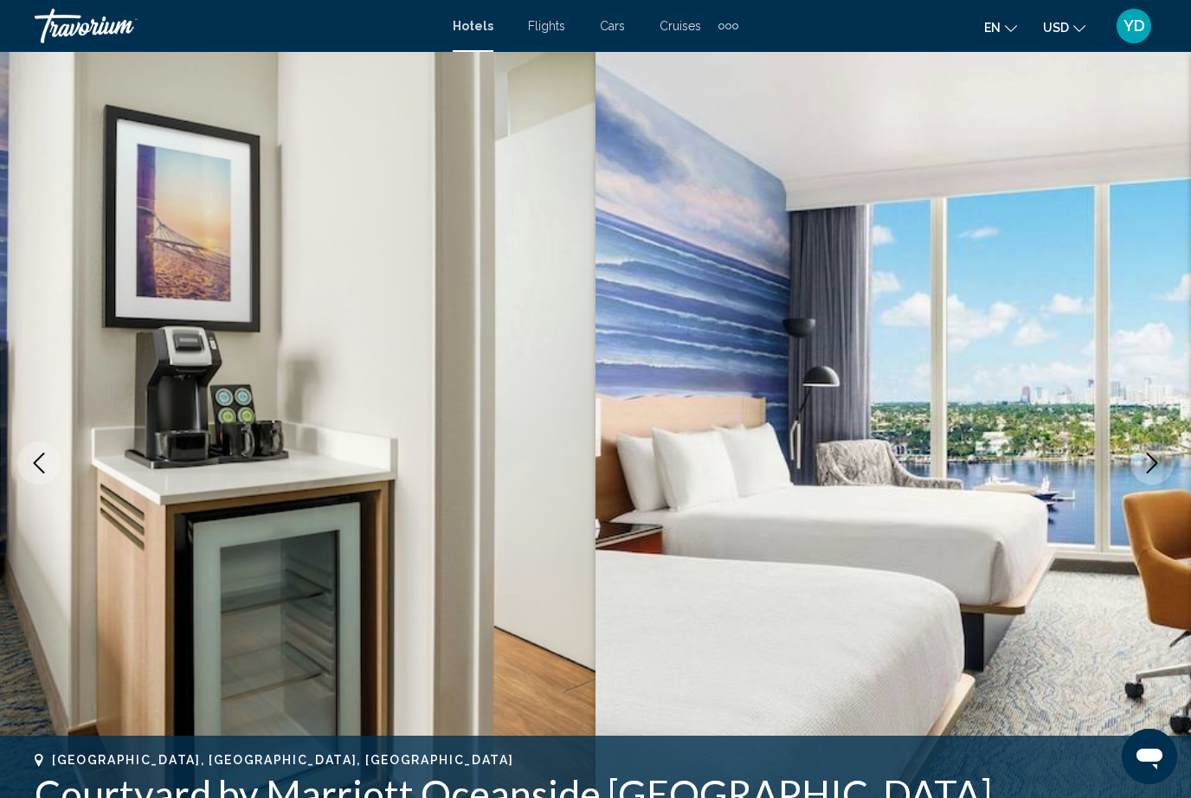
click at [1156, 468] on icon "Next image" at bounding box center [1152, 463] width 21 height 21
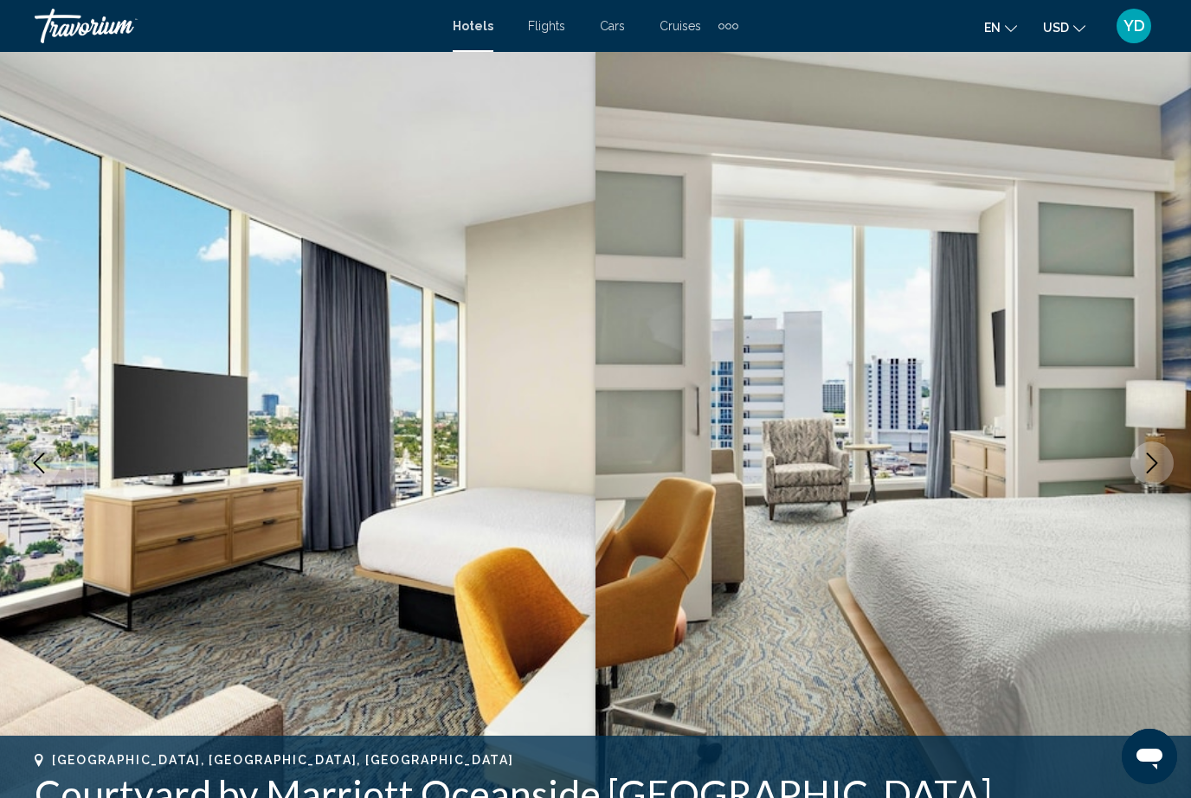
click at [1157, 465] on icon "Next image" at bounding box center [1152, 463] width 21 height 21
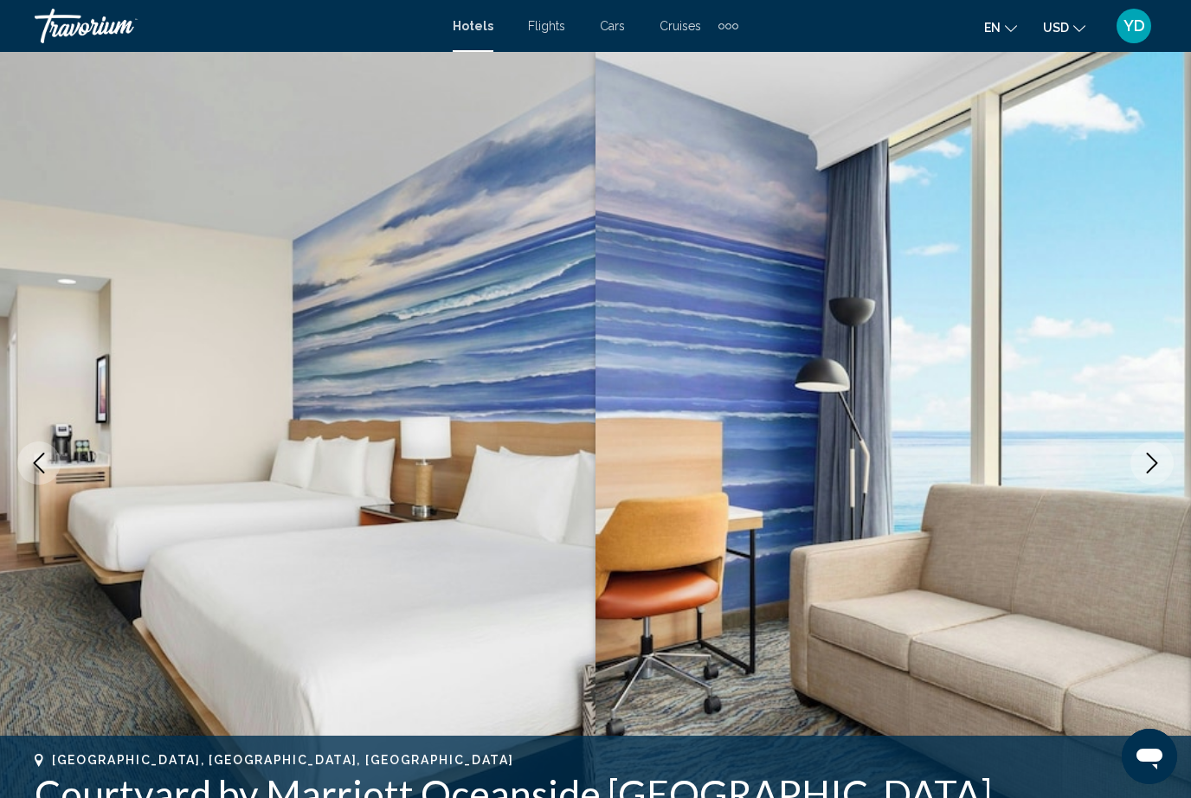
click at [1157, 465] on icon "Next image" at bounding box center [1152, 463] width 21 height 21
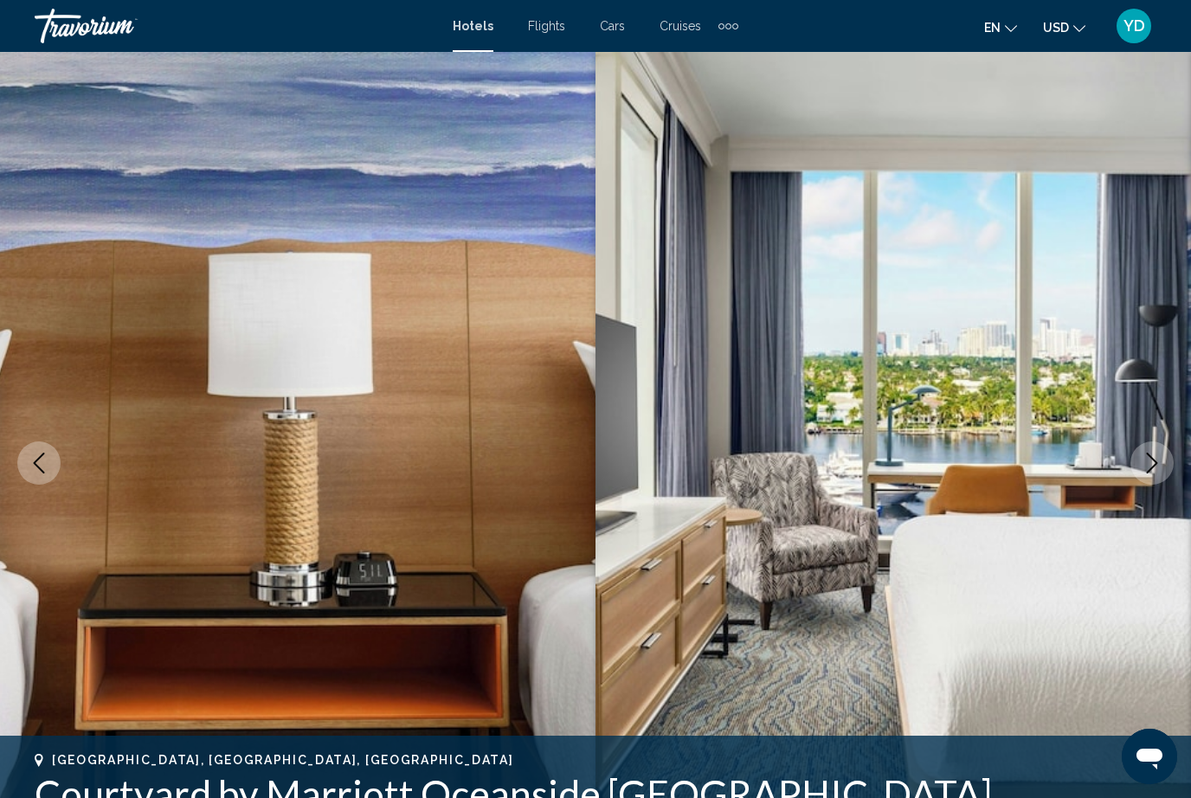
click at [1158, 466] on icon "Next image" at bounding box center [1152, 463] width 21 height 21
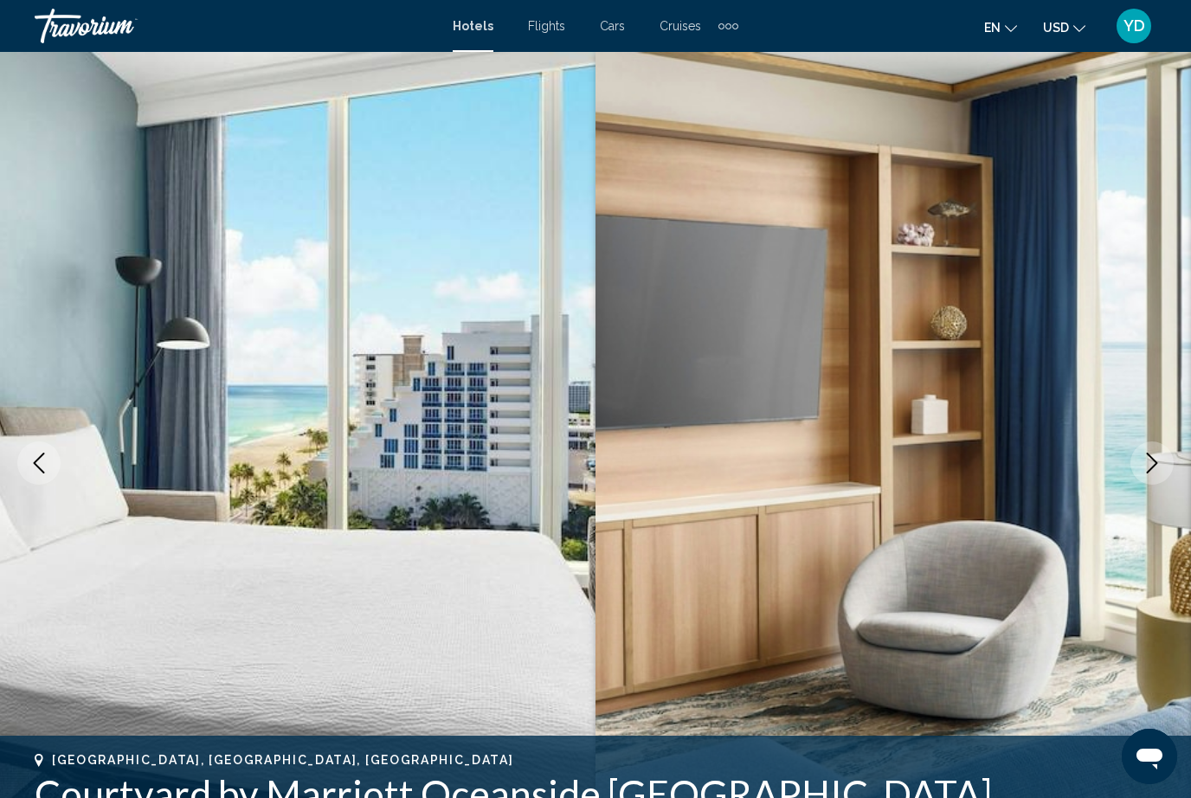
click at [1160, 467] on icon "Next image" at bounding box center [1152, 463] width 21 height 21
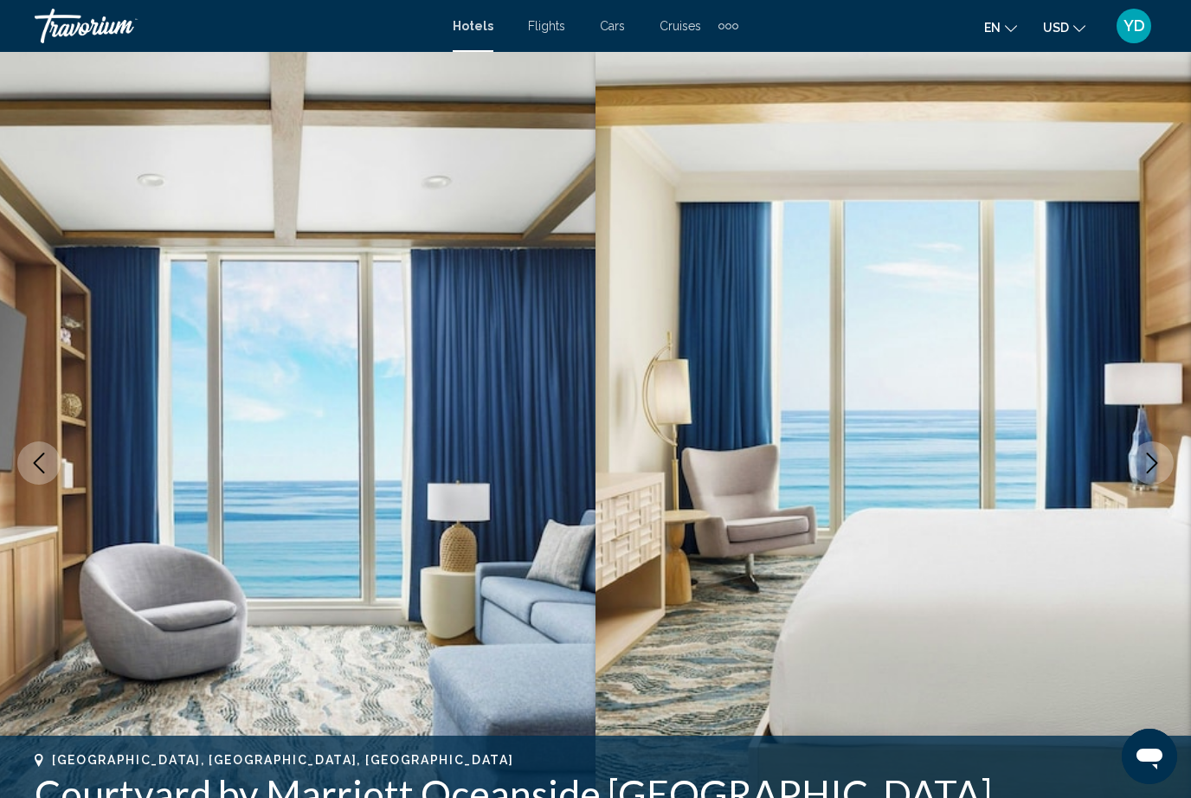
click at [1161, 468] on icon "Next image" at bounding box center [1152, 463] width 21 height 21
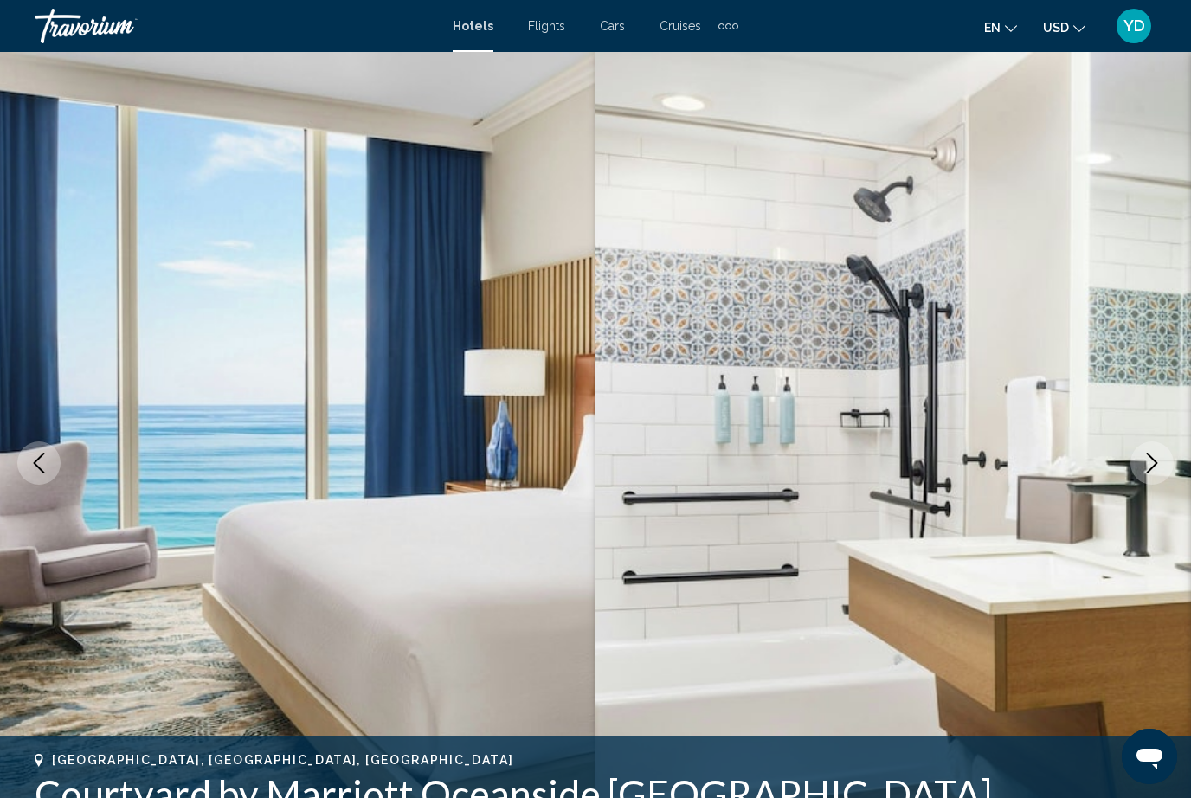
click at [1163, 464] on button "Next image" at bounding box center [1152, 463] width 43 height 43
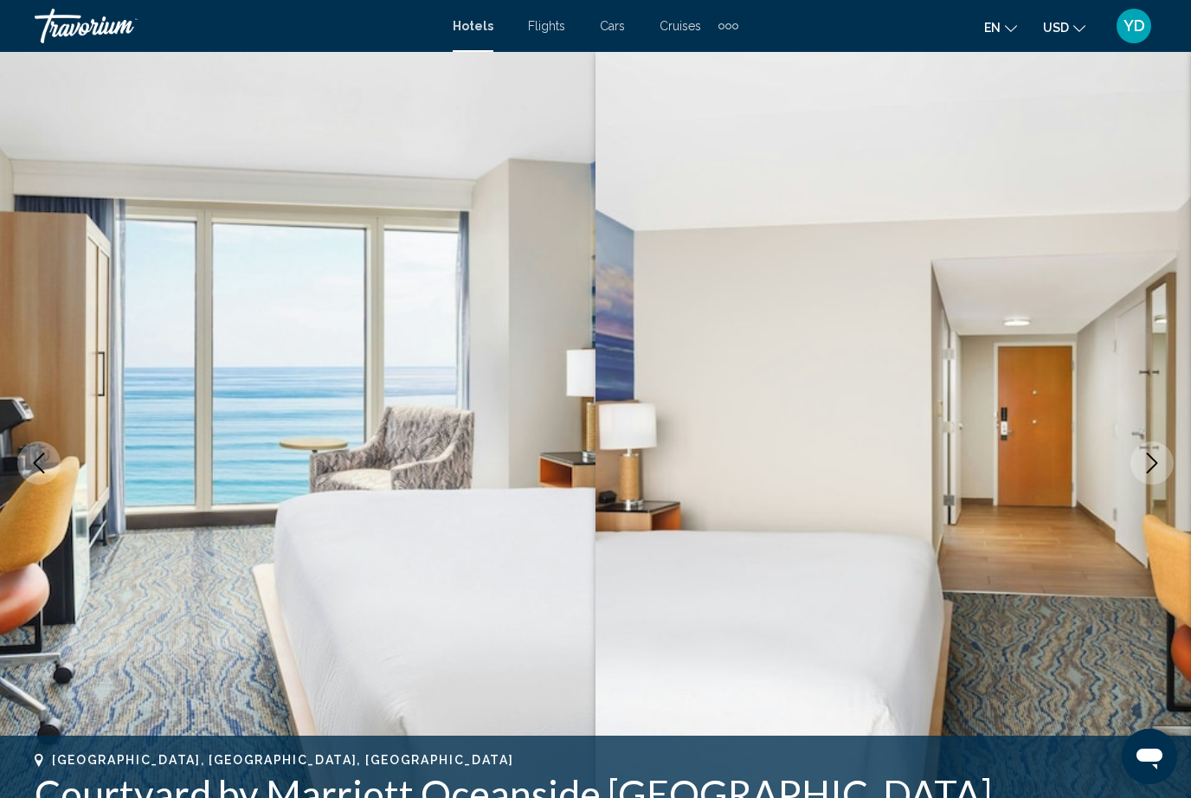
click at [1156, 467] on icon "Next image" at bounding box center [1152, 463] width 21 height 21
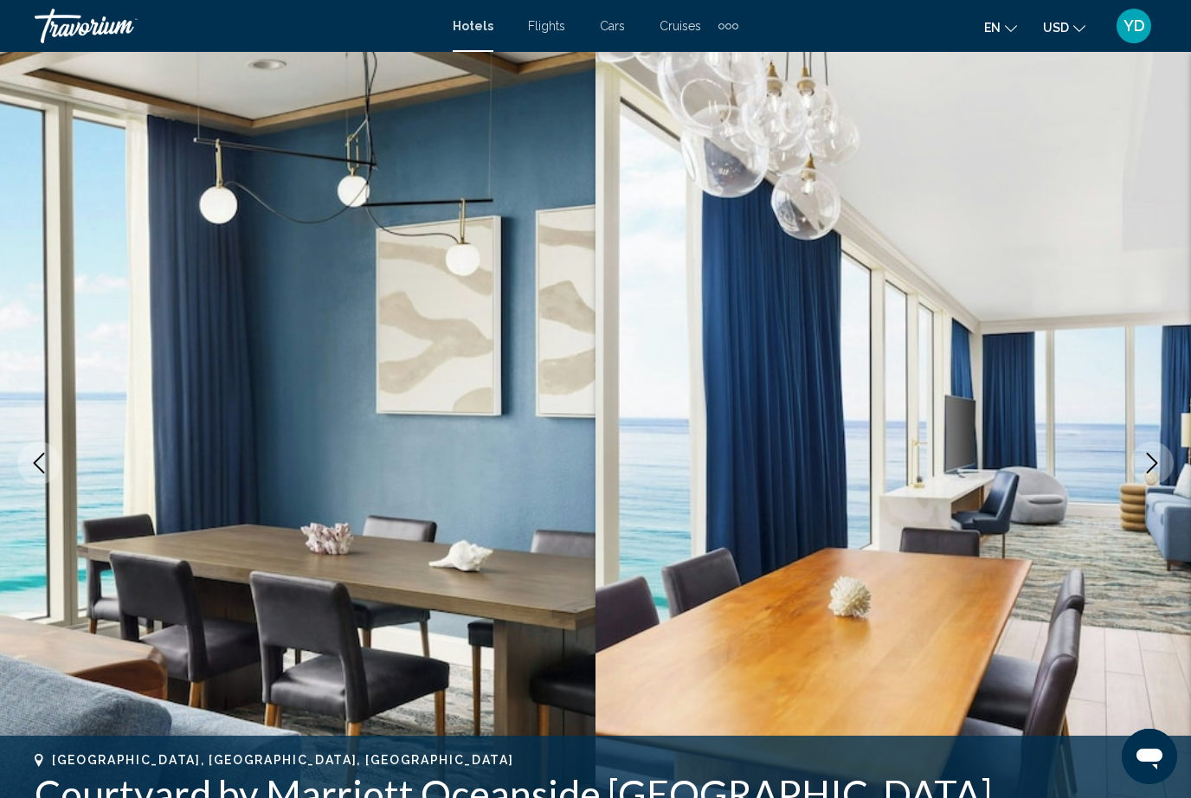
click at [1154, 473] on icon "Next image" at bounding box center [1152, 463] width 21 height 21
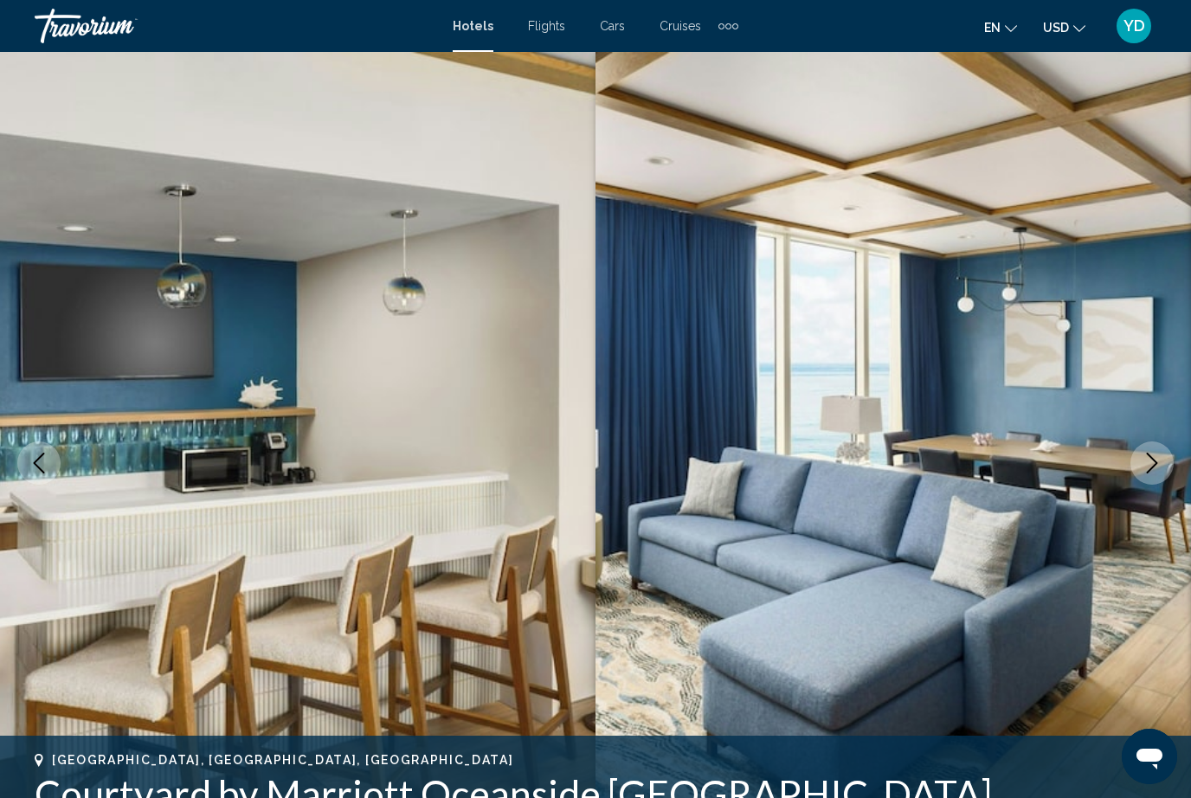
click at [1157, 474] on button "Next image" at bounding box center [1152, 463] width 43 height 43
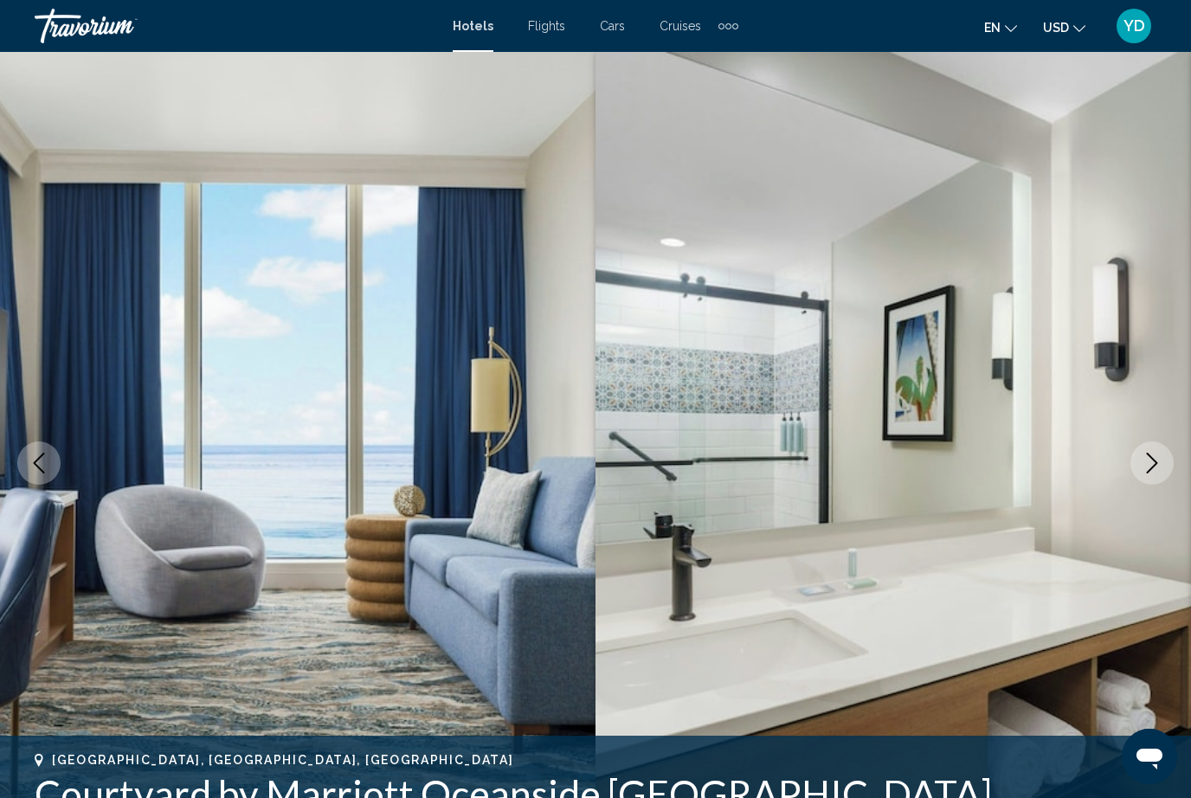
click at [1158, 472] on icon "Next image" at bounding box center [1152, 463] width 21 height 21
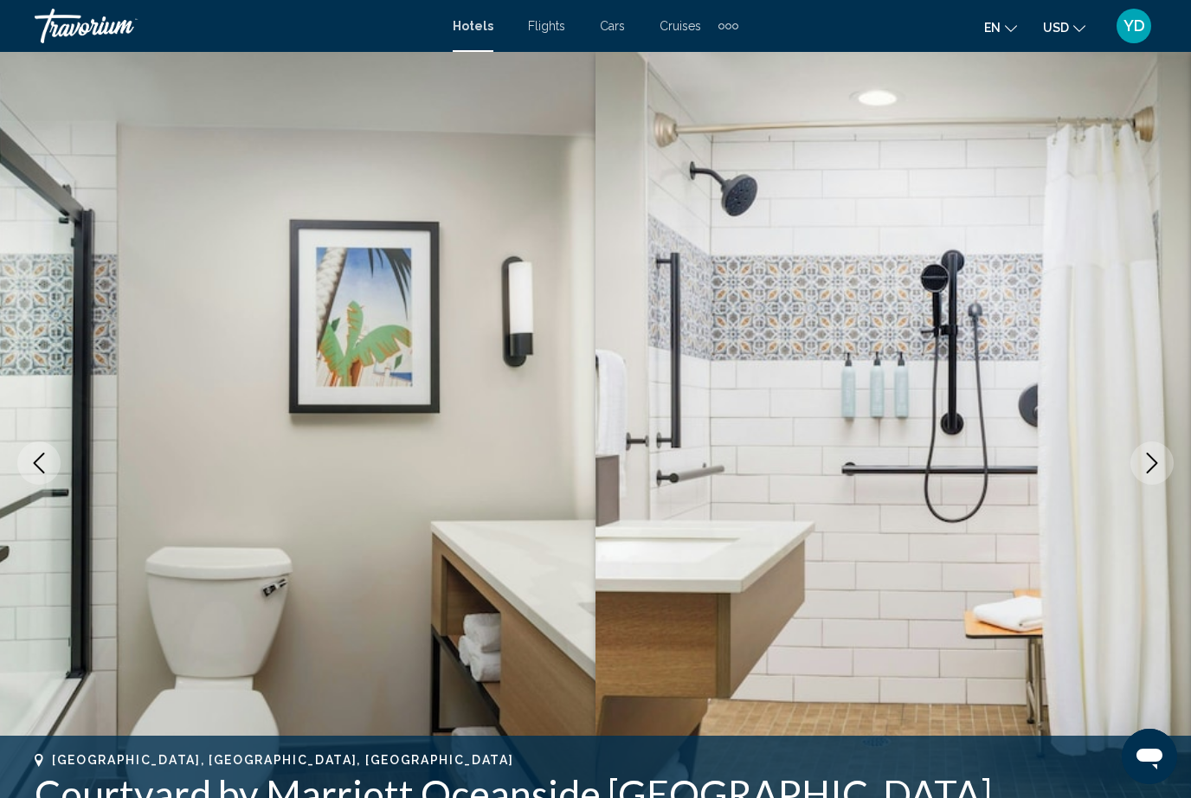
click at [1158, 474] on button "Next image" at bounding box center [1152, 463] width 43 height 43
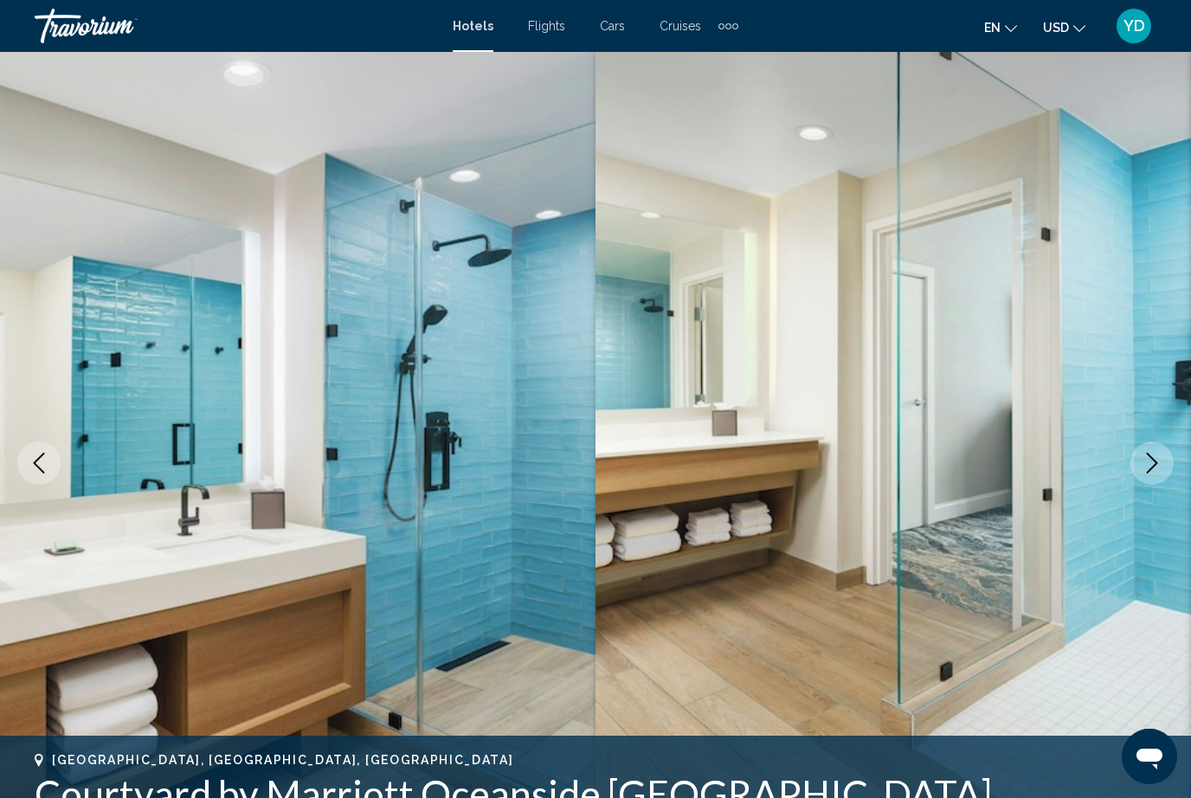
click at [1158, 475] on button "Next image" at bounding box center [1152, 463] width 43 height 43
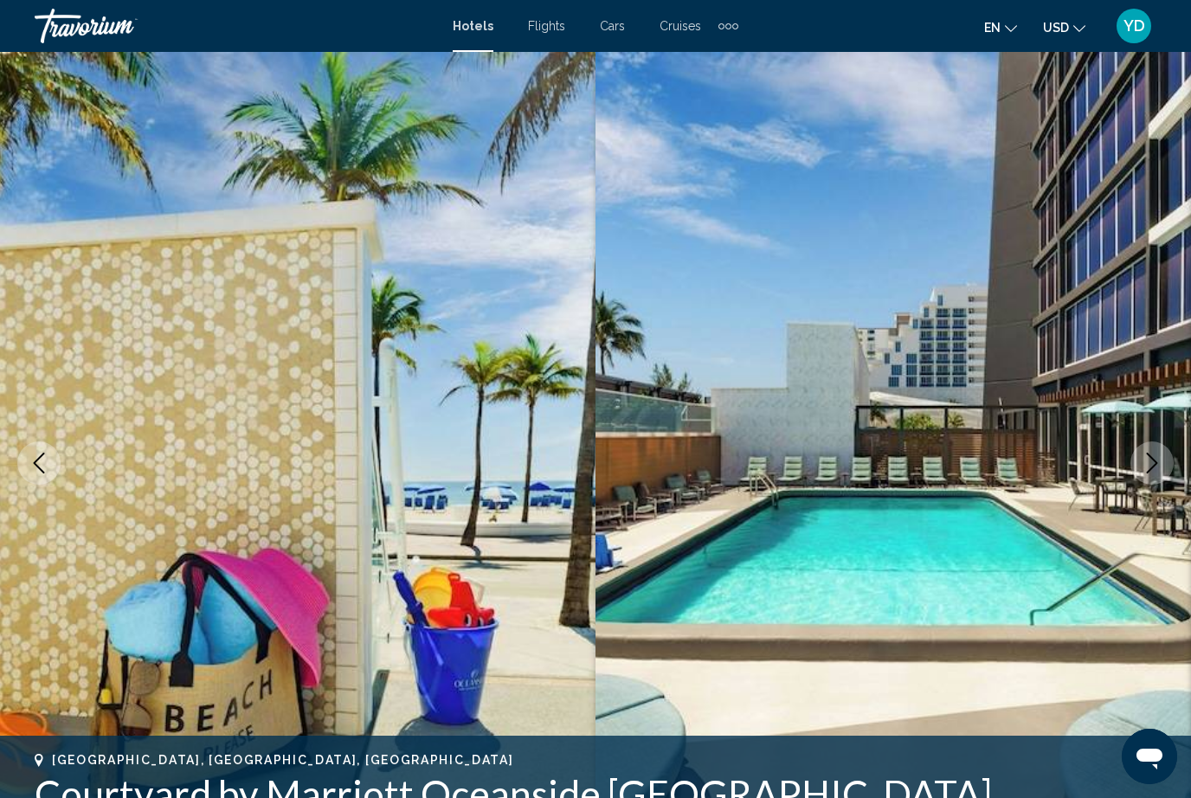
click at [1160, 473] on icon "Next image" at bounding box center [1152, 463] width 21 height 21
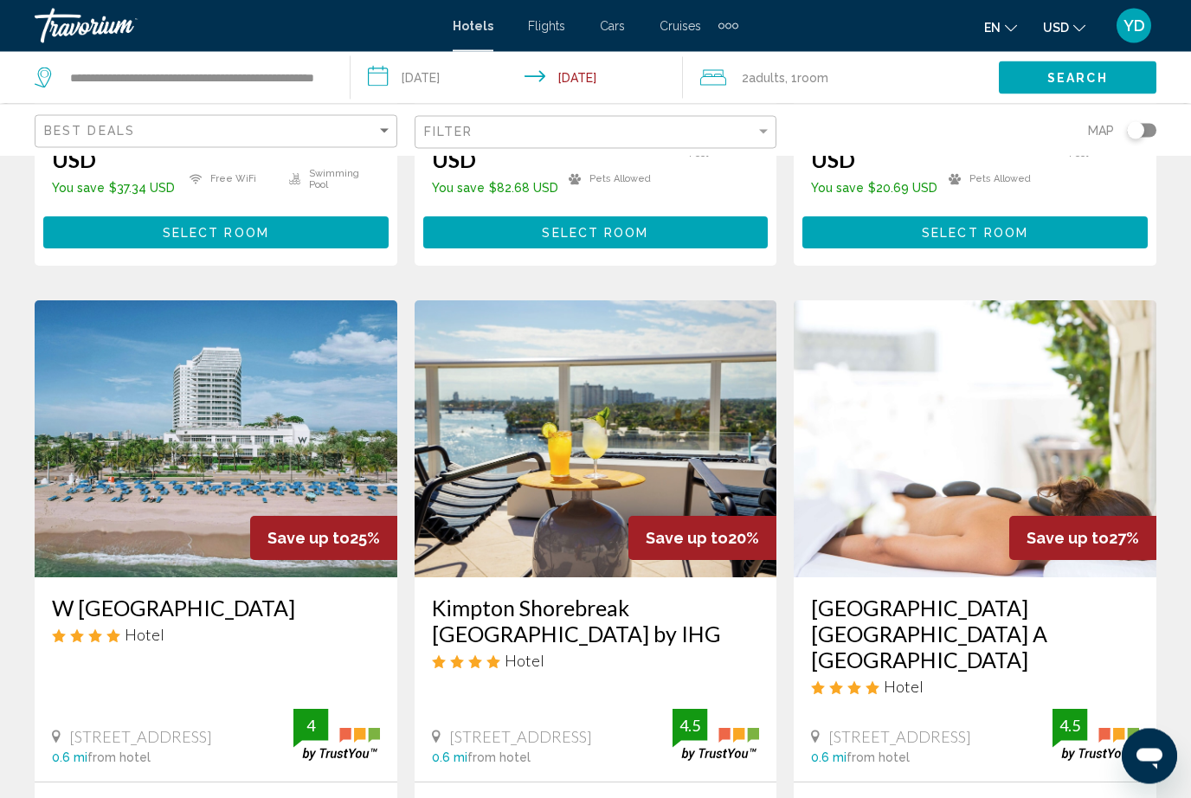
scroll to position [1946, 0]
click at [1051, 326] on img "Main content" at bounding box center [975, 438] width 363 height 277
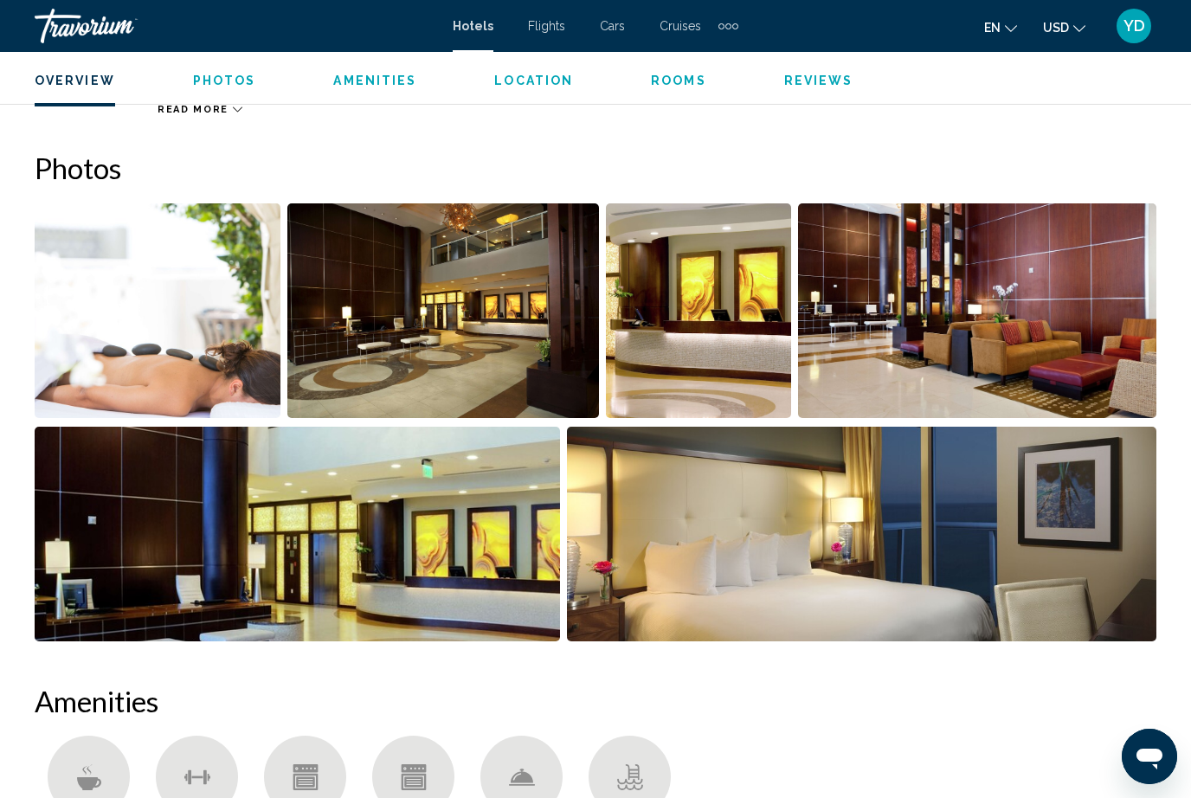
scroll to position [1080, 0]
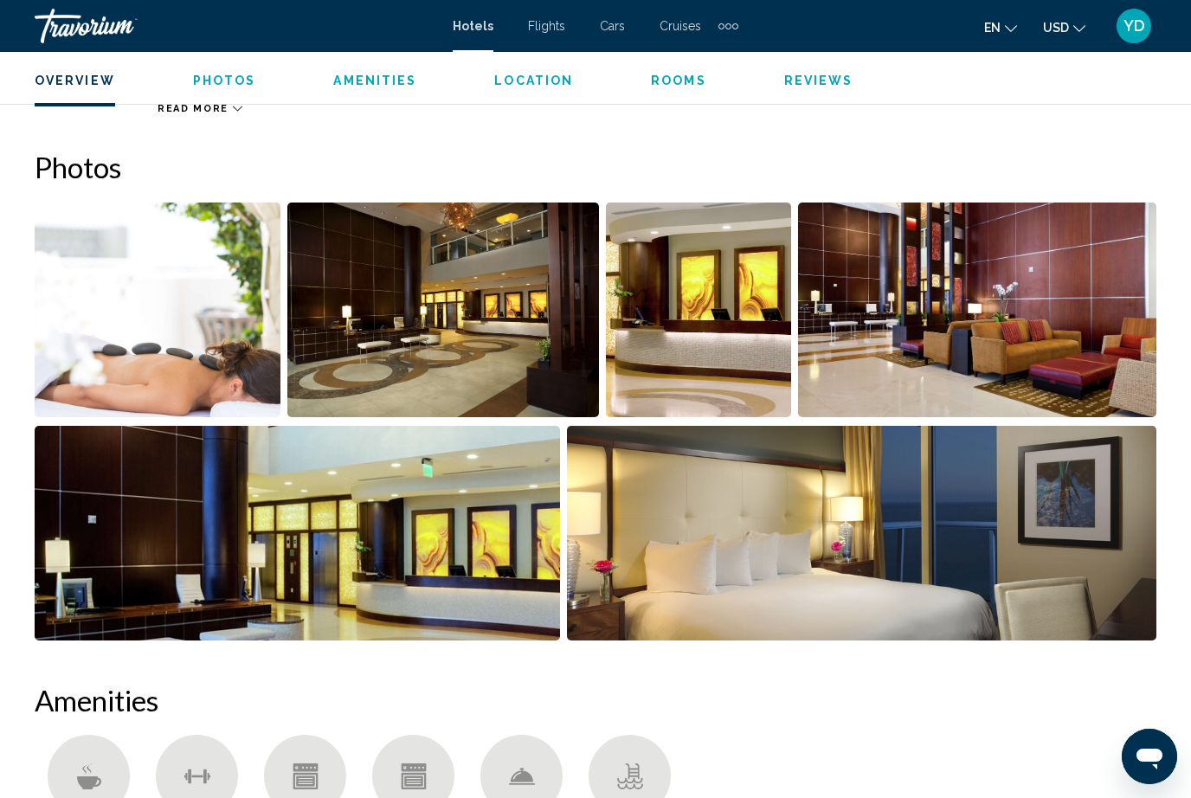
click at [1062, 342] on img "Open full-screen image slider" at bounding box center [977, 310] width 358 height 215
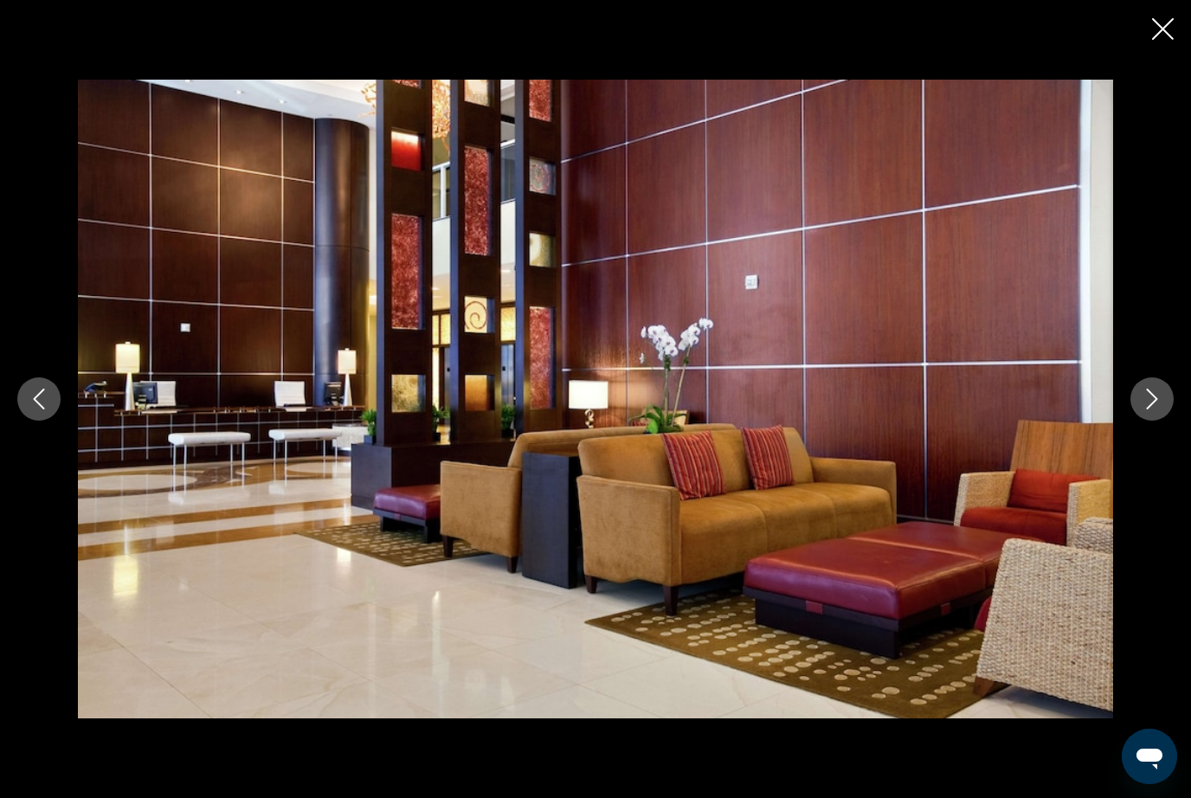
click at [1140, 416] on button "Next image" at bounding box center [1152, 399] width 43 height 43
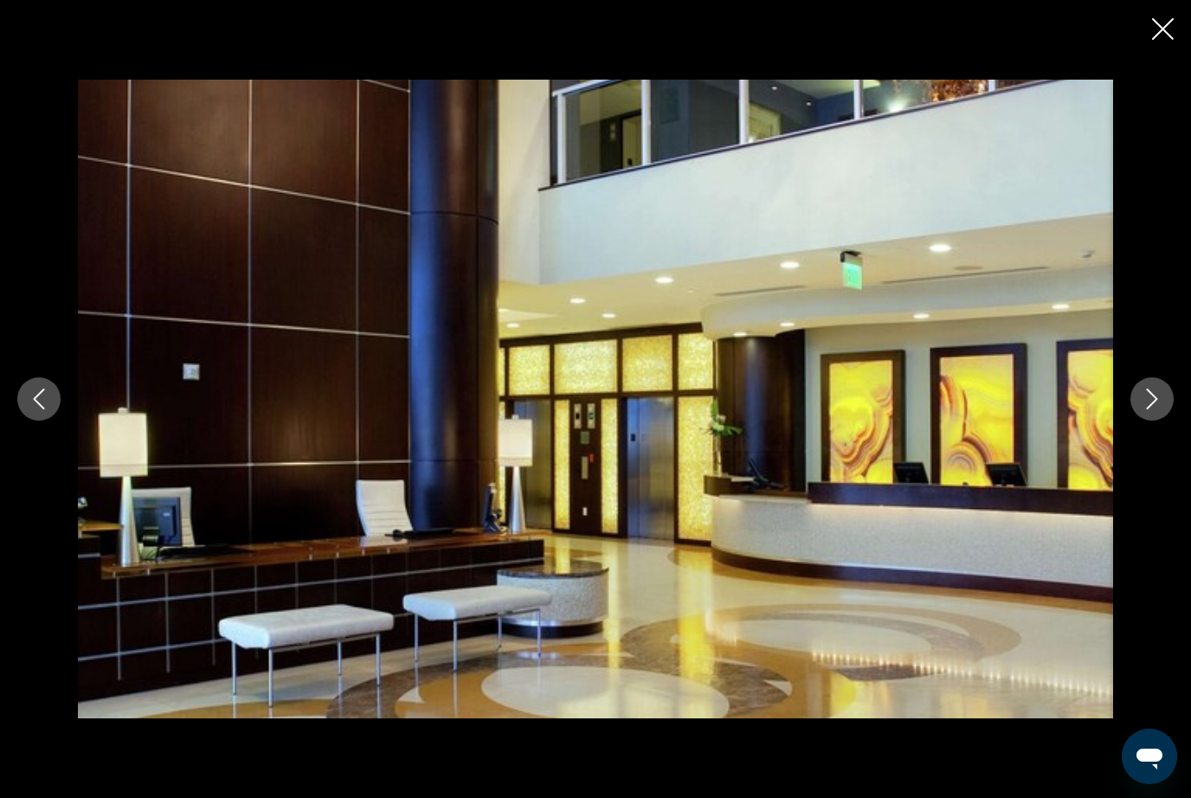
click at [1157, 418] on button "Next image" at bounding box center [1152, 399] width 43 height 43
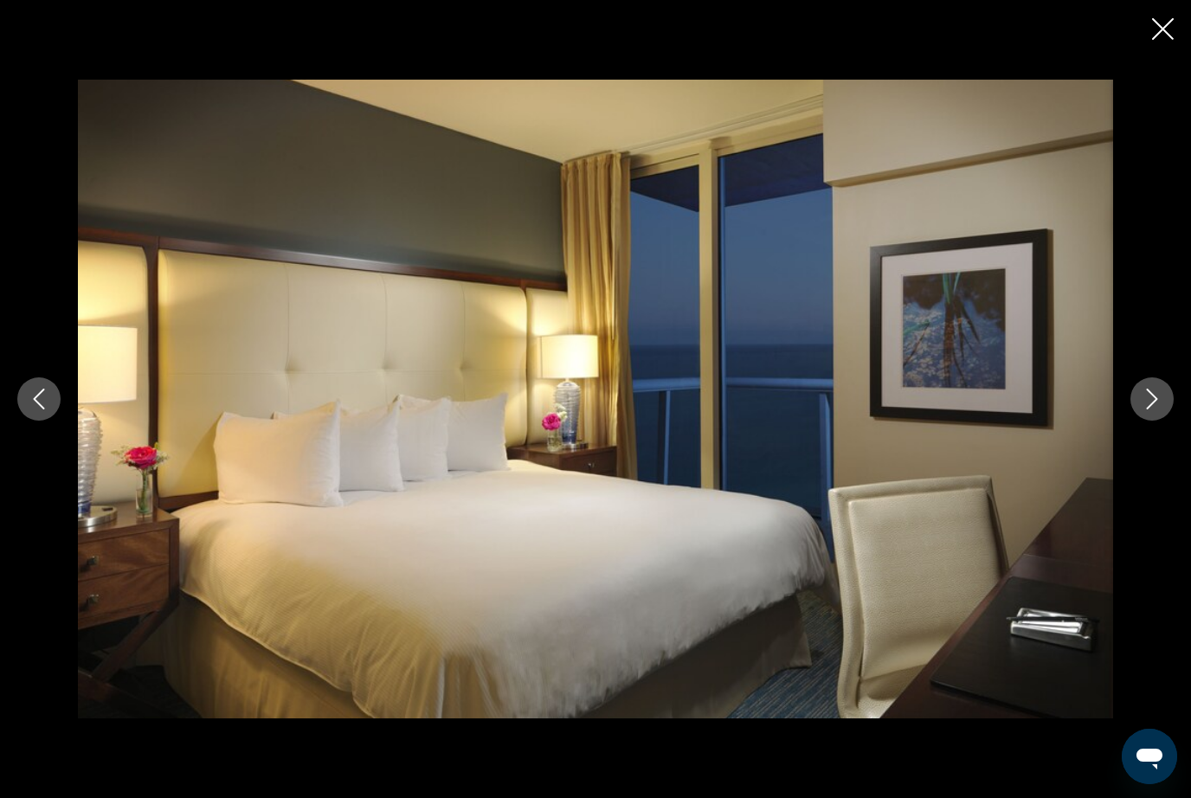
click at [1158, 416] on button "Next image" at bounding box center [1152, 399] width 43 height 43
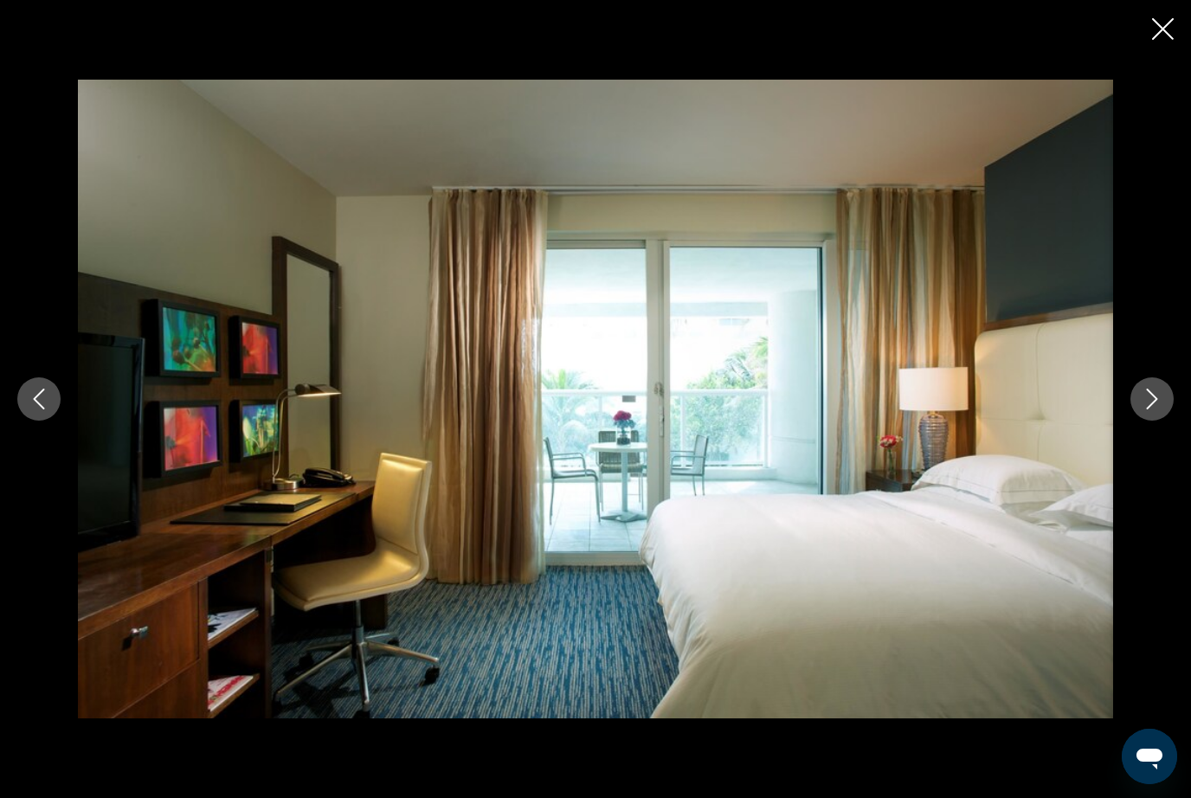
click at [1170, 402] on button "Next image" at bounding box center [1152, 399] width 43 height 43
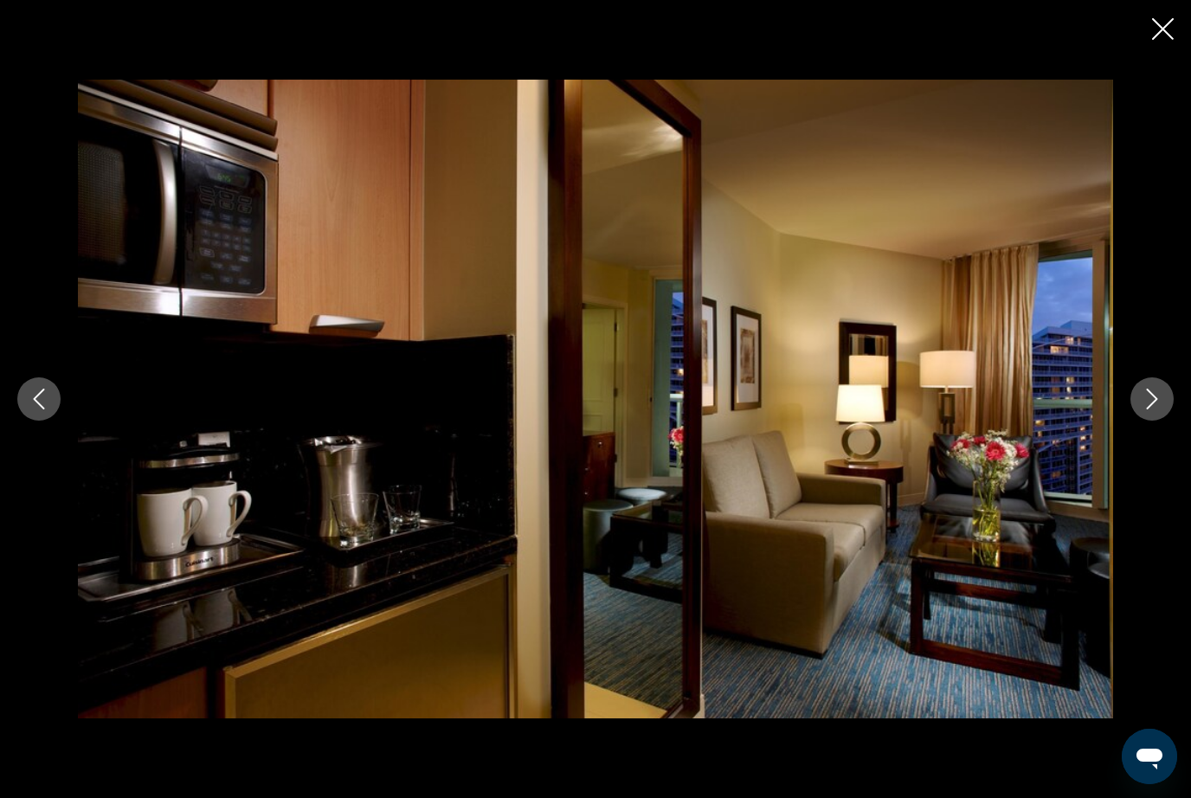
click at [1172, 393] on button "Next image" at bounding box center [1152, 399] width 43 height 43
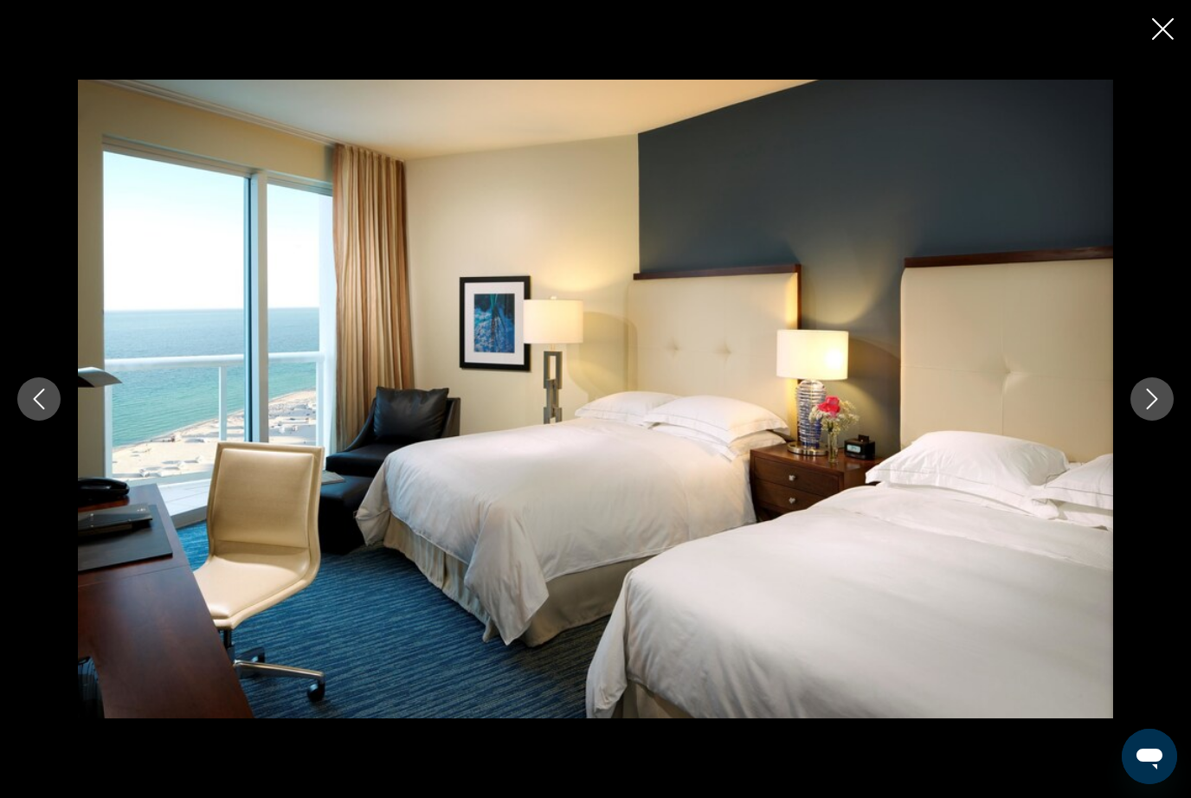
click at [1168, 402] on button "Next image" at bounding box center [1152, 399] width 43 height 43
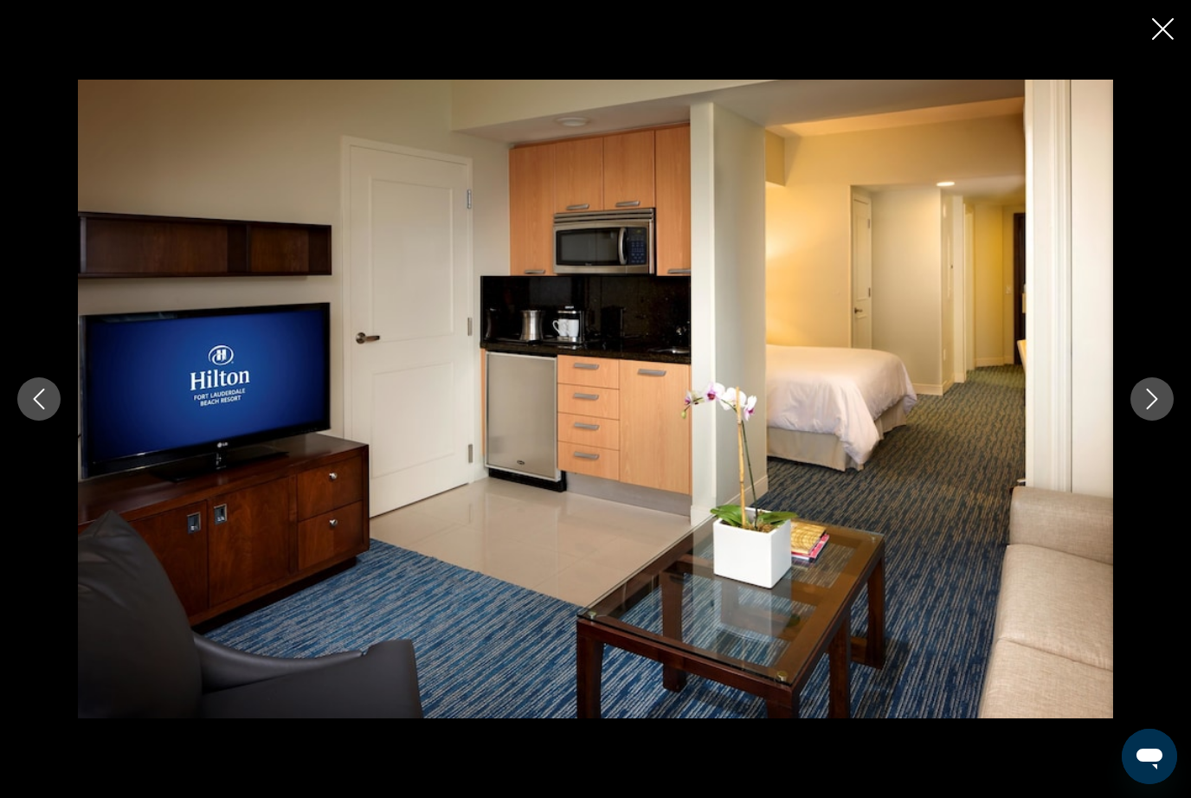
click at [1170, 386] on button "Next image" at bounding box center [1152, 399] width 43 height 43
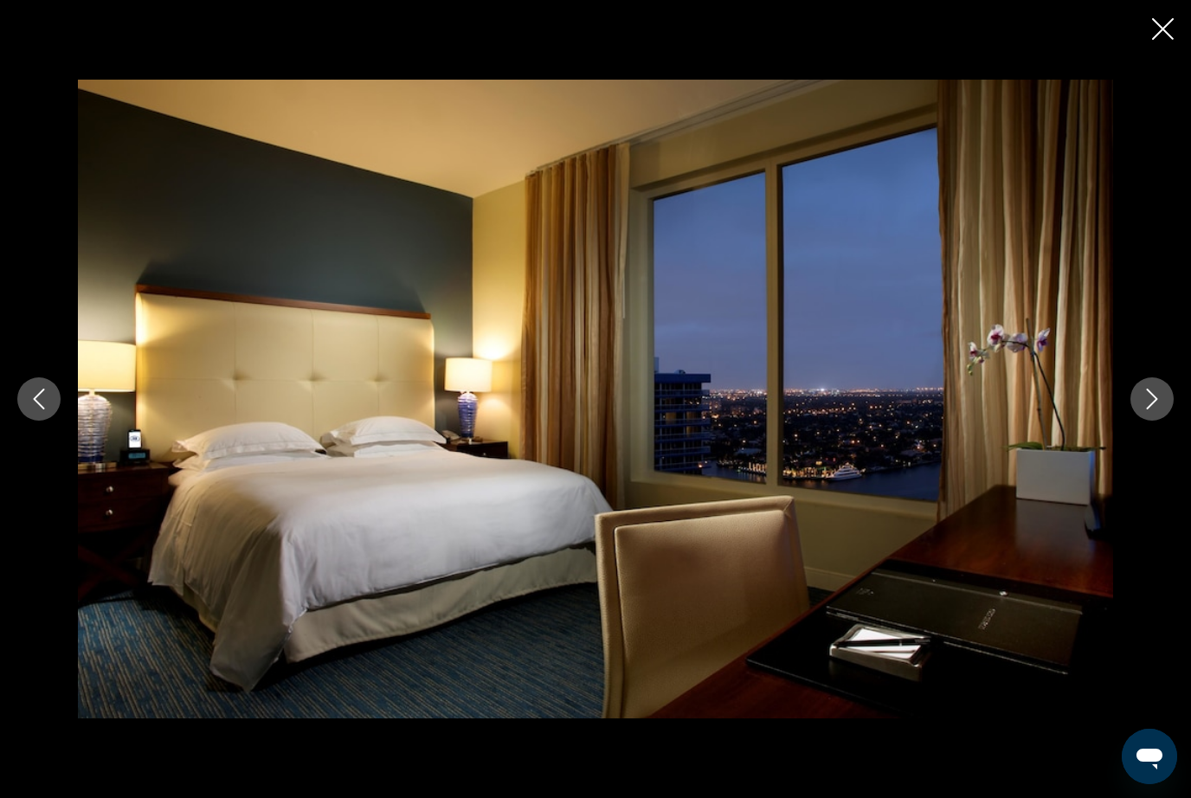
click at [1162, 407] on icon "Next image" at bounding box center [1152, 399] width 21 height 21
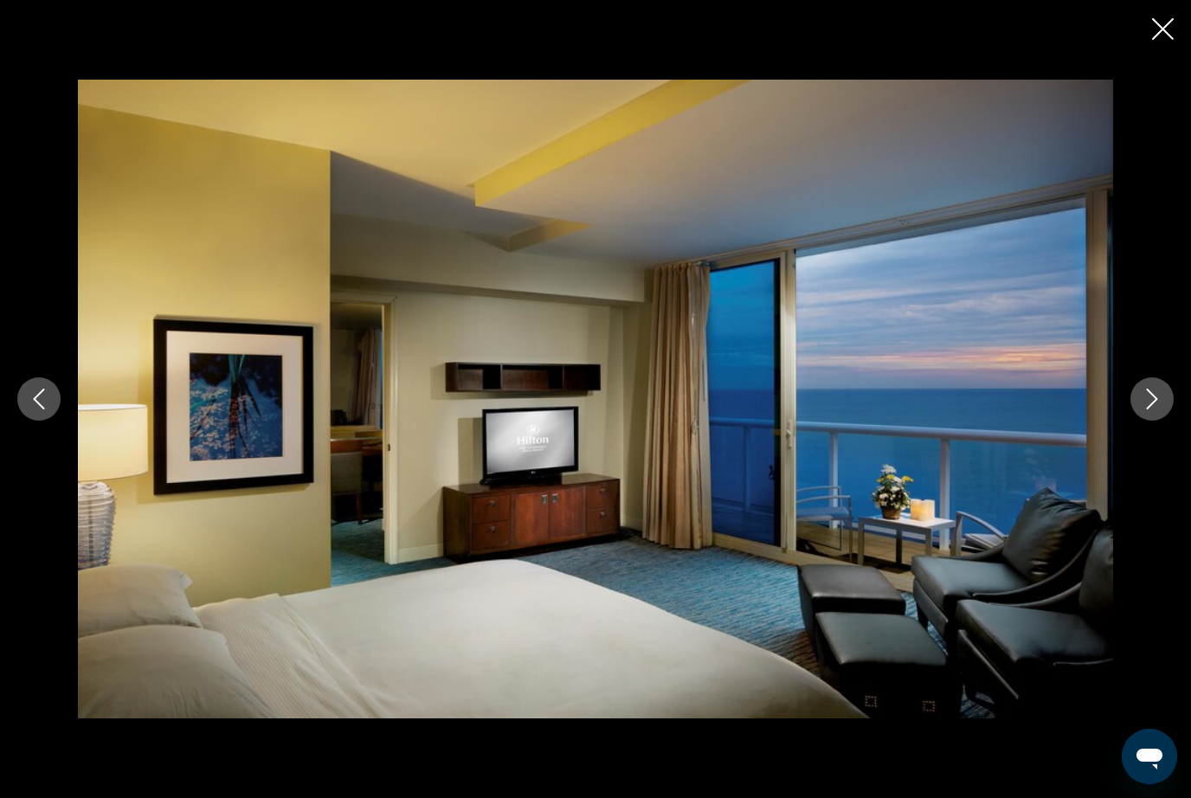
click at [1158, 406] on icon "Next image" at bounding box center [1152, 399] width 21 height 21
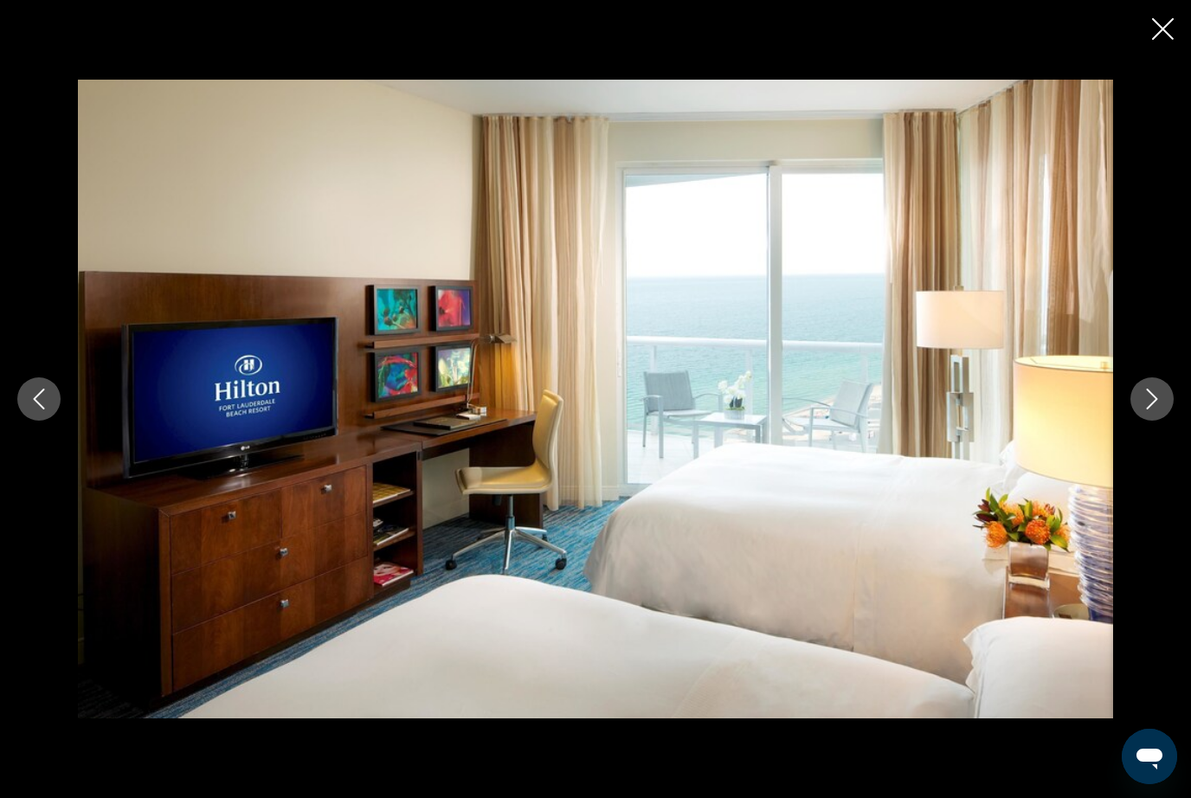
click at [1157, 404] on icon "Next image" at bounding box center [1152, 399] width 21 height 21
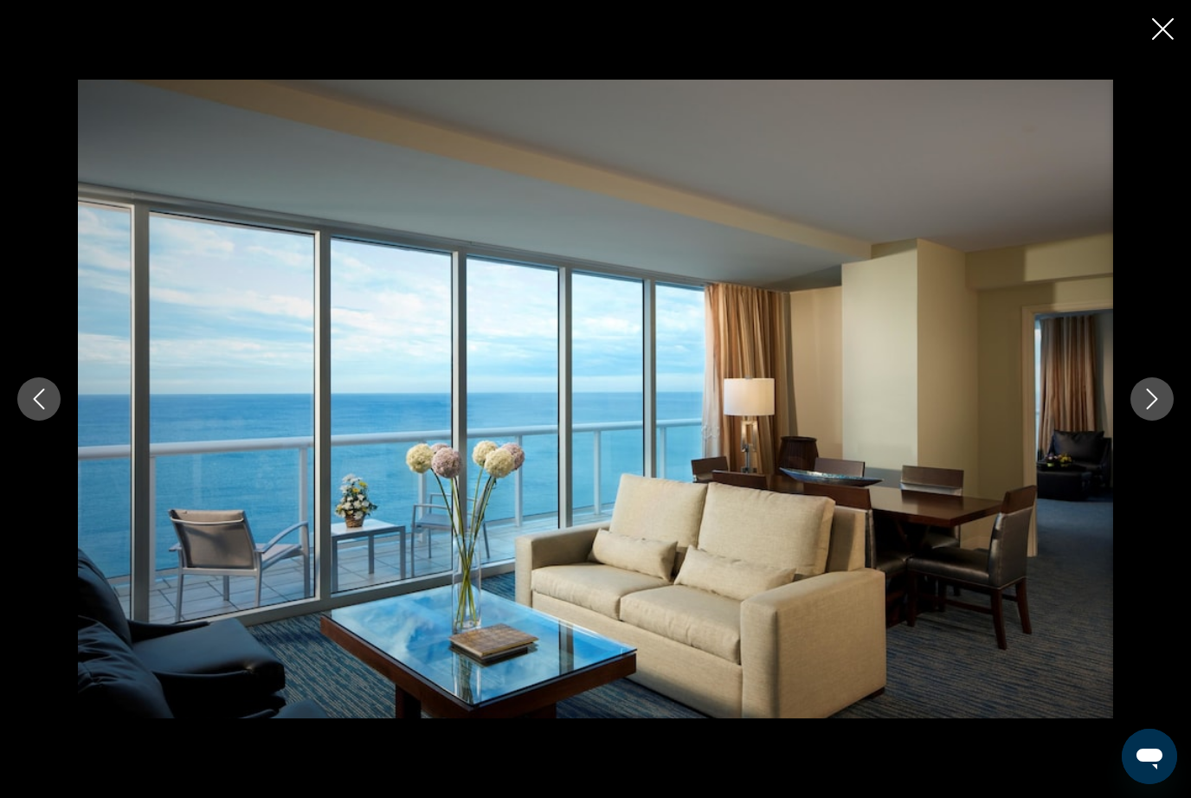
click at [1169, 396] on button "Next image" at bounding box center [1152, 399] width 43 height 43
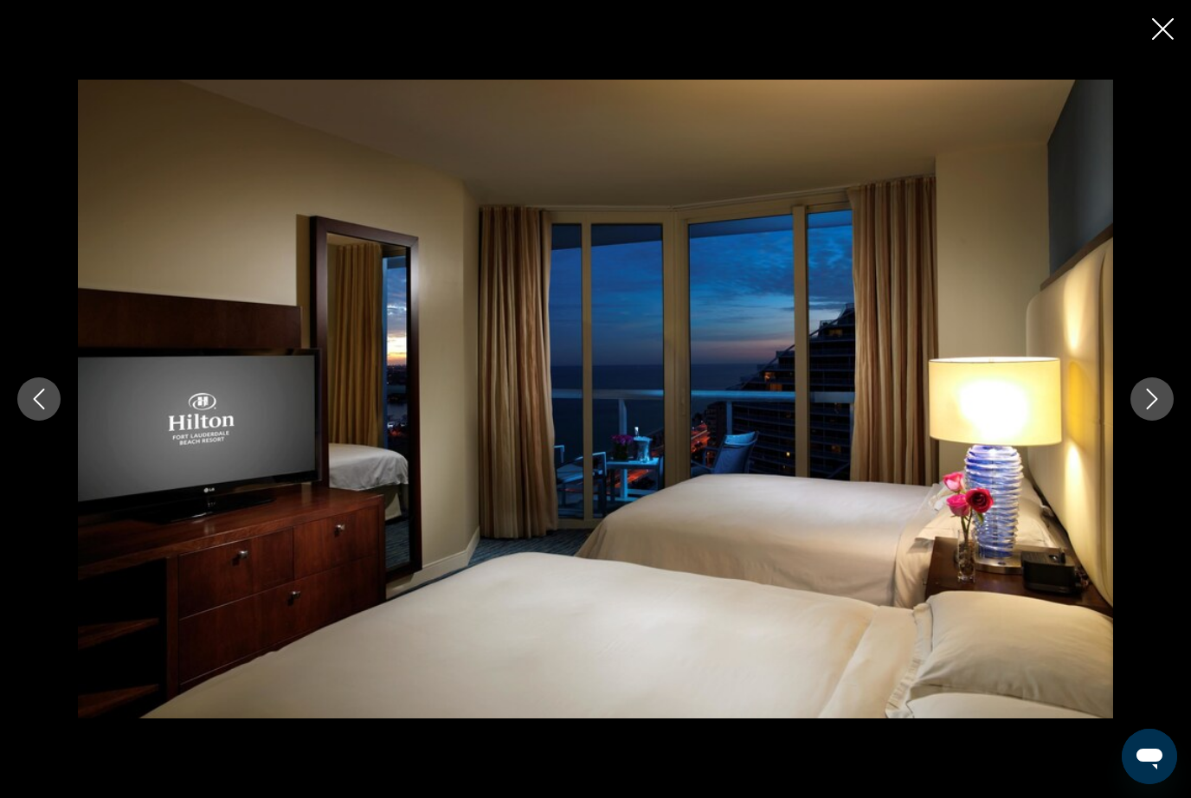
click at [1161, 402] on icon "Next image" at bounding box center [1152, 399] width 21 height 21
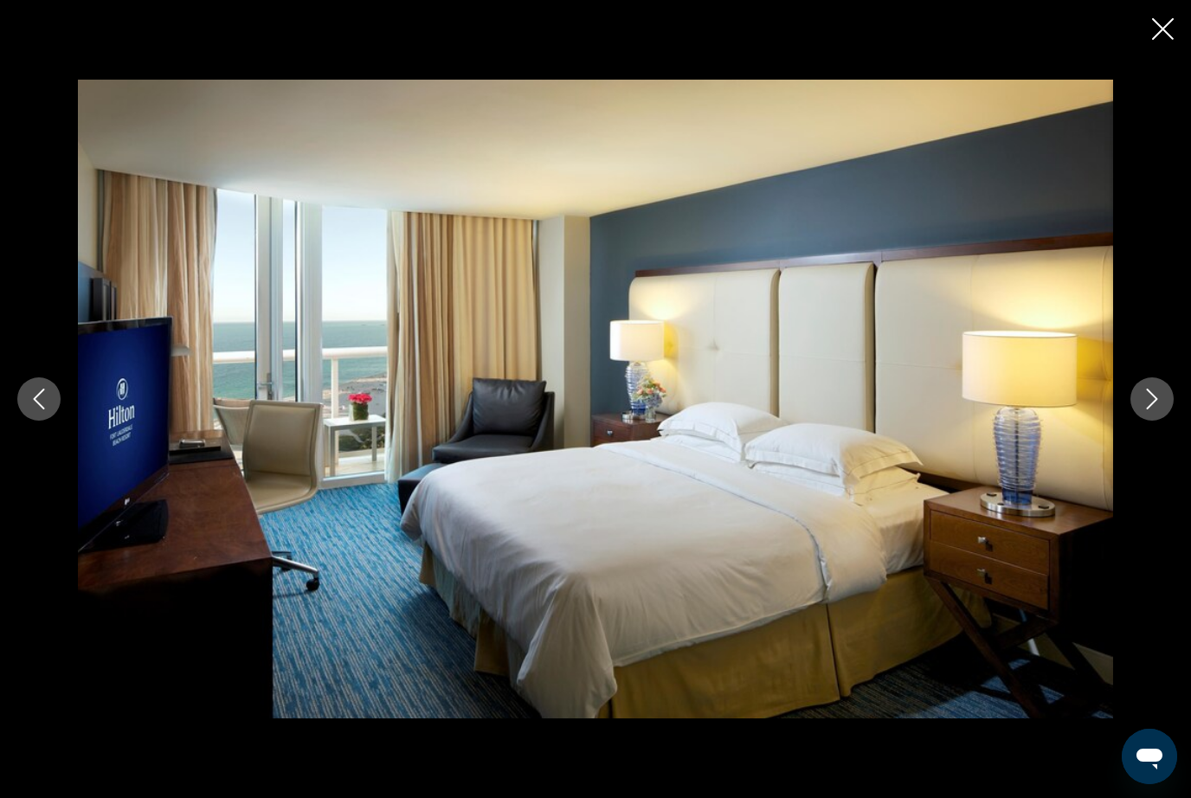
click at [1165, 404] on button "Next image" at bounding box center [1152, 399] width 43 height 43
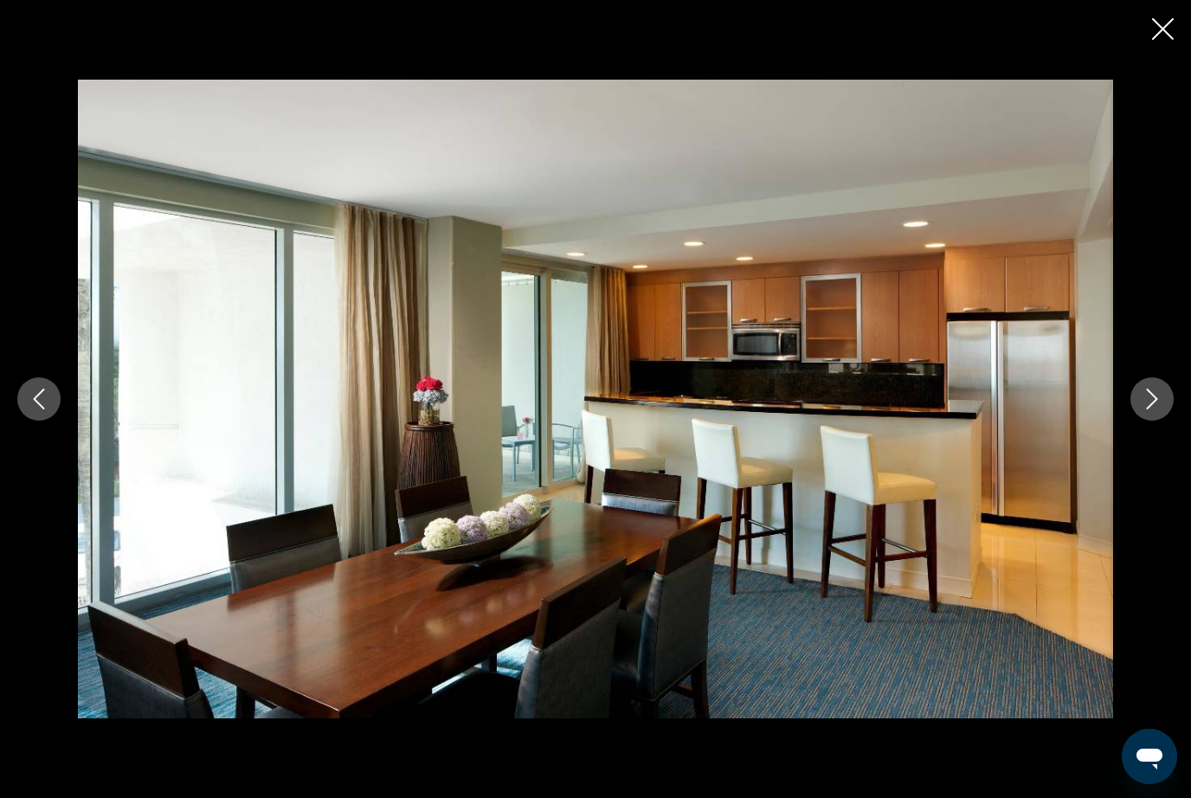
click at [1167, 402] on button "Next image" at bounding box center [1152, 399] width 43 height 43
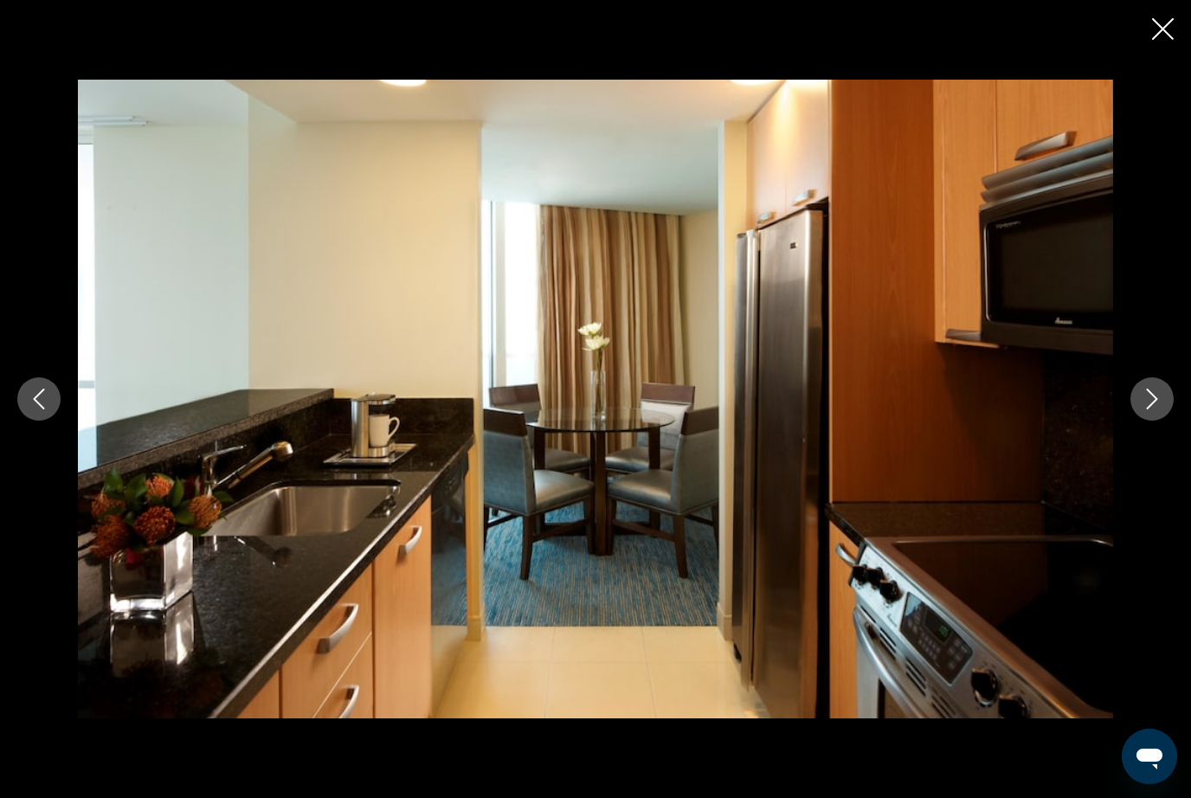
click at [1162, 397] on icon "Next image" at bounding box center [1152, 399] width 21 height 21
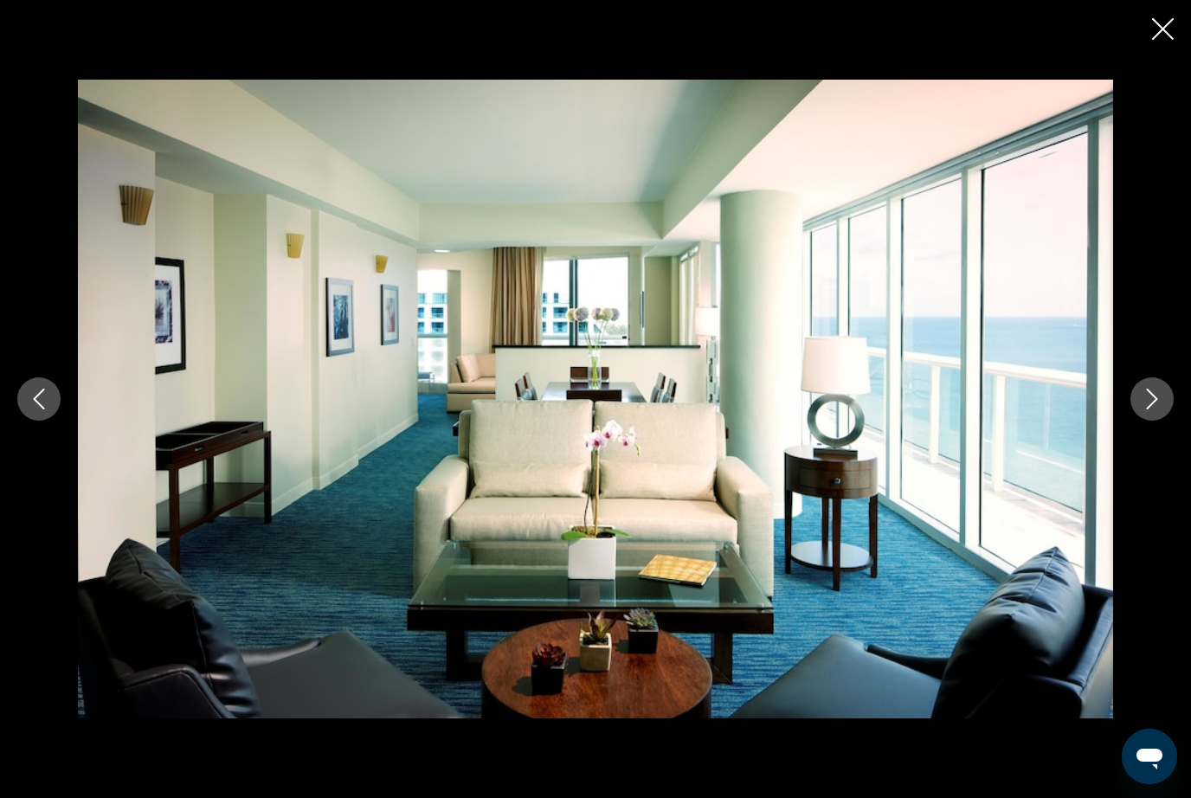
click at [1165, 401] on button "Next image" at bounding box center [1152, 399] width 43 height 43
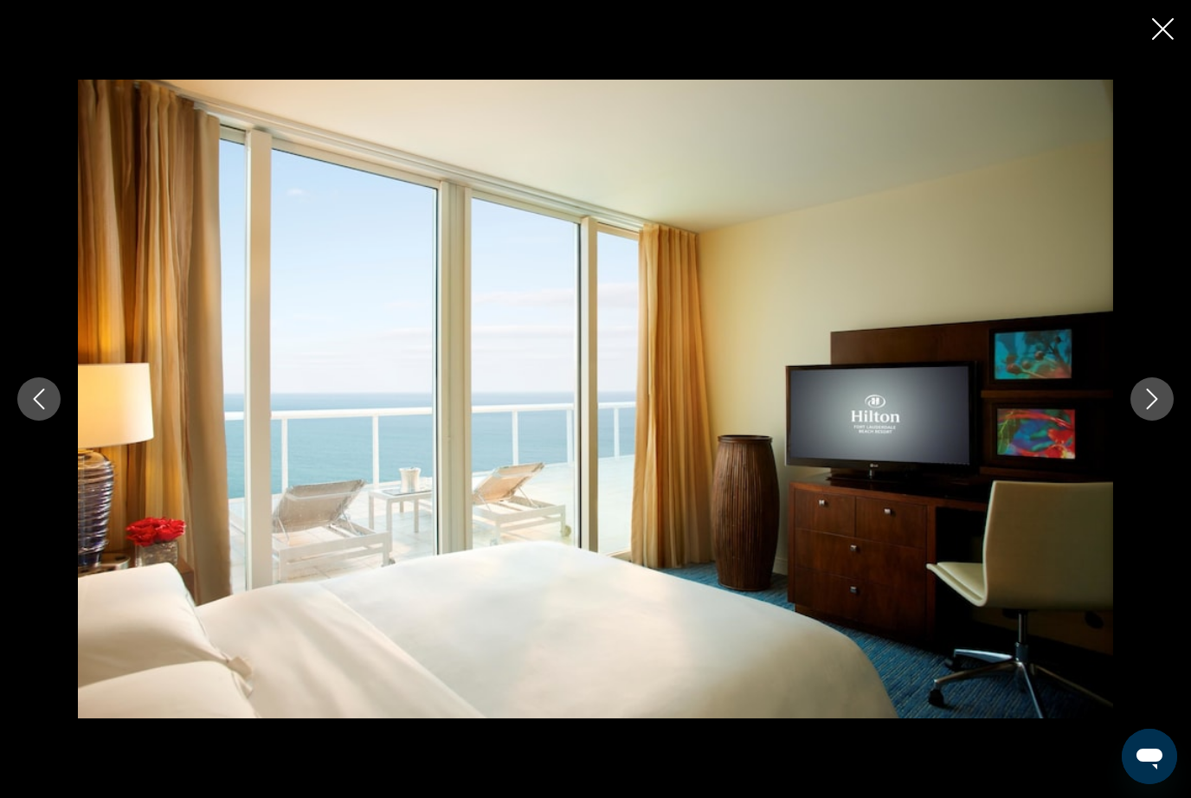
click at [1171, 389] on button "Next image" at bounding box center [1152, 399] width 43 height 43
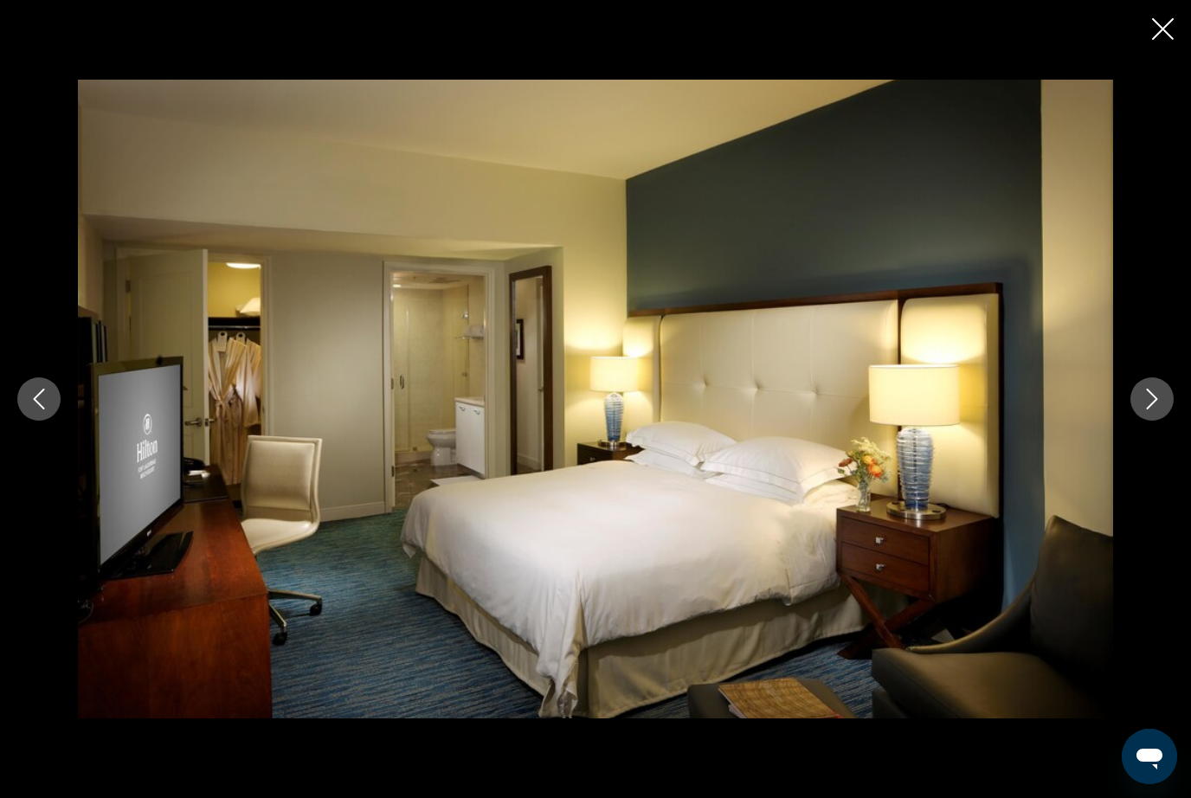
click at [1177, 389] on div "Main content" at bounding box center [595, 399] width 1191 height 639
click at [1177, 384] on div "Main content" at bounding box center [595, 399] width 1191 height 639
click at [1157, 404] on icon "Next image" at bounding box center [1152, 399] width 21 height 21
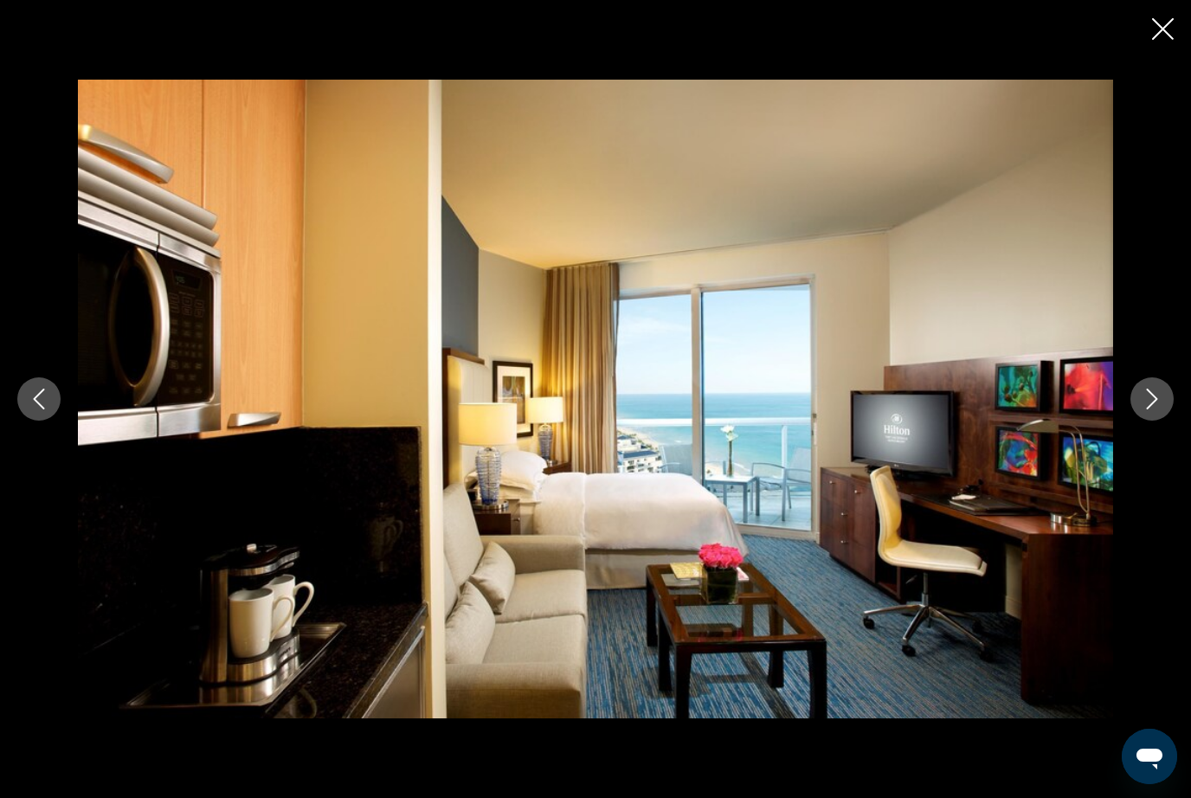
click at [1162, 406] on icon "Next image" at bounding box center [1152, 399] width 21 height 21
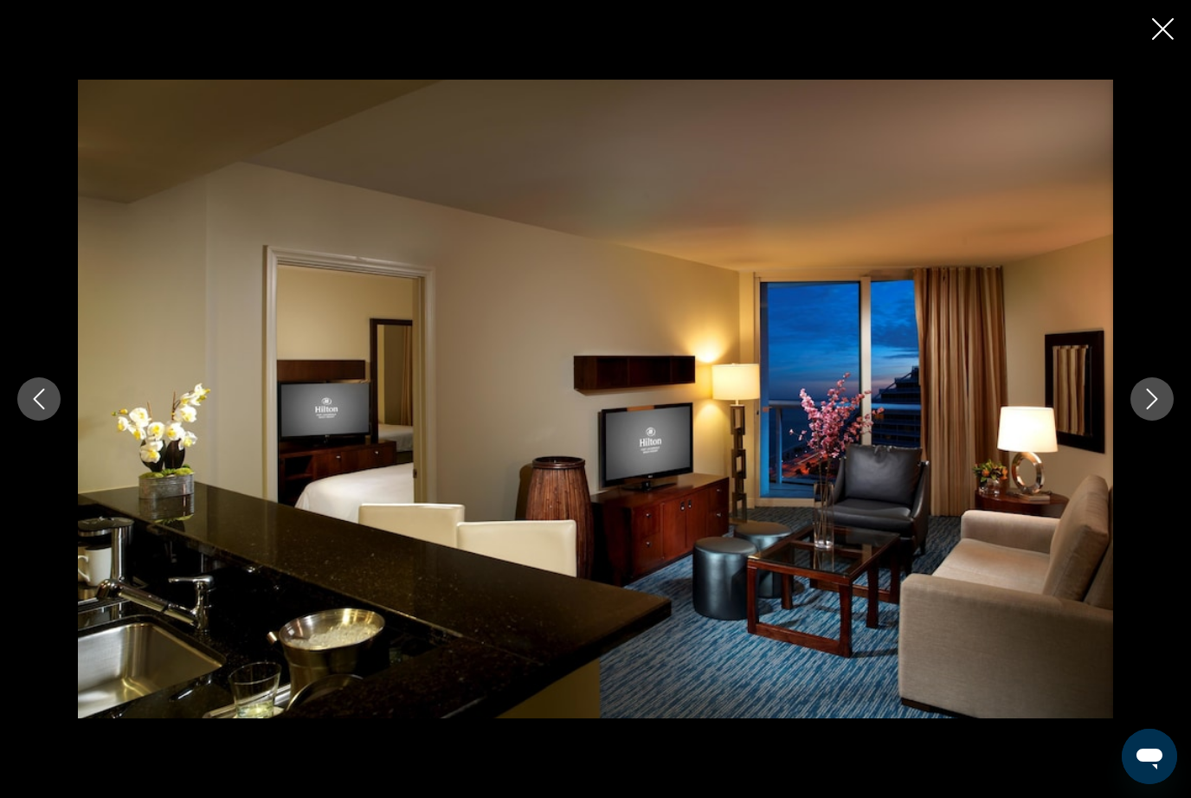
click at [1164, 404] on button "Next image" at bounding box center [1152, 399] width 43 height 43
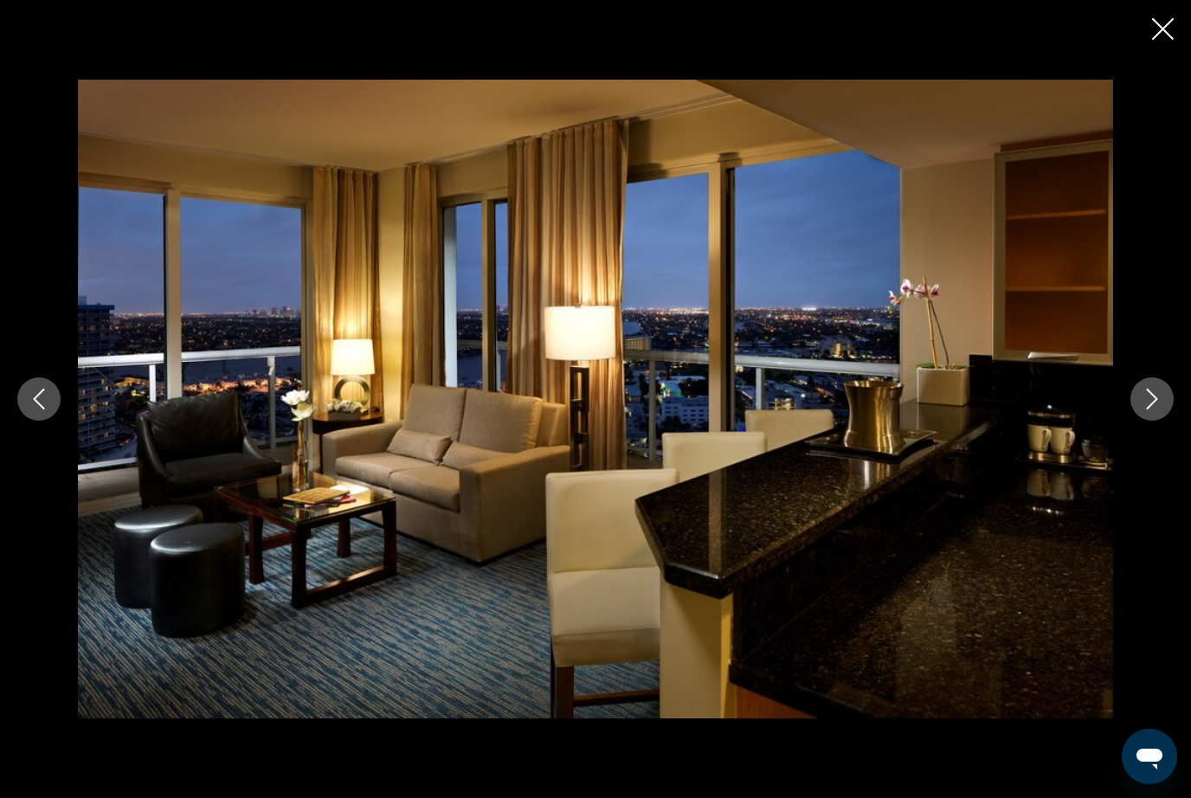
click at [1161, 409] on icon "Next image" at bounding box center [1152, 399] width 21 height 21
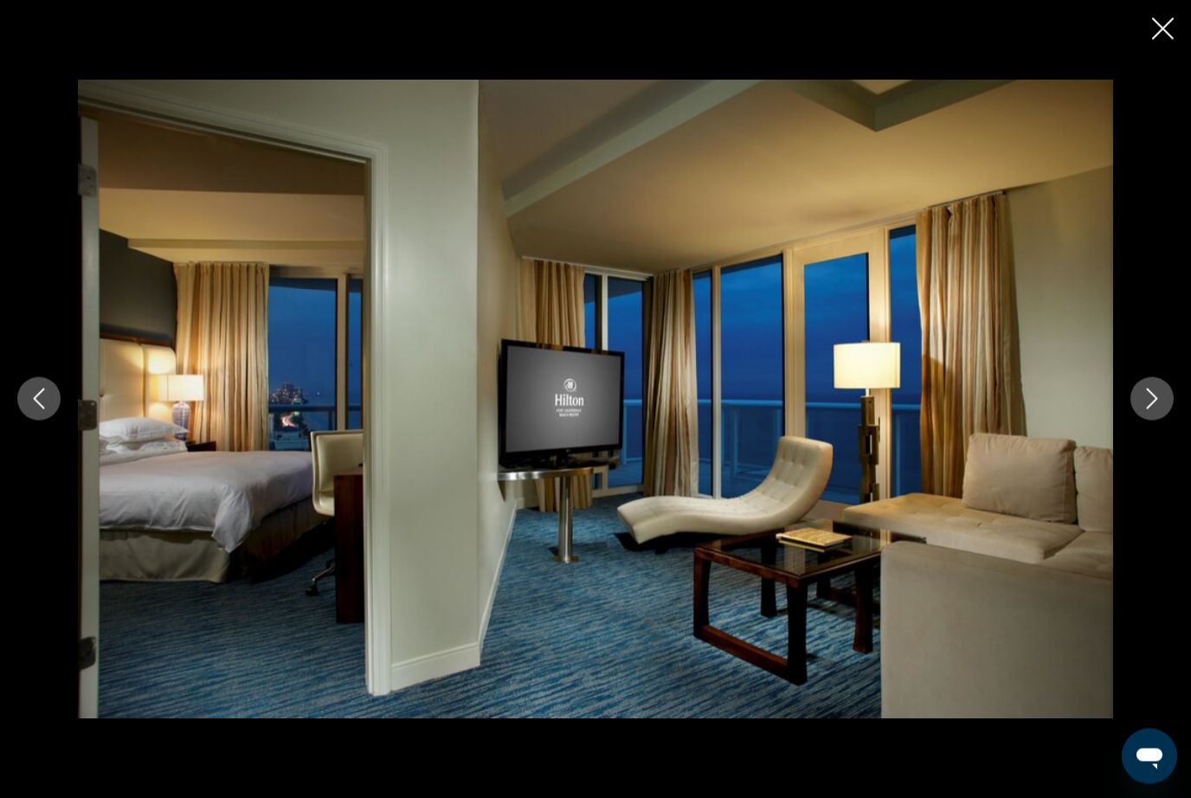
scroll to position [1979, 0]
click at [1162, 421] on button "Next image" at bounding box center [1152, 399] width 43 height 43
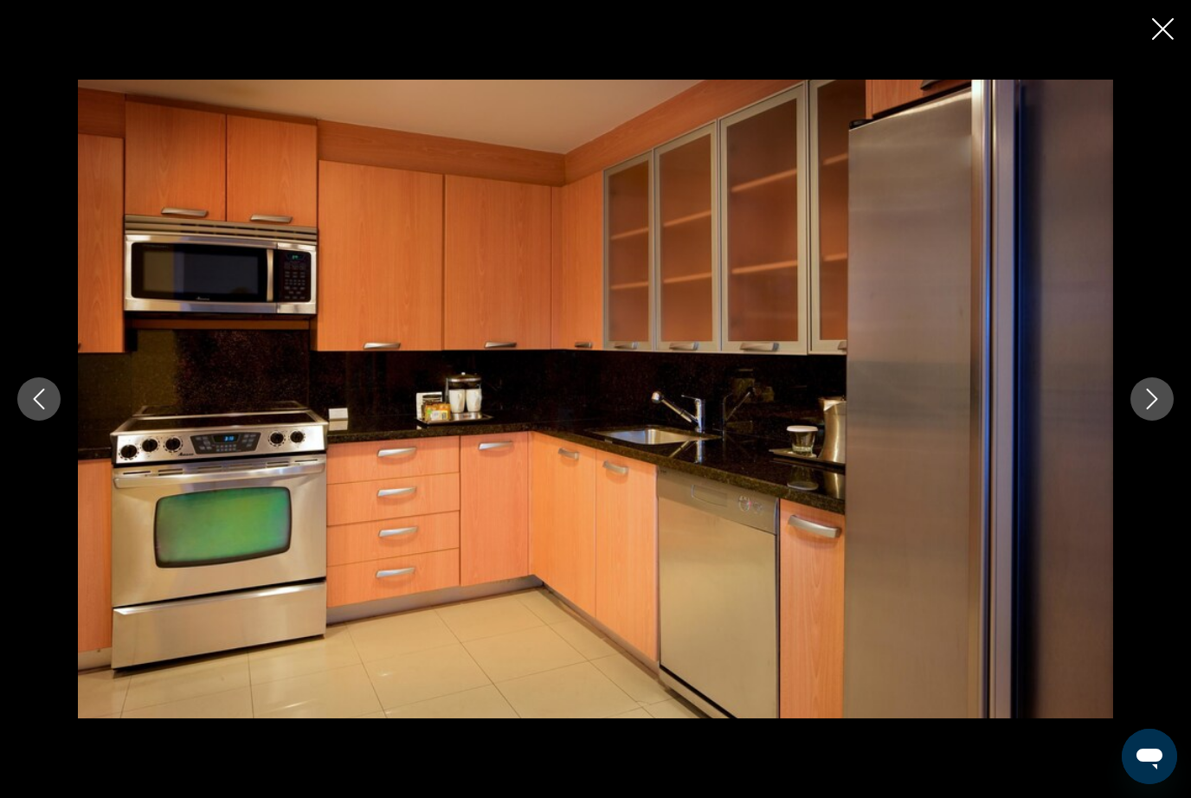
click at [1160, 410] on icon "Next image" at bounding box center [1152, 399] width 21 height 21
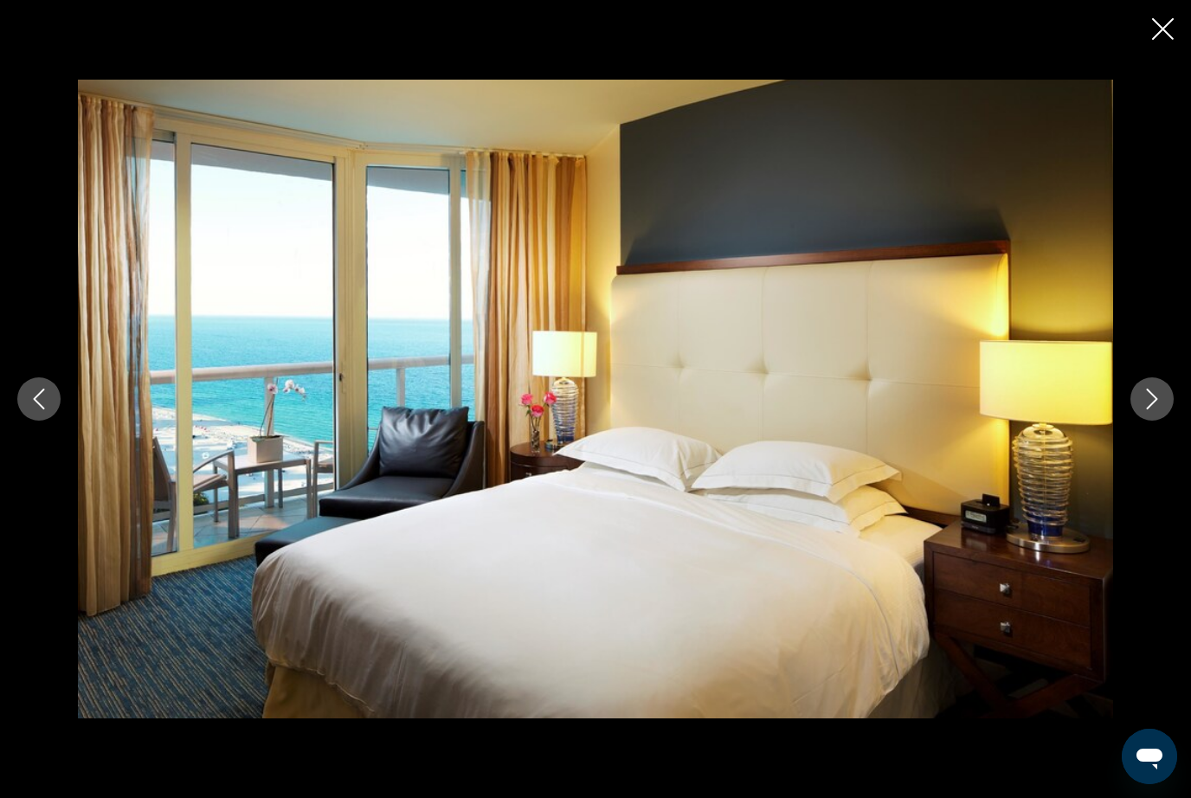
click at [1163, 421] on button "Next image" at bounding box center [1152, 399] width 43 height 43
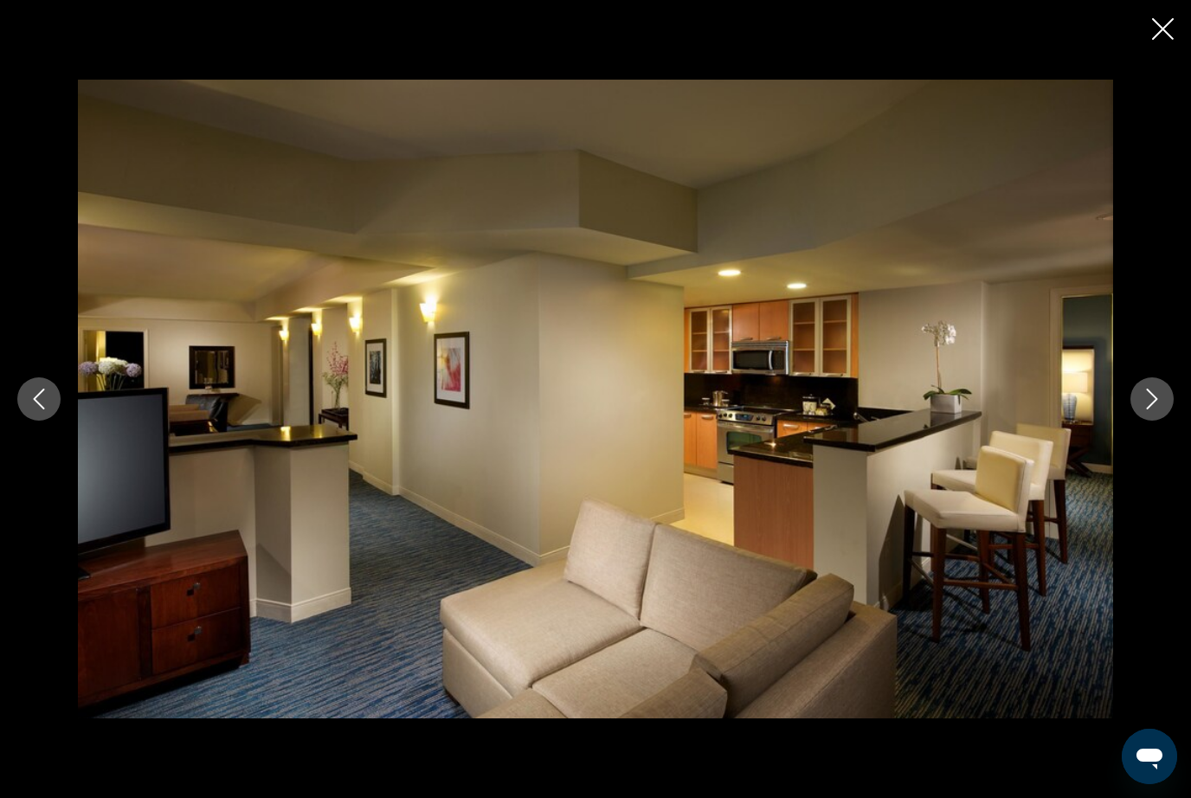
click at [1167, 421] on button "Next image" at bounding box center [1152, 399] width 43 height 43
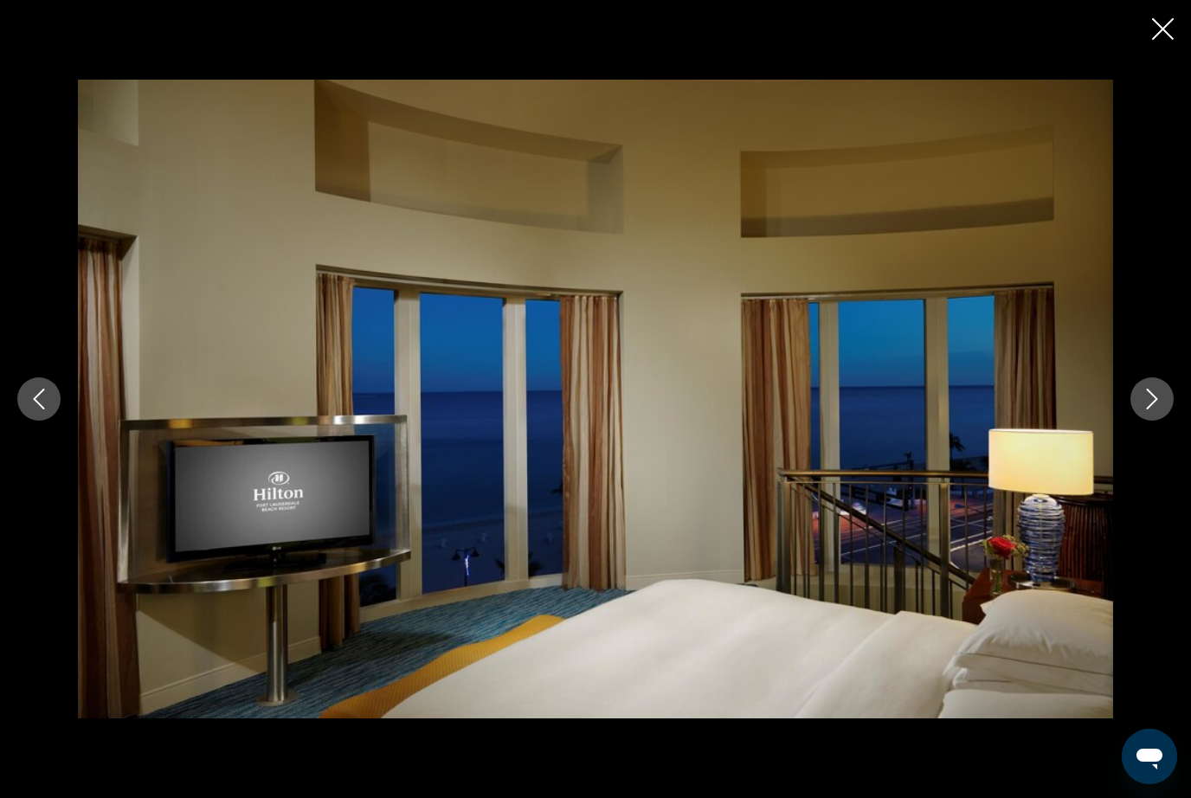
click at [1170, 421] on button "Next image" at bounding box center [1152, 399] width 43 height 43
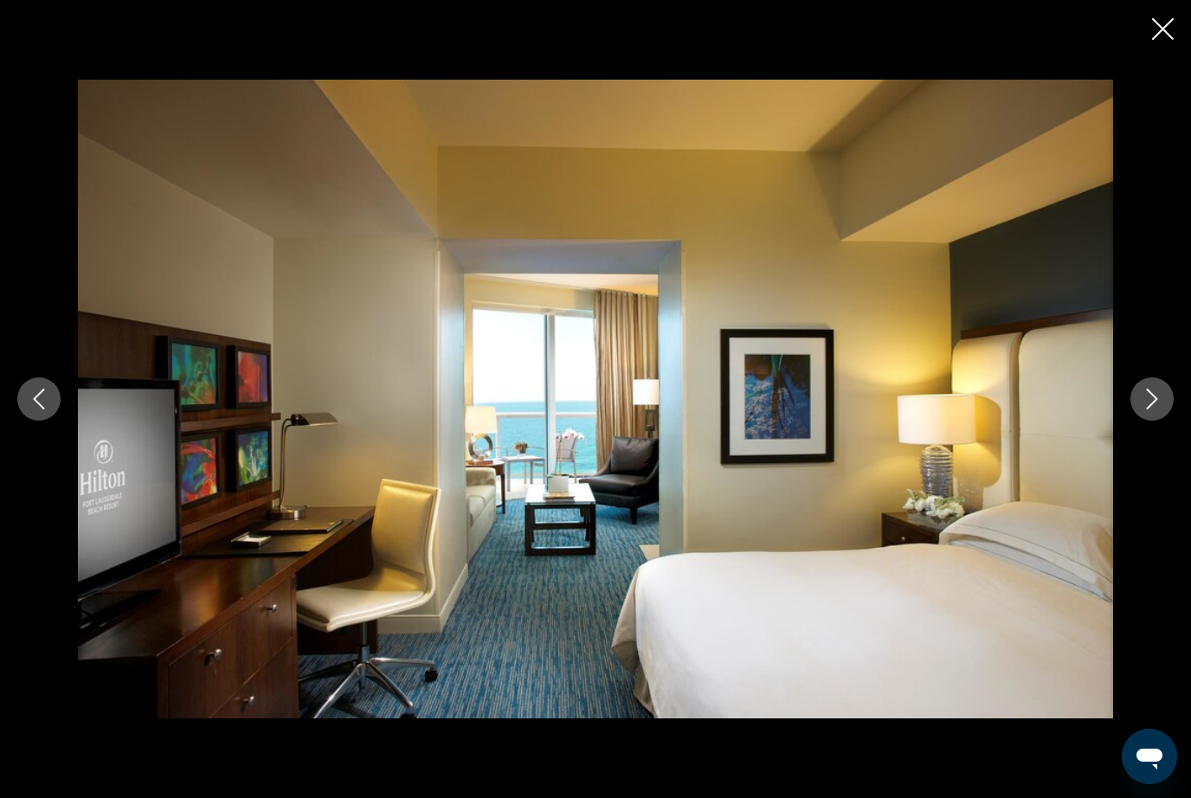
click at [1167, 421] on button "Next image" at bounding box center [1152, 399] width 43 height 43
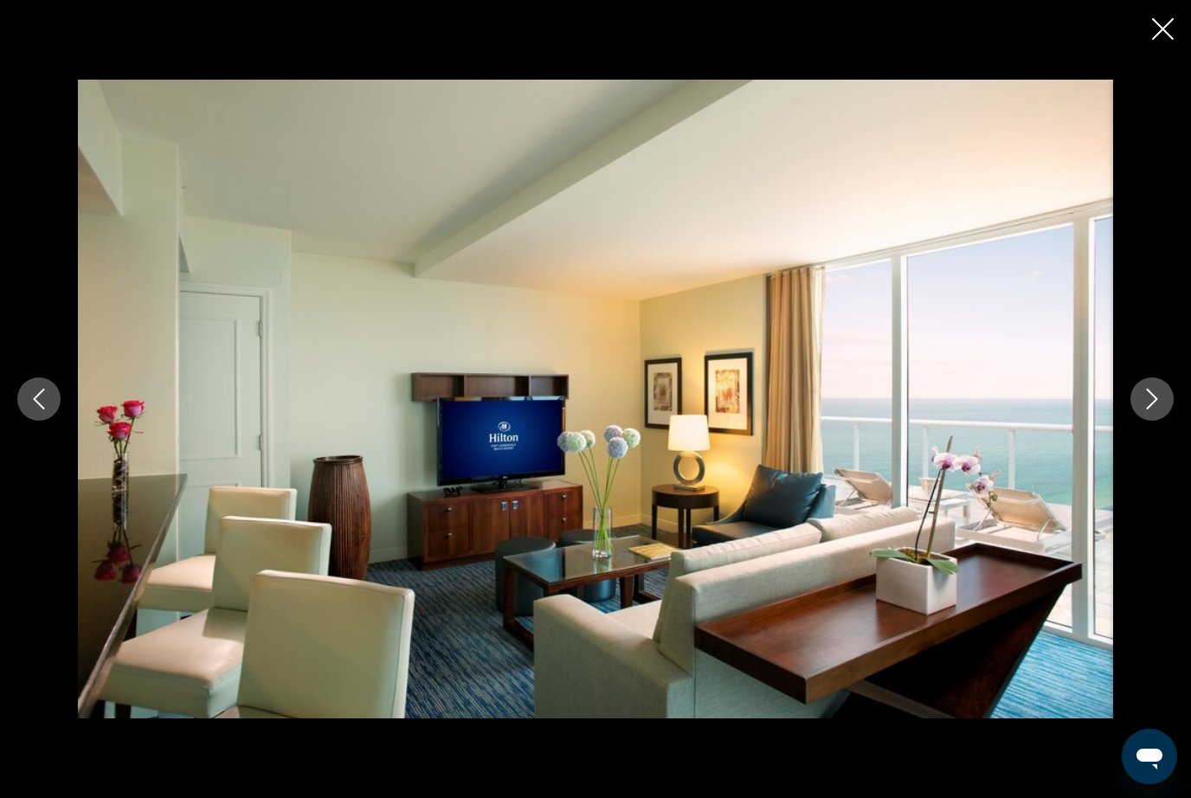
click at [1167, 421] on button "Next image" at bounding box center [1152, 399] width 43 height 43
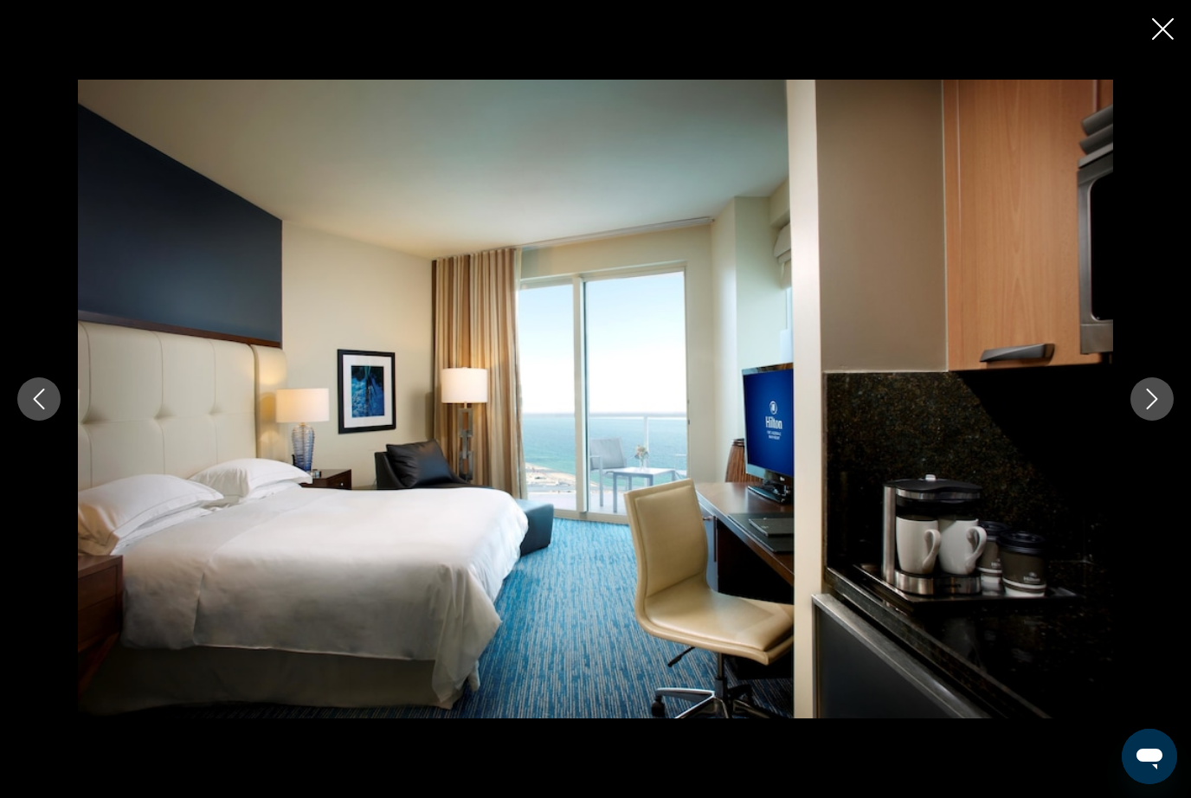
click at [1157, 421] on button "Next image" at bounding box center [1152, 399] width 43 height 43
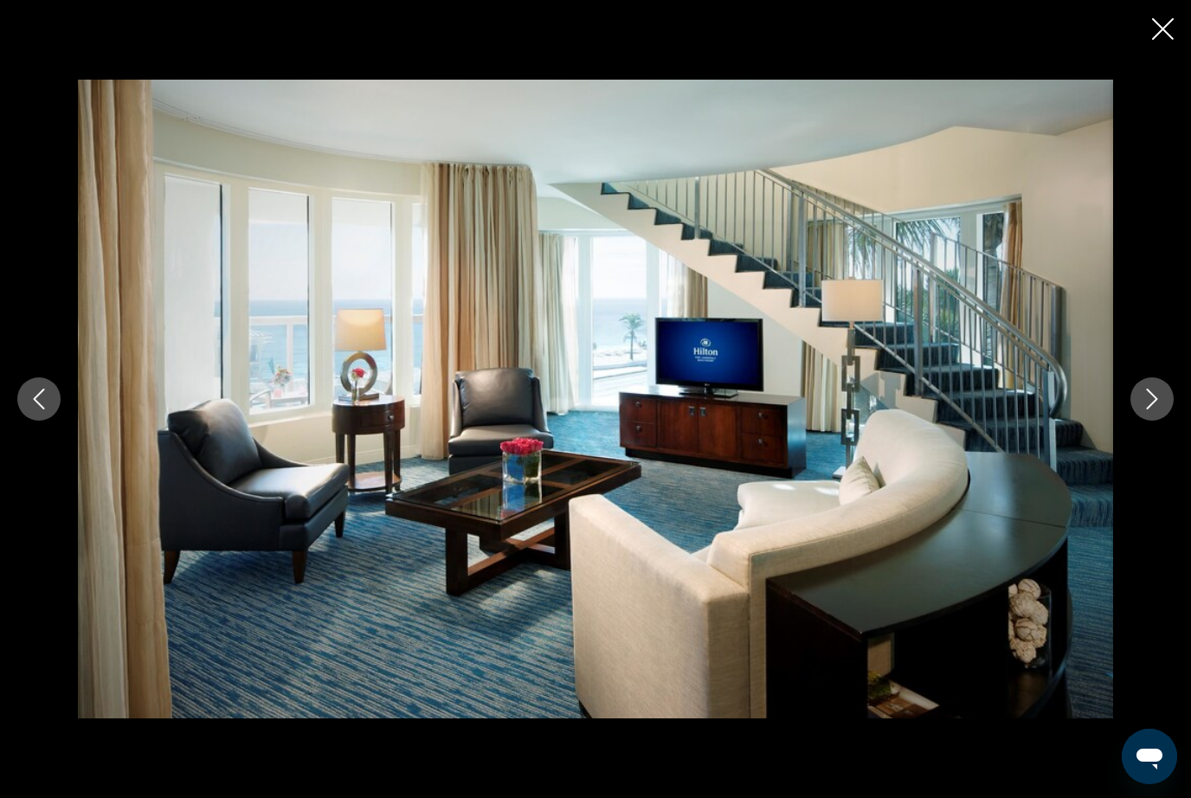
click at [1164, 421] on button "Next image" at bounding box center [1152, 399] width 43 height 43
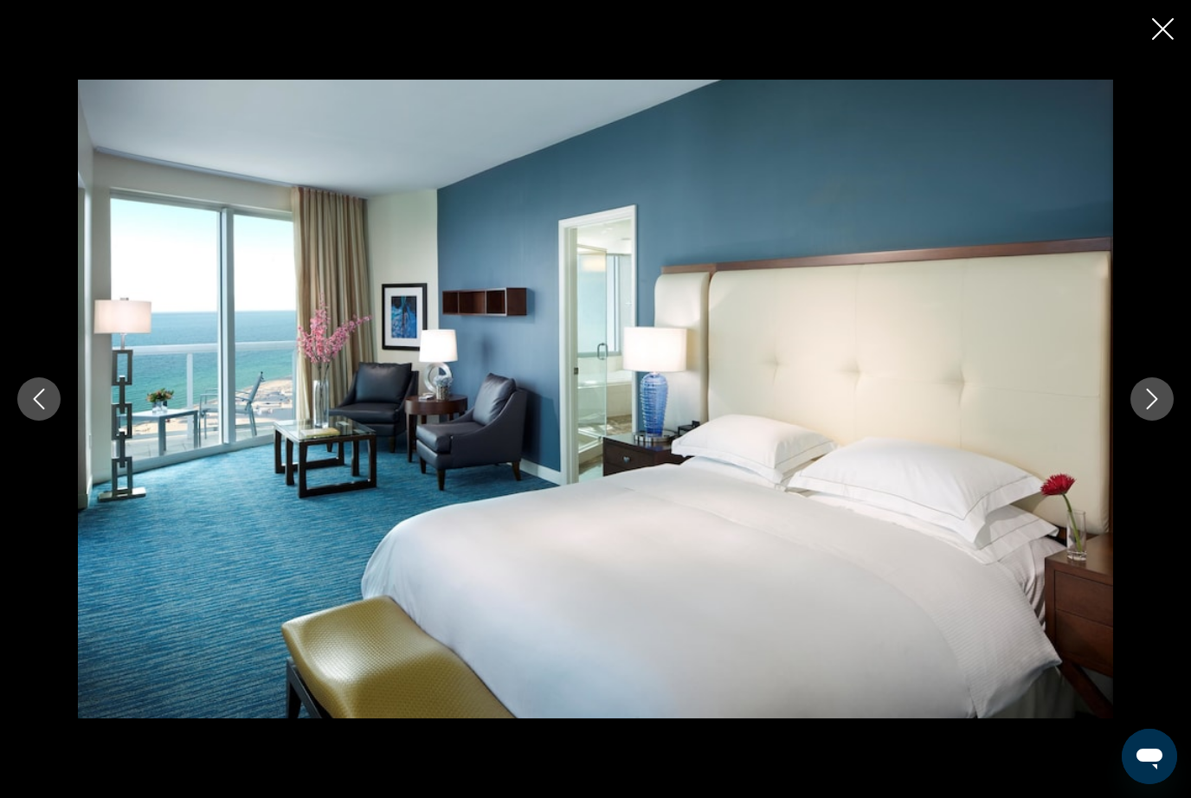
click at [1166, 421] on button "Next image" at bounding box center [1152, 399] width 43 height 43
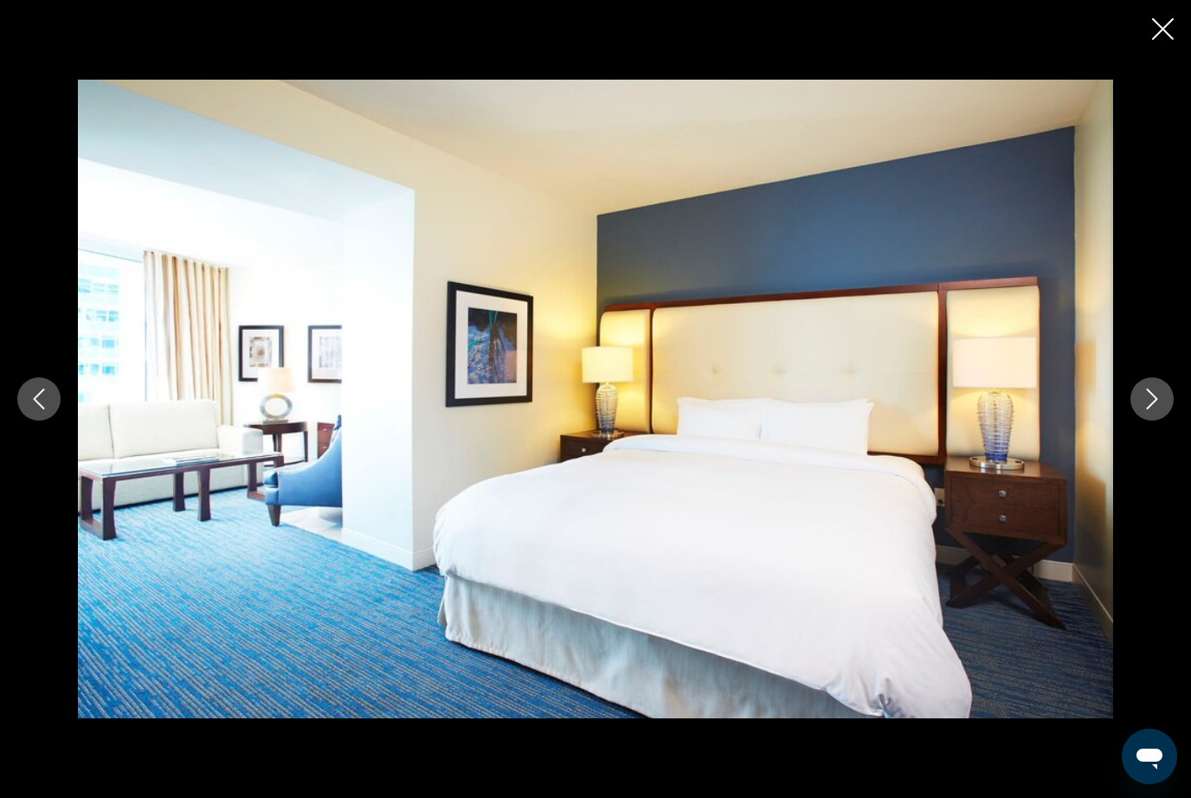
click at [1168, 421] on button "Next image" at bounding box center [1152, 399] width 43 height 43
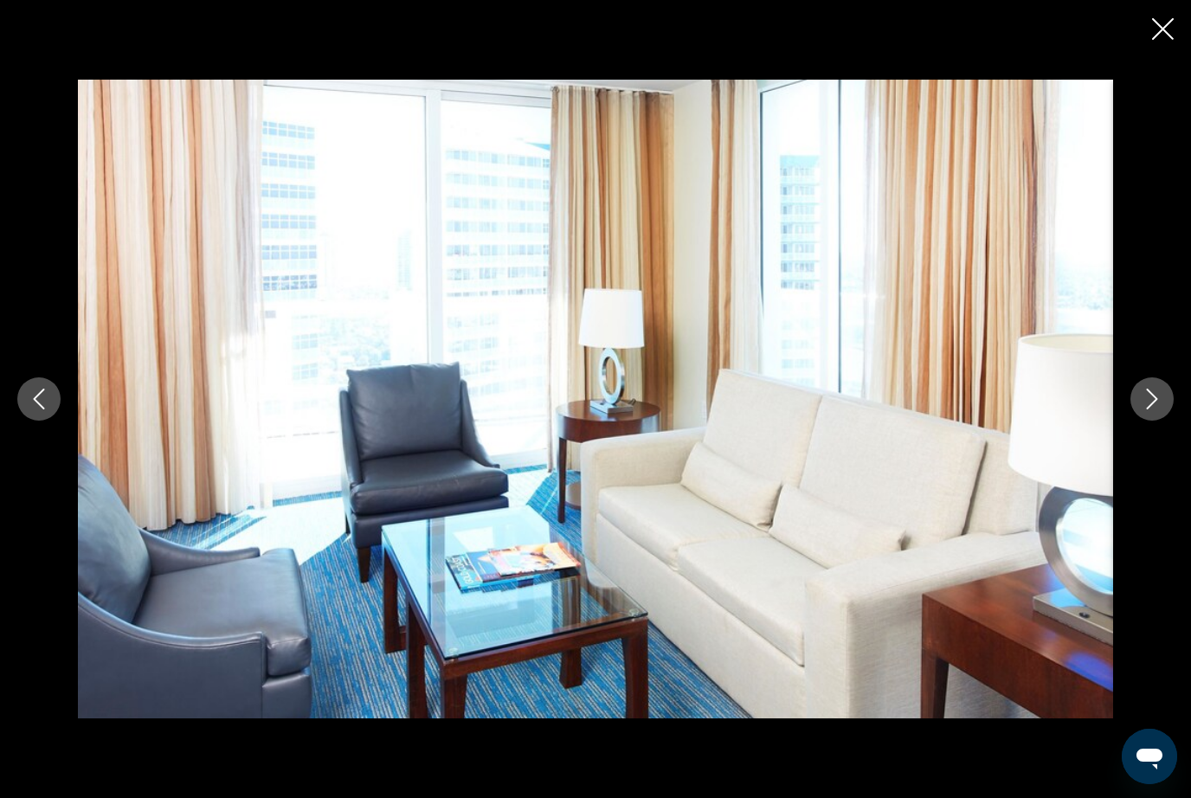
click at [1171, 420] on button "Next image" at bounding box center [1152, 399] width 43 height 43
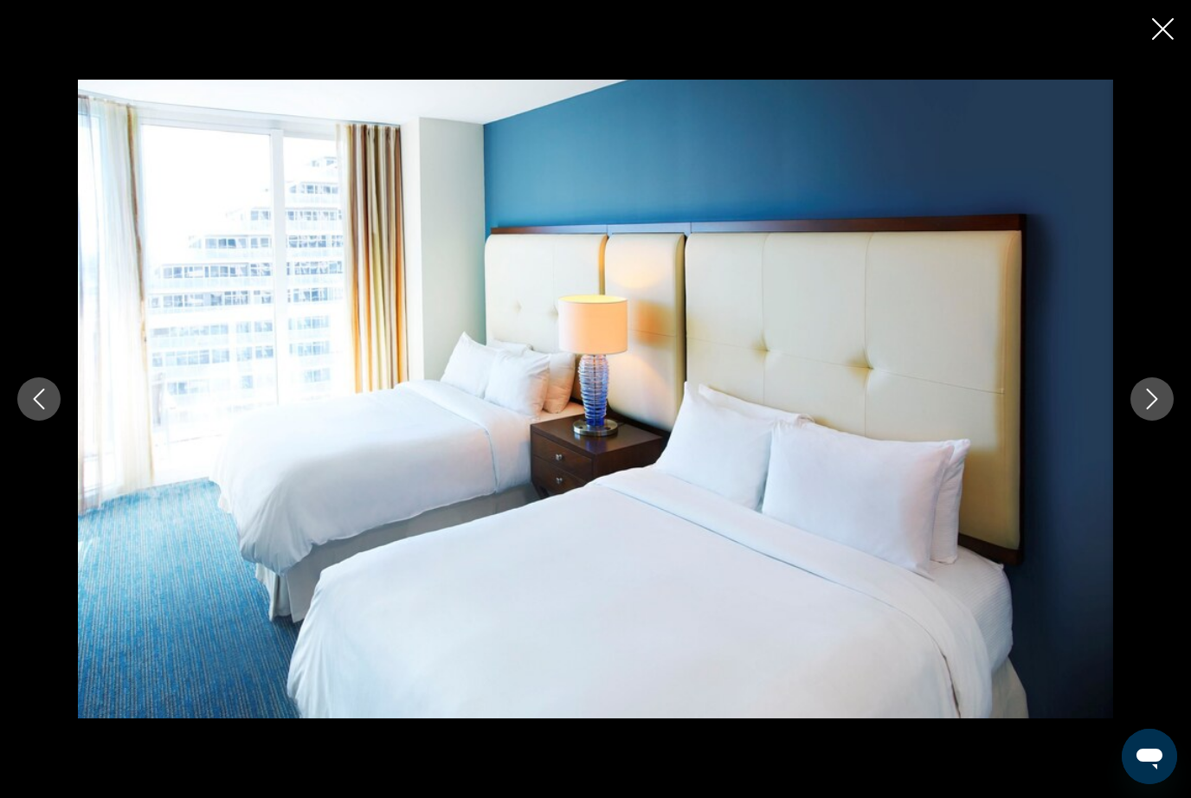
click at [1178, 420] on div "Main content" at bounding box center [595, 399] width 1191 height 639
click at [1171, 421] on button "Next image" at bounding box center [1152, 399] width 43 height 43
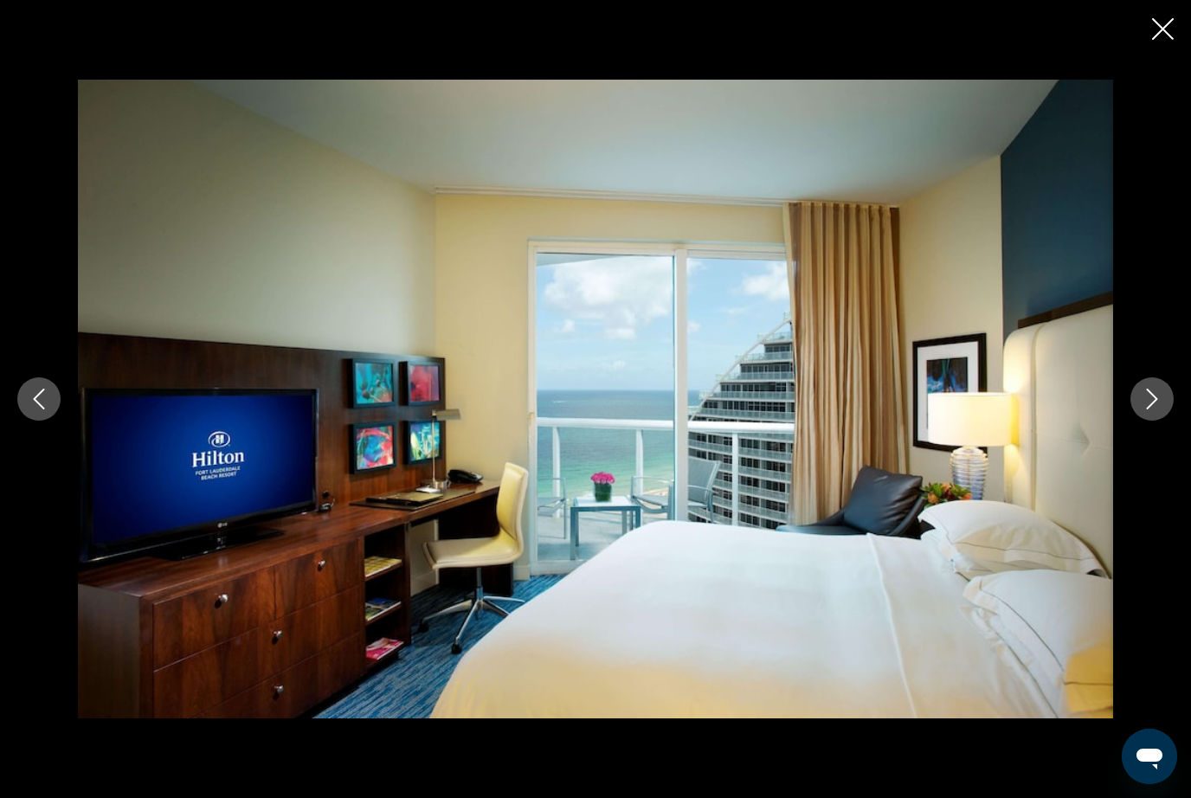
click at [1157, 410] on icon "Next image" at bounding box center [1152, 399] width 21 height 21
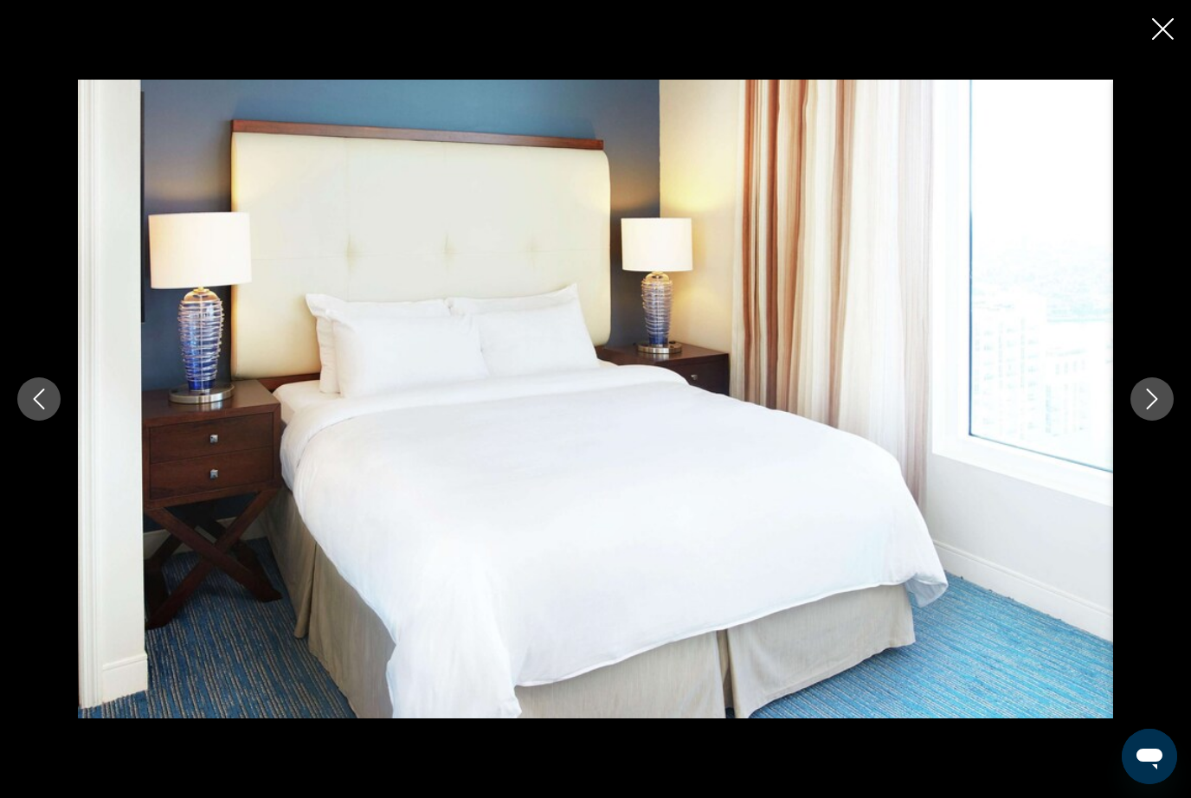
click at [1165, 421] on button "Next image" at bounding box center [1152, 399] width 43 height 43
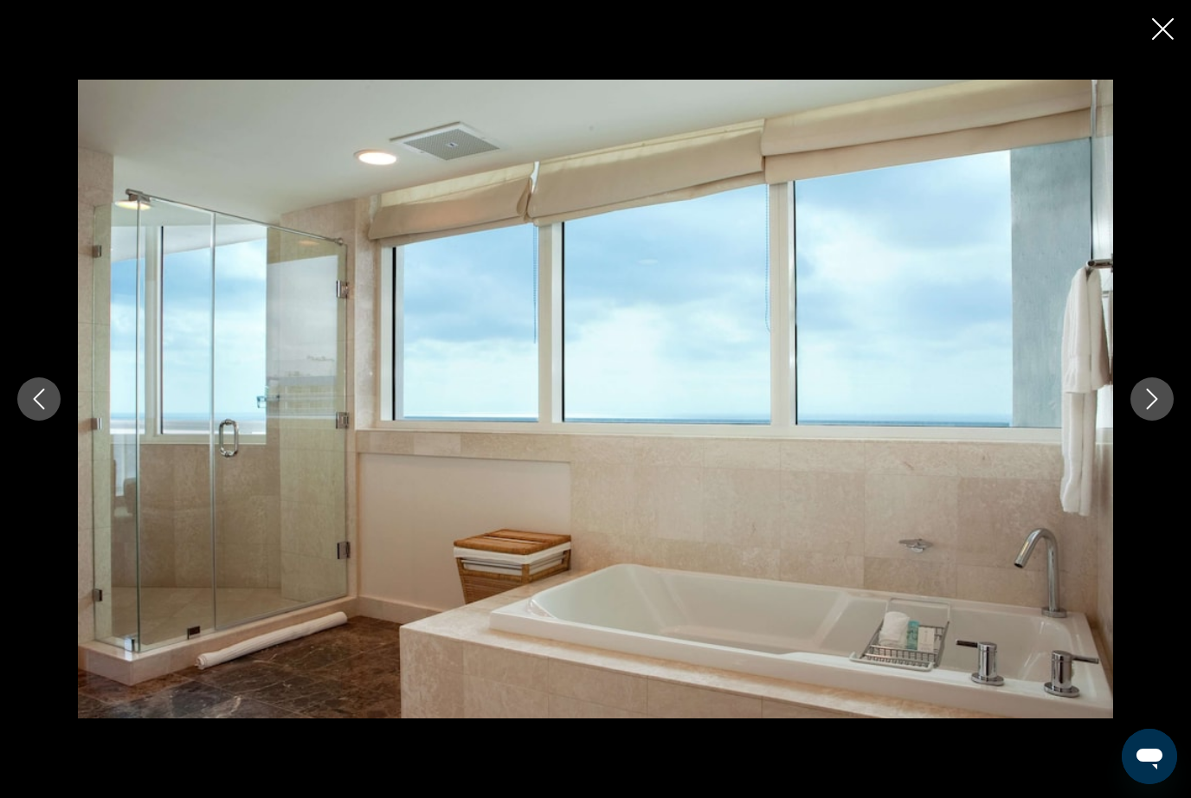
click at [1166, 421] on button "Next image" at bounding box center [1152, 399] width 43 height 43
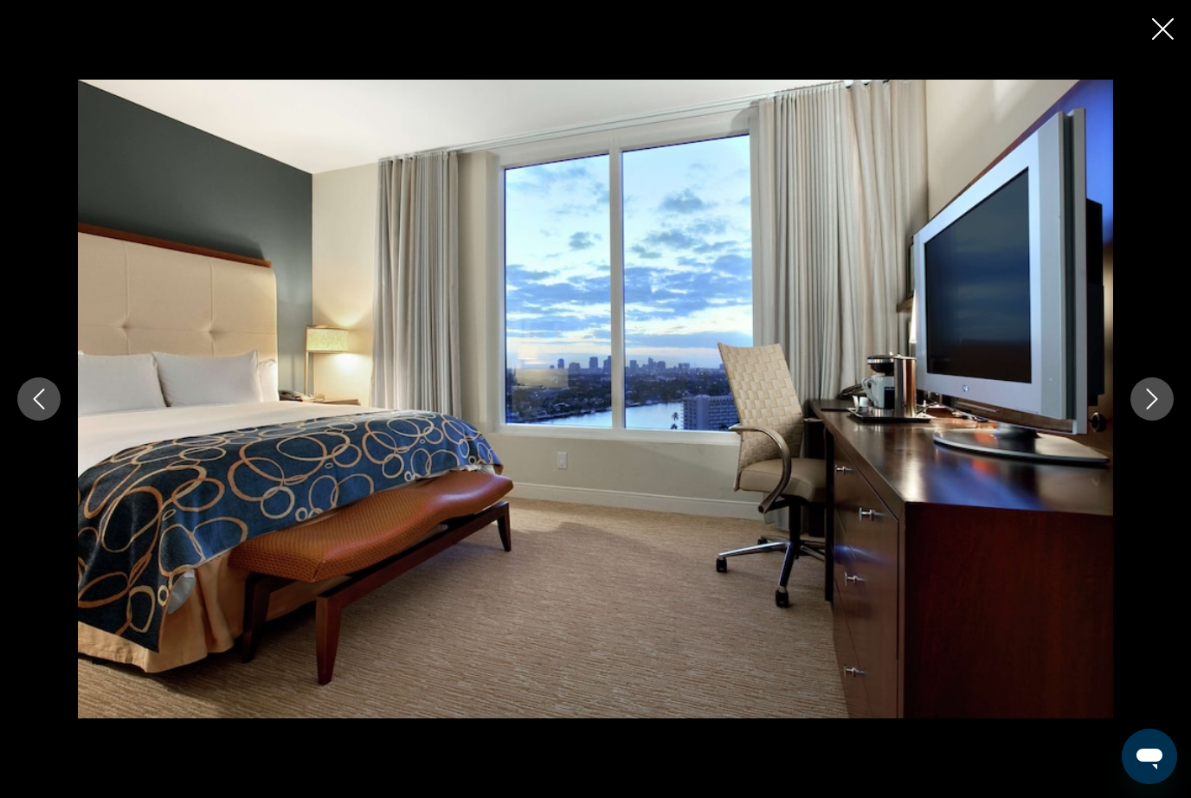
click at [1168, 421] on button "Next image" at bounding box center [1152, 399] width 43 height 43
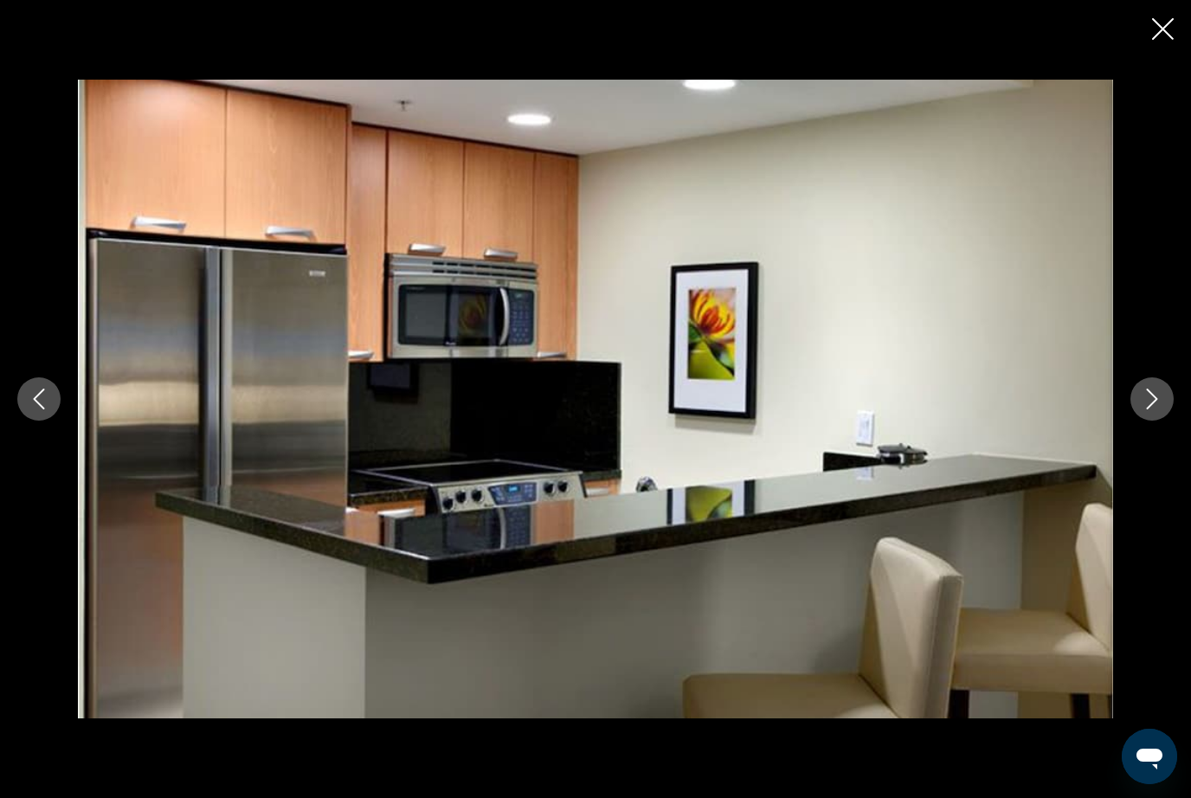
click at [1168, 421] on button "Next image" at bounding box center [1152, 399] width 43 height 43
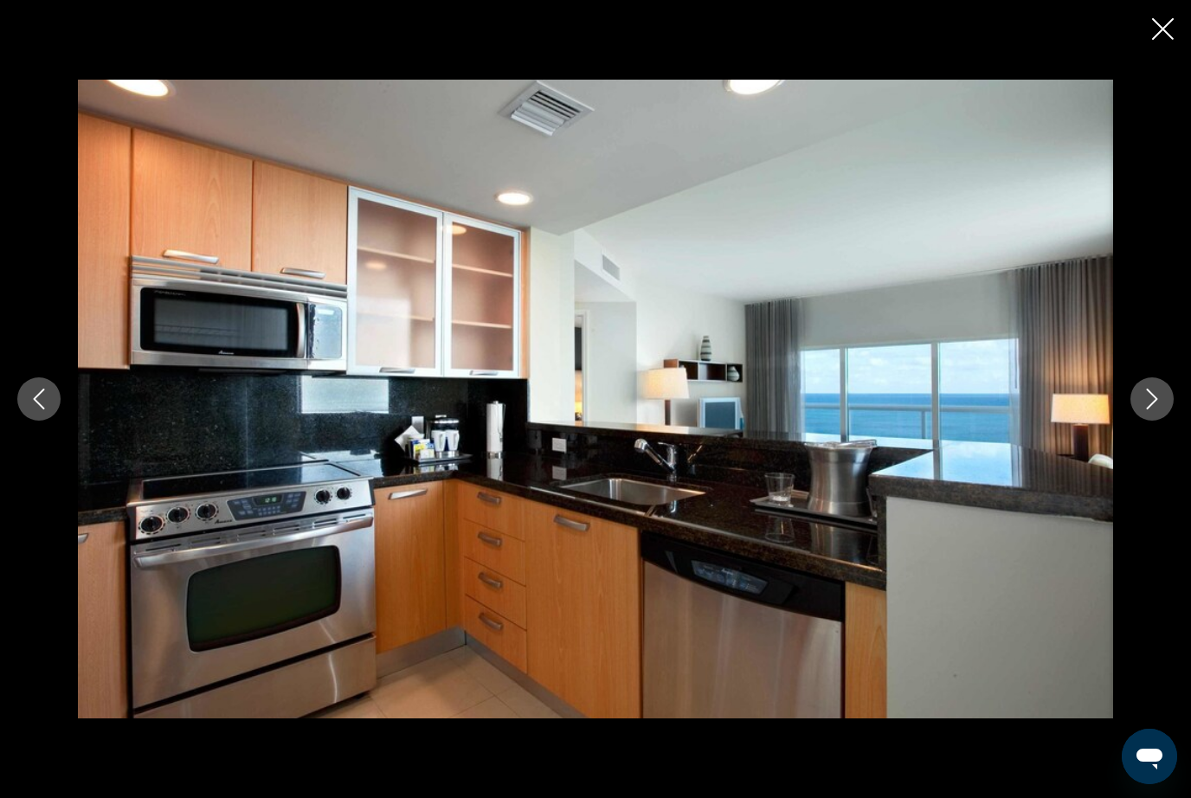
click at [1169, 421] on button "Next image" at bounding box center [1152, 399] width 43 height 43
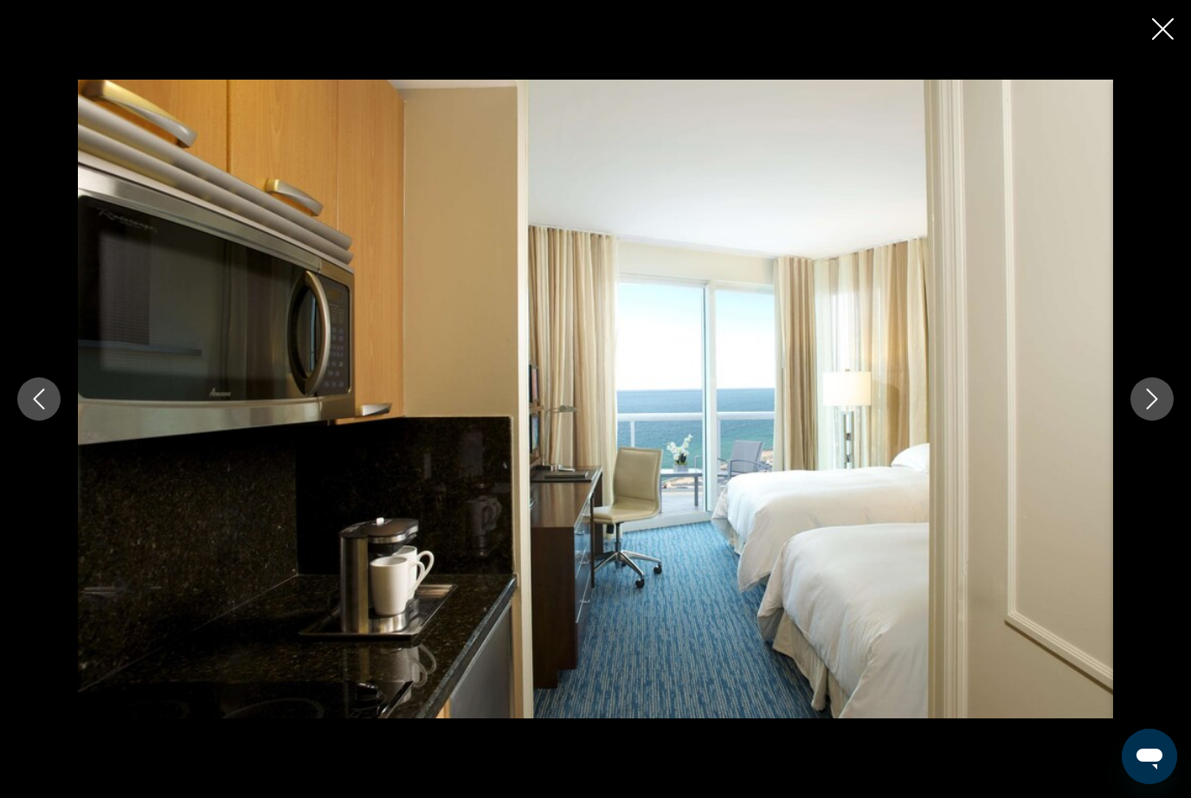
click at [1165, 421] on button "Next image" at bounding box center [1152, 399] width 43 height 43
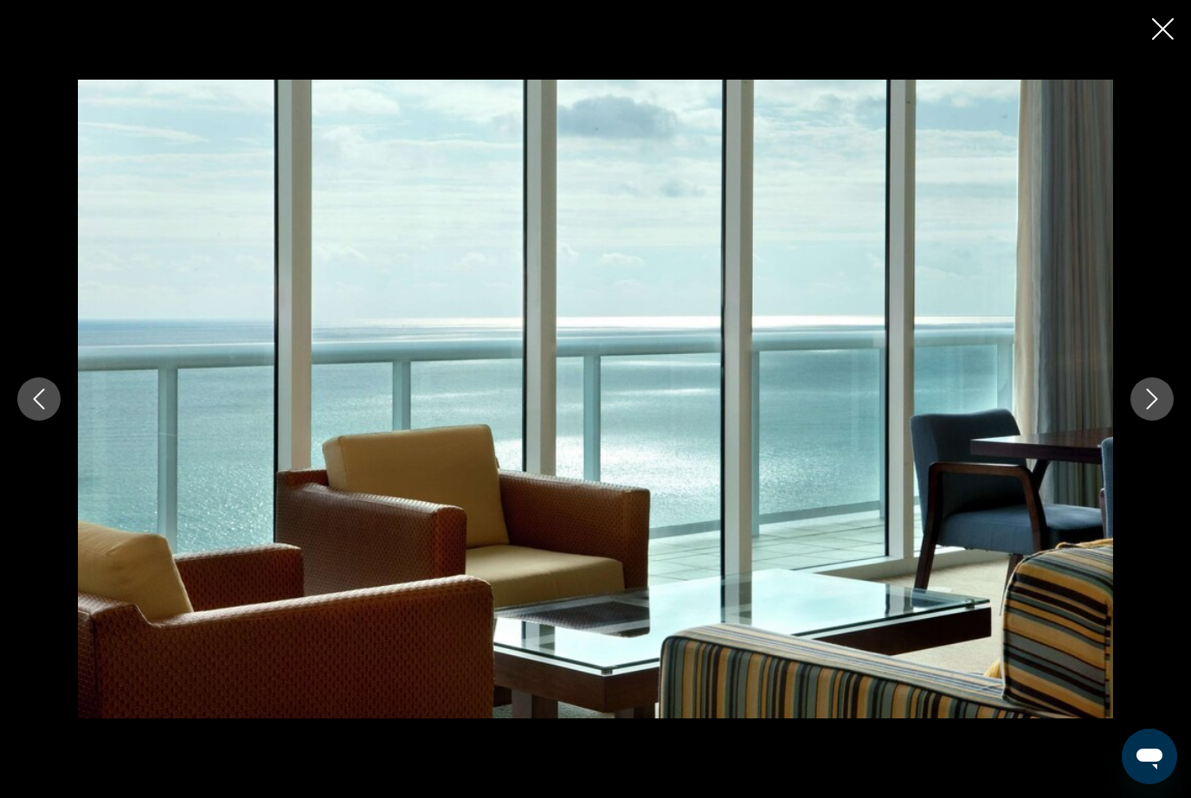
click at [1168, 421] on button "Next image" at bounding box center [1152, 399] width 43 height 43
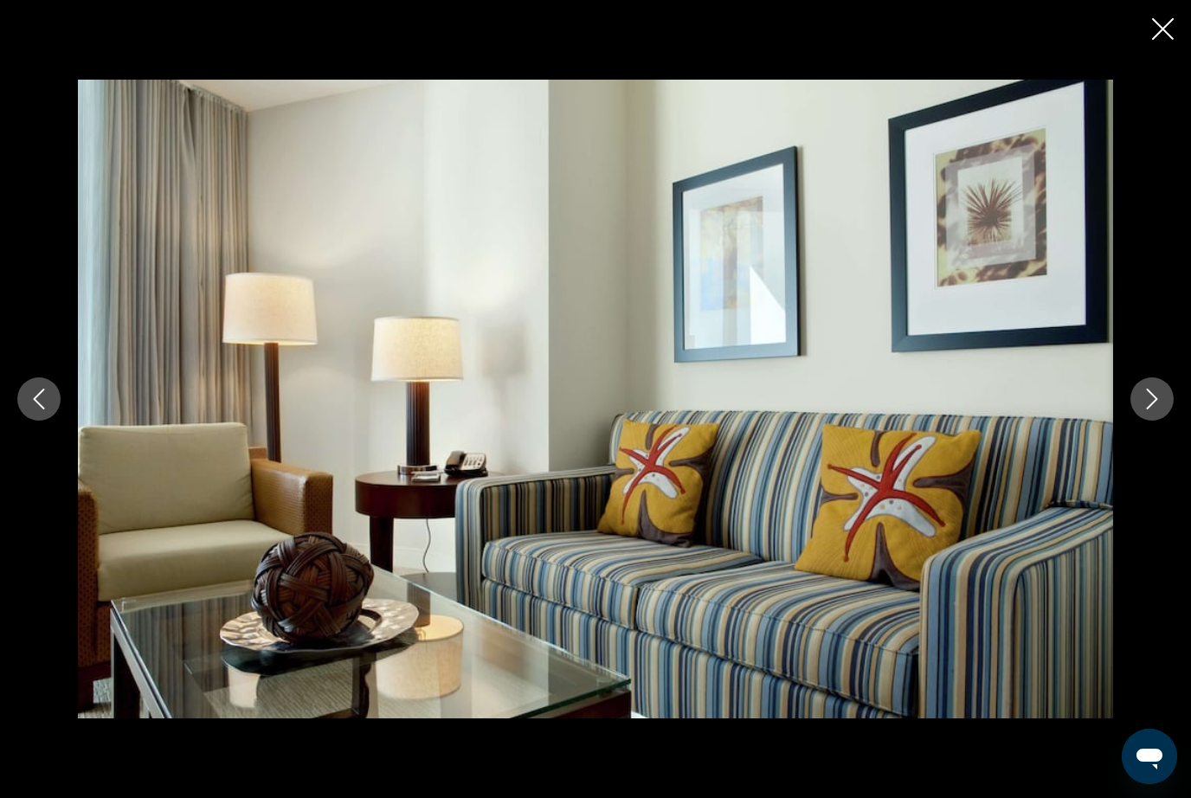
click at [1165, 421] on button "Next image" at bounding box center [1152, 399] width 43 height 43
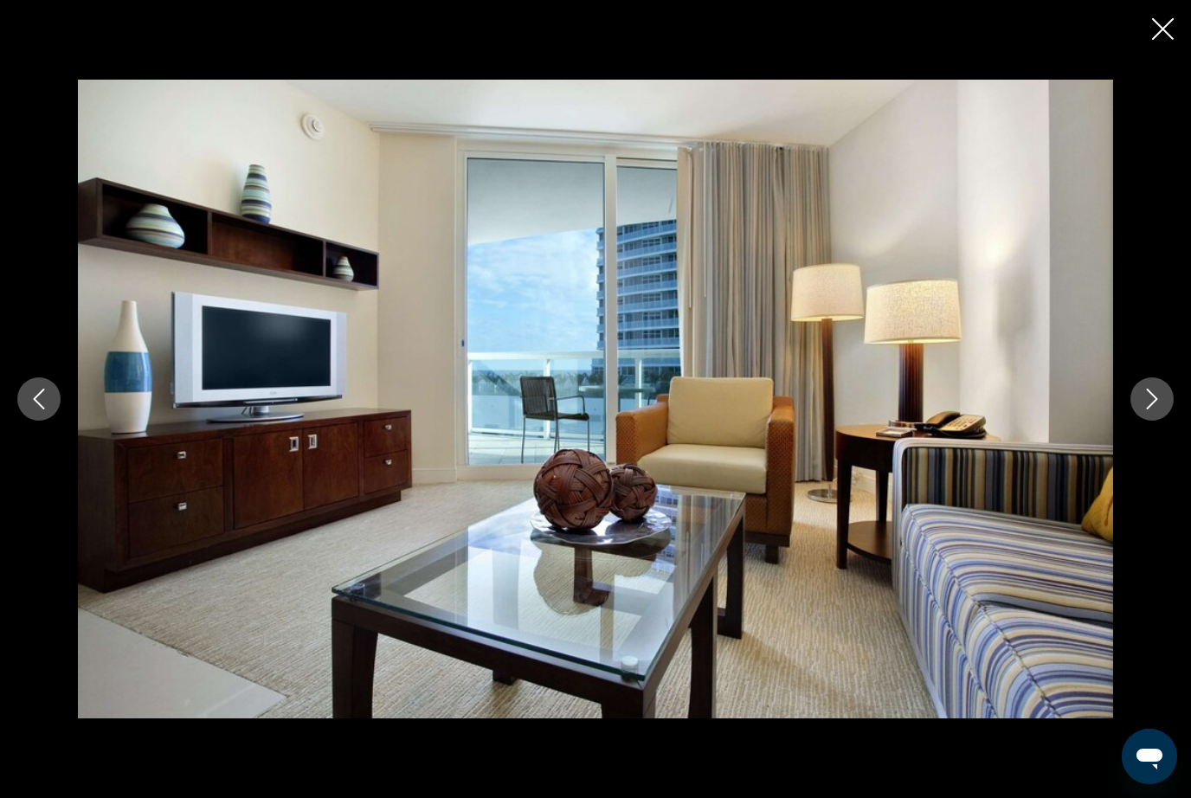
click at [1163, 421] on button "Next image" at bounding box center [1152, 399] width 43 height 43
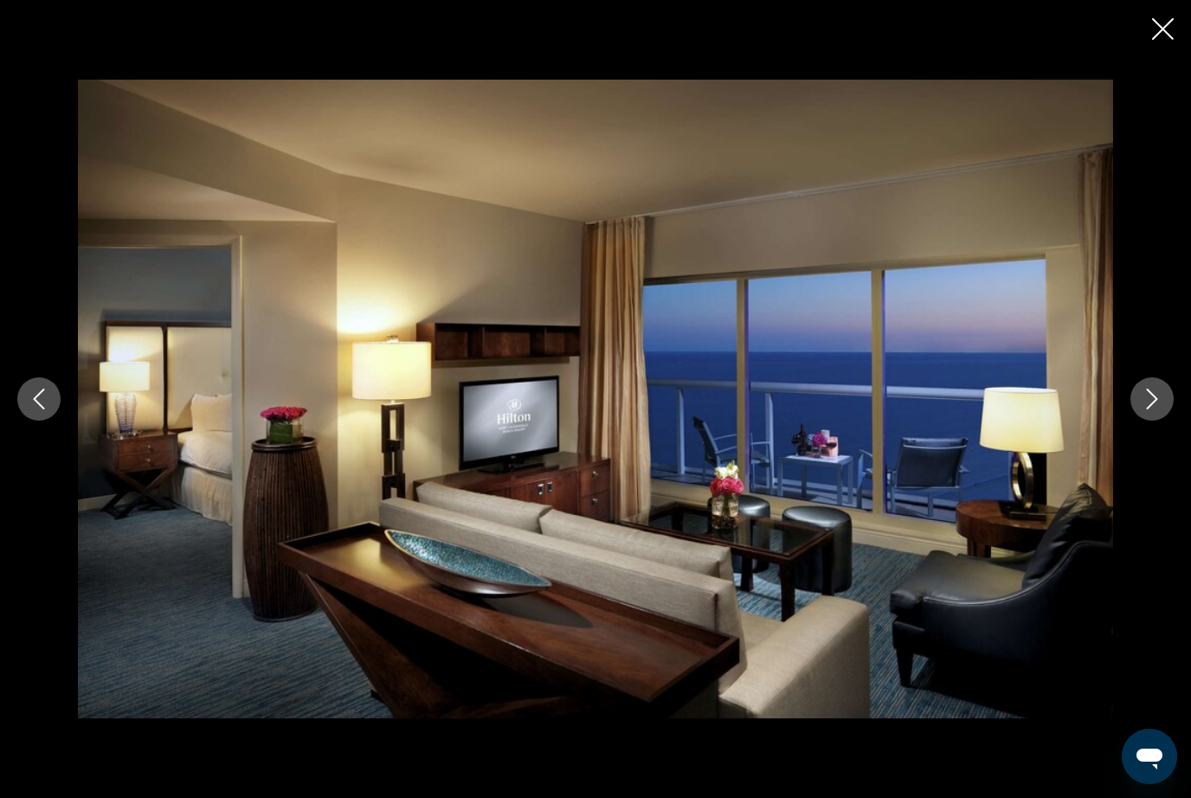
click at [1165, 421] on button "Next image" at bounding box center [1152, 399] width 43 height 43
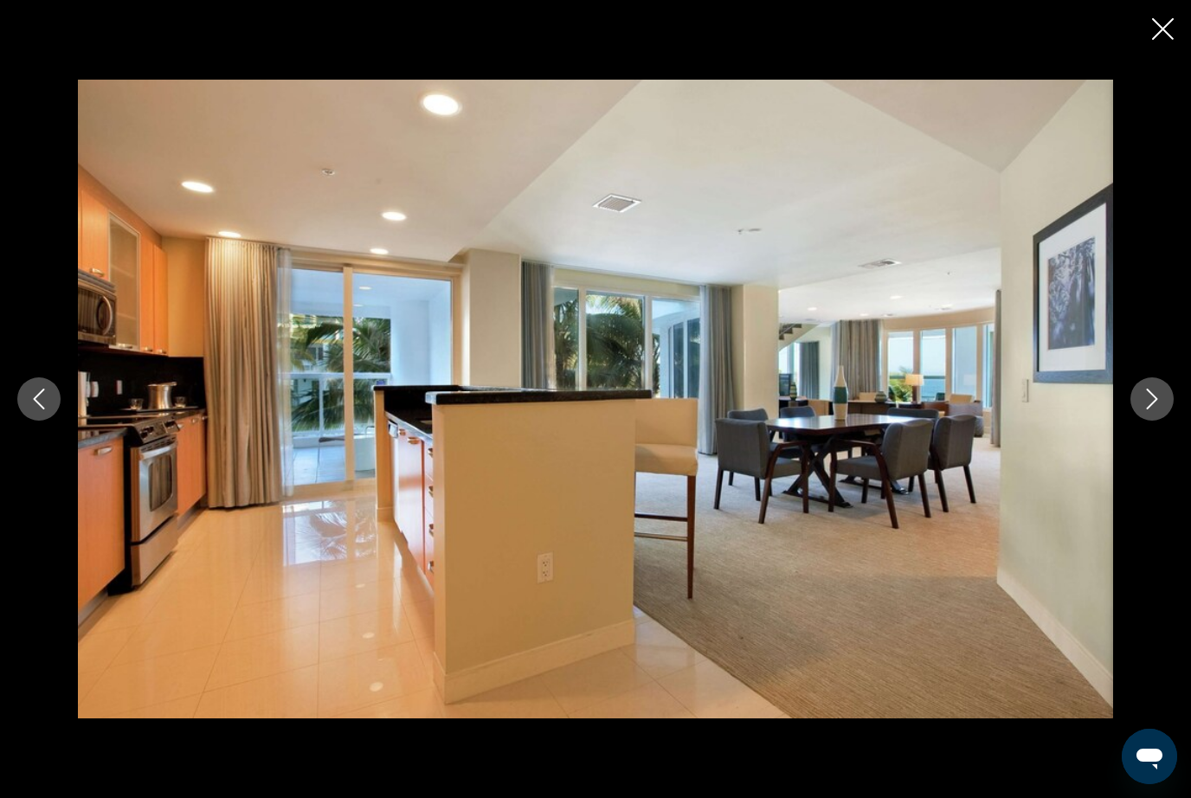
click at [1159, 421] on button "Next image" at bounding box center [1152, 399] width 43 height 43
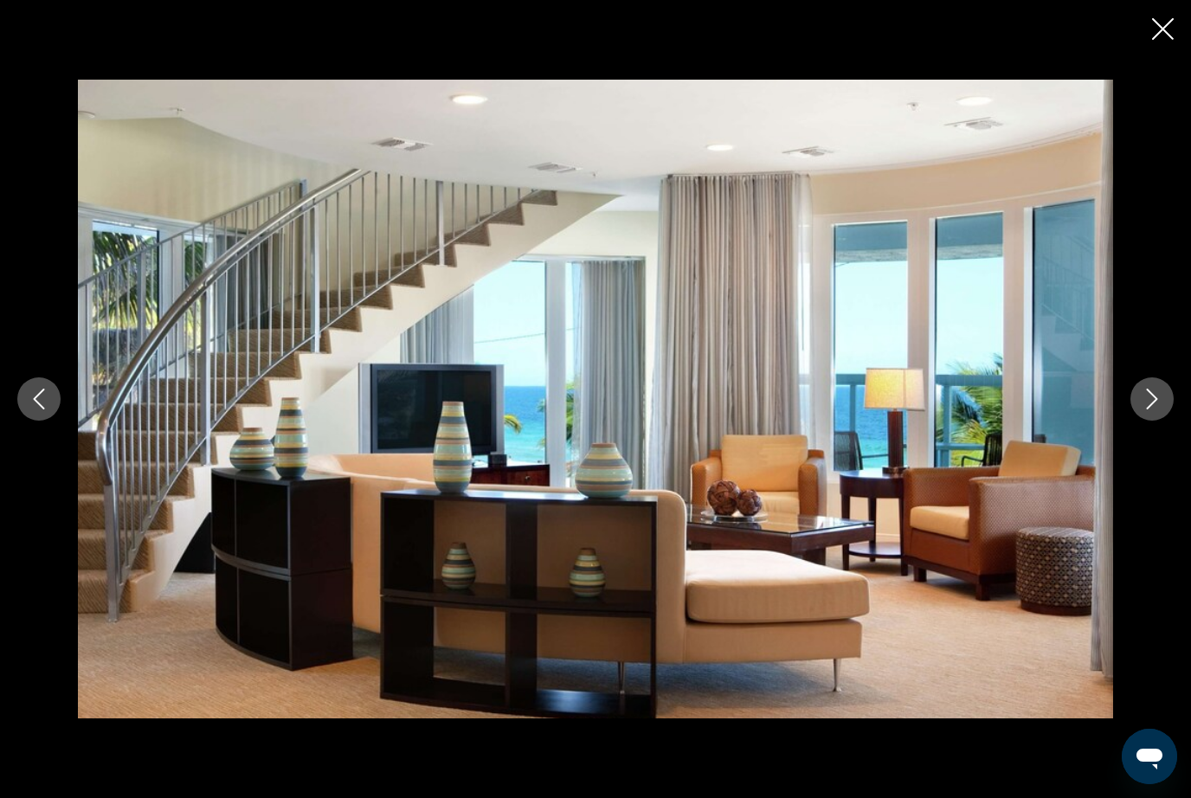
click at [1161, 421] on button "Next image" at bounding box center [1152, 399] width 43 height 43
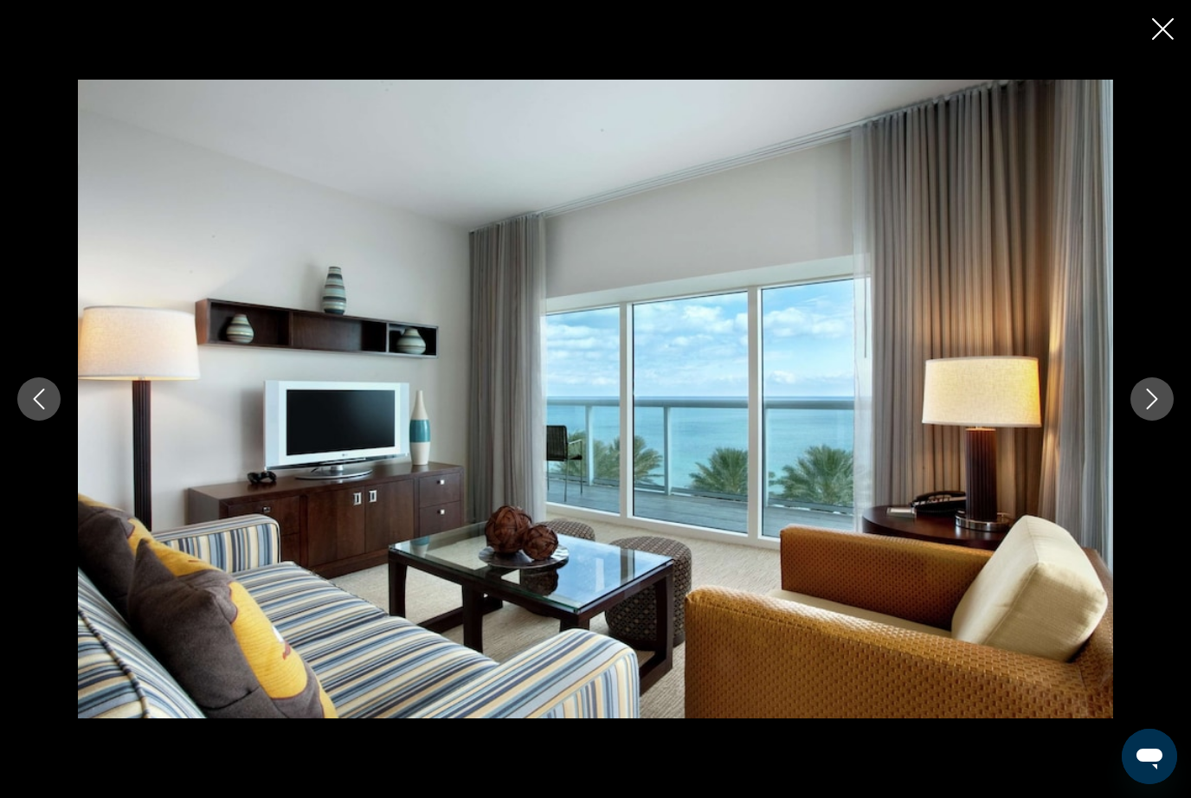
click at [1164, 421] on button "Next image" at bounding box center [1152, 399] width 43 height 43
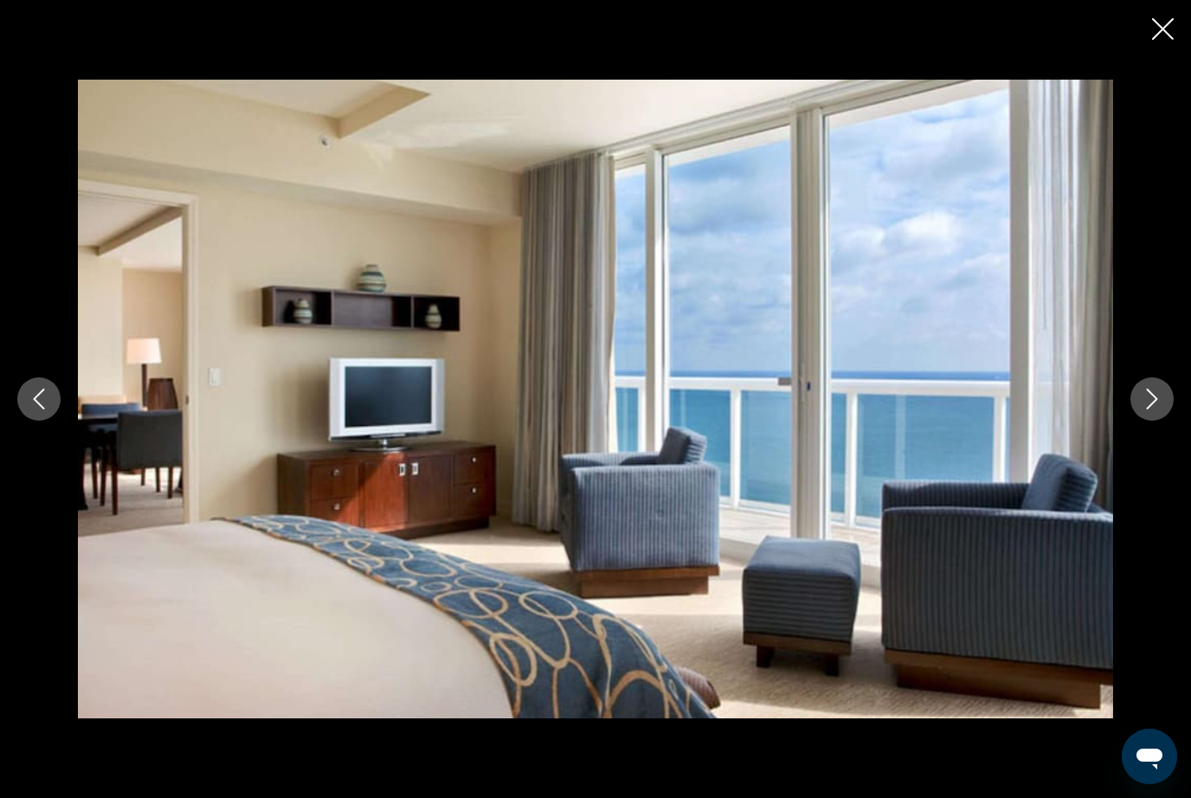
click at [1156, 421] on button "Next image" at bounding box center [1152, 399] width 43 height 43
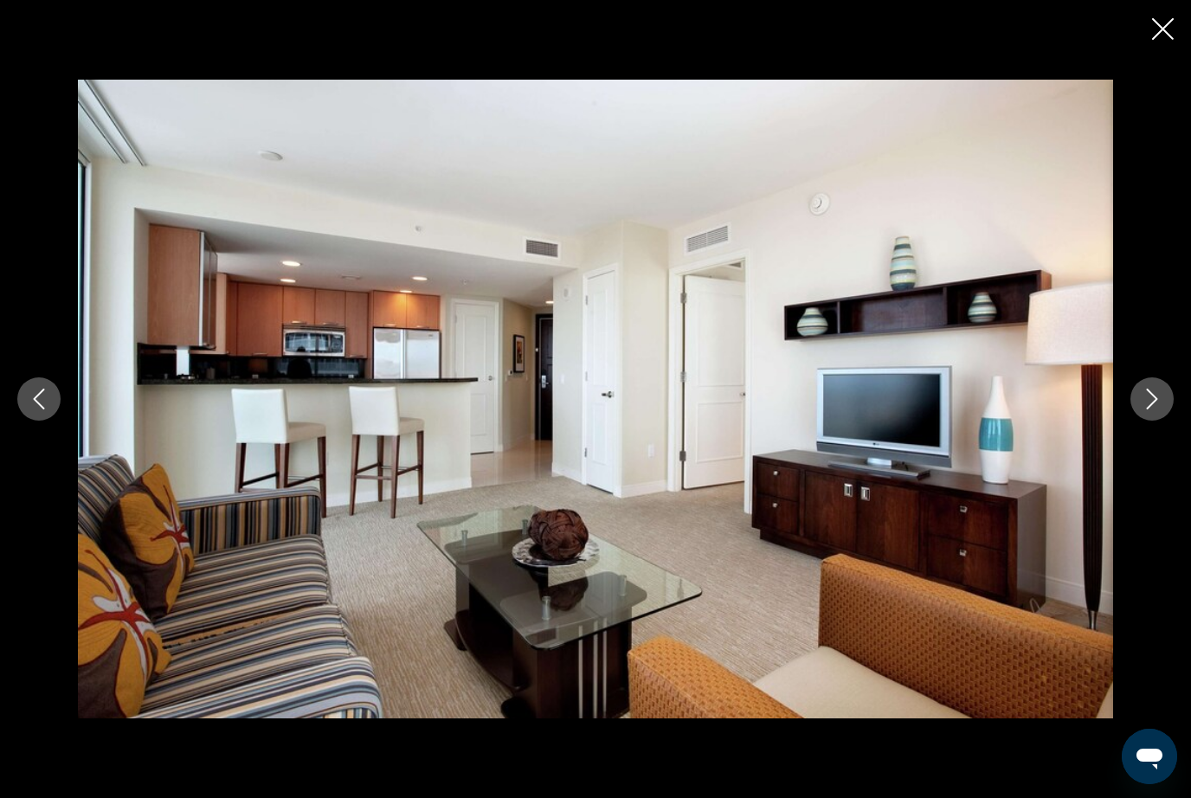
click at [1157, 421] on button "Next image" at bounding box center [1152, 399] width 43 height 43
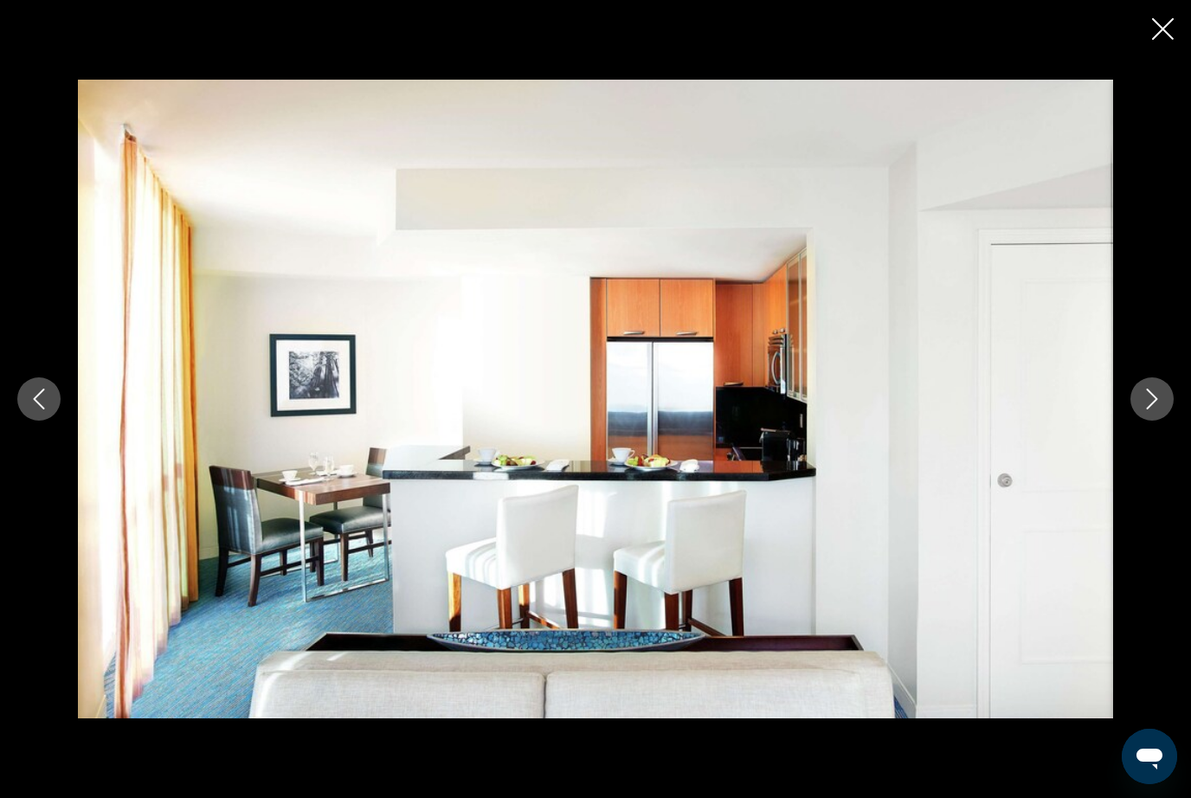
click at [1152, 421] on button "Next image" at bounding box center [1152, 399] width 43 height 43
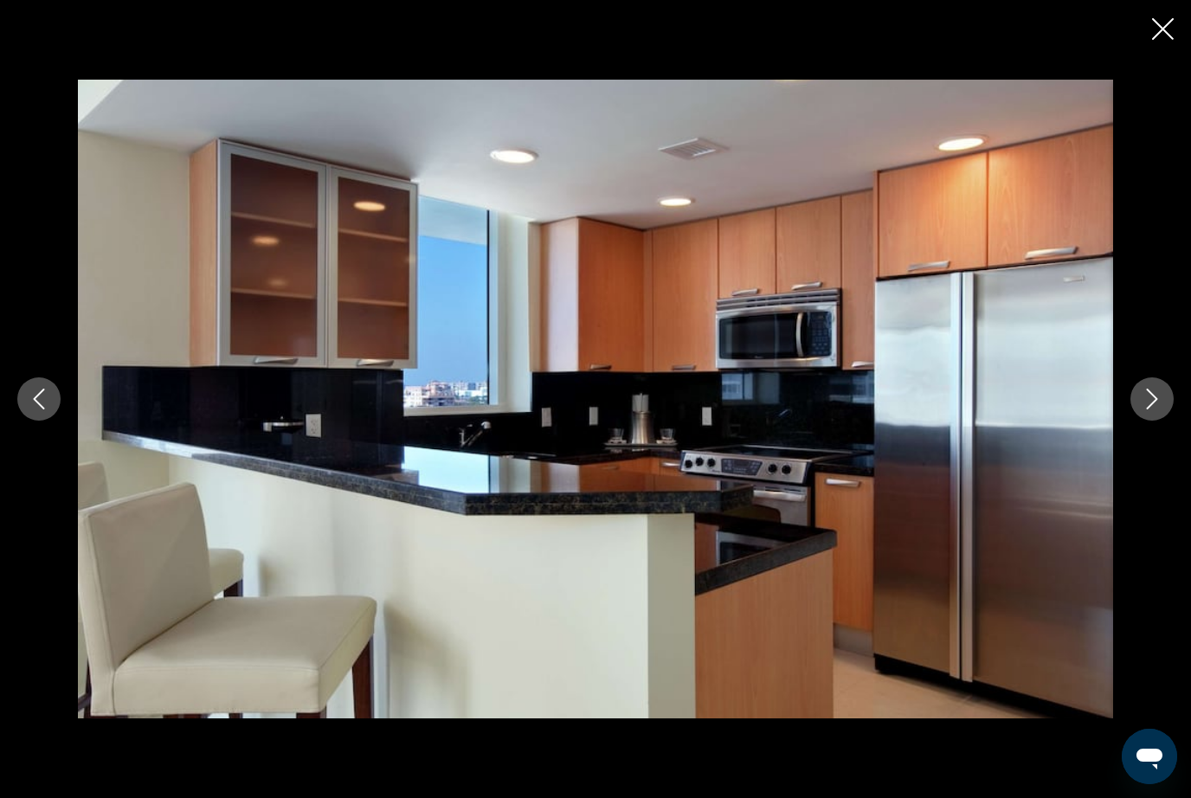
click at [1149, 421] on button "Next image" at bounding box center [1152, 399] width 43 height 43
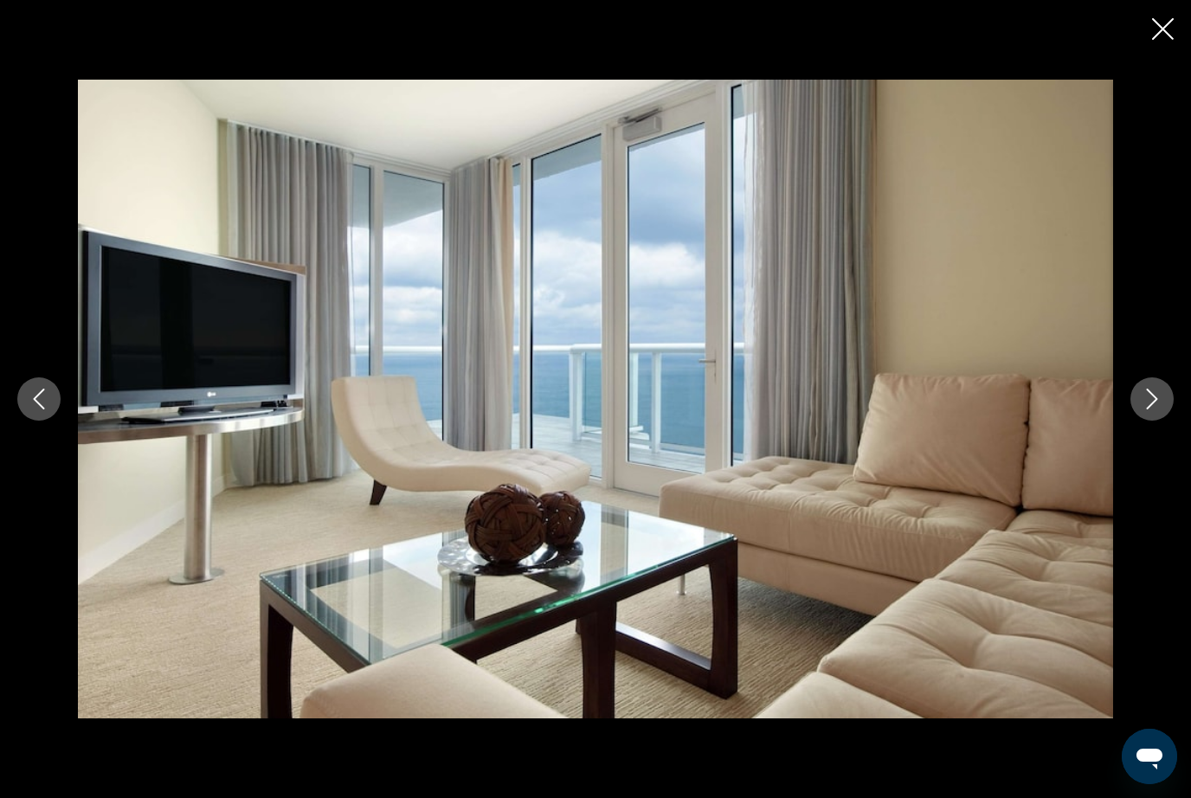
click at [1149, 421] on button "Next image" at bounding box center [1152, 399] width 43 height 43
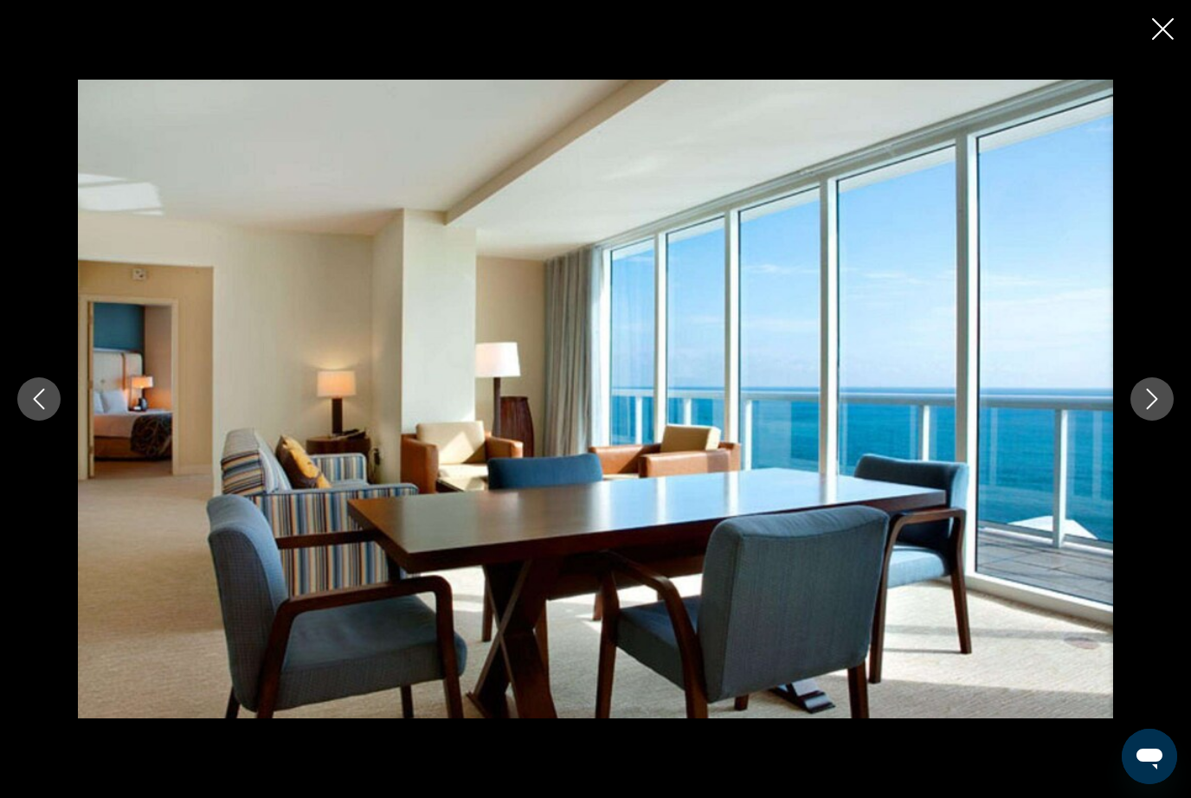
click at [1152, 462] on div "Main content" at bounding box center [595, 399] width 1191 height 639
click at [1153, 460] on div "Main content" at bounding box center [595, 399] width 1191 height 639
click at [1158, 421] on button "Next image" at bounding box center [1152, 399] width 43 height 43
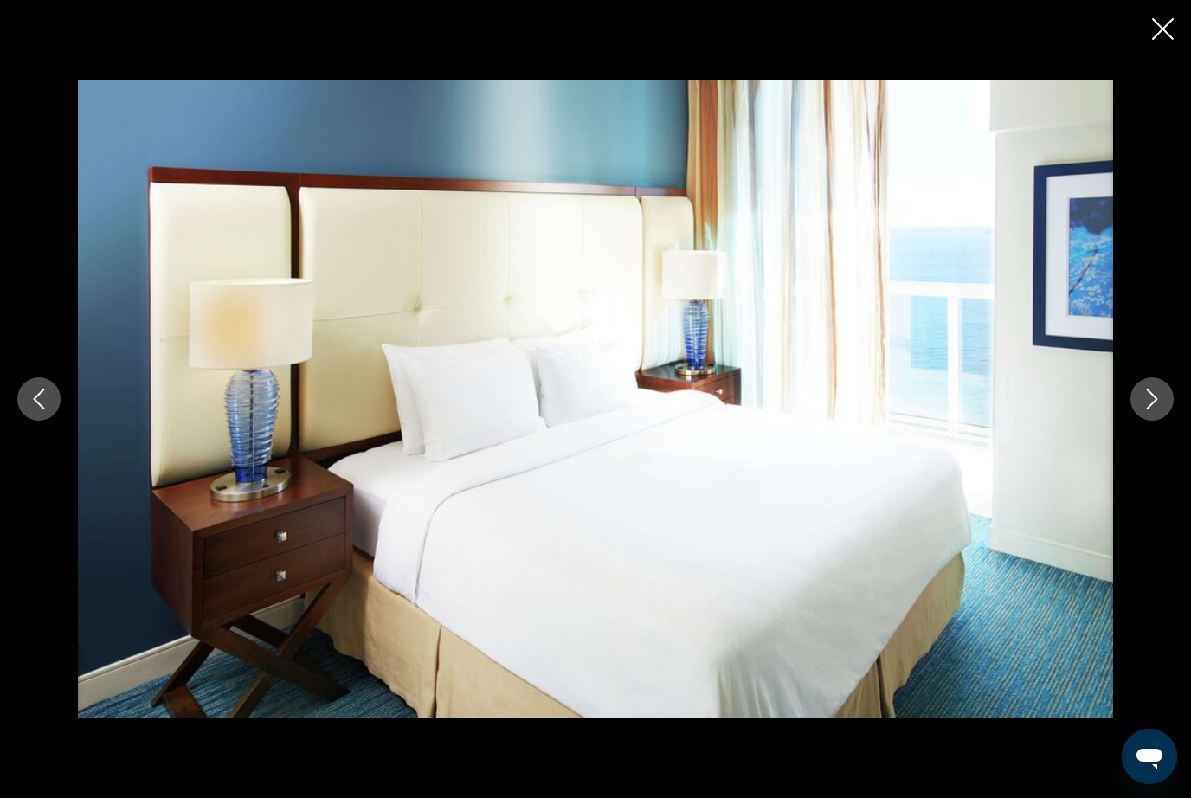
click at [1161, 410] on icon "Next image" at bounding box center [1152, 399] width 21 height 21
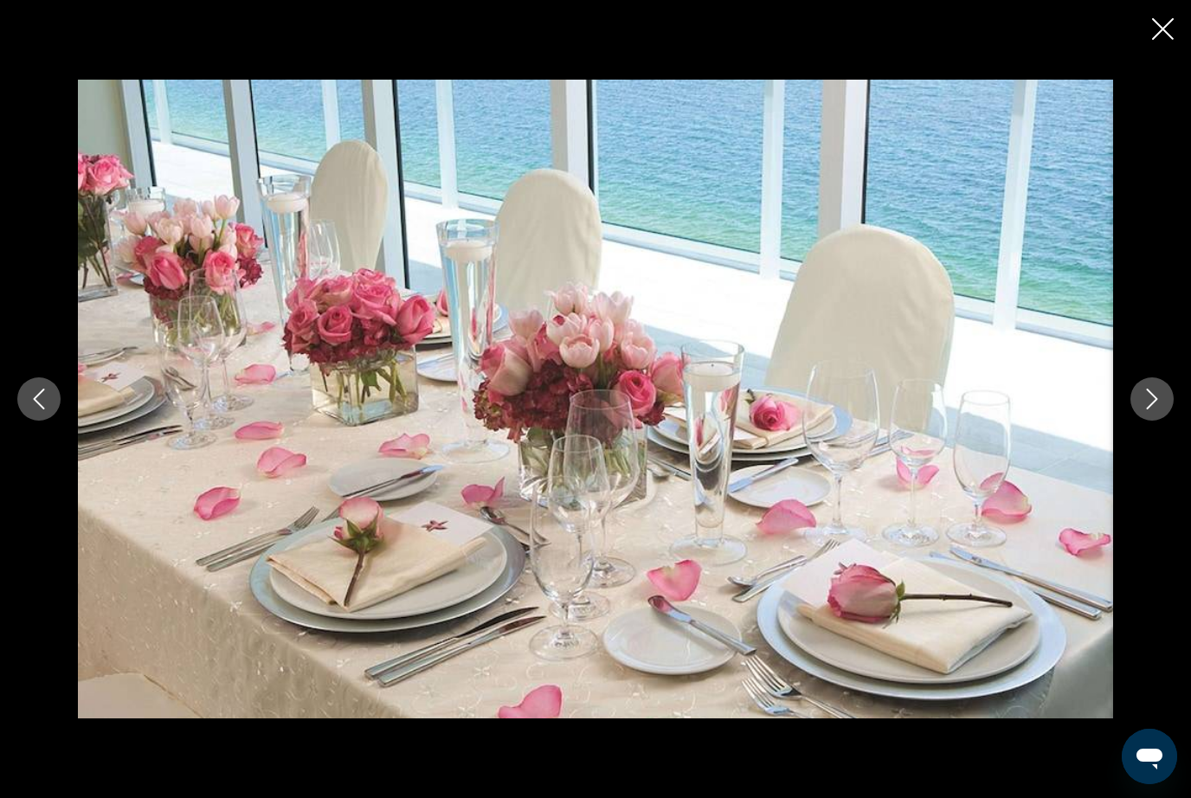
click at [1165, 421] on button "Next image" at bounding box center [1152, 399] width 43 height 43
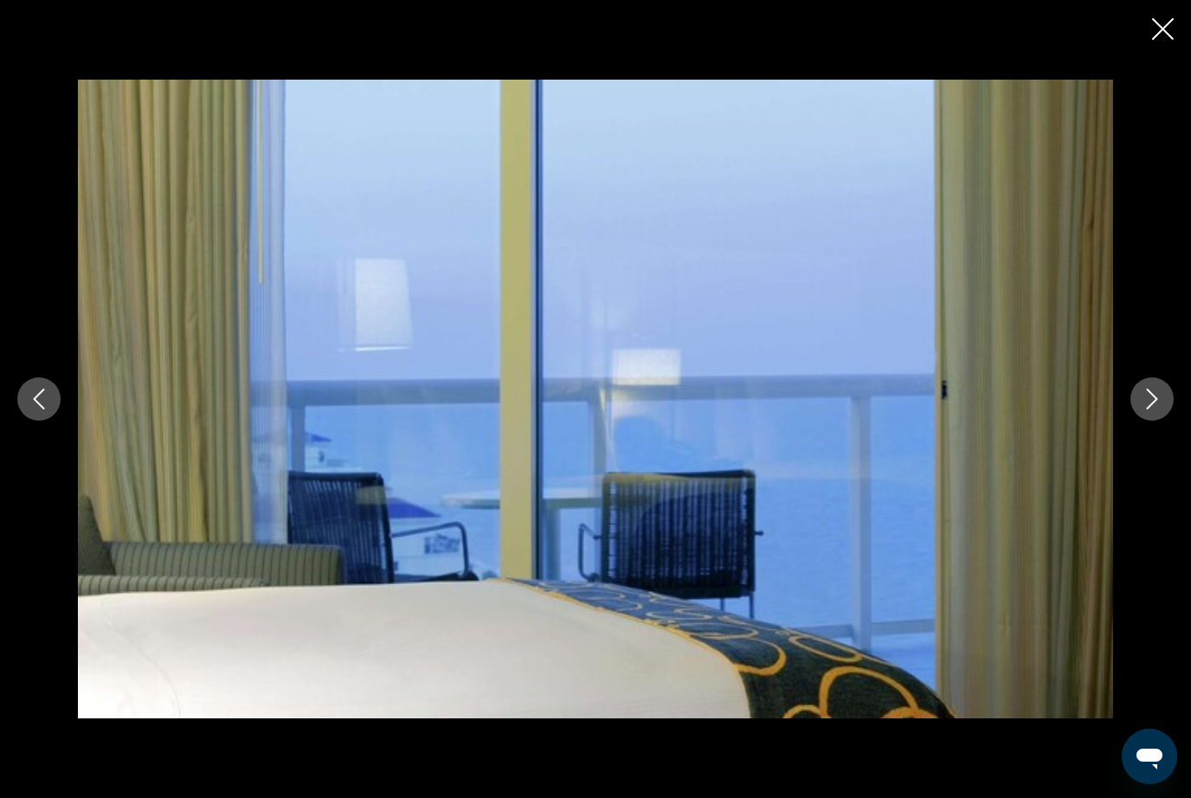
click at [1169, 421] on button "Next image" at bounding box center [1152, 399] width 43 height 43
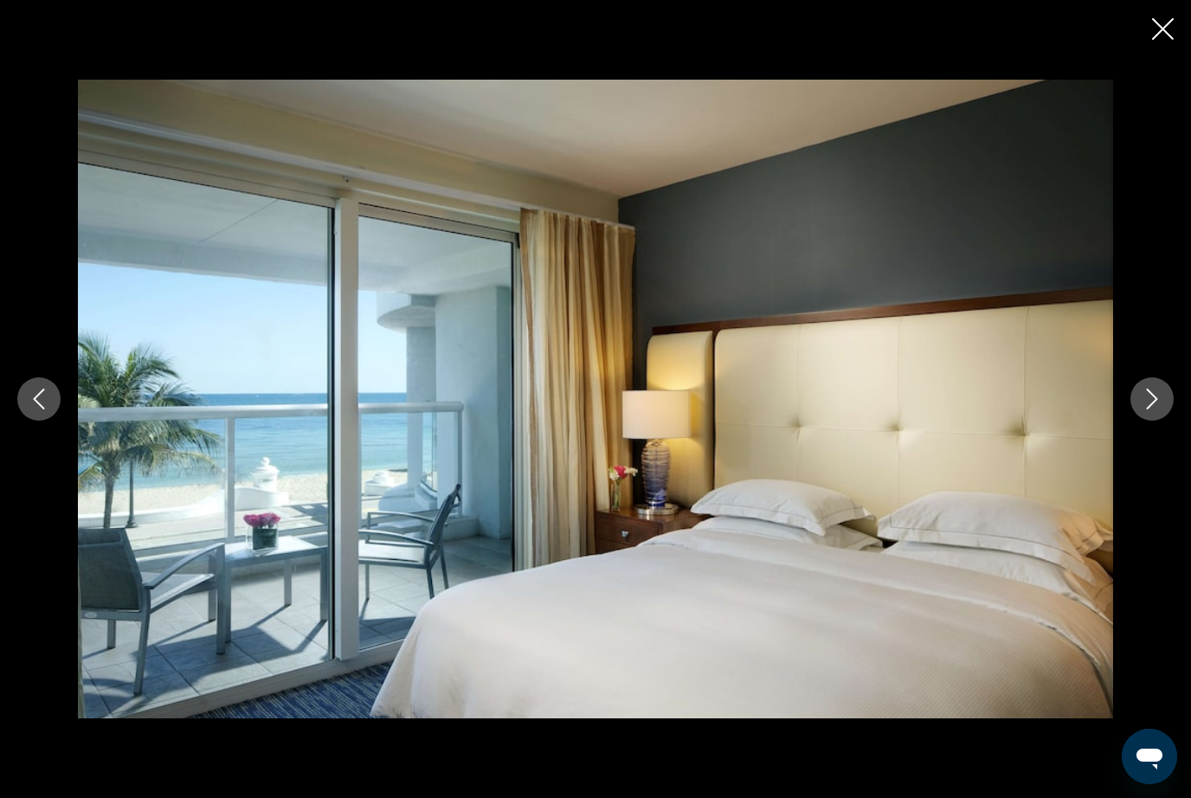
click at [1169, 421] on button "Next image" at bounding box center [1152, 399] width 43 height 43
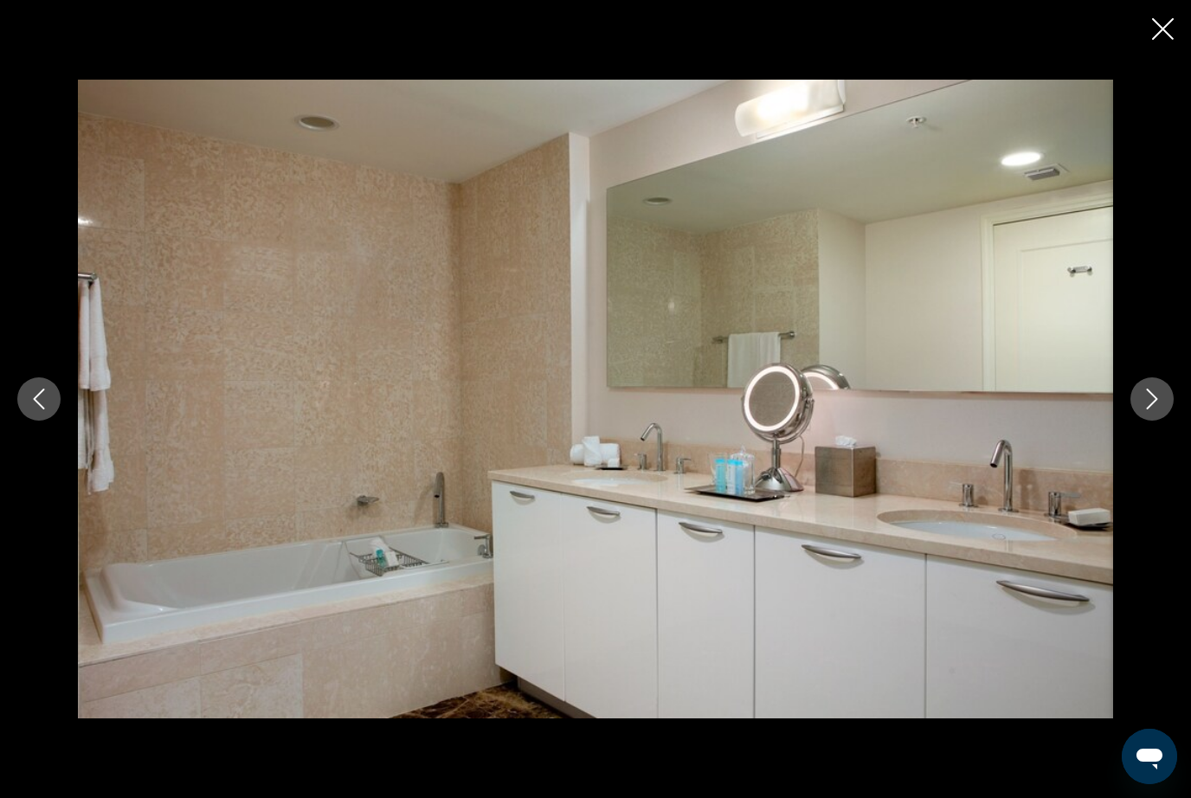
click at [1170, 421] on button "Next image" at bounding box center [1152, 399] width 43 height 43
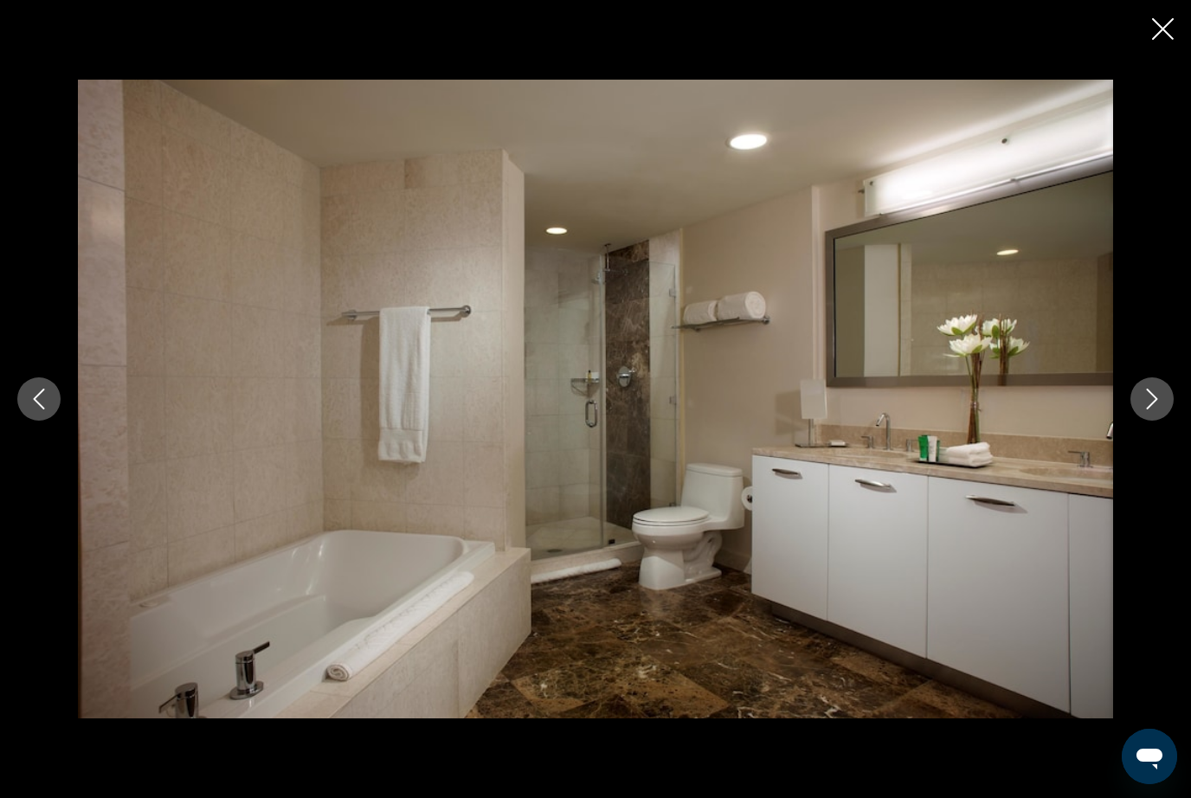
click at [1167, 421] on button "Next image" at bounding box center [1152, 399] width 43 height 43
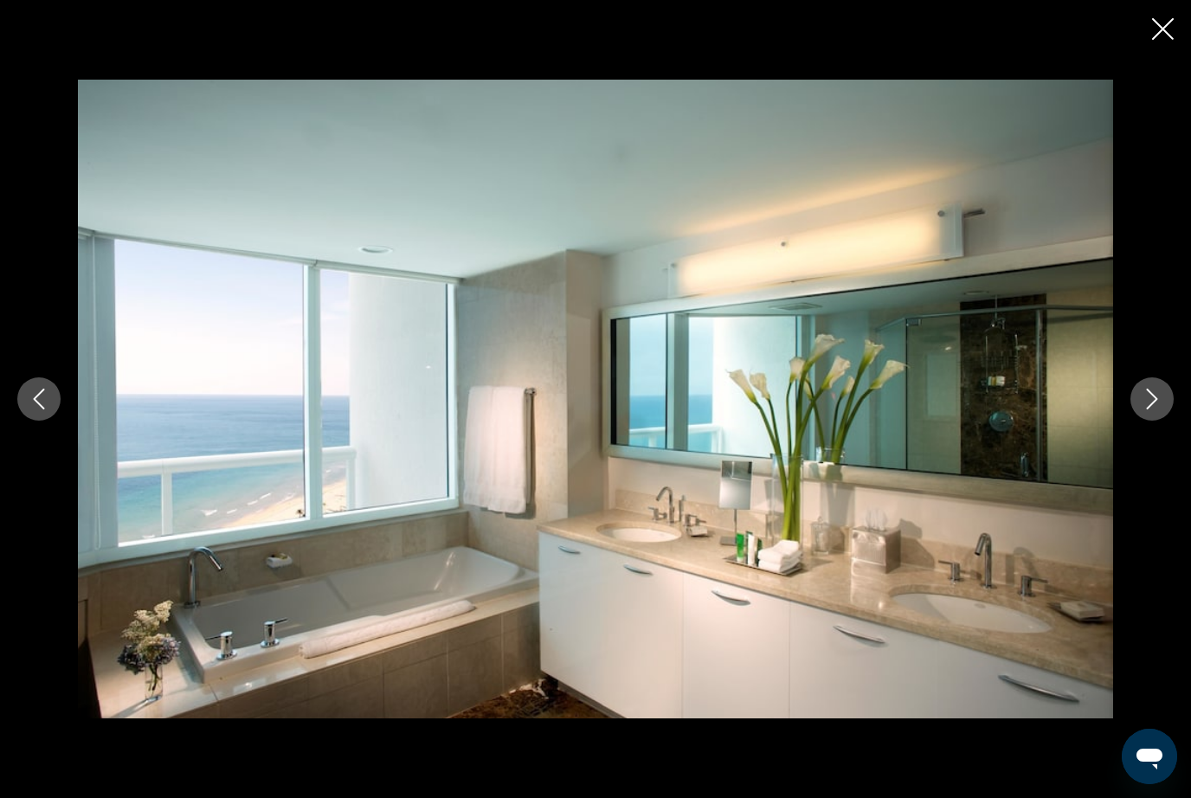
click at [1161, 410] on icon "Next image" at bounding box center [1152, 399] width 21 height 21
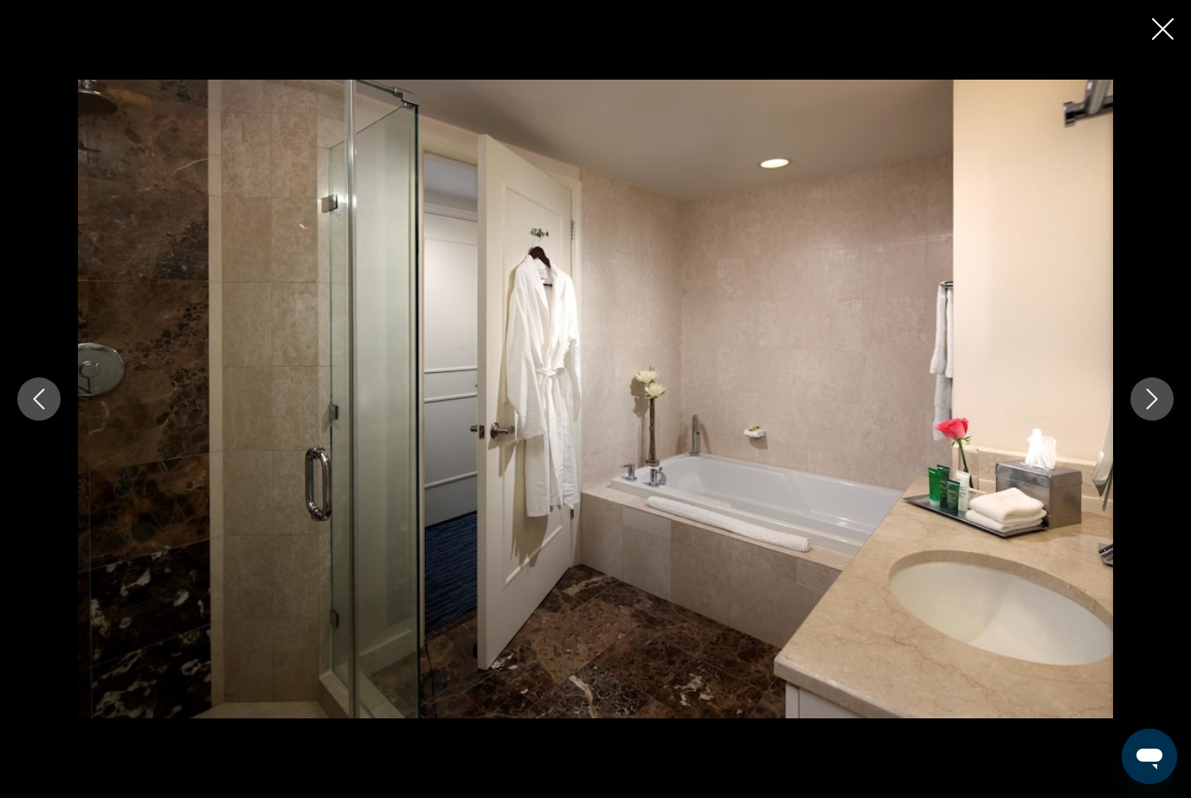
click at [1166, 30] on icon "Close slideshow" at bounding box center [1163, 29] width 22 height 22
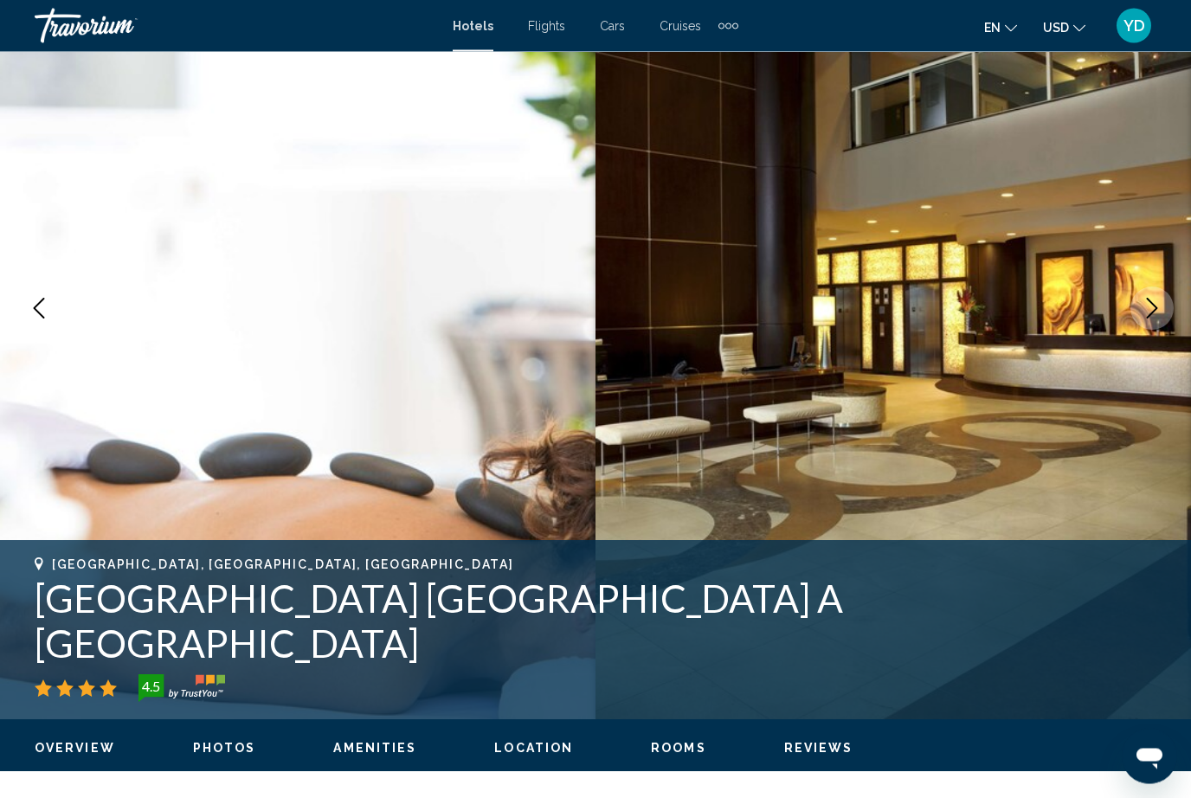
scroll to position [0, 0]
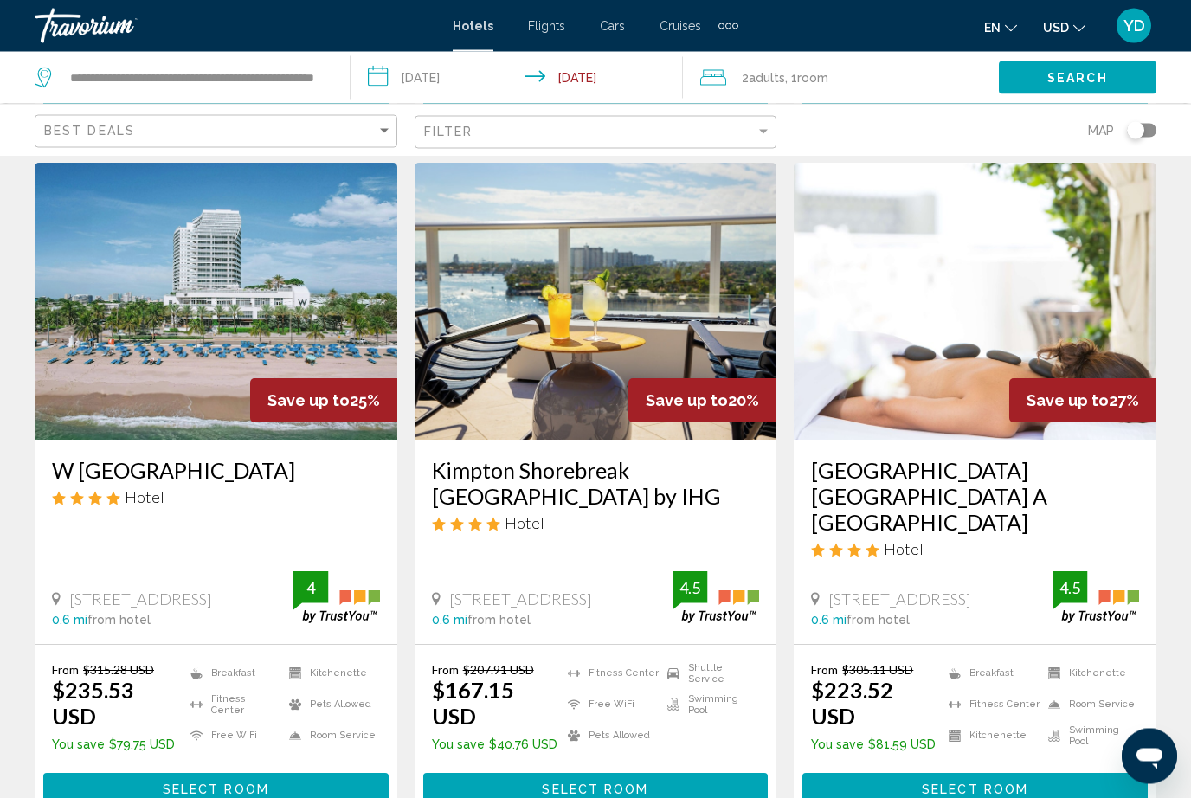
scroll to position [2198, 0]
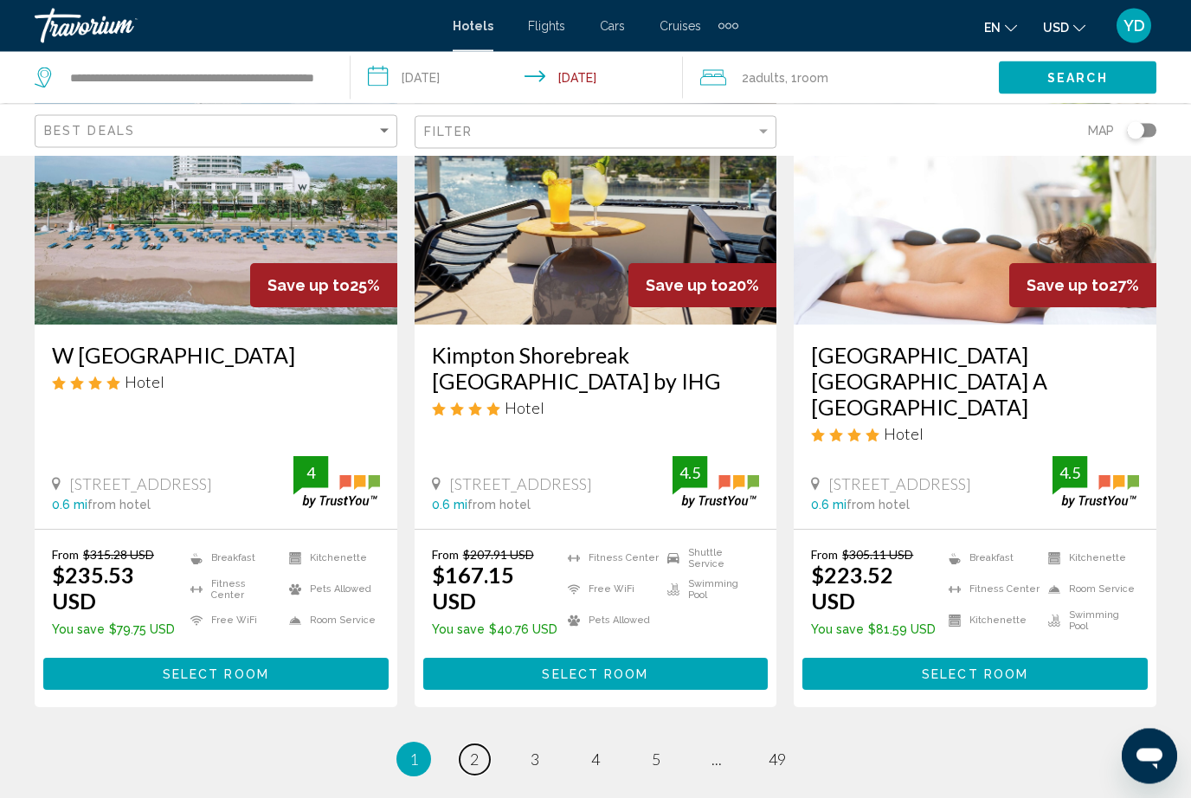
click at [481, 745] on link "page 2" at bounding box center [475, 760] width 30 height 30
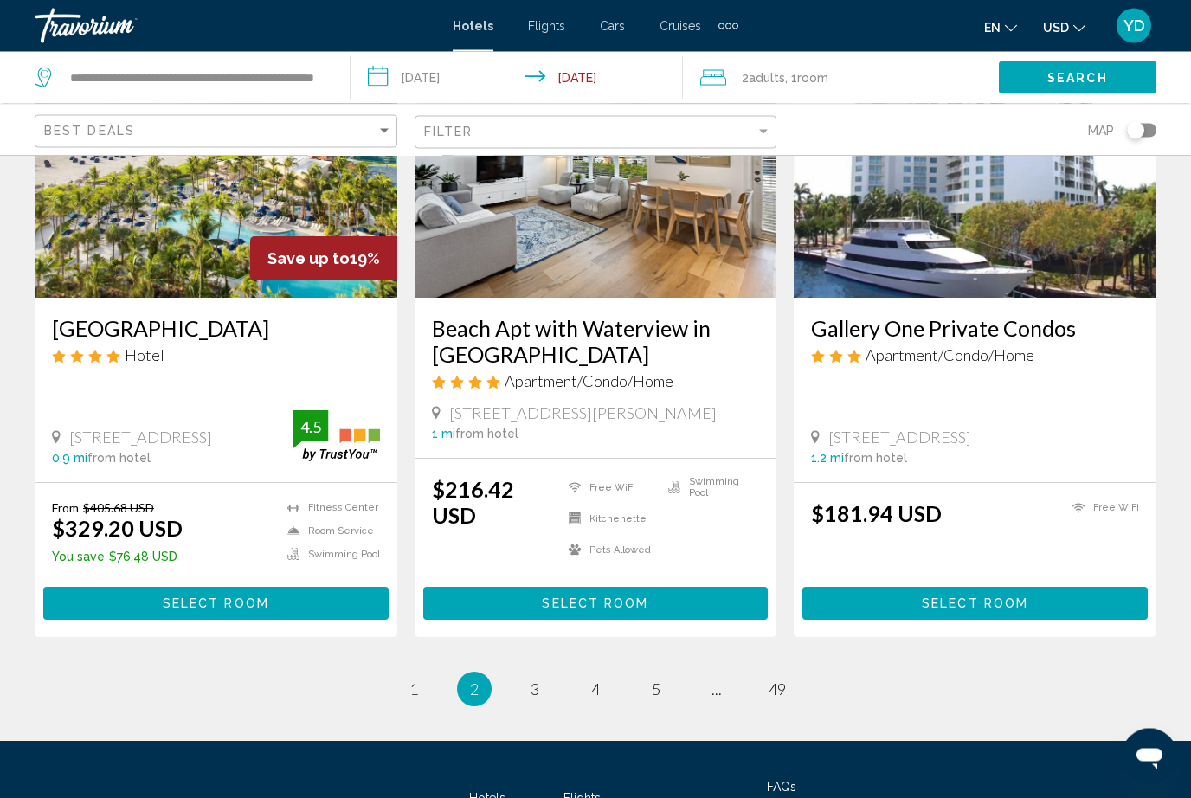
scroll to position [2197, 0]
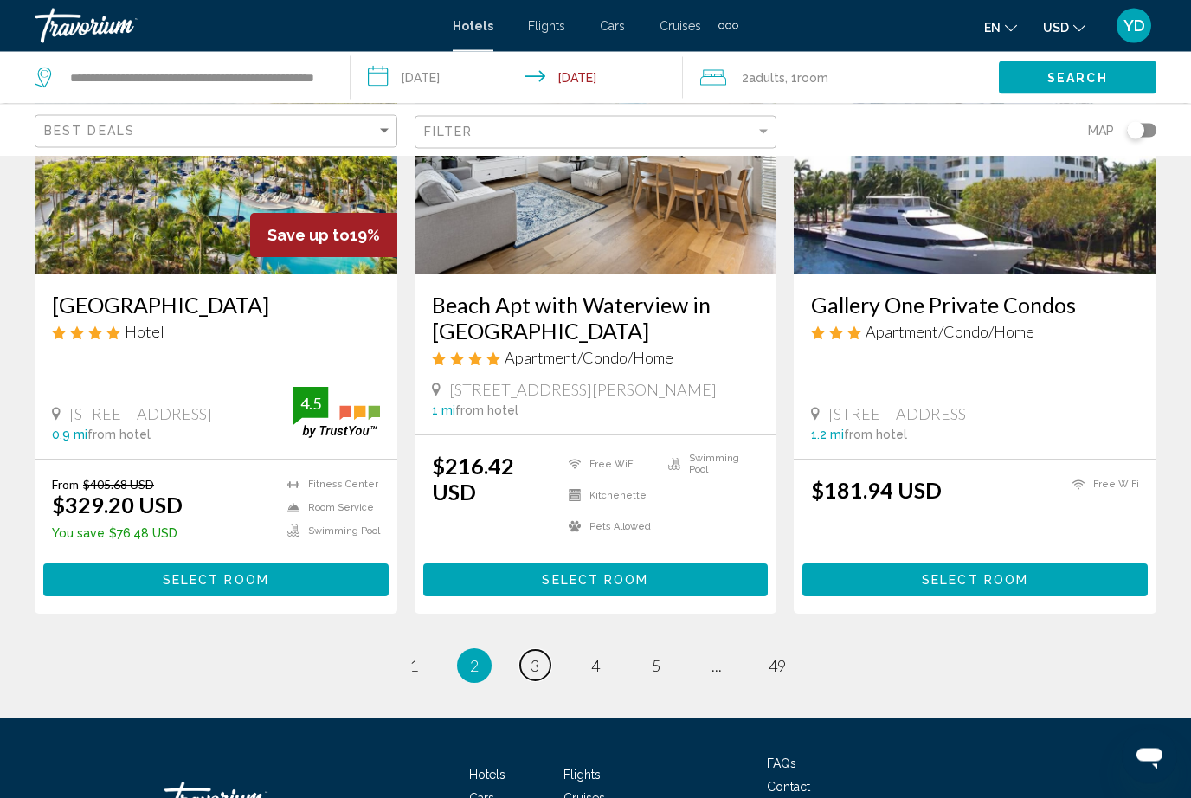
click at [539, 651] on link "page 3" at bounding box center [535, 666] width 30 height 30
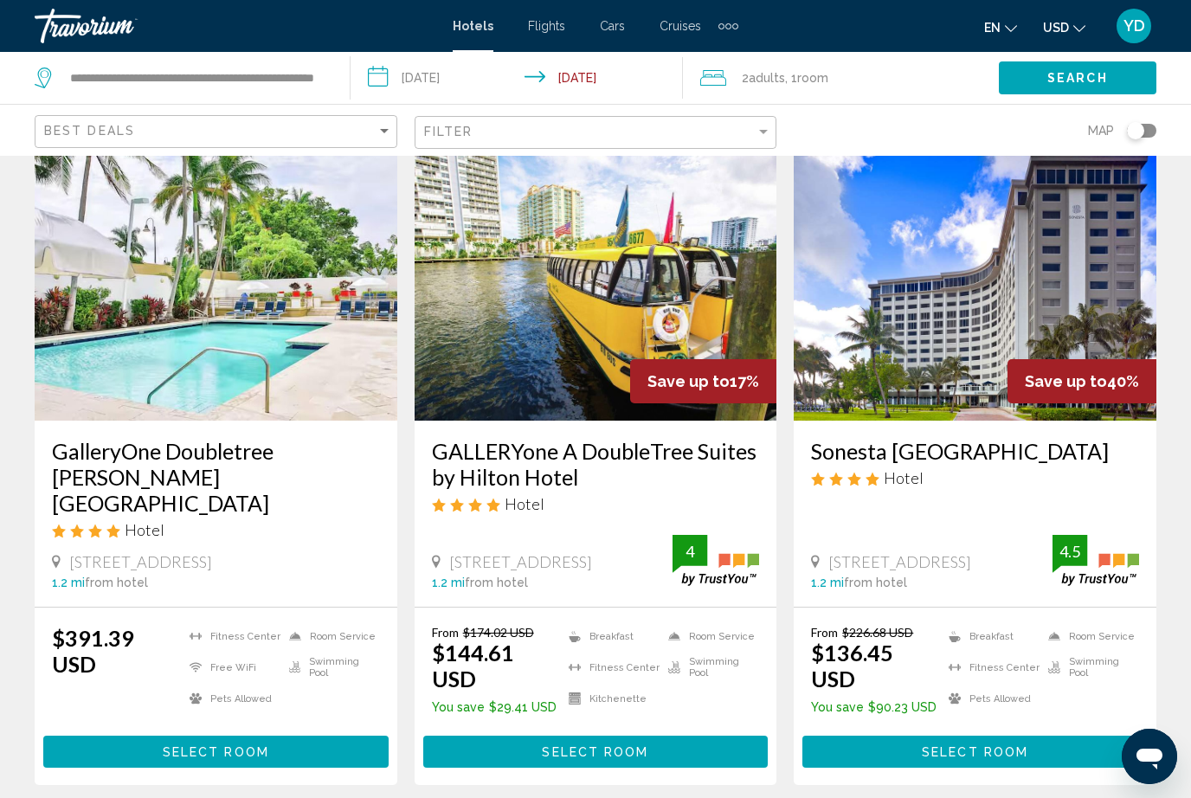
scroll to position [74, 0]
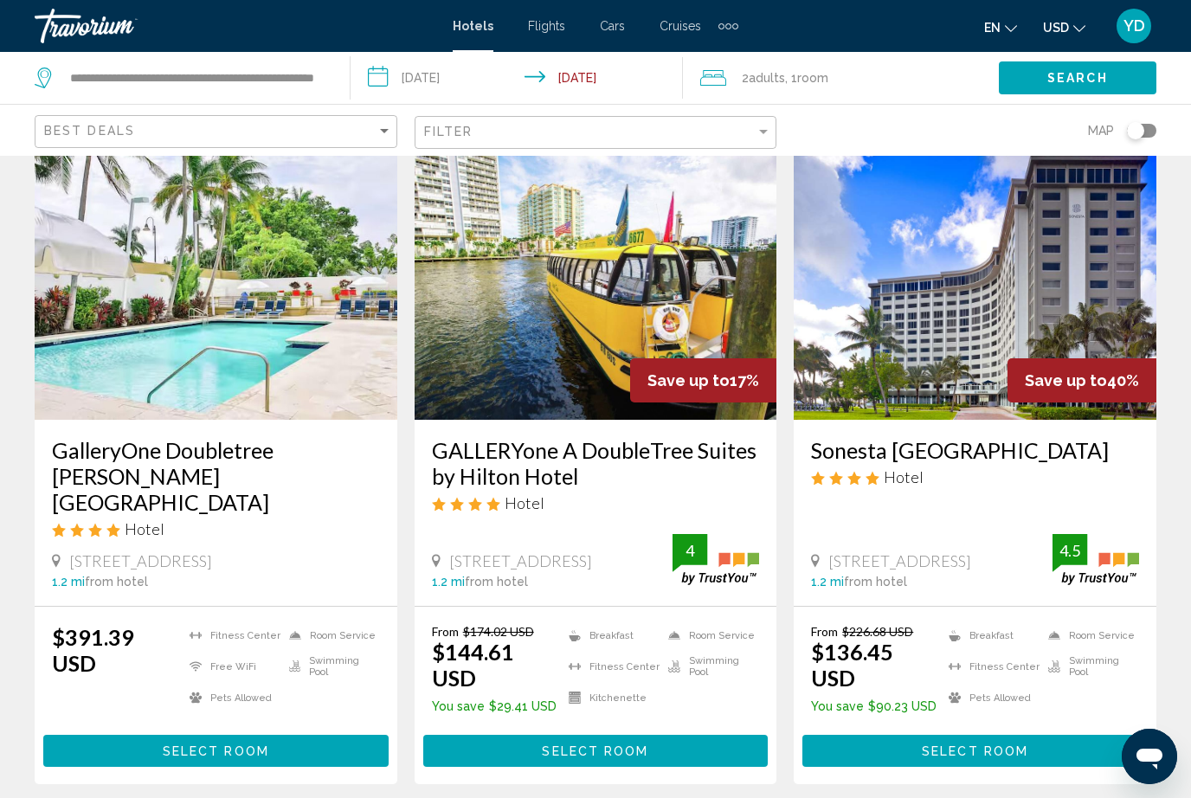
click at [1067, 300] on img "Main content" at bounding box center [975, 281] width 363 height 277
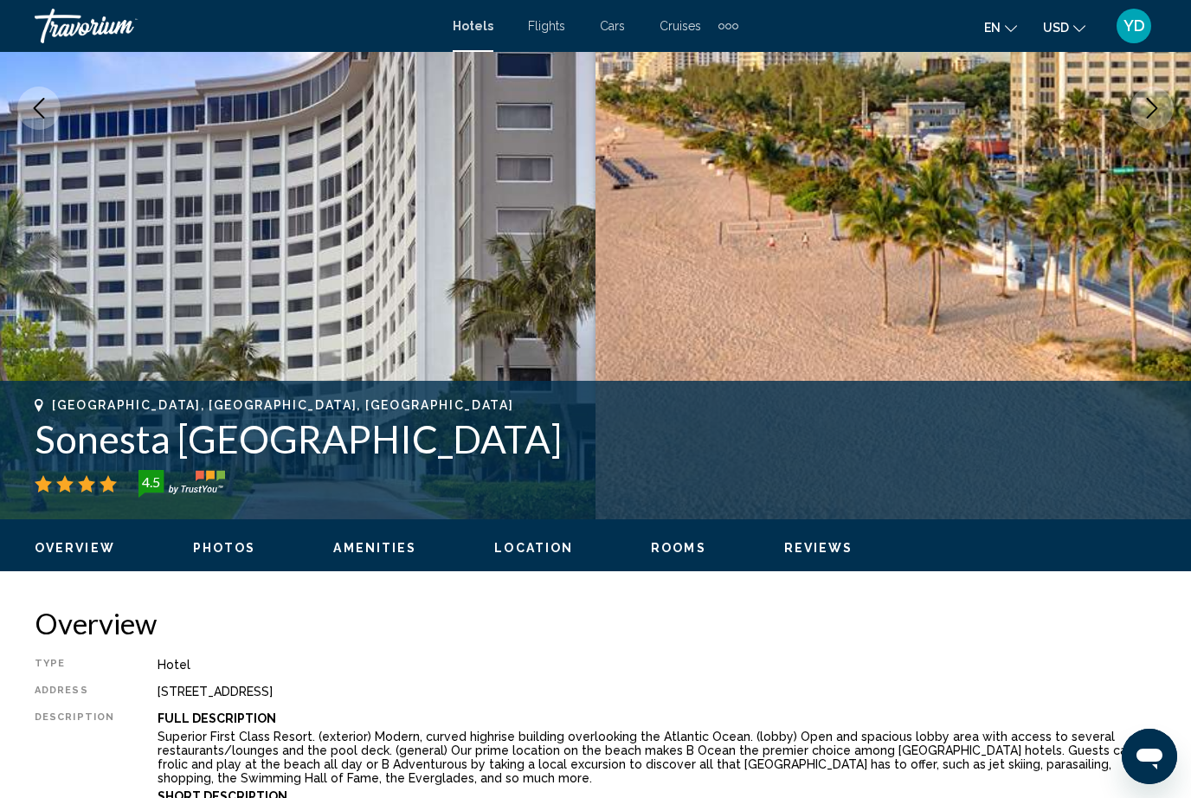
scroll to position [361, 0]
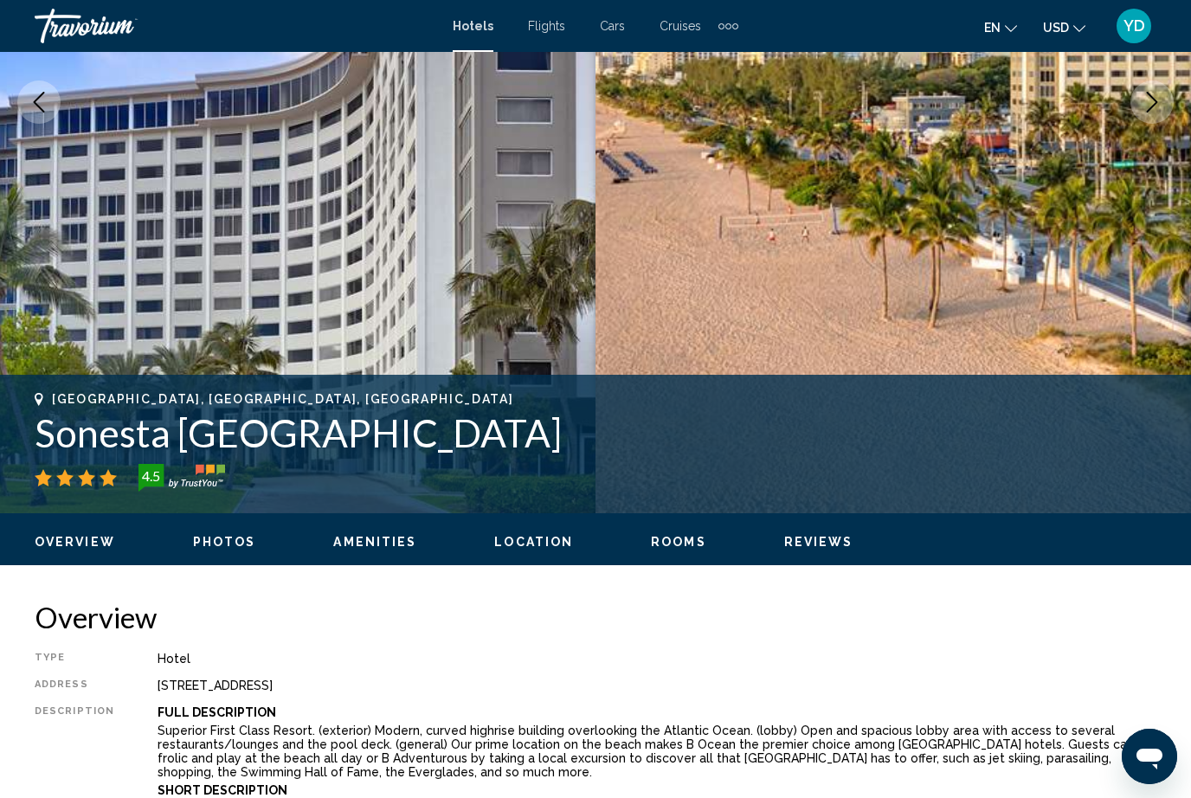
click at [403, 346] on img "Main content" at bounding box center [298, 102] width 596 height 823
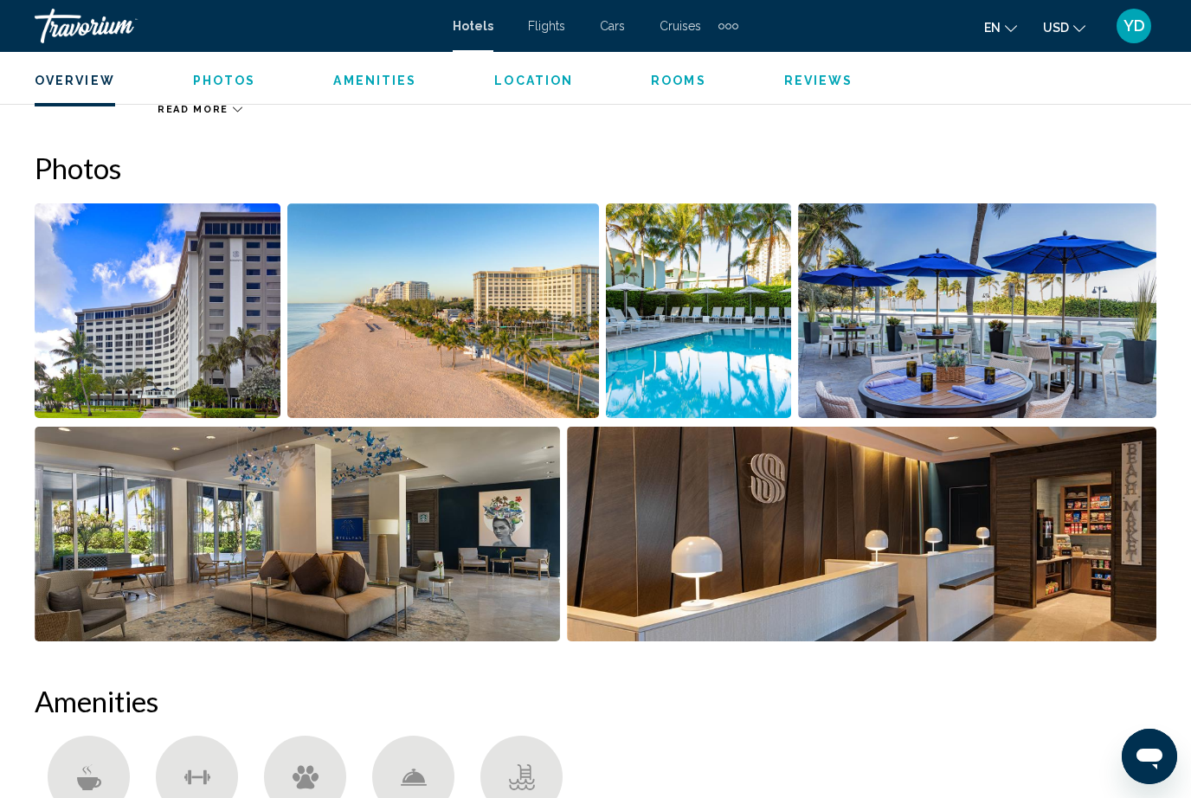
scroll to position [1104, 0]
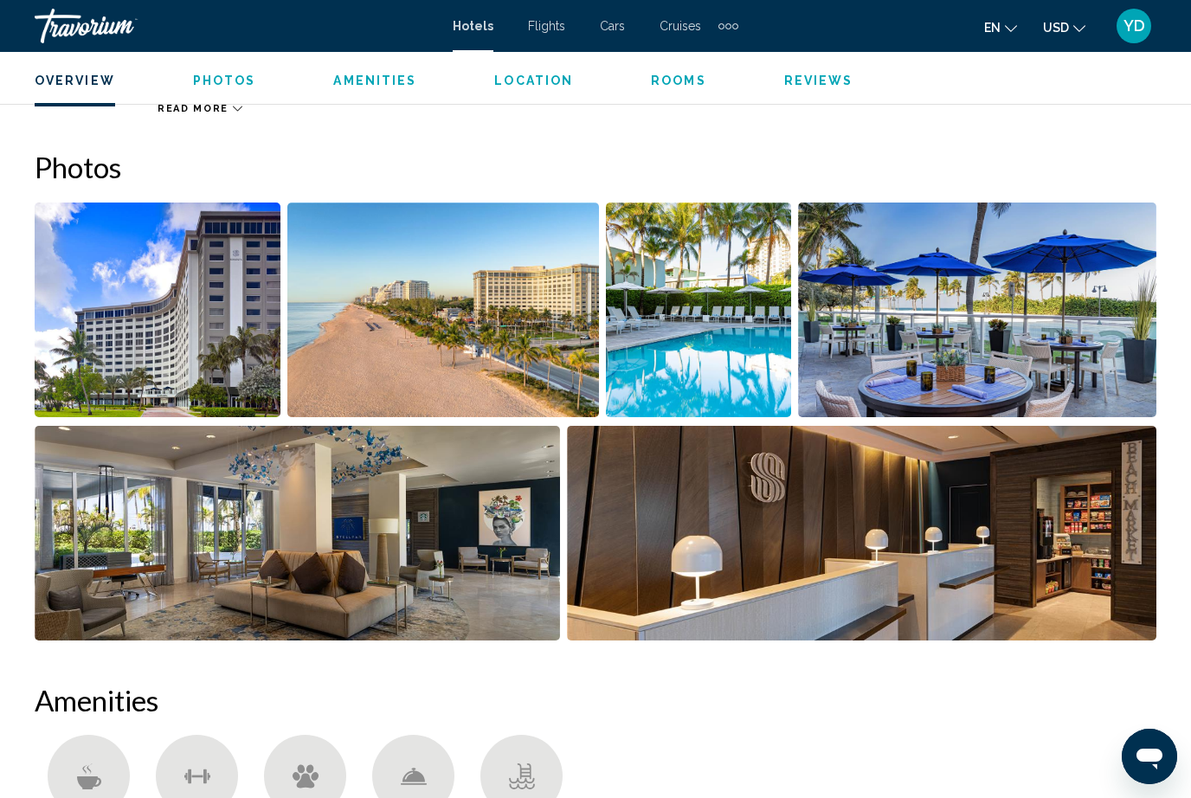
click at [740, 377] on img "Open full-screen image slider" at bounding box center [698, 310] width 185 height 215
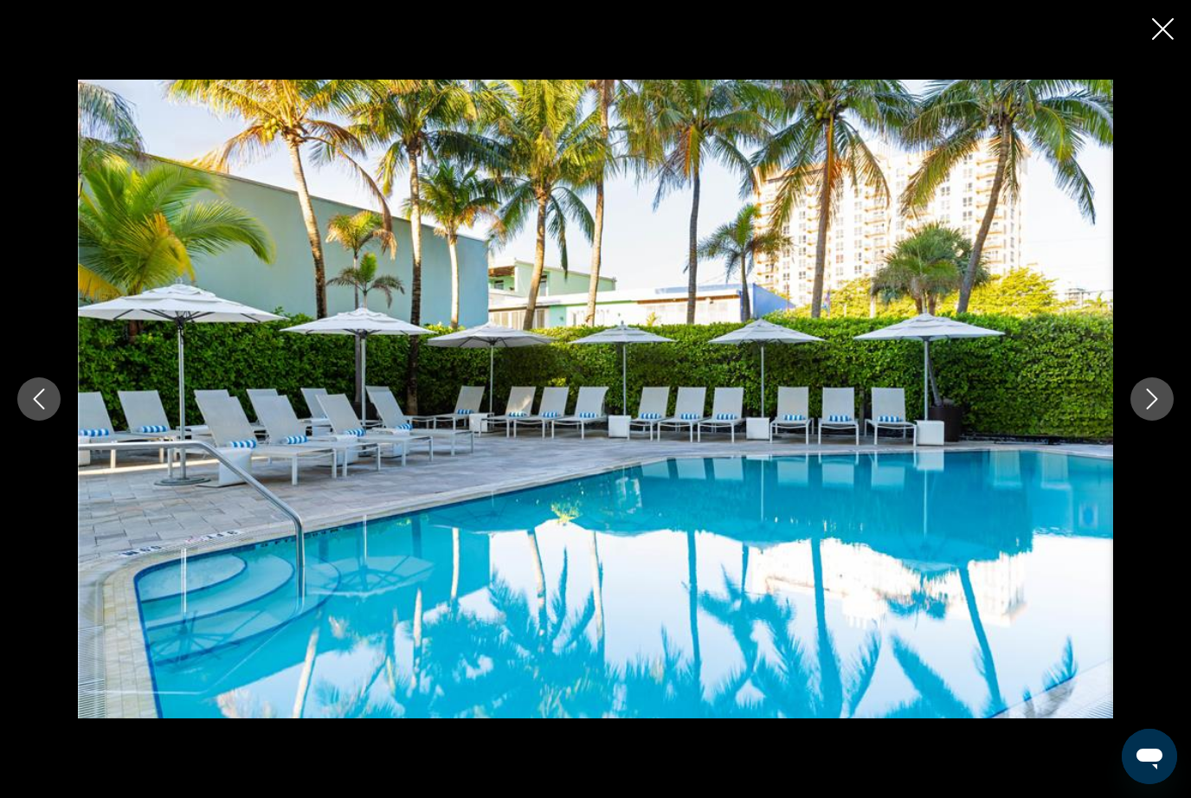
click at [1146, 410] on icon "Next image" at bounding box center [1152, 399] width 21 height 21
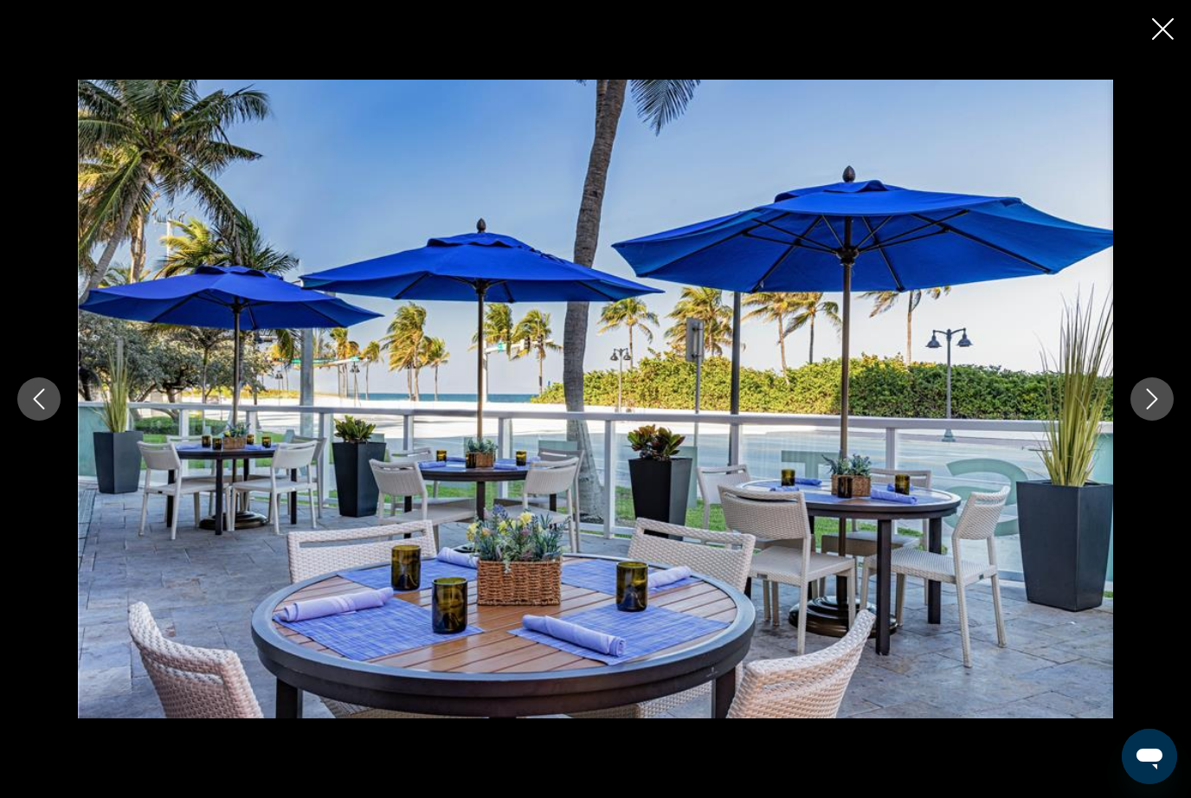
click at [1159, 410] on icon "Next image" at bounding box center [1152, 399] width 21 height 21
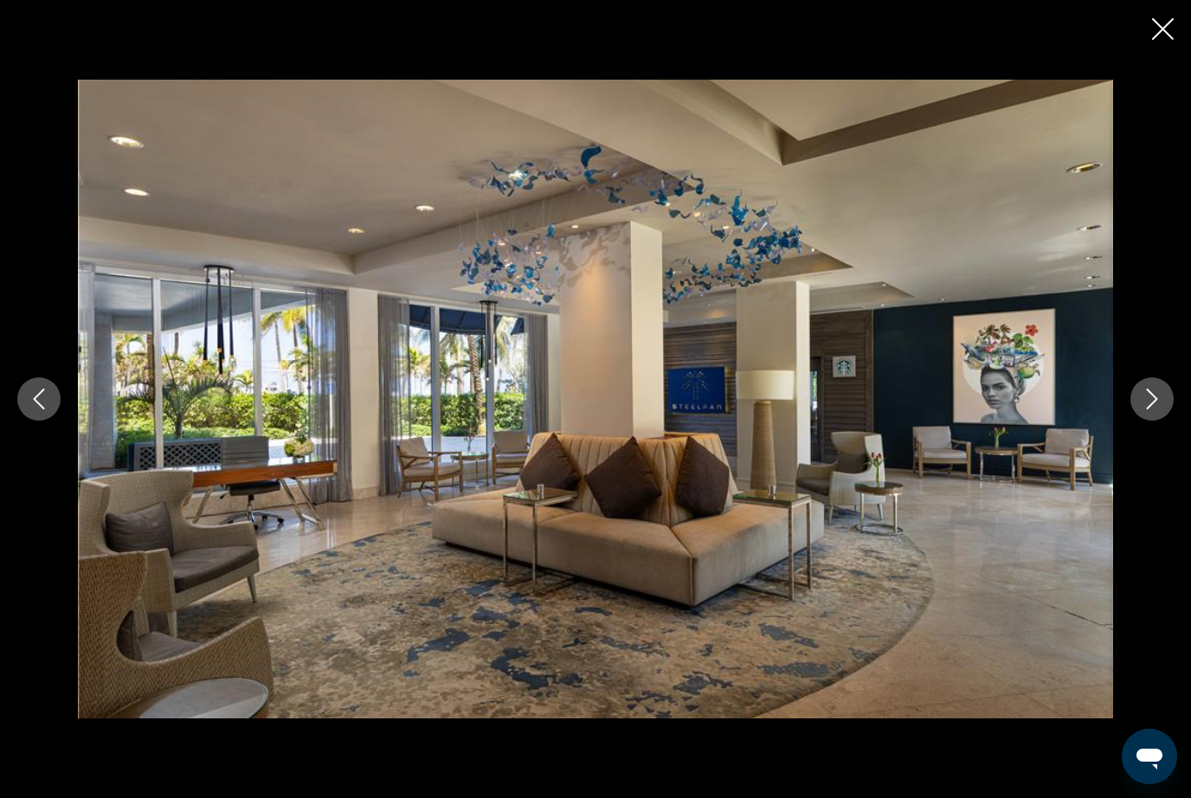
click at [1152, 421] on button "Next image" at bounding box center [1152, 399] width 43 height 43
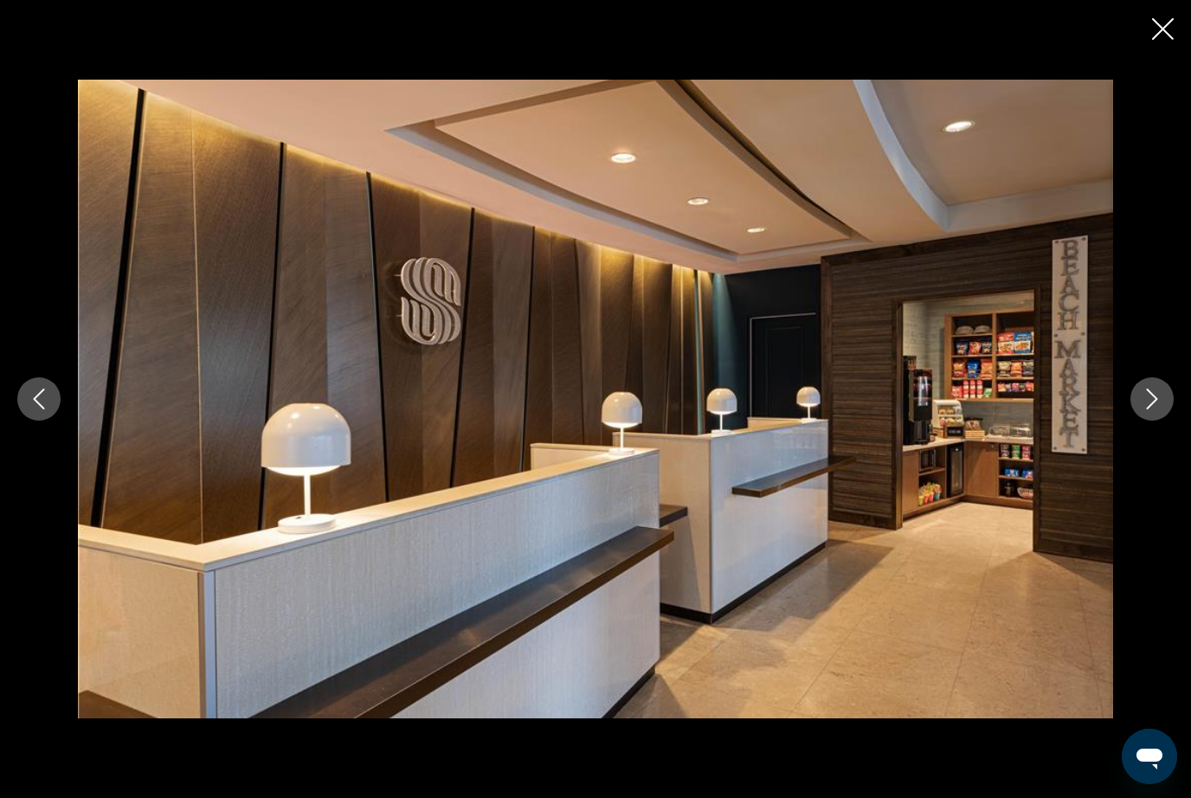
click at [1155, 421] on button "Next image" at bounding box center [1152, 399] width 43 height 43
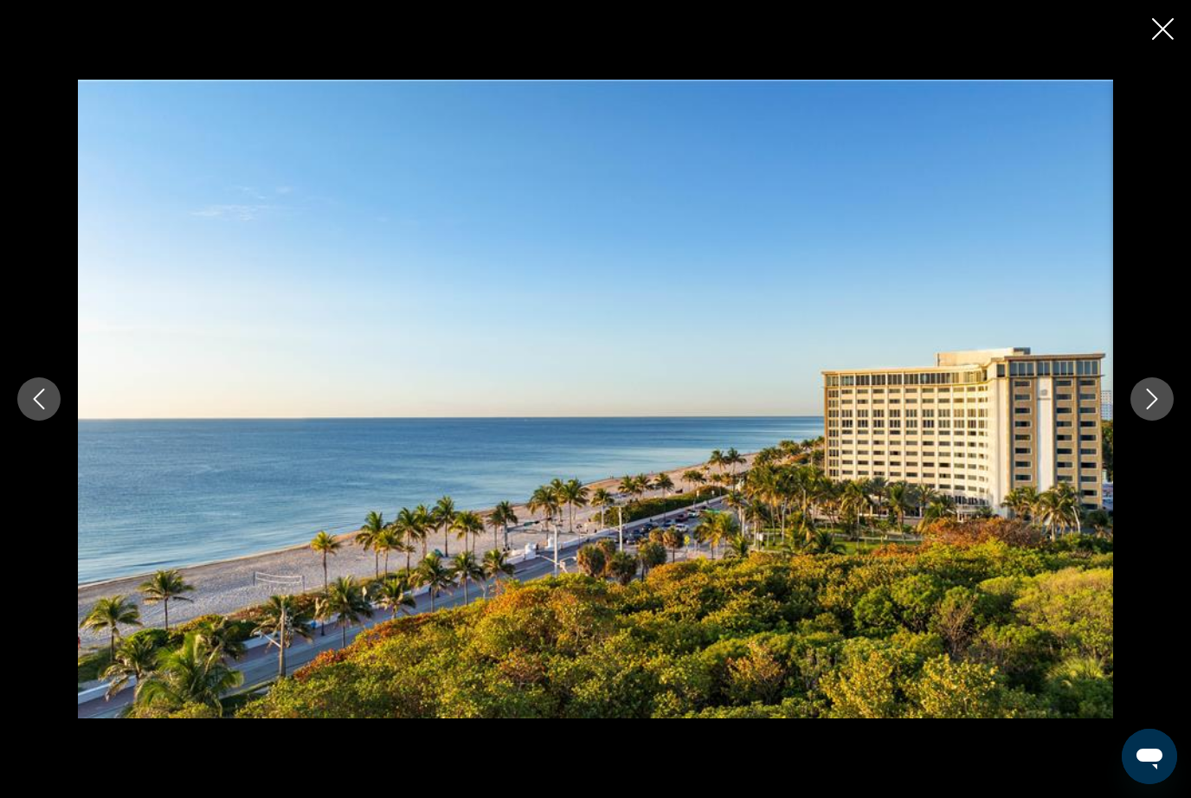
click at [1158, 421] on button "Next image" at bounding box center [1152, 399] width 43 height 43
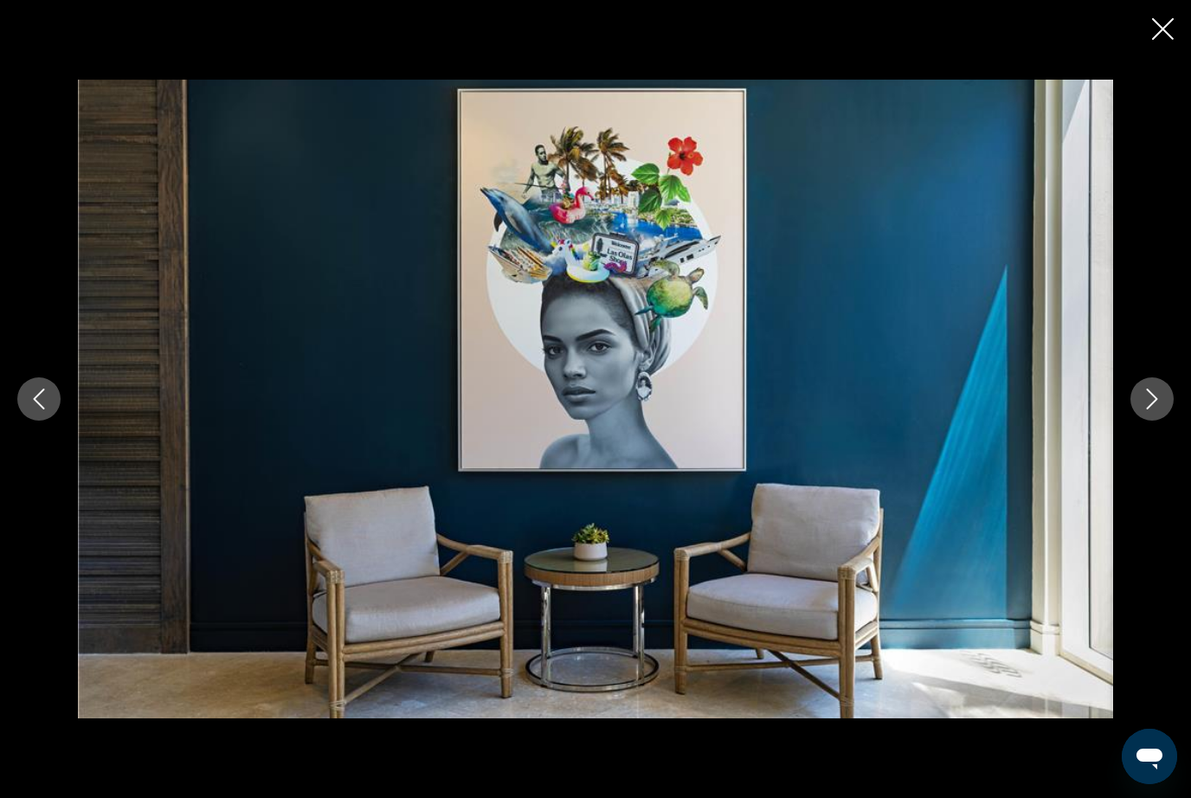
click at [1152, 421] on button "Next image" at bounding box center [1152, 399] width 43 height 43
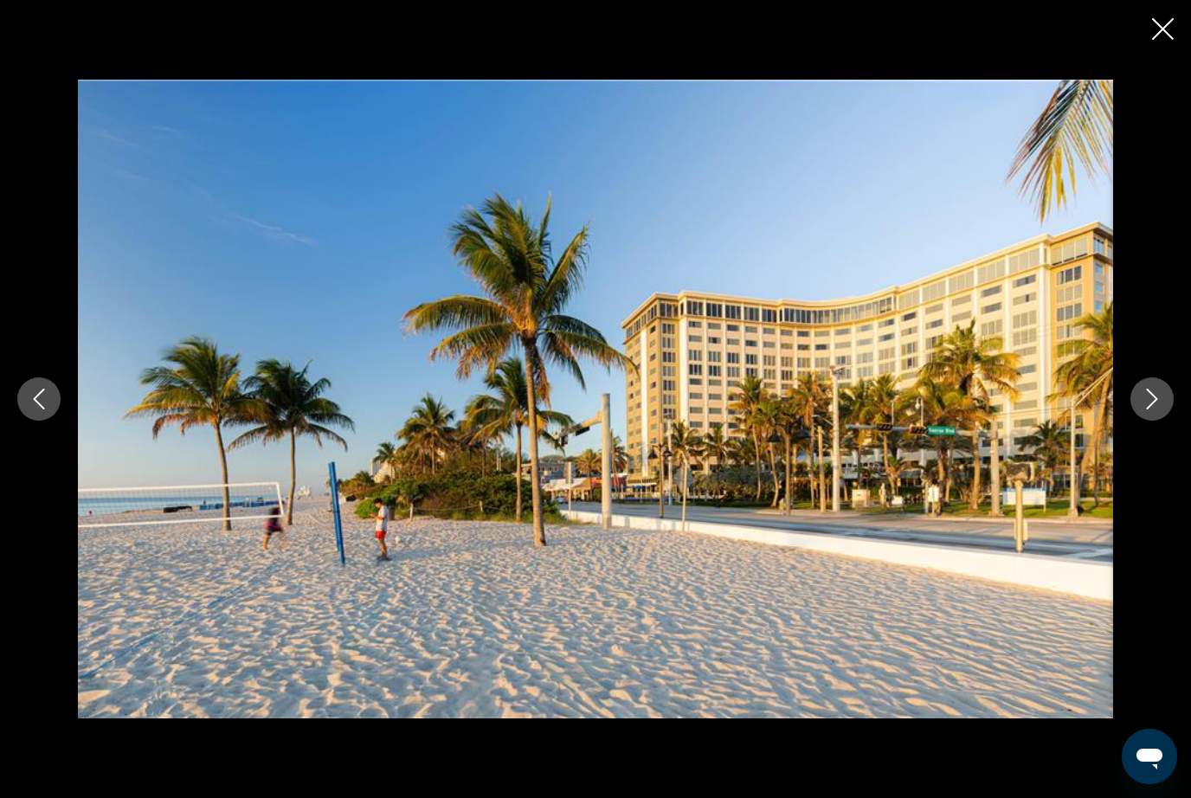
click at [1152, 421] on button "Next image" at bounding box center [1152, 399] width 43 height 43
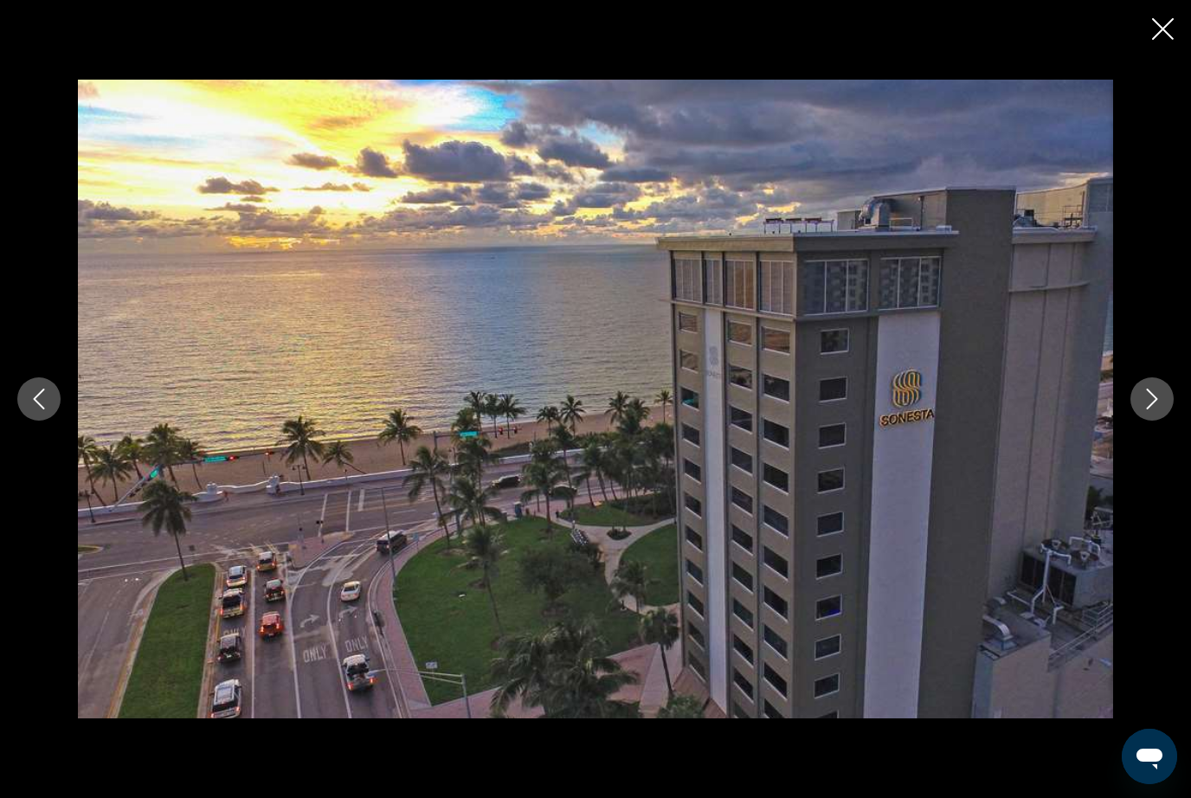
click at [1161, 421] on button "Next image" at bounding box center [1152, 399] width 43 height 43
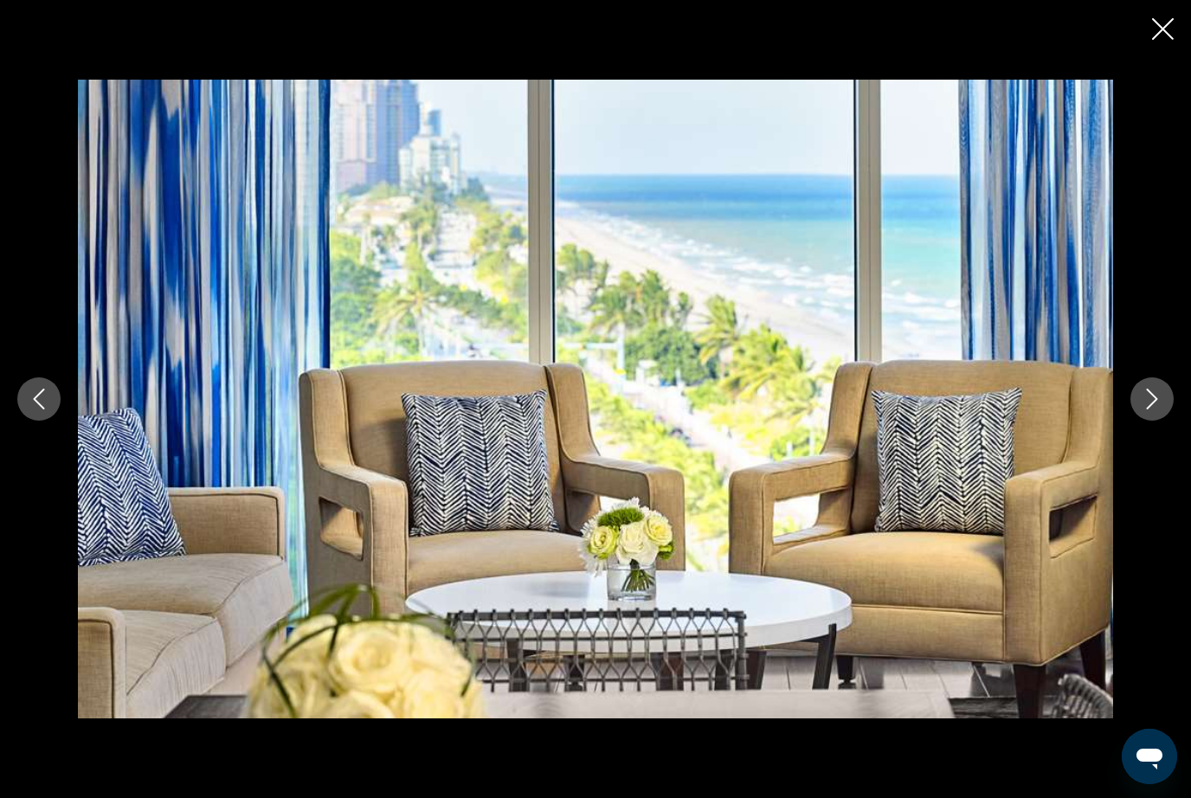
click at [1168, 421] on button "Next image" at bounding box center [1152, 399] width 43 height 43
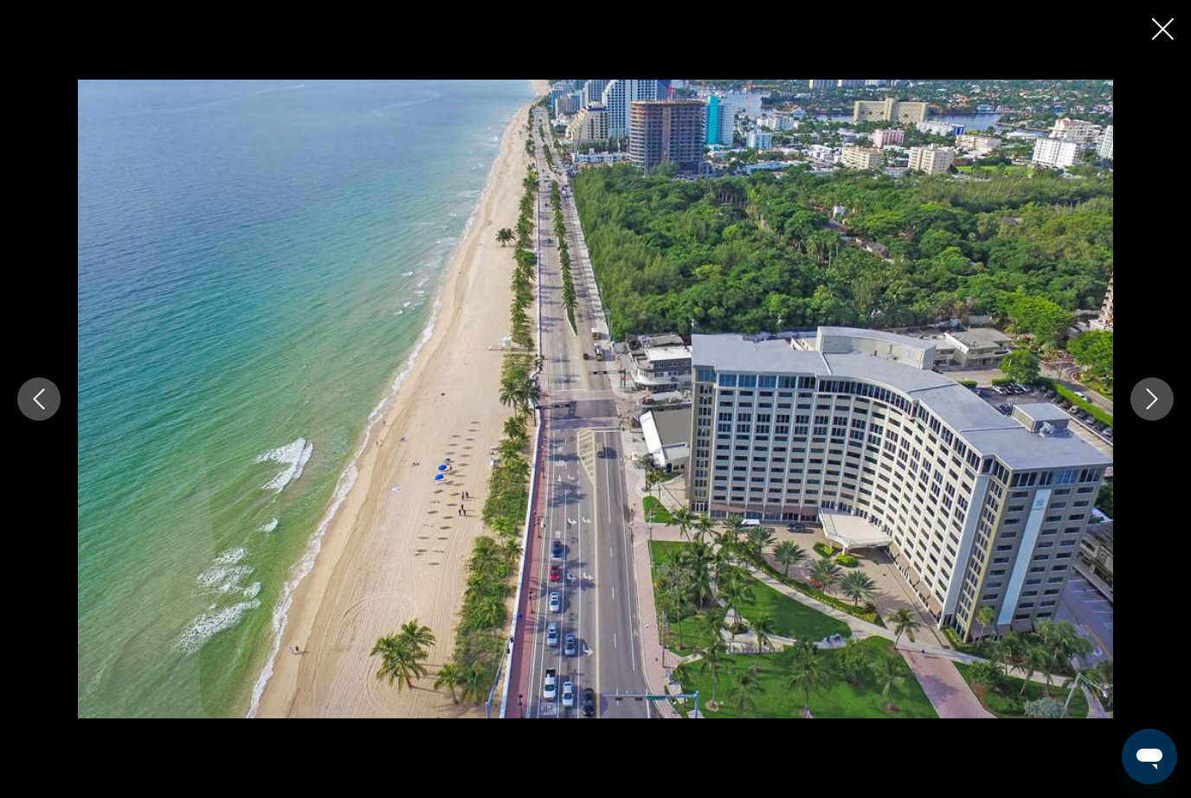
click at [1141, 421] on button "Next image" at bounding box center [1152, 399] width 43 height 43
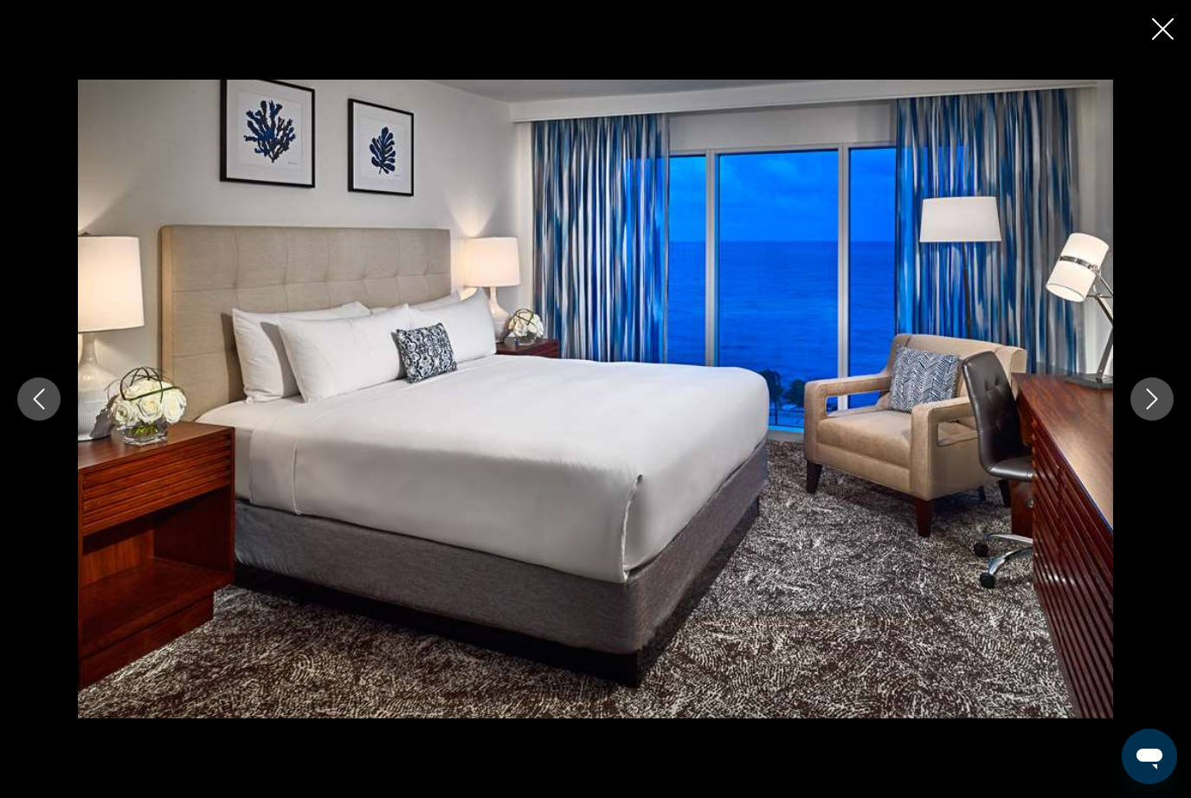
click at [1154, 421] on button "Next image" at bounding box center [1152, 399] width 43 height 43
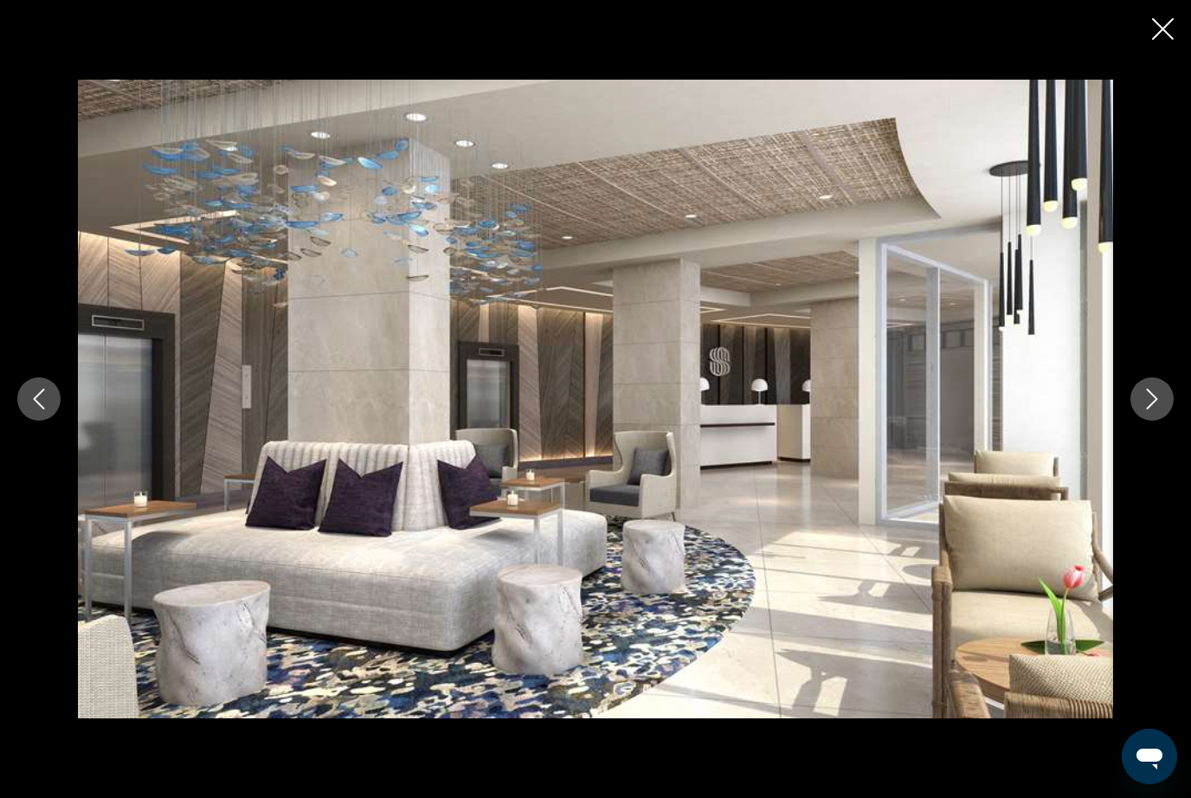
click at [1158, 421] on button "Next image" at bounding box center [1152, 399] width 43 height 43
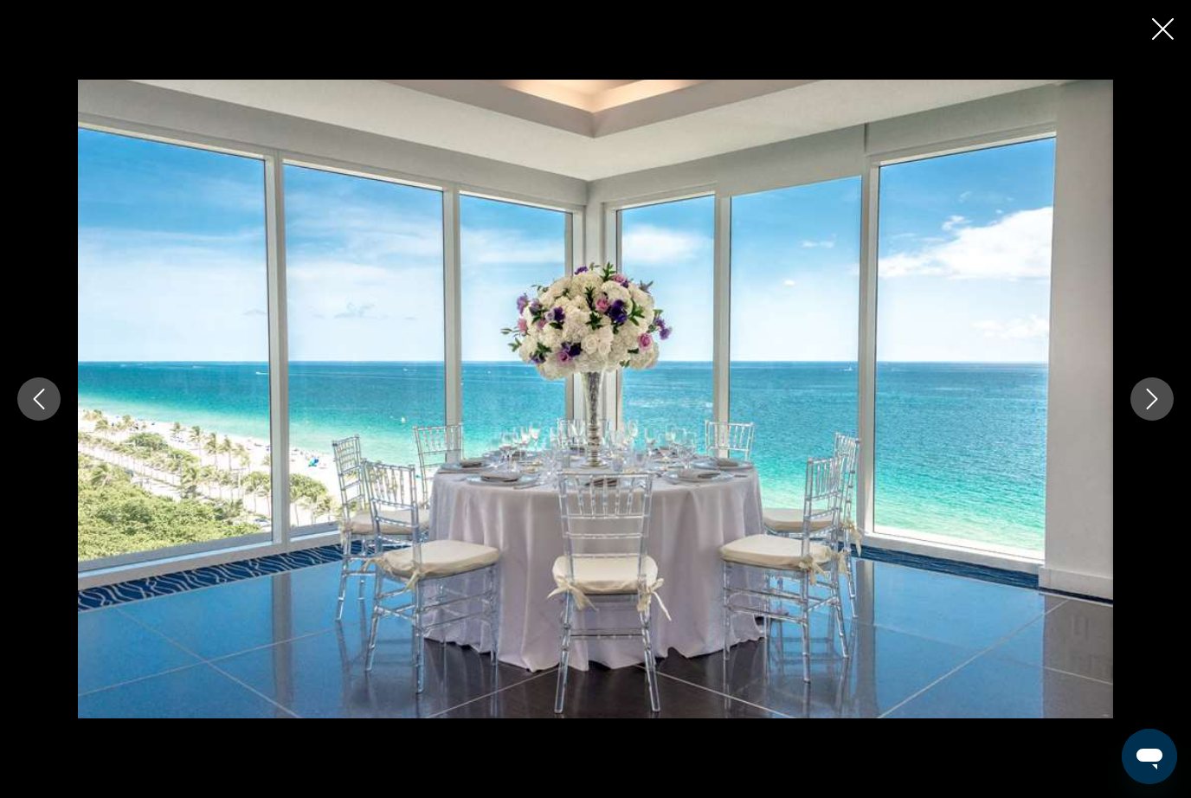
click at [1161, 421] on button "Next image" at bounding box center [1152, 399] width 43 height 43
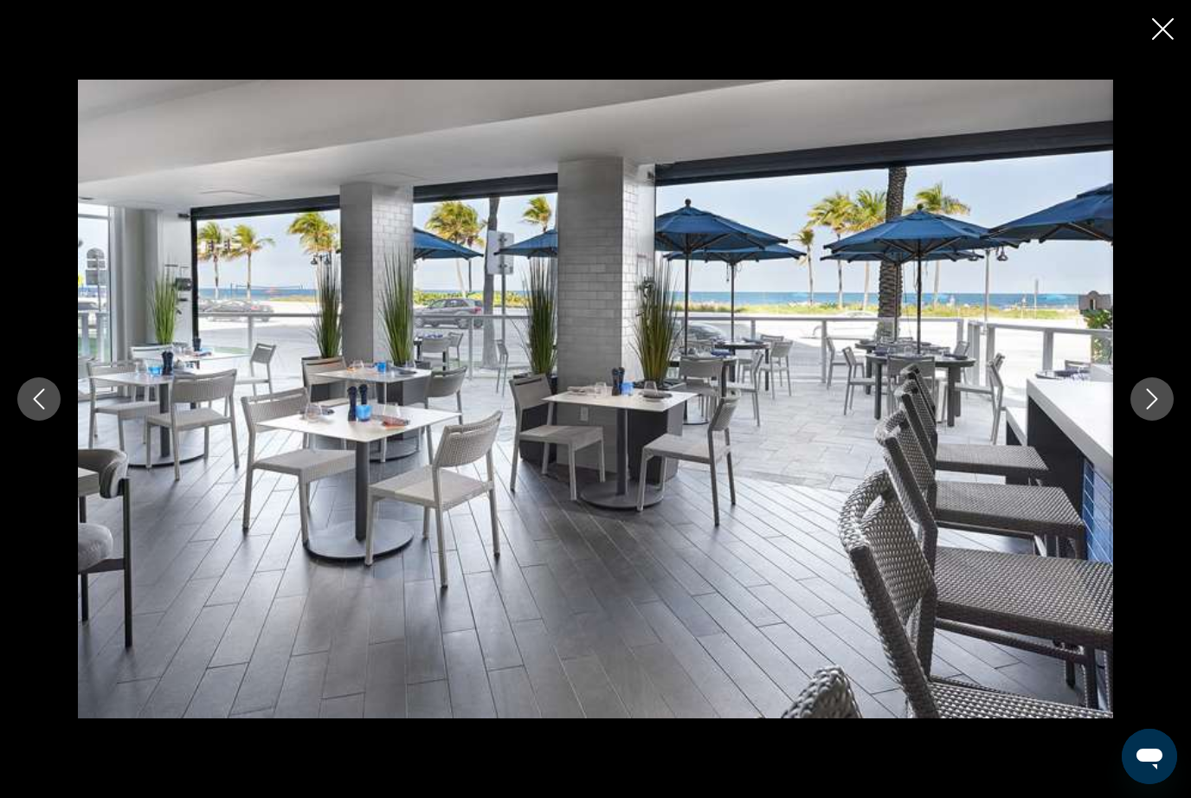
click at [1164, 421] on button "Next image" at bounding box center [1152, 399] width 43 height 43
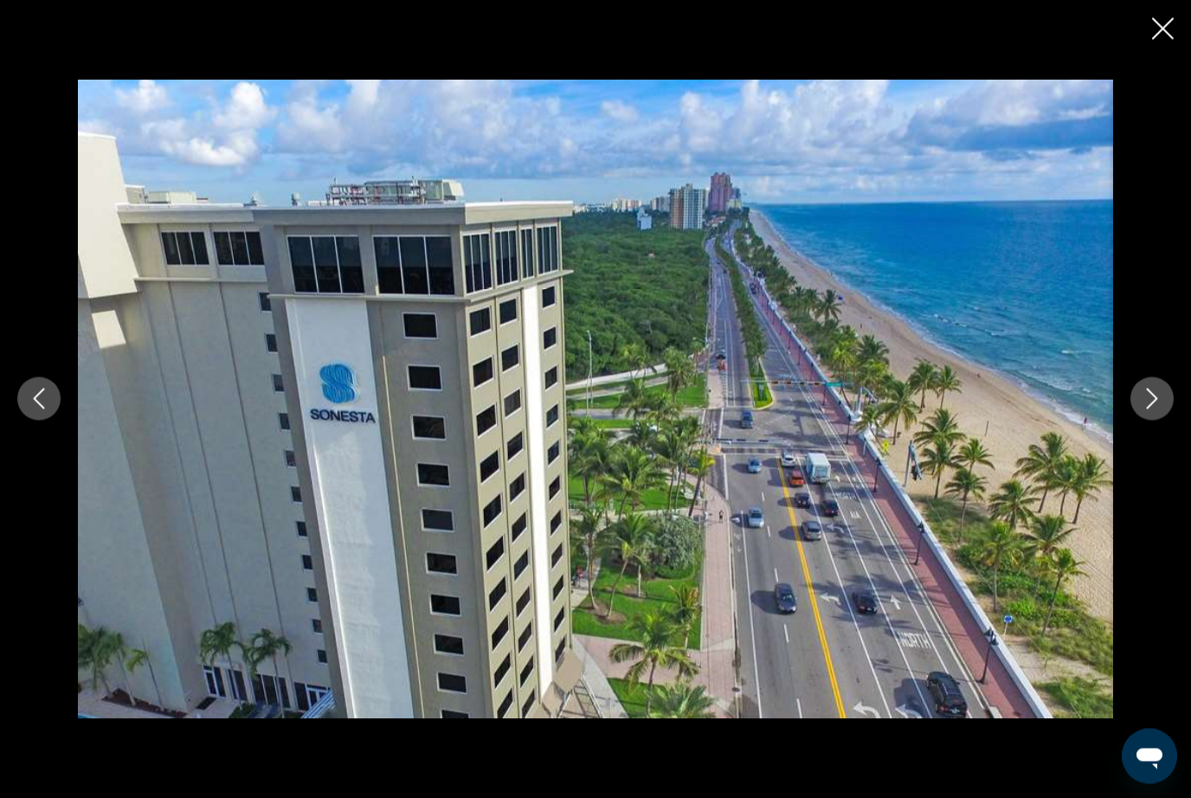
scroll to position [1770, 0]
click at [1156, 421] on button "Next image" at bounding box center [1152, 399] width 43 height 43
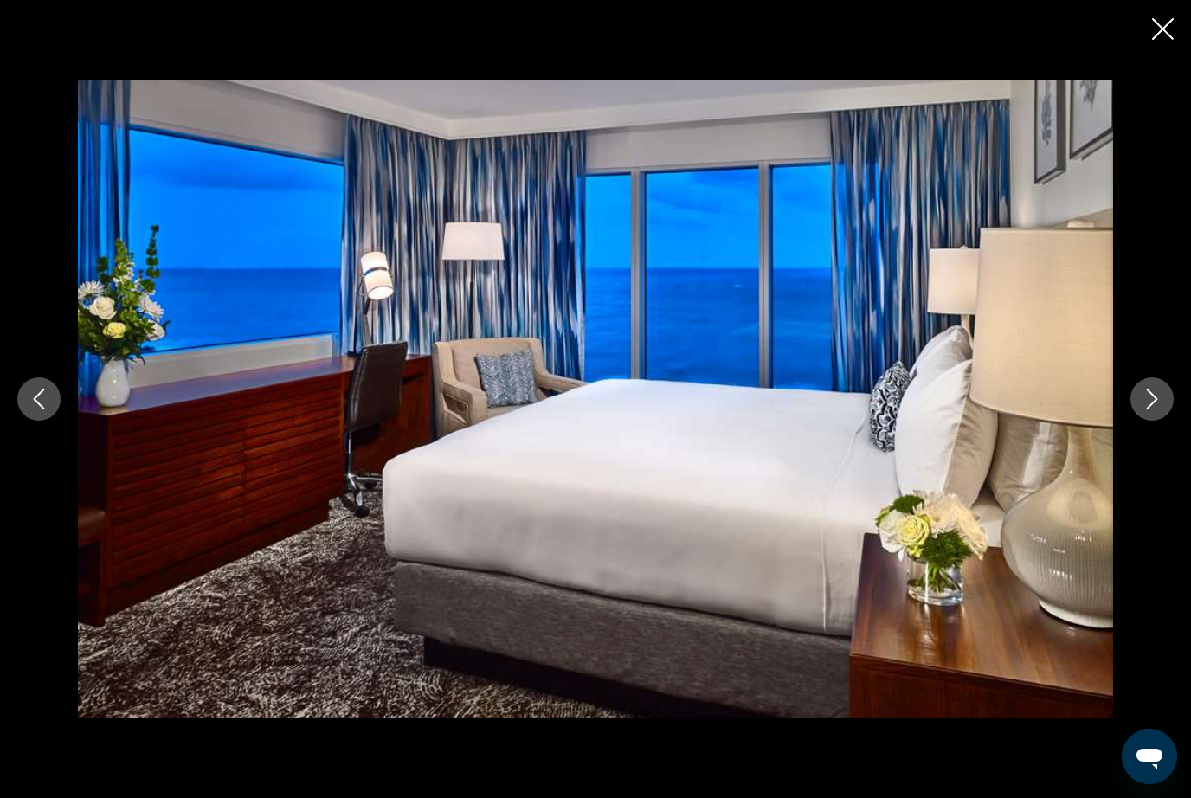
click at [1155, 410] on icon "Next image" at bounding box center [1152, 399] width 21 height 21
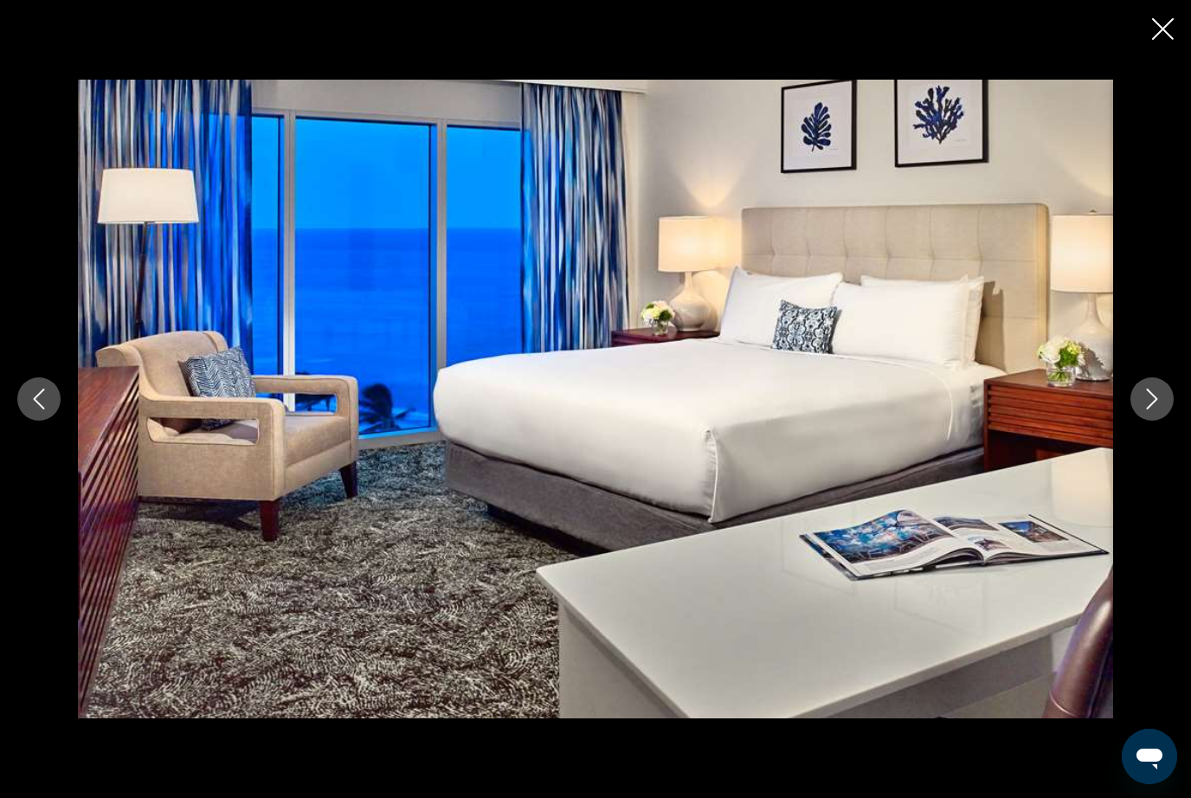
click at [1162, 421] on button "Next image" at bounding box center [1152, 399] width 43 height 43
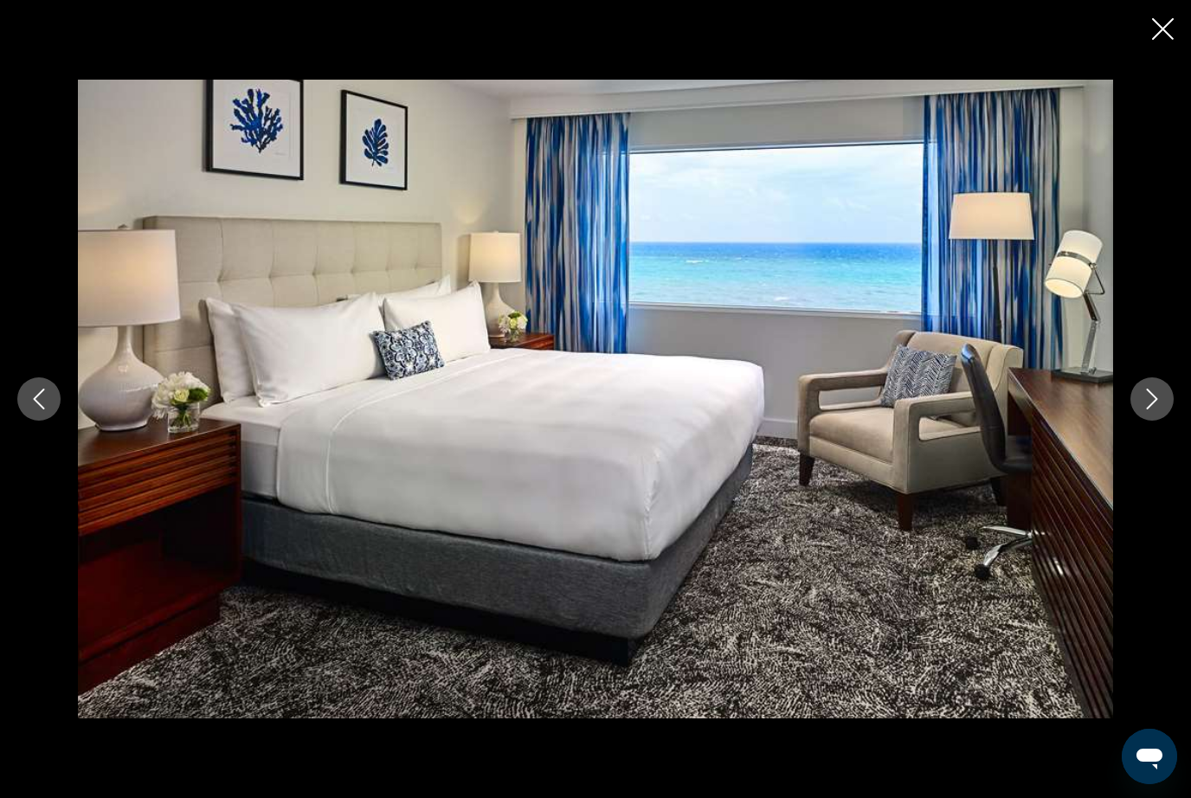
click at [1162, 421] on button "Next image" at bounding box center [1152, 399] width 43 height 43
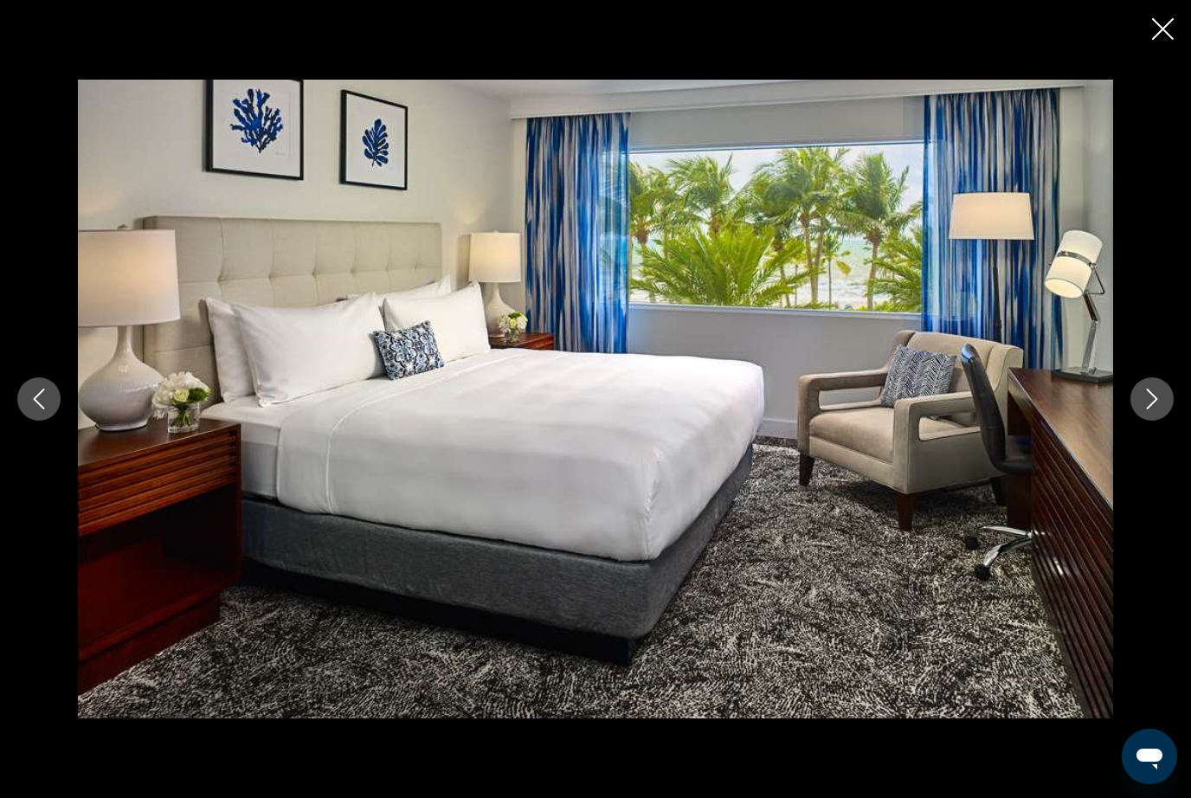
click at [1159, 421] on button "Next image" at bounding box center [1152, 399] width 43 height 43
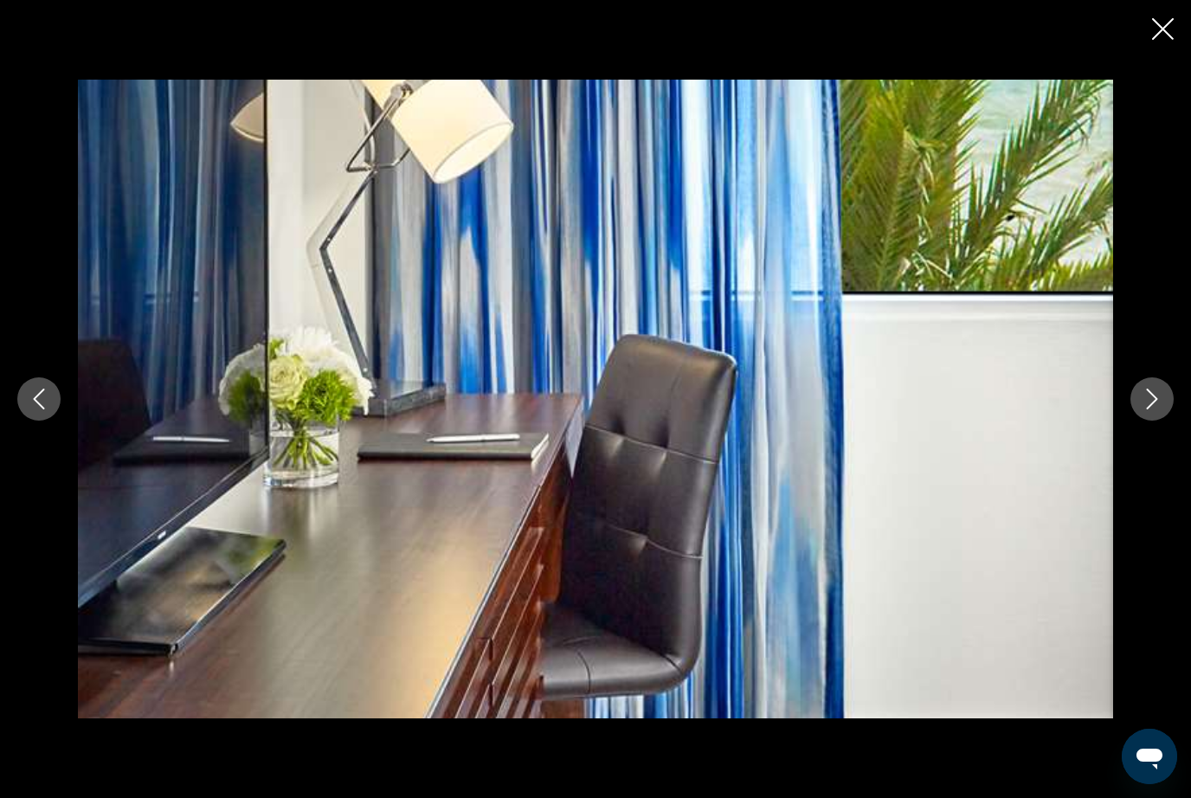
click at [1158, 421] on button "Next image" at bounding box center [1152, 399] width 43 height 43
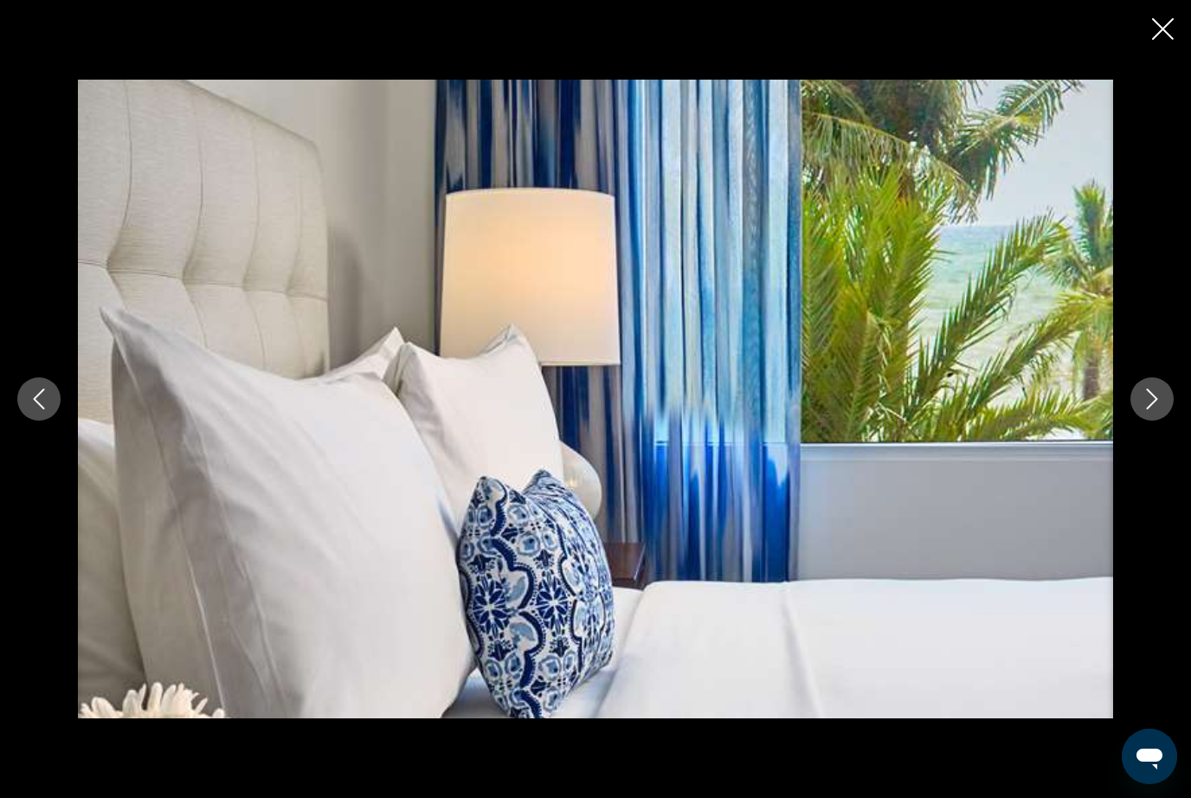
click at [1158, 421] on button "Next image" at bounding box center [1152, 399] width 43 height 43
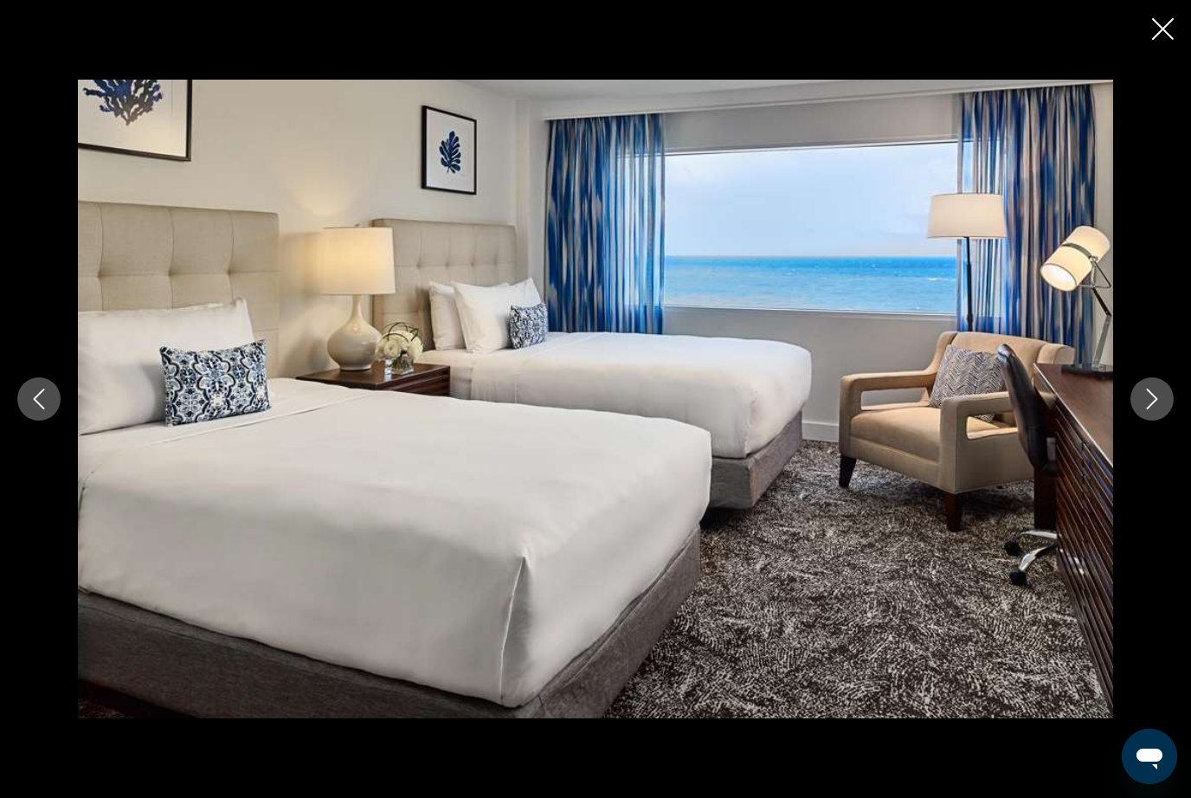
click at [1160, 421] on button "Next image" at bounding box center [1152, 399] width 43 height 43
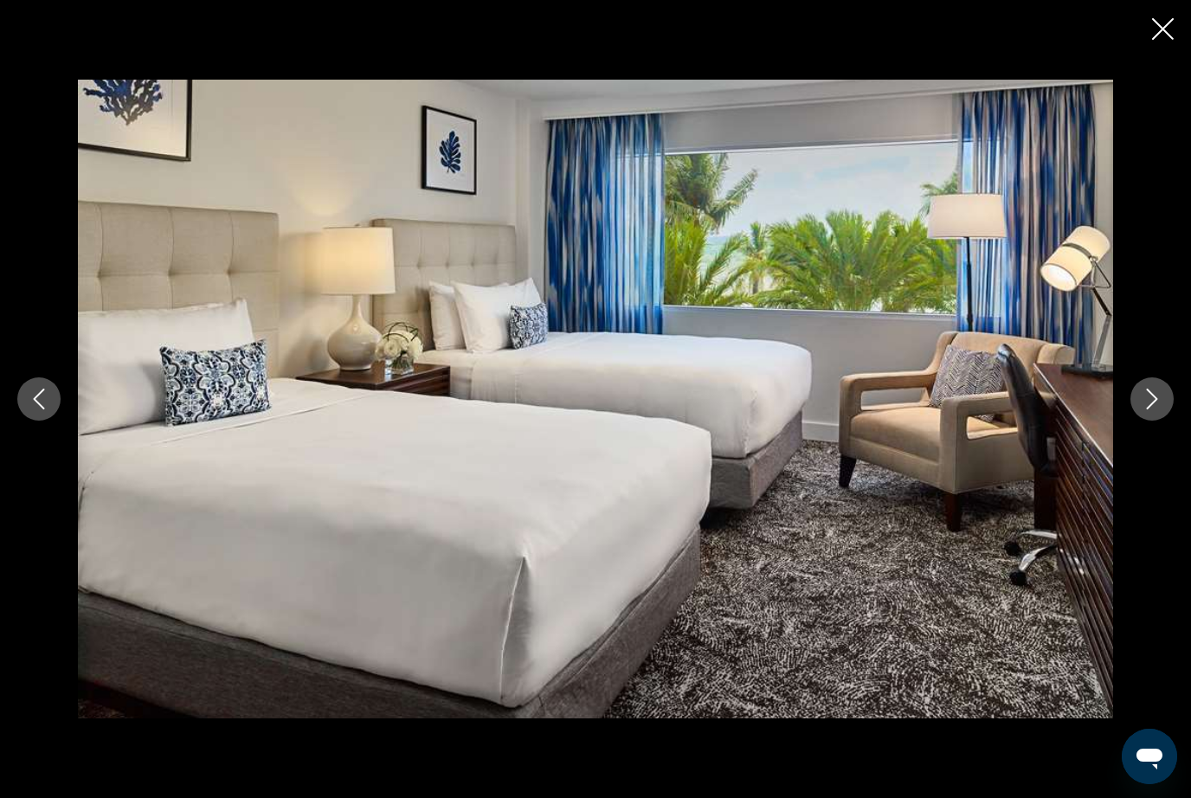
click at [1159, 421] on button "Next image" at bounding box center [1152, 399] width 43 height 43
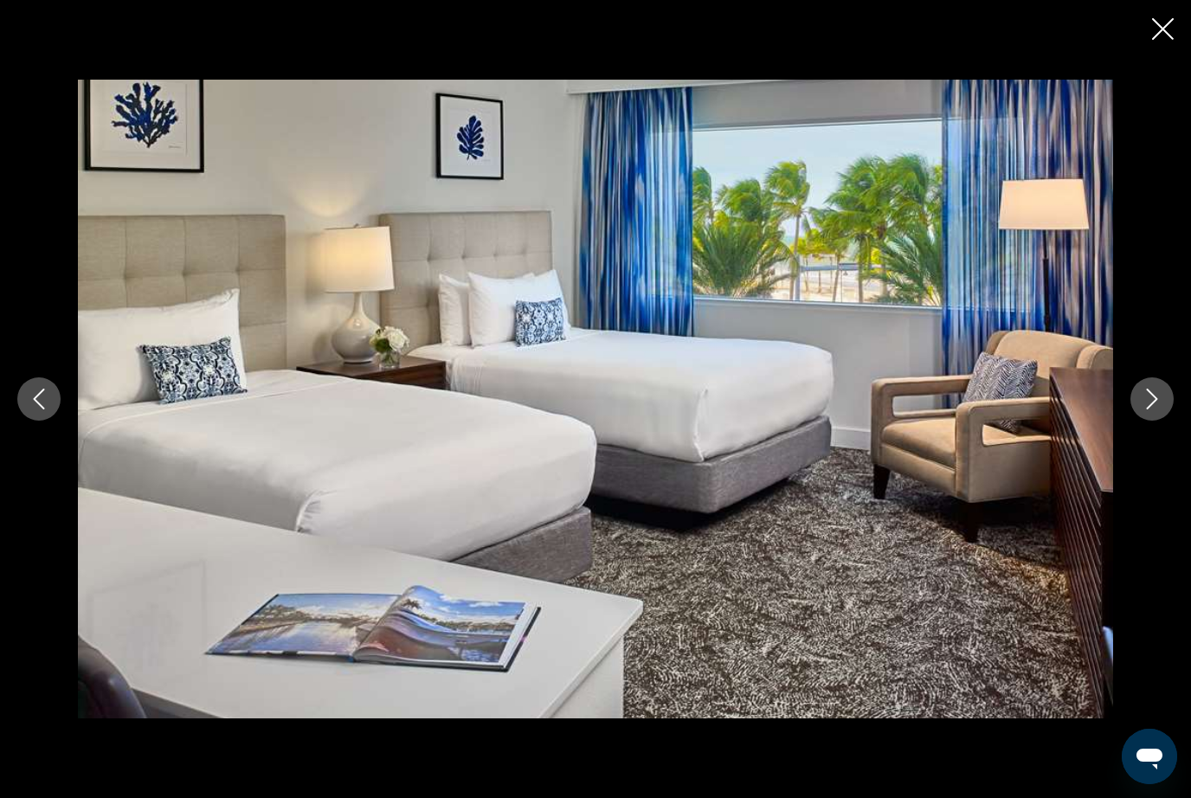
click at [1158, 421] on button "Next image" at bounding box center [1152, 399] width 43 height 43
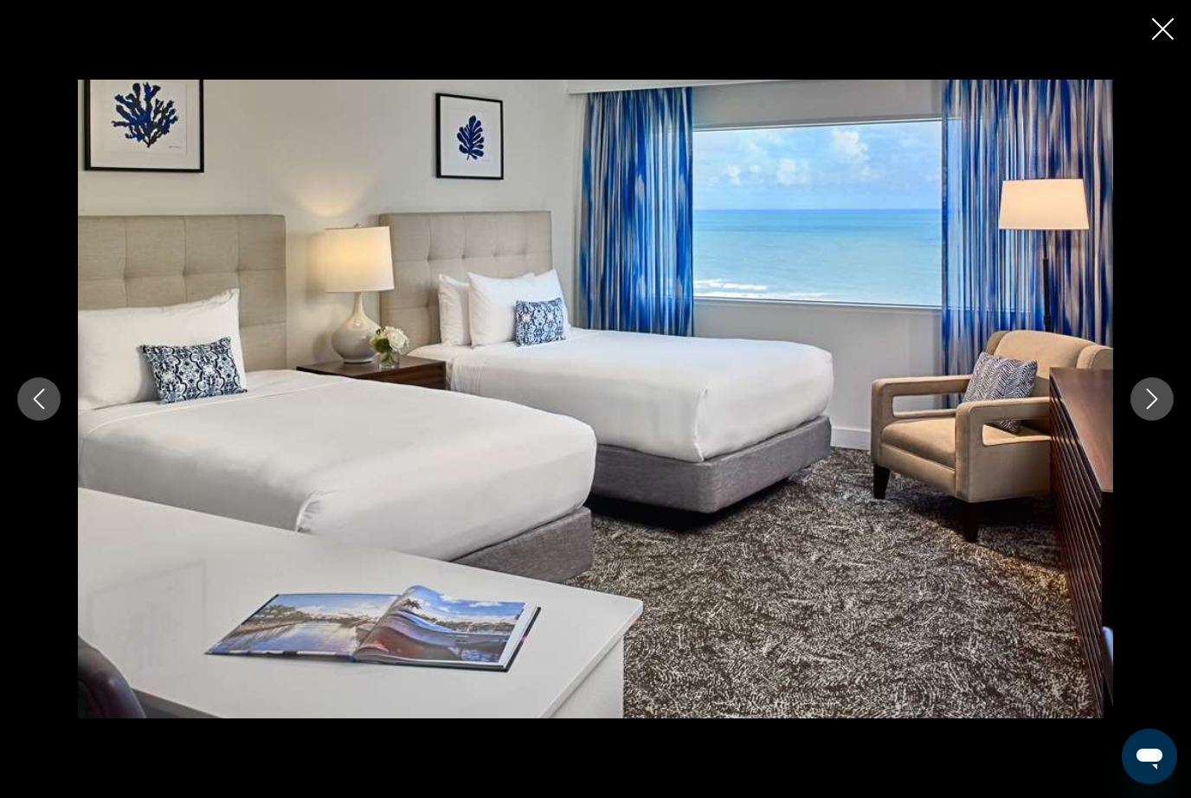
click at [1158, 421] on button "Next image" at bounding box center [1152, 399] width 43 height 43
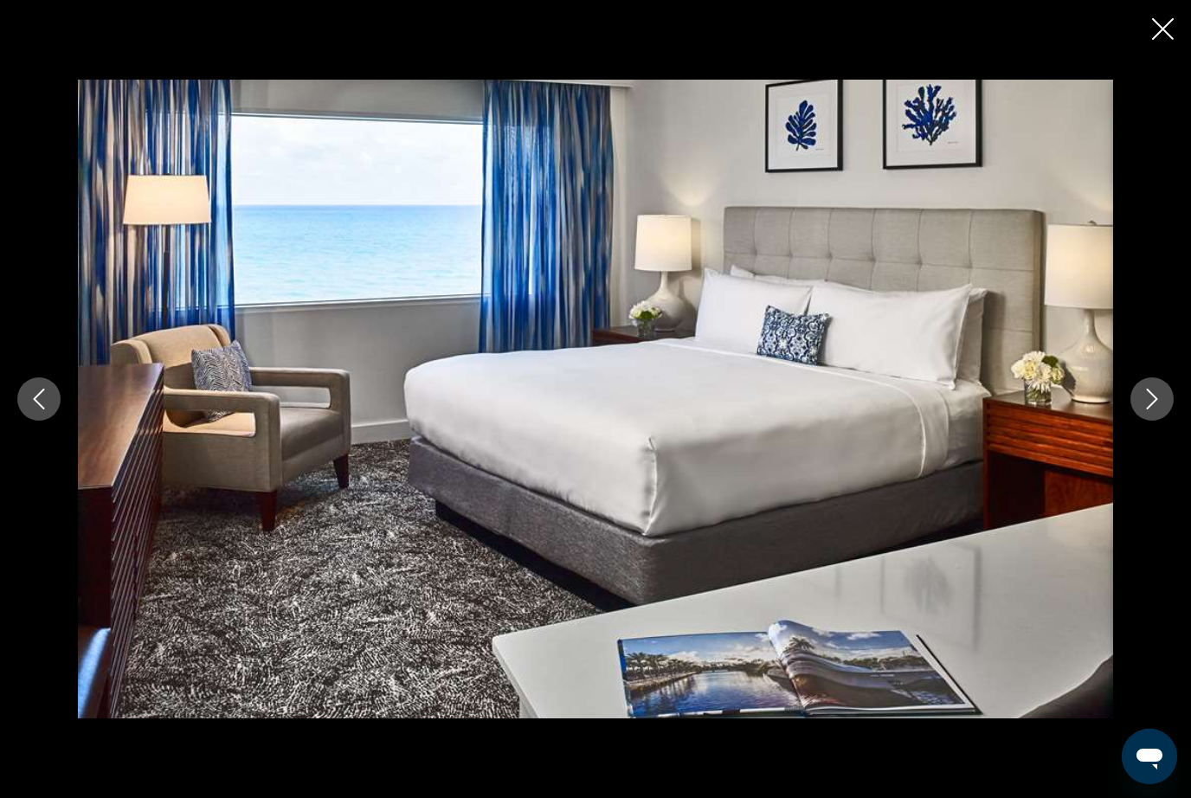
click at [1158, 421] on button "Next image" at bounding box center [1152, 399] width 43 height 43
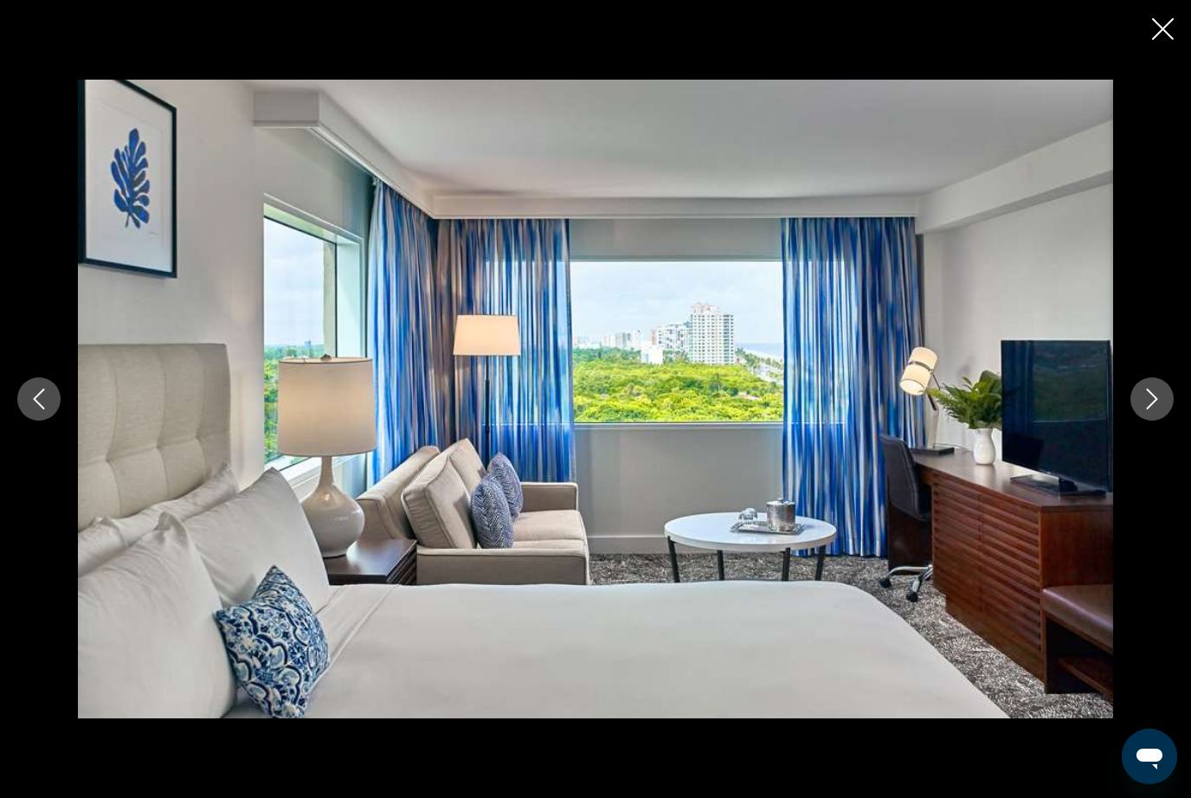
click at [1152, 421] on button "Next image" at bounding box center [1152, 399] width 43 height 43
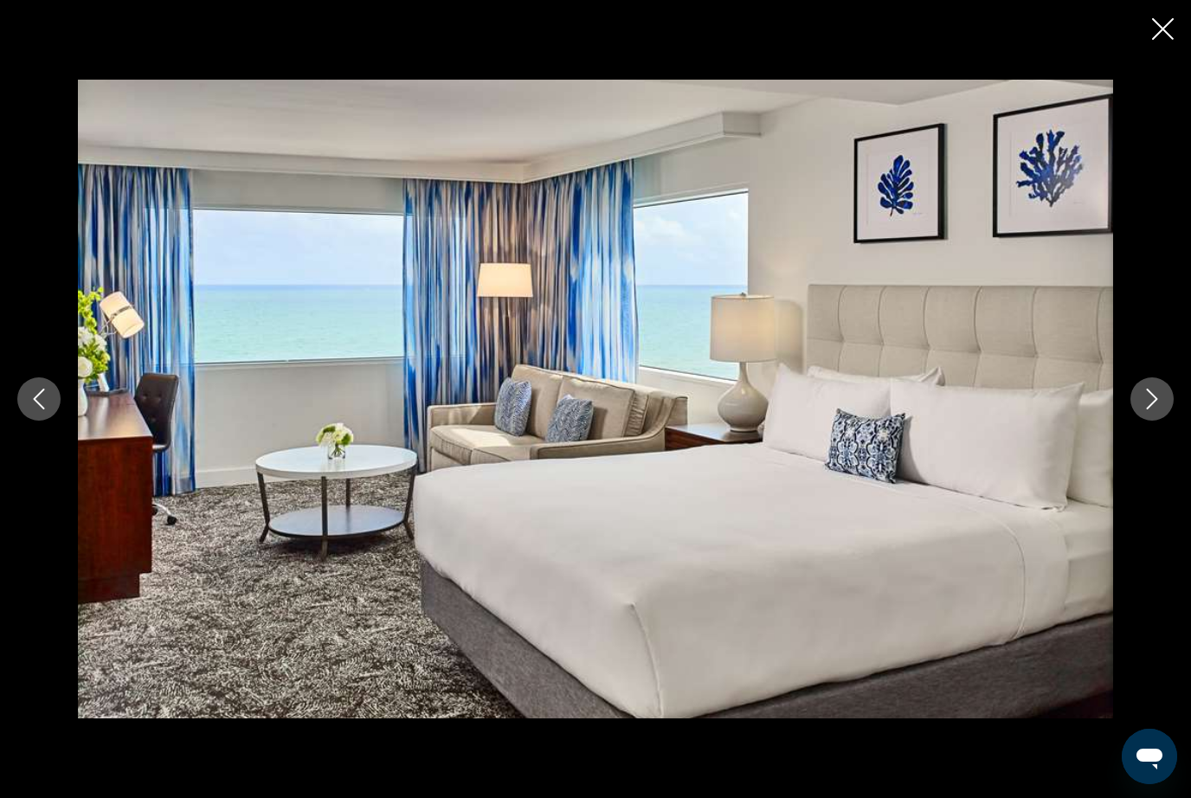
click at [1143, 421] on button "Next image" at bounding box center [1152, 399] width 43 height 43
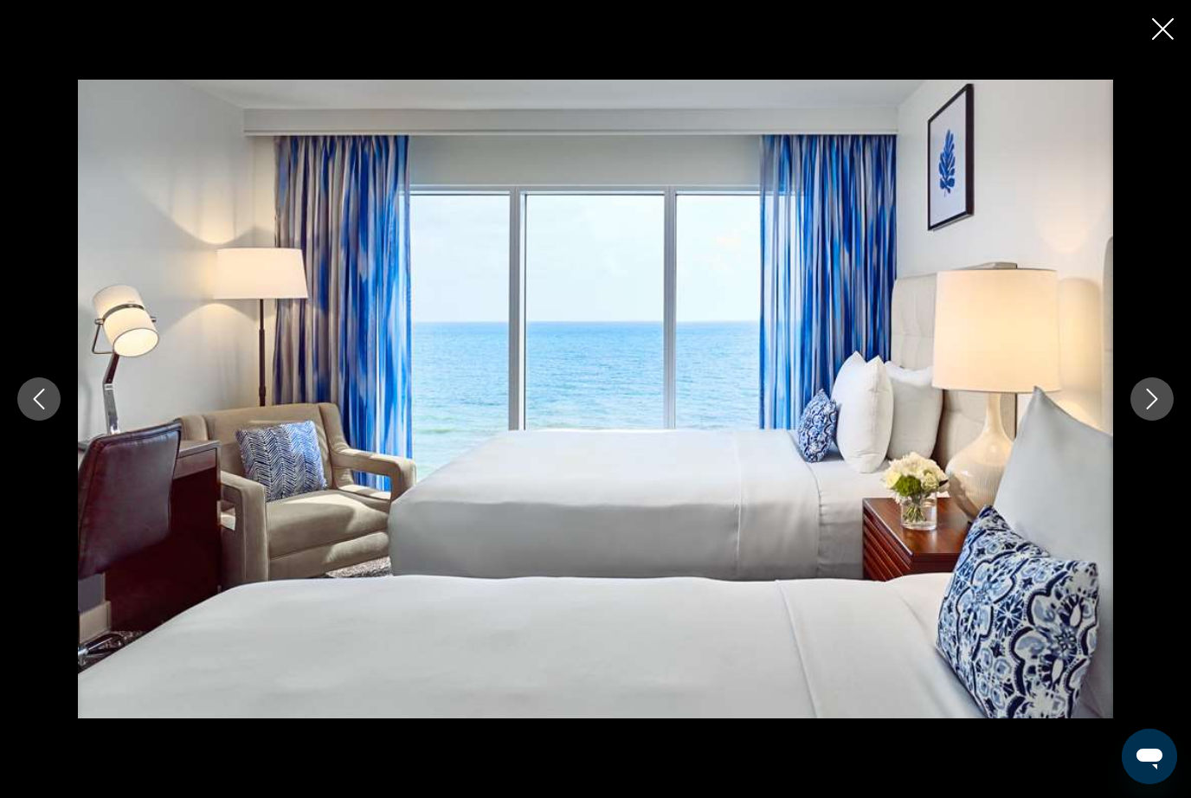
click at [1143, 421] on button "Next image" at bounding box center [1152, 399] width 43 height 43
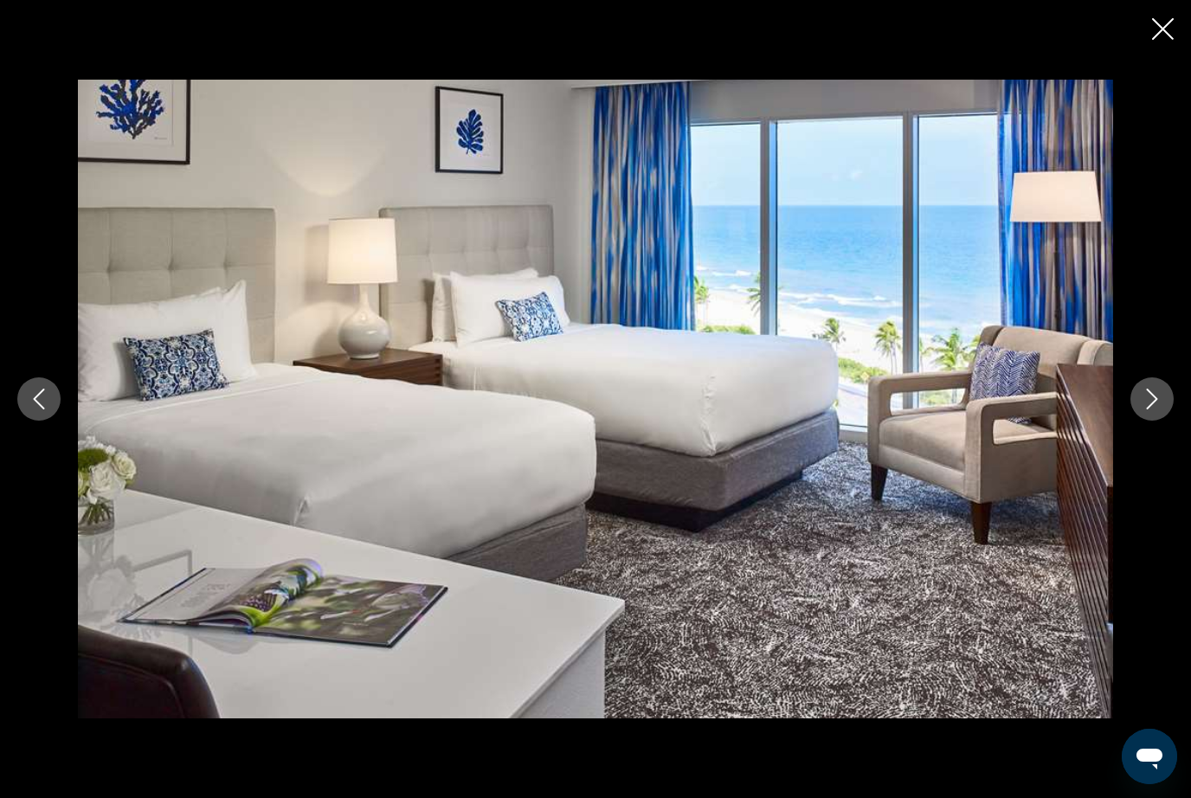
click at [1144, 421] on button "Next image" at bounding box center [1152, 399] width 43 height 43
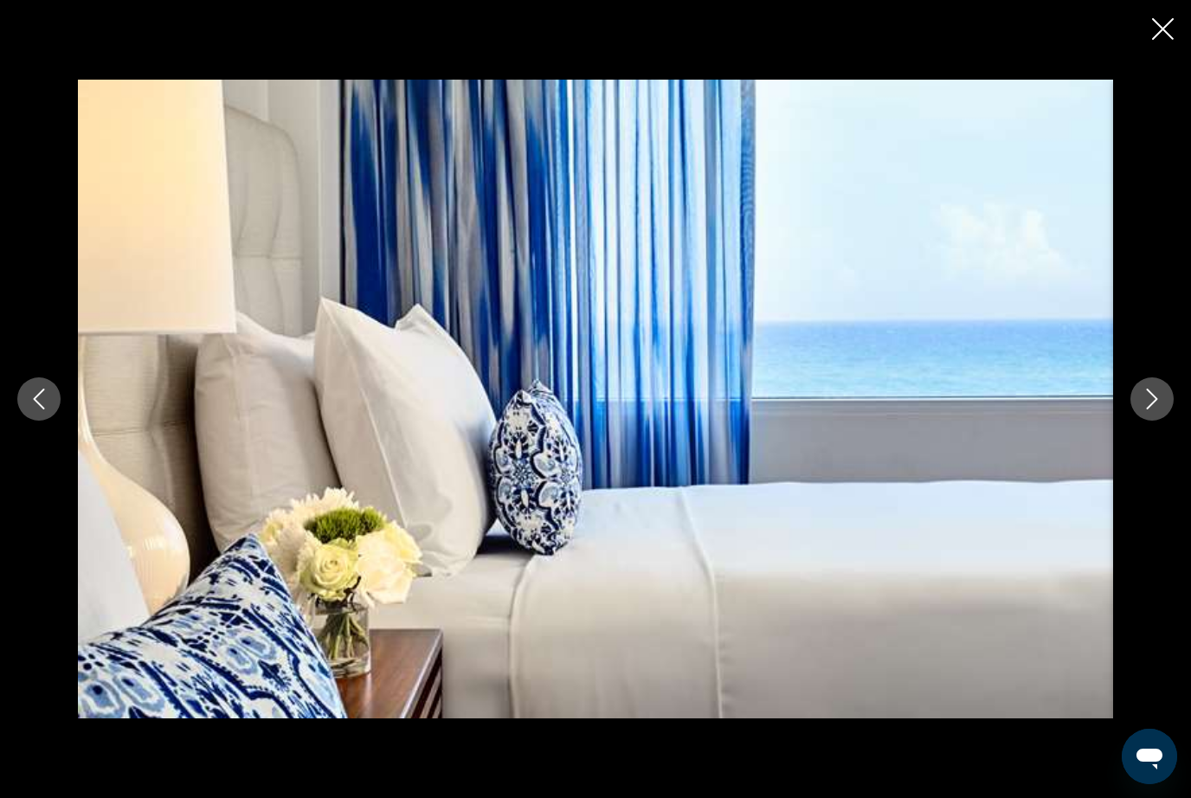
click at [1145, 421] on button "Next image" at bounding box center [1152, 399] width 43 height 43
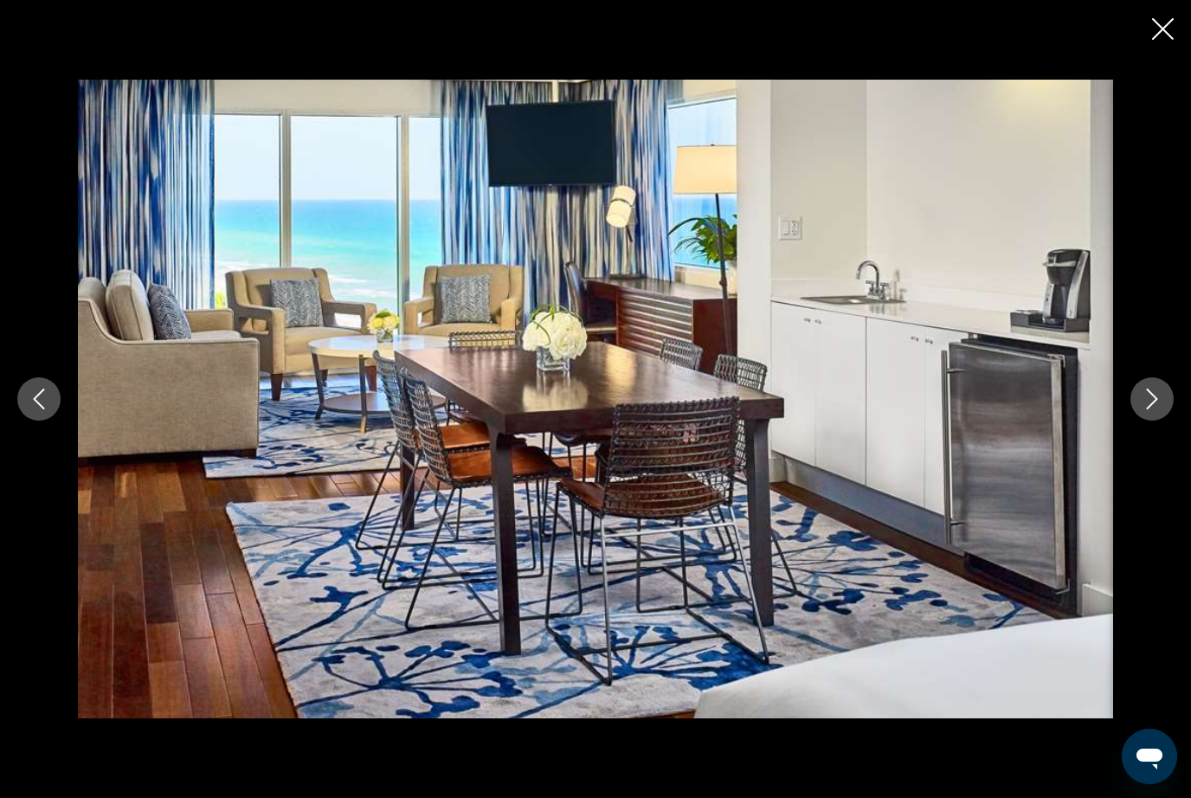
click at [1145, 421] on button "Next image" at bounding box center [1152, 399] width 43 height 43
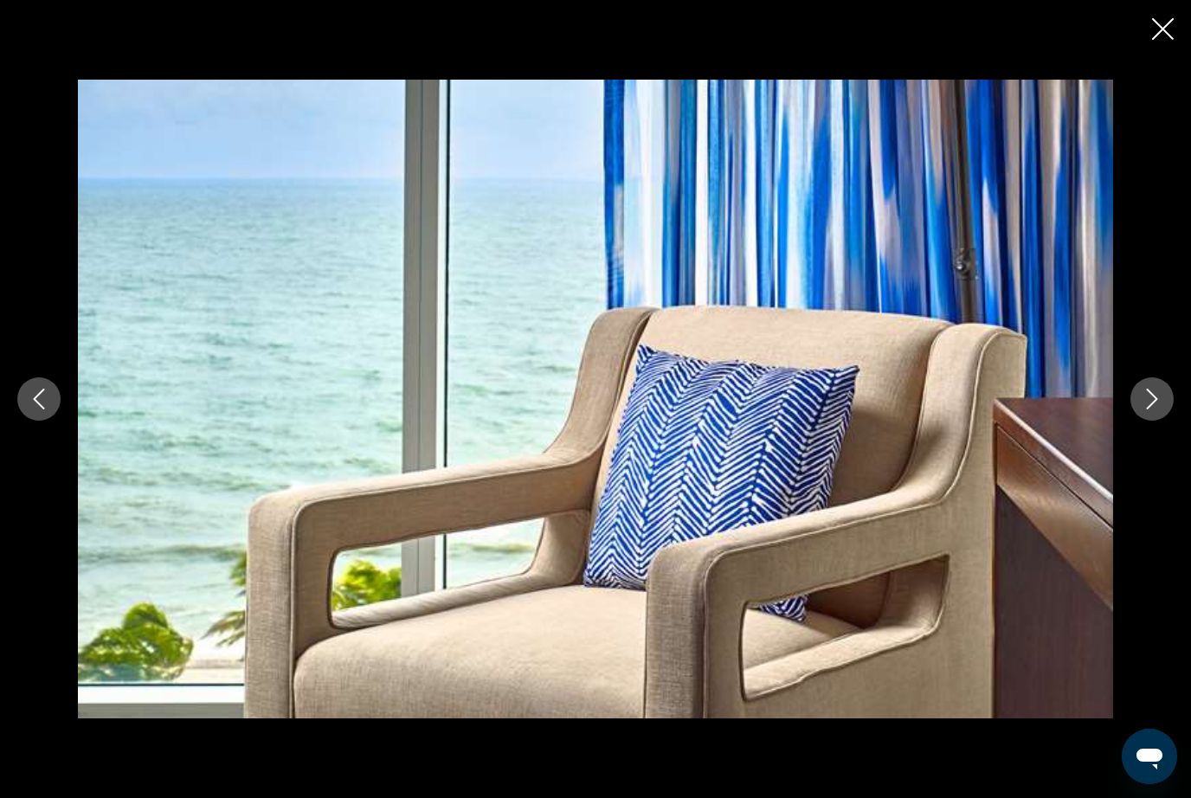
click at [1145, 421] on button "Next image" at bounding box center [1152, 399] width 43 height 43
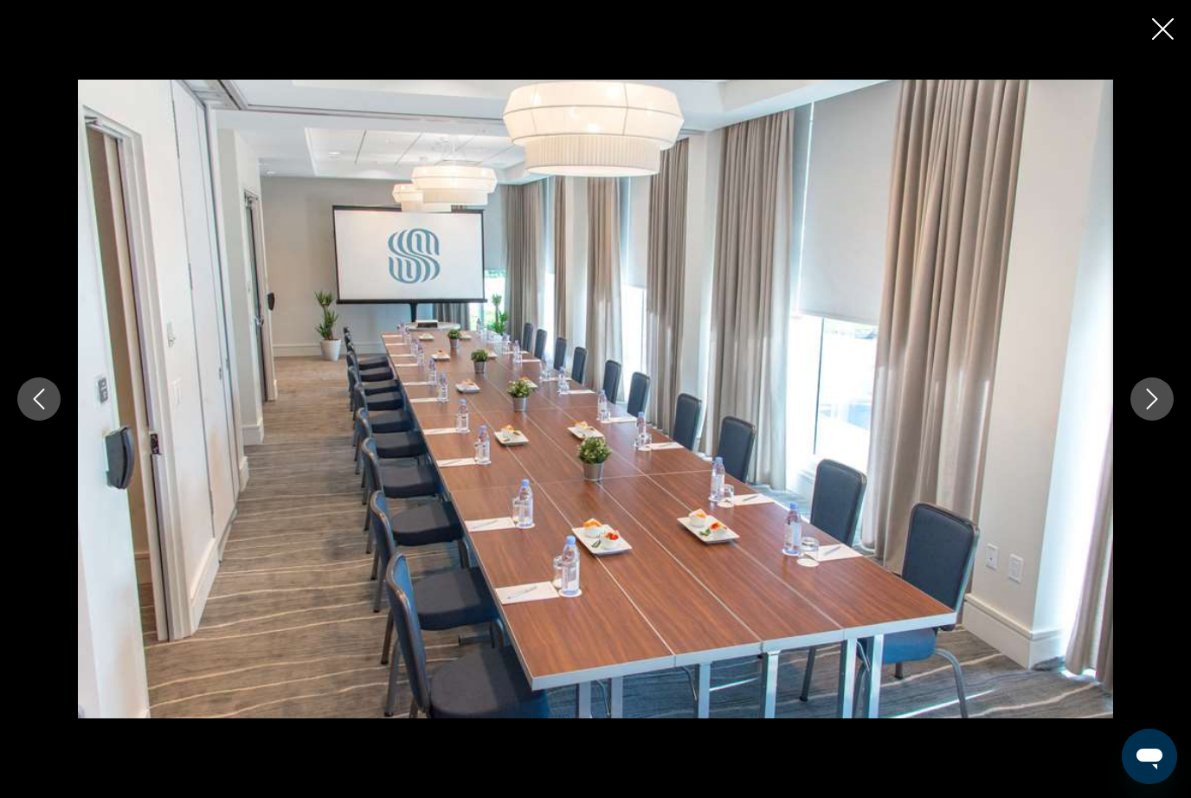
click at [1142, 421] on button "Next image" at bounding box center [1152, 399] width 43 height 43
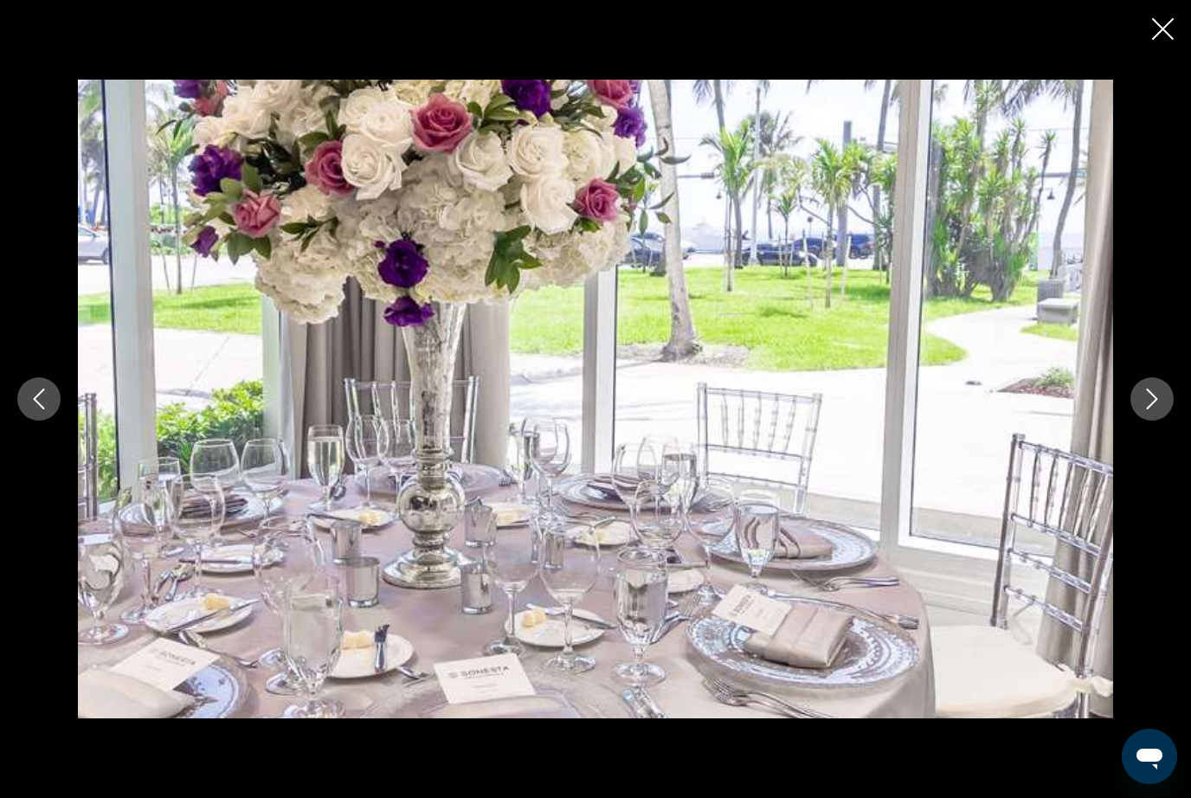
click at [1142, 421] on button "Next image" at bounding box center [1152, 399] width 43 height 43
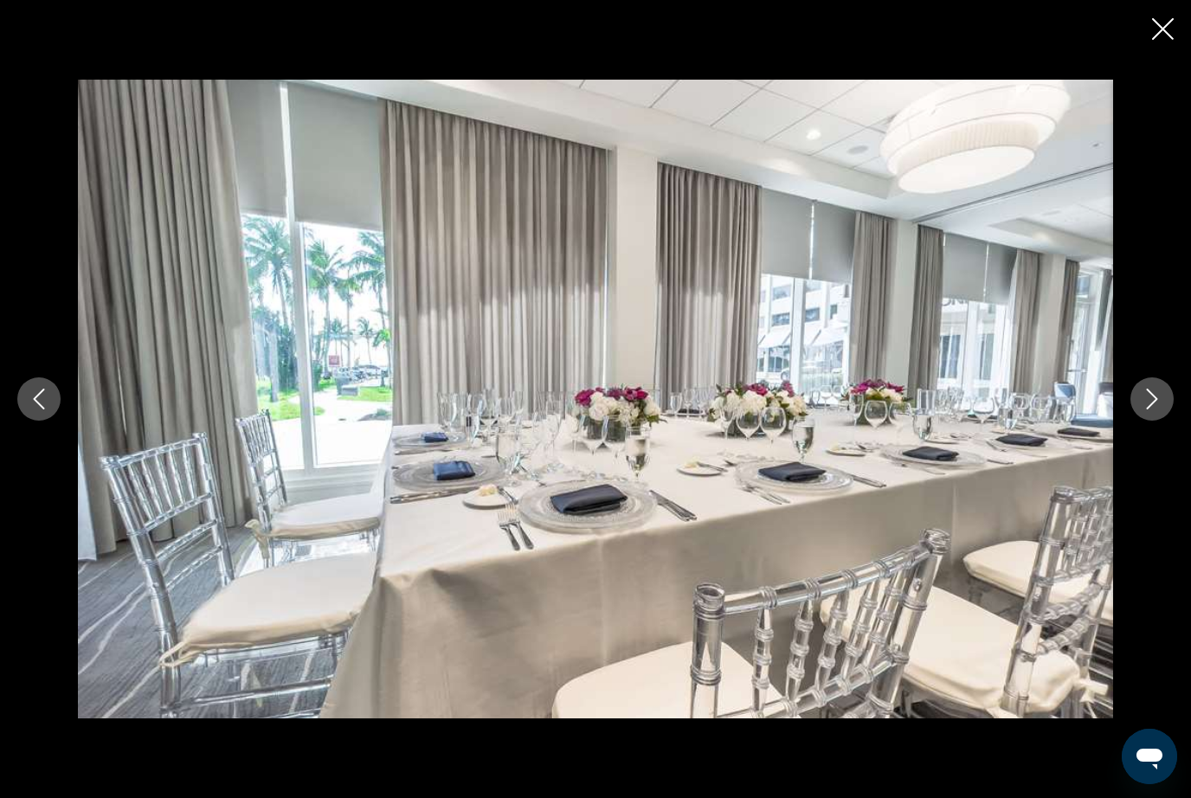
click at [1138, 421] on button "Next image" at bounding box center [1152, 399] width 43 height 43
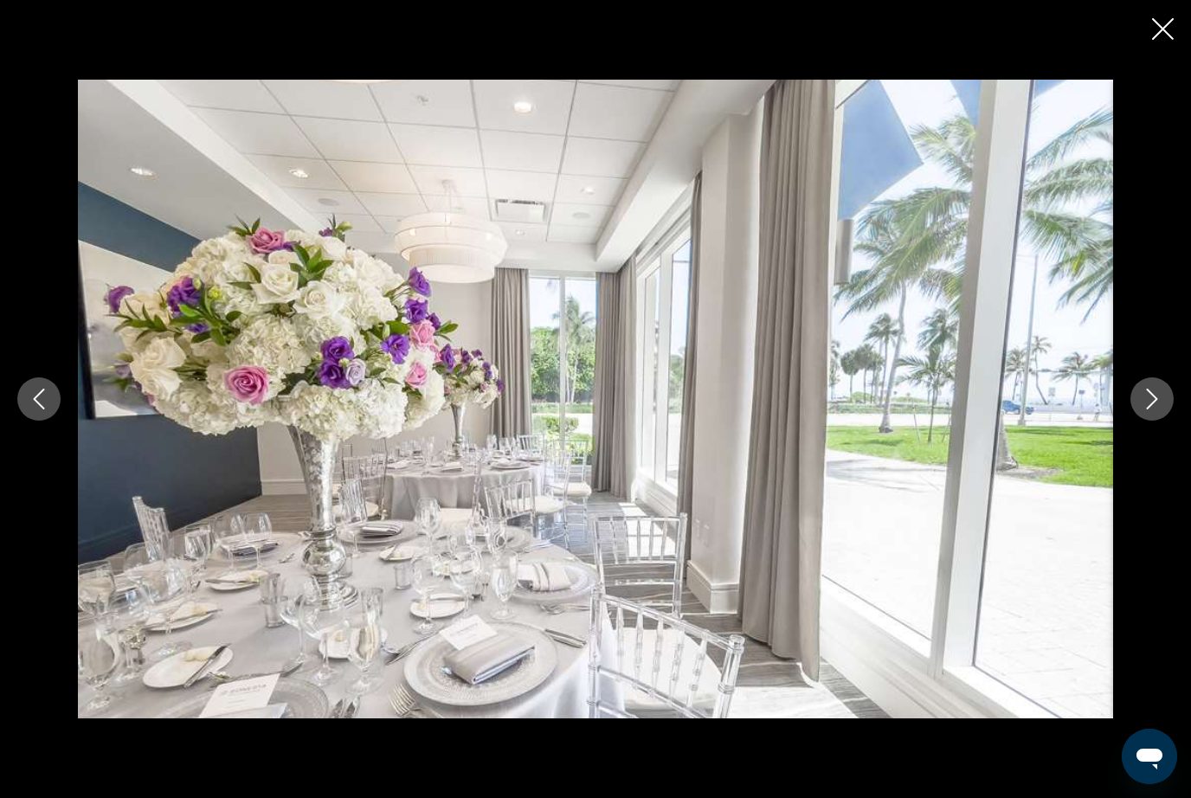
click at [1134, 444] on div "Main content" at bounding box center [595, 399] width 1191 height 639
click at [1135, 445] on div "Main content" at bounding box center [595, 399] width 1191 height 639
click at [1158, 410] on icon "Next image" at bounding box center [1152, 399] width 21 height 21
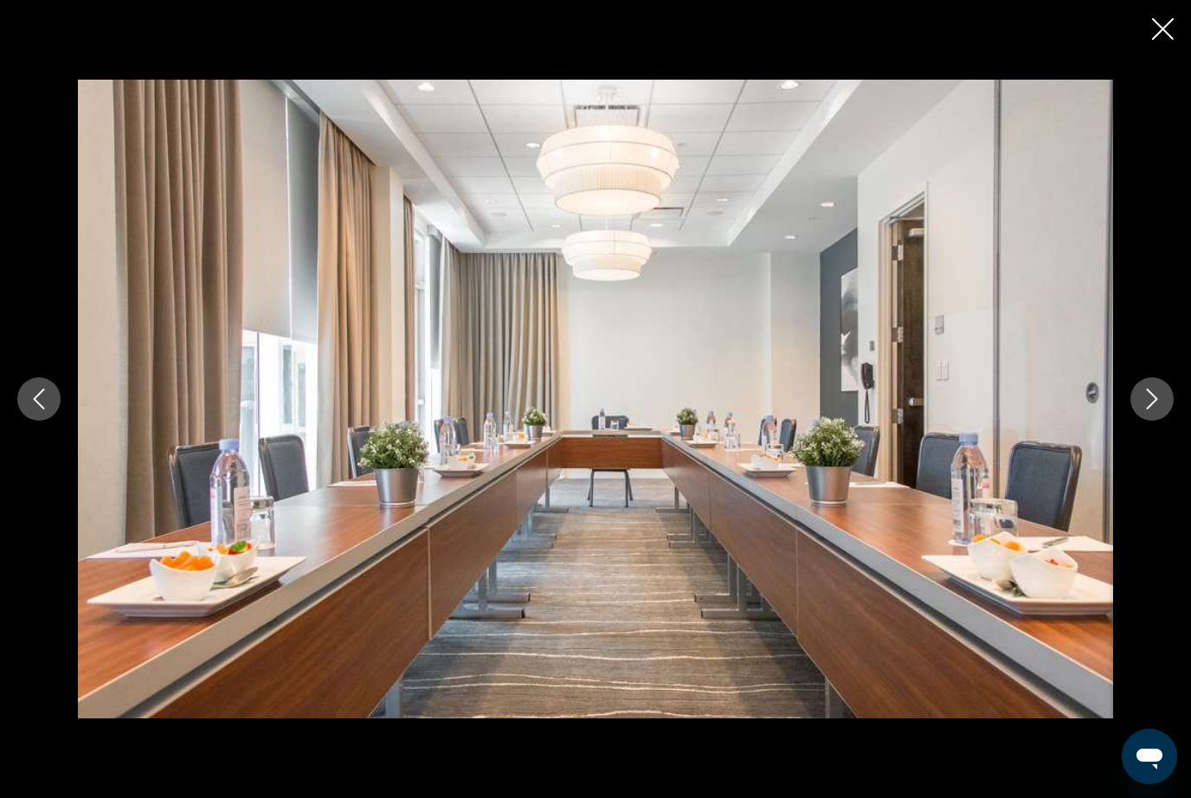
click at [1158, 421] on button "Next image" at bounding box center [1152, 399] width 43 height 43
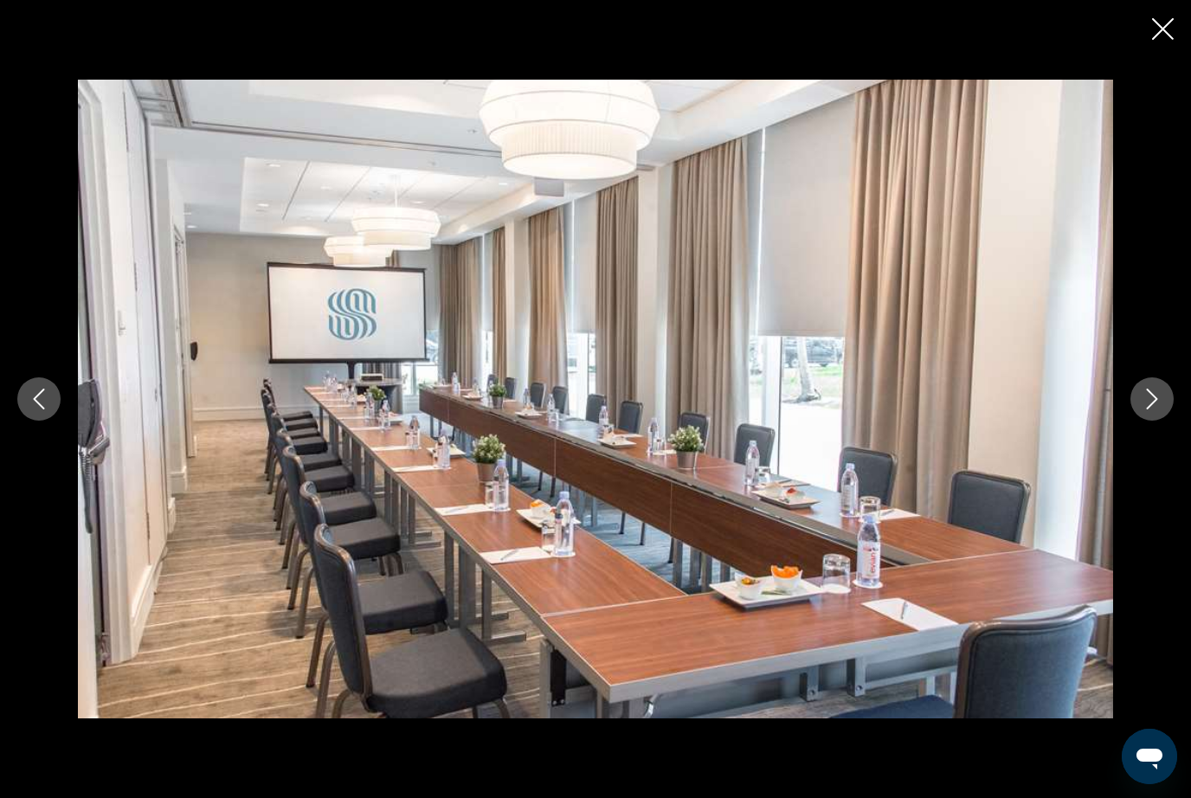
click at [1162, 421] on button "Next image" at bounding box center [1152, 399] width 43 height 43
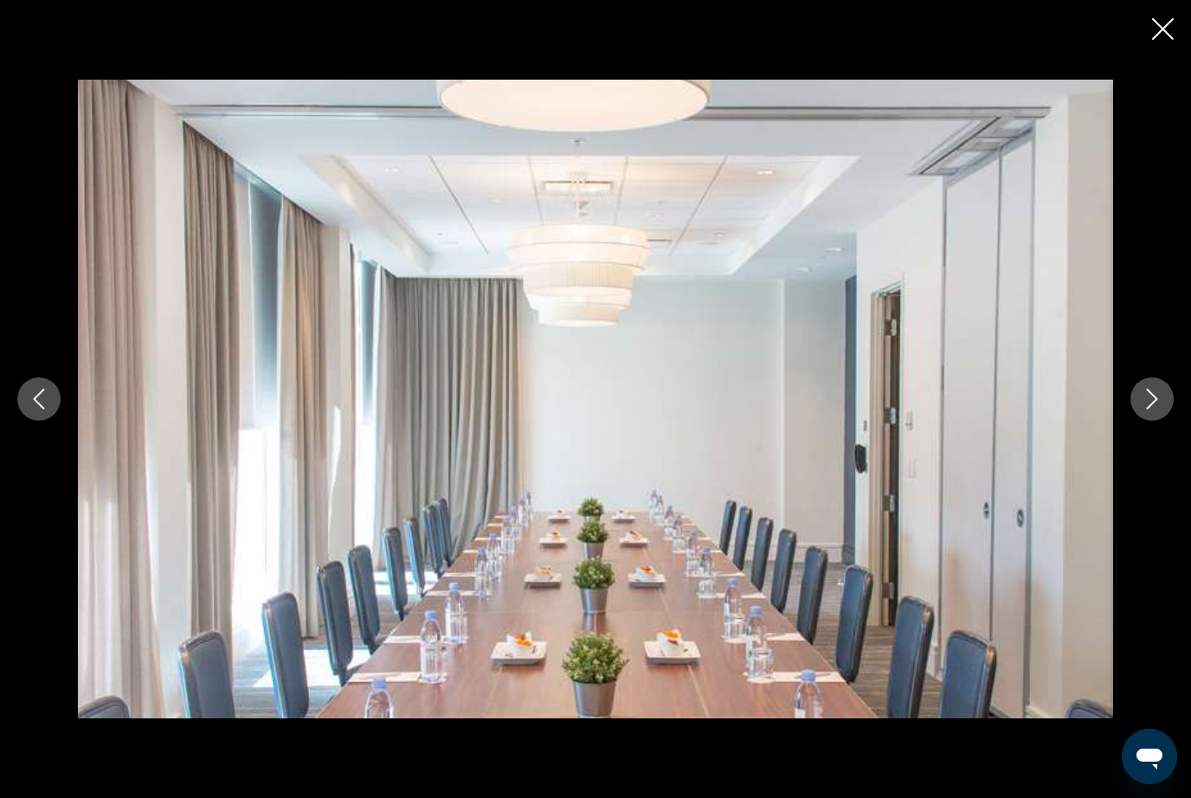
click at [1162, 421] on button "Next image" at bounding box center [1152, 399] width 43 height 43
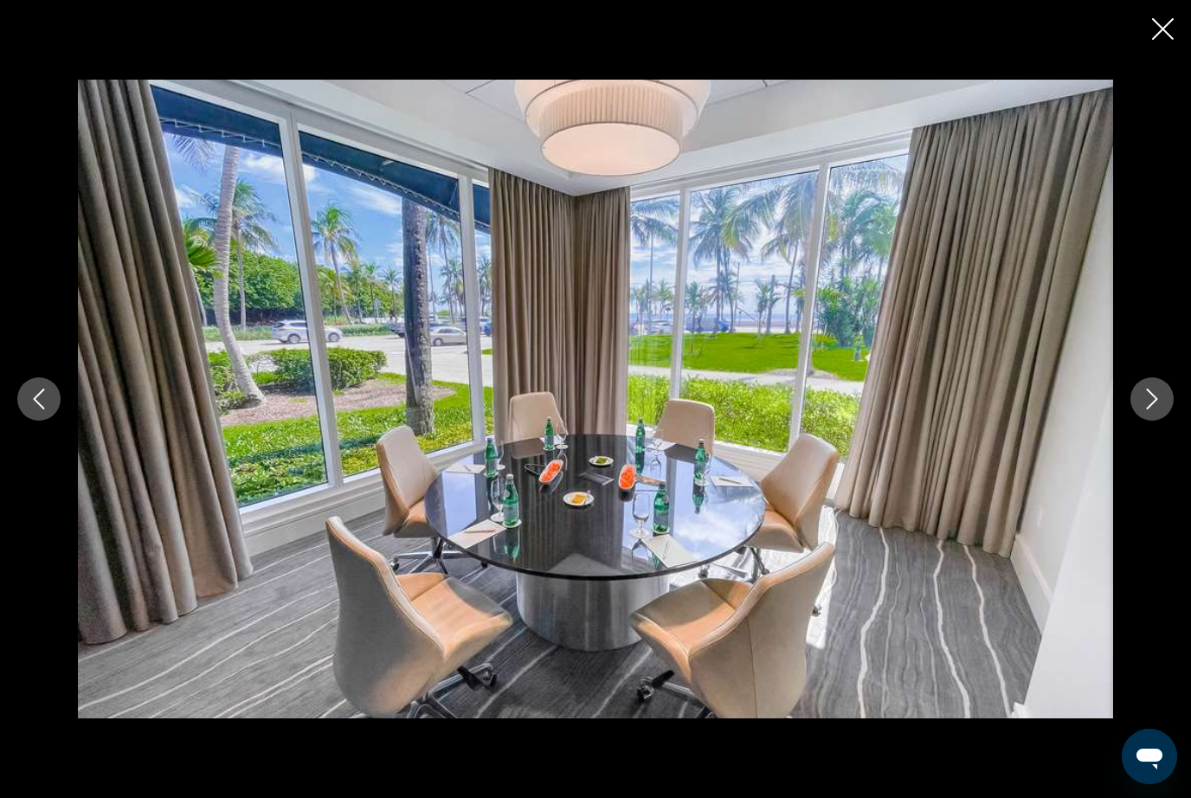
click at [1163, 421] on button "Next image" at bounding box center [1152, 399] width 43 height 43
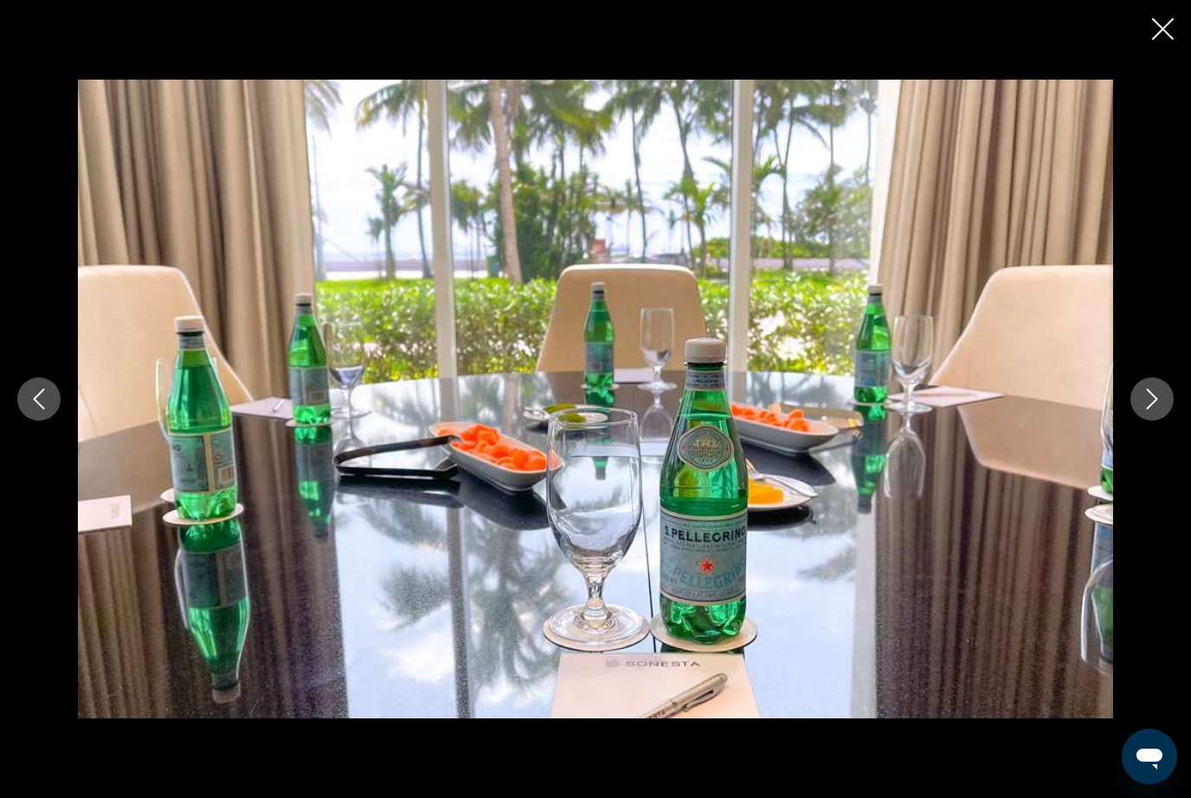
click at [1162, 410] on icon "Next image" at bounding box center [1152, 399] width 21 height 21
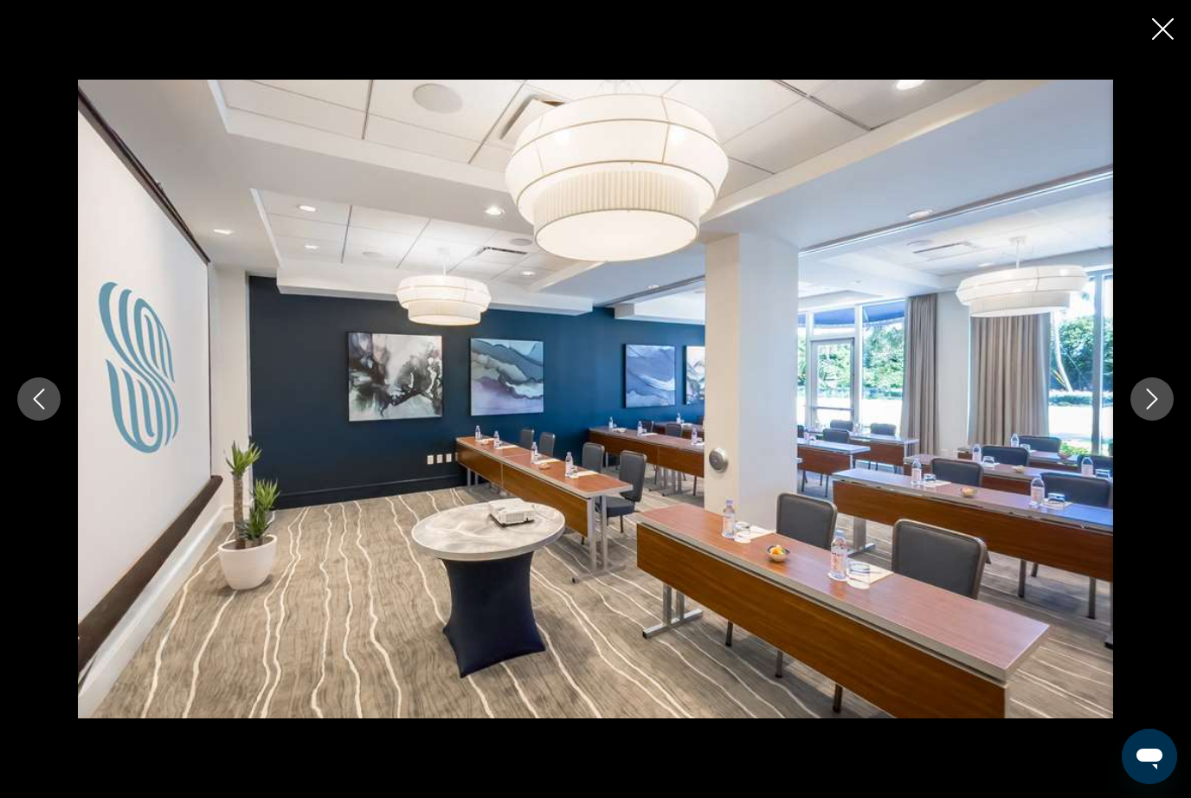
click at [1162, 421] on button "Next image" at bounding box center [1152, 399] width 43 height 43
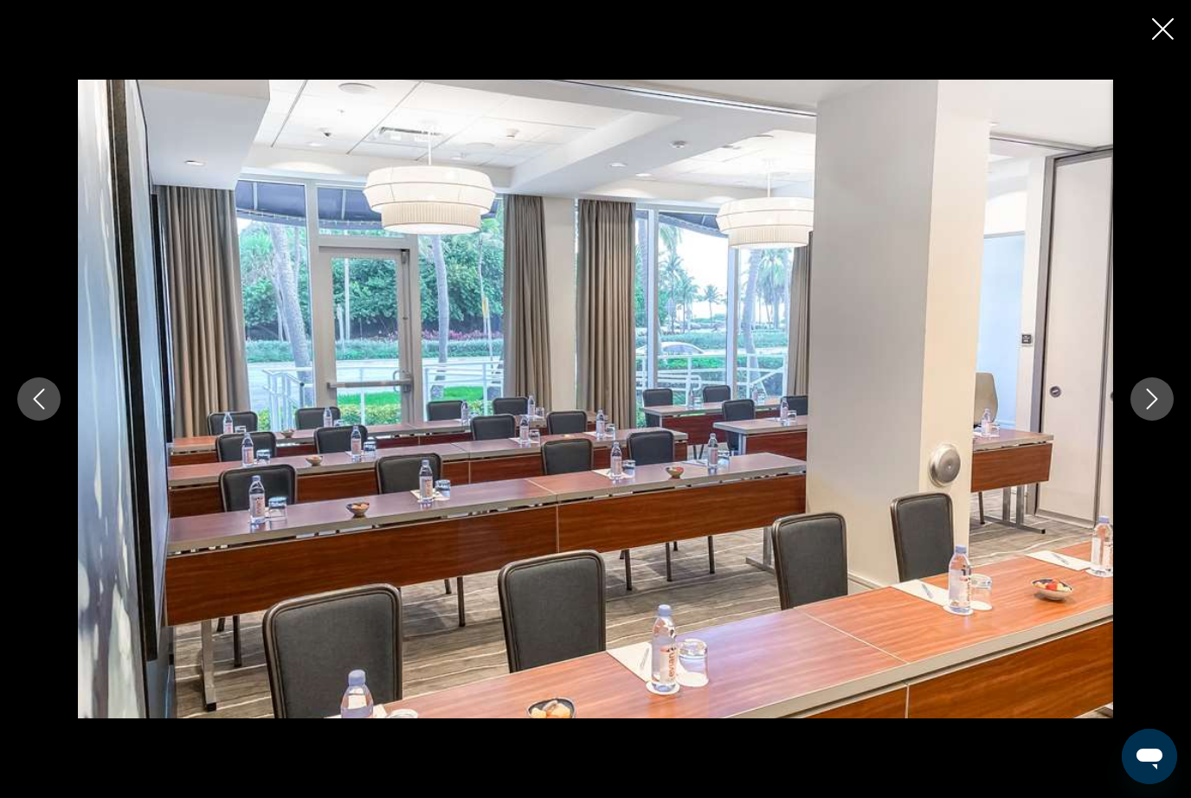
click at [1161, 421] on button "Next image" at bounding box center [1152, 399] width 43 height 43
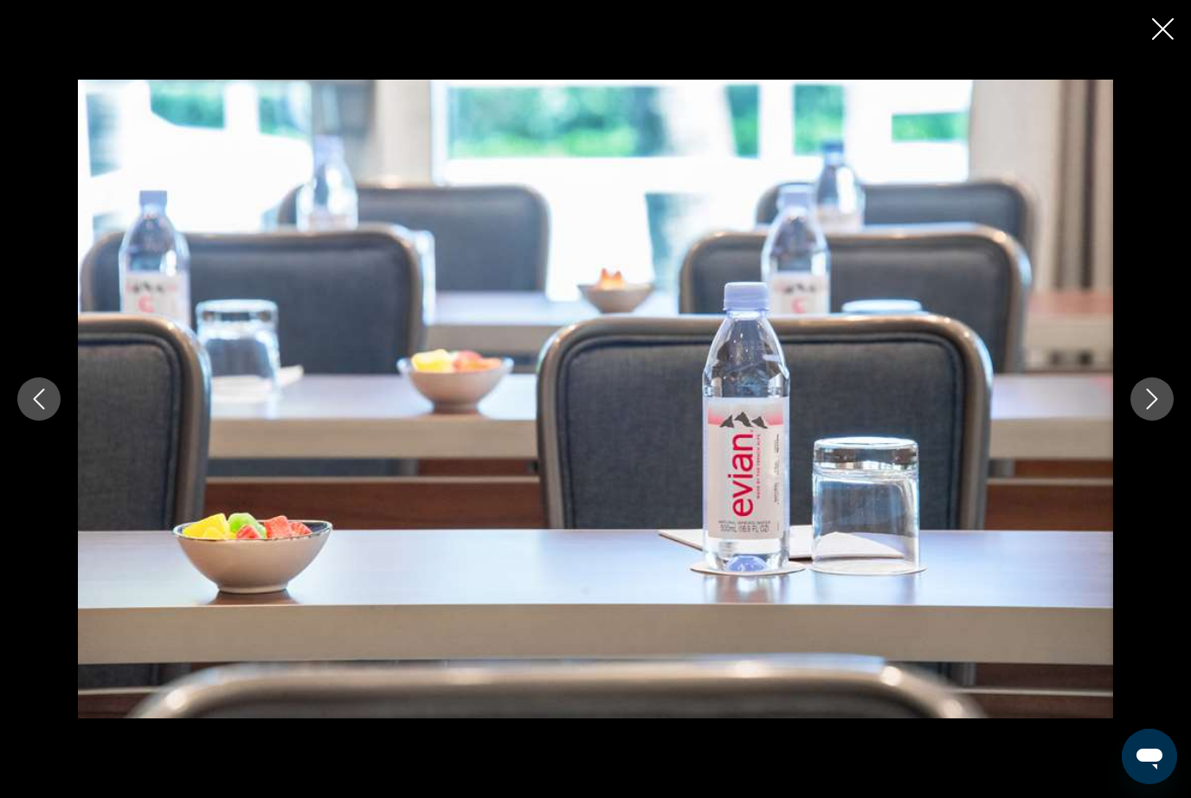
click at [1159, 421] on button "Next image" at bounding box center [1152, 399] width 43 height 43
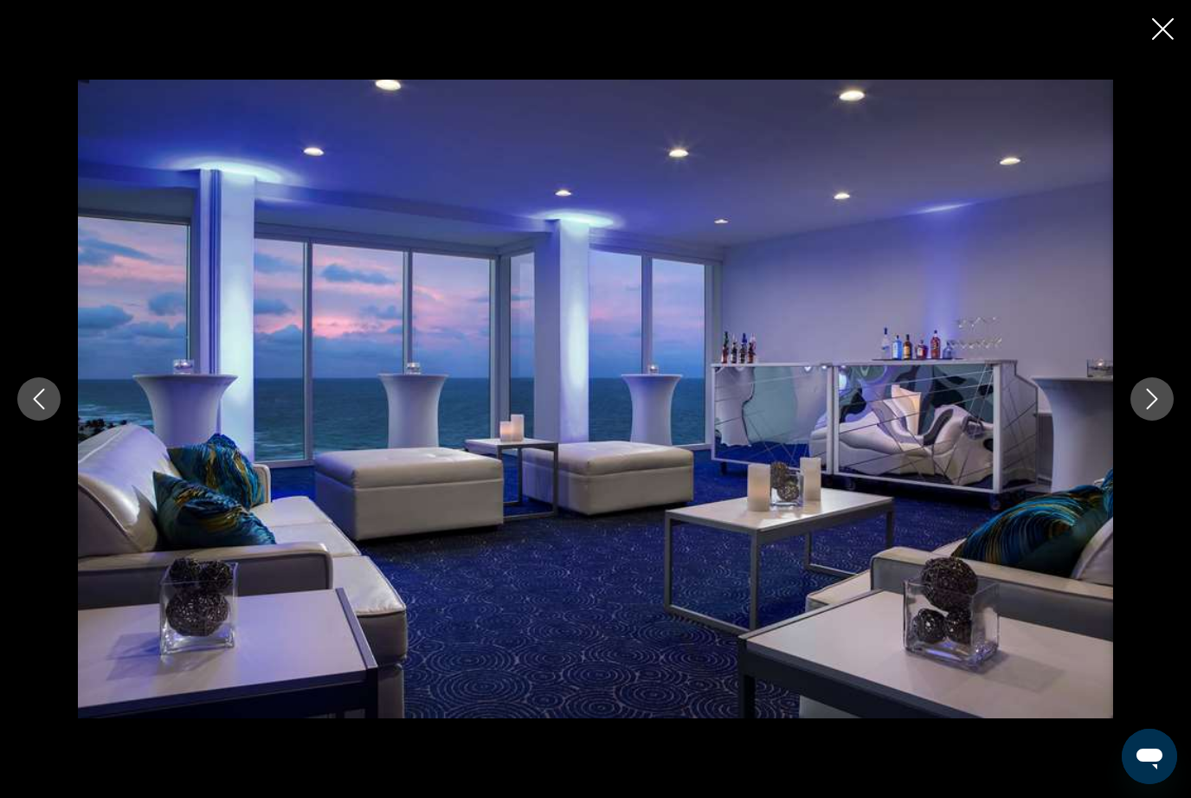
click at [1159, 421] on button "Next image" at bounding box center [1152, 399] width 43 height 43
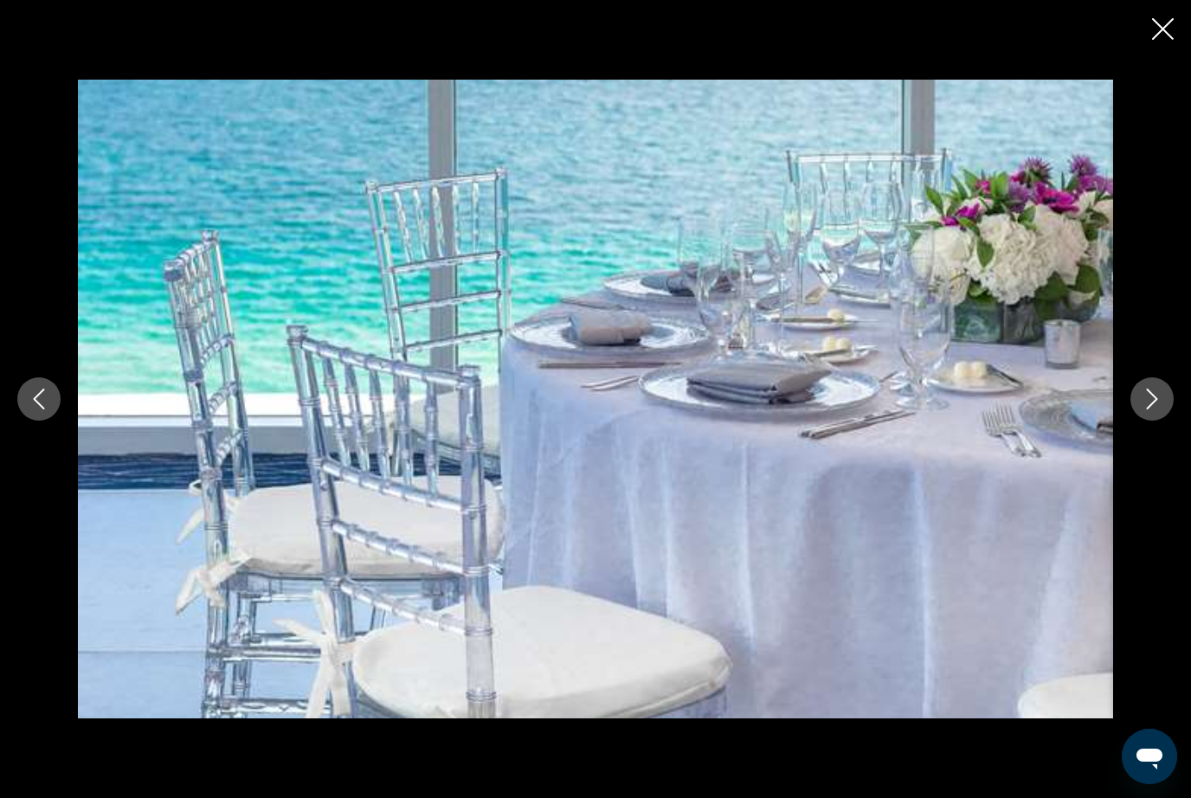
click at [1158, 421] on button "Next image" at bounding box center [1152, 399] width 43 height 43
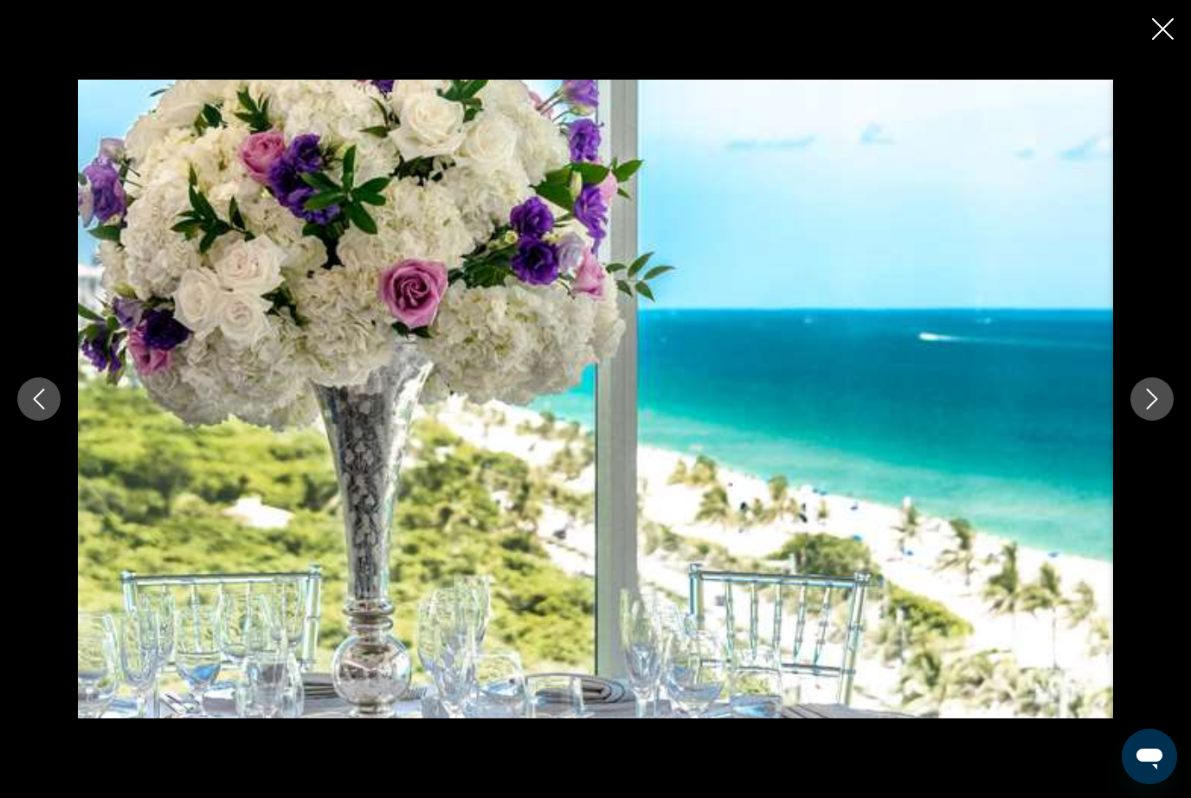
click at [1160, 421] on button "Next image" at bounding box center [1152, 399] width 43 height 43
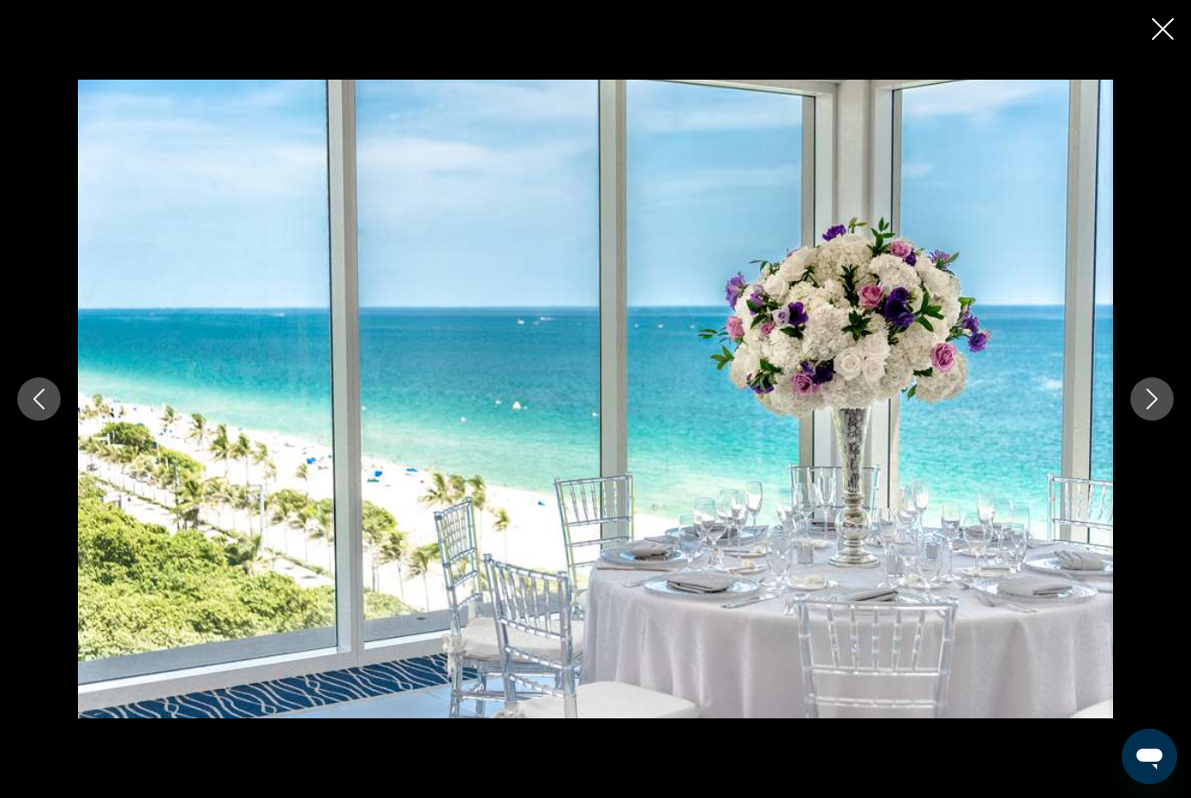
click at [1149, 421] on button "Next image" at bounding box center [1152, 399] width 43 height 43
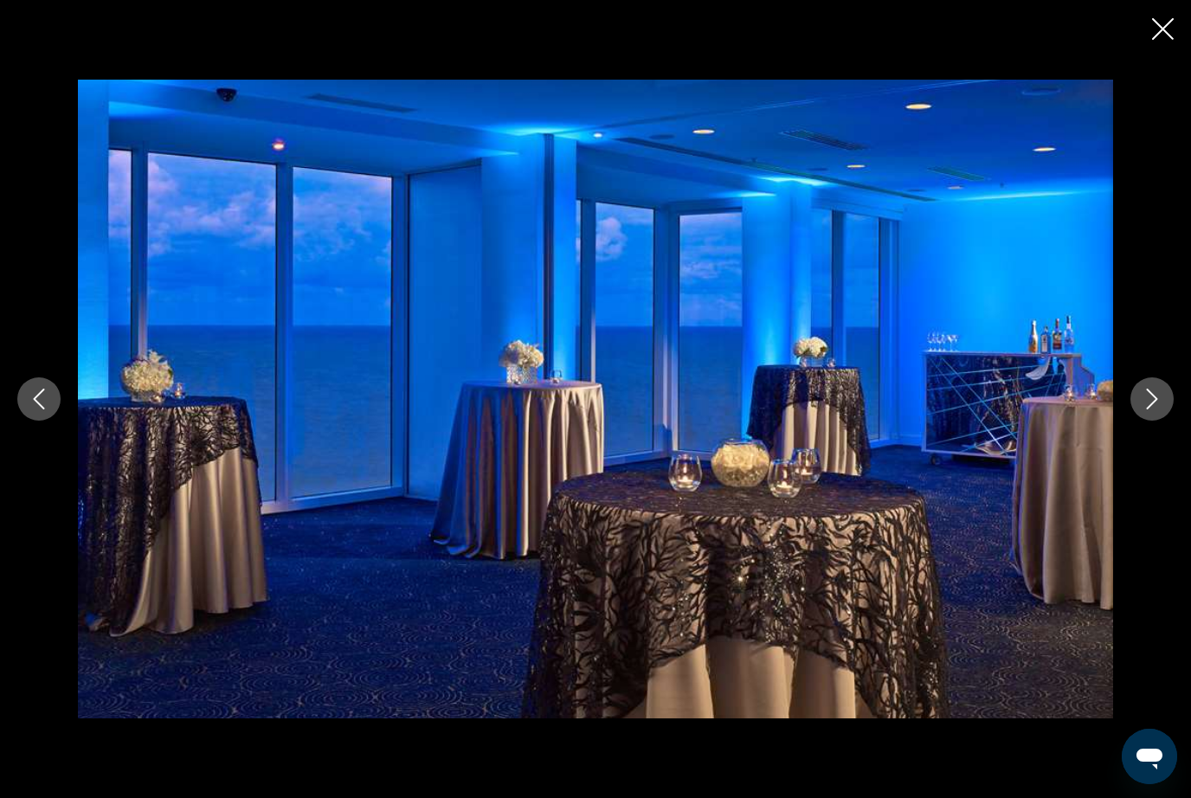
click at [1157, 421] on button "Next image" at bounding box center [1152, 399] width 43 height 43
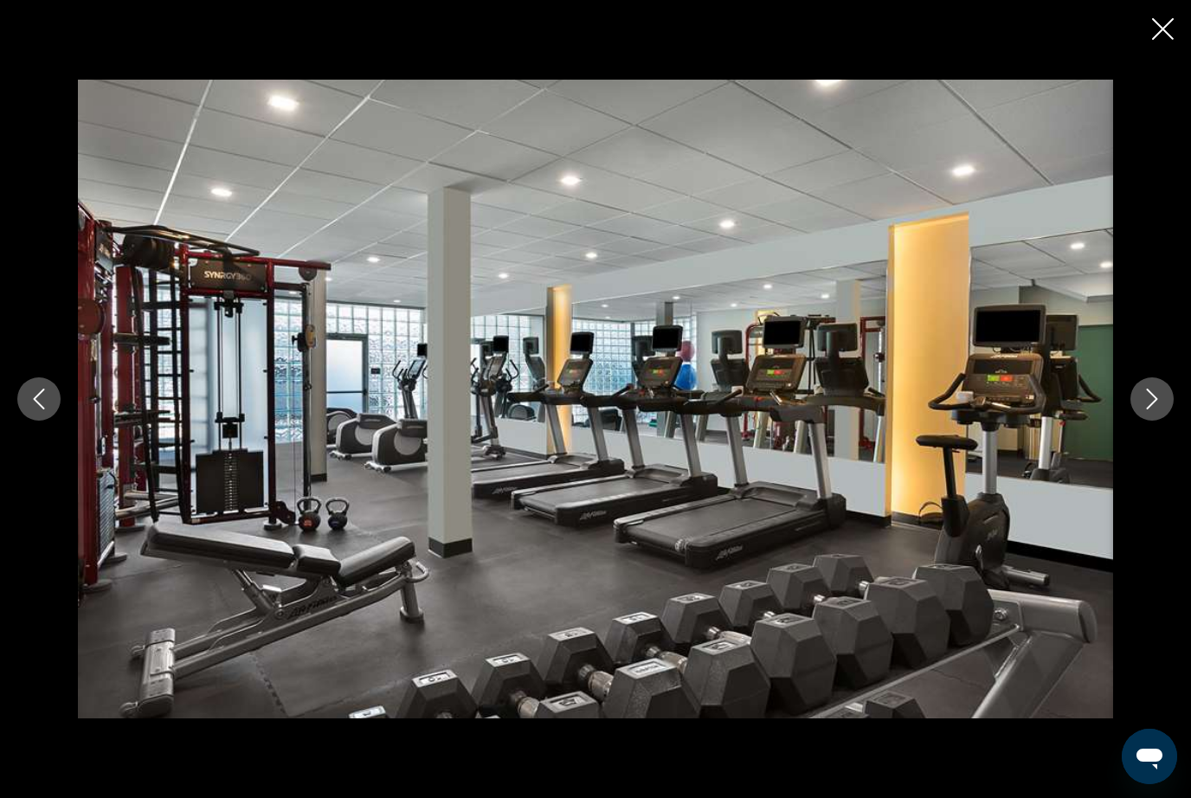
click at [1163, 421] on button "Next image" at bounding box center [1152, 399] width 43 height 43
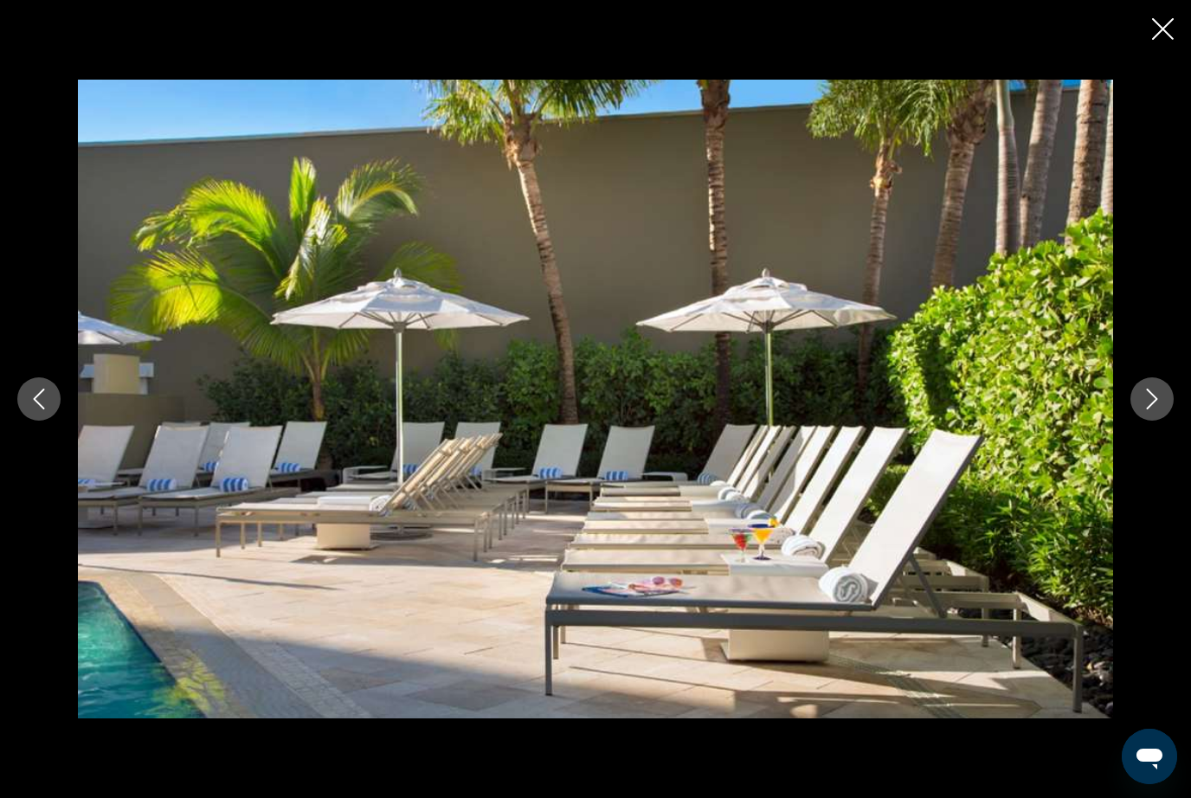
click at [1173, 421] on button "Next image" at bounding box center [1152, 399] width 43 height 43
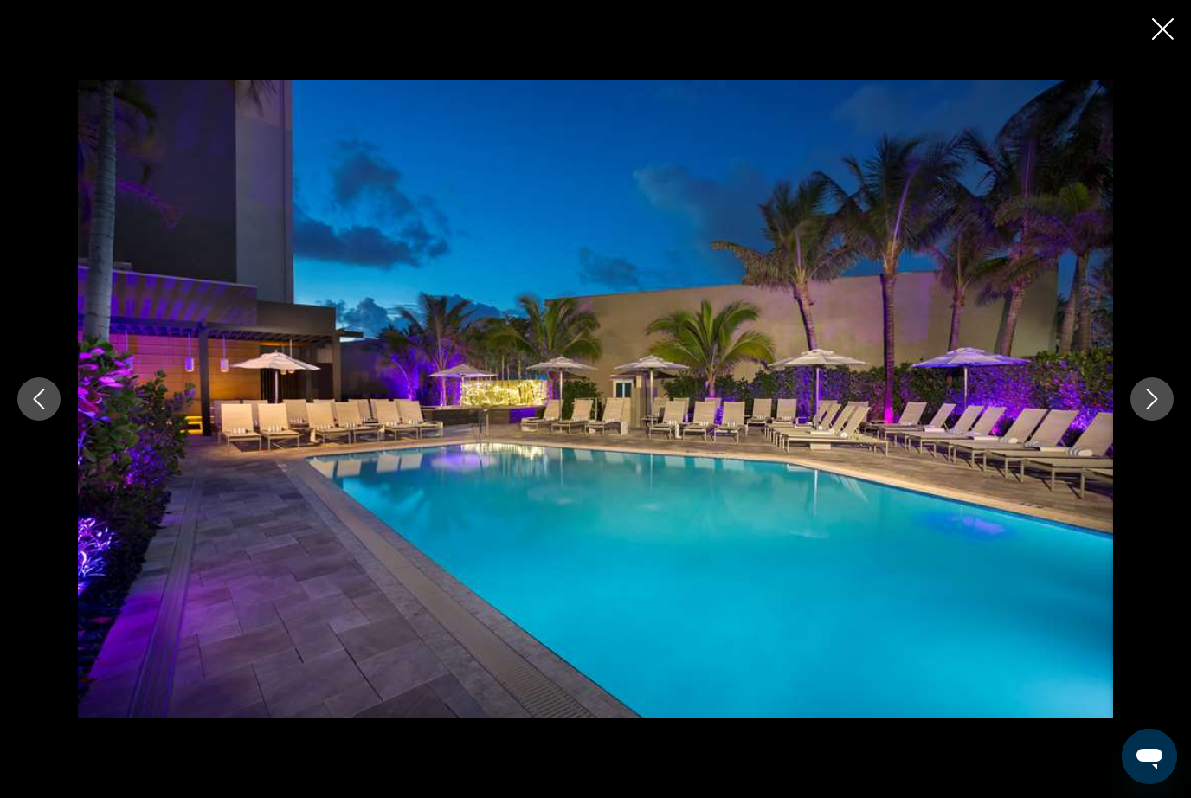
click at [1133, 446] on div "Main content" at bounding box center [595, 399] width 1191 height 639
click at [1153, 421] on button "Next image" at bounding box center [1152, 399] width 43 height 43
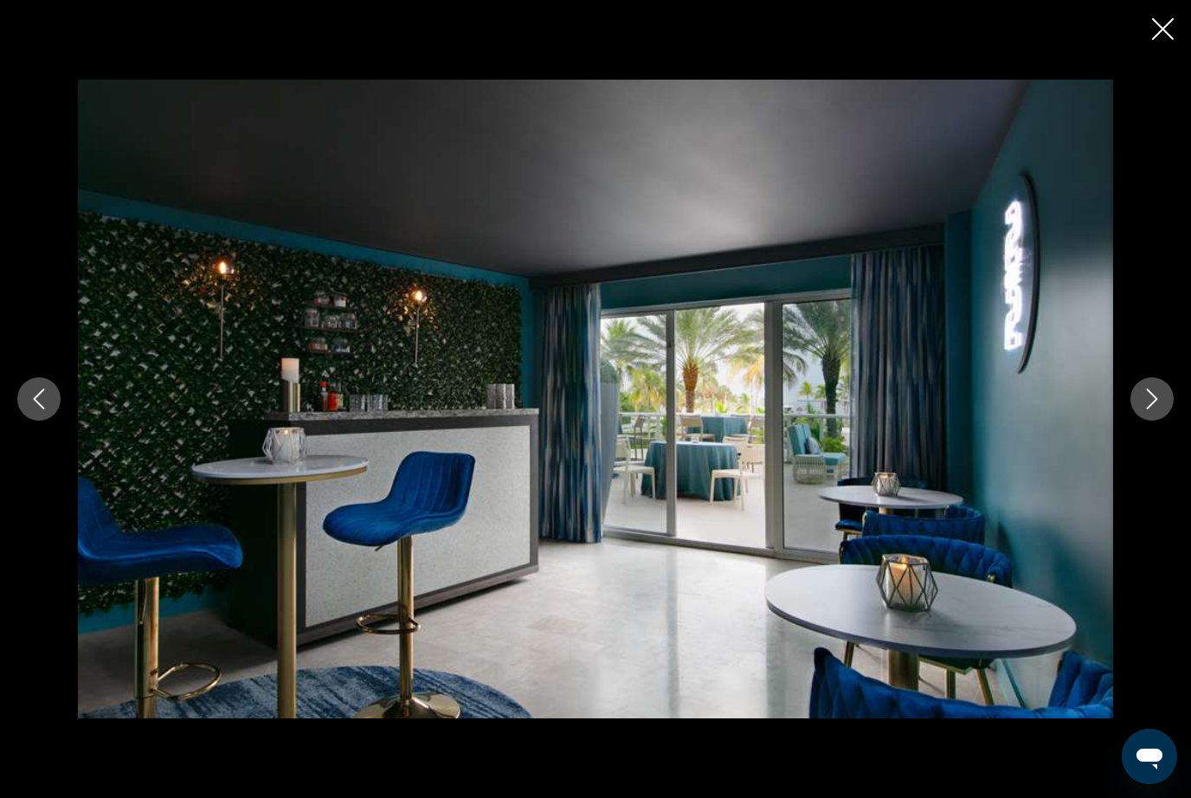
click at [1160, 421] on button "Next image" at bounding box center [1152, 399] width 43 height 43
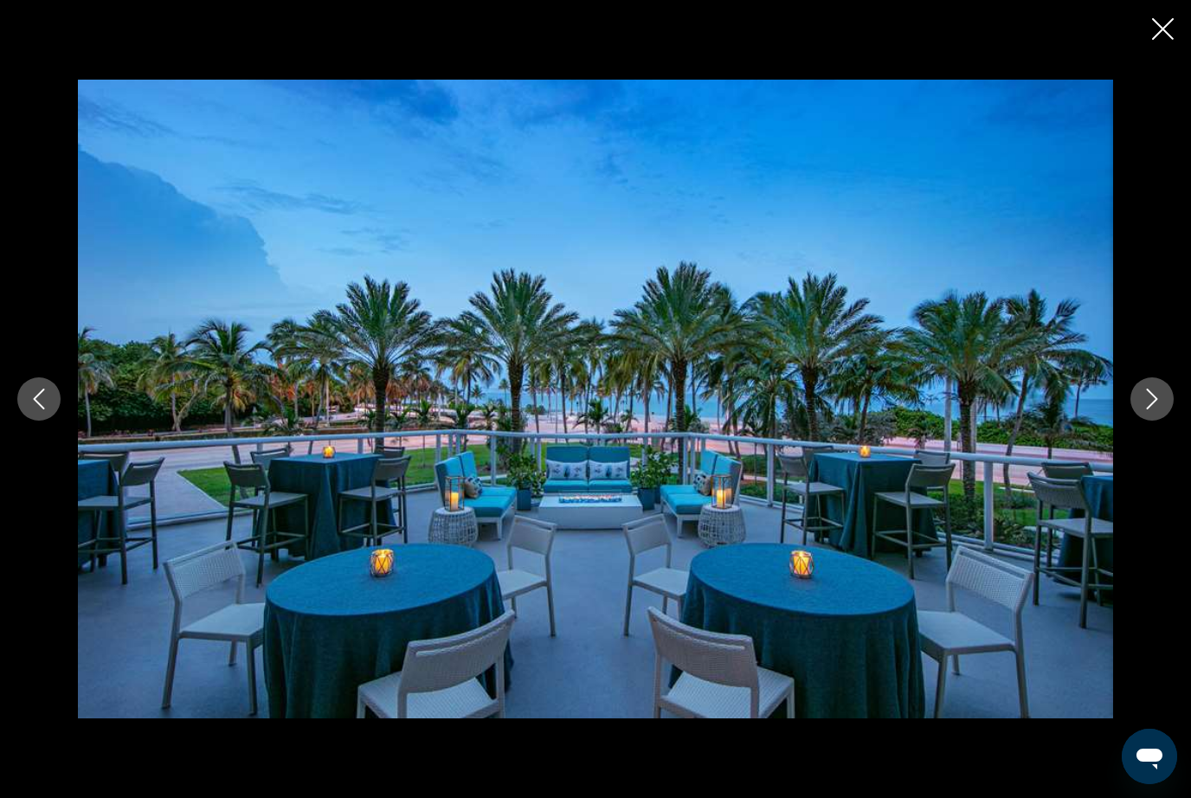
click at [1152, 410] on icon "Next image" at bounding box center [1152, 399] width 21 height 21
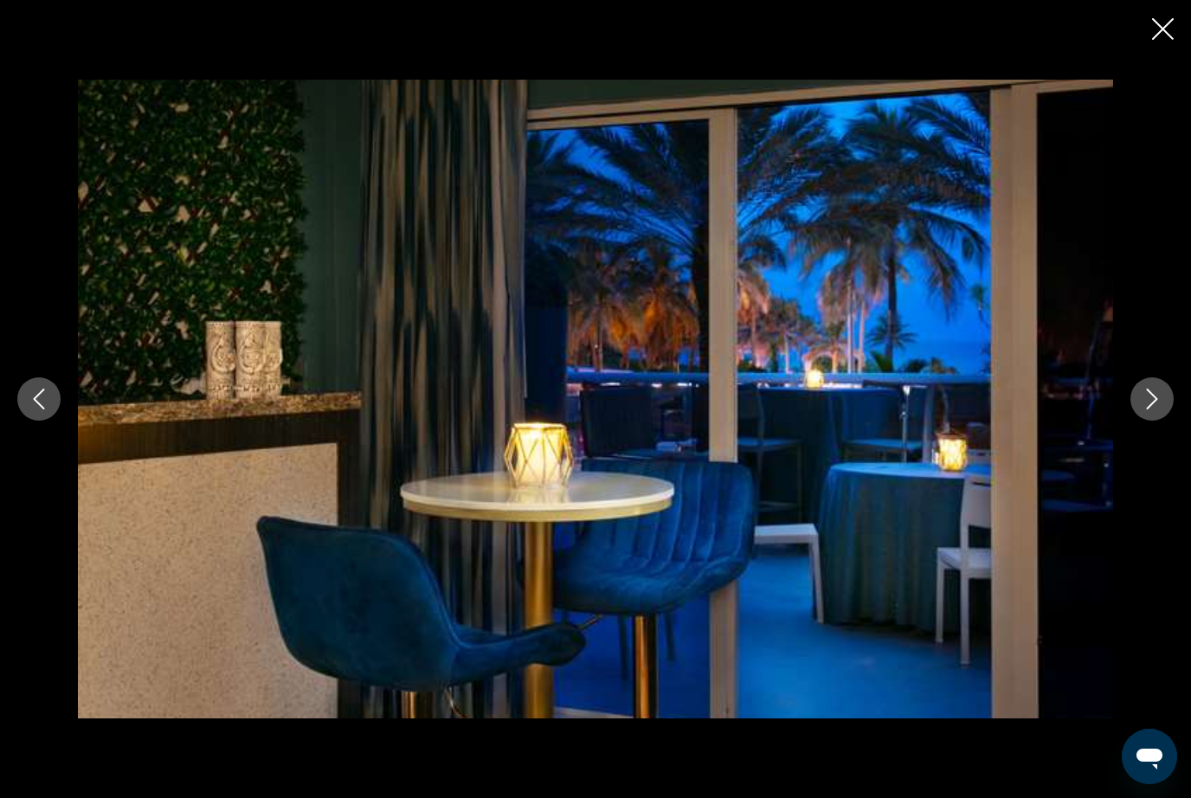
click at [1155, 421] on button "Next image" at bounding box center [1152, 399] width 43 height 43
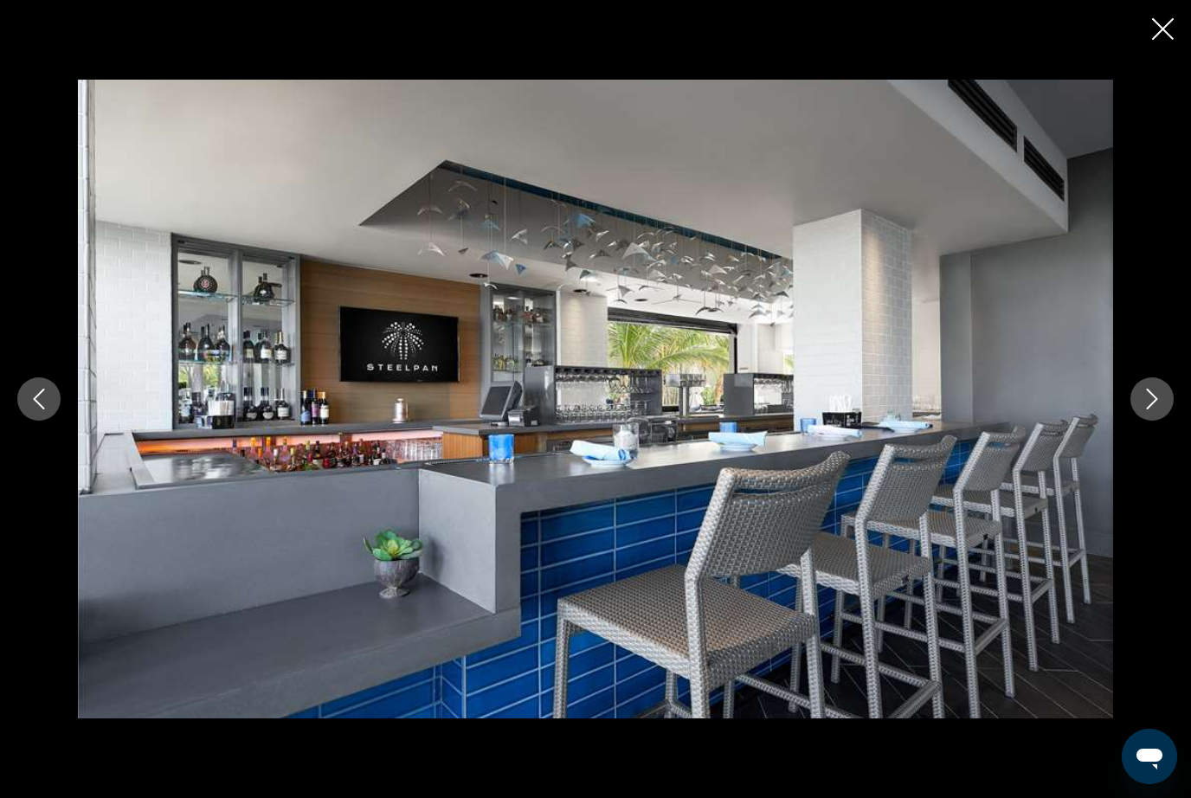
click at [1157, 421] on button "Next image" at bounding box center [1152, 399] width 43 height 43
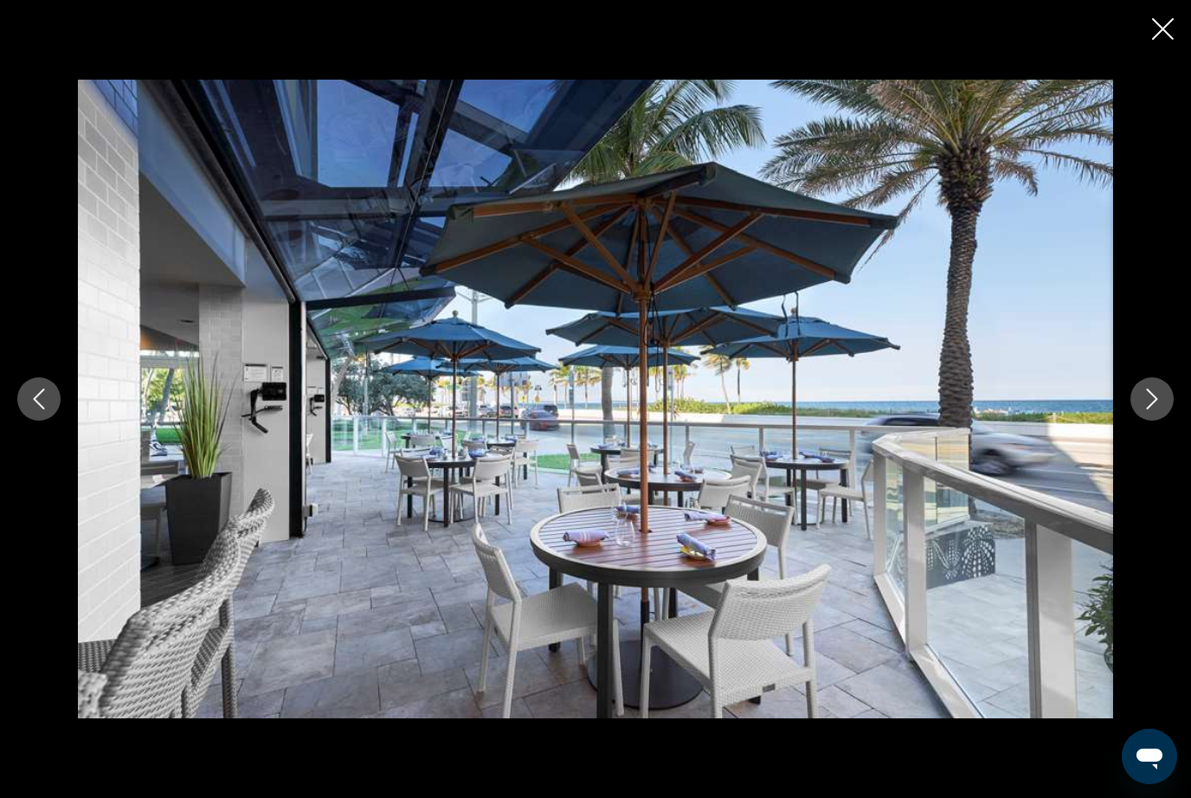
click at [1163, 421] on button "Next image" at bounding box center [1152, 399] width 43 height 43
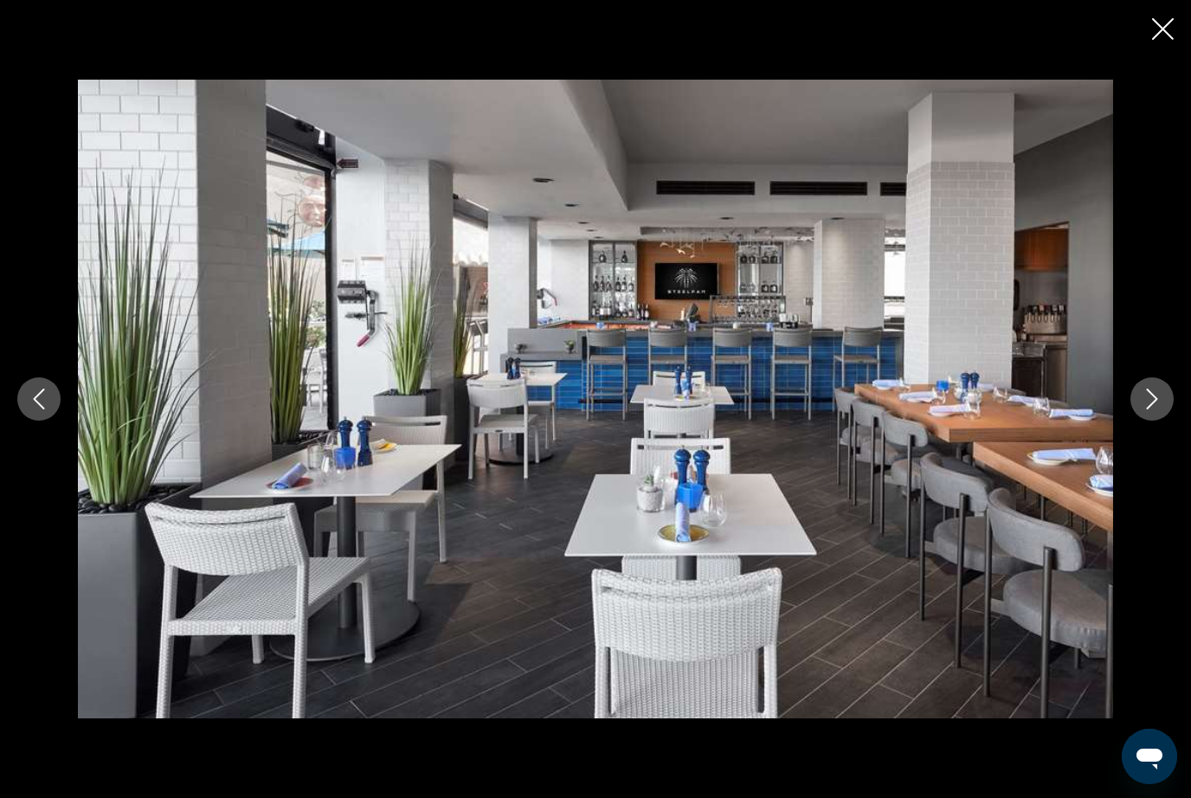
click at [1142, 455] on div "Main content" at bounding box center [595, 399] width 1191 height 639
click at [1158, 410] on icon "Next image" at bounding box center [1152, 399] width 21 height 21
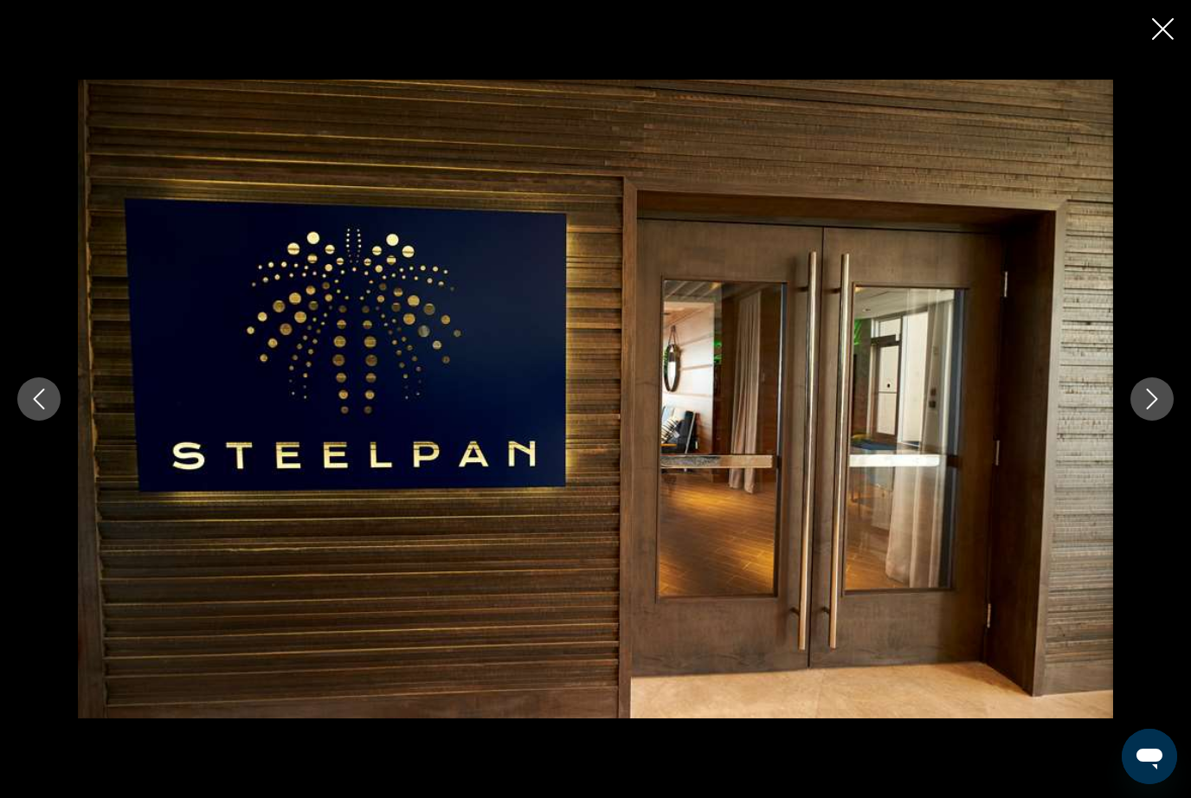
click at [1169, 421] on button "Next image" at bounding box center [1152, 399] width 43 height 43
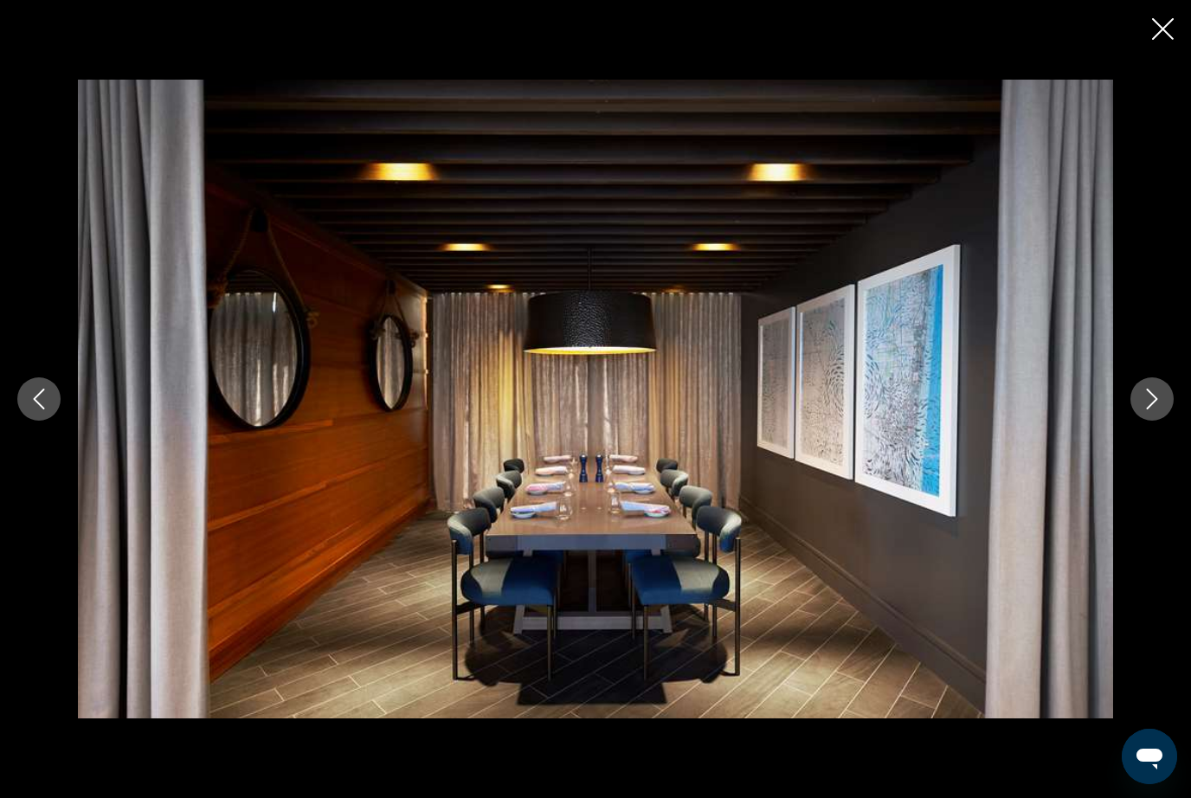
click at [1158, 410] on icon "Next image" at bounding box center [1152, 399] width 21 height 21
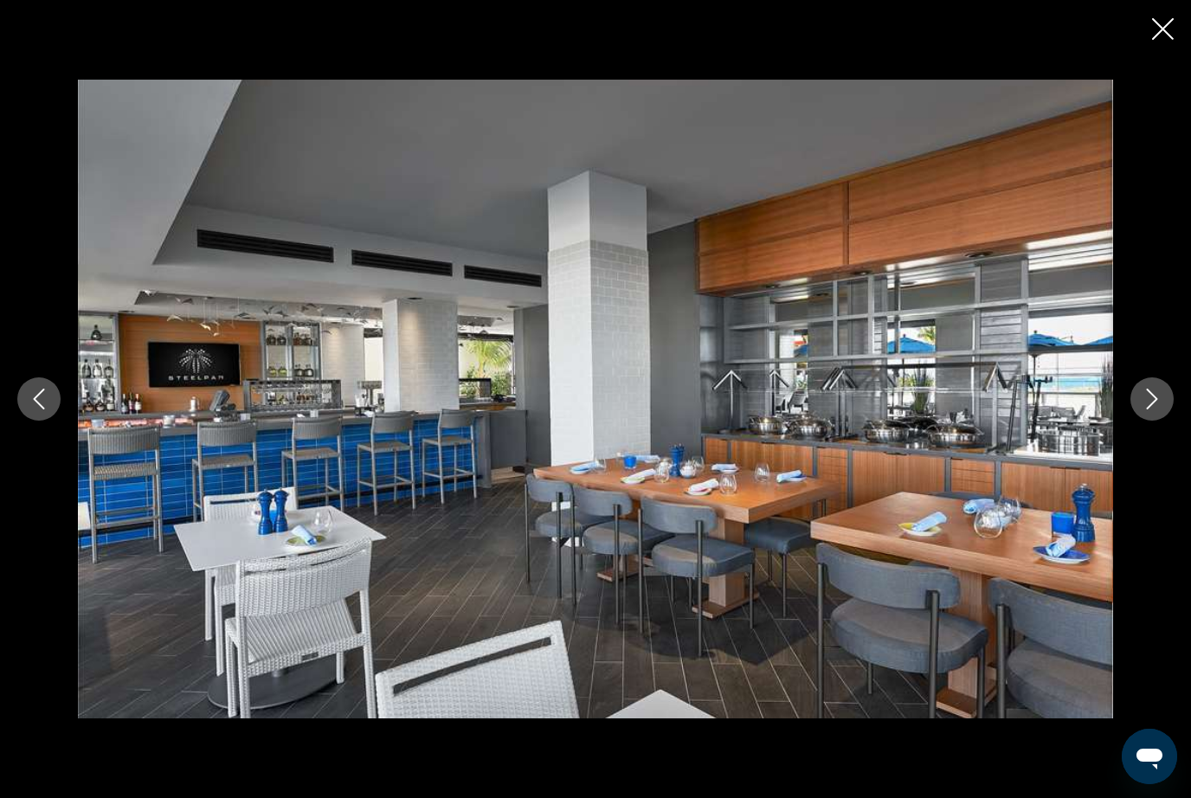
click at [1151, 421] on button "Next image" at bounding box center [1152, 399] width 43 height 43
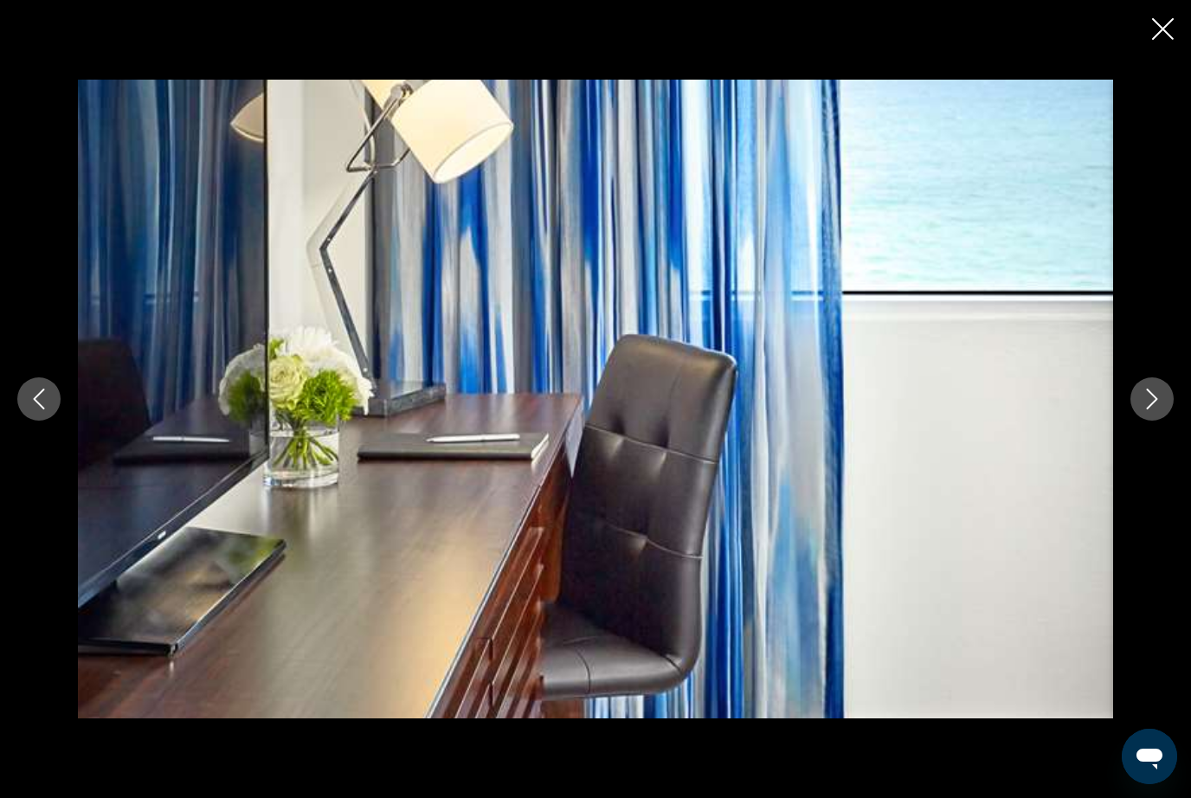
click at [1152, 421] on button "Next image" at bounding box center [1152, 399] width 43 height 43
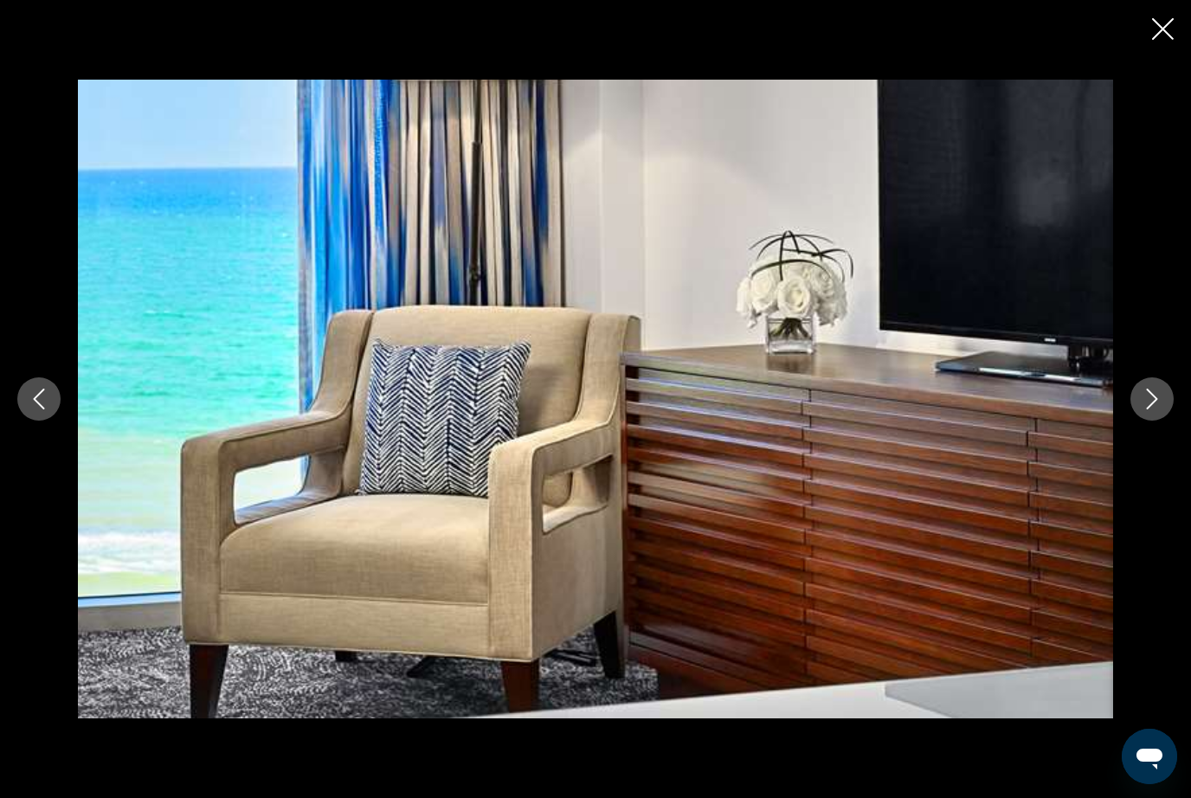
click at [1156, 421] on button "Next image" at bounding box center [1152, 399] width 43 height 43
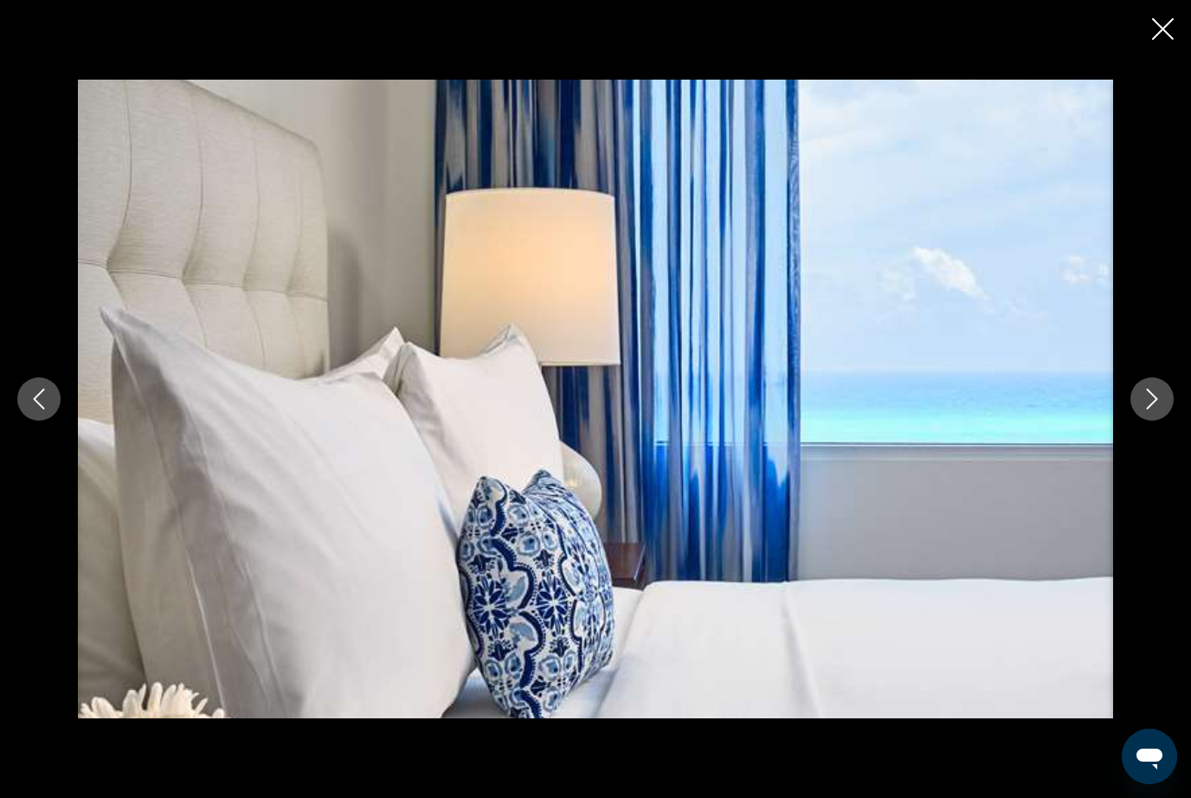
click at [1162, 410] on icon "Next image" at bounding box center [1152, 399] width 21 height 21
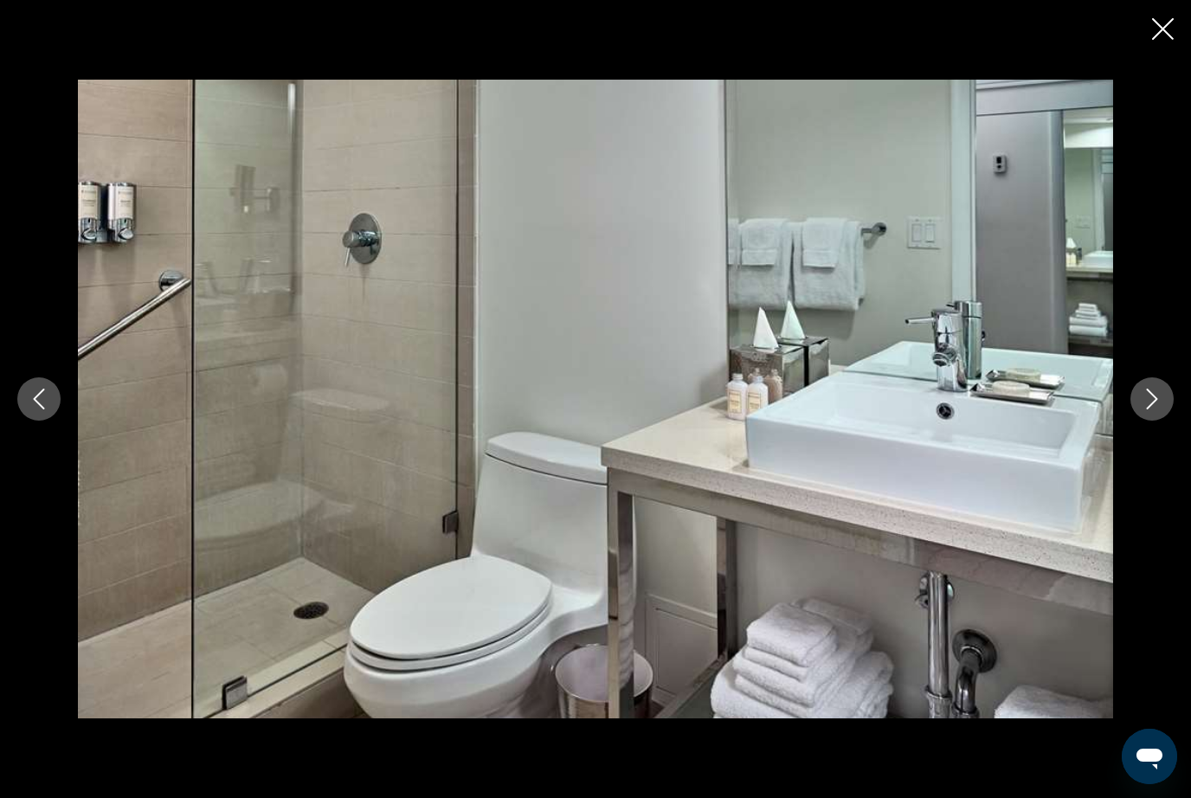
click at [1154, 410] on icon "Next image" at bounding box center [1152, 399] width 21 height 21
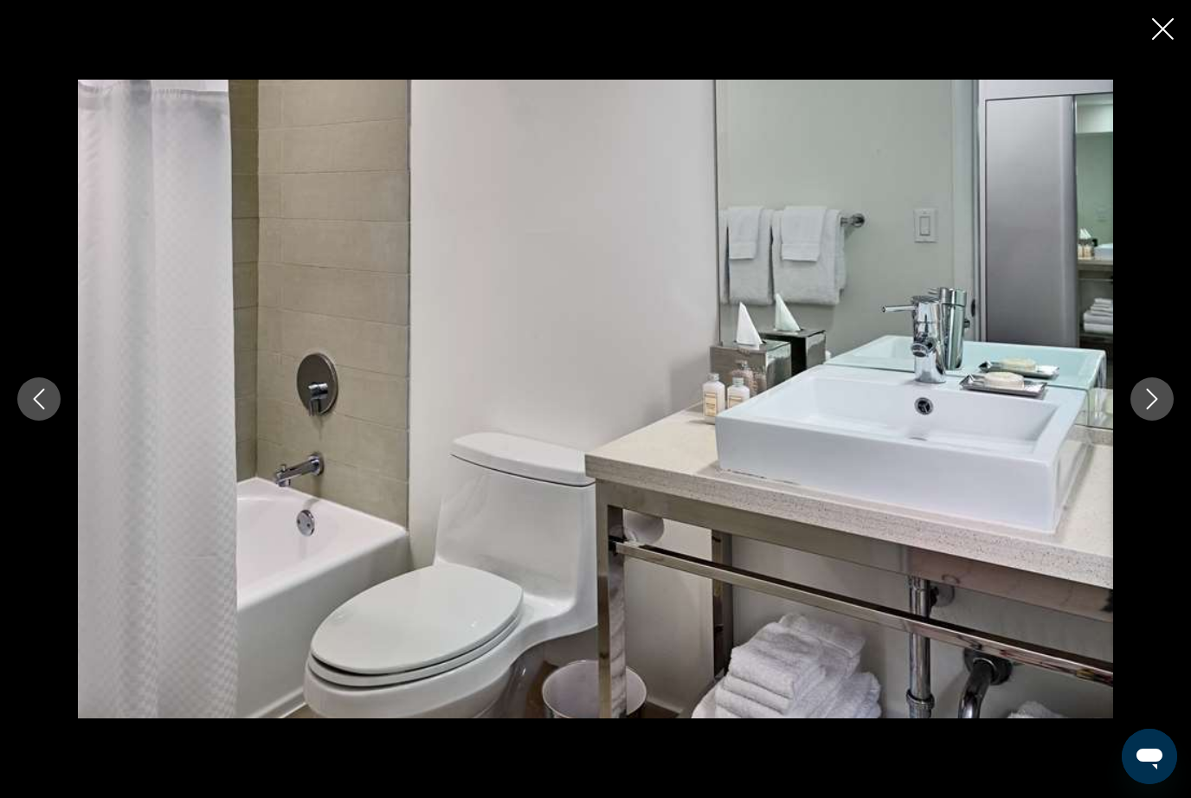
click at [1158, 410] on icon "Next image" at bounding box center [1152, 399] width 21 height 21
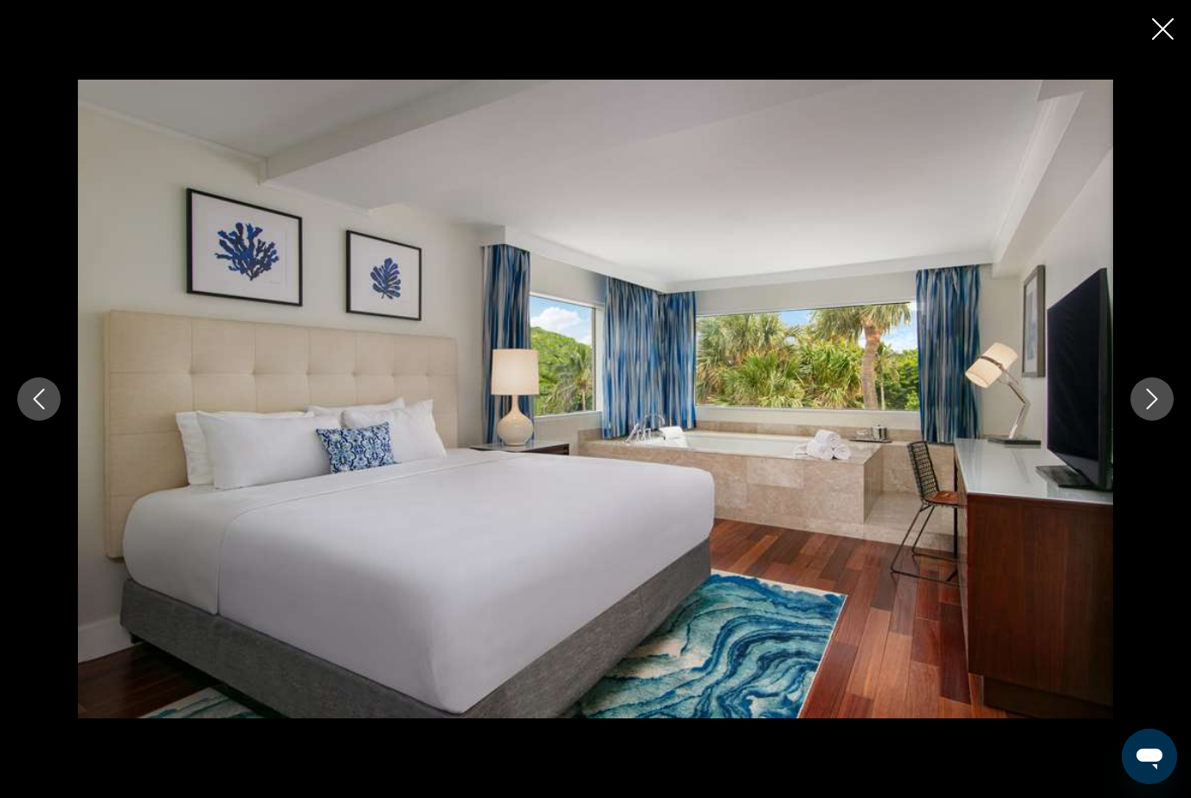
click at [1156, 410] on icon "Next image" at bounding box center [1152, 399] width 21 height 21
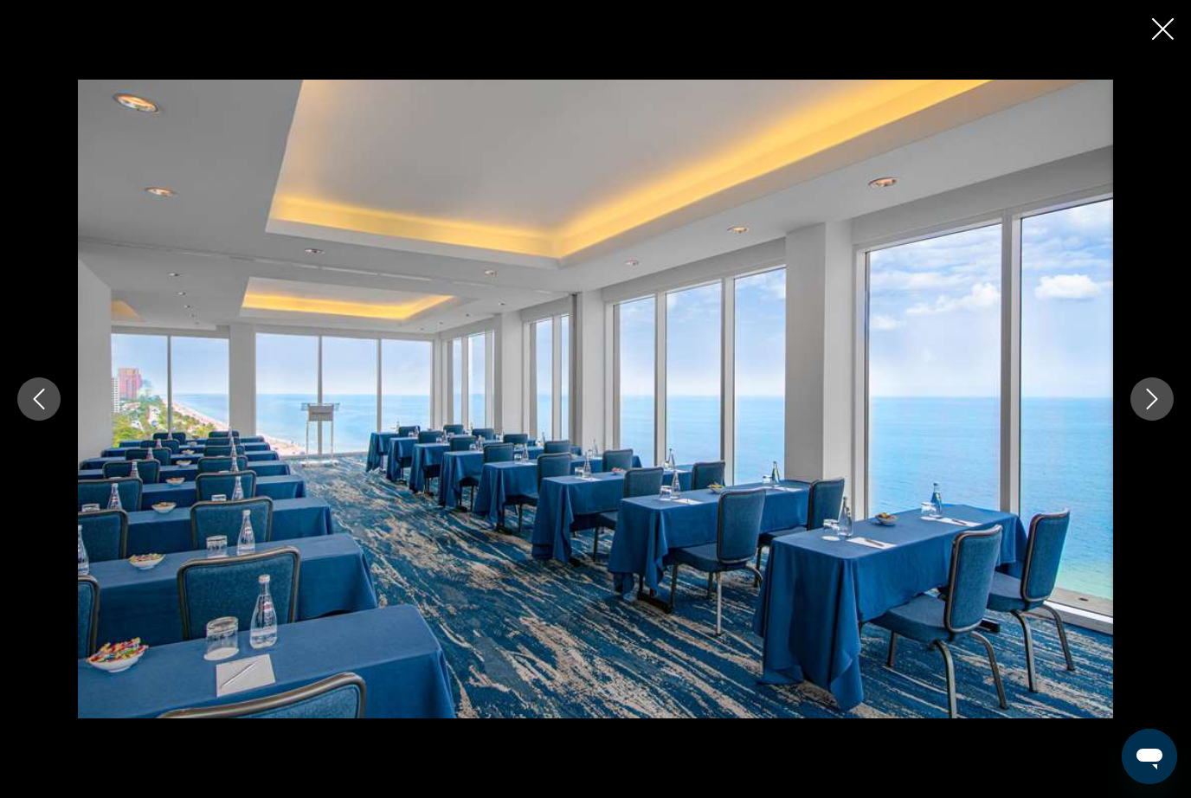
click at [1158, 410] on icon "Next image" at bounding box center [1152, 399] width 21 height 21
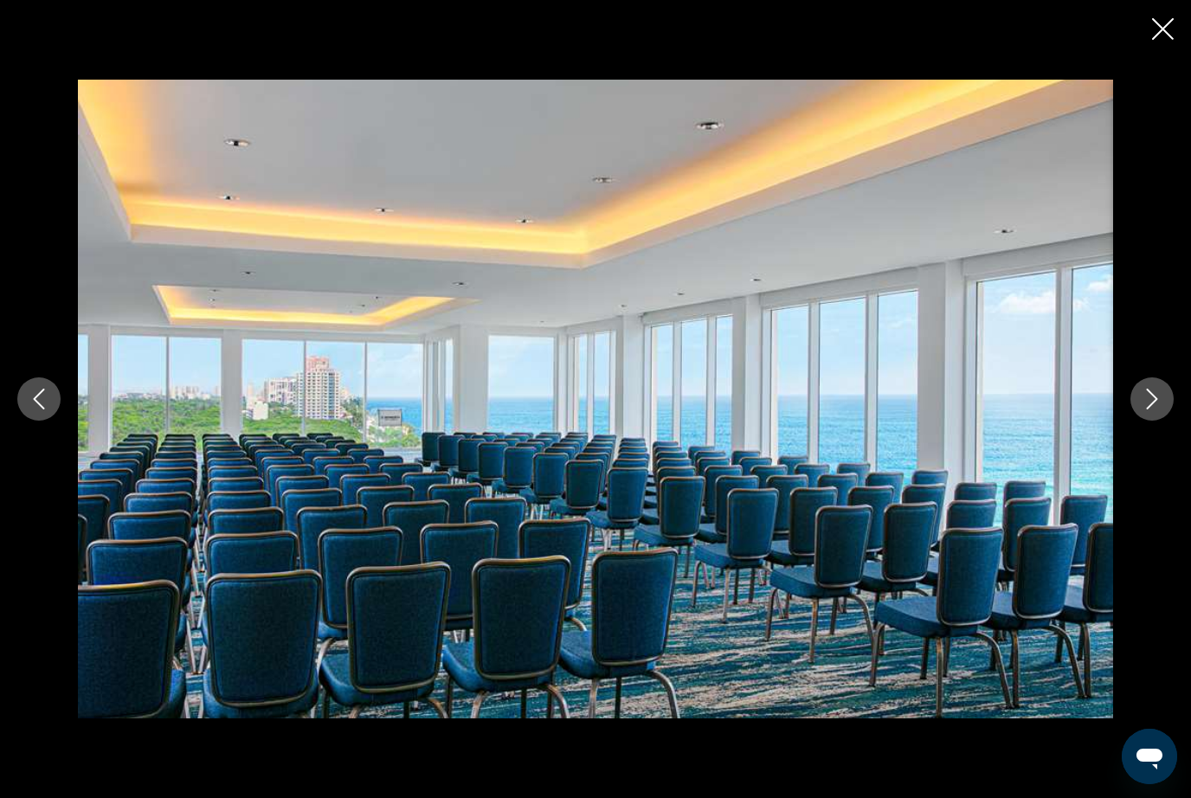
click at [1161, 410] on icon "Next image" at bounding box center [1152, 399] width 21 height 21
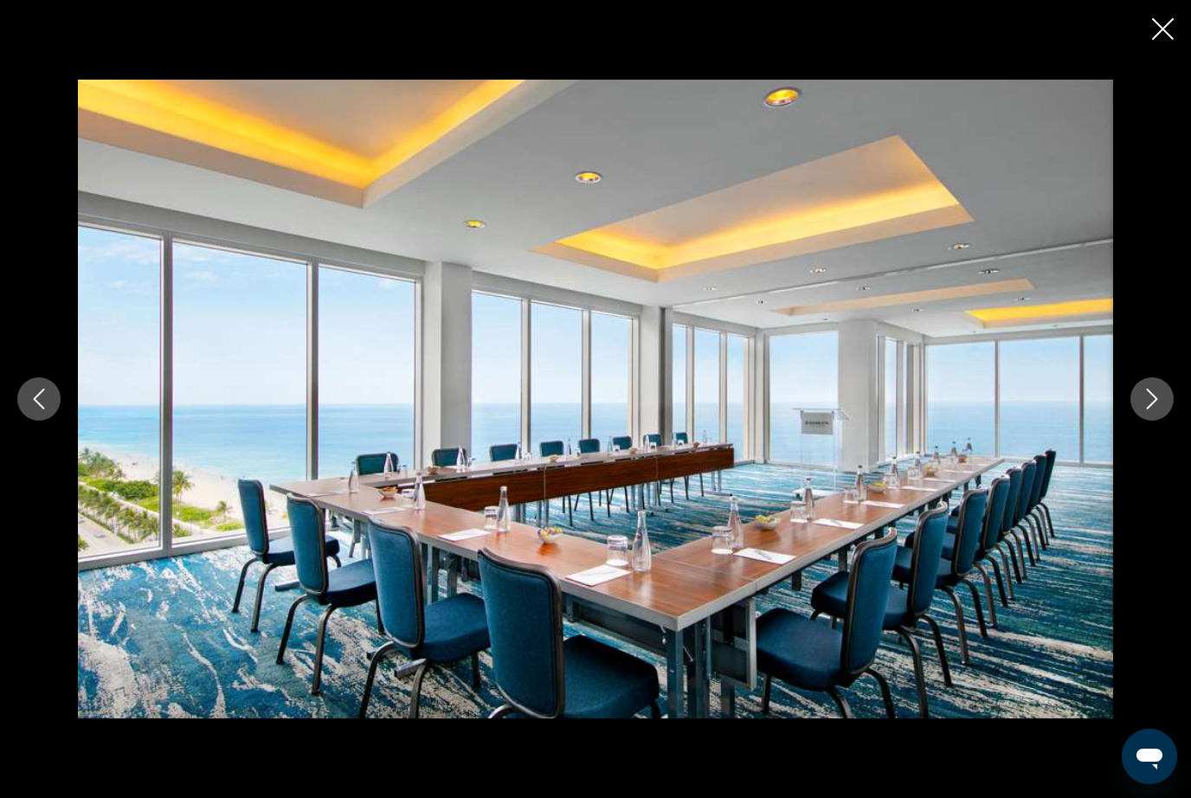
click at [1155, 421] on button "Next image" at bounding box center [1152, 399] width 43 height 43
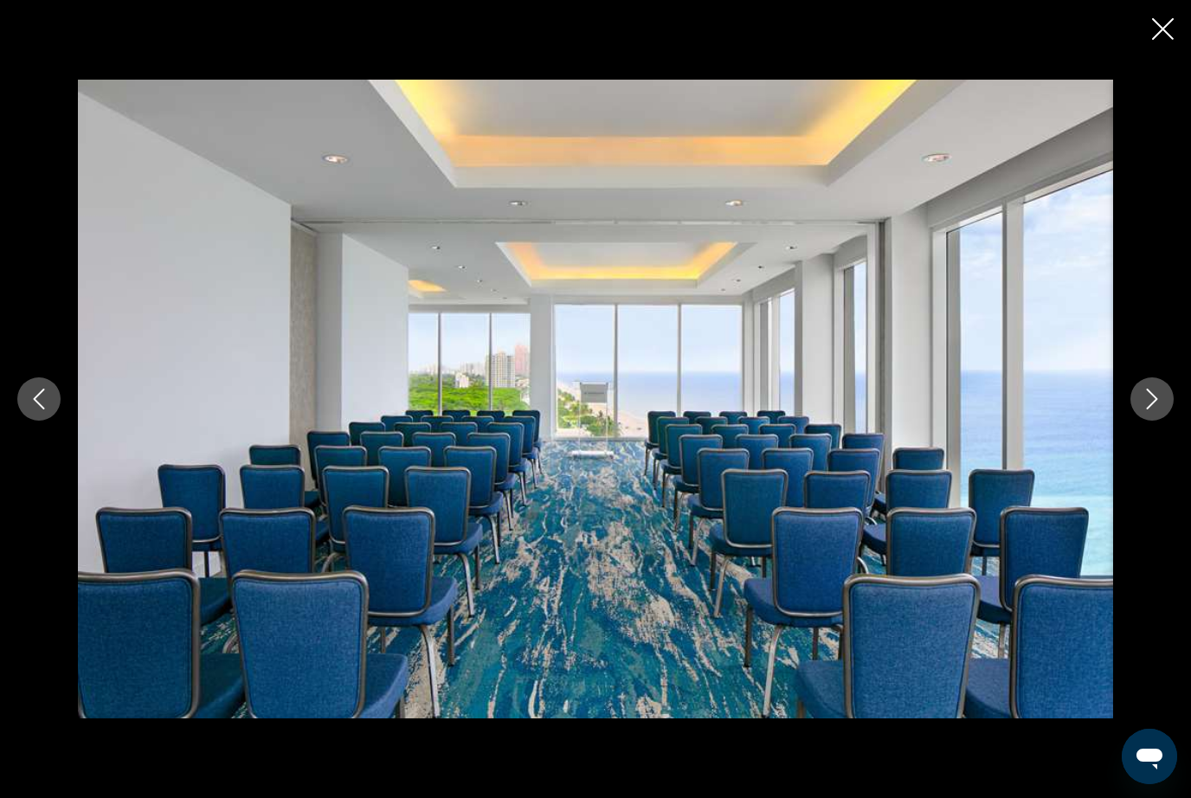
click at [1153, 421] on button "Next image" at bounding box center [1152, 399] width 43 height 43
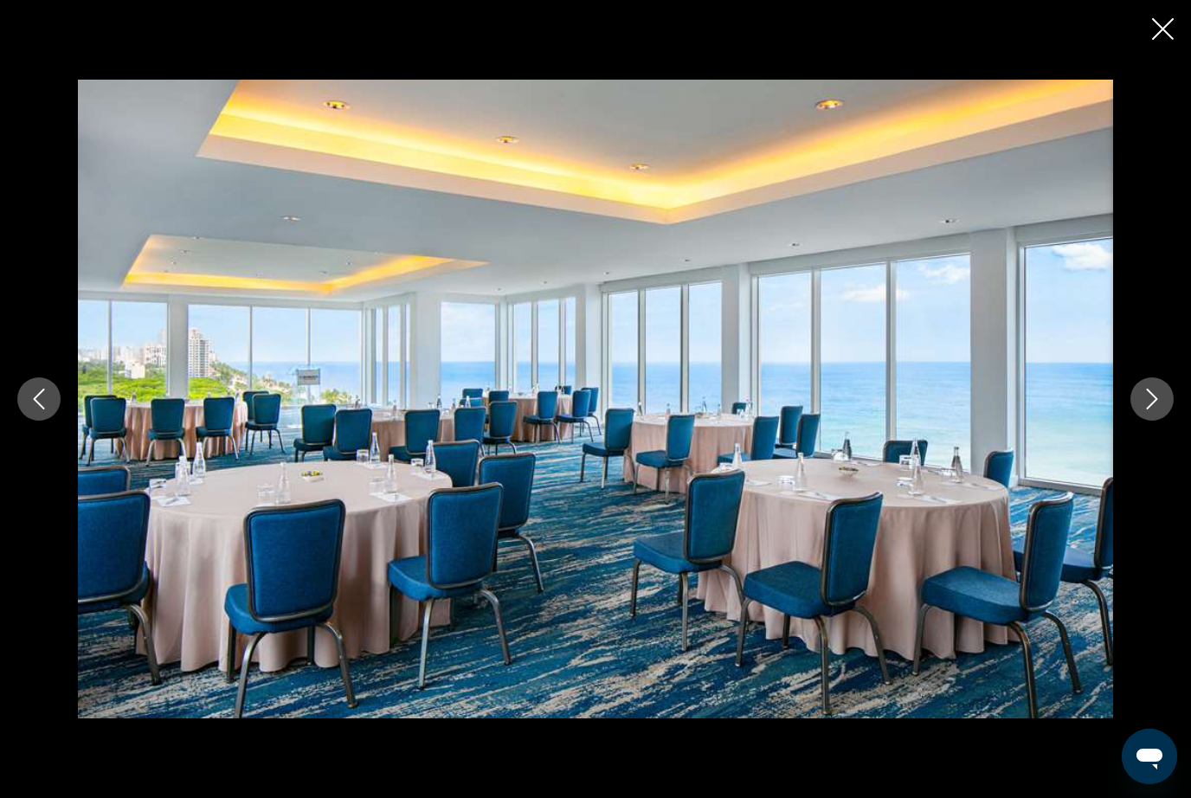
click at [1154, 410] on icon "Next image" at bounding box center [1152, 399] width 21 height 21
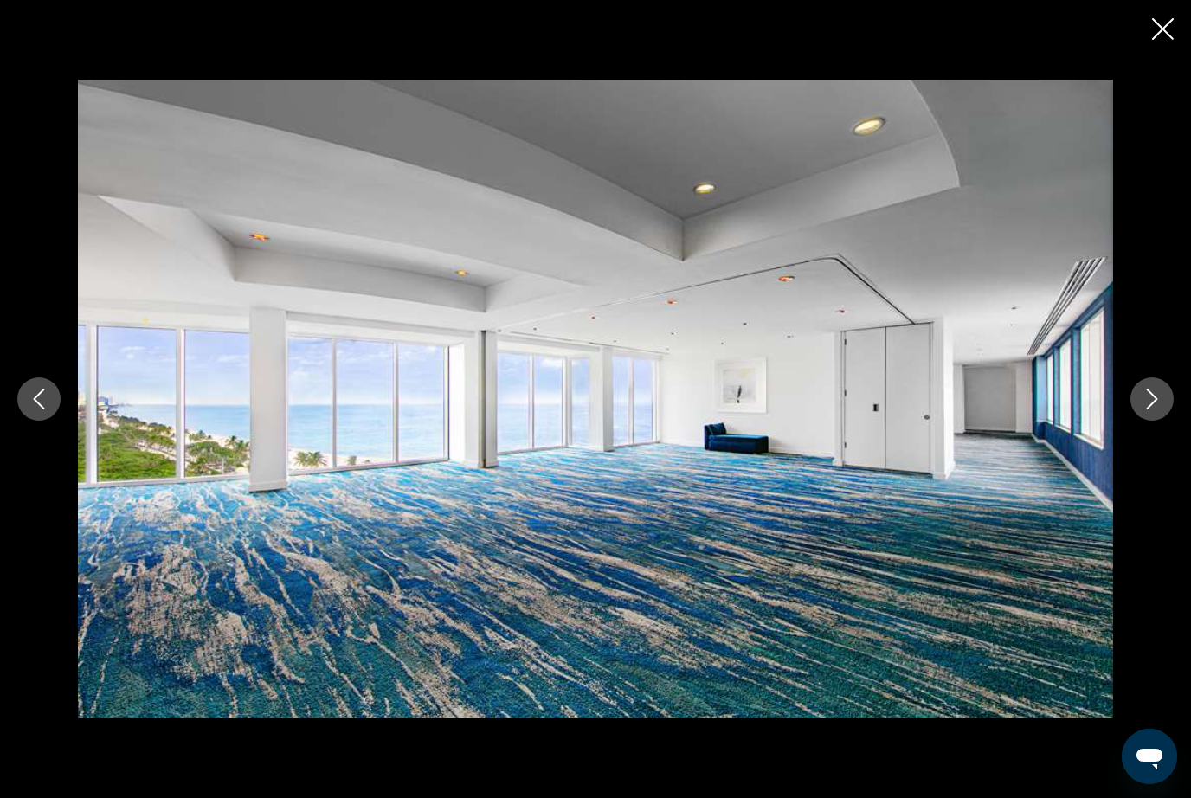
click at [1152, 410] on icon "Next image" at bounding box center [1152, 399] width 21 height 21
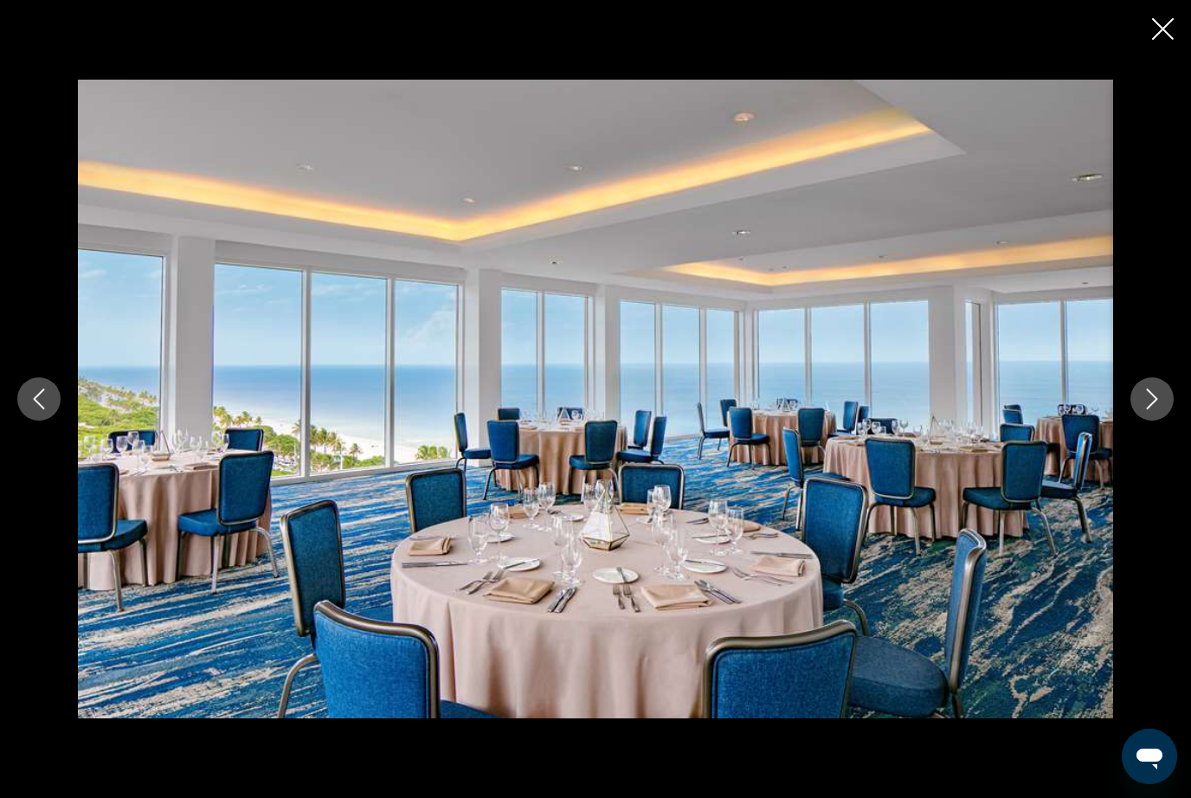
click at [1157, 410] on icon "Next image" at bounding box center [1152, 399] width 21 height 21
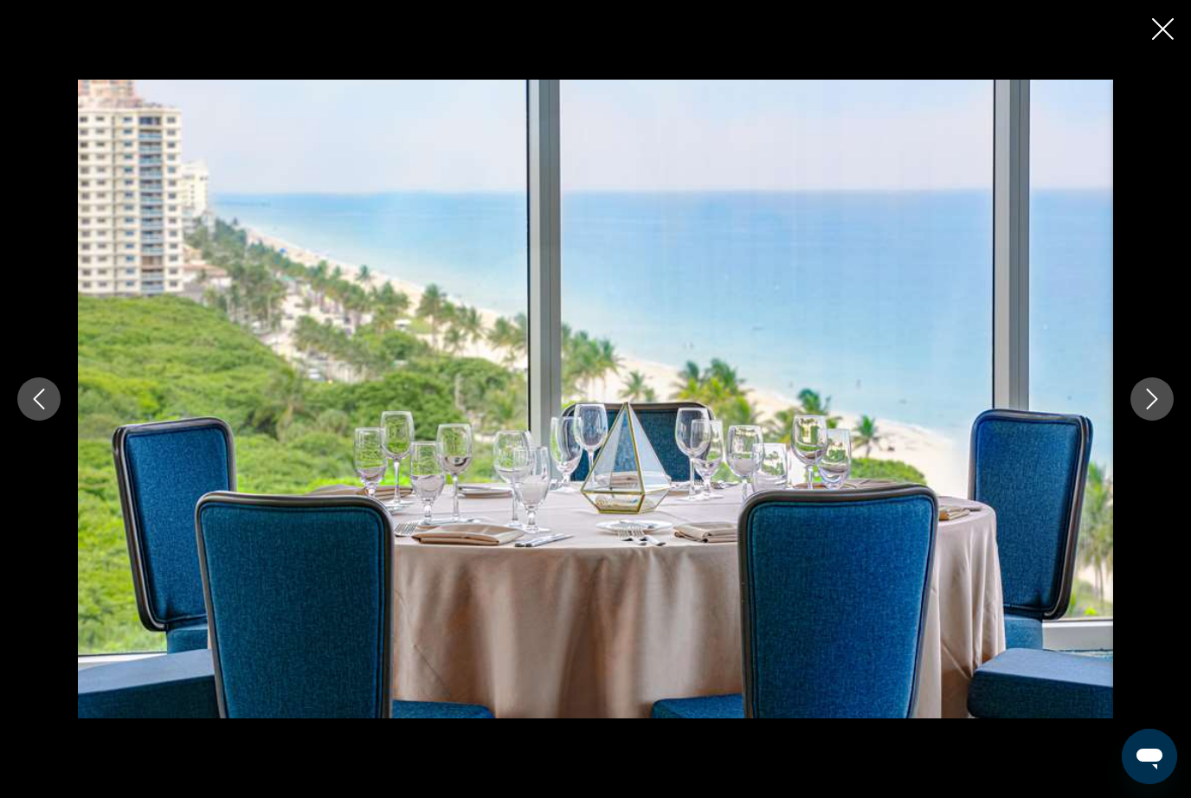
click at [1154, 410] on icon "Next image" at bounding box center [1152, 399] width 21 height 21
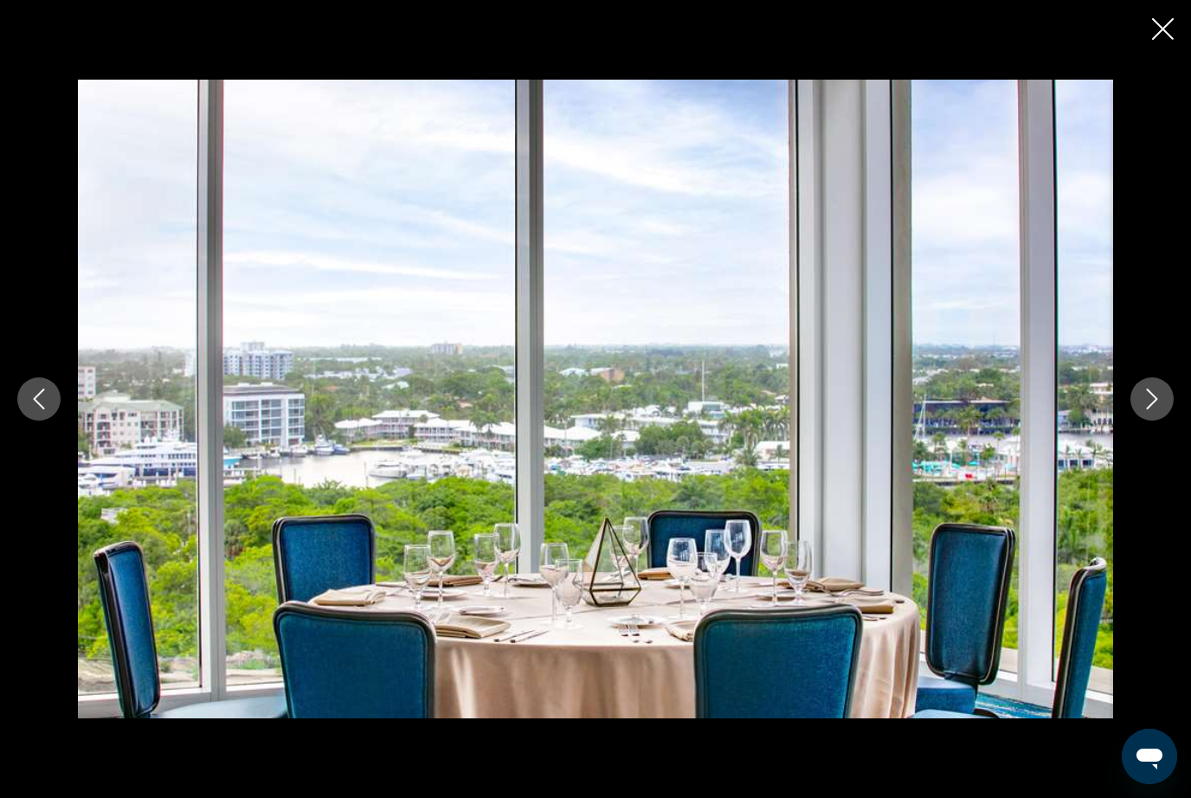
click at [1151, 410] on icon "Next image" at bounding box center [1152, 399] width 21 height 21
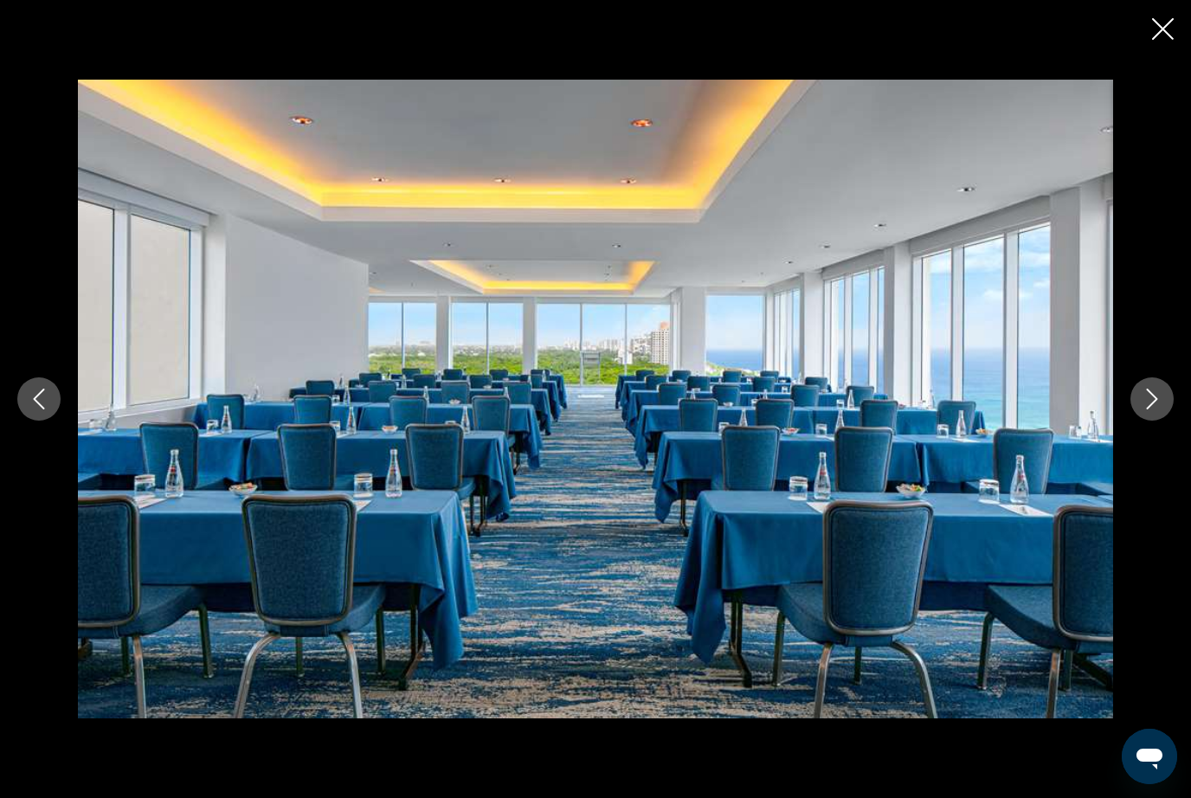
click at [1152, 421] on button "Next image" at bounding box center [1152, 399] width 43 height 43
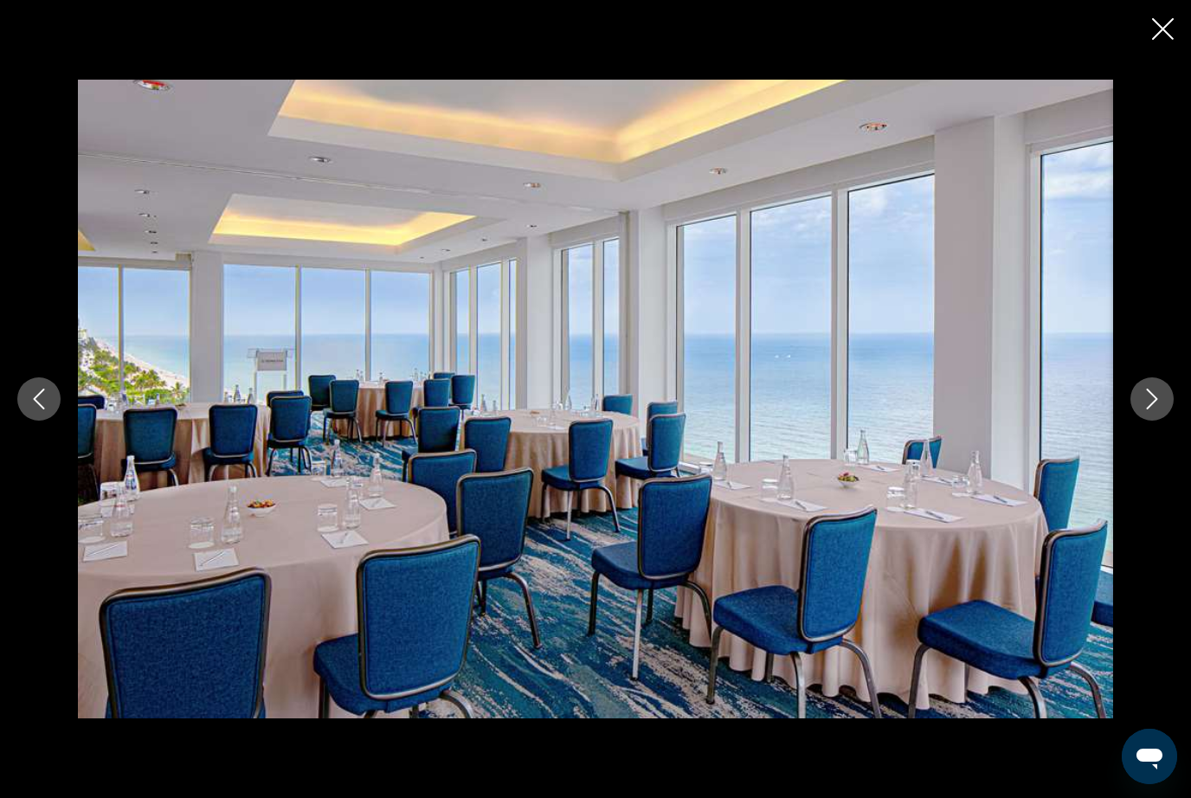
click at [1148, 421] on button "Next image" at bounding box center [1152, 399] width 43 height 43
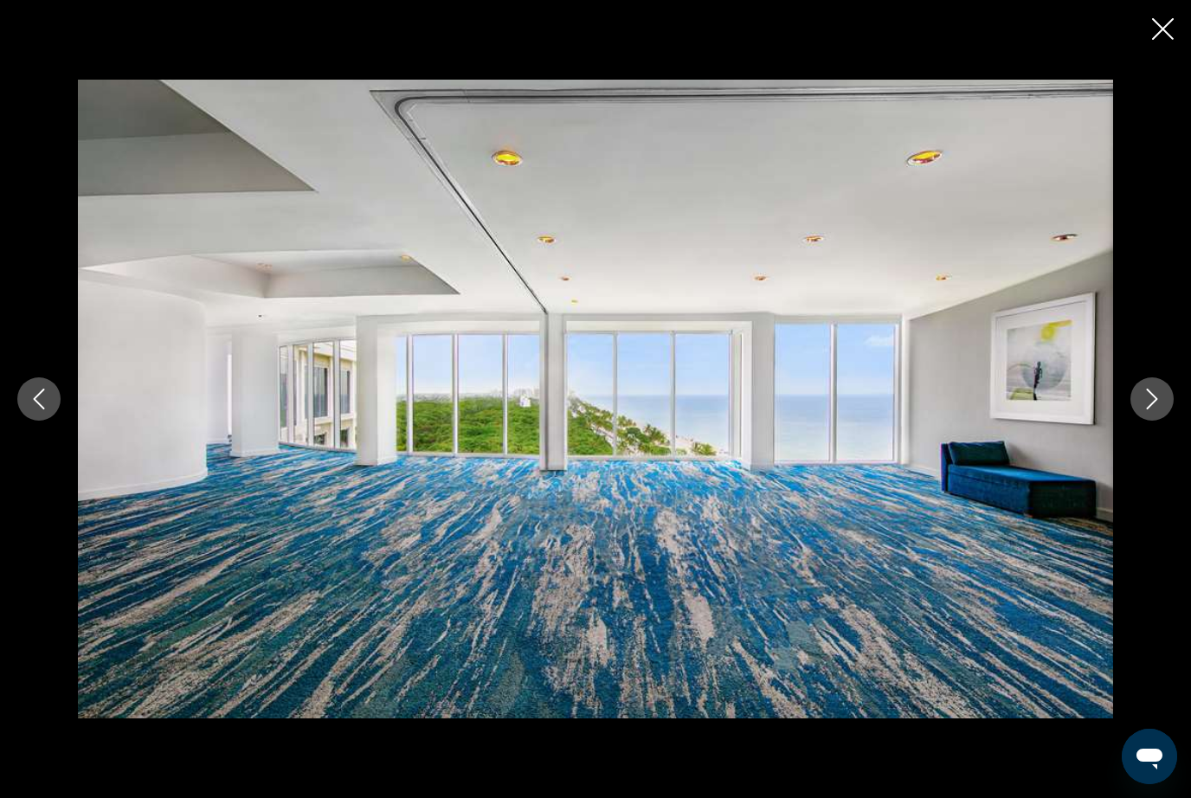
click at [1147, 421] on button "Next image" at bounding box center [1152, 399] width 43 height 43
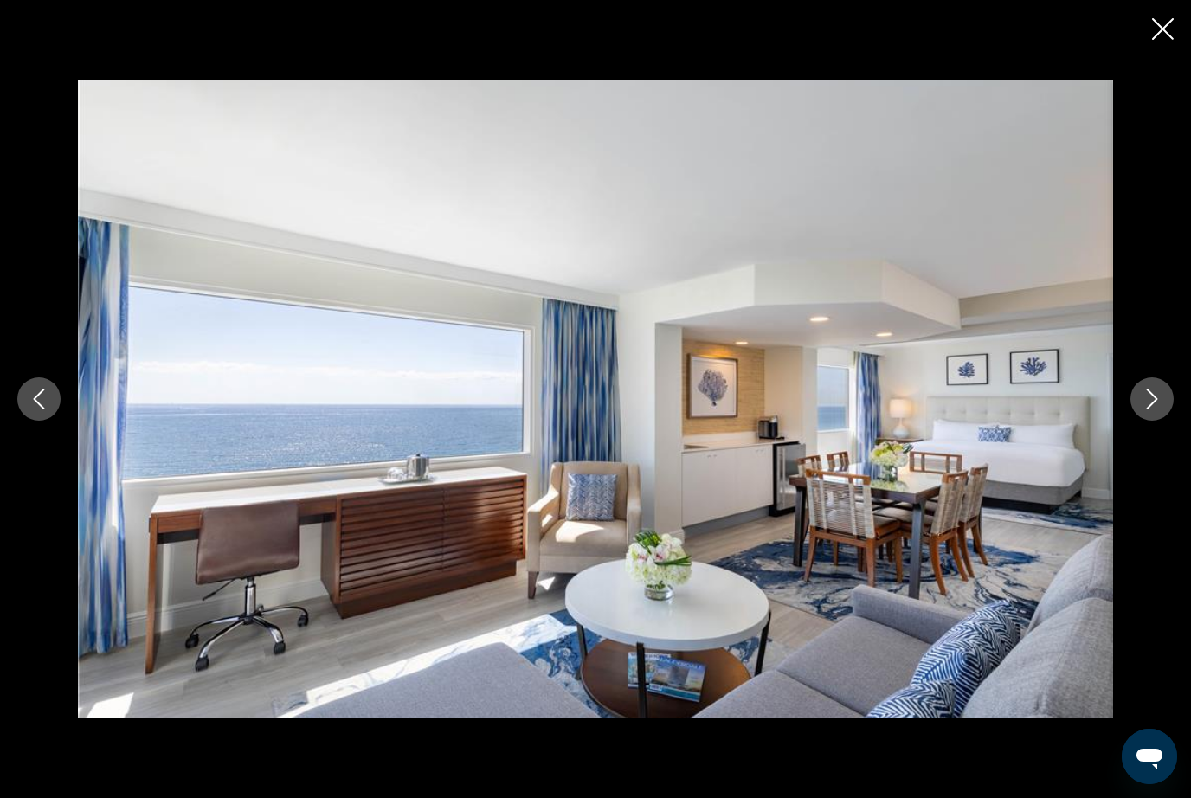
click at [1164, 421] on button "Next image" at bounding box center [1152, 399] width 43 height 43
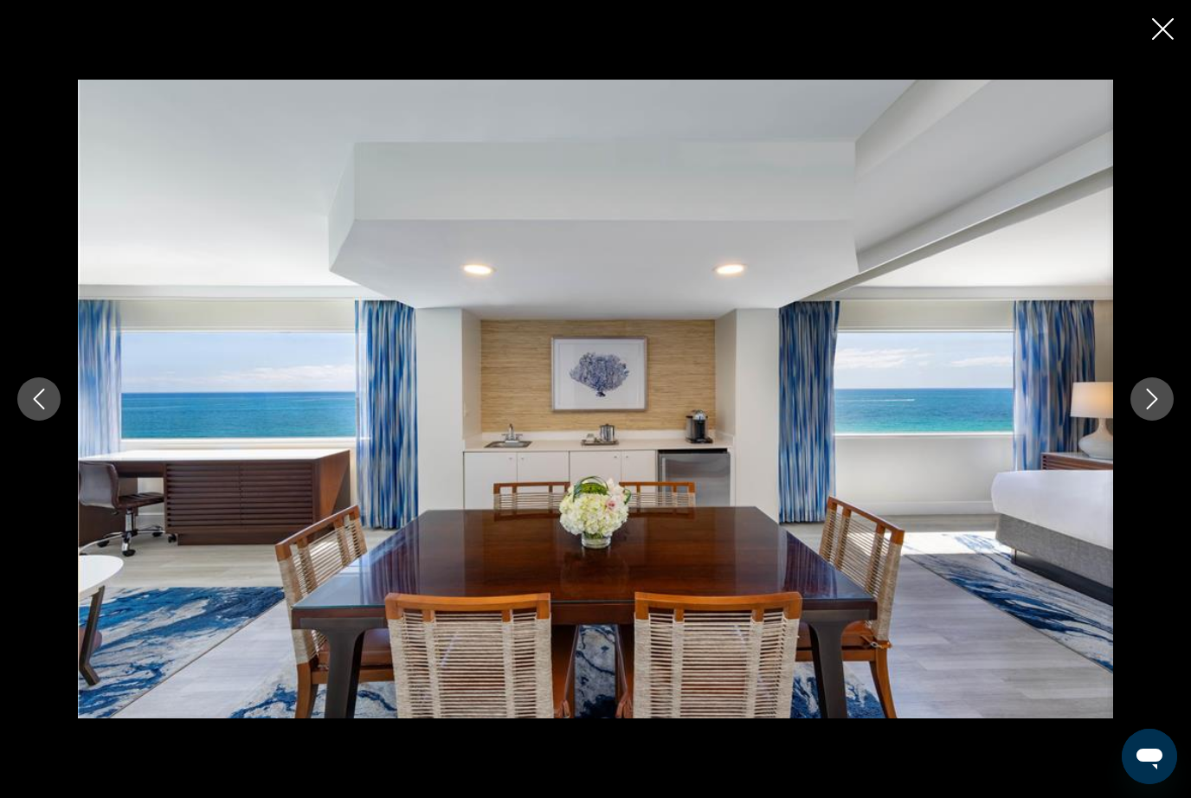
click at [1166, 421] on button "Next image" at bounding box center [1152, 399] width 43 height 43
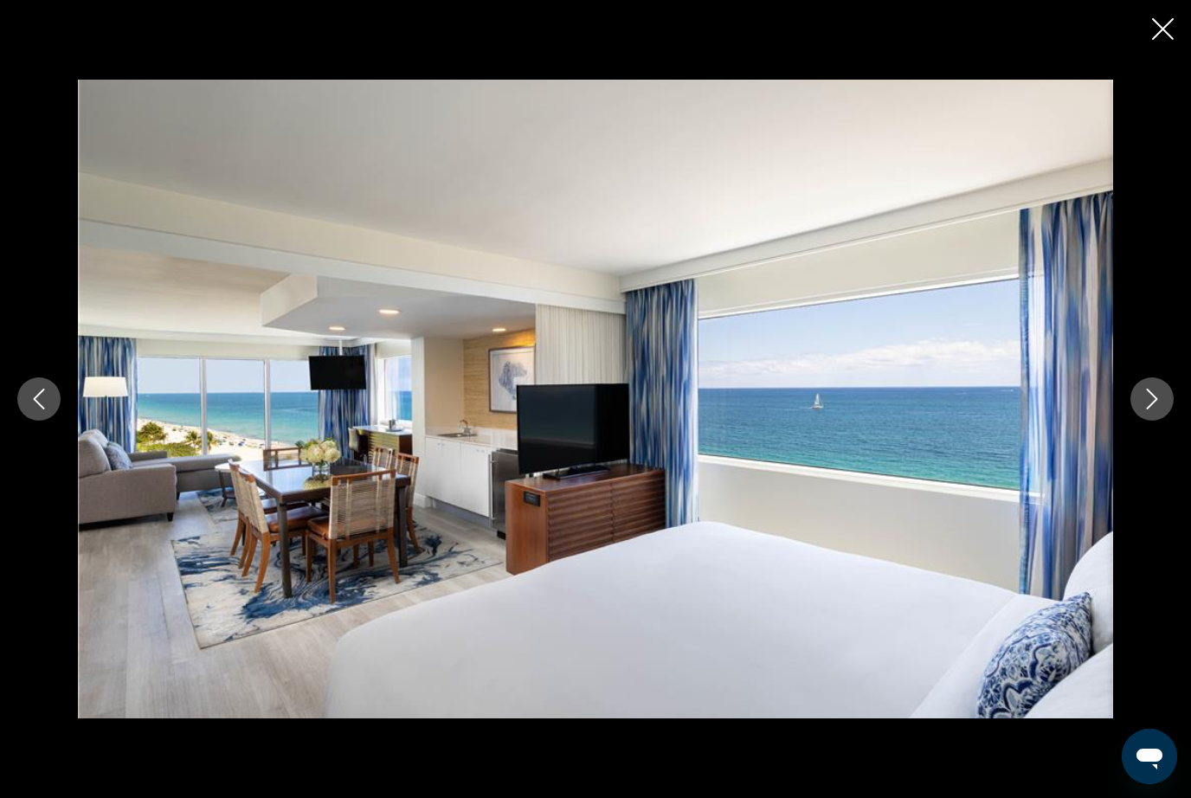
click at [1167, 421] on button "Next image" at bounding box center [1152, 399] width 43 height 43
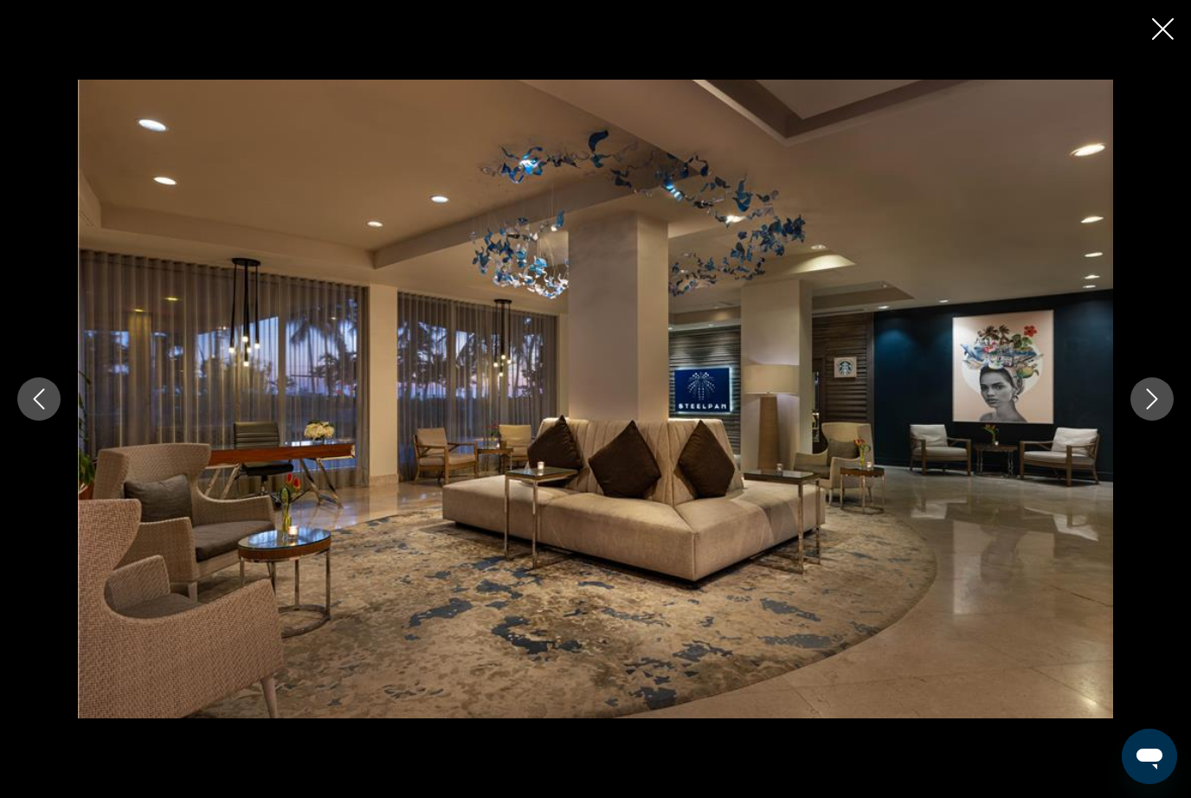
click at [1171, 421] on button "Next image" at bounding box center [1152, 399] width 43 height 43
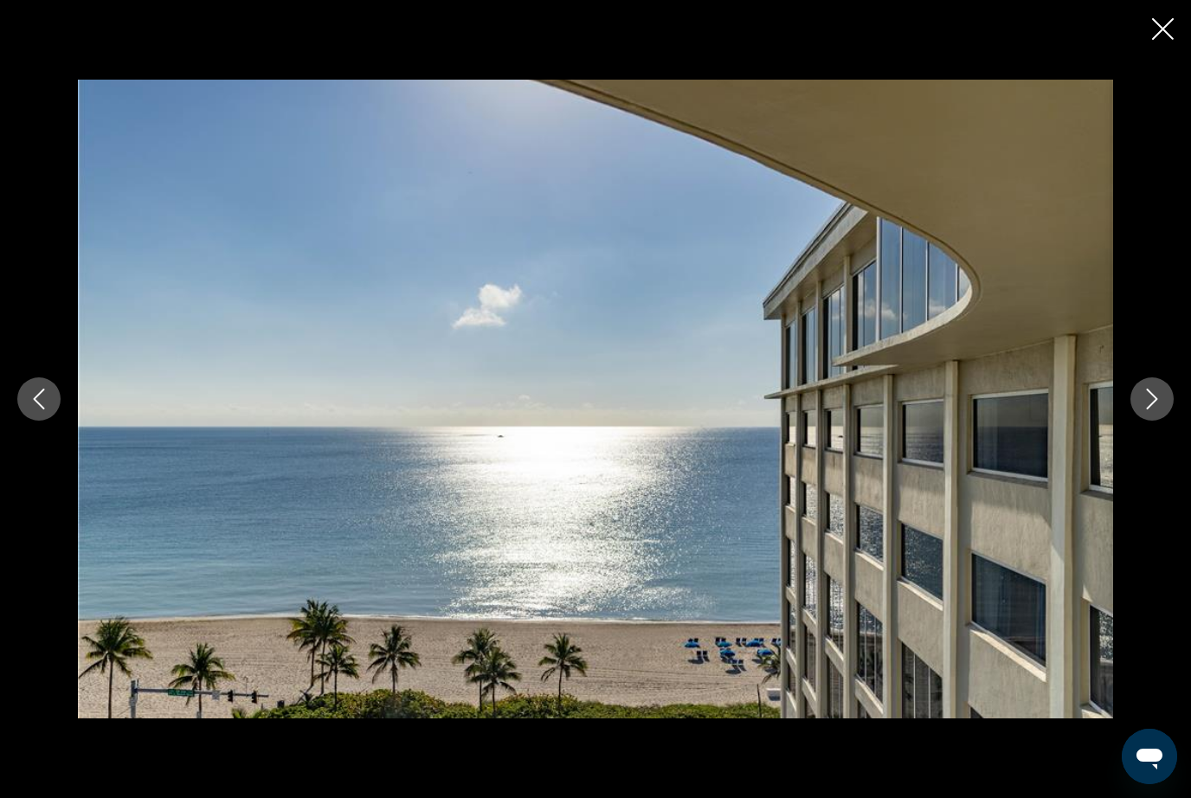
click at [1172, 421] on button "Next image" at bounding box center [1152, 399] width 43 height 43
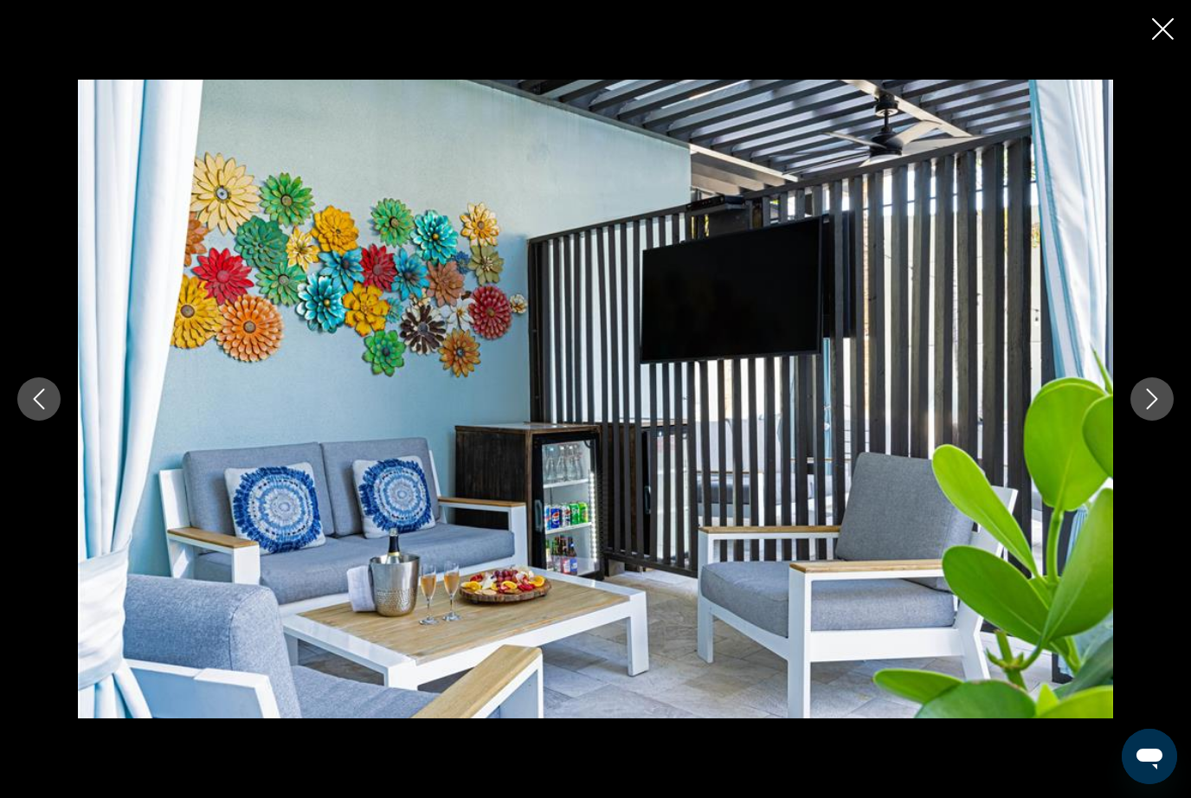
click at [1171, 421] on button "Next image" at bounding box center [1152, 399] width 43 height 43
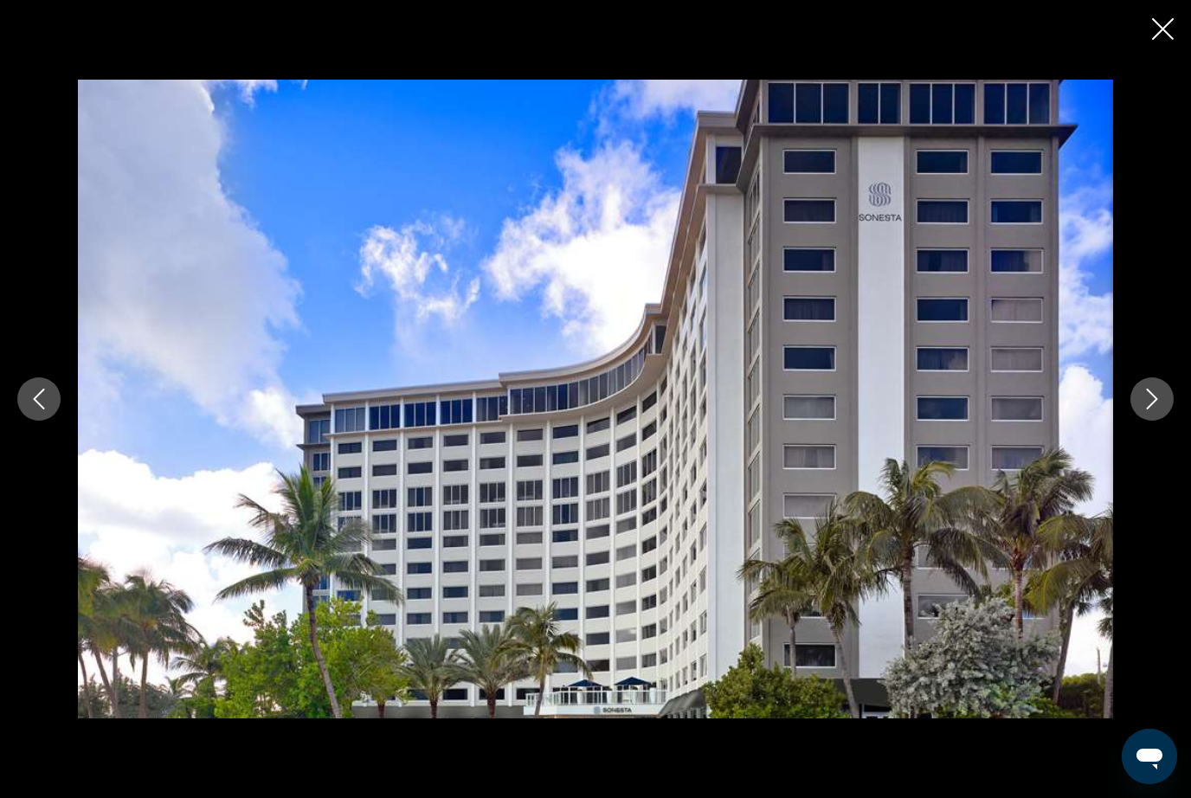
click at [1163, 421] on button "Next image" at bounding box center [1152, 399] width 43 height 43
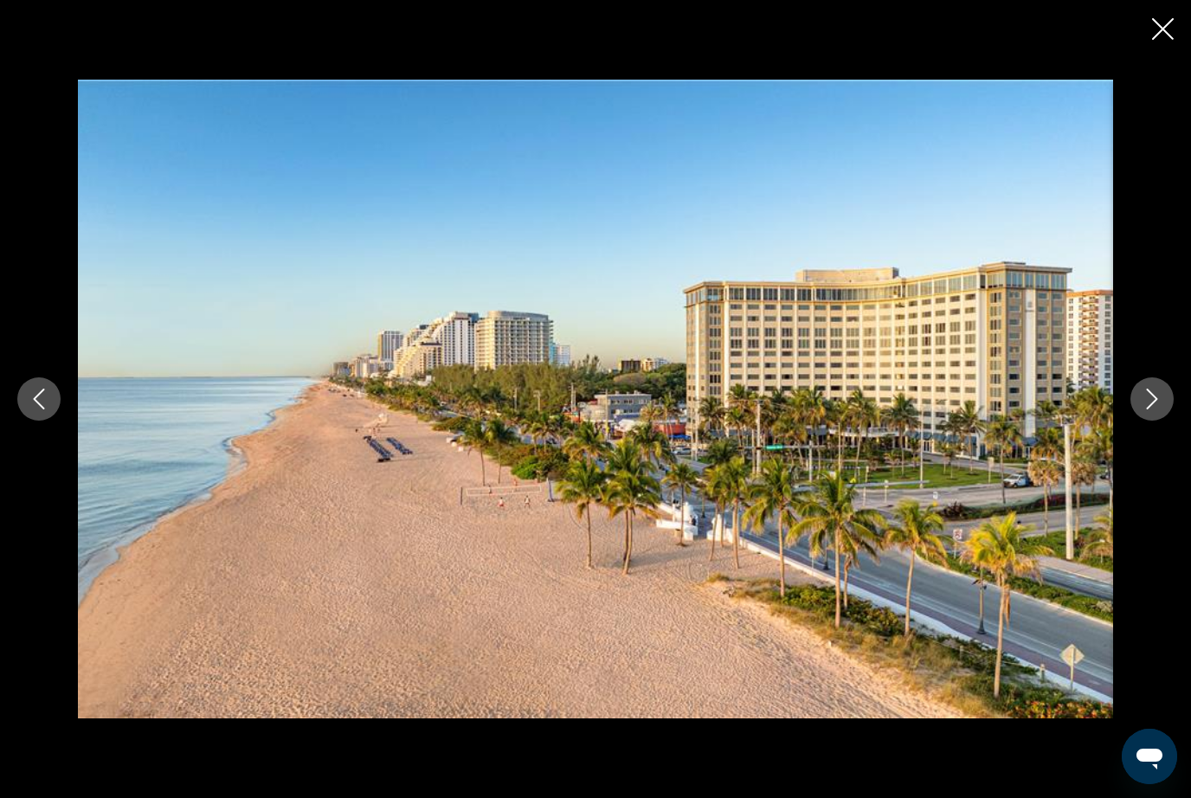
click at [1168, 421] on button "Next image" at bounding box center [1152, 399] width 43 height 43
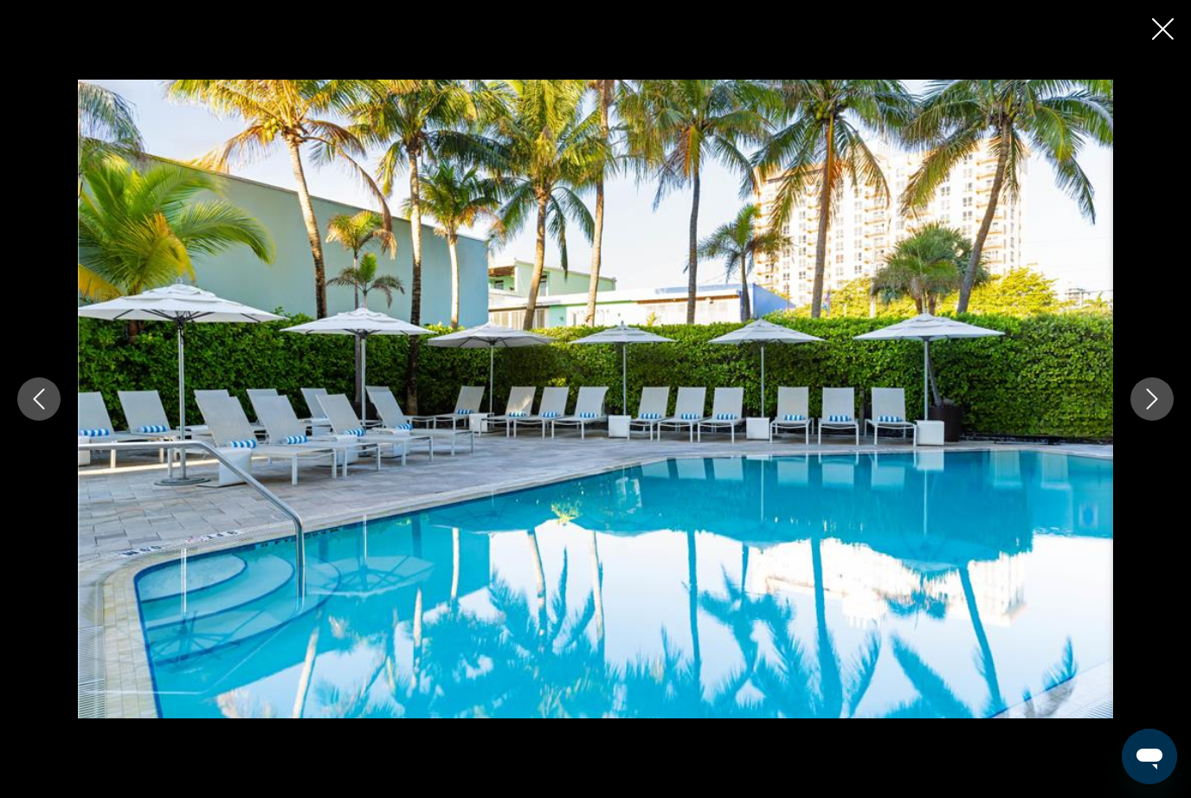
click at [1170, 421] on button "Next image" at bounding box center [1152, 399] width 43 height 43
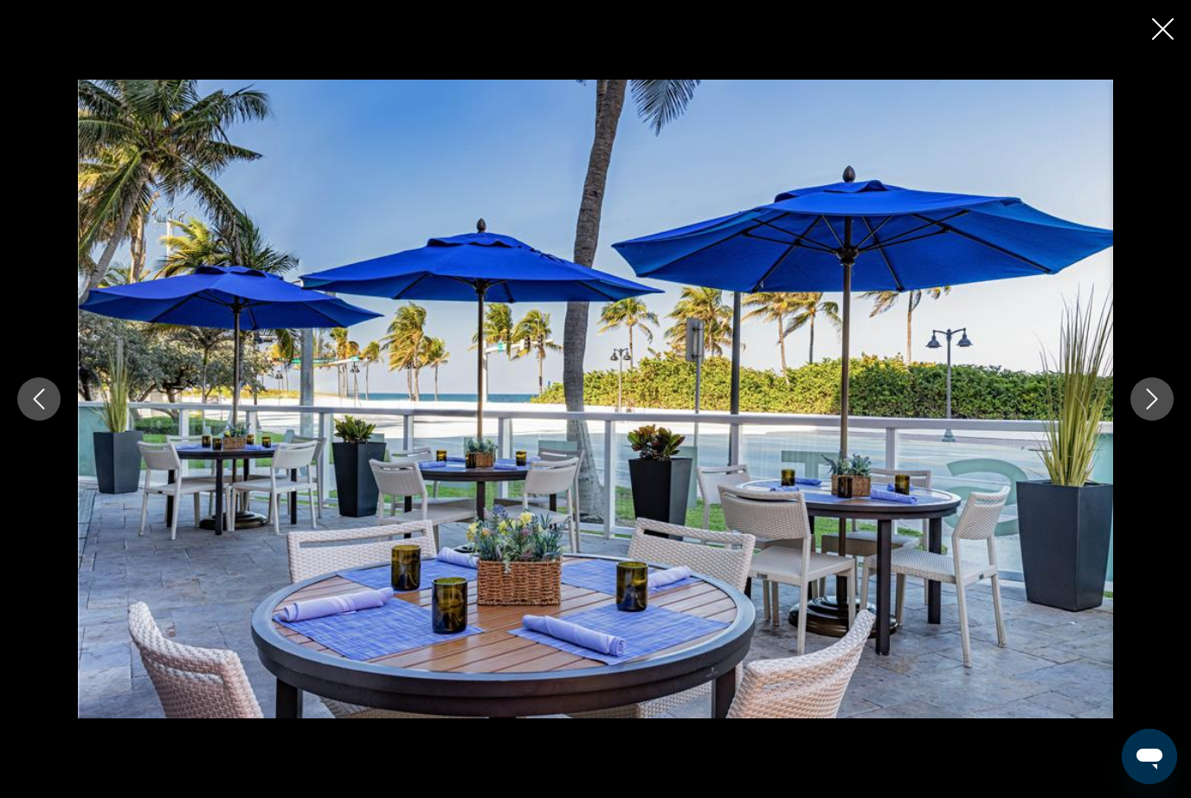
click at [1171, 421] on button "Next image" at bounding box center [1152, 399] width 43 height 43
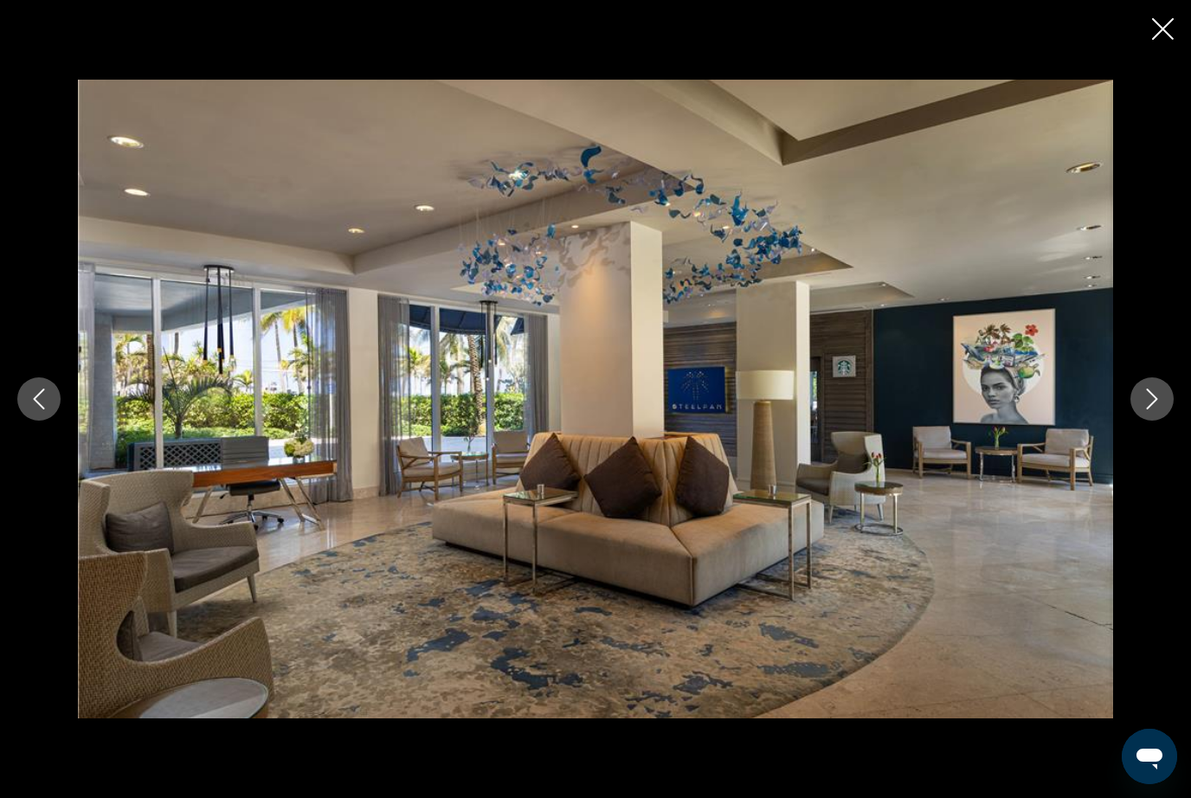
click at [1169, 421] on button "Next image" at bounding box center [1152, 399] width 43 height 43
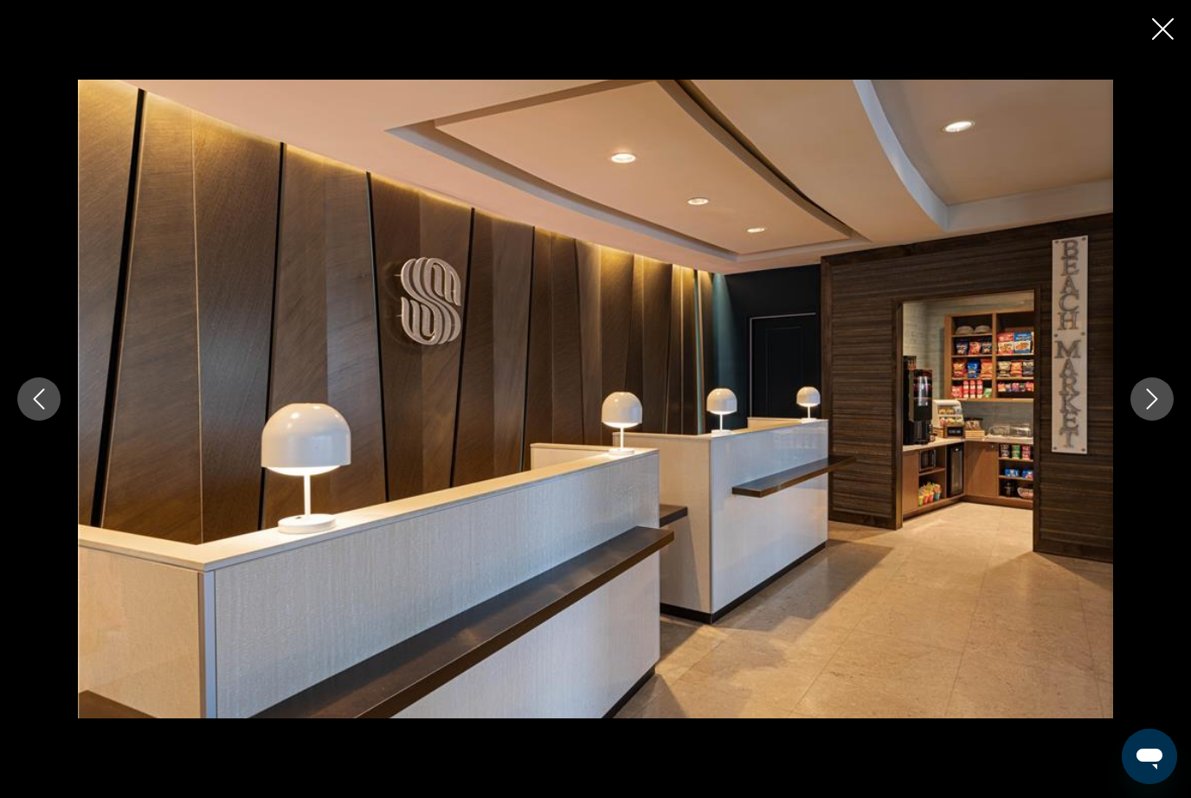
click at [1164, 42] on button "Close slideshow" at bounding box center [1163, 30] width 22 height 27
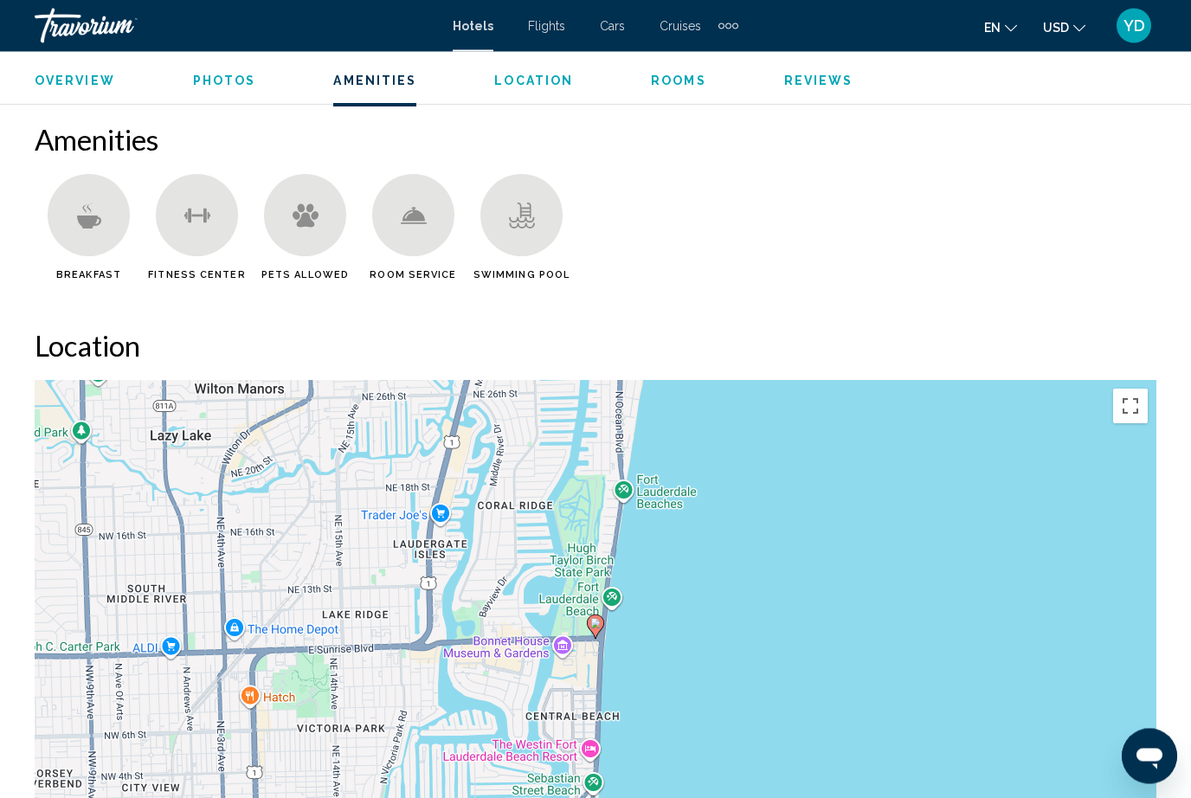
scroll to position [1652, 0]
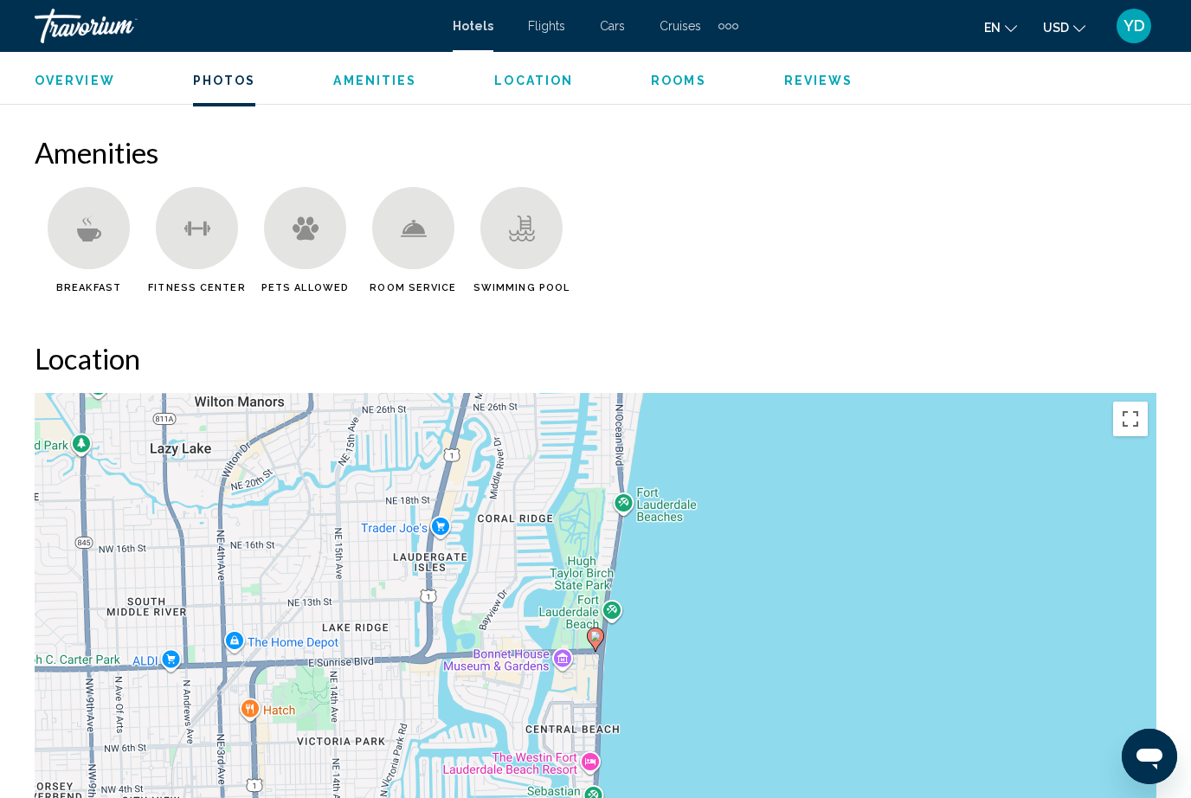
click at [96, 232] on icon "Main content" at bounding box center [88, 234] width 24 height 13
click at [103, 243] on div "Main content" at bounding box center [89, 228] width 82 height 82
click at [89, 232] on icon "Main content" at bounding box center [88, 234] width 24 height 13
click at [86, 230] on icon "Main content" at bounding box center [88, 234] width 24 height 13
click at [82, 226] on icon "Main content" at bounding box center [89, 229] width 26 height 26
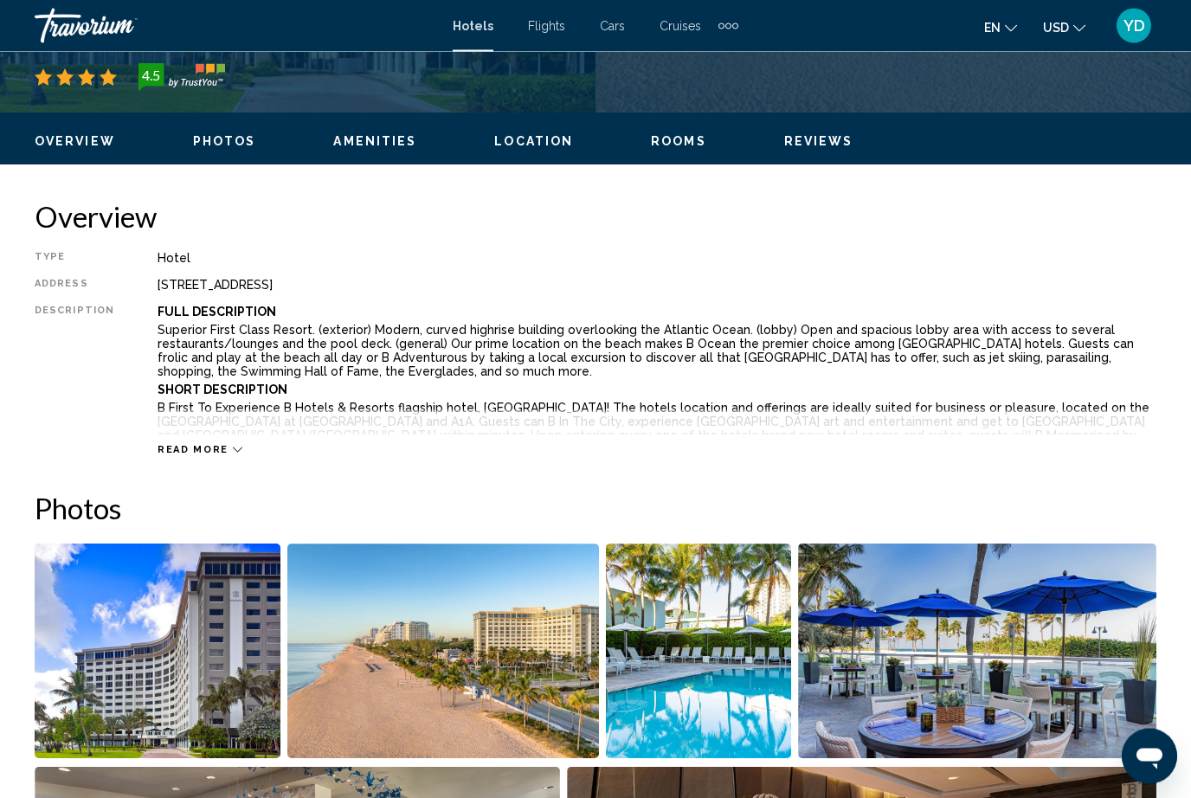
scroll to position [762, 0]
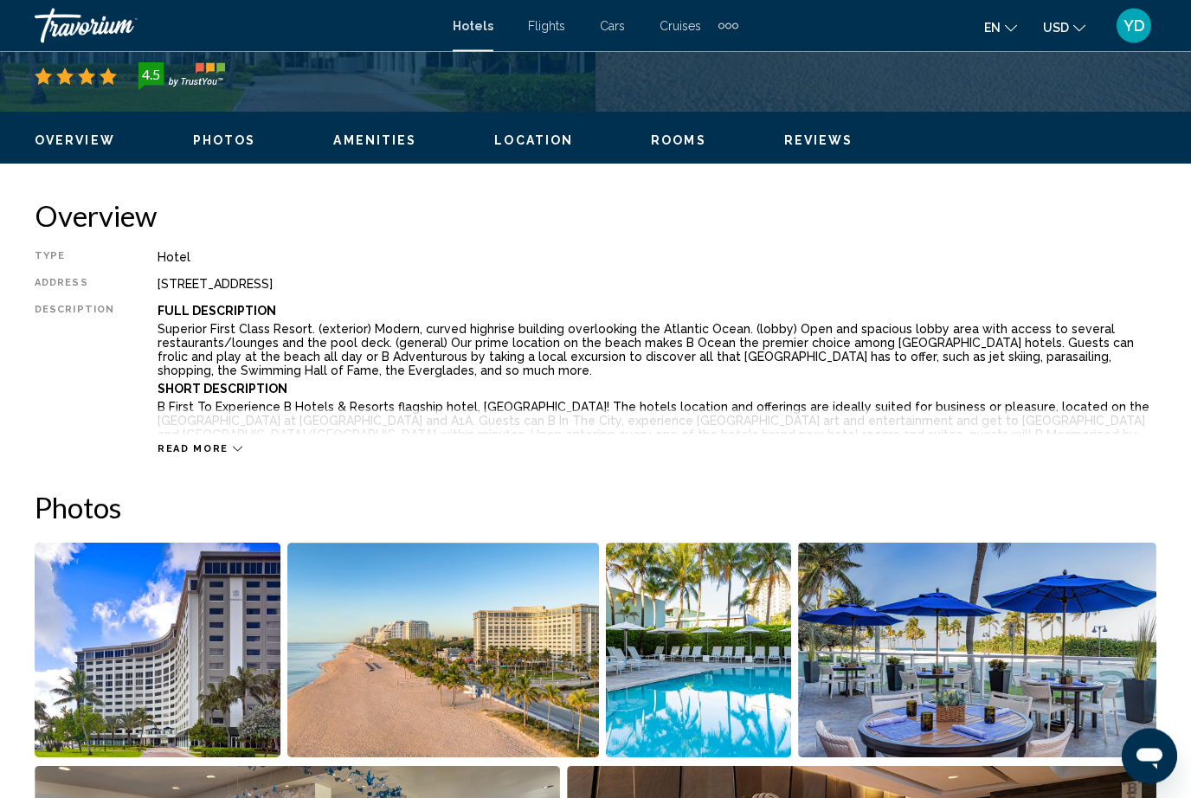
click at [178, 453] on span "Read more" at bounding box center [193, 449] width 71 height 11
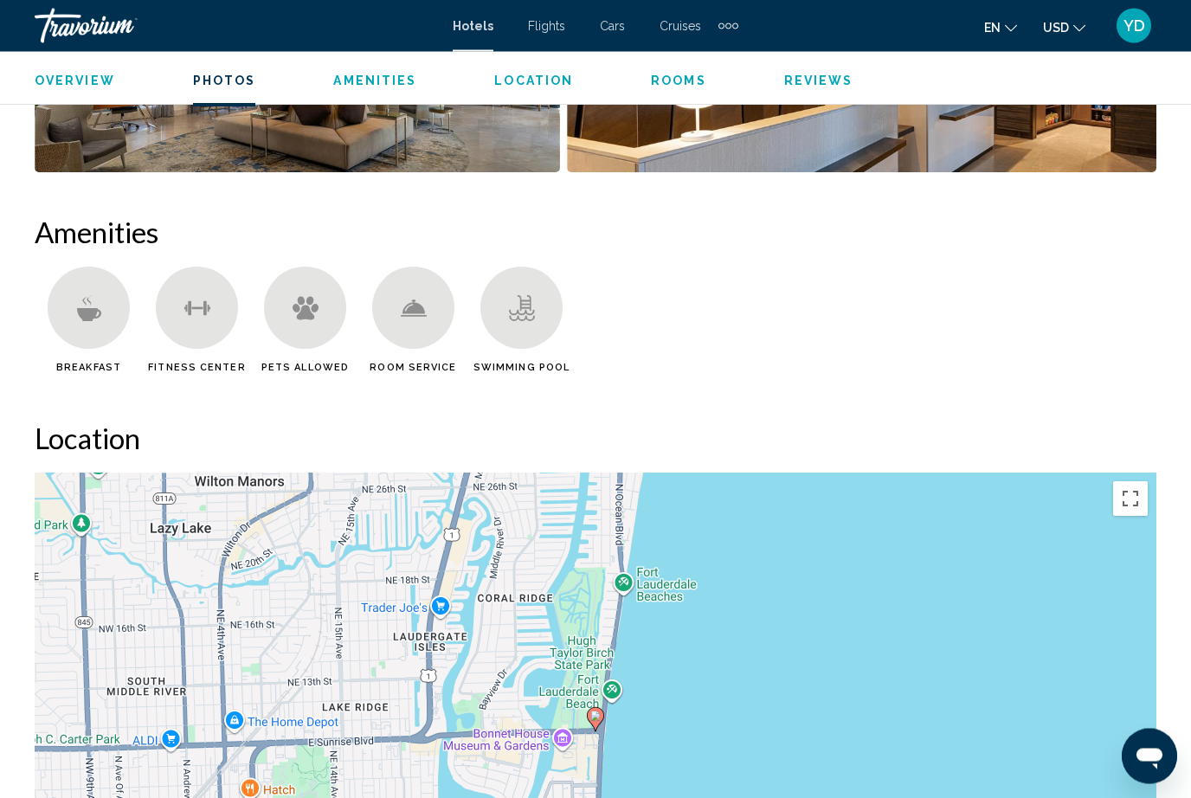
scroll to position [2064, 0]
click at [76, 307] on div "Main content" at bounding box center [89, 308] width 82 height 82
click at [70, 296] on div "Main content" at bounding box center [89, 308] width 82 height 82
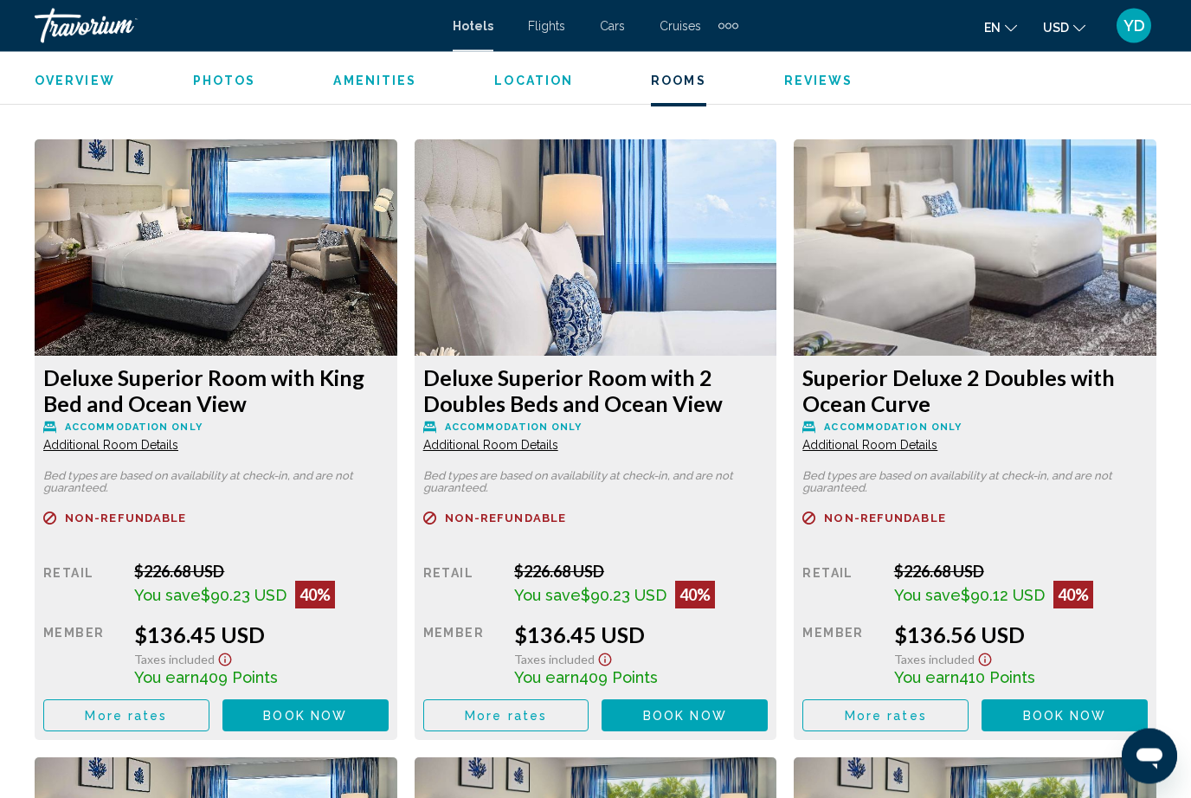
scroll to position [3112, 0]
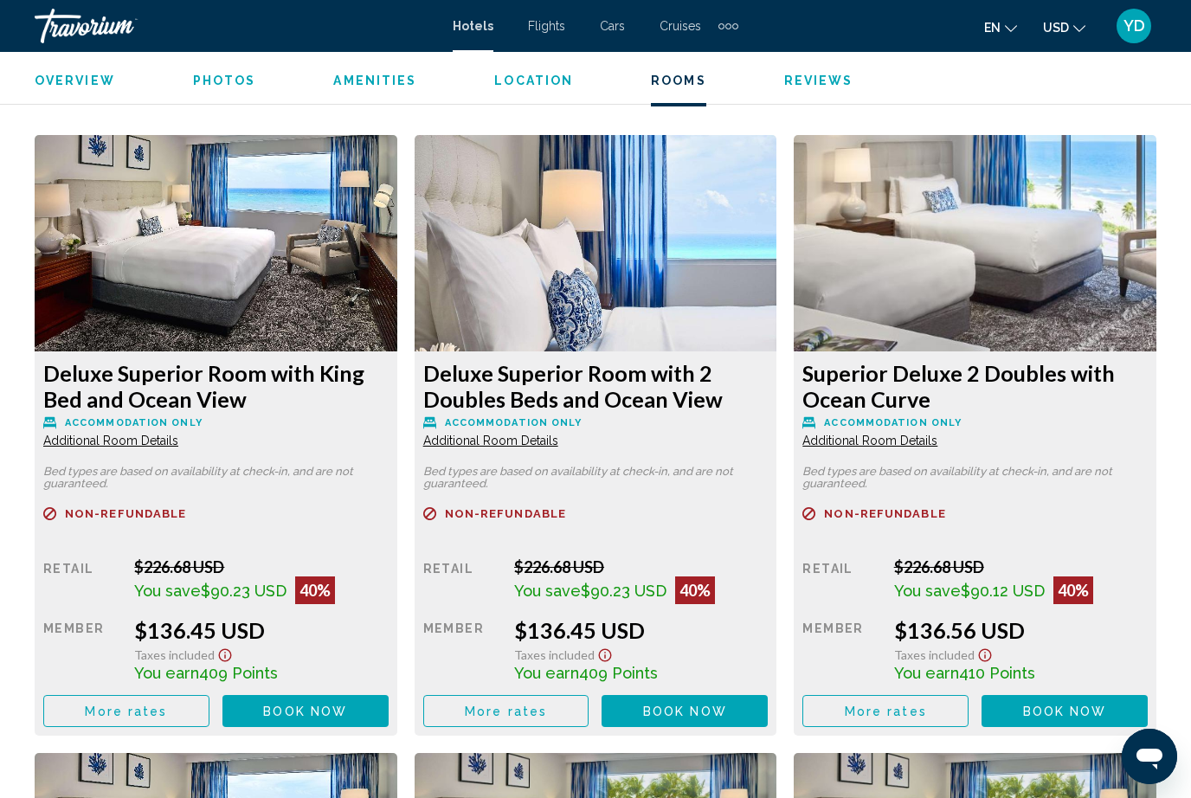
click at [108, 256] on img "Main content" at bounding box center [216, 243] width 363 height 216
click at [112, 239] on img "Main content" at bounding box center [216, 243] width 363 height 216
click at [113, 242] on img "Main content" at bounding box center [216, 243] width 363 height 216
click at [112, 240] on img "Main content" at bounding box center [216, 243] width 363 height 216
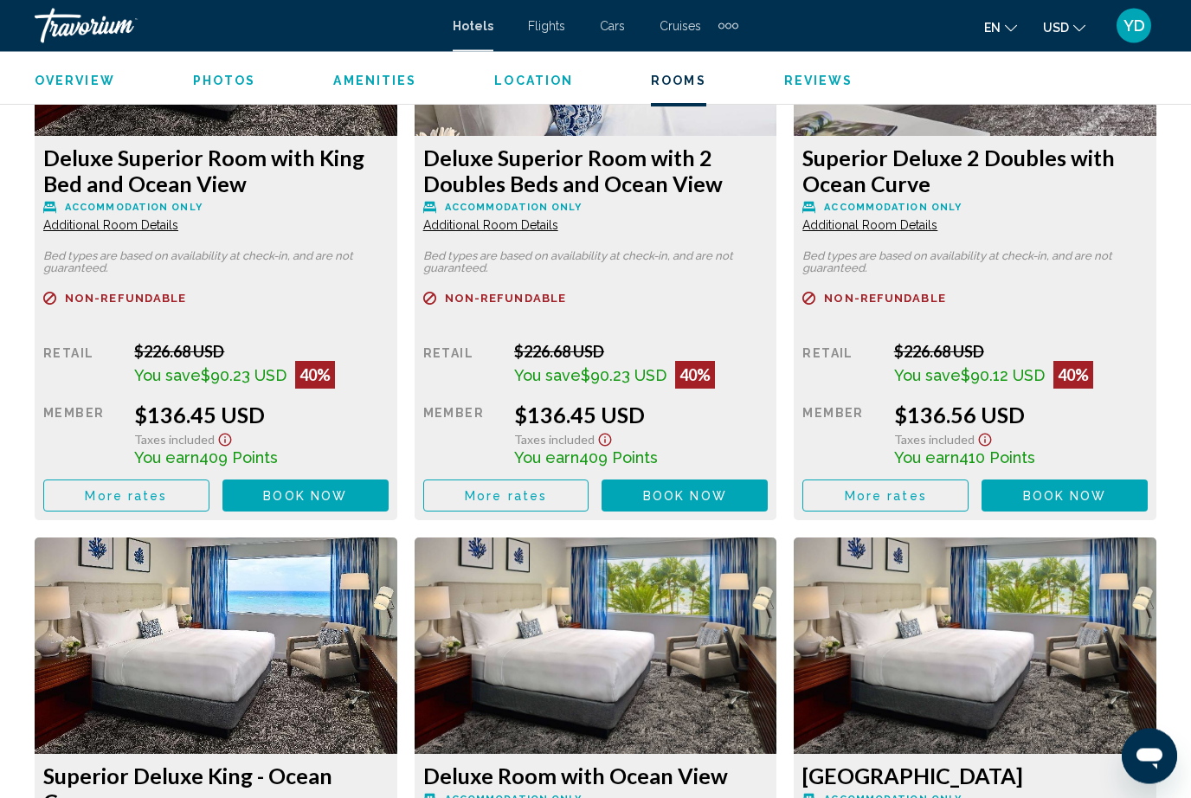
scroll to position [3333, 0]
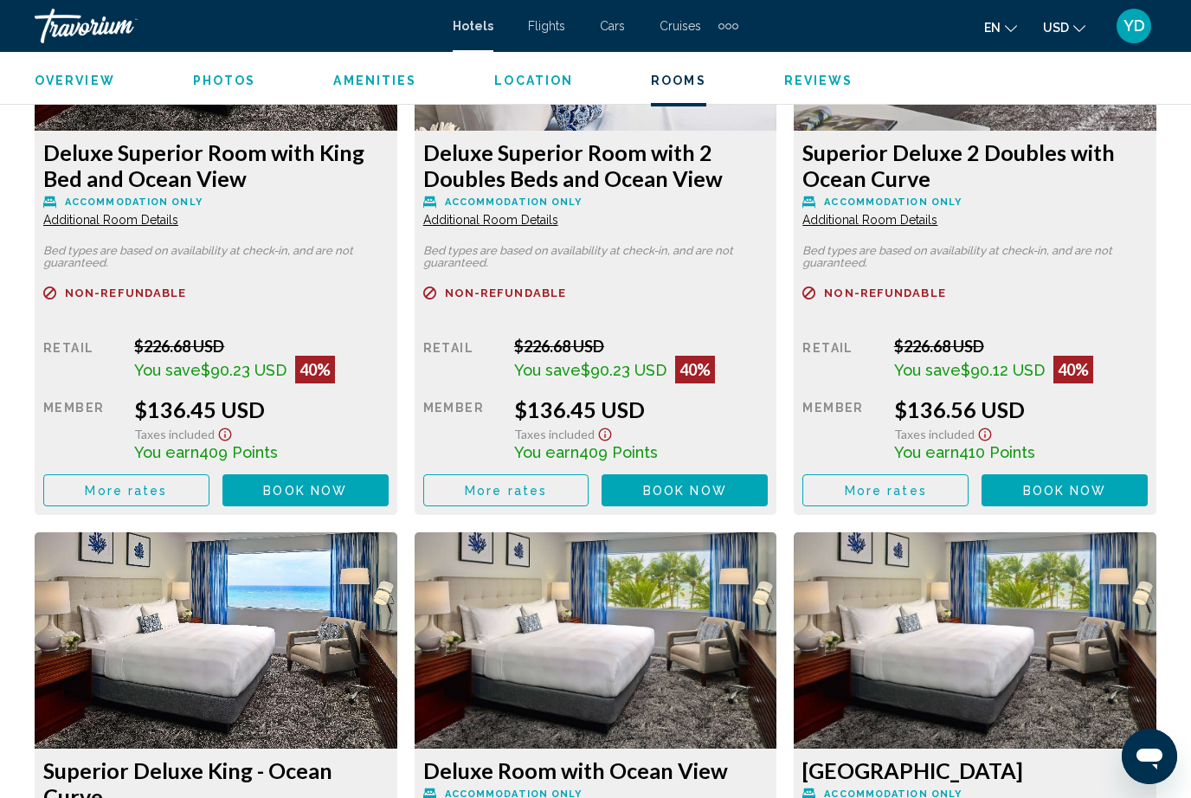
click at [294, 476] on button "Book now No longer available" at bounding box center [306, 490] width 166 height 32
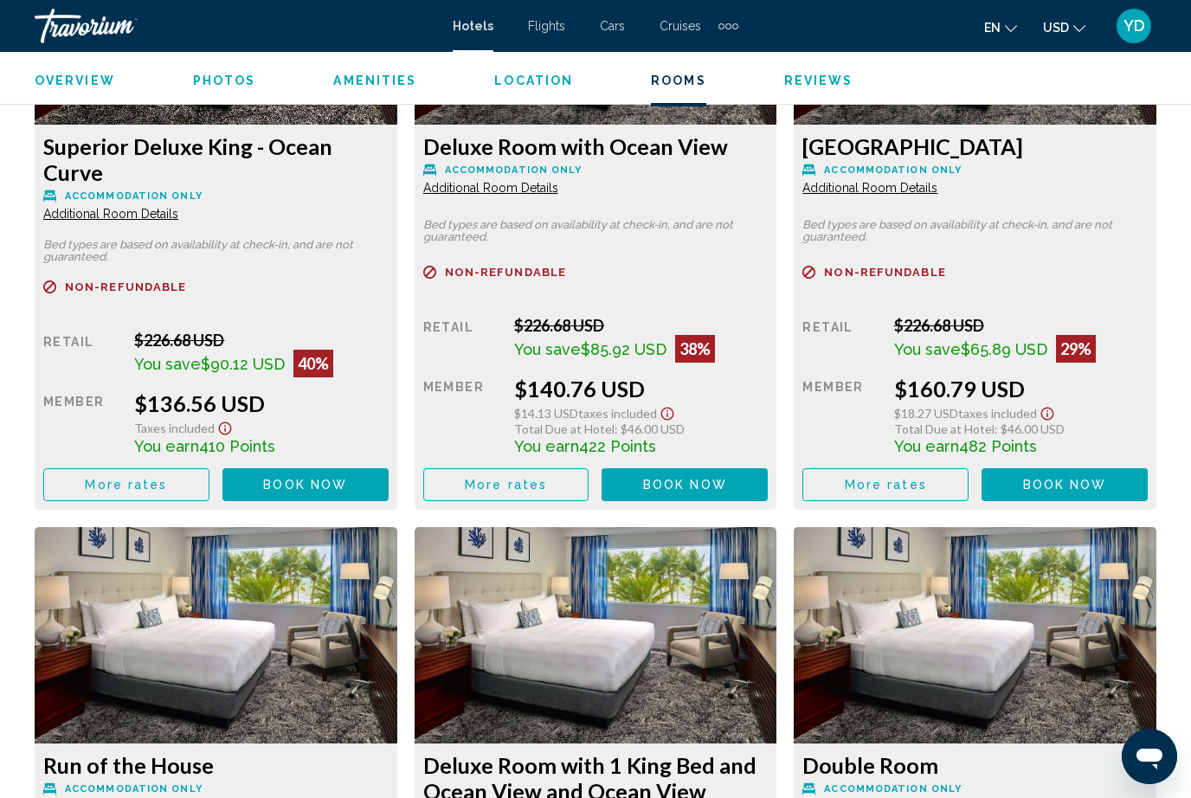
scroll to position [4020, 0]
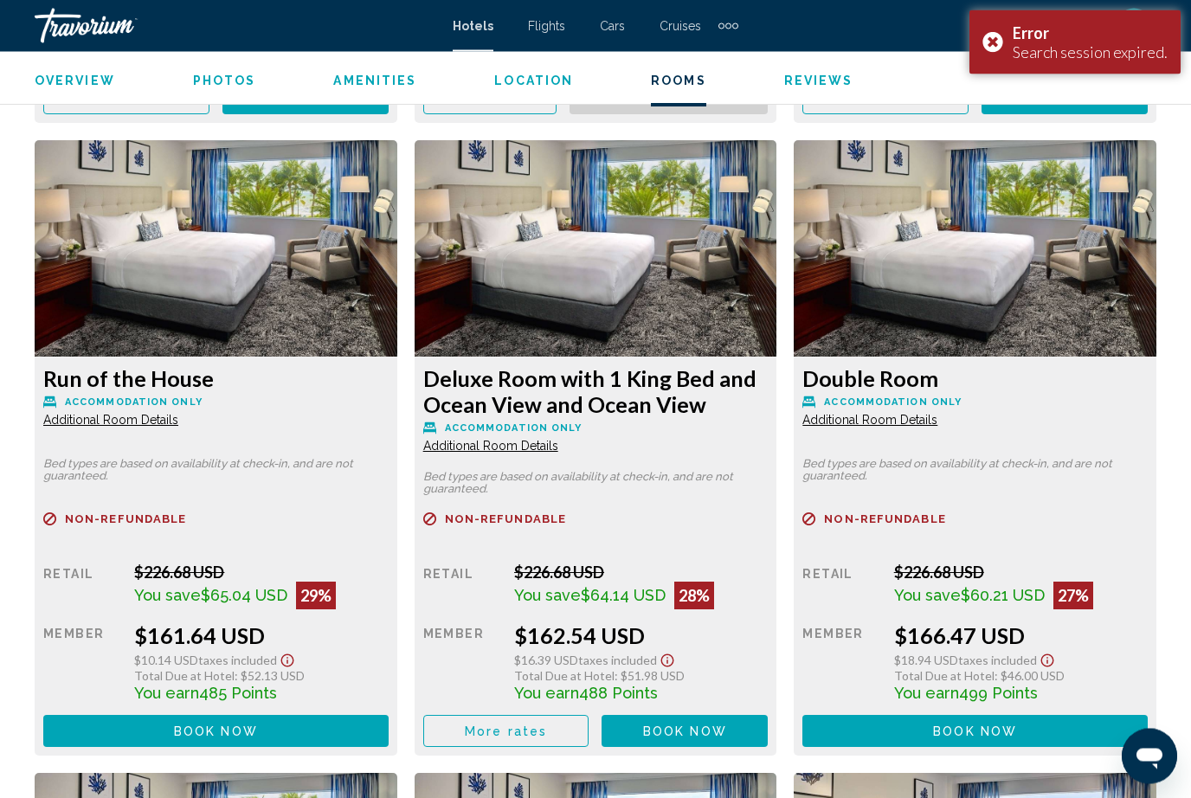
scroll to position [4344, 0]
click at [0, 0] on span "Book now" at bounding box center [0, 0] width 0 height 0
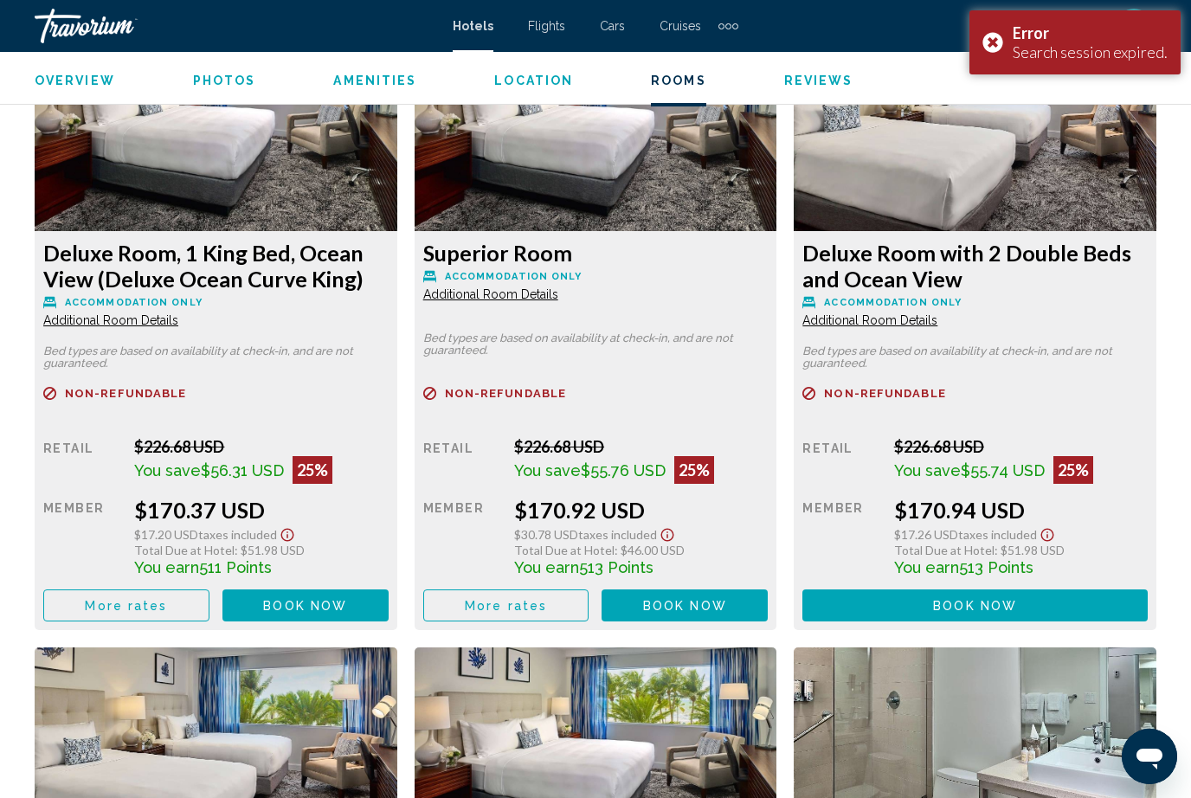
scroll to position [5108, 0]
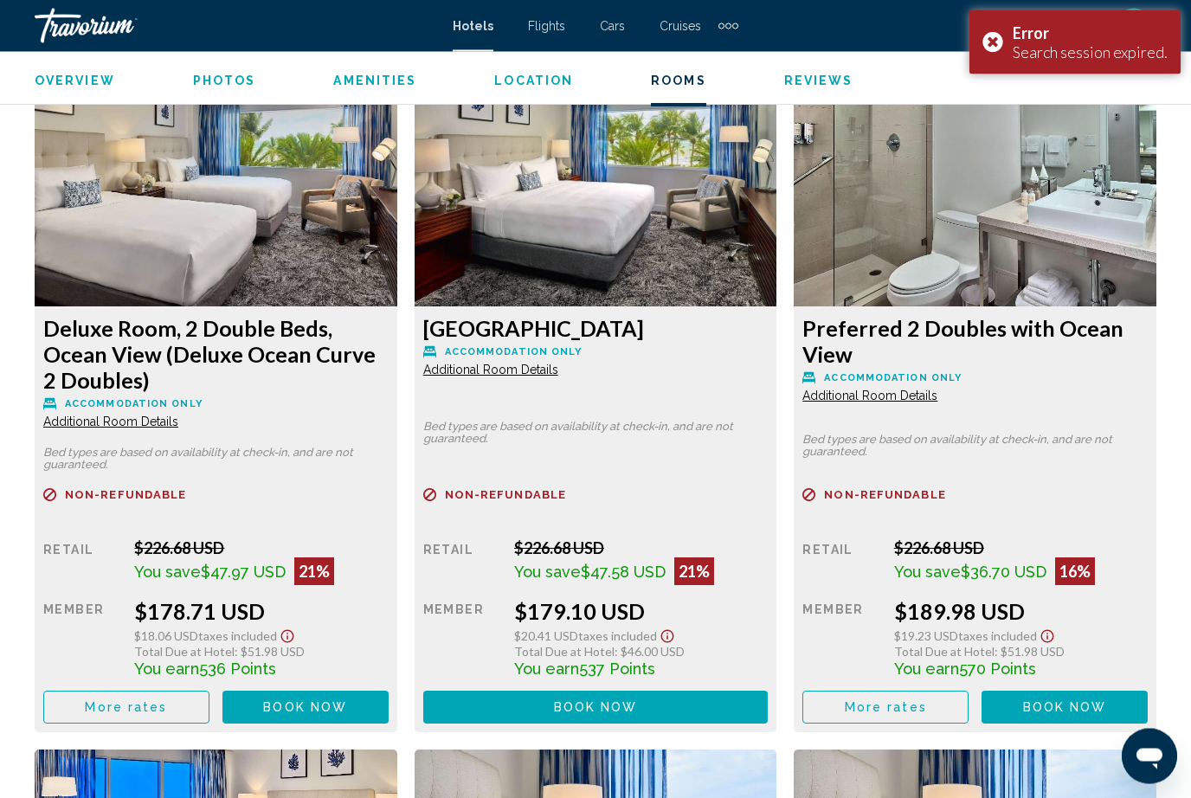
scroll to position [5633, 0]
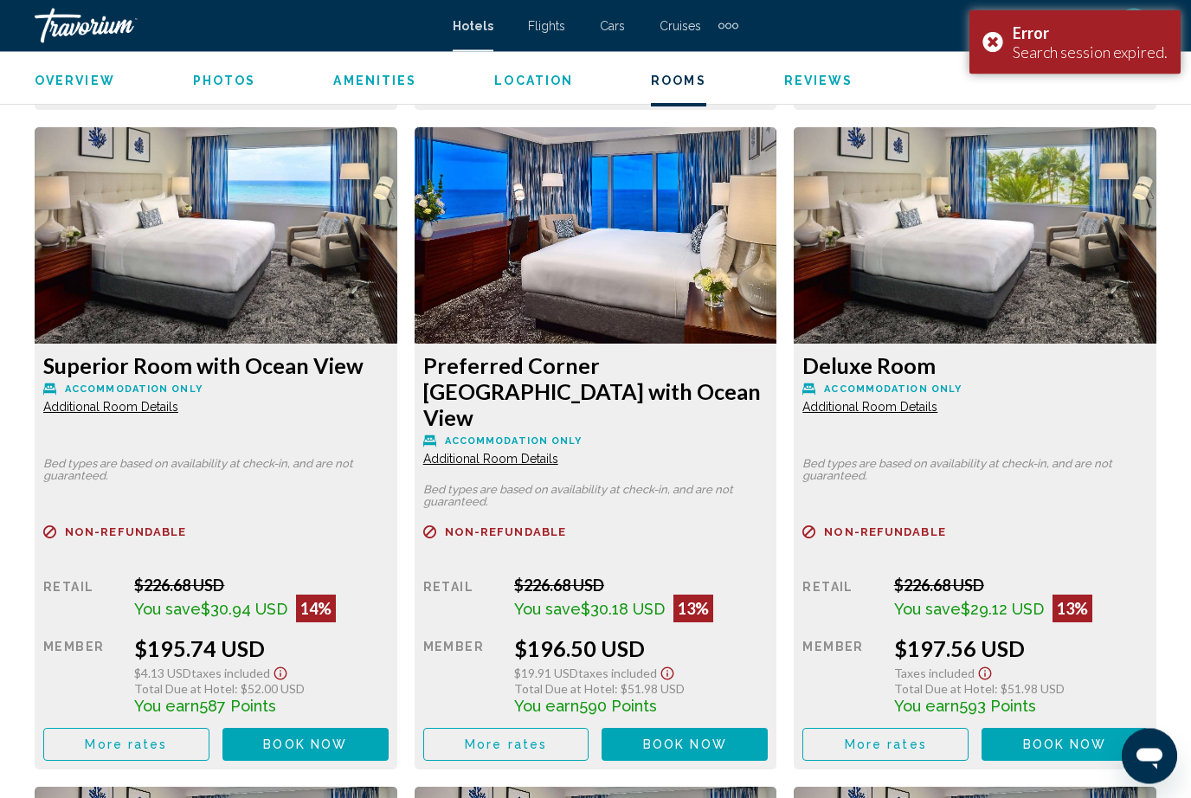
scroll to position [6944, 0]
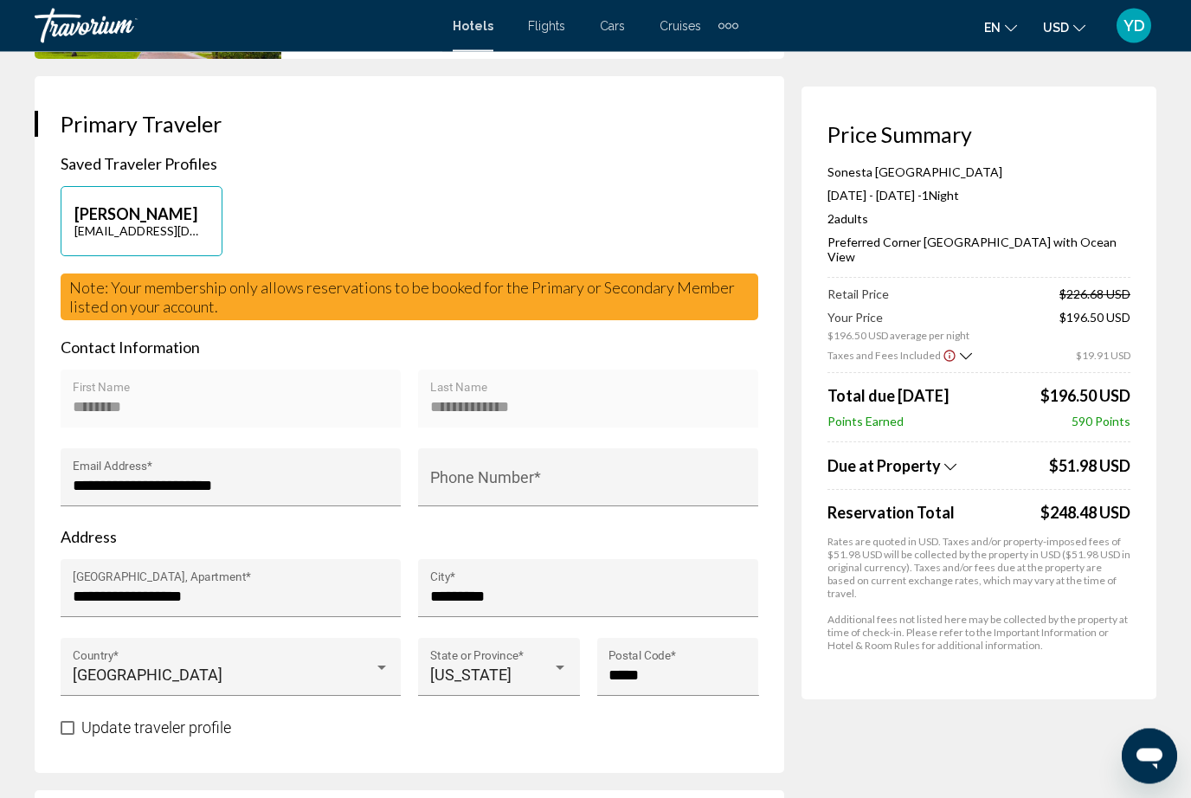
scroll to position [252, 0]
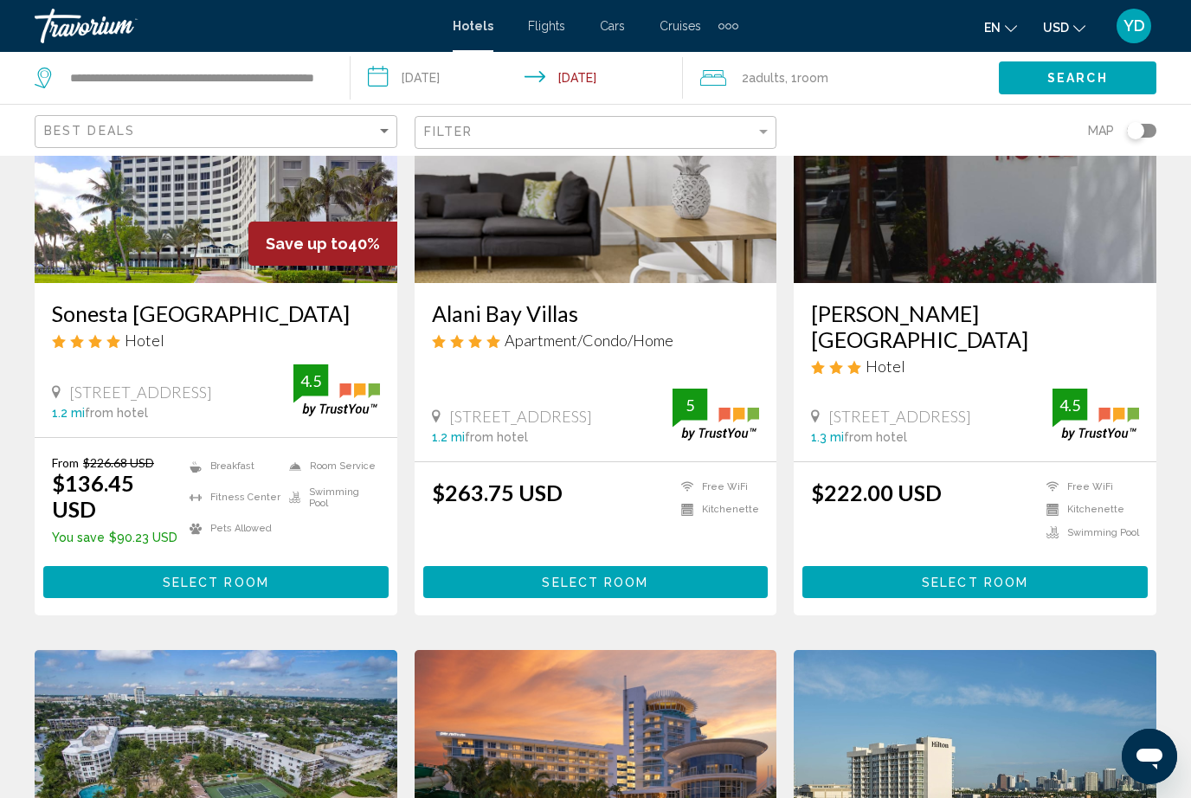
scroll to position [881, 0]
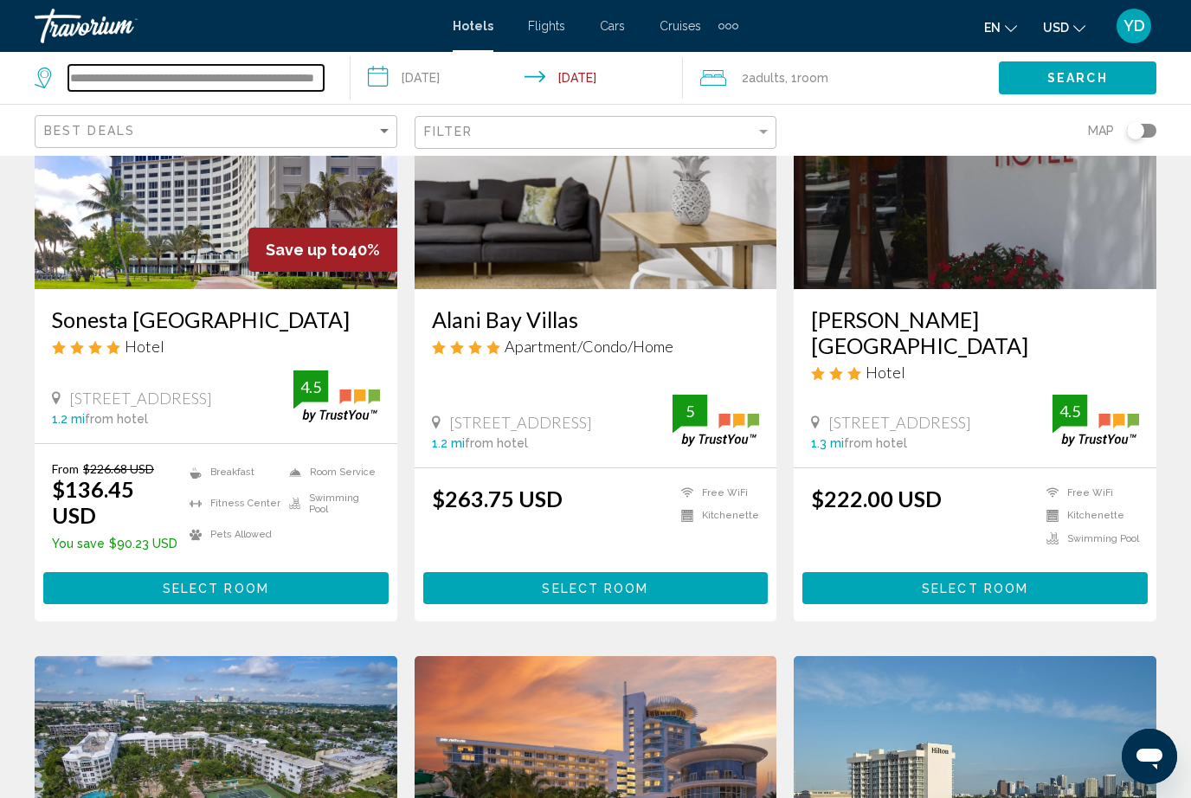
click at [313, 91] on input "**********" at bounding box center [195, 78] width 255 height 26
type input "**********"
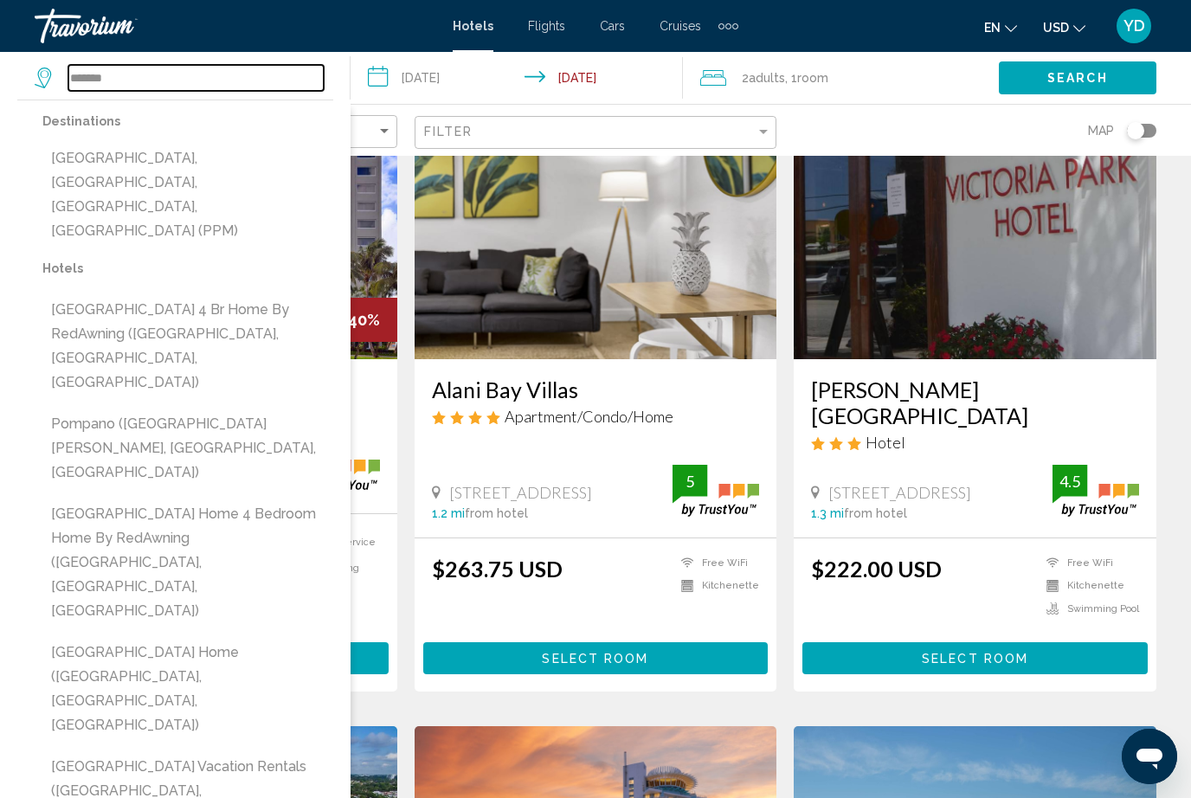
scroll to position [810, 0]
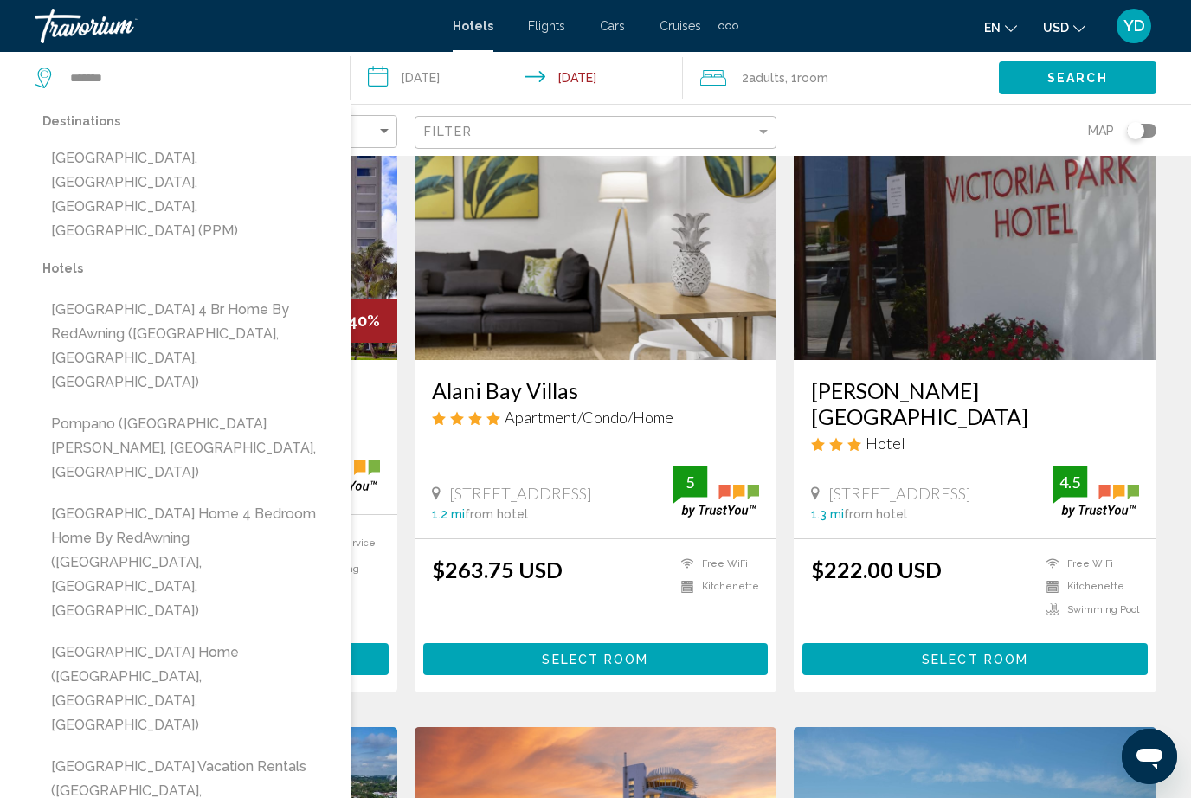
click at [83, 161] on button "Pompano Beach, Fort Lauderdale, FL, United States (PPM)" at bounding box center [187, 195] width 291 height 106
type input "**********"
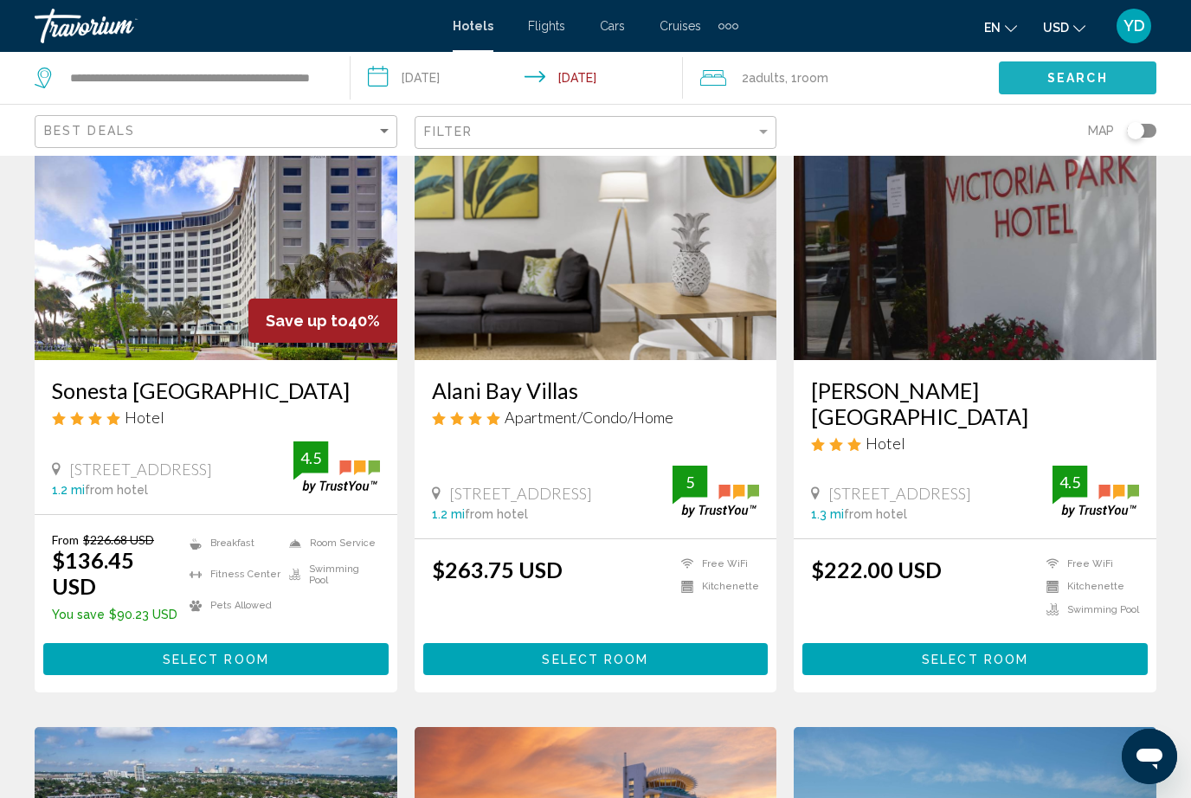
click at [1093, 76] on span "Search" at bounding box center [1078, 79] width 61 height 14
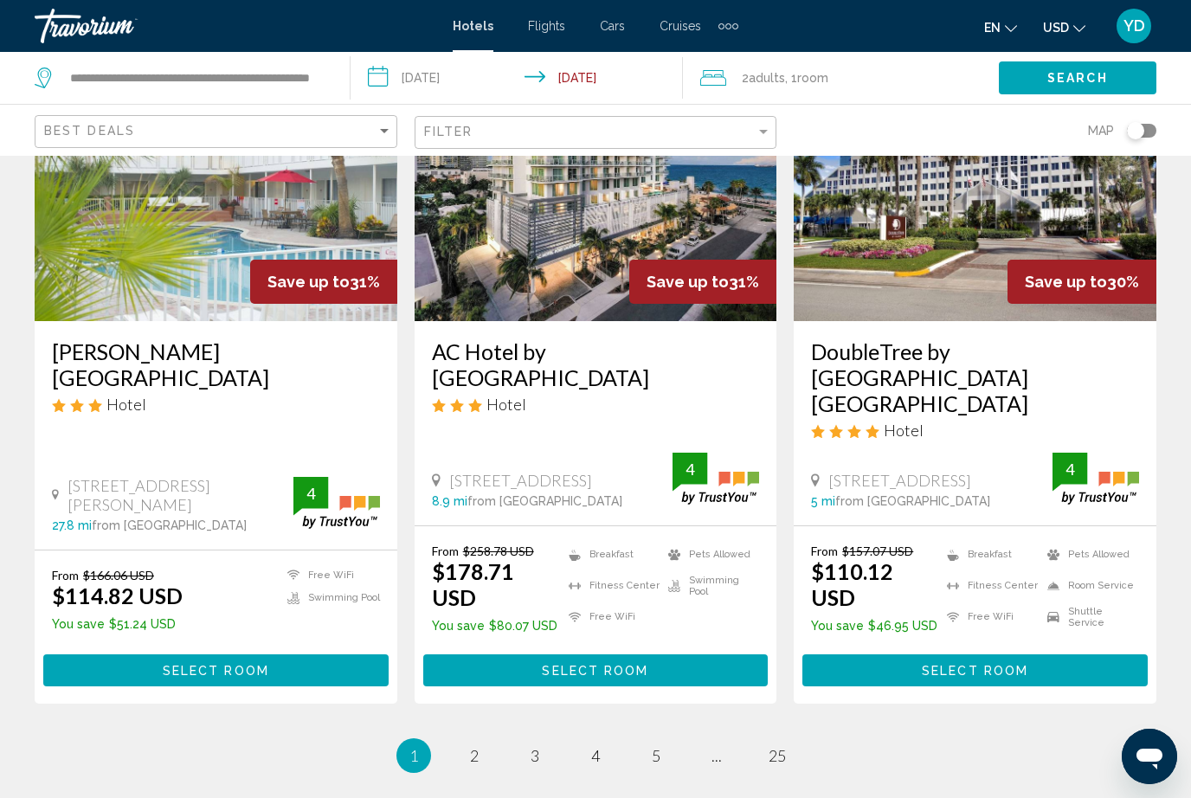
scroll to position [2198, 0]
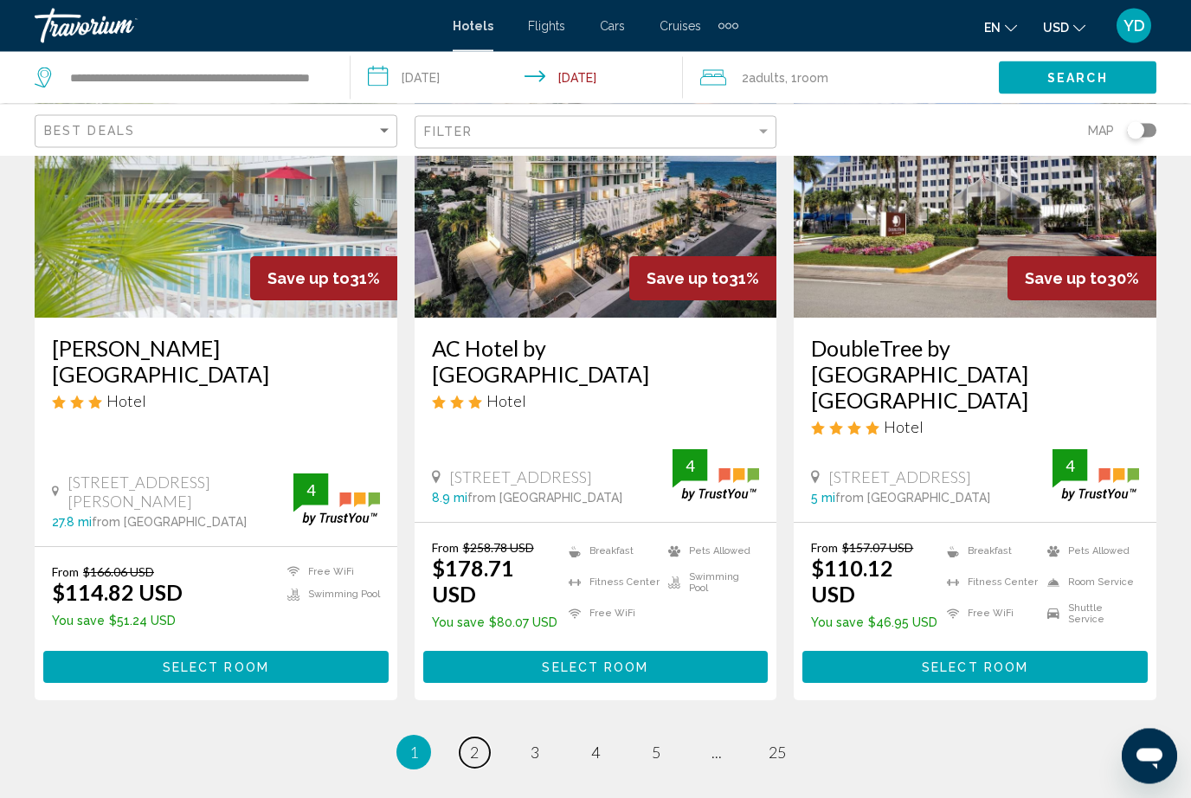
click at [487, 739] on link "page 2" at bounding box center [475, 754] width 30 height 30
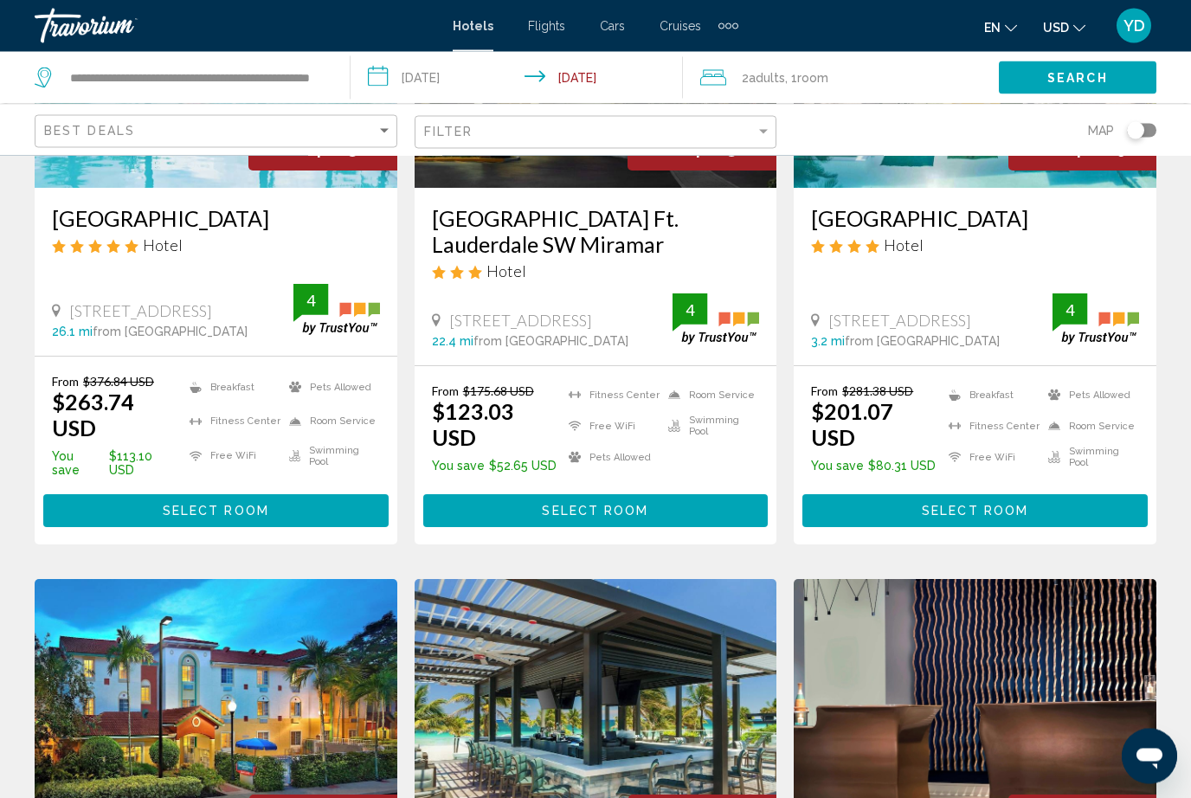
scroll to position [298, 0]
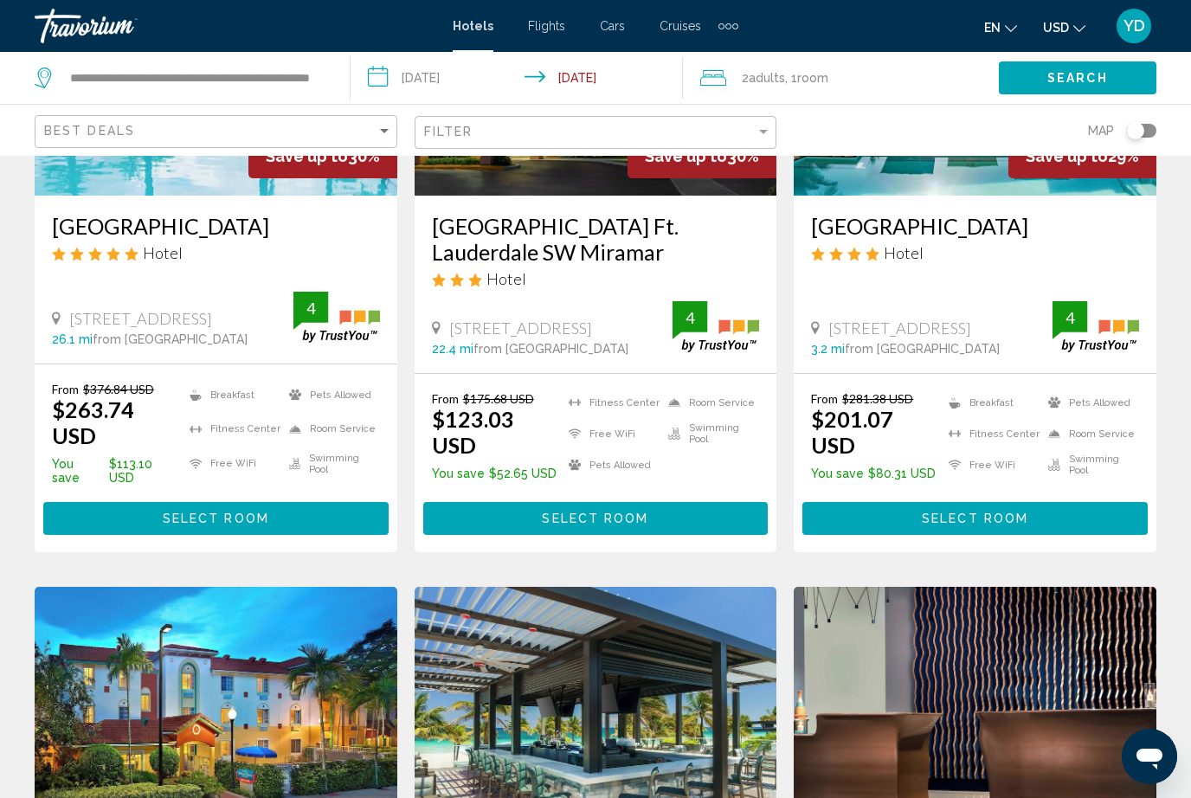
click at [1055, 502] on button "Select Room" at bounding box center [975, 518] width 345 height 32
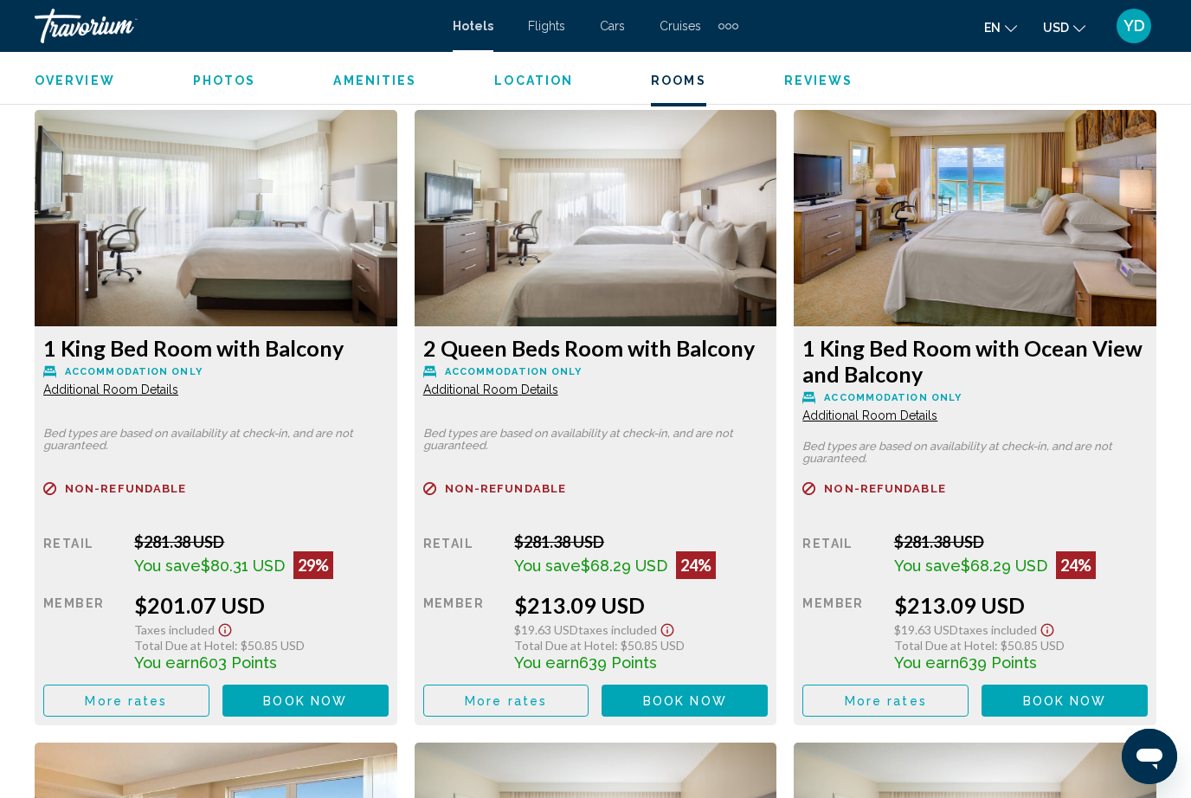
scroll to position [2644, 0]
click at [397, 269] on img "Main content" at bounding box center [216, 219] width 363 height 216
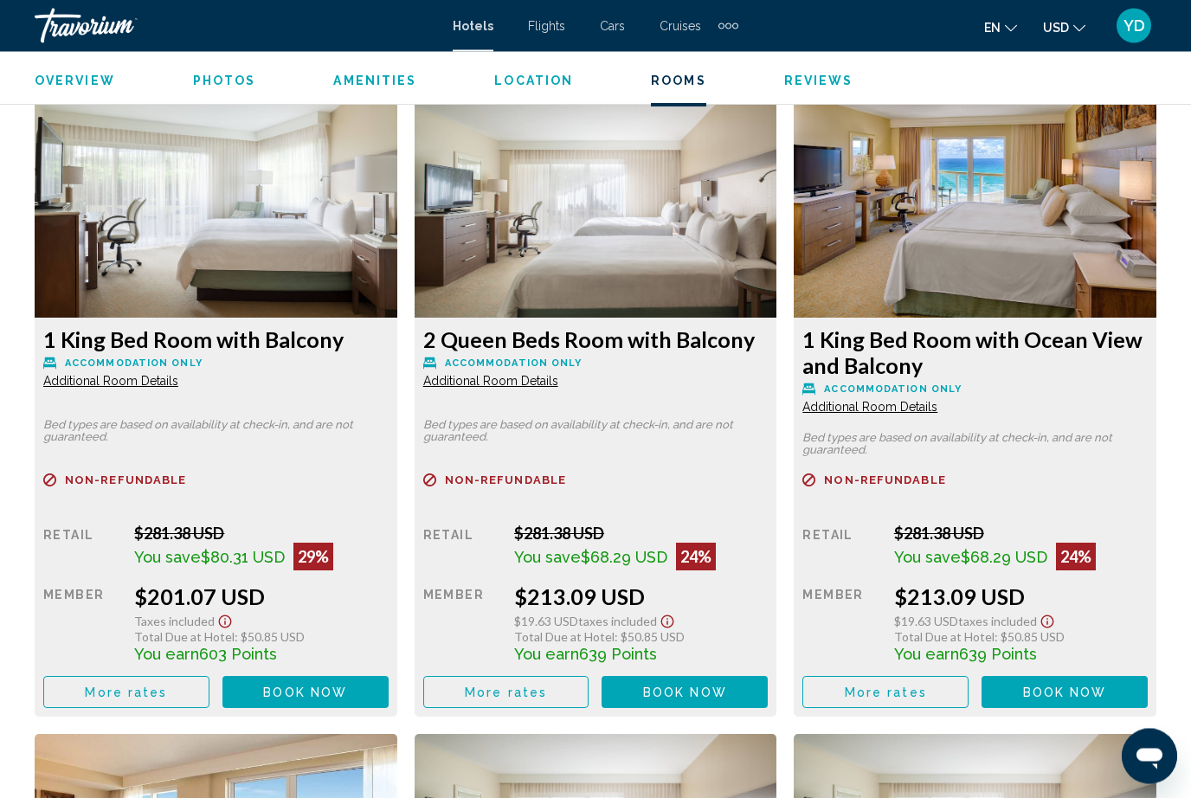
scroll to position [2669, 0]
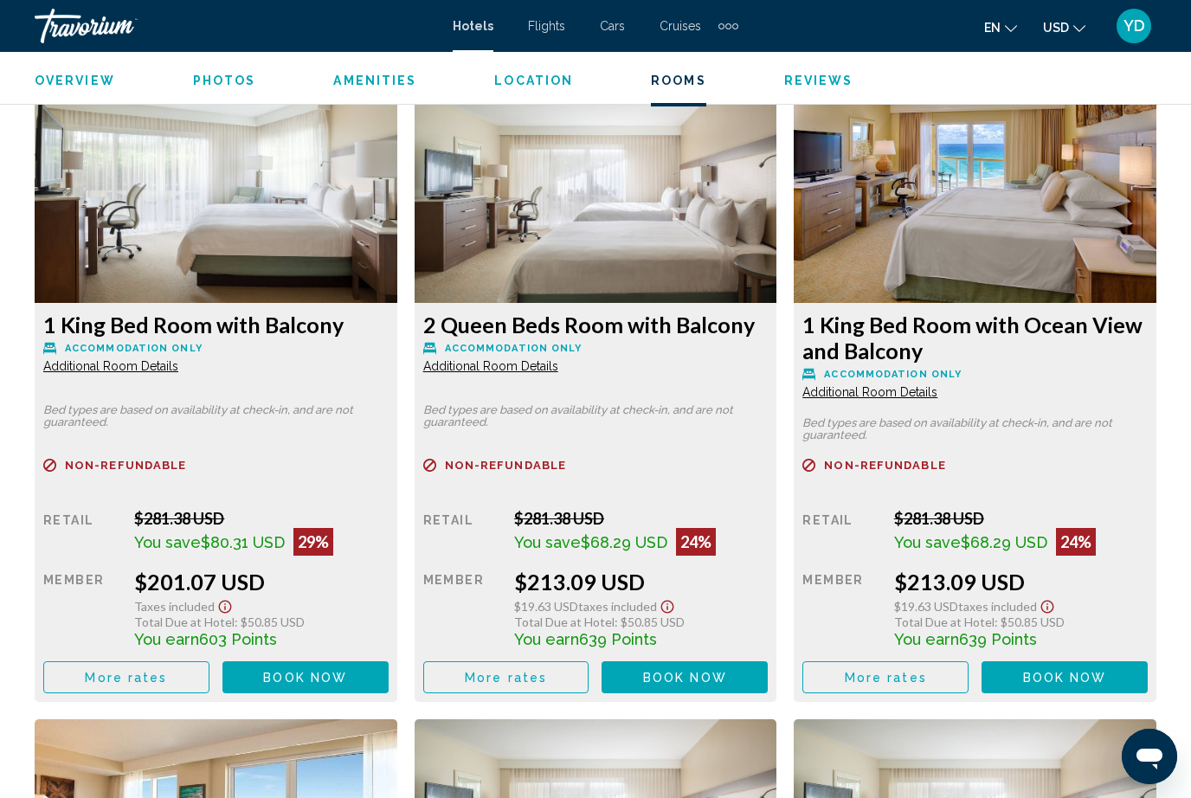
click at [347, 680] on span "Book now" at bounding box center [305, 678] width 84 height 14
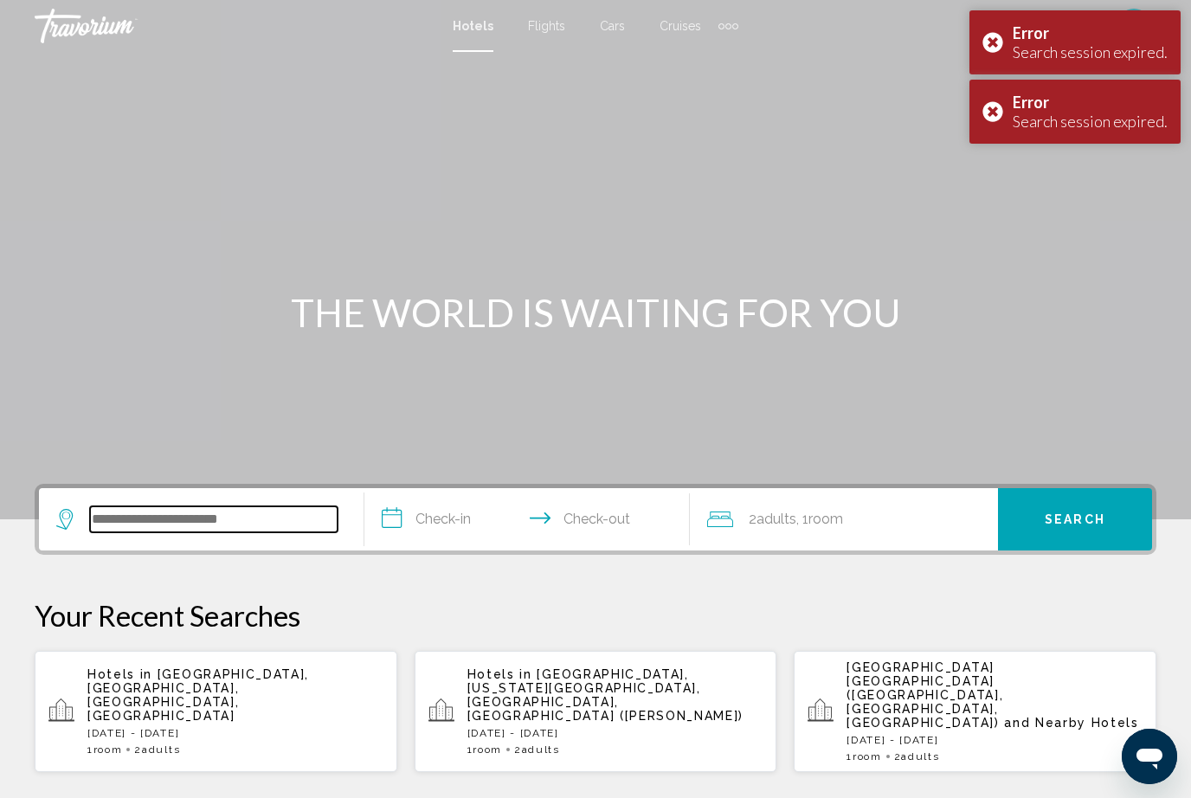
click at [253, 512] on input "Search widget" at bounding box center [214, 520] width 248 height 26
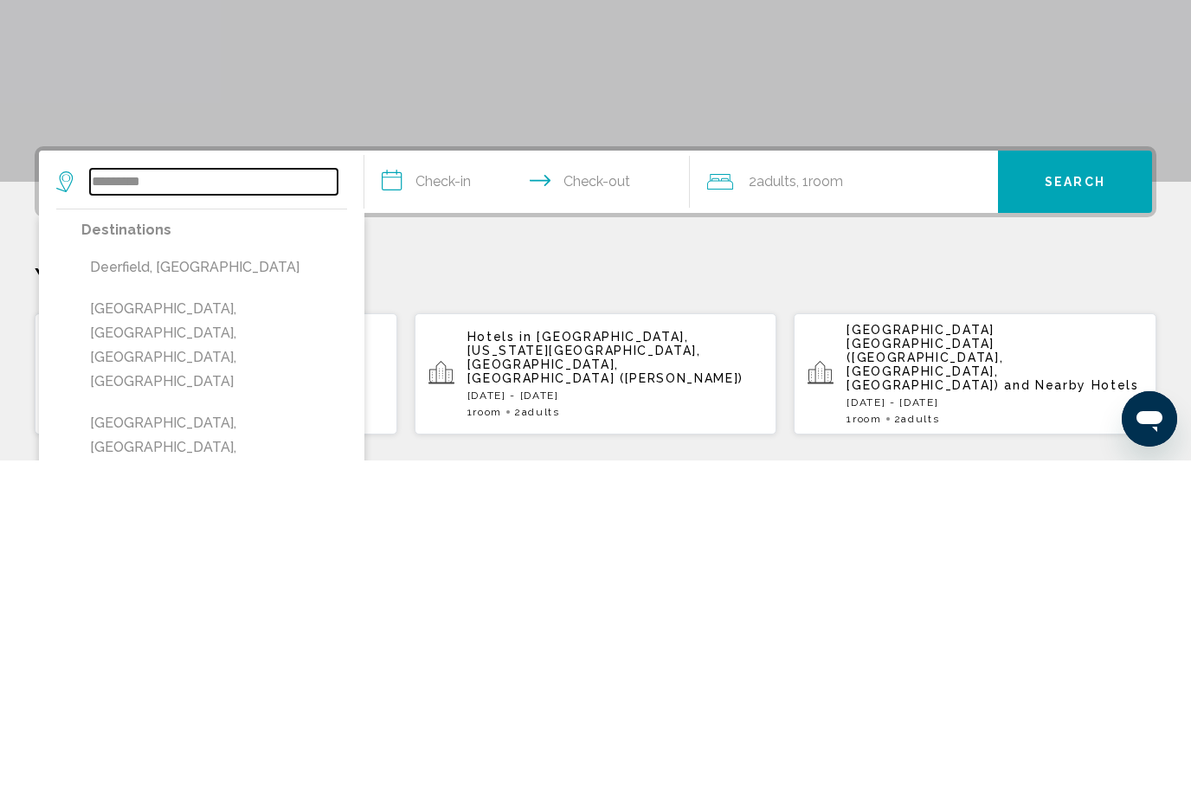
type input "*********"
click at [468, 488] on input "**********" at bounding box center [531, 522] width 332 height 68
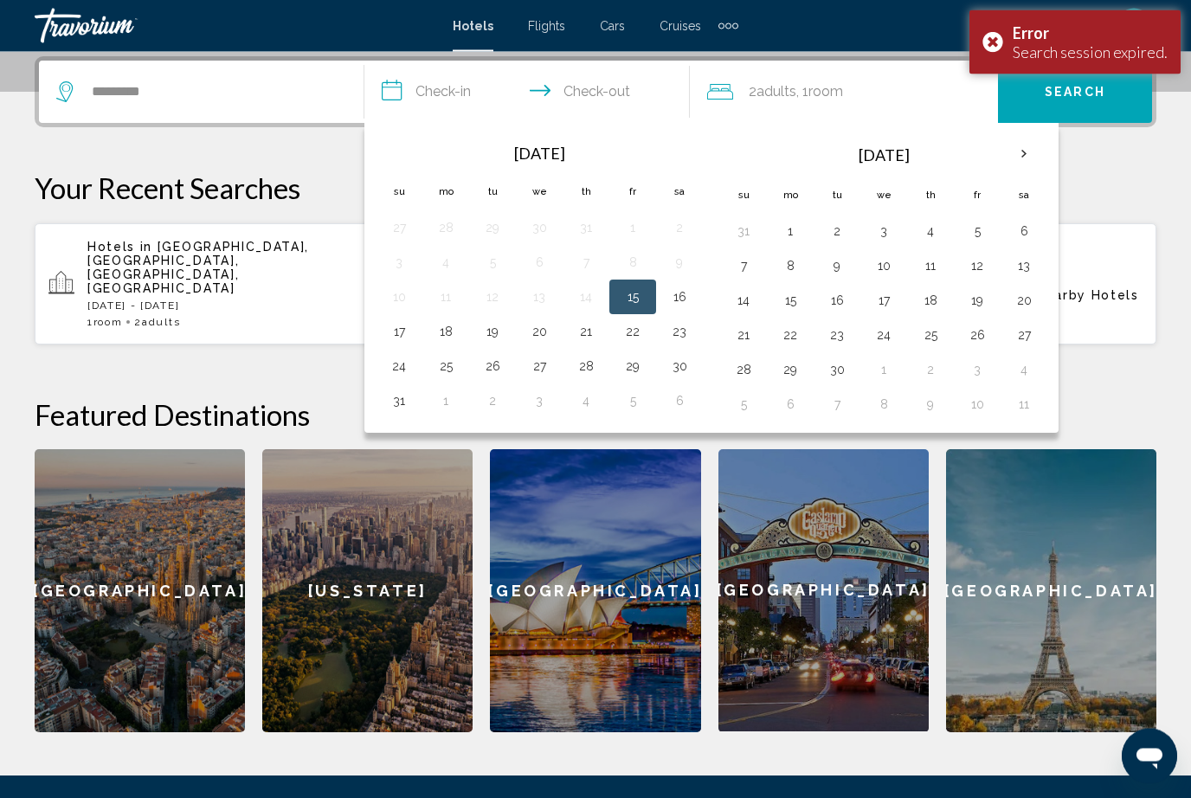
scroll to position [428, 0]
click at [684, 306] on button "16" at bounding box center [680, 297] width 28 height 24
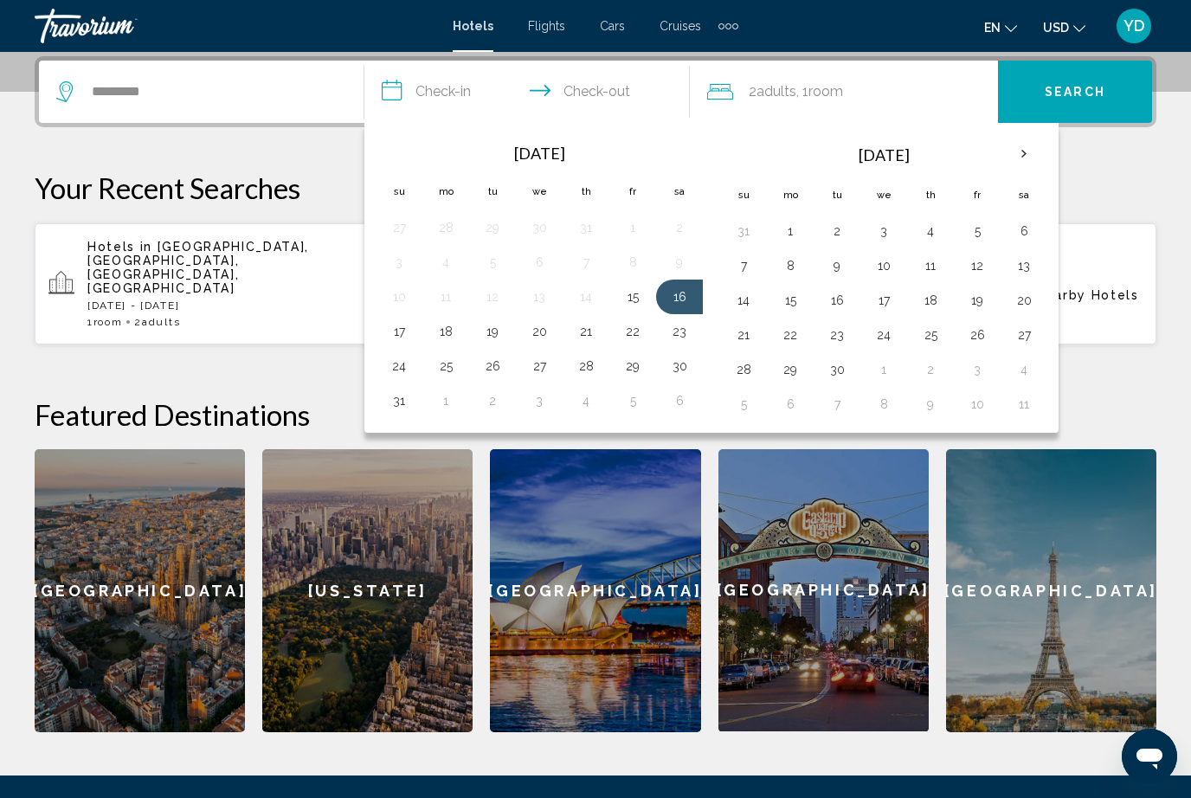
click at [397, 337] on button "17" at bounding box center [399, 331] width 28 height 24
type input "**********"
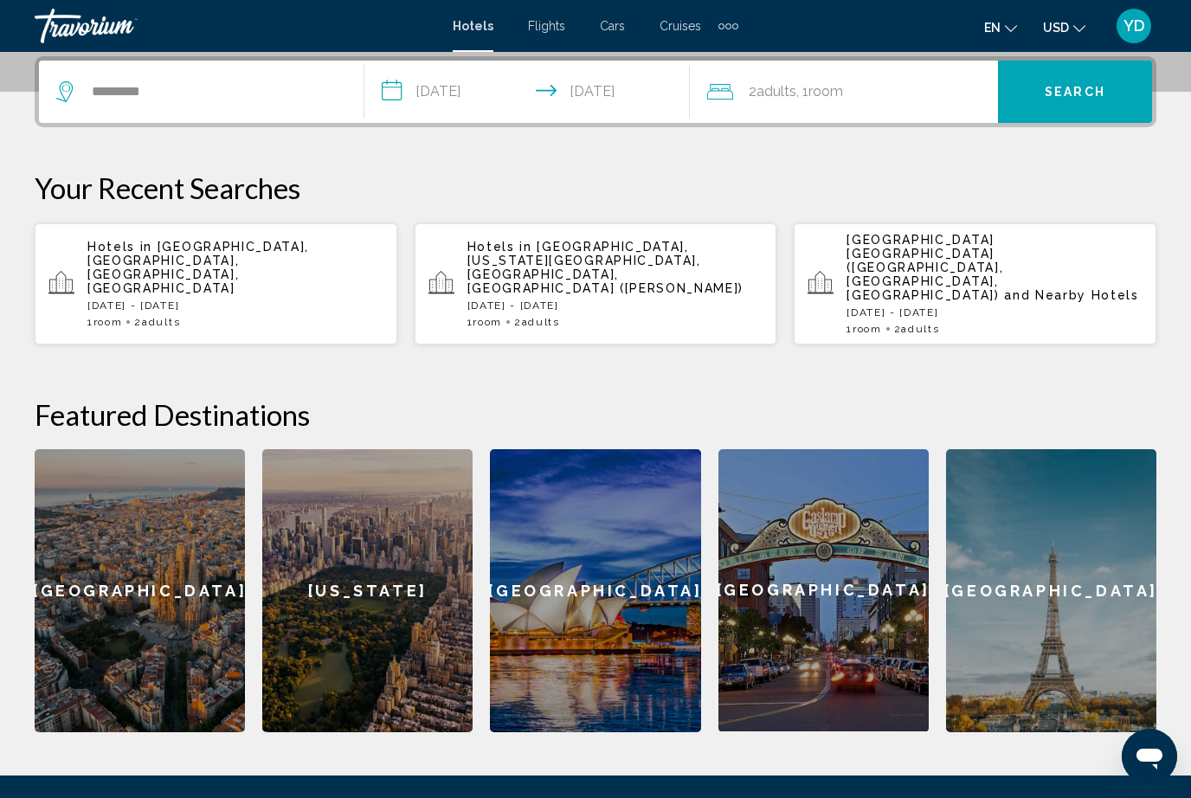
click at [1072, 94] on span "Search" at bounding box center [1075, 93] width 61 height 14
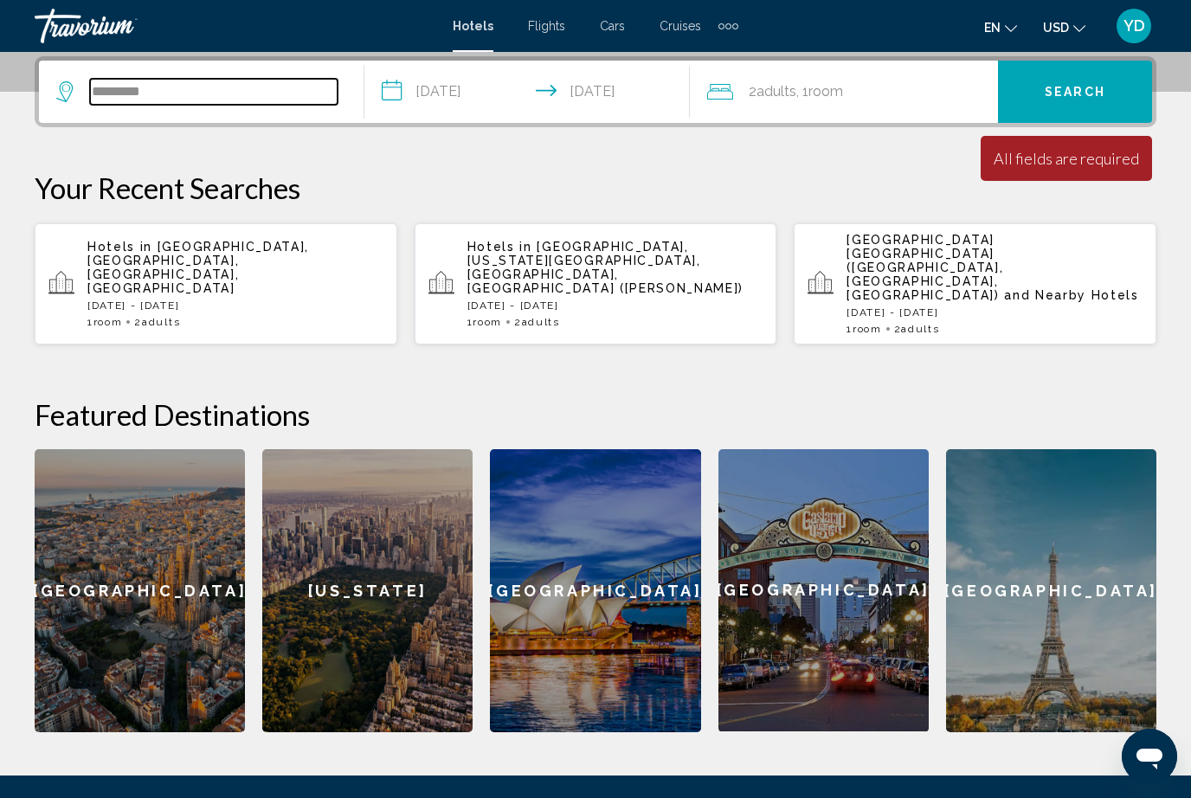
click at [185, 90] on input "*********" at bounding box center [214, 92] width 248 height 26
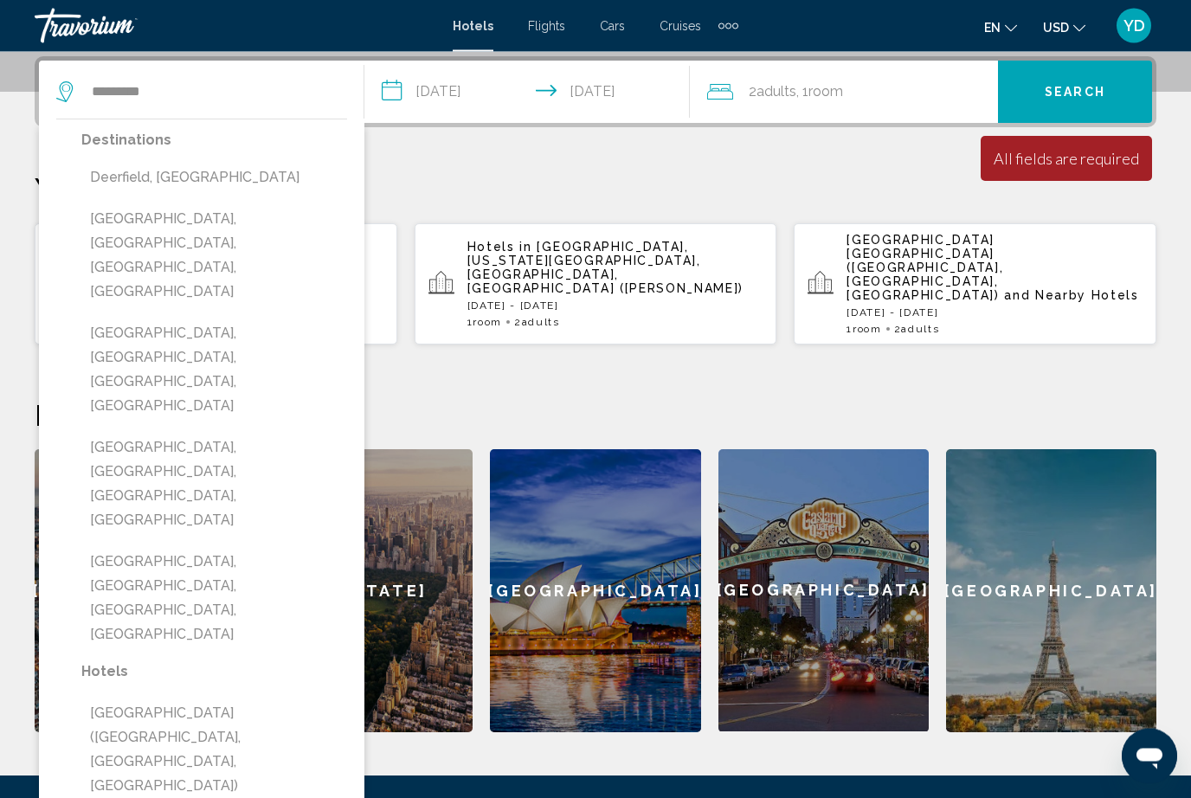
click at [102, 177] on button "Deerfield, [GEOGRAPHIC_DATA]" at bounding box center [214, 178] width 266 height 33
type input "**********"
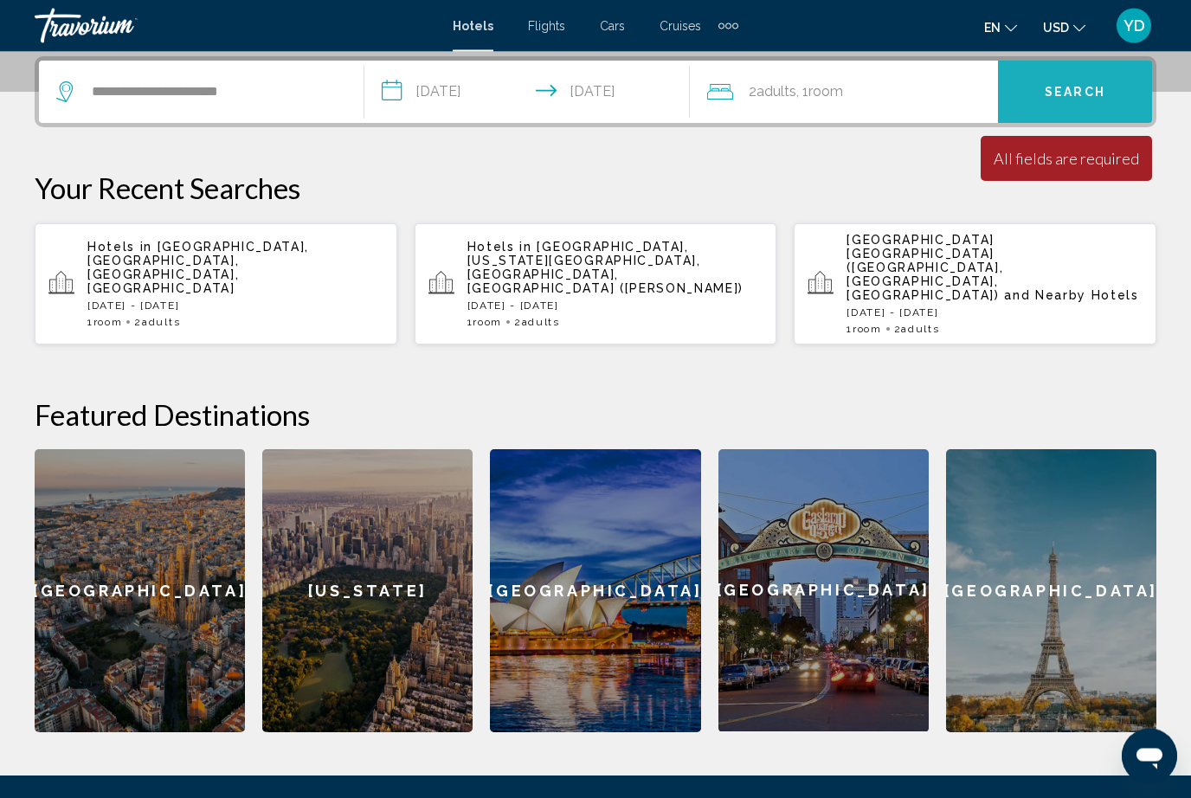
click at [1094, 96] on span "Search" at bounding box center [1075, 94] width 61 height 14
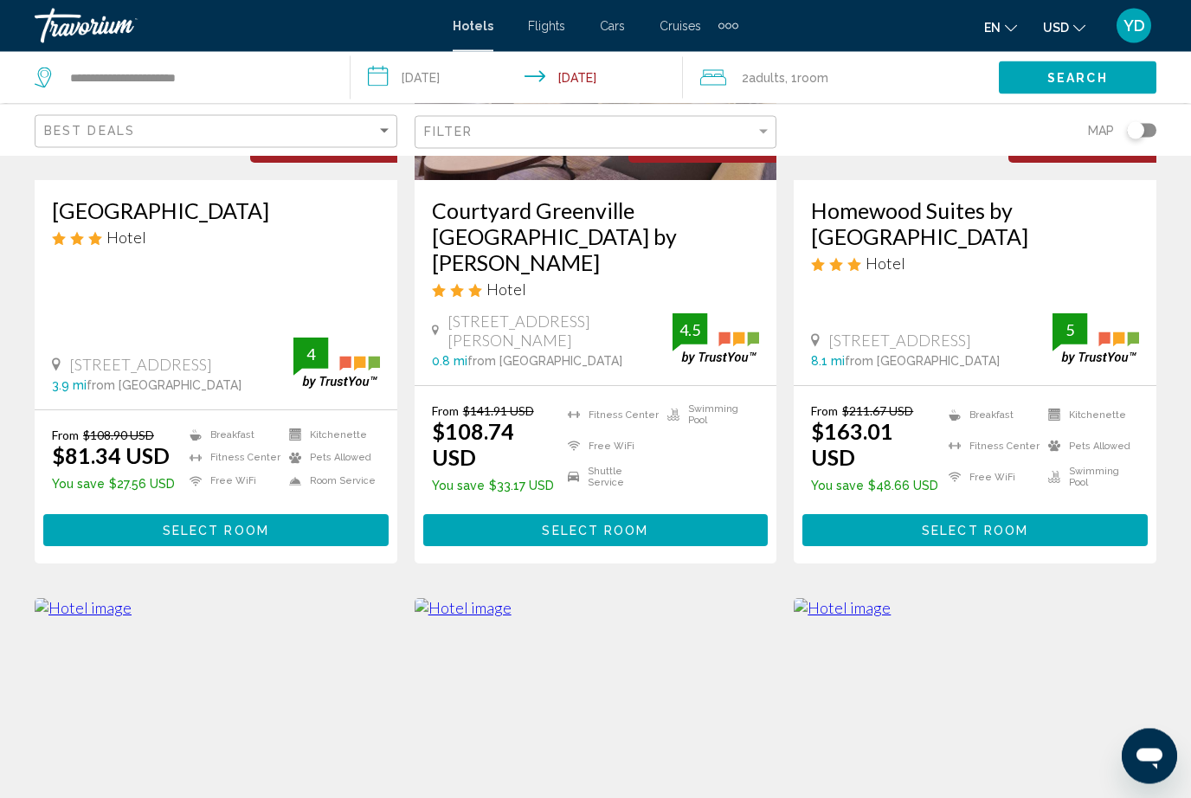
scroll to position [267, 0]
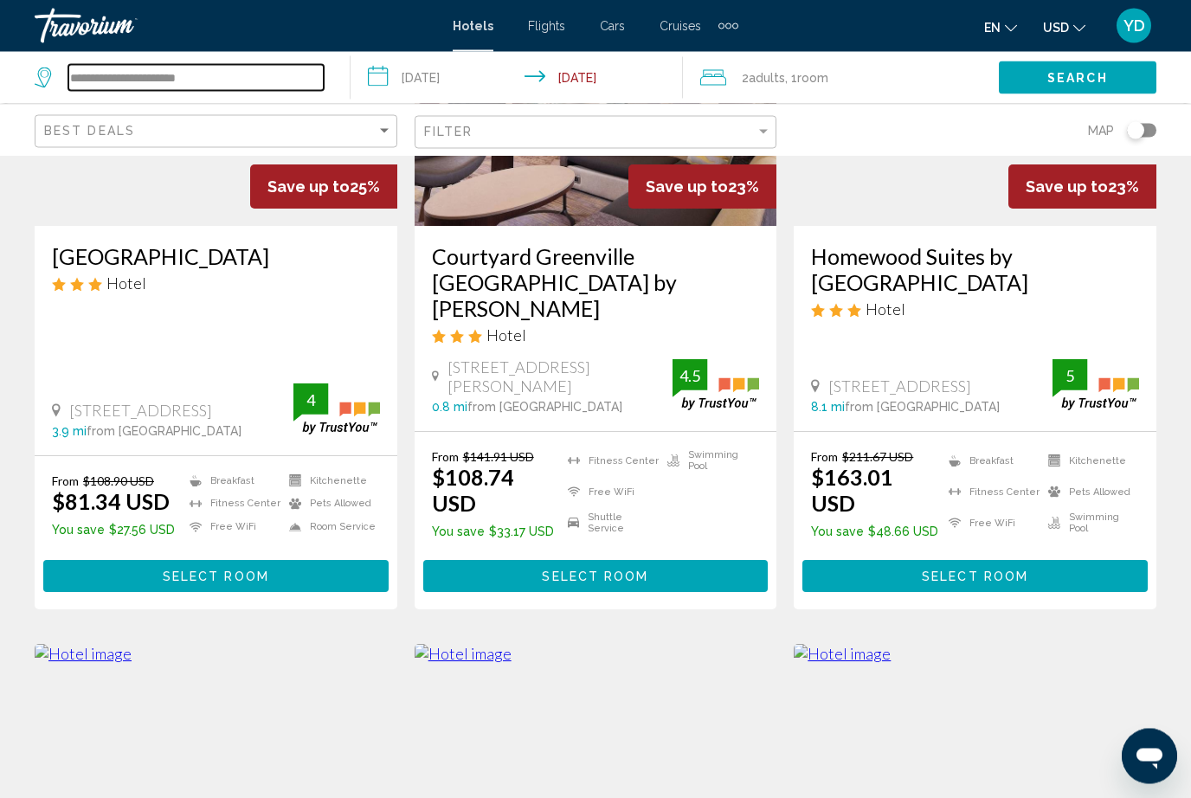
click at [220, 84] on input "**********" at bounding box center [195, 78] width 255 height 26
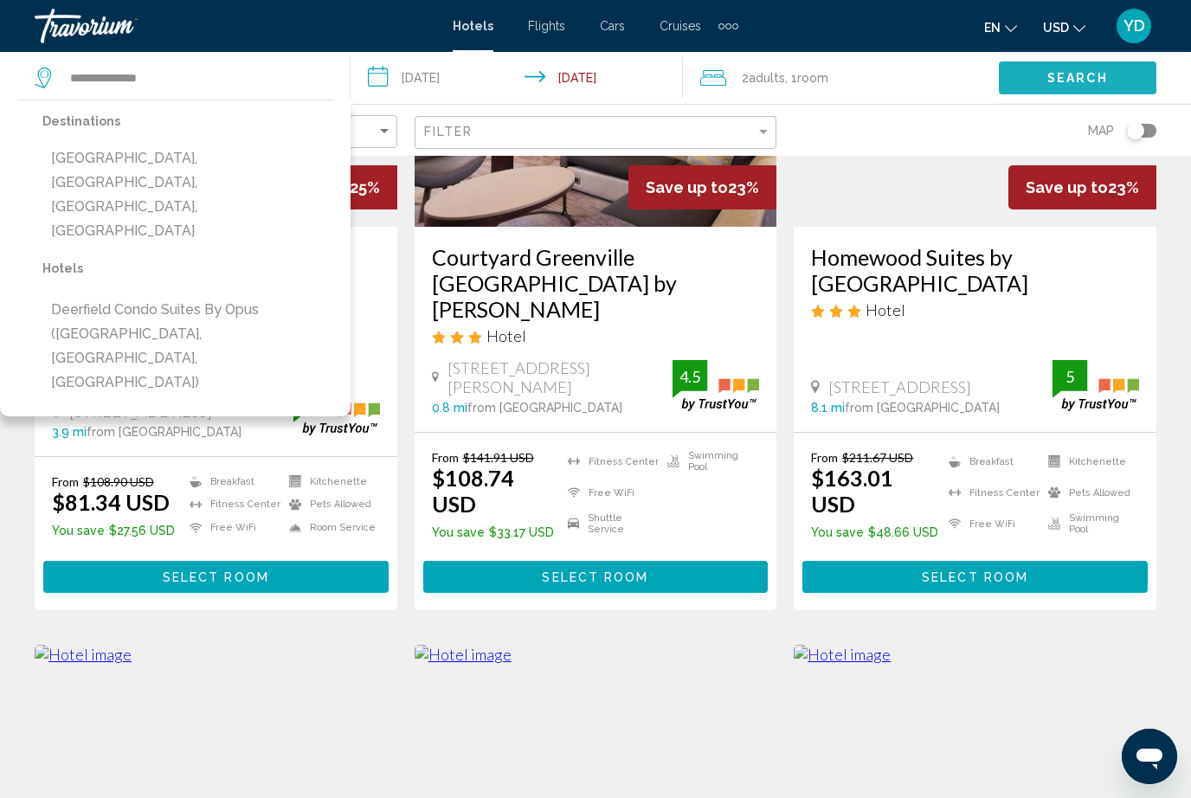
click at [1103, 87] on button "Search" at bounding box center [1078, 77] width 158 height 32
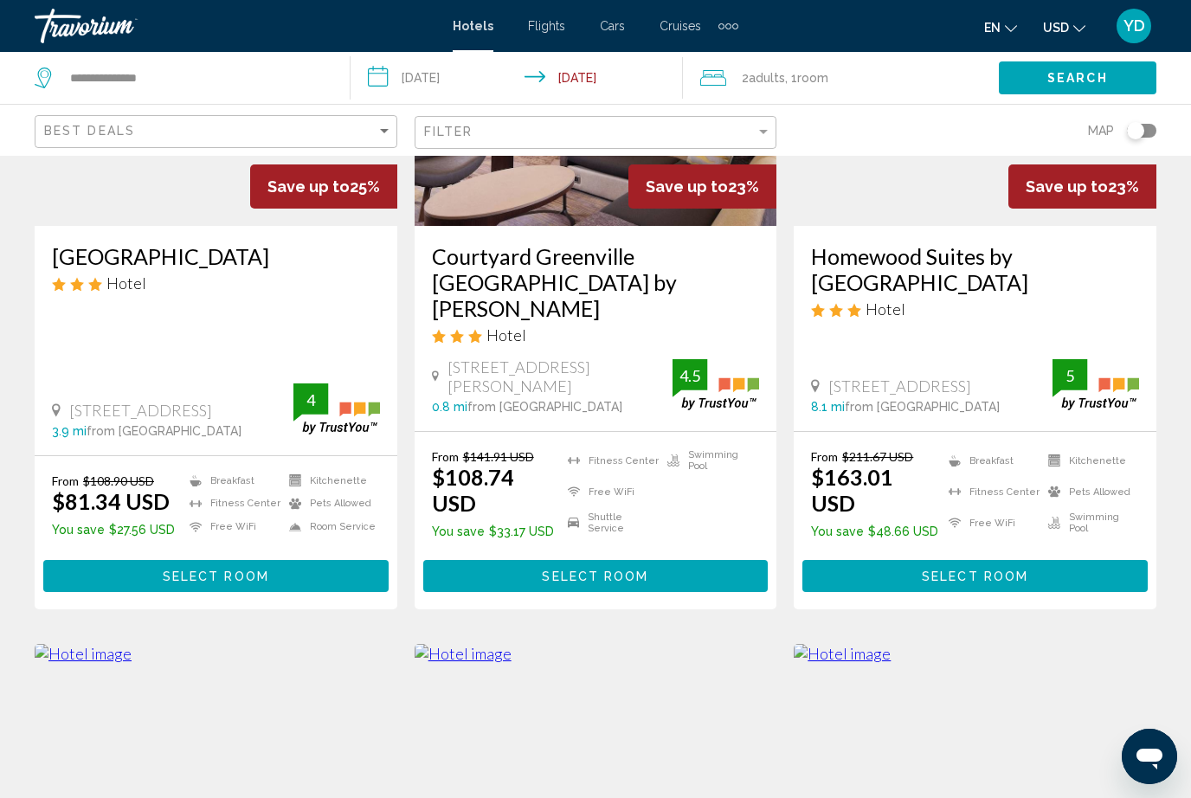
click at [1092, 76] on span "Search" at bounding box center [1078, 79] width 61 height 14
click at [241, 67] on input "**********" at bounding box center [195, 78] width 255 height 26
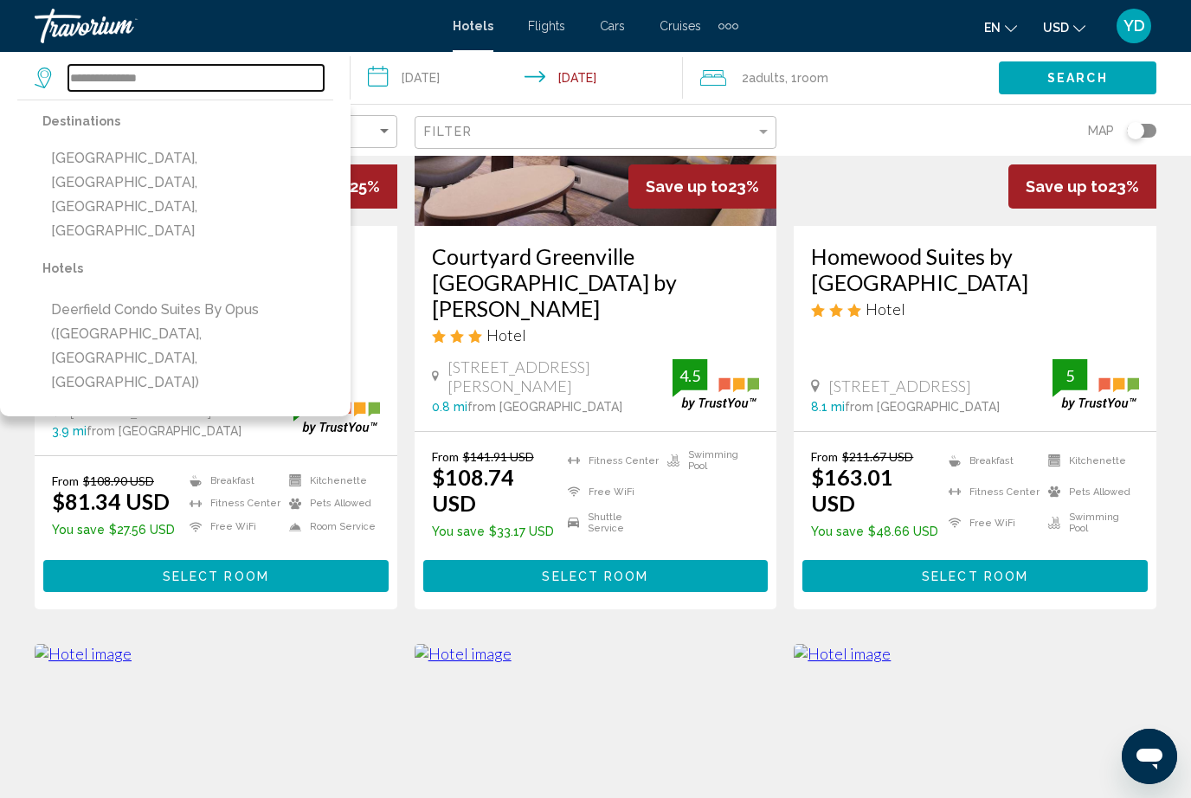
scroll to position [267, 0]
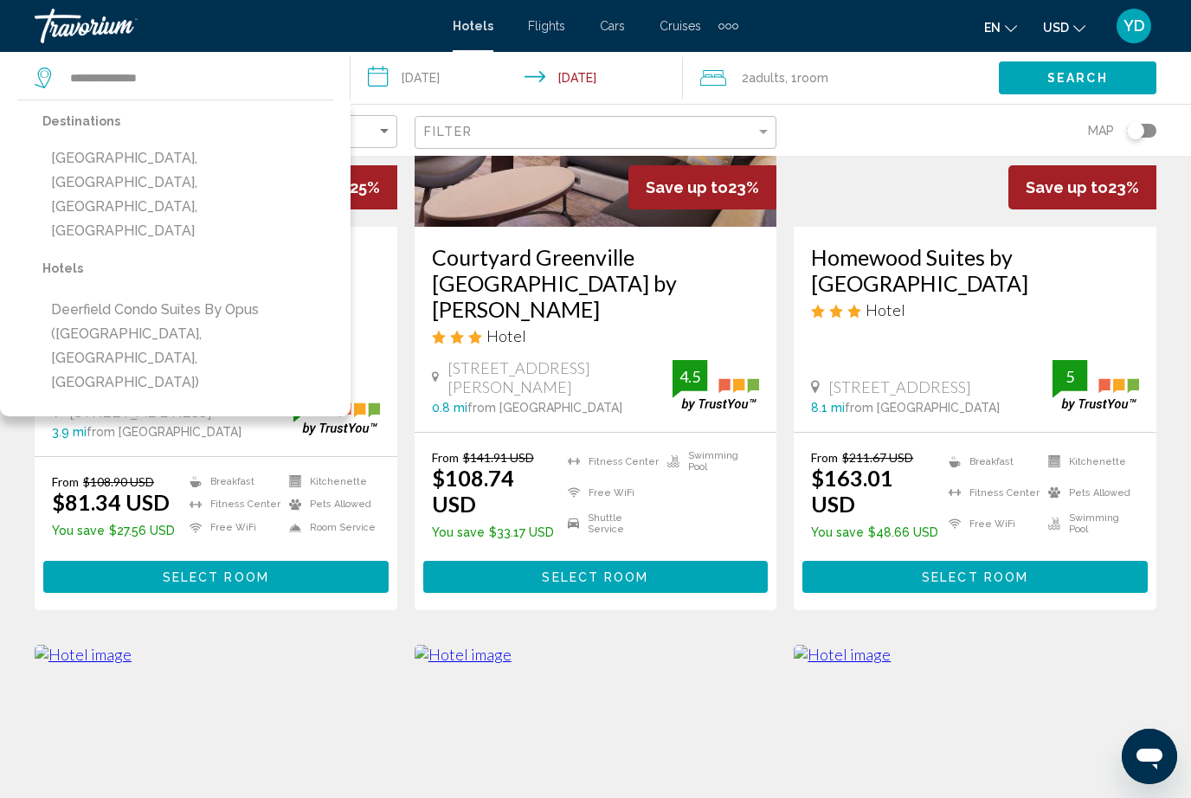
click at [271, 168] on button "[GEOGRAPHIC_DATA], [GEOGRAPHIC_DATA], [GEOGRAPHIC_DATA], [GEOGRAPHIC_DATA]" at bounding box center [187, 195] width 291 height 106
type input "**********"
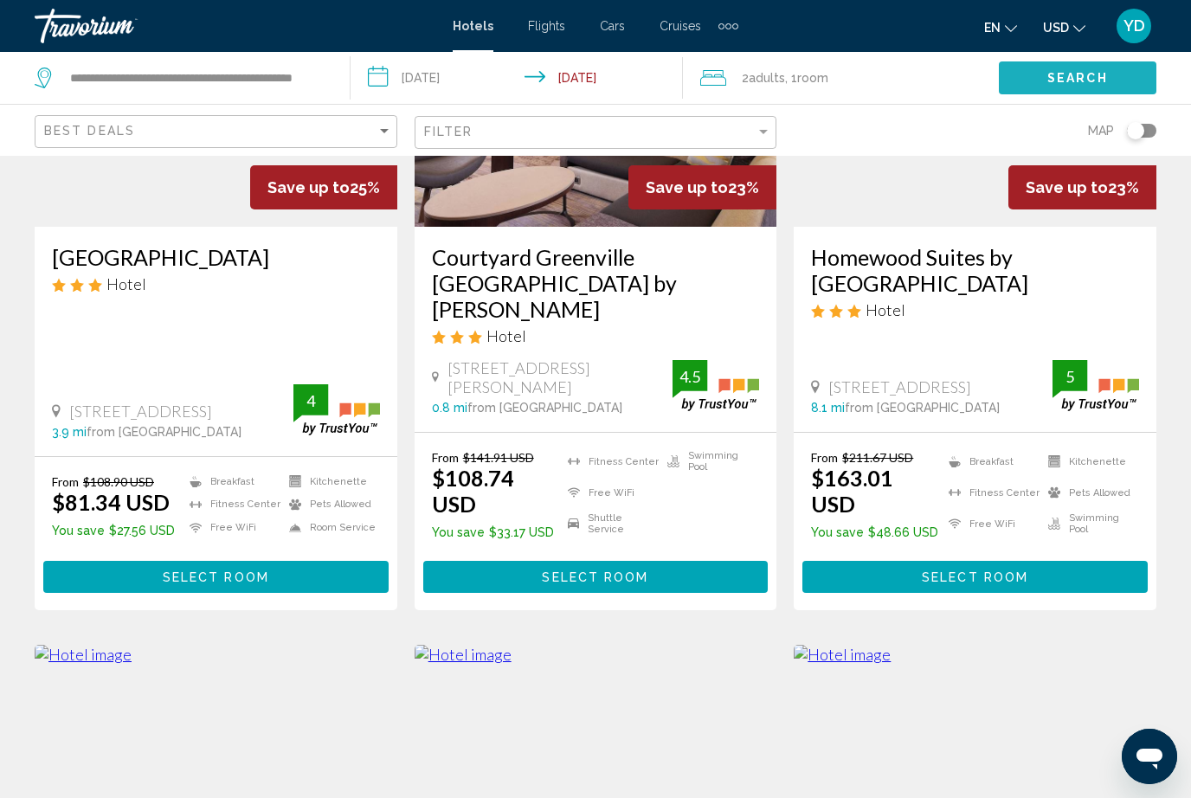
click at [1076, 74] on span "Search" at bounding box center [1078, 79] width 61 height 14
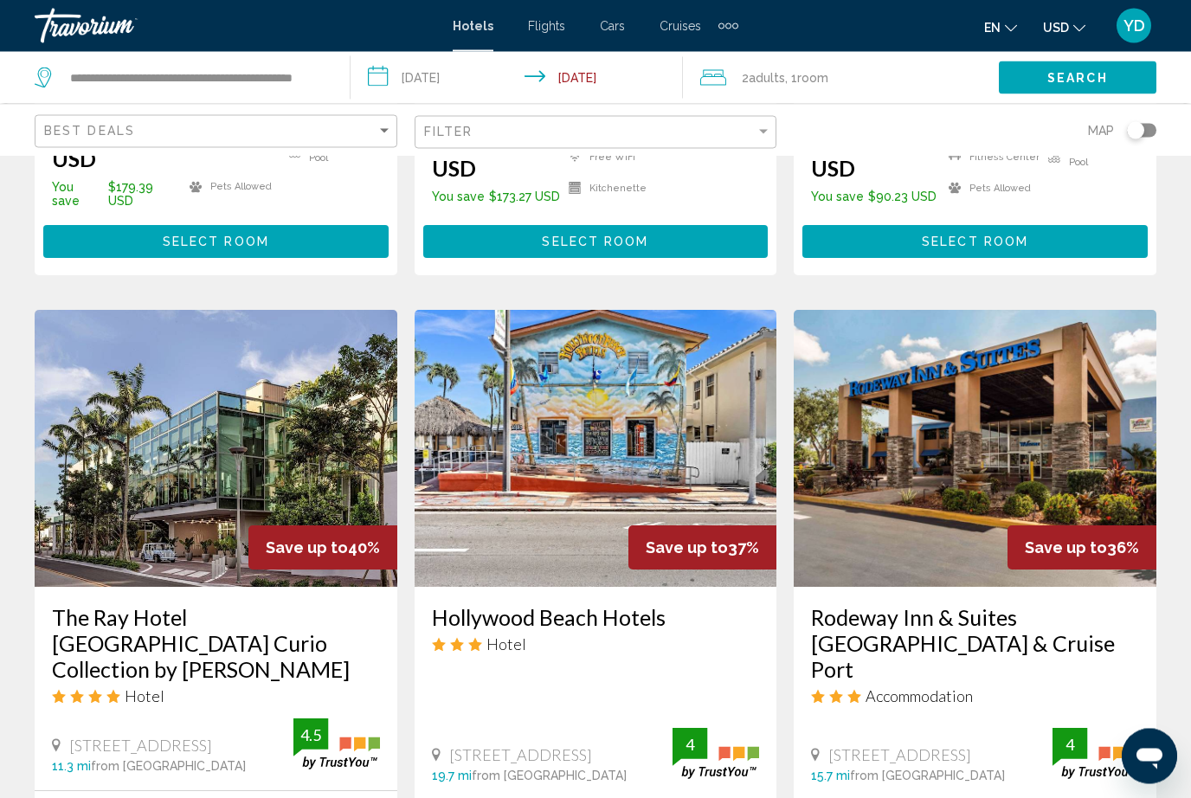
scroll to position [552, 0]
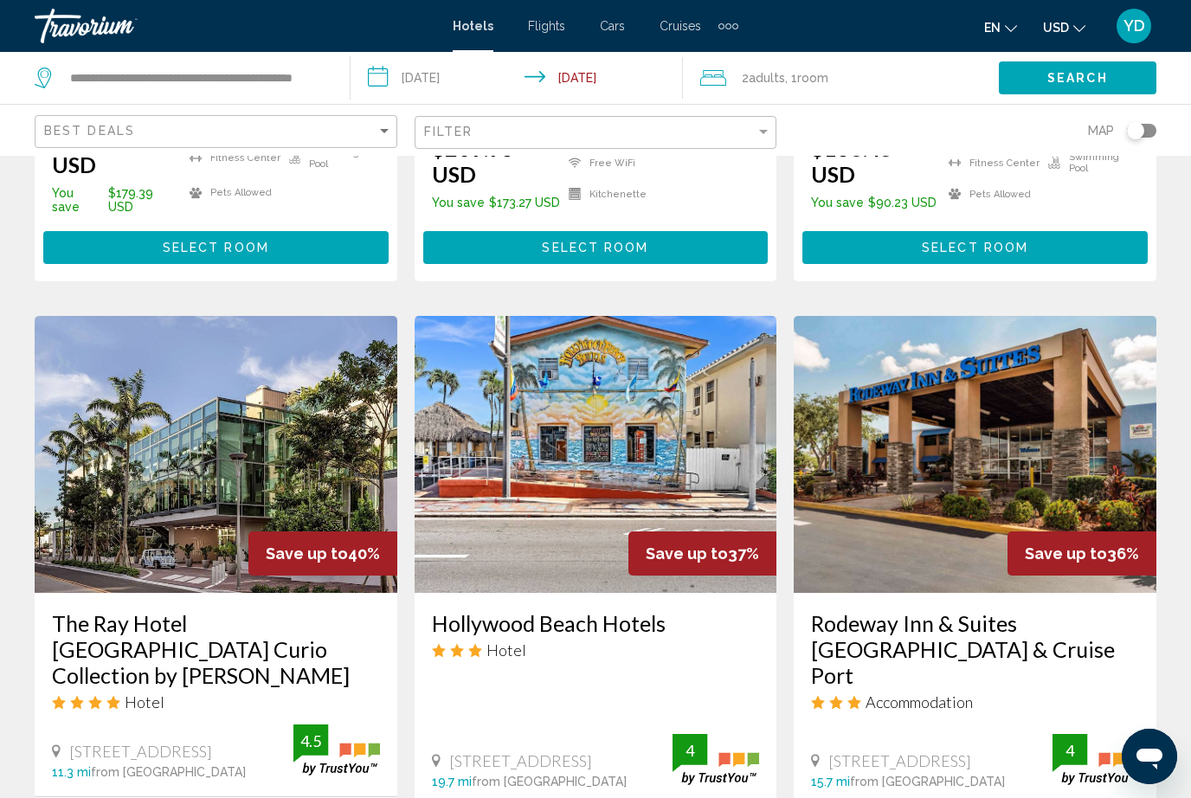
click at [125, 430] on img "Main content" at bounding box center [216, 454] width 363 height 277
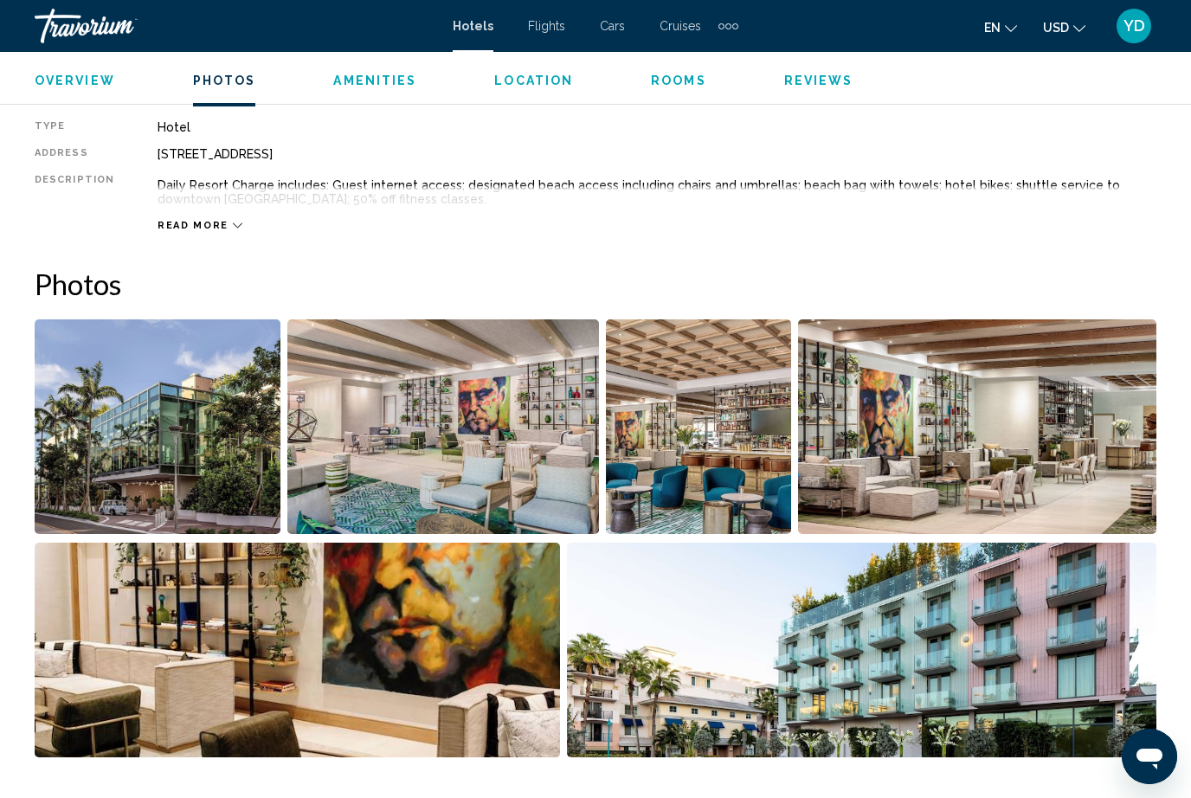
scroll to position [1141, 0]
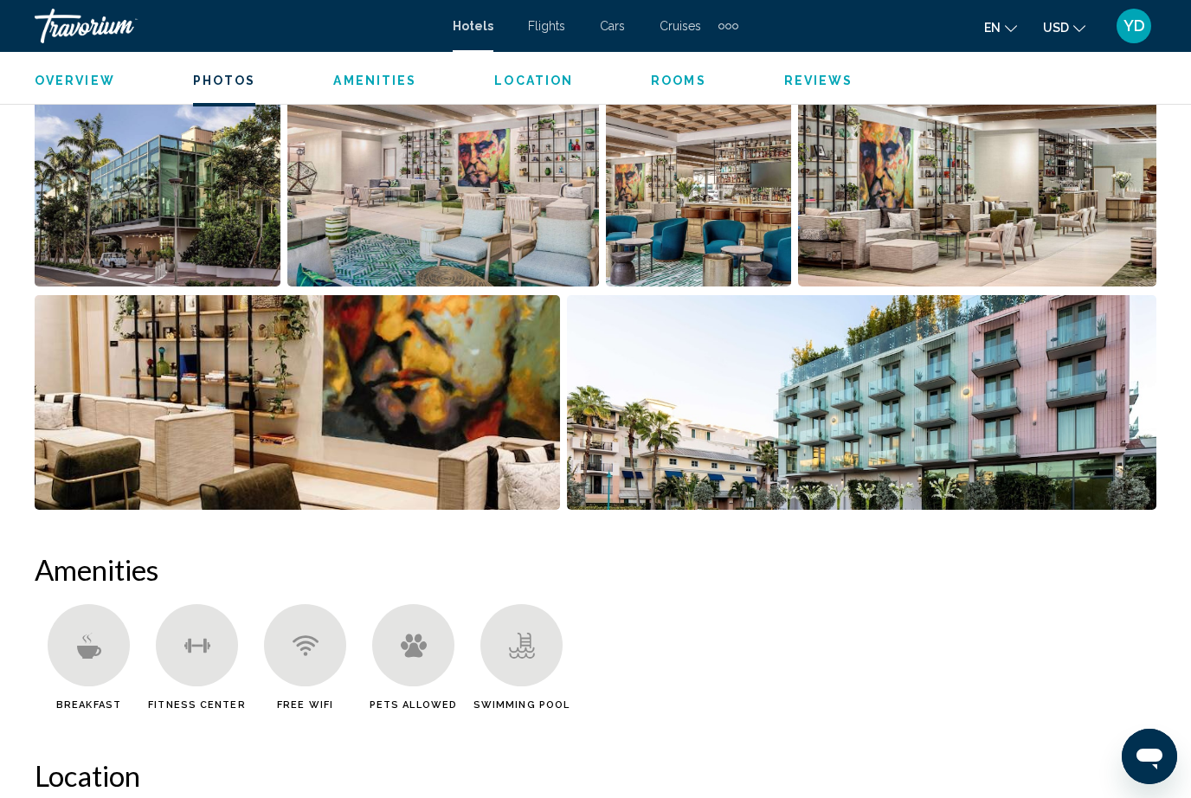
click at [677, 416] on img "Open full-screen image slider" at bounding box center [862, 402] width 591 height 215
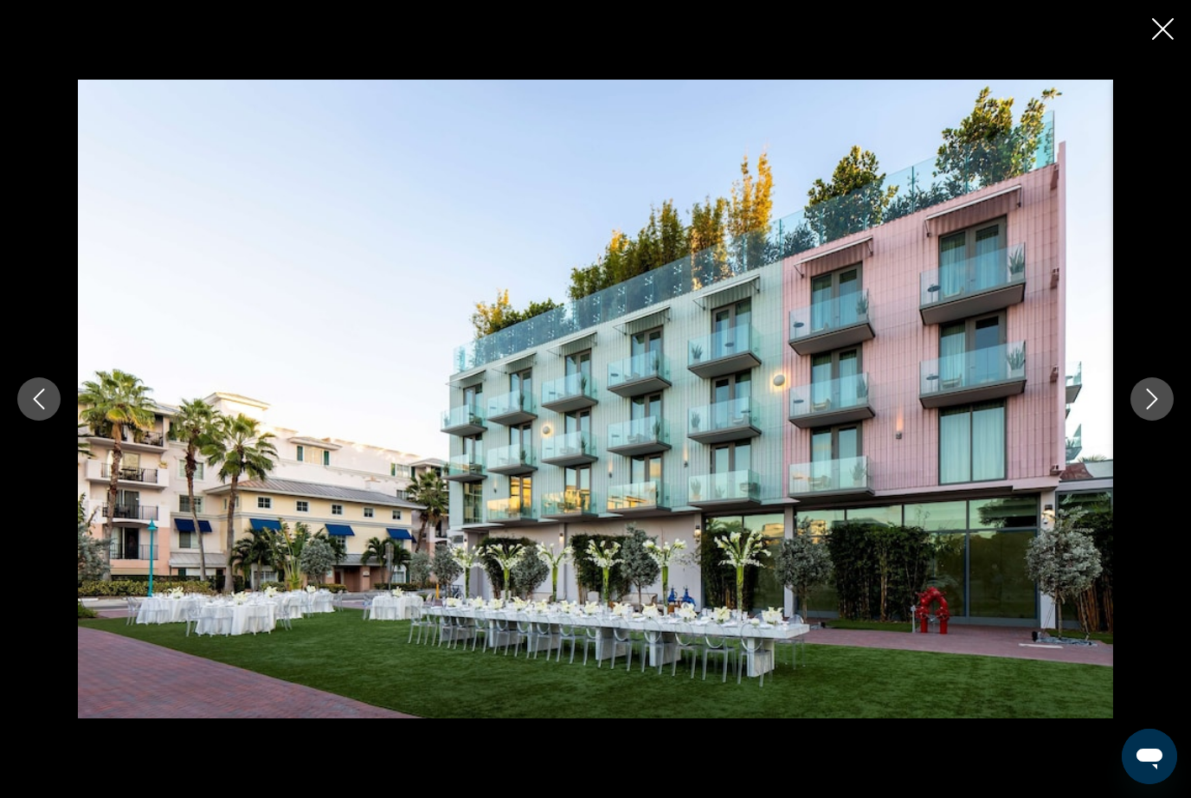
click at [1151, 456] on div "Main content" at bounding box center [595, 399] width 1191 height 639
click at [1155, 410] on icon "Next image" at bounding box center [1152, 399] width 21 height 21
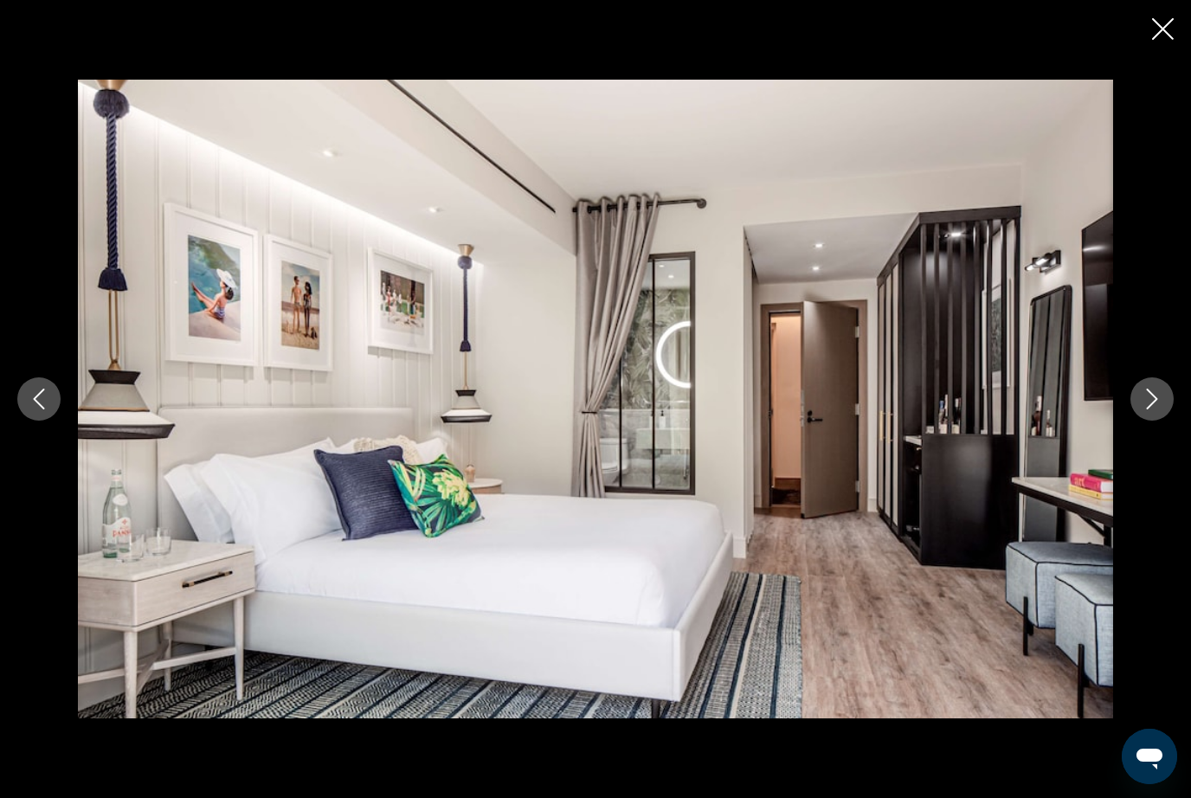
click at [1156, 410] on icon "Next image" at bounding box center [1152, 399] width 21 height 21
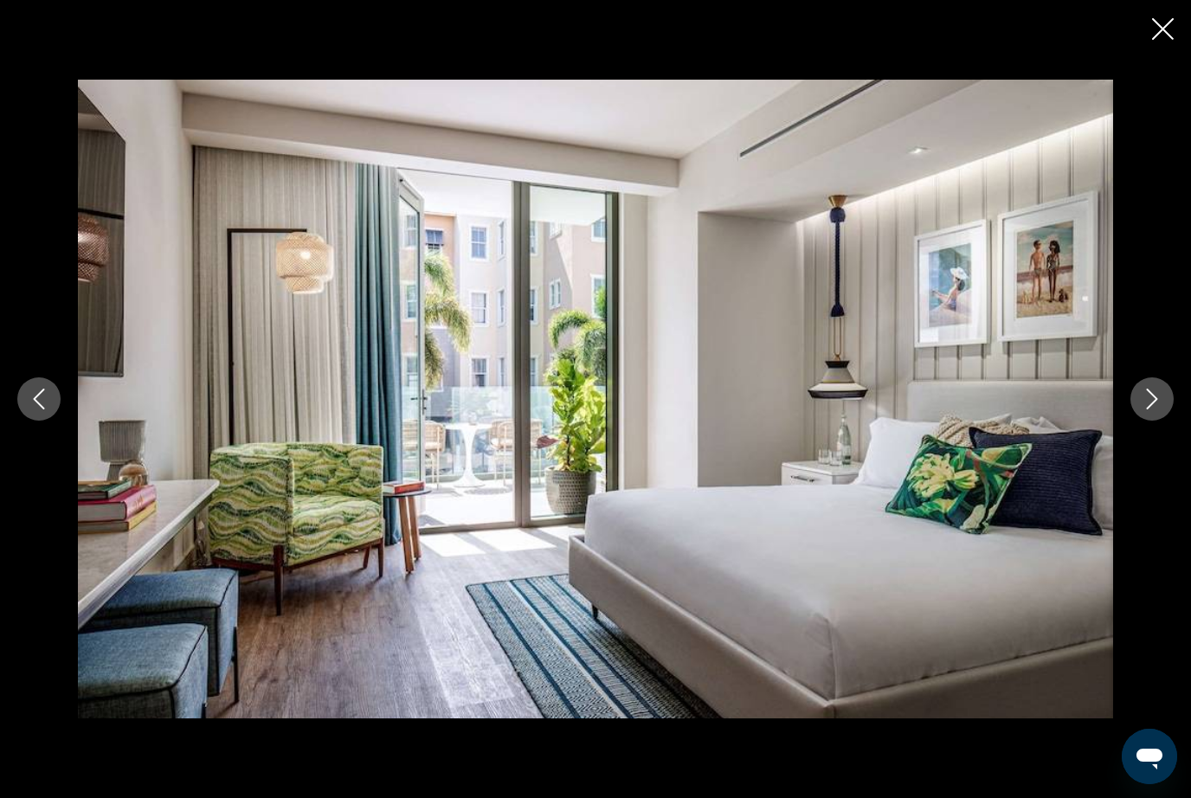
click at [1159, 410] on icon "Next image" at bounding box center [1152, 399] width 21 height 21
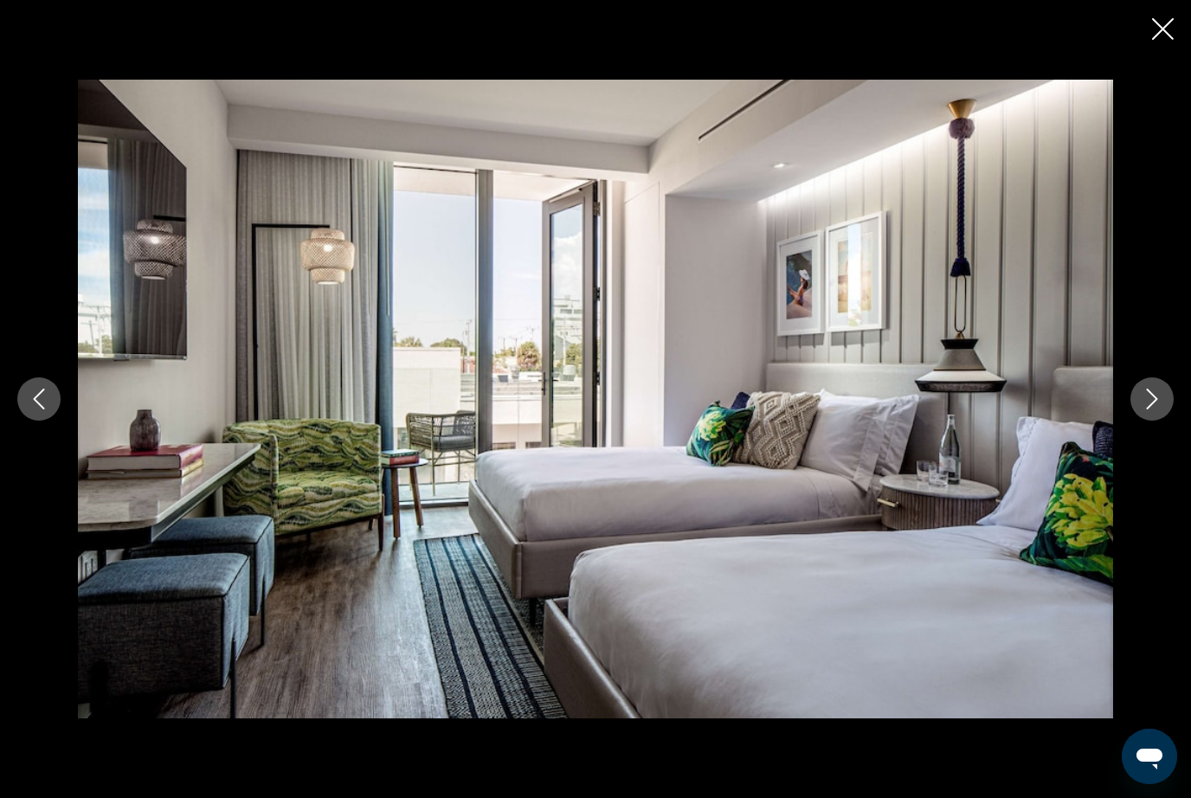
click at [1160, 410] on icon "Next image" at bounding box center [1152, 399] width 21 height 21
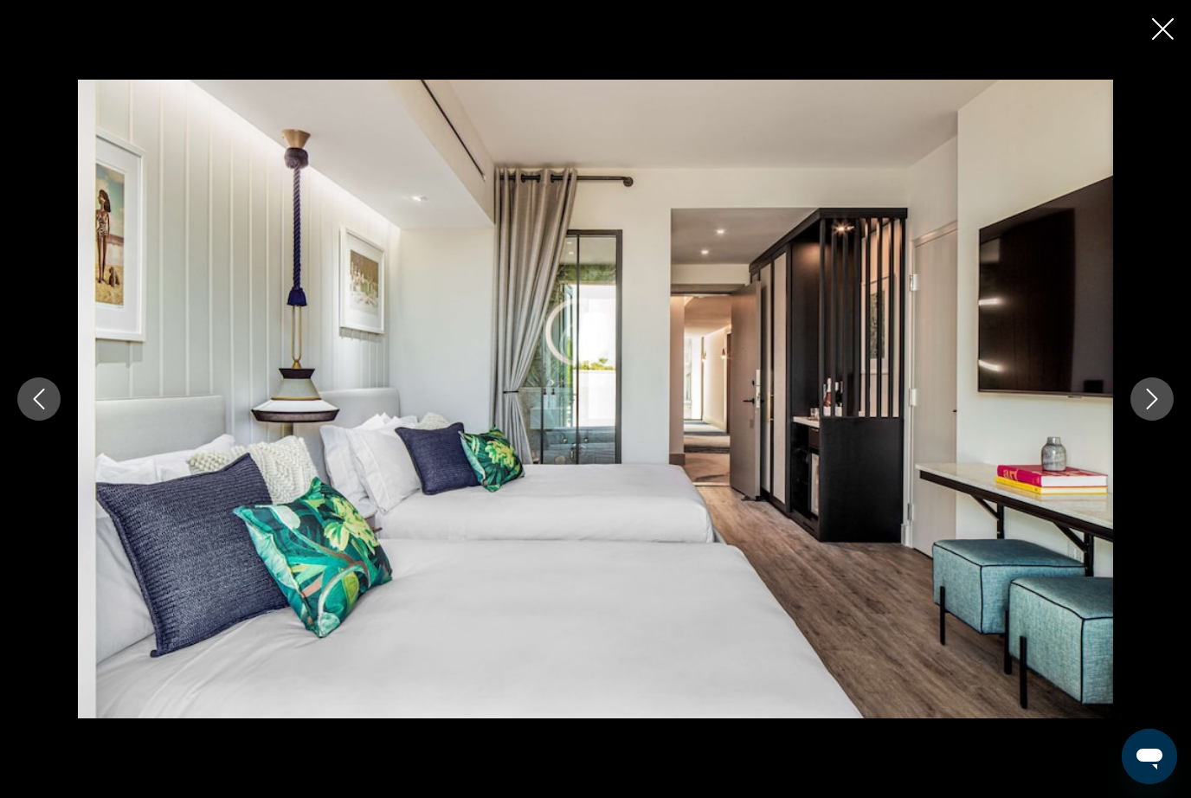
click at [1164, 421] on button "Next image" at bounding box center [1152, 399] width 43 height 43
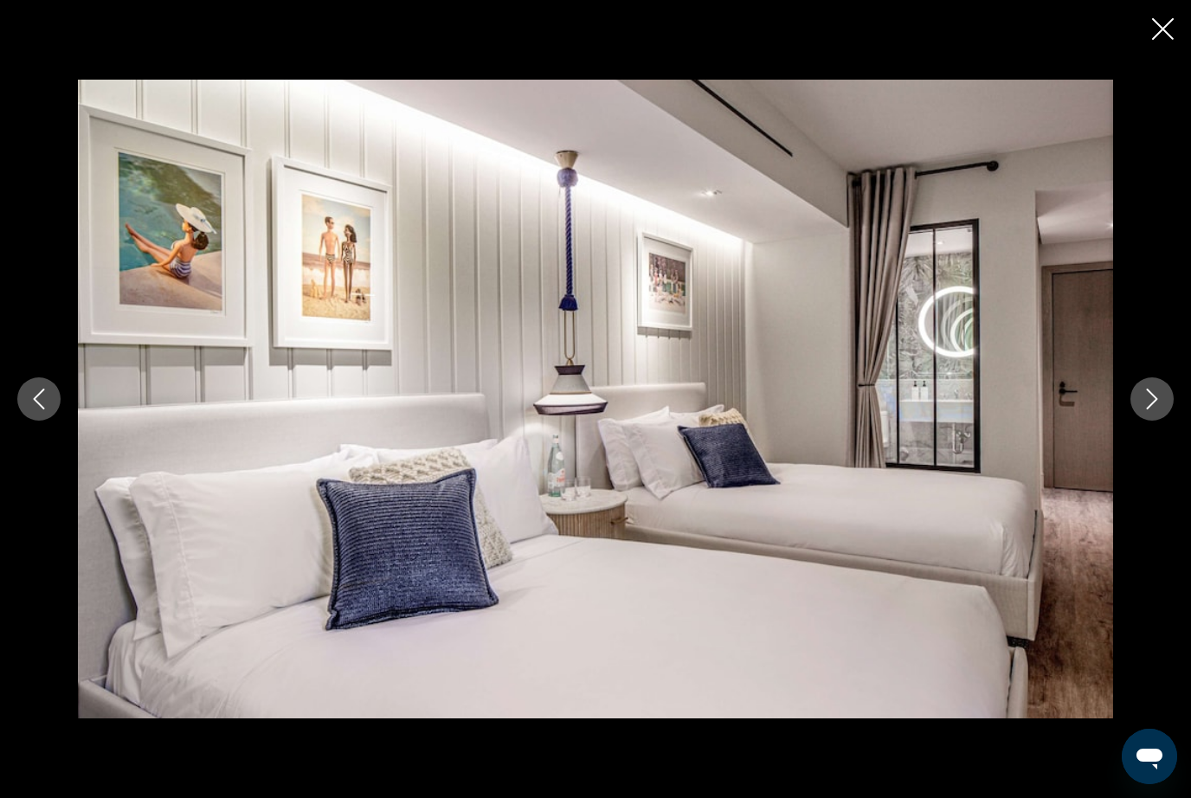
click at [1163, 421] on button "Next image" at bounding box center [1152, 399] width 43 height 43
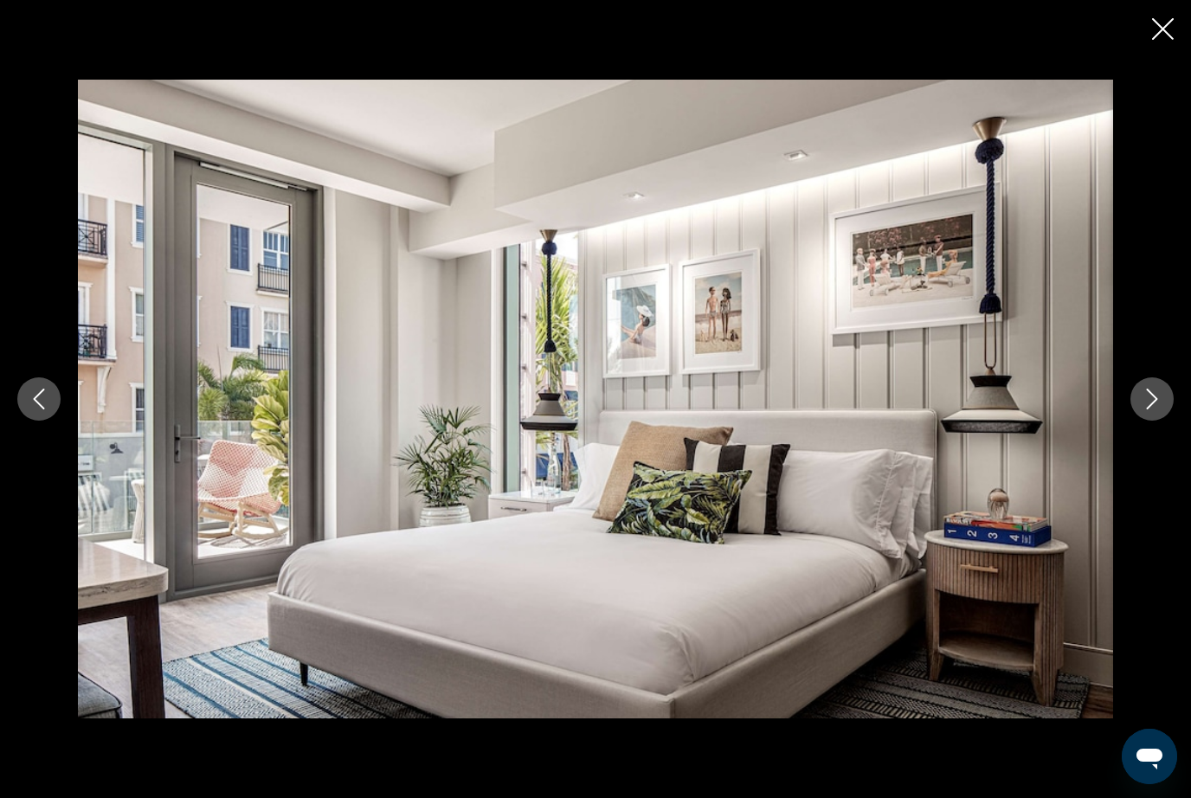
click at [1165, 421] on button "Next image" at bounding box center [1152, 399] width 43 height 43
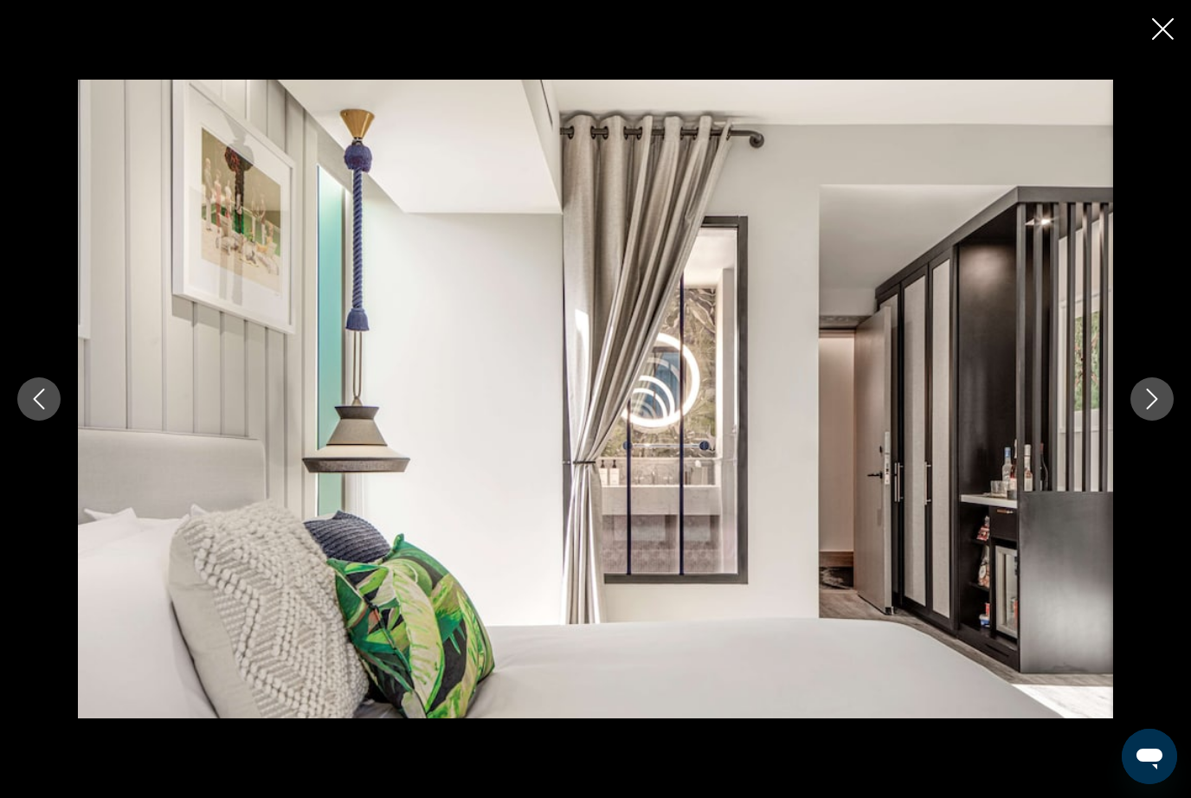
click at [1166, 421] on button "Next image" at bounding box center [1152, 399] width 43 height 43
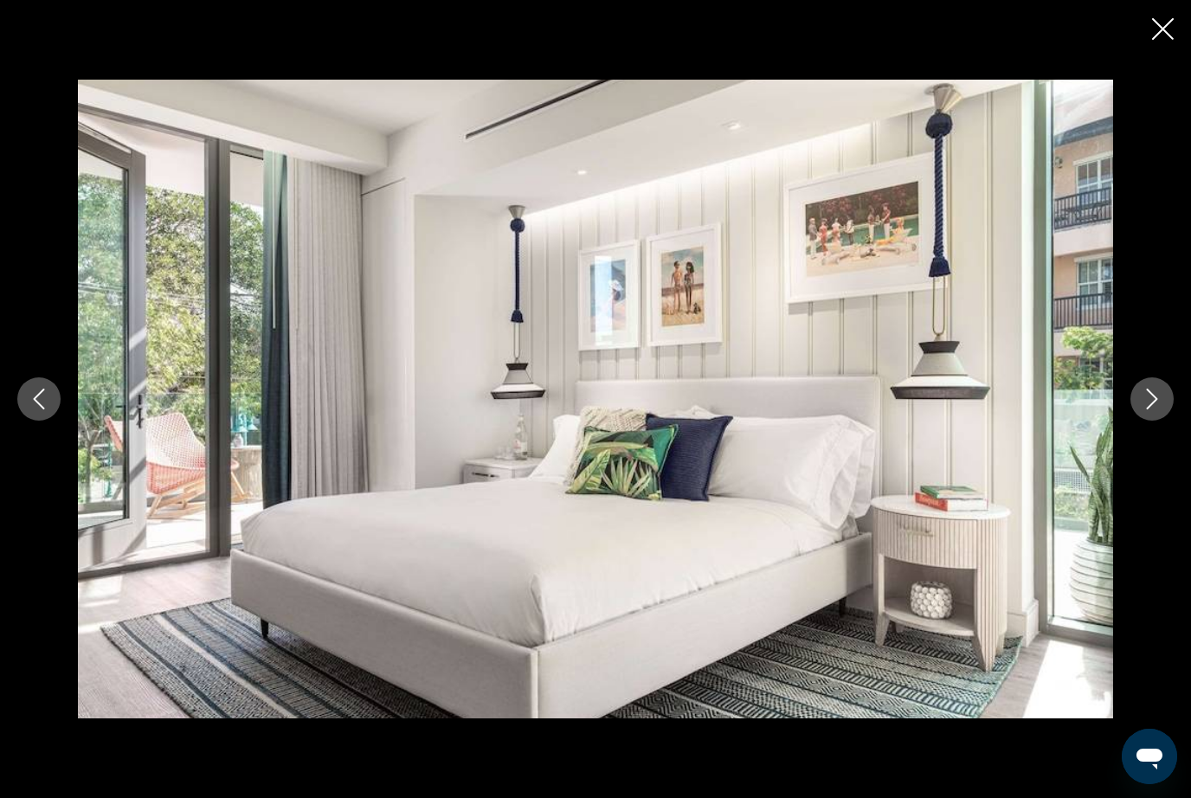
click at [1164, 421] on button "Next image" at bounding box center [1152, 399] width 43 height 43
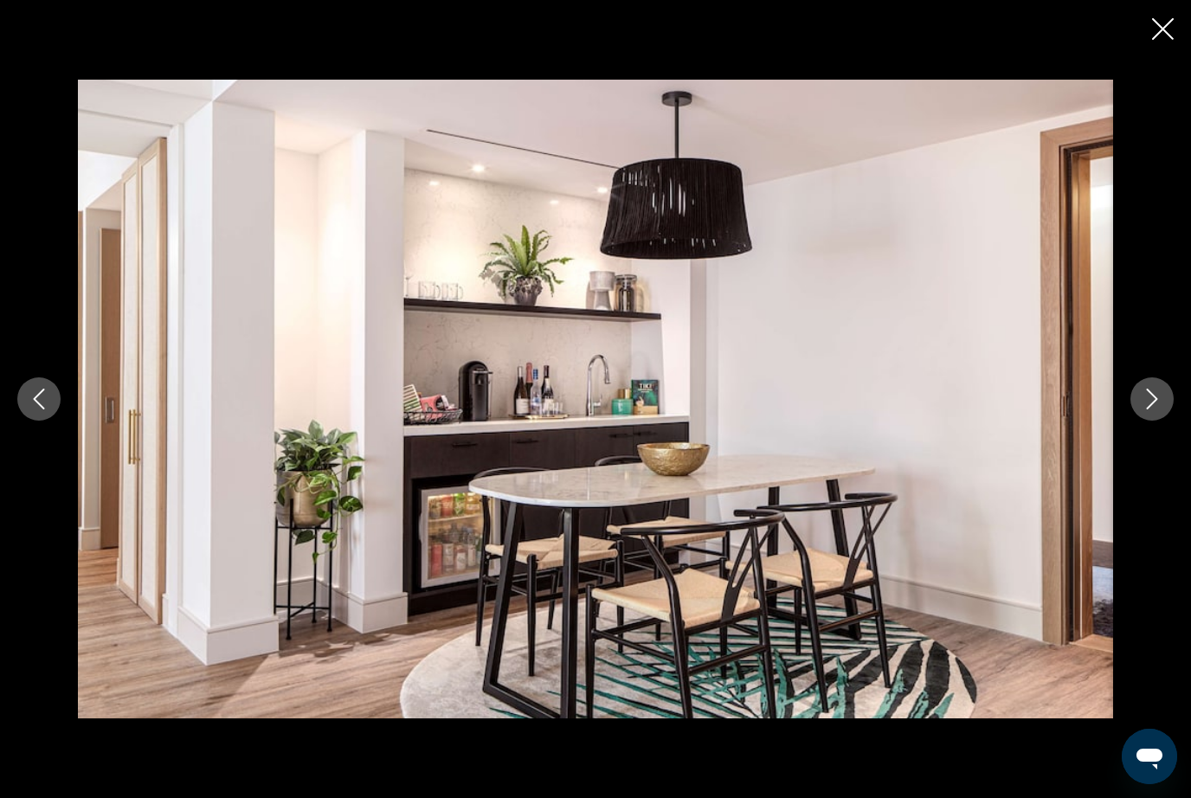
click at [1165, 421] on button "Next image" at bounding box center [1152, 399] width 43 height 43
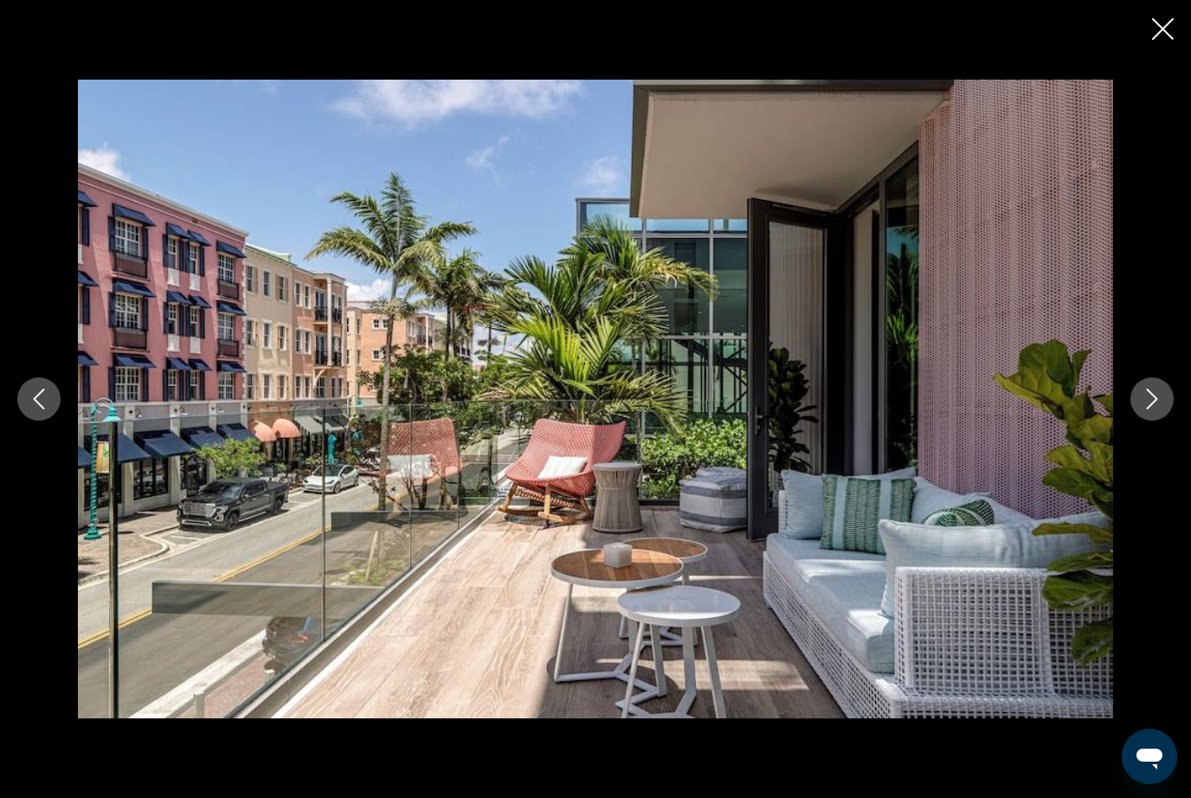
click at [1158, 42] on button "Close slideshow" at bounding box center [1163, 30] width 22 height 27
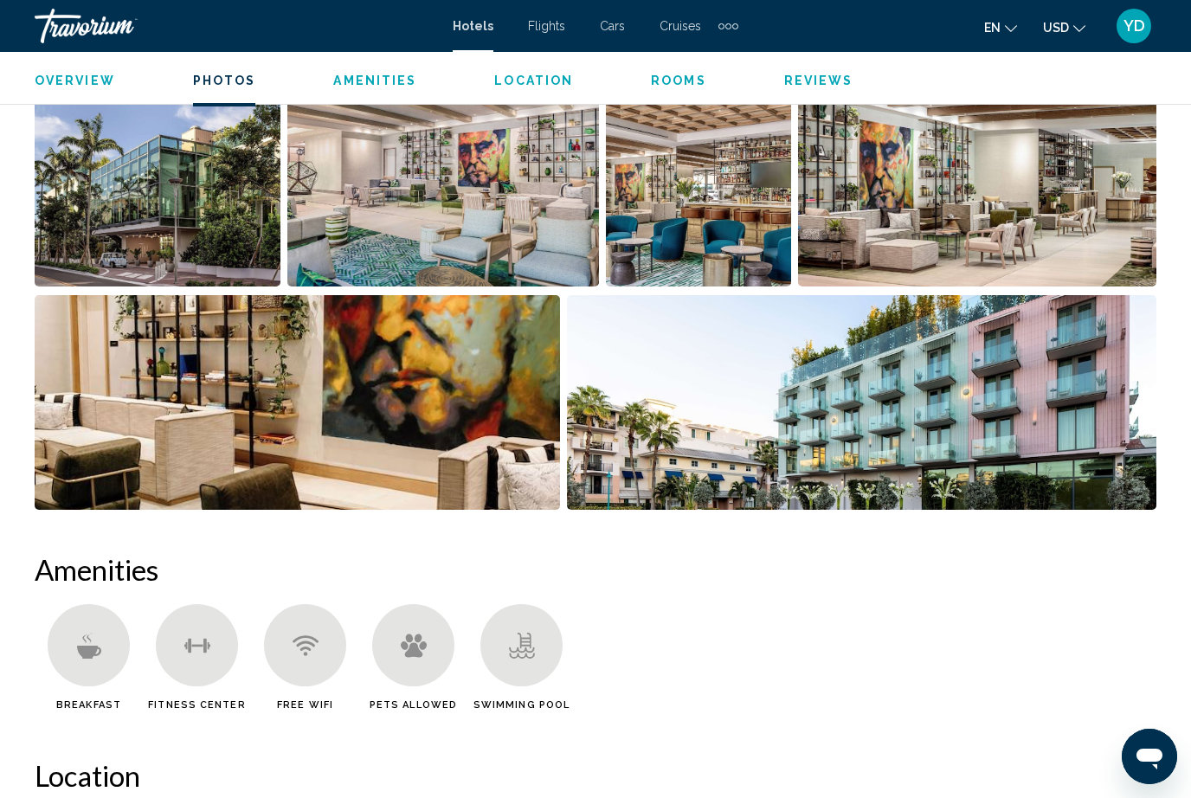
click at [177, 399] on img "Open full-screen image slider" at bounding box center [298, 402] width 526 height 215
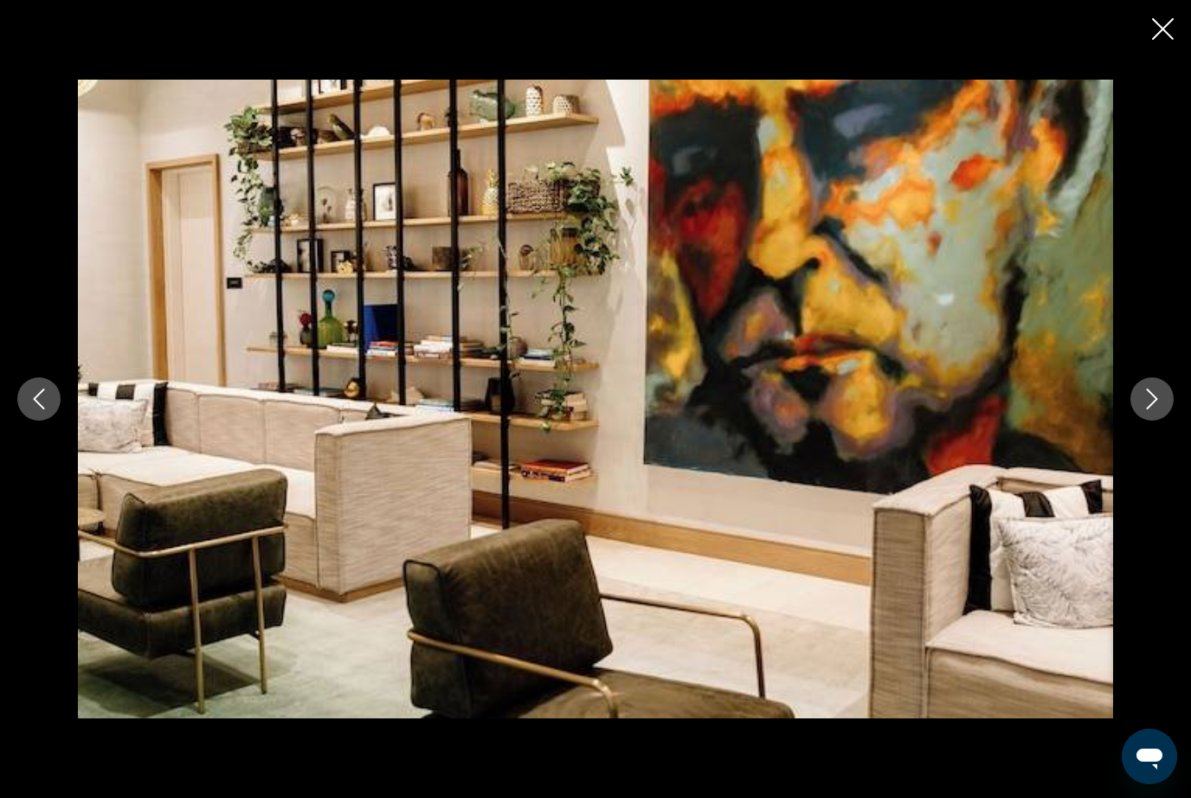
scroll to position [0, 0]
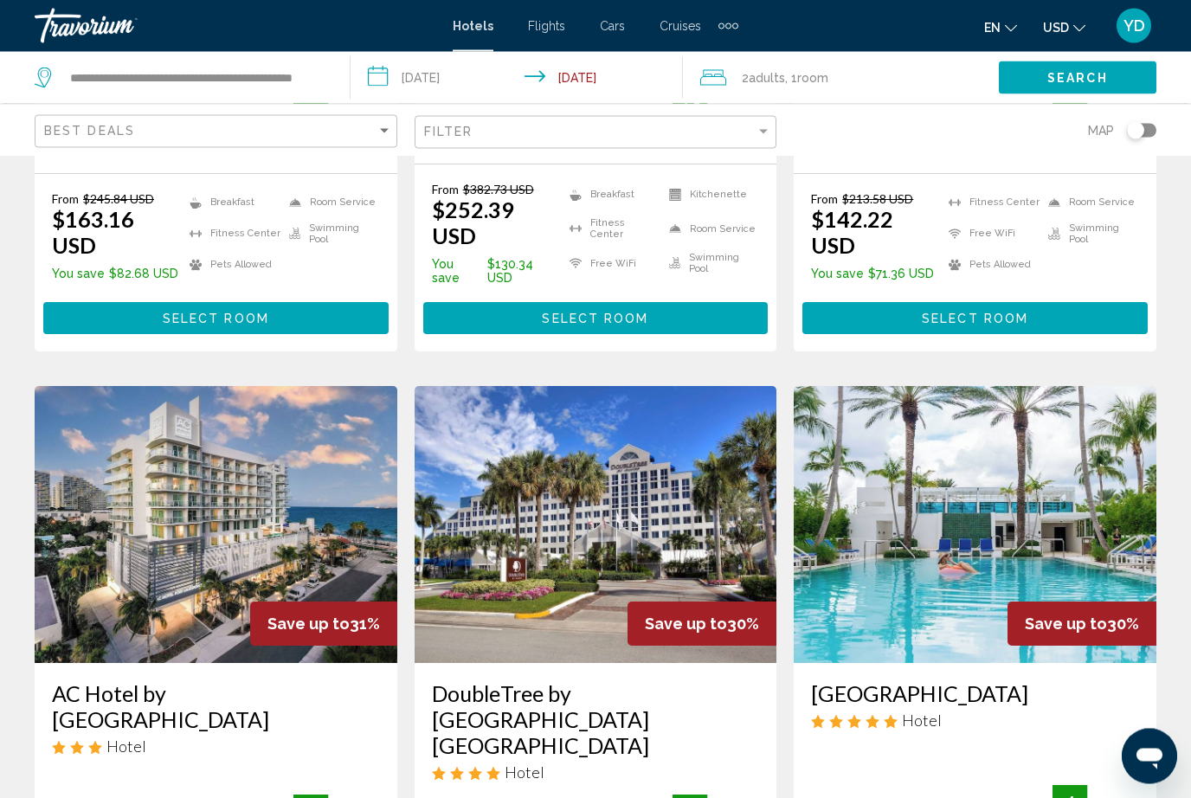
scroll to position [1853, 0]
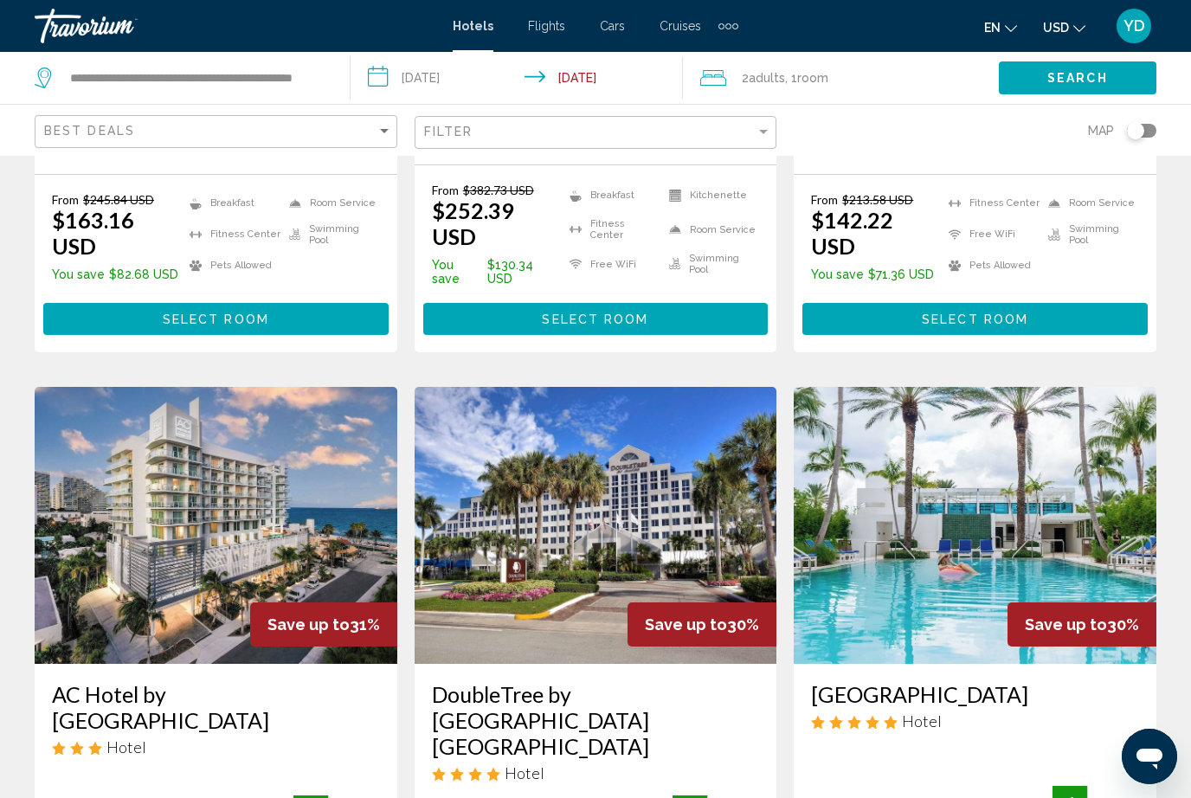
click at [491, 416] on img "Main content" at bounding box center [596, 525] width 363 height 277
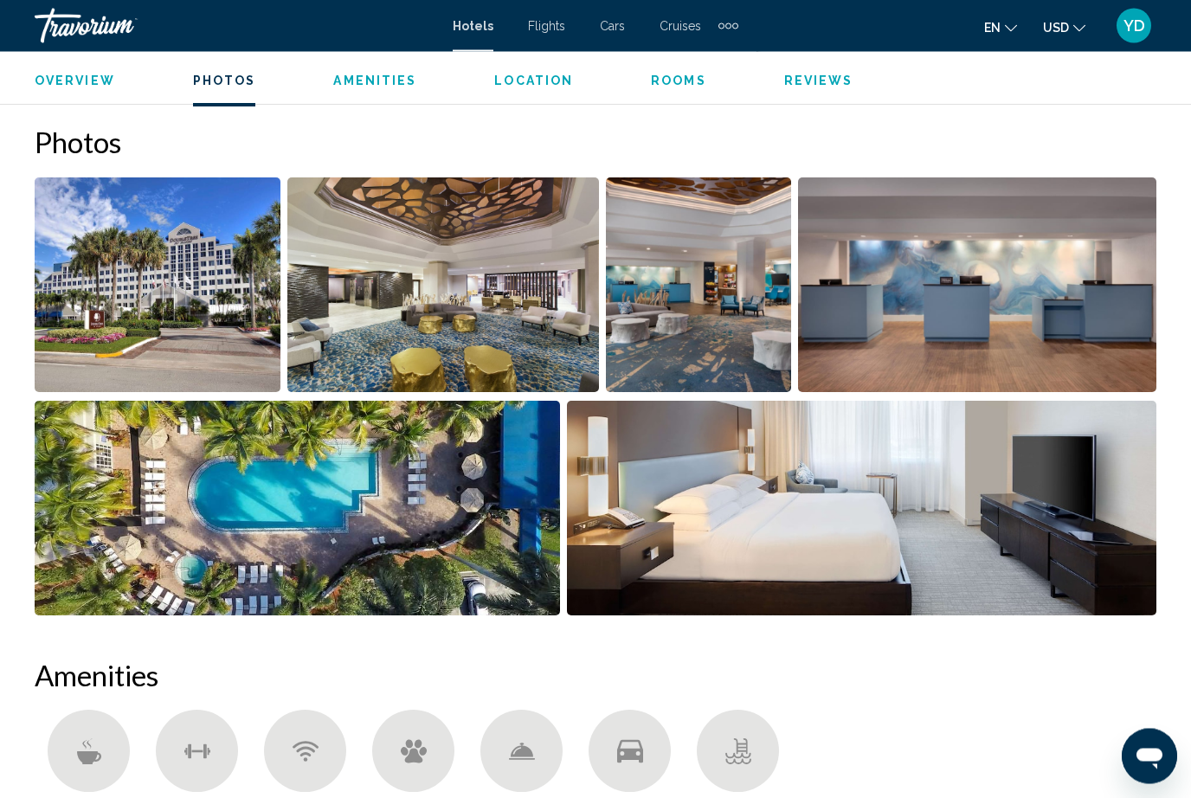
scroll to position [1078, 0]
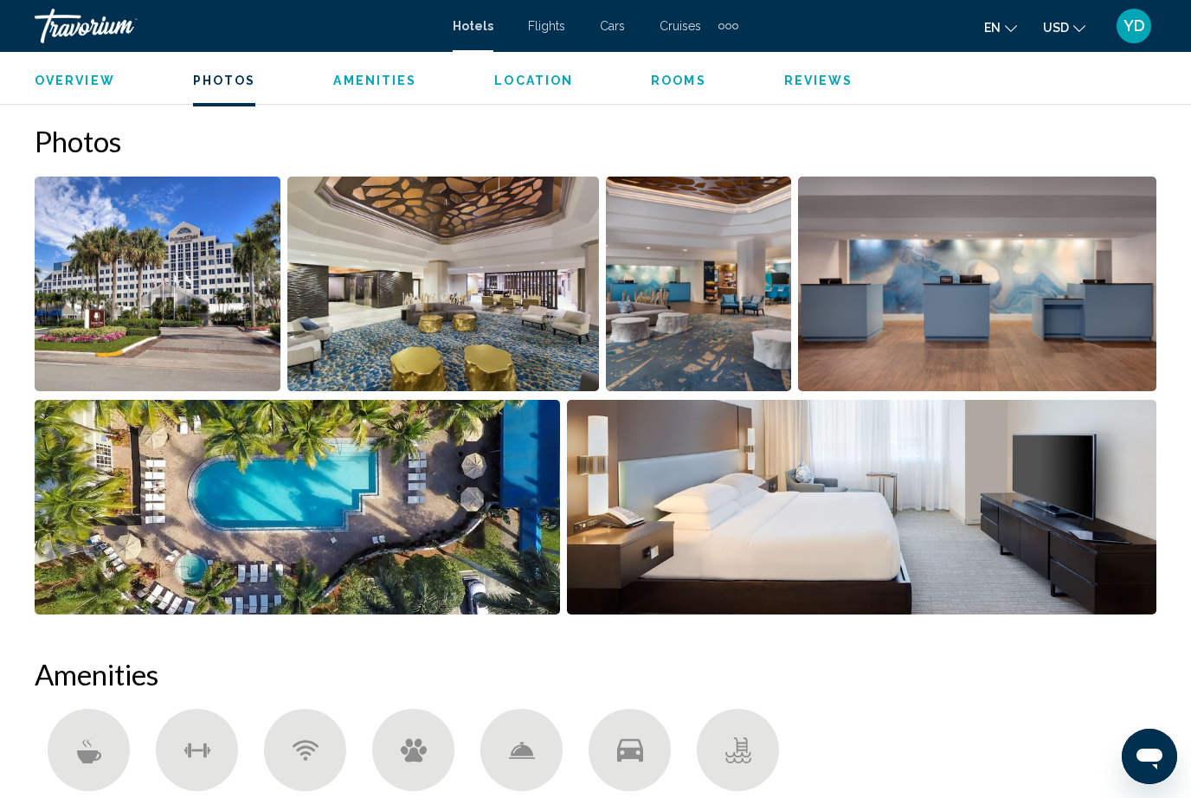
click at [468, 527] on img "Open full-screen image slider" at bounding box center [298, 507] width 526 height 215
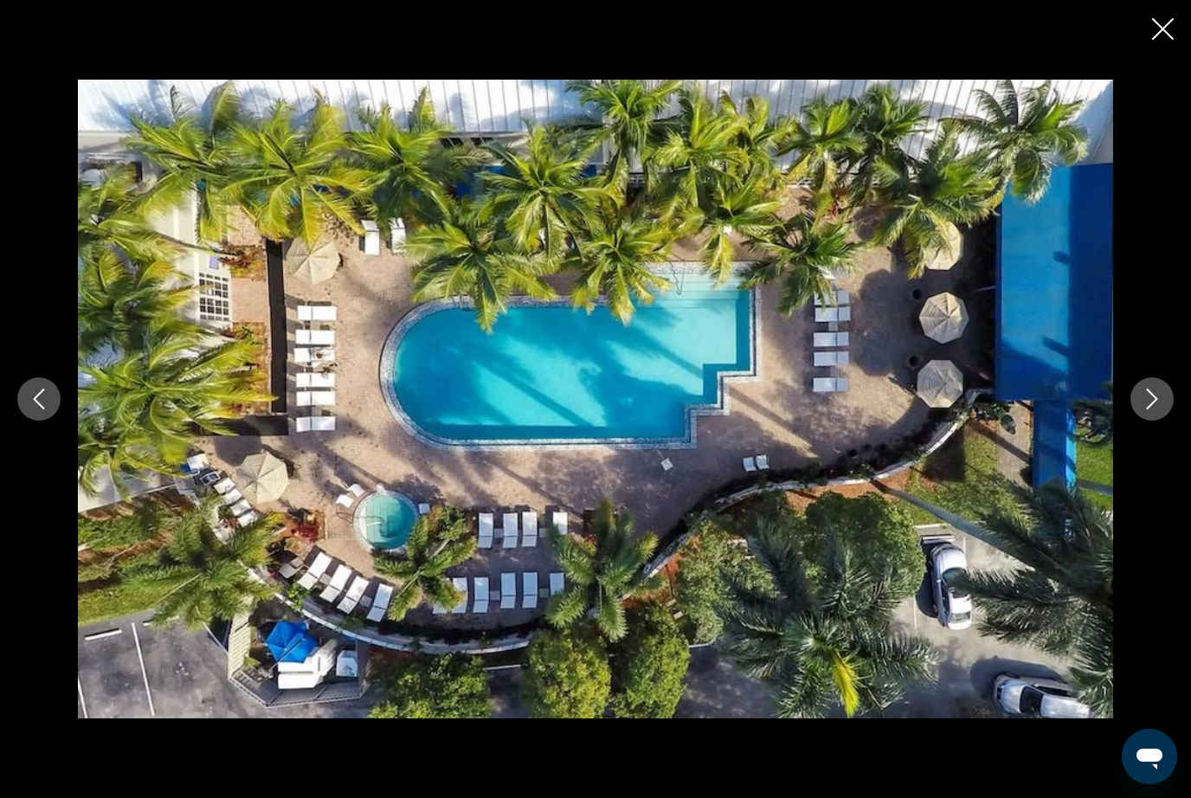
click at [1151, 421] on button "Next image" at bounding box center [1152, 399] width 43 height 43
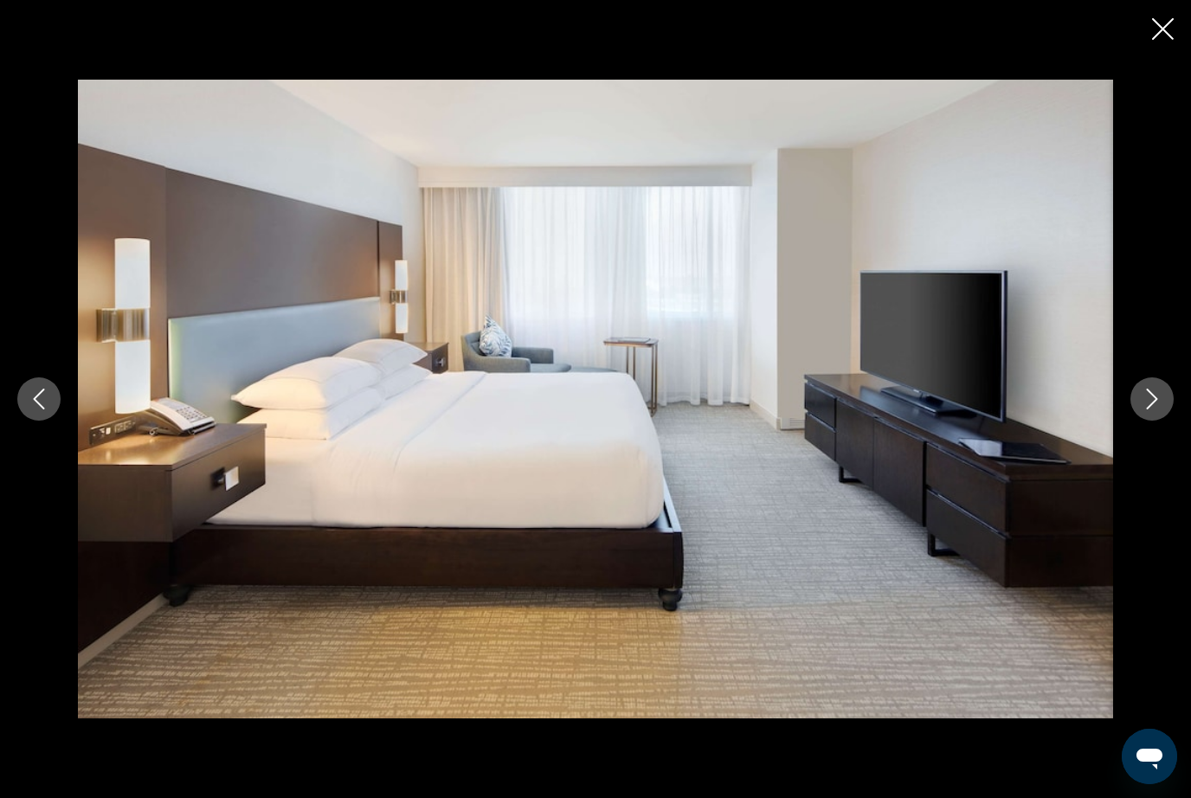
click at [1168, 421] on button "Next image" at bounding box center [1152, 399] width 43 height 43
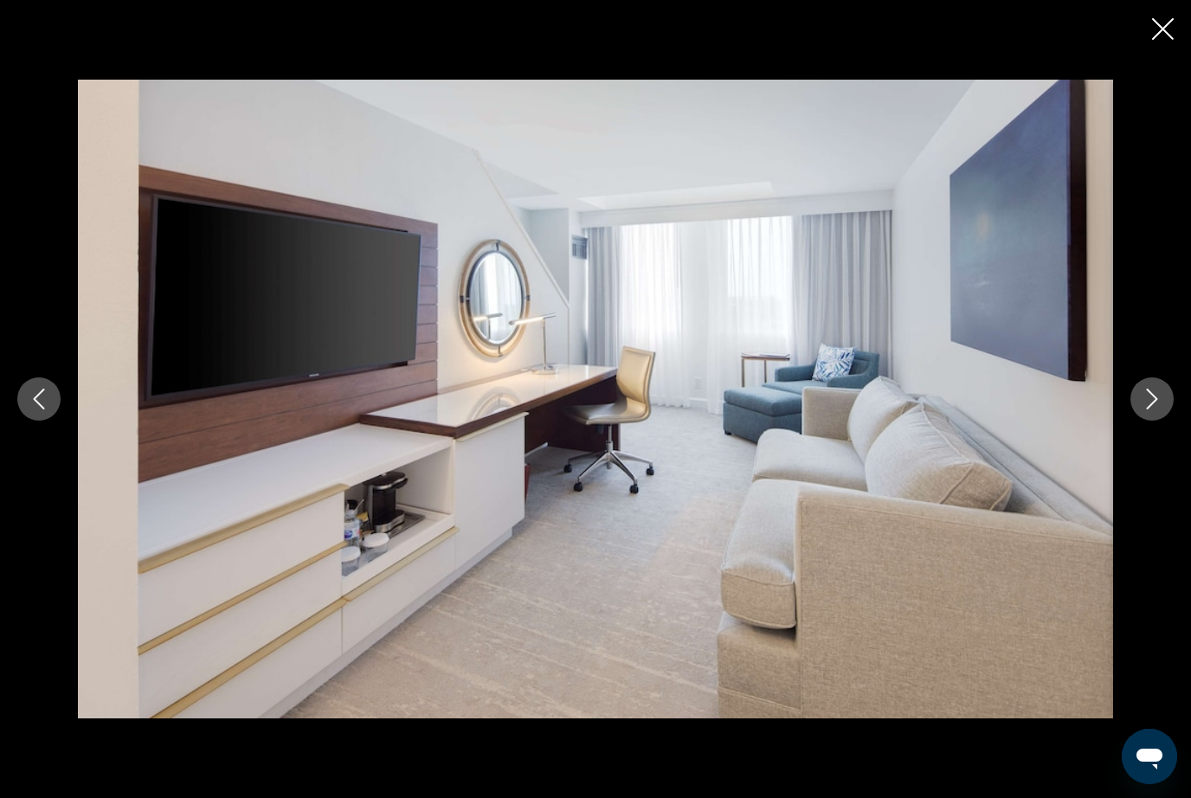
click at [1172, 421] on button "Next image" at bounding box center [1152, 399] width 43 height 43
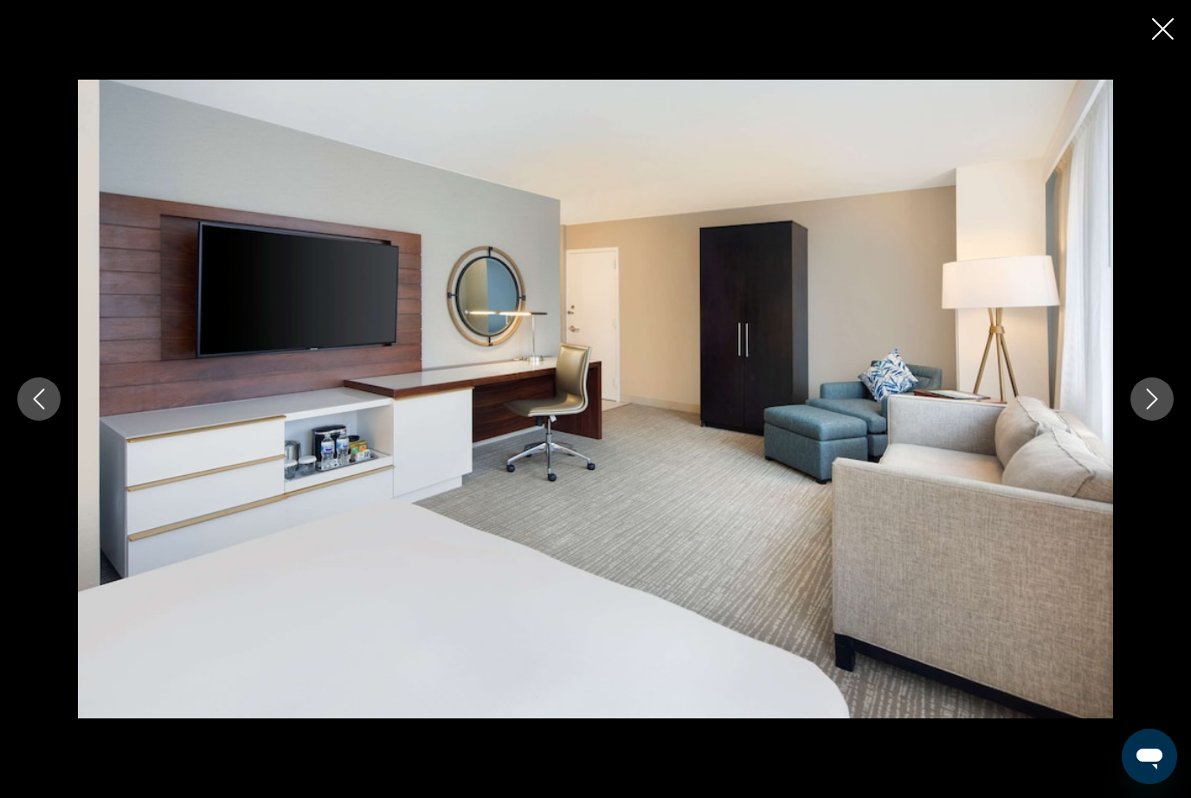
click at [1173, 421] on button "Next image" at bounding box center [1152, 399] width 43 height 43
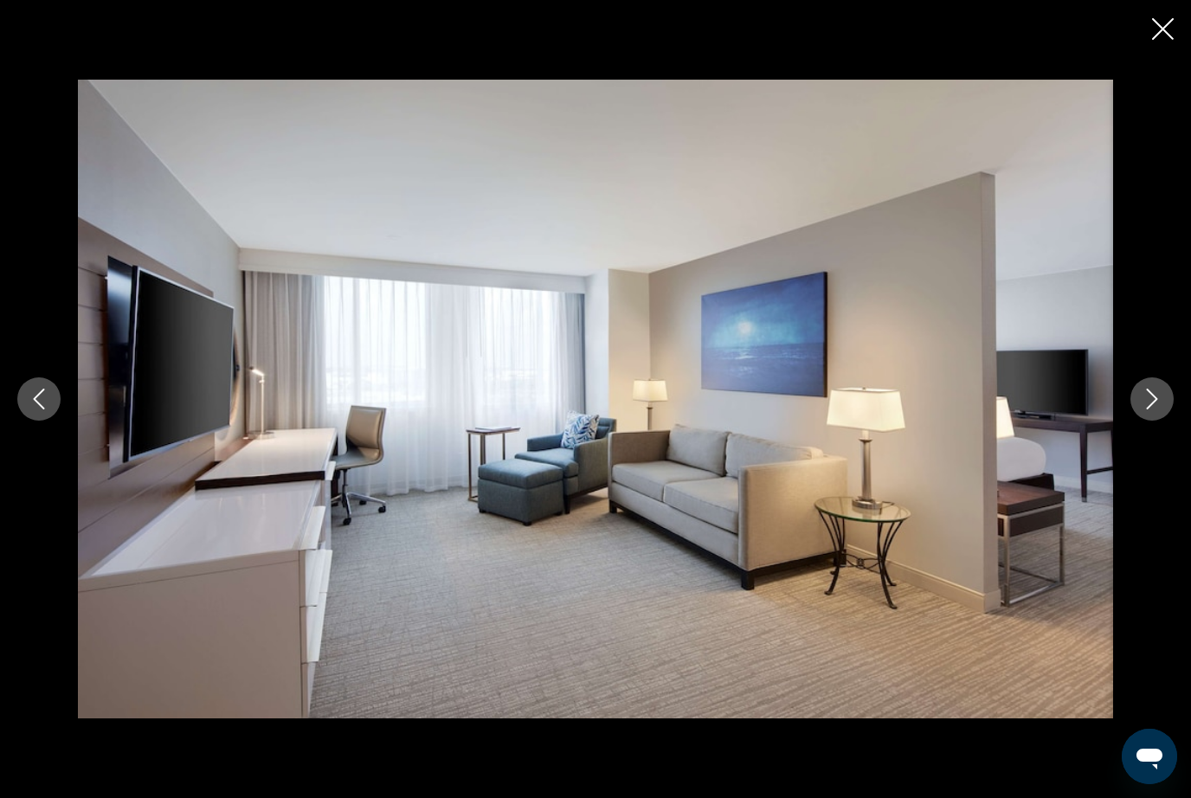
click at [1171, 421] on button "Next image" at bounding box center [1152, 399] width 43 height 43
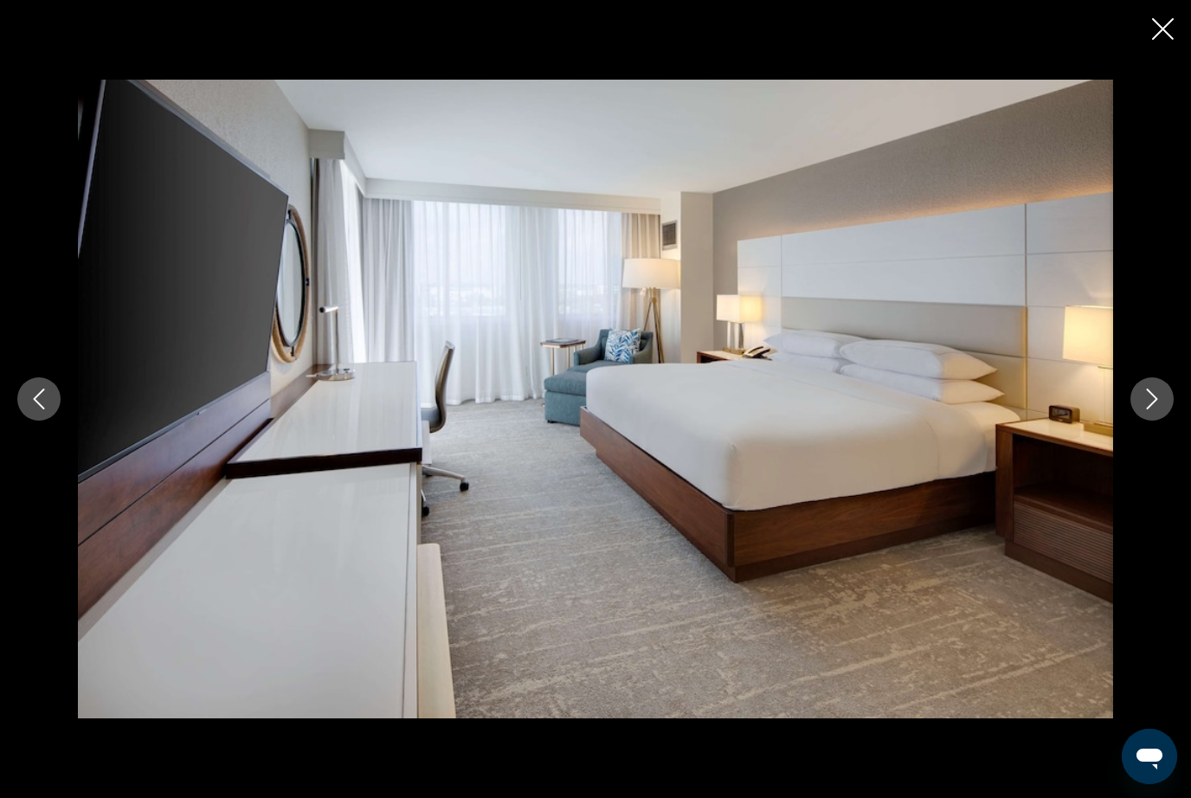
click at [1183, 435] on div "Main content" at bounding box center [595, 399] width 1191 height 639
click at [1185, 423] on div "Main content" at bounding box center [595, 399] width 1191 height 639
click at [1168, 421] on button "Next image" at bounding box center [1152, 399] width 43 height 43
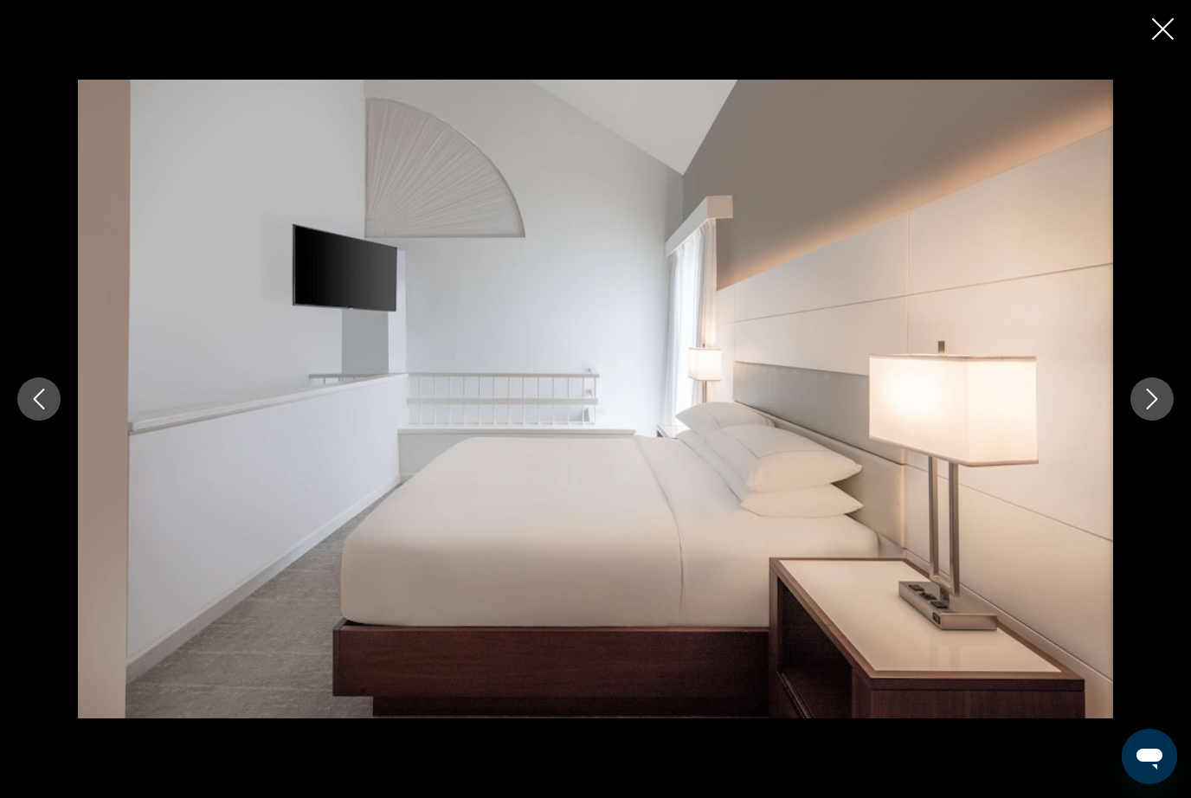
click at [1152, 421] on button "Next image" at bounding box center [1152, 399] width 43 height 43
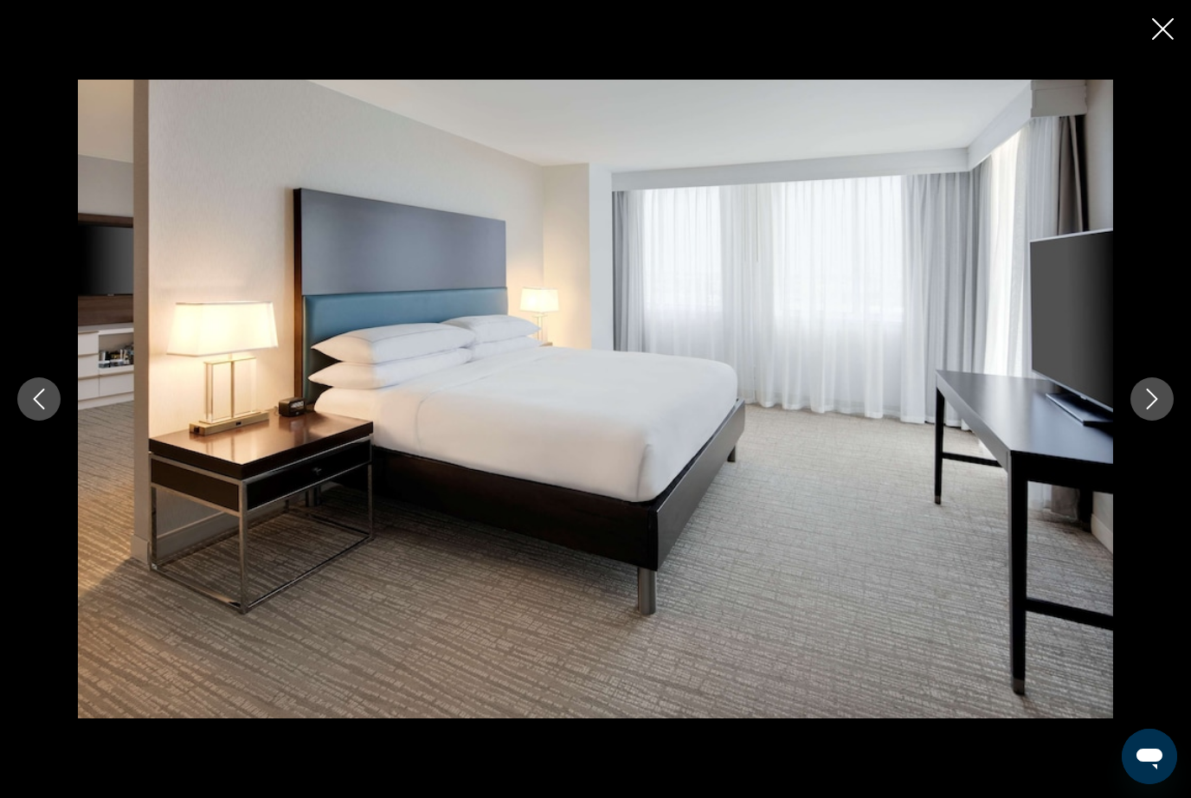
click at [1164, 53] on div "Main content" at bounding box center [595, 399] width 1191 height 798
click at [1154, 40] on button "Close slideshow" at bounding box center [1163, 30] width 22 height 27
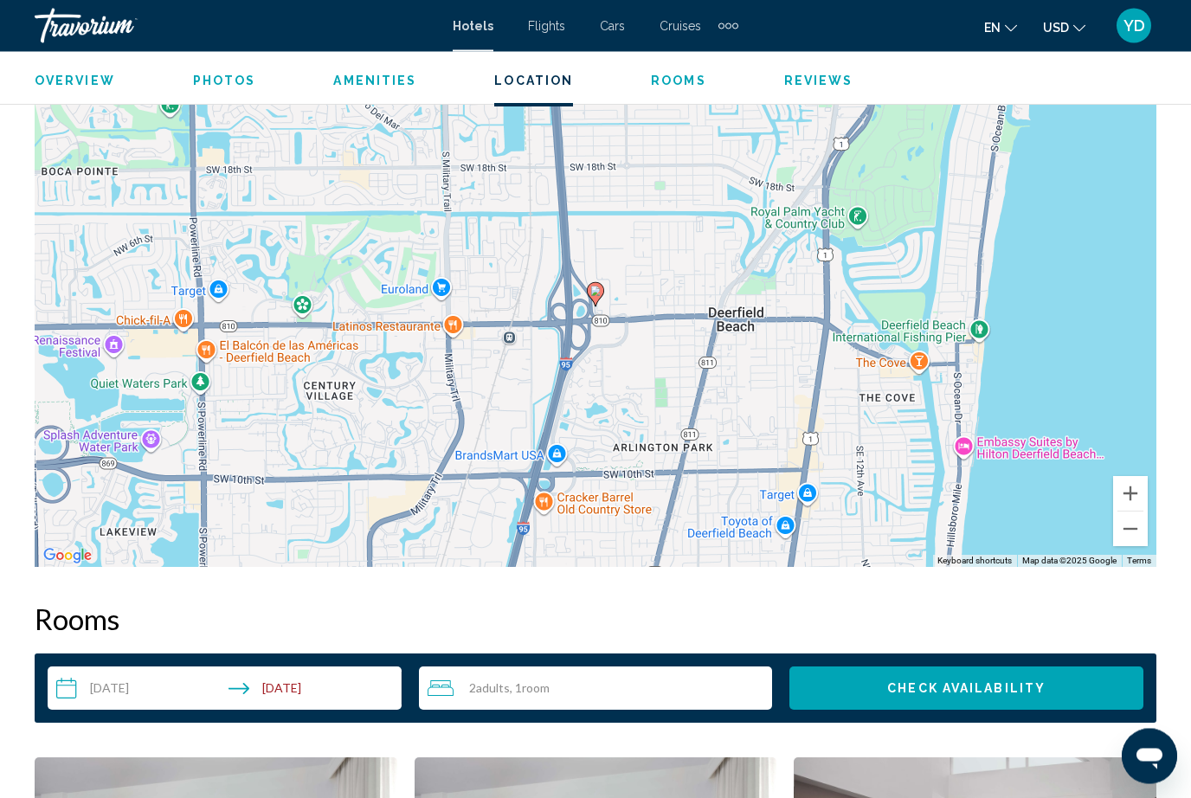
scroll to position [1939, 0]
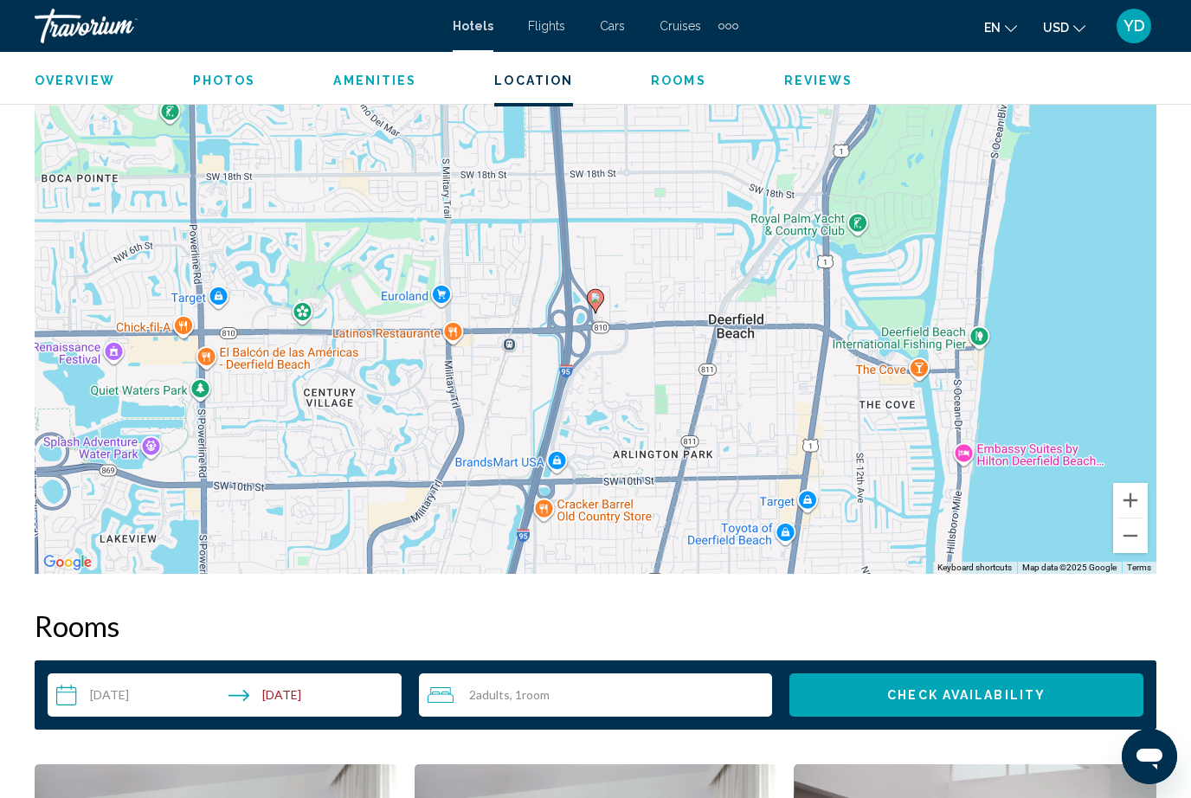
click at [978, 457] on div "To activate drag with keyboard, press Alt + Enter. Once in keyboard drag state,…" at bounding box center [596, 315] width 1122 height 520
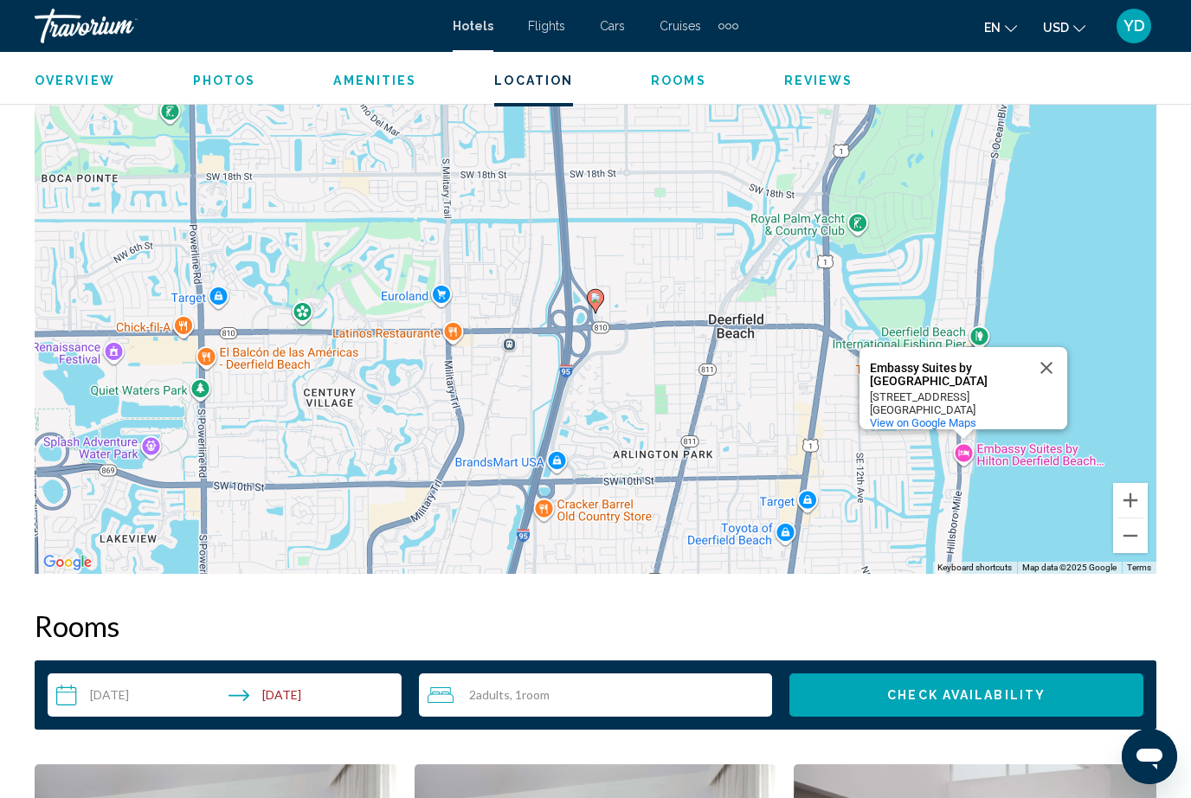
click at [949, 362] on div "Embassy Suites by Hilton Deerfield Beach Resort & Spa" at bounding box center [948, 375] width 156 height 26
click at [940, 362] on div "Embassy Suites by Hilton Deerfield Beach Resort & Spa" at bounding box center [948, 375] width 156 height 26
click at [1045, 347] on button "Close" at bounding box center [1047, 368] width 42 height 42
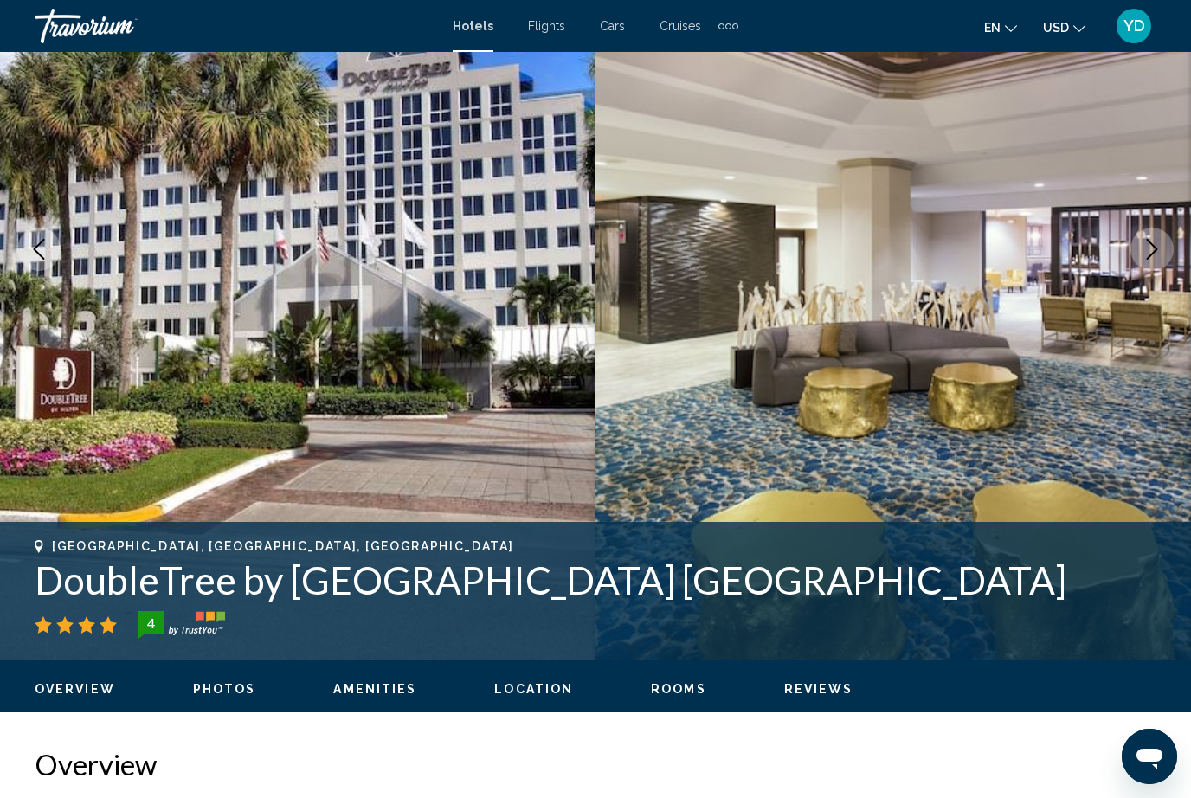
scroll to position [0, 0]
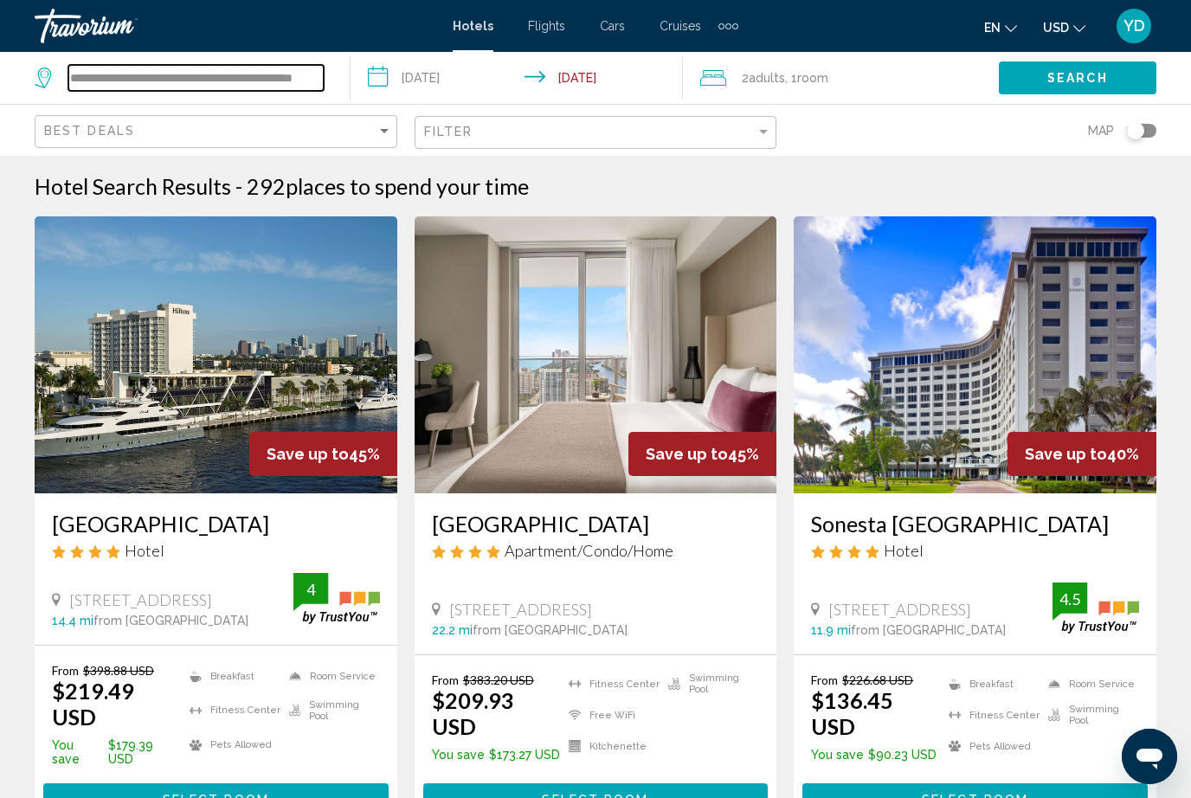
click at [310, 68] on input "**********" at bounding box center [195, 78] width 255 height 26
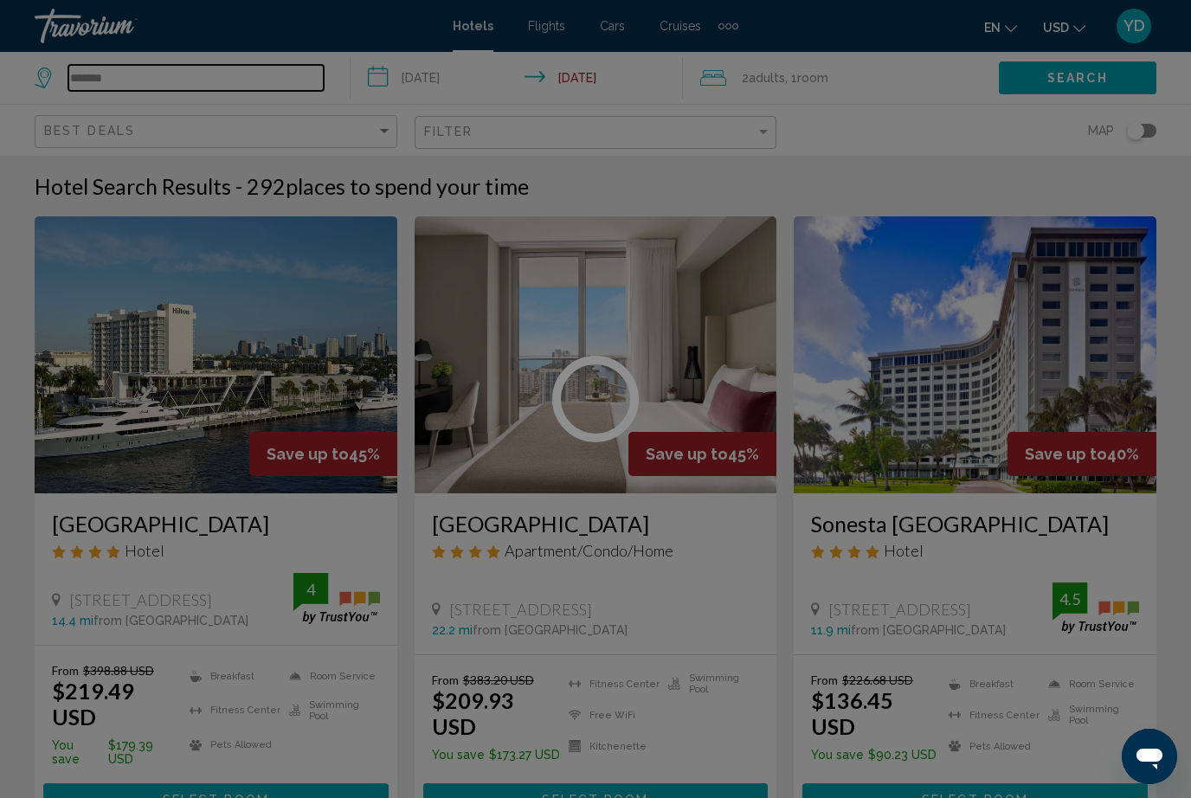
click at [130, 84] on input "******" at bounding box center [195, 78] width 255 height 26
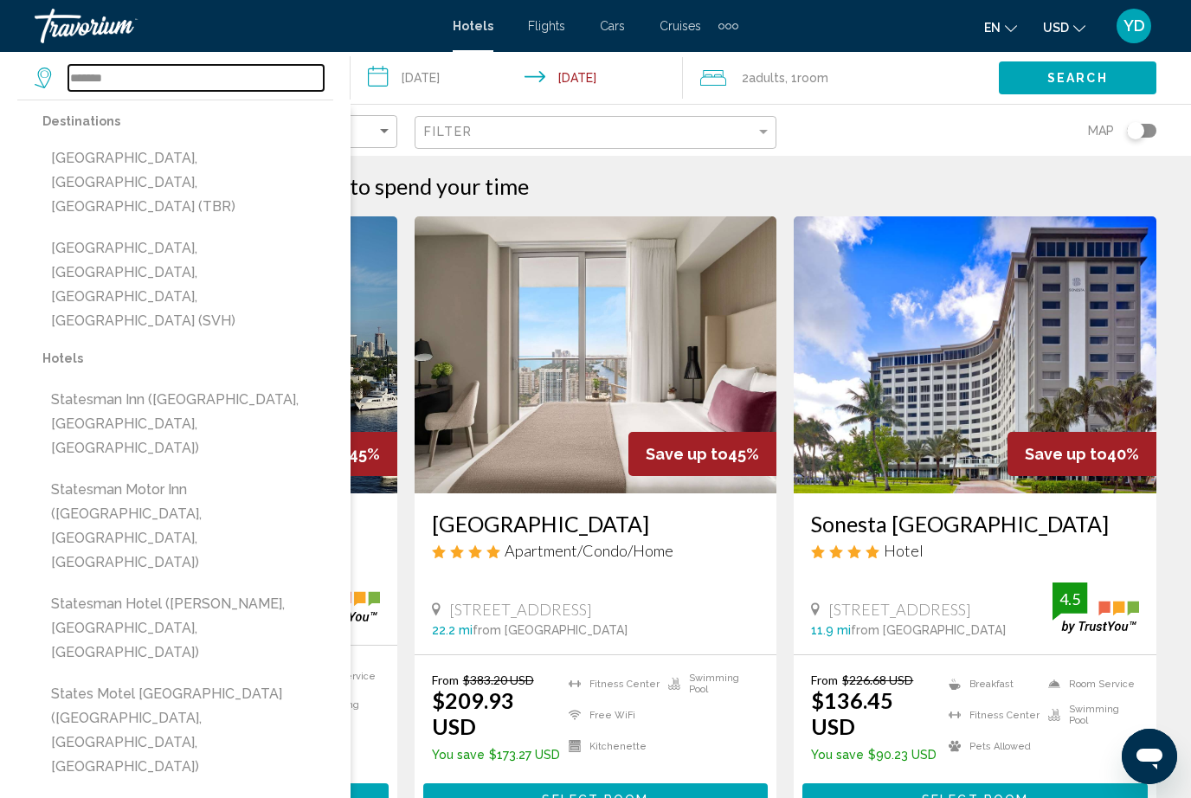
click at [117, 84] on input "******" at bounding box center [195, 78] width 255 height 26
type input "*"
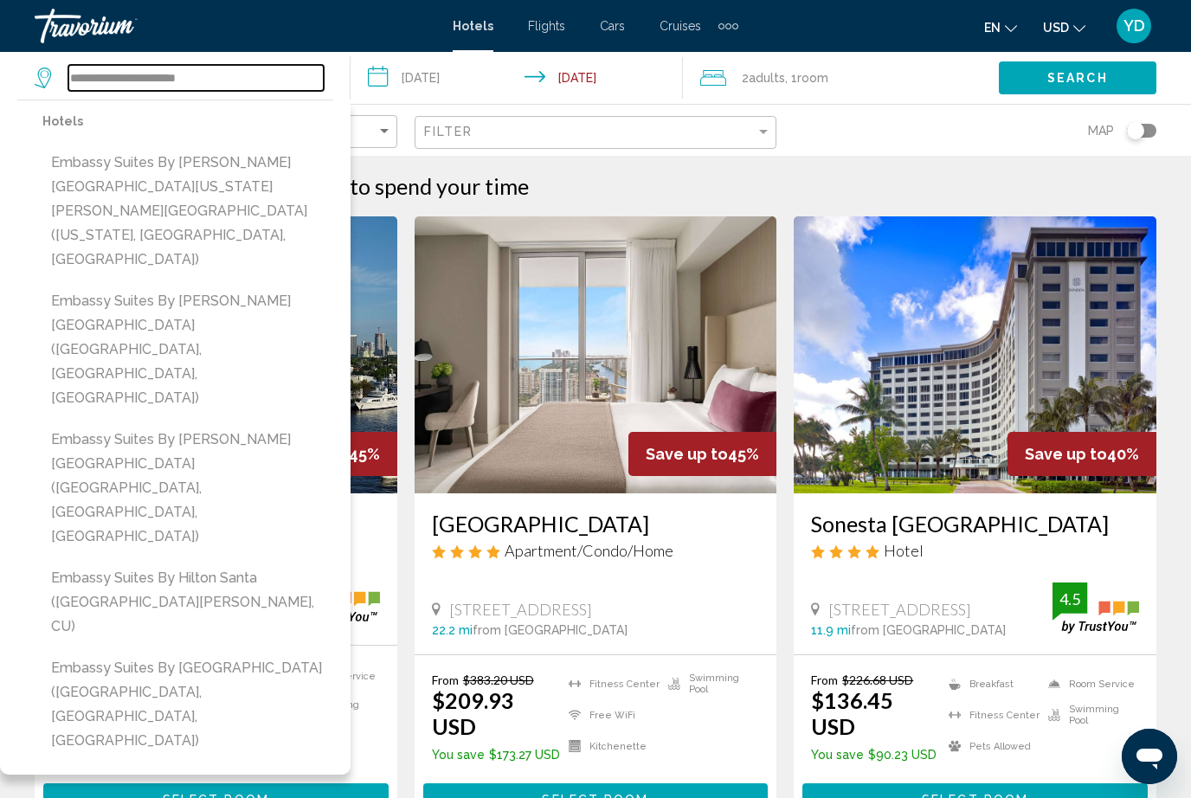
type input "**********"
click at [442, 89] on input "**********" at bounding box center [521, 80] width 340 height 57
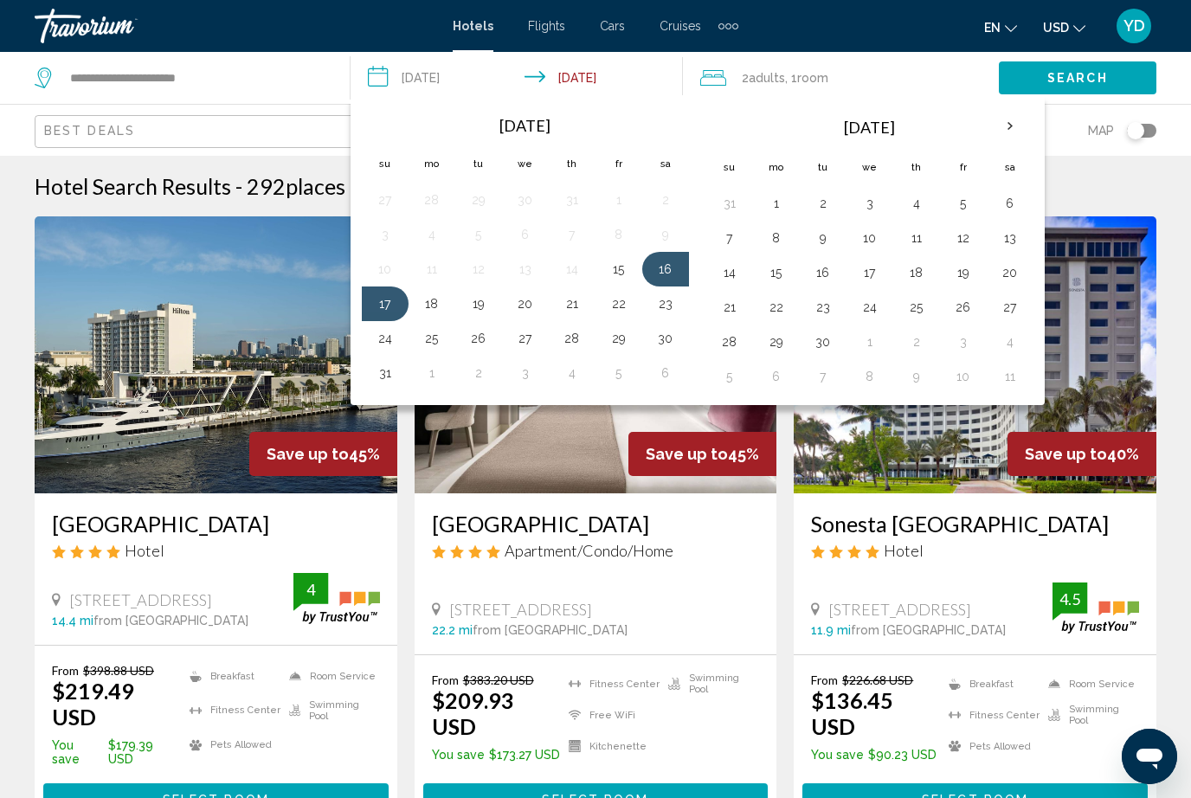
click at [670, 303] on button "23" at bounding box center [666, 304] width 28 height 24
click at [591, 74] on input "**********" at bounding box center [521, 80] width 340 height 57
click at [381, 342] on button "24" at bounding box center [385, 338] width 28 height 24
type input "**********"
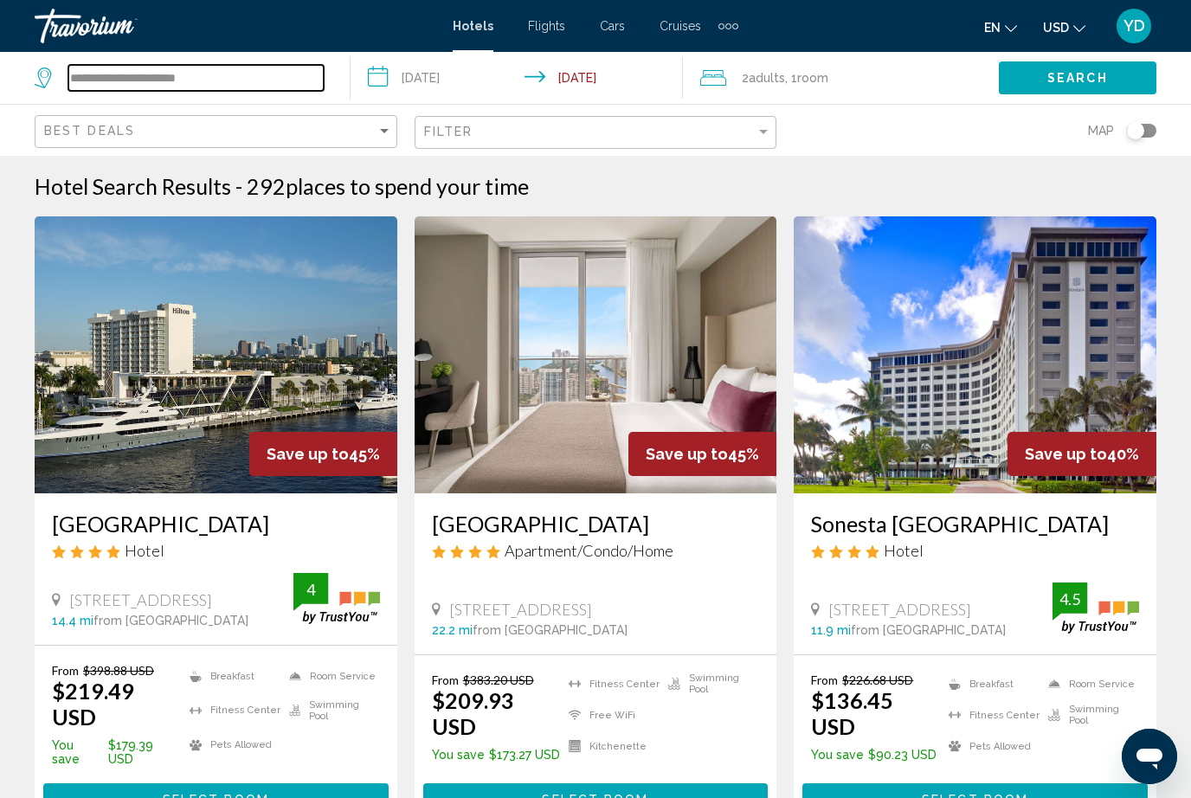
click at [261, 85] on input "**********" at bounding box center [195, 78] width 255 height 26
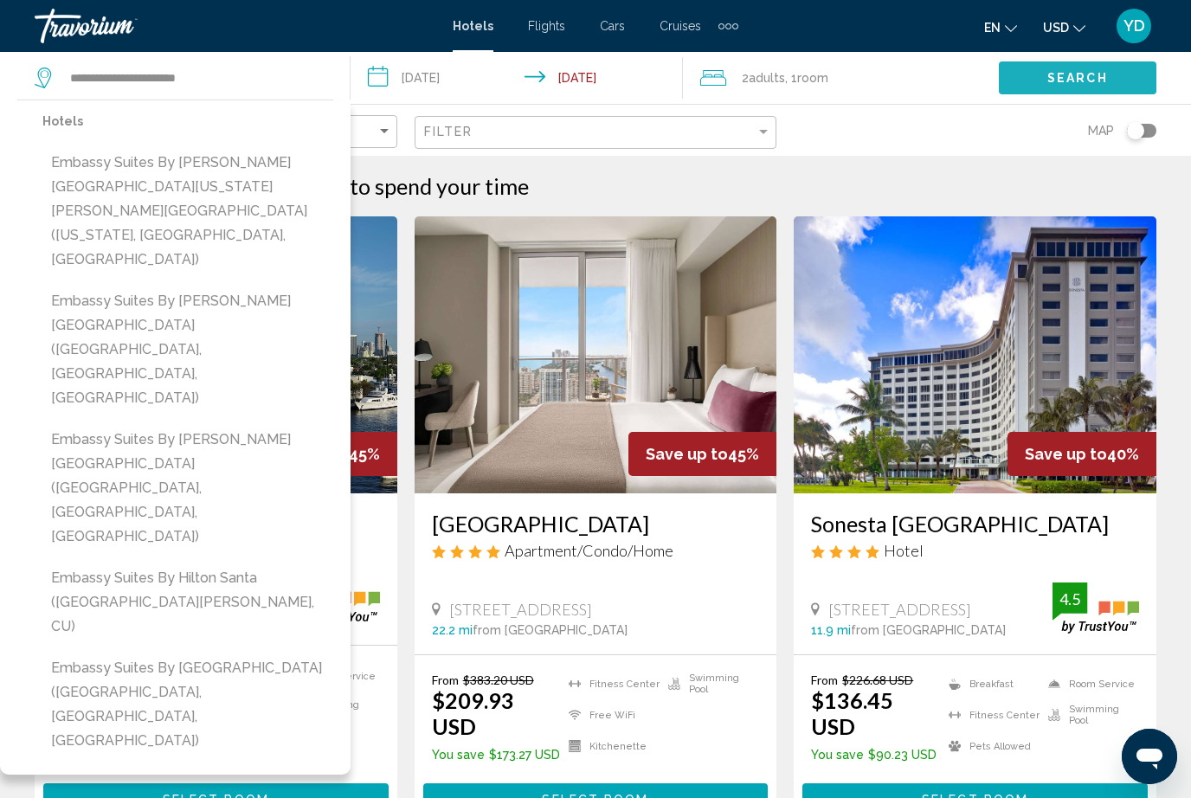
click at [1101, 82] on span "Search" at bounding box center [1078, 79] width 61 height 14
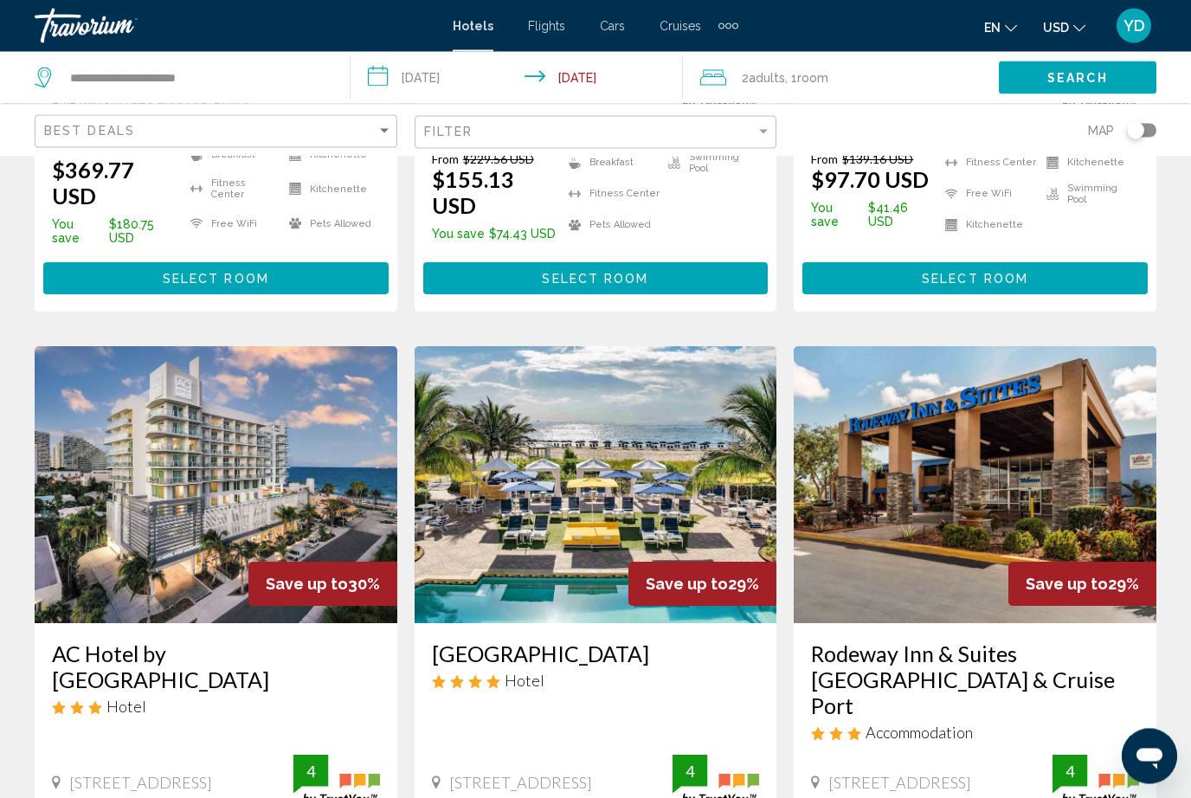
scroll to position [1877, 0]
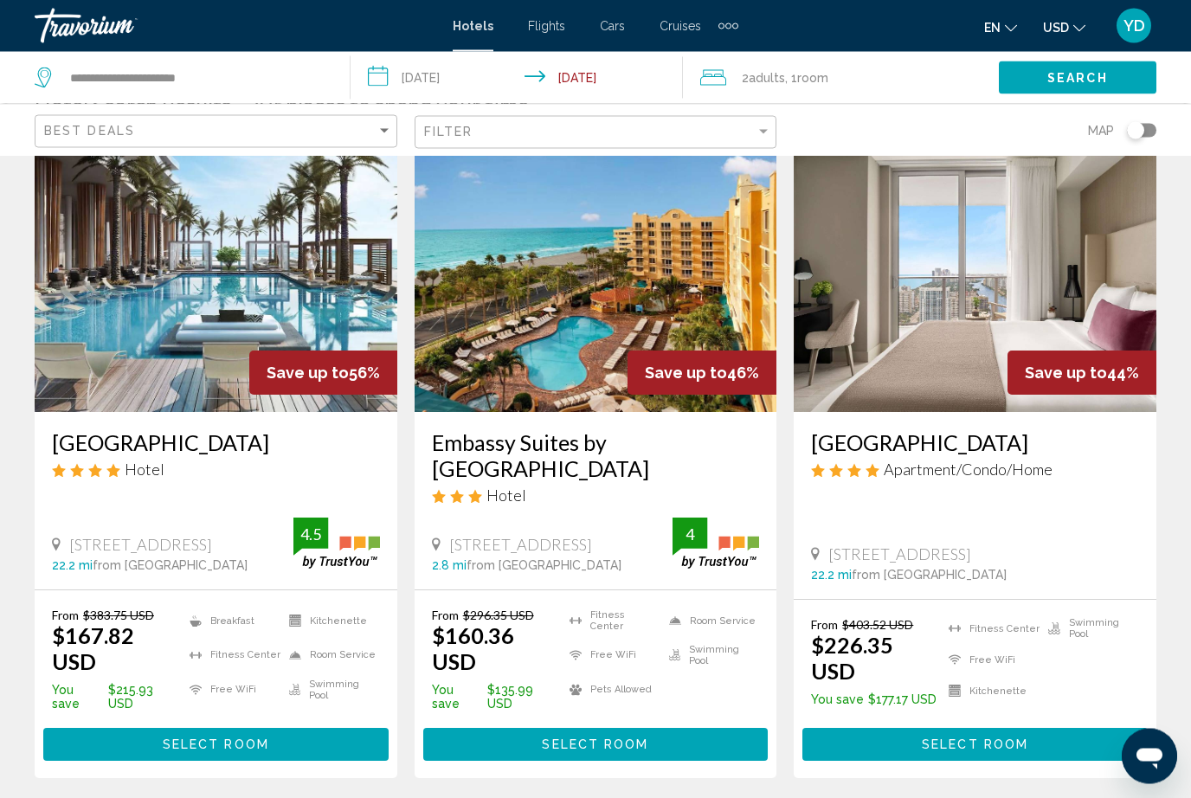
click at [721, 282] on img "Main content" at bounding box center [596, 274] width 363 height 277
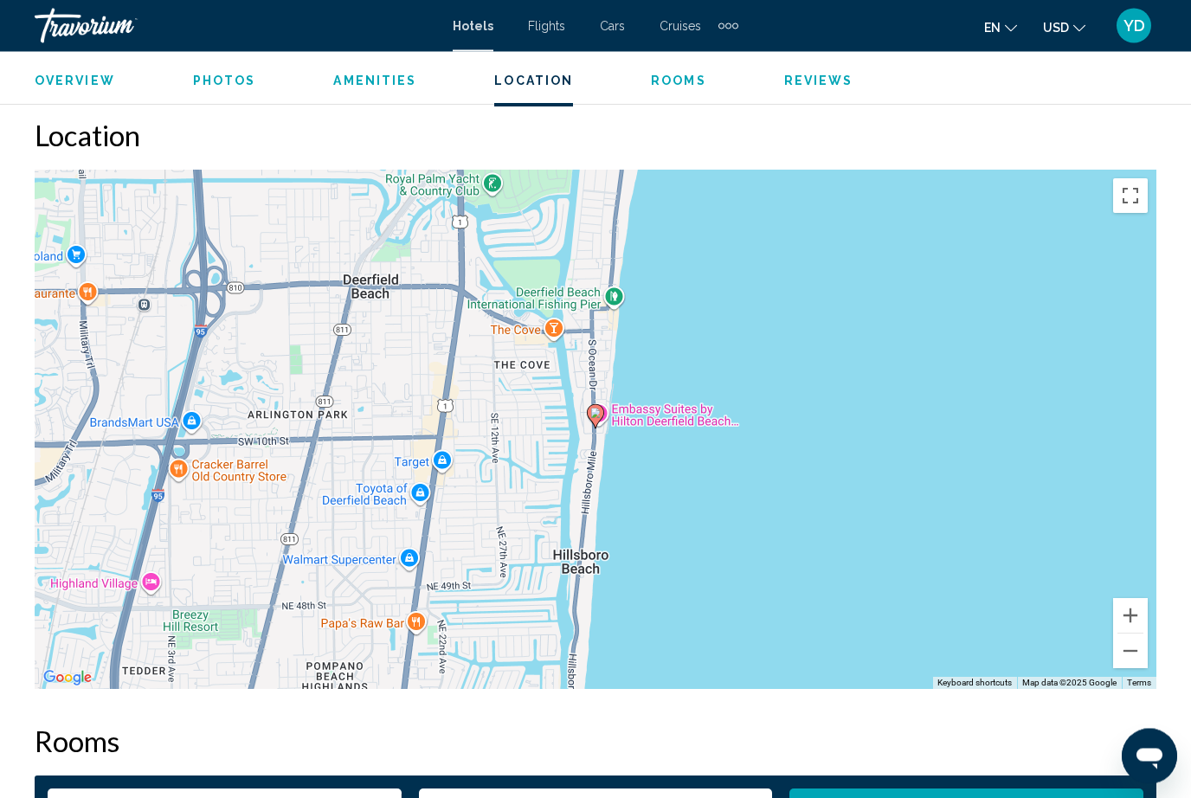
scroll to position [1875, 0]
click at [619, 293] on div "To activate drag with keyboard, press Alt + Enter. Once in keyboard drag state,…" at bounding box center [596, 430] width 1122 height 520
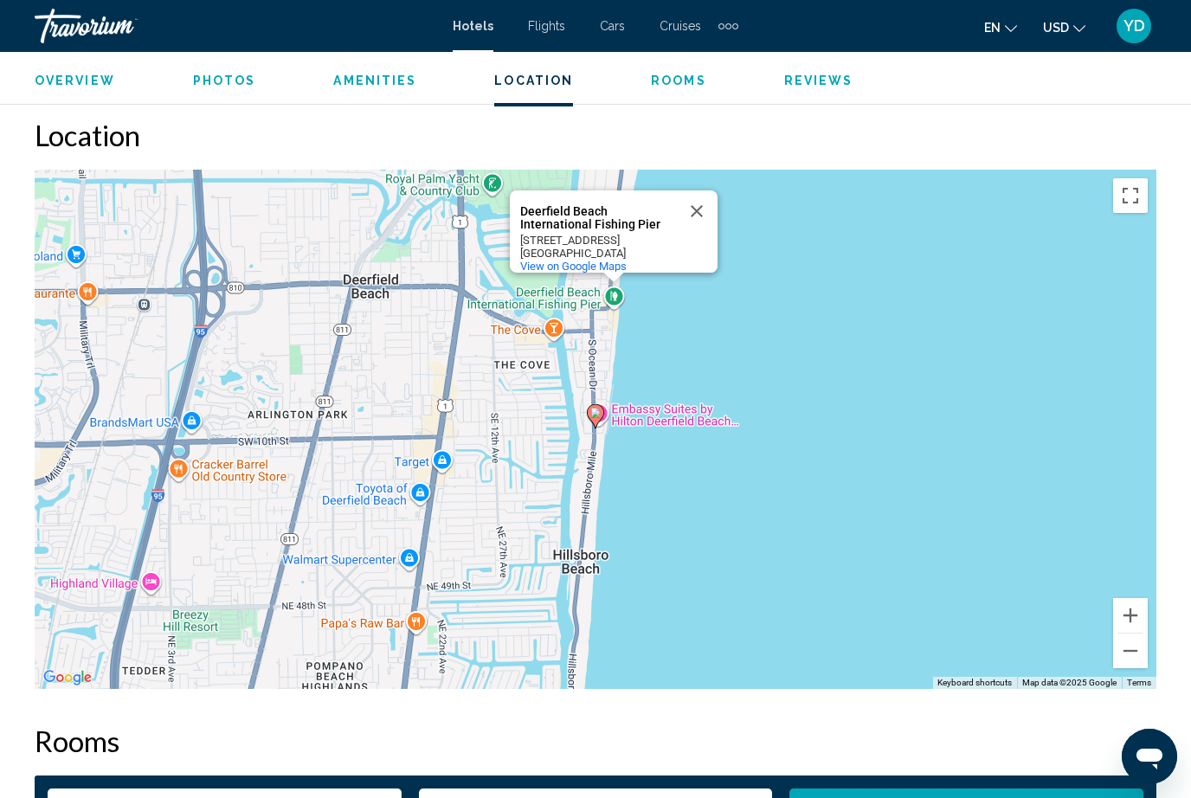
click at [615, 283] on div "Main content" at bounding box center [614, 278] width 22 height 10
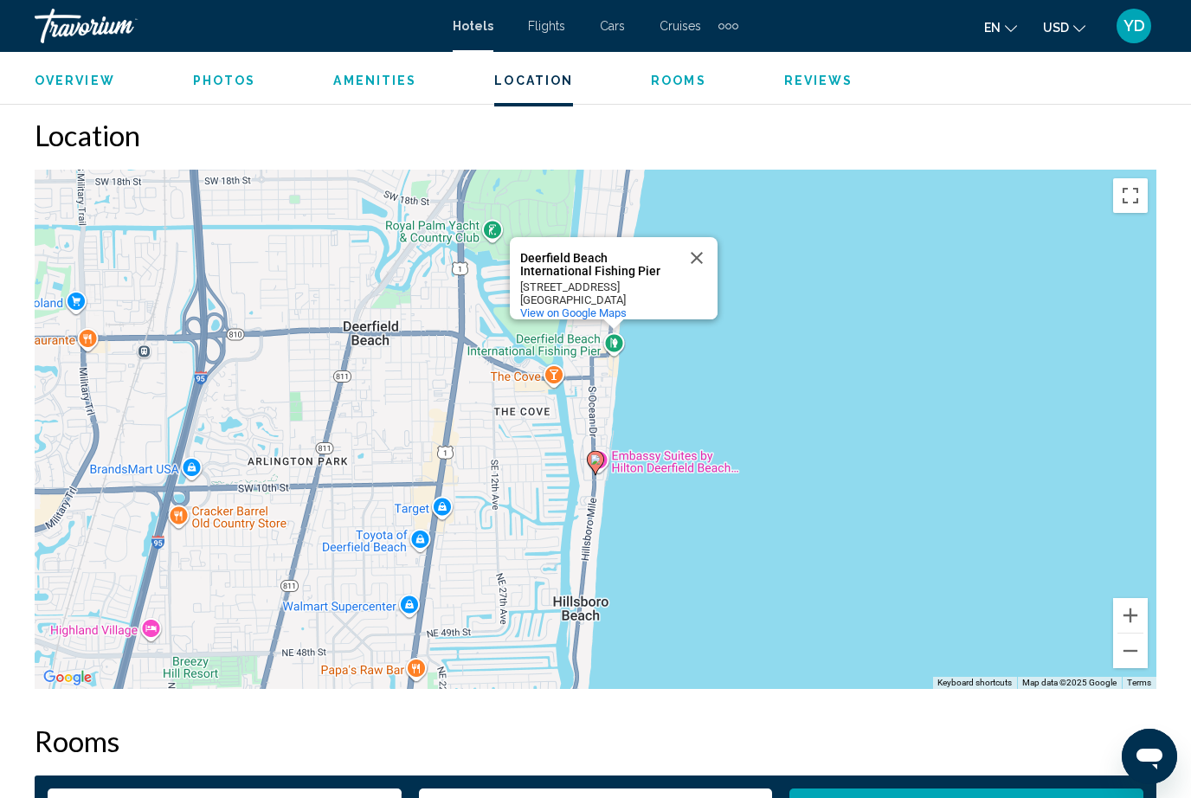
click at [614, 308] on span "View on Google Maps" at bounding box center [573, 313] width 106 height 13
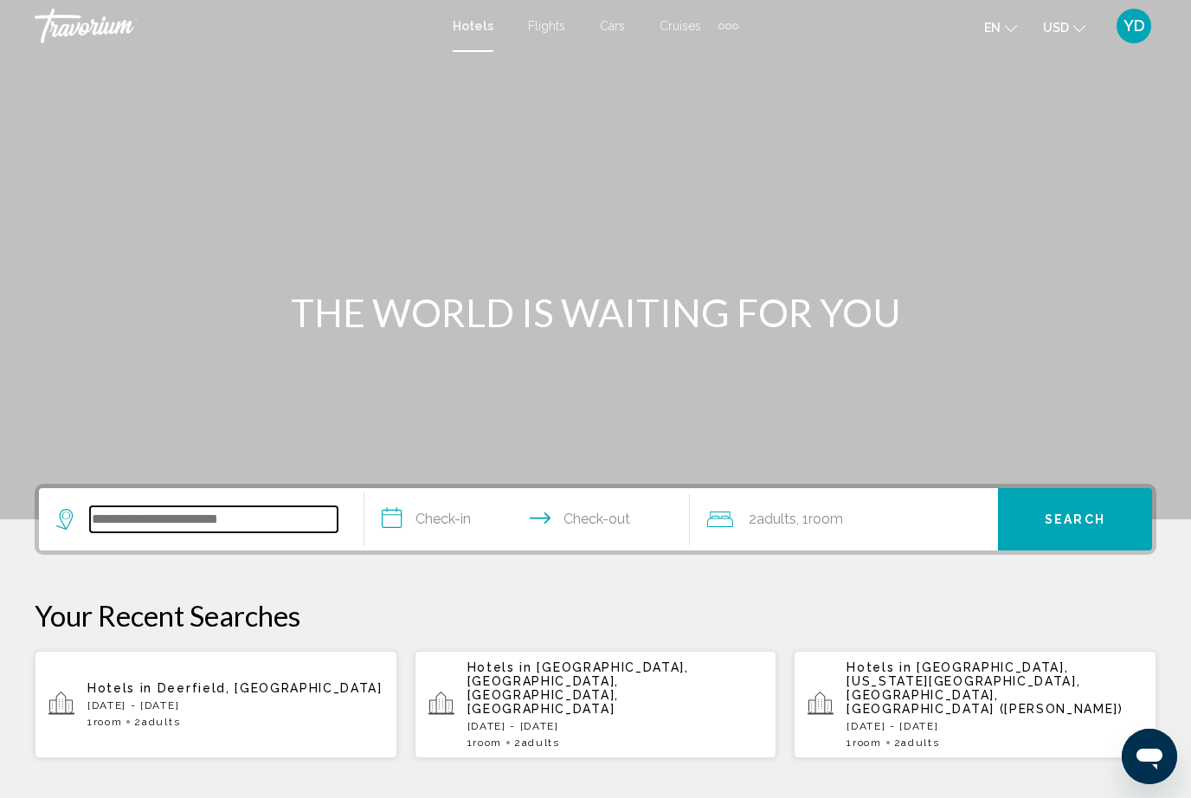
click at [292, 518] on input "Search widget" at bounding box center [214, 520] width 248 height 26
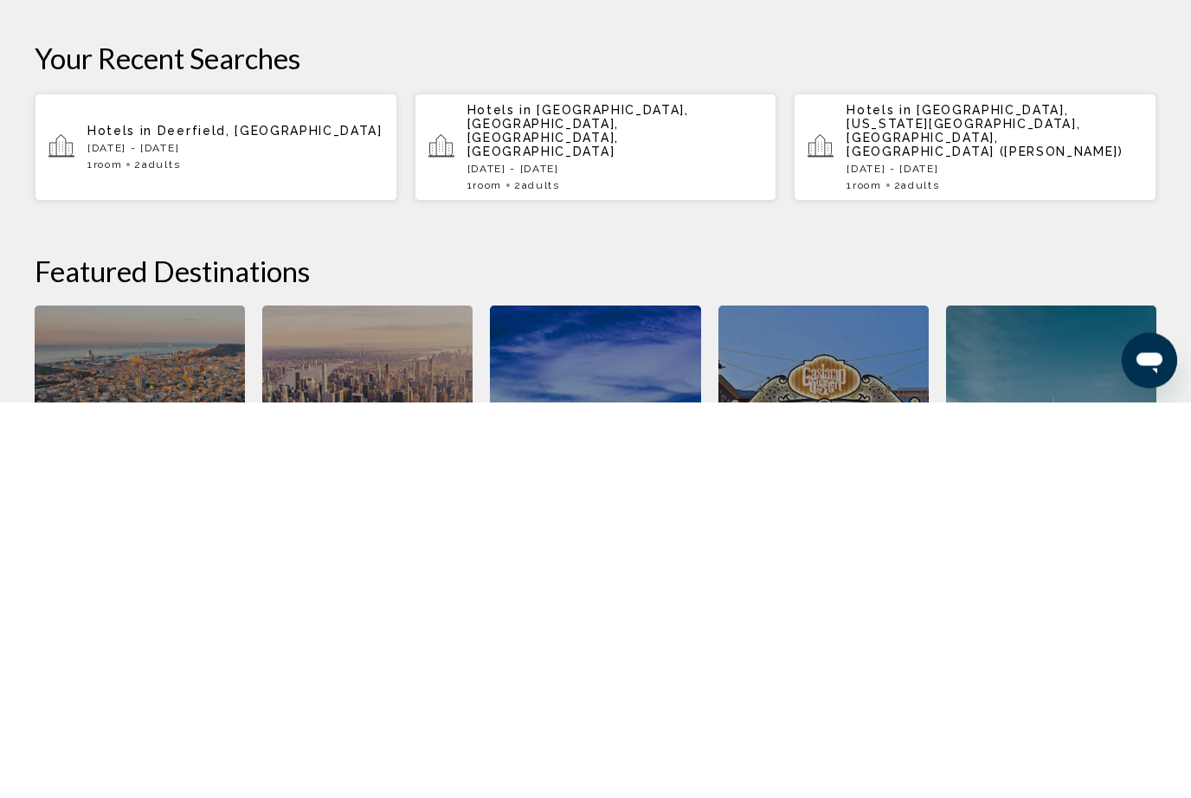
scroll to position [198, 0]
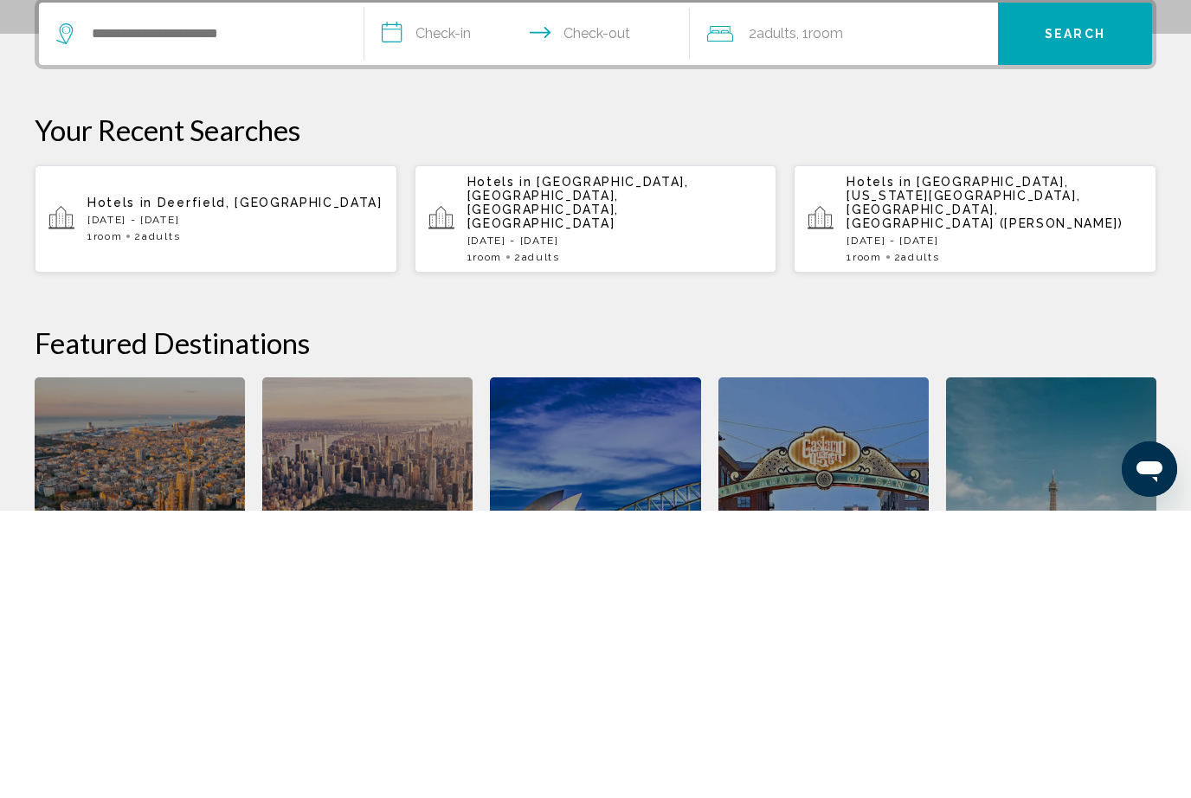
click at [979, 462] on span "[GEOGRAPHIC_DATA], [US_STATE][GEOGRAPHIC_DATA], [GEOGRAPHIC_DATA], [GEOGRAPHIC_…" at bounding box center [985, 489] width 276 height 55
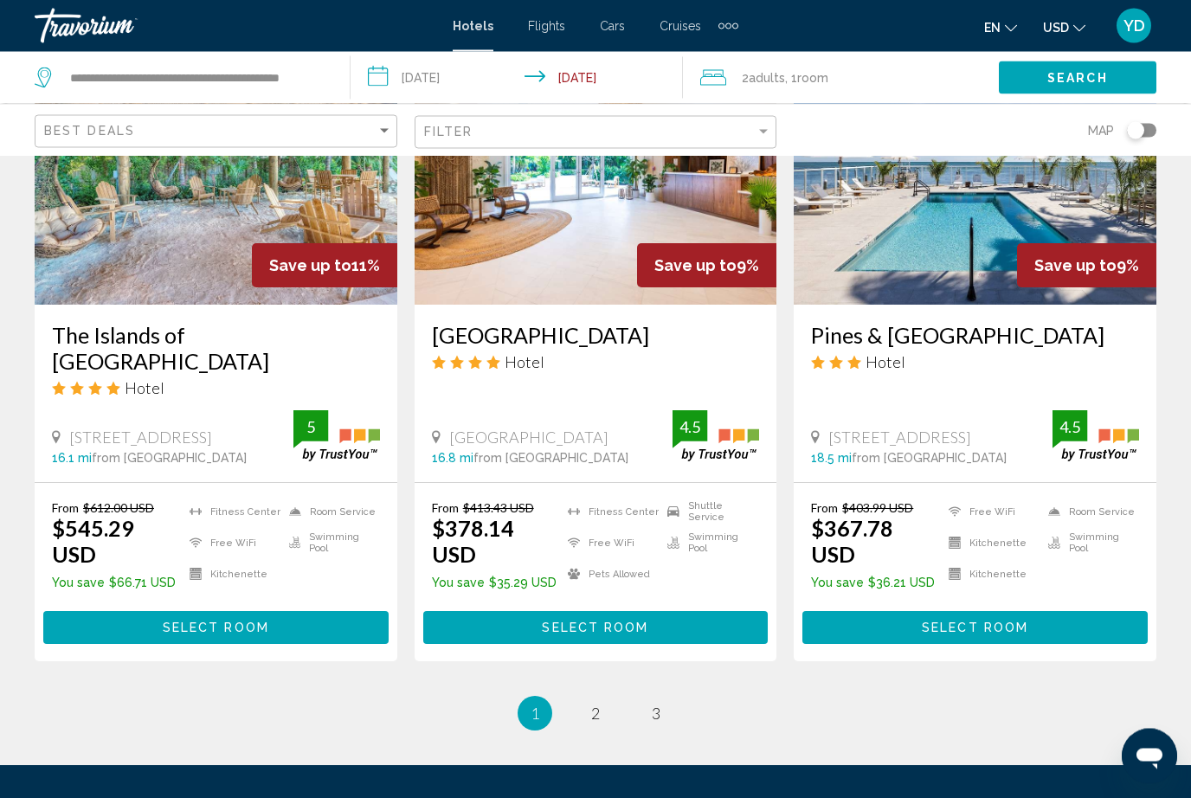
scroll to position [2171, 0]
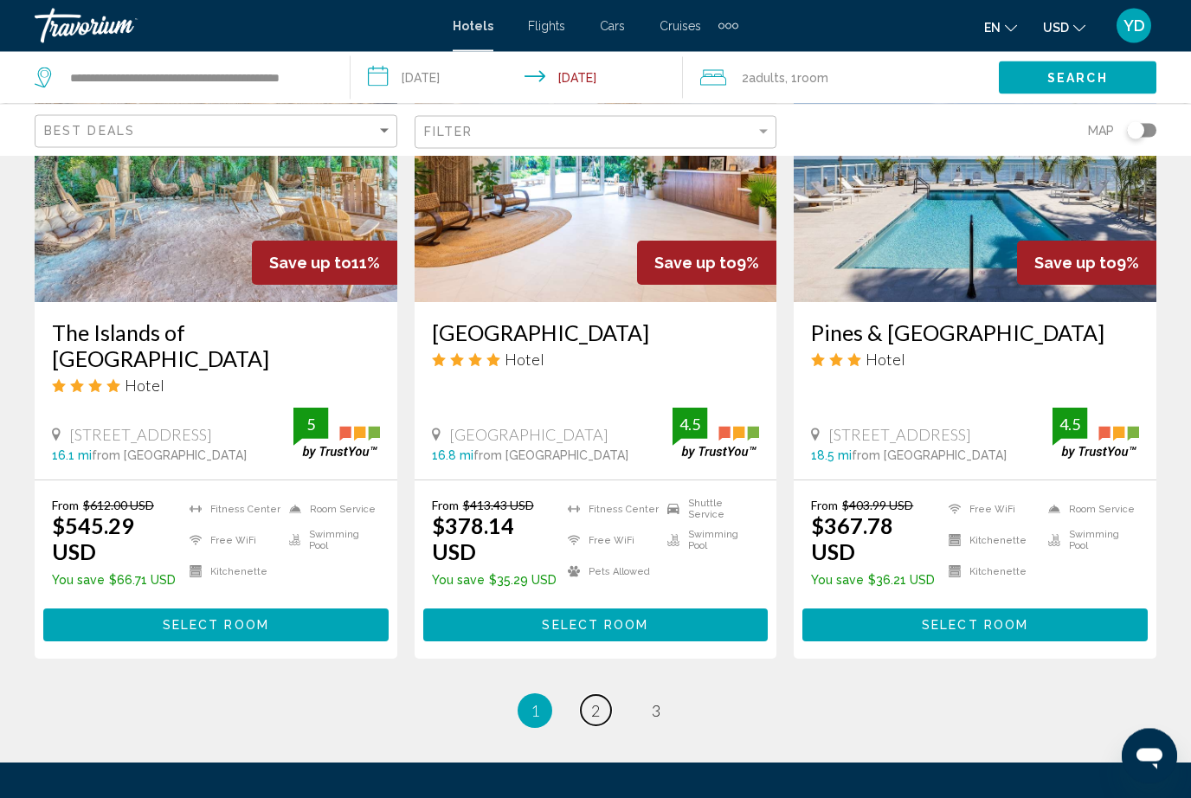
click at [589, 696] on link "page 2" at bounding box center [596, 711] width 30 height 30
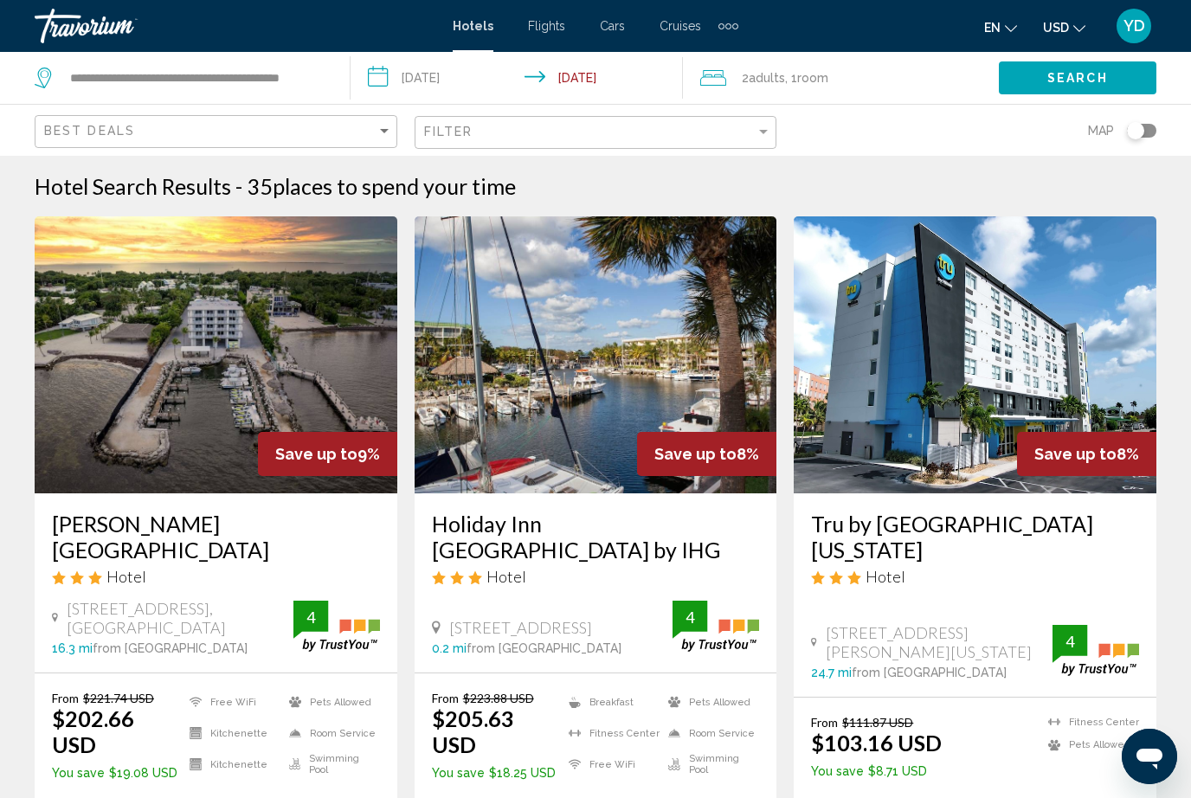
click at [332, 80] on app-destination-search "**********" at bounding box center [175, 78] width 351 height 52
click at [336, 82] on app-destination-search "**********" at bounding box center [175, 78] width 351 height 52
click at [335, 80] on app-destination-search "**********" at bounding box center [175, 78] width 351 height 52
click at [319, 91] on input "**********" at bounding box center [195, 78] width 255 height 26
click at [149, 80] on input "***" at bounding box center [195, 78] width 255 height 26
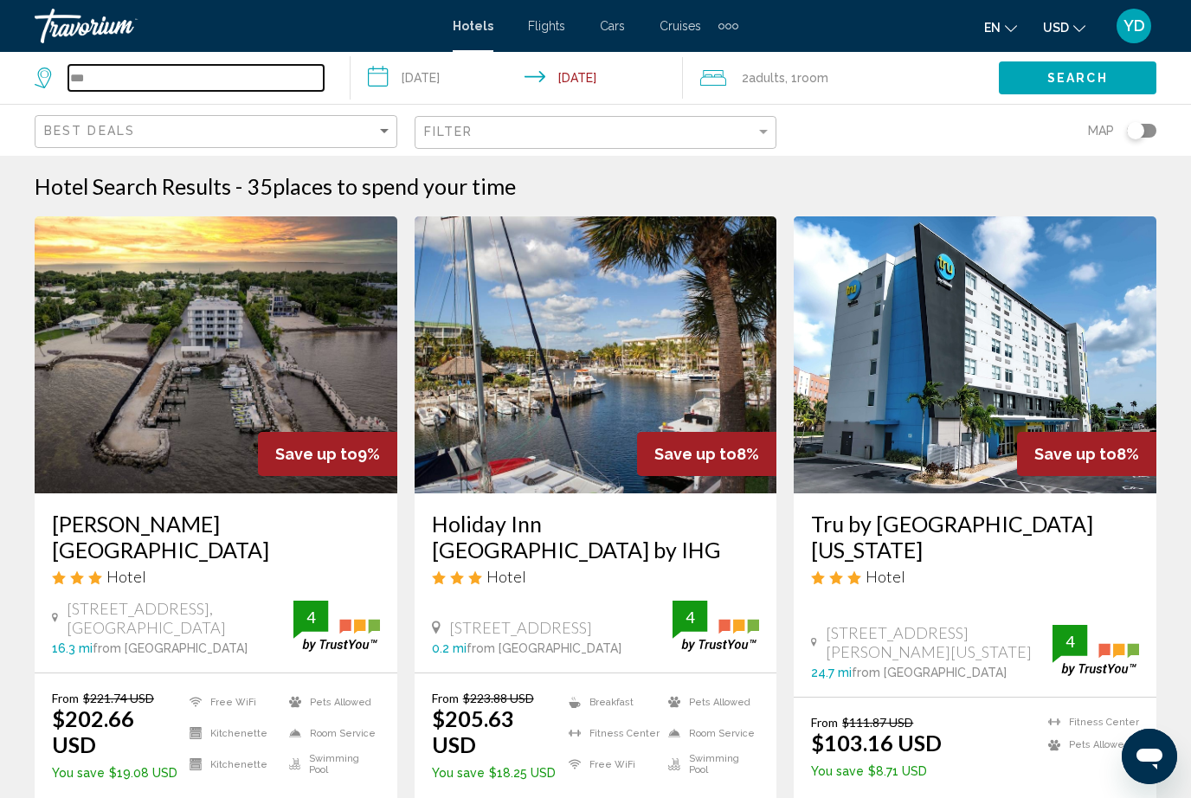
click at [118, 90] on input "***" at bounding box center [195, 78] width 255 height 26
type input "*"
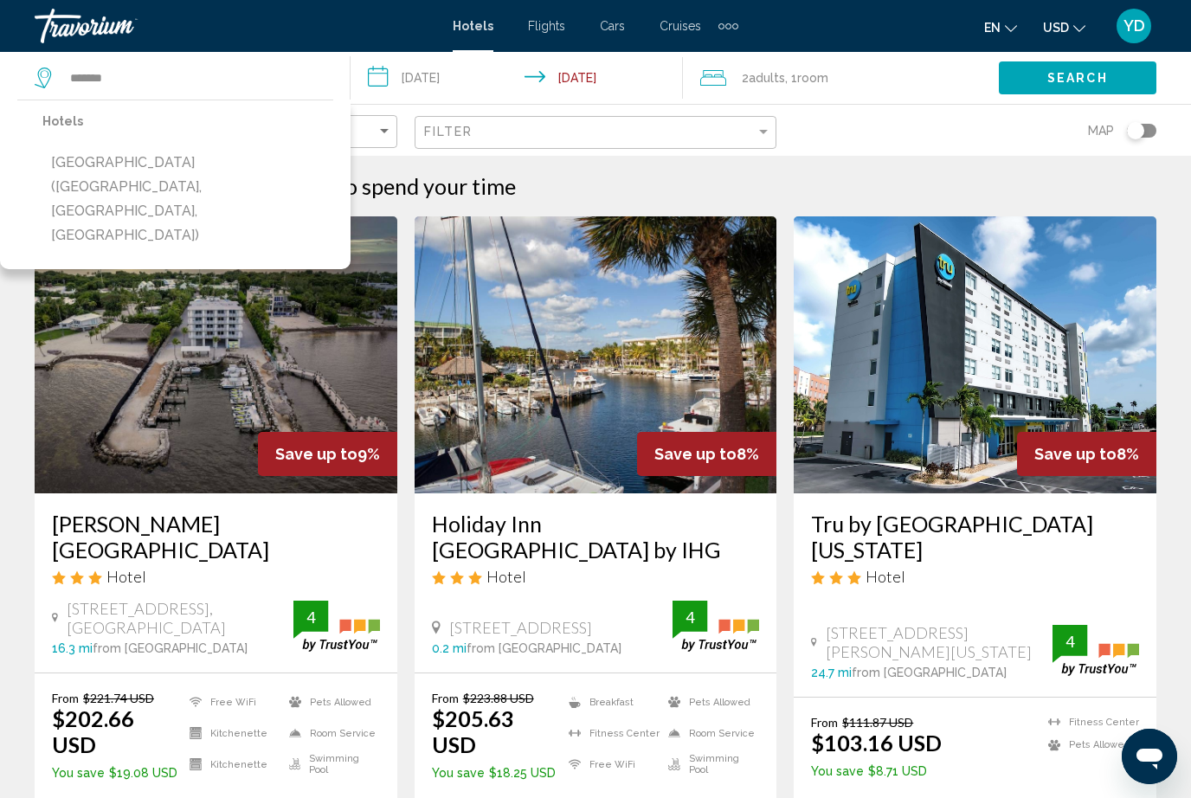
click at [93, 165] on button "[GEOGRAPHIC_DATA] ([GEOGRAPHIC_DATA], [GEOGRAPHIC_DATA], [GEOGRAPHIC_DATA])" at bounding box center [187, 199] width 291 height 106
type input "**********"
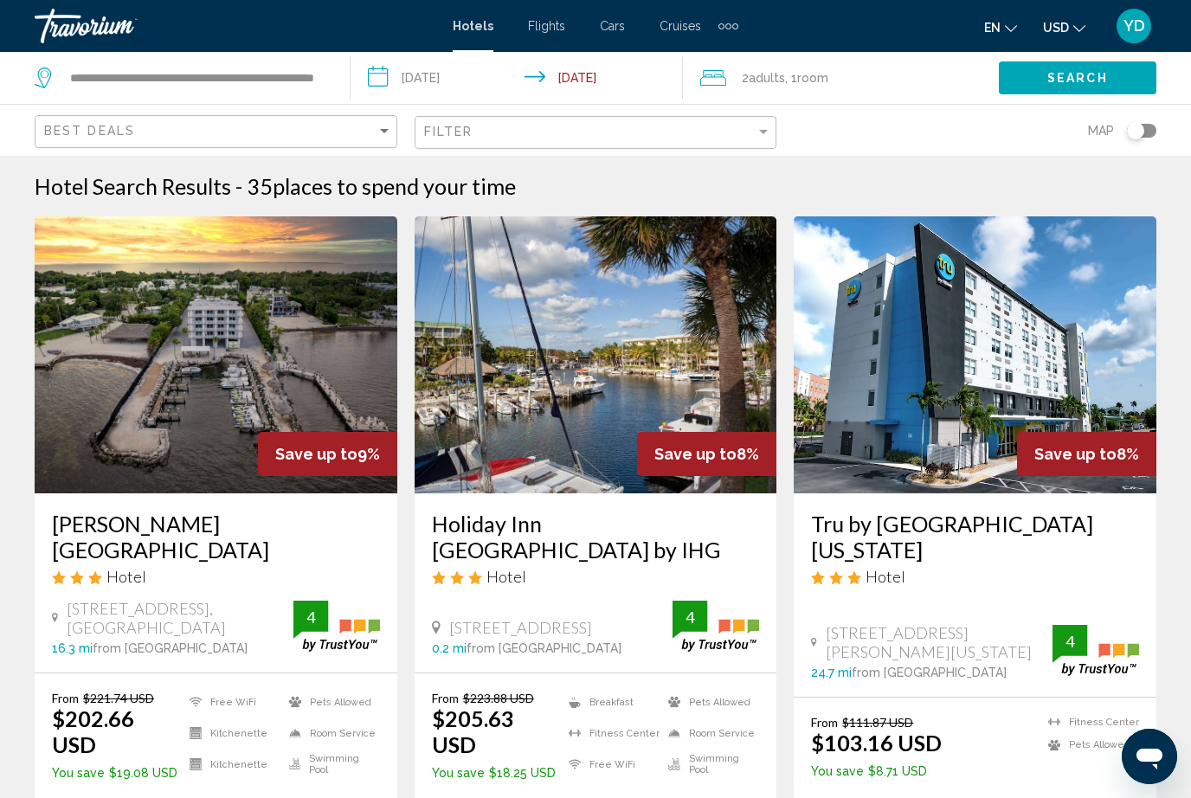
click at [1098, 84] on span "Search" at bounding box center [1078, 79] width 61 height 14
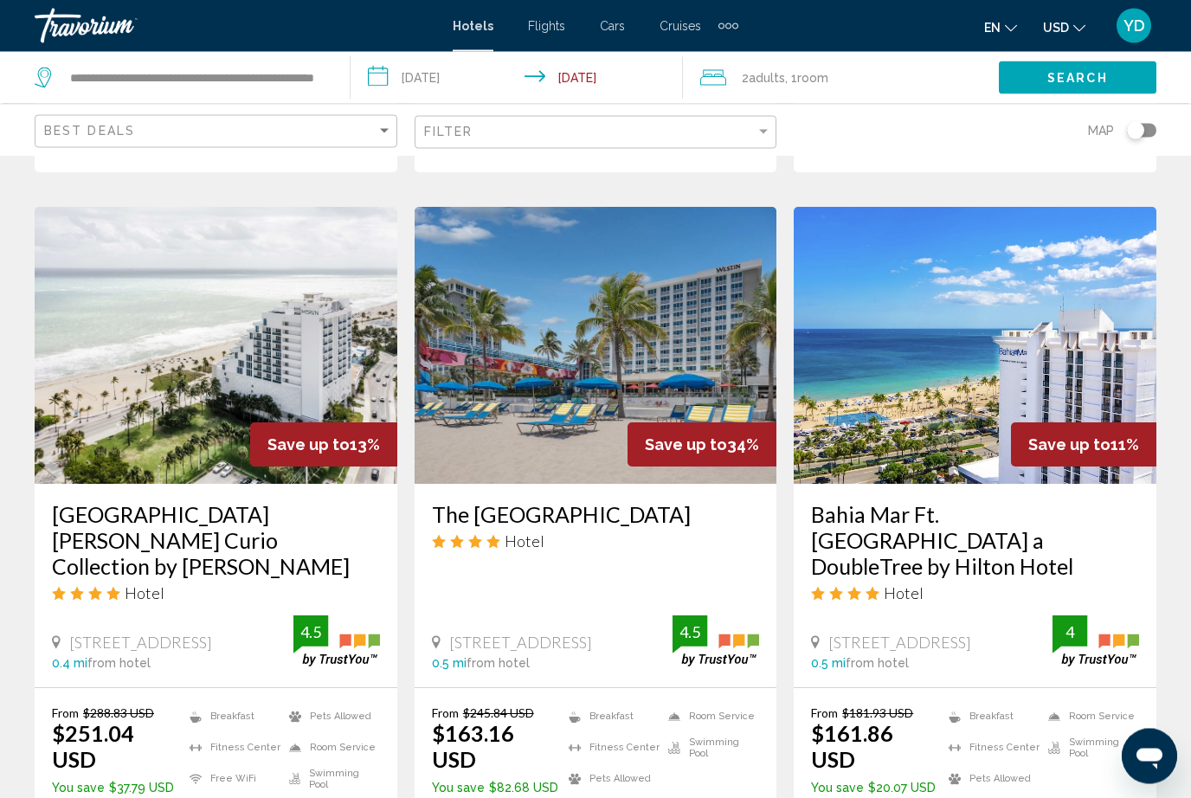
scroll to position [1348, 0]
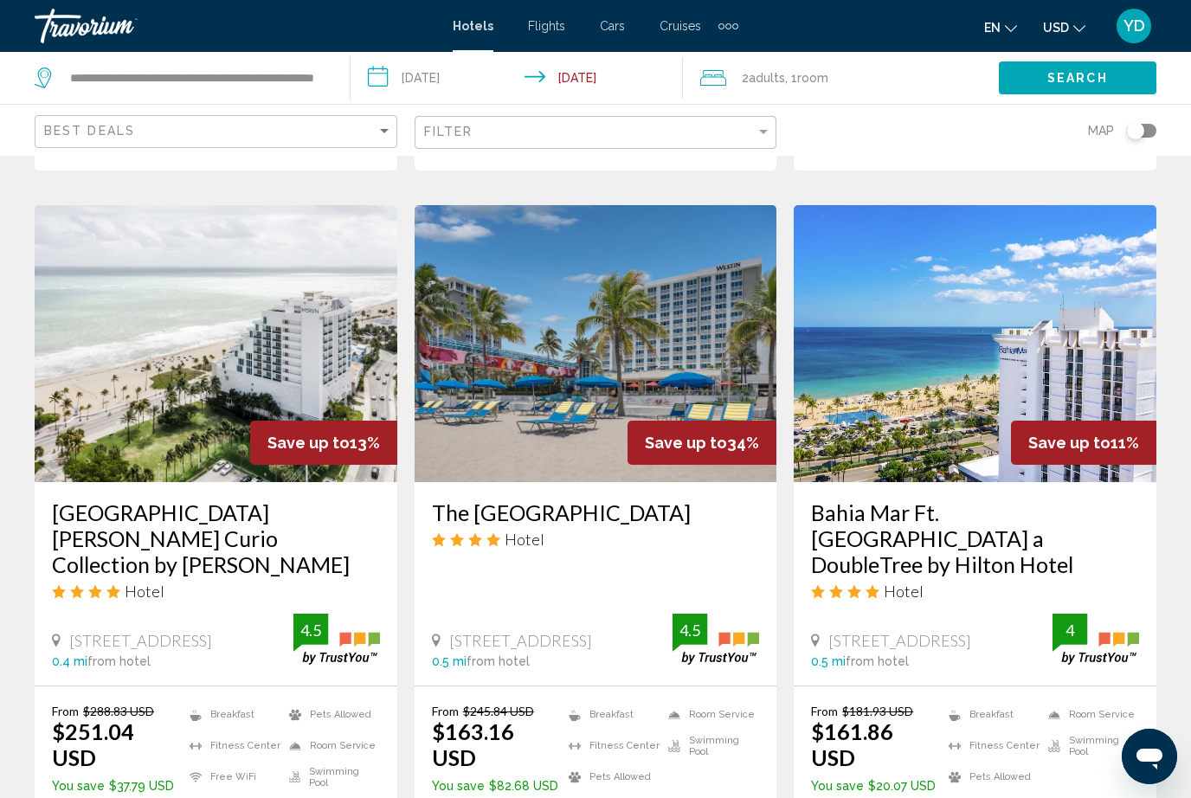
click at [1052, 240] on img "Main content" at bounding box center [975, 343] width 363 height 277
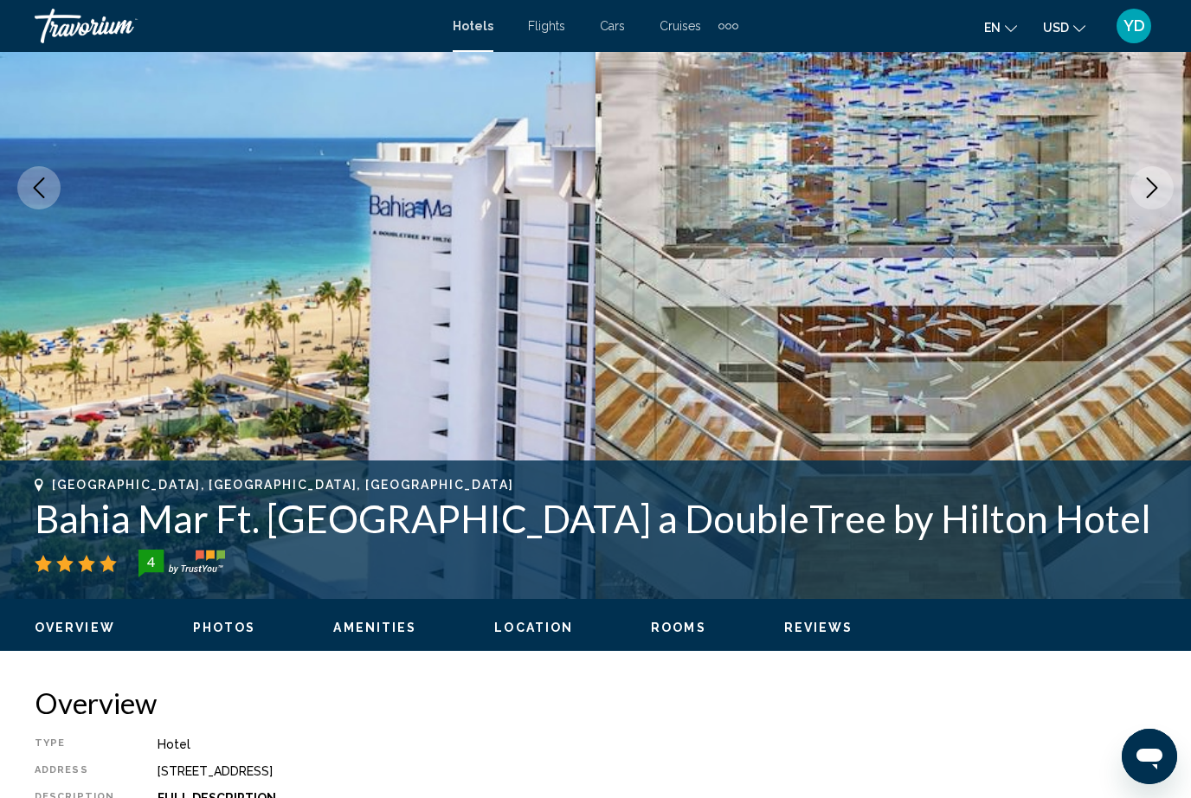
scroll to position [277, 0]
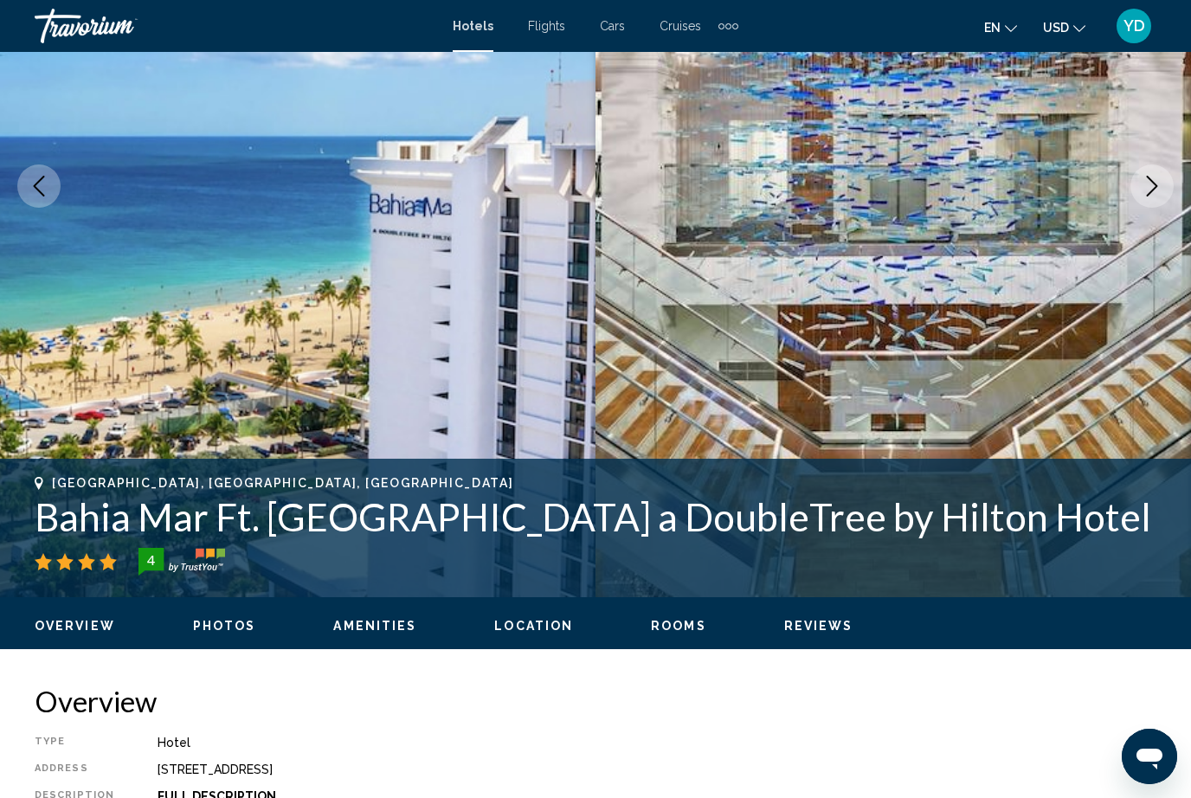
click at [1145, 186] on icon "Next image" at bounding box center [1152, 186] width 21 height 21
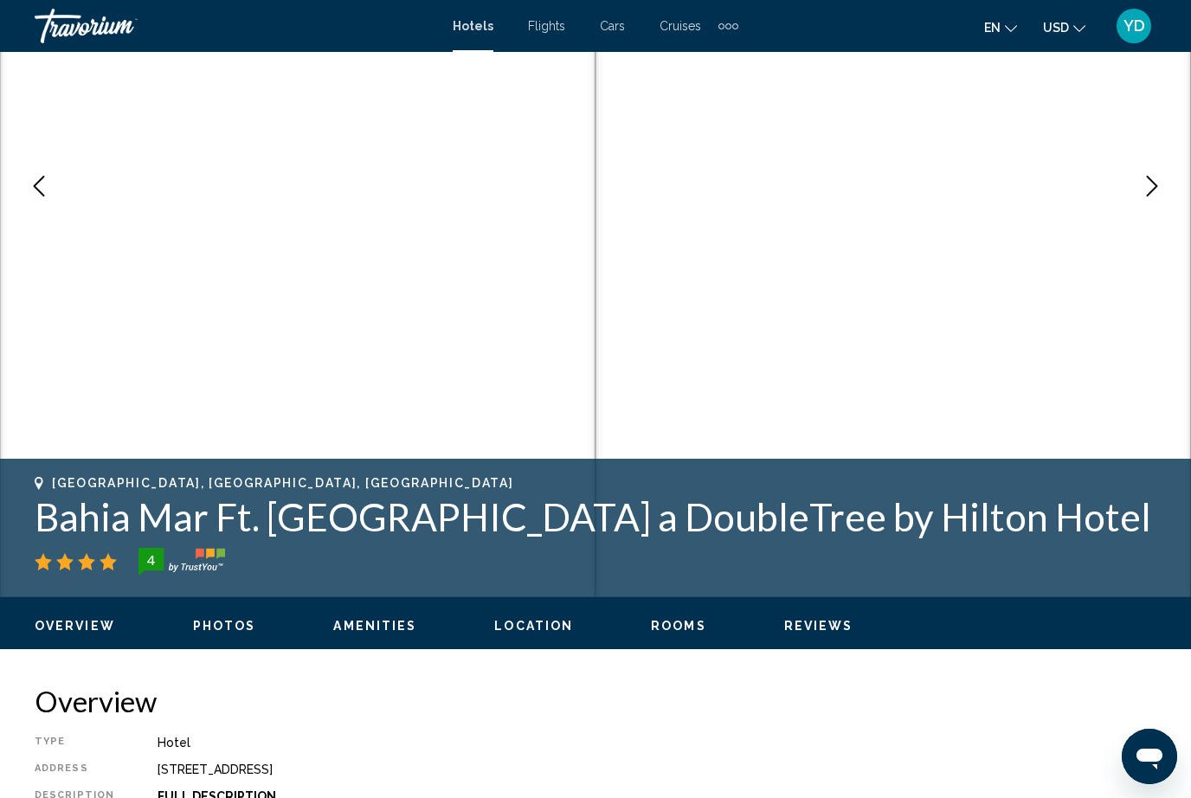
click at [1151, 190] on icon "Next image" at bounding box center [1152, 186] width 21 height 21
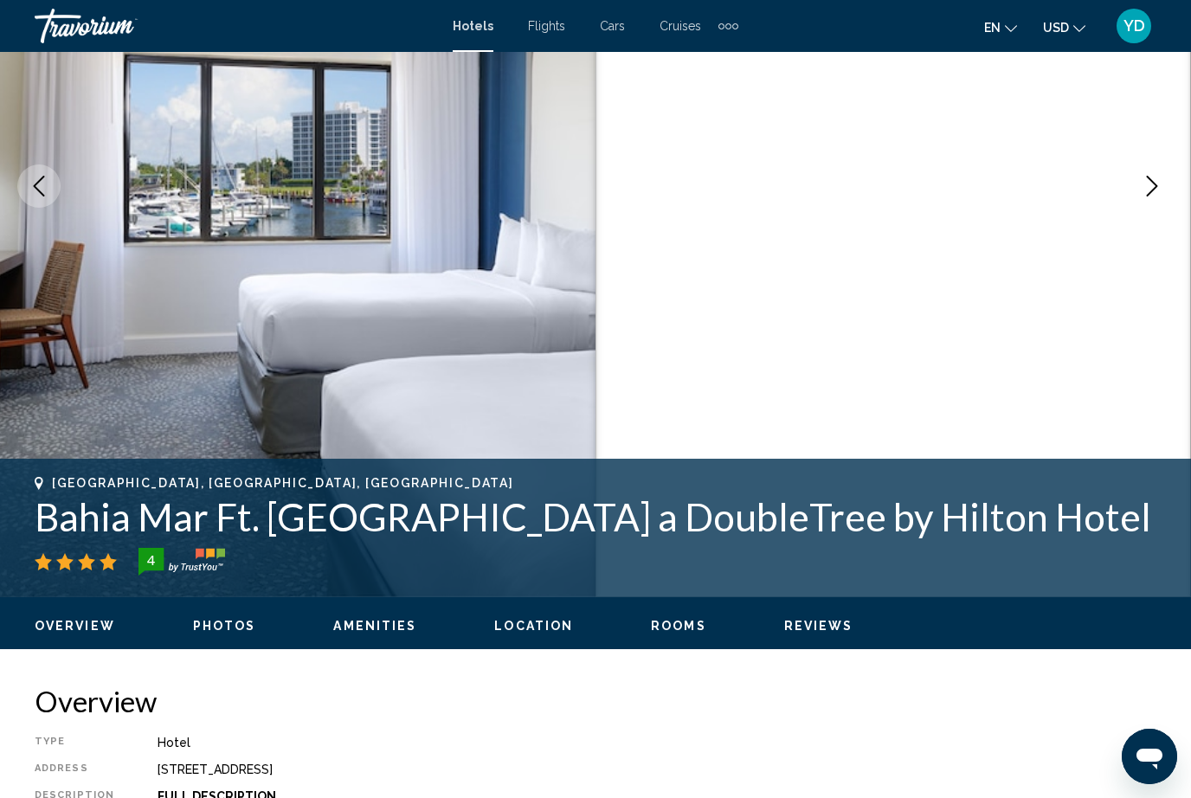
click at [1168, 191] on button "Next image" at bounding box center [1152, 186] width 43 height 43
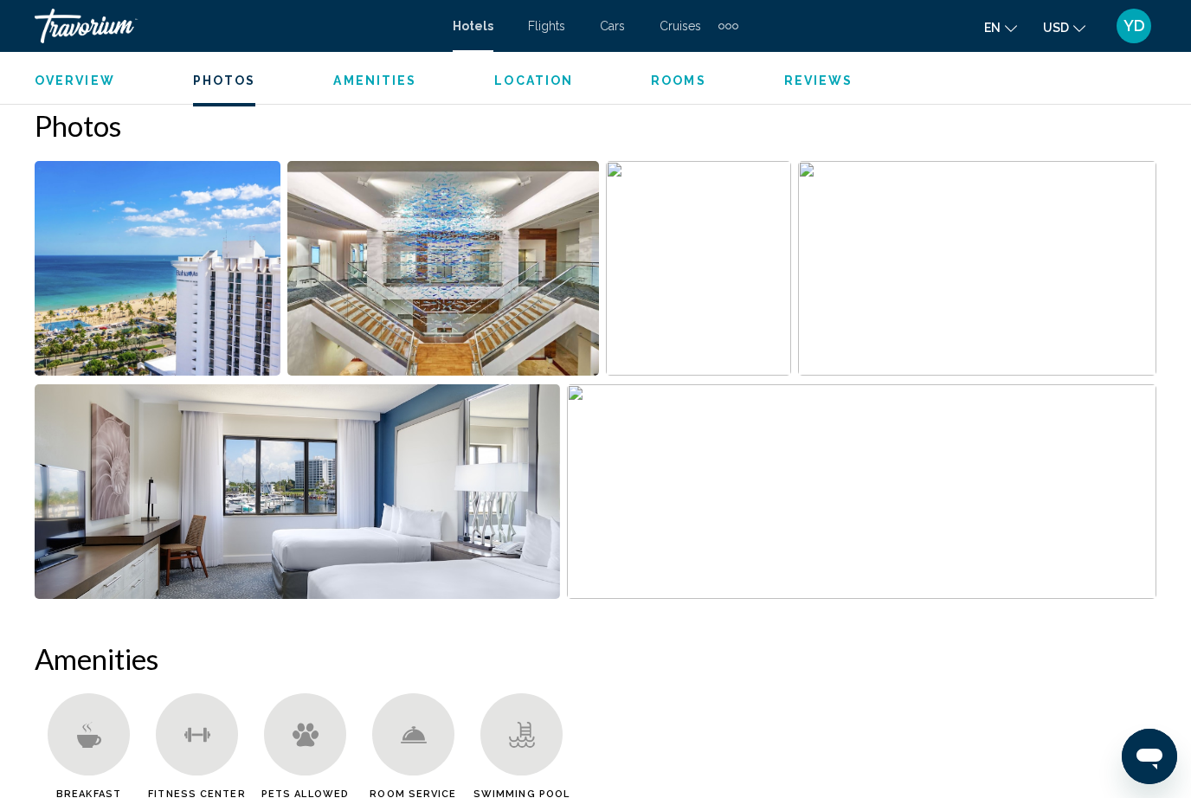
scroll to position [1149, 0]
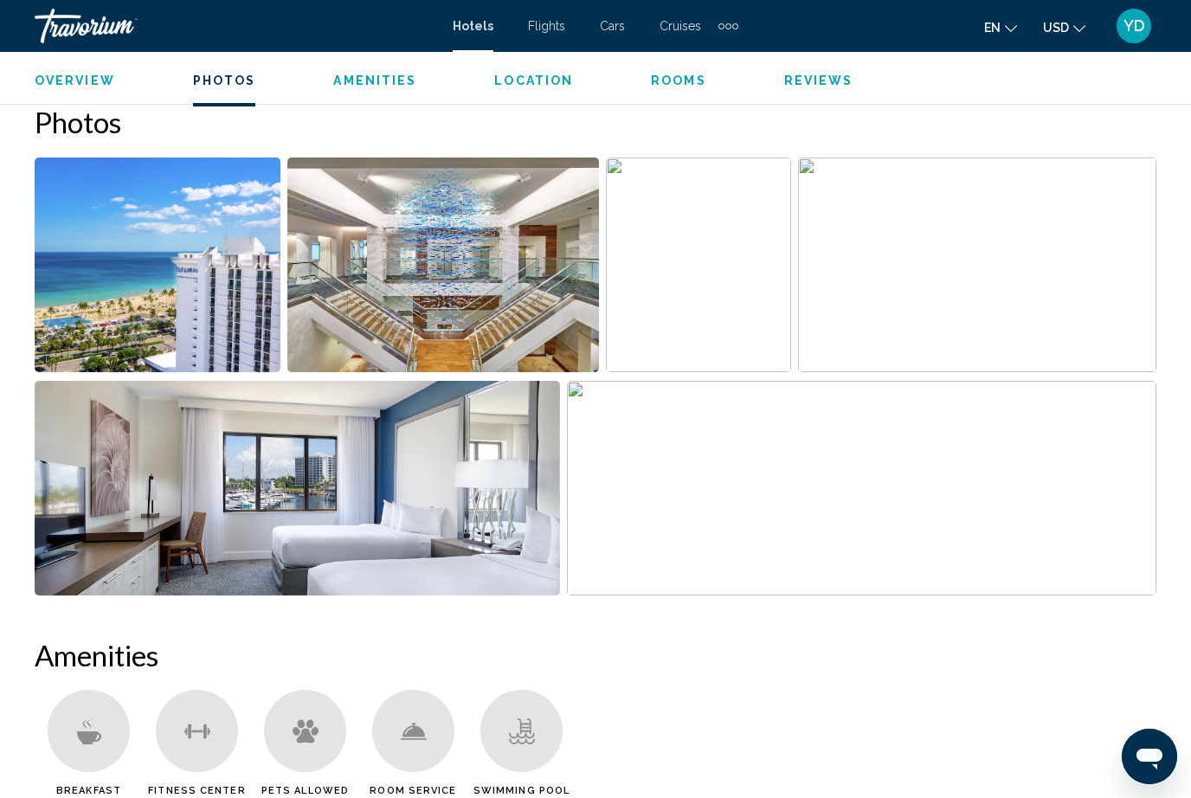
click at [472, 505] on img "Open full-screen image slider" at bounding box center [298, 488] width 526 height 215
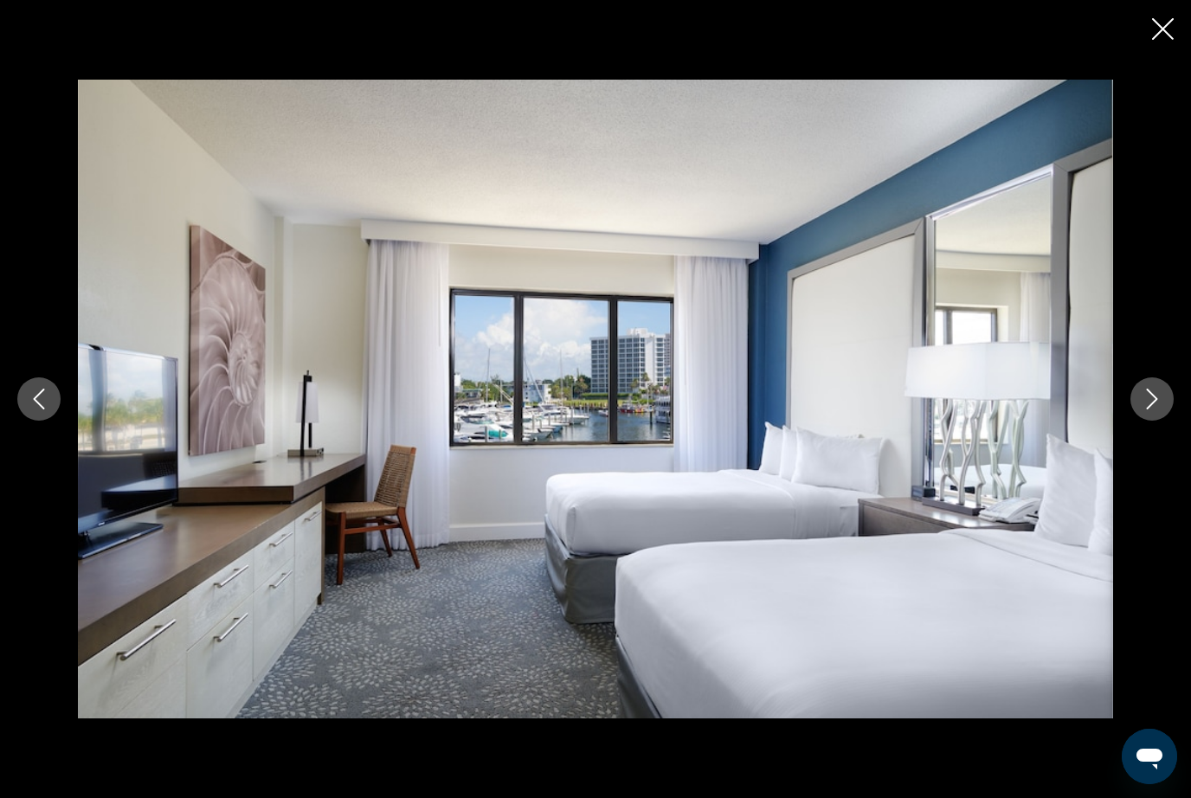
click at [1145, 410] on icon "Next image" at bounding box center [1152, 399] width 21 height 21
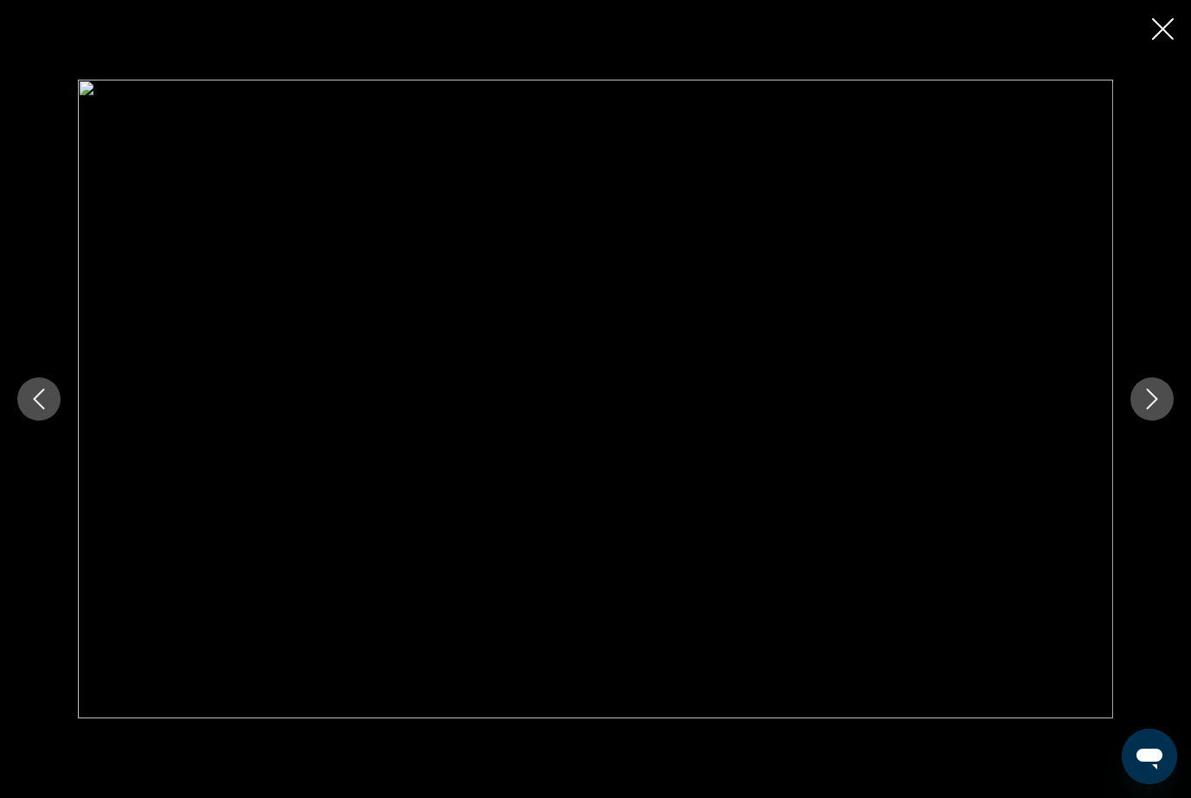
click at [1162, 410] on icon "Next image" at bounding box center [1152, 399] width 21 height 21
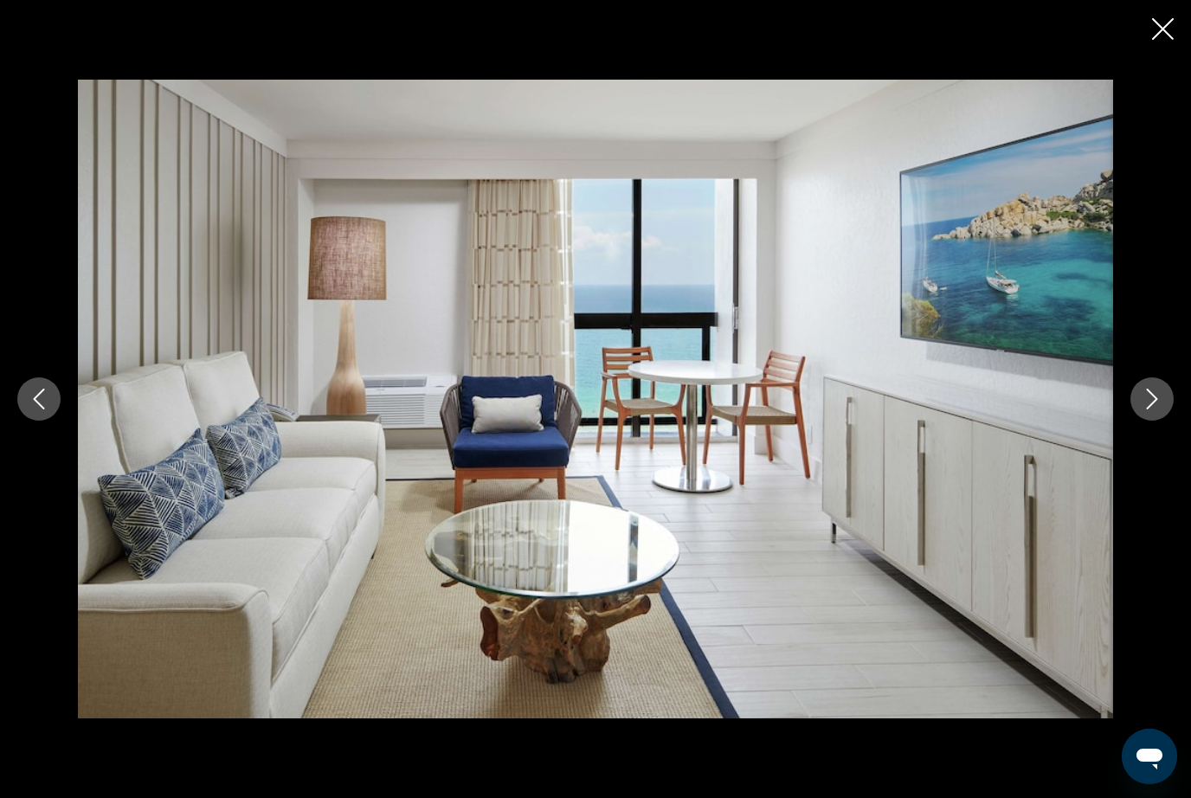
click at [1151, 410] on icon "Next image" at bounding box center [1152, 399] width 21 height 21
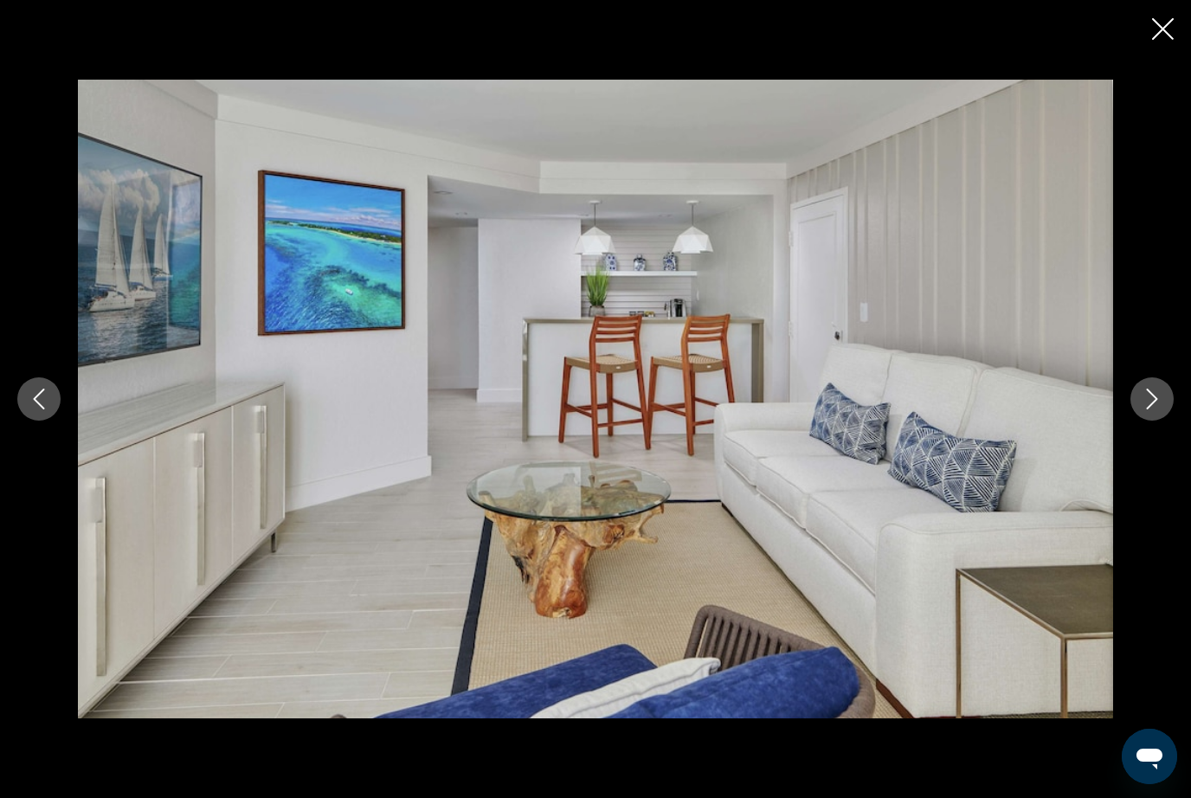
click at [1148, 421] on button "Next image" at bounding box center [1152, 399] width 43 height 43
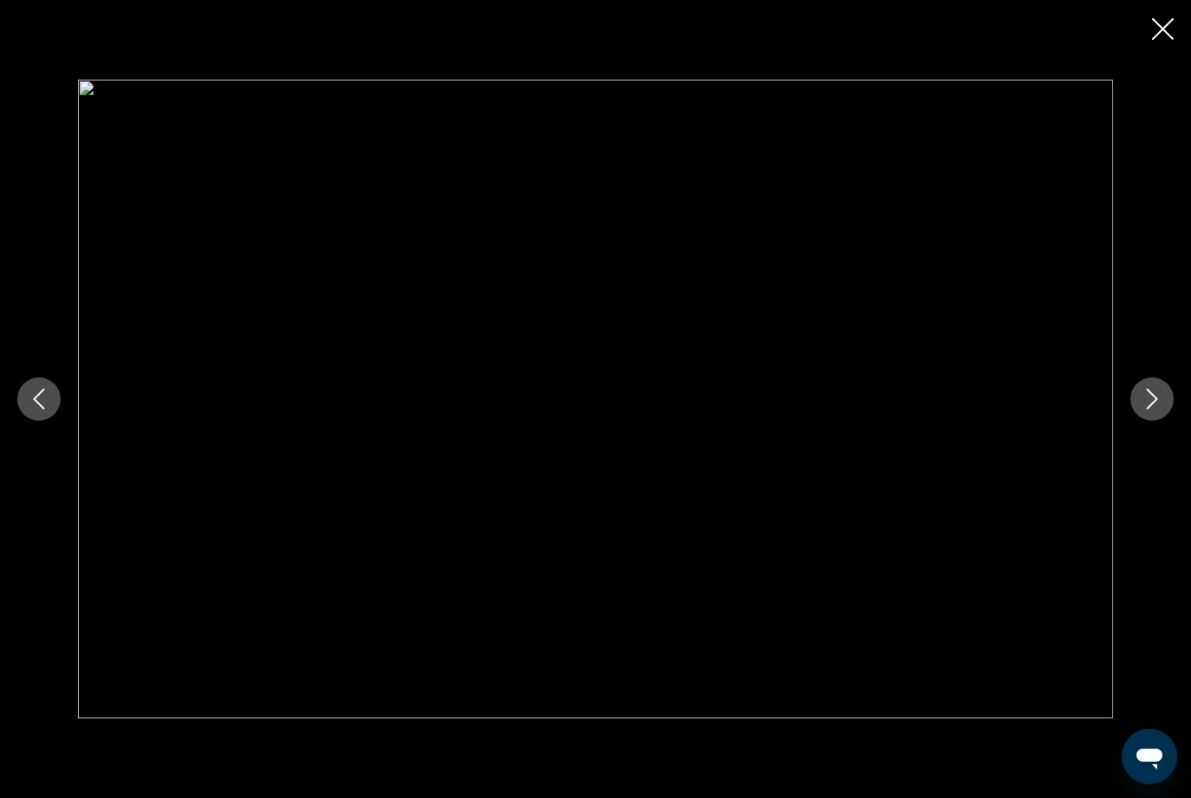
click at [1158, 410] on icon "Next image" at bounding box center [1152, 399] width 21 height 21
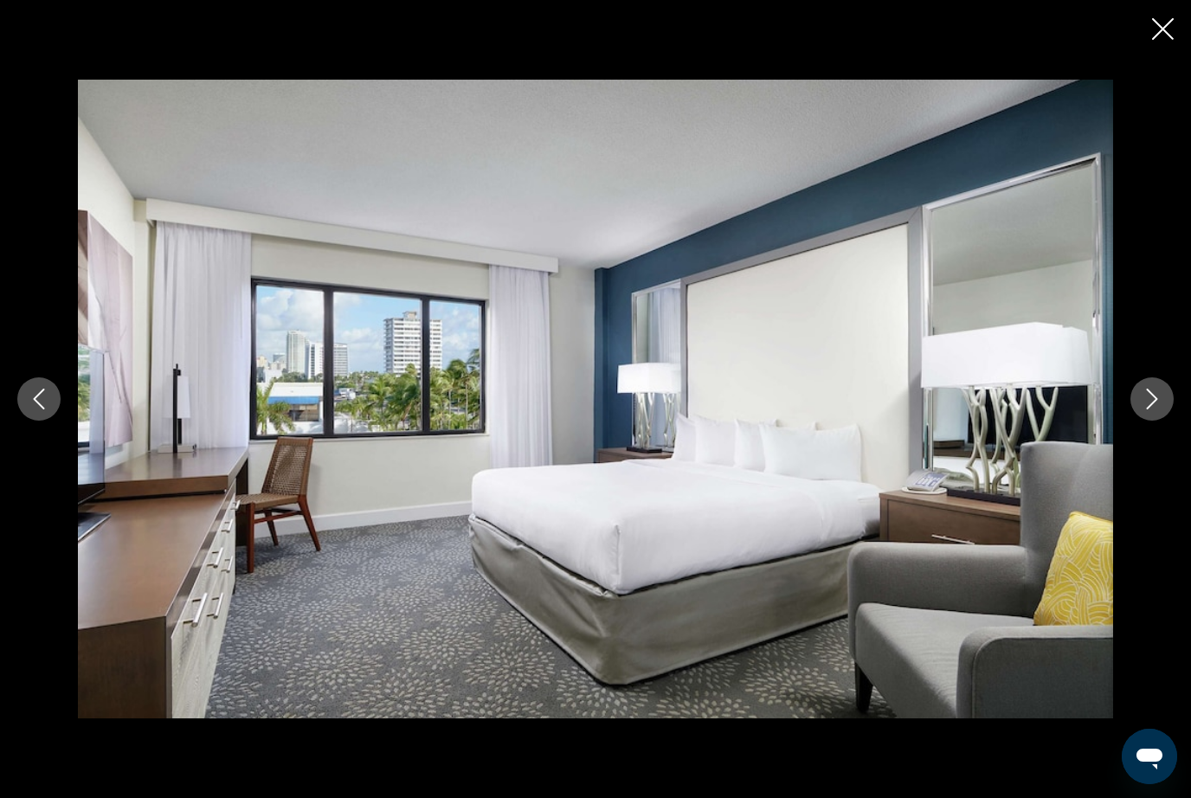
click at [1154, 410] on icon "Next image" at bounding box center [1152, 399] width 11 height 21
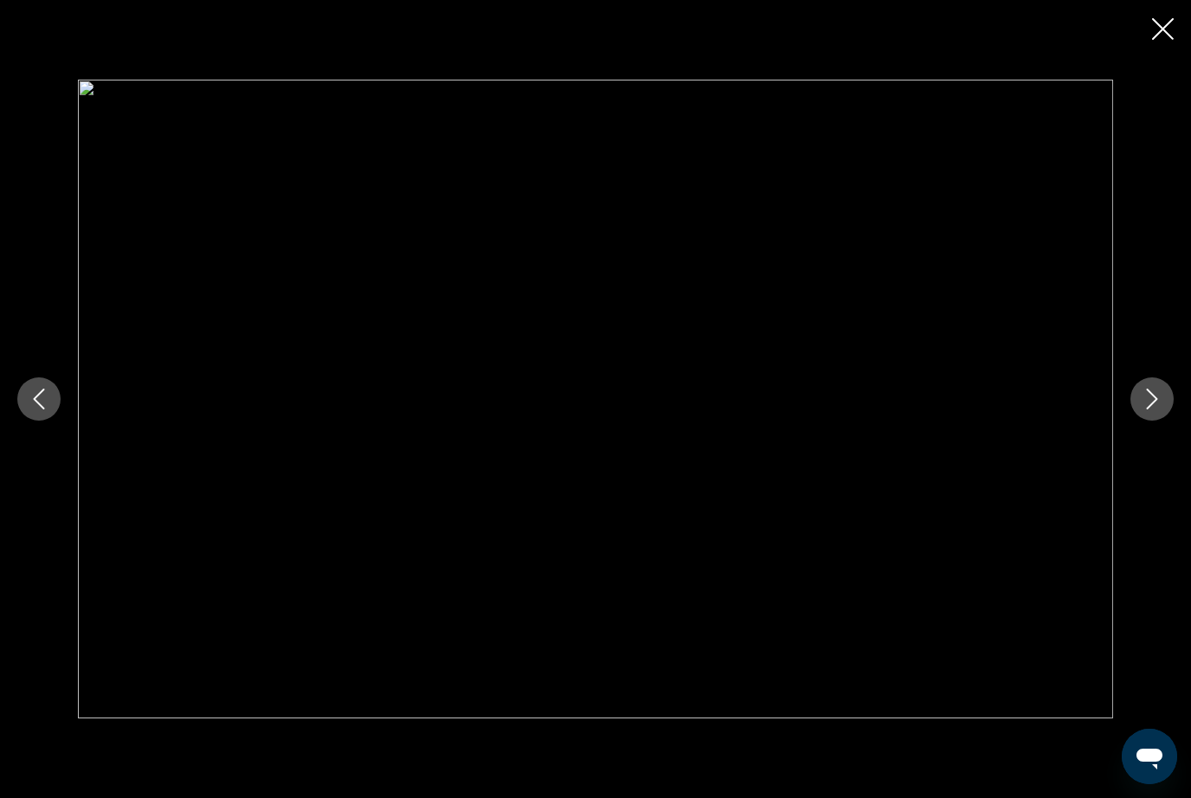
click at [1158, 410] on icon "Next image" at bounding box center [1152, 399] width 21 height 21
click at [1156, 410] on icon "Next image" at bounding box center [1152, 399] width 21 height 21
click at [1155, 410] on icon "Next image" at bounding box center [1152, 399] width 21 height 21
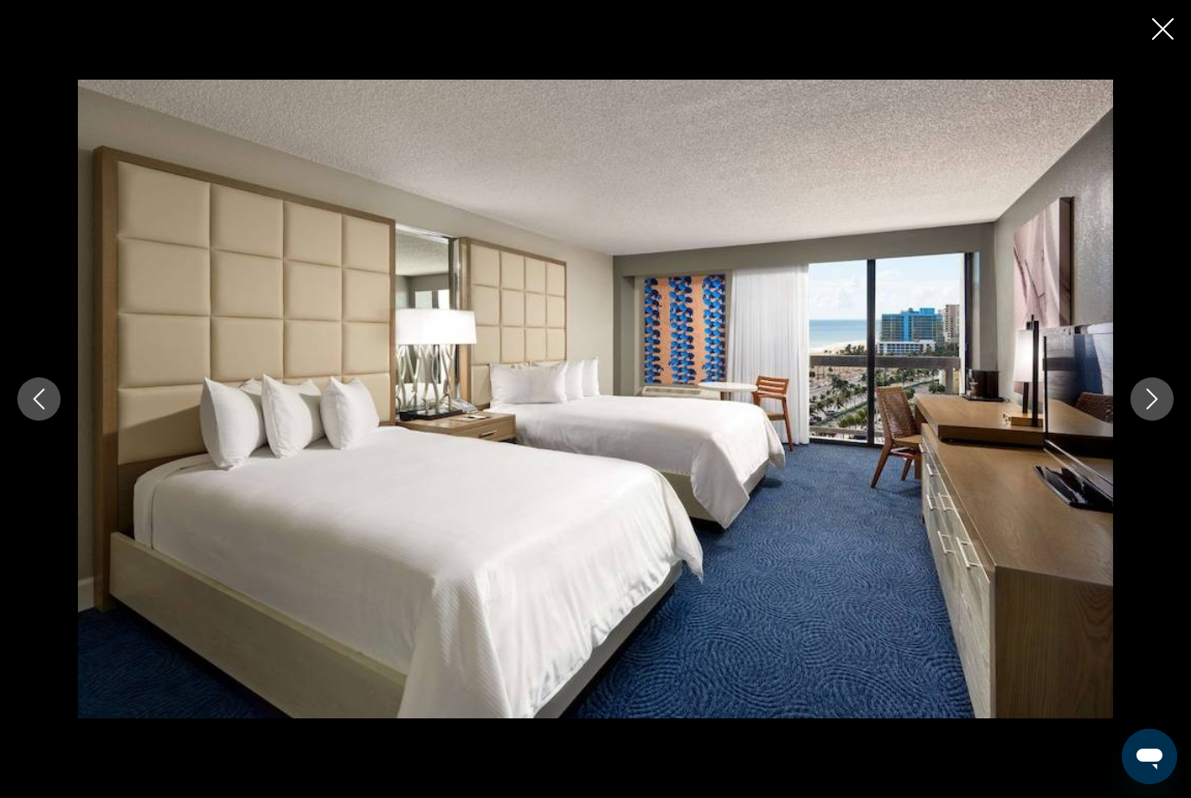
click at [1158, 410] on icon "Next image" at bounding box center [1152, 399] width 21 height 21
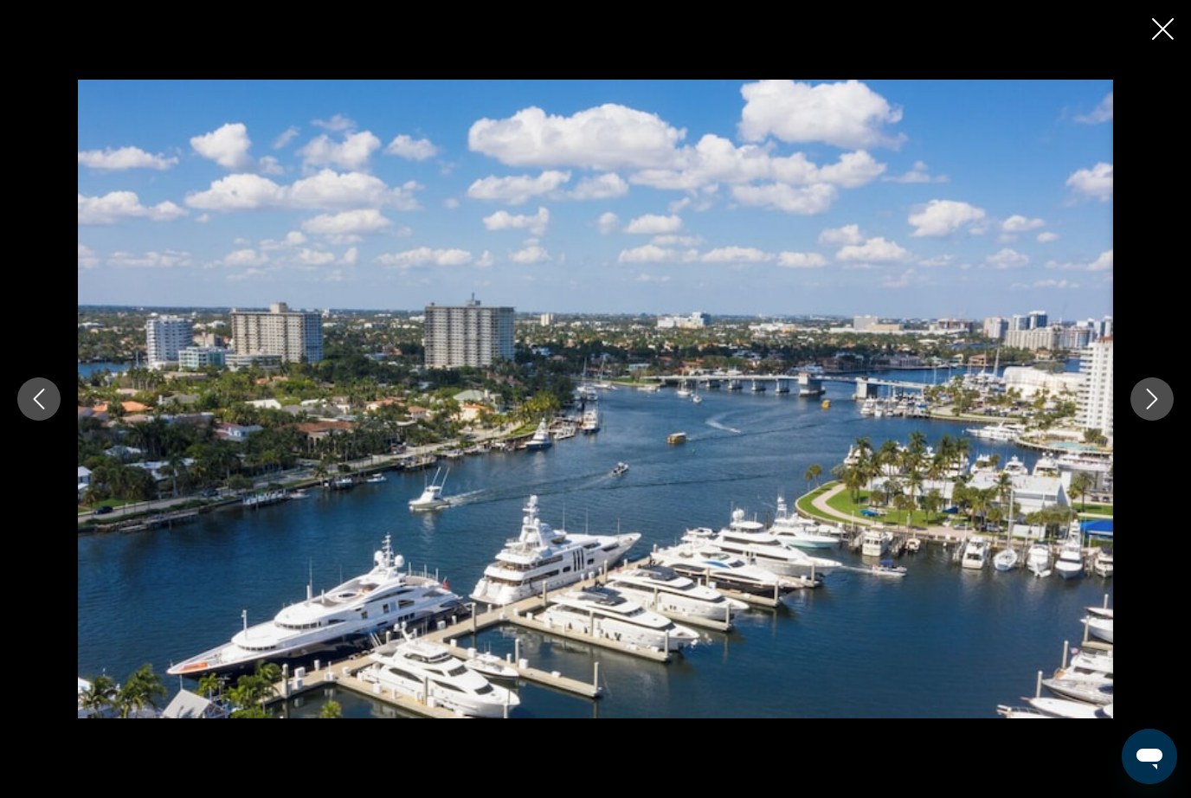
click at [1160, 410] on icon "Next image" at bounding box center [1152, 399] width 21 height 21
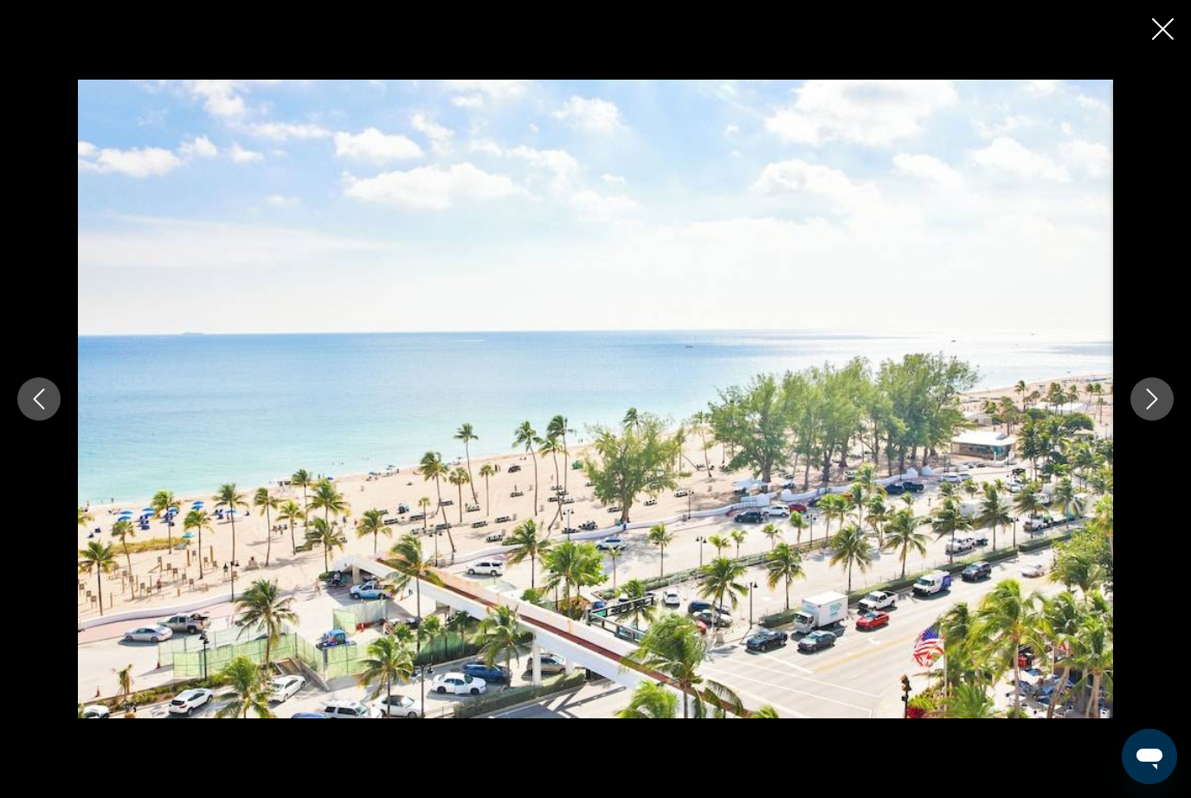
click at [1172, 421] on button "Next image" at bounding box center [1152, 399] width 43 height 43
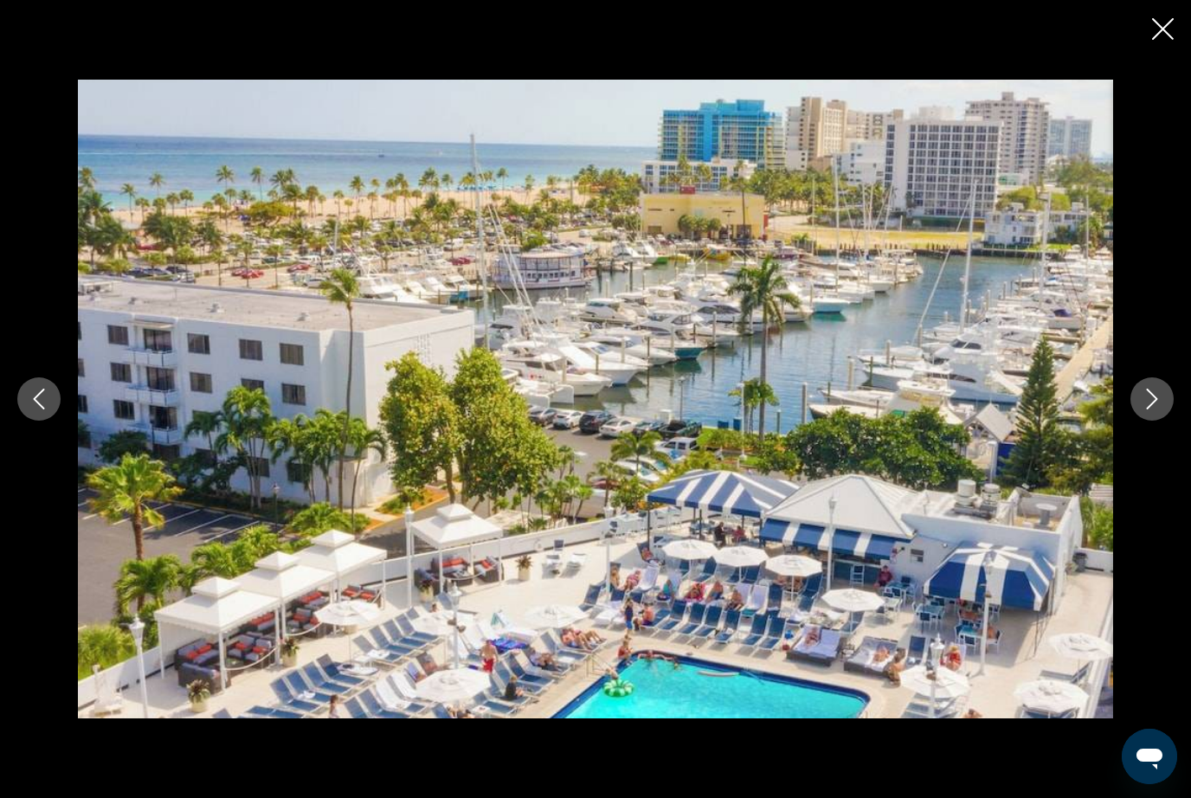
click at [1159, 410] on icon "Next image" at bounding box center [1152, 399] width 21 height 21
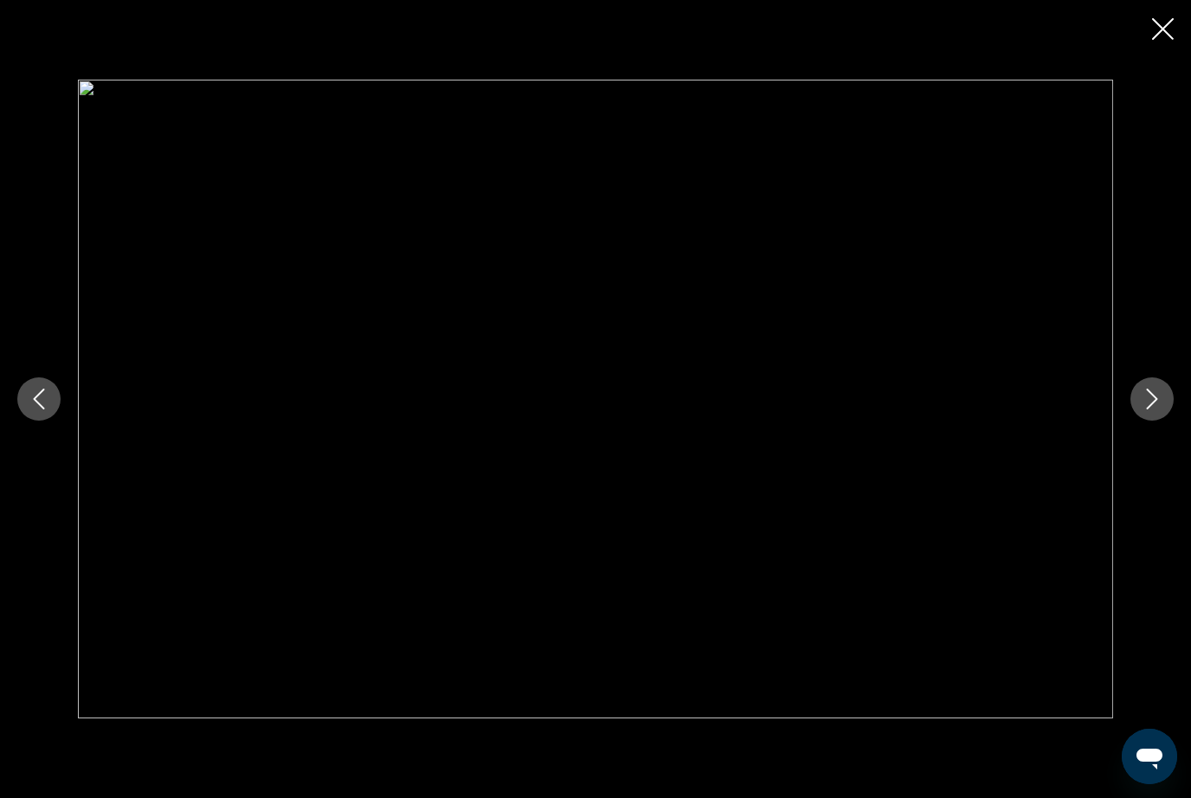
click at [1158, 410] on icon "Next image" at bounding box center [1152, 399] width 21 height 21
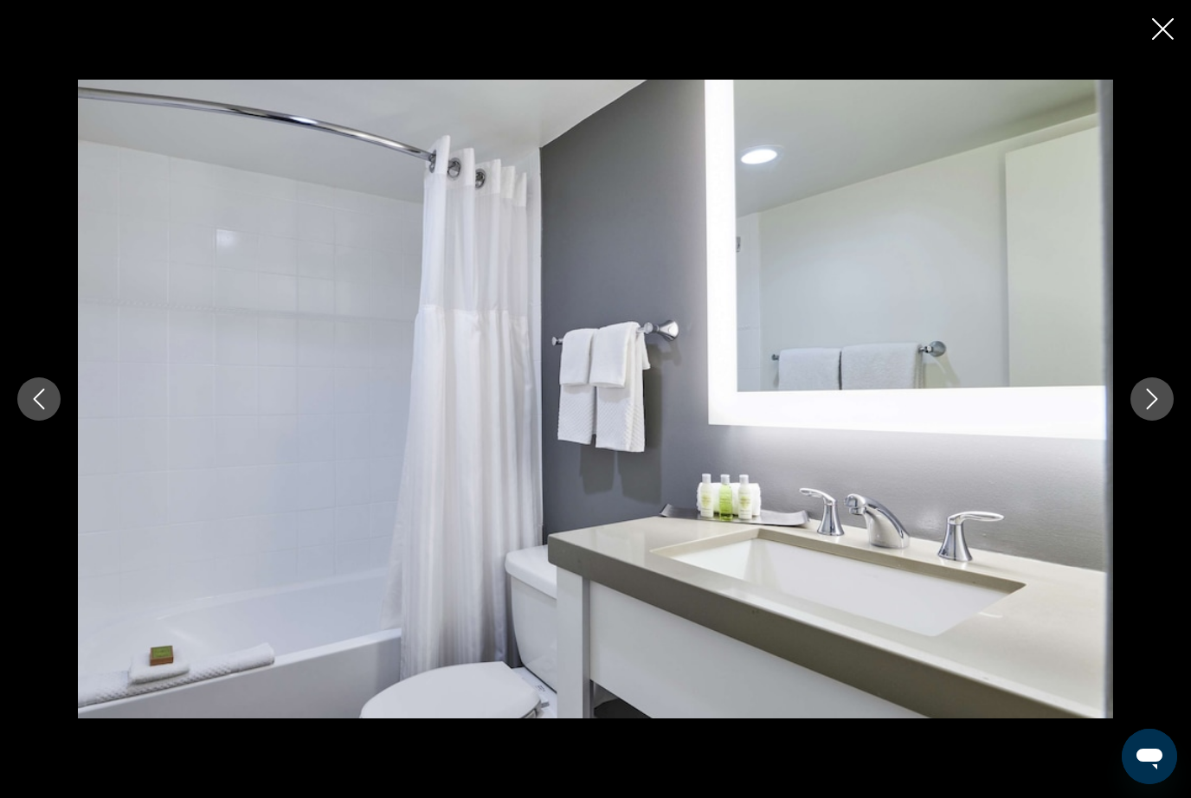
click at [1166, 421] on button "Next image" at bounding box center [1152, 399] width 43 height 43
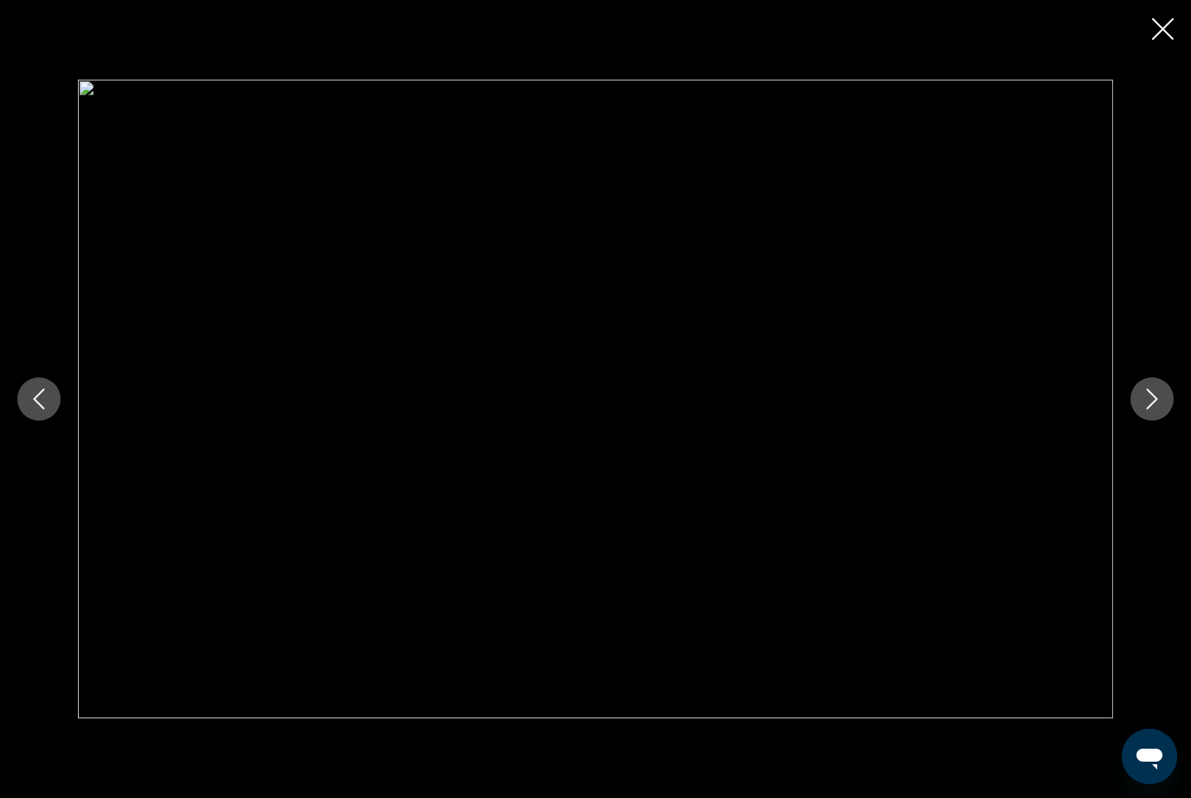
click at [1161, 421] on button "Next image" at bounding box center [1152, 399] width 43 height 43
click at [1165, 19] on icon "Close slideshow" at bounding box center [1163, 29] width 22 height 22
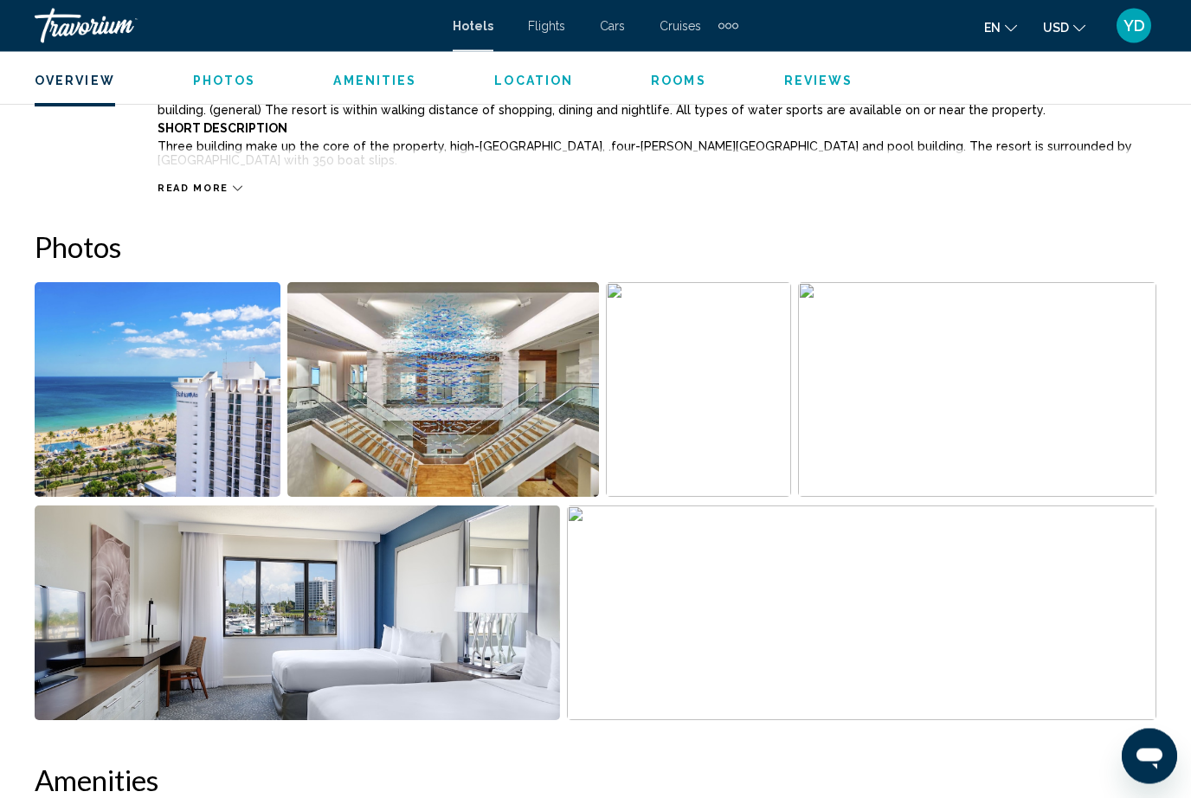
scroll to position [1016, 0]
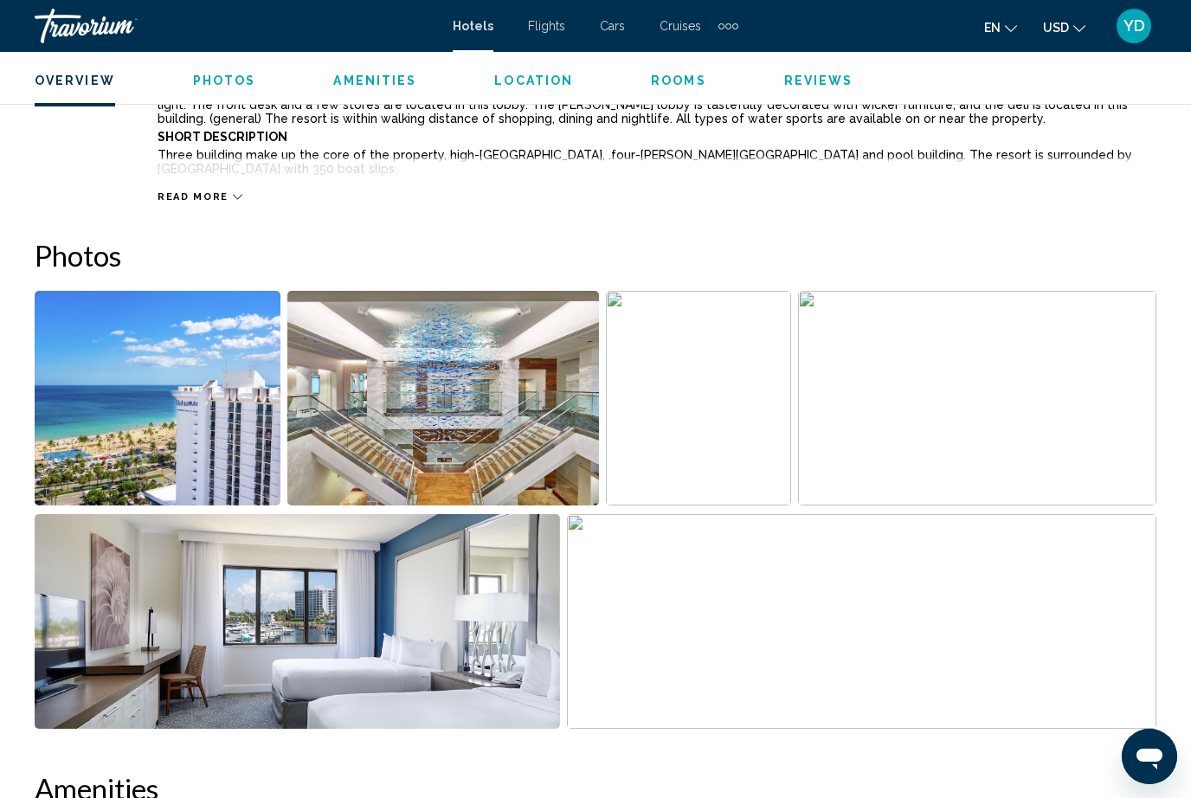
click at [110, 431] on img "Open full-screen image slider" at bounding box center [158, 398] width 246 height 215
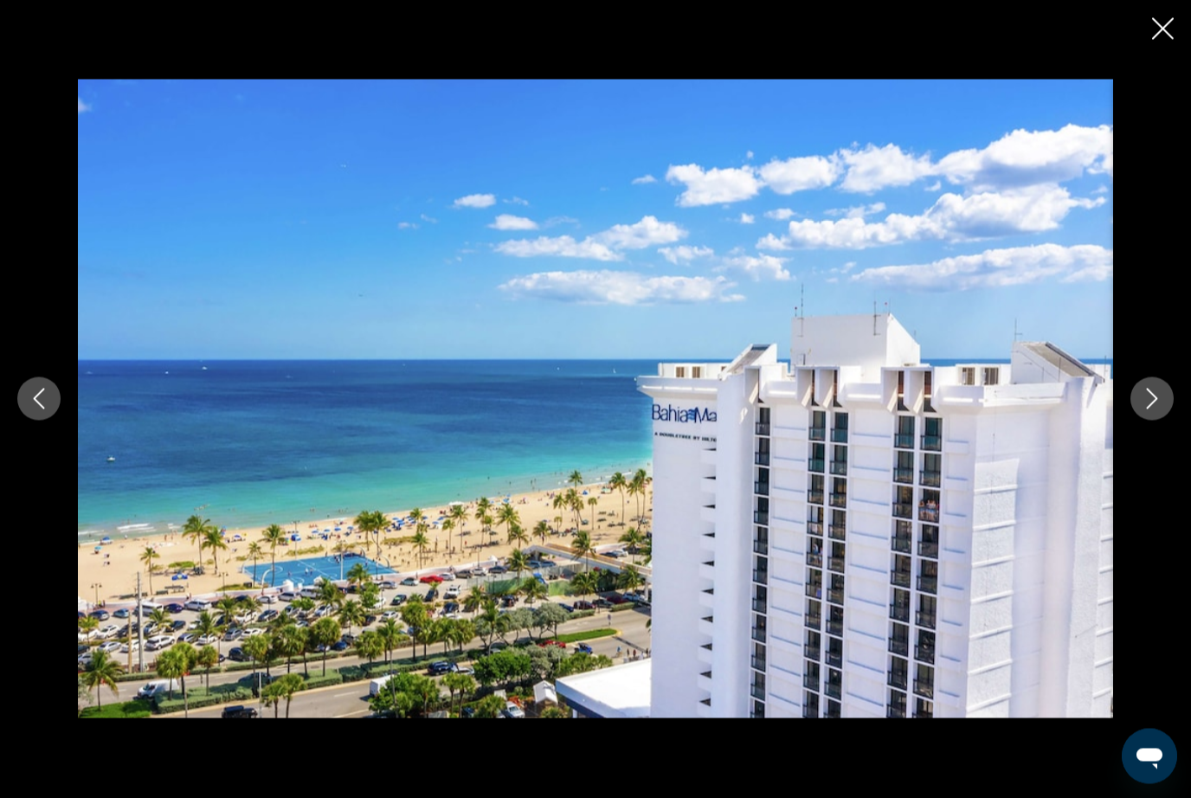
scroll to position [1060, 0]
click at [1162, 410] on icon "Next image" at bounding box center [1152, 399] width 21 height 21
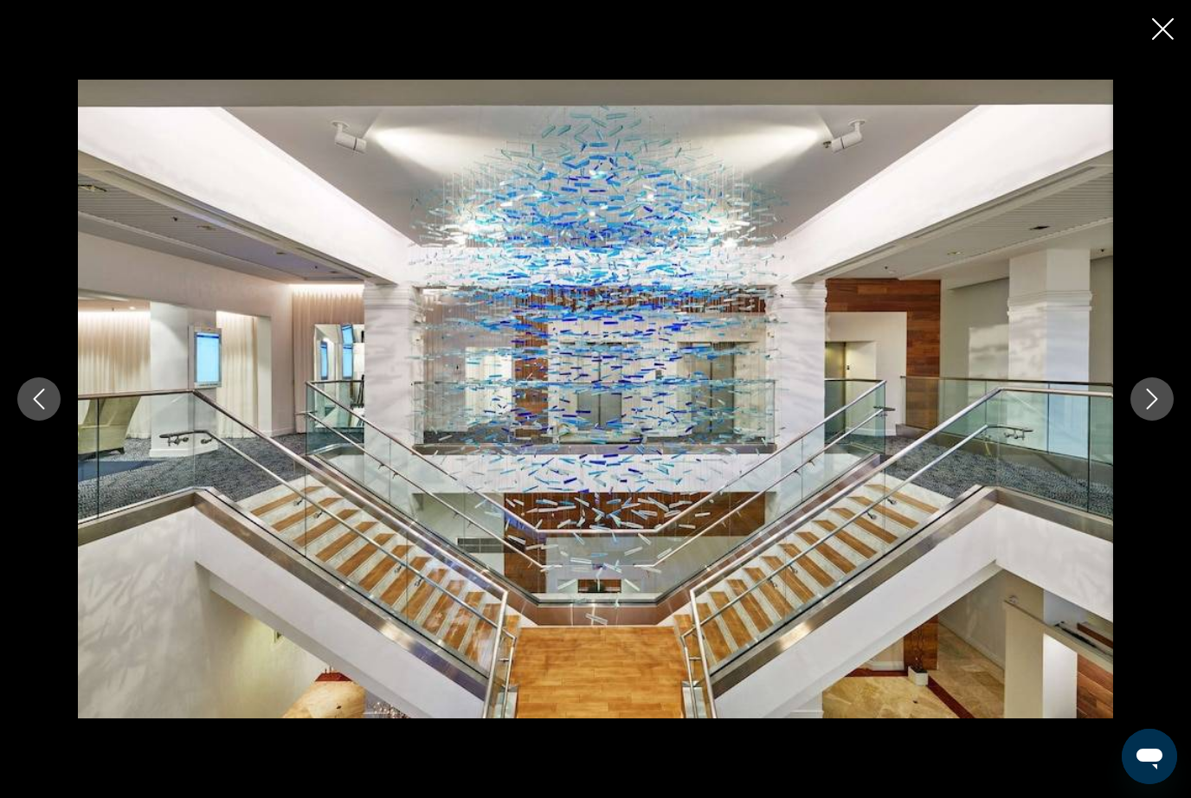
click at [1152, 410] on icon "Next image" at bounding box center [1152, 399] width 21 height 21
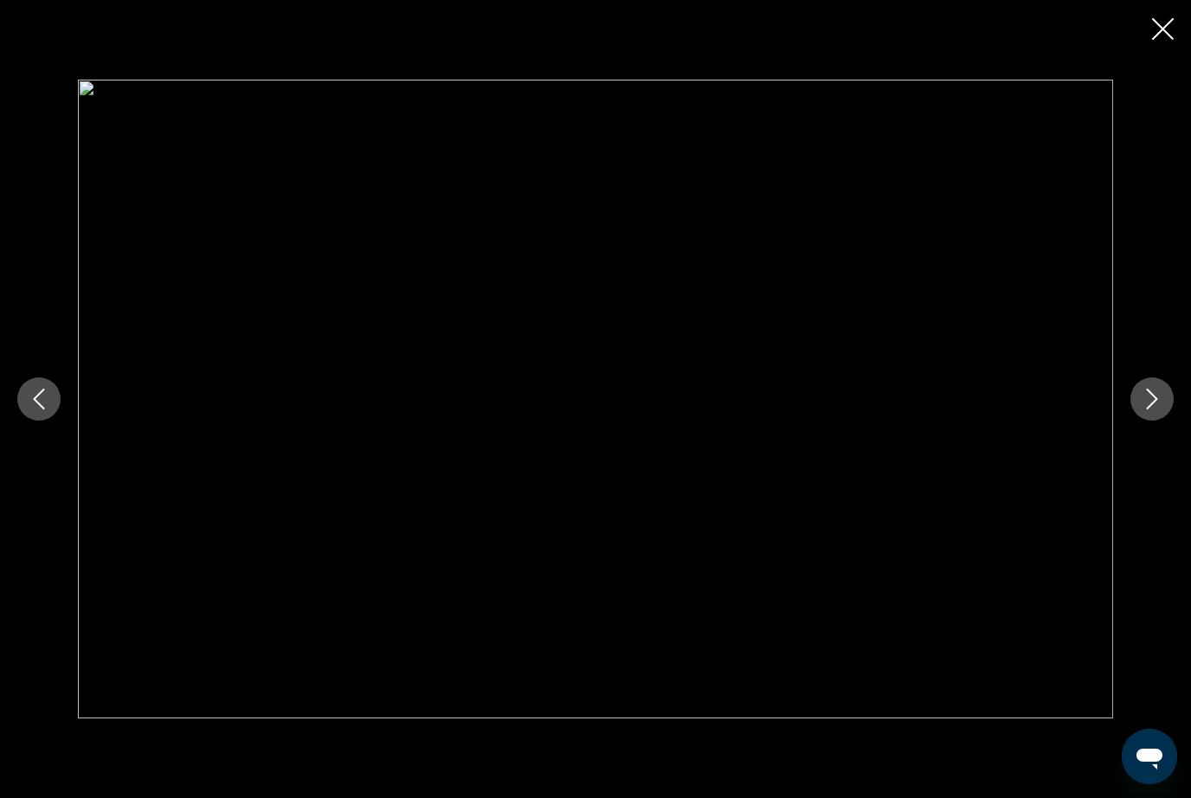
click at [1152, 410] on icon "Next image" at bounding box center [1152, 399] width 21 height 21
click at [1152, 410] on icon "Next image" at bounding box center [1152, 399] width 11 height 21
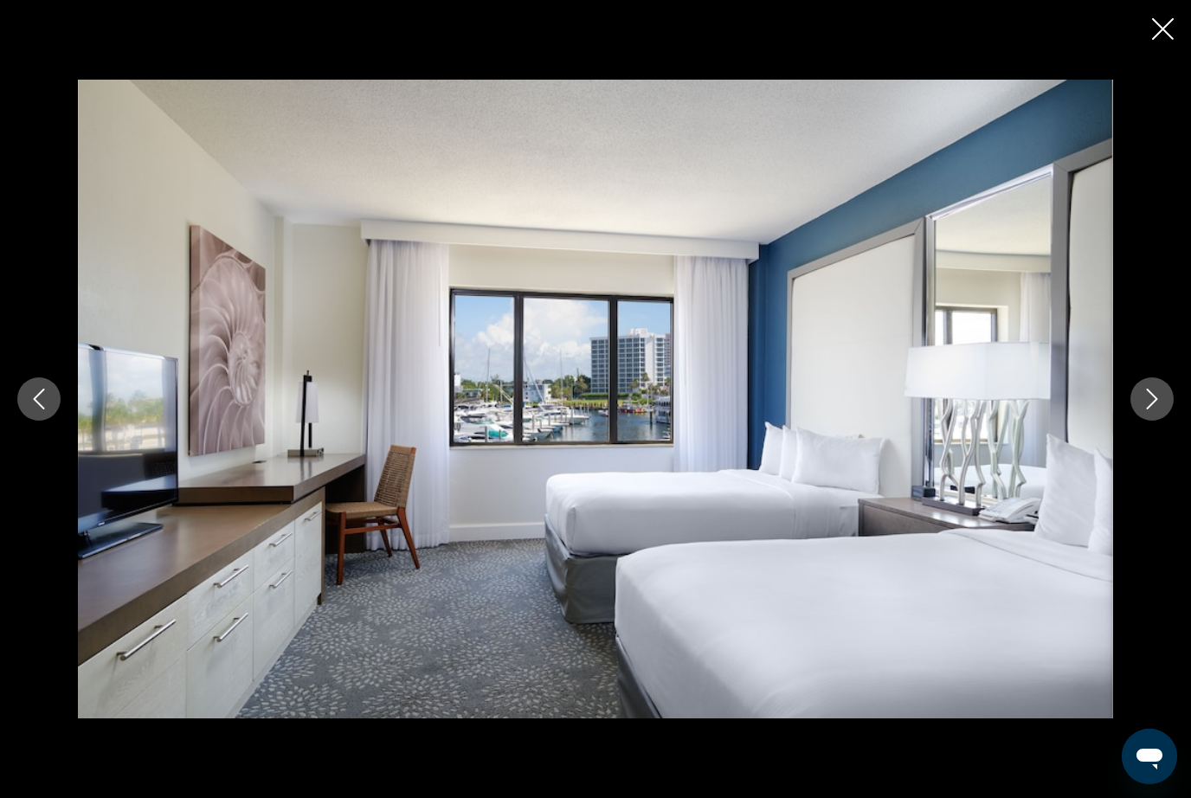
click at [1151, 421] on button "Next image" at bounding box center [1152, 399] width 43 height 43
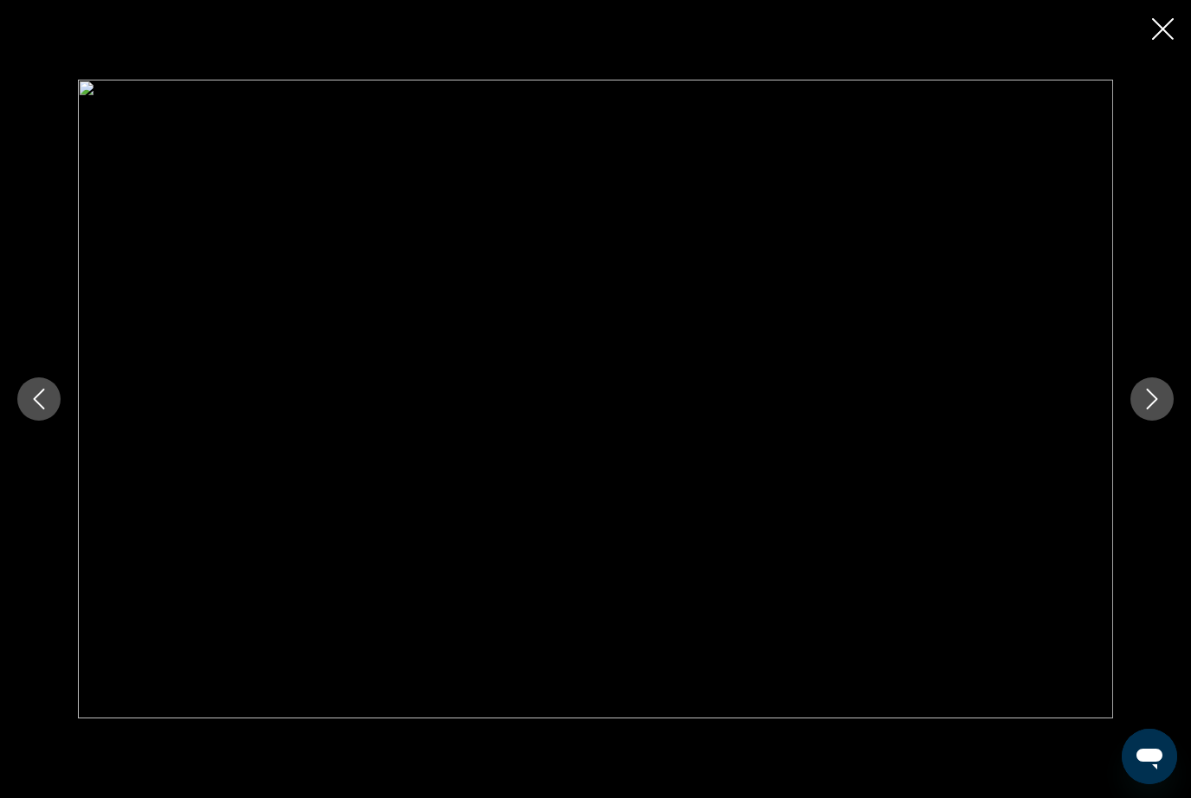
click at [1153, 410] on icon "Next image" at bounding box center [1152, 399] width 11 height 21
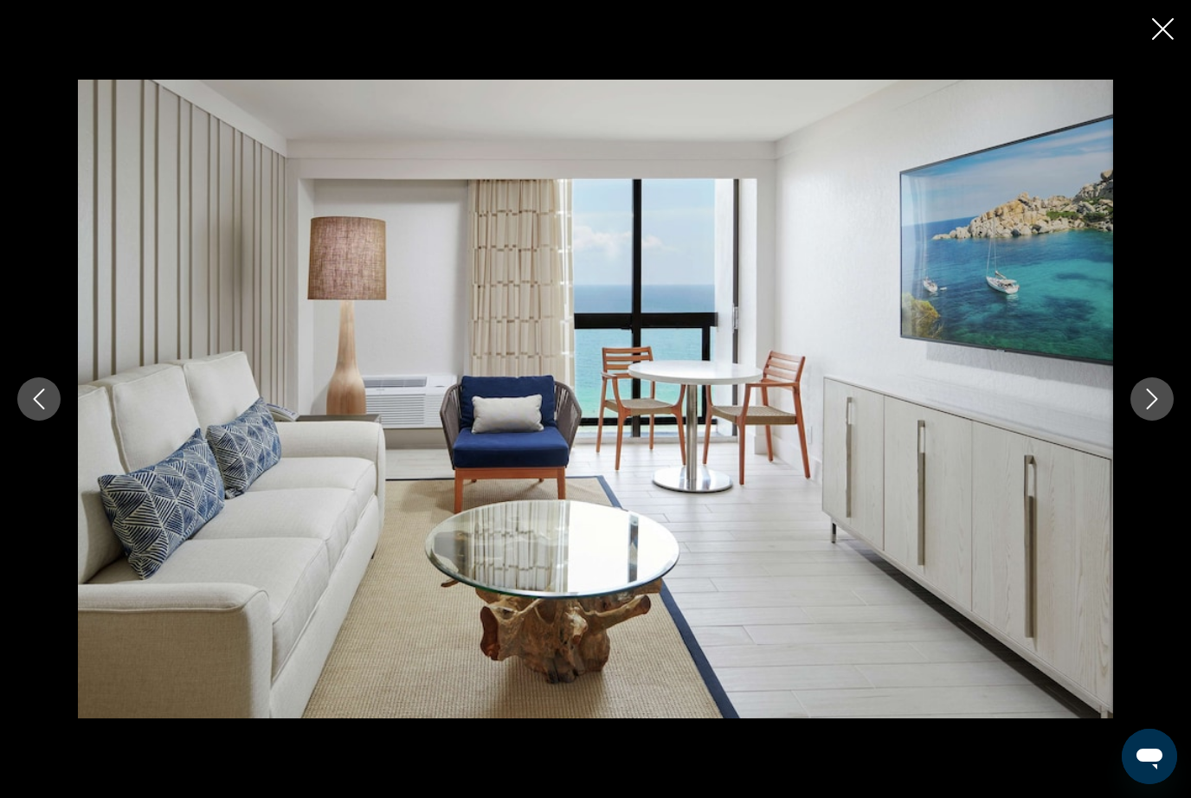
click at [1158, 410] on icon "Next image" at bounding box center [1152, 399] width 21 height 21
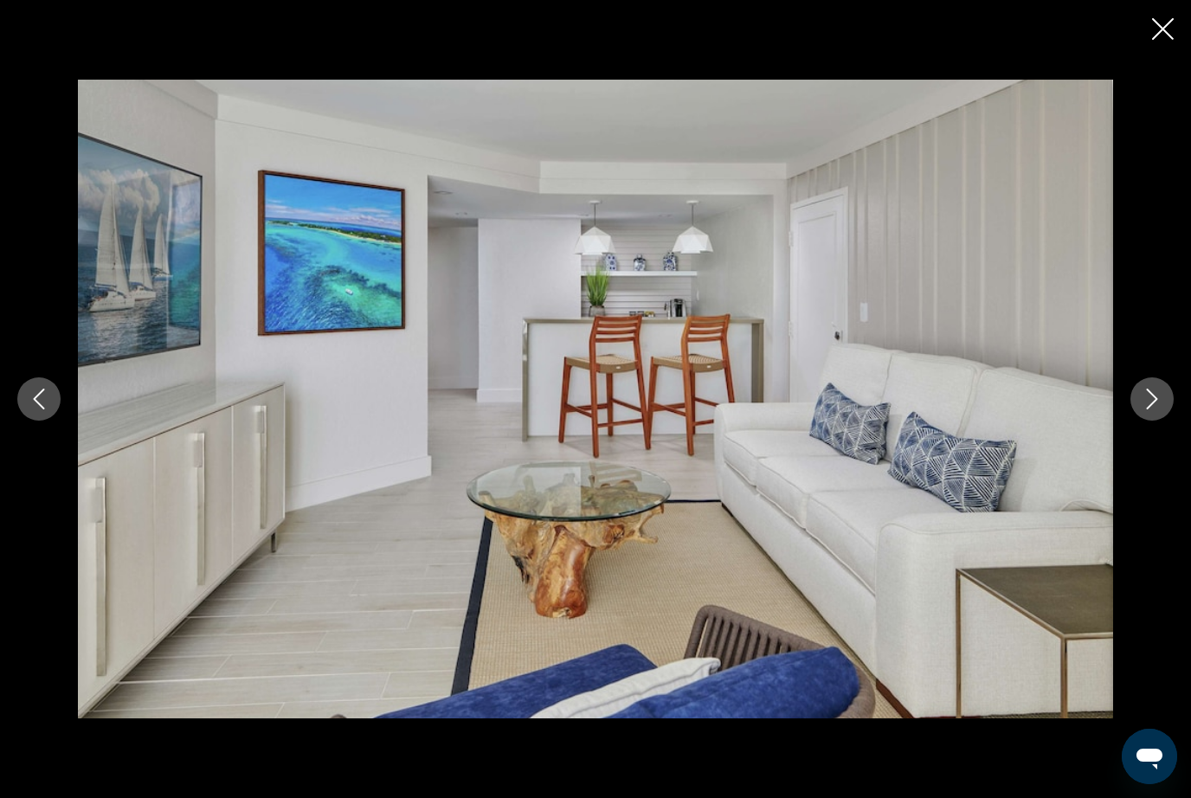
click at [1158, 410] on icon "Next image" at bounding box center [1152, 399] width 21 height 21
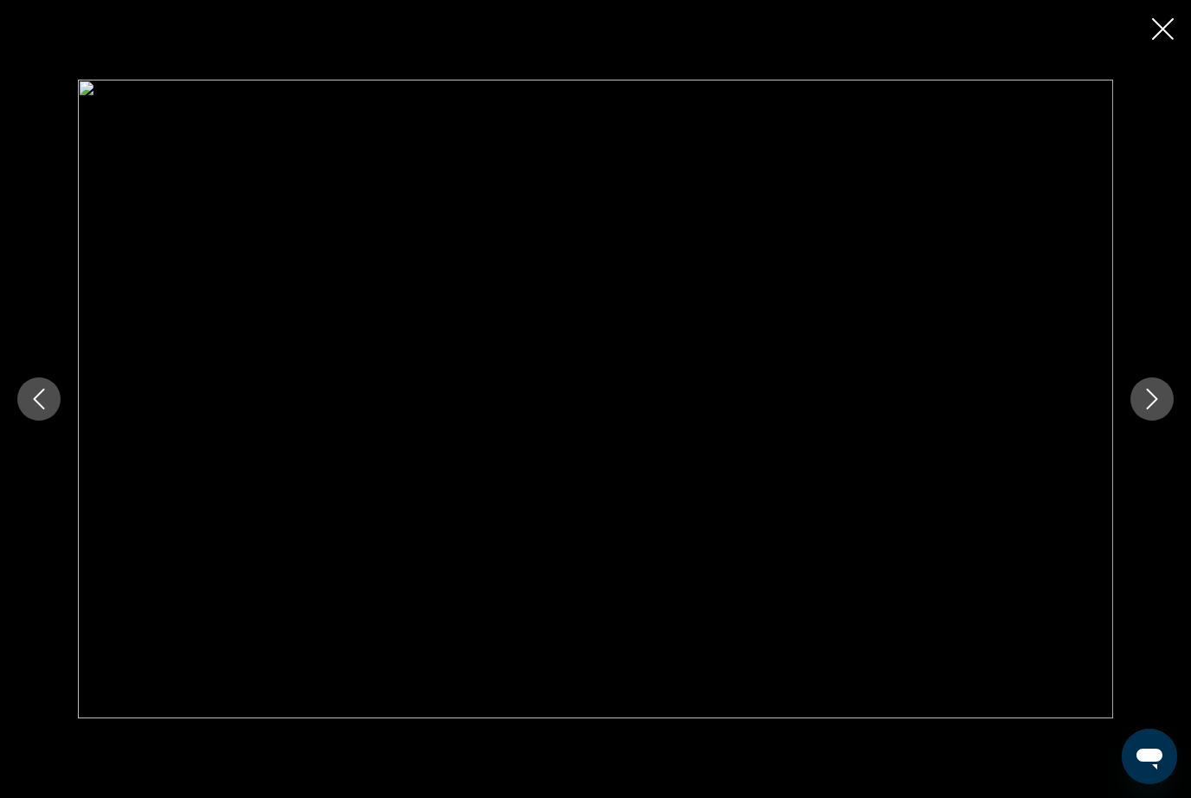
scroll to position [1061, 0]
click at [1151, 410] on icon "Next image" at bounding box center [1152, 399] width 21 height 21
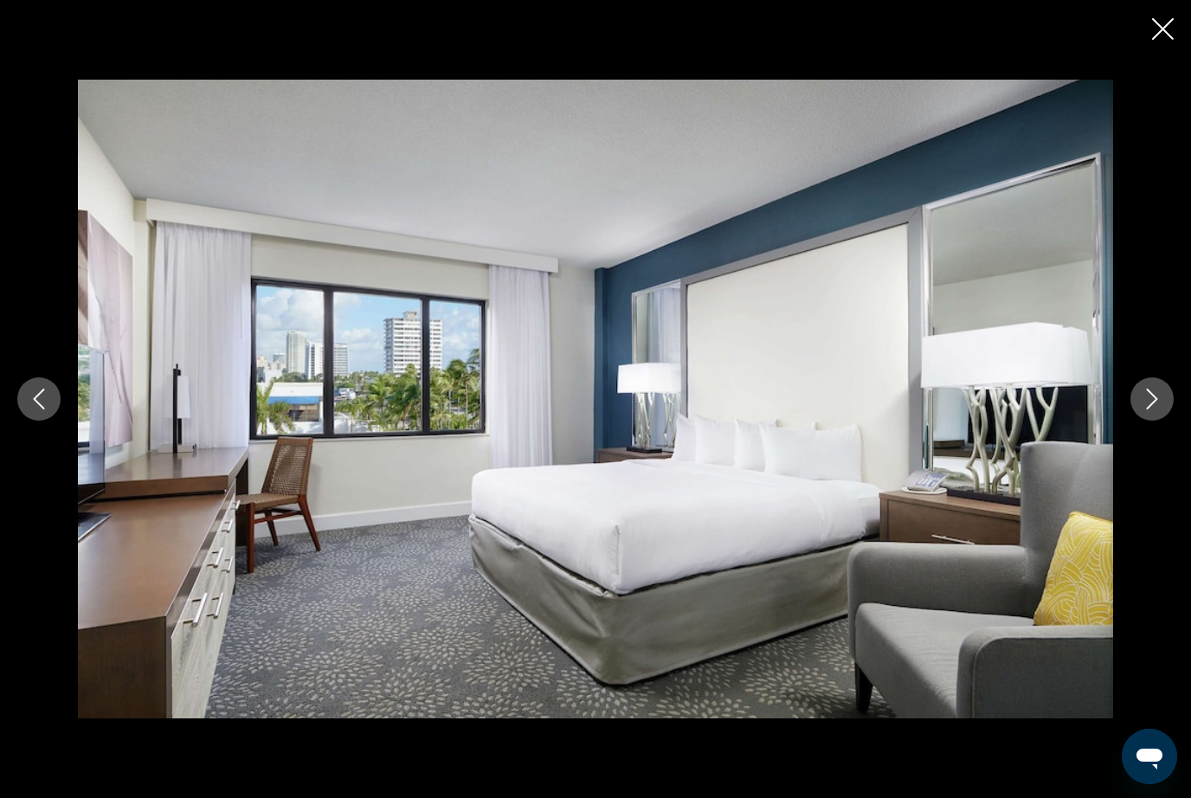
click at [1155, 421] on button "Next image" at bounding box center [1152, 399] width 43 height 43
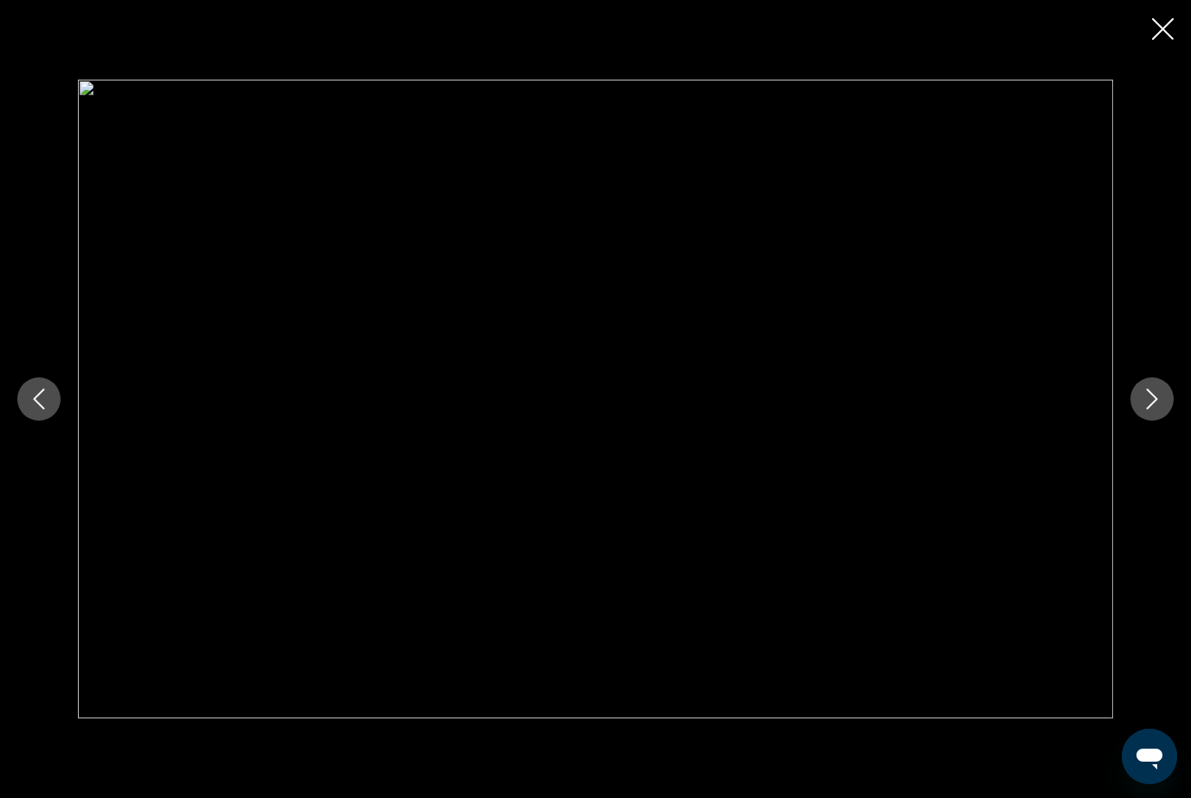
click at [1153, 410] on icon "Next image" at bounding box center [1152, 399] width 21 height 21
click at [1160, 410] on icon "Next image" at bounding box center [1152, 399] width 21 height 21
click at [1155, 42] on button "Close slideshow" at bounding box center [1163, 30] width 22 height 27
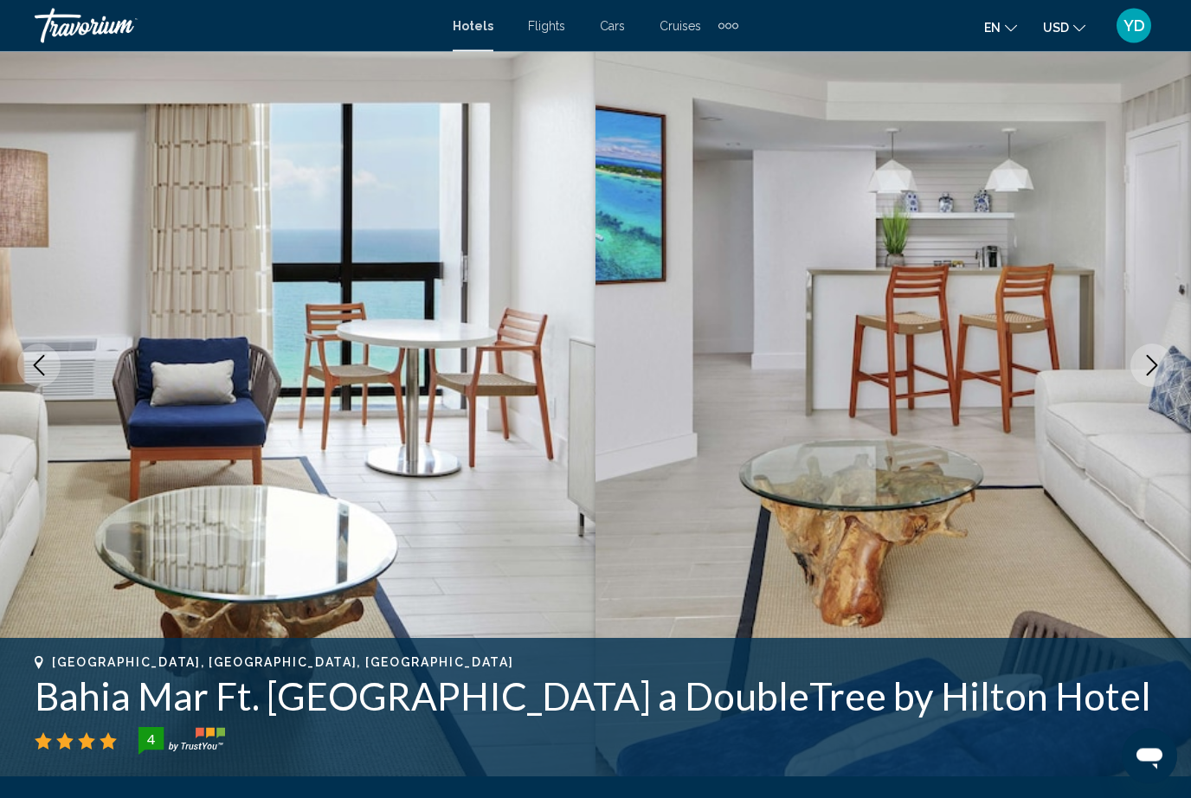
scroll to position [0, 0]
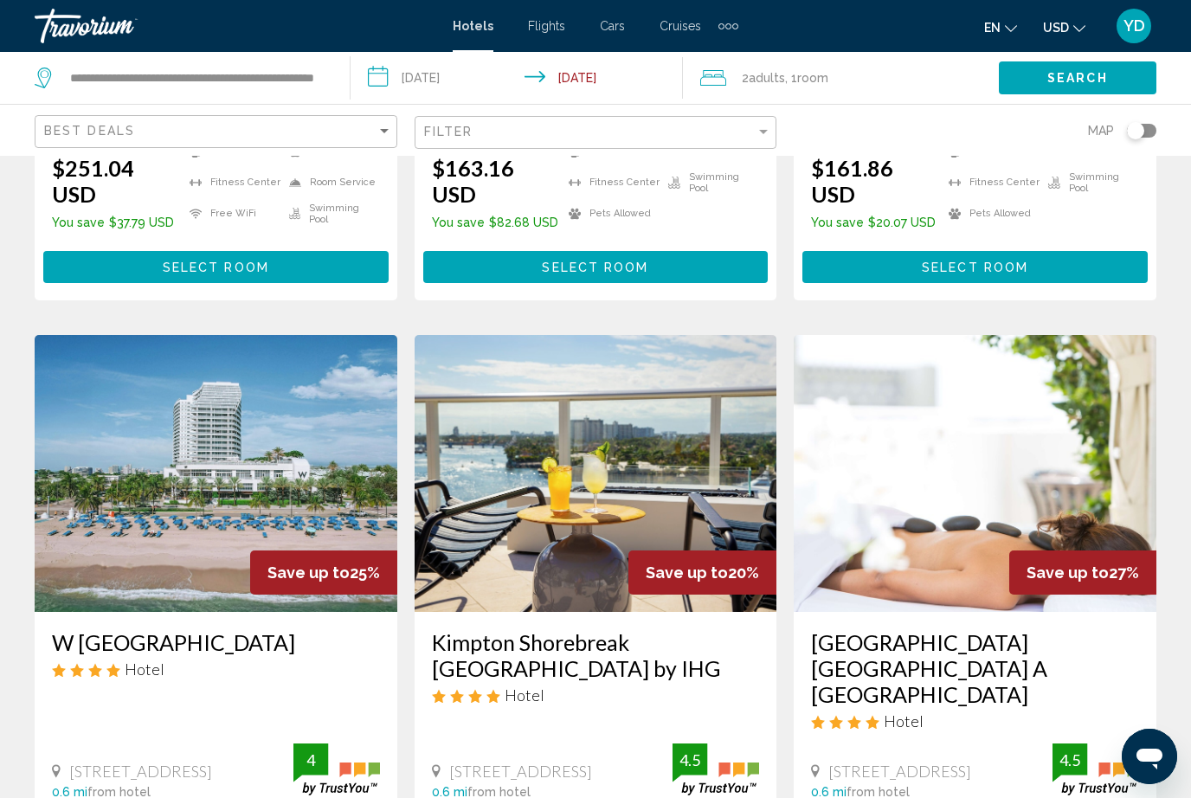
scroll to position [1911, 0]
click at [149, 403] on img "Main content" at bounding box center [216, 474] width 363 height 277
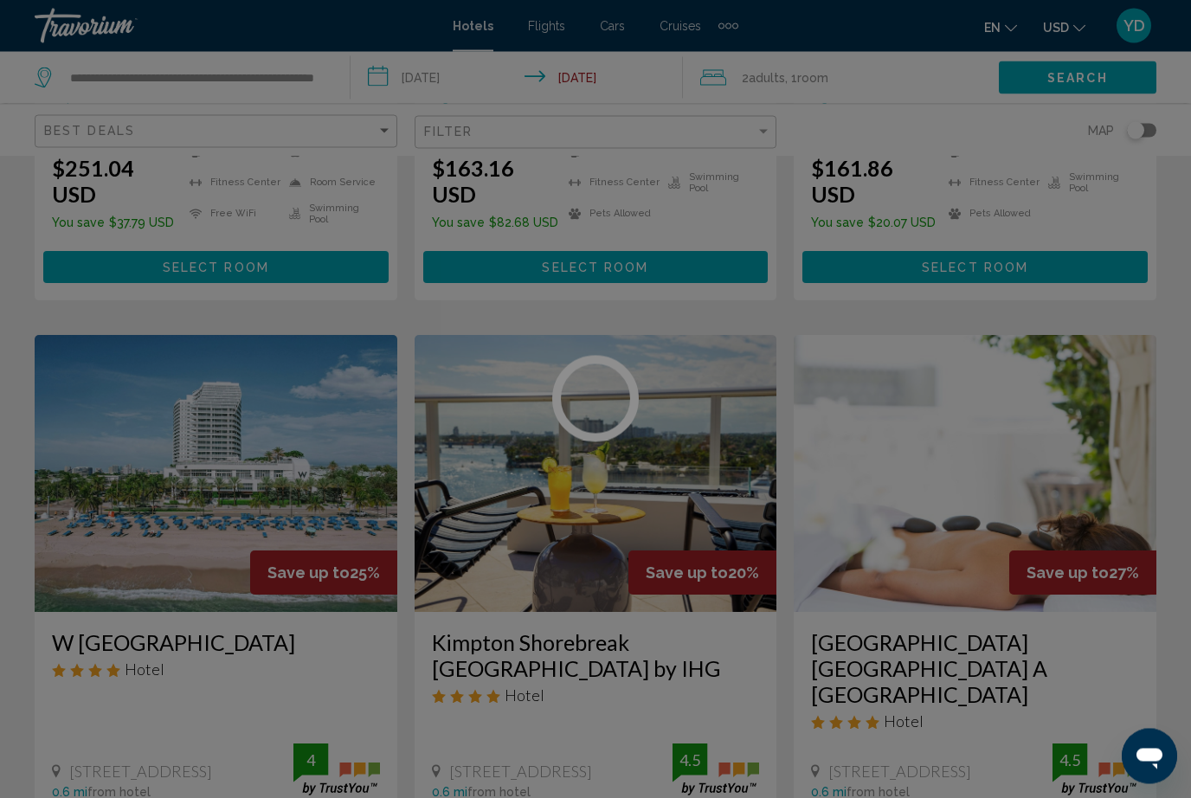
scroll to position [1912, 0]
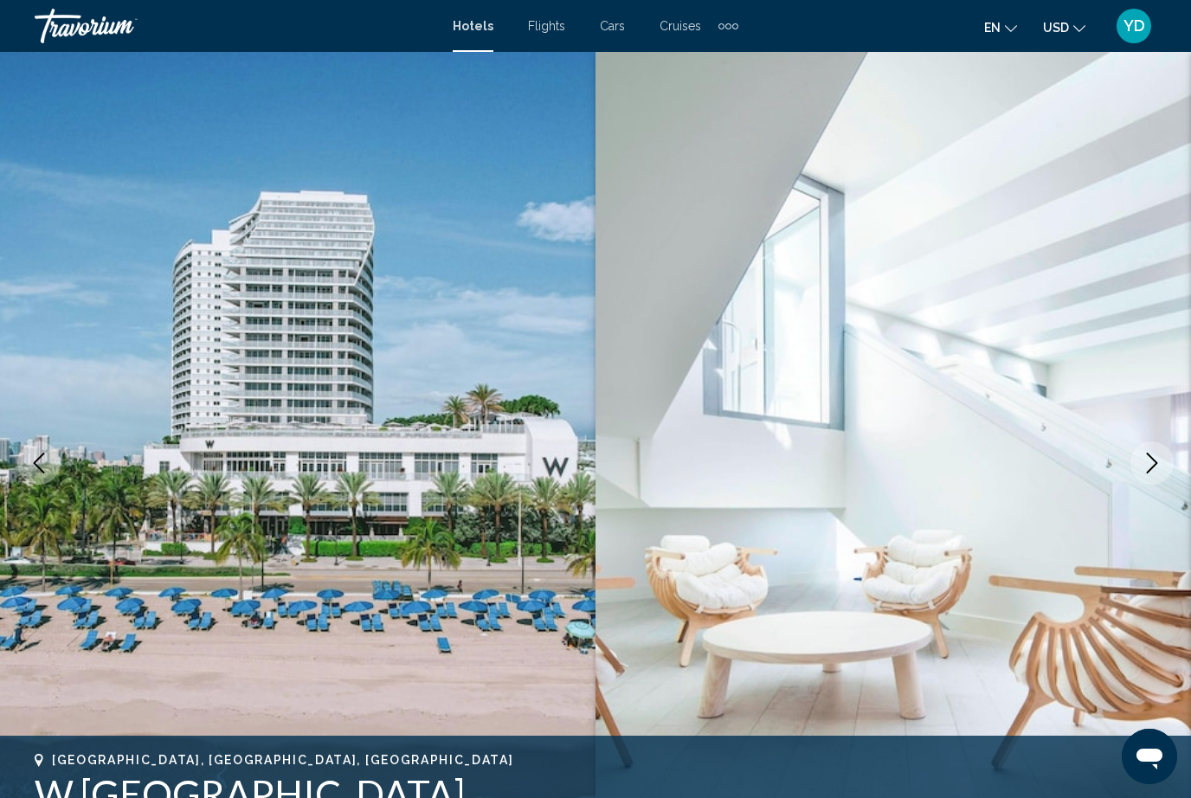
click at [1158, 471] on icon "Next image" at bounding box center [1152, 463] width 21 height 21
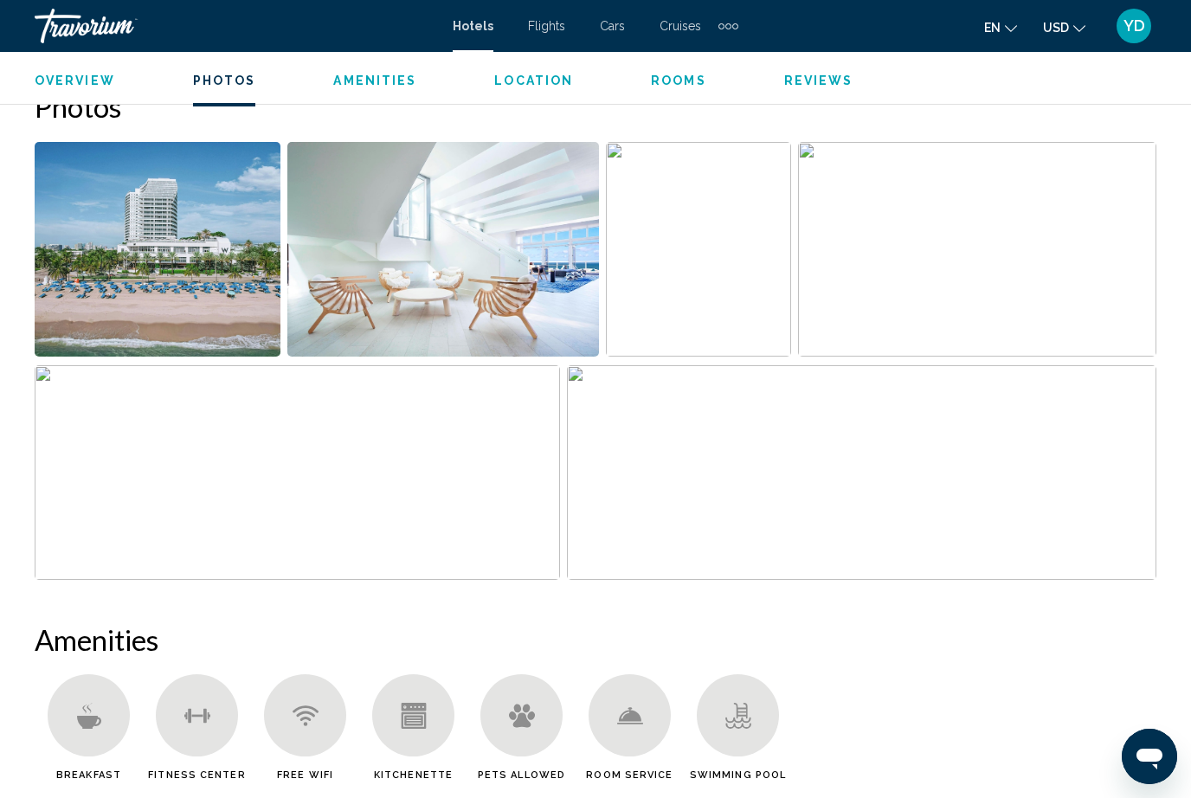
scroll to position [1181, 0]
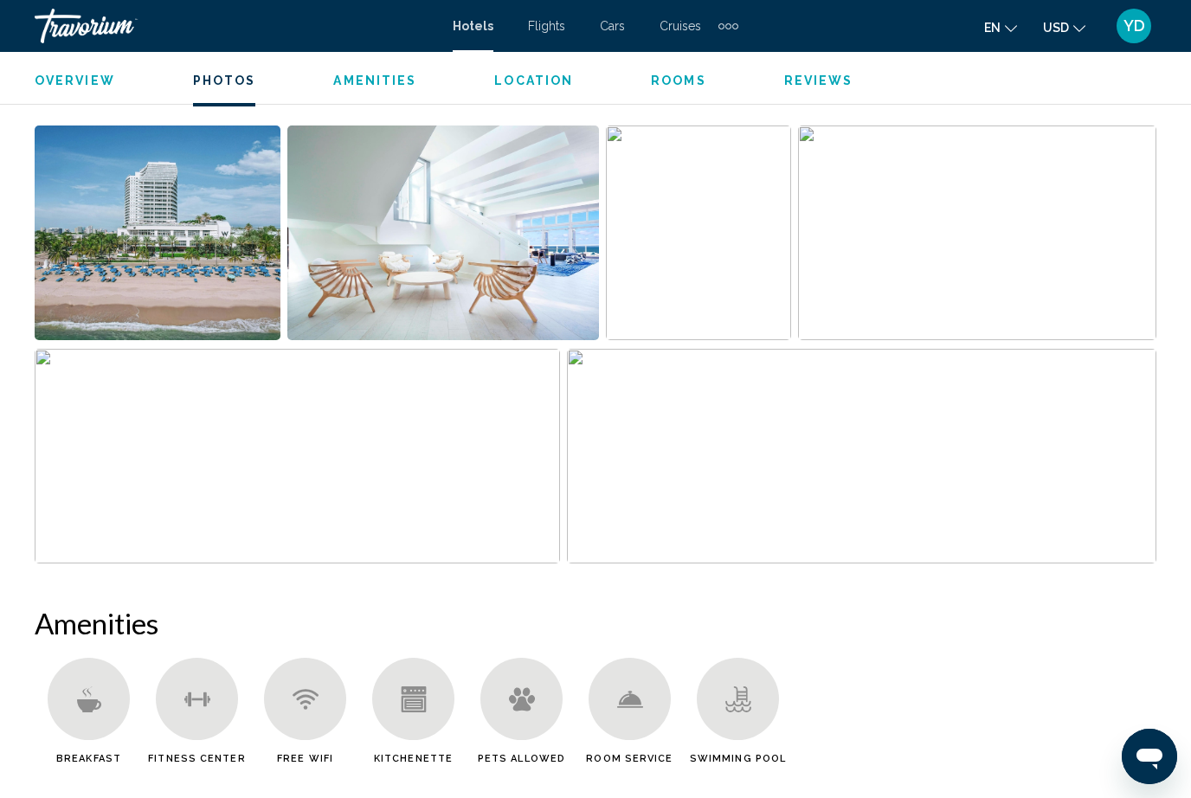
click at [811, 500] on img "Open full-screen image slider" at bounding box center [862, 456] width 591 height 215
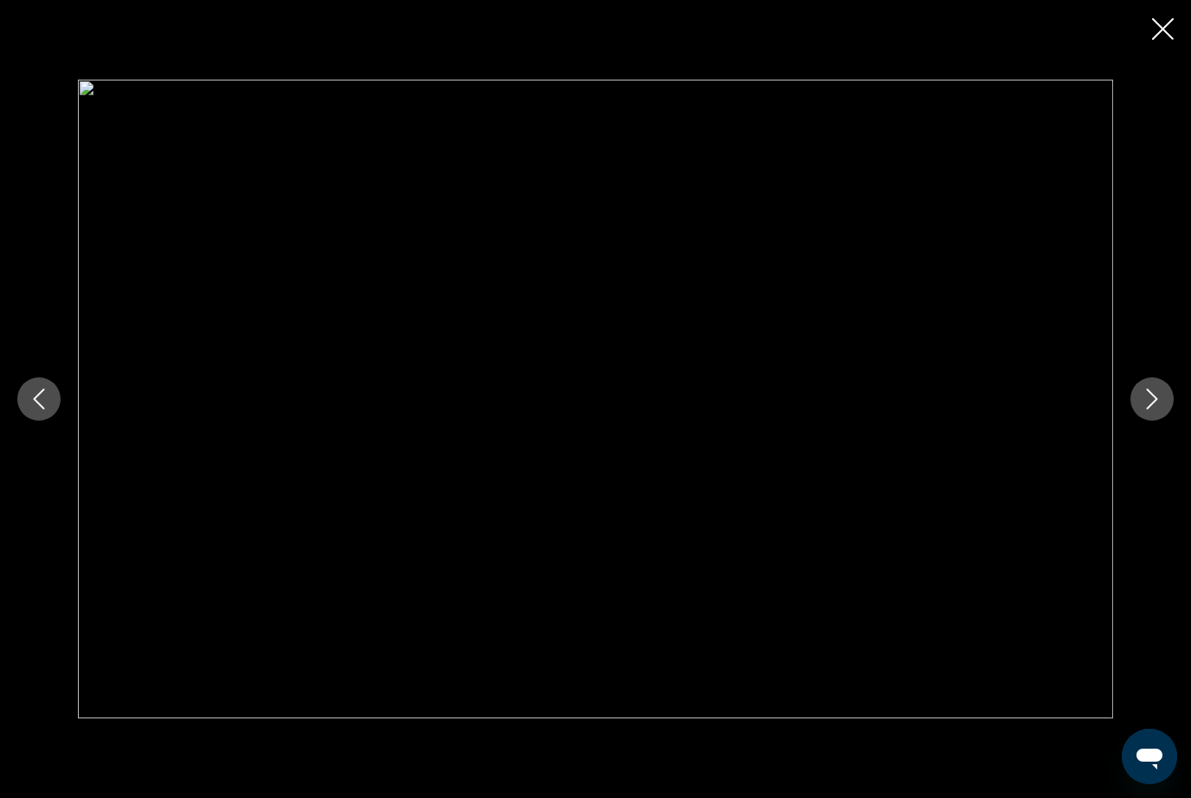
click at [1168, 421] on button "Next image" at bounding box center [1152, 399] width 43 height 43
click at [1165, 421] on button "Next image" at bounding box center [1152, 399] width 43 height 43
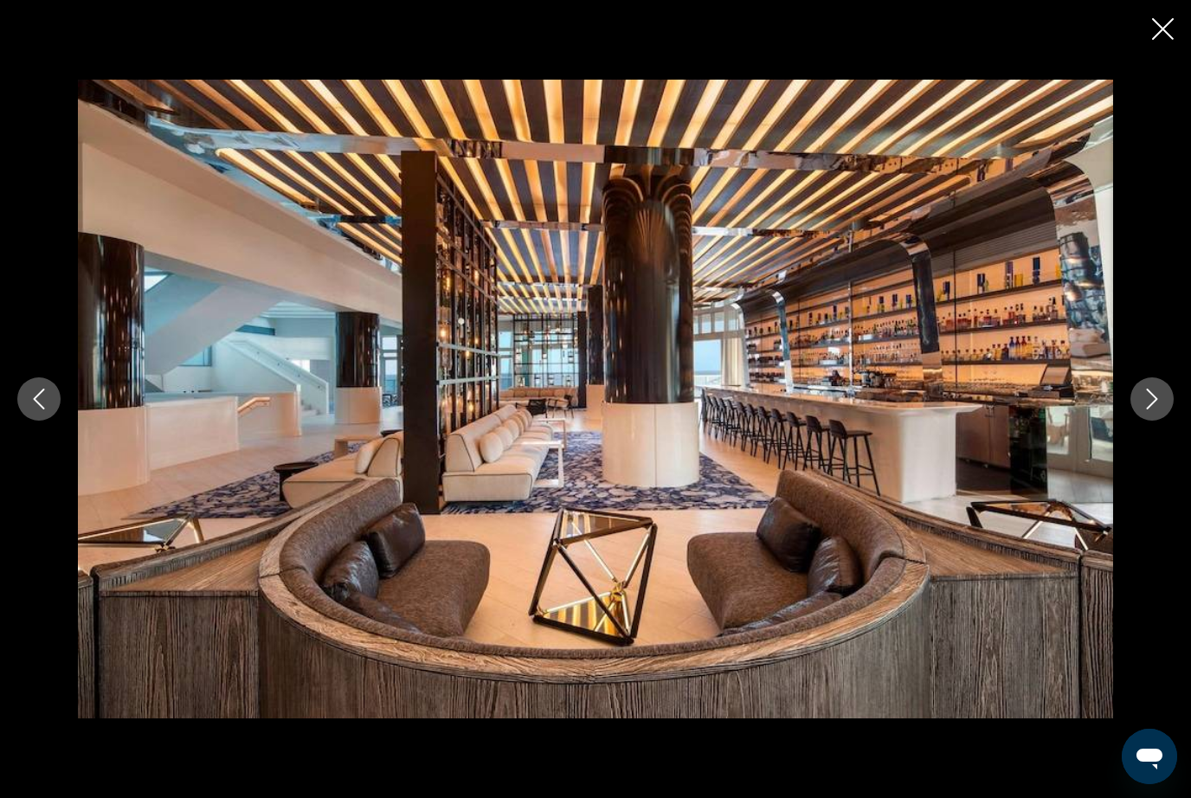
click at [1151, 410] on icon "Next image" at bounding box center [1152, 399] width 21 height 21
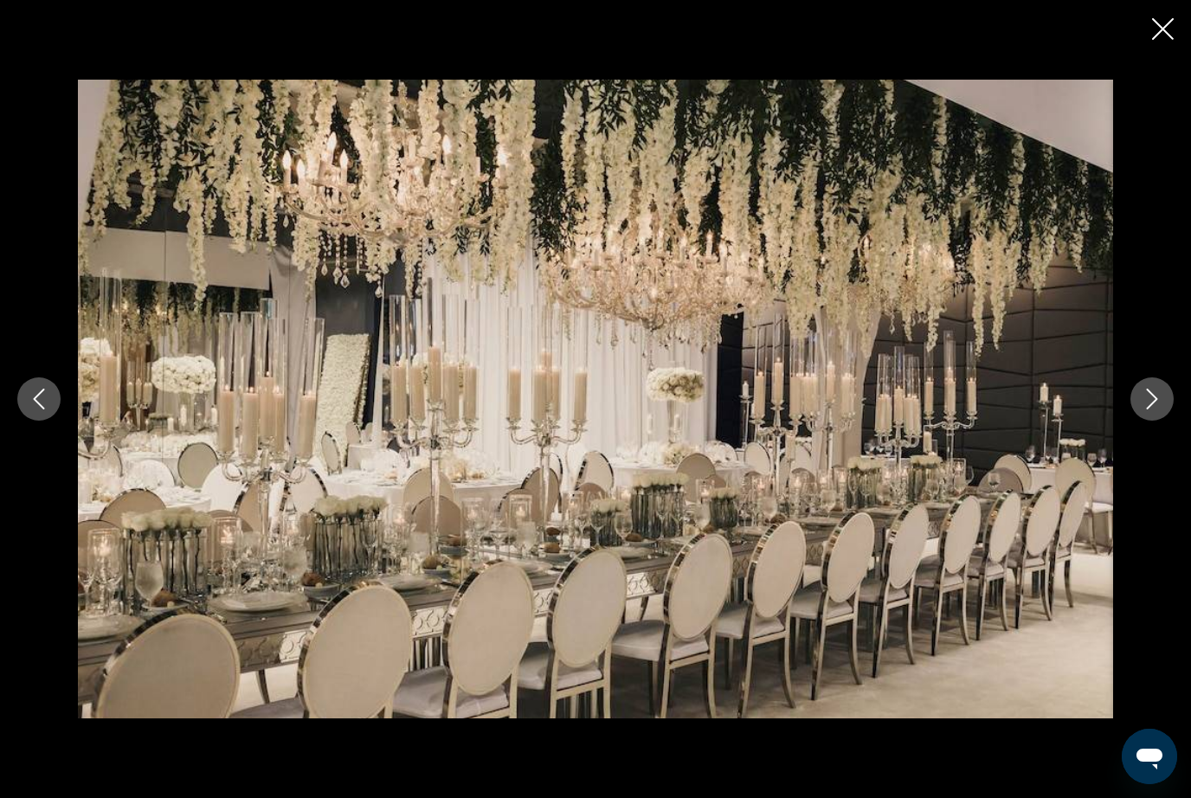
click at [1159, 410] on icon "Next image" at bounding box center [1152, 399] width 21 height 21
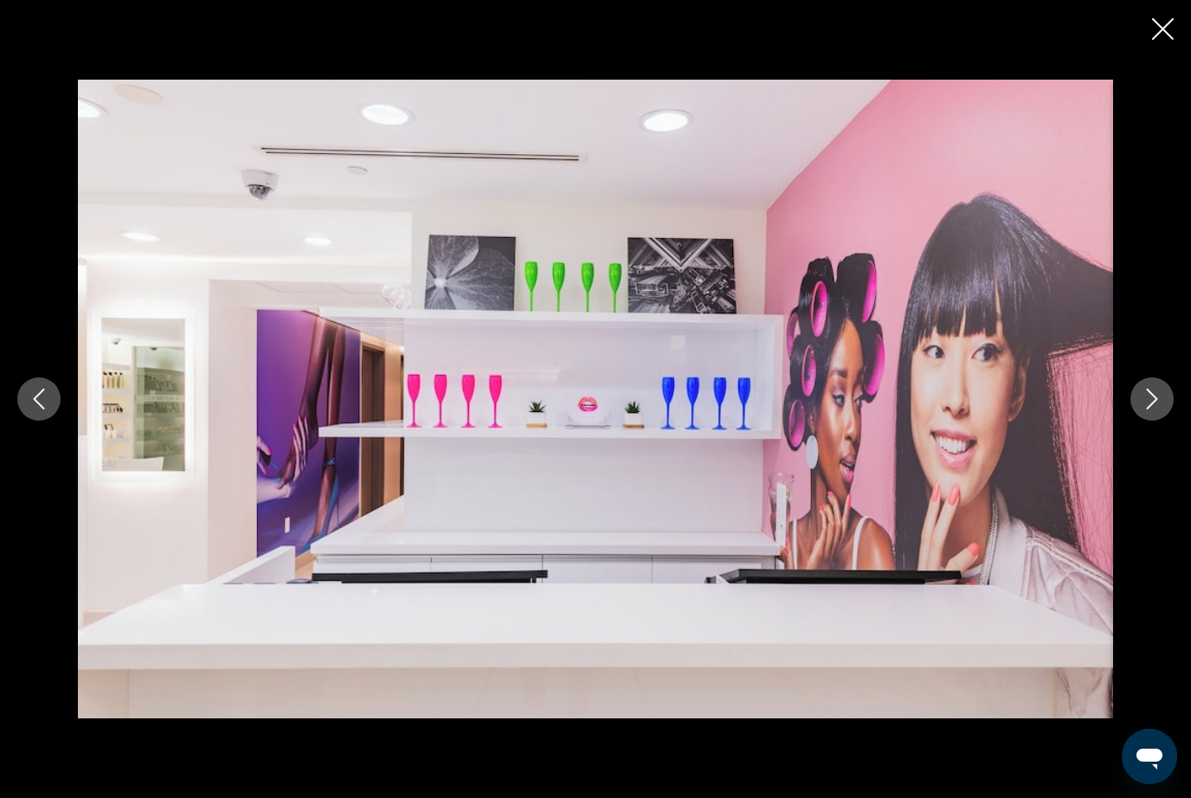
click at [1162, 410] on icon "Next image" at bounding box center [1152, 399] width 21 height 21
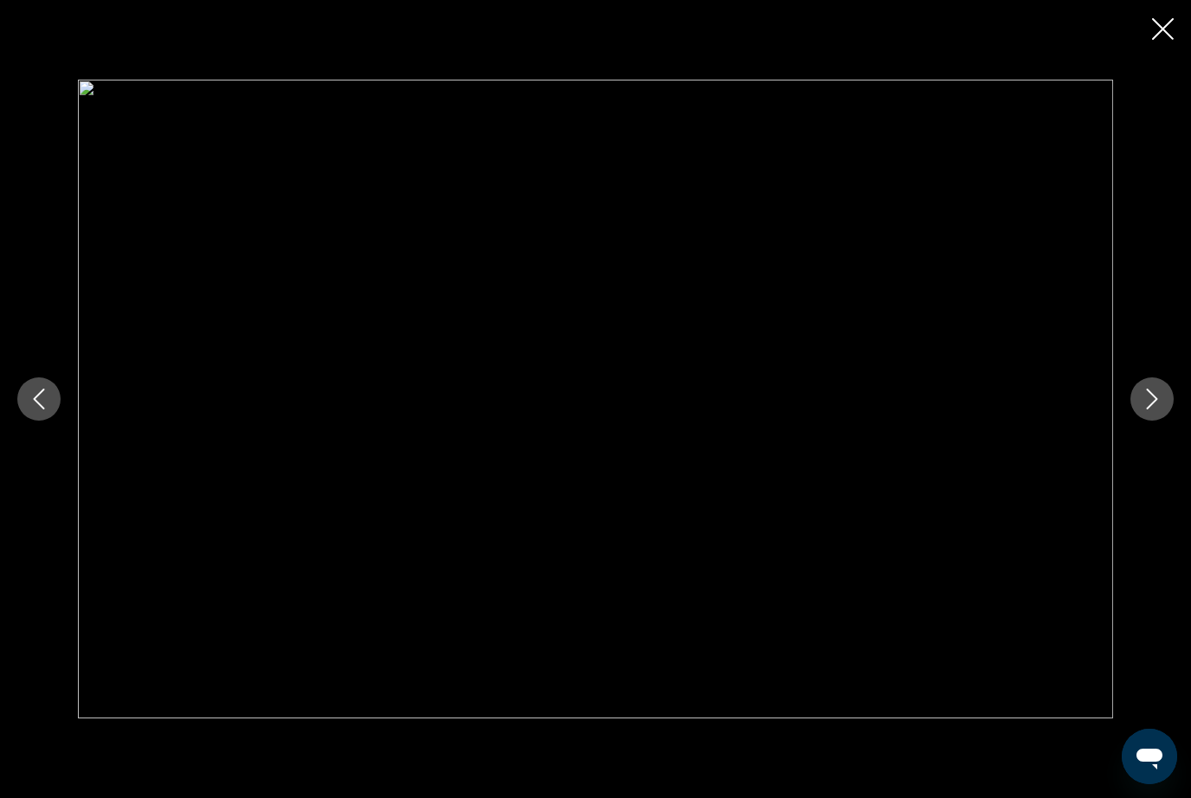
click at [1172, 420] on button "Next image" at bounding box center [1152, 399] width 43 height 43
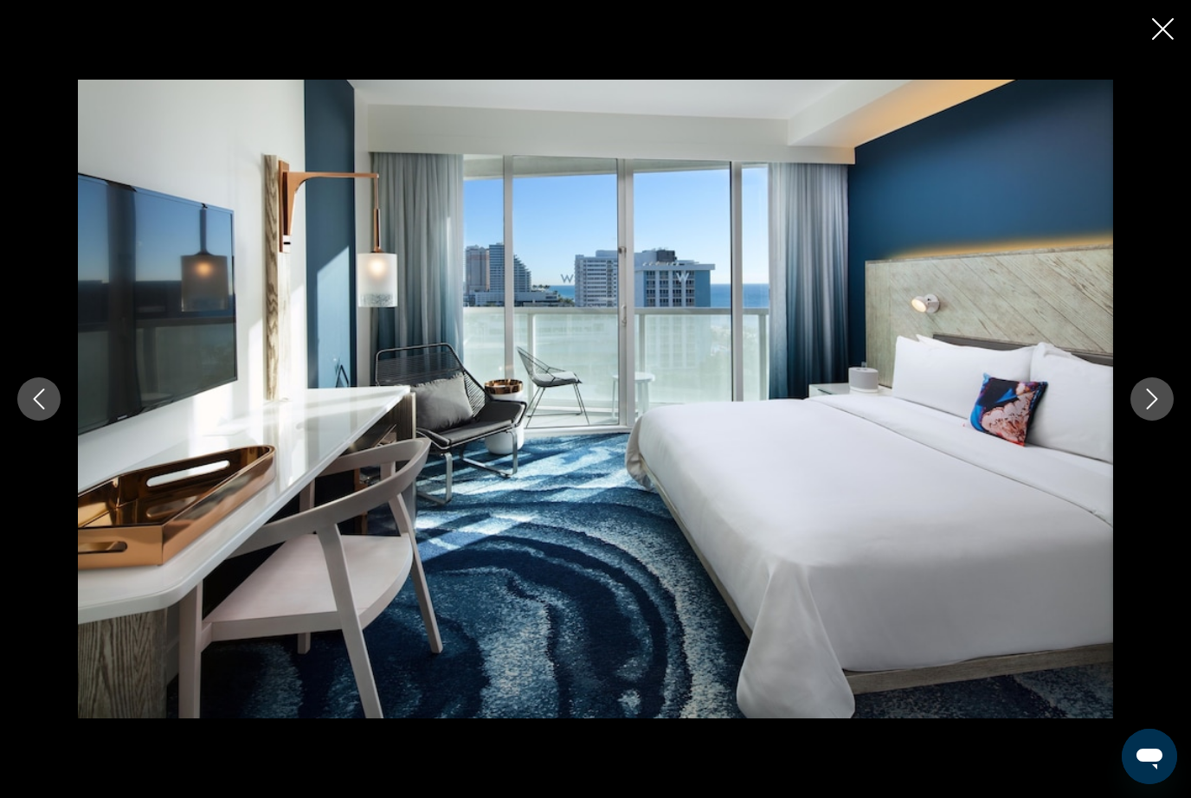
click at [1151, 421] on button "Next image" at bounding box center [1152, 399] width 43 height 43
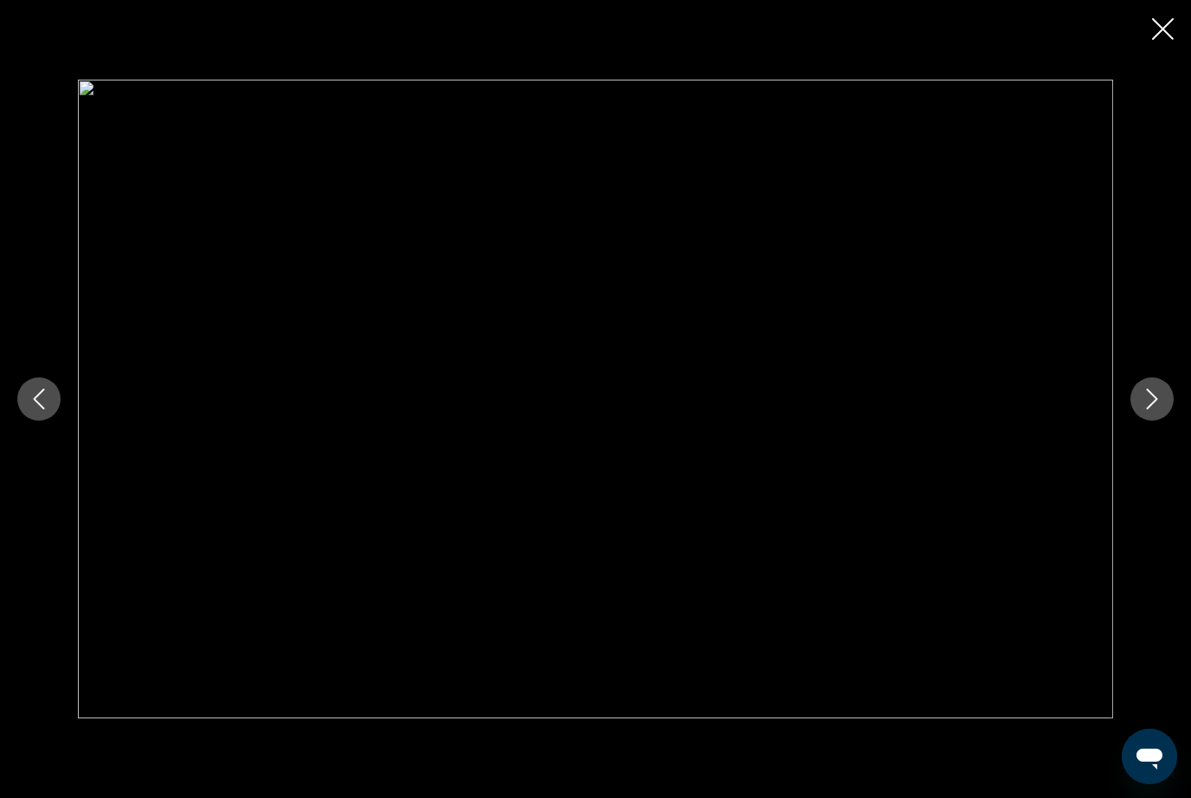
click at [1162, 410] on icon "Next image" at bounding box center [1152, 399] width 21 height 21
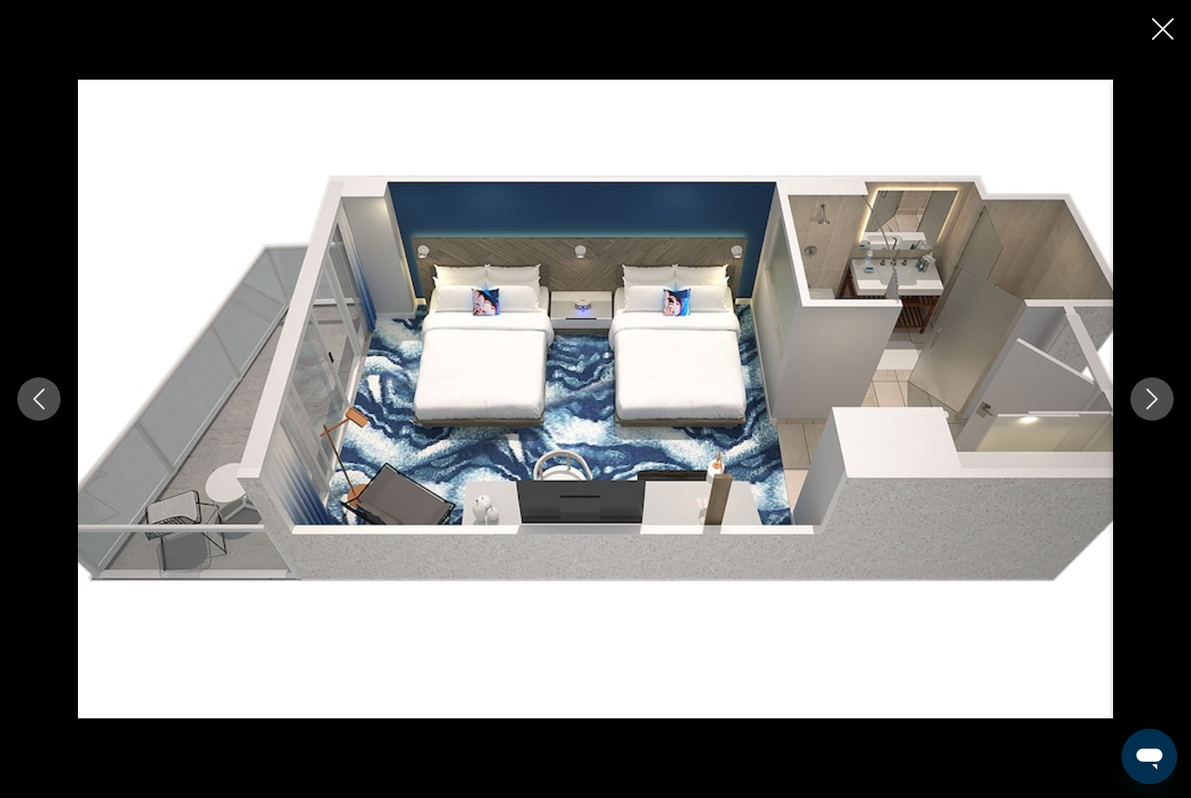
click at [1161, 421] on button "Next image" at bounding box center [1152, 399] width 43 height 43
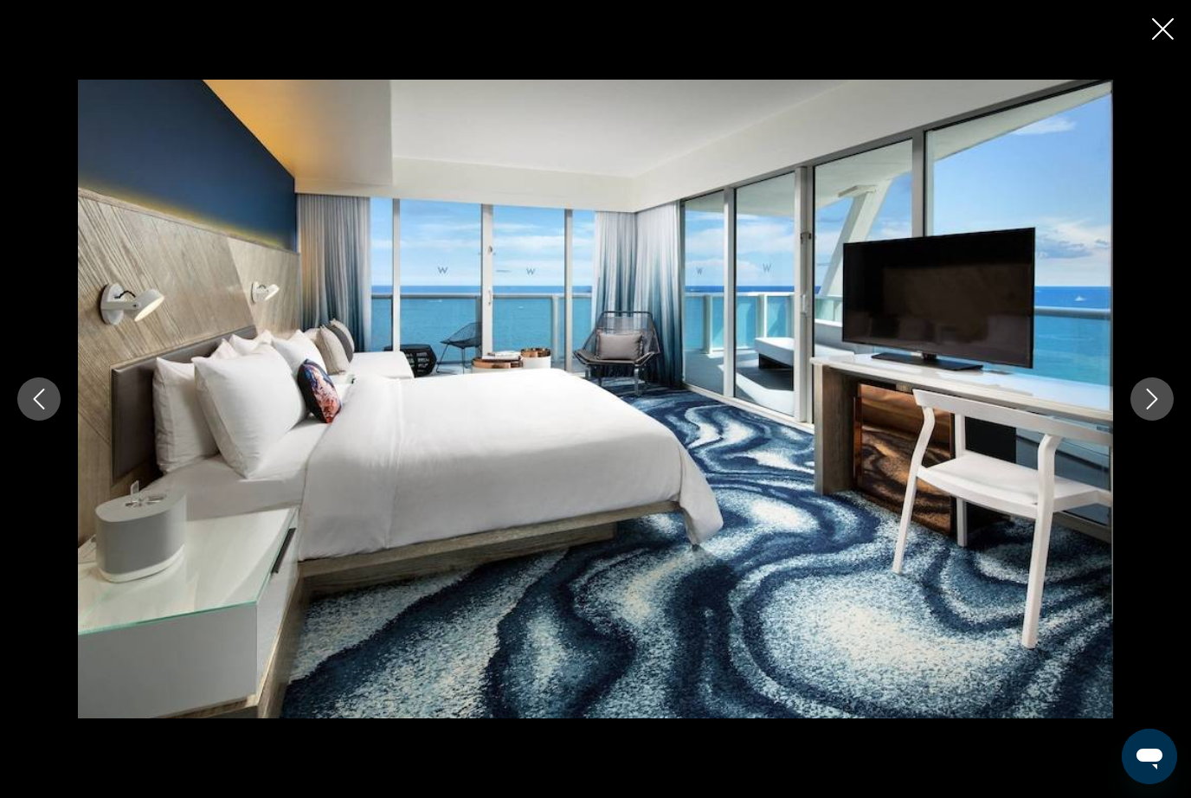
click at [1162, 410] on icon "Next image" at bounding box center [1152, 399] width 21 height 21
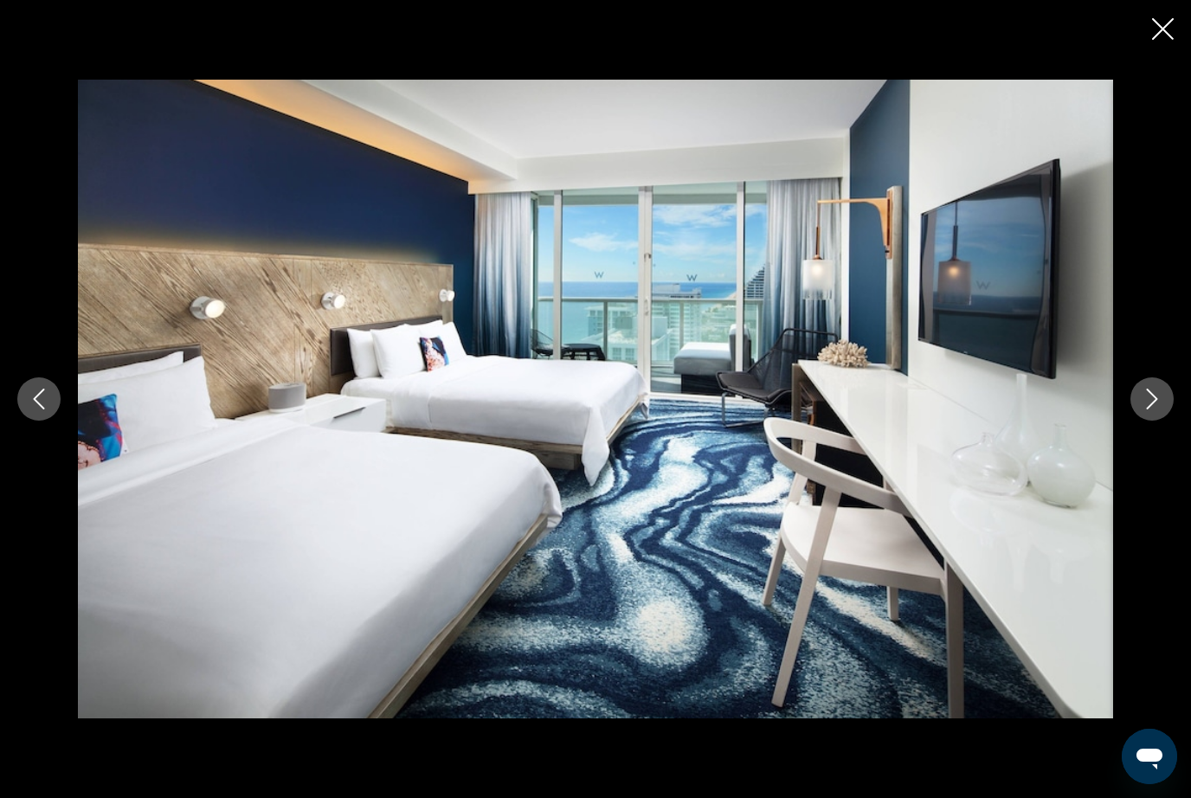
click at [1167, 421] on button "Next image" at bounding box center [1152, 399] width 43 height 43
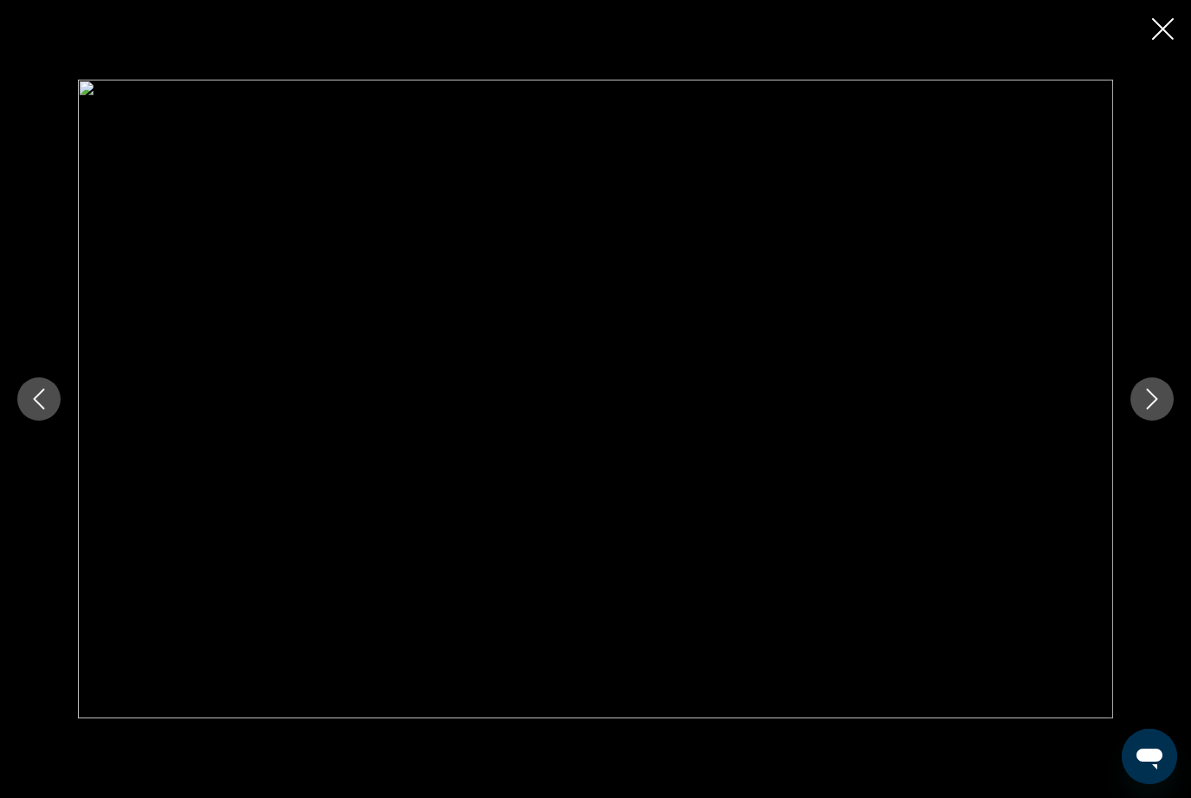
click at [1163, 421] on button "Next image" at bounding box center [1152, 399] width 43 height 43
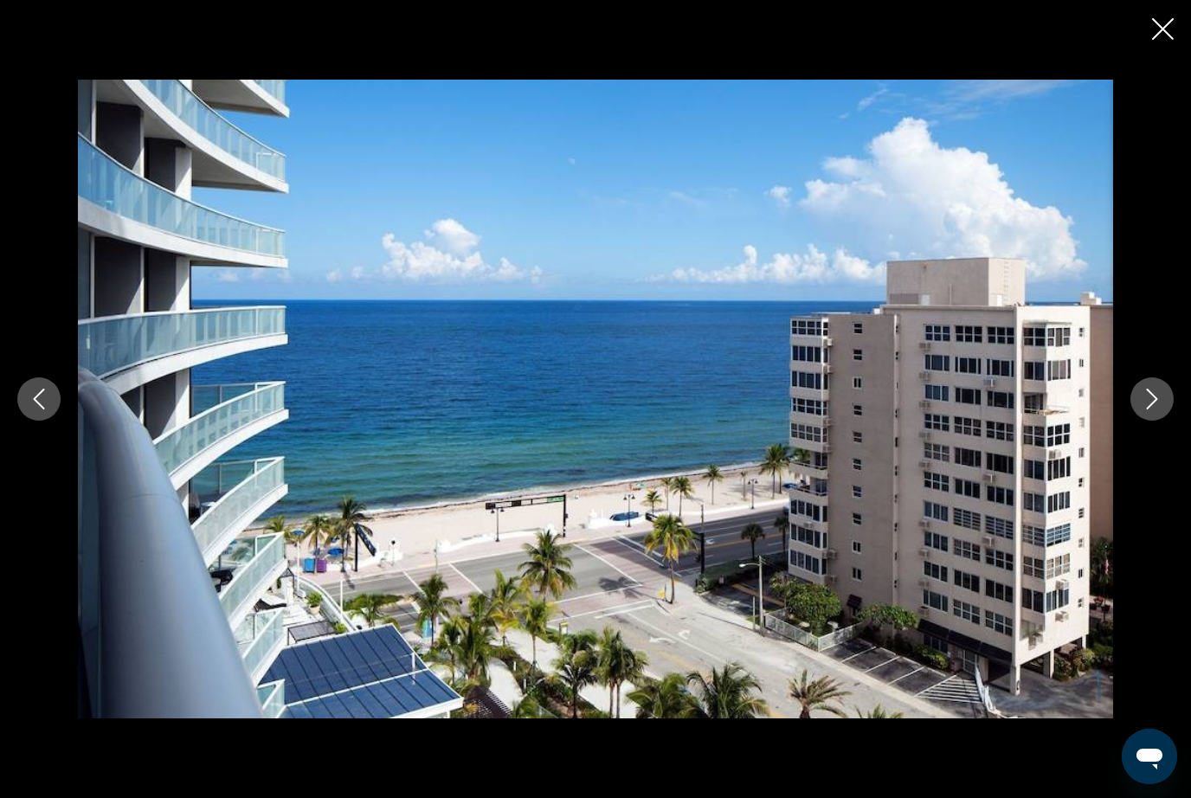
click at [1163, 421] on button "Next image" at bounding box center [1152, 399] width 43 height 43
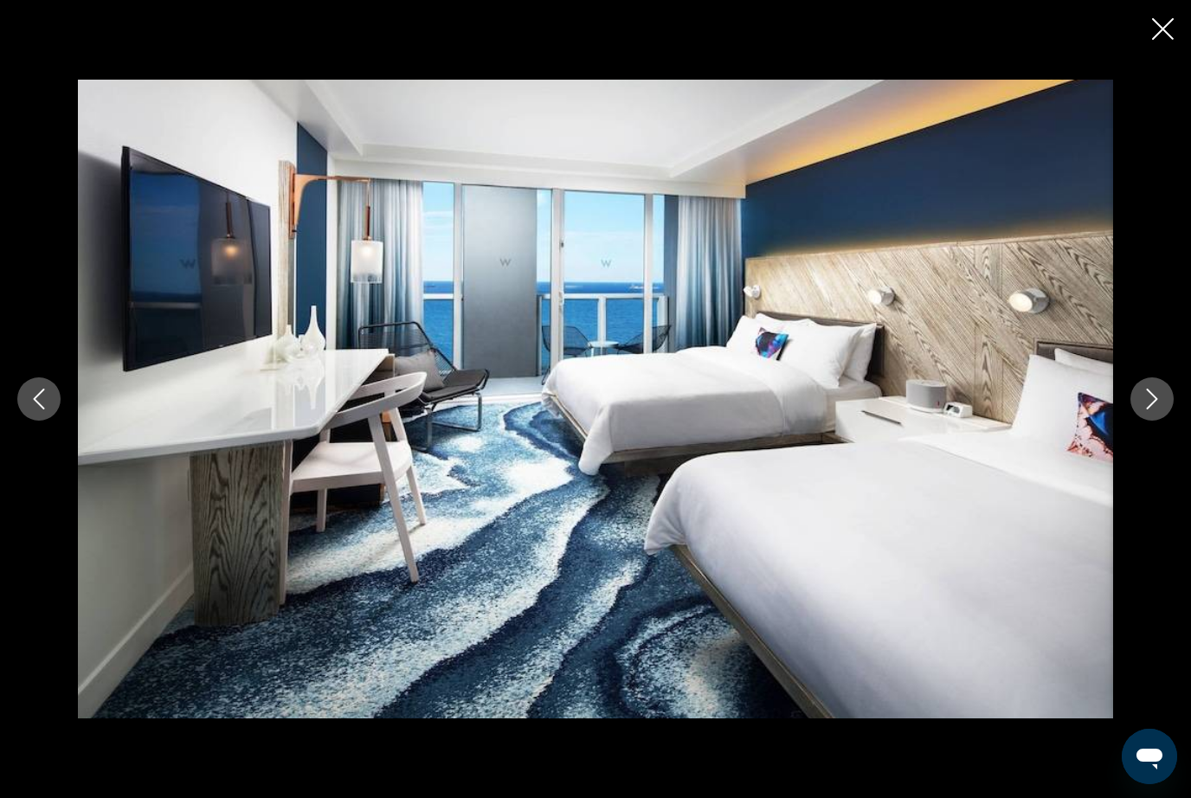
click at [1160, 410] on icon "Next image" at bounding box center [1152, 399] width 21 height 21
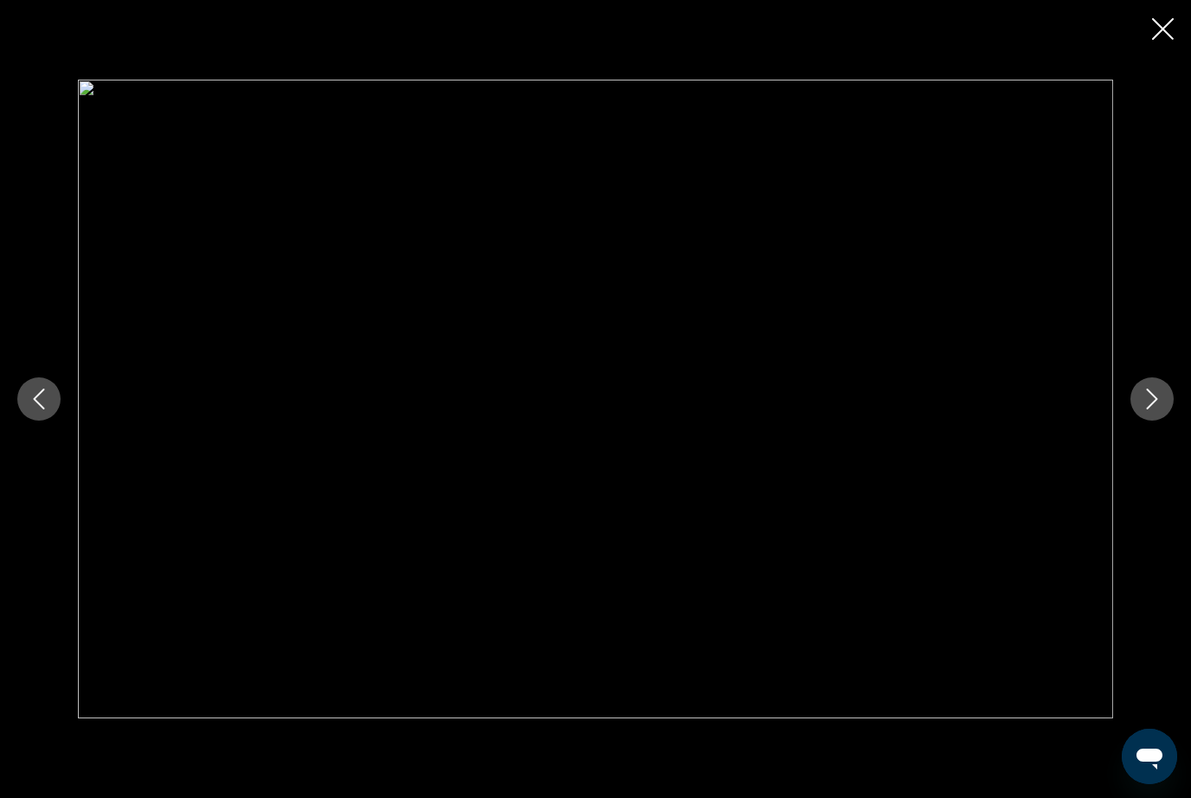
click at [1149, 410] on icon "Next image" at bounding box center [1152, 399] width 21 height 21
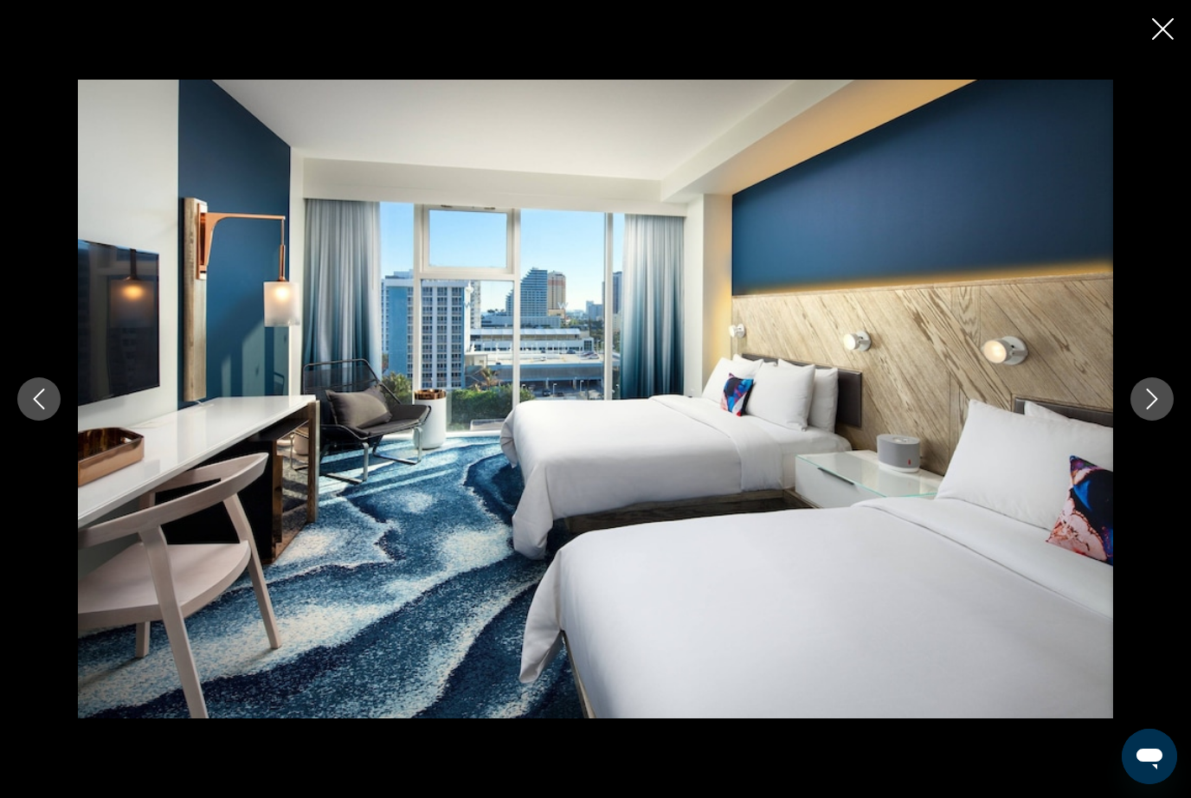
click at [1163, 421] on button "Next image" at bounding box center [1152, 399] width 43 height 43
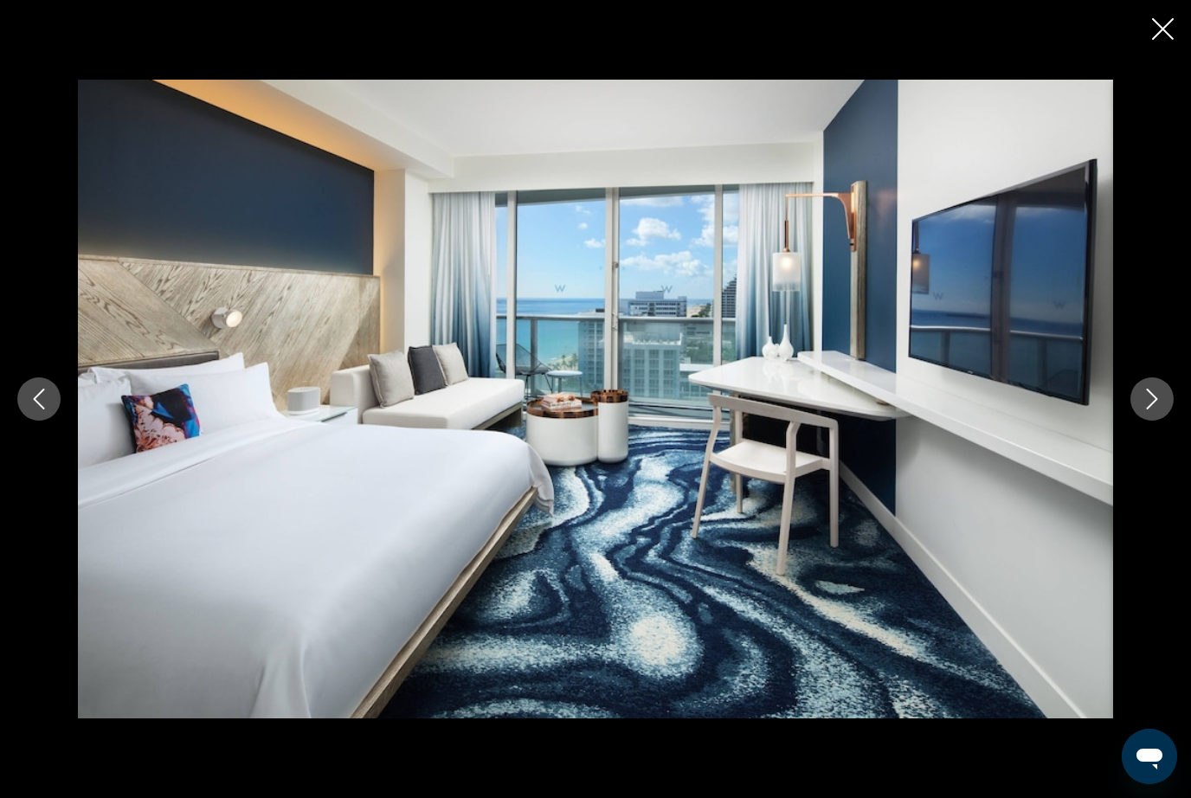
click at [1158, 410] on icon "Next image" at bounding box center [1152, 399] width 21 height 21
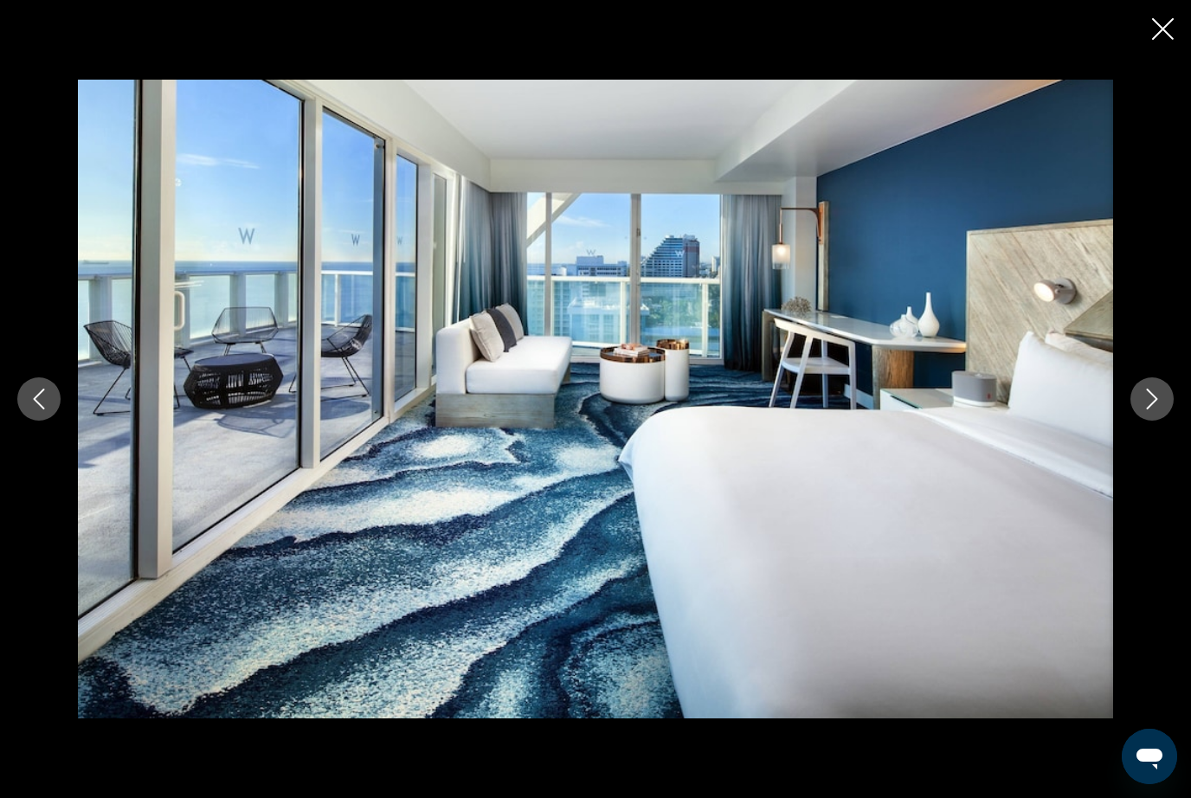
click at [1164, 421] on button "Next image" at bounding box center [1152, 399] width 43 height 43
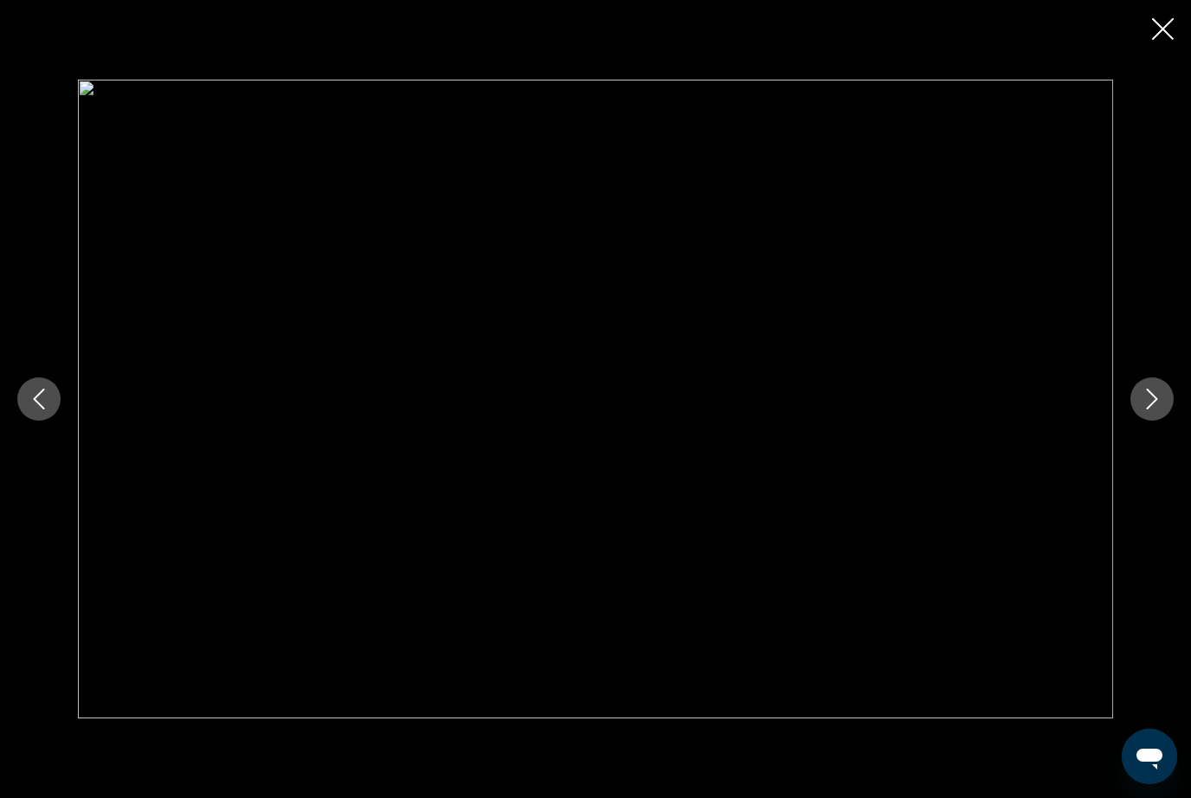
click at [1162, 421] on button "Next image" at bounding box center [1152, 399] width 43 height 43
click at [1160, 421] on button "Next image" at bounding box center [1152, 399] width 43 height 43
click at [1164, 421] on button "Next image" at bounding box center [1152, 399] width 43 height 43
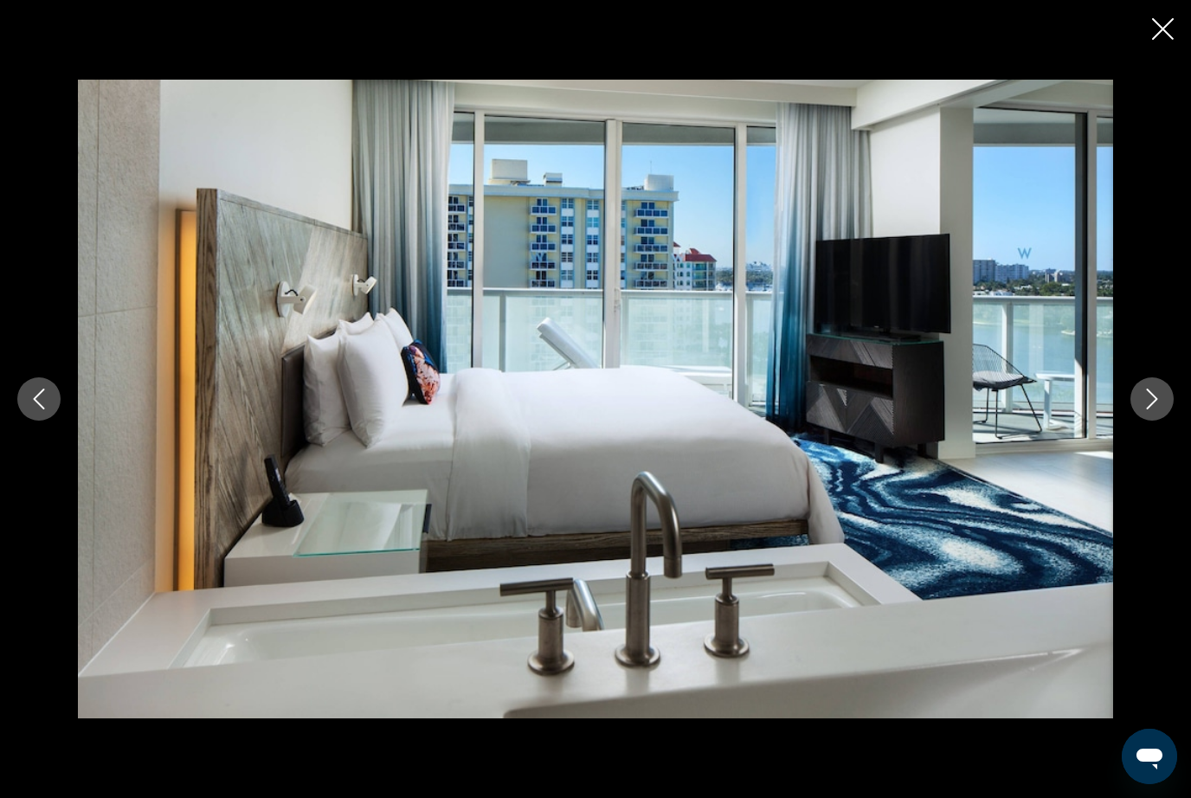
click at [1165, 421] on button "Next image" at bounding box center [1152, 399] width 43 height 43
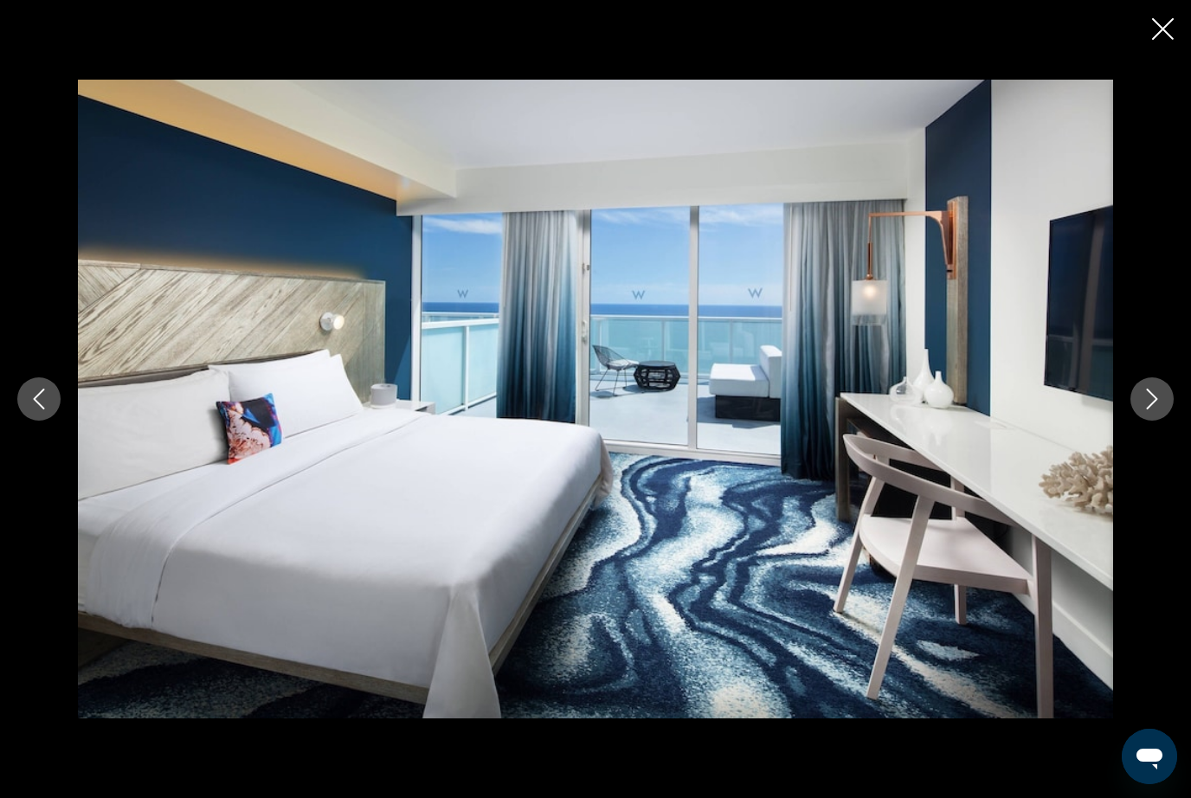
click at [1160, 421] on button "Next image" at bounding box center [1152, 399] width 43 height 43
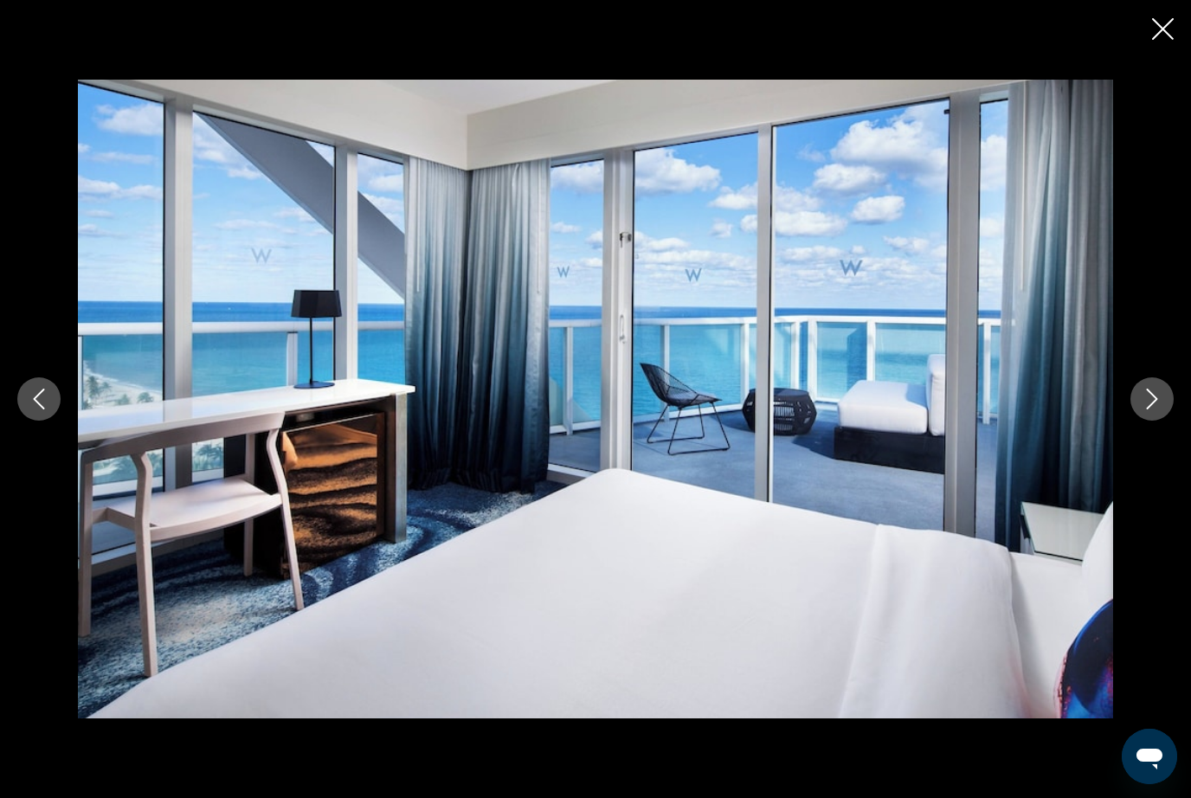
click at [1178, 452] on div "Main content" at bounding box center [595, 399] width 1191 height 639
click at [1173, 413] on div "Main content" at bounding box center [595, 399] width 1191 height 639
click at [1170, 421] on button "Next image" at bounding box center [1152, 399] width 43 height 43
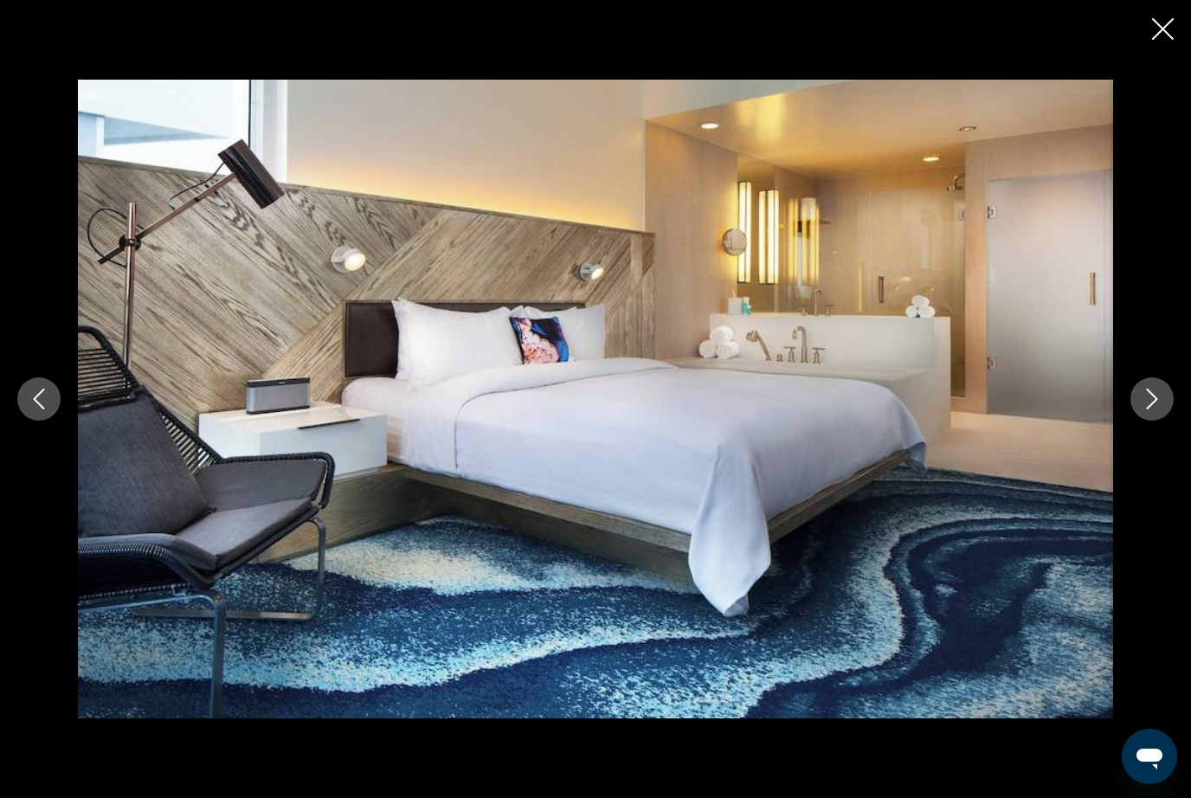
click at [1178, 451] on div "Main content" at bounding box center [595, 399] width 1191 height 639
click at [1178, 453] on div "Main content" at bounding box center [595, 399] width 1191 height 639
click at [1169, 421] on button "Next image" at bounding box center [1152, 399] width 43 height 43
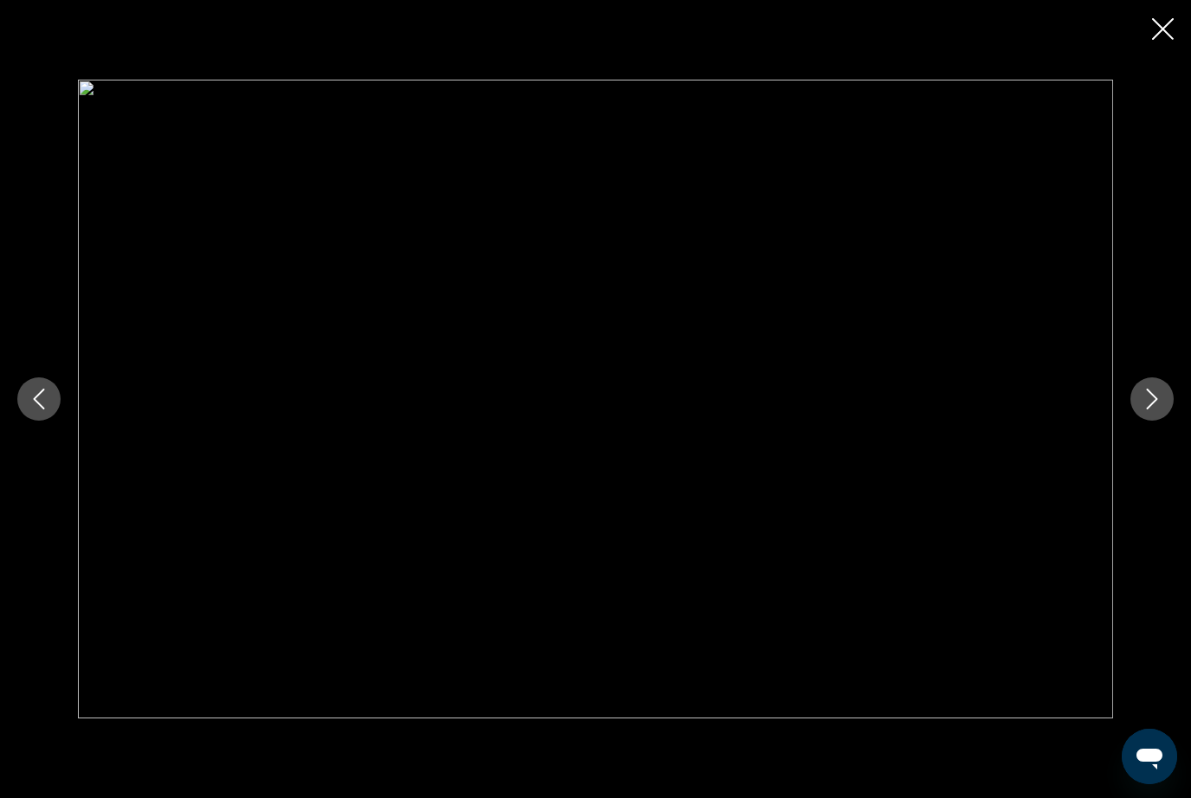
click at [1171, 421] on button "Next image" at bounding box center [1152, 399] width 43 height 43
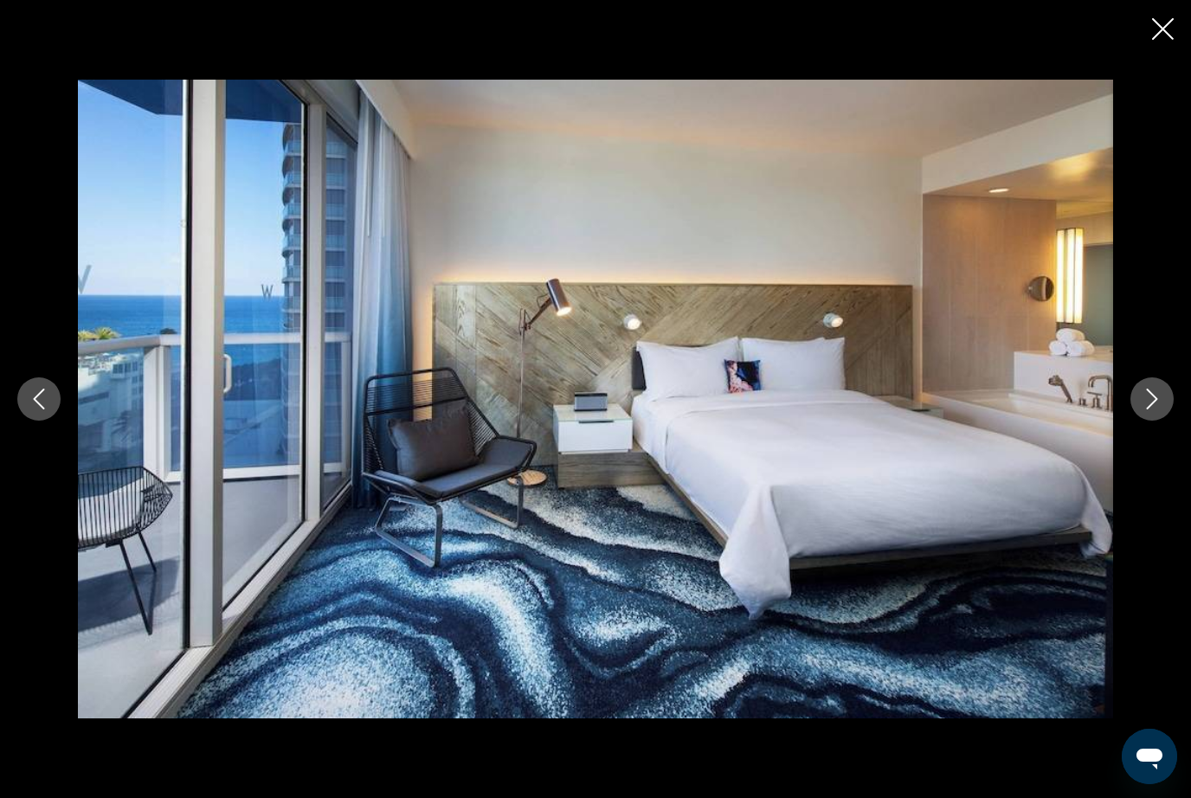
click at [1171, 421] on button "Next image" at bounding box center [1152, 399] width 43 height 43
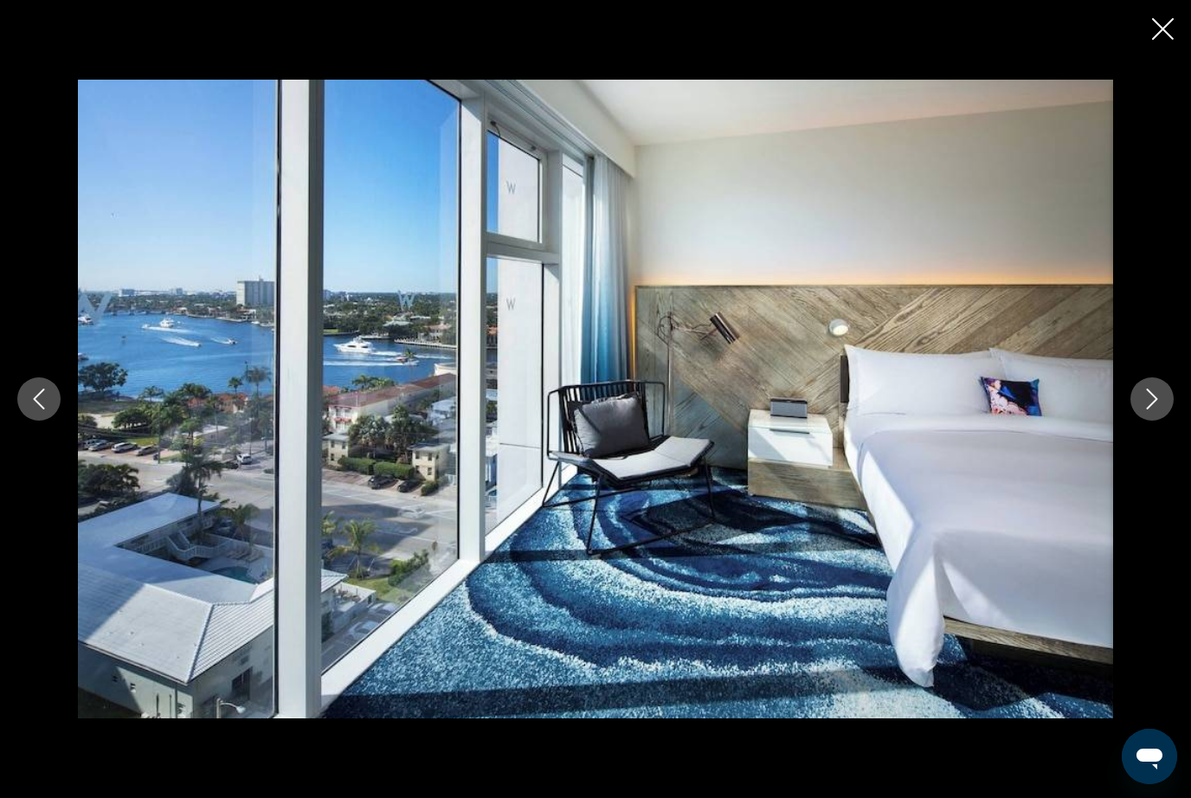
click at [1173, 421] on button "Next image" at bounding box center [1152, 399] width 43 height 43
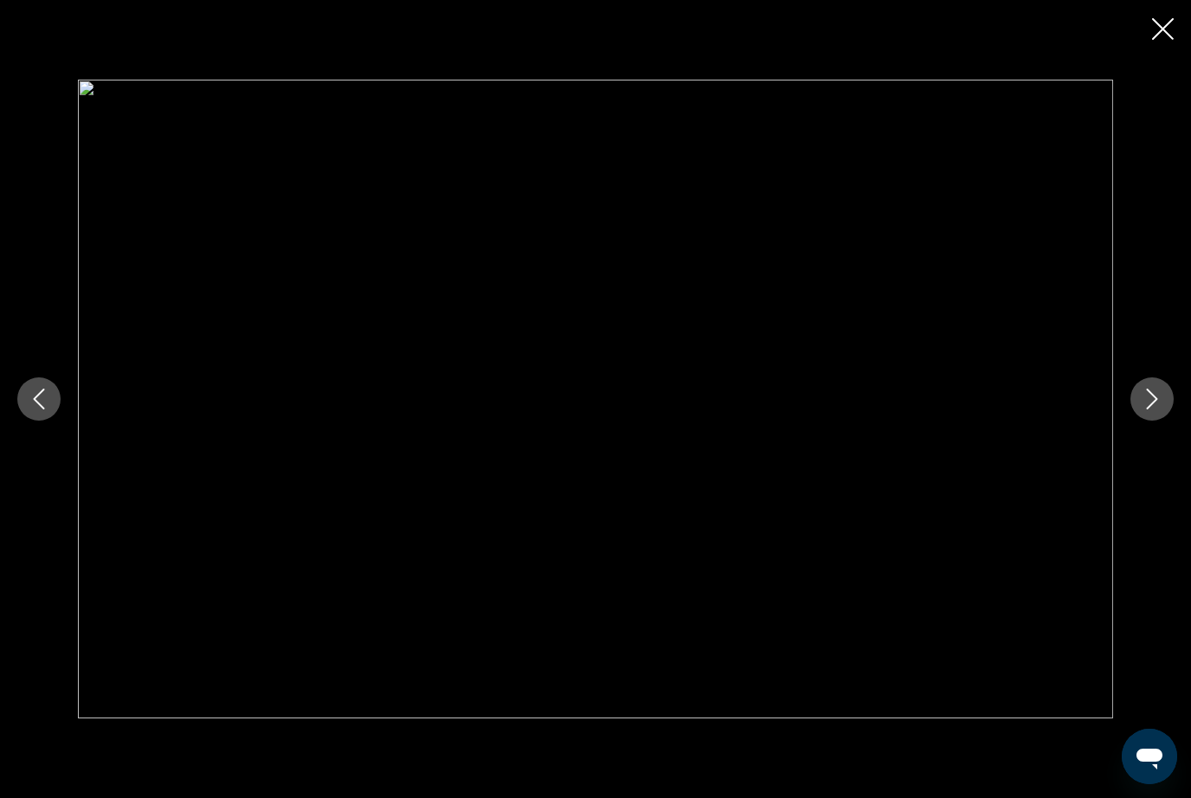
click at [1172, 421] on button "Next image" at bounding box center [1152, 399] width 43 height 43
click at [1171, 421] on button "Next image" at bounding box center [1152, 399] width 43 height 43
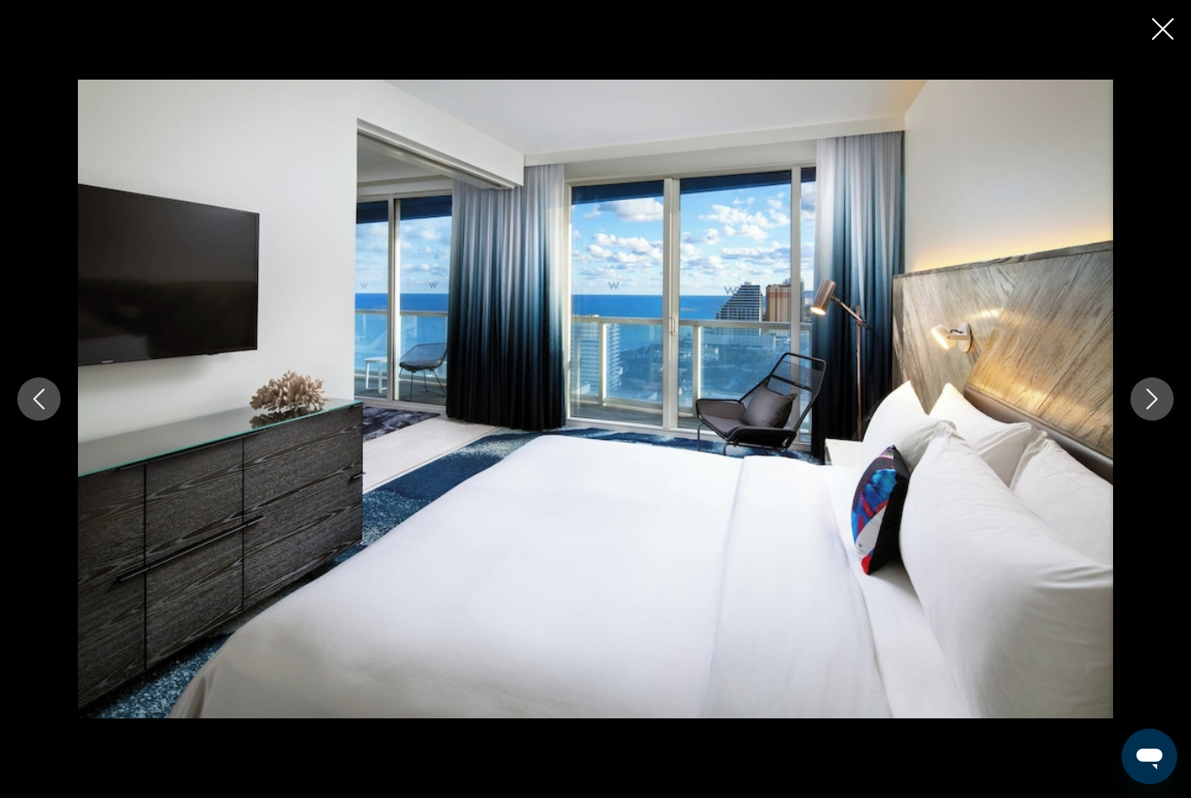
click at [1171, 419] on button "Next image" at bounding box center [1152, 399] width 43 height 43
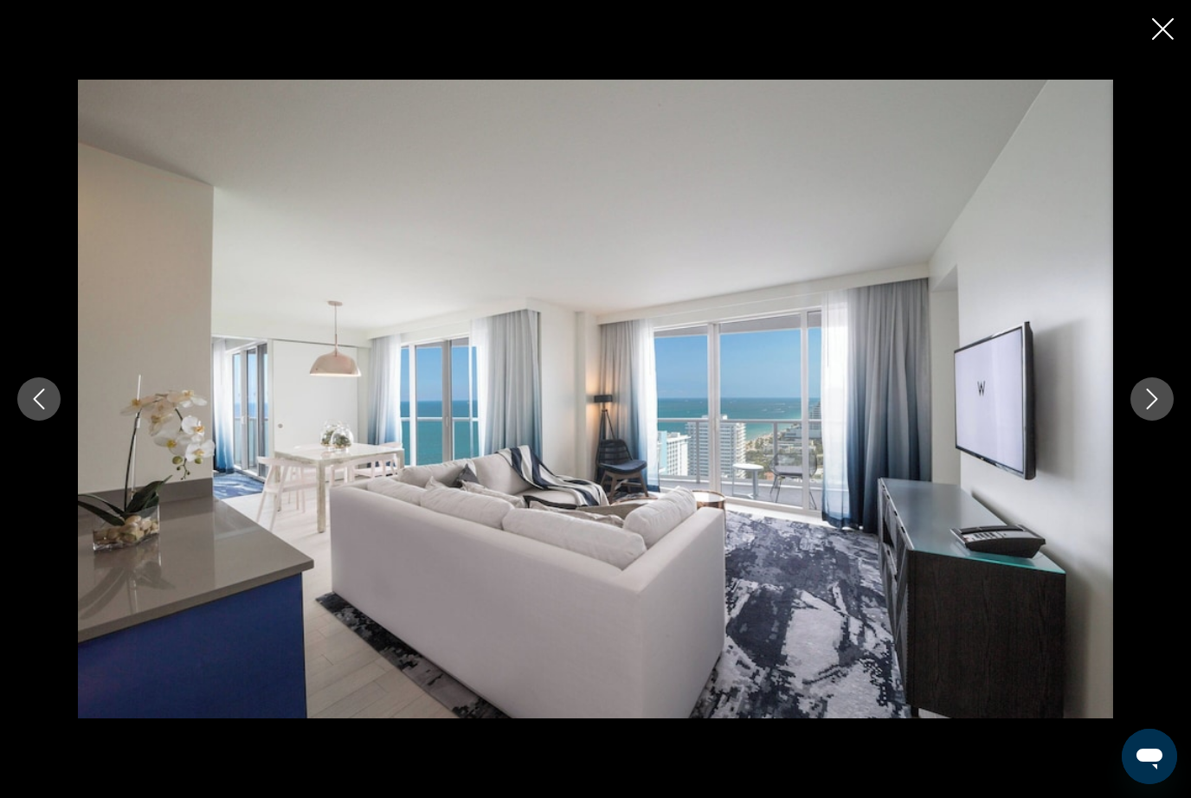
click at [1165, 418] on button "Next image" at bounding box center [1152, 399] width 43 height 43
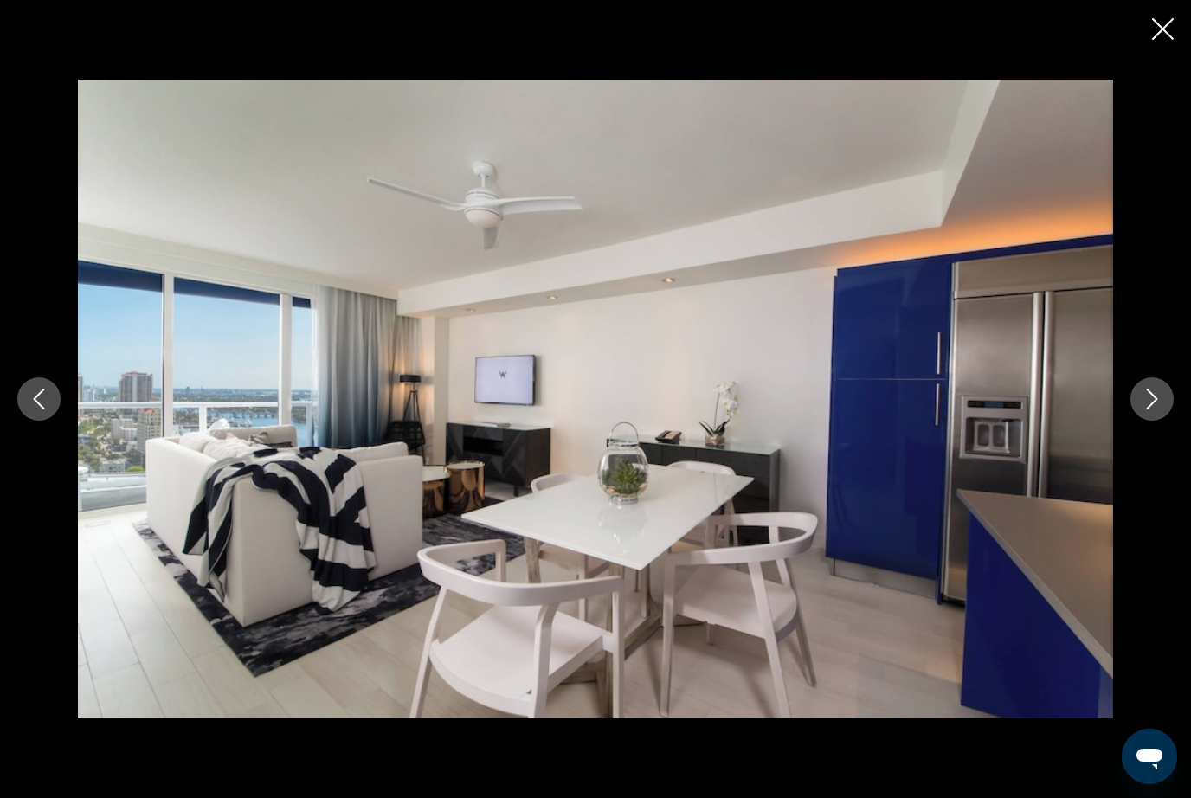
click at [1163, 421] on button "Next image" at bounding box center [1152, 399] width 43 height 43
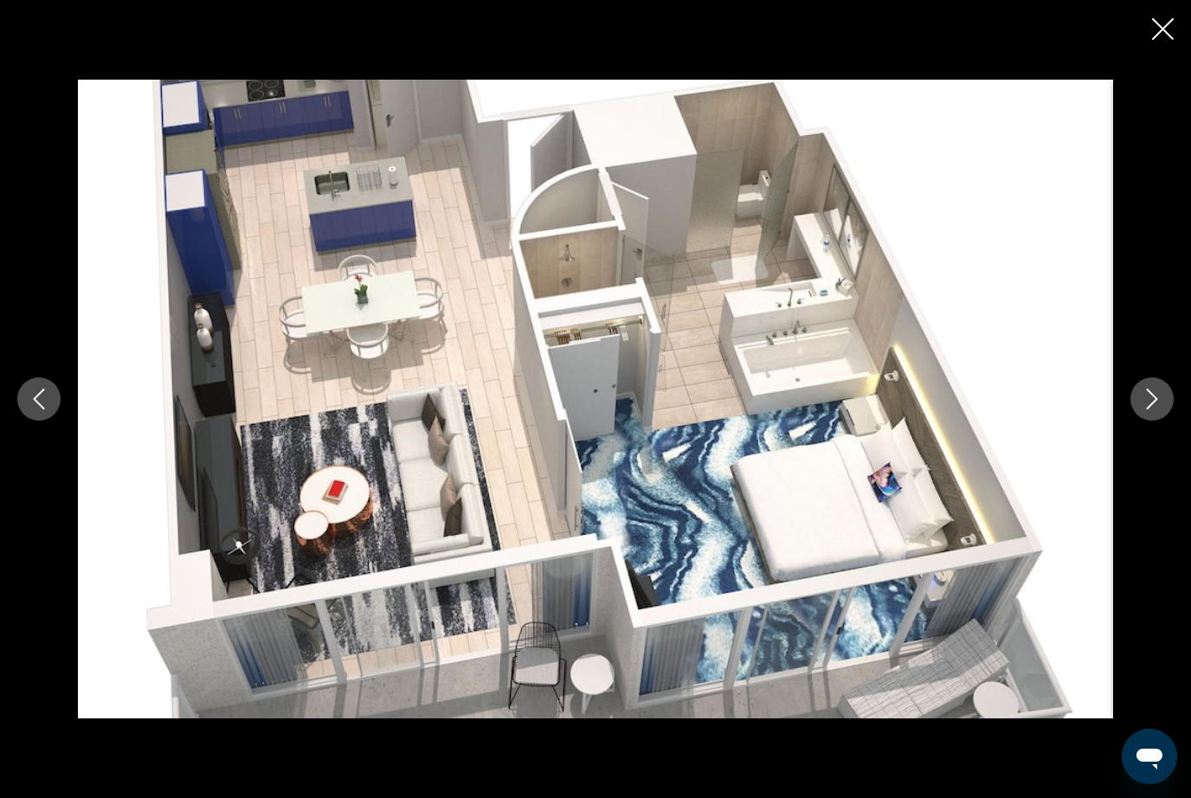
click at [1170, 421] on button "Next image" at bounding box center [1152, 399] width 43 height 43
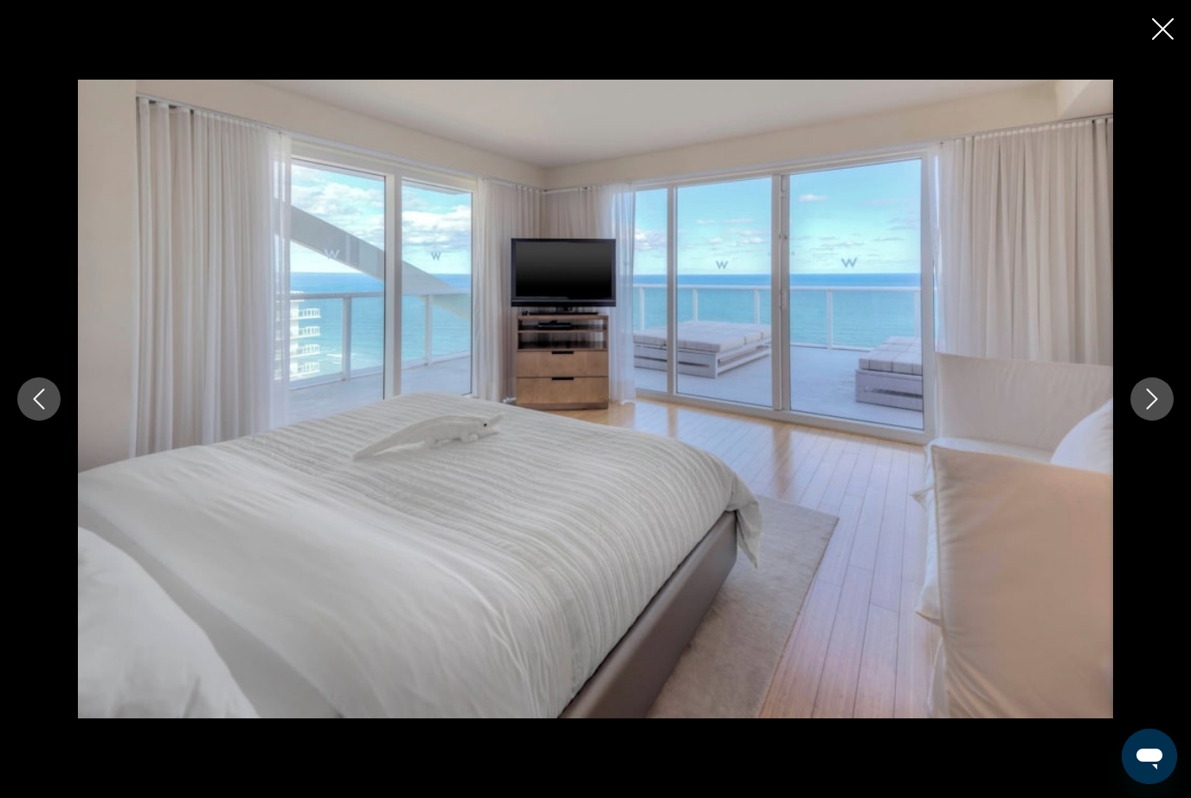
click at [1165, 421] on button "Next image" at bounding box center [1152, 399] width 43 height 43
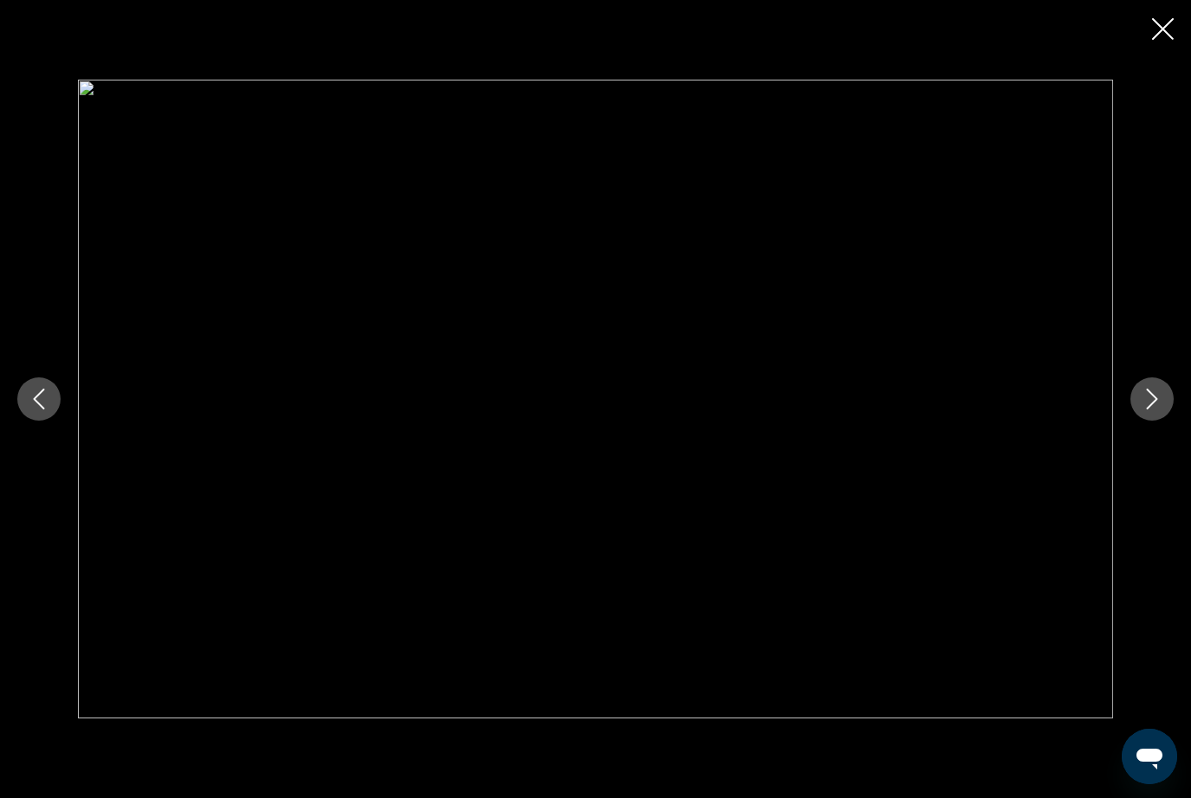
click at [1164, 421] on button "Next image" at bounding box center [1152, 399] width 43 height 43
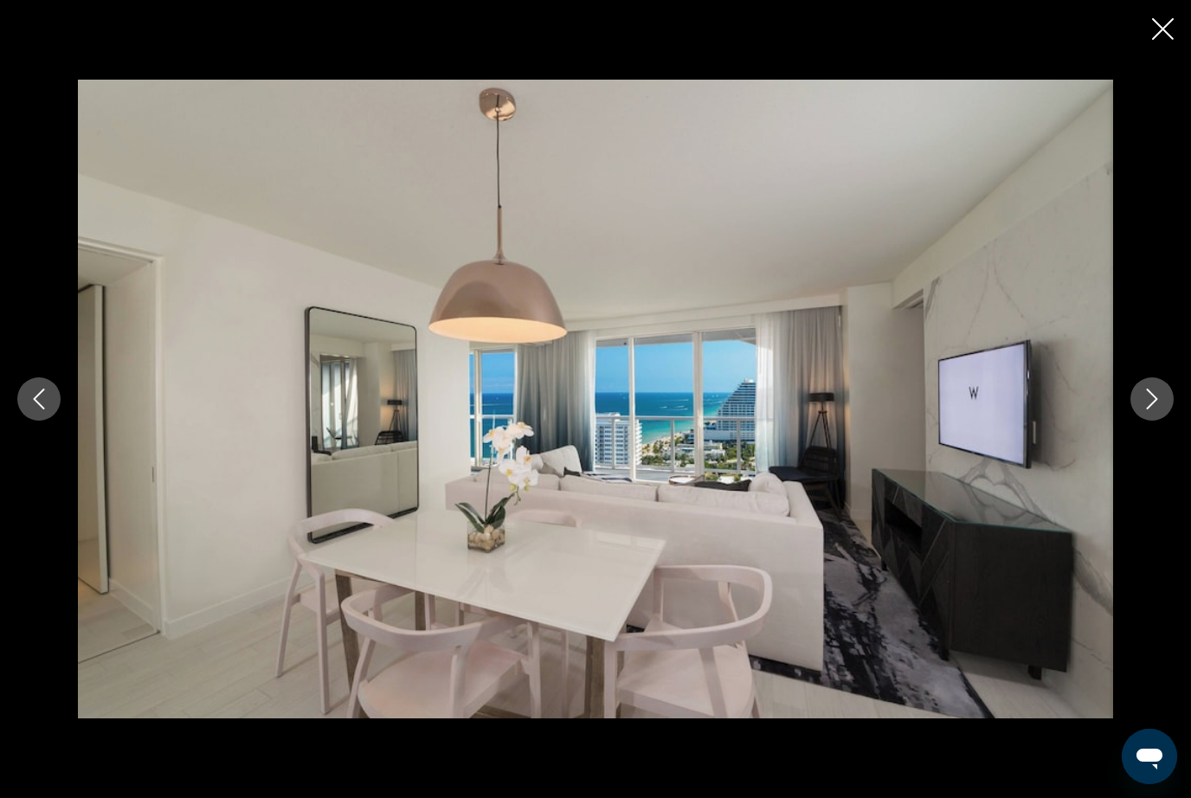
click at [1163, 421] on button "Next image" at bounding box center [1152, 399] width 43 height 43
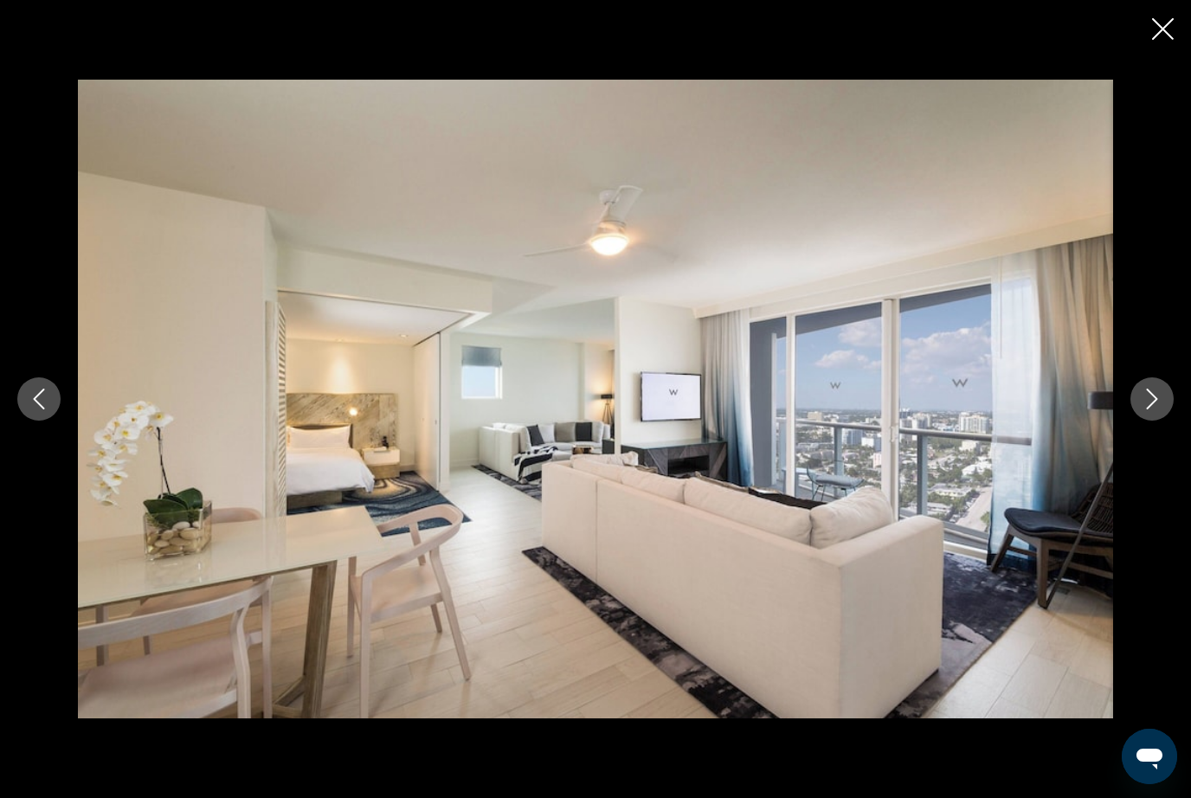
click at [1163, 27] on icon "Close slideshow" at bounding box center [1163, 29] width 22 height 22
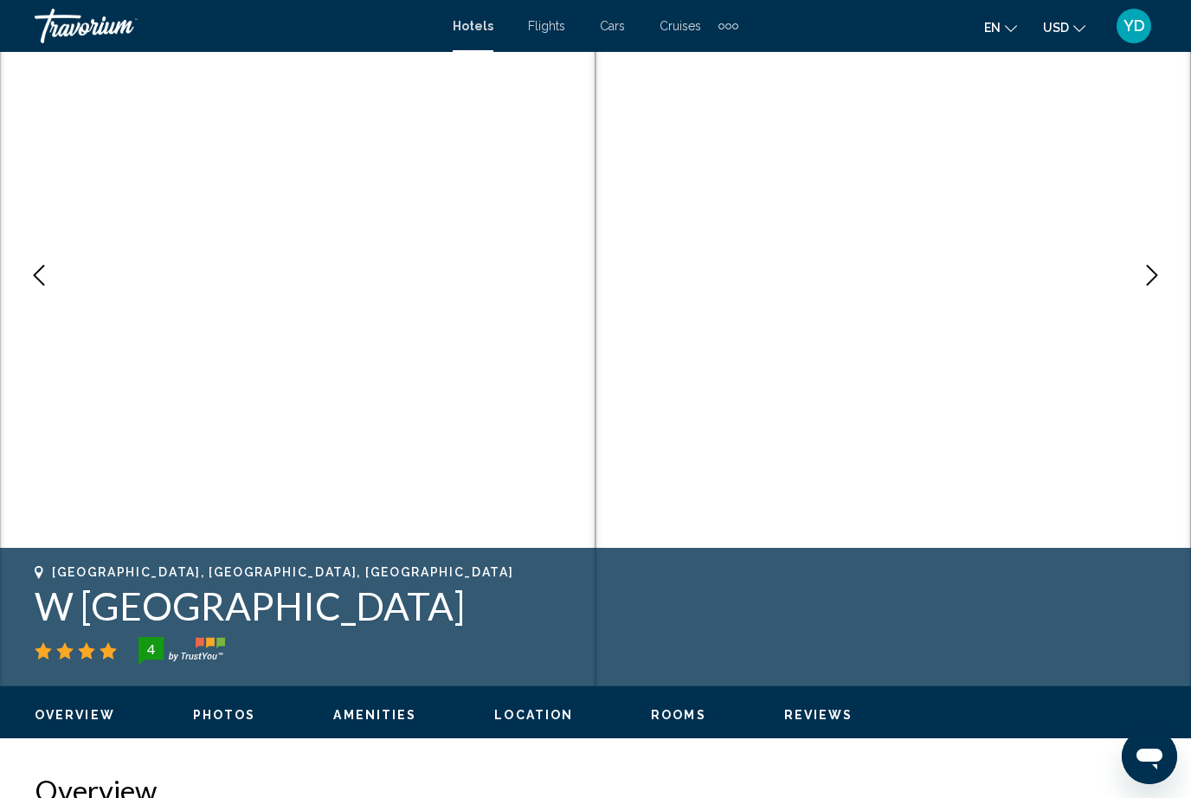
scroll to position [0, 0]
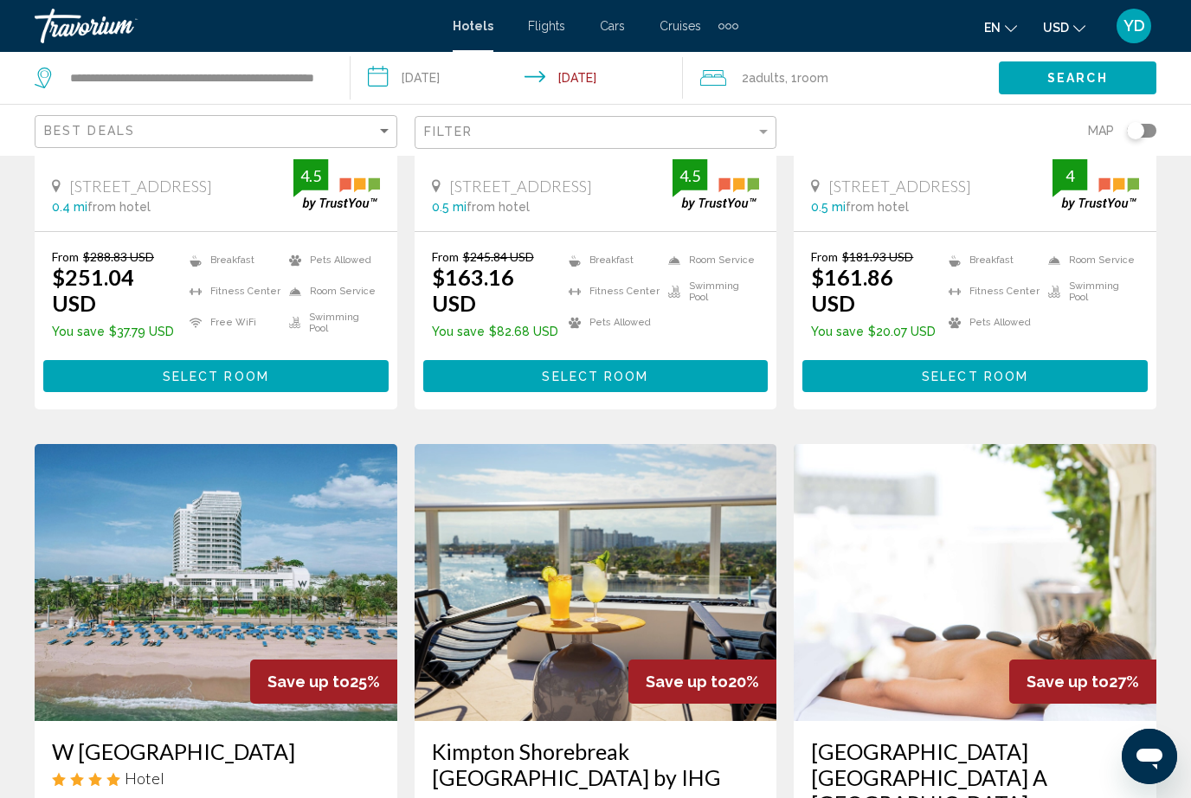
scroll to position [1801, 0]
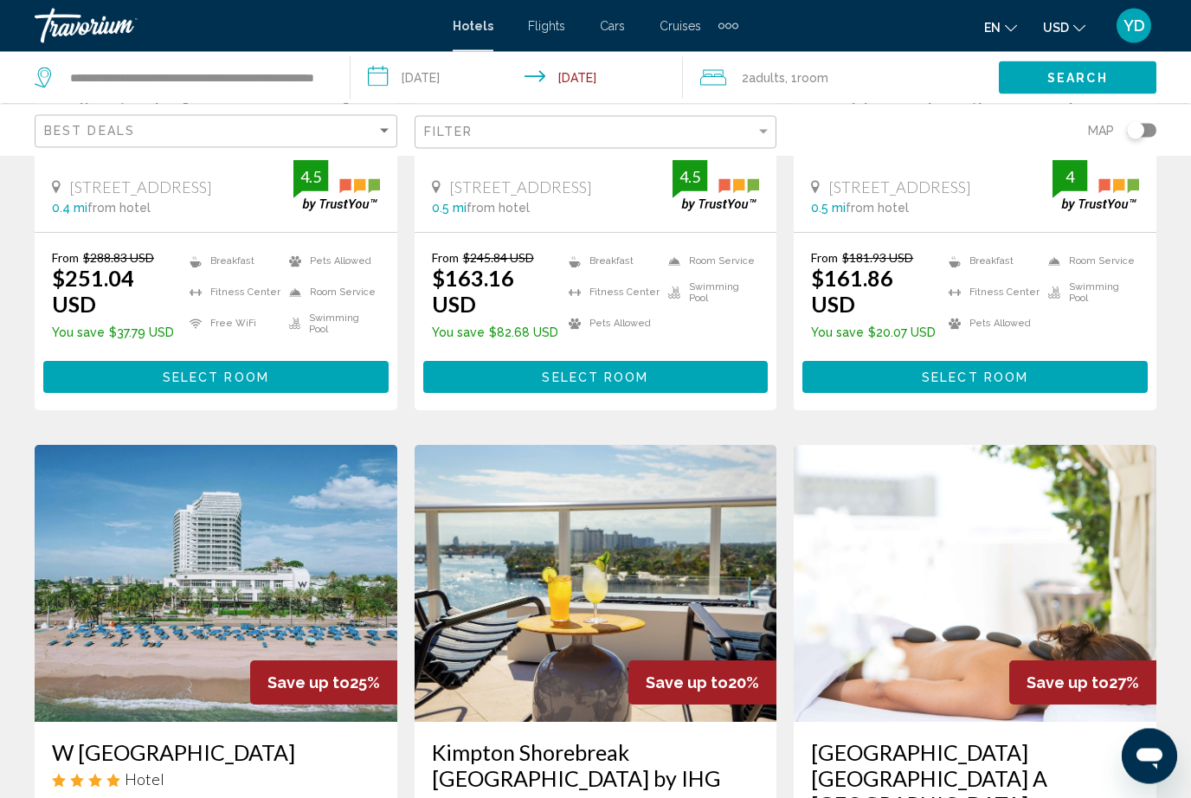
click at [1084, 446] on img "Main content" at bounding box center [975, 584] width 363 height 277
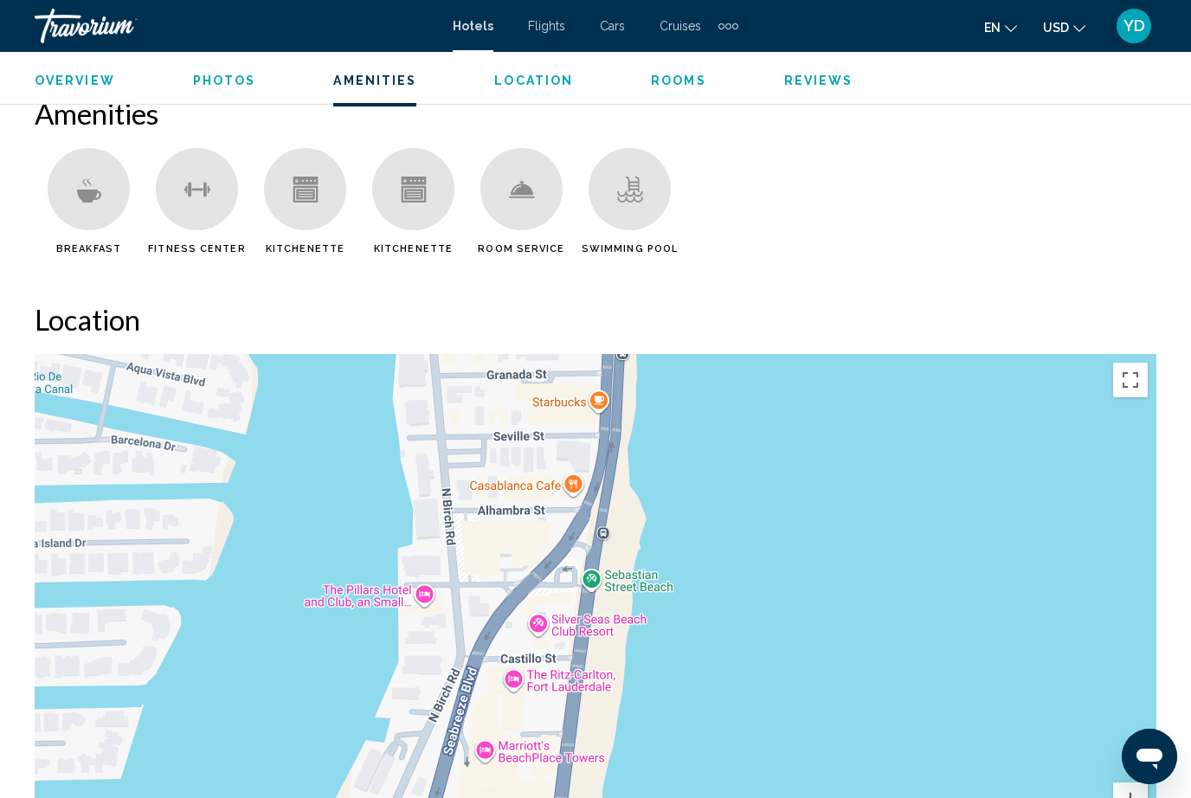
scroll to position [1665, 0]
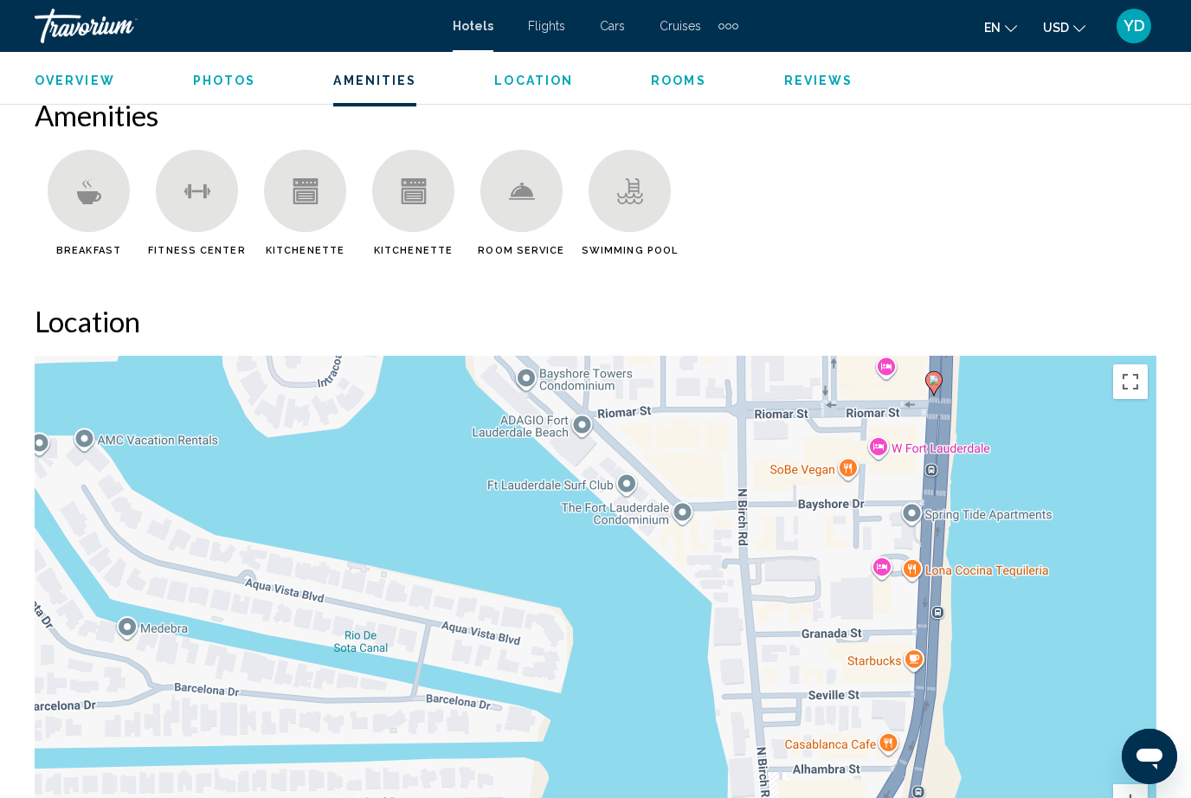
click at [87, 204] on div "Main content" at bounding box center [89, 191] width 82 height 82
click at [82, 199] on icon "Main content" at bounding box center [88, 196] width 24 height 13
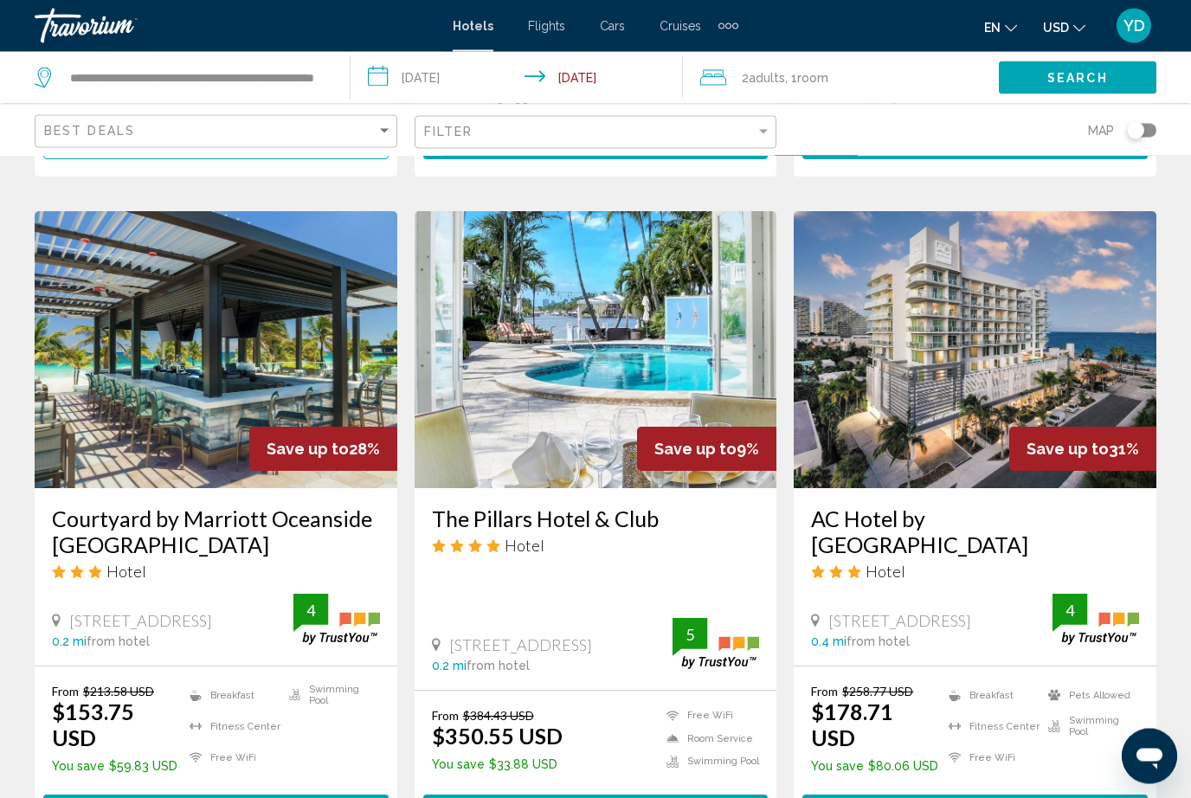
scroll to position [697, 0]
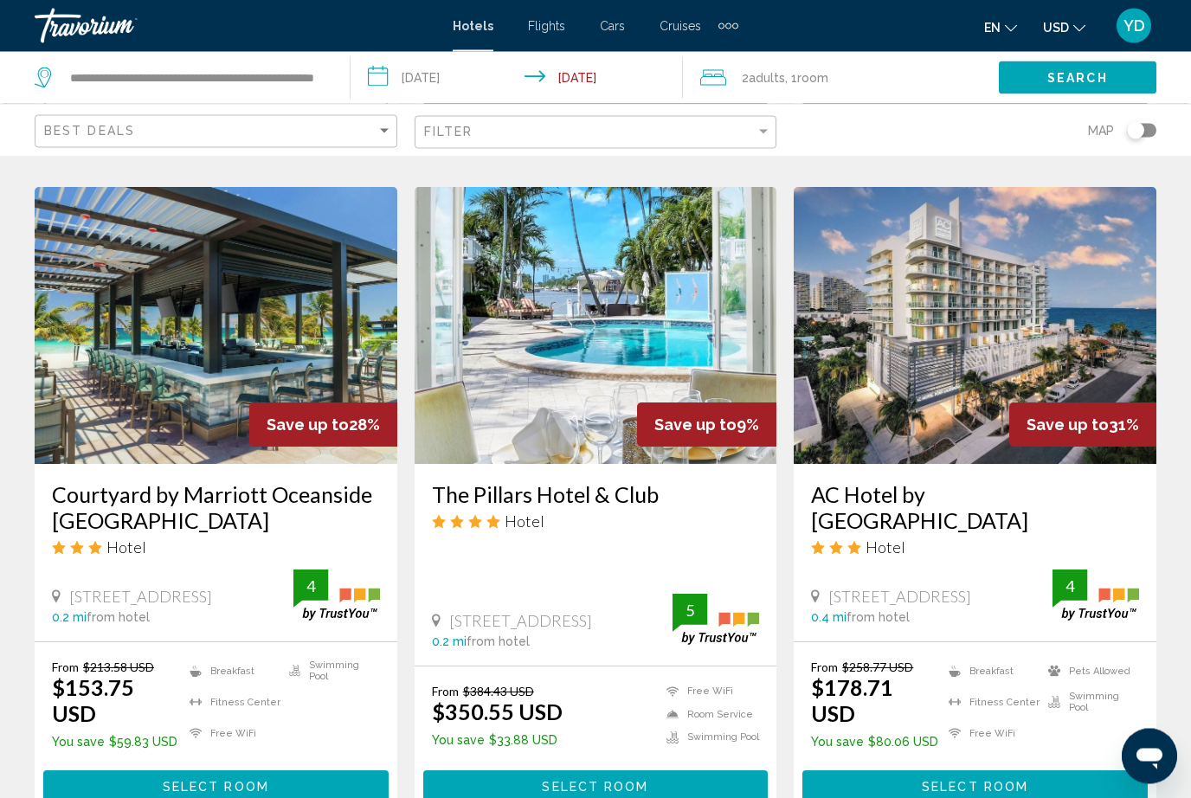
click at [168, 333] on img "Main content" at bounding box center [216, 326] width 363 height 277
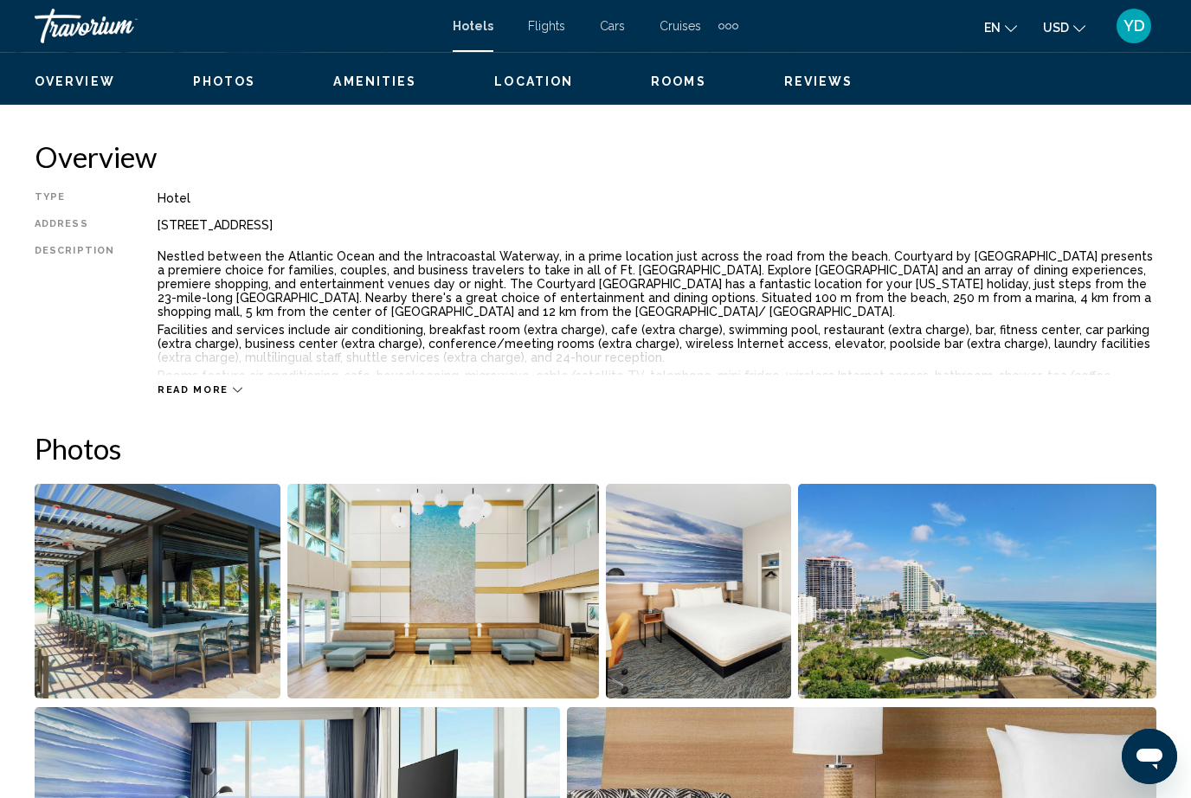
scroll to position [1075, 0]
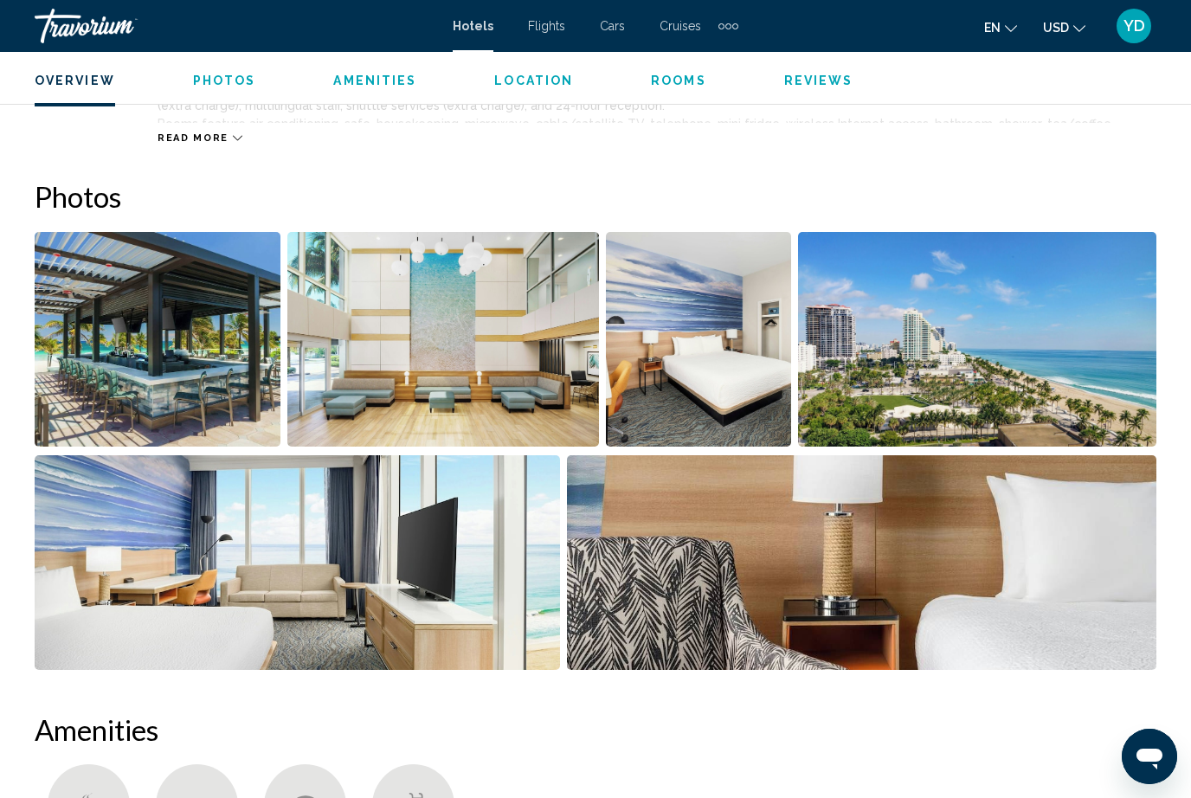
click at [1093, 381] on img "Open full-screen image slider" at bounding box center [977, 339] width 358 height 215
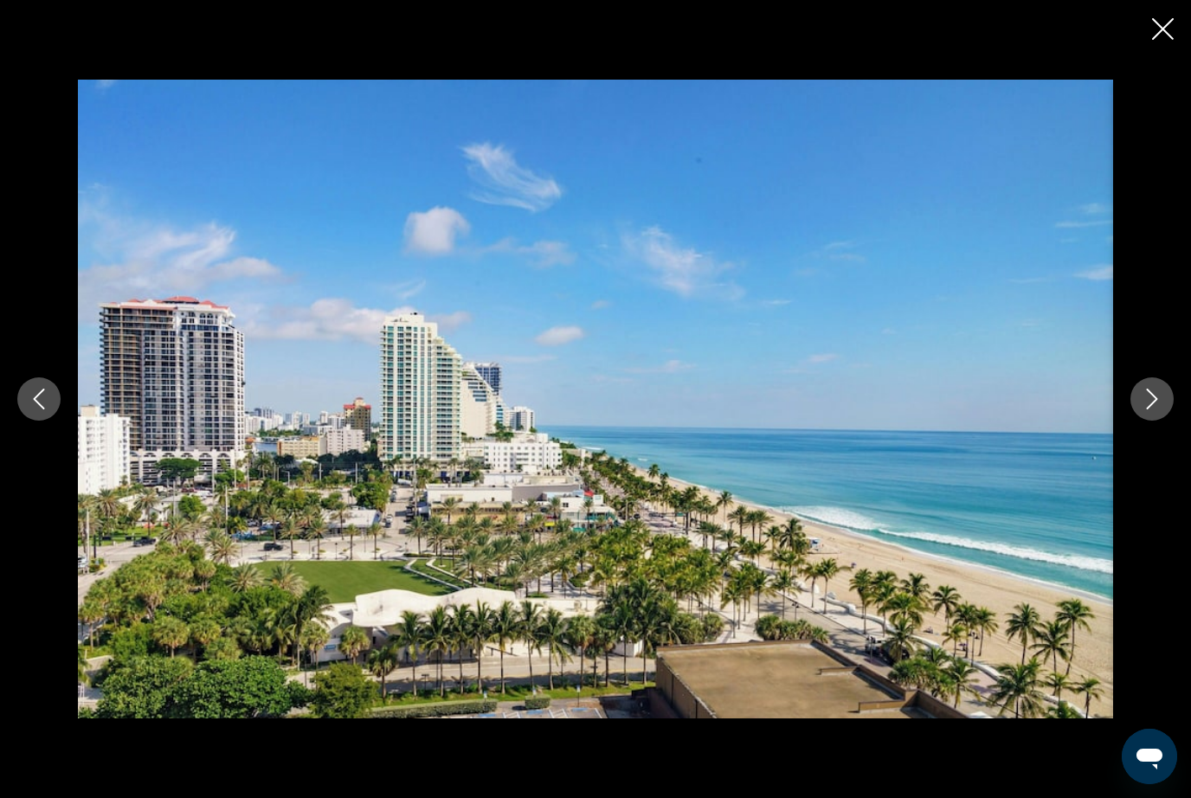
click at [1168, 421] on button "Next image" at bounding box center [1152, 399] width 43 height 43
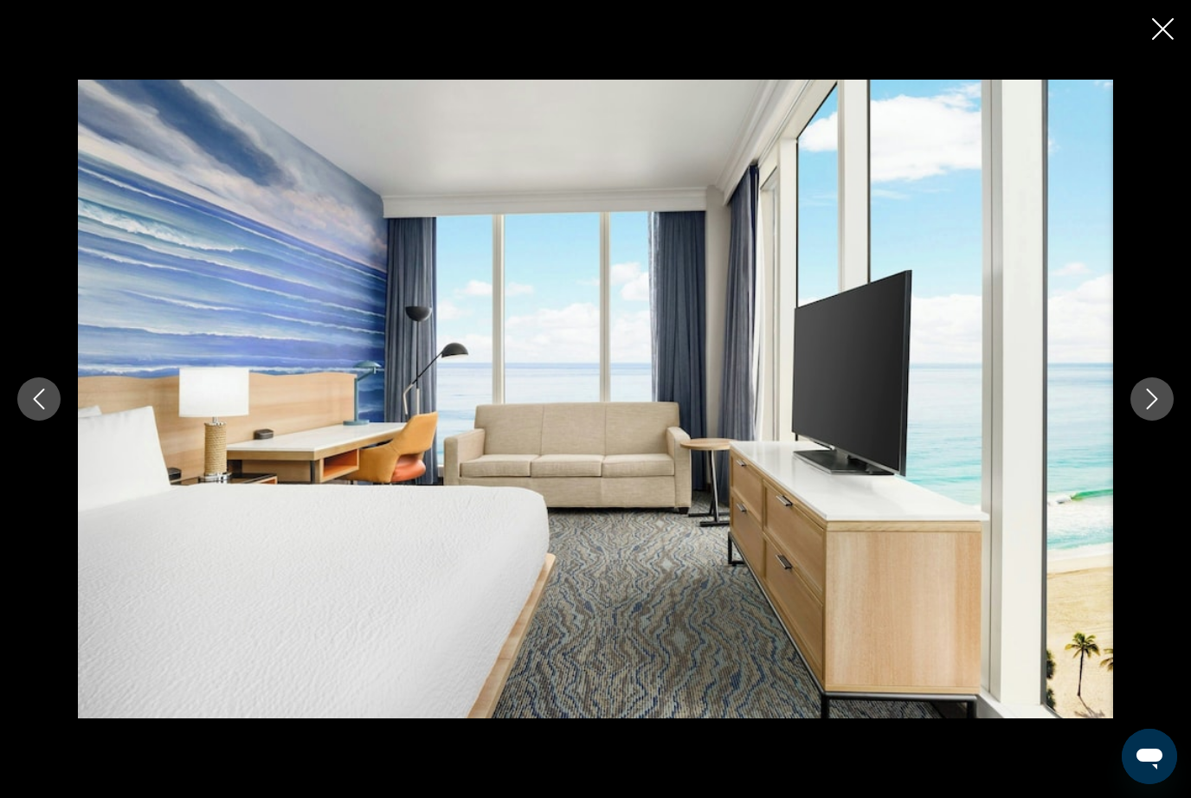
click at [1170, 421] on button "Next image" at bounding box center [1152, 399] width 43 height 43
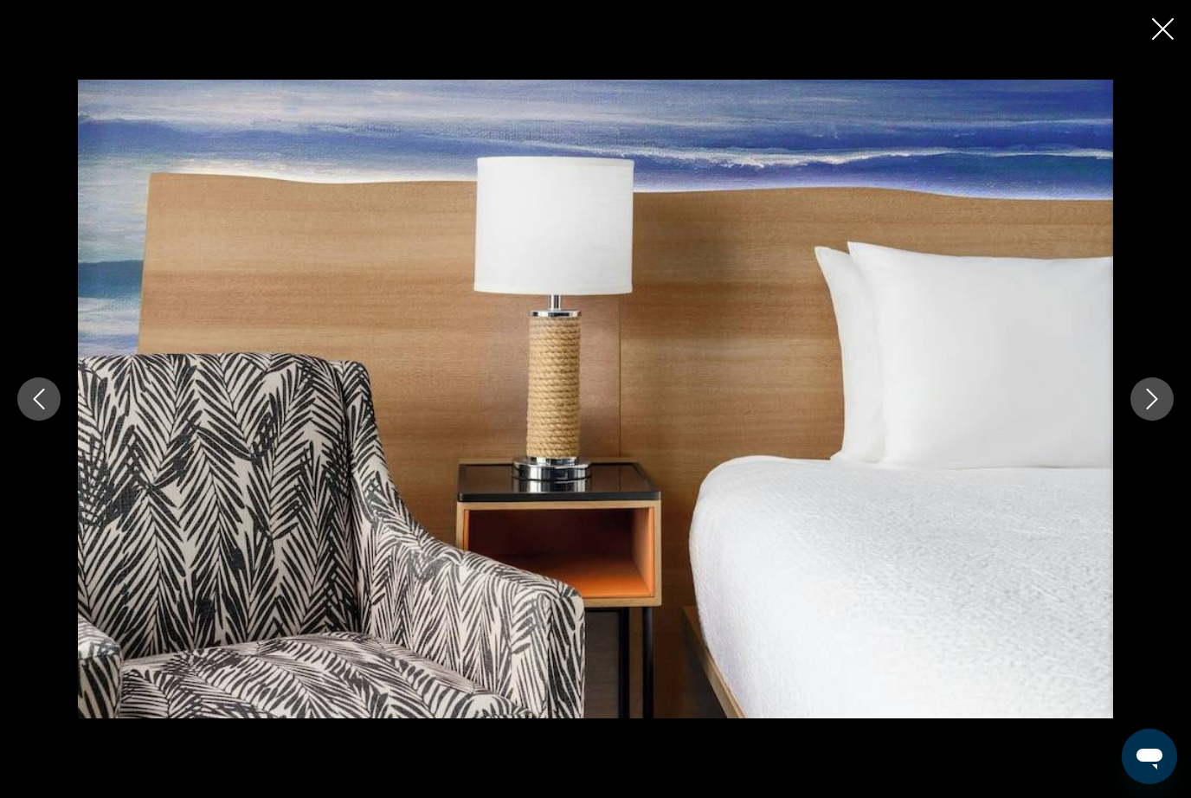
click at [1164, 421] on button "Next image" at bounding box center [1152, 399] width 43 height 43
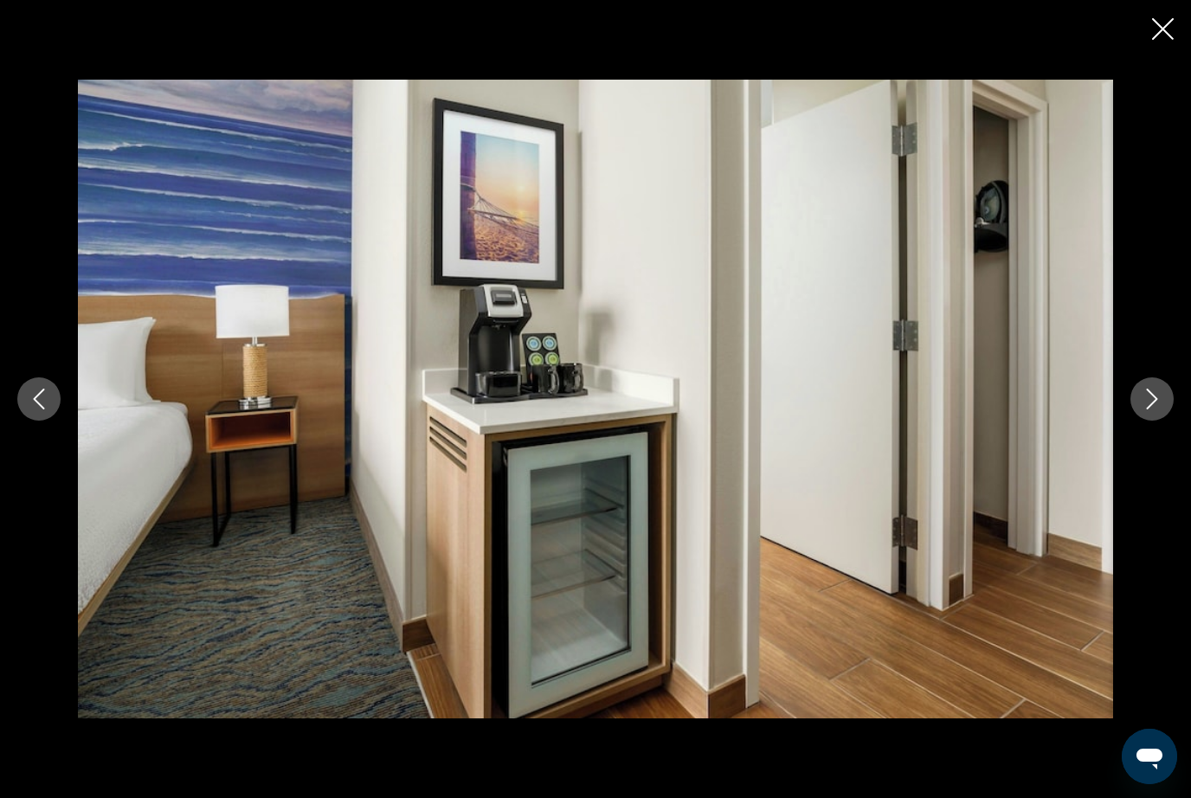
click at [1165, 421] on button "Next image" at bounding box center [1152, 399] width 43 height 43
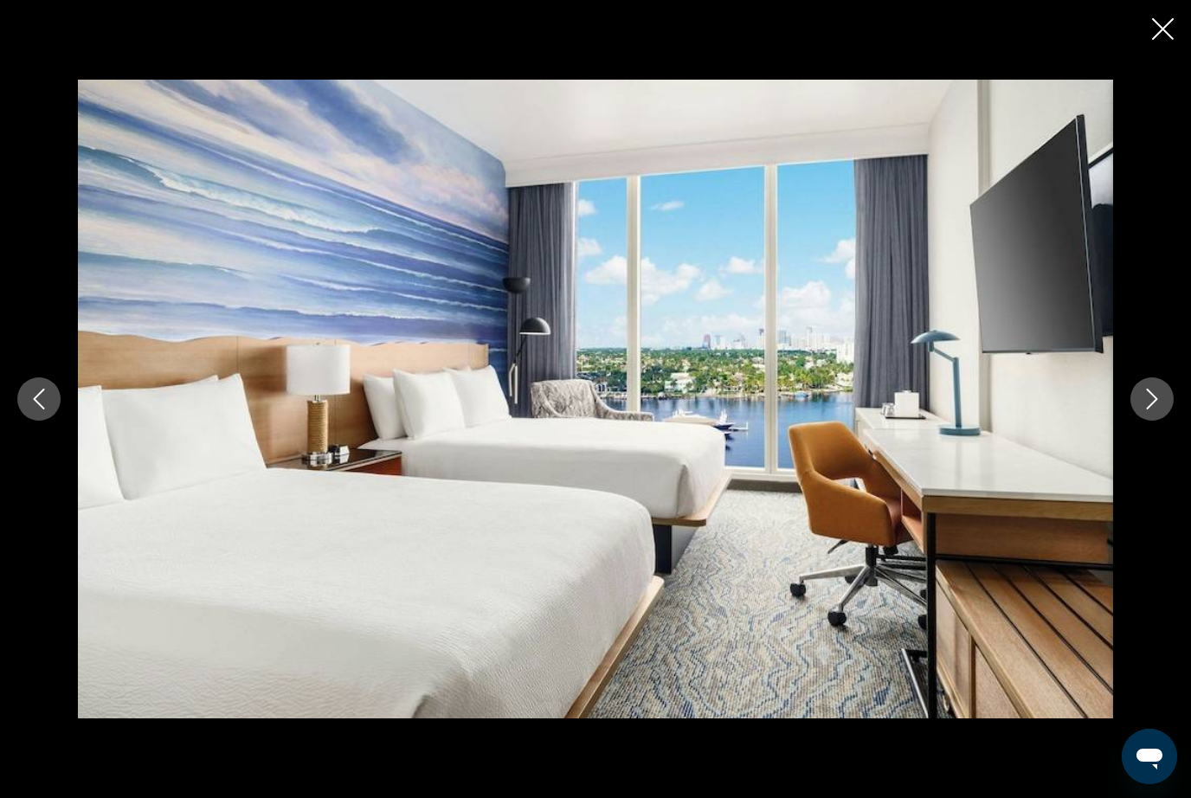
click at [1162, 410] on icon "Next image" at bounding box center [1152, 399] width 21 height 21
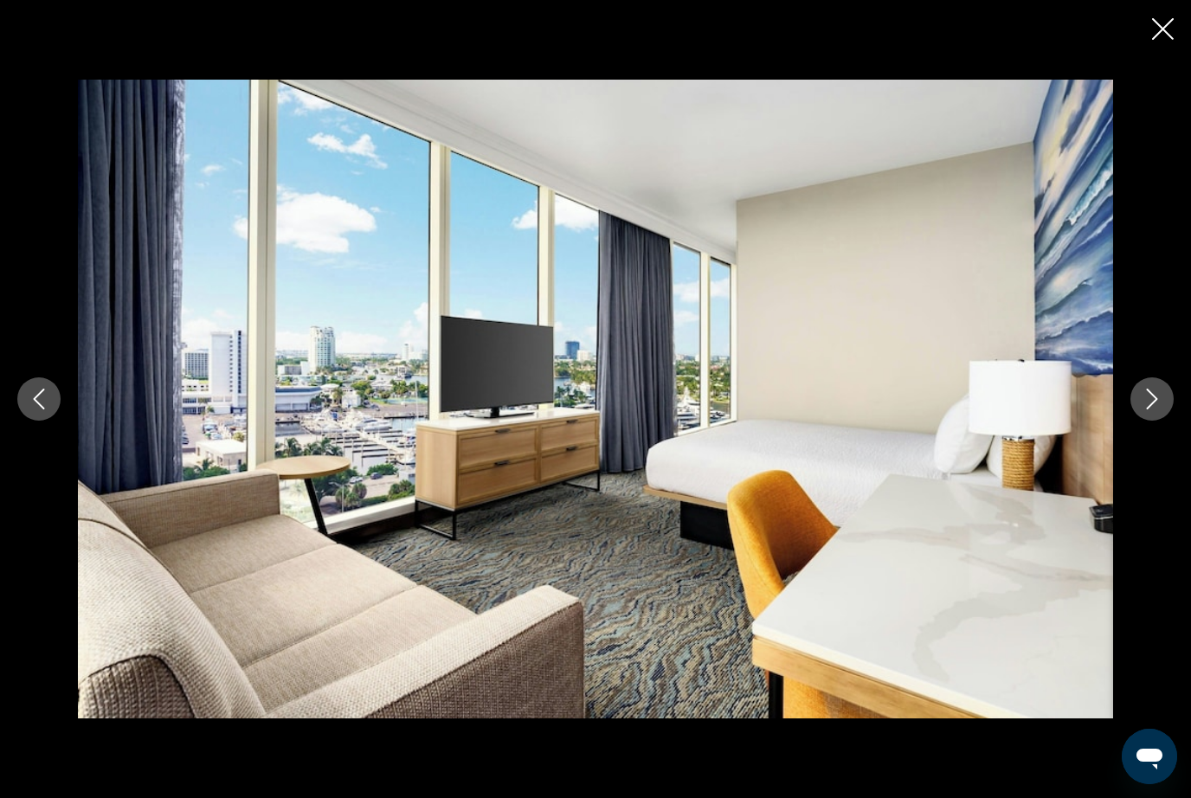
click at [1152, 421] on button "Next image" at bounding box center [1152, 399] width 43 height 43
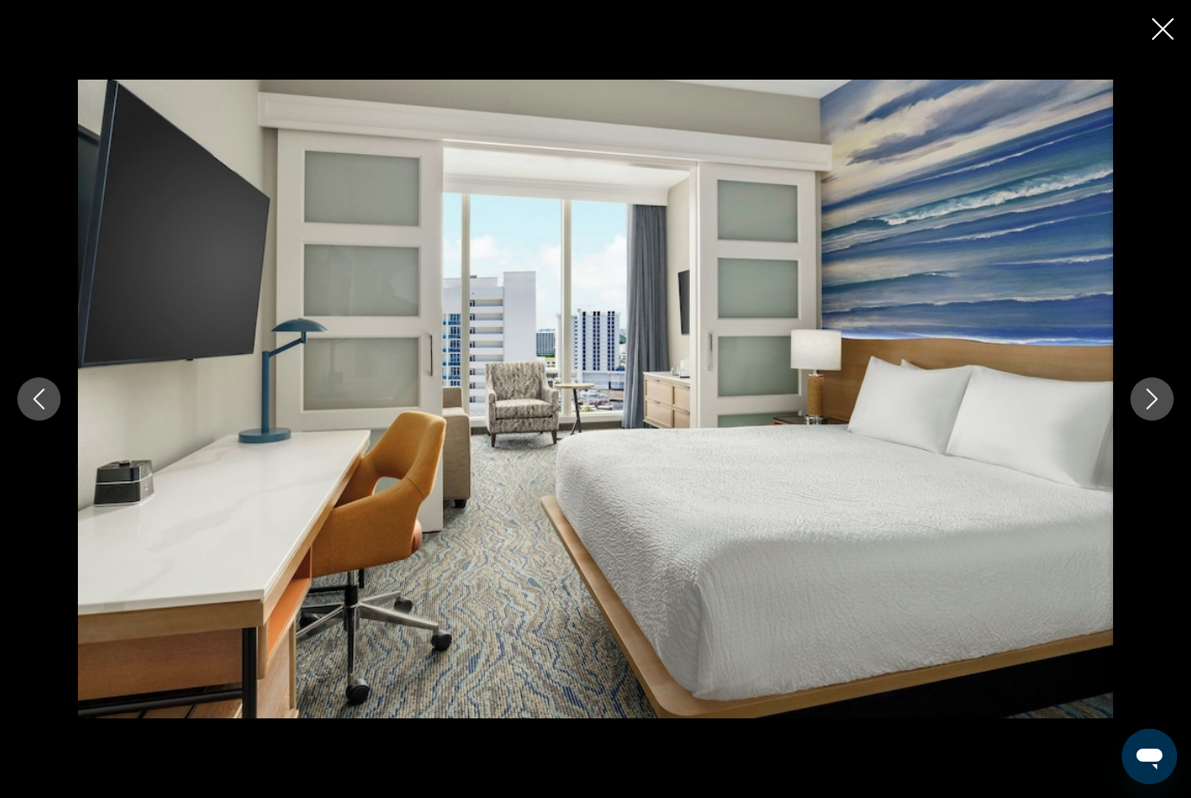
click at [1160, 410] on icon "Next image" at bounding box center [1152, 399] width 21 height 21
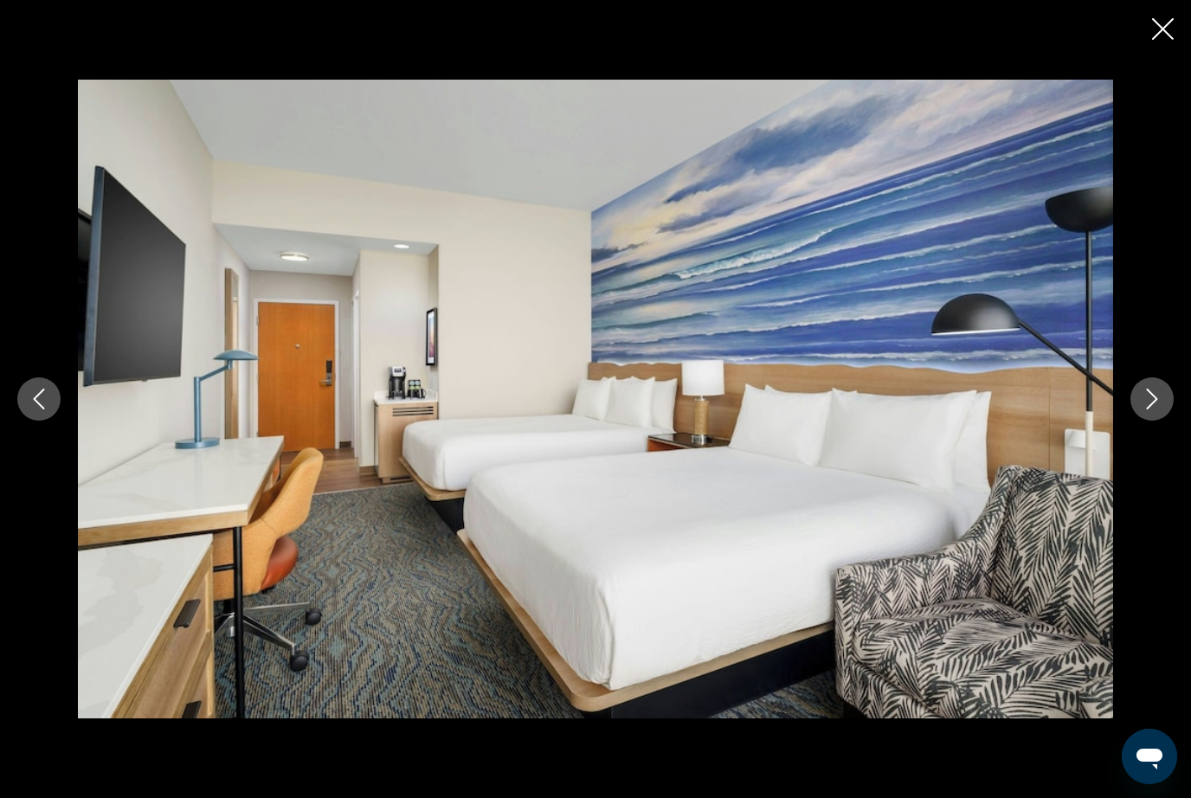
click at [1159, 410] on icon "Next image" at bounding box center [1152, 399] width 21 height 21
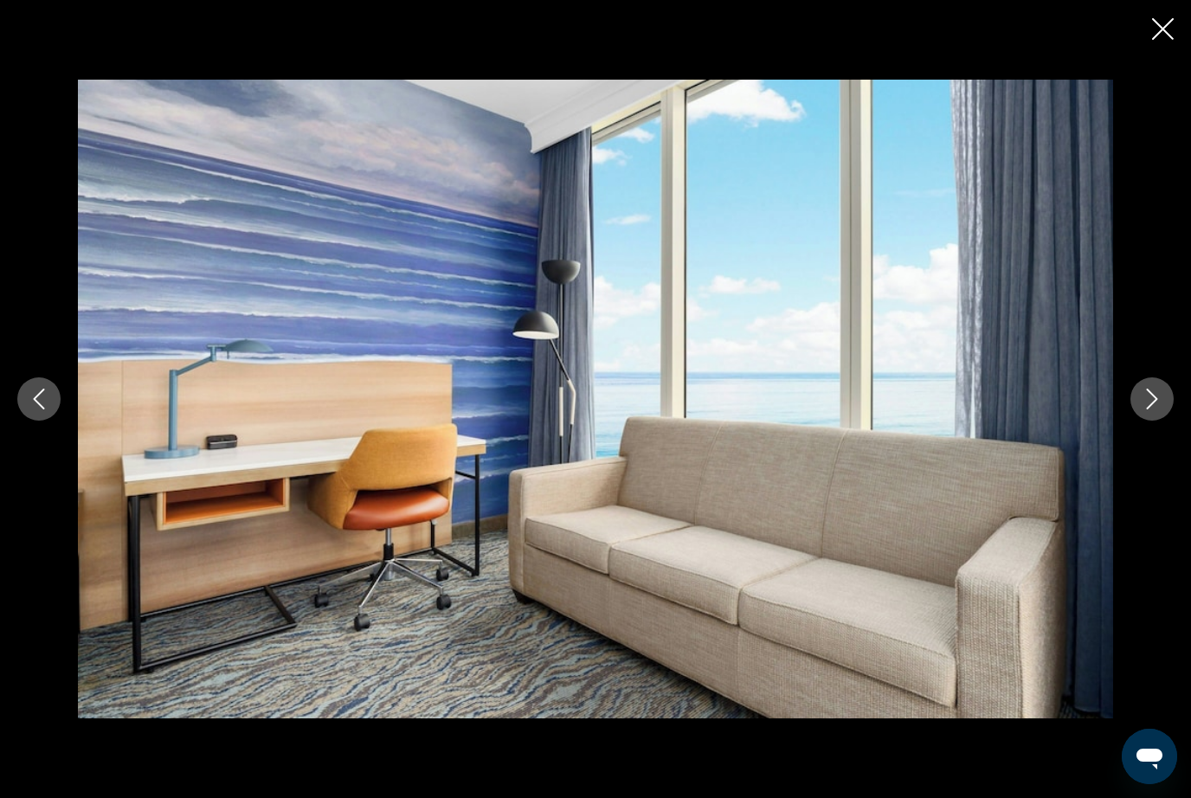
click at [1160, 410] on icon "Next image" at bounding box center [1152, 399] width 21 height 21
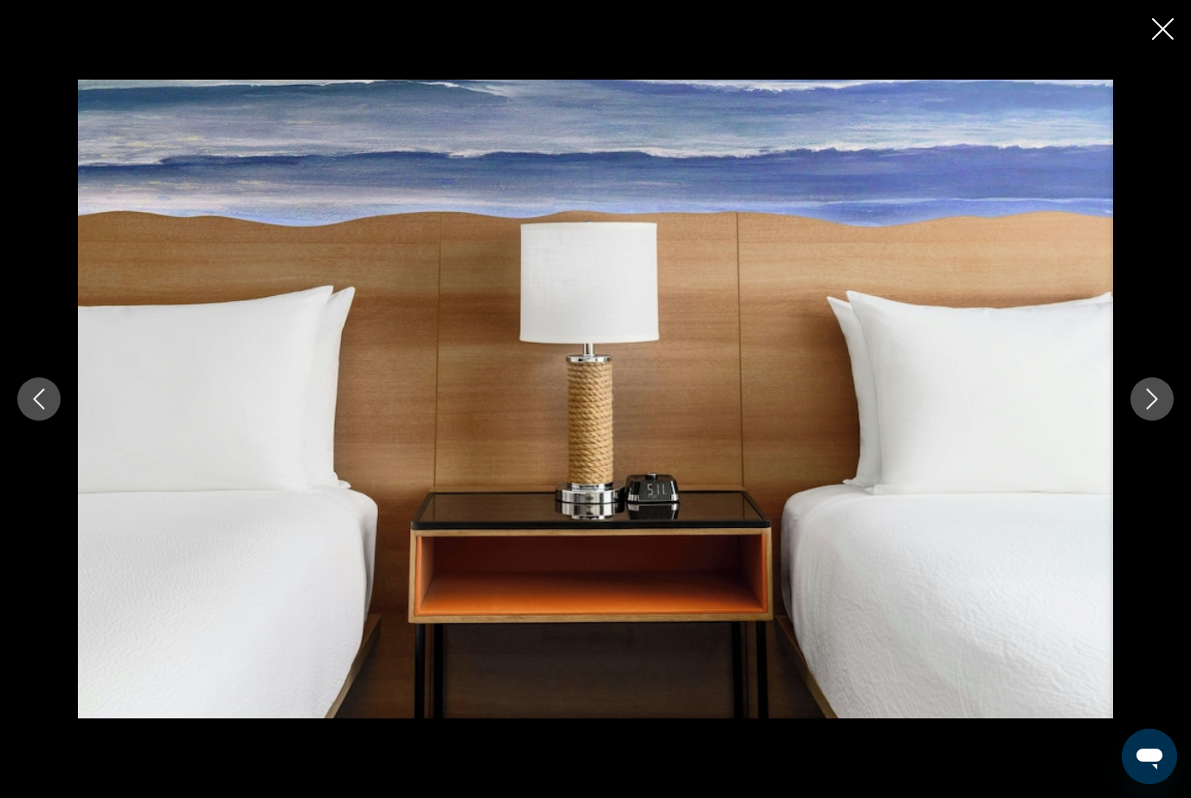
click at [1156, 421] on button "Next image" at bounding box center [1152, 399] width 43 height 43
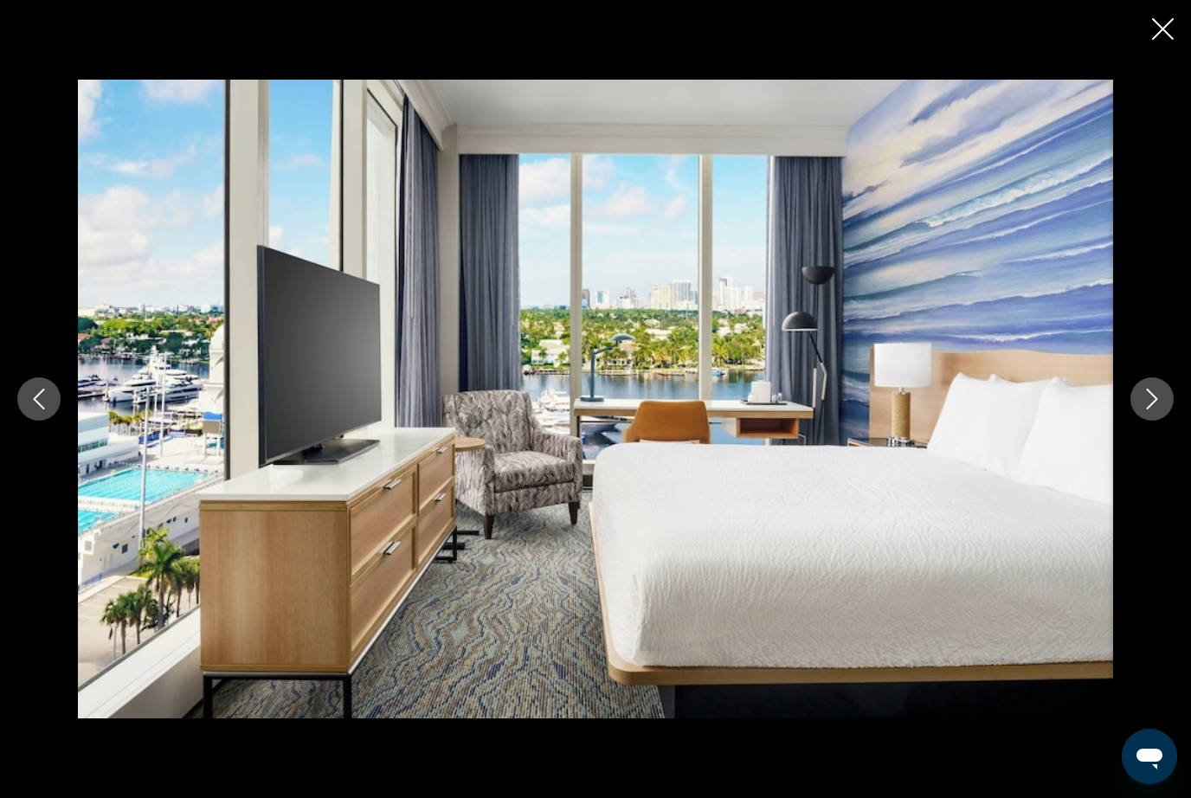
scroll to position [1104, 0]
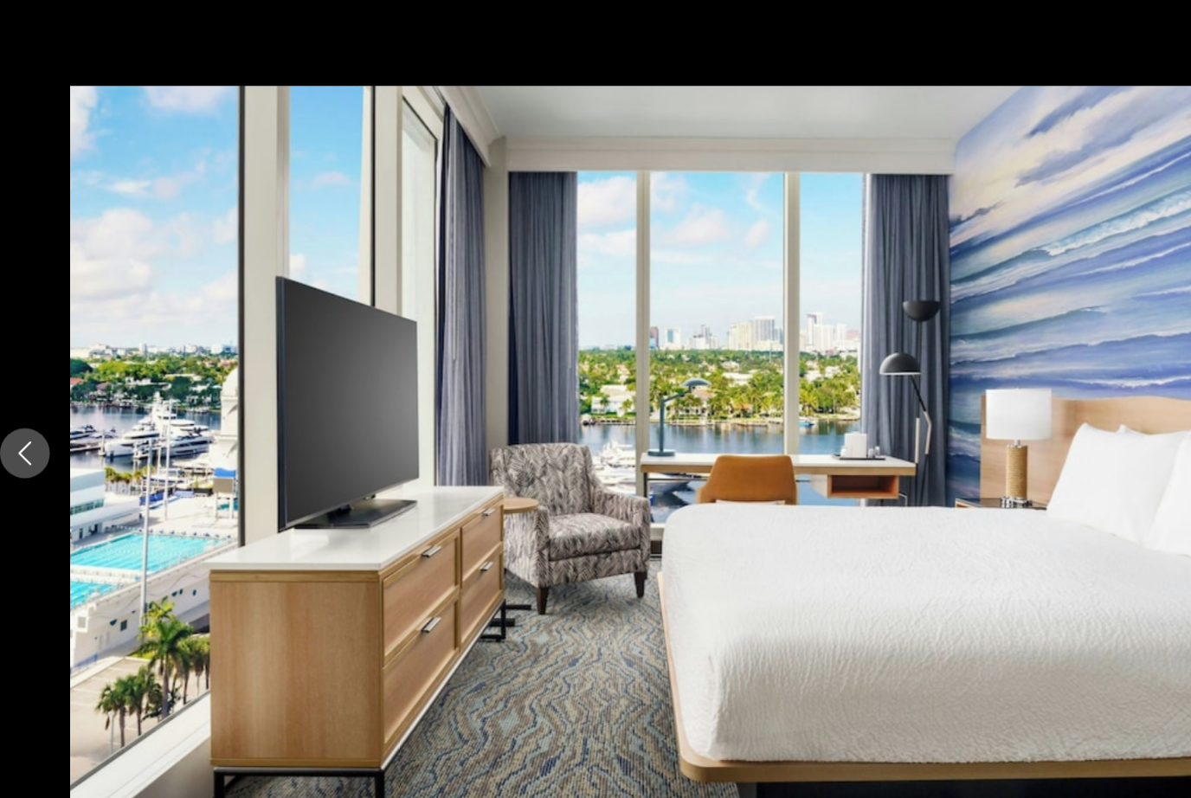
click at [1012, 265] on img "Main content" at bounding box center [596, 399] width 1036 height 639
click at [1014, 260] on img "Main content" at bounding box center [596, 399] width 1036 height 639
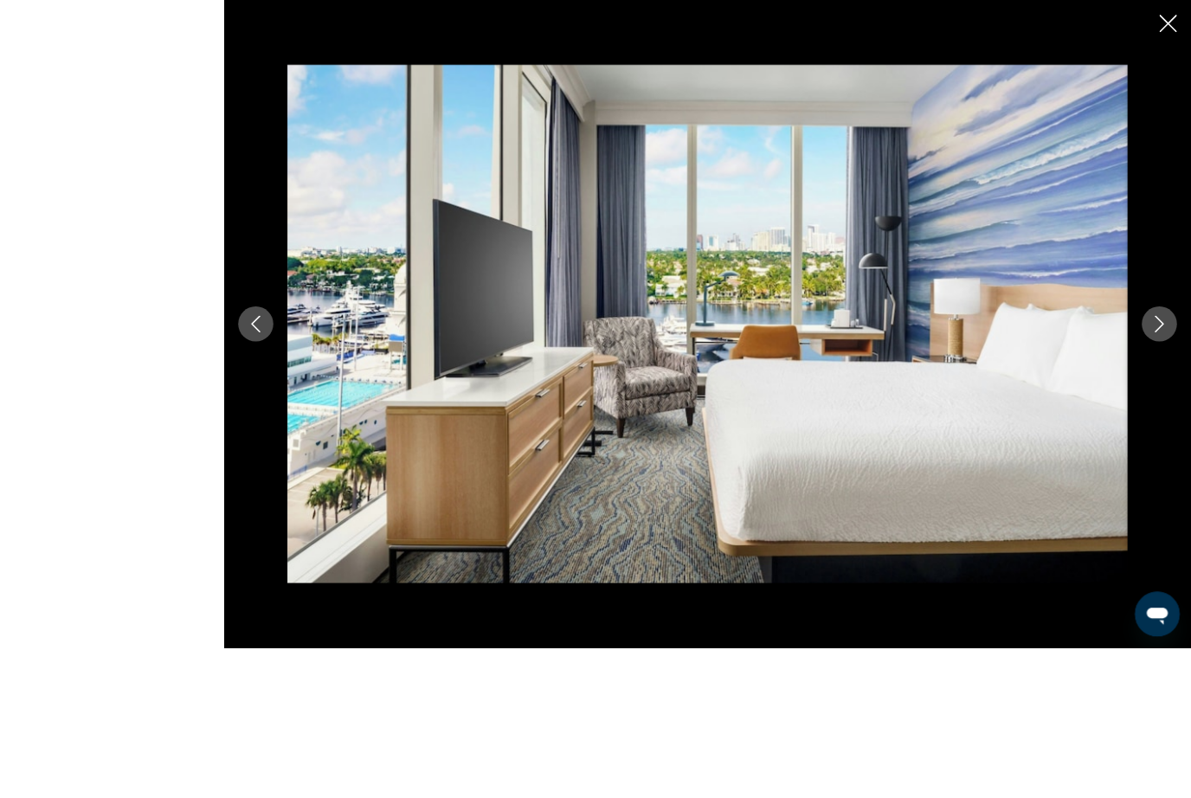
scroll to position [1075, 0]
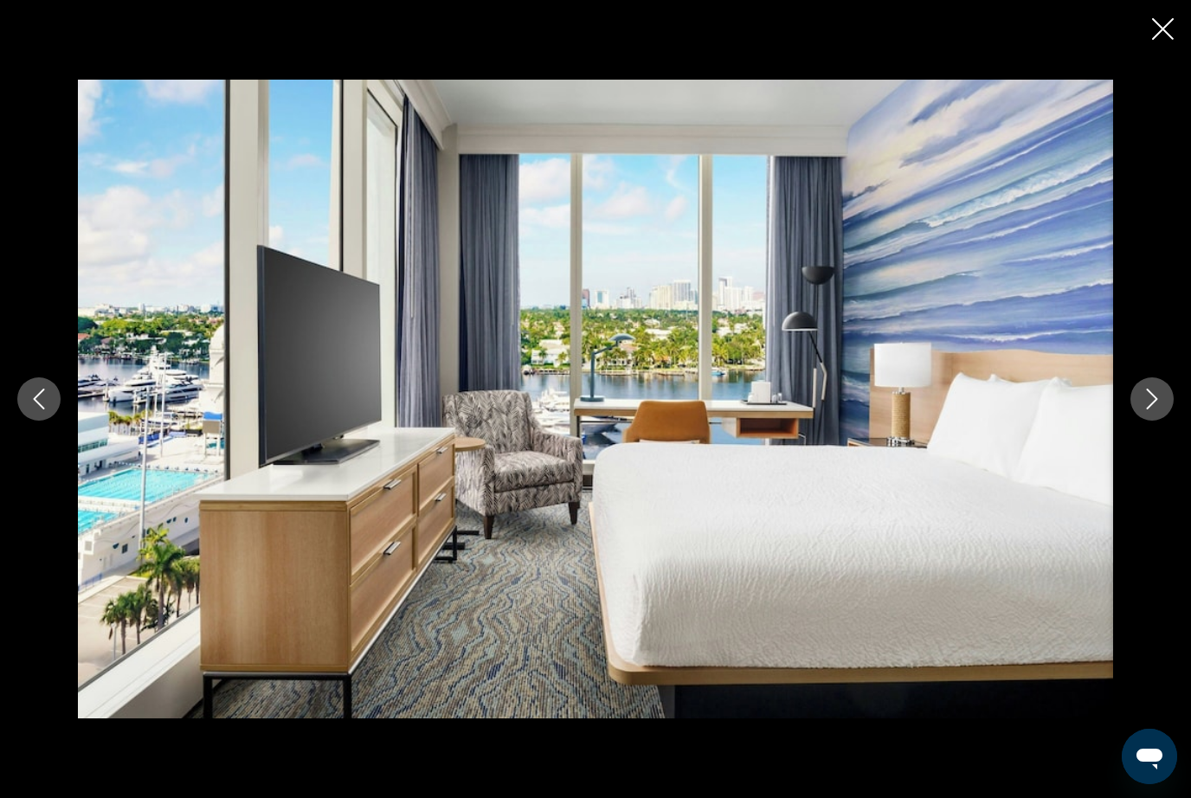
click at [1151, 421] on button "Next image" at bounding box center [1152, 399] width 43 height 43
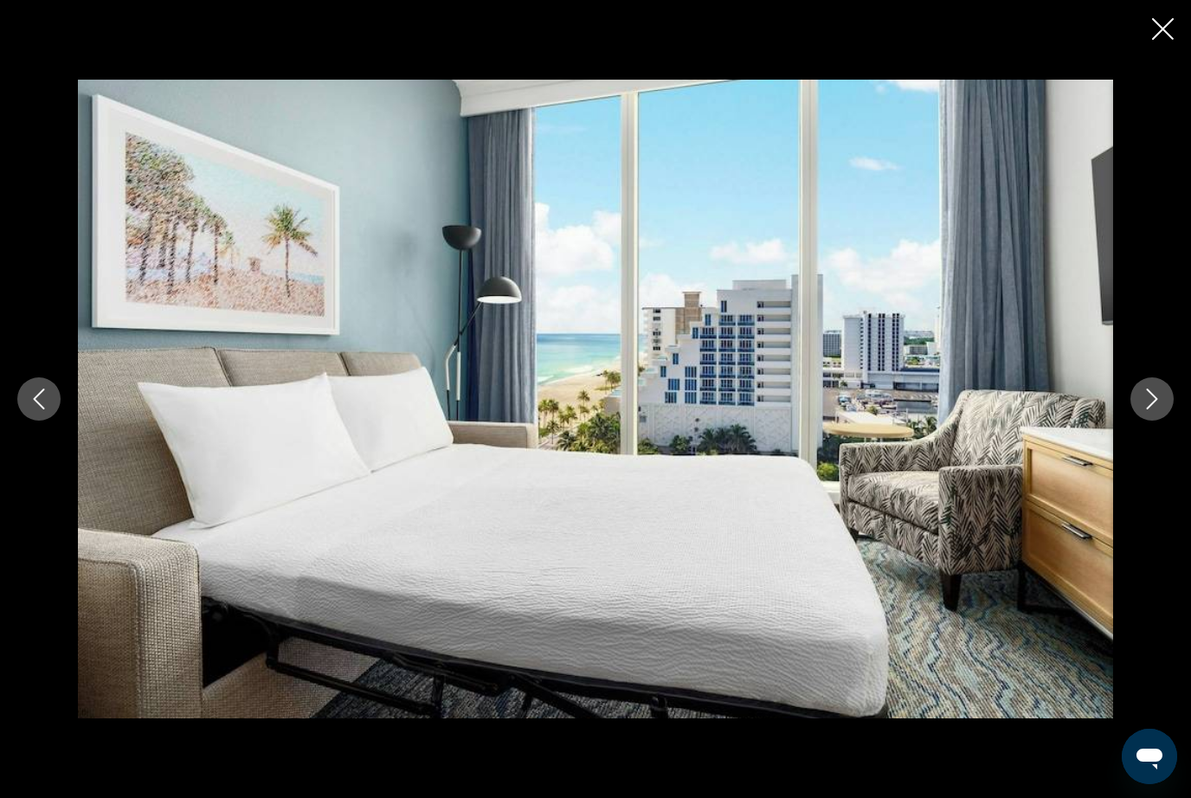
click at [1139, 421] on button "Next image" at bounding box center [1152, 399] width 43 height 43
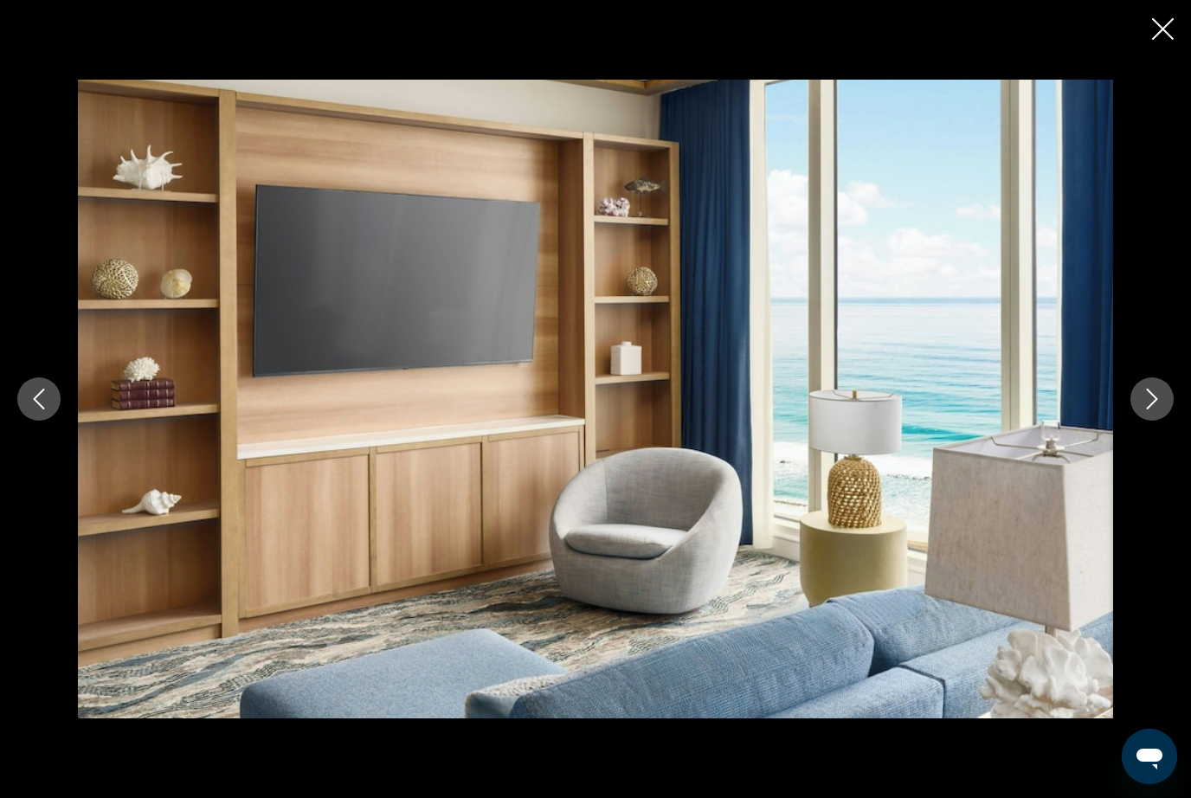
click at [1151, 421] on button "Next image" at bounding box center [1152, 399] width 43 height 43
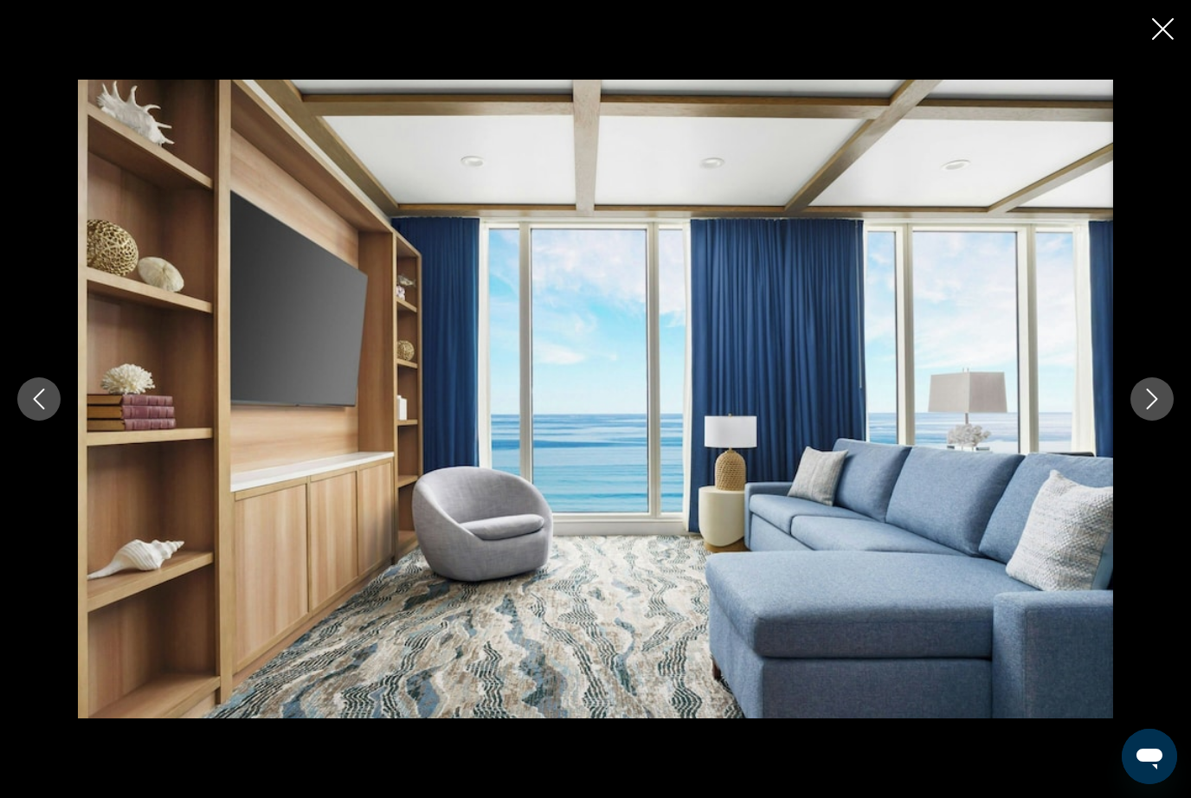
click at [1150, 456] on div "Main content" at bounding box center [595, 399] width 1191 height 639
click at [1151, 410] on icon "Next image" at bounding box center [1152, 399] width 21 height 21
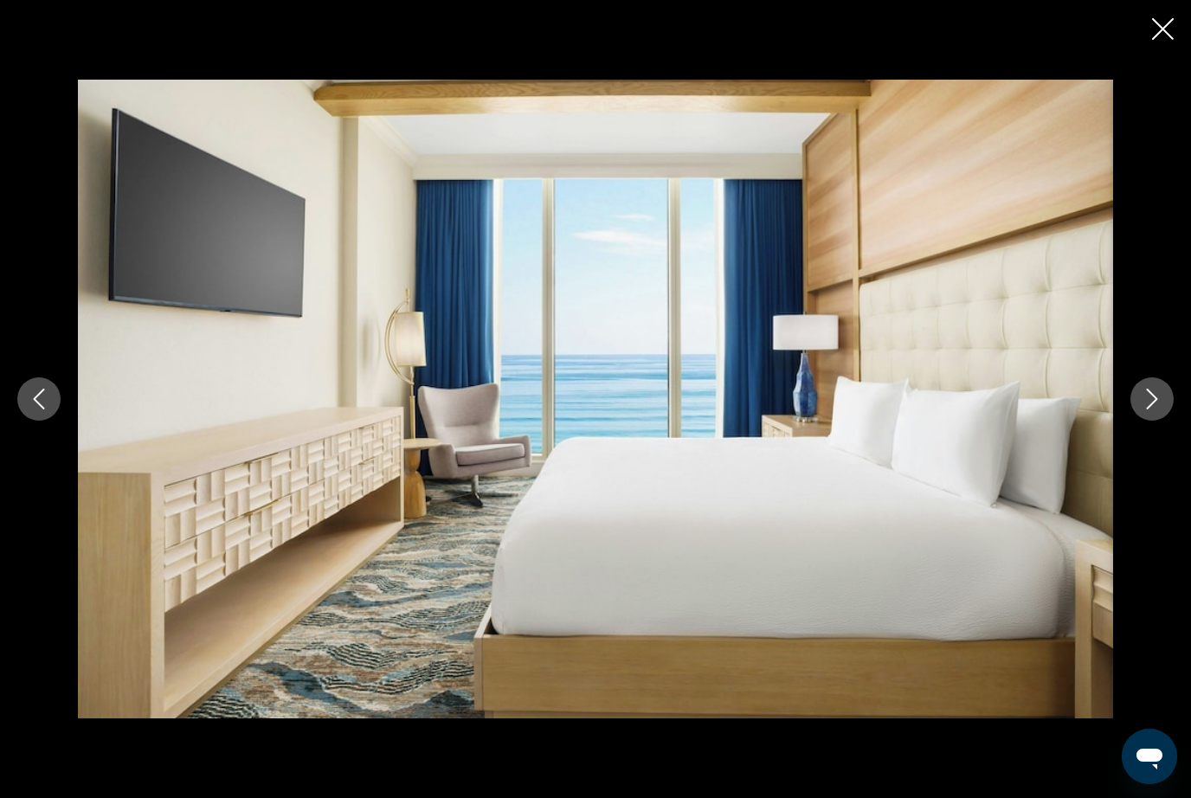
click at [1160, 410] on icon "Next image" at bounding box center [1152, 399] width 21 height 21
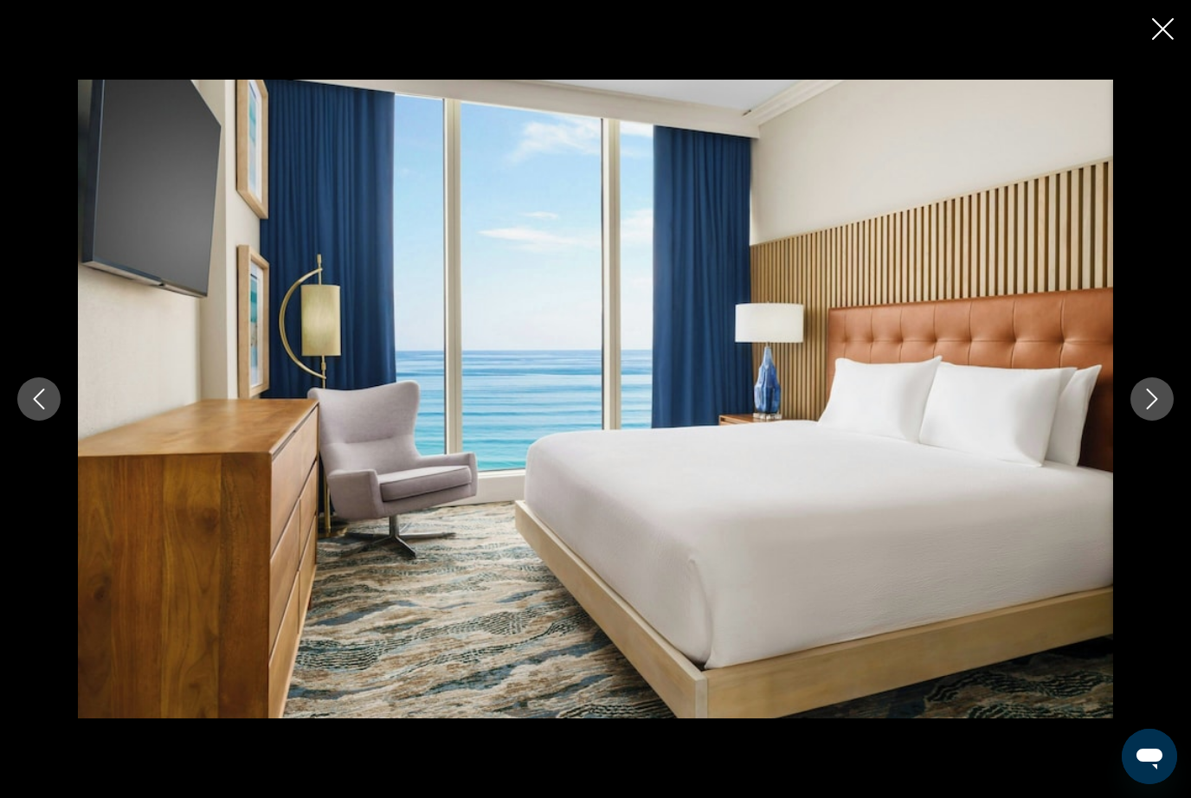
click at [1160, 410] on icon "Next image" at bounding box center [1152, 399] width 21 height 21
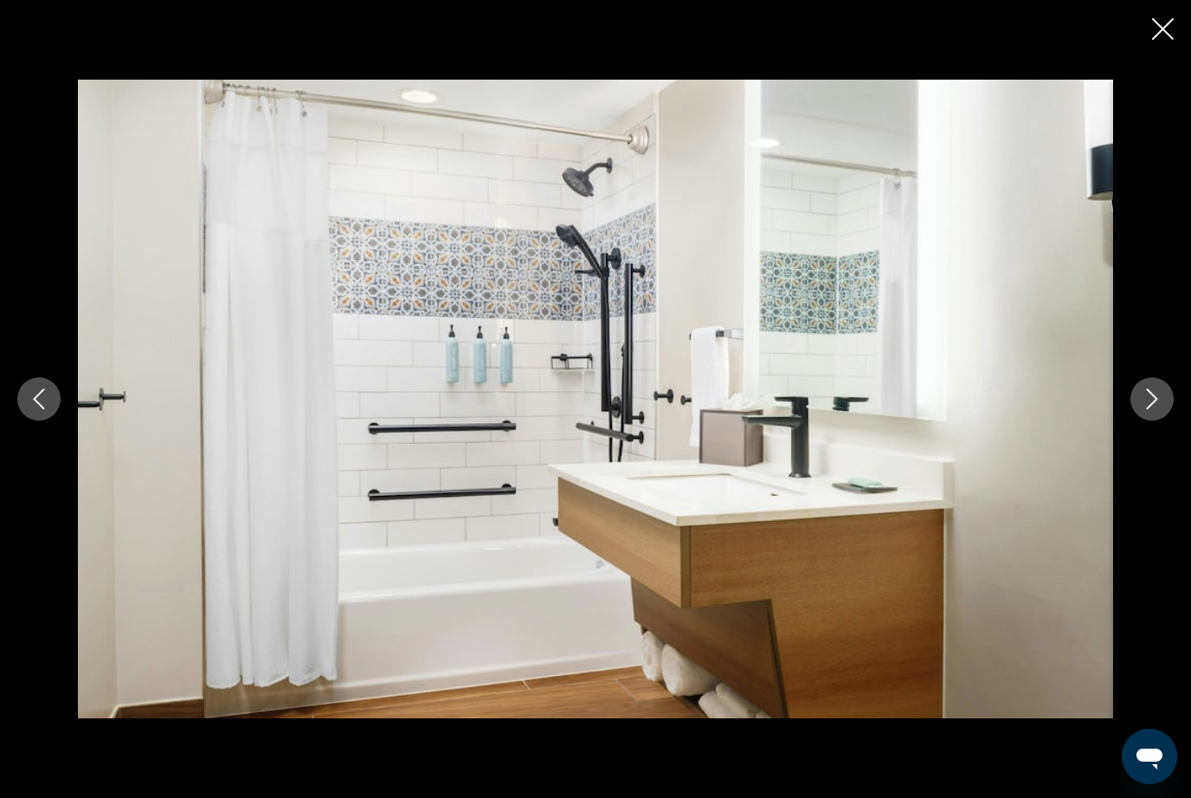
click at [1149, 421] on button "Next image" at bounding box center [1152, 399] width 43 height 43
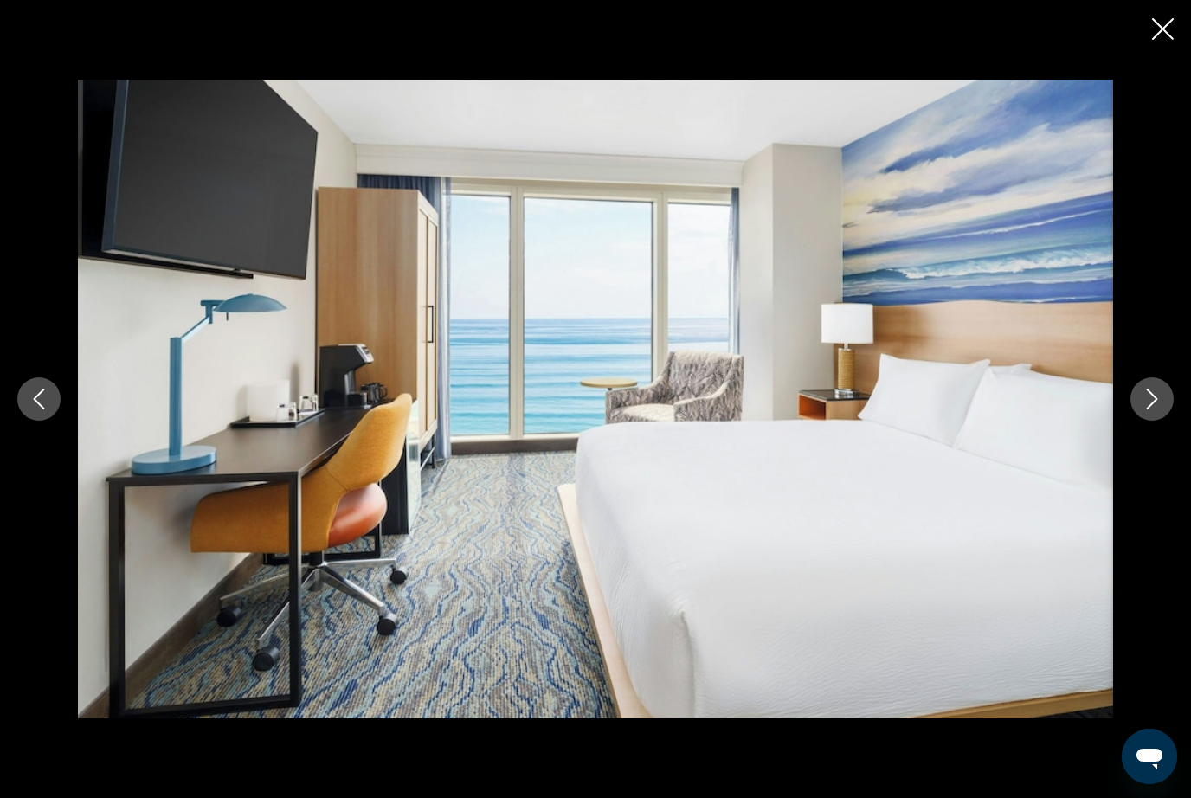
click at [1165, 421] on button "Next image" at bounding box center [1152, 399] width 43 height 43
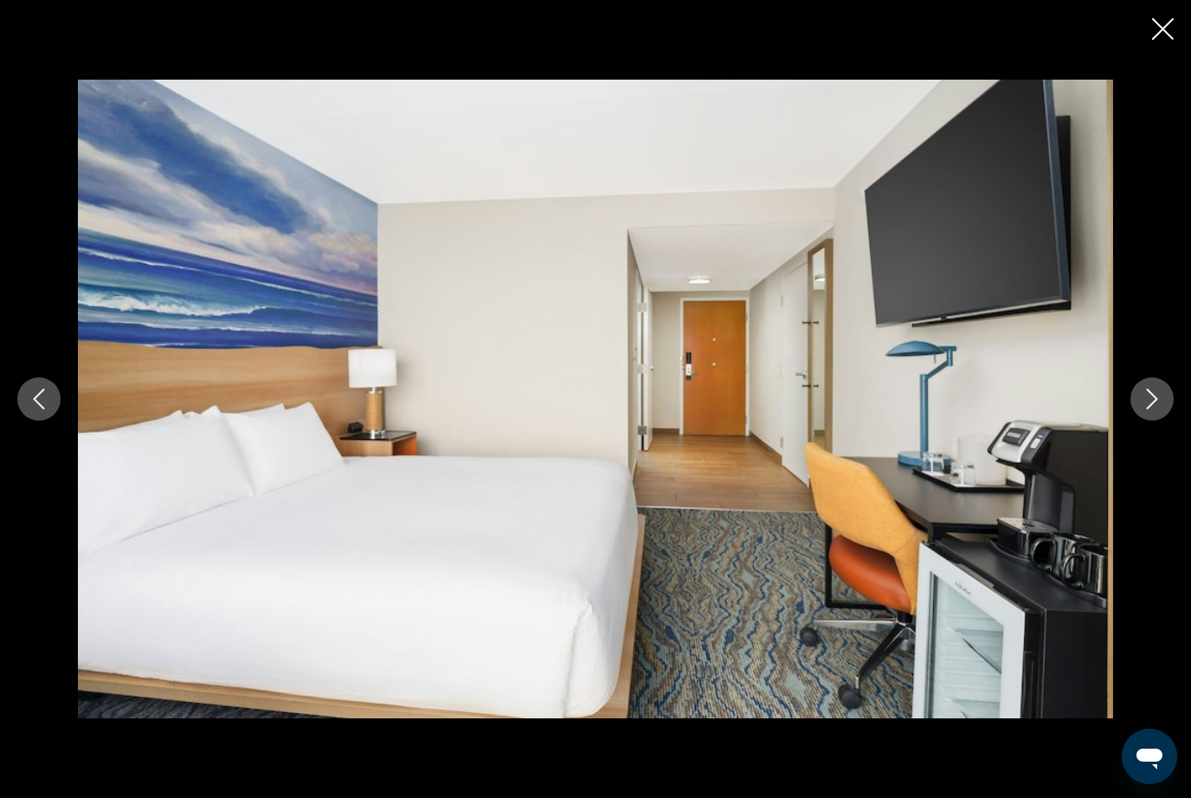
click at [1166, 421] on button "Next image" at bounding box center [1152, 399] width 43 height 43
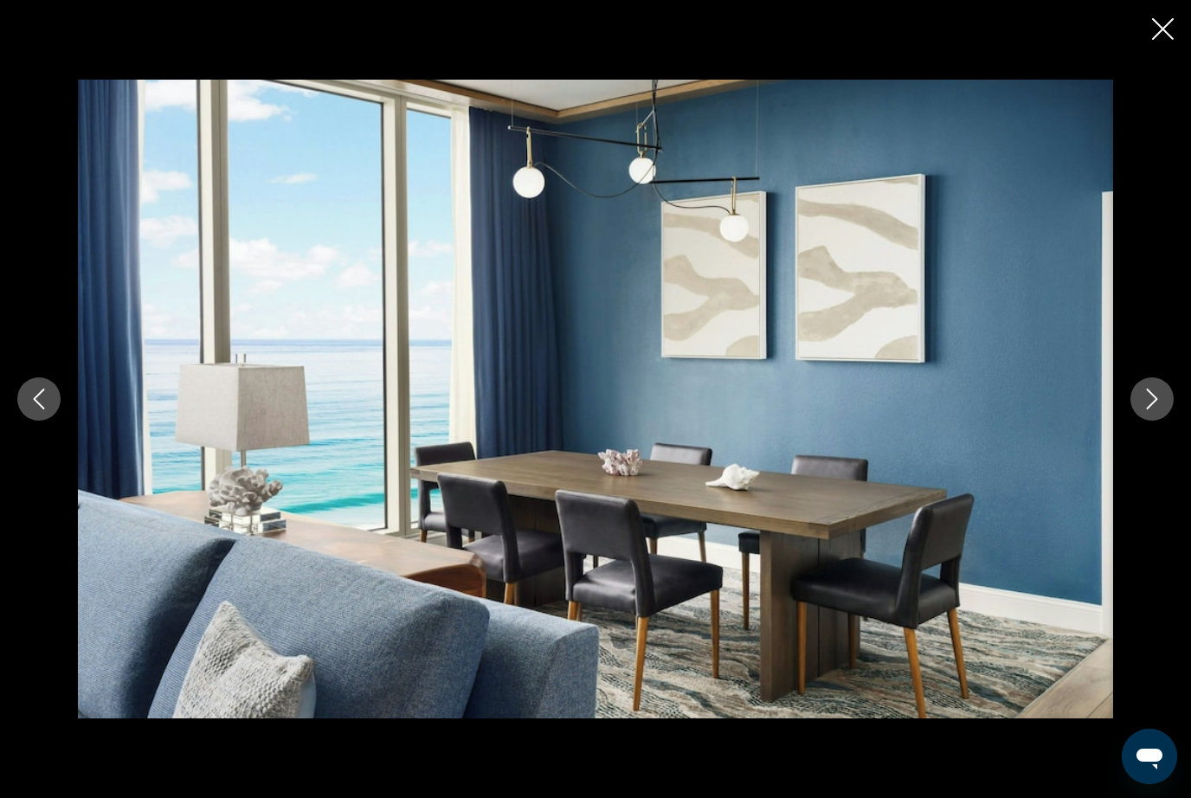
click at [1168, 421] on button "Next image" at bounding box center [1152, 399] width 43 height 43
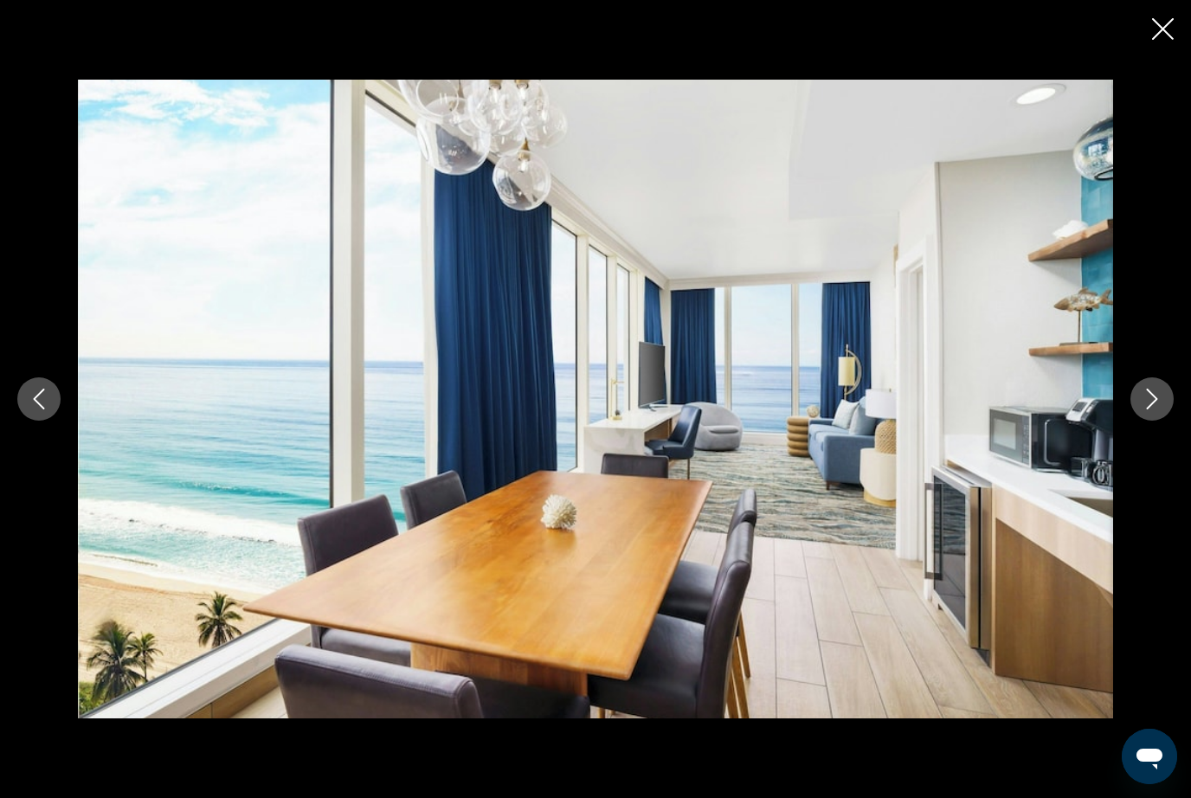
click at [1165, 421] on button "Next image" at bounding box center [1152, 399] width 43 height 43
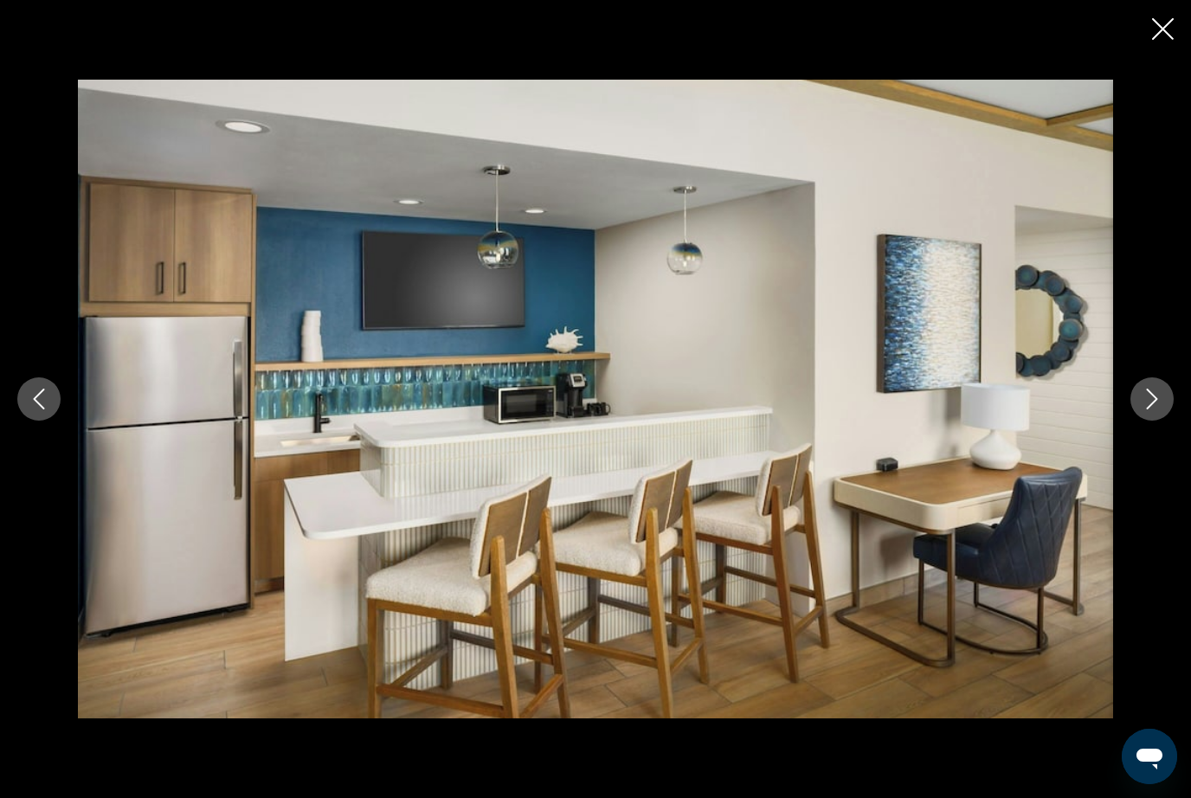
click at [1165, 421] on button "Next image" at bounding box center [1152, 399] width 43 height 43
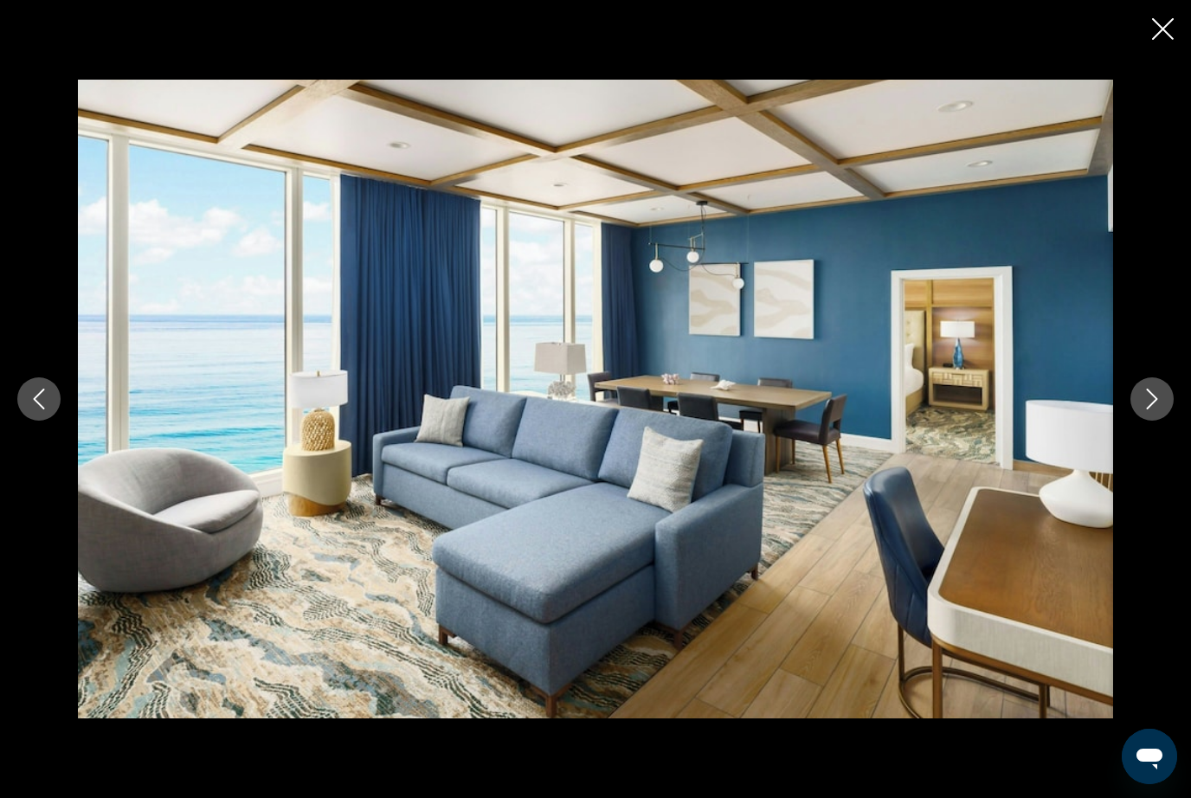
click at [1166, 421] on button "Next image" at bounding box center [1152, 399] width 43 height 43
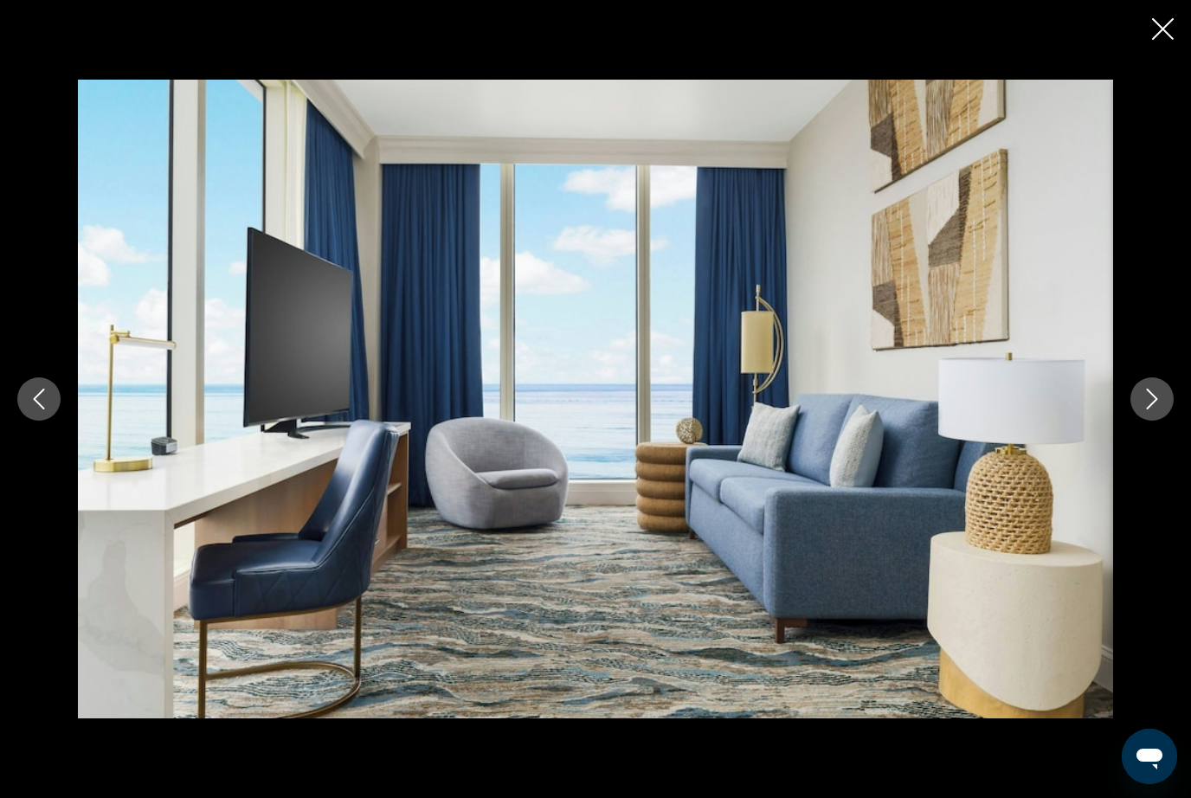
click at [1165, 421] on button "Next image" at bounding box center [1152, 399] width 43 height 43
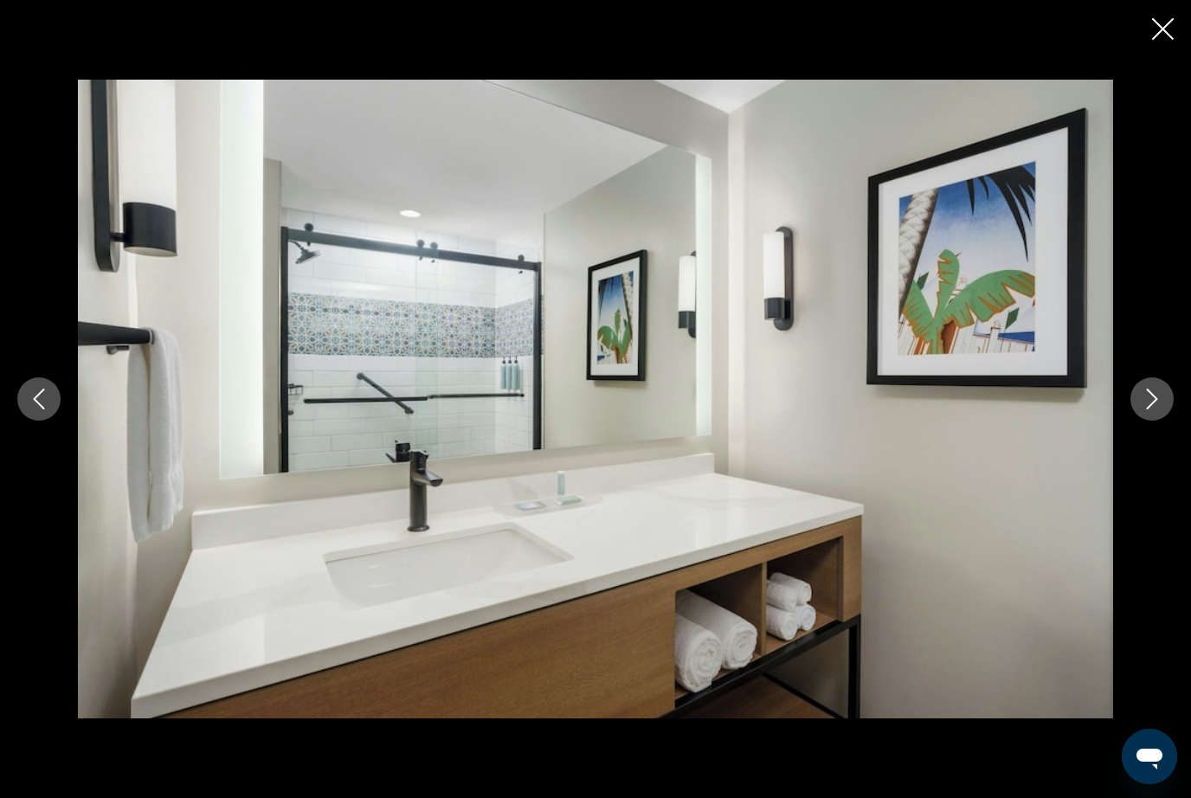
click at [1165, 421] on button "Next image" at bounding box center [1152, 399] width 43 height 43
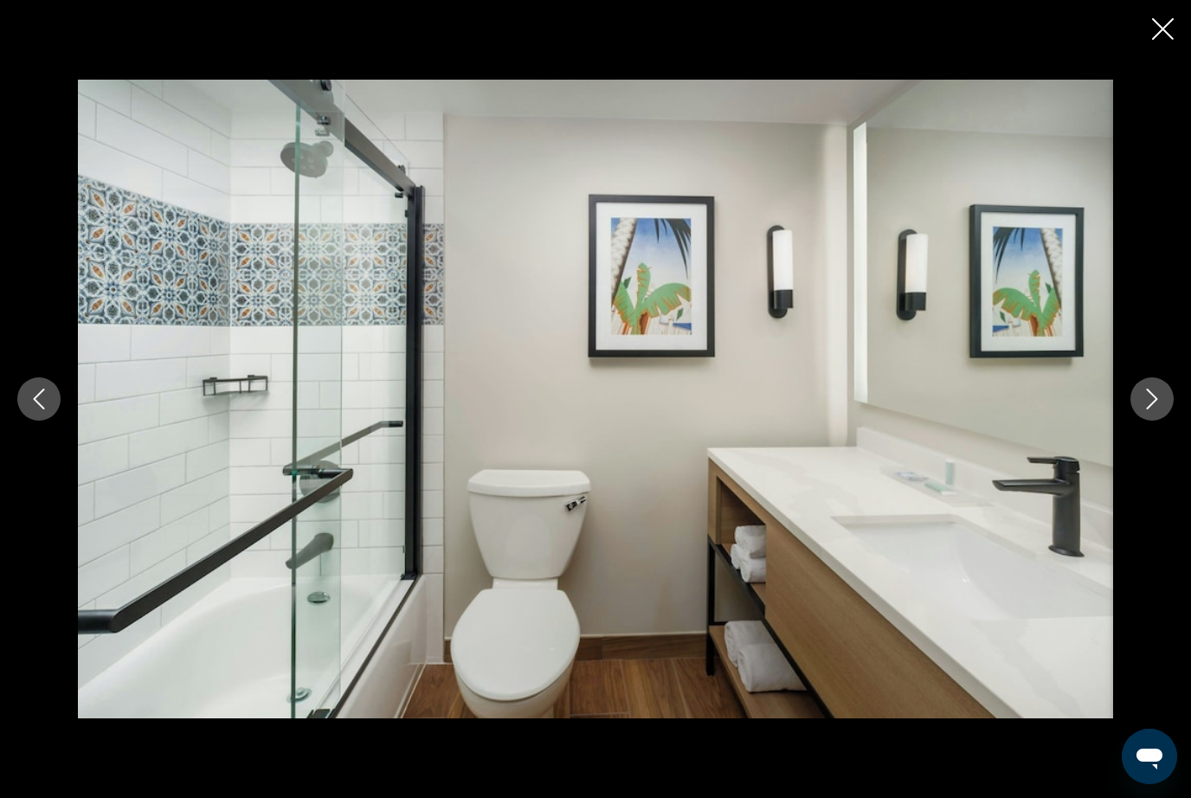
click at [1165, 421] on button "Next image" at bounding box center [1152, 399] width 43 height 43
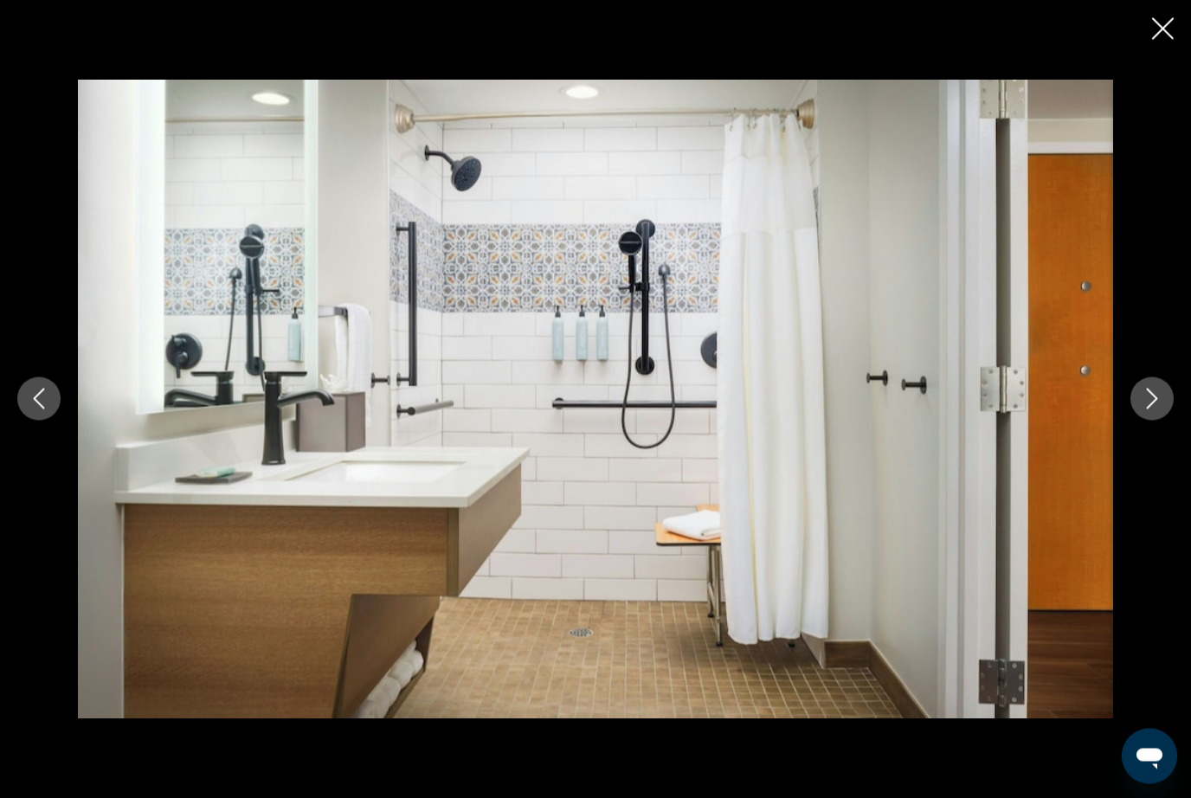
click at [1173, 19] on icon "Close slideshow" at bounding box center [1163, 29] width 22 height 22
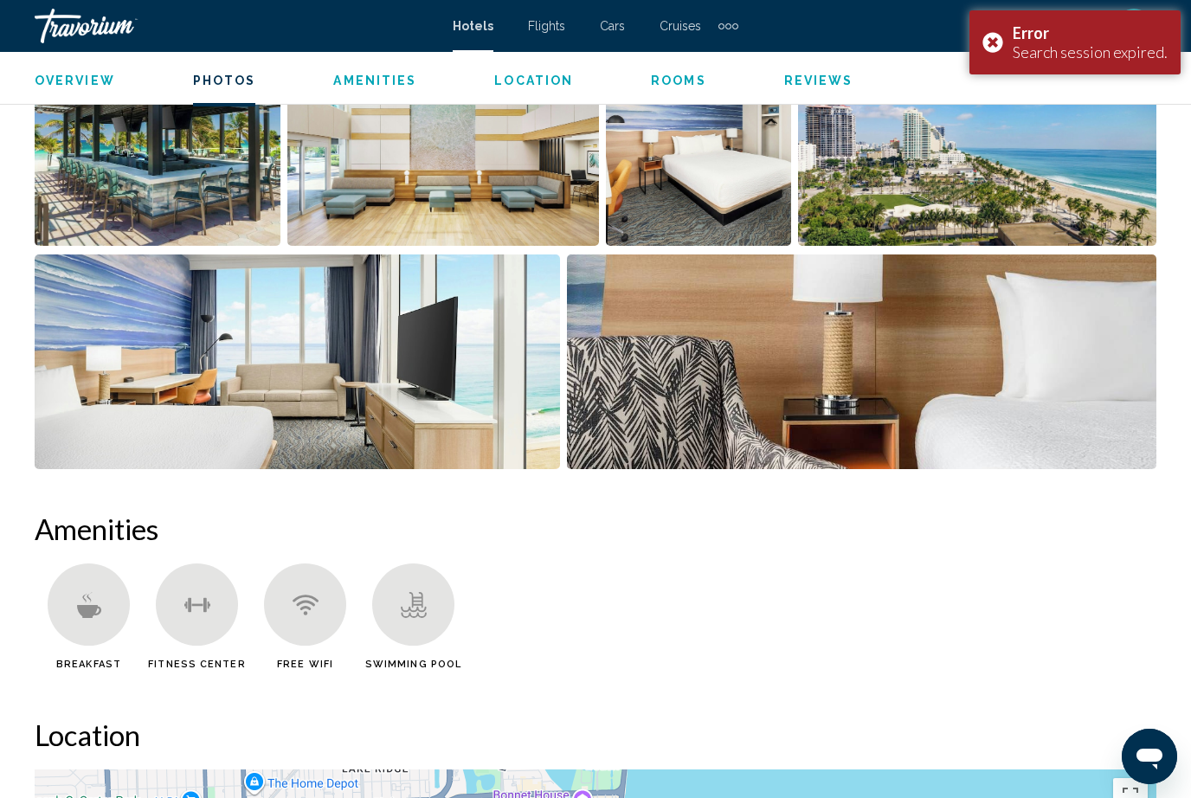
scroll to position [1246, 0]
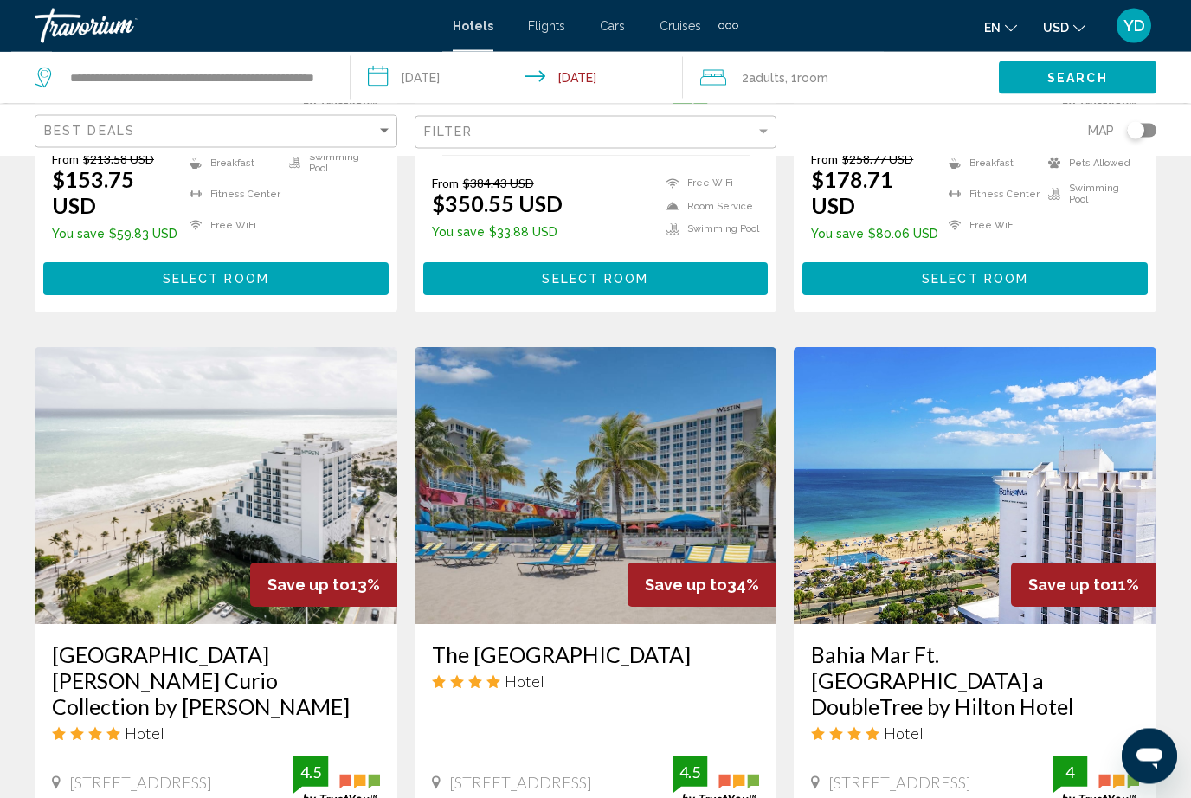
scroll to position [1206, 0]
click at [736, 423] on img "Main content" at bounding box center [596, 485] width 363 height 277
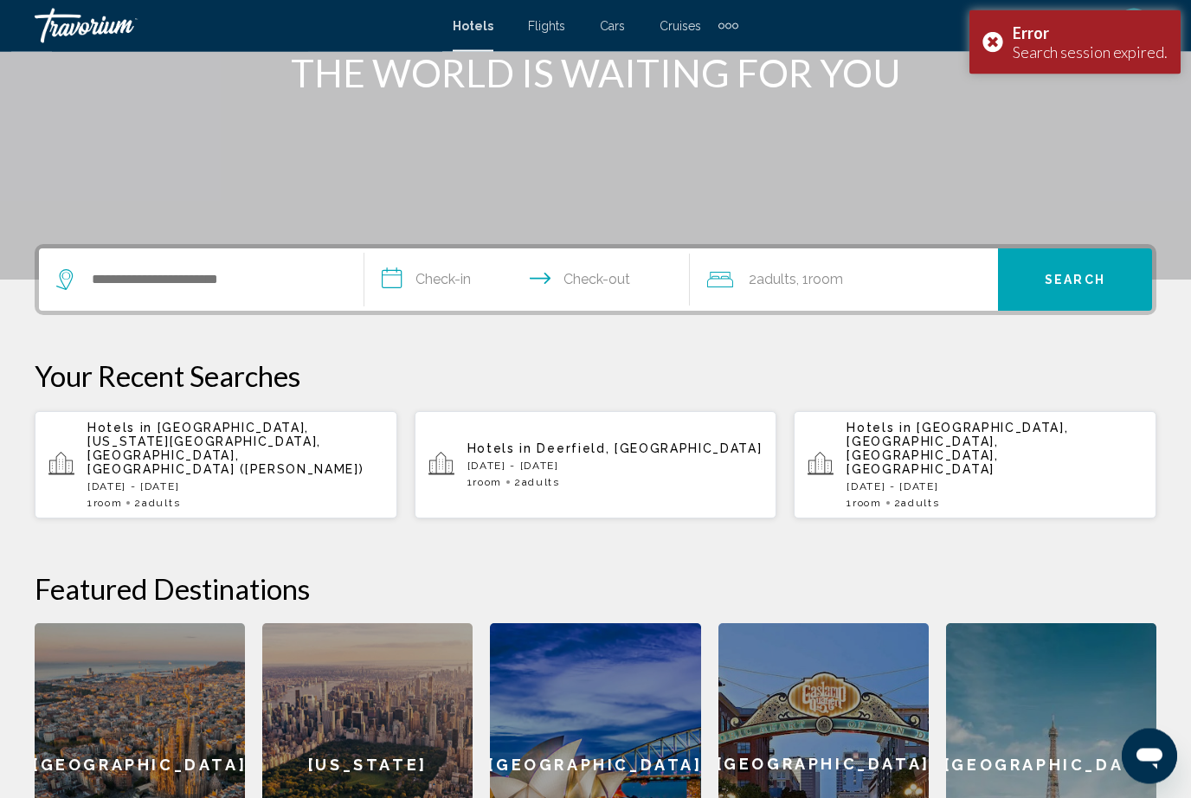
scroll to position [239, 0]
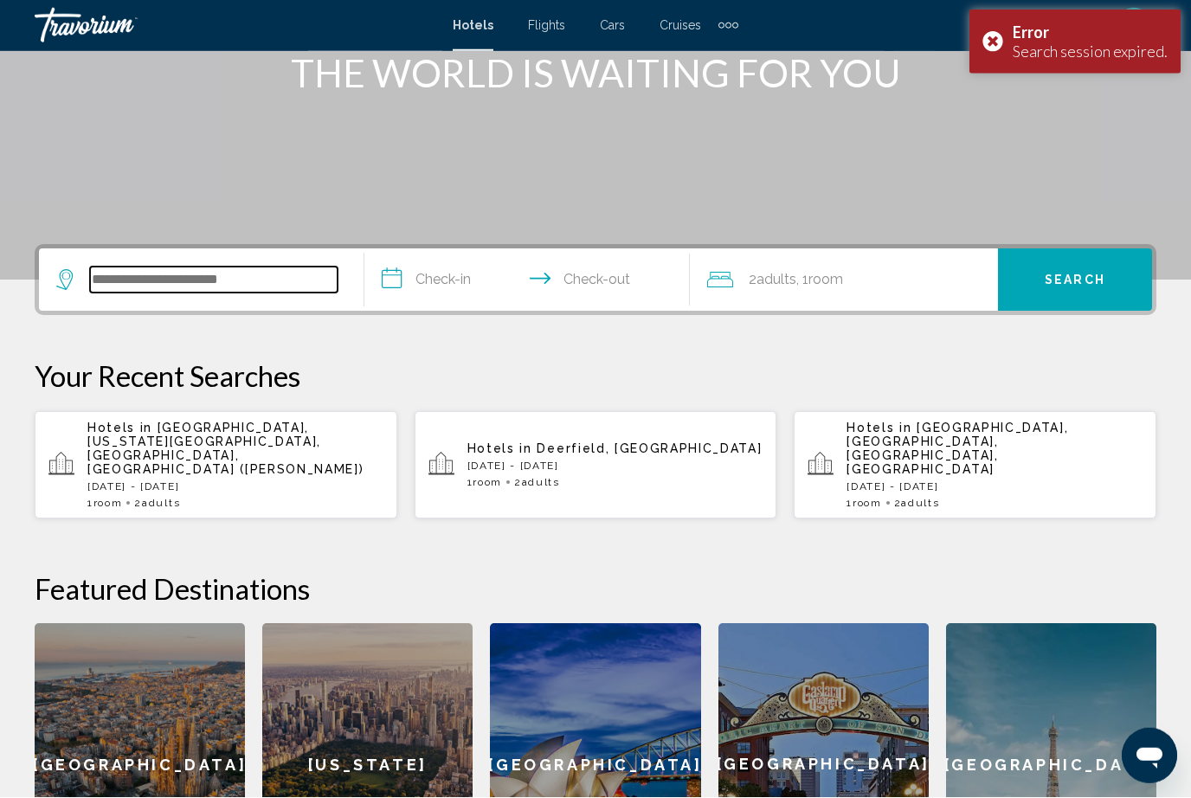
click at [118, 281] on input "Search widget" at bounding box center [214, 281] width 248 height 26
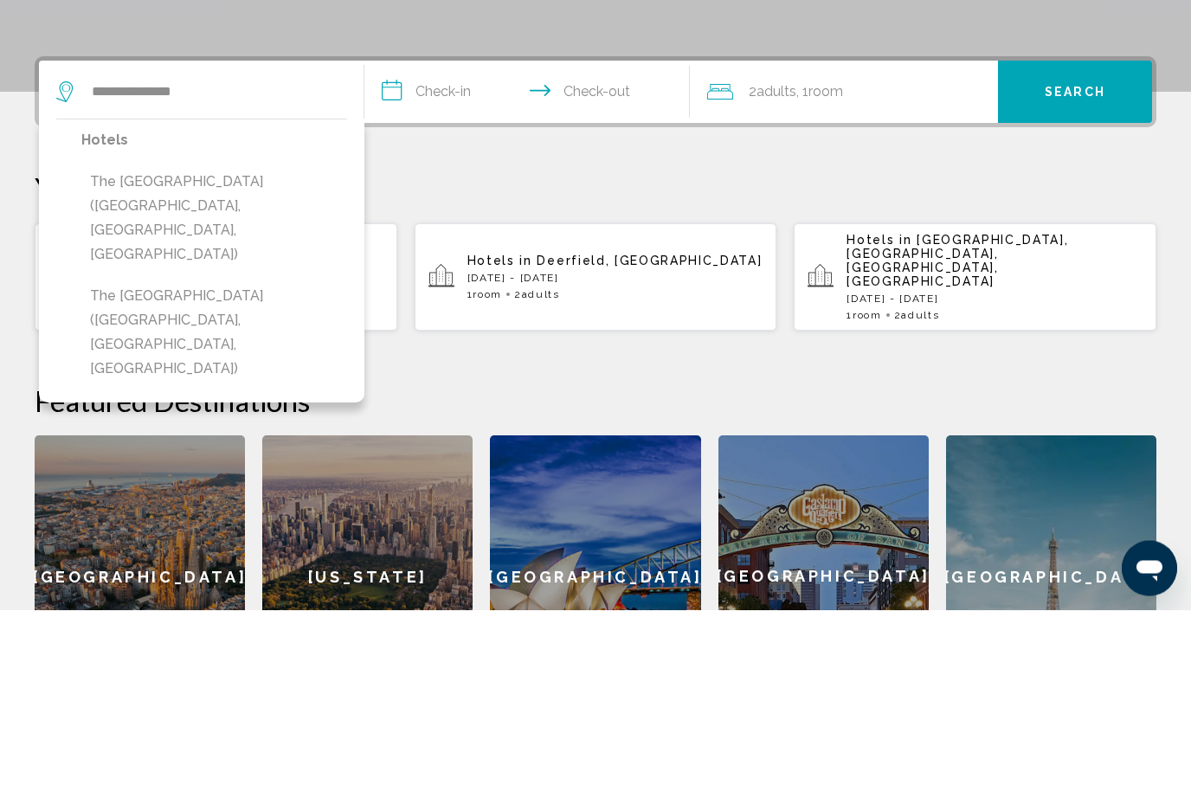
click at [150, 354] on button "The [GEOGRAPHIC_DATA] ([GEOGRAPHIC_DATA], [GEOGRAPHIC_DATA], [GEOGRAPHIC_DATA])" at bounding box center [214, 407] width 266 height 106
type input "**********"
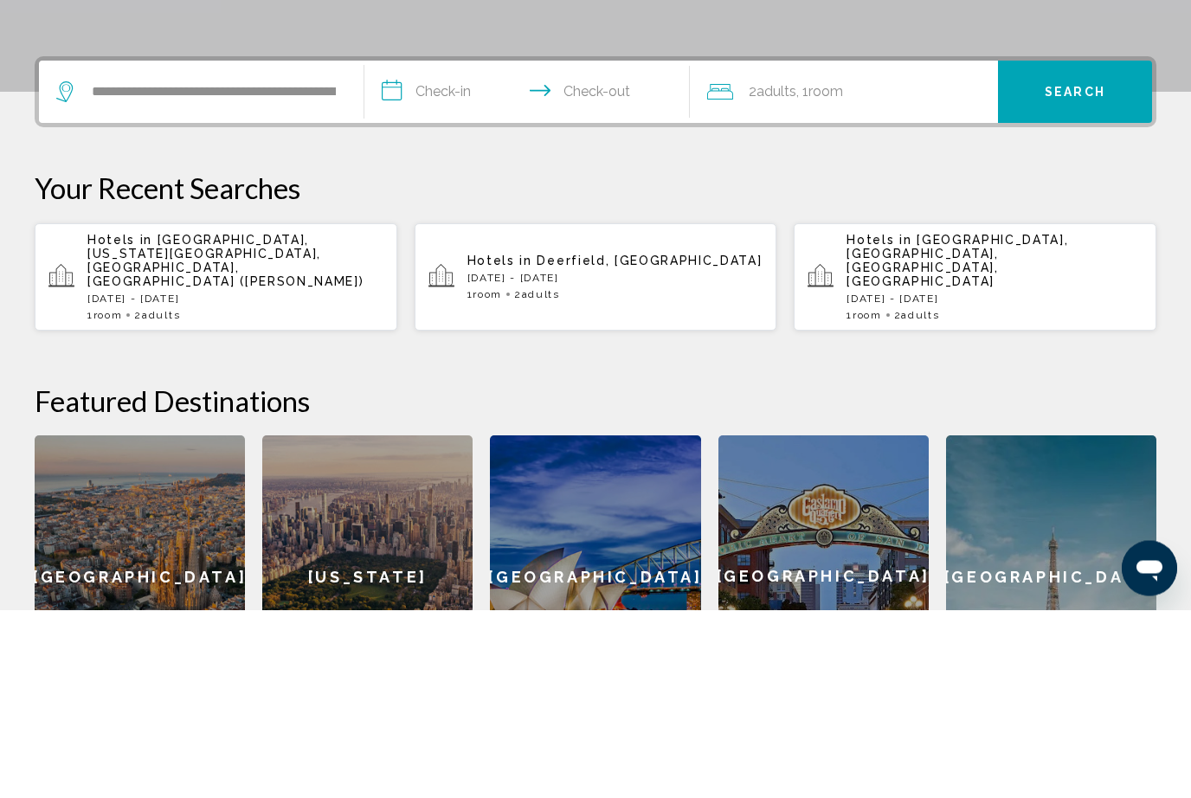
click at [447, 249] on input "**********" at bounding box center [531, 283] width 332 height 68
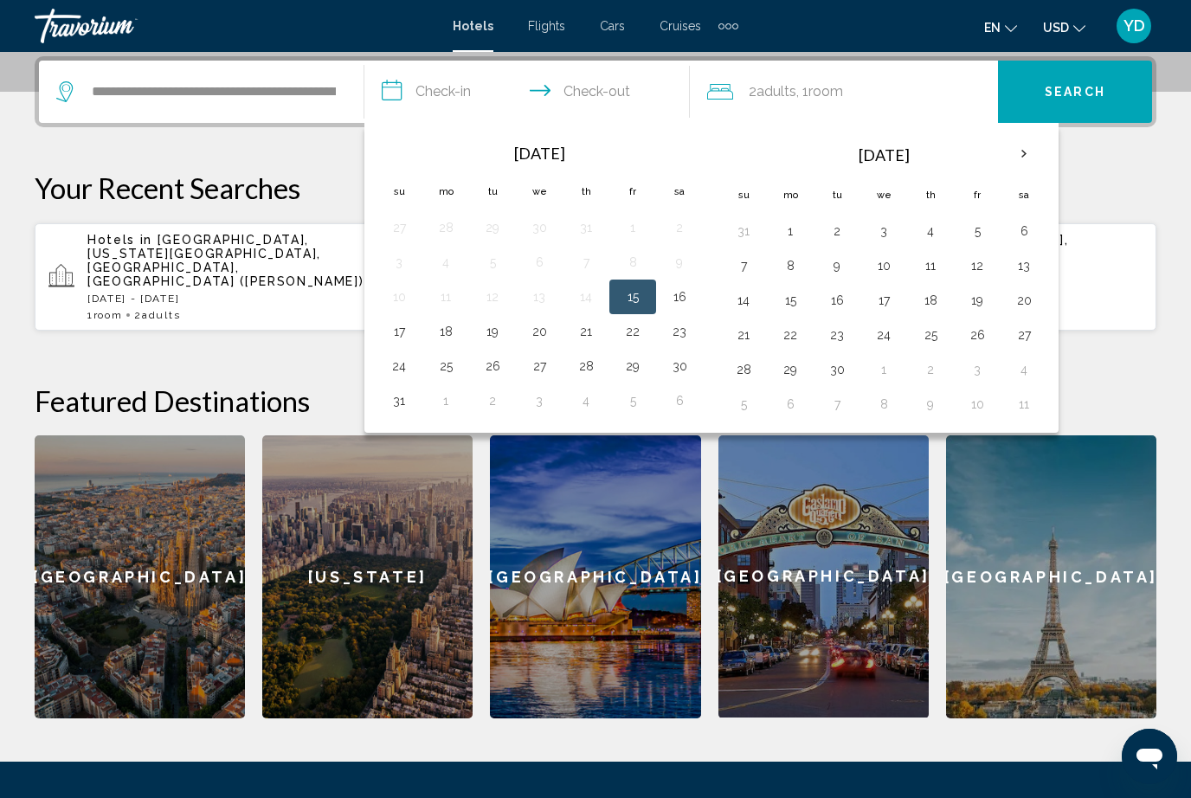
click at [678, 296] on button "16" at bounding box center [680, 297] width 28 height 24
click at [386, 329] on button "17" at bounding box center [399, 331] width 28 height 24
type input "**********"
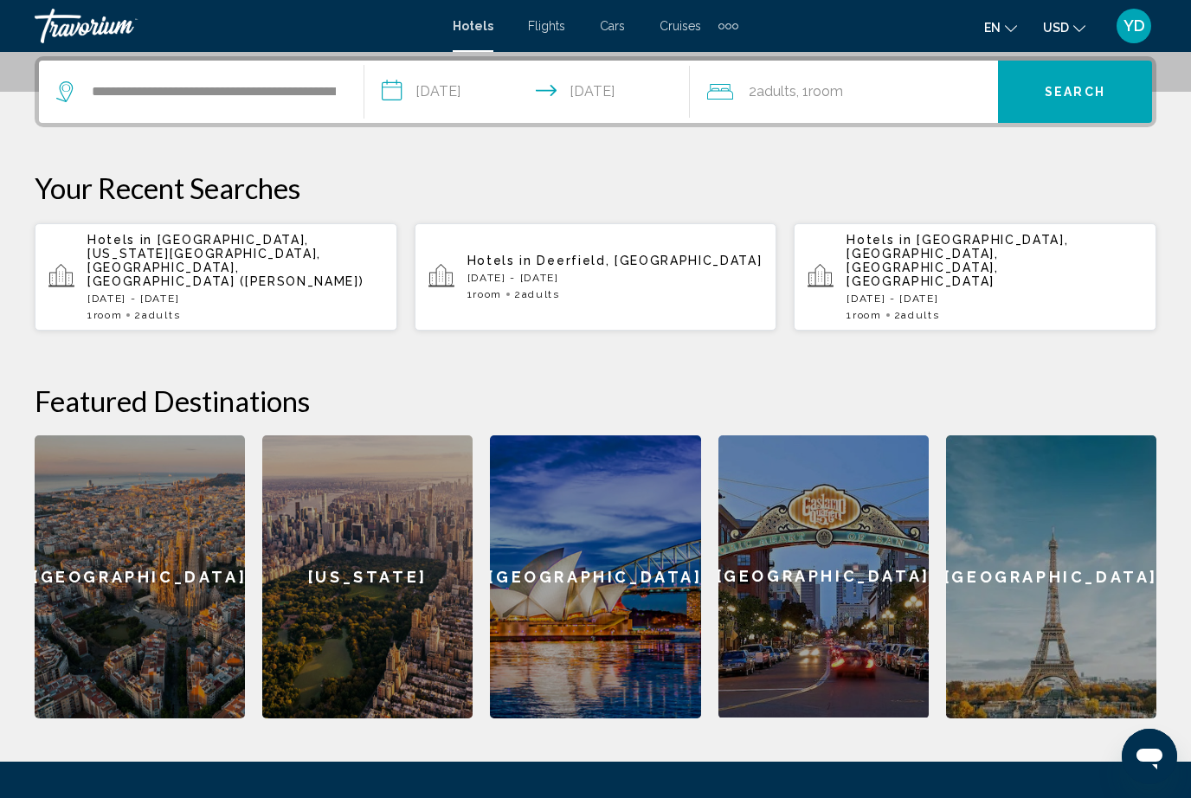
click at [1054, 120] on button "Search" at bounding box center [1075, 92] width 154 height 62
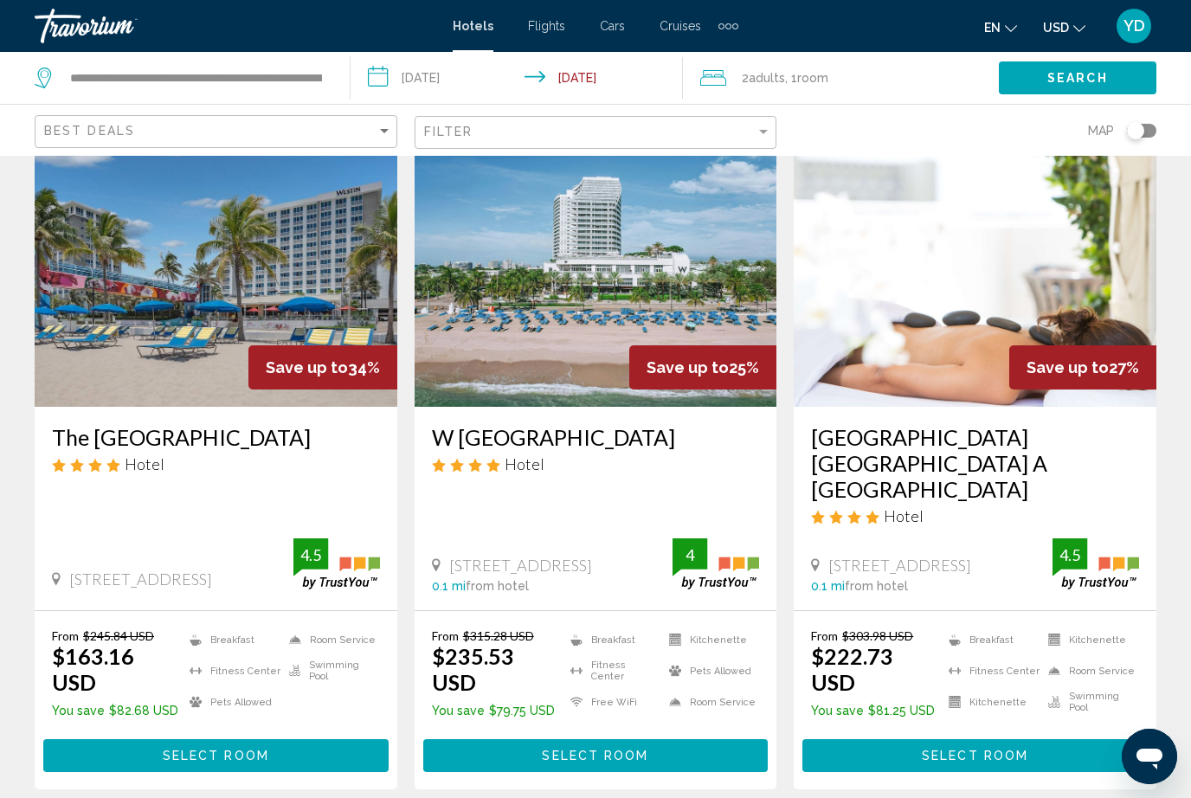
scroll to position [87, 0]
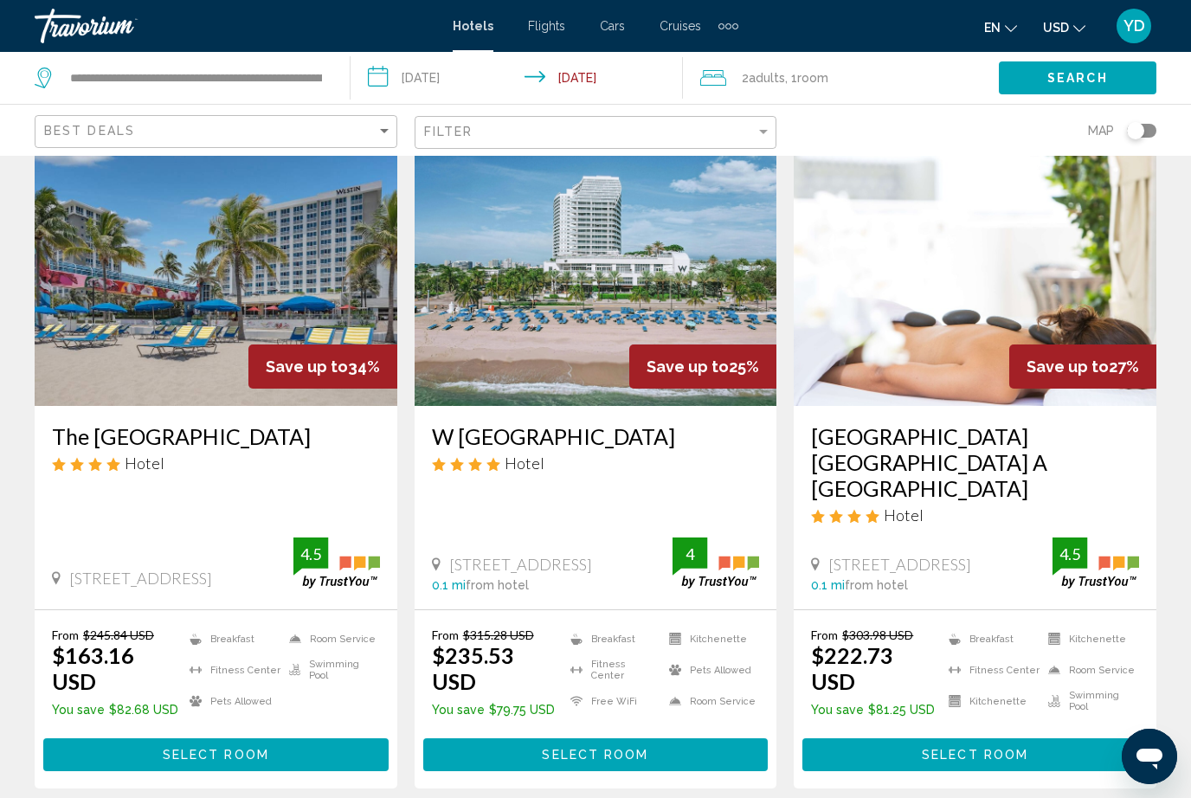
click at [116, 324] on img "Main content" at bounding box center [216, 267] width 363 height 277
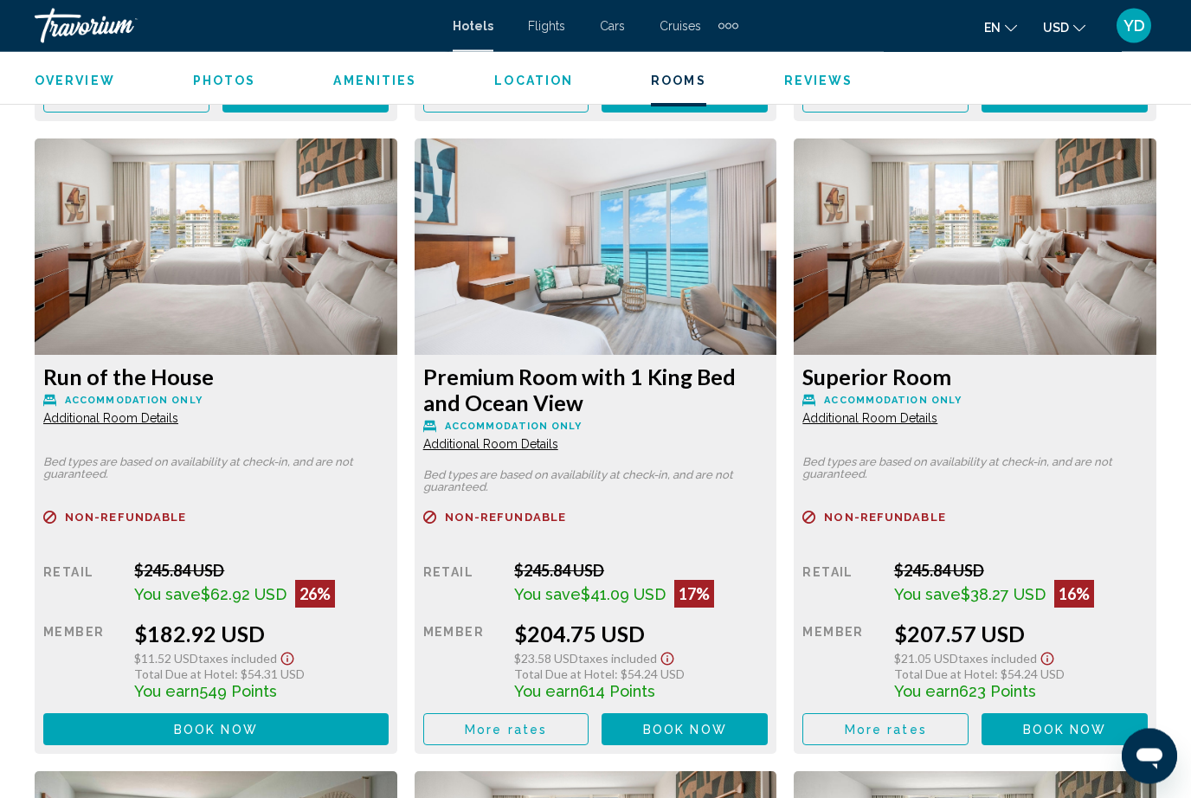
scroll to position [4489, 0]
